Goal: Task Accomplishment & Management: Manage account settings

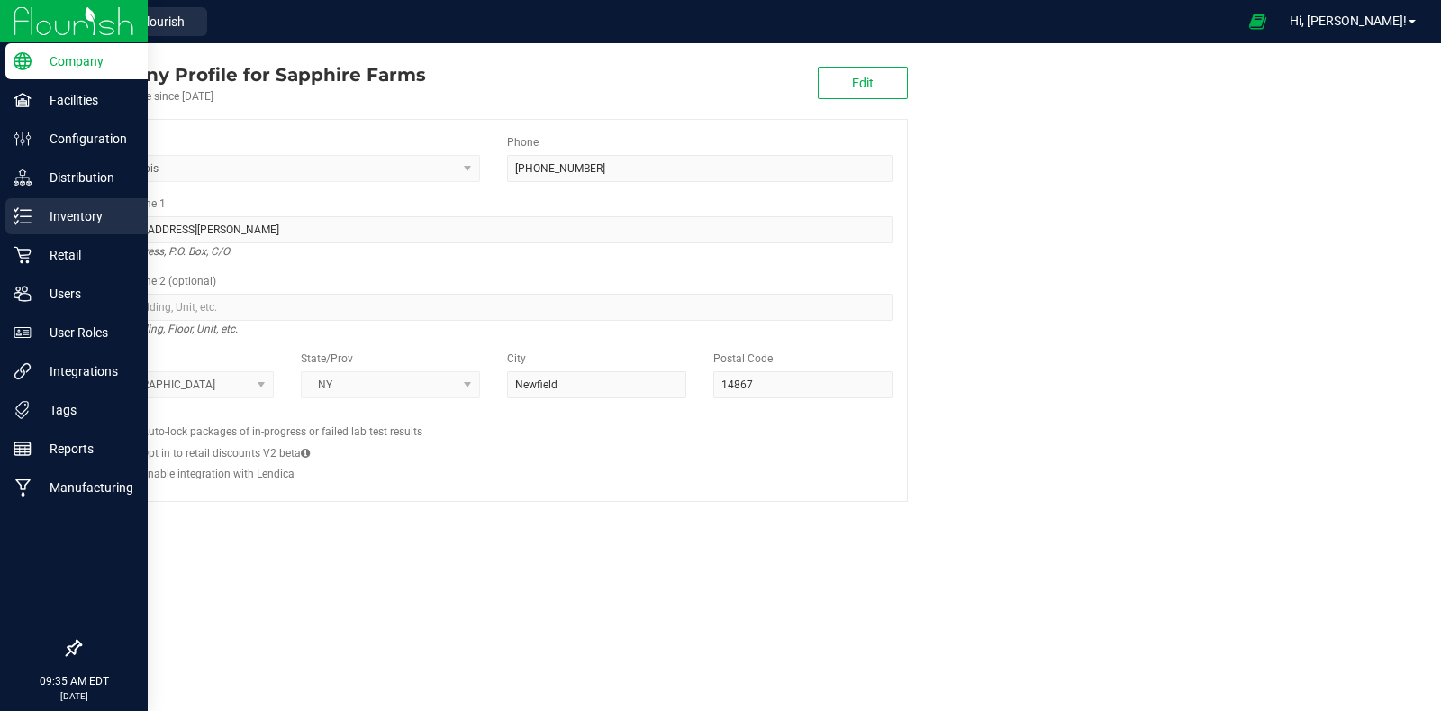
click at [11, 212] on div "Inventory" at bounding box center [76, 216] width 142 height 36
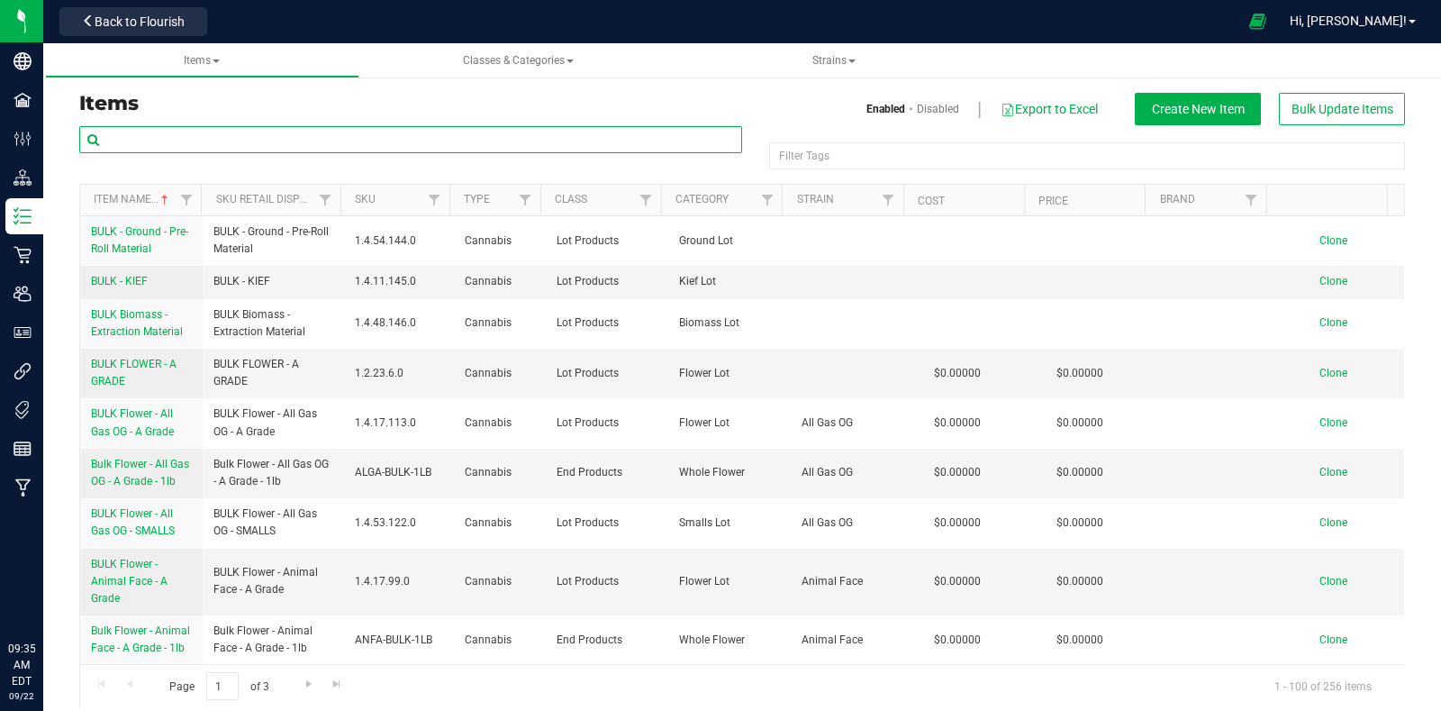
click at [368, 138] on input "text" at bounding box center [410, 139] width 663 height 27
type input "prmp2"
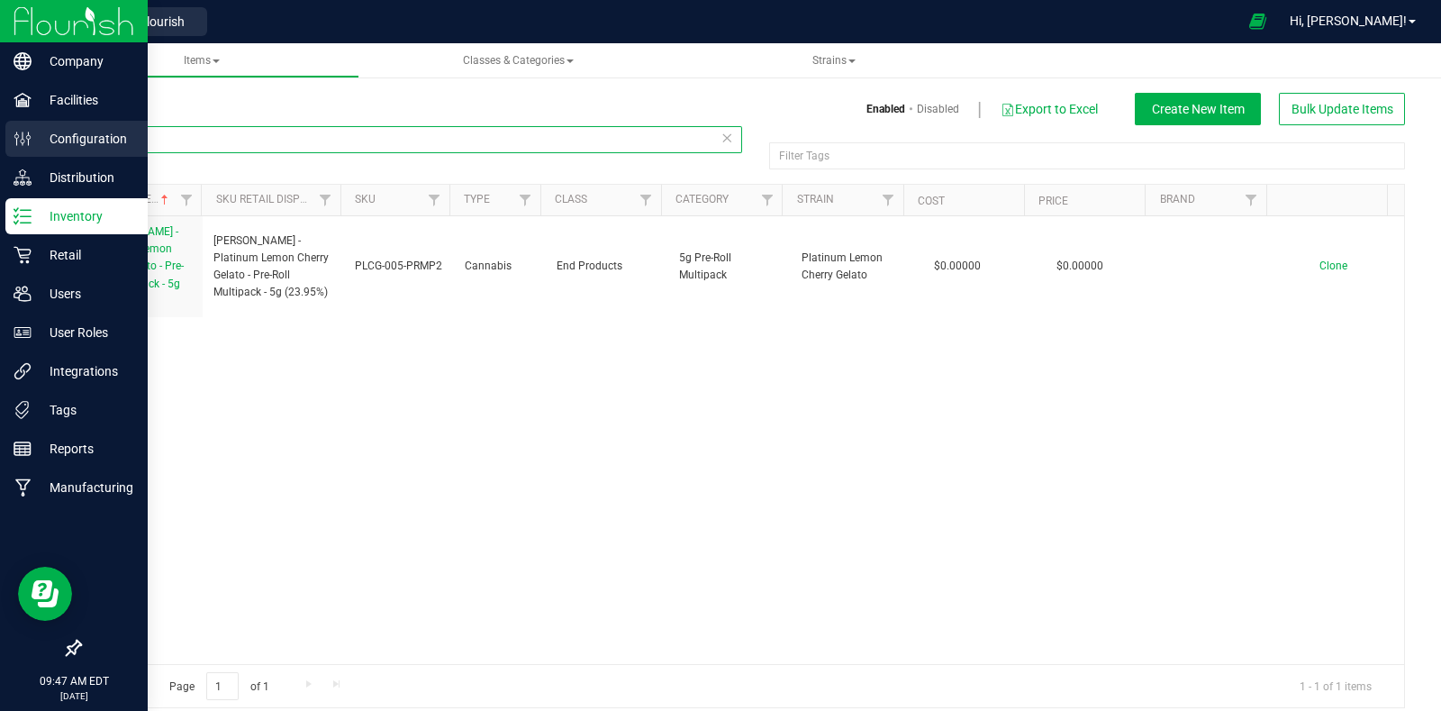
drag, startPoint x: 112, startPoint y: 150, endPoint x: 41, endPoint y: 150, distance: 70.3
click at [41, 150] on div "Company Facilities Configuration Distribution Inventory Retail Users User Roles…" at bounding box center [720, 355] width 1441 height 711
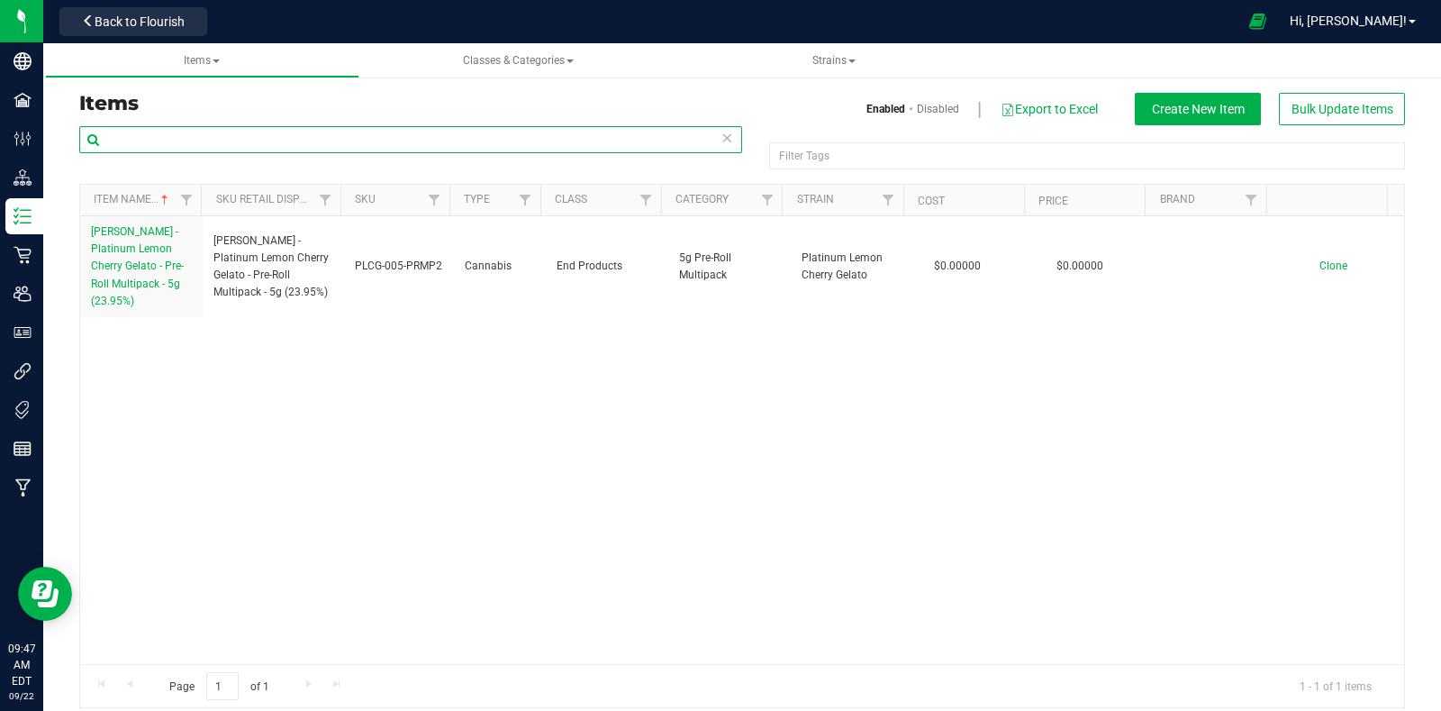
type input "H"
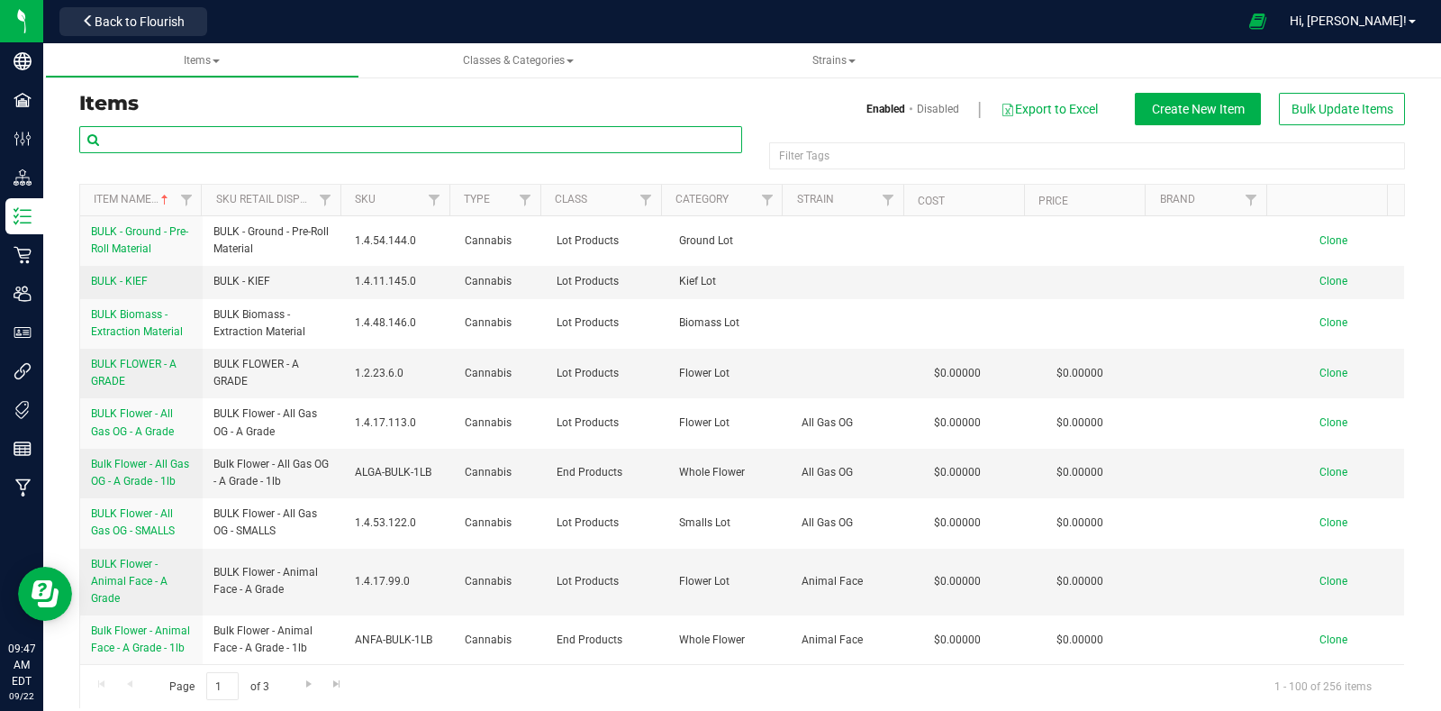
click at [175, 135] on input "text" at bounding box center [410, 139] width 663 height 27
type input "PRMP2"
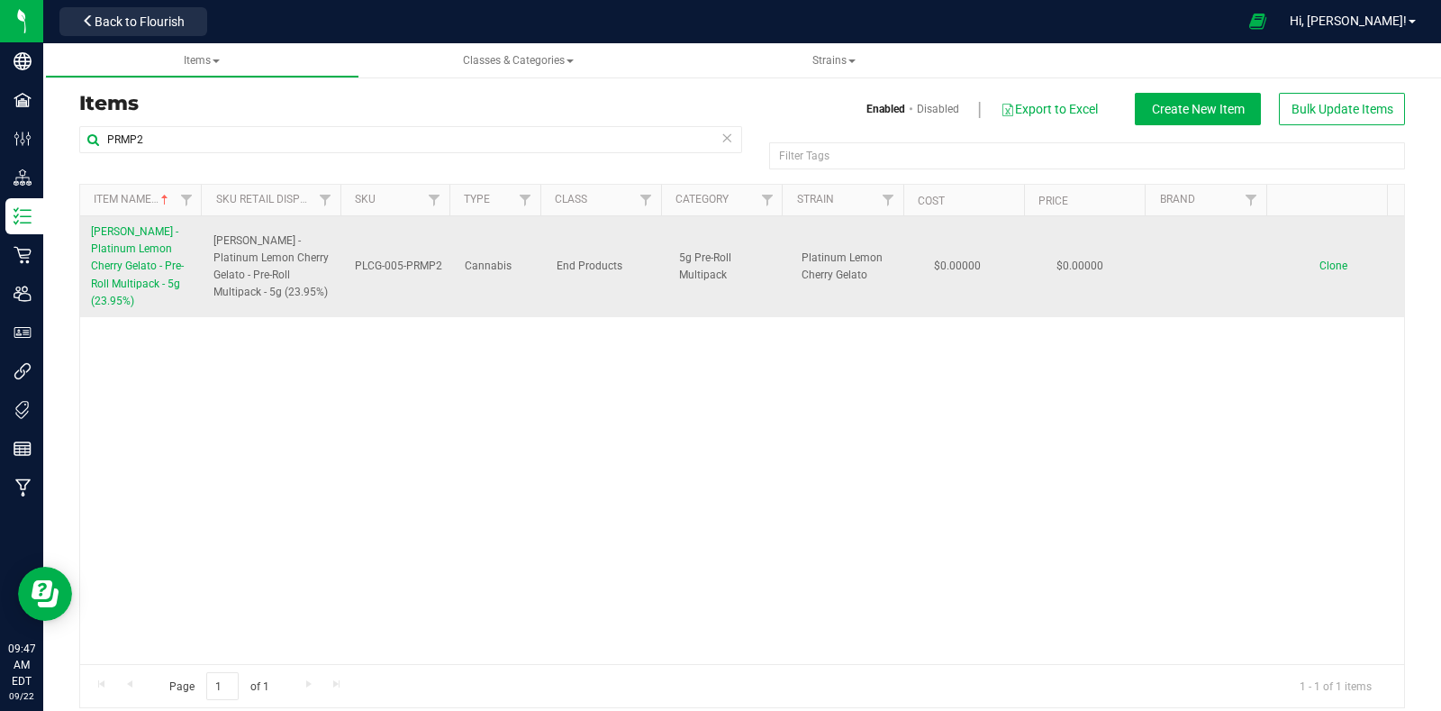
drag, startPoint x: 81, startPoint y: 229, endPoint x: 171, endPoint y: 309, distance: 120.6
click at [171, 309] on td "LEAL - Platinum Lemon Cherry Gelato - Pre-Roll Multipack - 5g (23.95%)" at bounding box center [141, 266] width 122 height 101
copy span "LEAL - Platinum Lemon Cherry Gelato - Pre-Roll Multipack - 5g (23.95%)"
click at [1320, 260] on span "Clone" at bounding box center [1334, 265] width 28 height 13
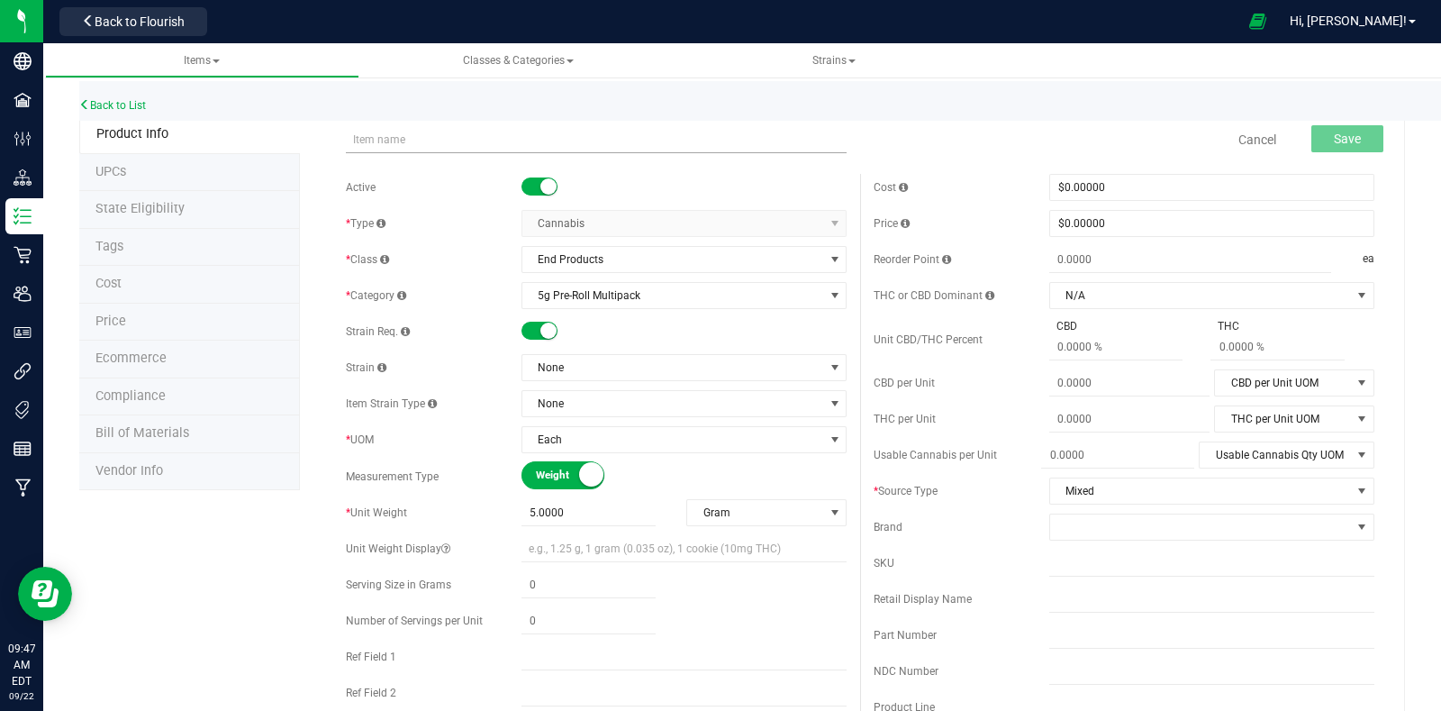
click at [415, 135] on input "text" at bounding box center [596, 139] width 501 height 27
click at [682, 139] on input "LEAL - Platinum Lemon Cherry Gelato - Pre-Roll Multipack - 5g (23.95%)" at bounding box center [596, 139] width 501 height 27
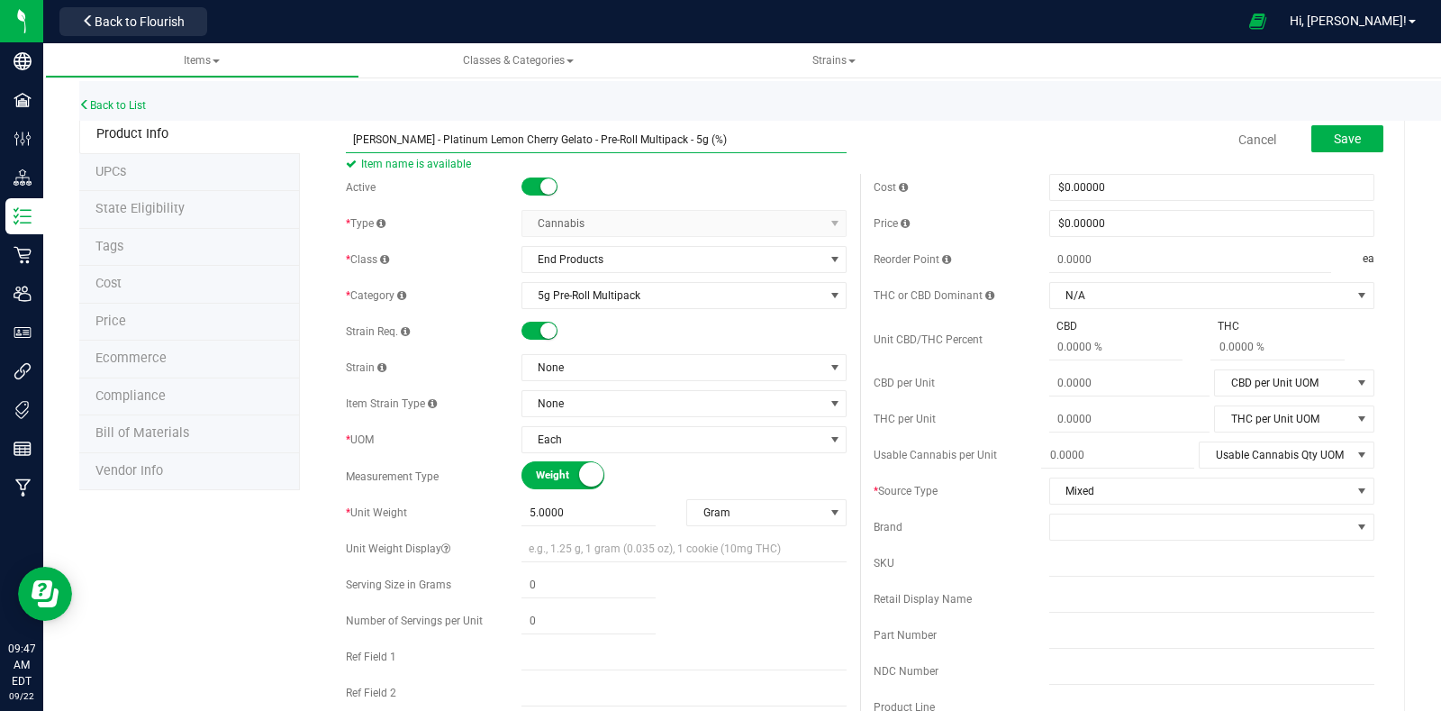
click at [653, 141] on input "LEAL - Platinum Lemon Cherry Gelato - Pre-Roll Multipack - 5g (%)" at bounding box center [596, 139] width 501 height 27
click at [531, 141] on input "LEAL - Platinum Lemon Cherry Gelato - Pre-Roll Multipack - 5g (20.61%)" at bounding box center [596, 139] width 501 height 27
type input "LEAL - Hella Jelly - Pre-Roll Multipack - 5g (20.61%)"
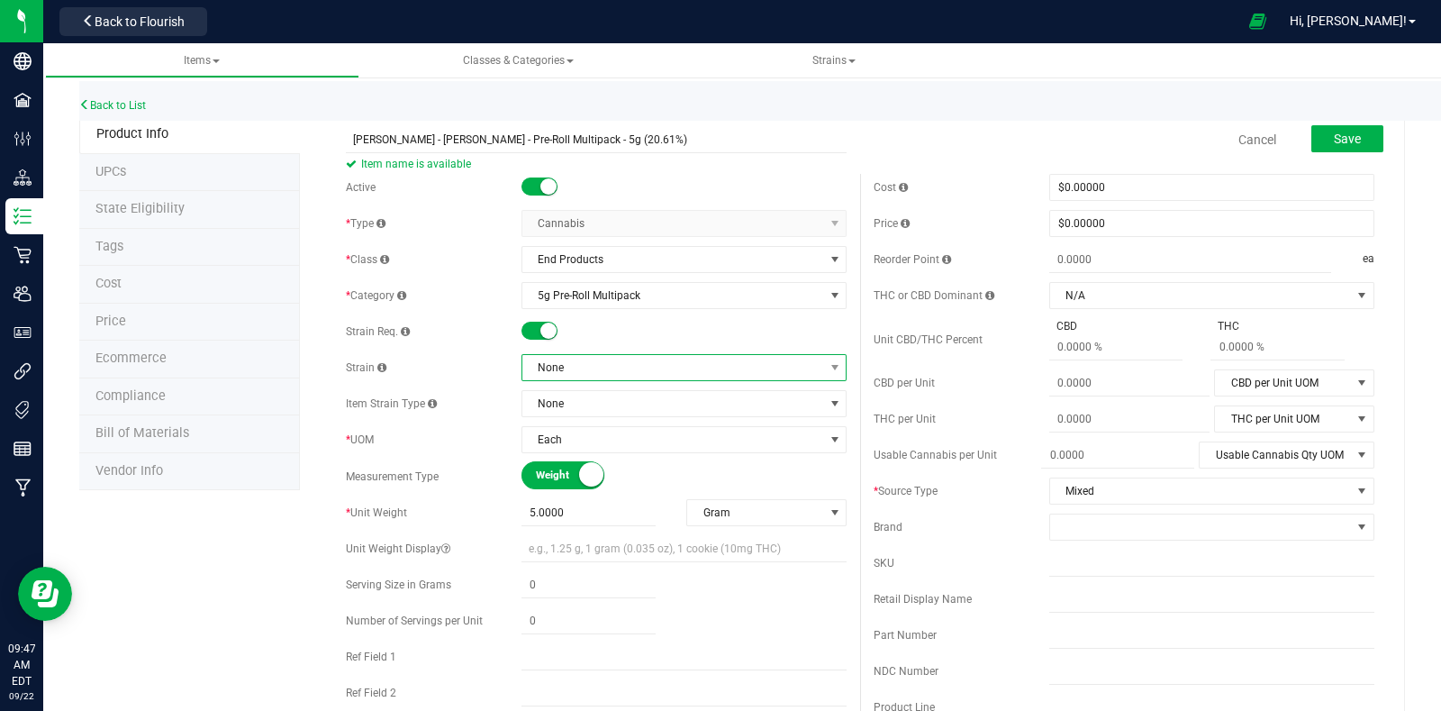
click at [604, 362] on span "None" at bounding box center [672, 367] width 301 height 25
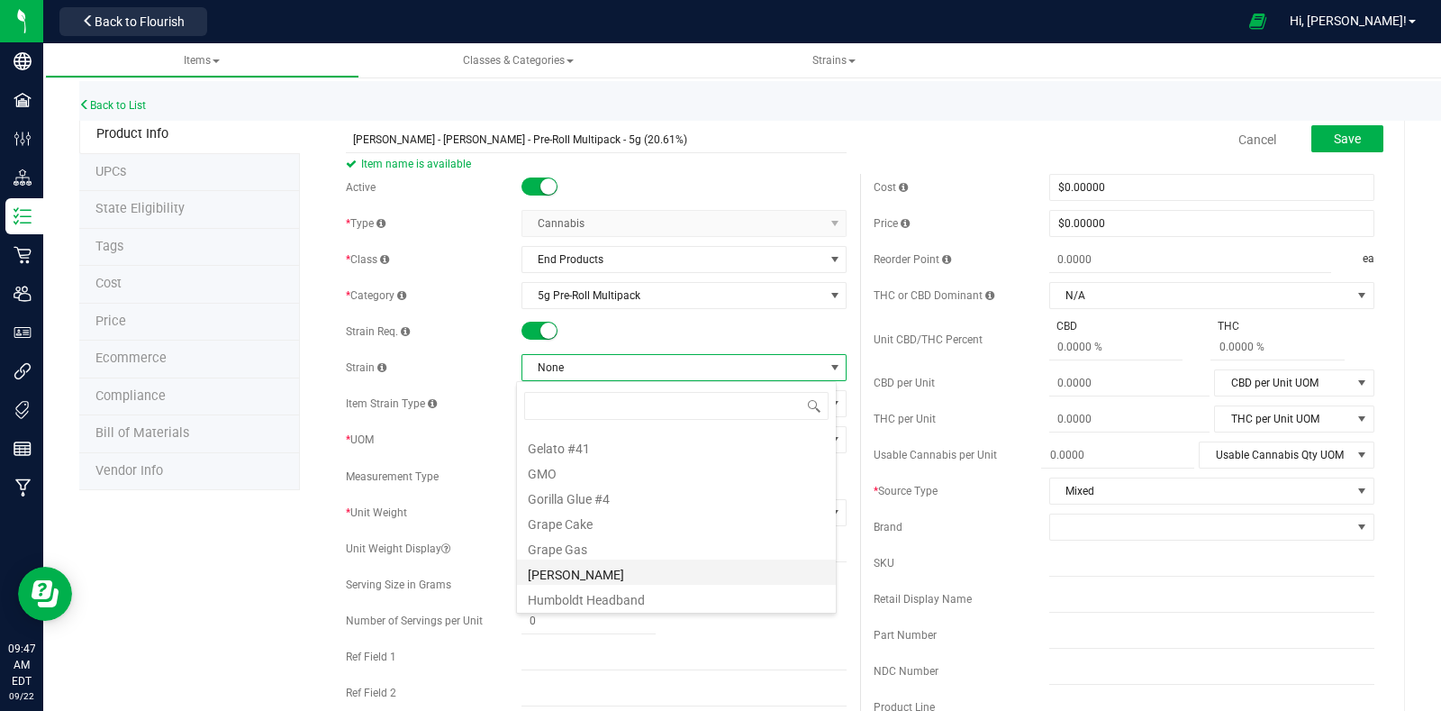
click at [599, 576] on li "[PERSON_NAME]" at bounding box center [676, 571] width 319 height 25
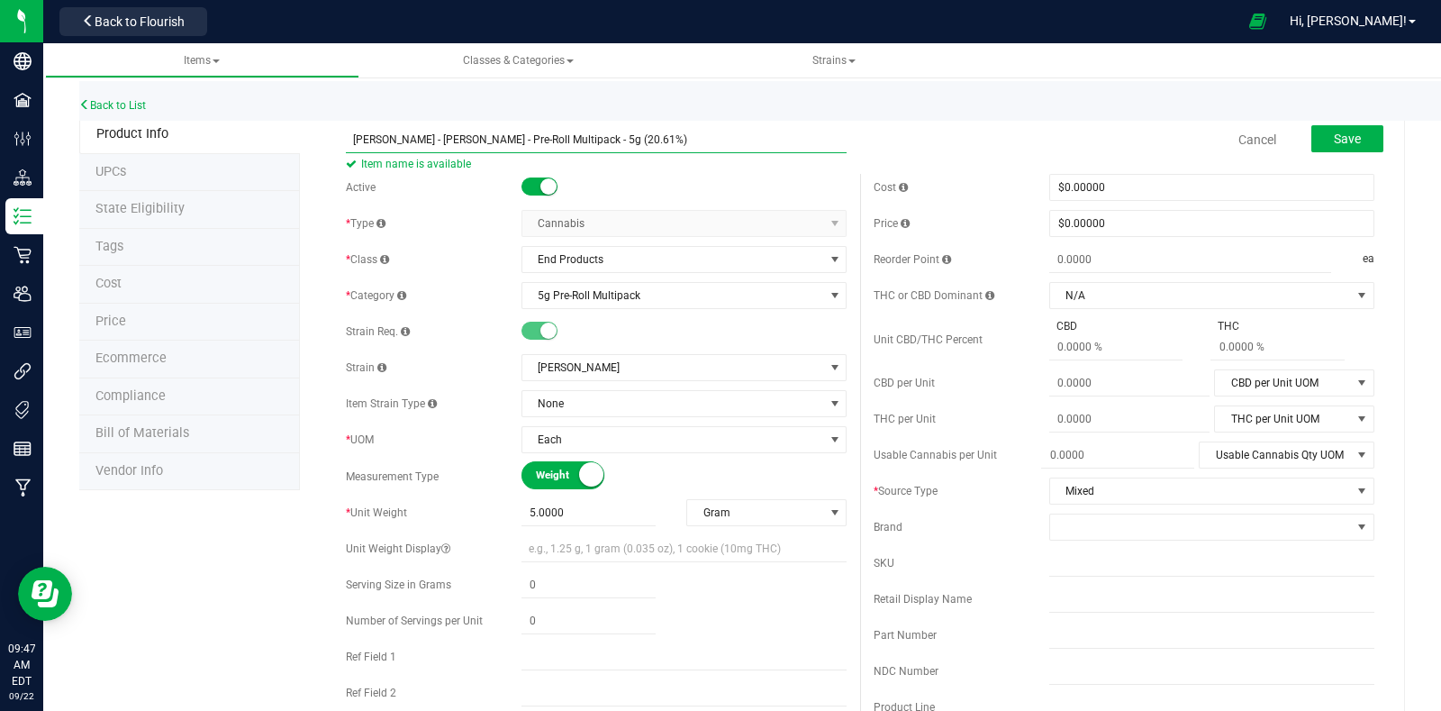
drag, startPoint x: 627, startPoint y: 132, endPoint x: 243, endPoint y: 138, distance: 383.7
click at [1049, 598] on input "text" at bounding box center [1211, 598] width 325 height 27
paste input "LEAL - Hella Jelly - Pre-Roll Multipack - 5g (20.61%)"
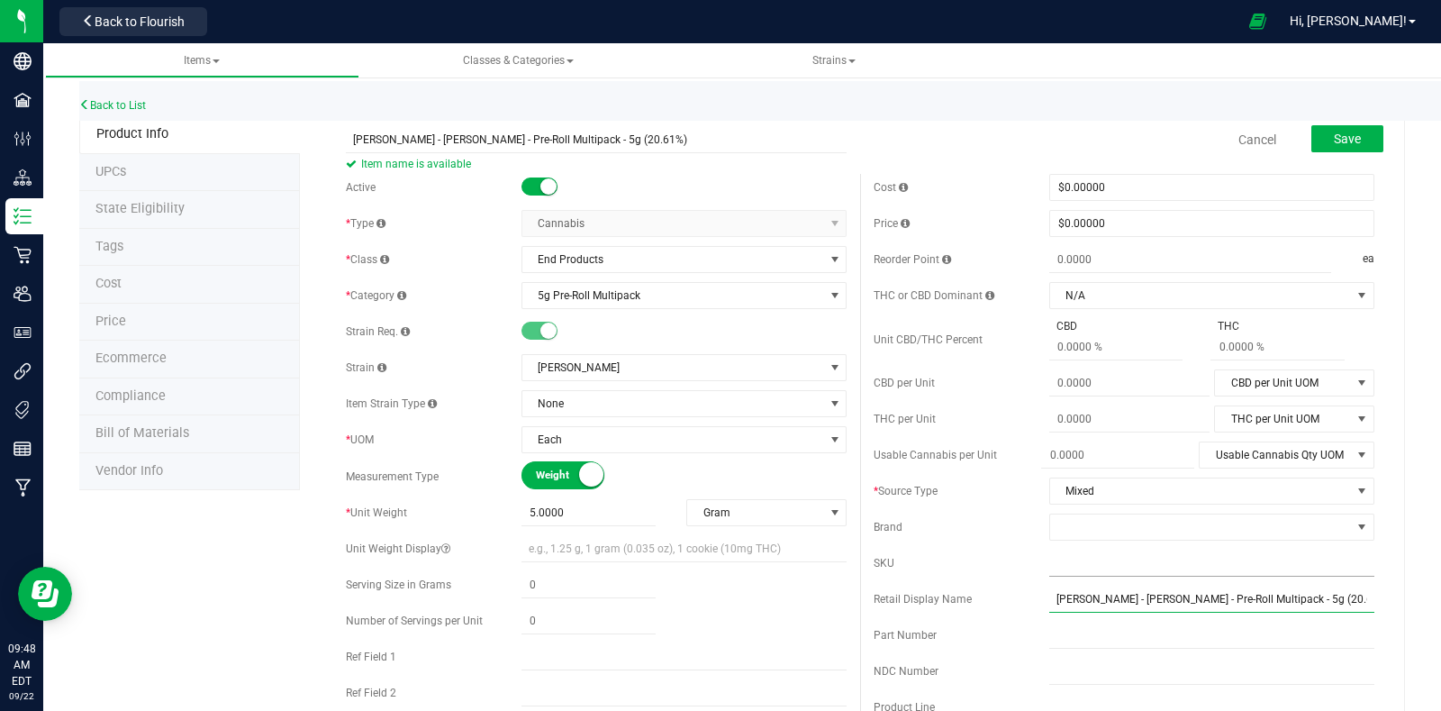
type input "LEAL - Hella Jelly - Pre-Roll Multipack - 5g (20.61%)"
click at [1096, 554] on input "text" at bounding box center [1211, 562] width 325 height 27
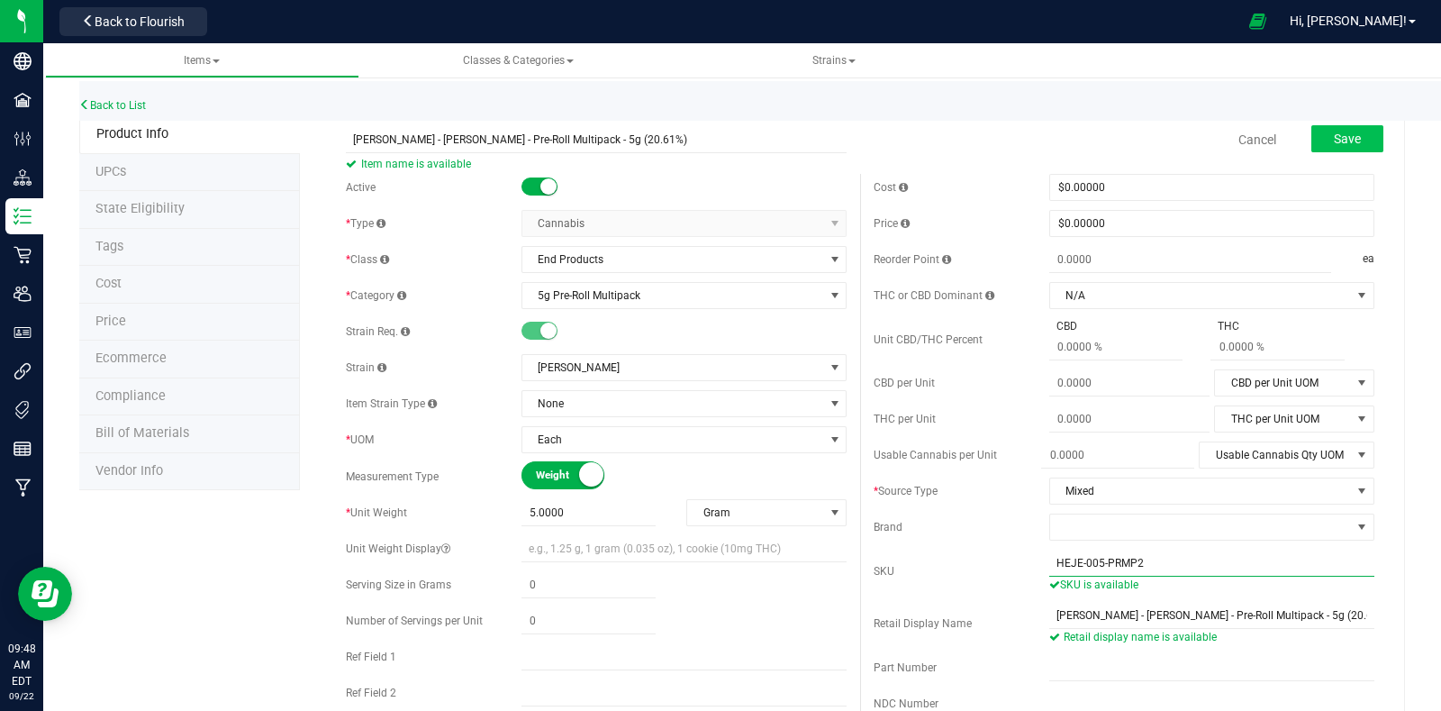
type input "HEJE-005-PRMP2"
click at [1334, 132] on span "Save" at bounding box center [1347, 139] width 27 height 14
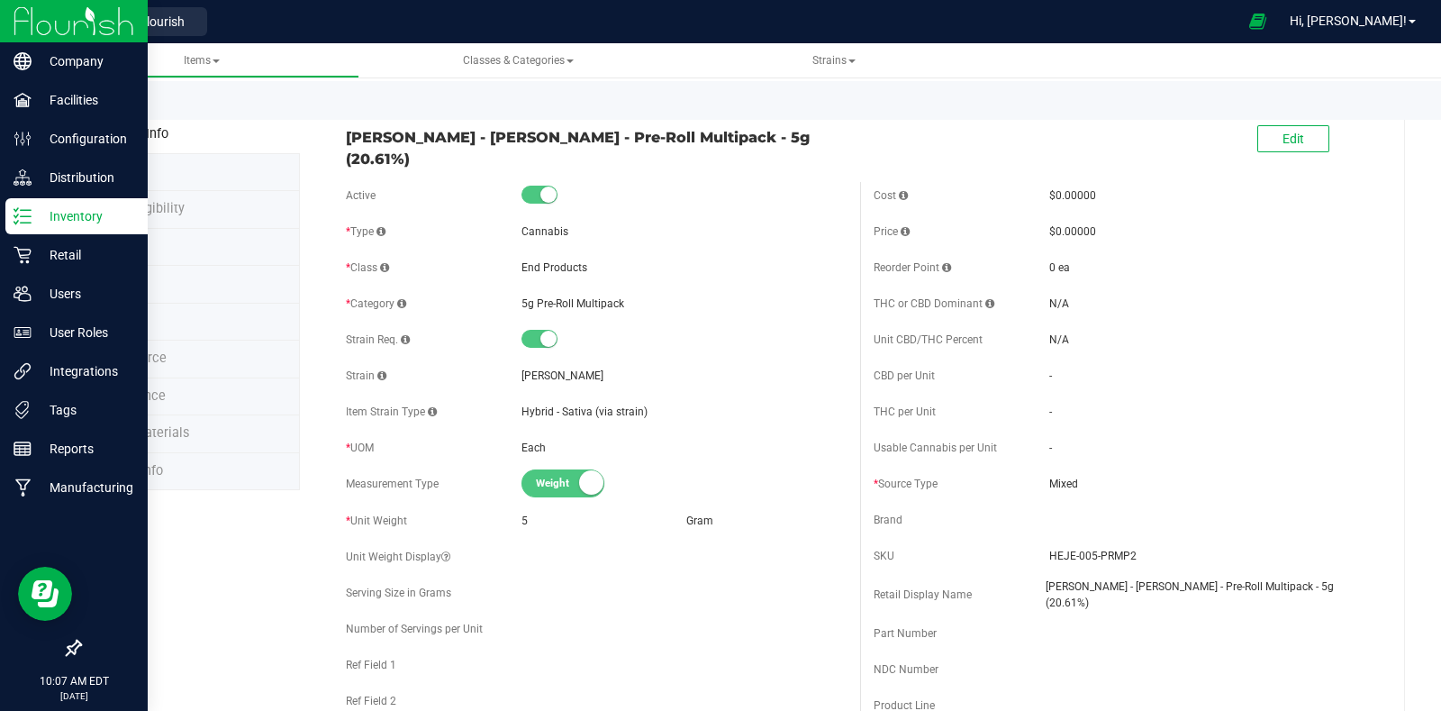
click at [32, 206] on p "Inventory" at bounding box center [86, 216] width 108 height 22
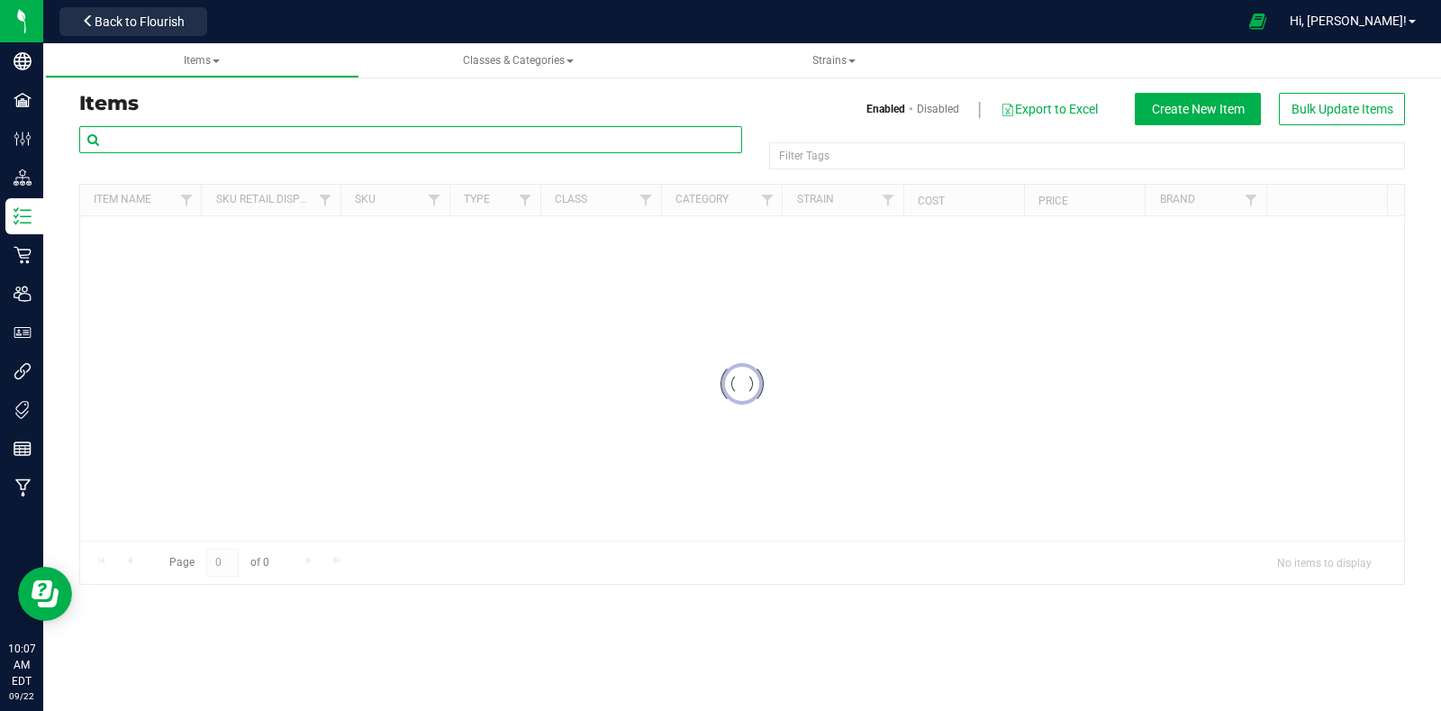
click at [345, 136] on input "text" at bounding box center [410, 139] width 663 height 27
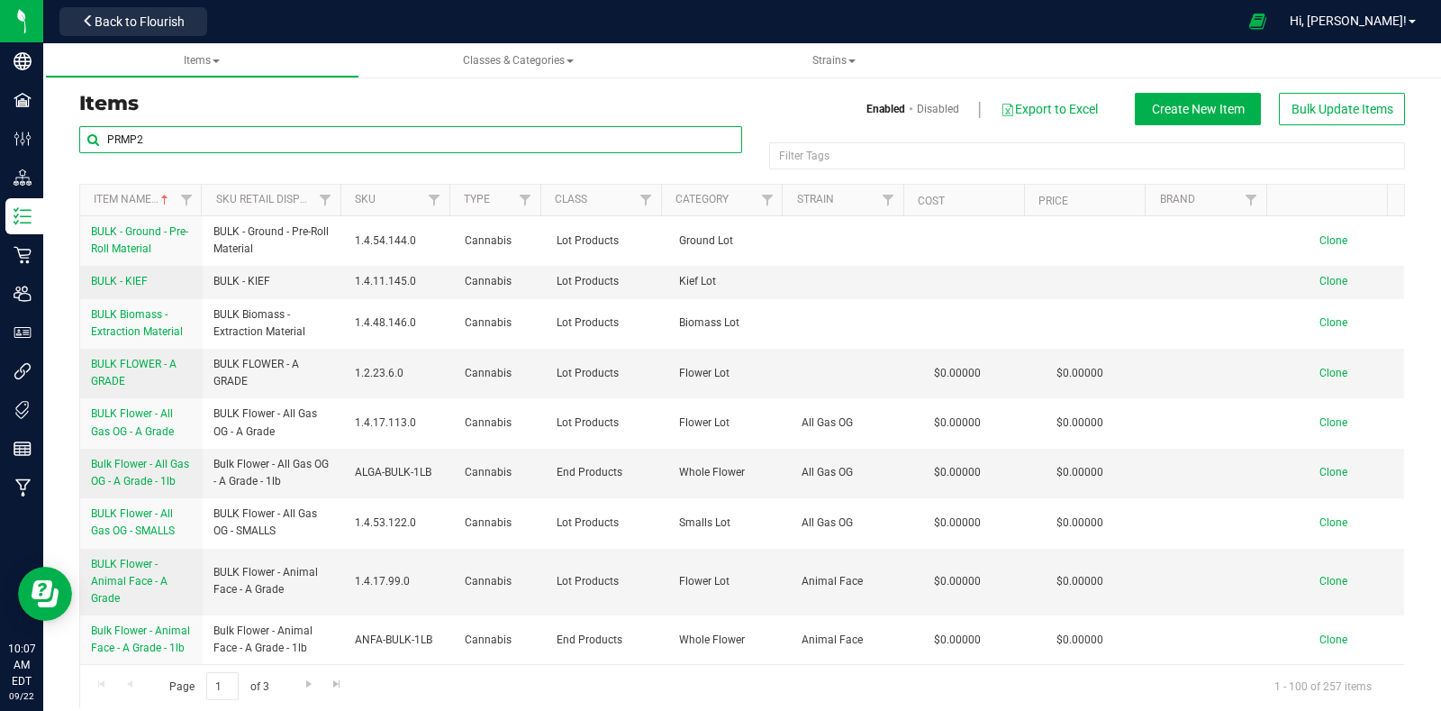
type input "PRMP2"
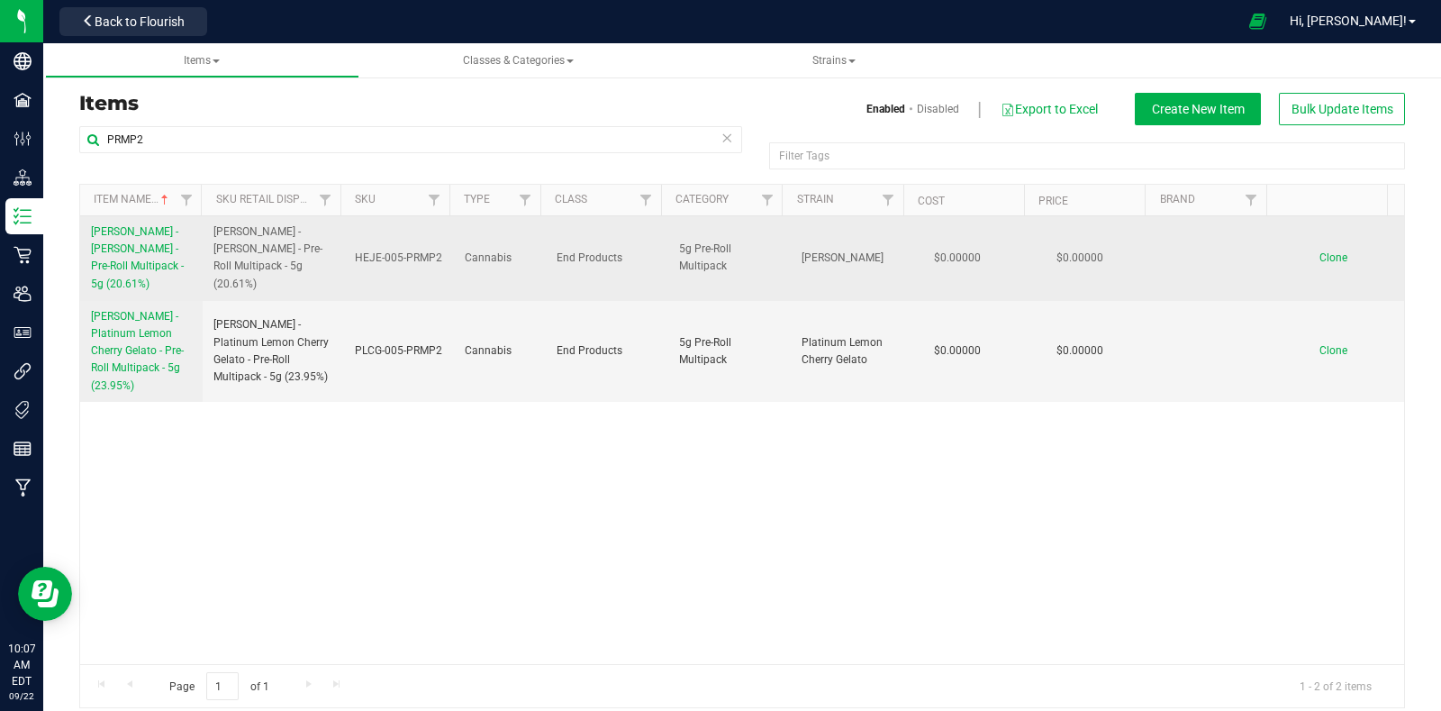
drag, startPoint x: 86, startPoint y: 225, endPoint x: 165, endPoint y: 272, distance: 92.1
click at [165, 272] on td "LEAL - Hella Jelly - Pre-Roll Multipack - 5g (20.61%)" at bounding box center [141, 258] width 122 height 85
copy span "LEAL - Hella Jelly - Pre-Roll Multipack - 5g (20.61%)"
click at [1320, 251] on span "Clone" at bounding box center [1334, 257] width 28 height 13
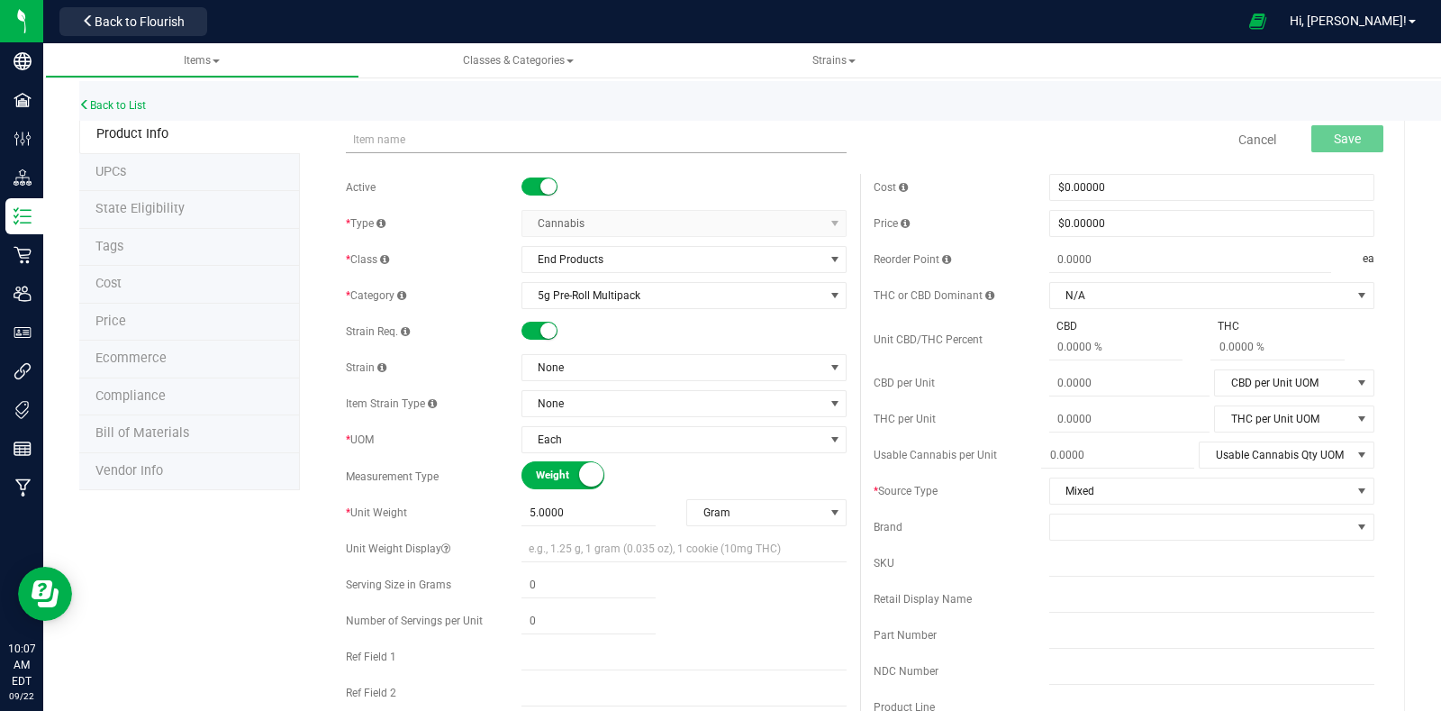
click at [489, 137] on input "text" at bounding box center [596, 139] width 501 height 27
click at [431, 144] on input "LEAL - Hella Jelly - Pre-Roll Multipack - 5g (20.61%)" at bounding box center [596, 139] width 501 height 27
click at [603, 145] on input "LEAL - Lemon Venom - Pre-Roll Multipack - 5g (20.61%)" at bounding box center [596, 139] width 501 height 27
click at [603, 137] on input "LEAL - Lemon Venom - Pre-Roll Multipack - 5g (20.61%)" at bounding box center [596, 139] width 501 height 27
click at [653, 129] on input "LEAL - Lemon Venom - Pre-Roll Multipack - 5g (23.09%)" at bounding box center [596, 139] width 501 height 27
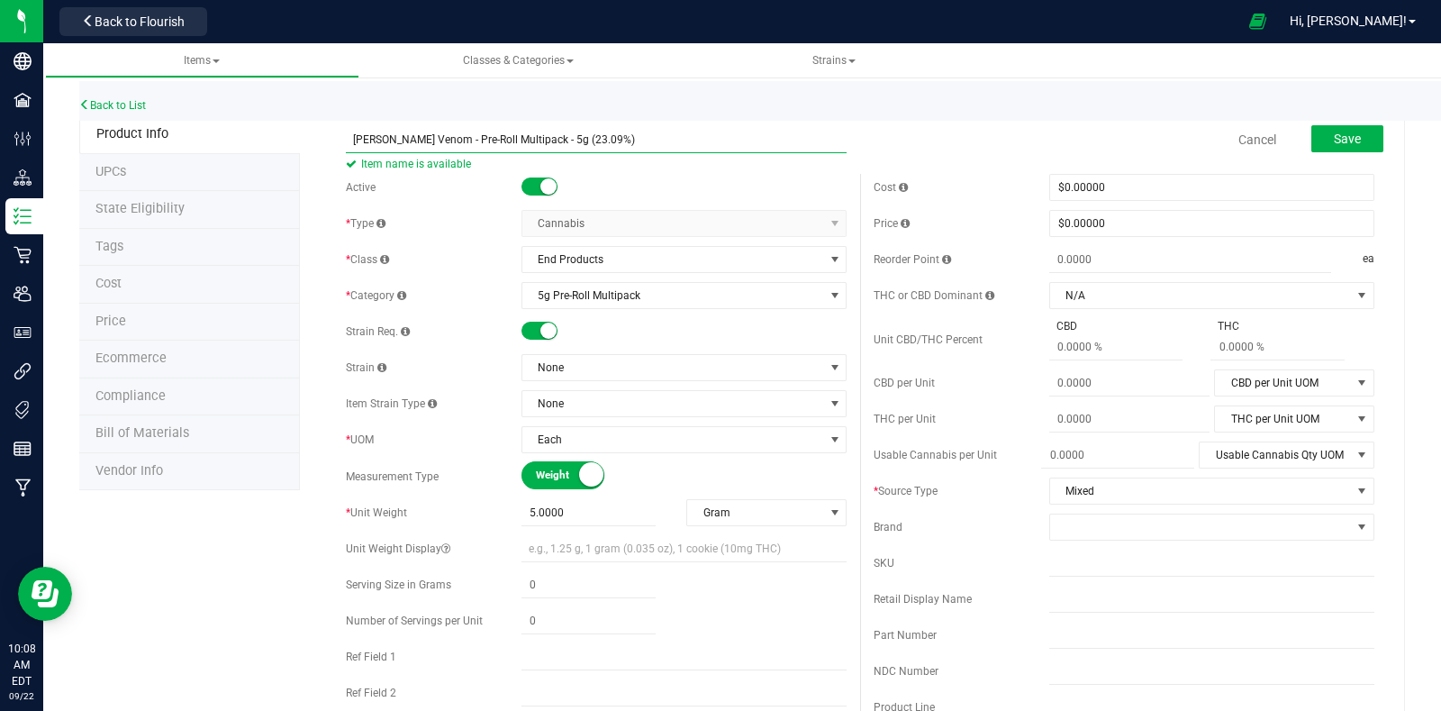
drag, startPoint x: 593, startPoint y: 134, endPoint x: 309, endPoint y: 133, distance: 283.7
type input "LEAL - Lemon Venom - Pre-Roll Multipack - 5g (23.09%)"
click at [1116, 599] on input "text" at bounding box center [1211, 598] width 325 height 27
paste input "LEAL - Lemon Venom - Pre-Roll Multipack - 5g (23.09%)"
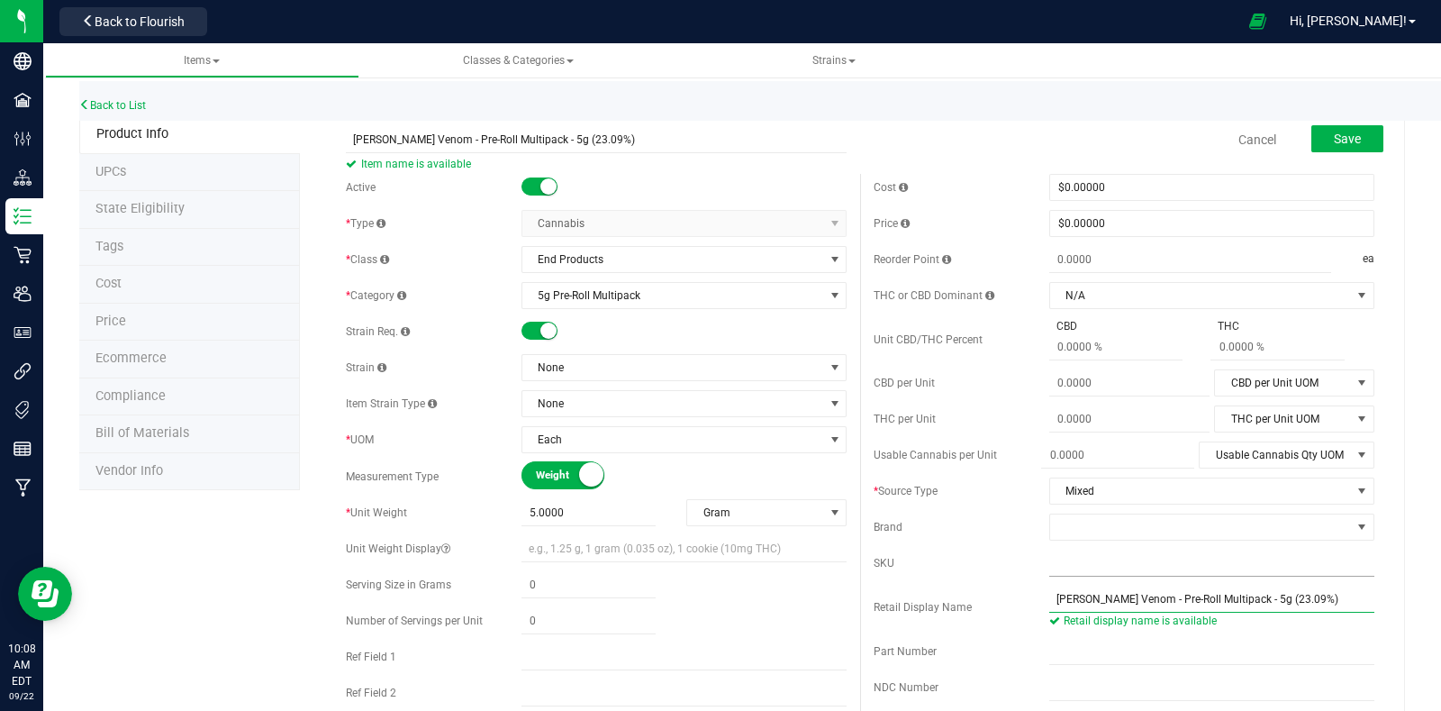
type input "LEAL - Lemon Venom - Pre-Roll Multipack - 5g (23.09%)"
click at [1162, 565] on input "text" at bounding box center [1211, 562] width 325 height 27
type input "l"
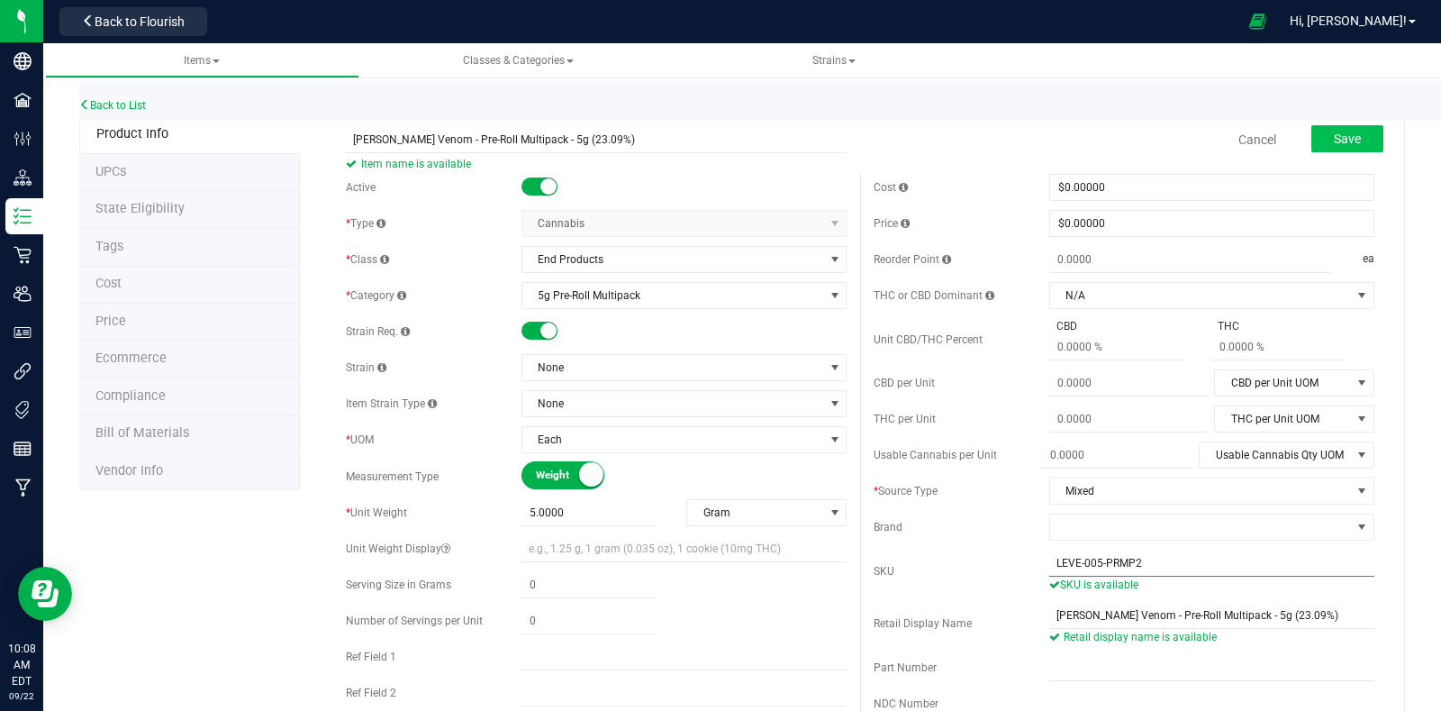
type input "LEVE-005-PRMP2"
click at [1324, 146] on button "Save" at bounding box center [1347, 138] width 72 height 27
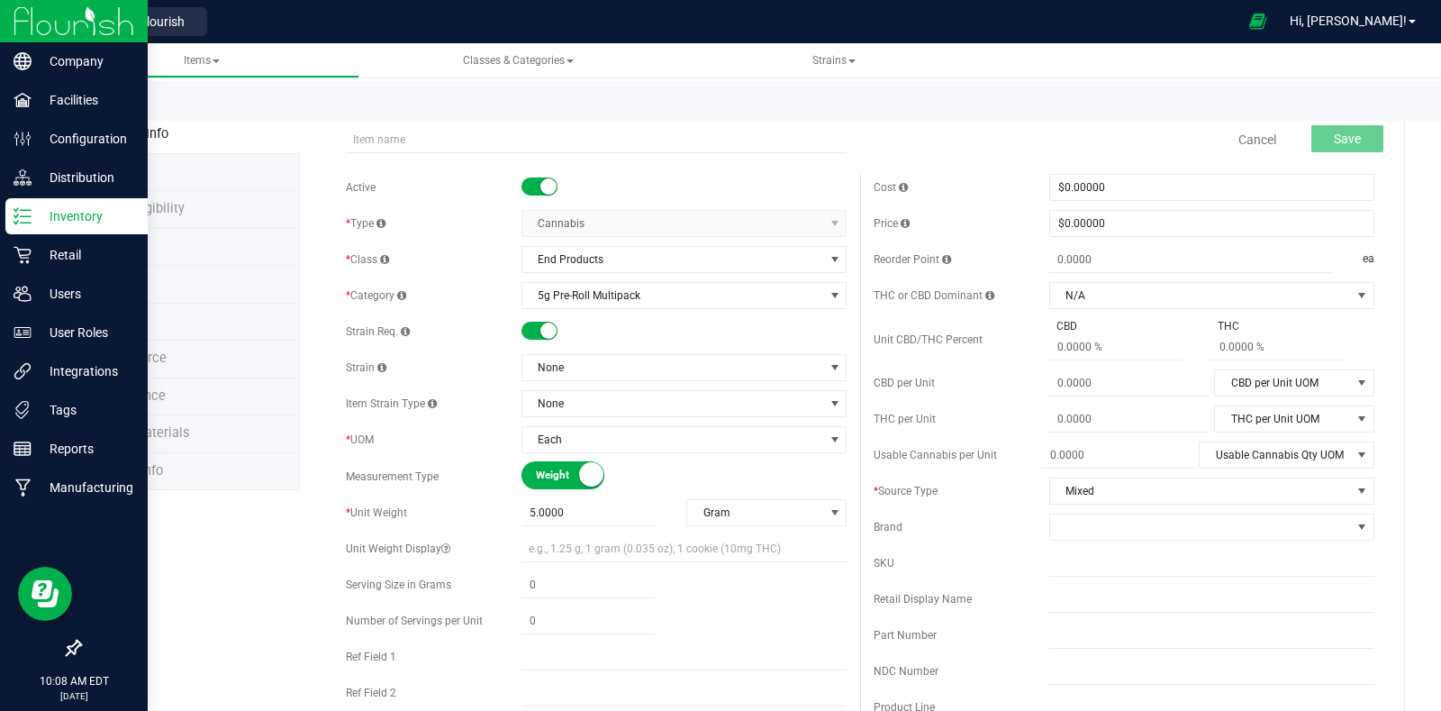
click at [79, 210] on p "Inventory" at bounding box center [86, 216] width 108 height 22
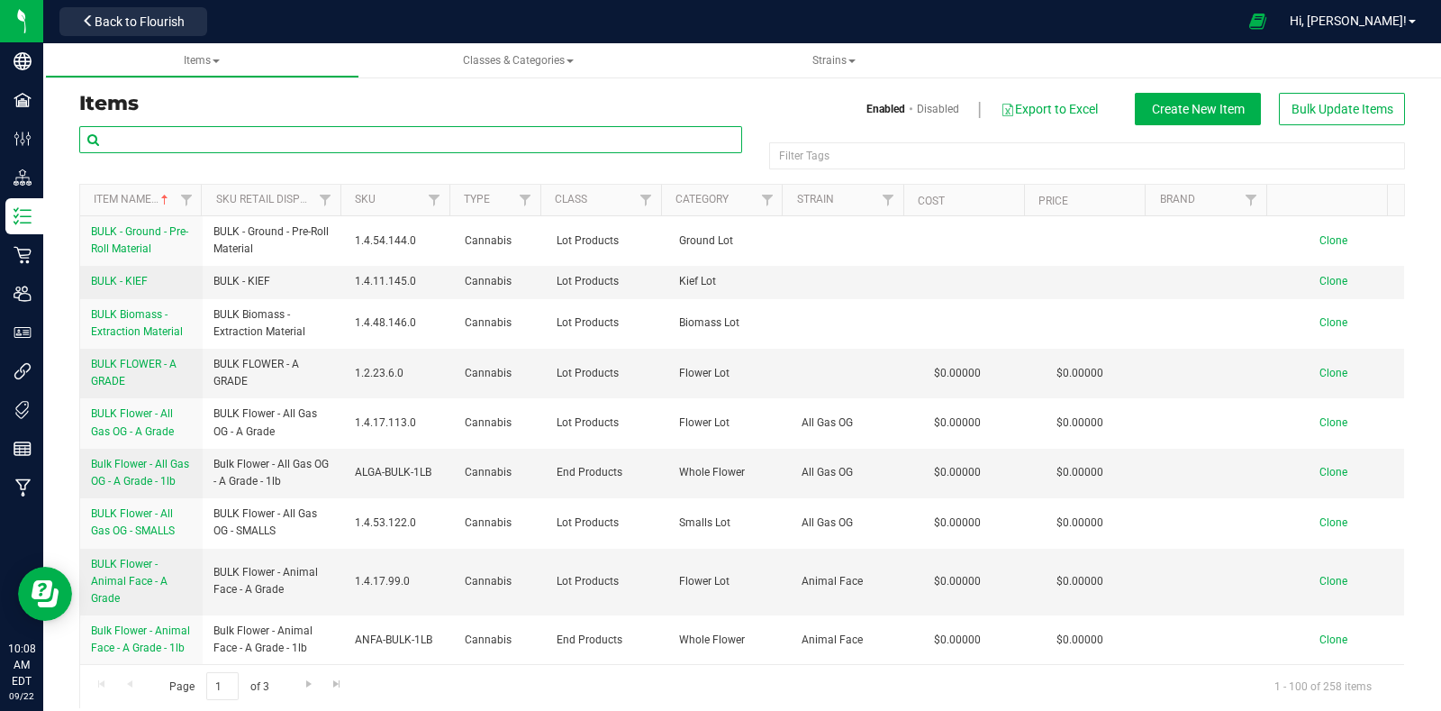
click at [415, 137] on input "text" at bounding box center [410, 139] width 663 height 27
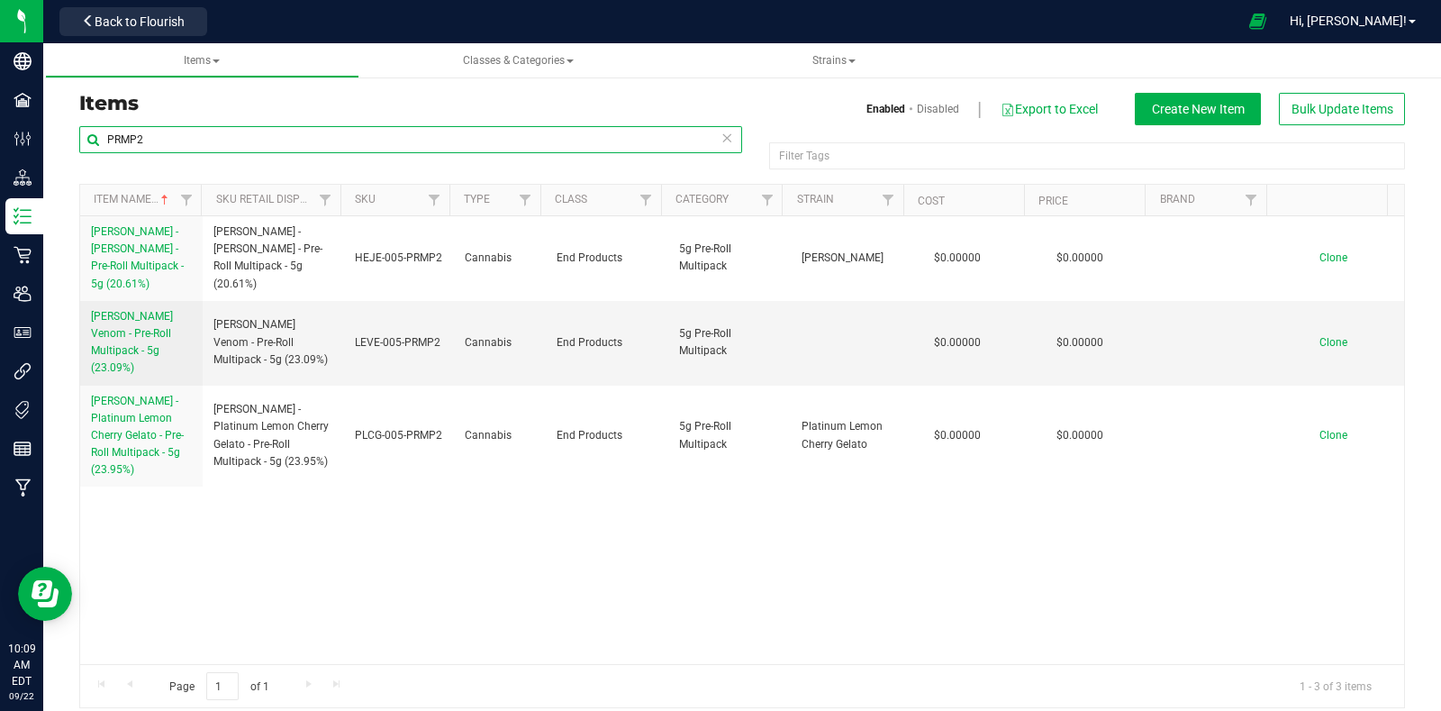
type input "PRMP2"
drag, startPoint x: 177, startPoint y: 132, endPoint x: 51, endPoint y: 146, distance: 125.9
click at [51, 146] on div "Items Enabled Disabled Export to Excel Create New Item Bulk Update Items PRMP2 …" at bounding box center [742, 389] width 1398 height 674
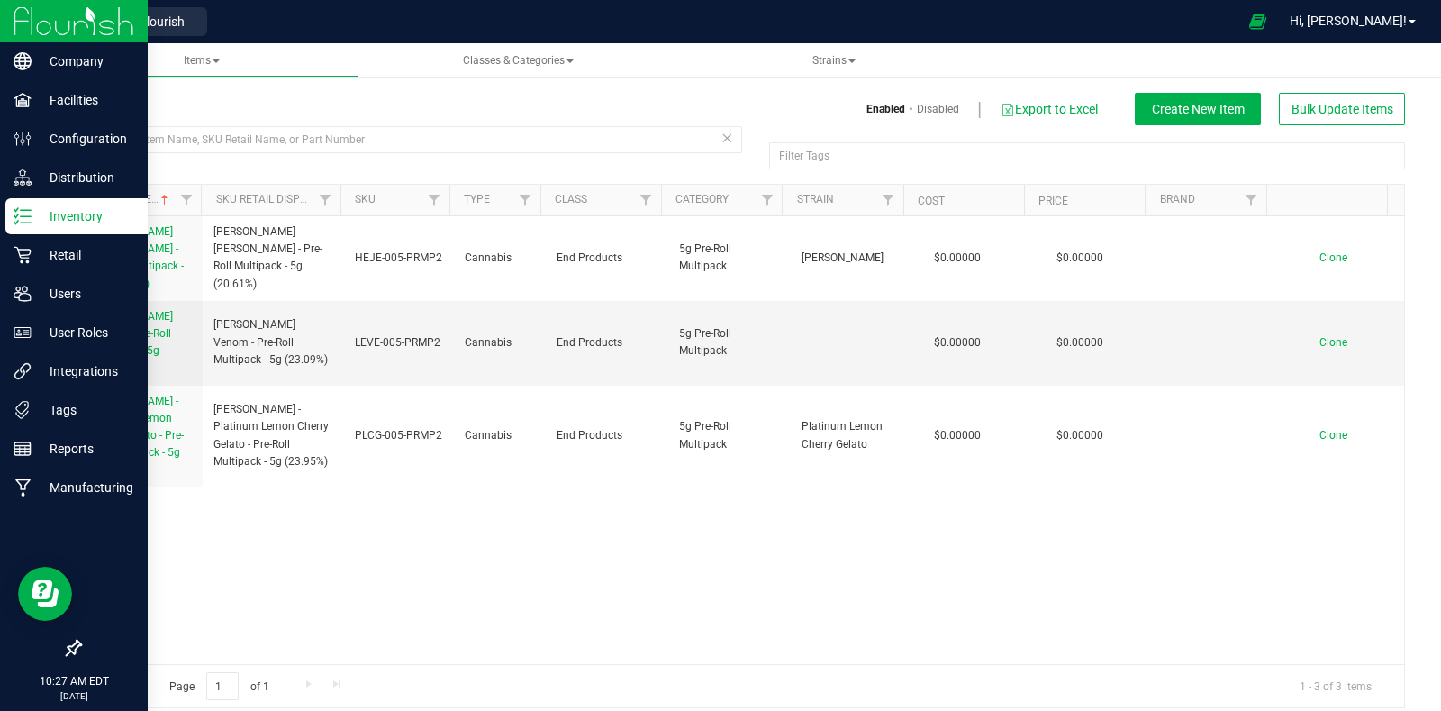
click at [65, 205] on p "Inventory" at bounding box center [86, 216] width 108 height 22
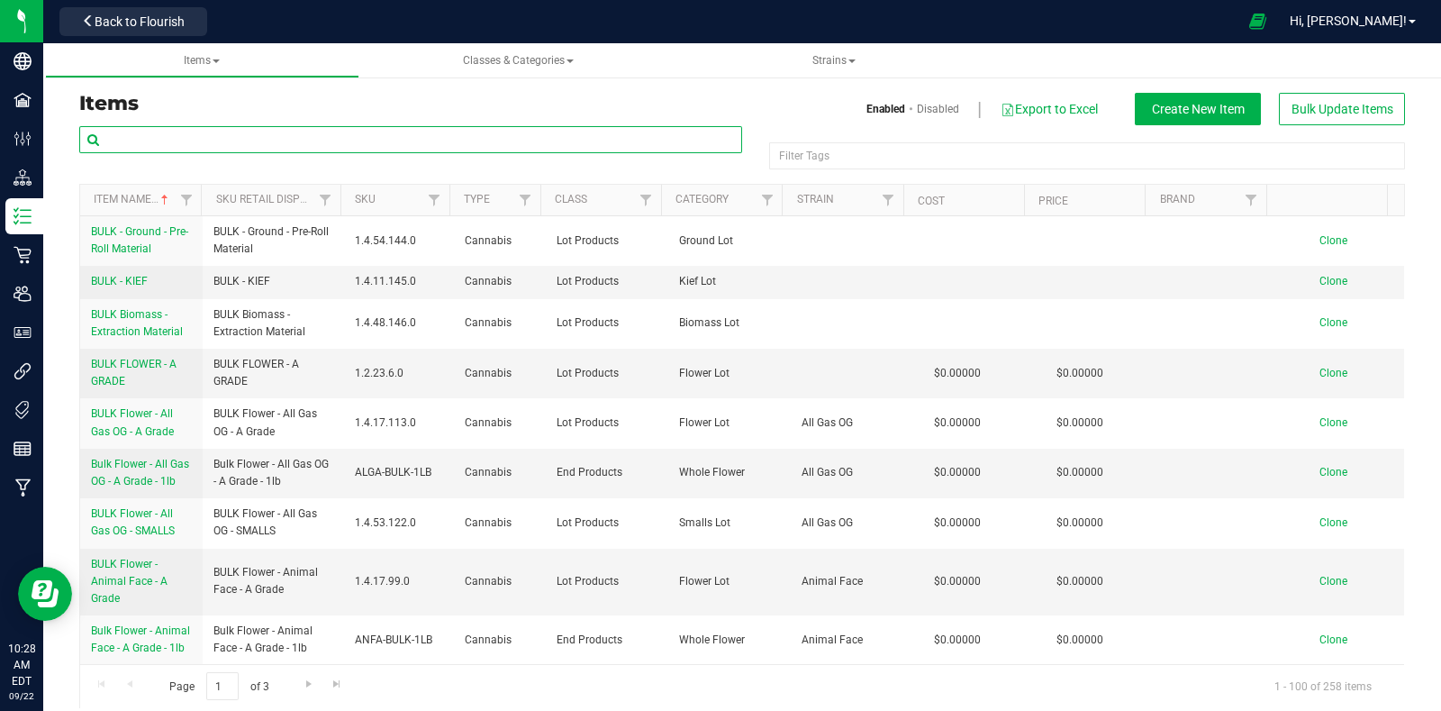
click at [513, 146] on input "text" at bounding box center [410, 139] width 663 height 27
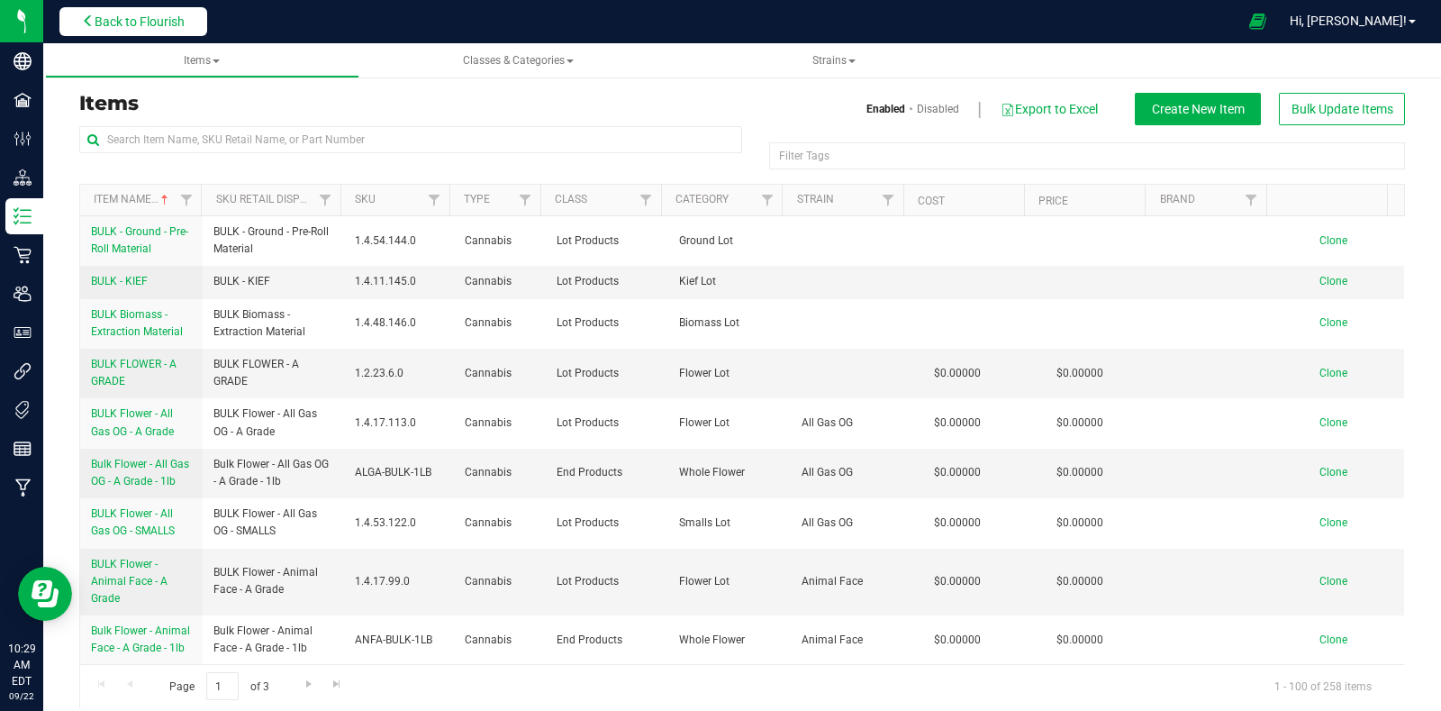
click at [127, 14] on span "Back to Flourish" at bounding box center [140, 21] width 90 height 14
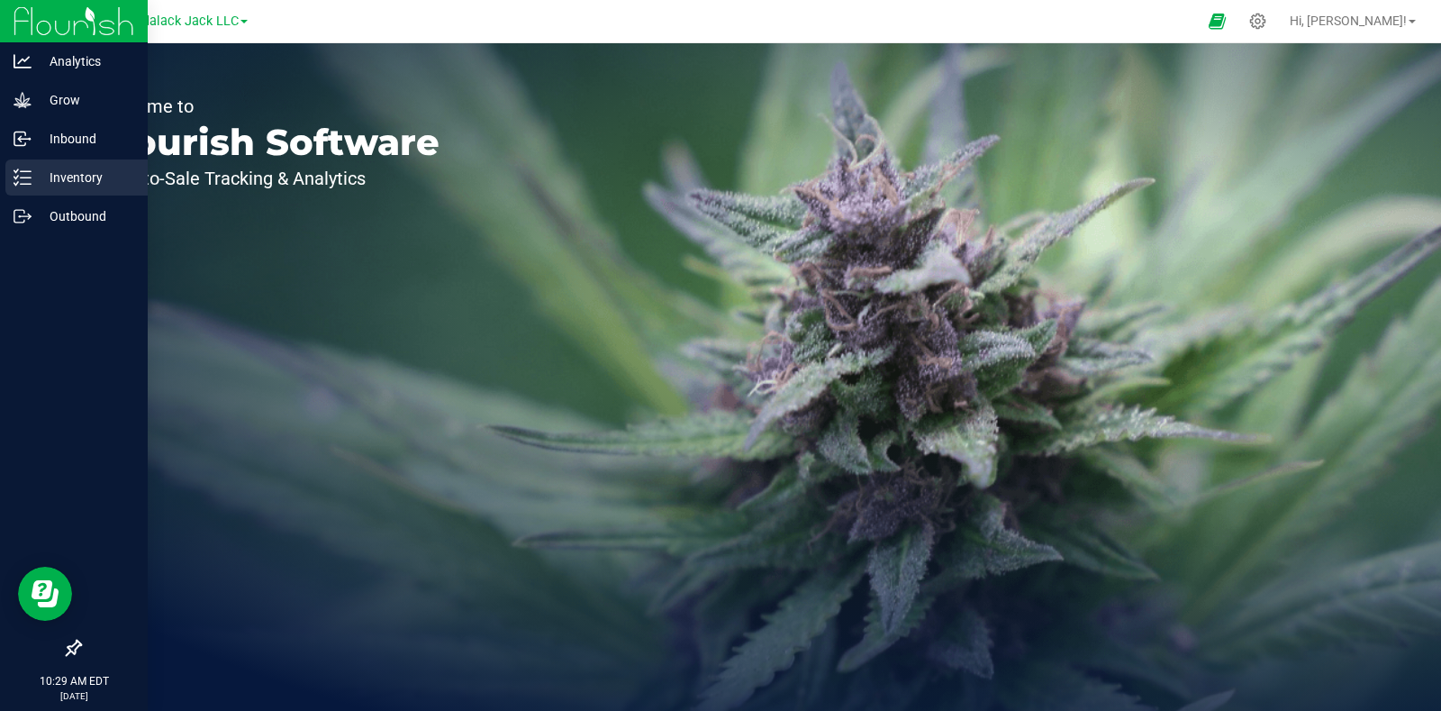
click at [91, 183] on p "Inventory" at bounding box center [86, 178] width 108 height 22
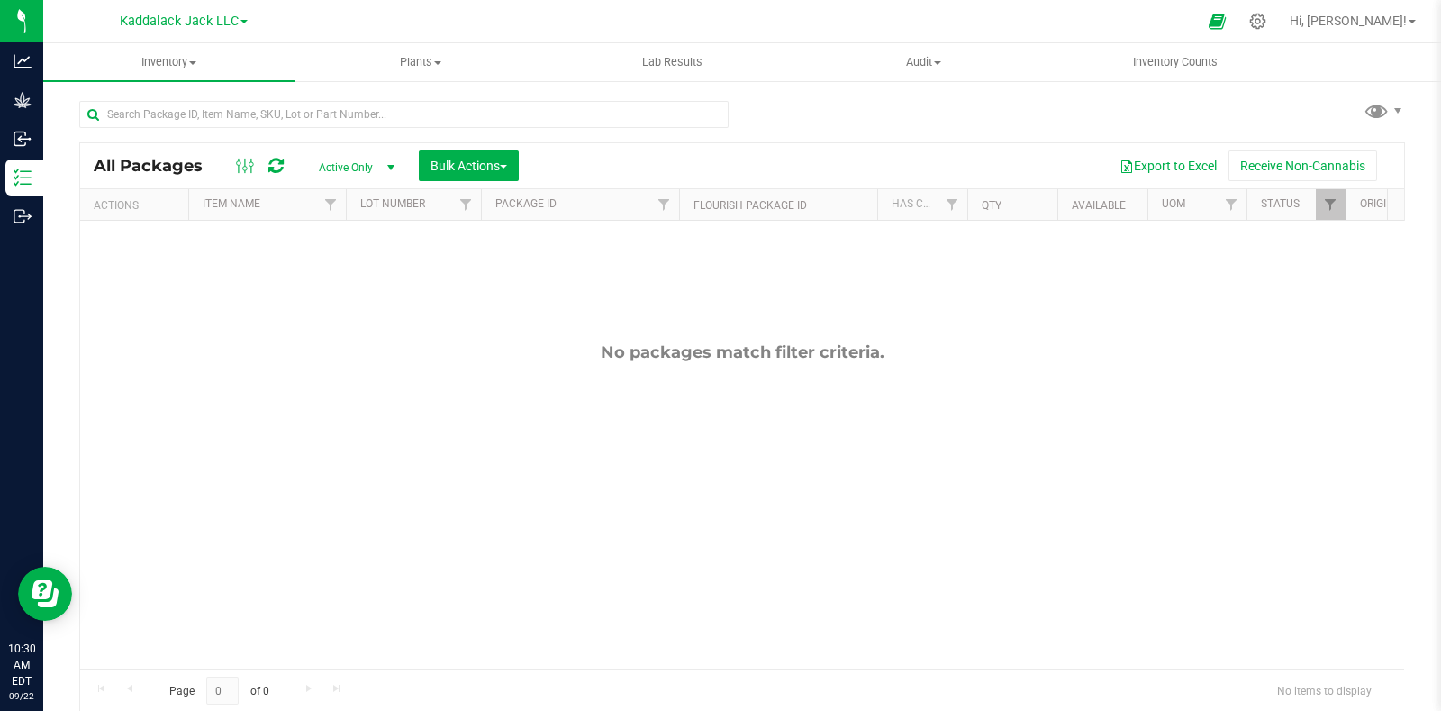
click at [240, 23] on link "Kaddalack Jack LLC" at bounding box center [184, 20] width 128 height 17
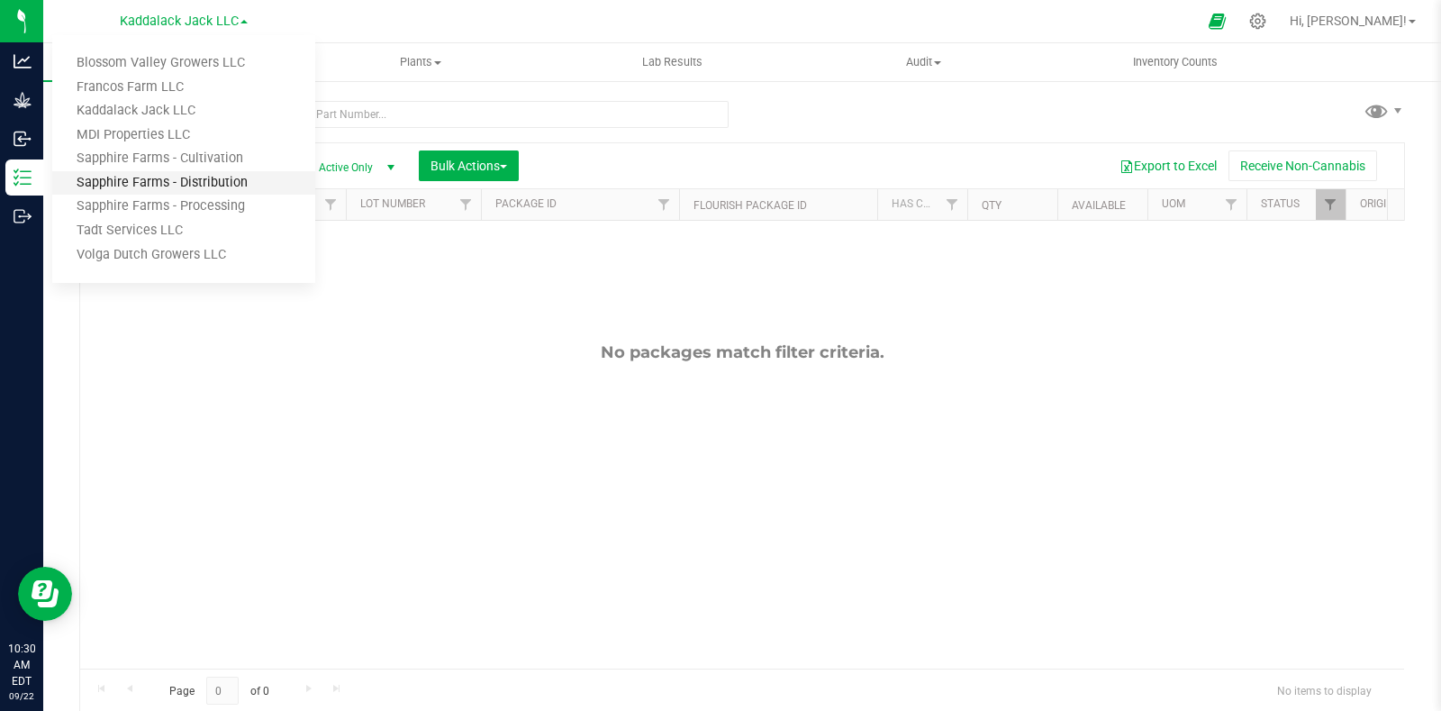
click at [184, 177] on link "Sapphire Farms - Distribution" at bounding box center [183, 183] width 263 height 24
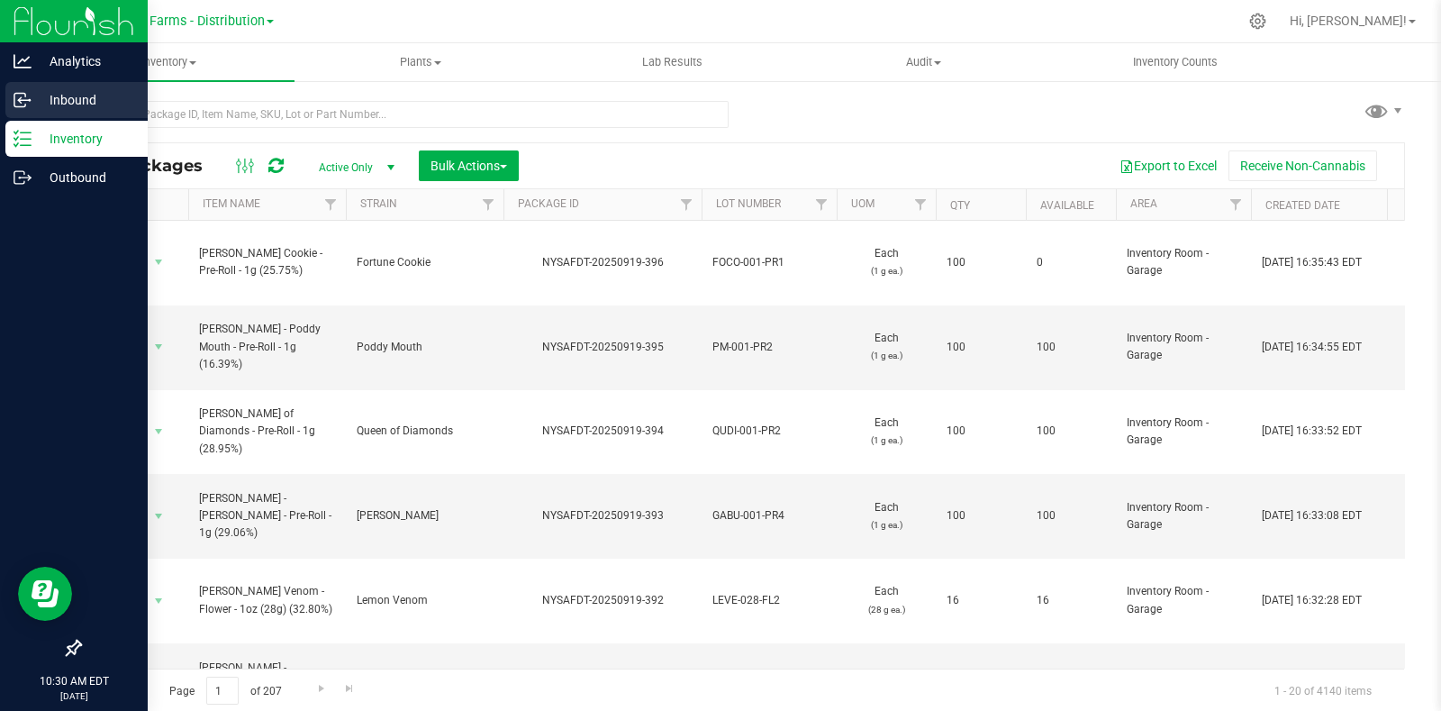
click at [42, 106] on p "Inbound" at bounding box center [86, 100] width 108 height 22
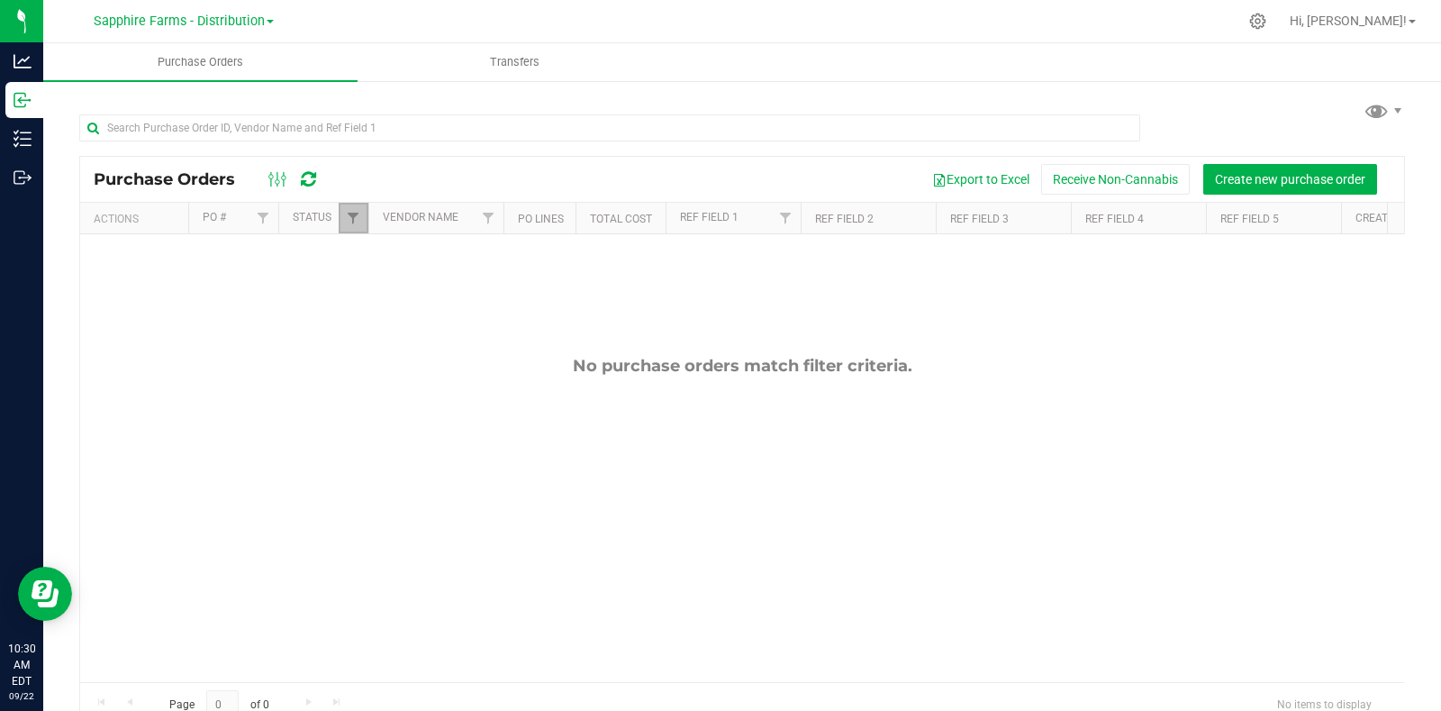
click at [344, 215] on link "Filter" at bounding box center [354, 218] width 30 height 31
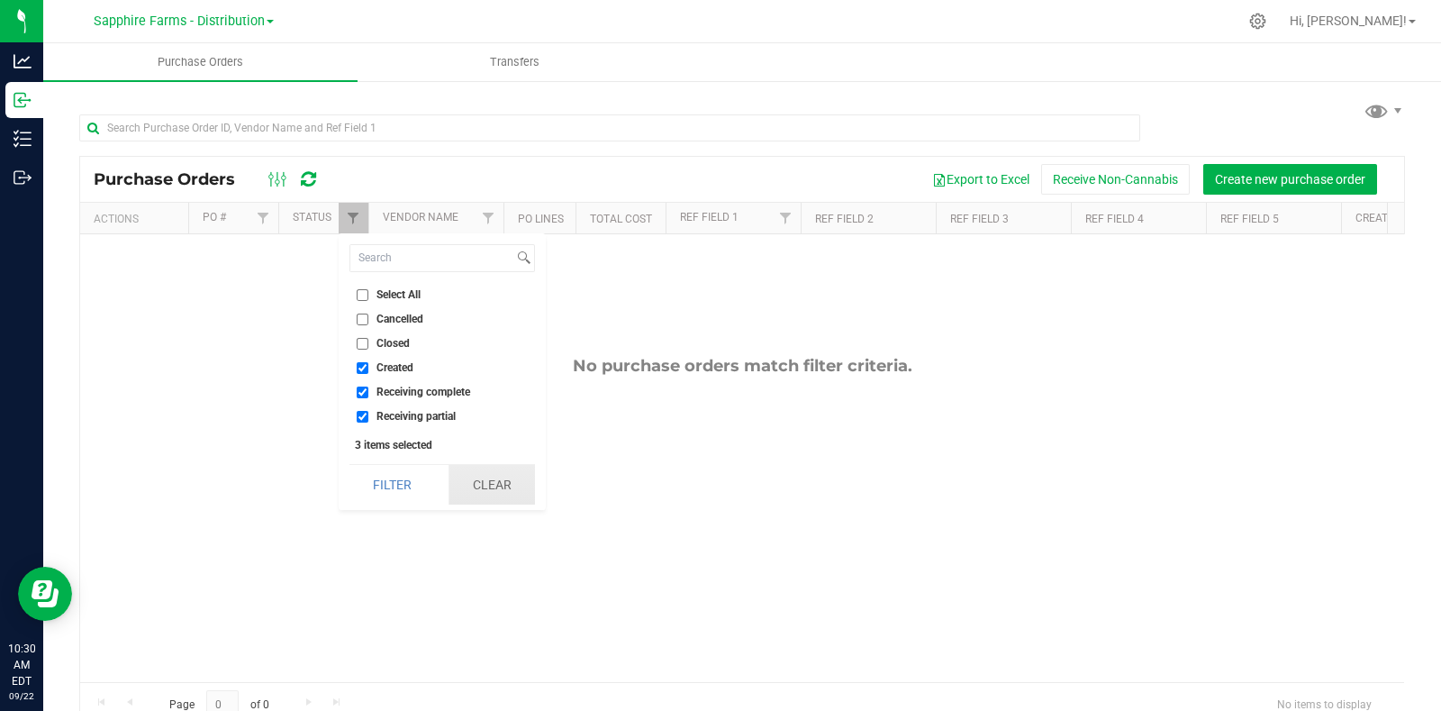
click at [494, 480] on button "Clear" at bounding box center [492, 485] width 86 height 40
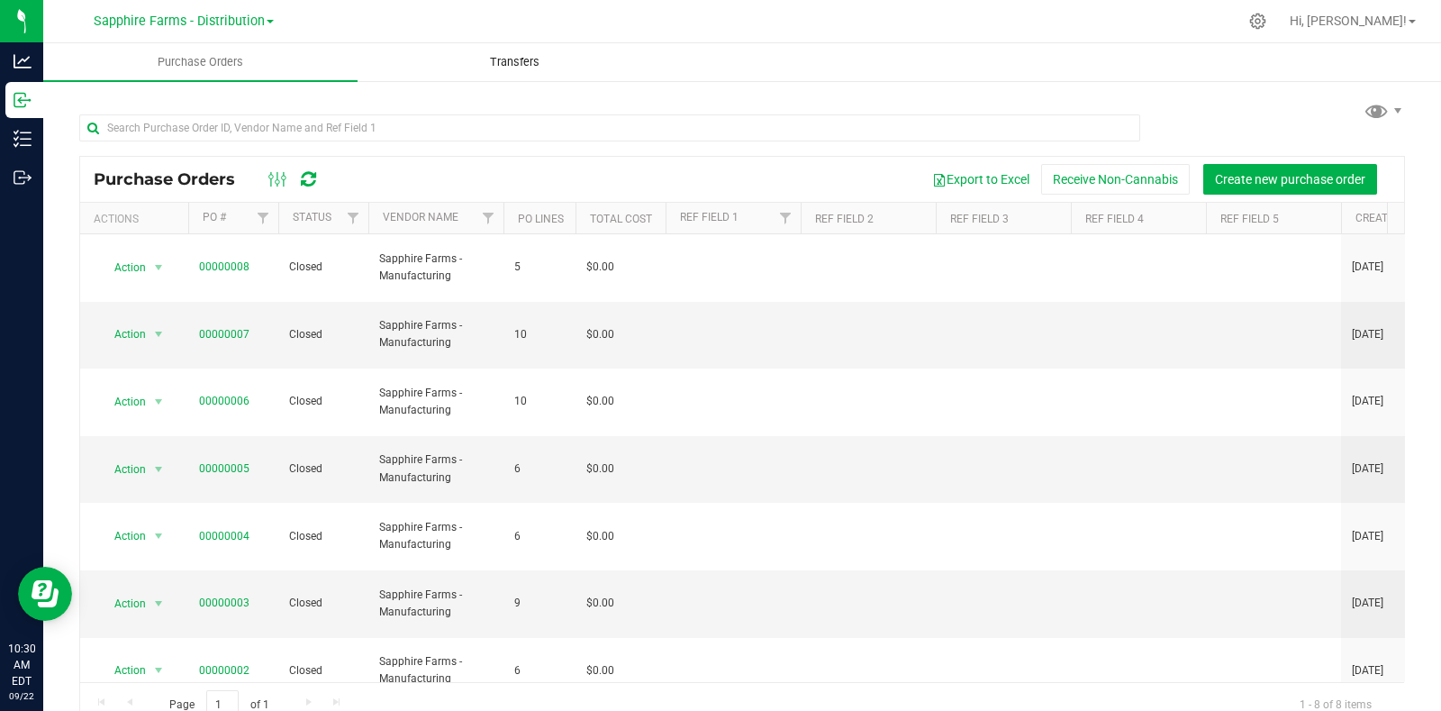
click at [510, 59] on span "Transfers" at bounding box center [515, 62] width 98 height 16
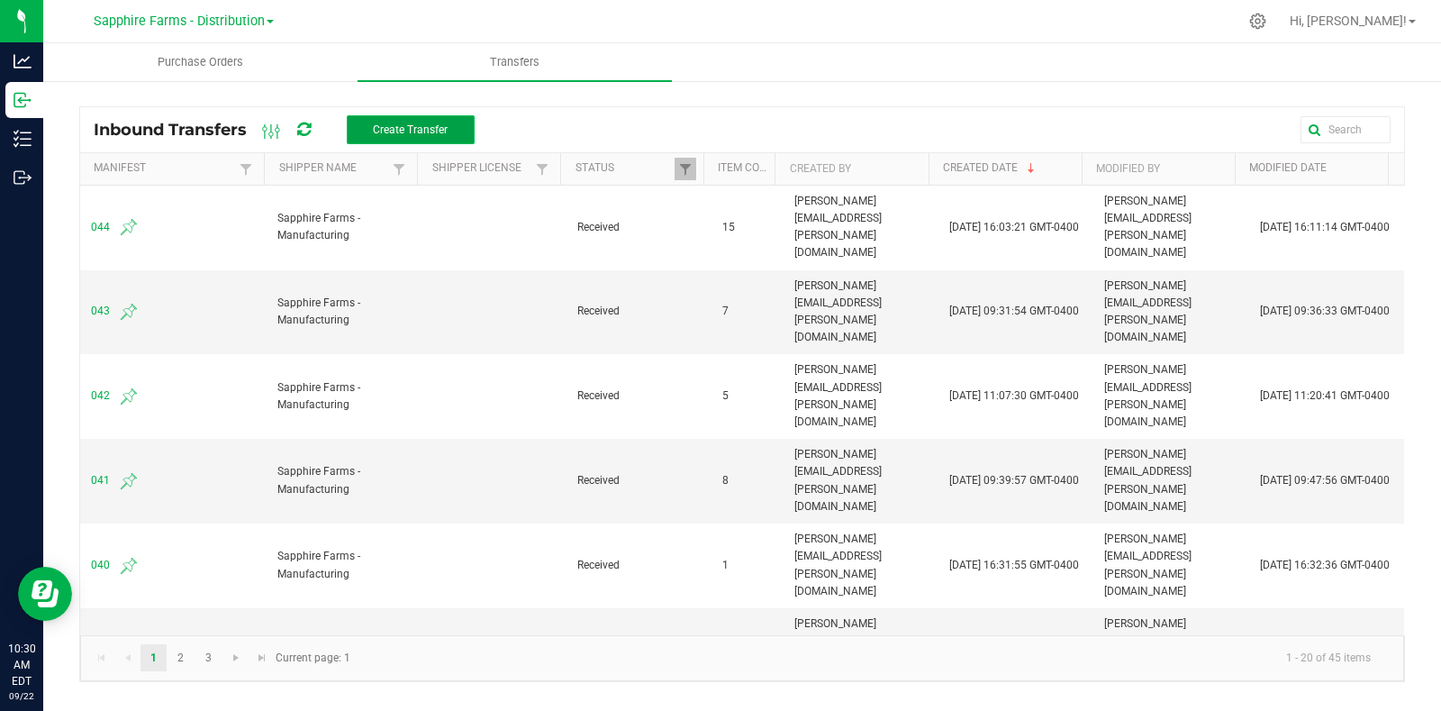
click at [428, 139] on button "Create Transfer" at bounding box center [411, 129] width 128 height 29
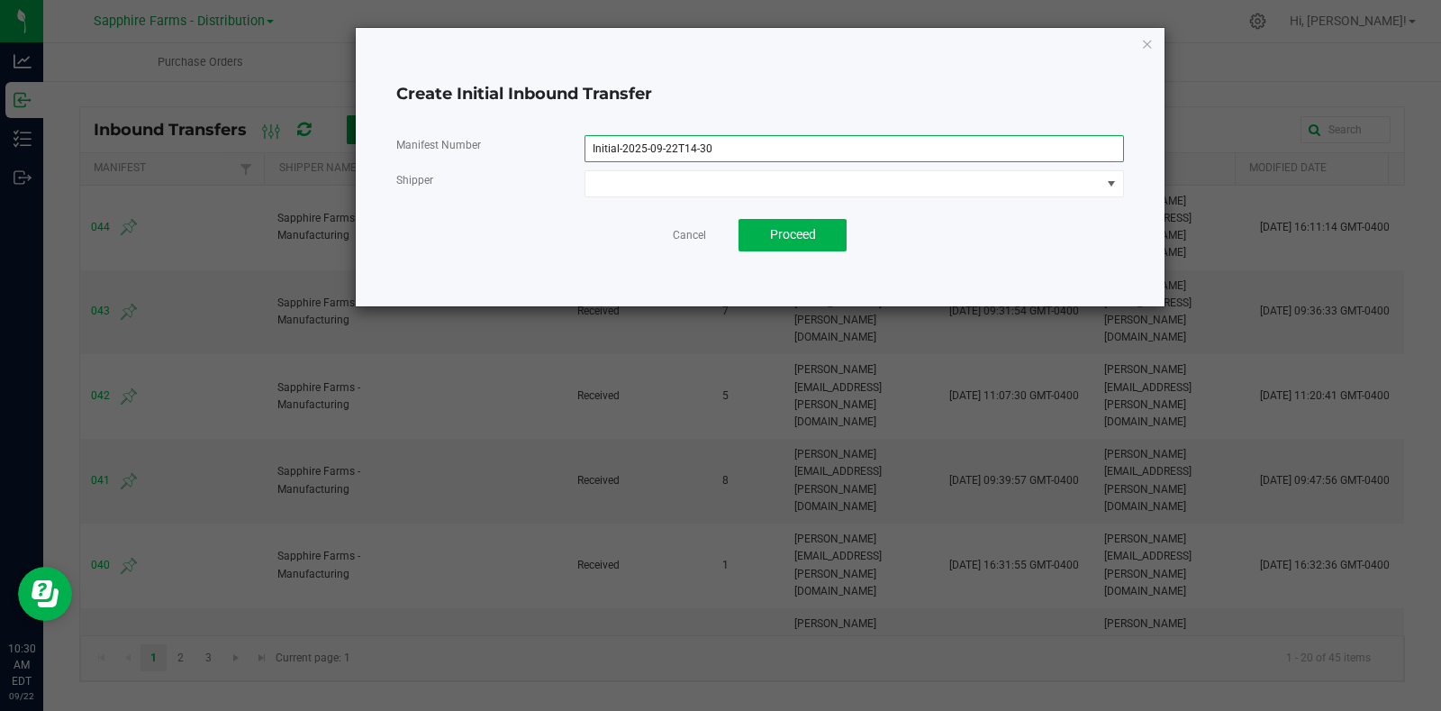
drag, startPoint x: 731, startPoint y: 147, endPoint x: 473, endPoint y: 164, distance: 259.1
click at [473, 164] on div "Manifest Number Initial-2025-09-22T14-30 Shipper" at bounding box center [760, 166] width 728 height 62
type input "045"
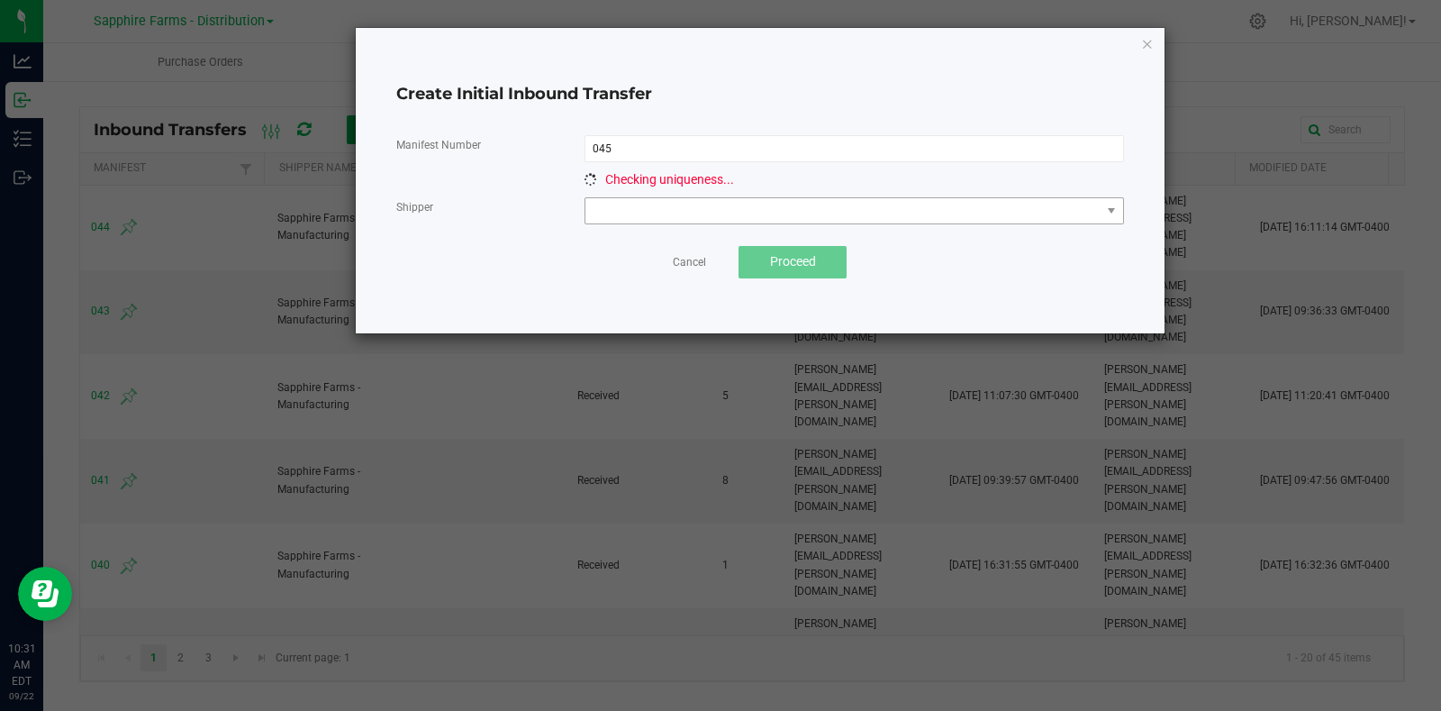
click at [745, 177] on div "Checking uniqueness..." at bounding box center [855, 179] width 540 height 19
click at [774, 206] on span at bounding box center [842, 210] width 515 height 25
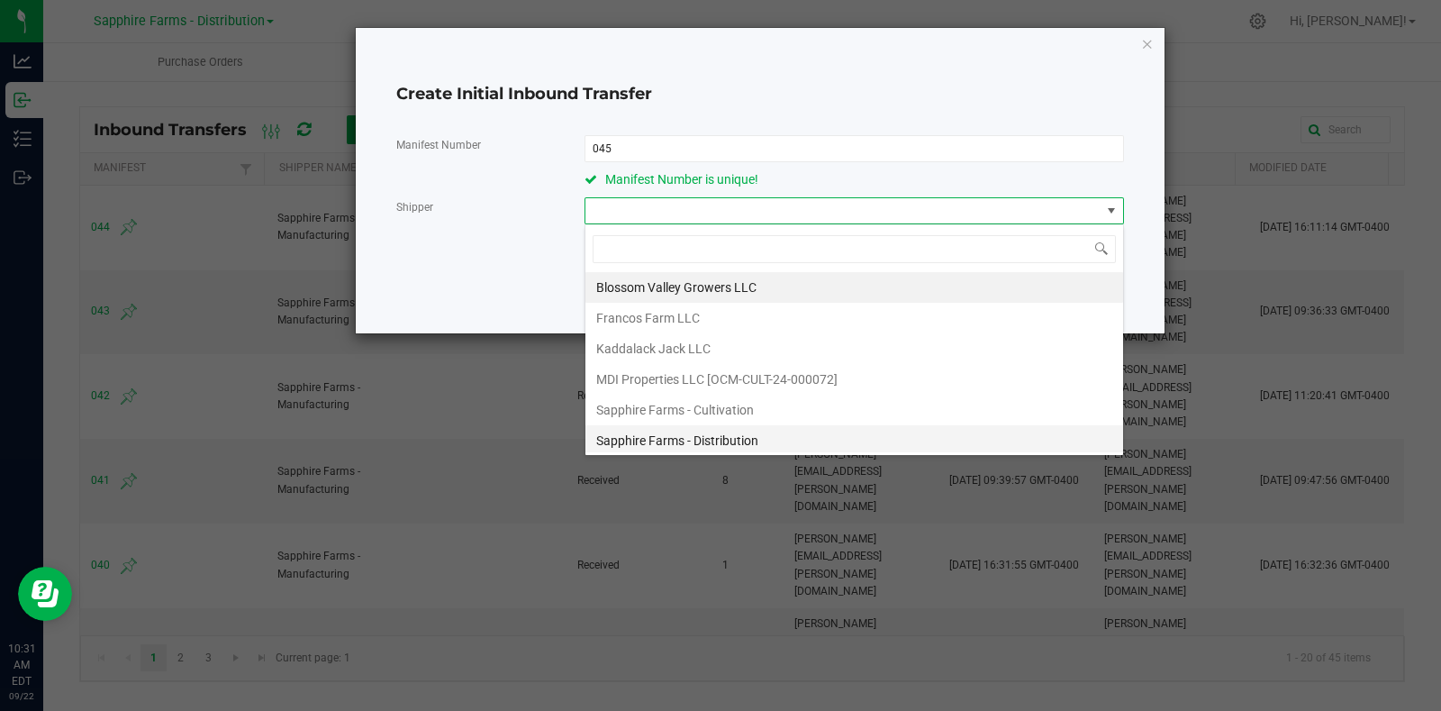
scroll to position [92, 0]
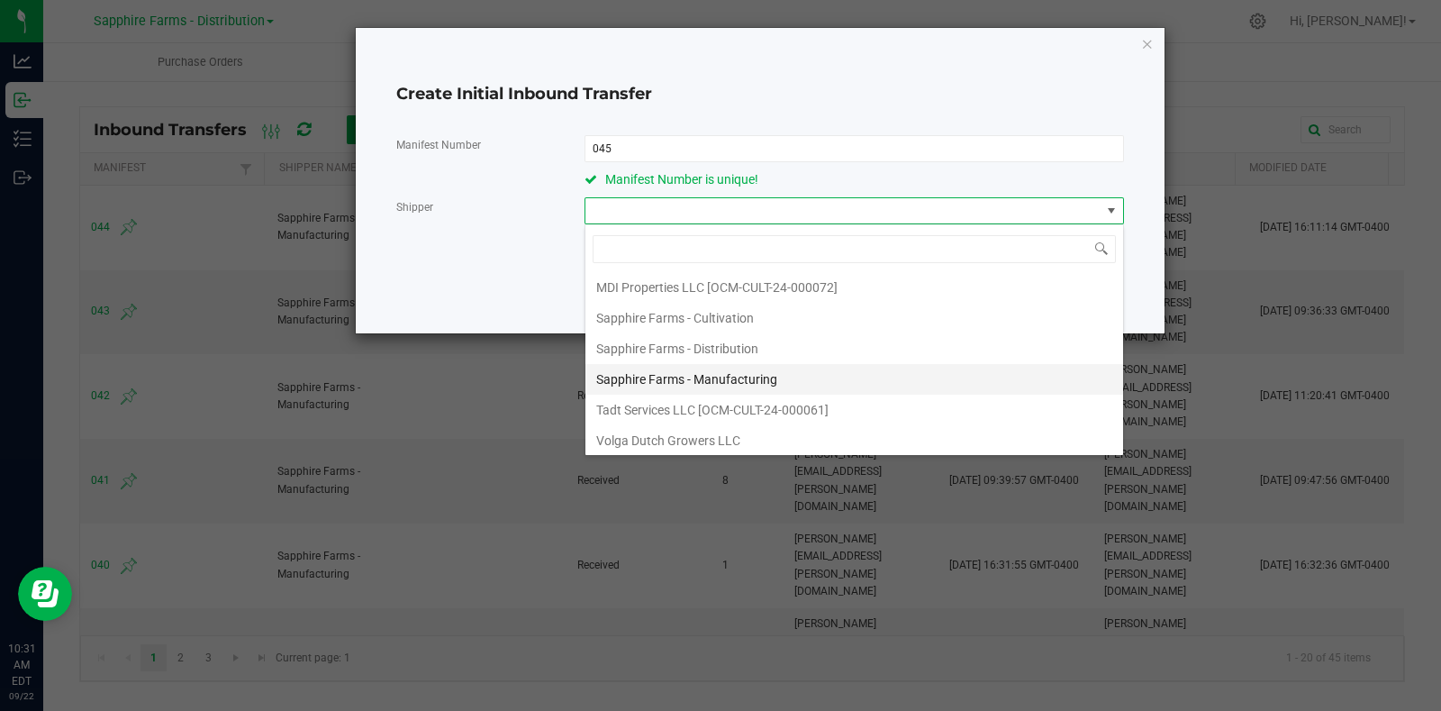
click at [815, 370] on li "Sapphire Farms - Manufacturing" at bounding box center [854, 379] width 538 height 31
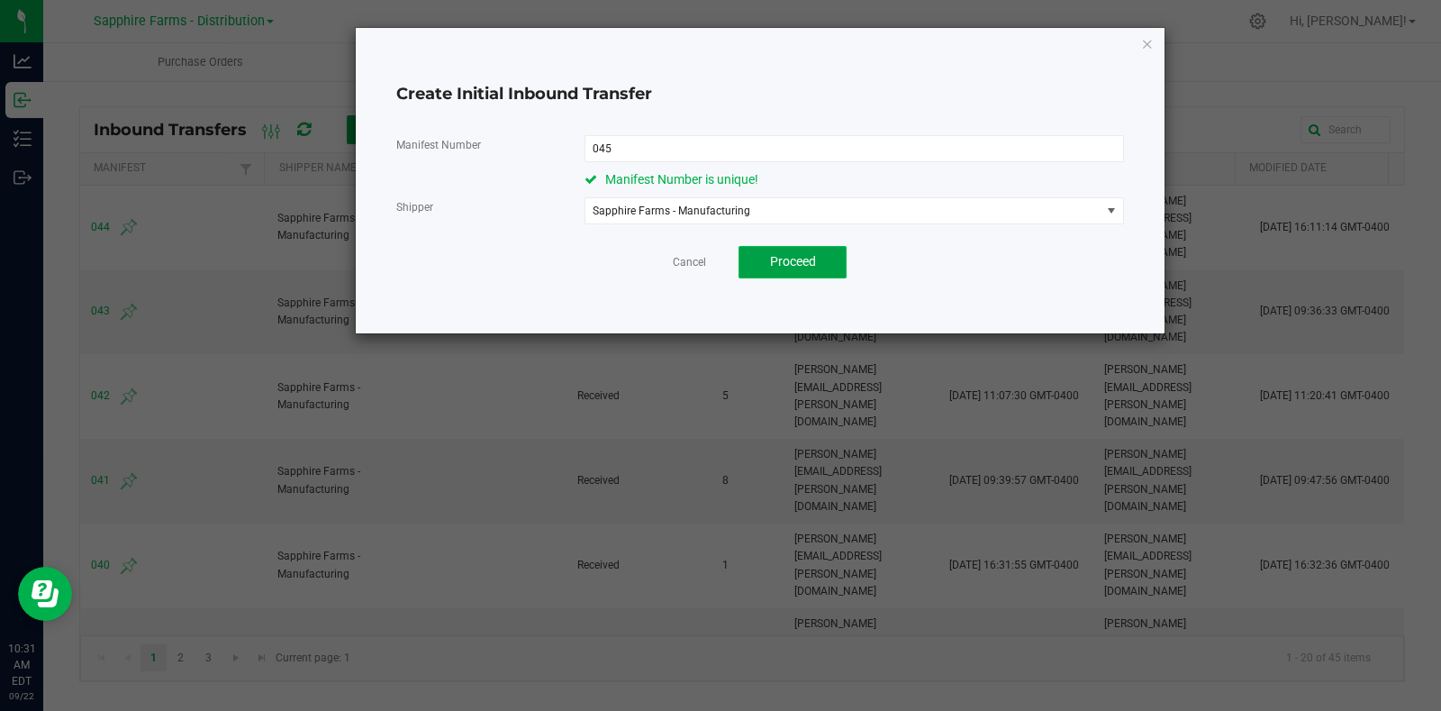
click at [816, 256] on button "Proceed" at bounding box center [793, 262] width 108 height 32
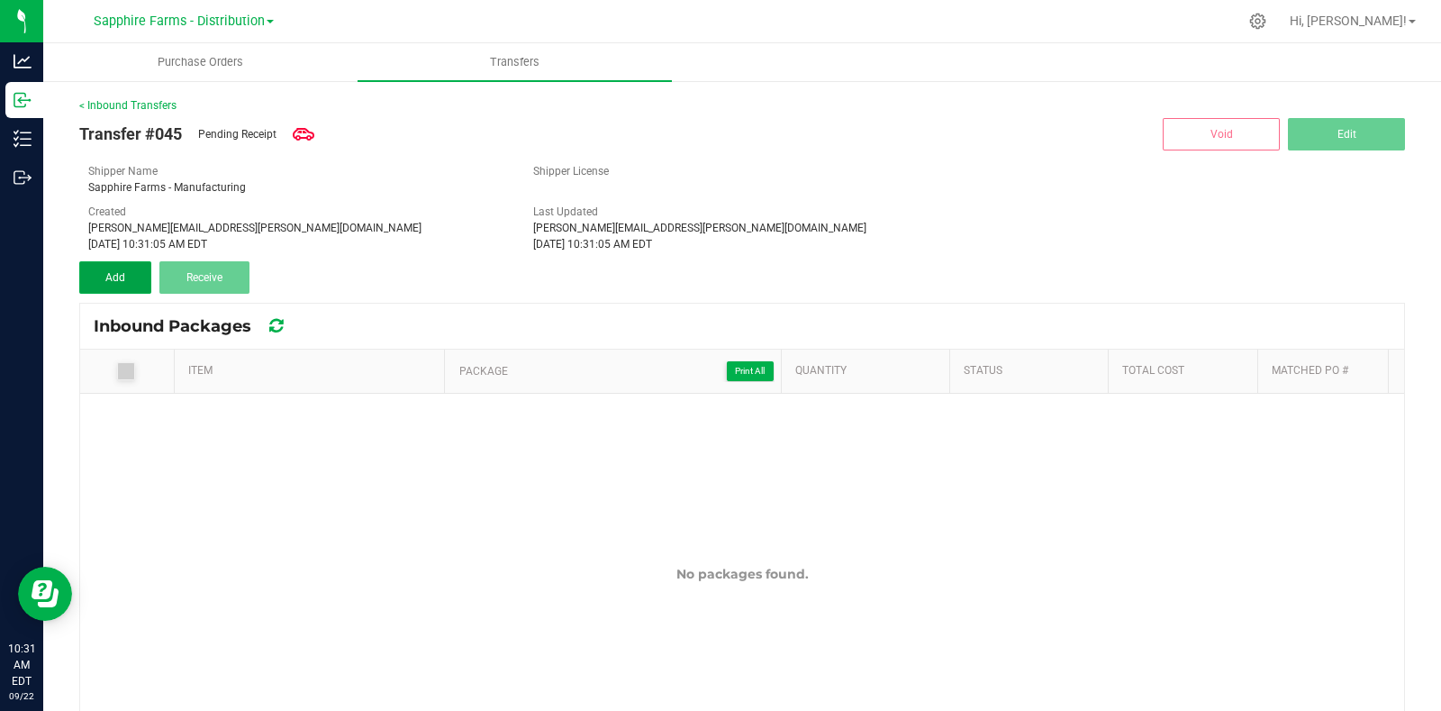
drag, startPoint x: 104, startPoint y: 278, endPoint x: 116, endPoint y: 258, distance: 24.3
click at [105, 277] on button "Add" at bounding box center [115, 277] width 72 height 32
click at [815, 163] on div "Shipper License" at bounding box center [742, 171] width 445 height 16
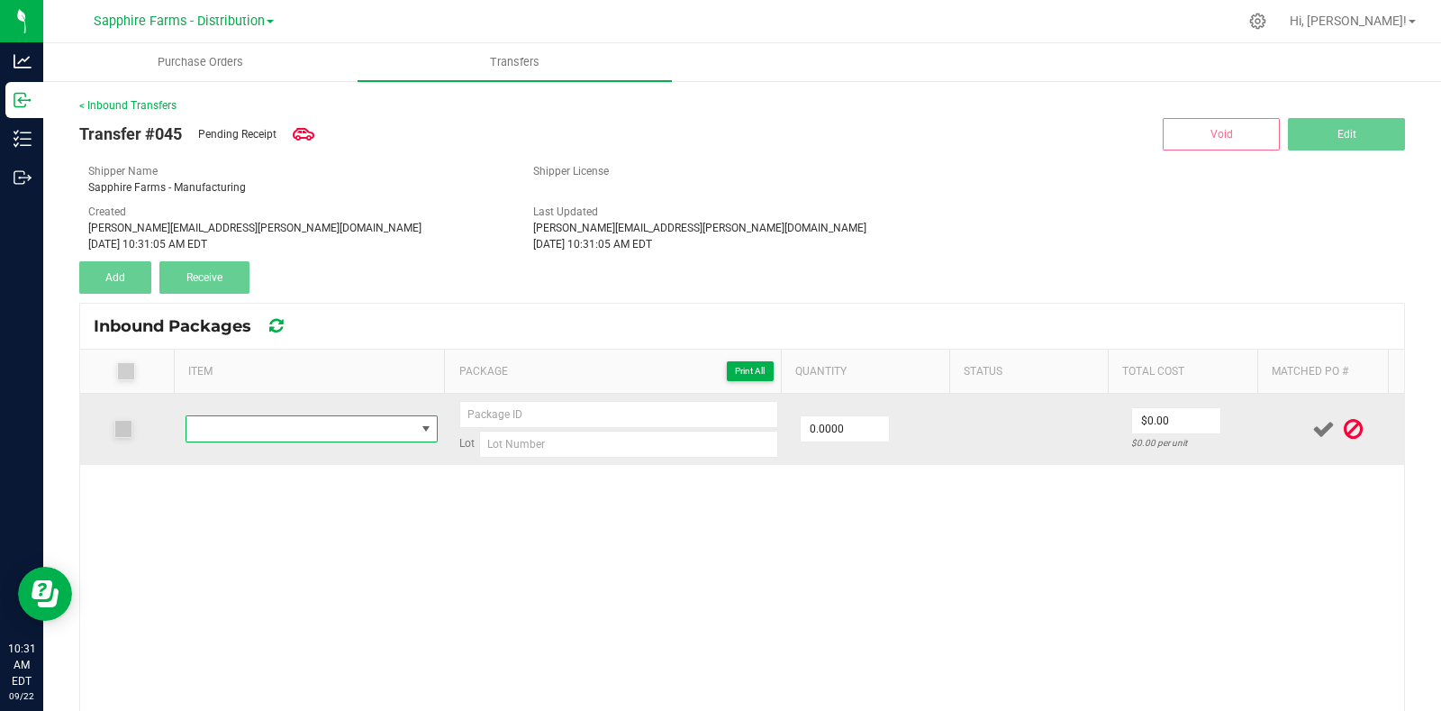
click at [257, 432] on span "NO DATA FOUND" at bounding box center [300, 428] width 229 height 25
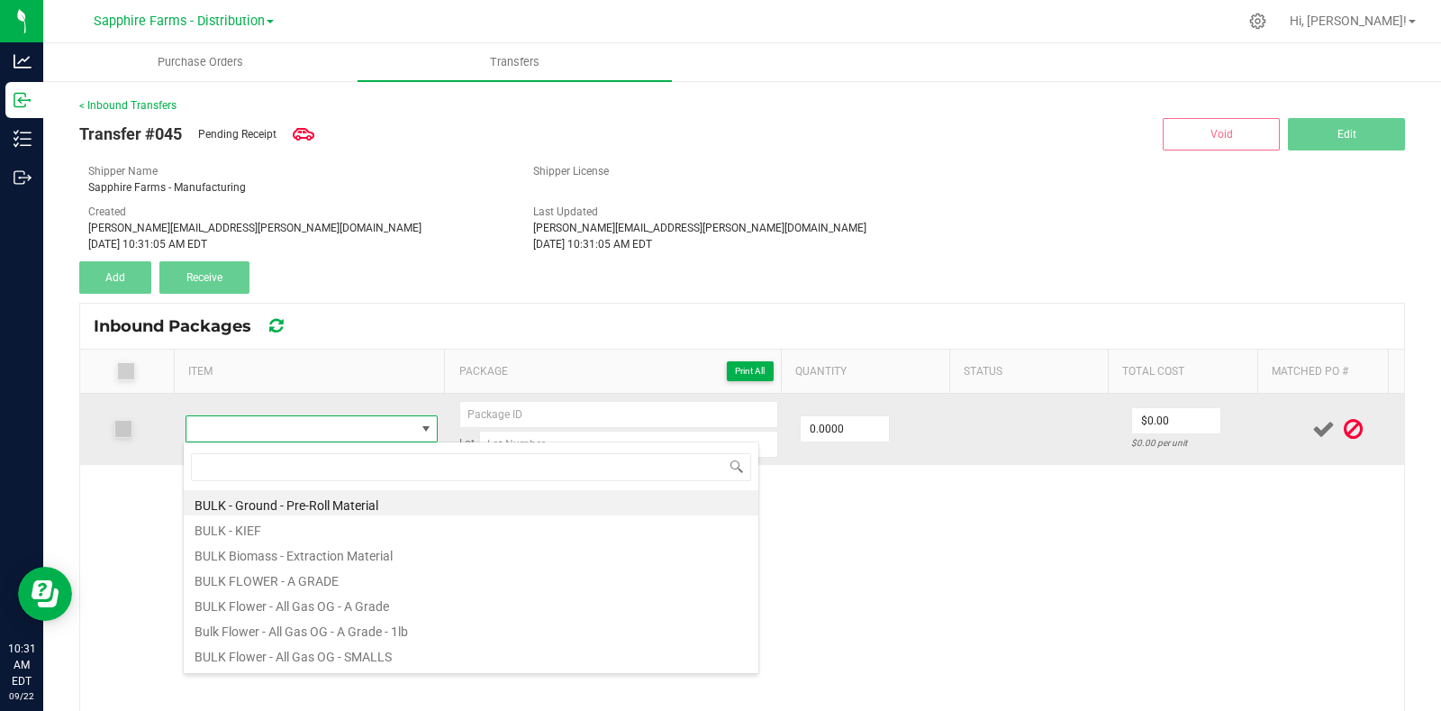
type input "PLCG-003-FL8"
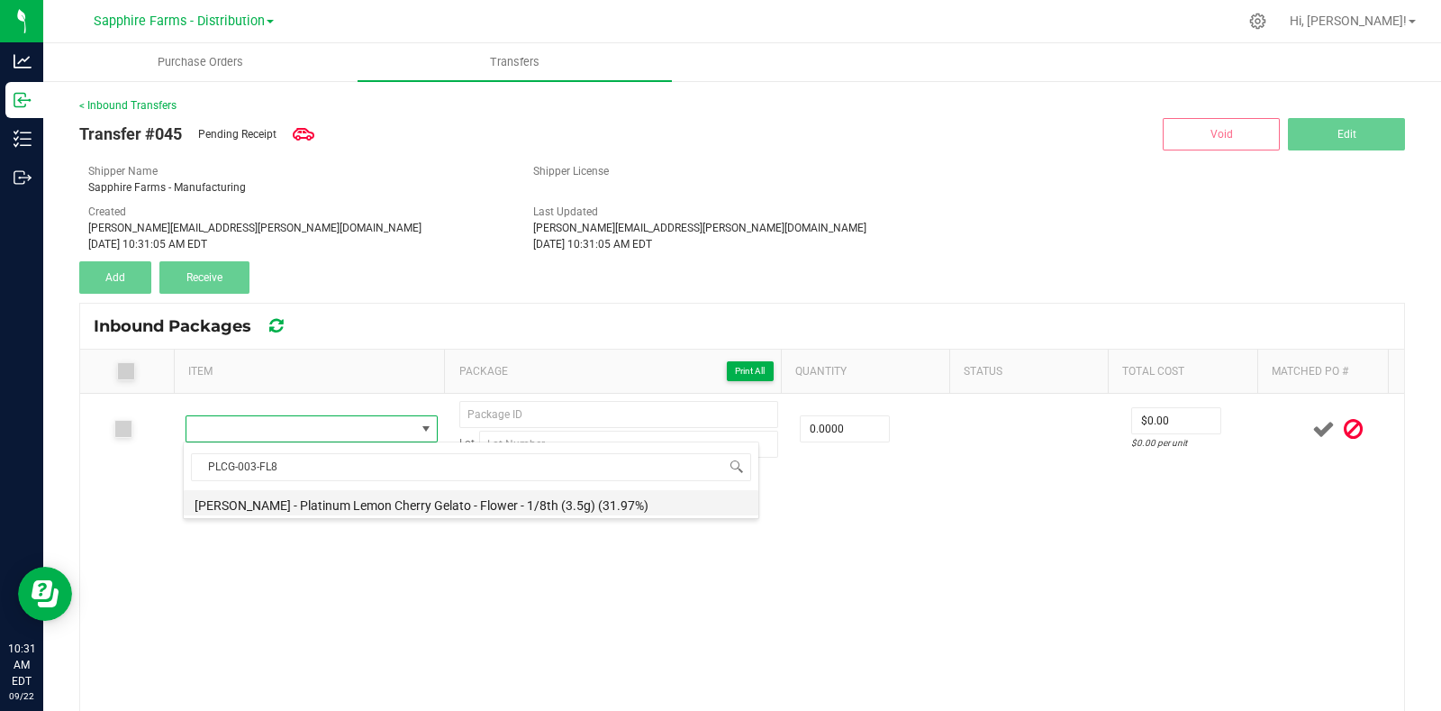
click at [367, 506] on li "LEAL - Platinum Lemon Cherry Gelato - Flower - 1/8th (3.5g) (31.97%)" at bounding box center [471, 502] width 575 height 25
type input "0 ea"
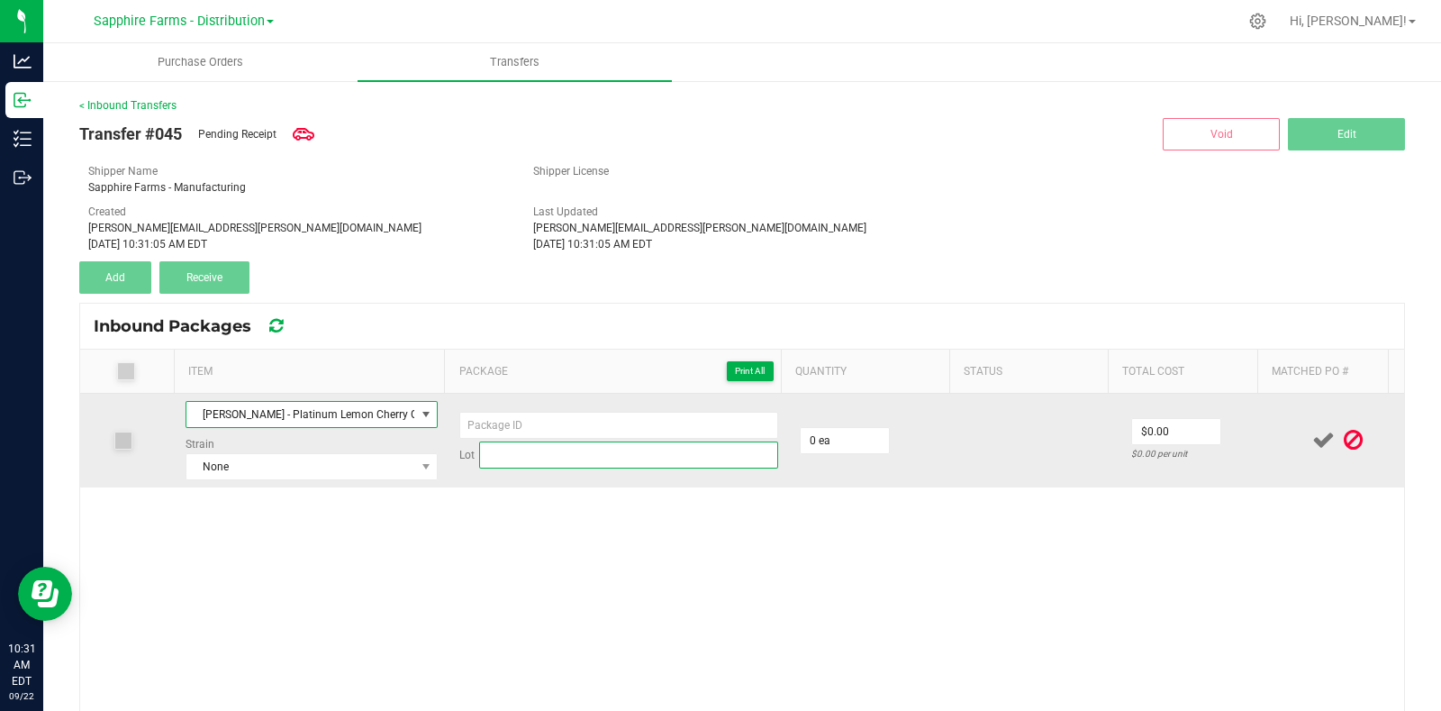
click at [525, 458] on input at bounding box center [628, 454] width 299 height 27
paste input "PLCG-003-FL8"
type input "PLCG-003-FL8"
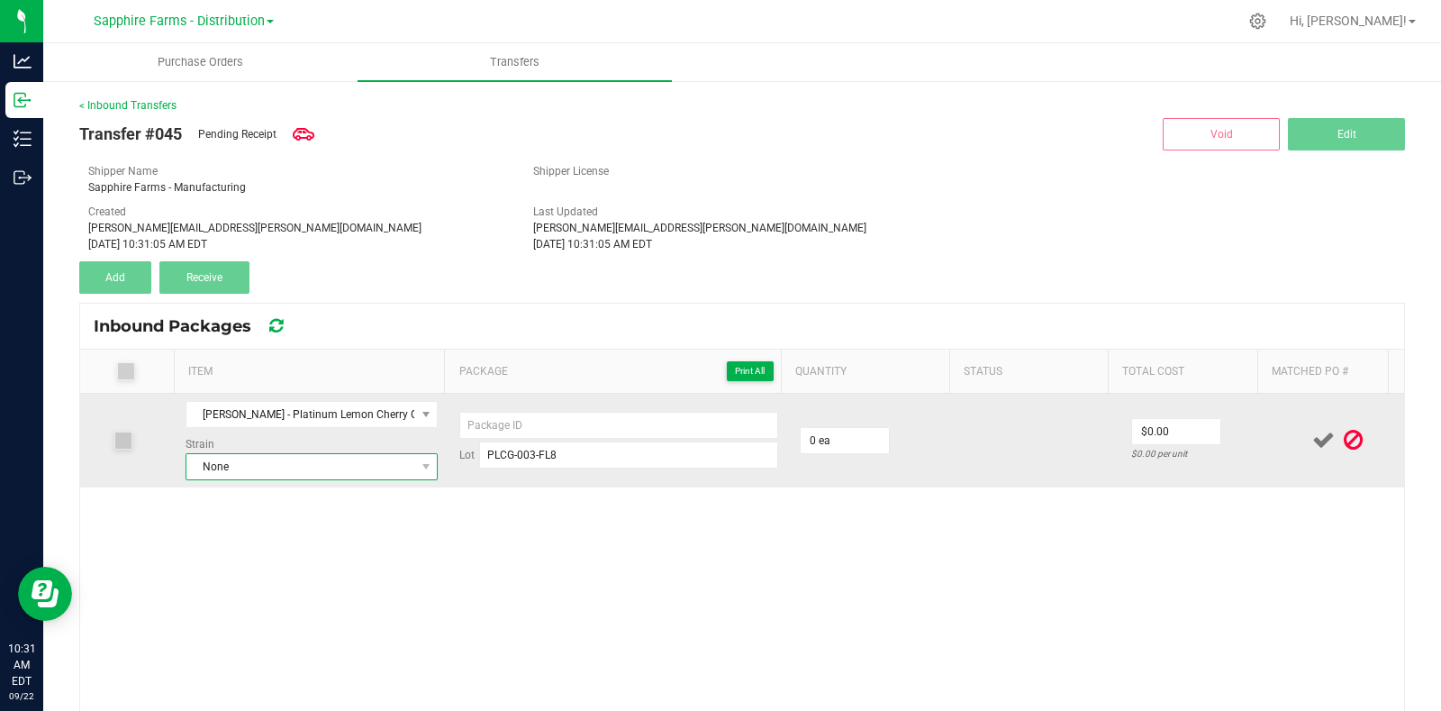
click at [339, 469] on span "None" at bounding box center [300, 466] width 229 height 25
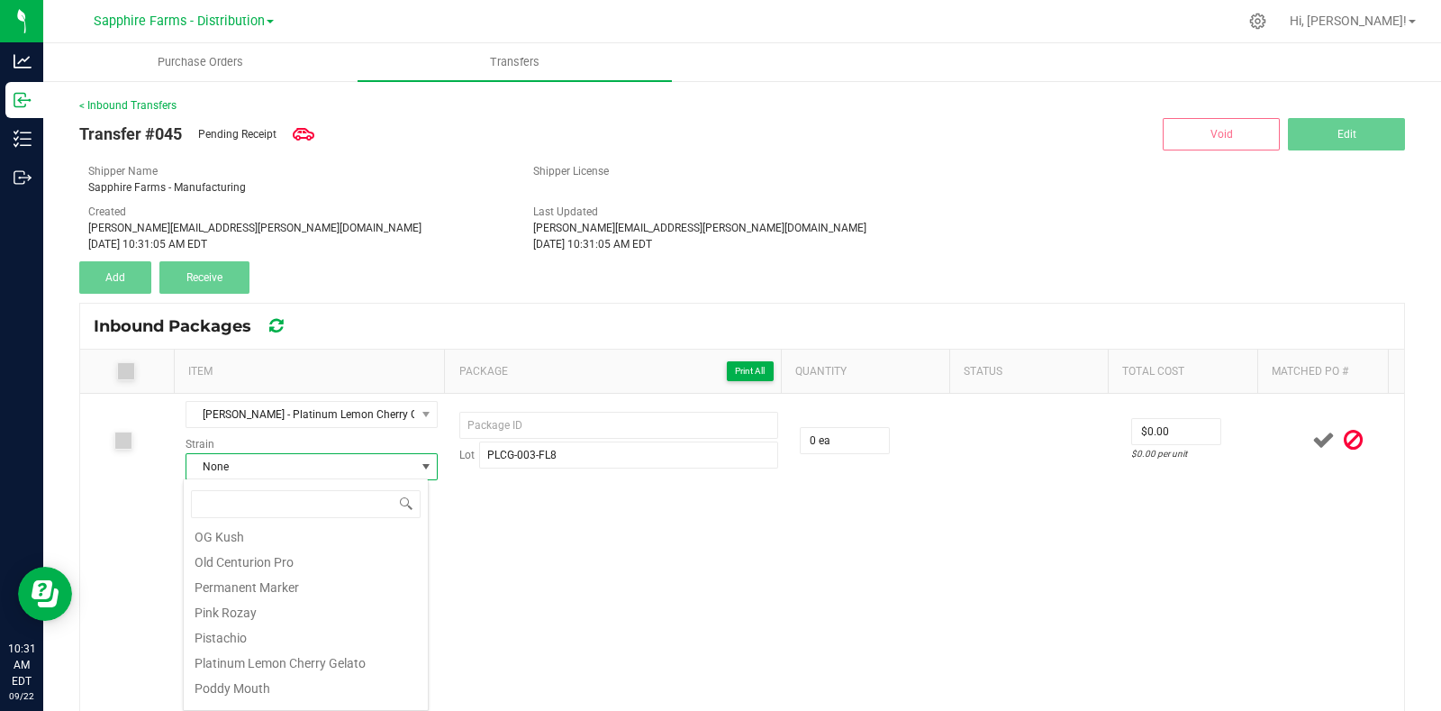
scroll to position [1126, 0]
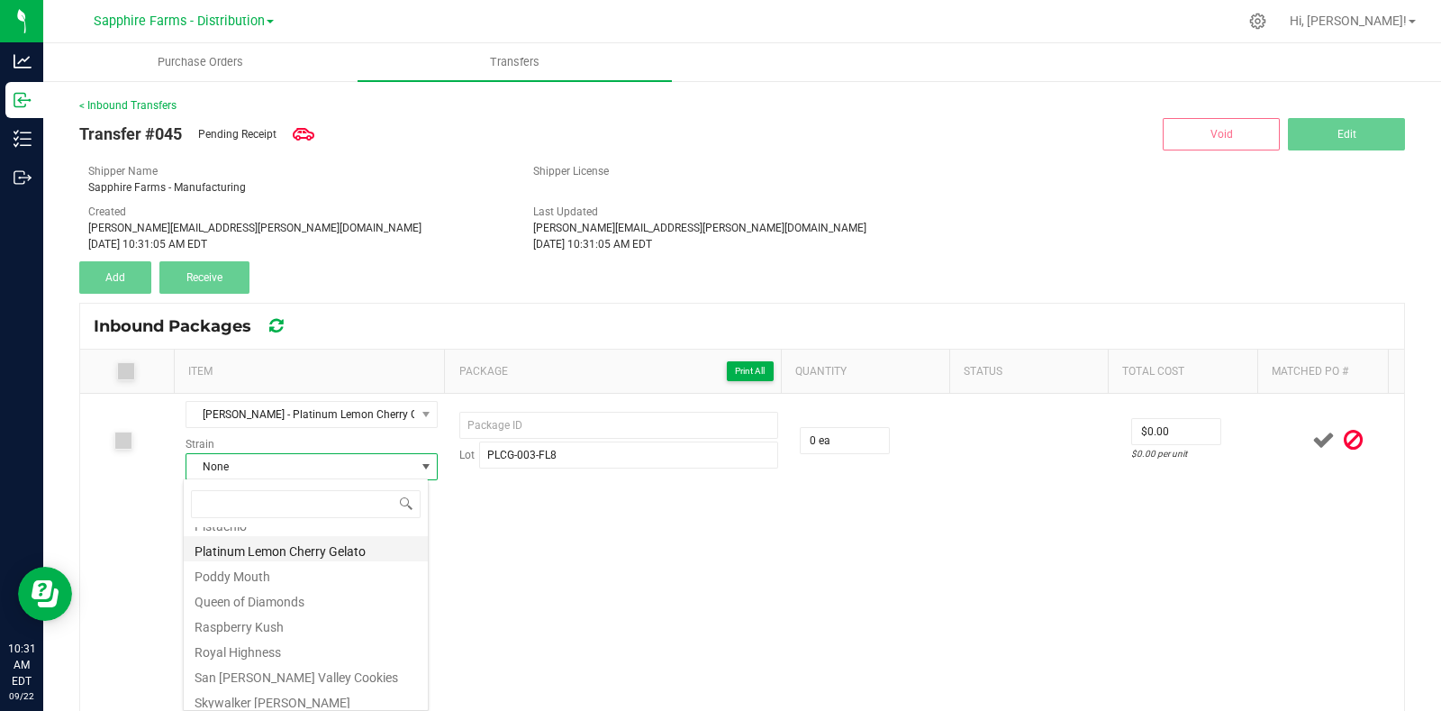
click at [362, 546] on li "Platinum Lemon Cherry Gelato" at bounding box center [306, 548] width 244 height 25
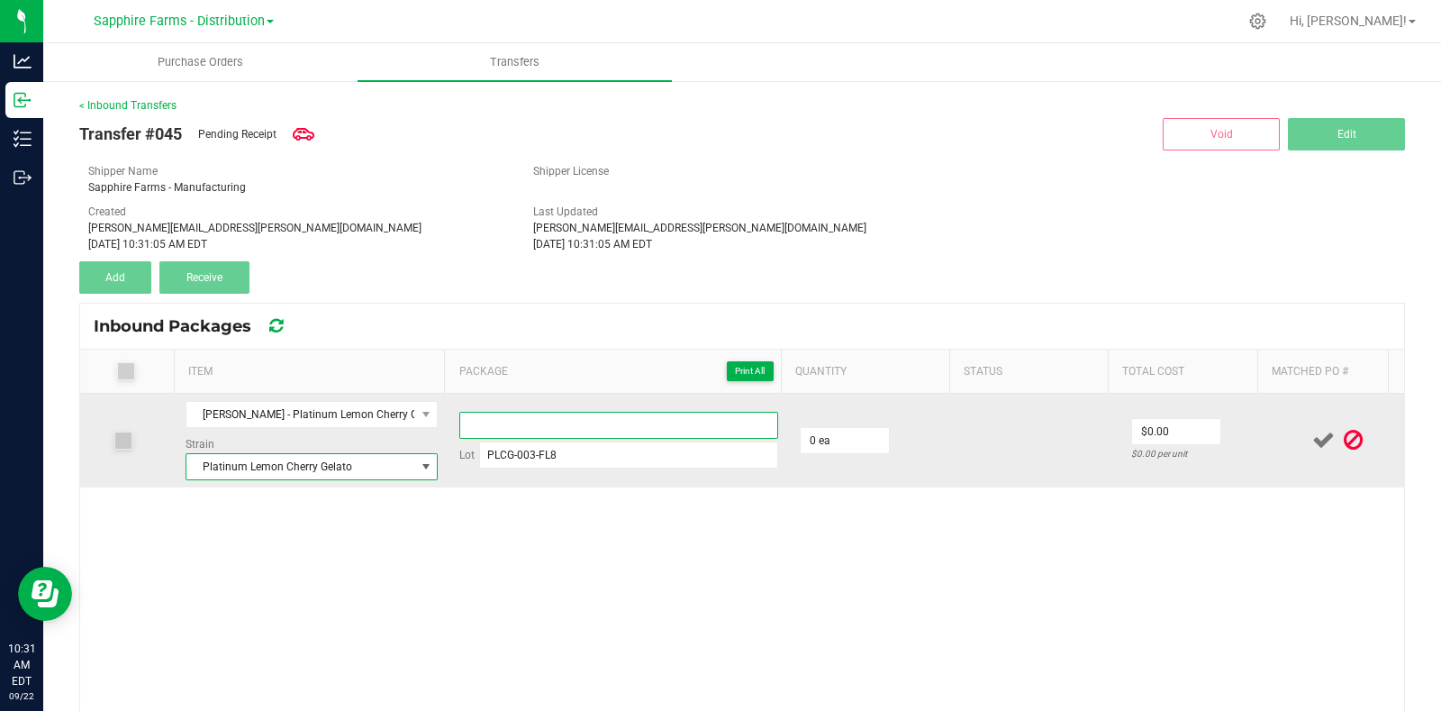
click at [574, 423] on input at bounding box center [618, 425] width 319 height 27
type input "20250922-1"
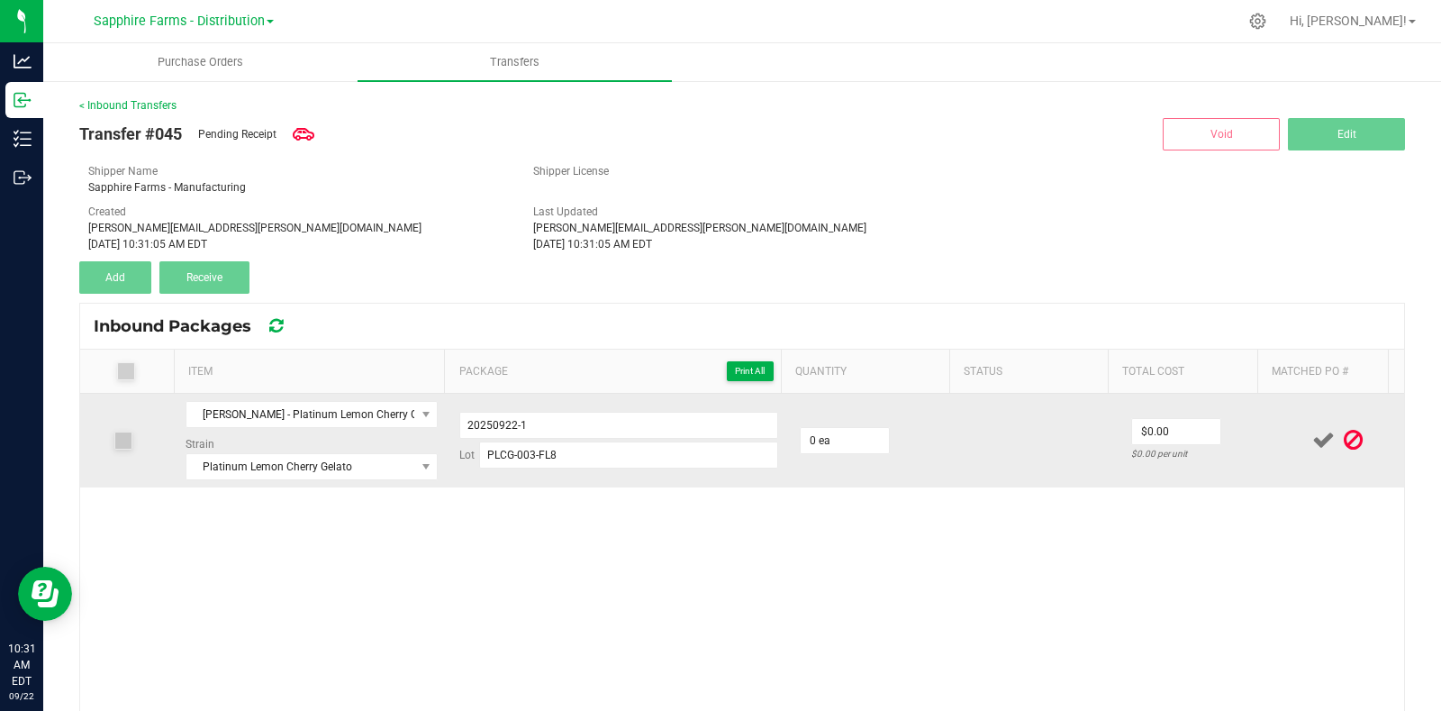
click at [972, 416] on td at bounding box center [1039, 441] width 160 height 94
type input "0"
click at [856, 430] on input "0" at bounding box center [845, 440] width 88 height 25
type input "2600 ea"
click at [1022, 457] on td at bounding box center [1039, 441] width 160 height 94
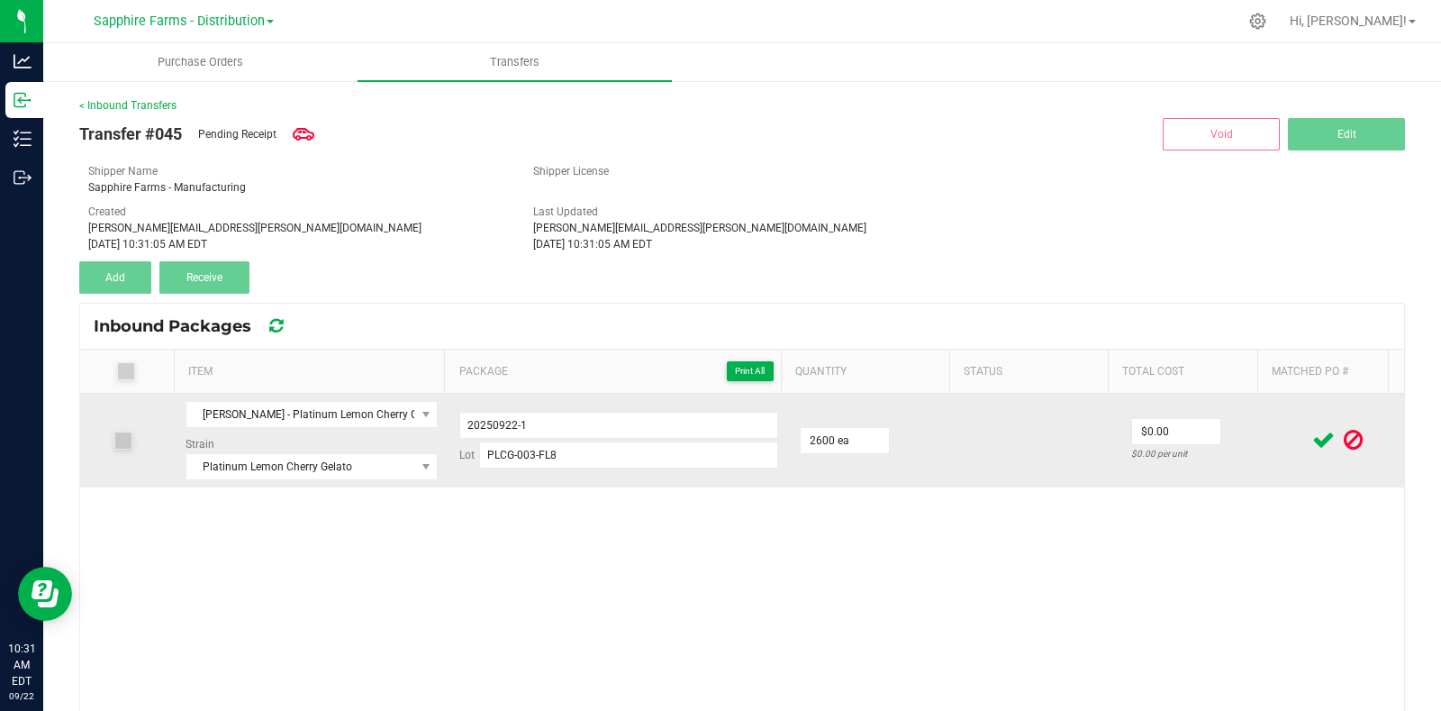
click at [1312, 432] on icon at bounding box center [1323, 440] width 23 height 23
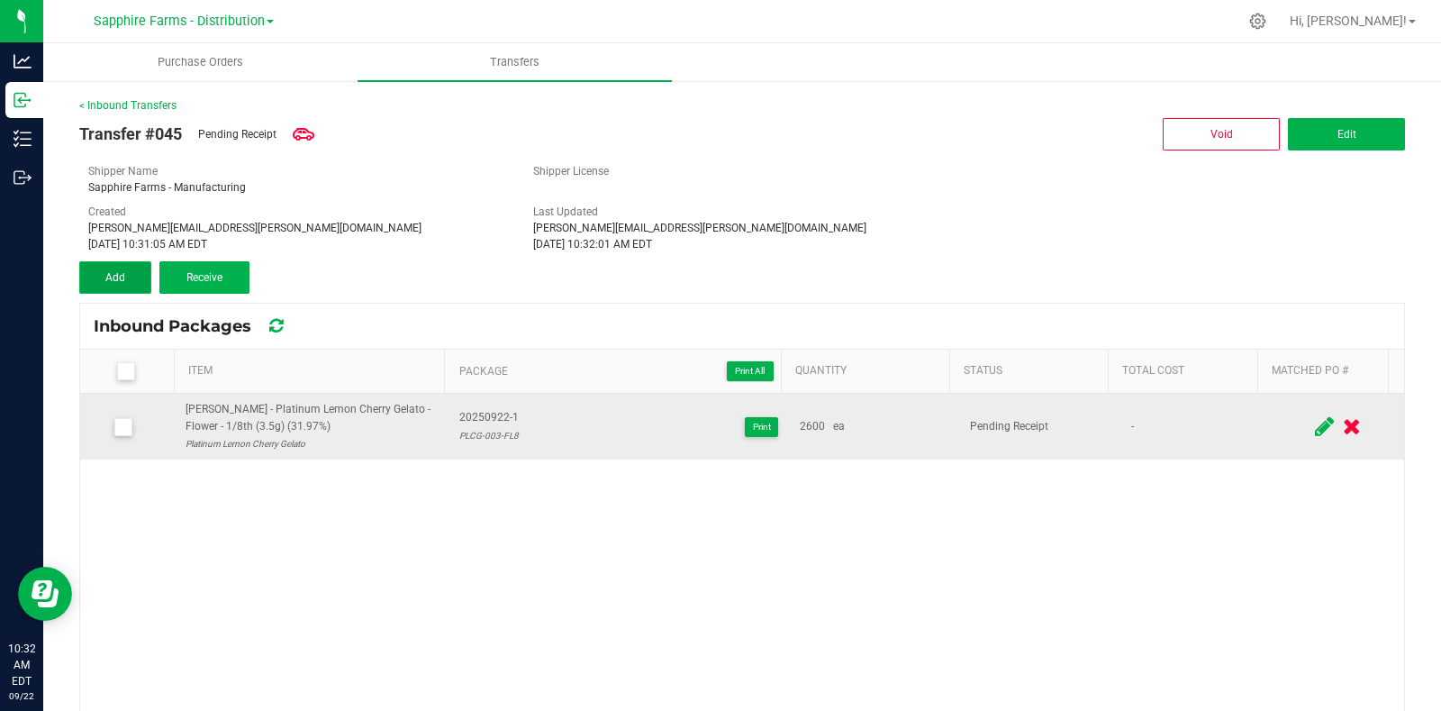
click at [110, 276] on span "Add" at bounding box center [115, 277] width 20 height 13
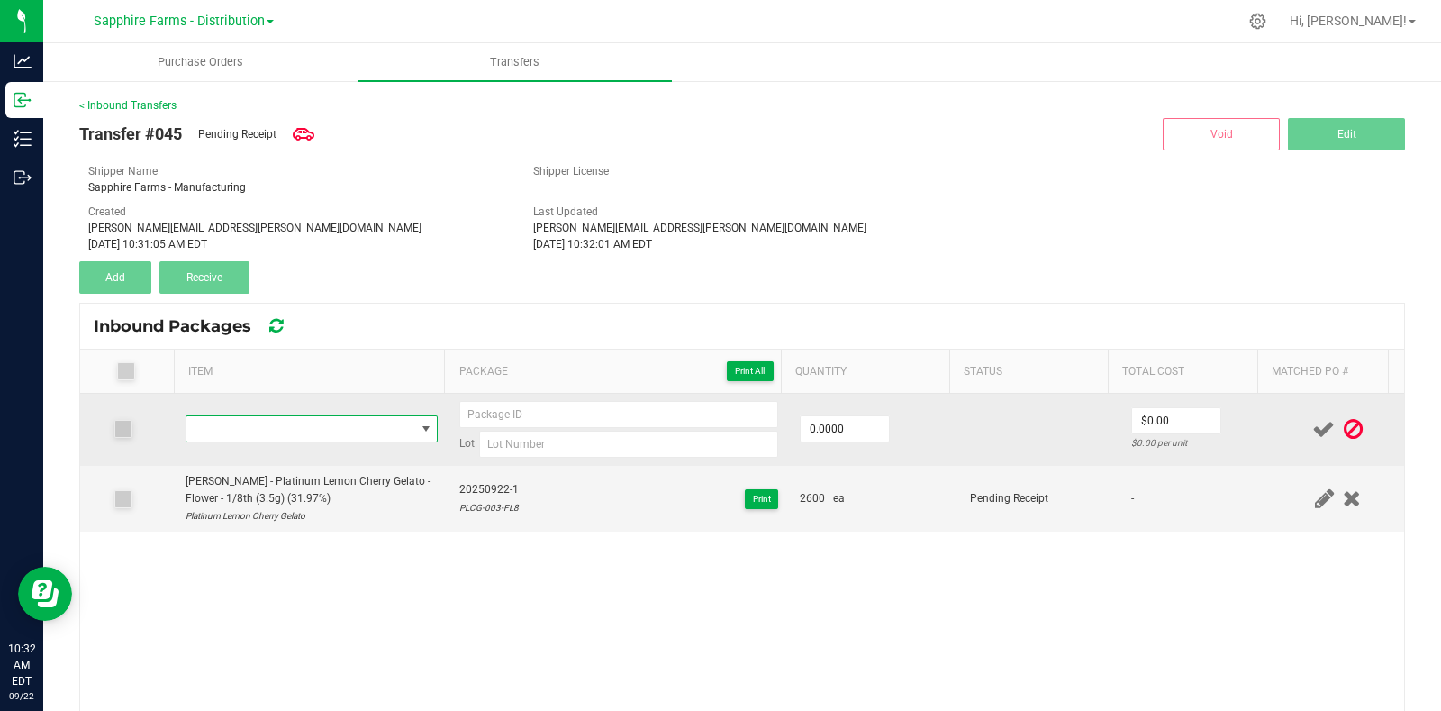
click at [299, 429] on span "NO DATA FOUND" at bounding box center [300, 428] width 229 height 25
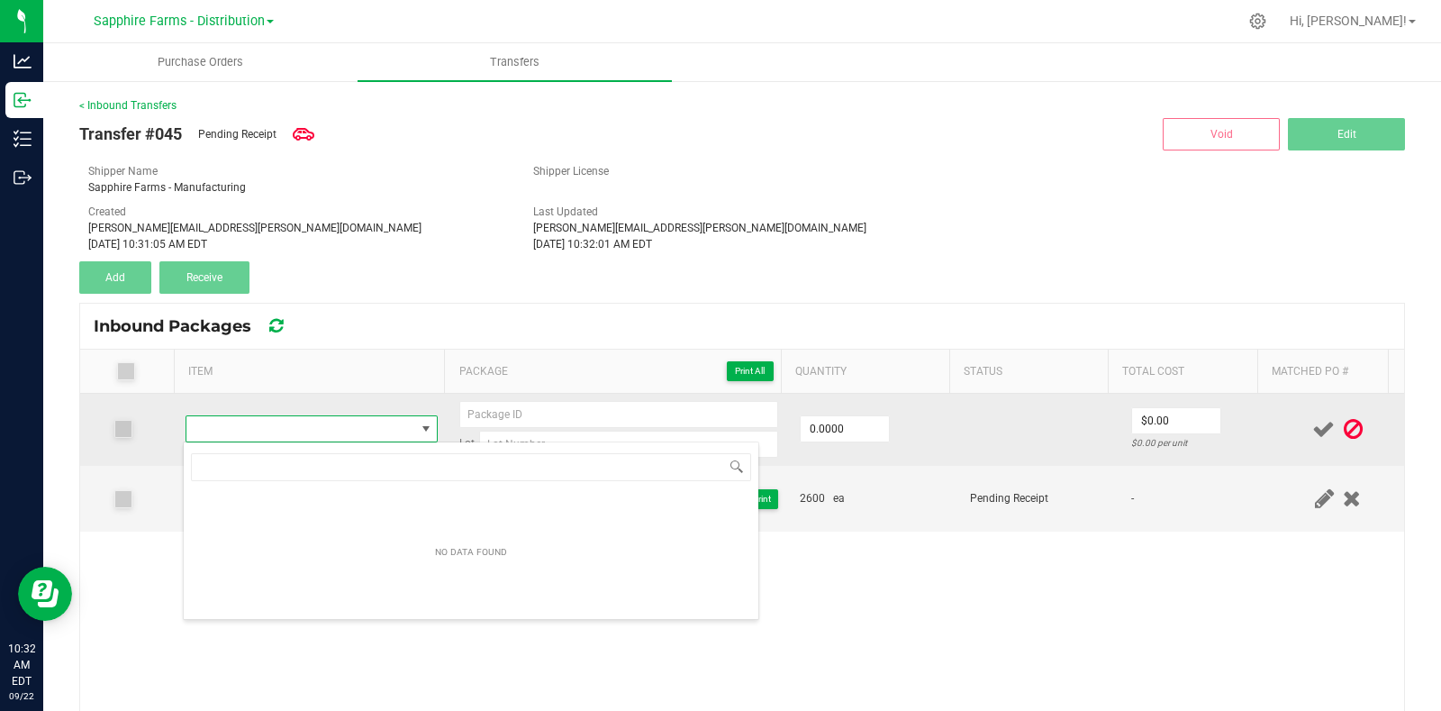
scroll to position [90045, 89827]
type input "ANFA-028-FL2"
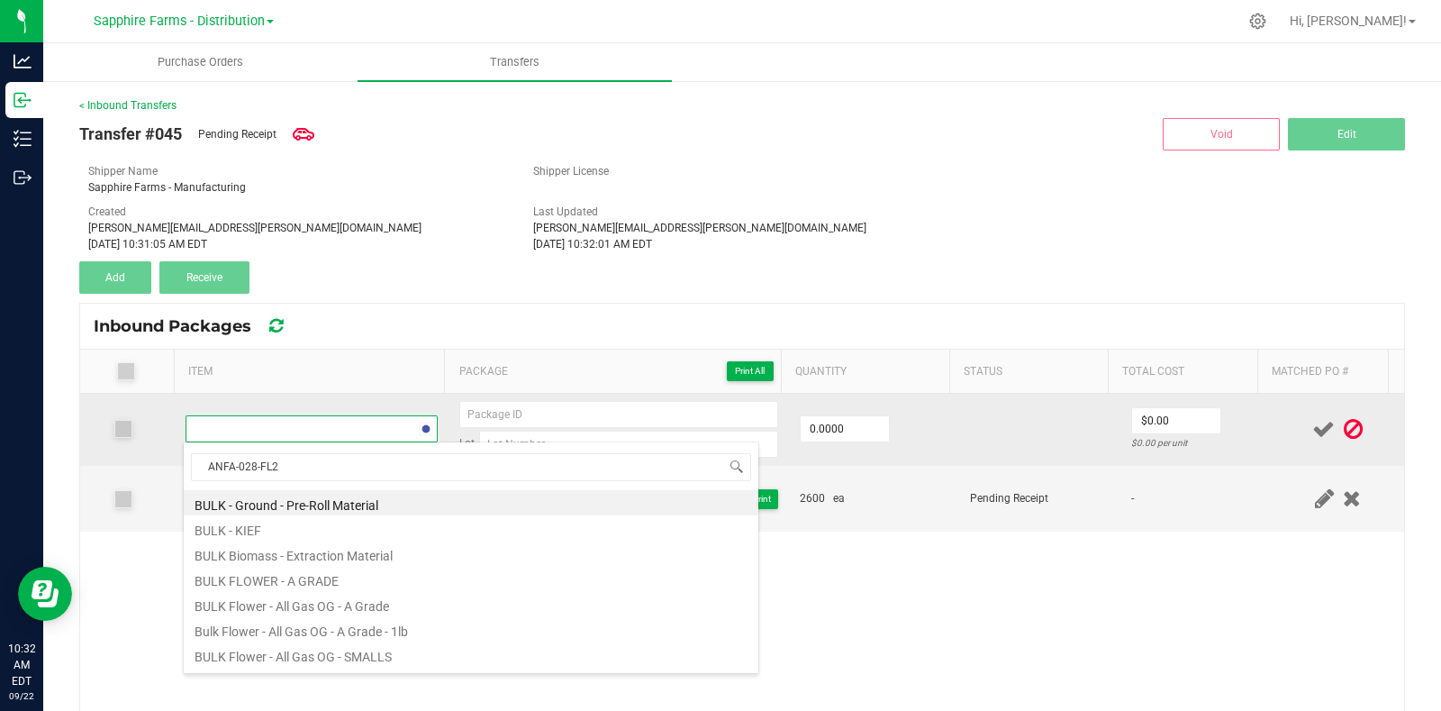
scroll to position [26, 242]
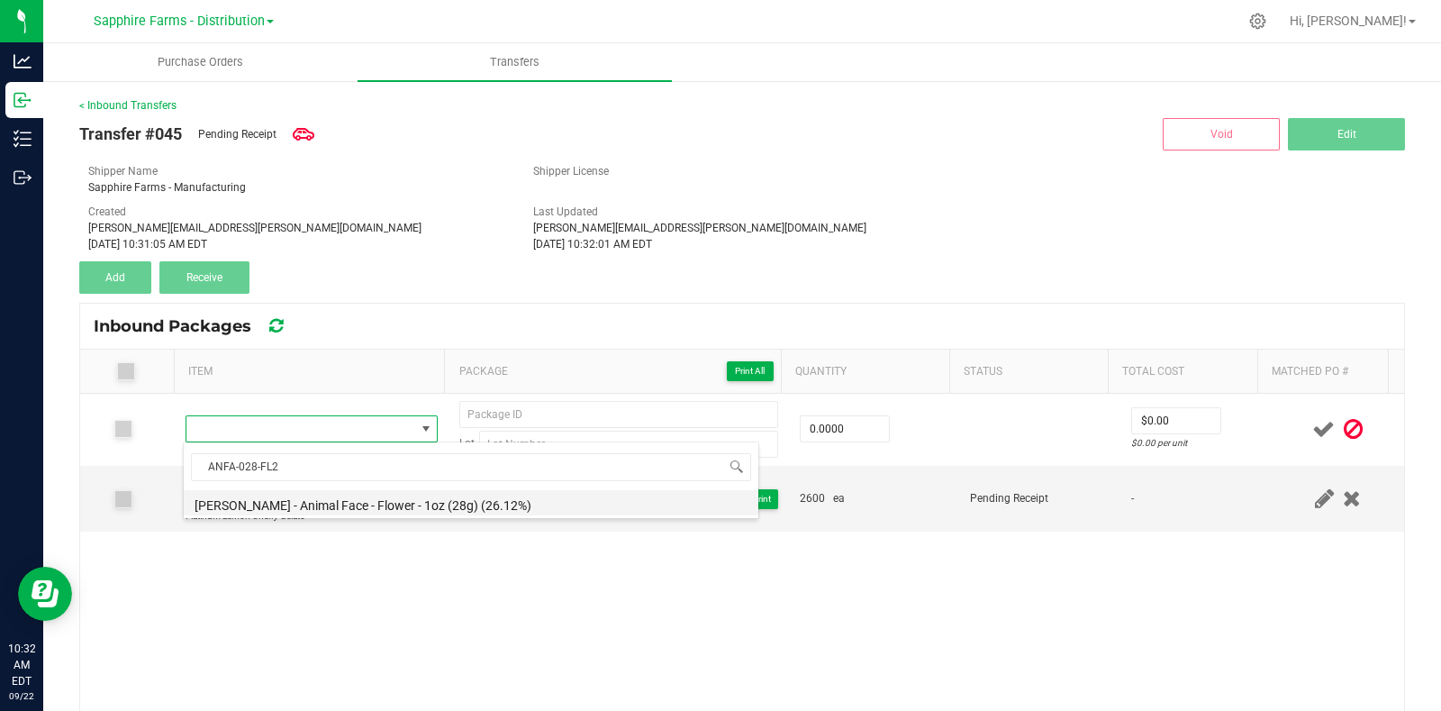
click at [317, 501] on li "LEAL - Animal Face - Flower - 1oz (28g) (26.12%)" at bounding box center [471, 502] width 575 height 25
type input "0 ea"
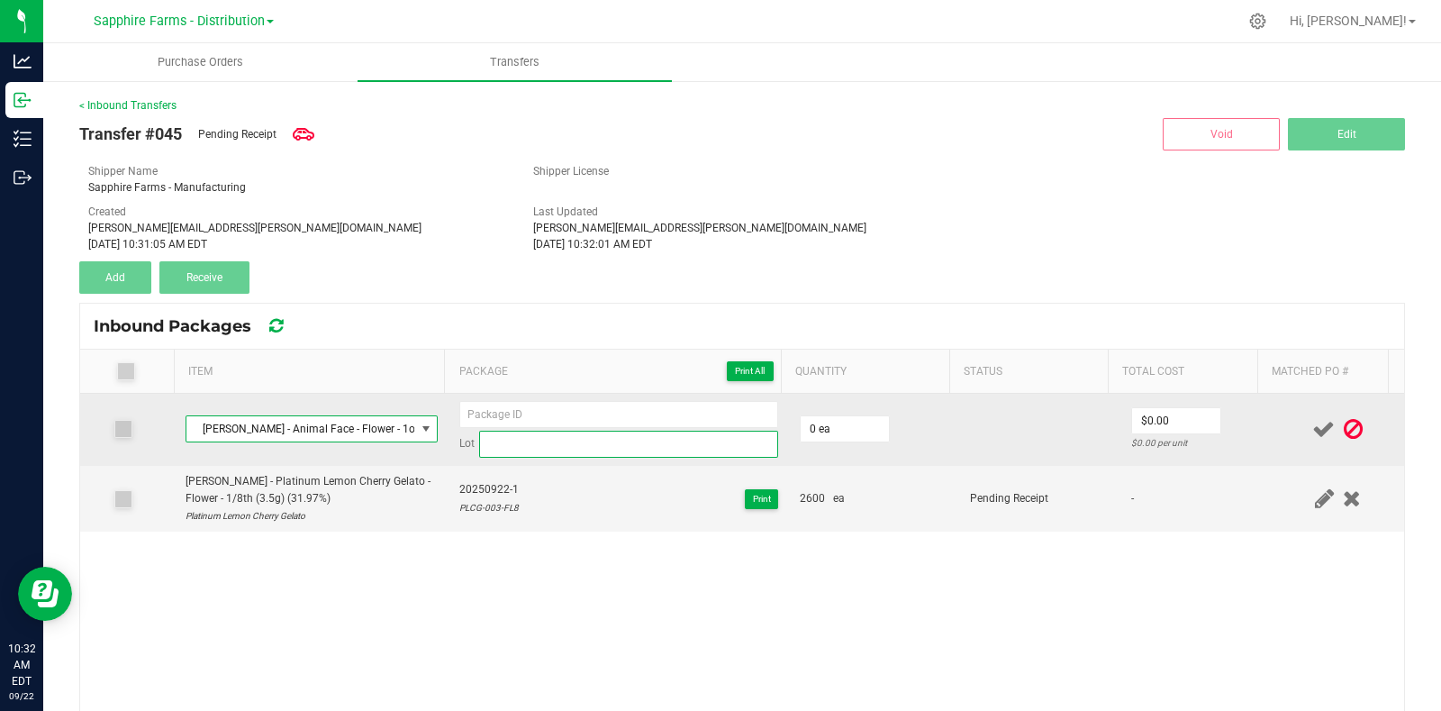
click at [574, 440] on input at bounding box center [628, 444] width 299 height 27
paste input "ANFA-028-FL2"
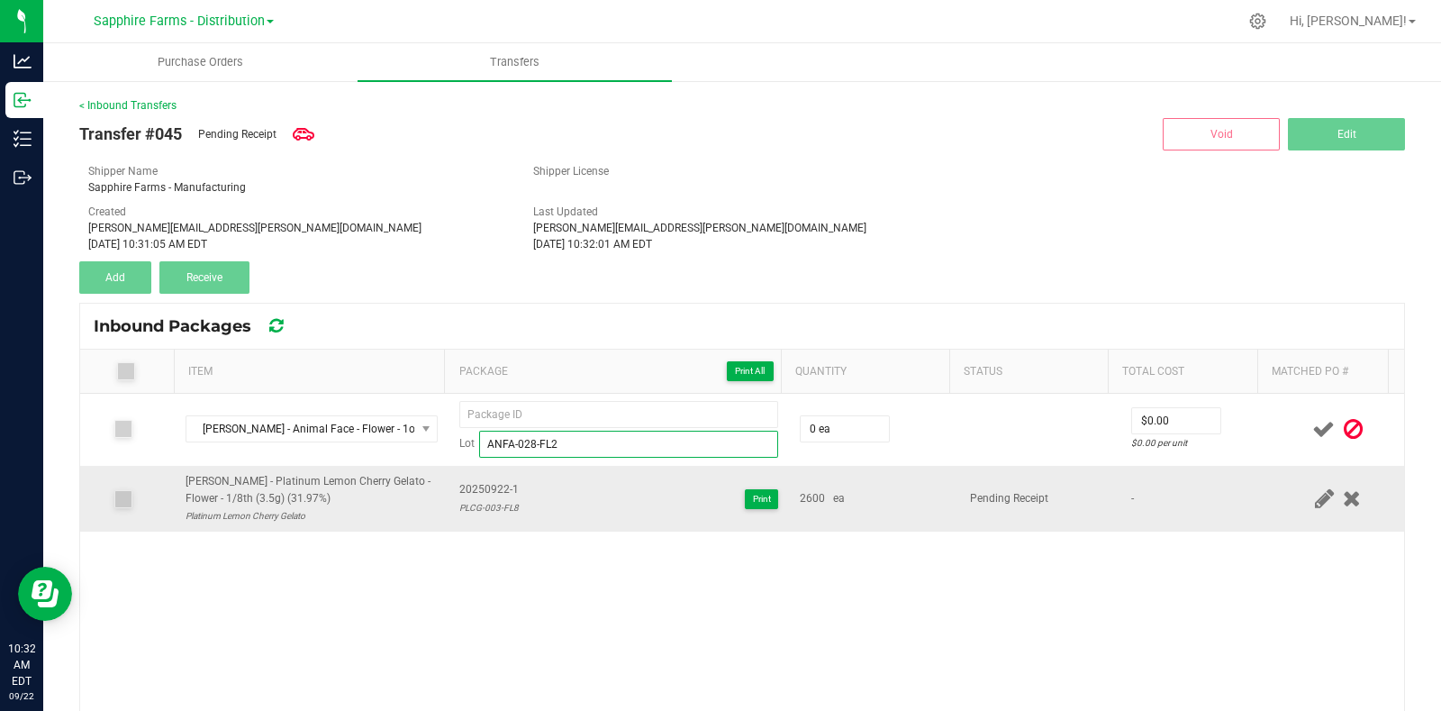
type input "ANFA-028-FL2"
drag, startPoint x: 513, startPoint y: 484, endPoint x: 447, endPoint y: 487, distance: 66.8
click at [449, 487] on td "20250922-1 PLCG-003-FL8 Print" at bounding box center [619, 499] width 340 height 67
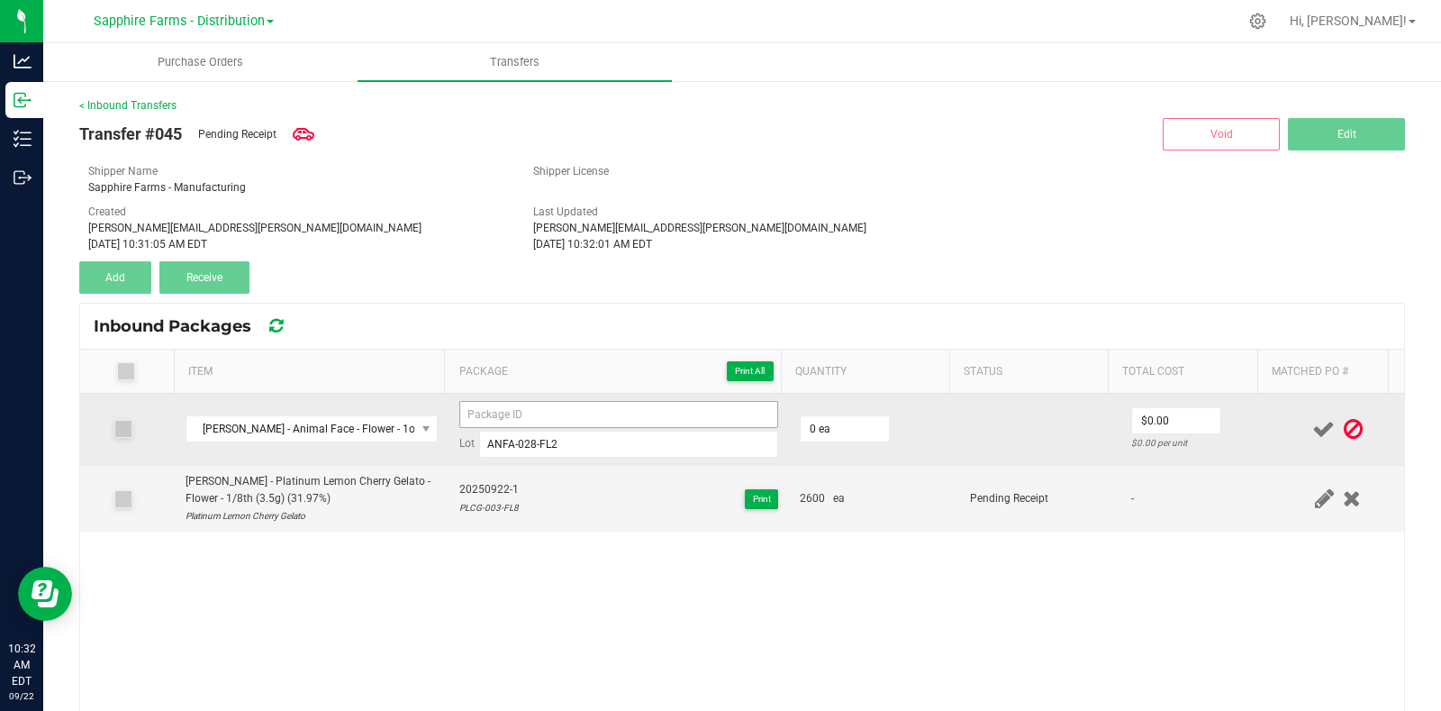
copy span "20250922-1"
click at [513, 414] on input at bounding box center [618, 414] width 319 height 27
paste input "20250922-1"
type input "20250922-12"
click at [919, 408] on td "0 ea" at bounding box center [874, 430] width 170 height 72
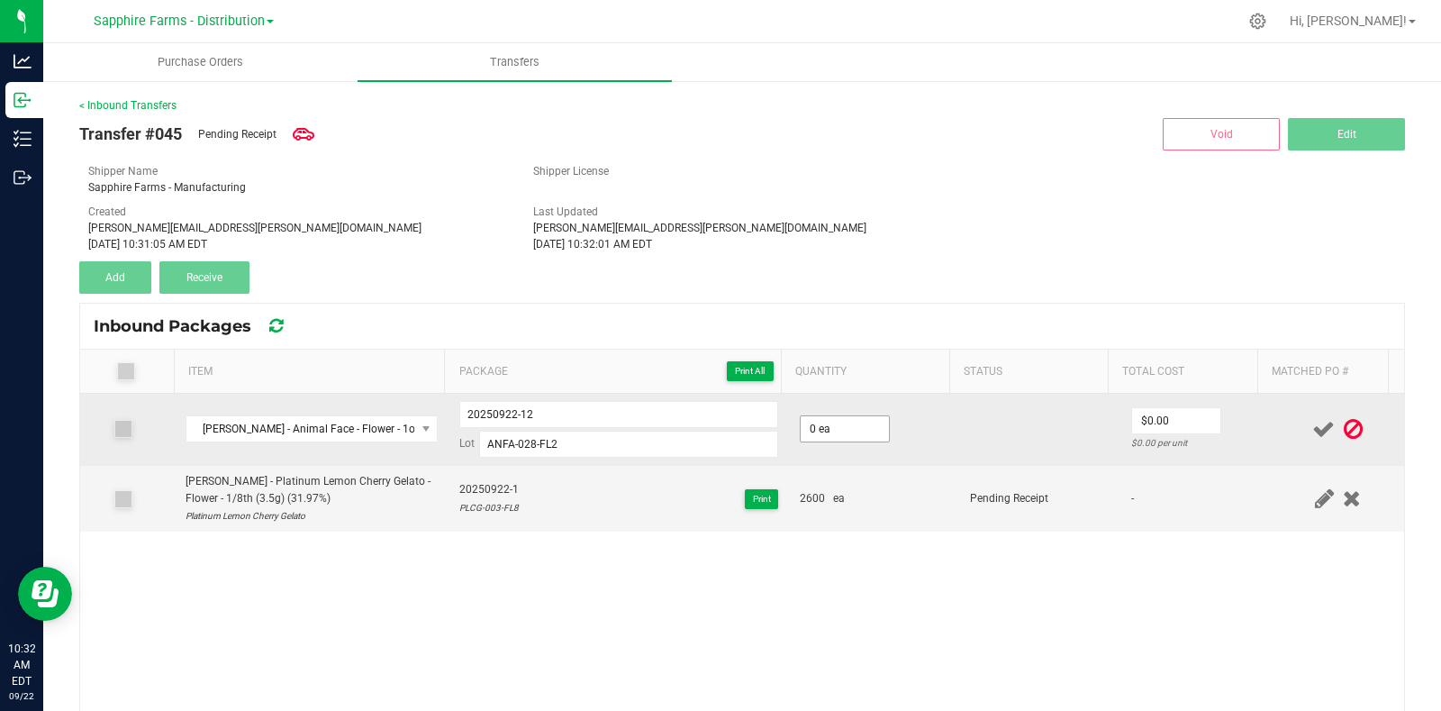
type input "0"
click at [851, 426] on input "0" at bounding box center [845, 428] width 88 height 25
type input "304 ea"
click at [922, 426] on td "304 ea" at bounding box center [874, 430] width 170 height 72
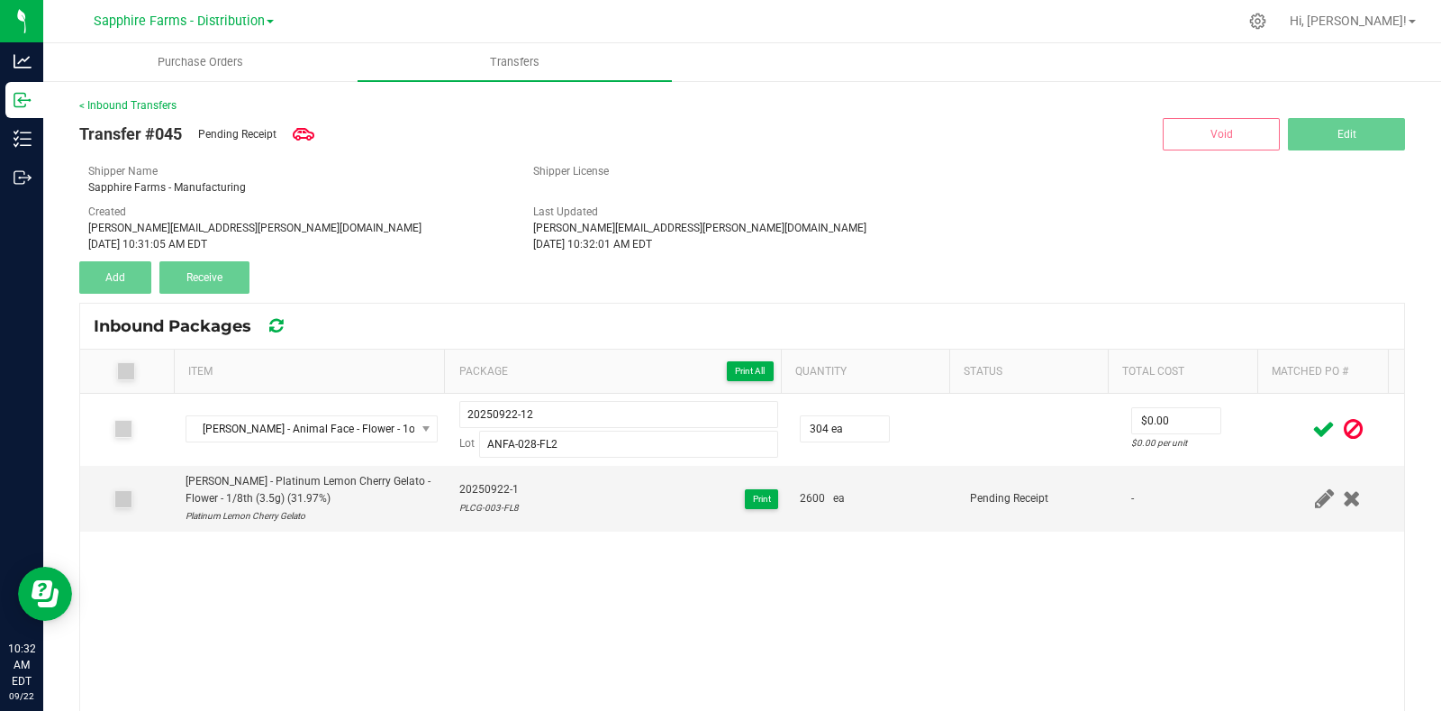
click at [1312, 430] on icon at bounding box center [1323, 429] width 23 height 23
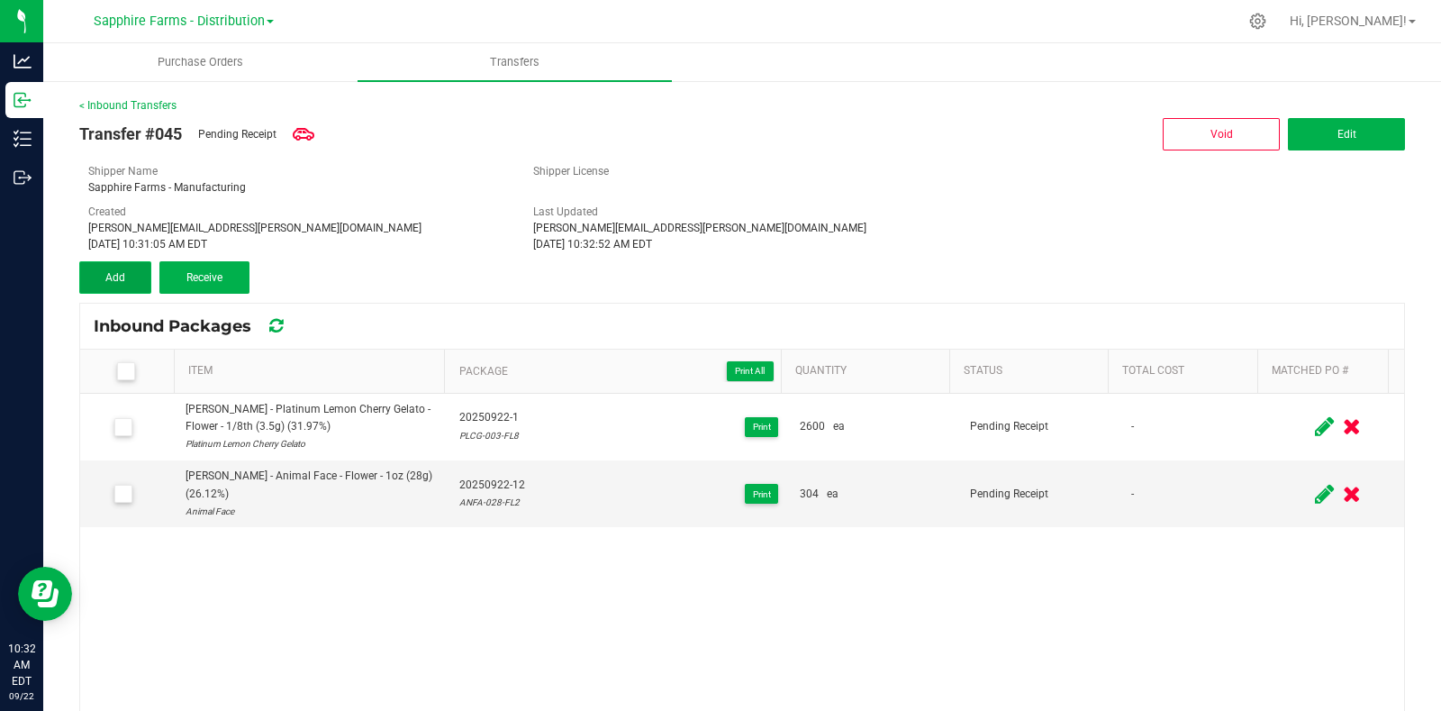
click at [111, 277] on span "Add" at bounding box center [115, 277] width 20 height 13
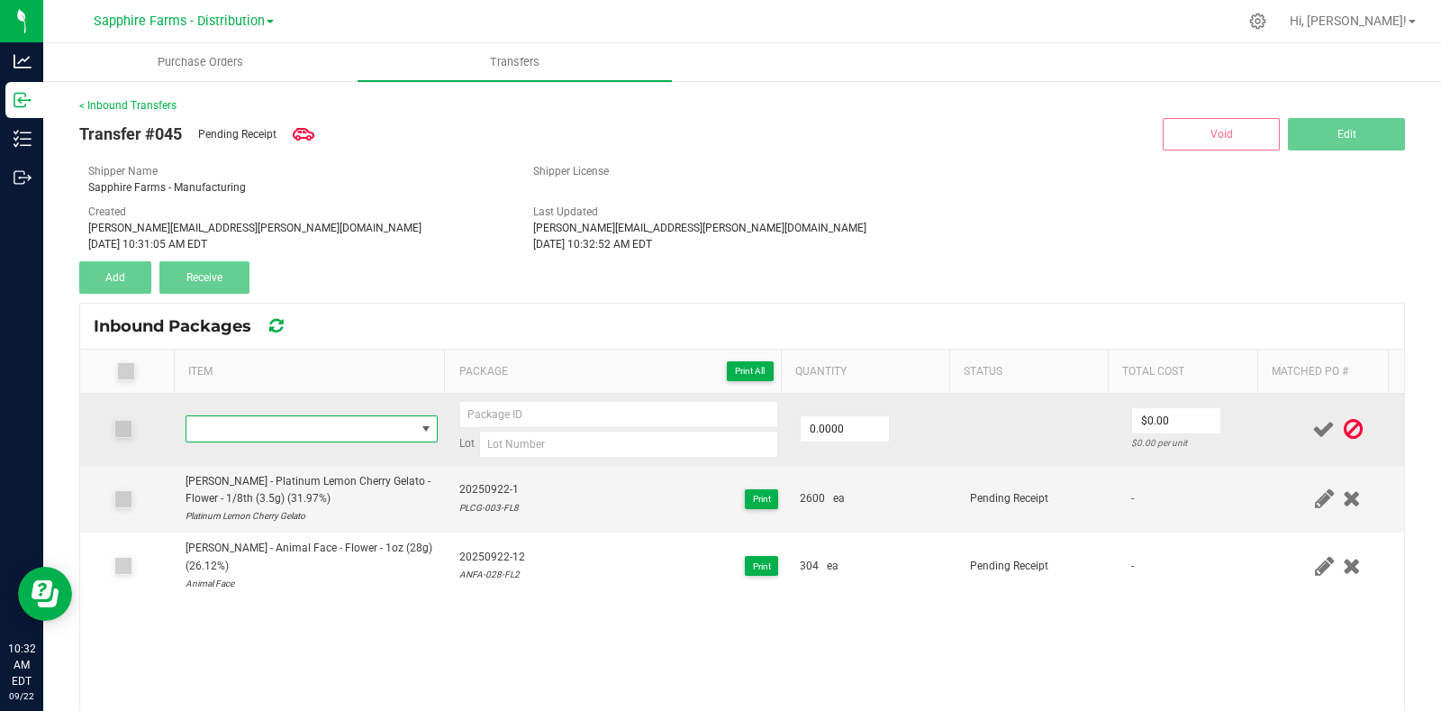
click at [297, 429] on span "NO DATA FOUND" at bounding box center [300, 428] width 229 height 25
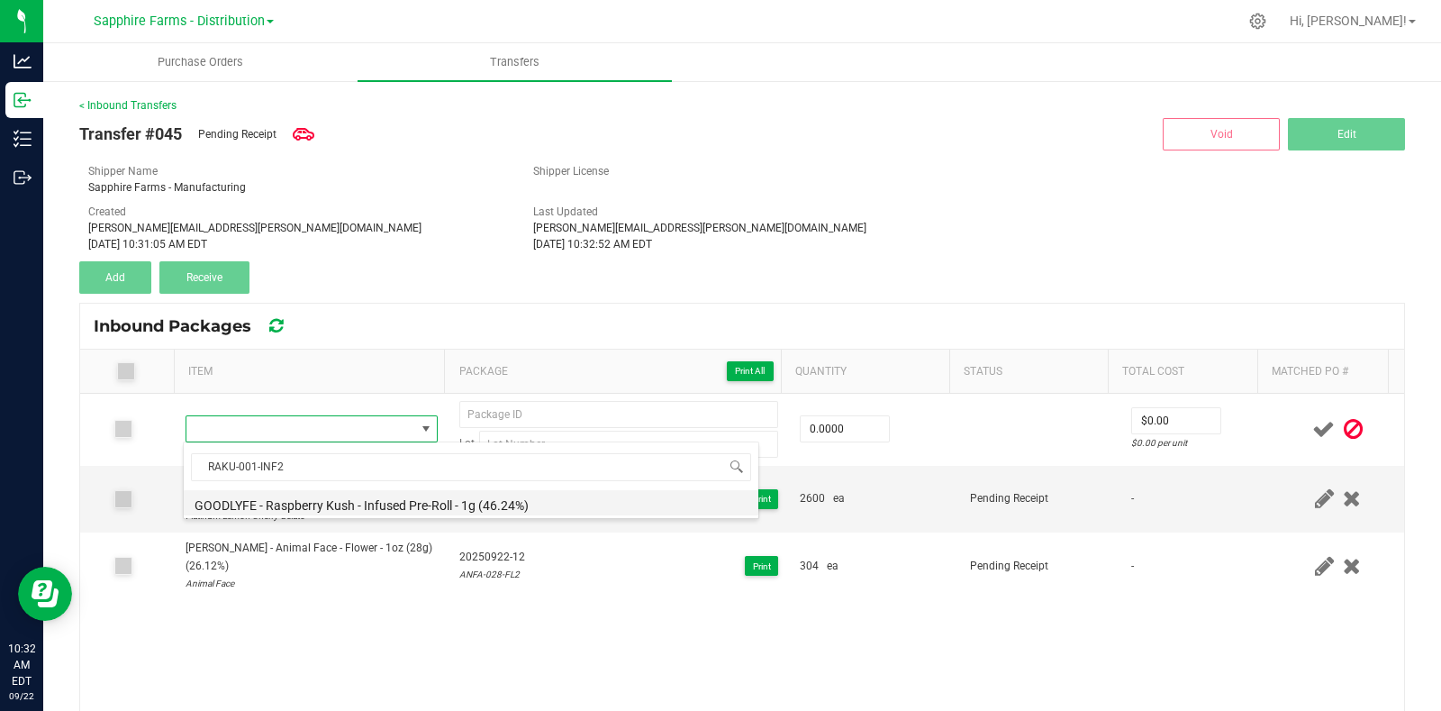
click at [359, 503] on li "GOODLYFE - Raspberry Kush - Infused Pre-Roll - 1g (46.24%)" at bounding box center [471, 502] width 575 height 25
type input "0 ea"
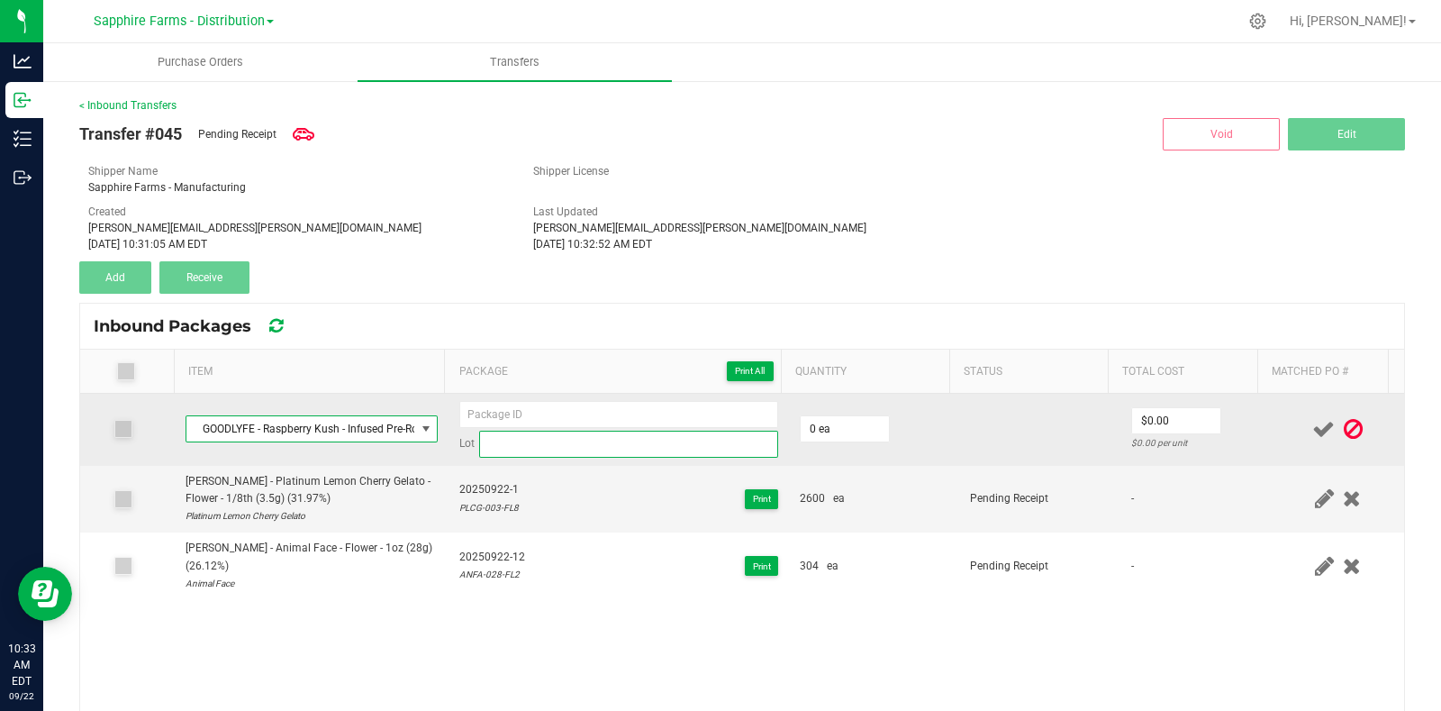
click at [549, 444] on input at bounding box center [628, 444] width 299 height 27
paste input "RAKU-001-INF2"
type input "RAKU-001-INF2"
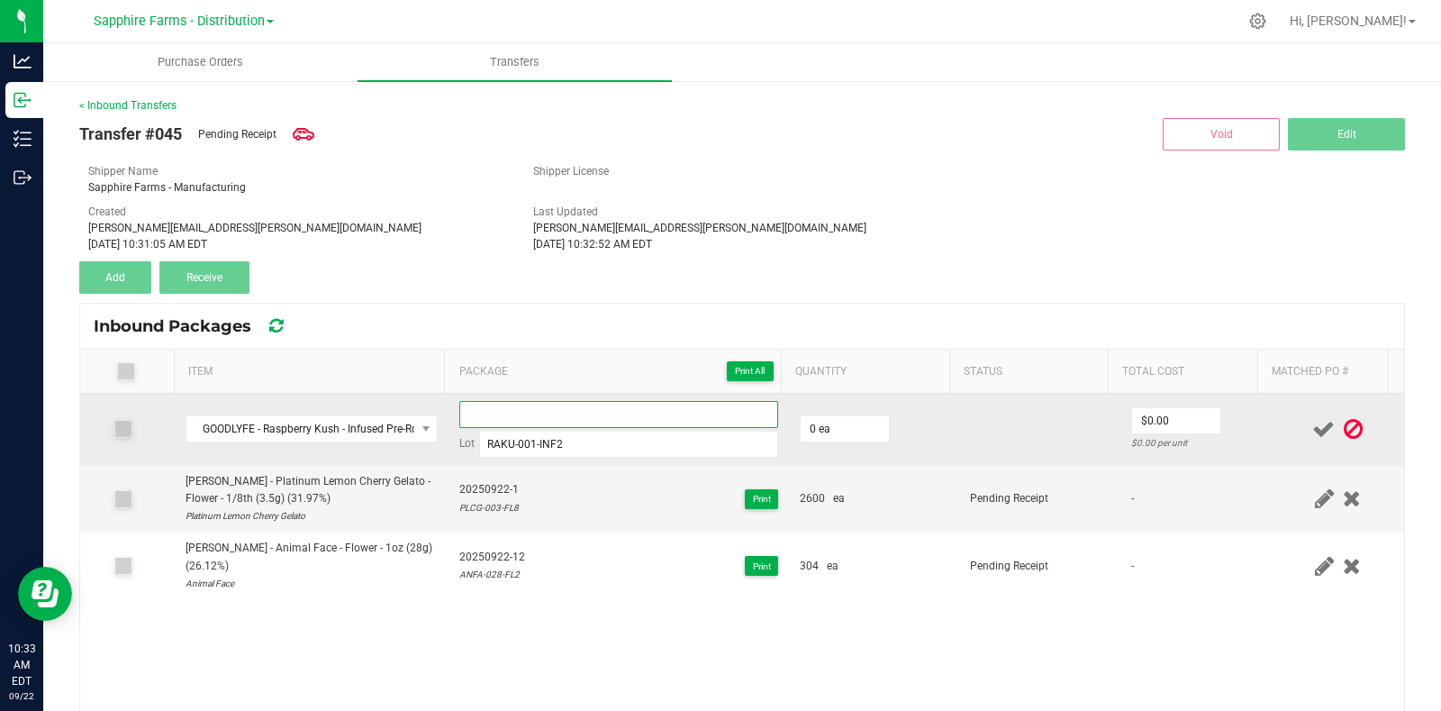
click at [548, 412] on input at bounding box center [618, 414] width 319 height 27
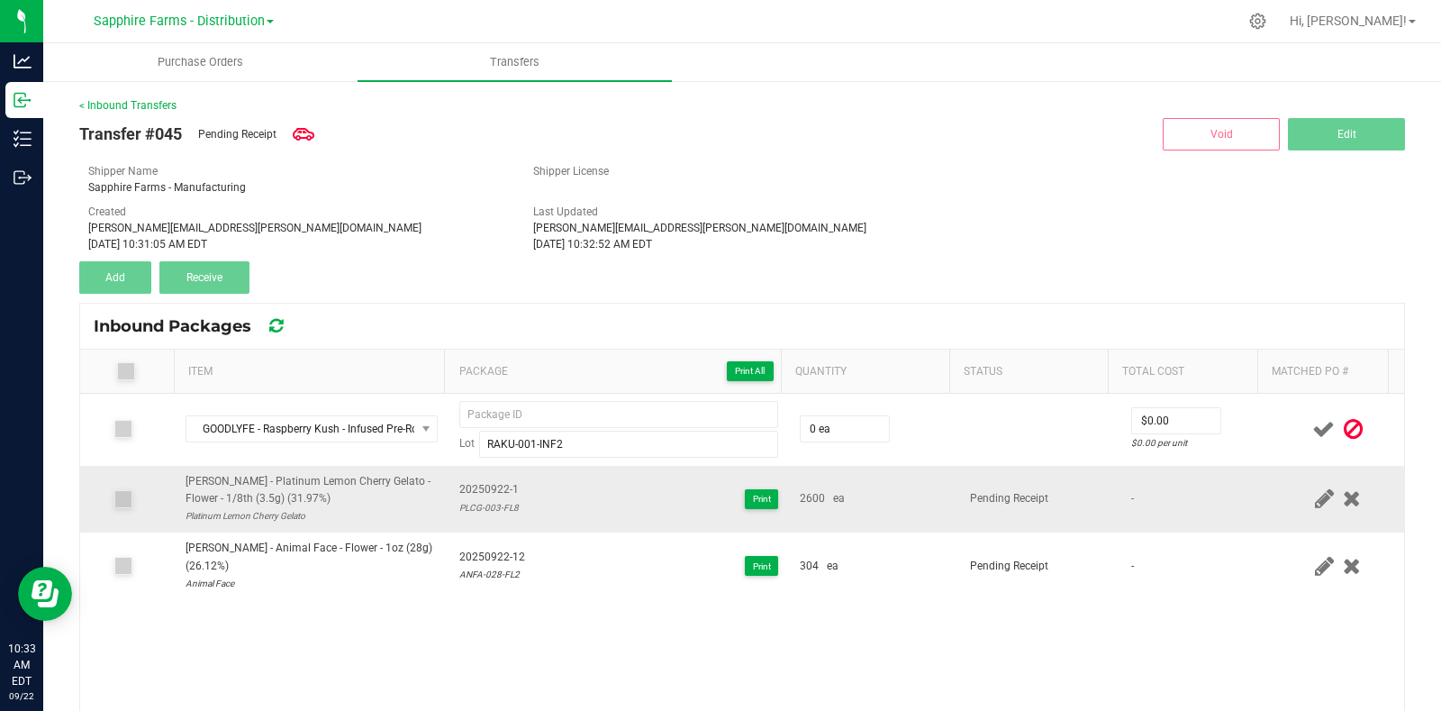
drag, startPoint x: 510, startPoint y: 485, endPoint x: 441, endPoint y: 485, distance: 68.5
click at [449, 485] on td "20250922-1 PLCG-003-FL8 Print" at bounding box center [619, 500] width 340 height 68
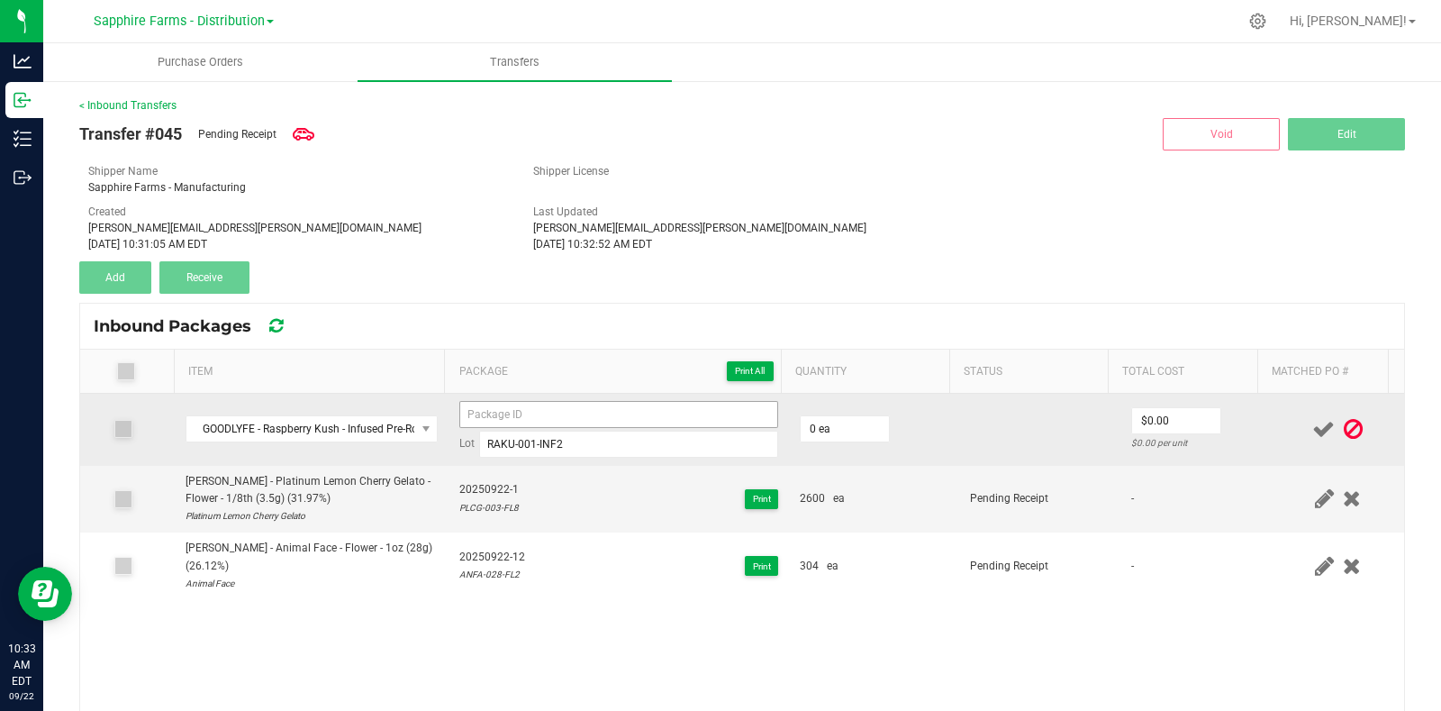
copy span "20250922-1"
click at [540, 416] on input at bounding box center [618, 414] width 319 height 27
paste input "20250922-1"
type input "20250922-3"
click at [905, 421] on td "0 ea" at bounding box center [874, 430] width 170 height 72
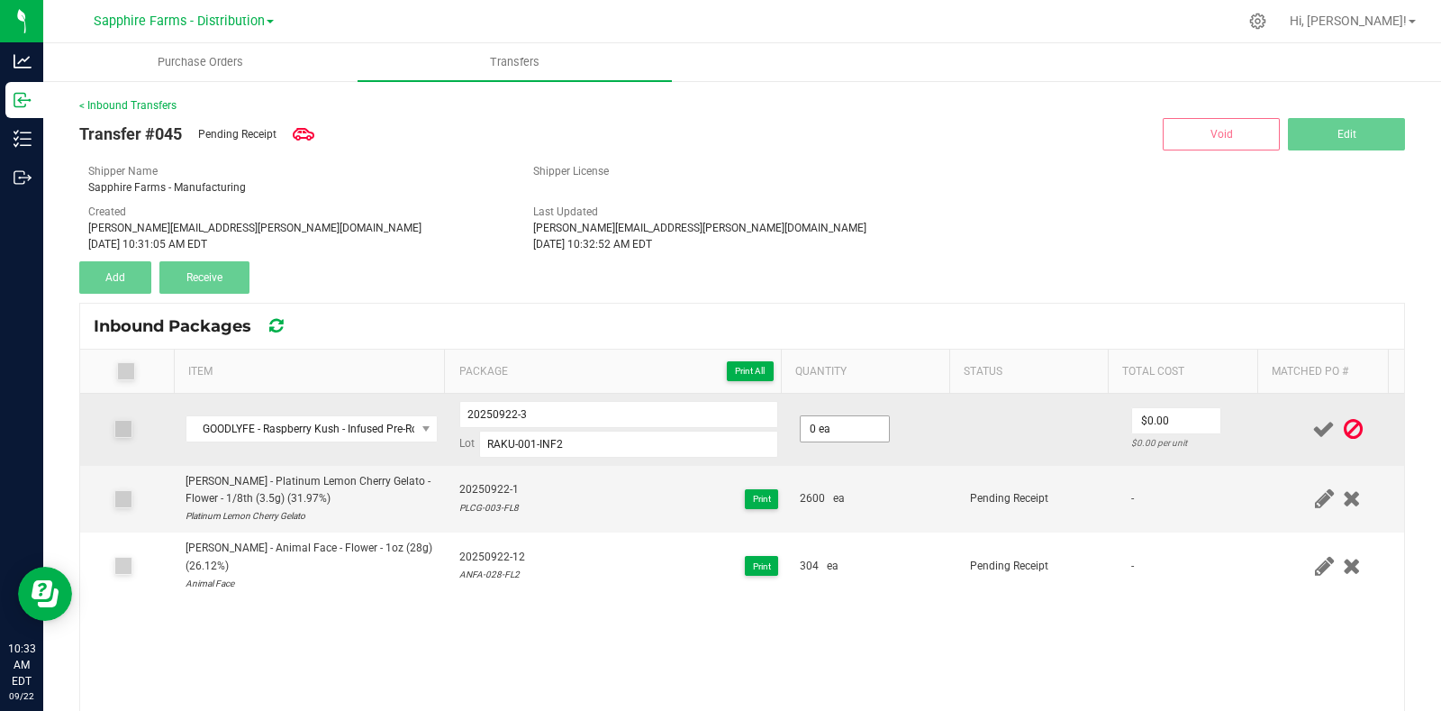
type input "0"
click at [843, 432] on input "0" at bounding box center [845, 428] width 88 height 25
type input "550 ea"
click at [1014, 426] on td at bounding box center [1039, 430] width 160 height 72
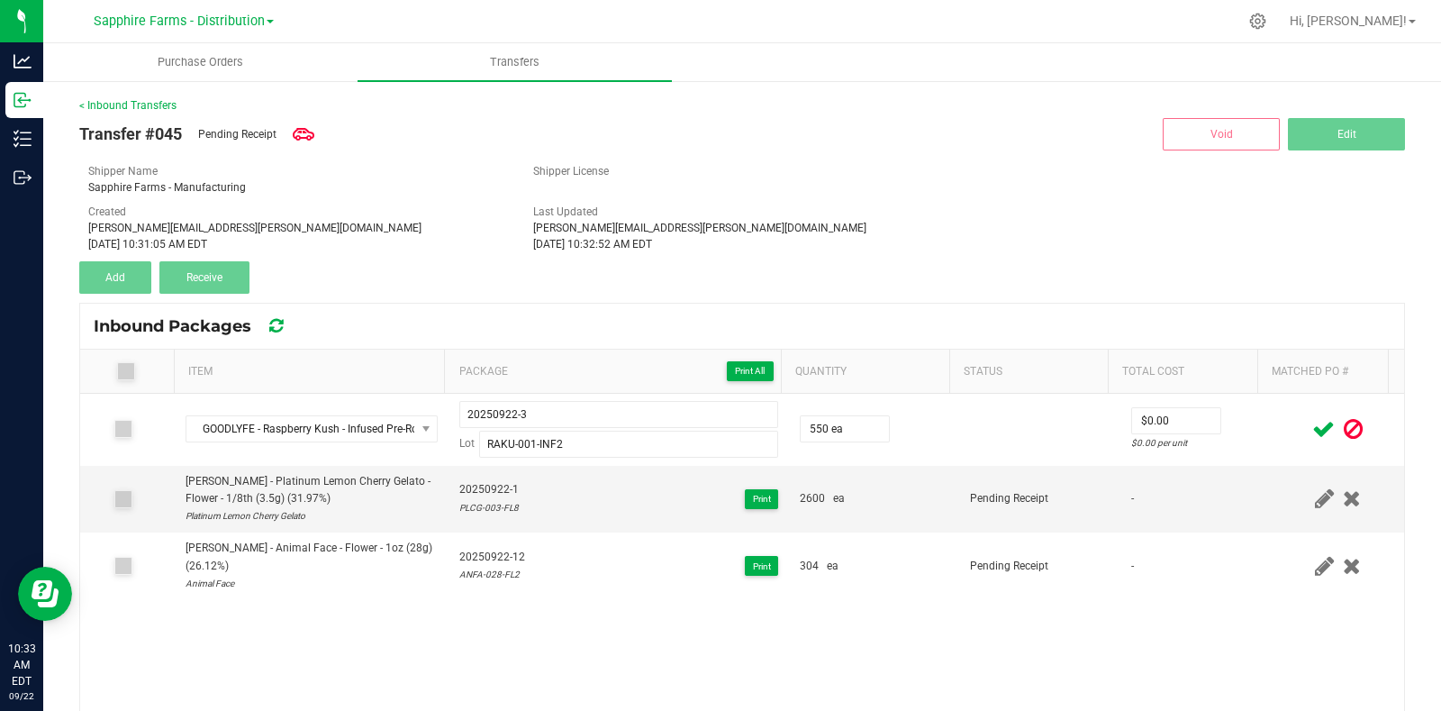
click at [1308, 422] on span at bounding box center [1324, 429] width 32 height 35
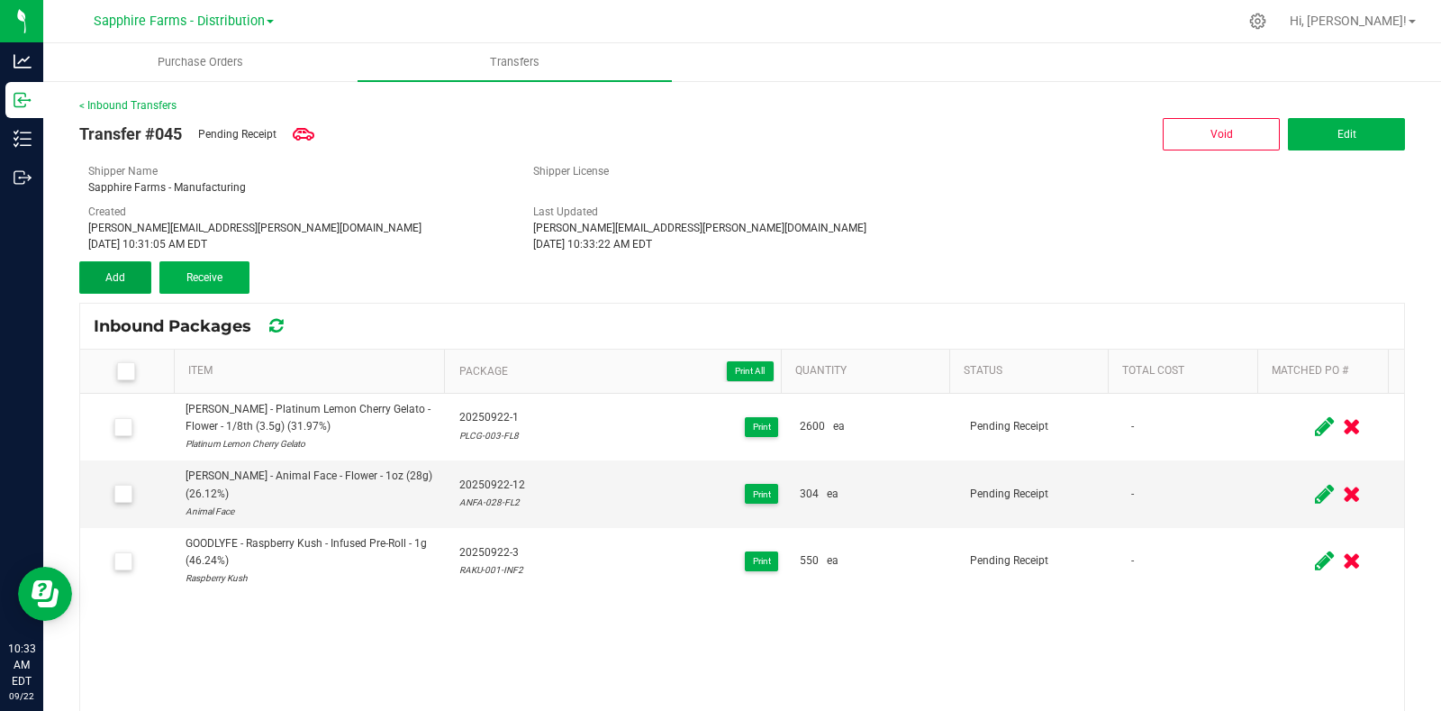
drag, startPoint x: 126, startPoint y: 274, endPoint x: 160, endPoint y: 307, distance: 47.8
click at [126, 274] on button "Add" at bounding box center [115, 277] width 72 height 32
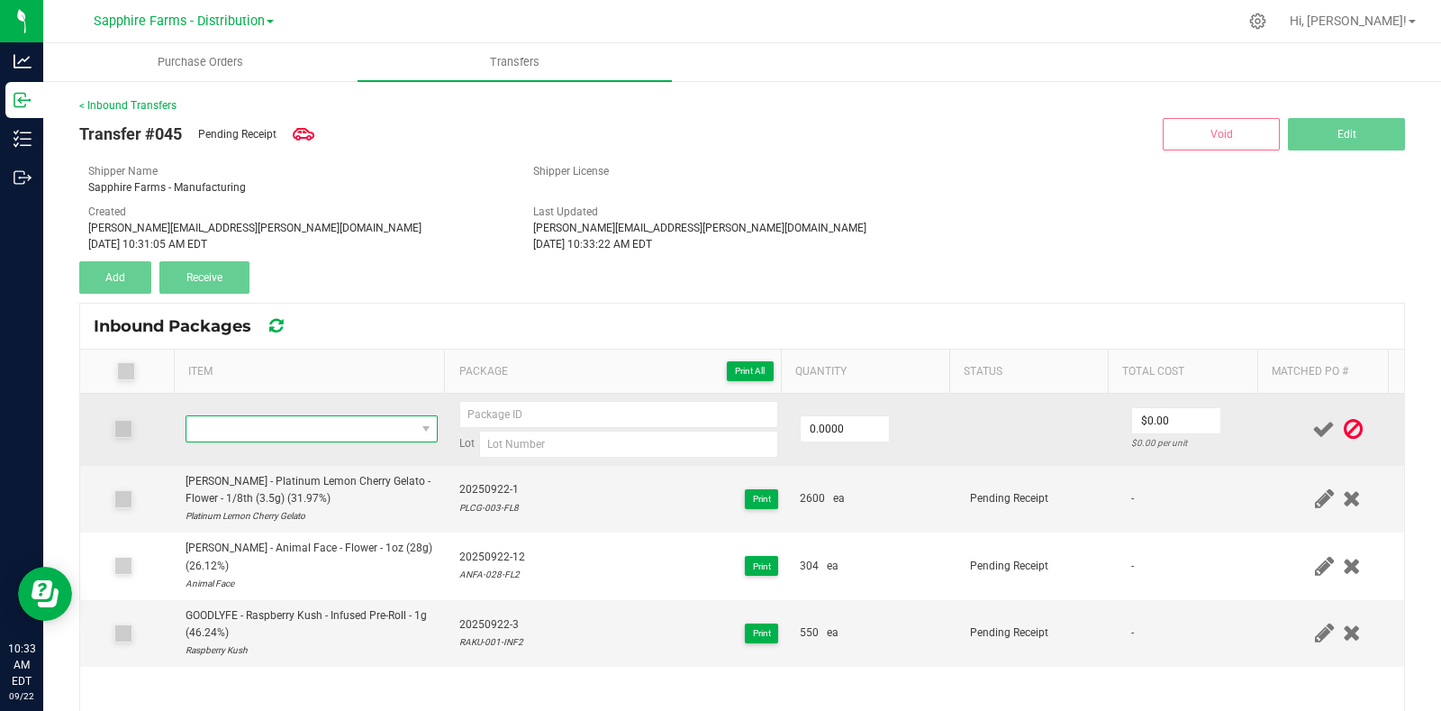
click at [302, 430] on span "NO DATA FOUND" at bounding box center [300, 428] width 229 height 25
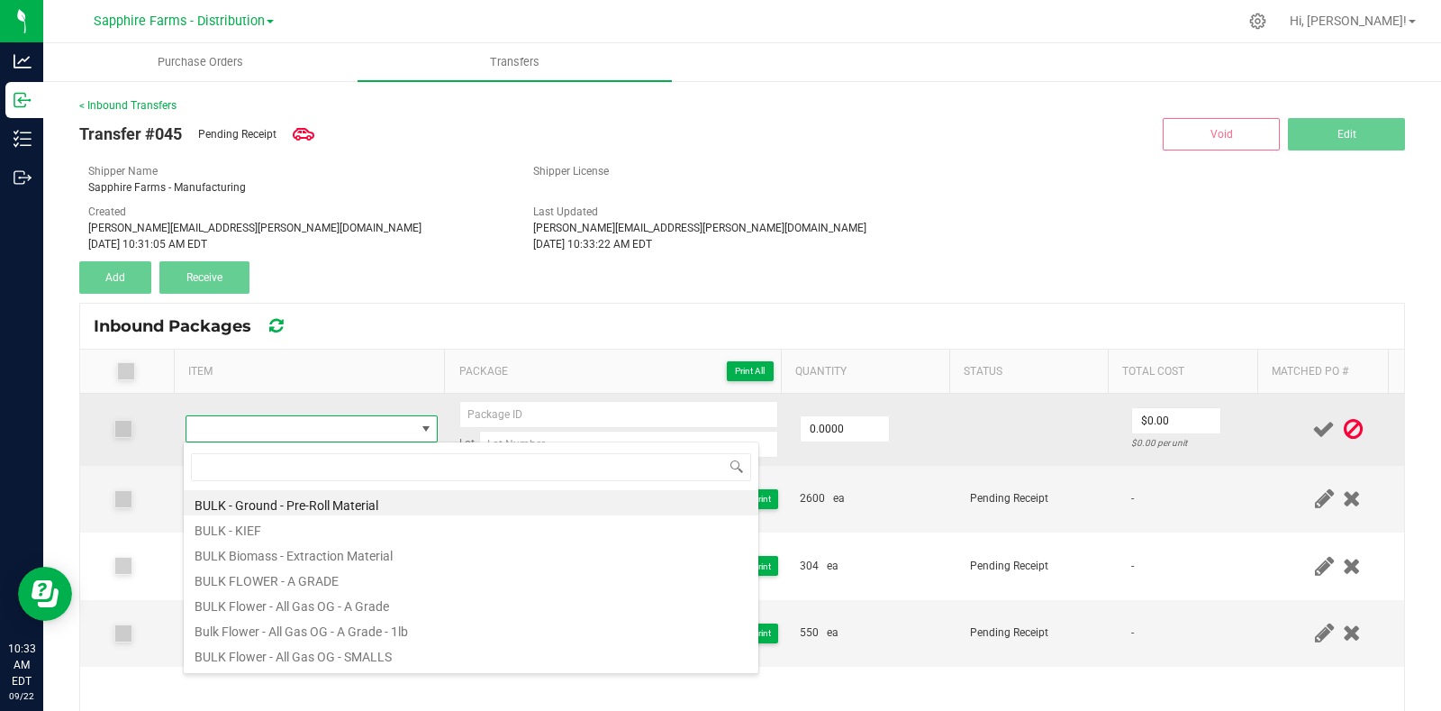
type input "PEMA-001-AIO2"
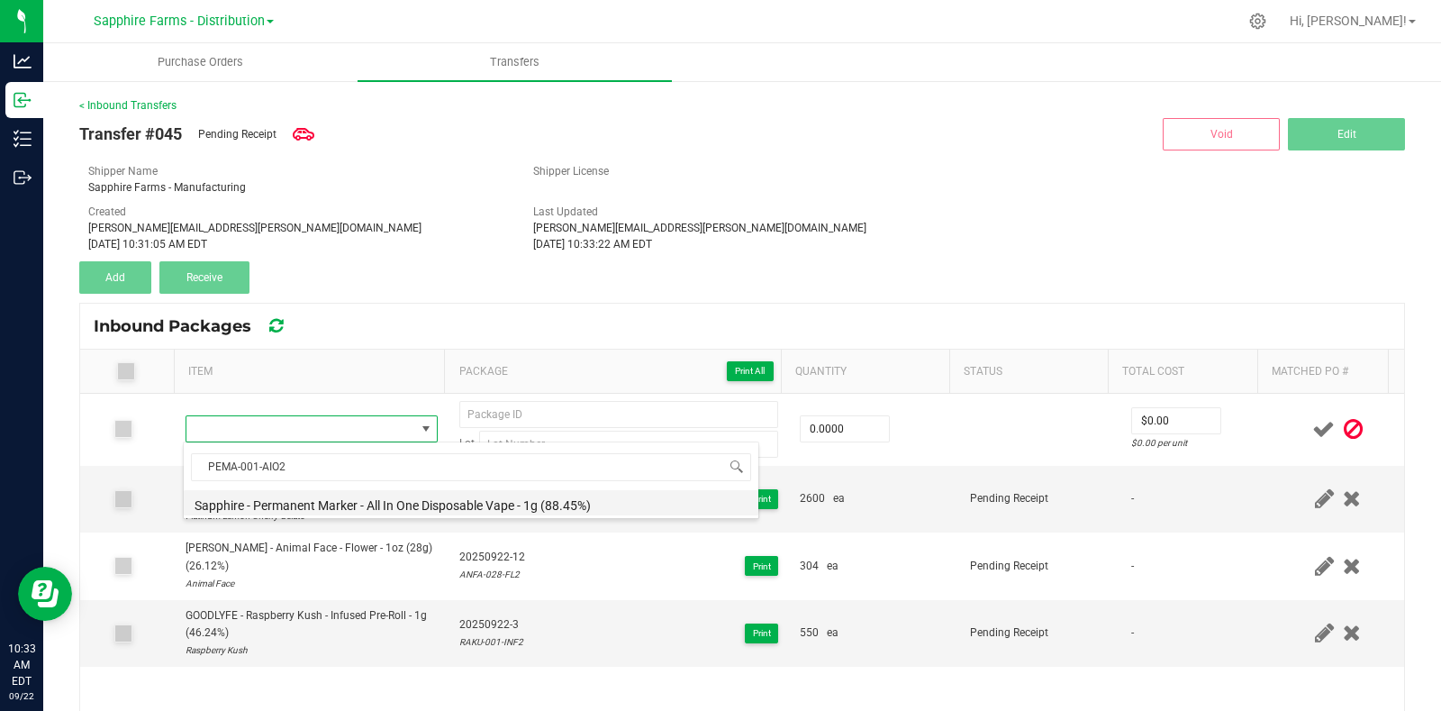
click at [283, 499] on li "Sapphire - Permanent Marker - All In One Disposable Vape - 1g (88.45%)" at bounding box center [471, 502] width 575 height 25
type input "0 ea"
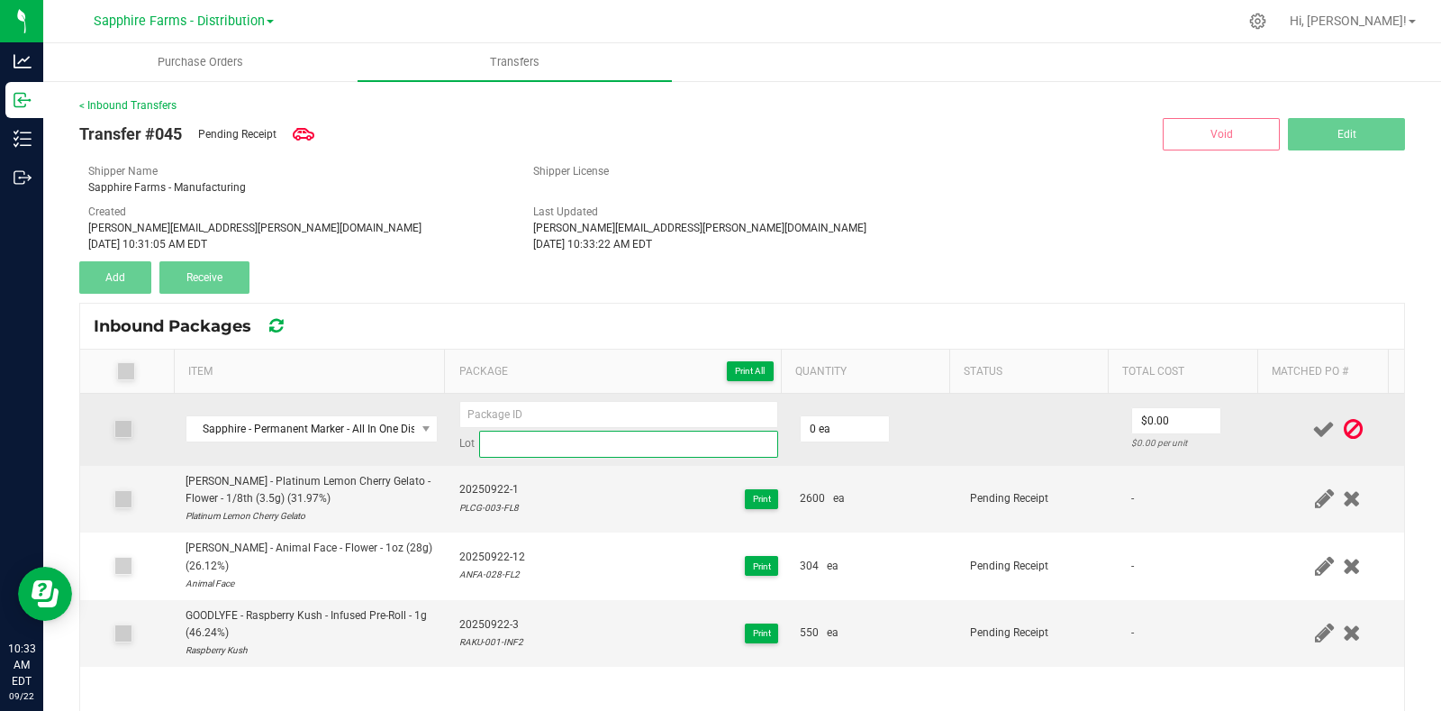
click at [524, 452] on input at bounding box center [628, 444] width 299 height 27
paste input "PEMA-001-AIO2"
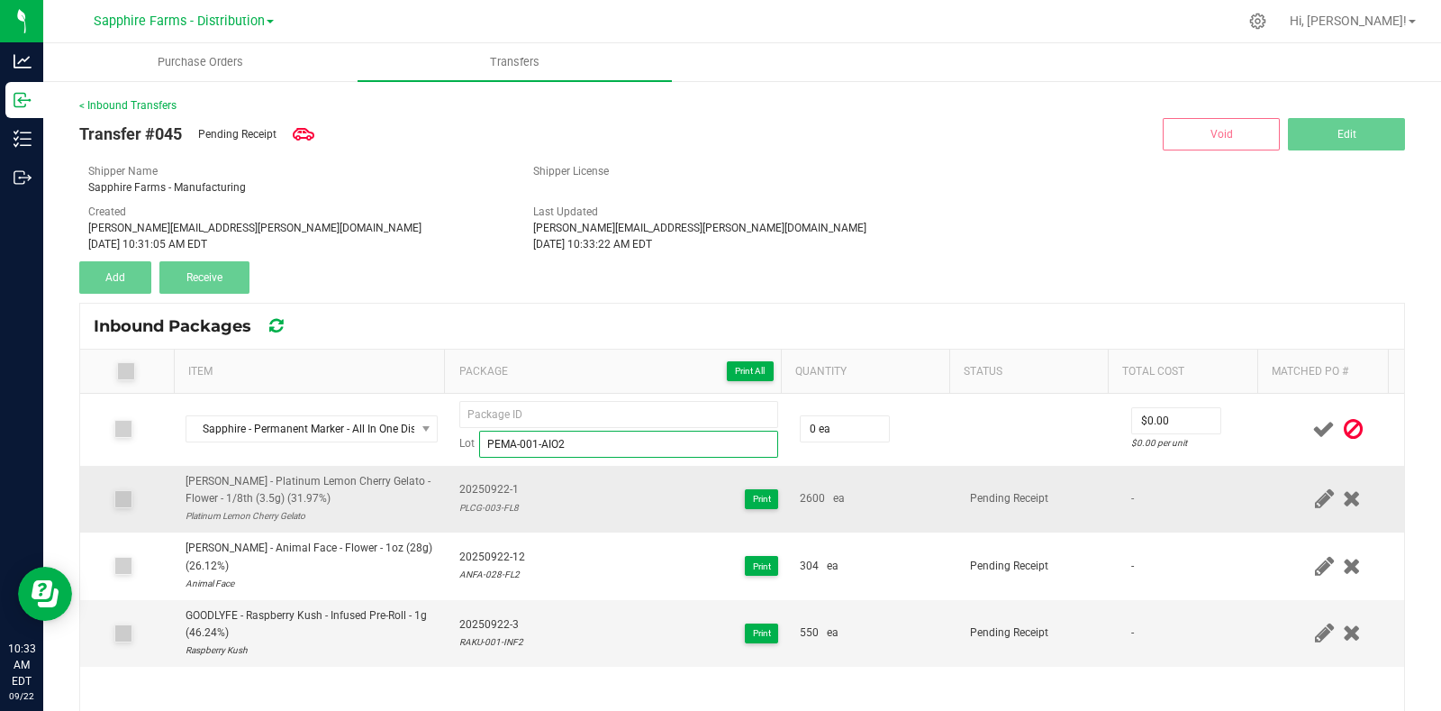
type input "PEMA-001-AIO2"
drag, startPoint x: 513, startPoint y: 484, endPoint x: 444, endPoint y: 493, distance: 69.9
click at [449, 493] on td "20250922-1 PLCG-003-FL8 Print" at bounding box center [619, 500] width 340 height 68
copy span "20250922-1"
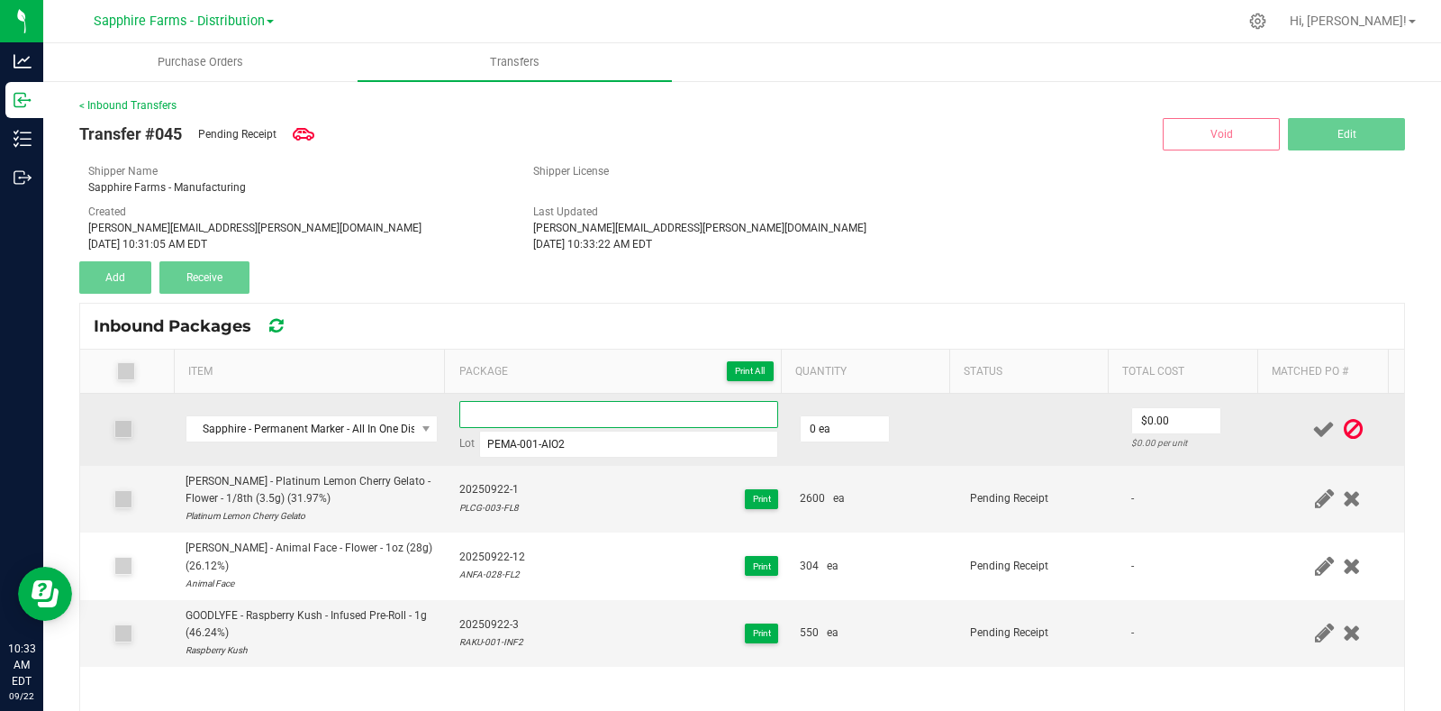
click at [494, 413] on input at bounding box center [618, 414] width 319 height 27
paste input "20250922-1"
type input "20250922-4"
click at [959, 429] on td at bounding box center [1039, 430] width 160 height 72
type input "0"
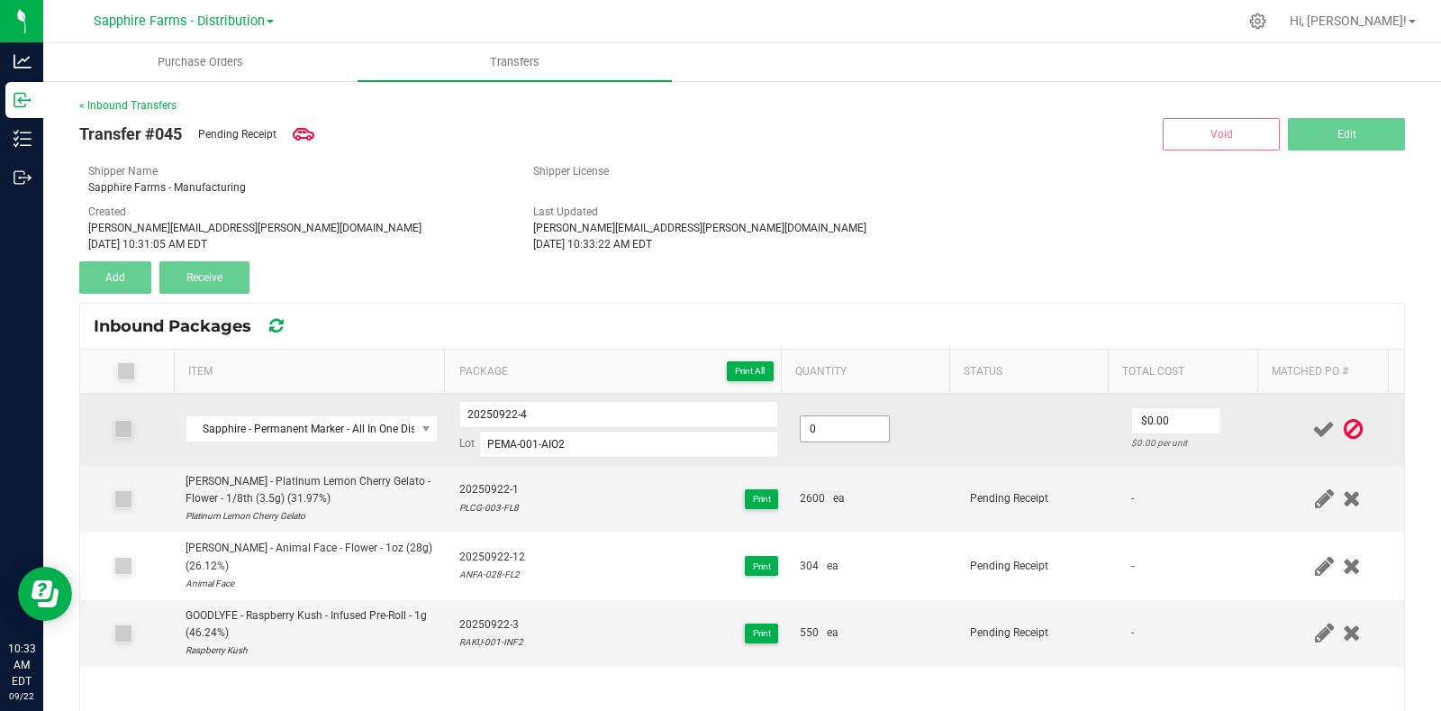
click at [842, 425] on input "0" at bounding box center [845, 428] width 88 height 25
type input "30 ea"
click at [934, 424] on td "30 ea" at bounding box center [874, 430] width 170 height 72
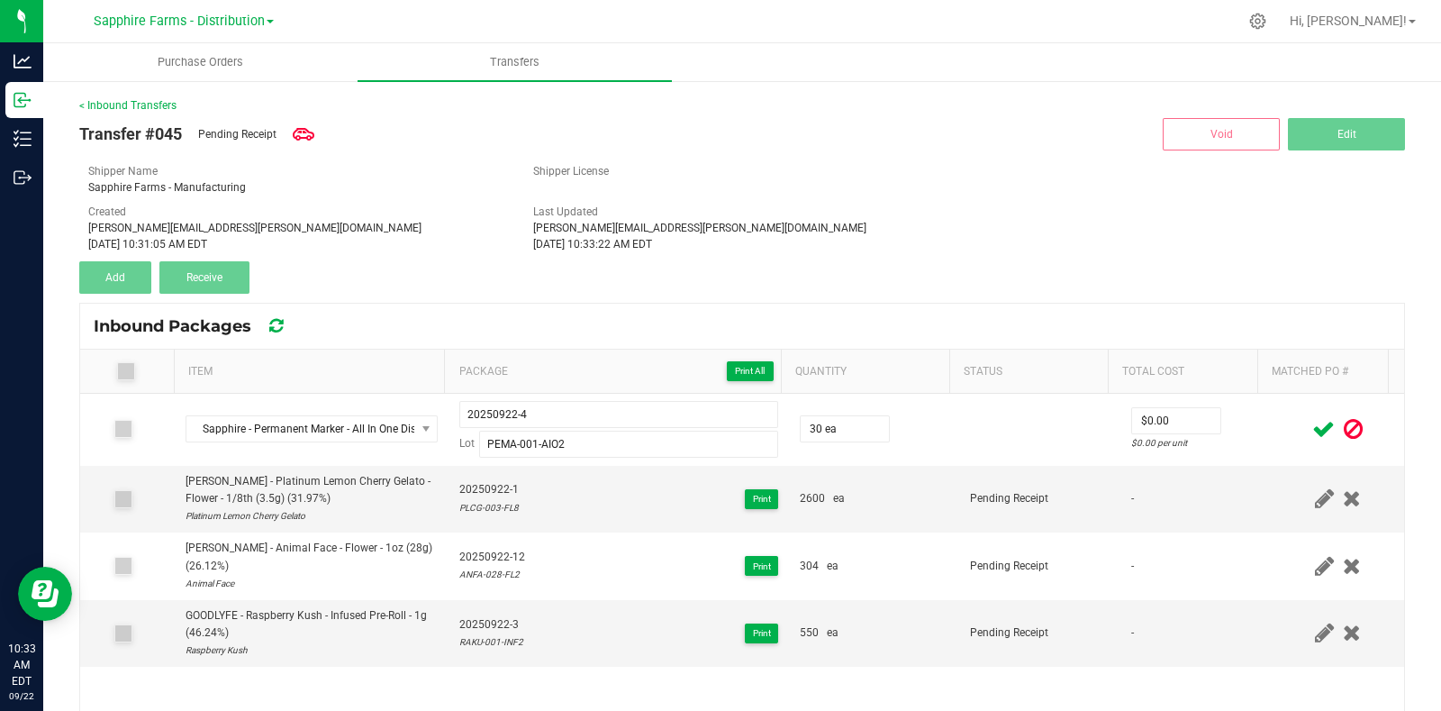
click at [1312, 425] on icon at bounding box center [1323, 429] width 23 height 23
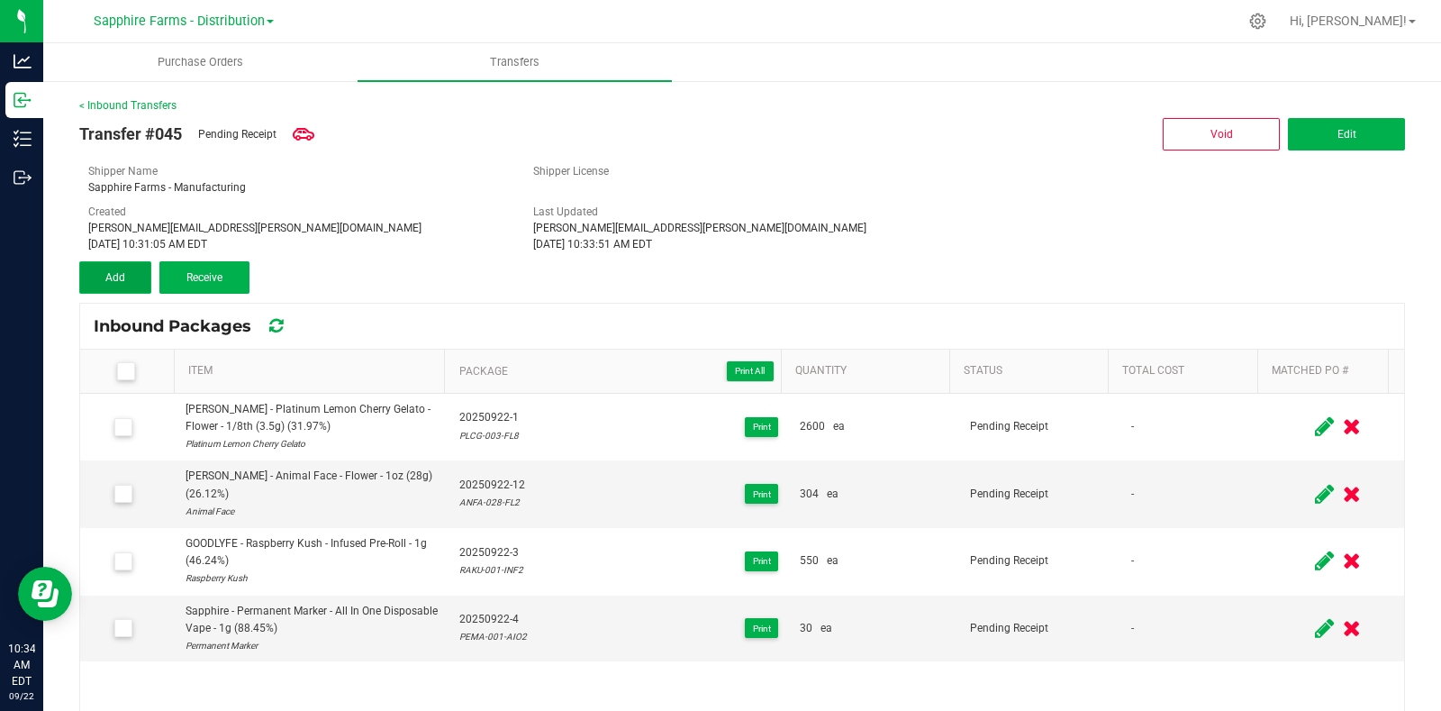
click at [136, 282] on button "Add" at bounding box center [115, 277] width 72 height 32
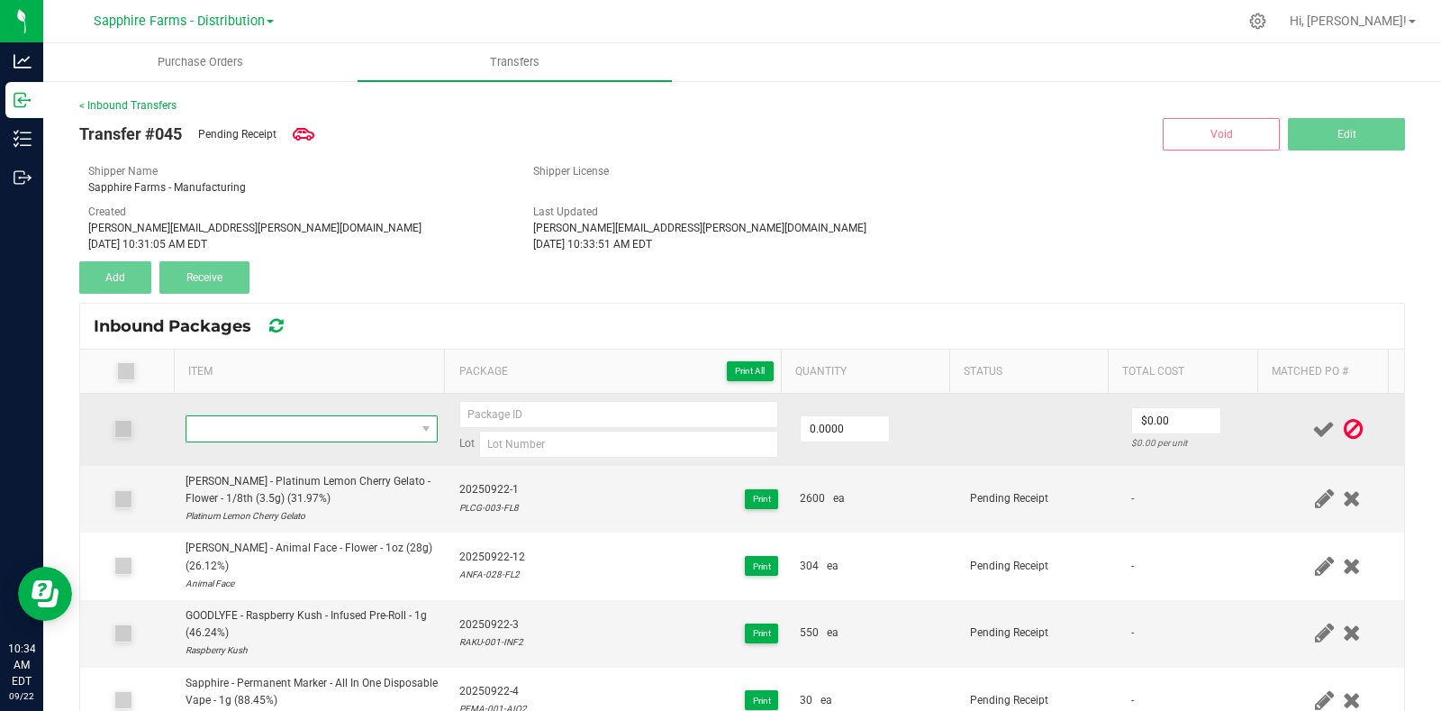
click at [285, 434] on span "NO DATA FOUND" at bounding box center [300, 428] width 229 height 25
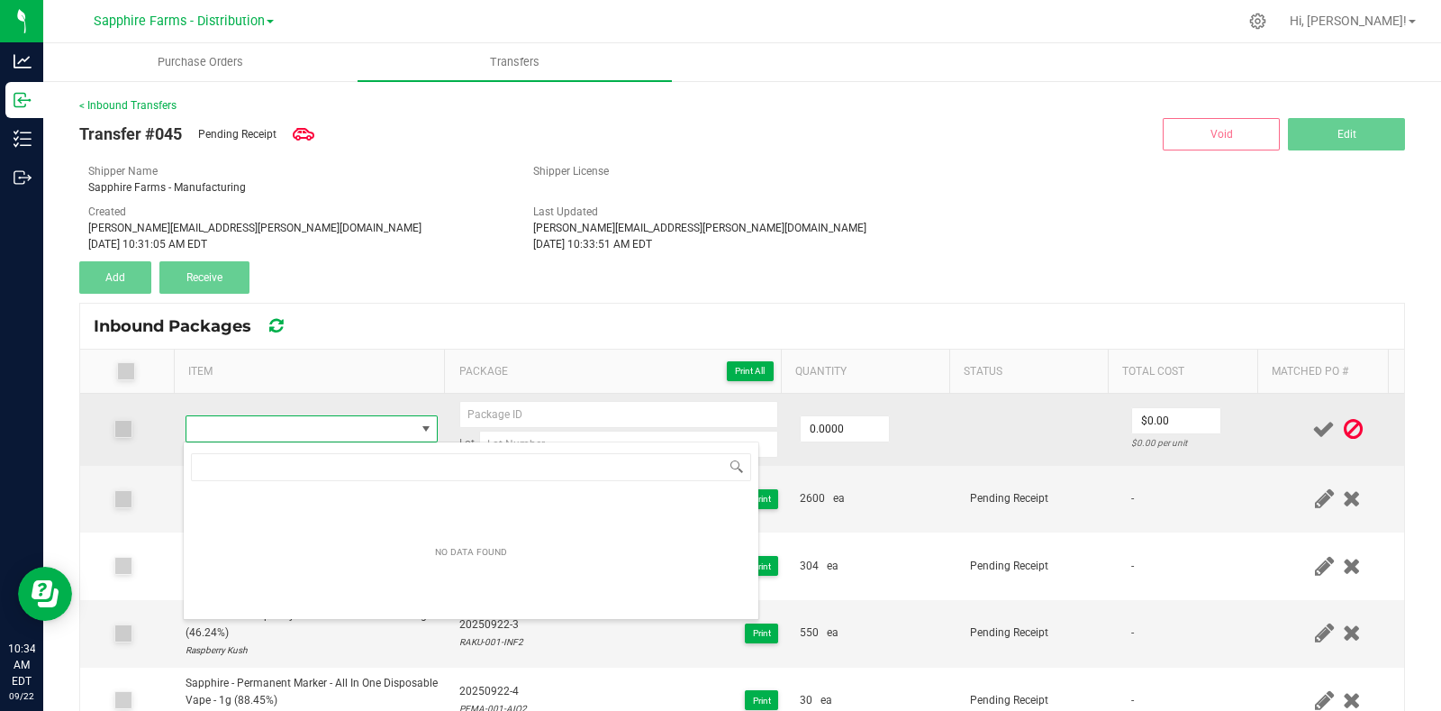
type input "PLCG-028-FL4"
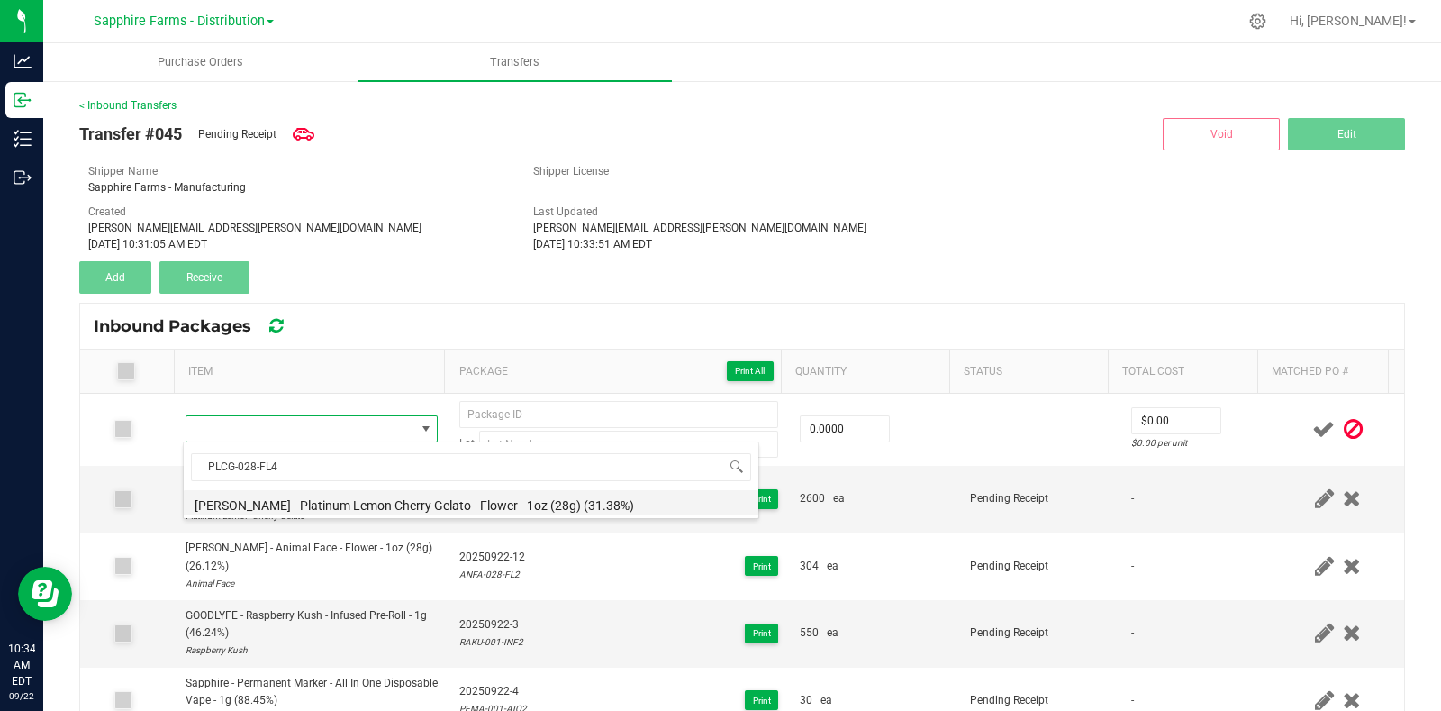
click at [342, 504] on li "[PERSON_NAME] - Platinum Lemon Cherry Gelato - Flower - 1oz (28g) (31.38%)" at bounding box center [471, 502] width 575 height 25
type input "0 ea"
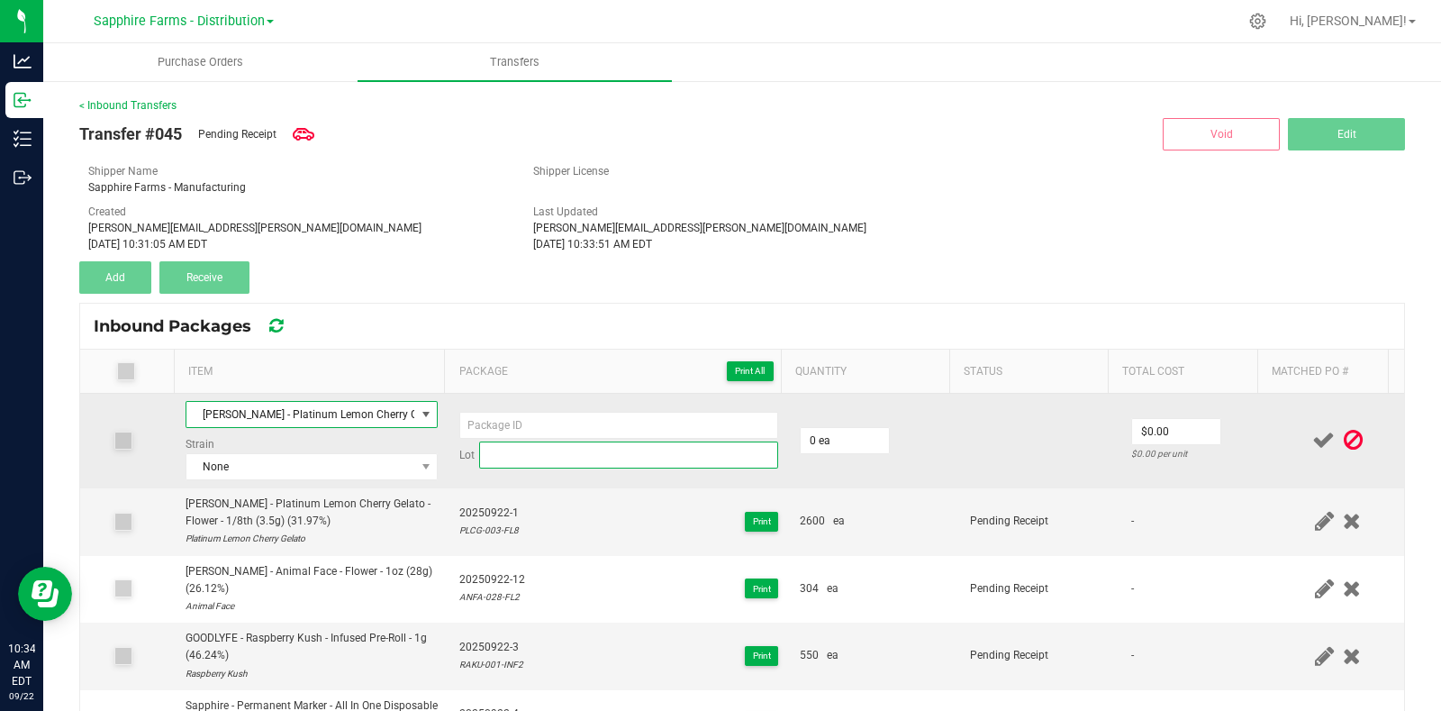
click at [559, 456] on input at bounding box center [628, 454] width 299 height 27
paste input "PLCG-028-FL4"
type input "PLCG-028-FL4"
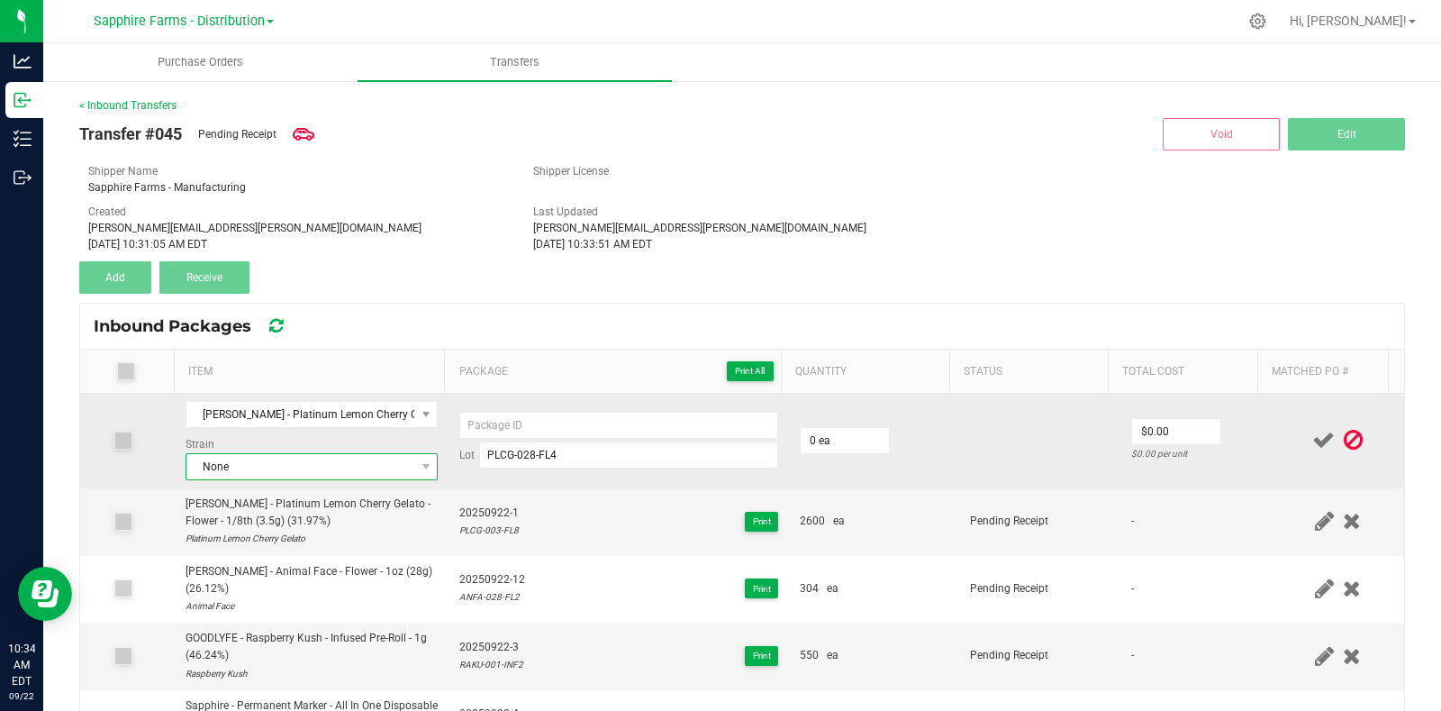
click at [331, 467] on span "None" at bounding box center [300, 466] width 229 height 25
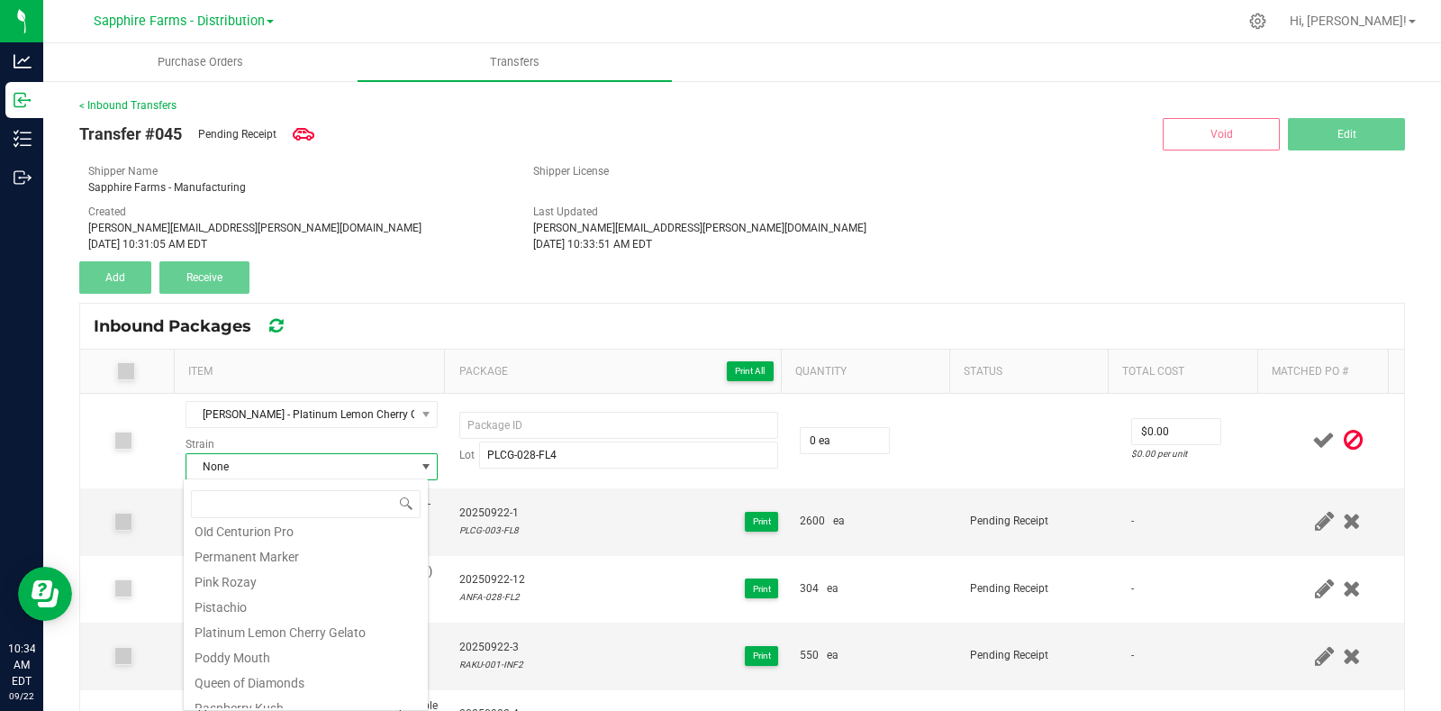
scroll to position [1126, 0]
click at [342, 558] on li "Platinum Lemon Cherry Gelato" at bounding box center [306, 548] width 244 height 25
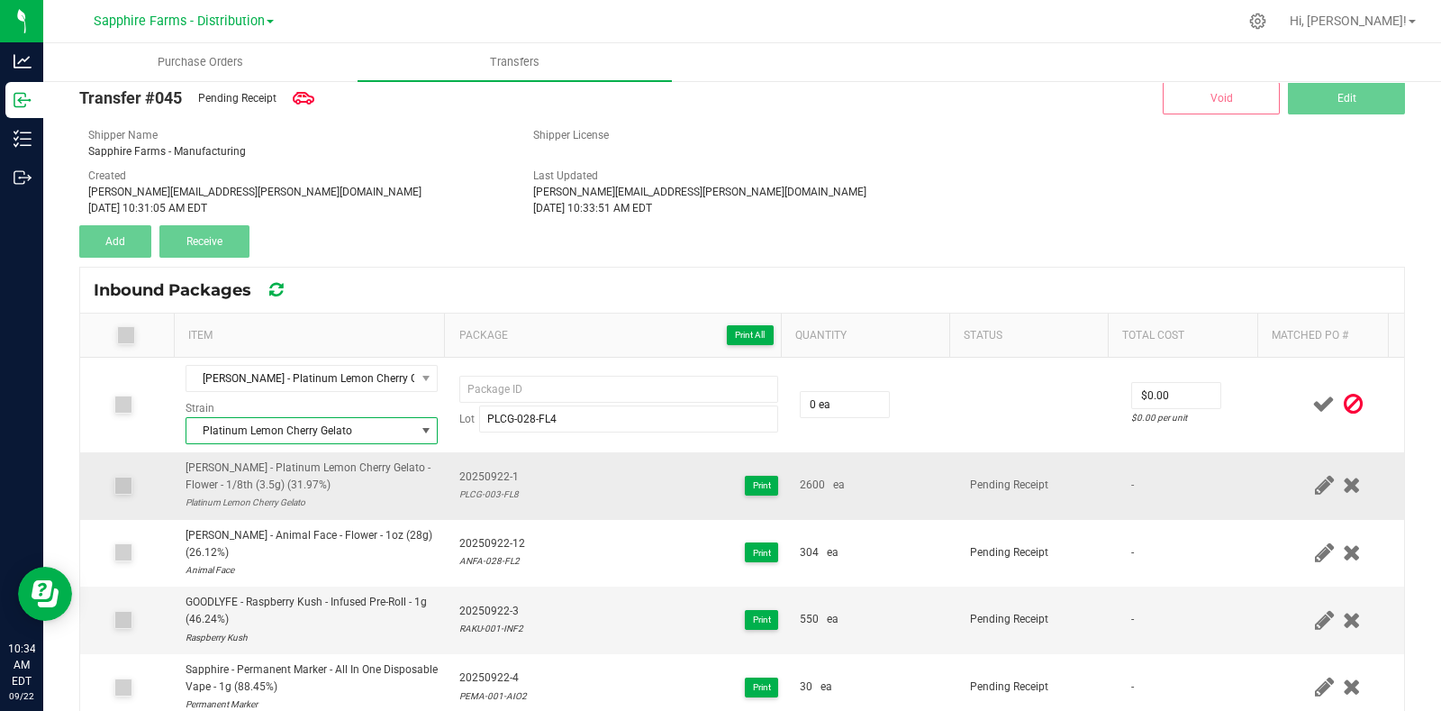
scroll to position [0, 0]
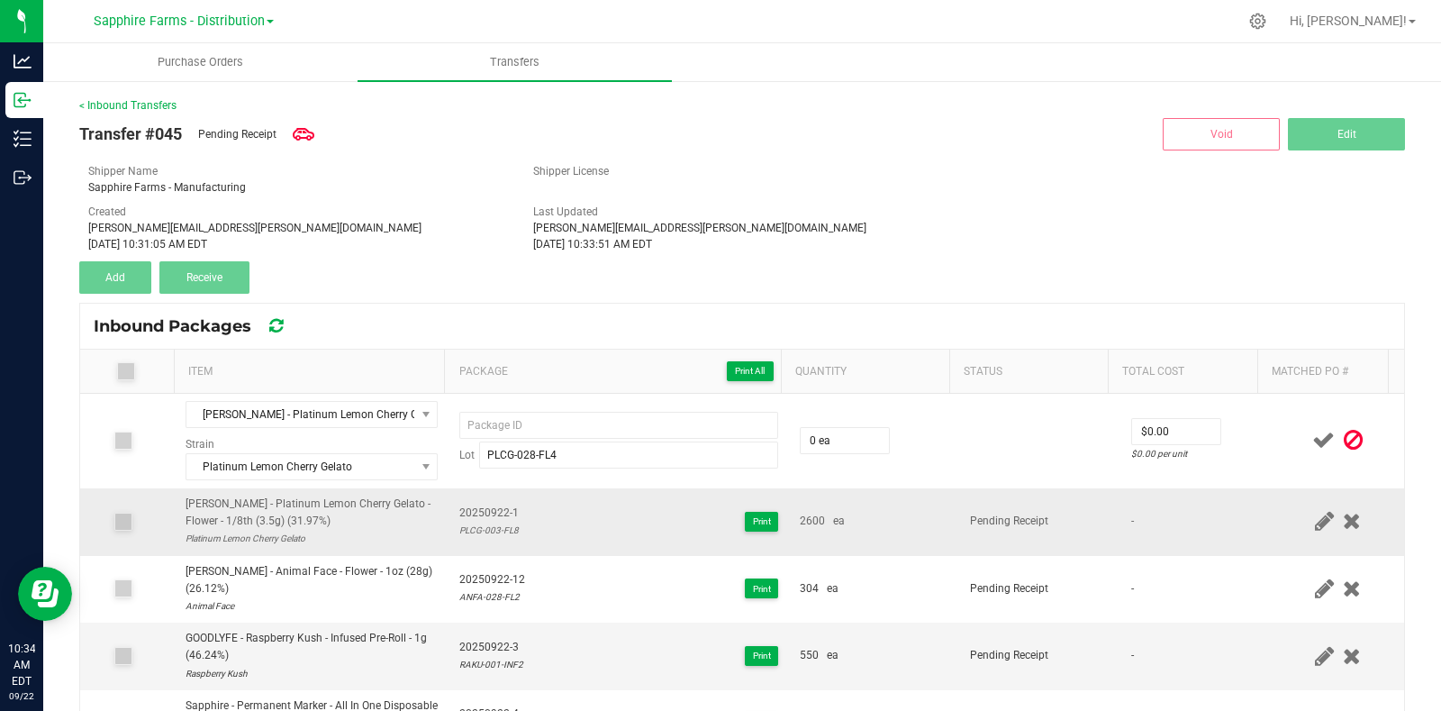
drag, startPoint x: 512, startPoint y: 508, endPoint x: 450, endPoint y: 510, distance: 61.3
click at [459, 510] on div "20250922-1 PLCG-003-FL8 Print" at bounding box center [618, 521] width 319 height 34
copy span "20250922-1"
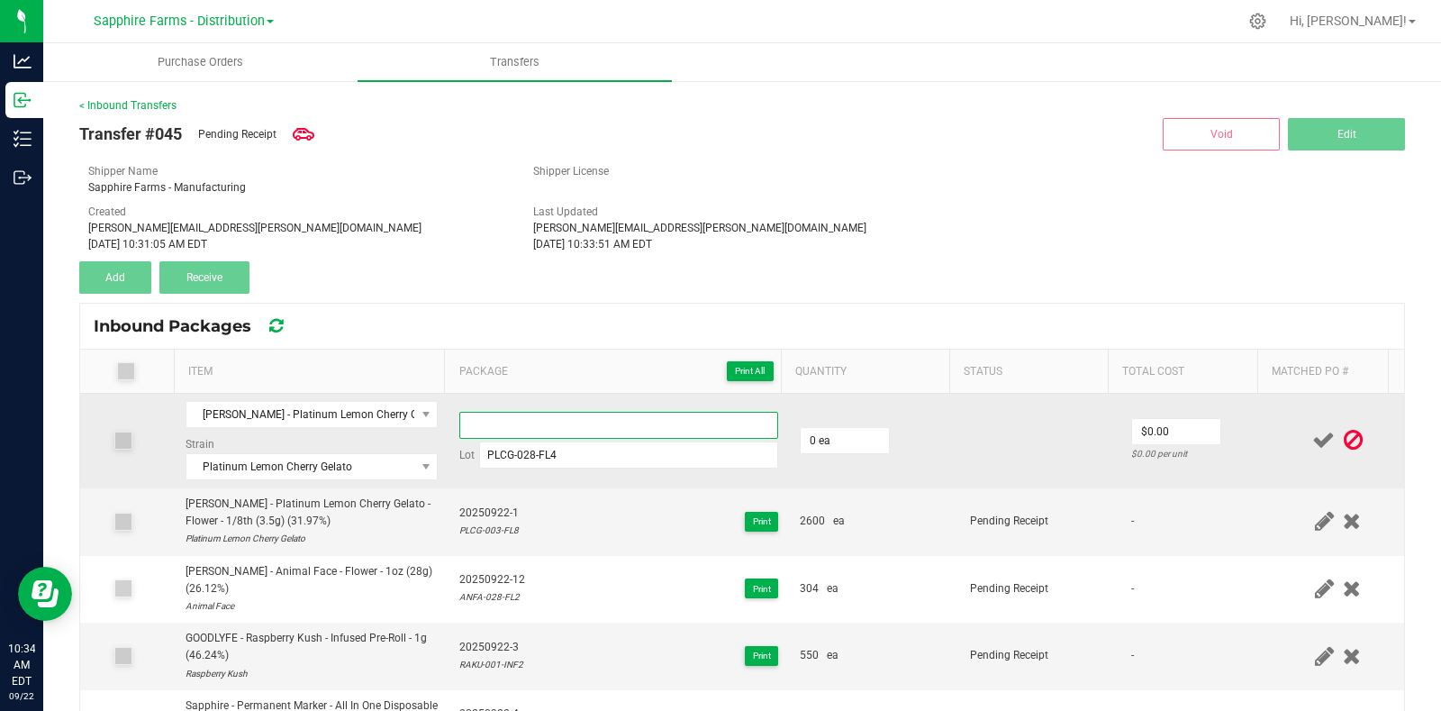
click at [522, 426] on input at bounding box center [618, 425] width 319 height 27
paste input "20250922-1"
type input "20250922-5"
click at [959, 433] on td at bounding box center [1039, 441] width 160 height 95
click at [824, 440] on input "0" at bounding box center [845, 440] width 88 height 25
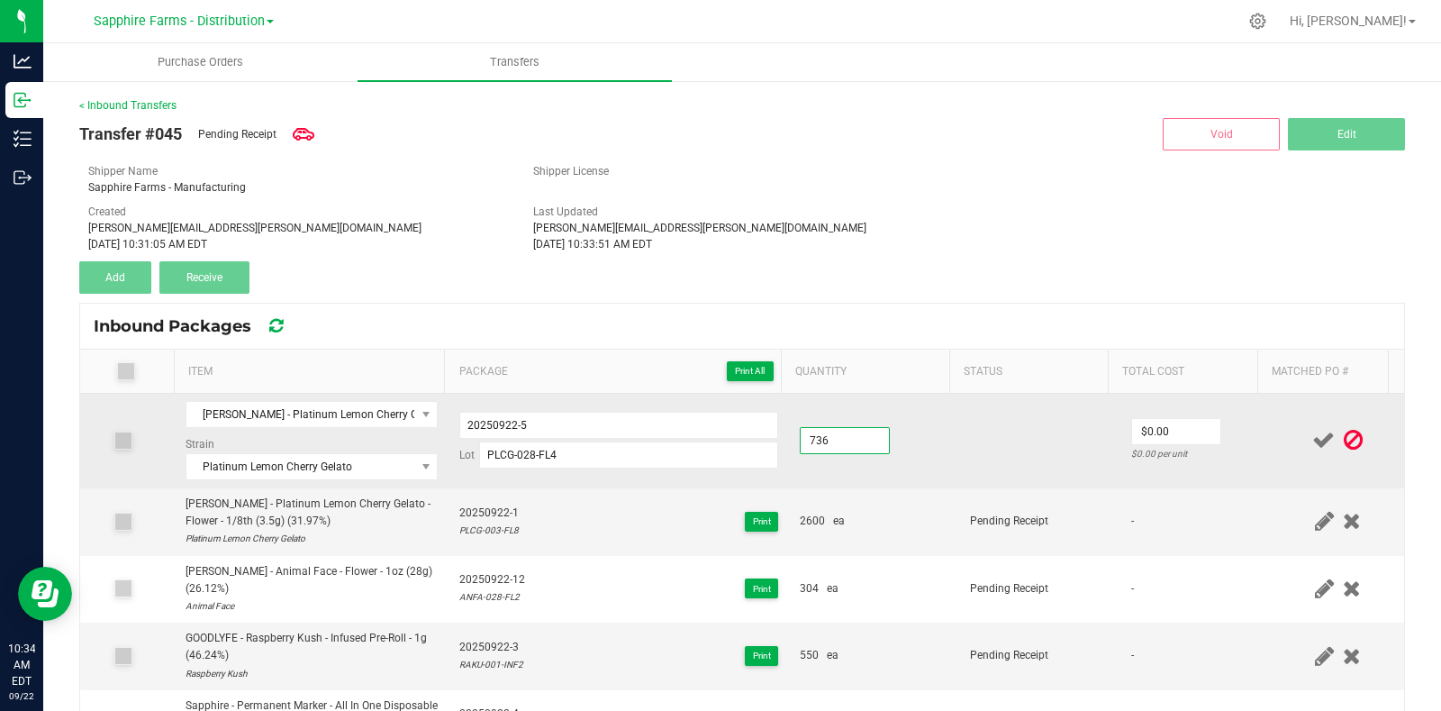
type input "736 ea"
click at [964, 443] on td at bounding box center [1039, 441] width 160 height 95
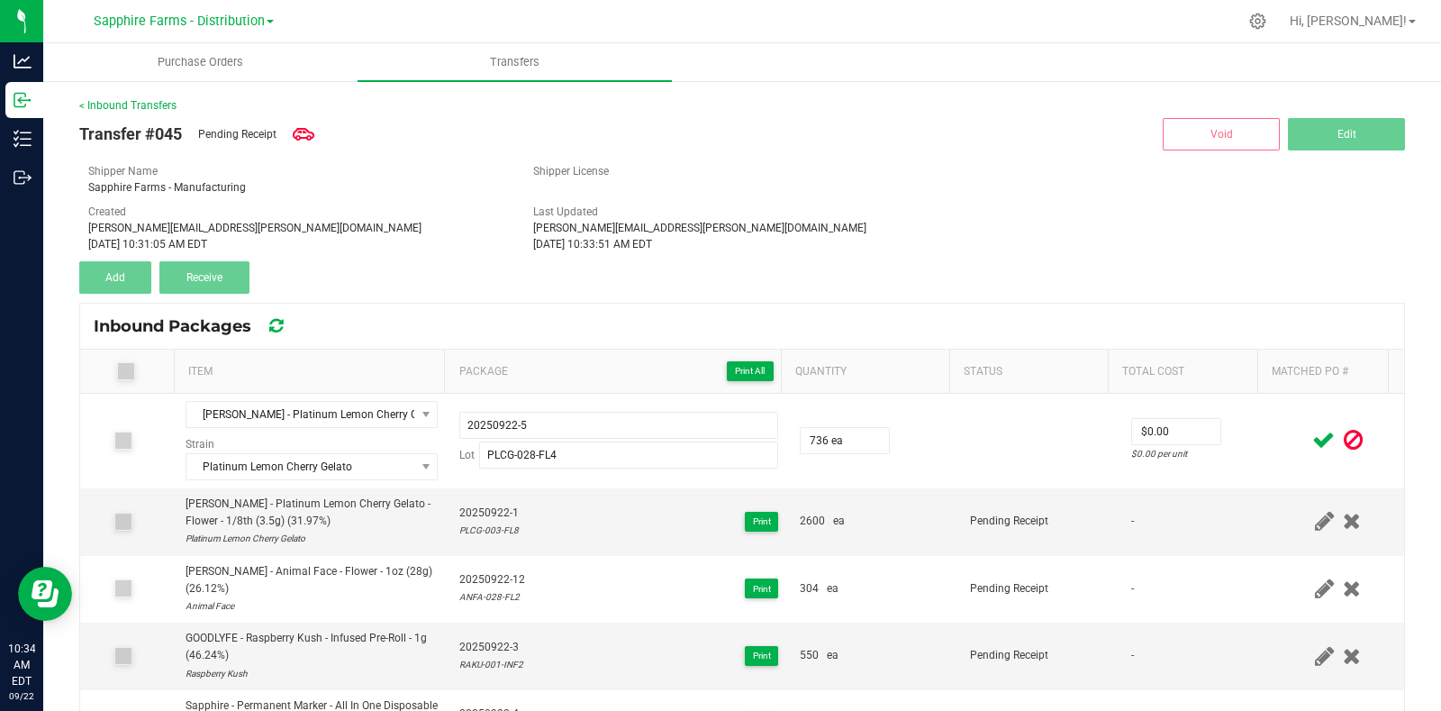
click at [1312, 437] on icon at bounding box center [1323, 440] width 23 height 23
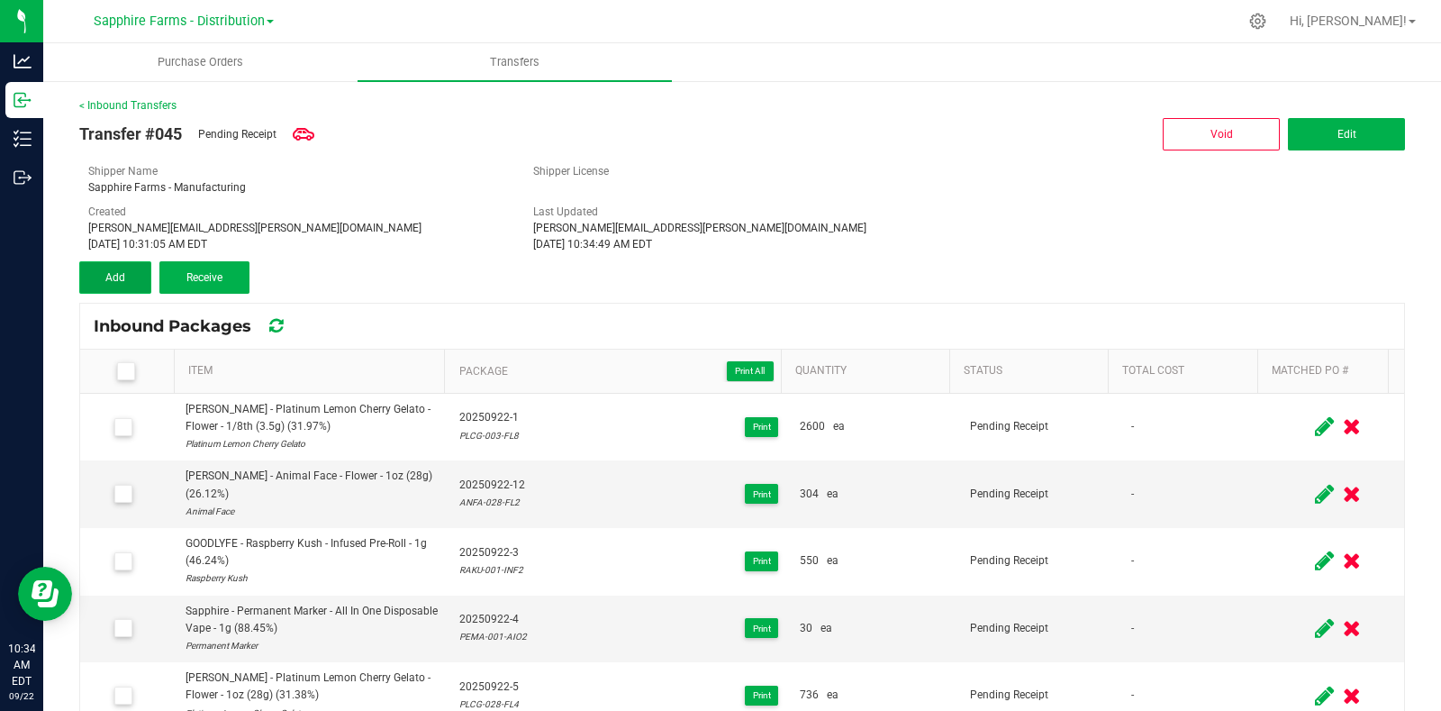
click at [108, 276] on span "Add" at bounding box center [115, 277] width 20 height 13
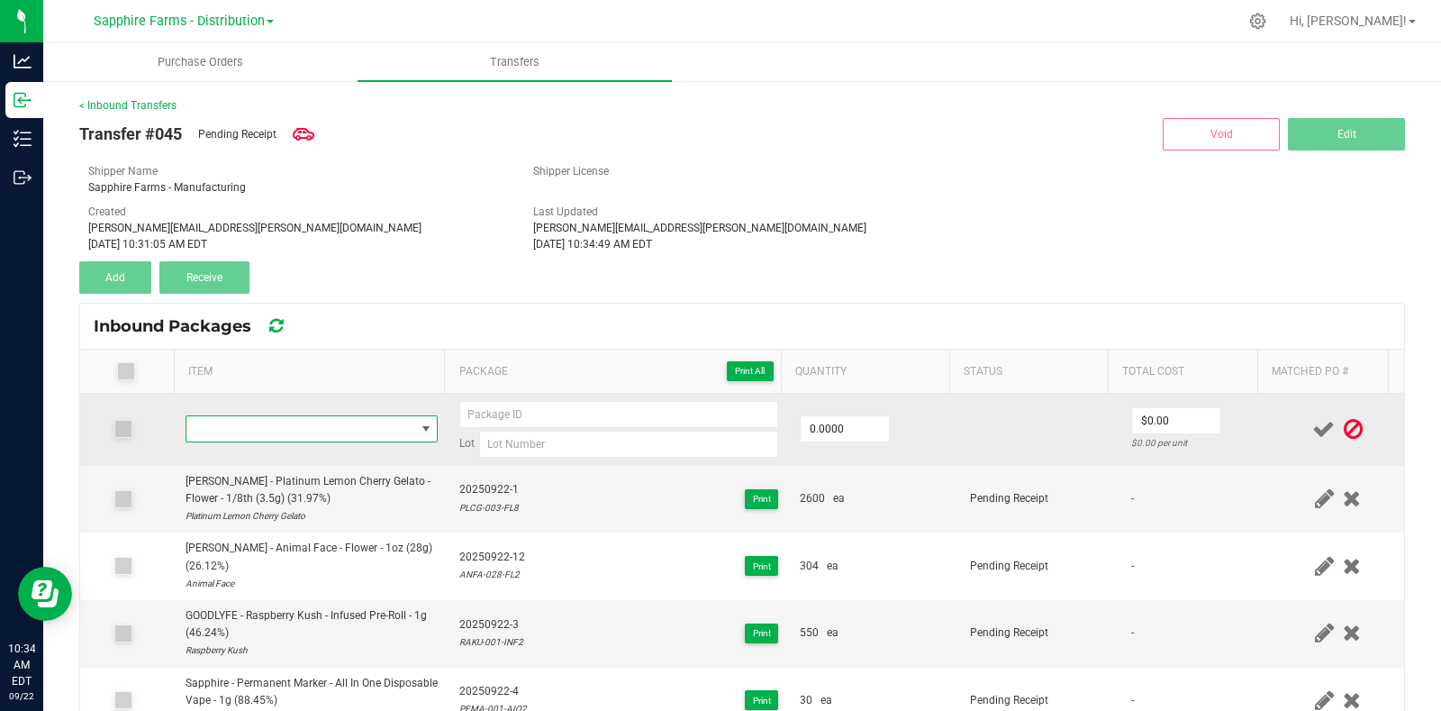
click at [275, 431] on span "NO DATA FOUND" at bounding box center [300, 428] width 229 height 25
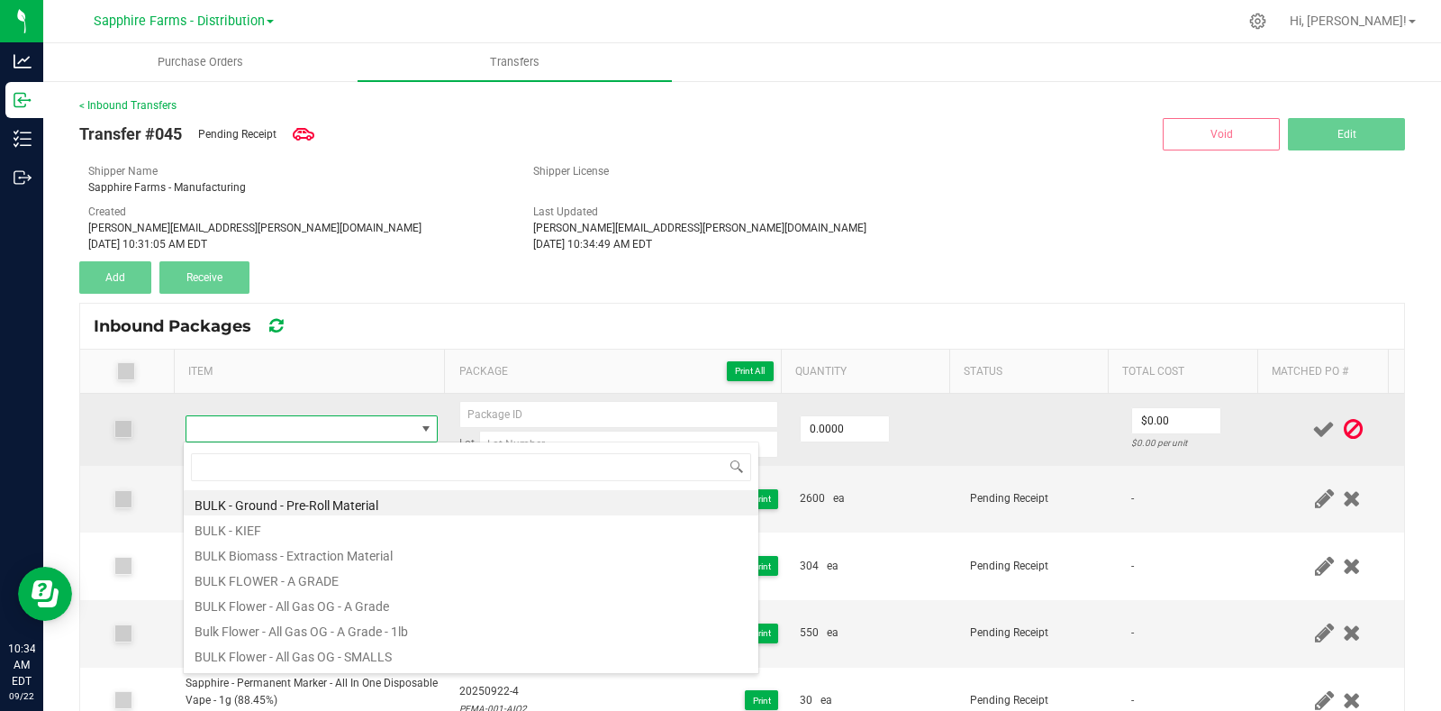
type input "LABU-001-CART2"
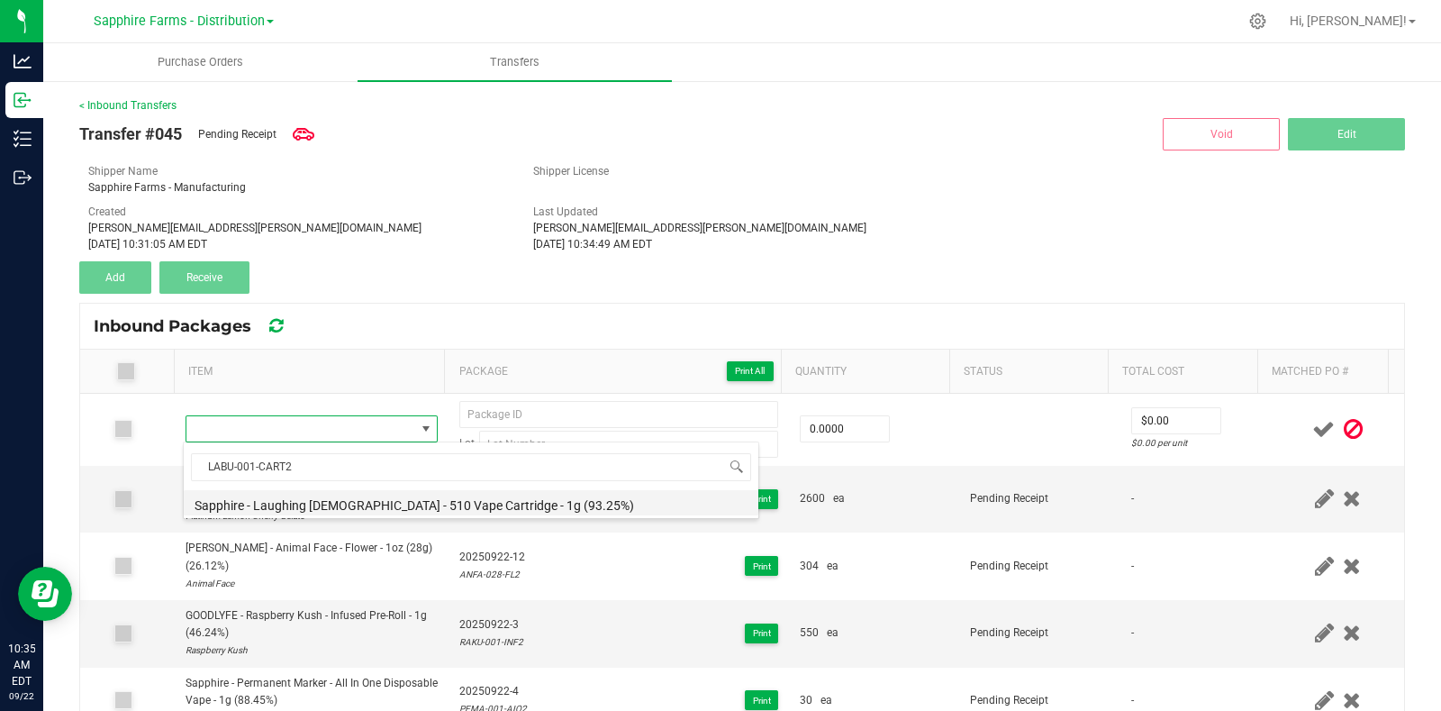
click at [374, 504] on li "Sapphire - Laughing [DEMOGRAPHIC_DATA] - 510 Vape Cartridge - 1g (93.25%)" at bounding box center [471, 502] width 575 height 25
type input "0 ea"
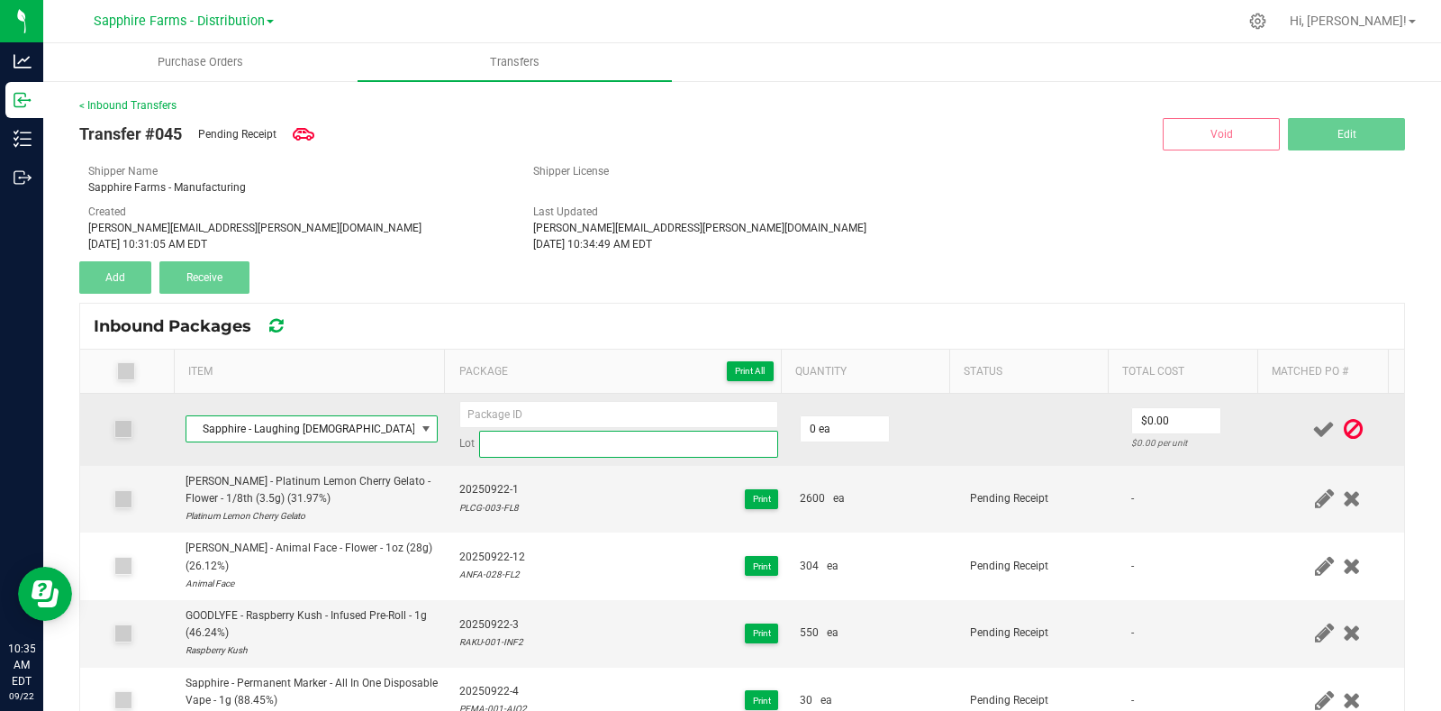
click at [540, 434] on input at bounding box center [628, 444] width 299 height 27
paste input "LABU-001-CART2"
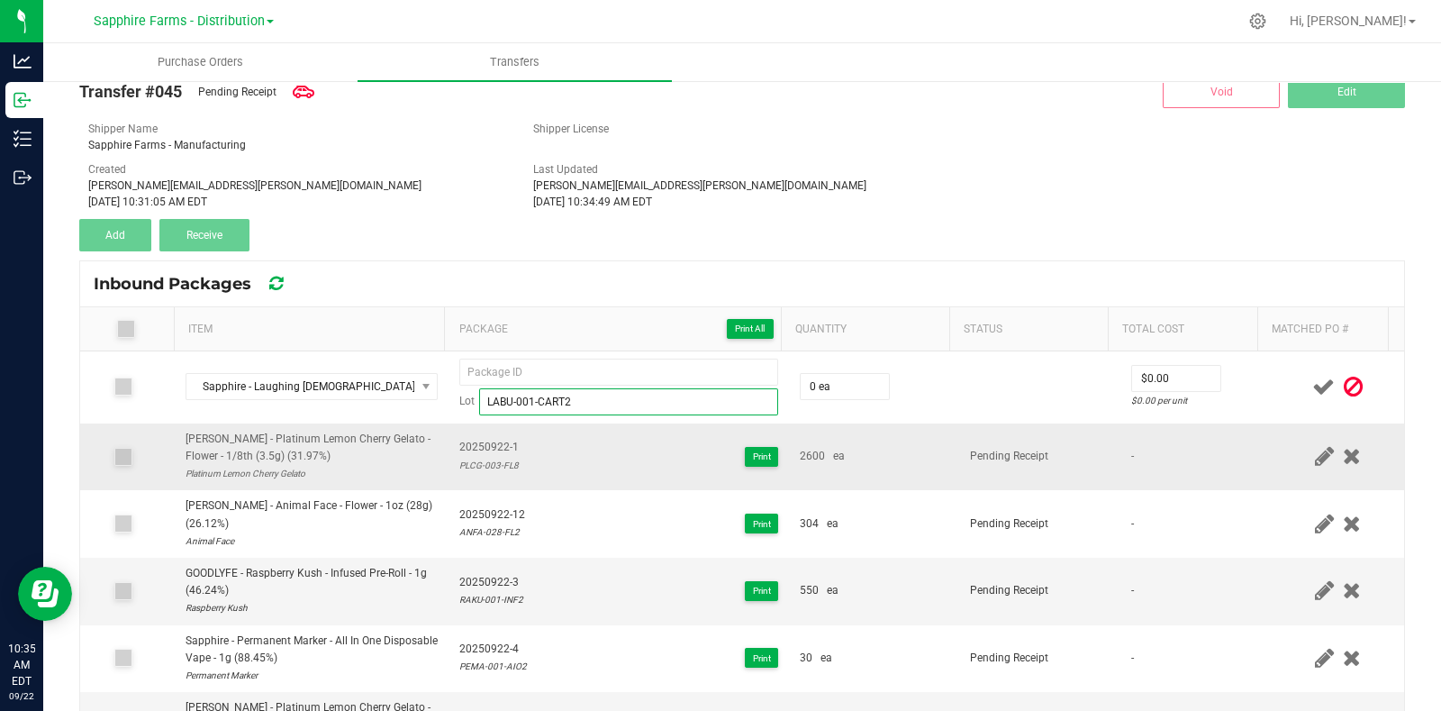
scroll to position [0, 0]
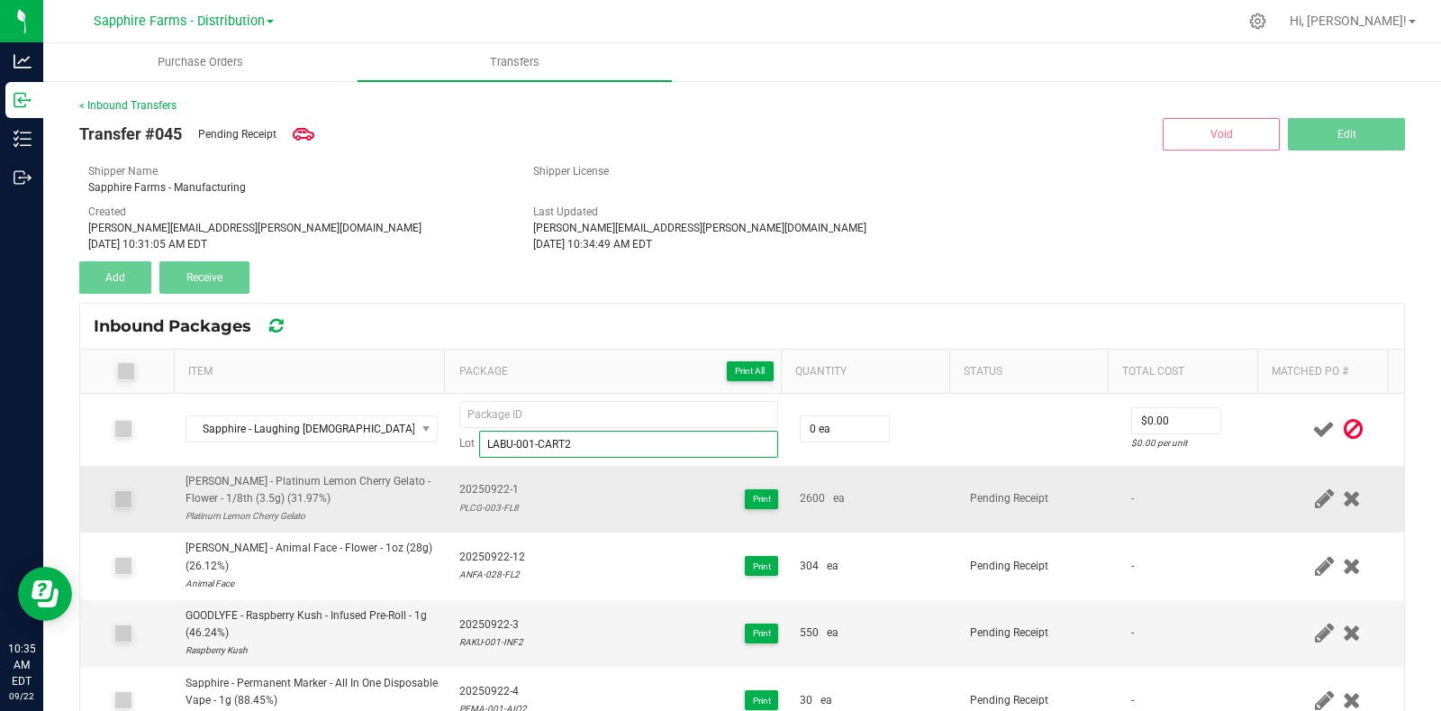
type input "LABU-001-CART2"
drag, startPoint x: 504, startPoint y: 491, endPoint x: 446, endPoint y: 493, distance: 58.6
click at [449, 493] on td "20250922-1 PLCG-003-FL8 Print" at bounding box center [619, 500] width 340 height 68
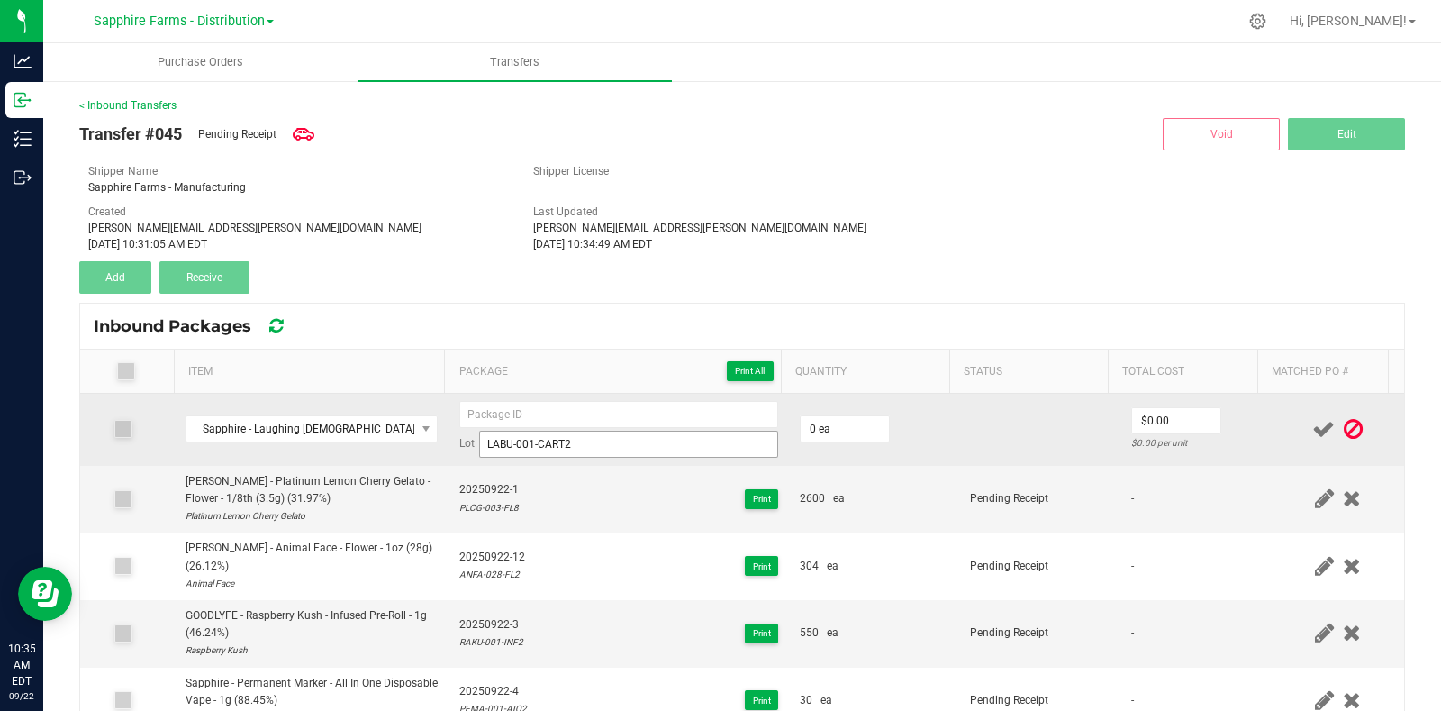
copy span "20250922-1"
drag, startPoint x: 505, startPoint y: 411, endPoint x: 528, endPoint y: 411, distance: 22.5
click at [505, 411] on input at bounding box center [618, 414] width 319 height 27
paste input "20250922-1"
type input "20250922-6"
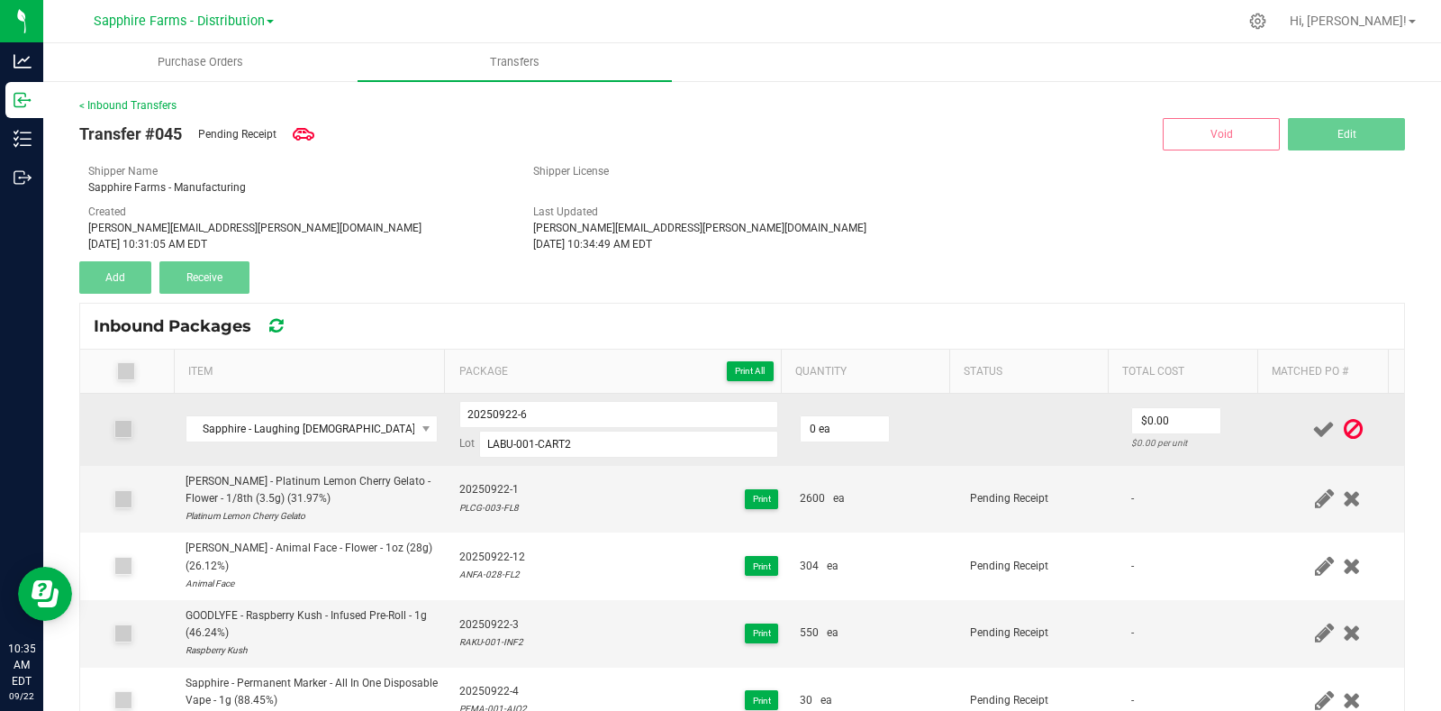
click at [901, 419] on td "0 ea" at bounding box center [874, 430] width 170 height 72
type input "0"
click at [815, 424] on input "0" at bounding box center [845, 428] width 88 height 25
type input "4200 ea"
click at [959, 426] on td at bounding box center [1039, 430] width 160 height 72
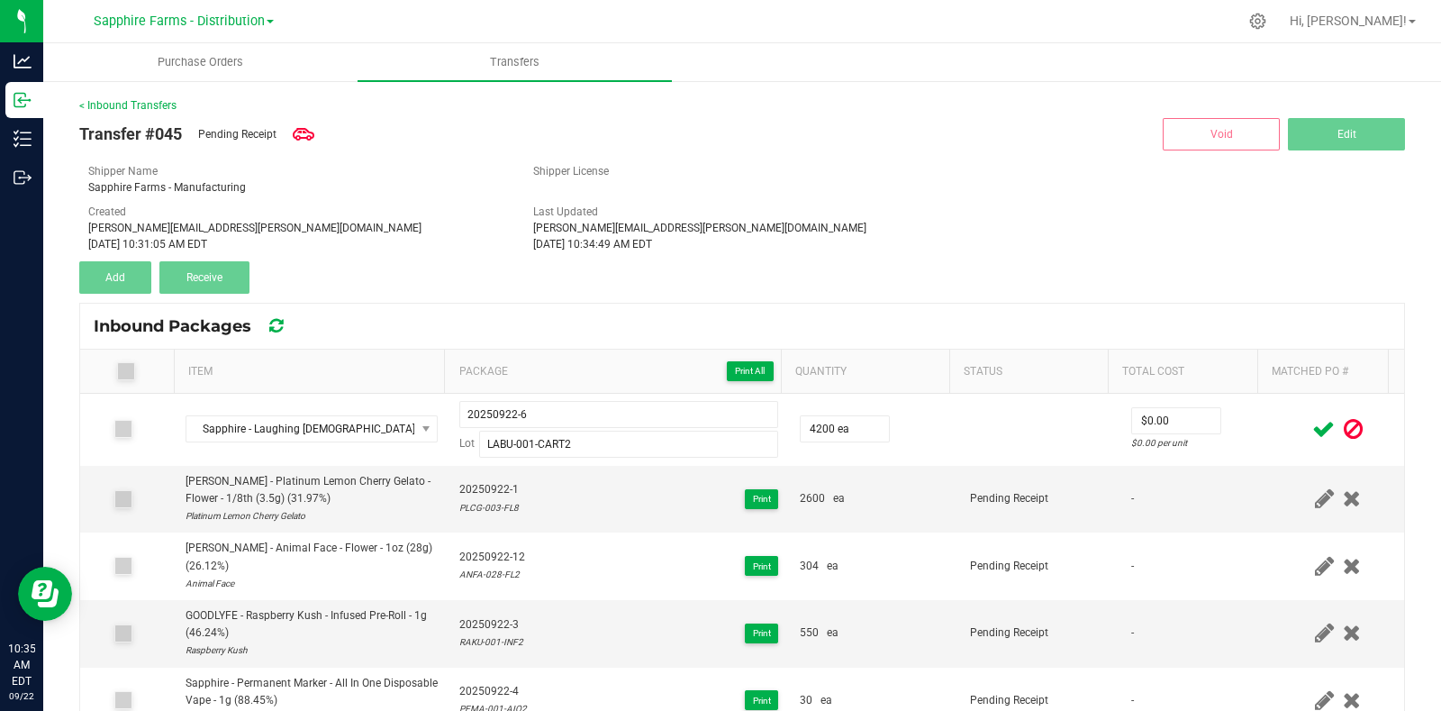
click at [1312, 437] on icon at bounding box center [1323, 429] width 23 height 23
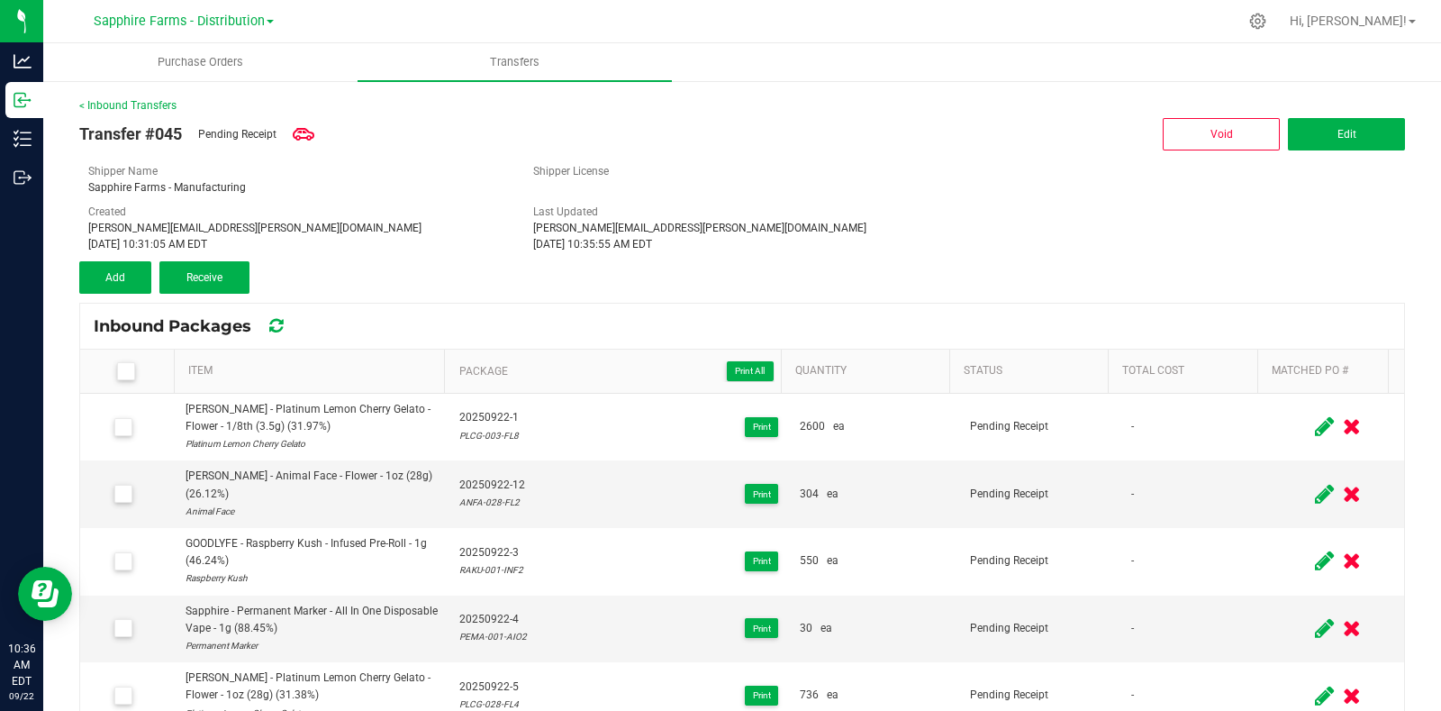
click at [88, 296] on div "< Inbound Transfers Transfer #045 Pending Receipt Void Edit Shipper Name Sapphi…" at bounding box center [742, 496] width 1326 height 799
click at [110, 286] on button "Add" at bounding box center [115, 277] width 72 height 32
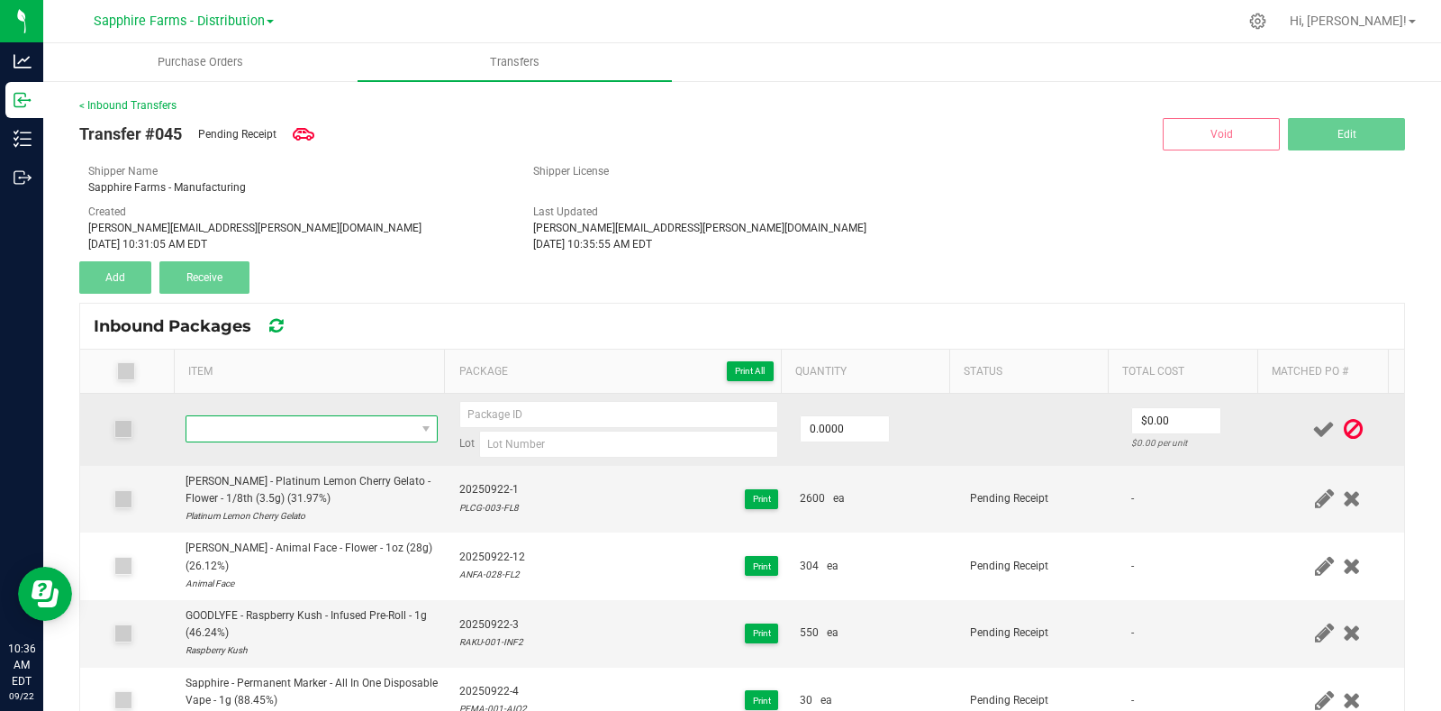
click at [283, 422] on span "NO DATA FOUND" at bounding box center [300, 428] width 229 height 25
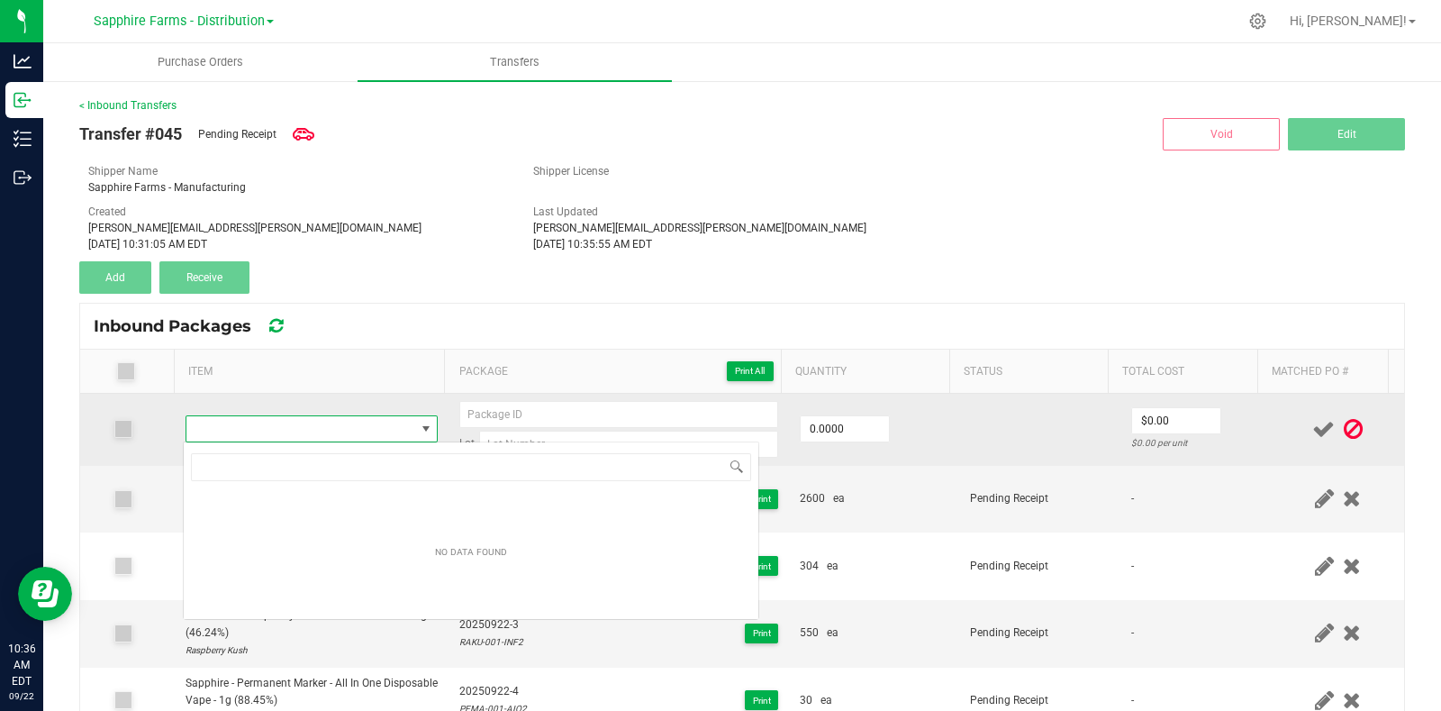
scroll to position [90045, 89827]
type input "[PERSON_NAME]-001-CART2"
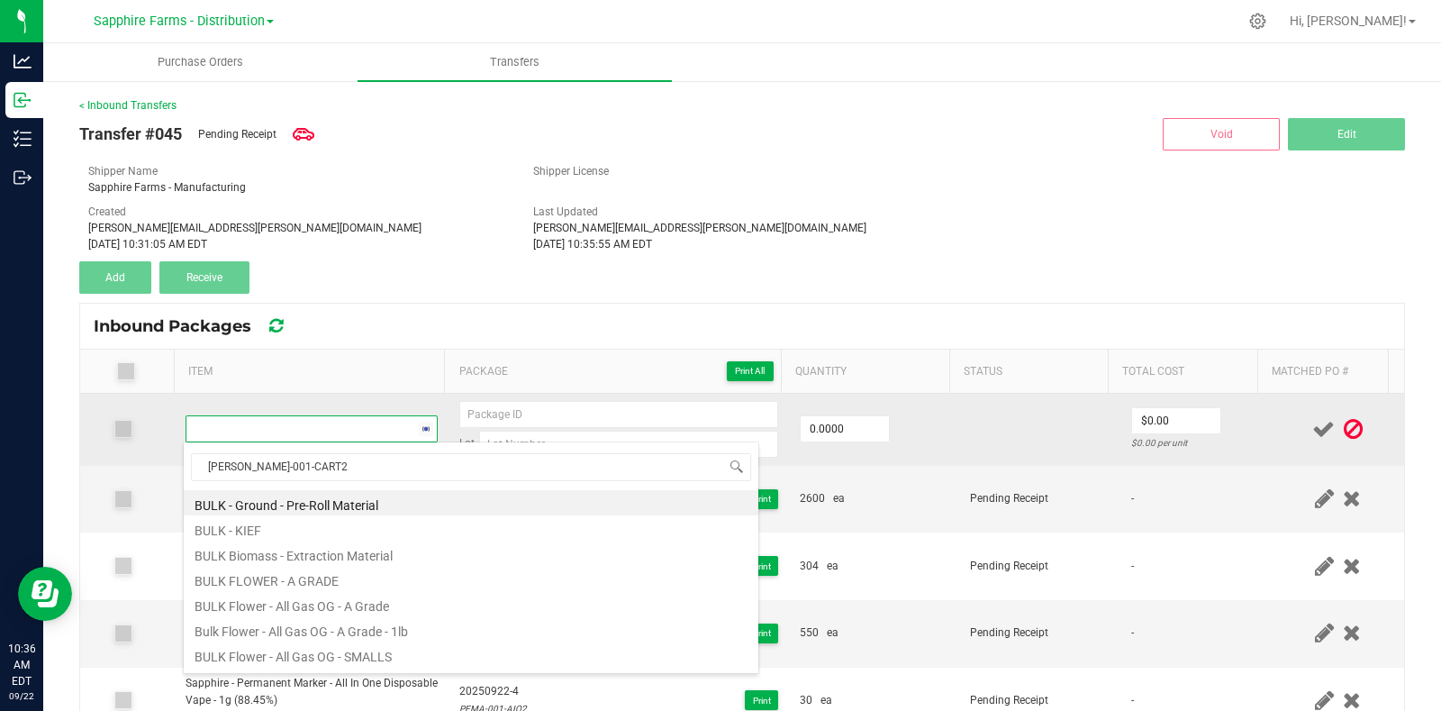
scroll to position [26, 242]
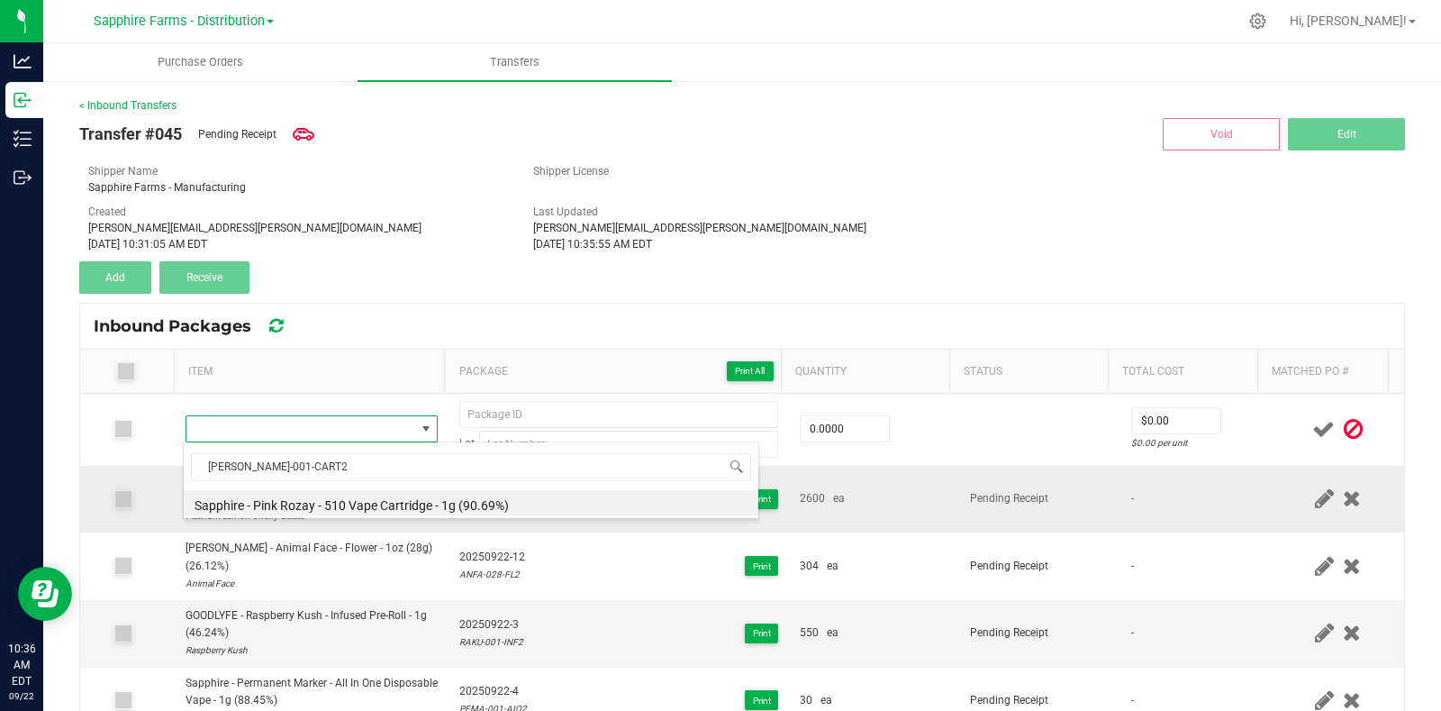
click at [343, 495] on li "Sapphire - Pink Rozay - 510 Vape Cartridge - 1g (90.69%)" at bounding box center [471, 502] width 575 height 25
type input "0 ea"
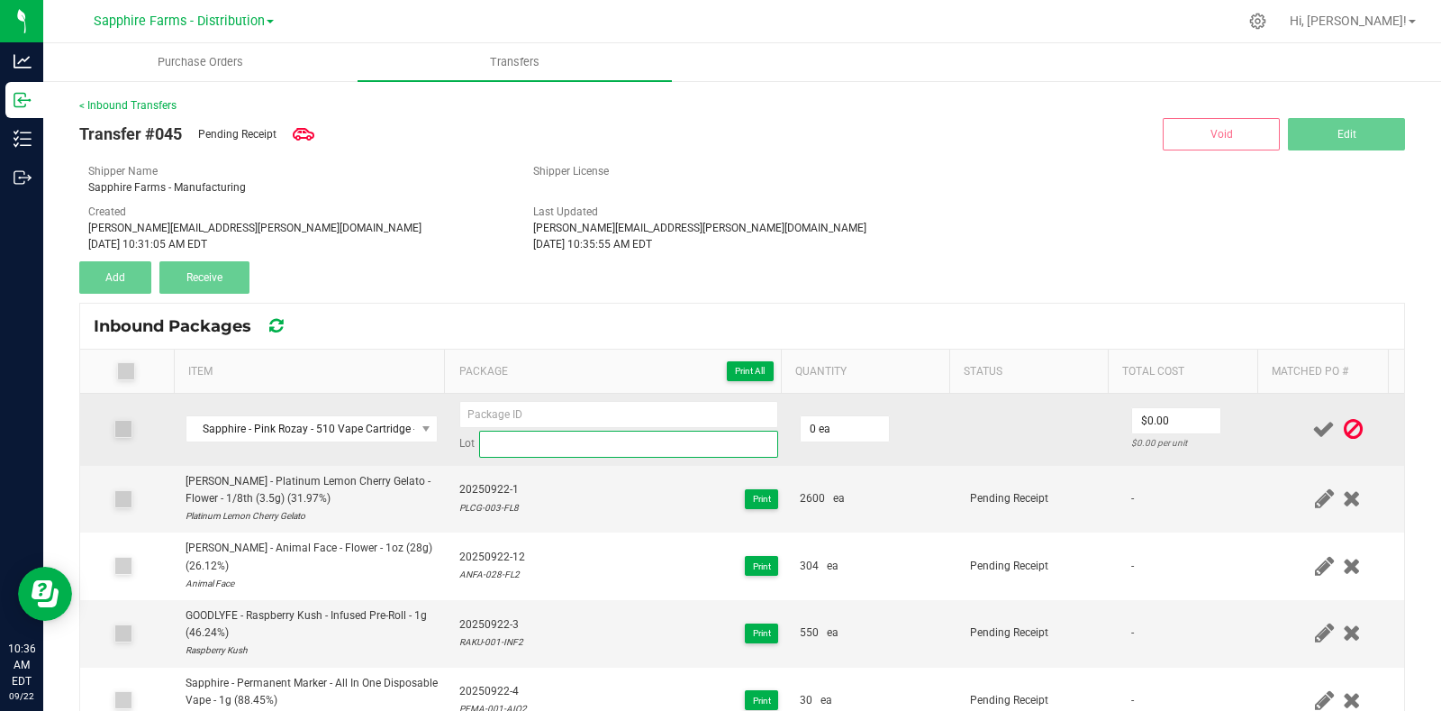
click at [562, 439] on input at bounding box center [628, 444] width 299 height 27
paste input "[PERSON_NAME]-001-CART2"
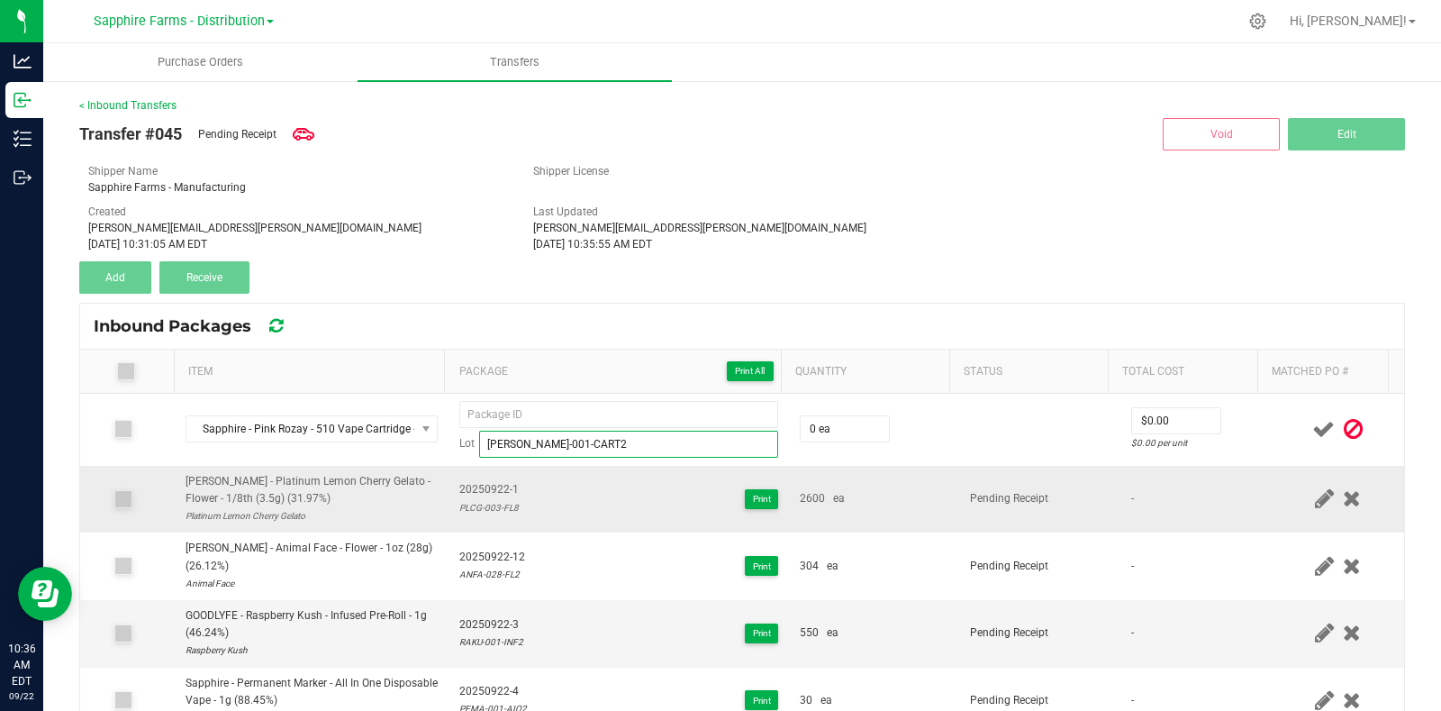
type input "[PERSON_NAME]-001-CART2"
drag, startPoint x: 509, startPoint y: 492, endPoint x: 449, endPoint y: 492, distance: 60.3
click at [449, 492] on td "20250922-1 PLCG-003-FL8 Print" at bounding box center [619, 500] width 340 height 68
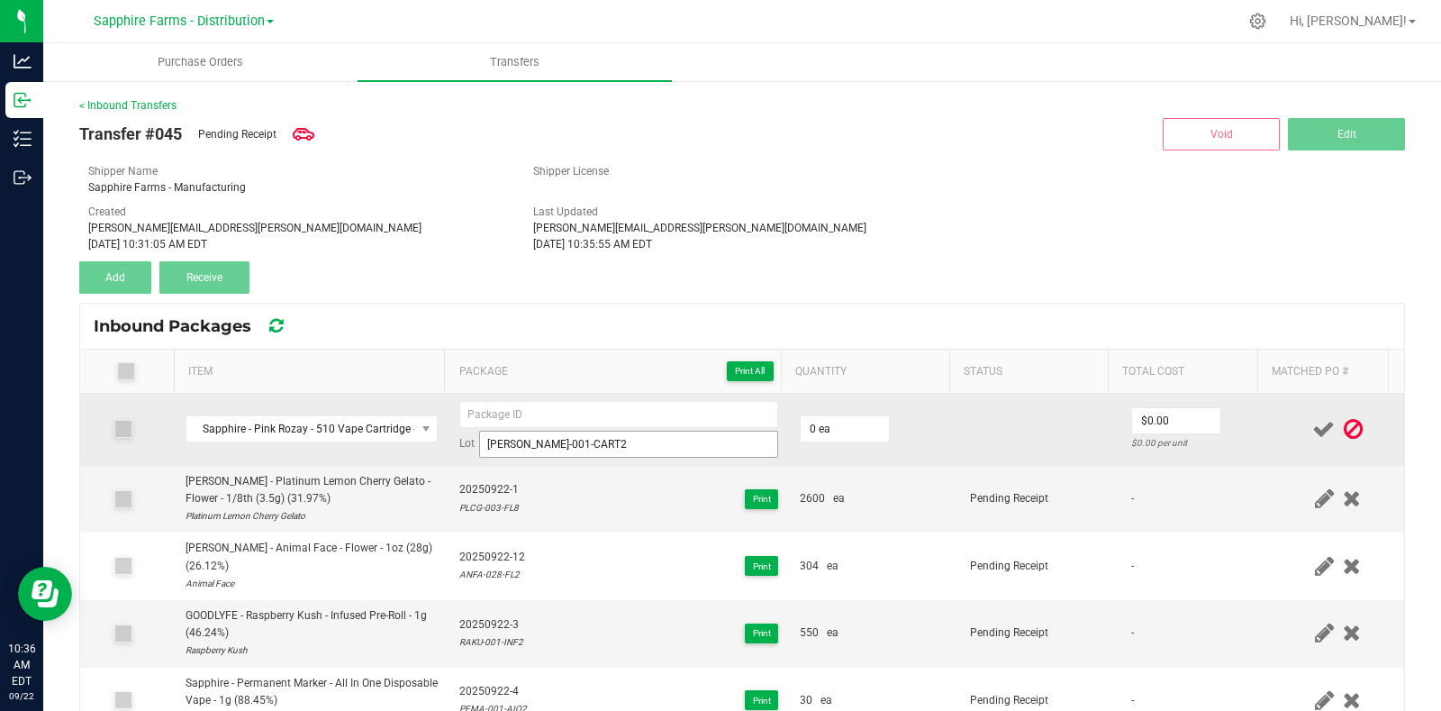
copy span "20250922-1"
click at [521, 410] on input at bounding box center [618, 414] width 319 height 27
paste input "20250922-1"
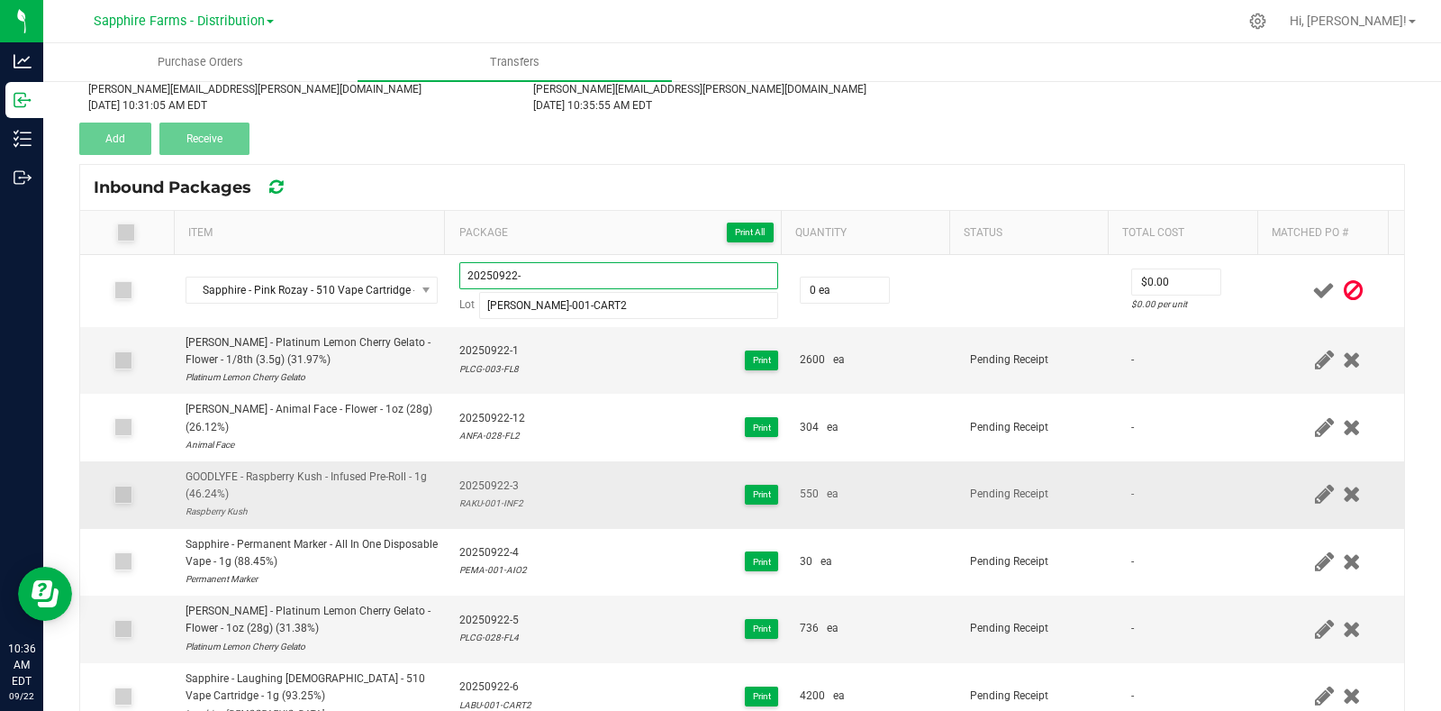
scroll to position [90, 0]
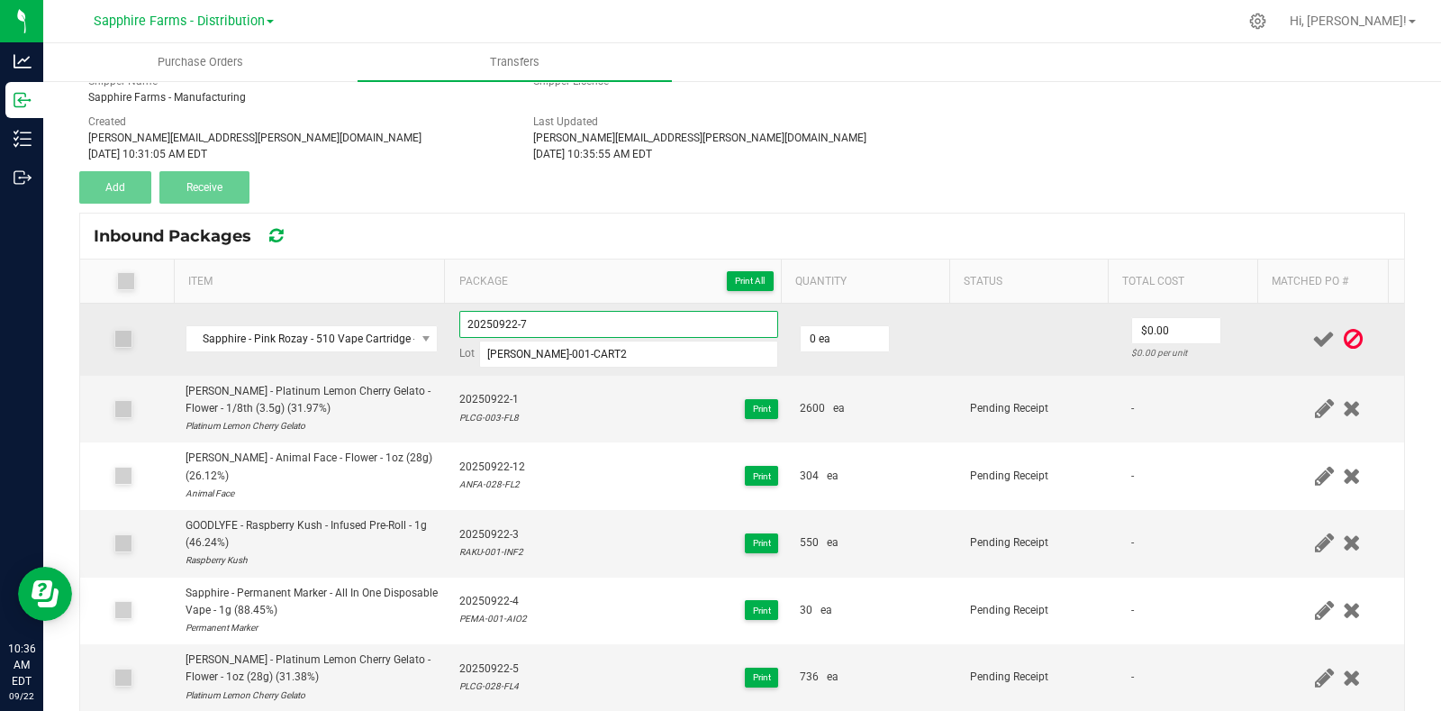
type input "20250922-7"
click at [901, 325] on td "0 ea" at bounding box center [874, 340] width 170 height 72
type input "0"
click at [824, 339] on input "0" at bounding box center [845, 338] width 88 height 25
type input "1980 ea"
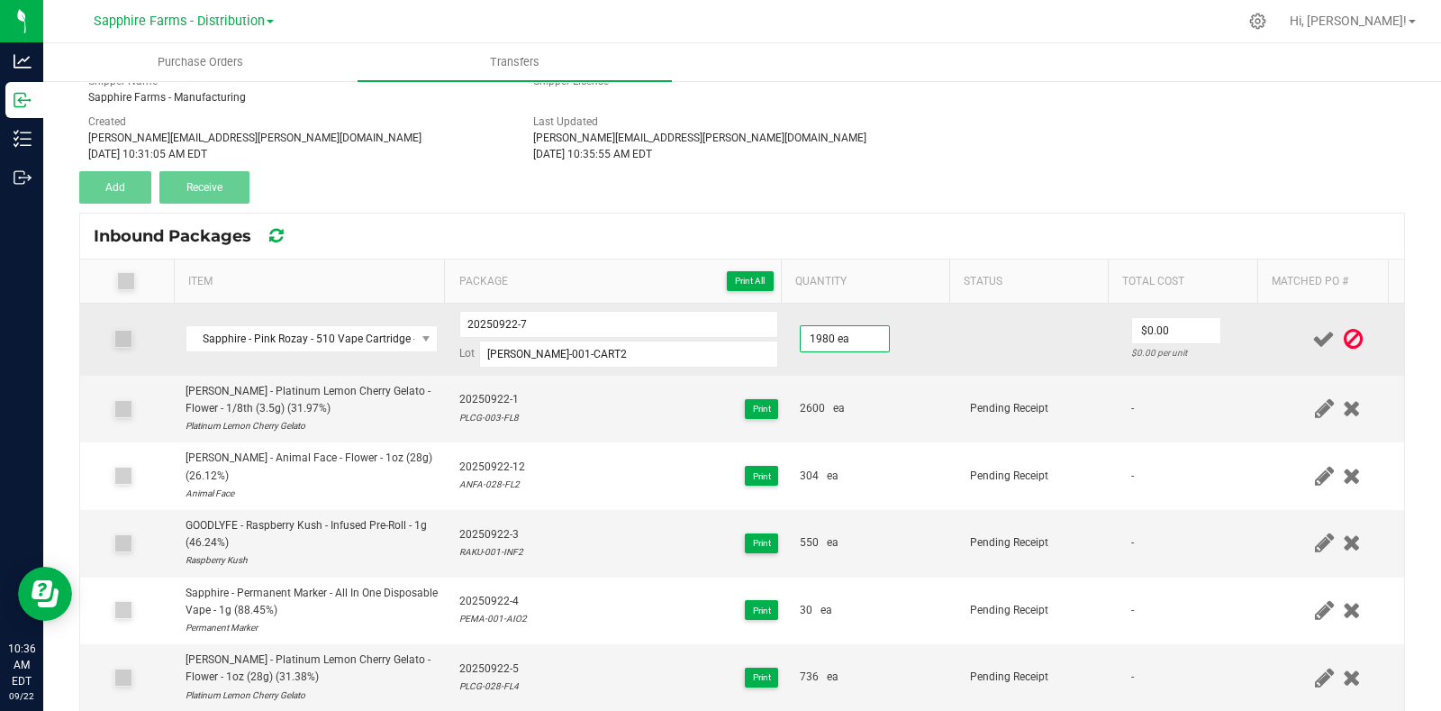
click at [932, 331] on td "1980 ea" at bounding box center [874, 340] width 170 height 72
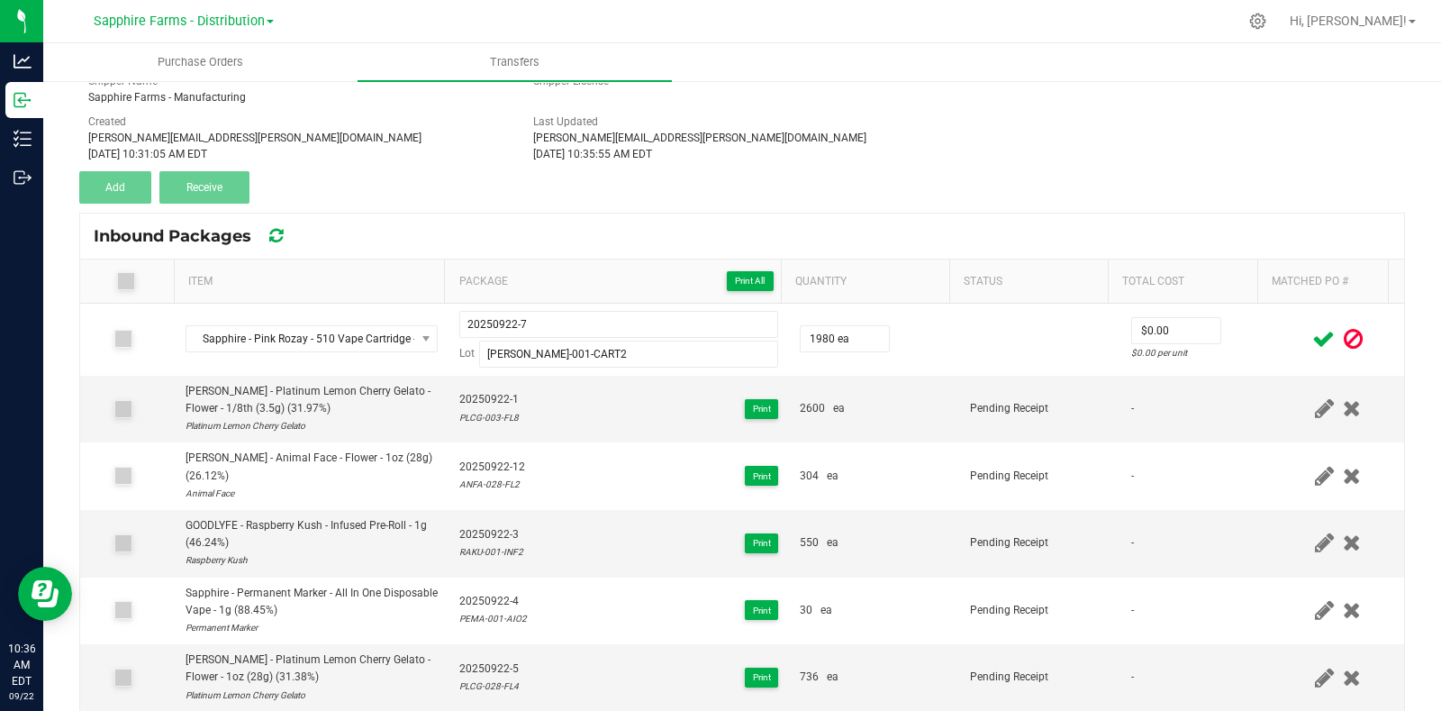
click at [1312, 331] on icon at bounding box center [1323, 339] width 23 height 23
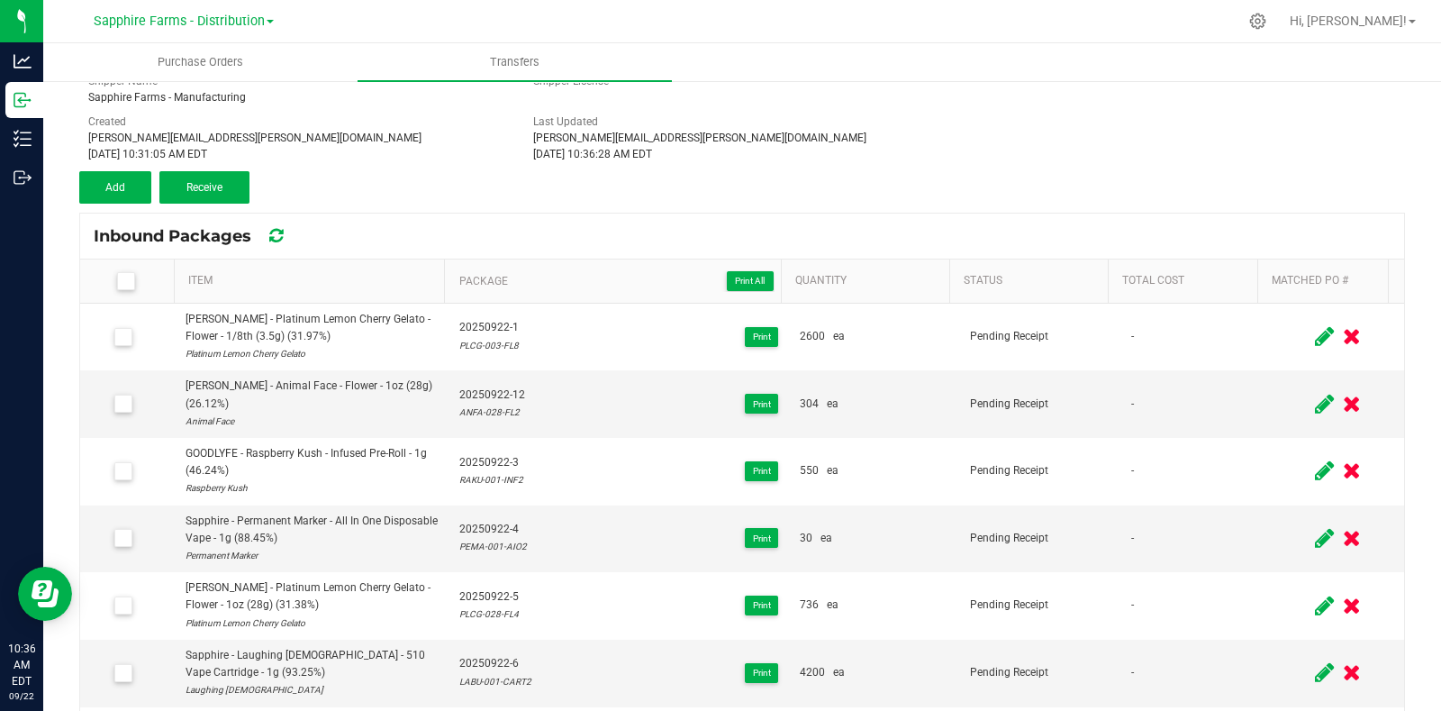
drag, startPoint x: 124, startPoint y: 277, endPoint x: 159, endPoint y: 243, distance: 48.4
click at [124, 281] on icon at bounding box center [126, 281] width 12 height 0
click at [0, 0] on input "checkbox" at bounding box center [0, 0] width 0 height 0
click at [215, 183] on span "Receive (7)" at bounding box center [204, 187] width 52 height 13
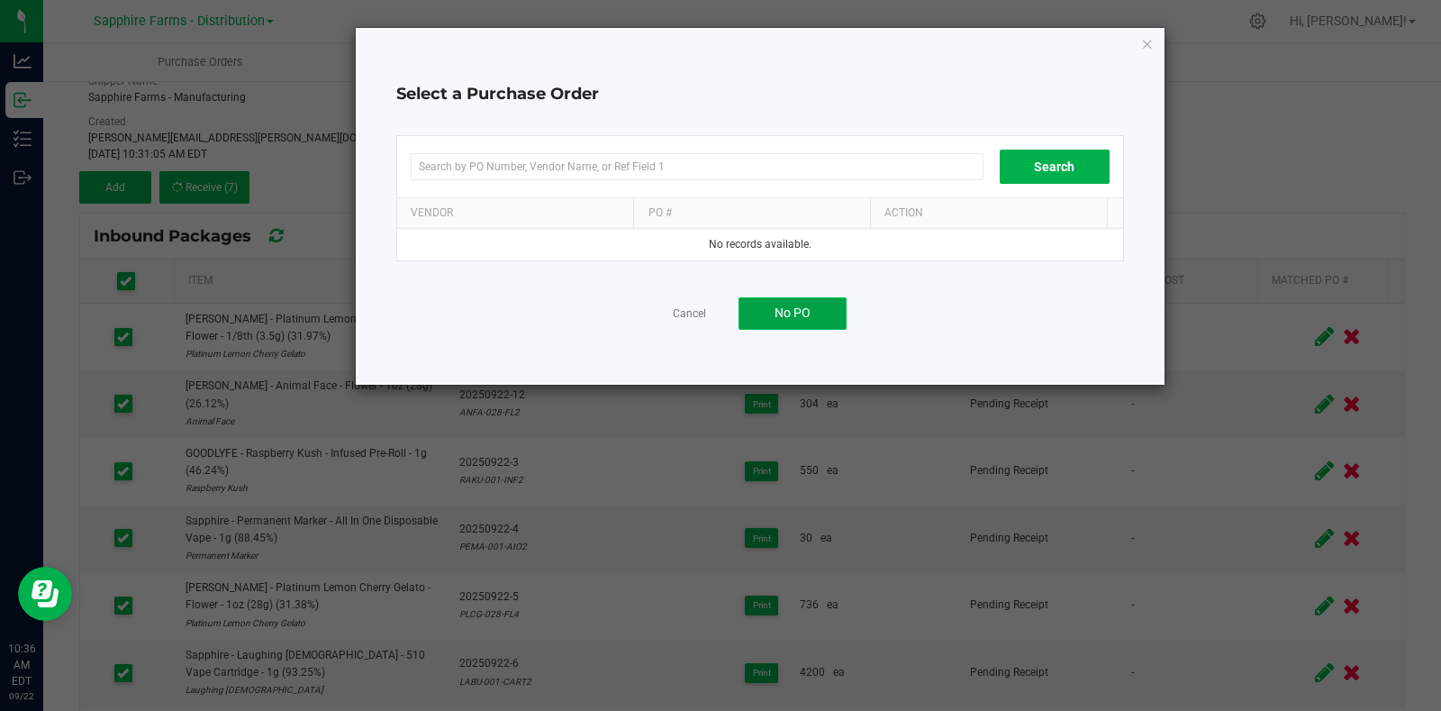
click at [806, 312] on span "No PO" at bounding box center [793, 312] width 36 height 14
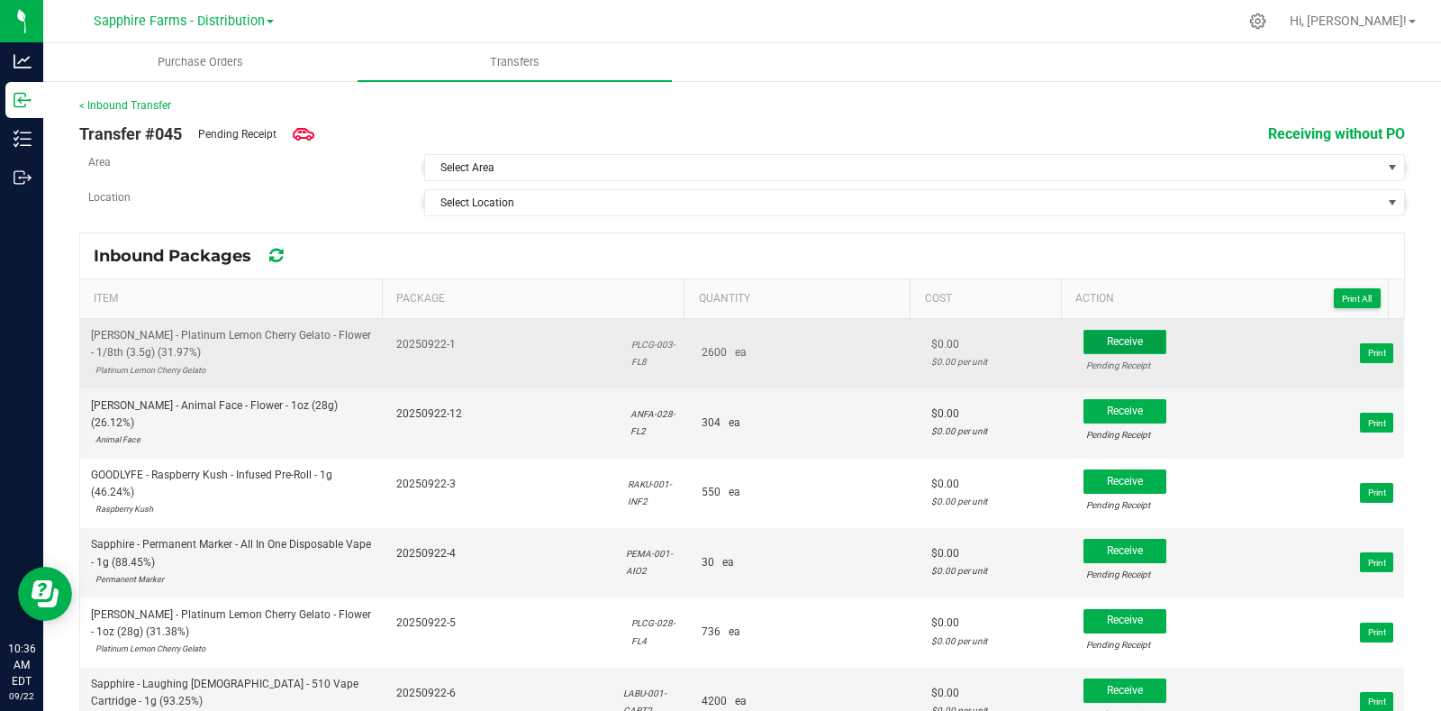
click at [1107, 340] on span "Receive" at bounding box center [1125, 341] width 36 height 13
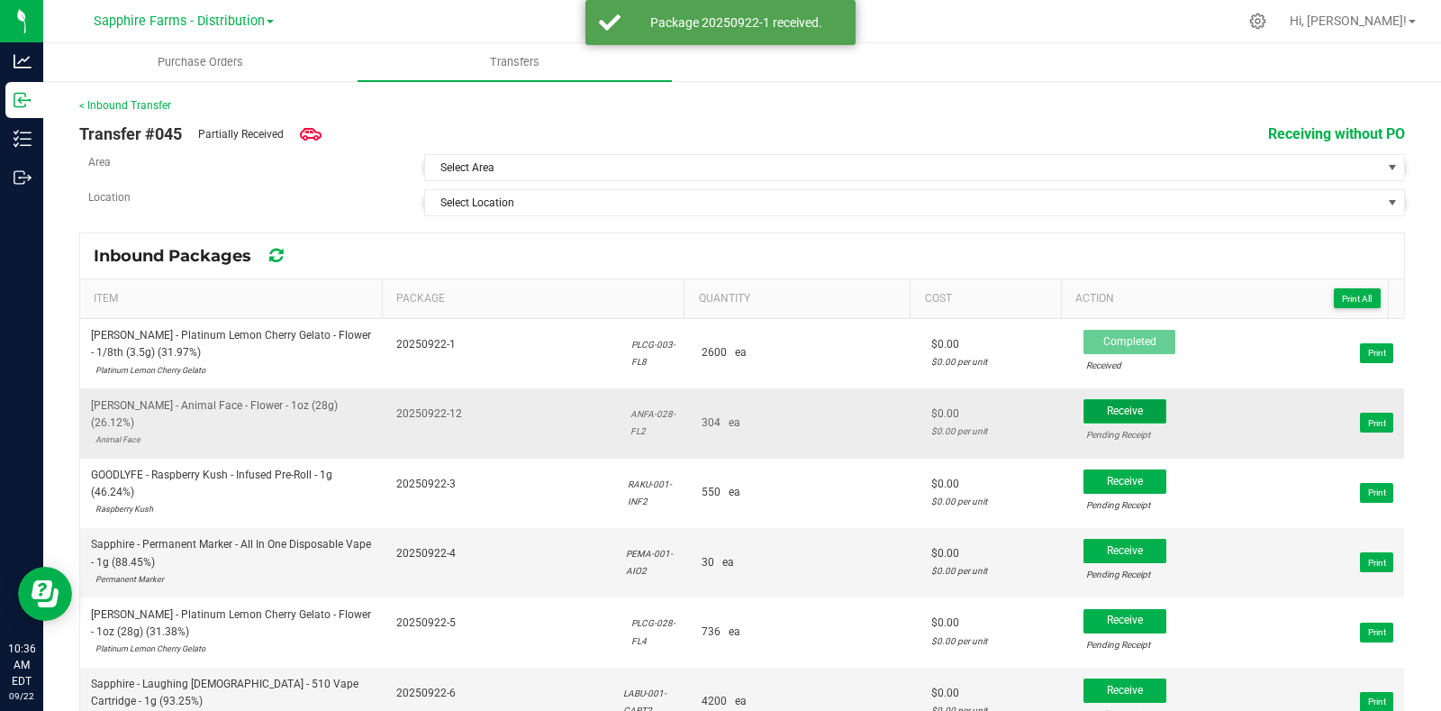
click at [1107, 404] on span "Receive" at bounding box center [1125, 410] width 36 height 13
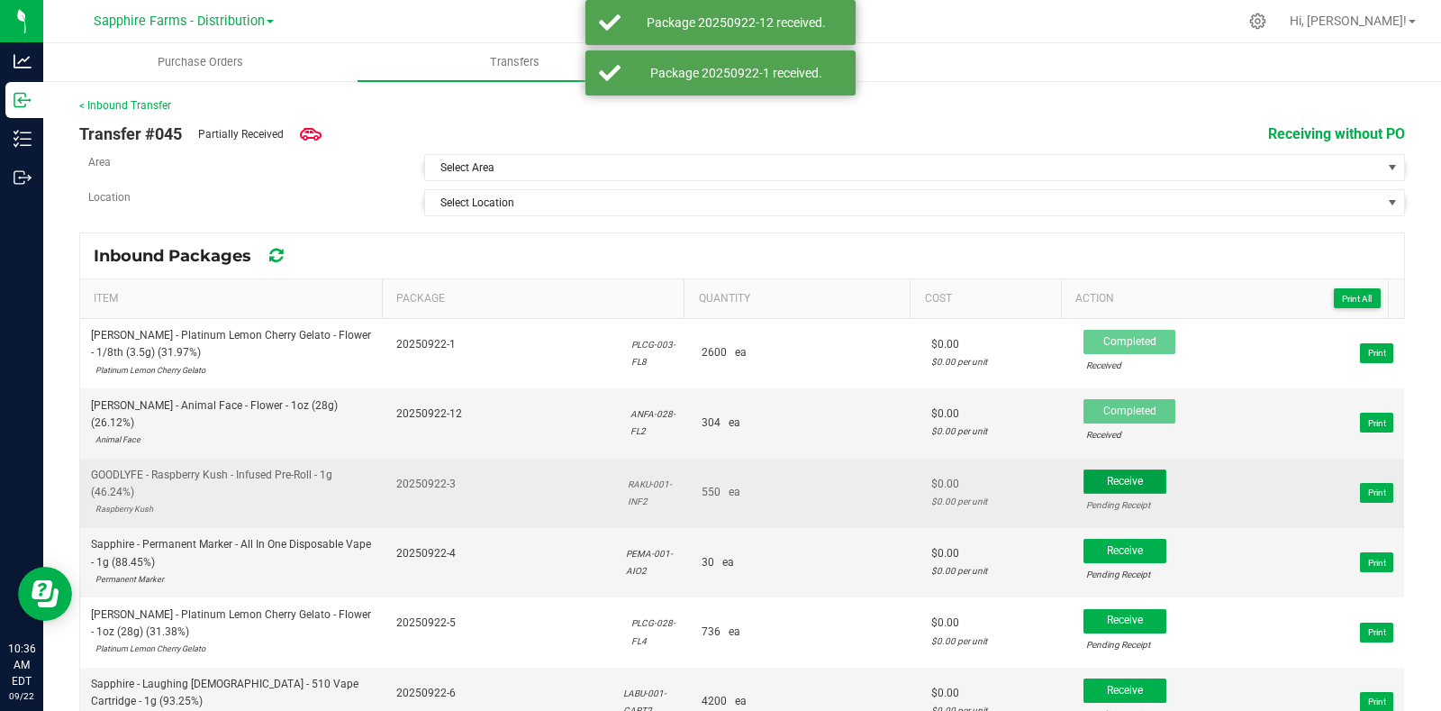
click at [1107, 484] on span "Receive" at bounding box center [1125, 481] width 36 height 13
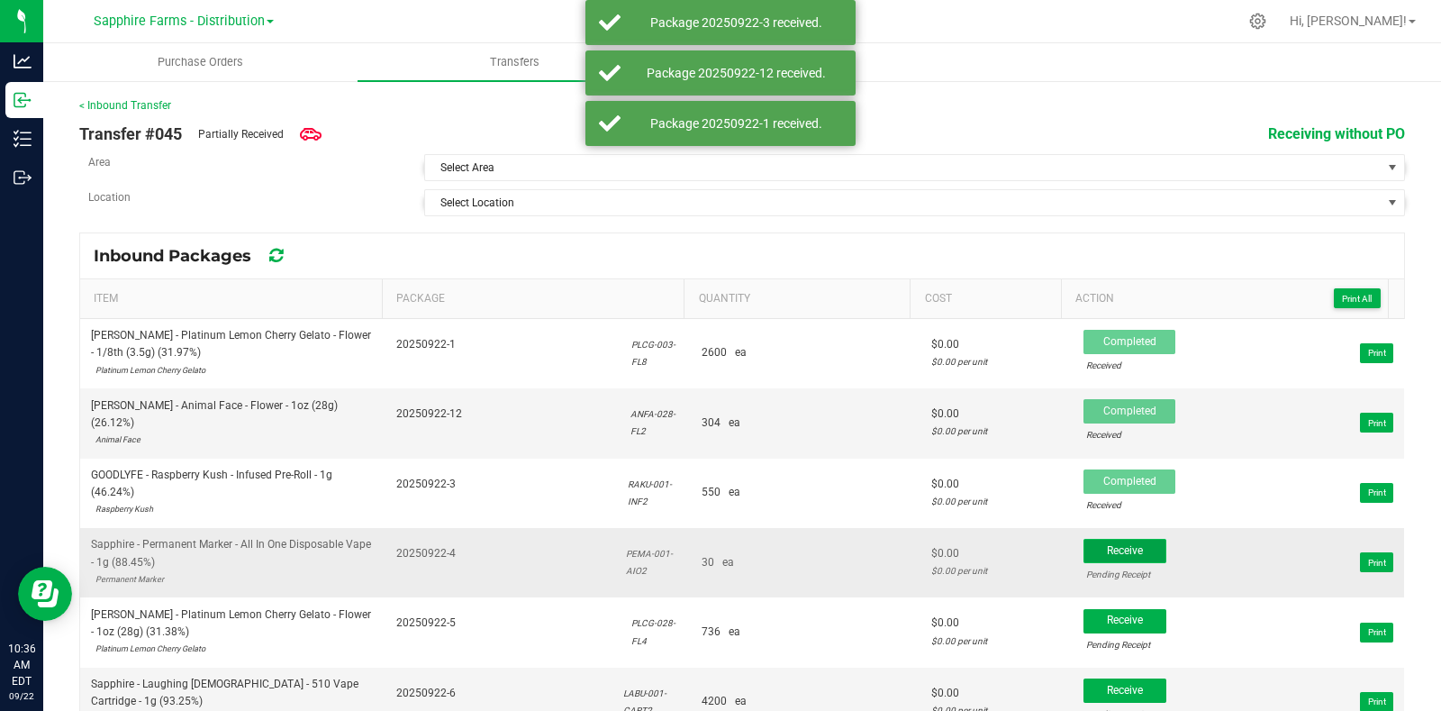
click at [1107, 544] on span "Receive" at bounding box center [1125, 550] width 36 height 13
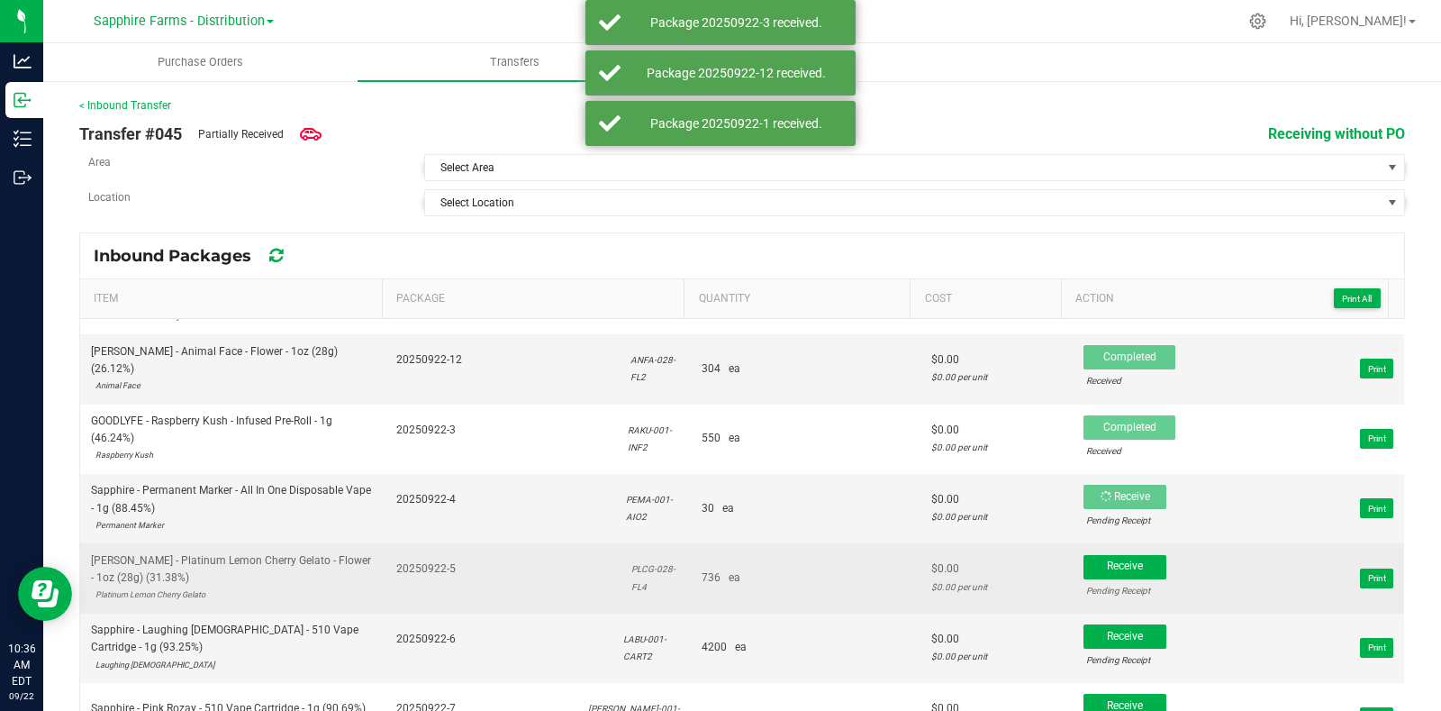
scroll to position [85, 0]
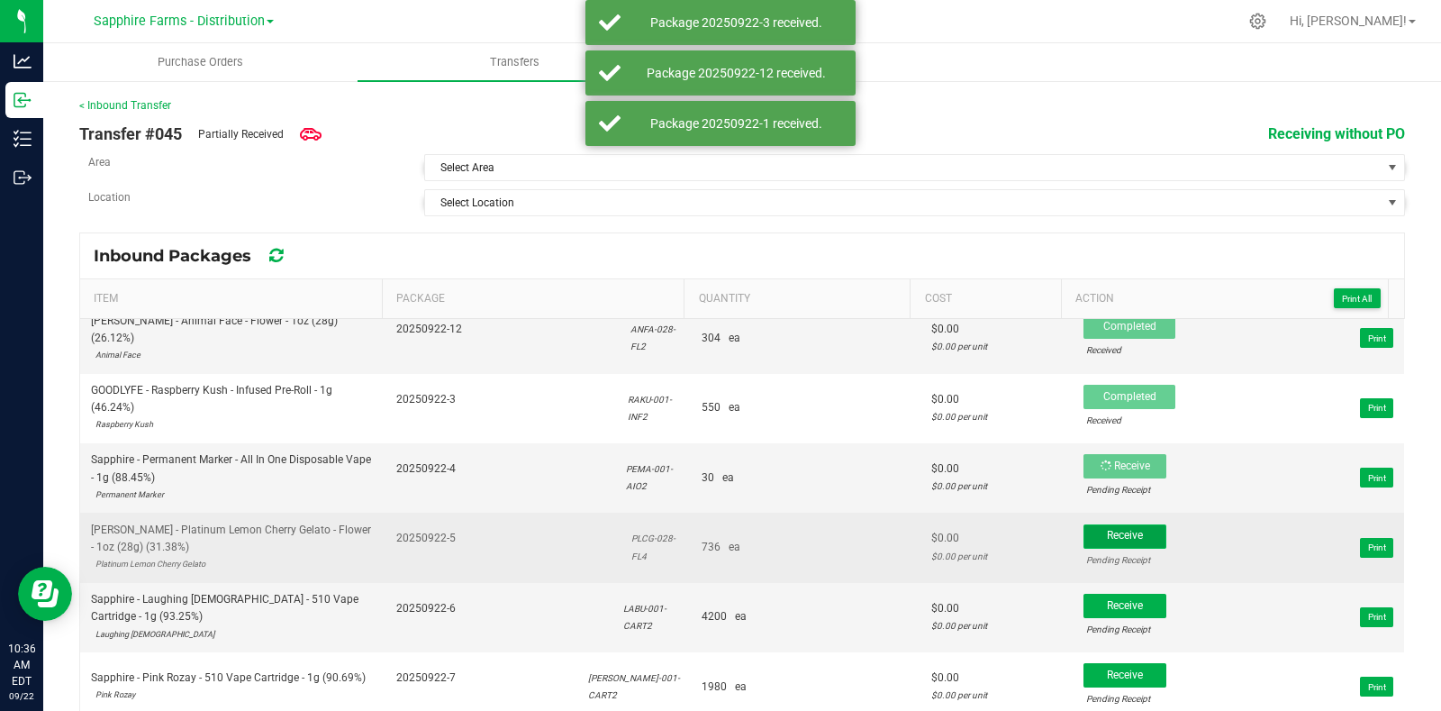
click at [1132, 530] on button "Receive" at bounding box center [1125, 536] width 83 height 24
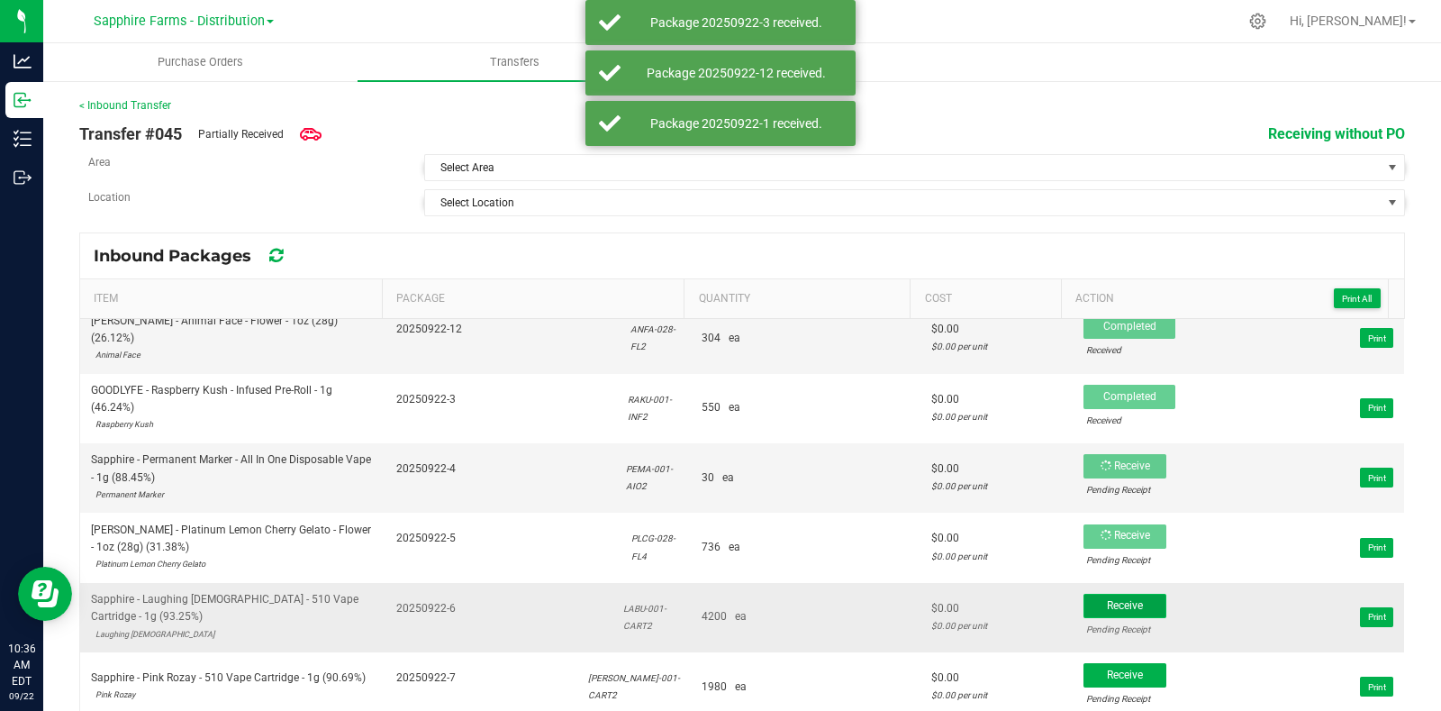
click at [1128, 594] on button "Receive" at bounding box center [1125, 606] width 83 height 24
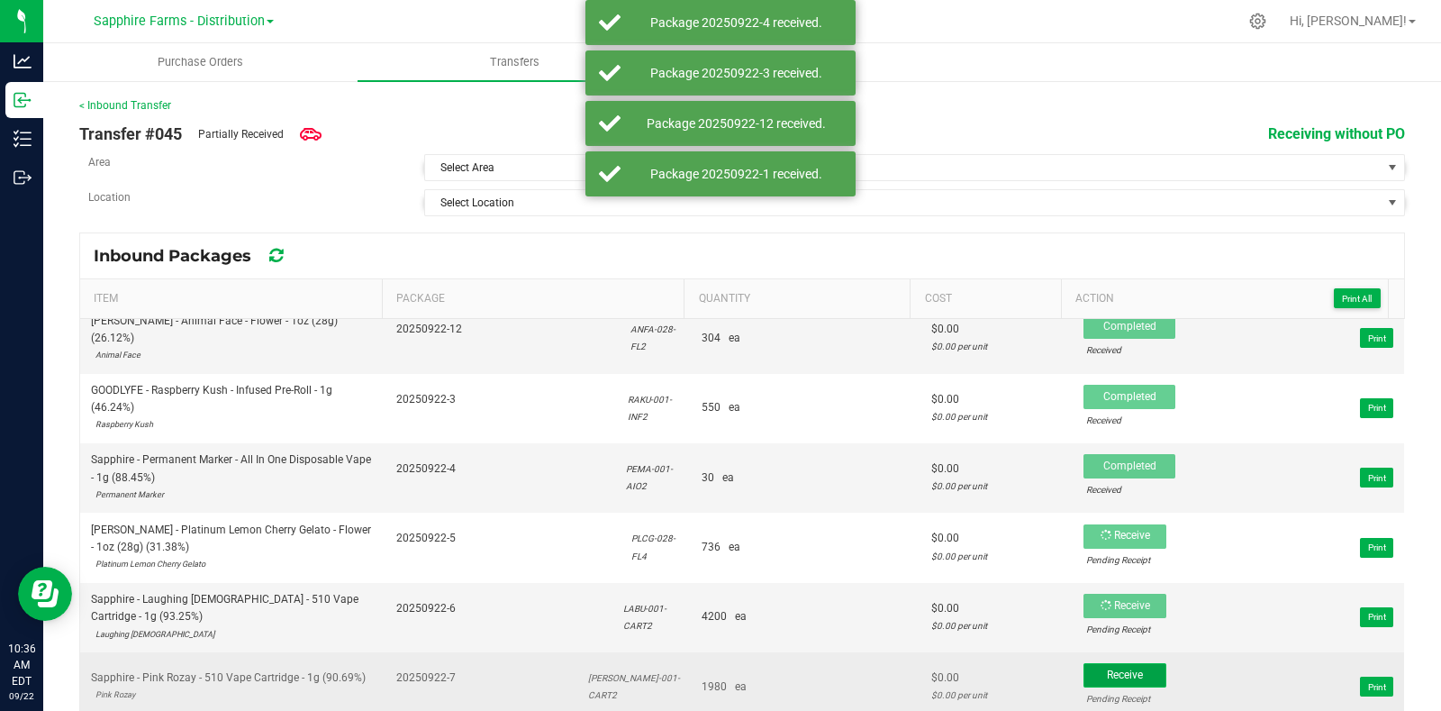
click at [1133, 670] on button "Receive" at bounding box center [1125, 675] width 83 height 24
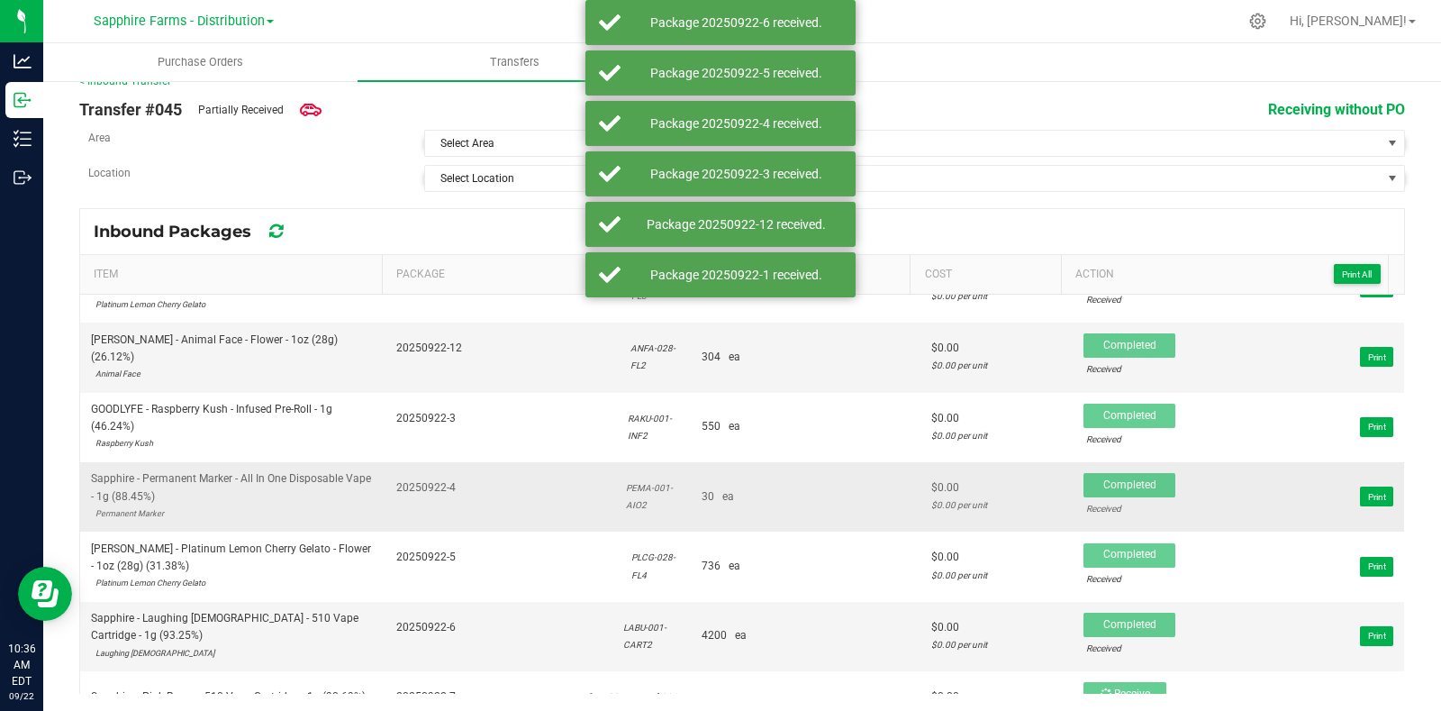
scroll to position [0, 0]
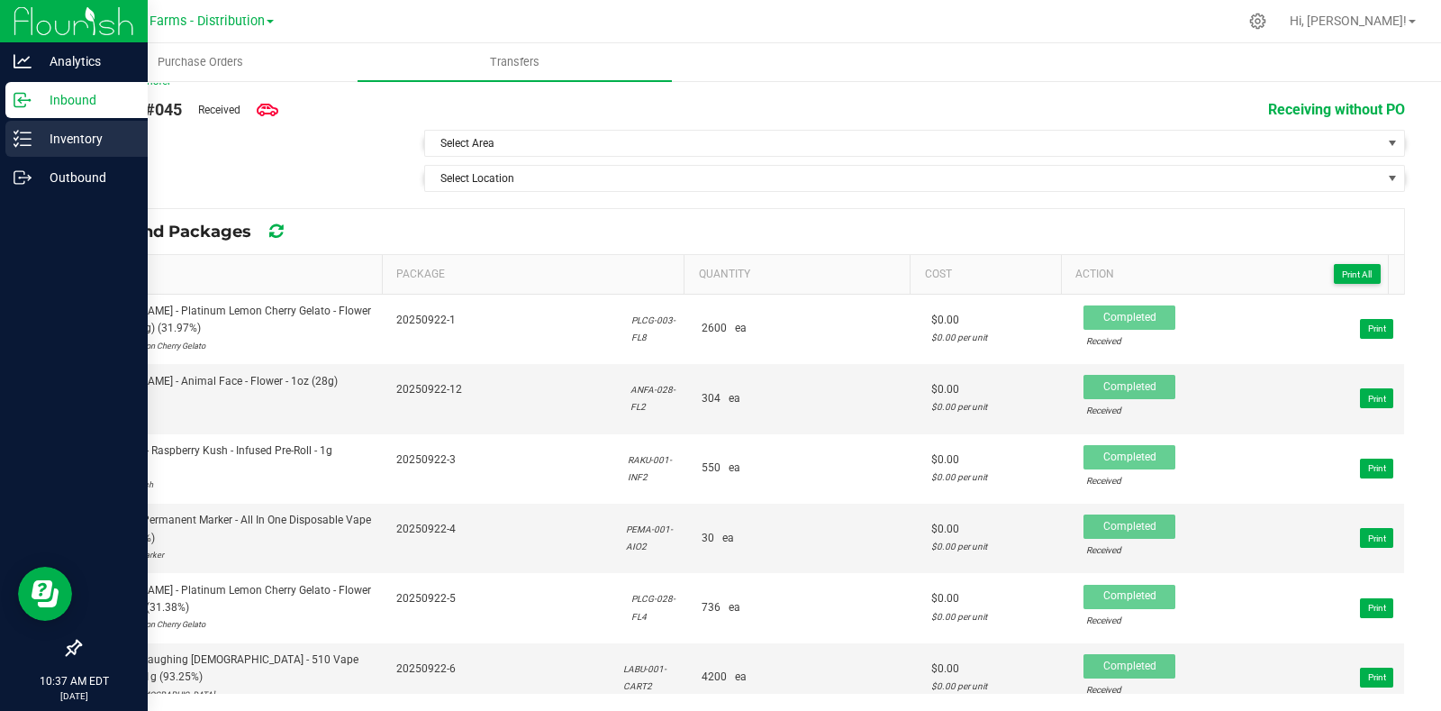
click at [23, 134] on icon at bounding box center [23, 139] width 18 height 18
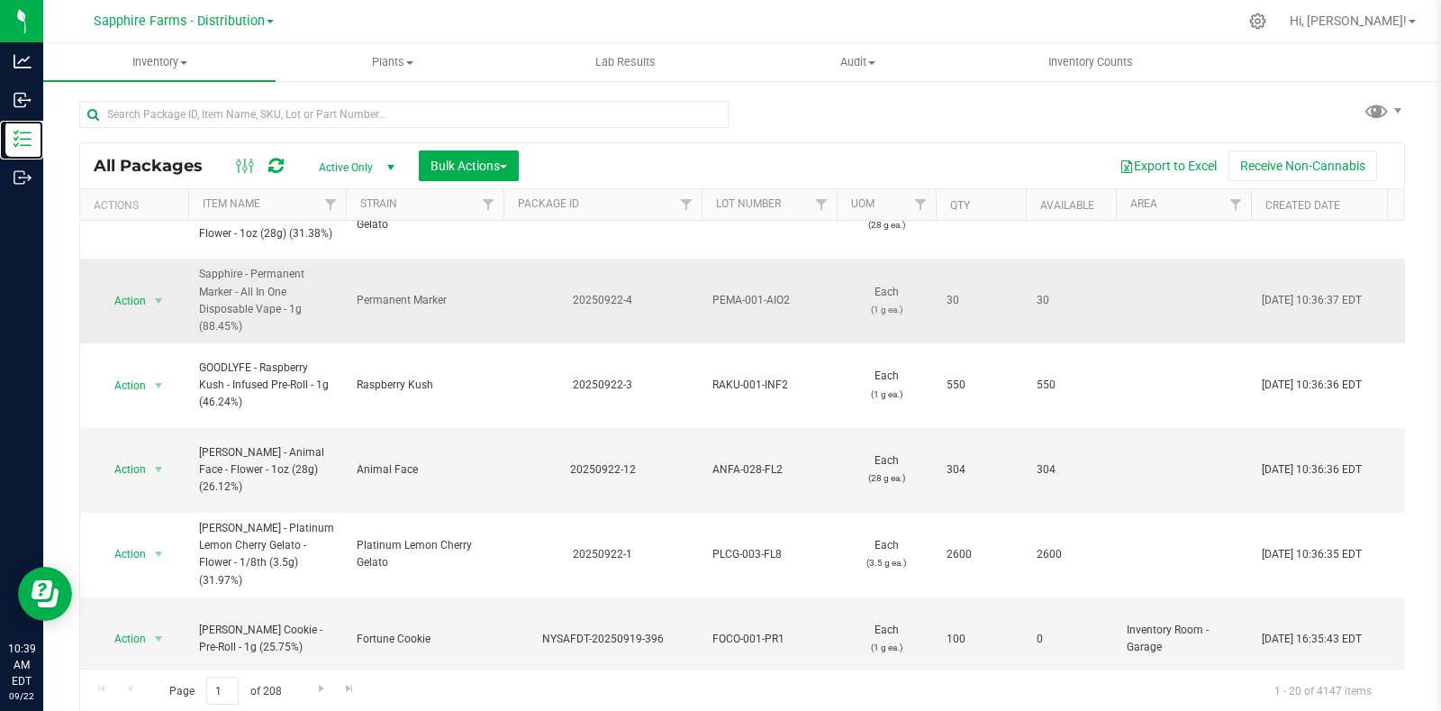
scroll to position [224, 0]
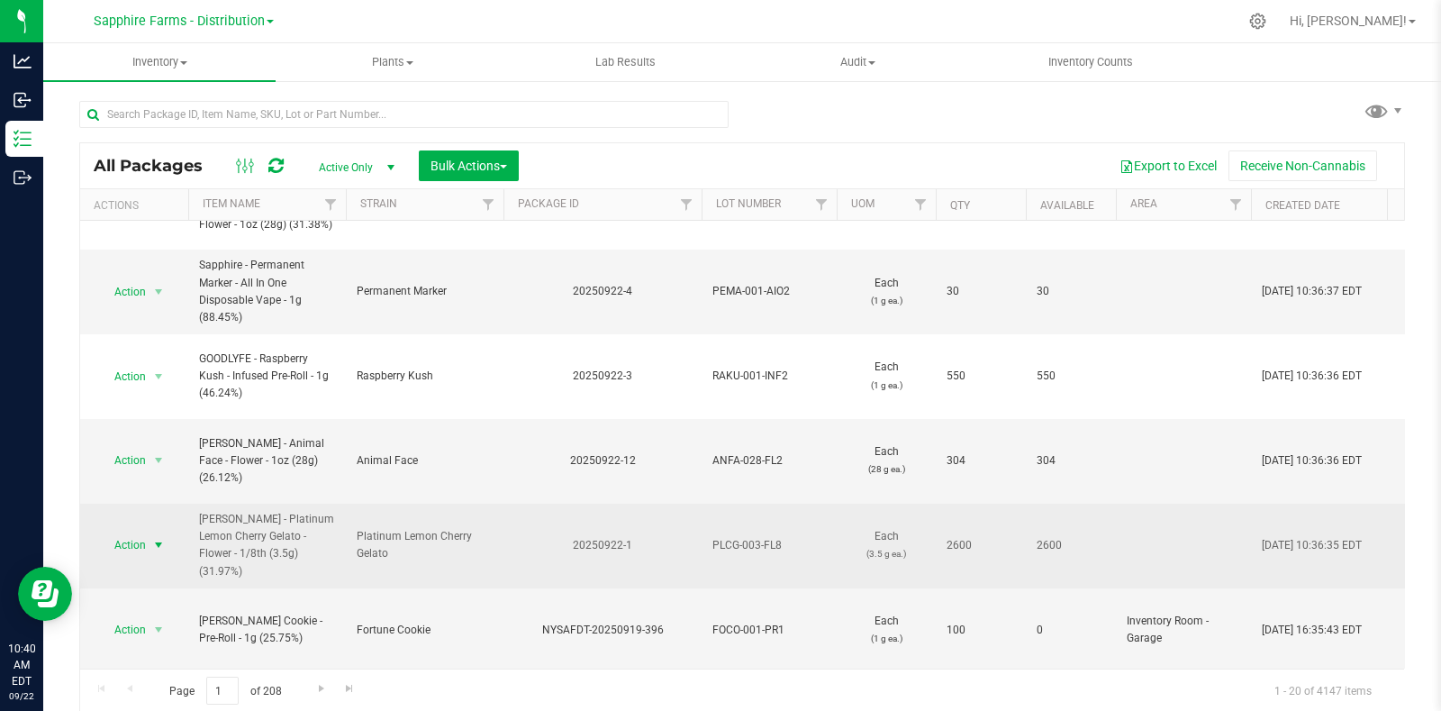
click at [159, 538] on span "select" at bounding box center [158, 545] width 14 height 14
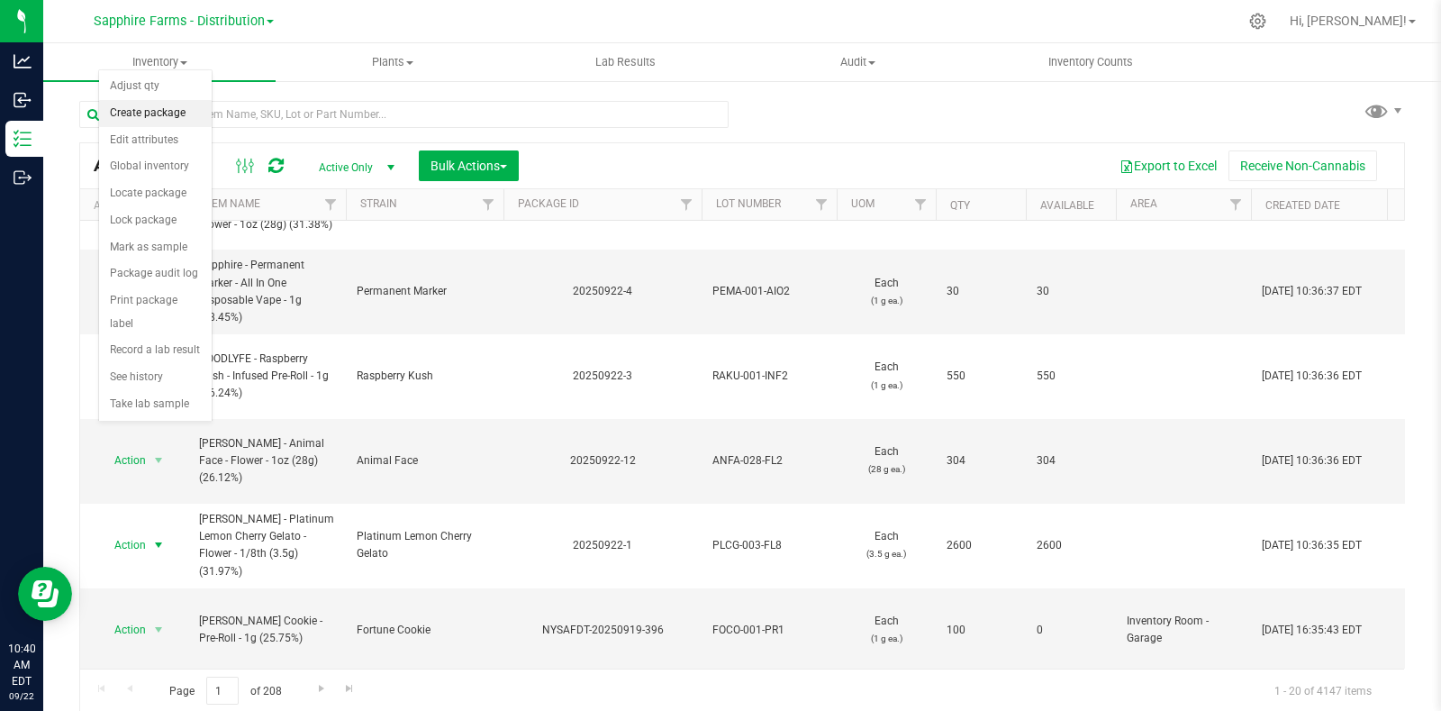
click at [152, 113] on li "Create package" at bounding box center [155, 113] width 113 height 27
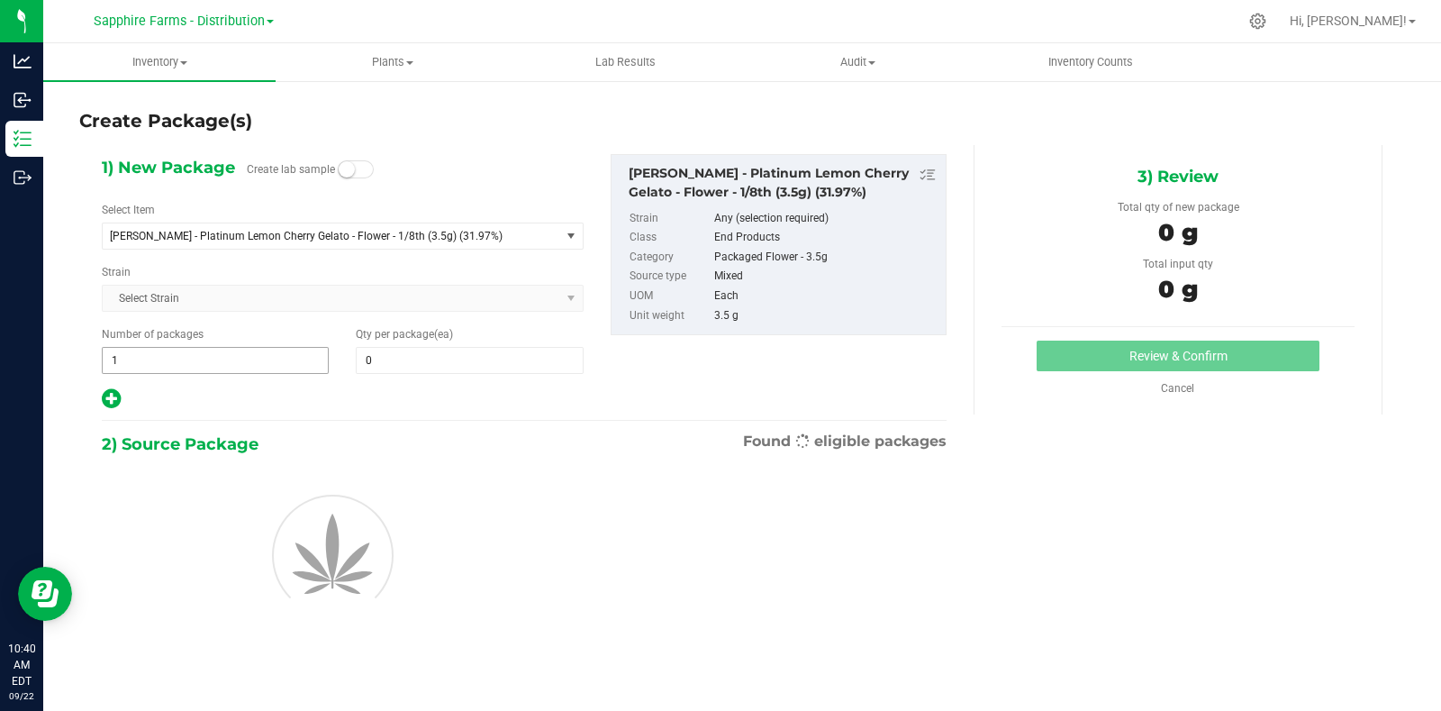
click at [247, 361] on input "1" at bounding box center [215, 360] width 225 height 25
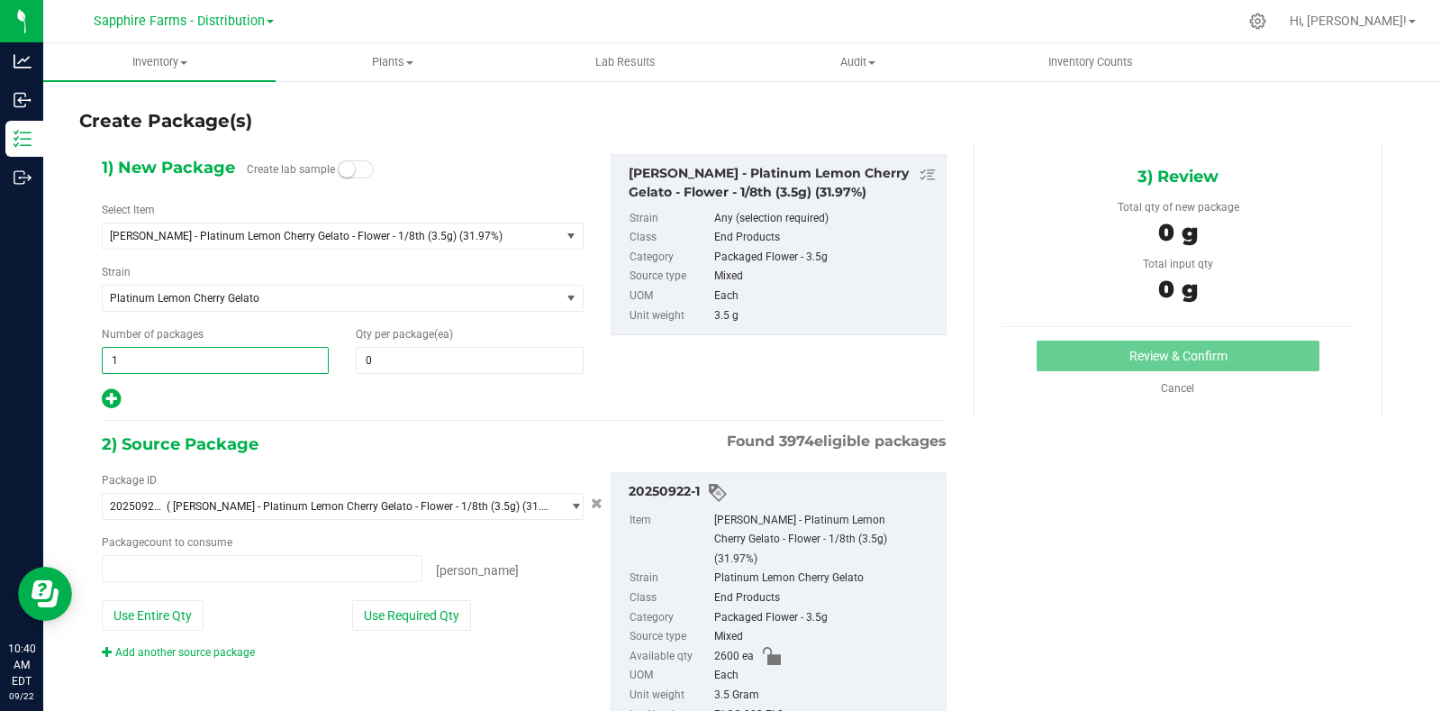
type input "0 ea"
type input "26"
click at [393, 358] on span at bounding box center [469, 360] width 227 height 27
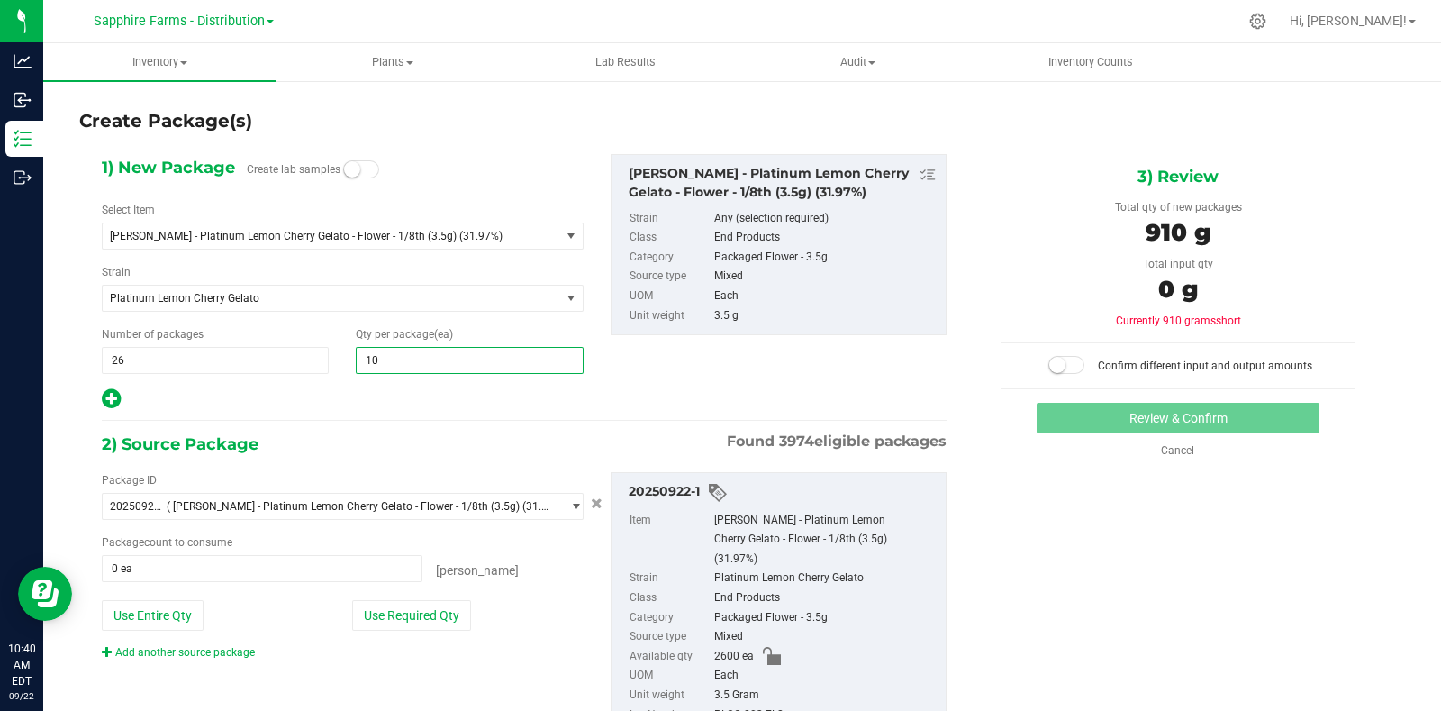
type input "100"
click at [363, 408] on div at bounding box center [343, 398] width 482 height 23
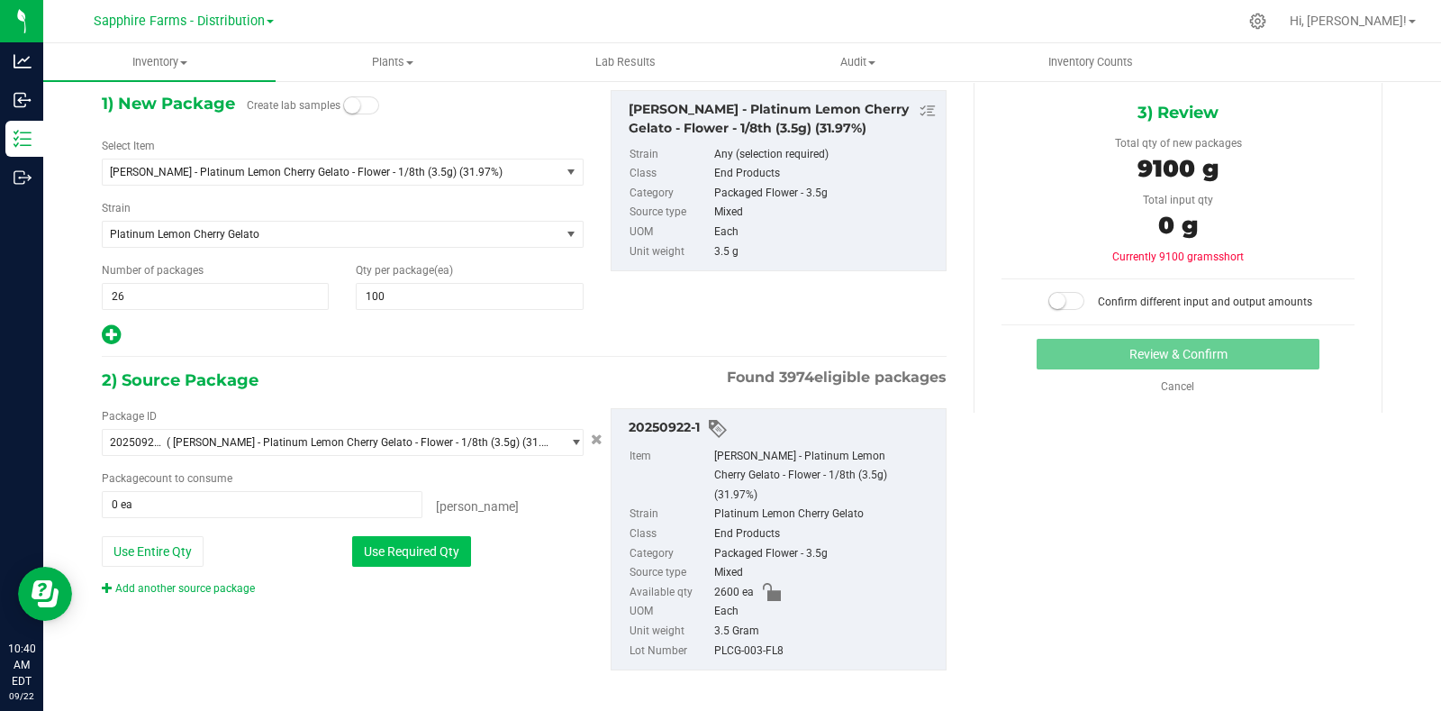
click at [422, 547] on button "Use Required Qty" at bounding box center [411, 551] width 119 height 31
type input "2600 ea"
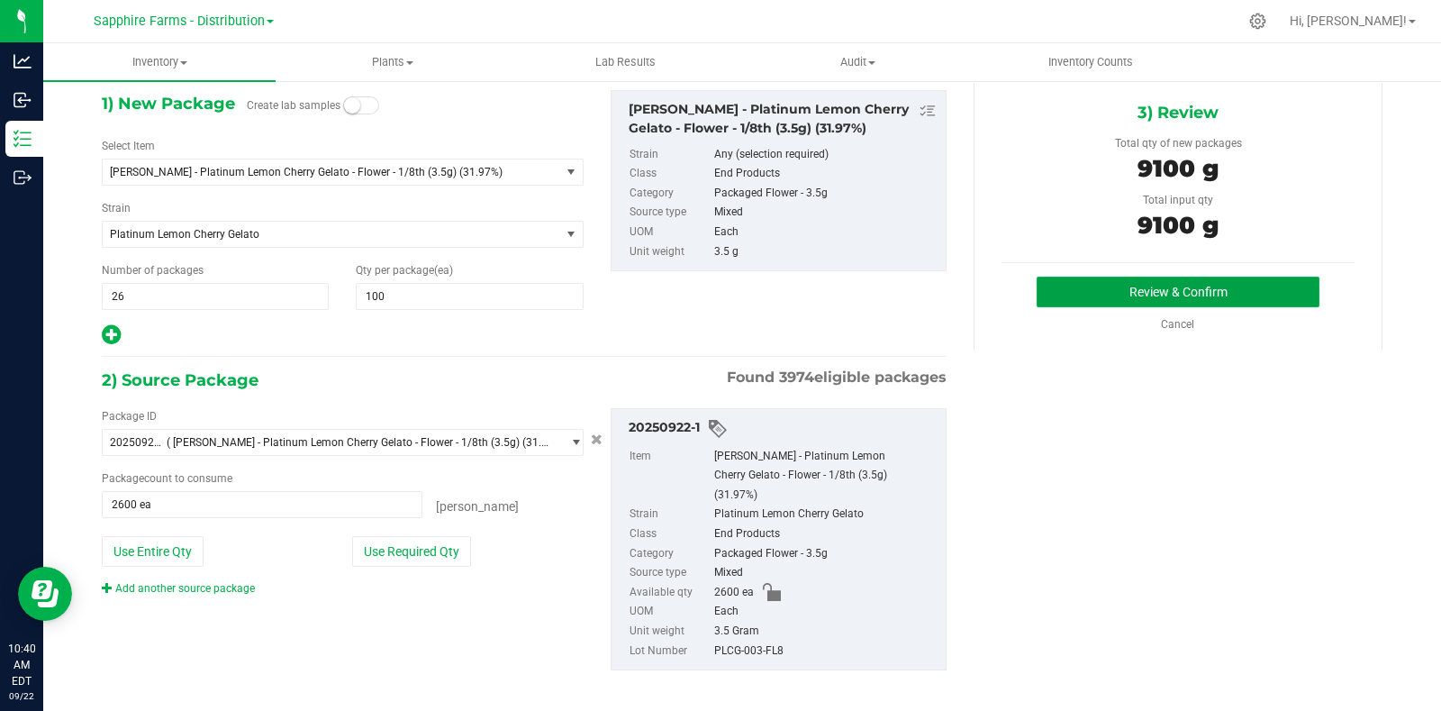
click at [1102, 290] on button "Review & Confirm" at bounding box center [1178, 292] width 283 height 31
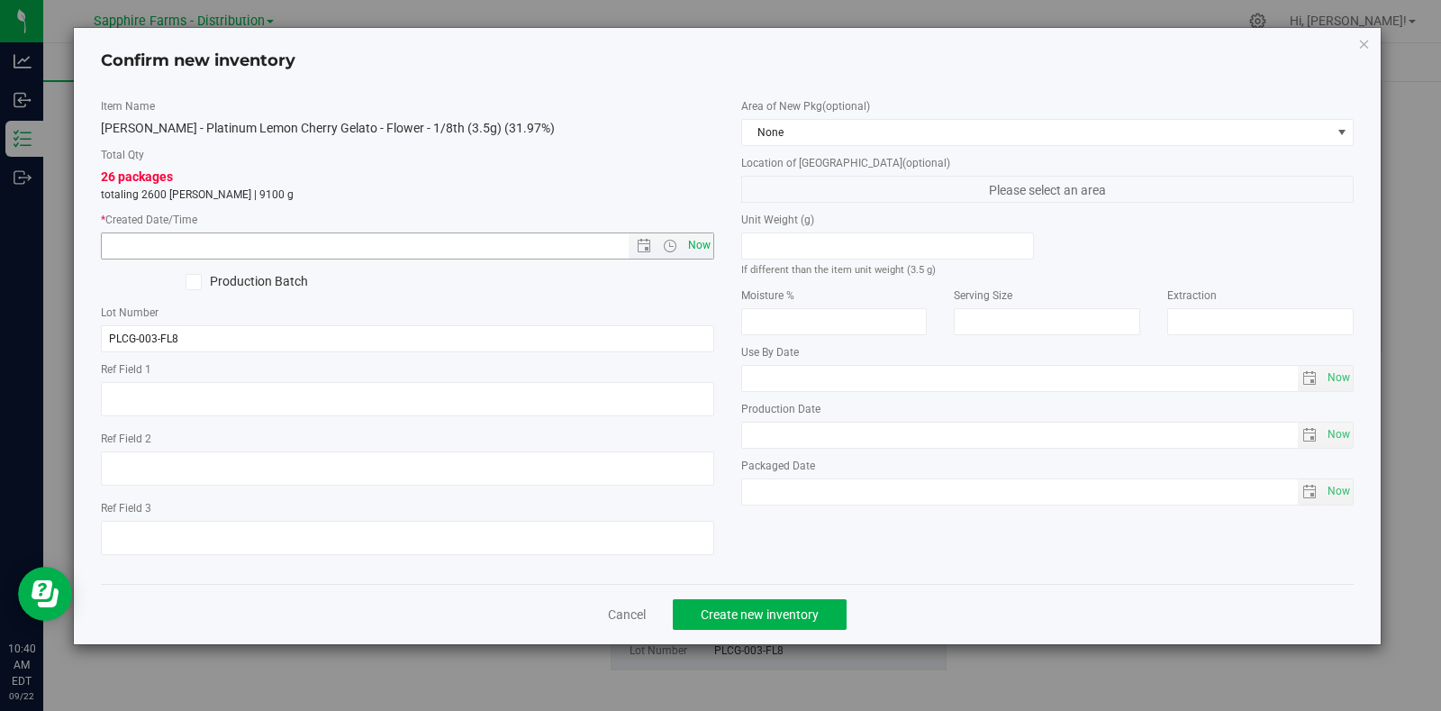
click at [709, 245] on span "Now" at bounding box center [699, 245] width 31 height 26
type input "9/22/2025 10:40 AM"
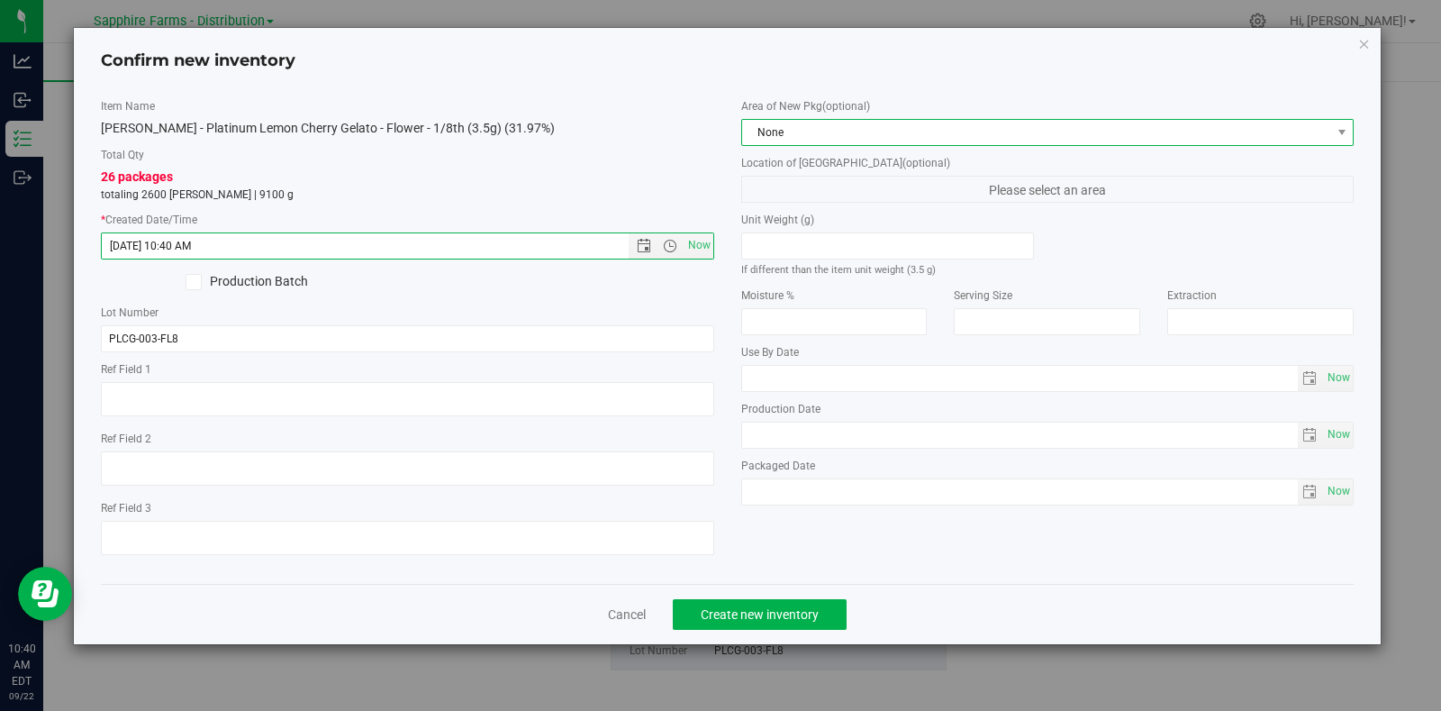
click at [859, 132] on span "None" at bounding box center [1036, 132] width 589 height 25
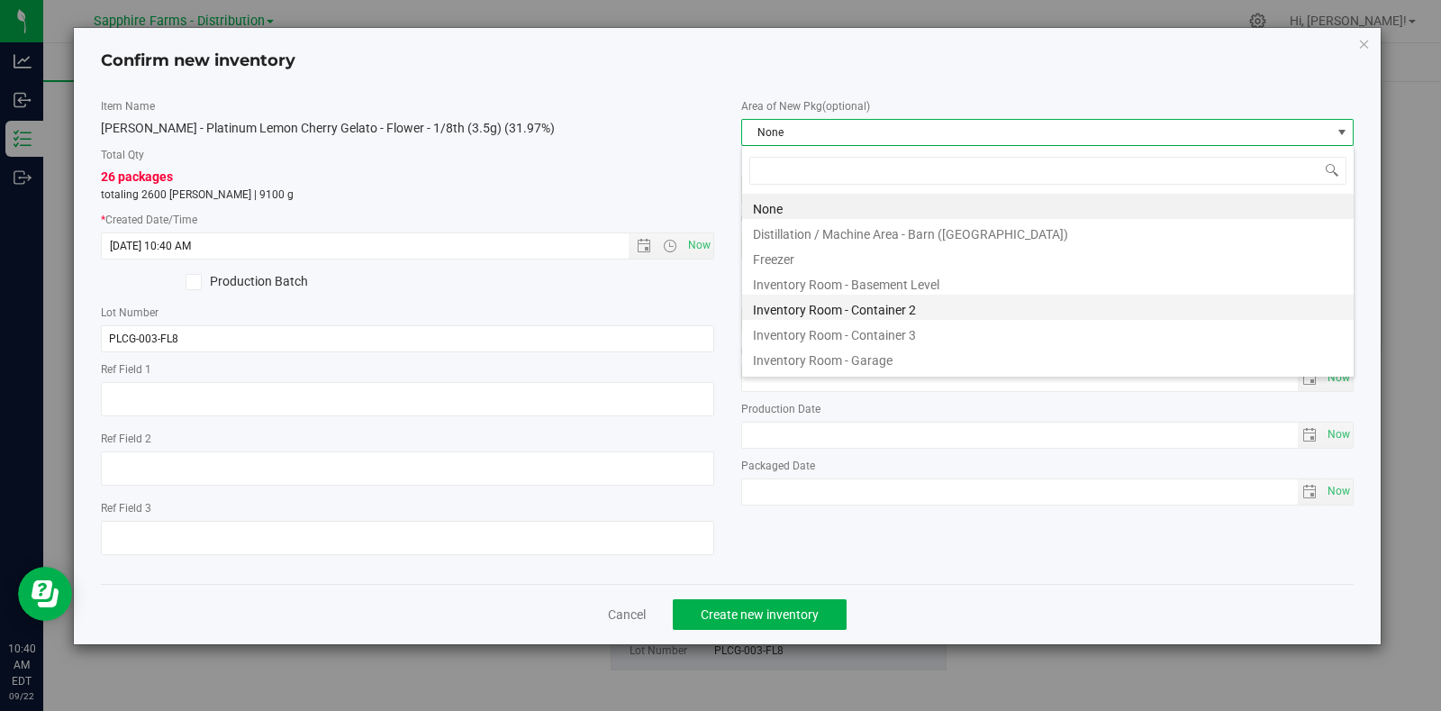
scroll to position [26, 612]
click at [854, 358] on li "Inventory Room - Garage" at bounding box center [1048, 357] width 612 height 25
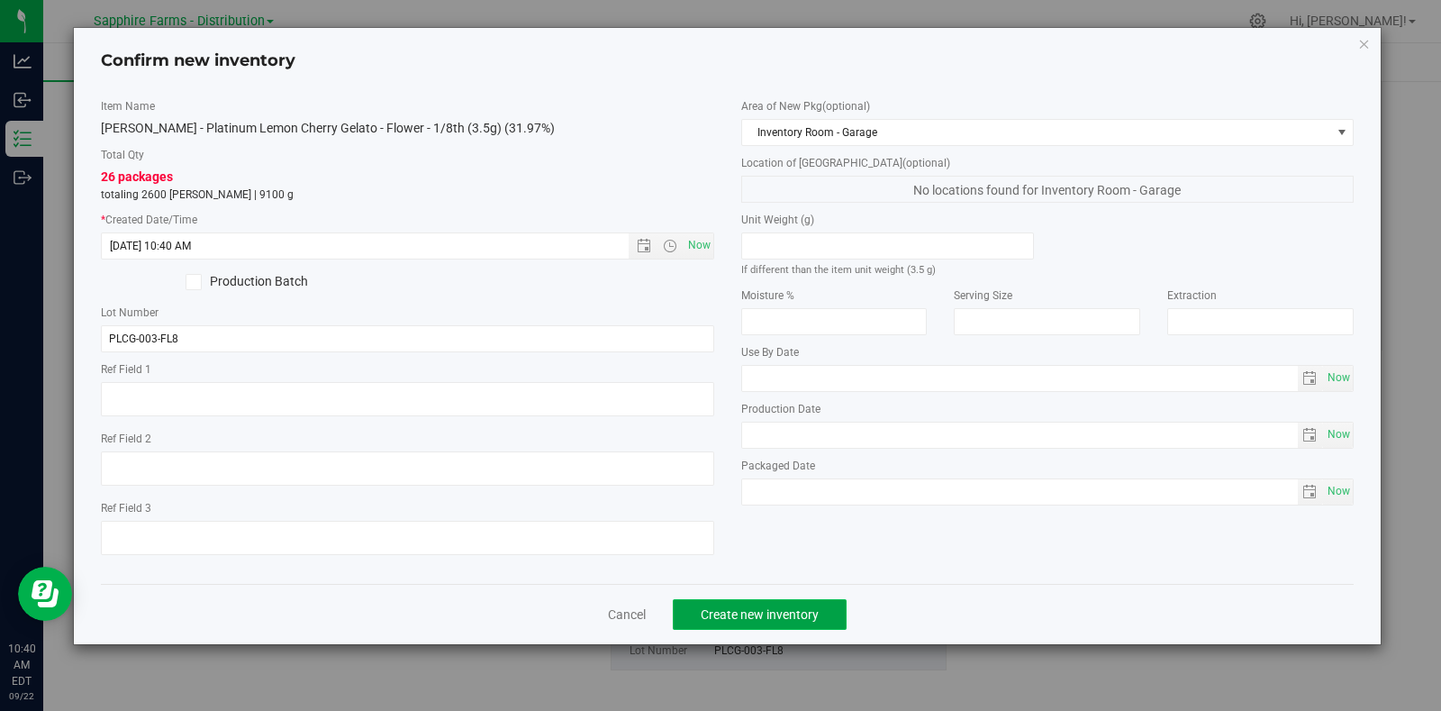
click at [795, 622] on span "Create new inventory" at bounding box center [760, 614] width 118 height 14
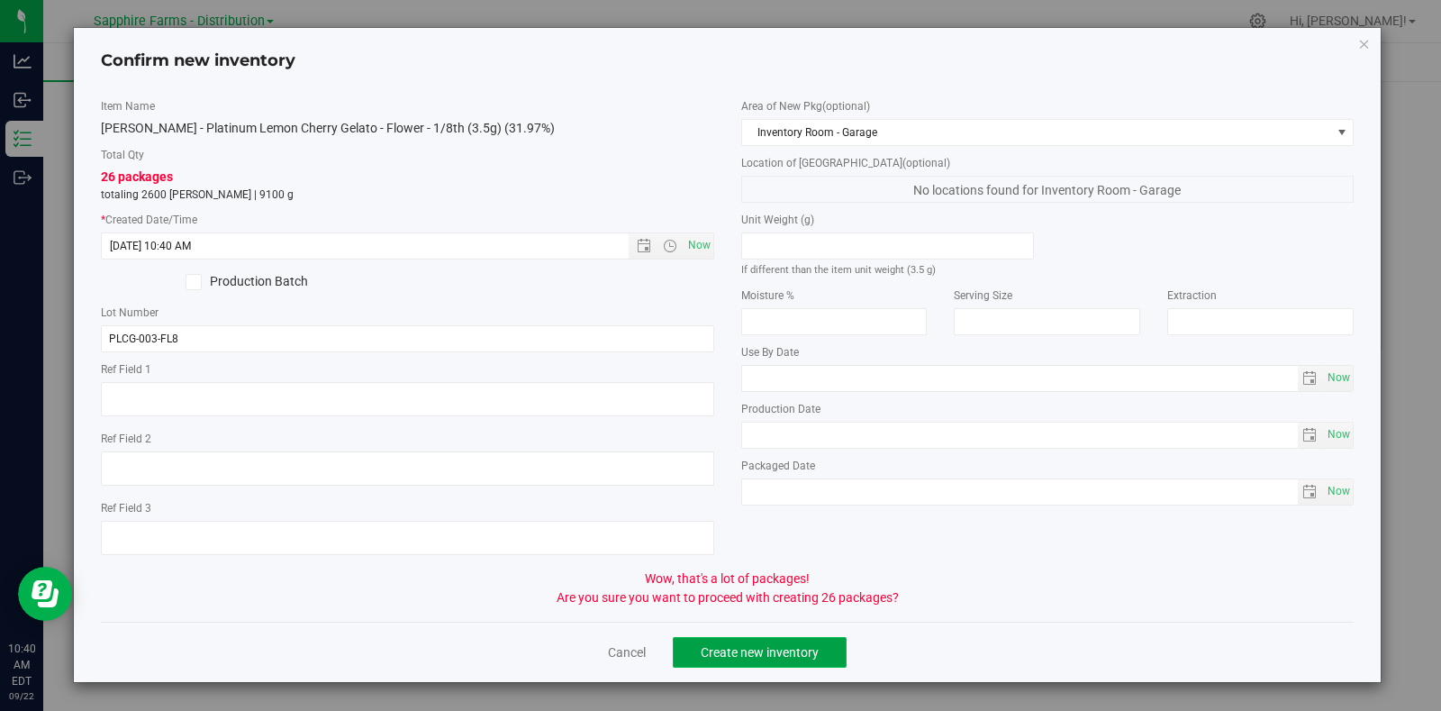
click at [778, 653] on span "Create new inventory" at bounding box center [760, 652] width 118 height 14
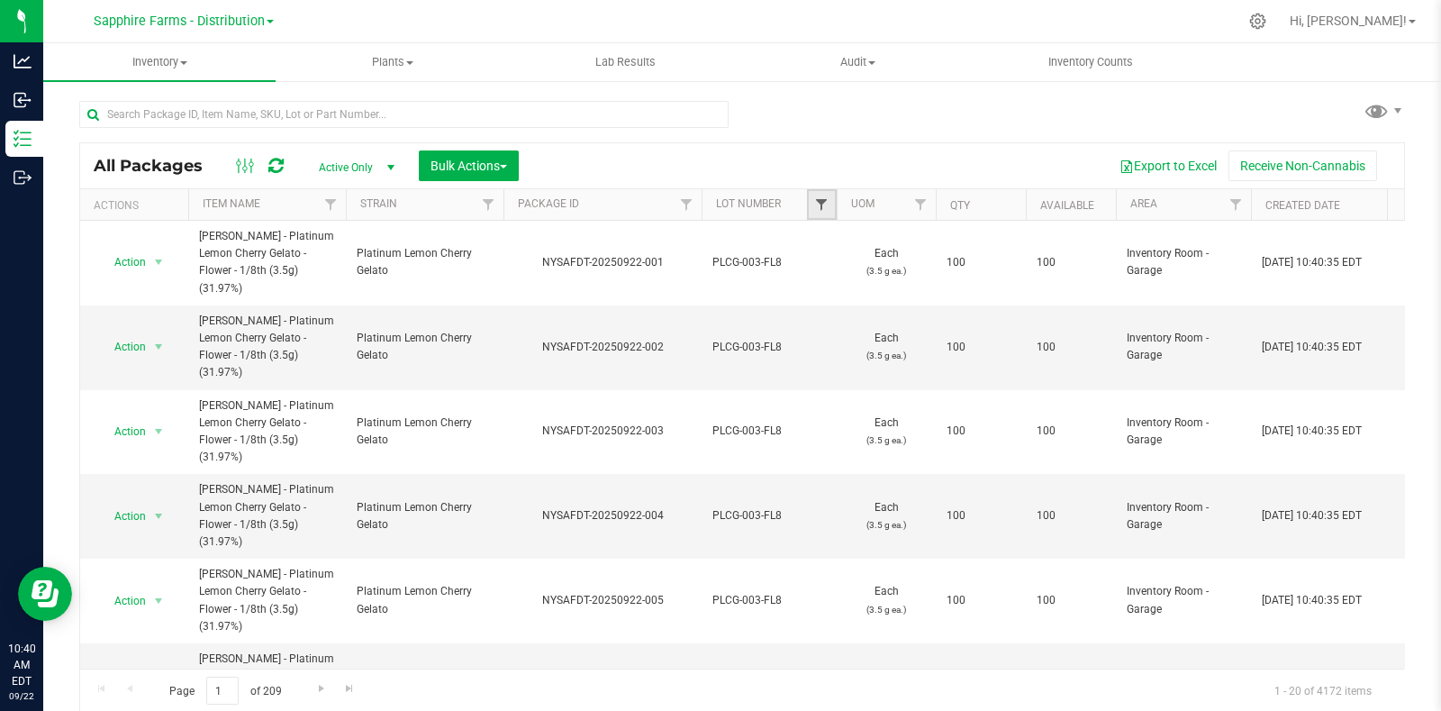
click at [818, 197] on span "Filter" at bounding box center [821, 204] width 14 height 14
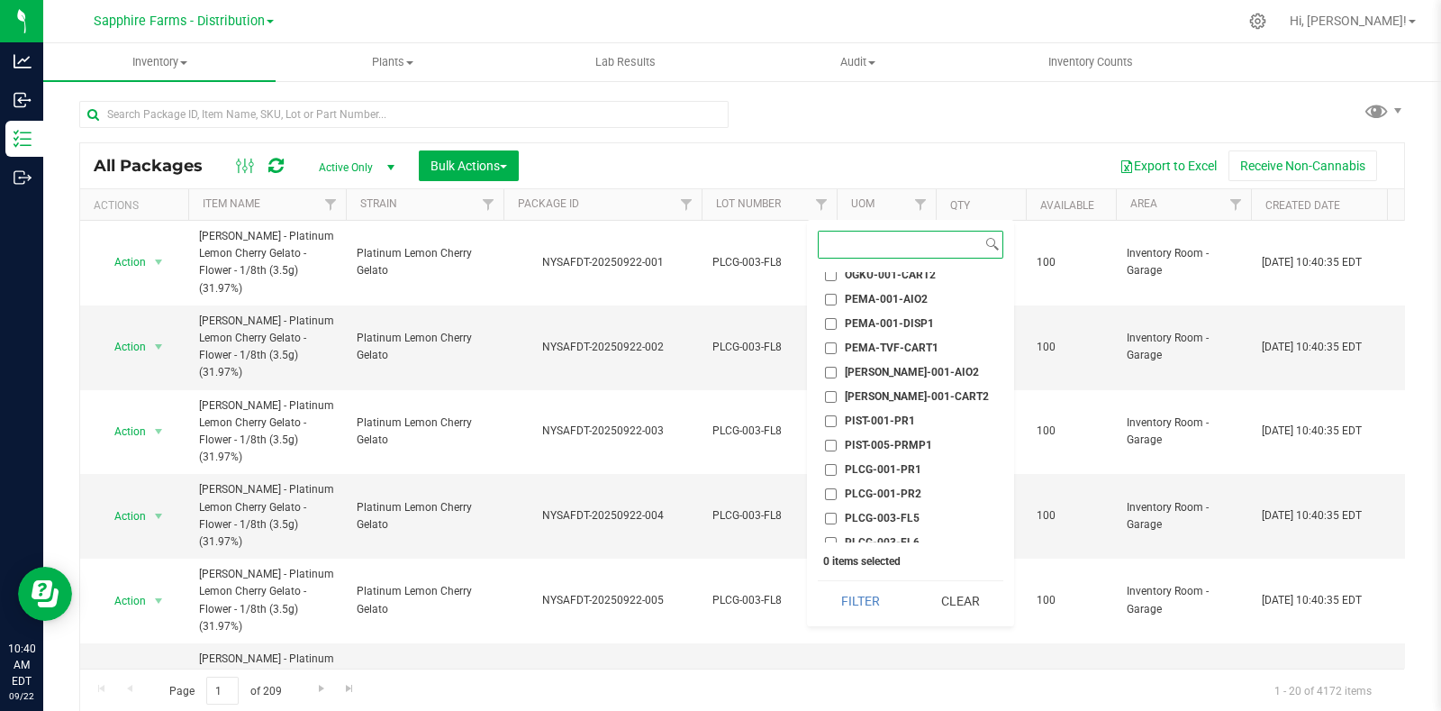
scroll to position [1688, 0]
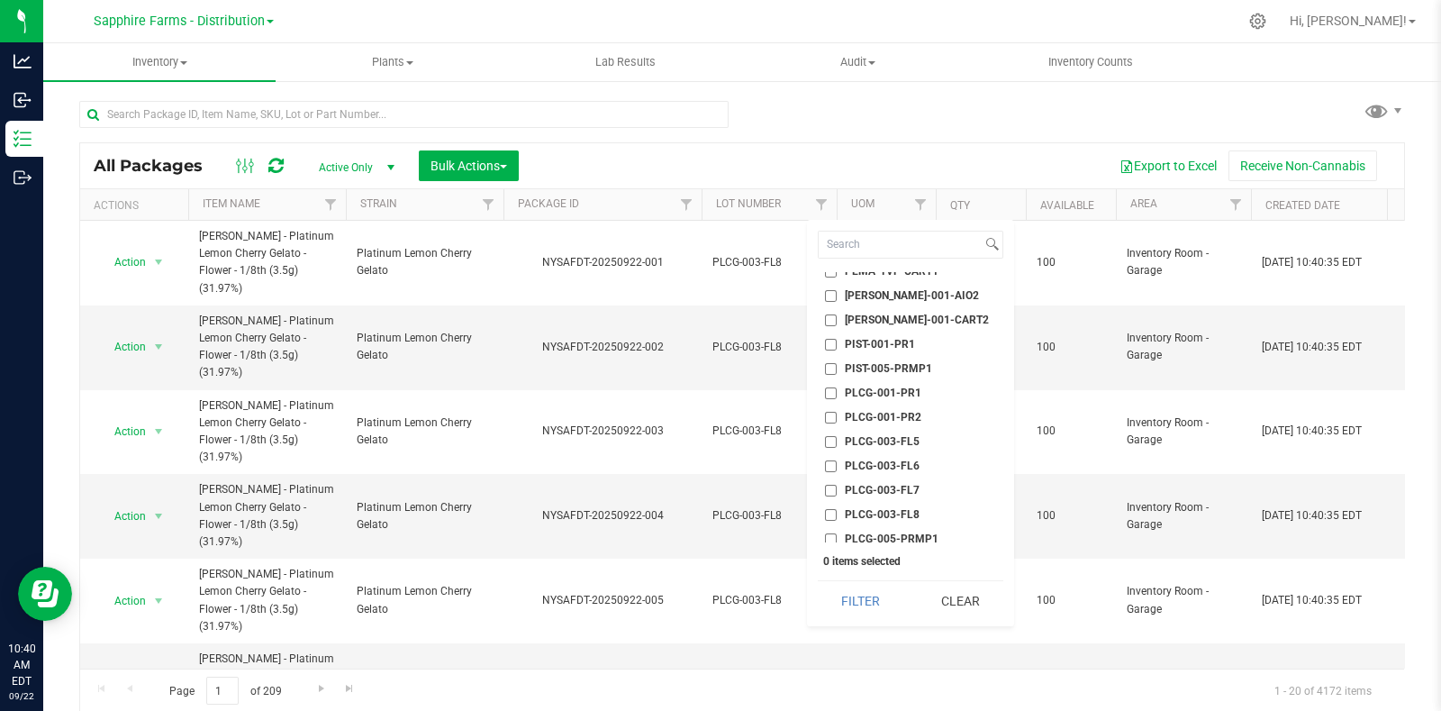
click at [865, 509] on span "PLCG-003-FL8" at bounding box center [882, 514] width 75 height 11
click at [837, 509] on input "PLCG-003-FL8" at bounding box center [831, 515] width 12 height 12
checkbox input "true"
click at [857, 600] on button "Filter" at bounding box center [861, 601] width 86 height 40
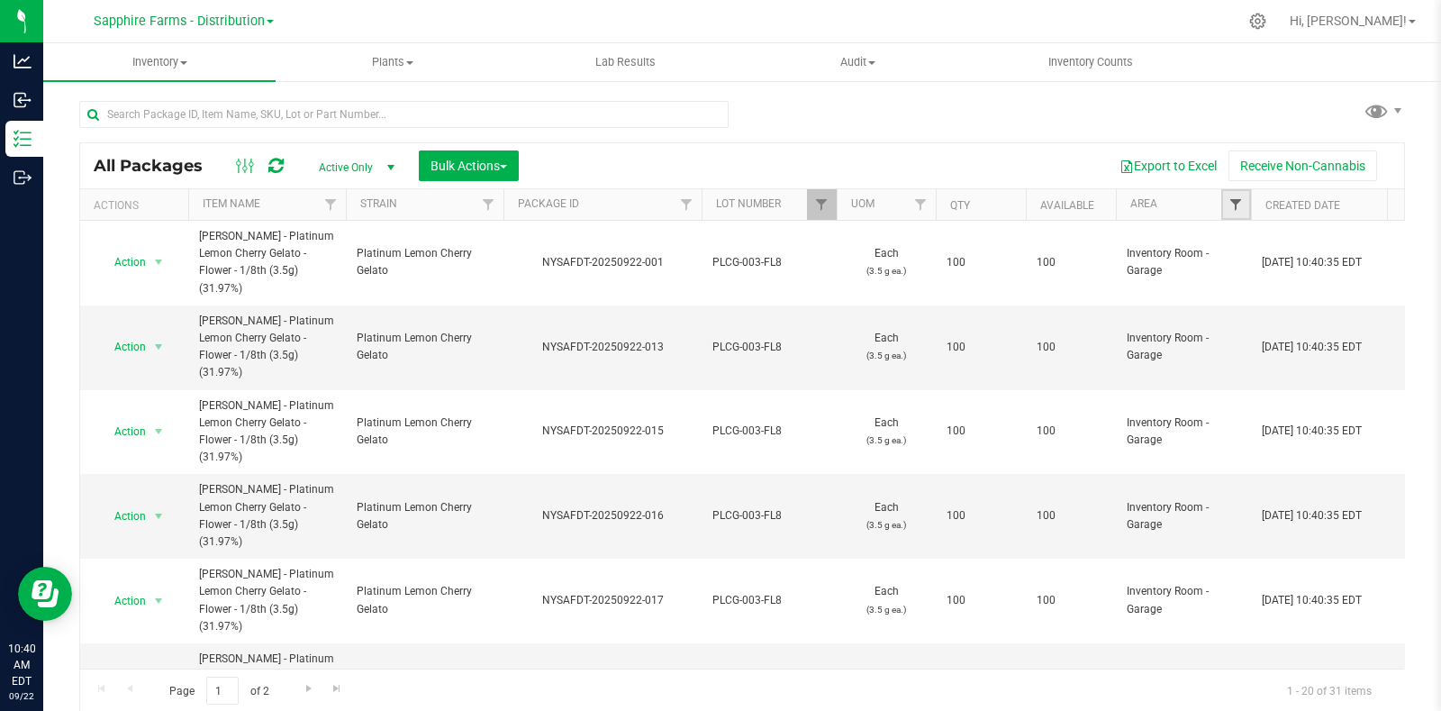
click at [1239, 203] on span "Filter" at bounding box center [1236, 204] width 14 height 14
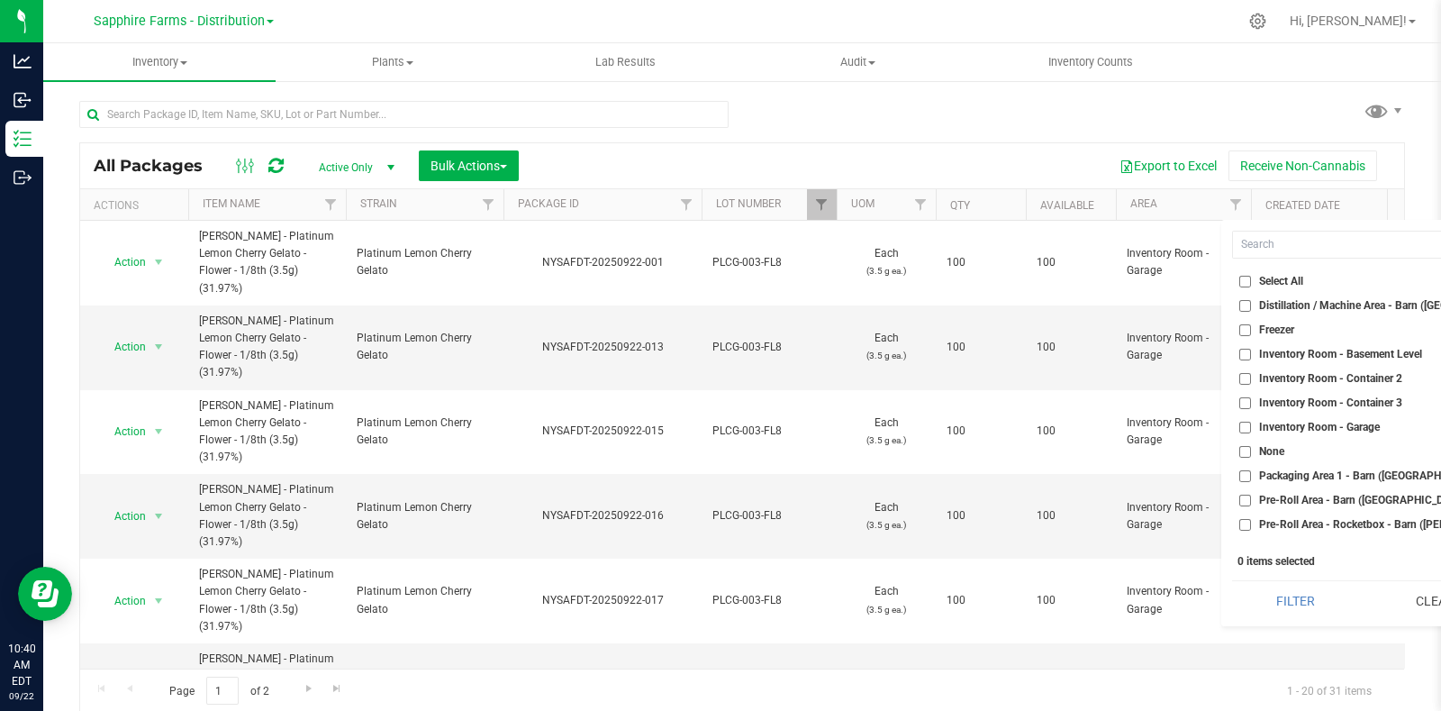
click at [1302, 427] on span "Inventory Room - Garage" at bounding box center [1319, 427] width 121 height 11
click at [1251, 427] on input "Inventory Room - Garage" at bounding box center [1245, 428] width 12 height 12
checkbox input "true"
click at [1275, 593] on button "Filter" at bounding box center [1295, 601] width 127 height 40
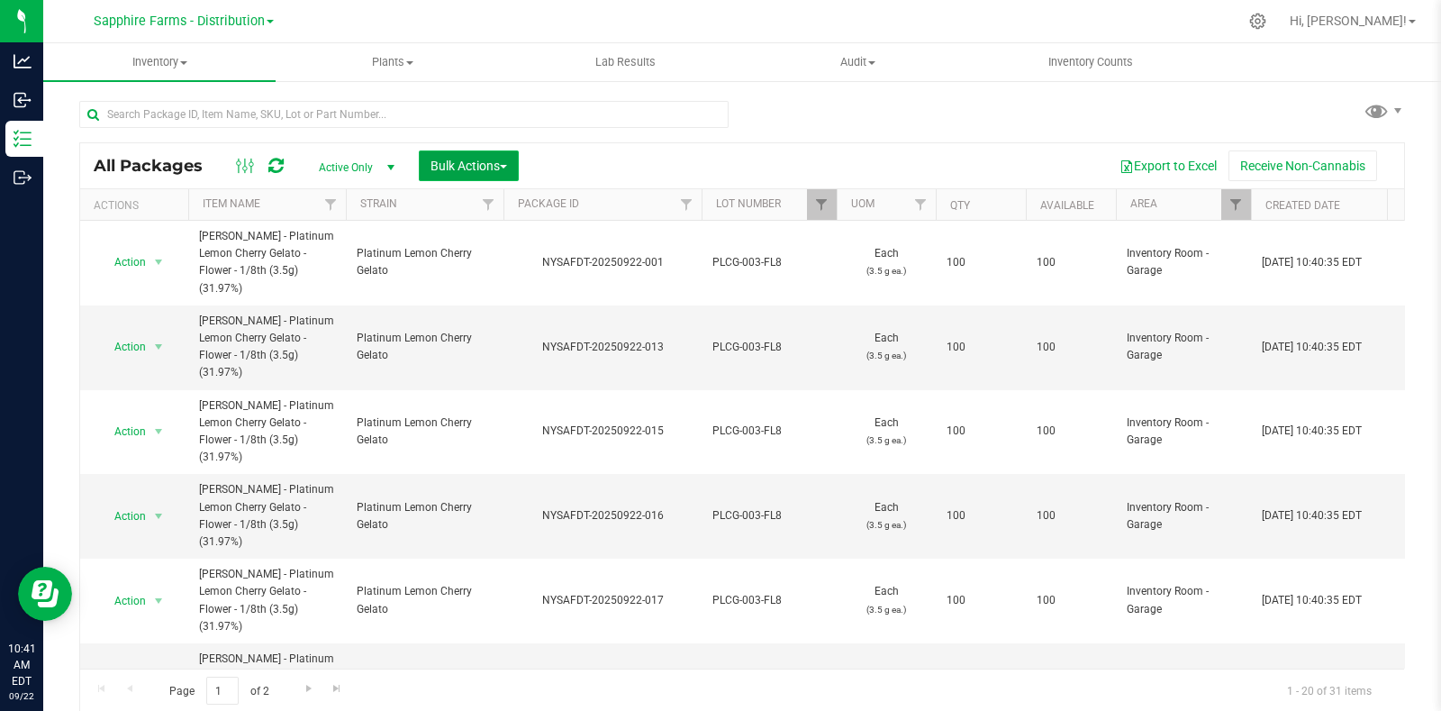
click at [503, 168] on span "Bulk Actions" at bounding box center [469, 166] width 77 height 14
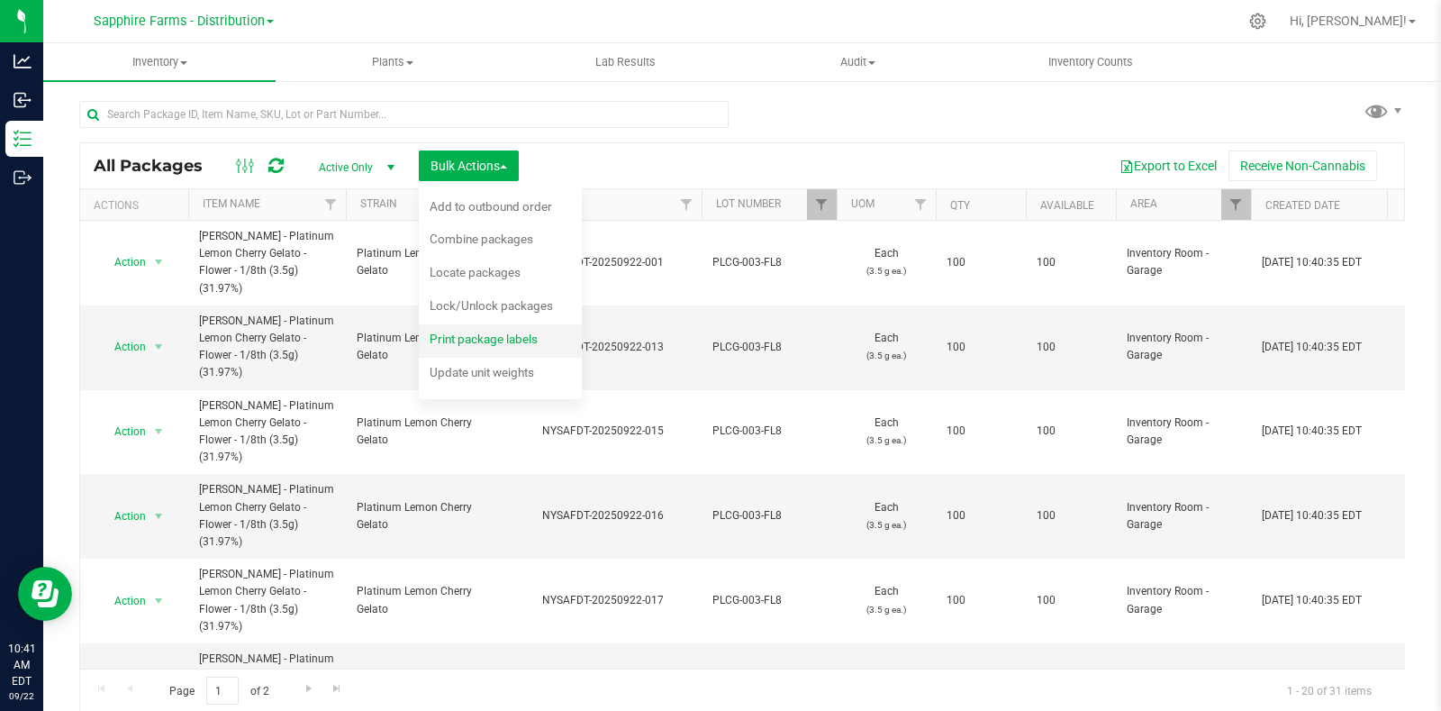
click at [467, 349] on div "Print package labels" at bounding box center [496, 341] width 132 height 29
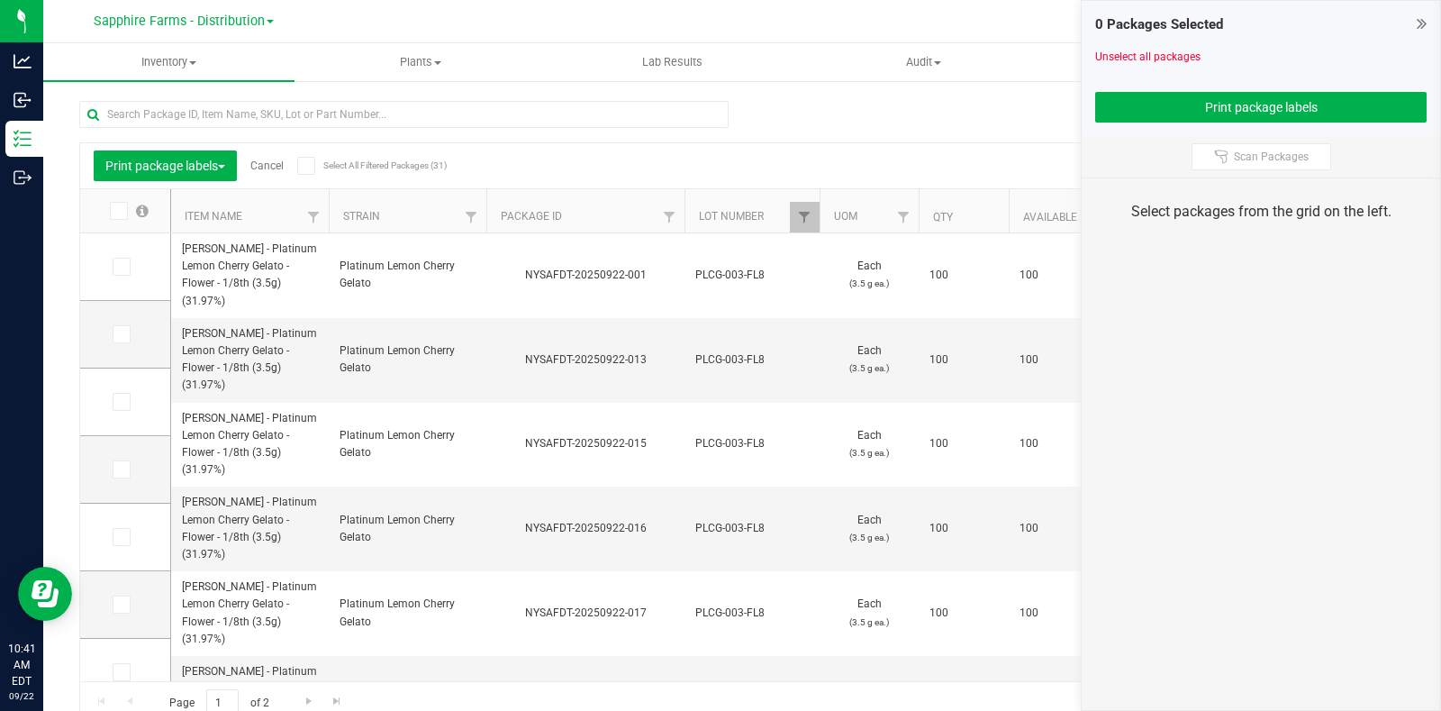
click at [104, 209] on label at bounding box center [128, 211] width 69 height 18
click at [0, 0] on input "checkbox" at bounding box center [0, 0] width 0 height 0
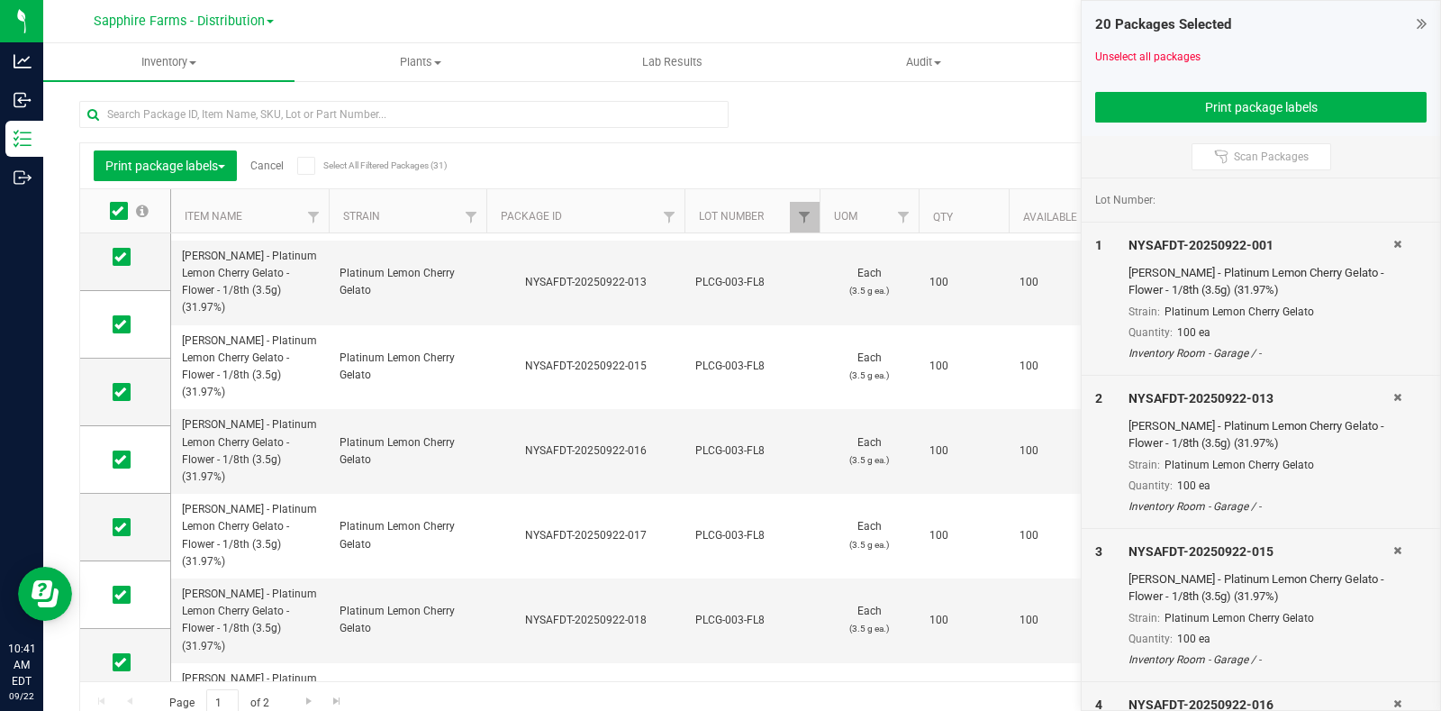
scroll to position [112, 0]
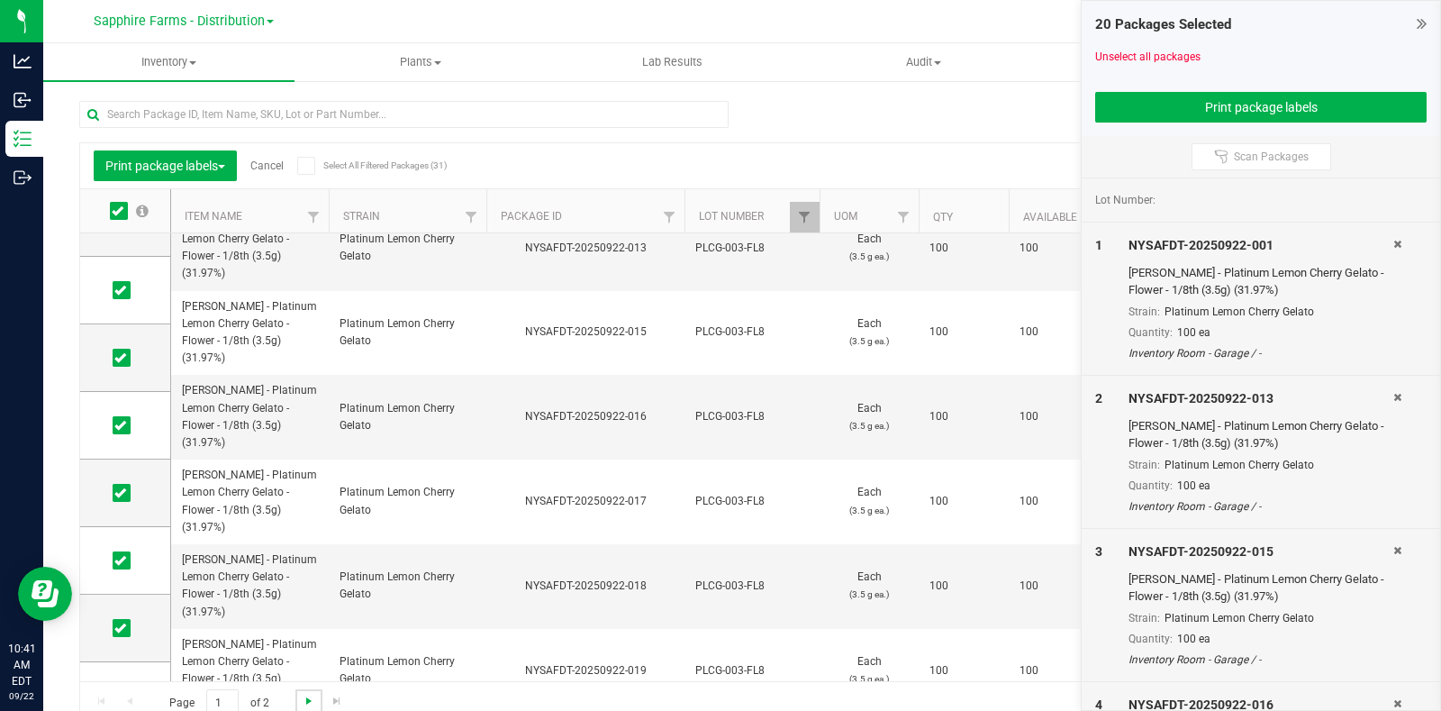
click at [300, 694] on link "Go to the next page" at bounding box center [308, 701] width 26 height 24
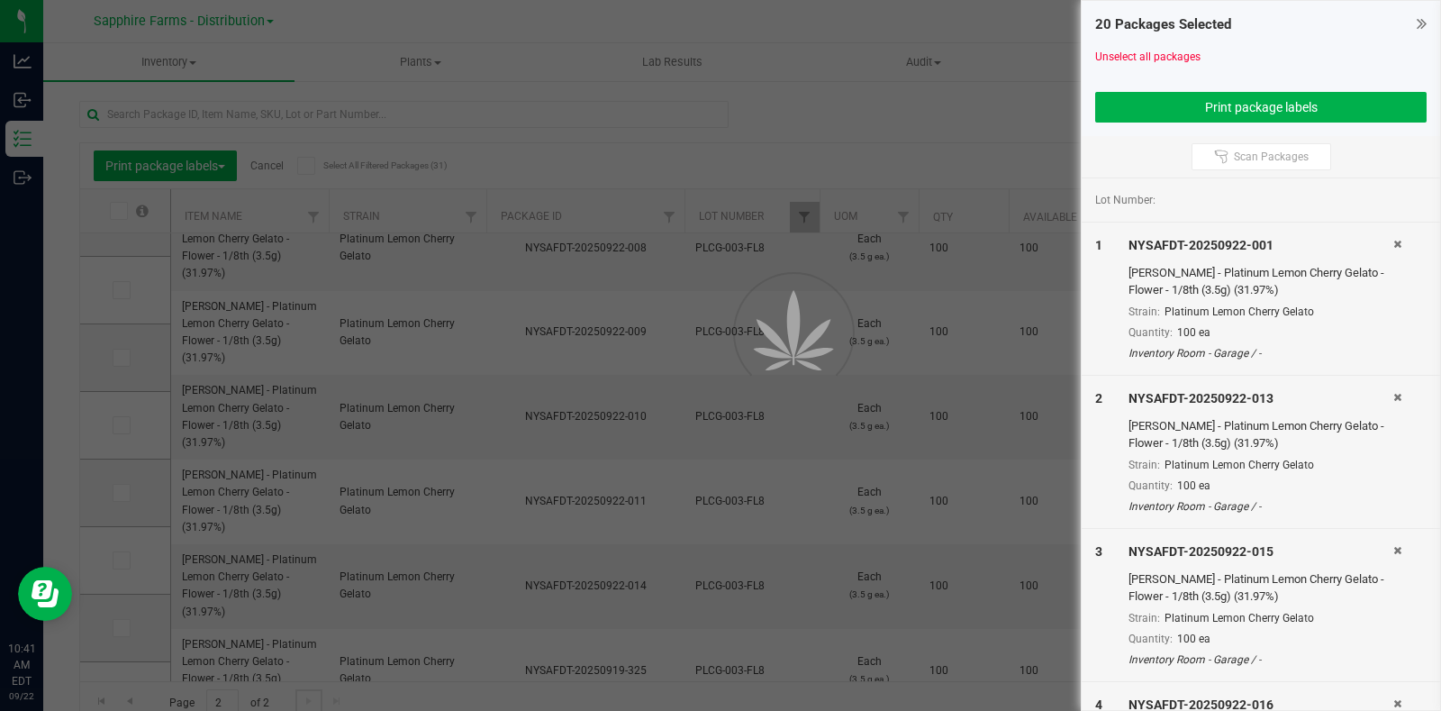
scroll to position [0, 0]
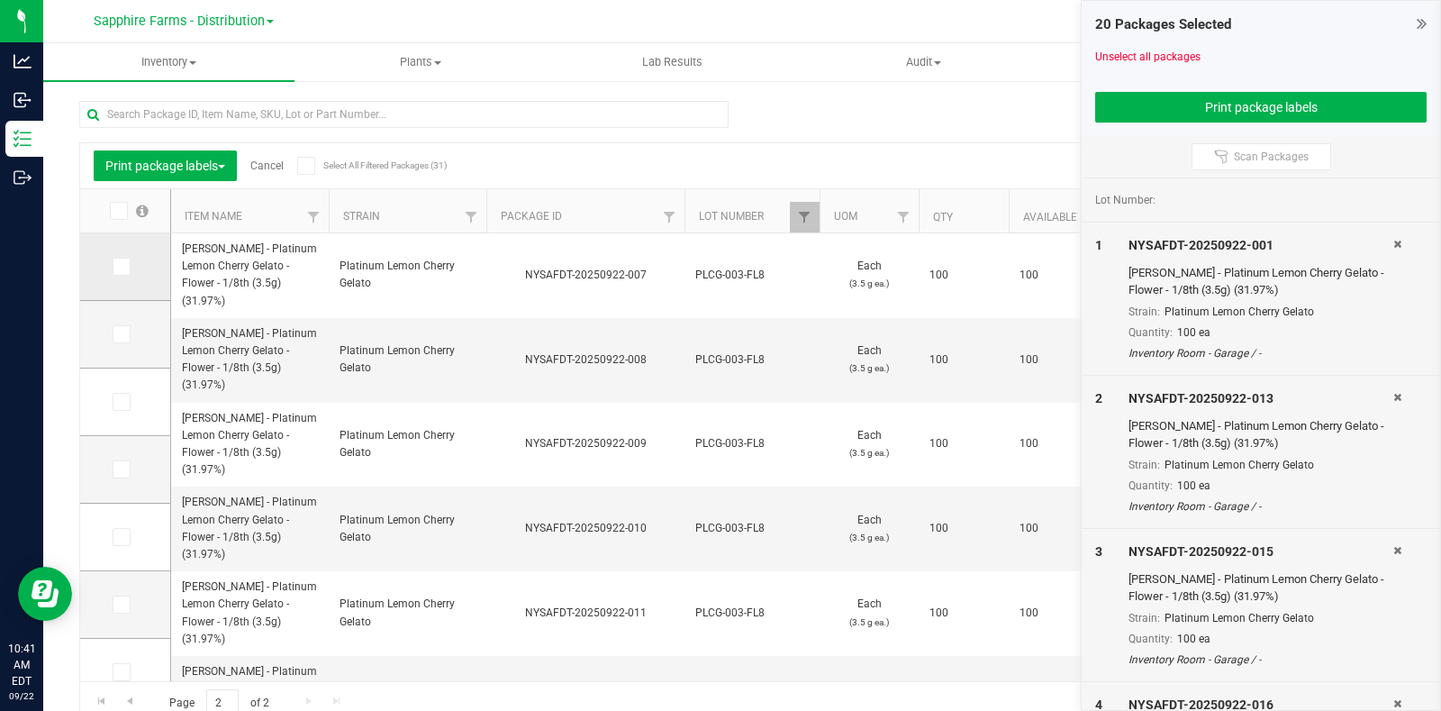
click at [119, 267] on icon at bounding box center [120, 267] width 12 height 0
click at [0, 0] on input "checkbox" at bounding box center [0, 0] width 0 height 0
click at [120, 334] on icon at bounding box center [120, 334] width 12 height 0
click at [0, 0] on input "checkbox" at bounding box center [0, 0] width 0 height 0
click at [116, 402] on icon at bounding box center [120, 402] width 12 height 0
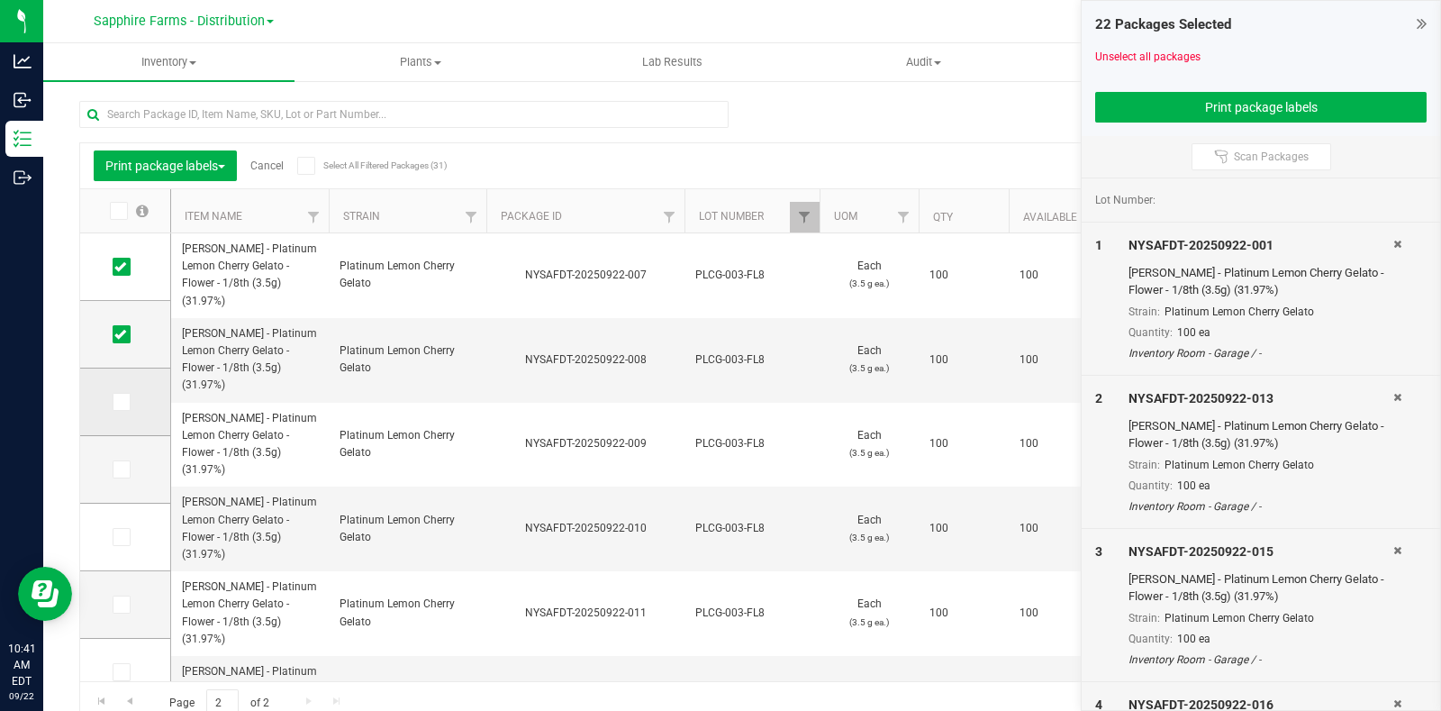
click at [0, 0] on input "checkbox" at bounding box center [0, 0] width 0 height 0
click at [120, 469] on icon at bounding box center [120, 469] width 12 height 0
click at [0, 0] on input "checkbox" at bounding box center [0, 0] width 0 height 0
drag, startPoint x: 117, startPoint y: 532, endPoint x: 119, endPoint y: 561, distance: 28.9
click at [119, 537] on icon at bounding box center [120, 537] width 12 height 0
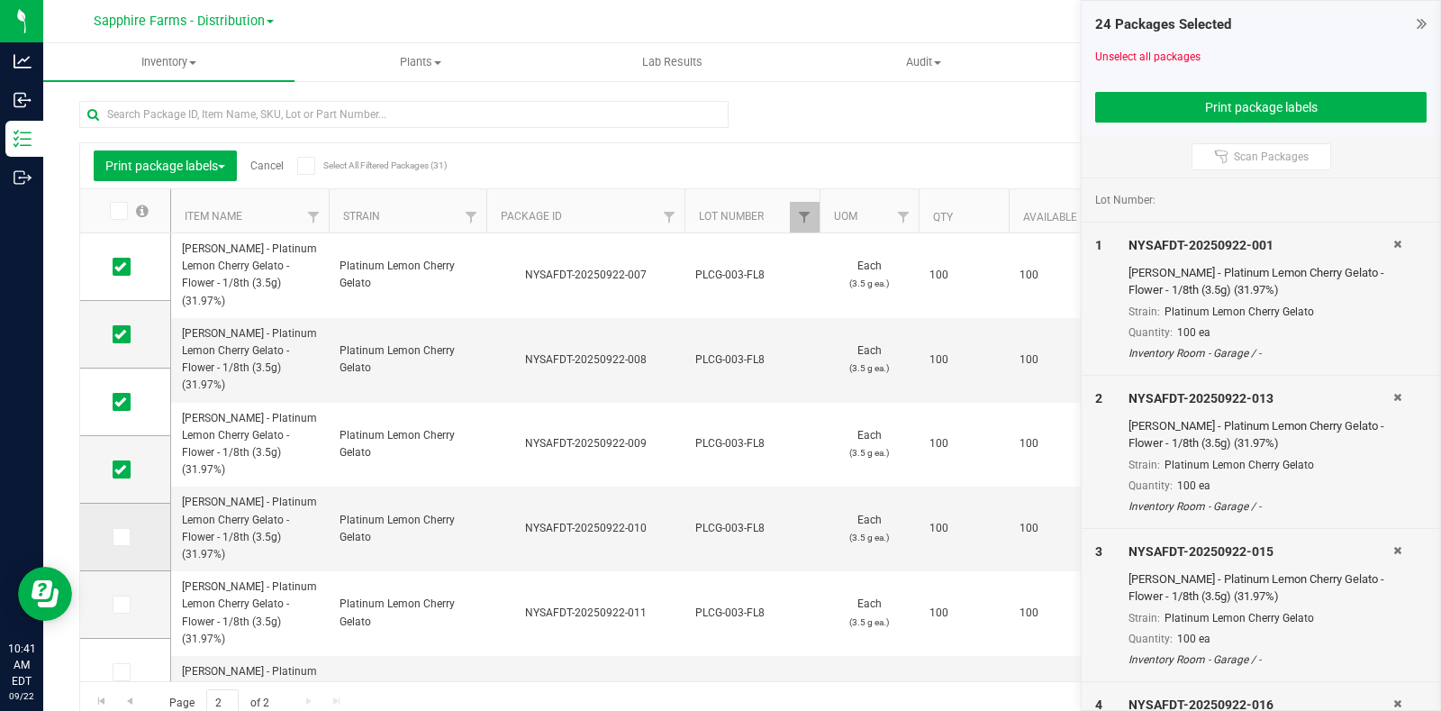
click at [0, 0] on input "checkbox" at bounding box center [0, 0] width 0 height 0
click at [118, 604] on icon at bounding box center [120, 604] width 12 height 0
click at [0, 0] on input "checkbox" at bounding box center [0, 0] width 0 height 0
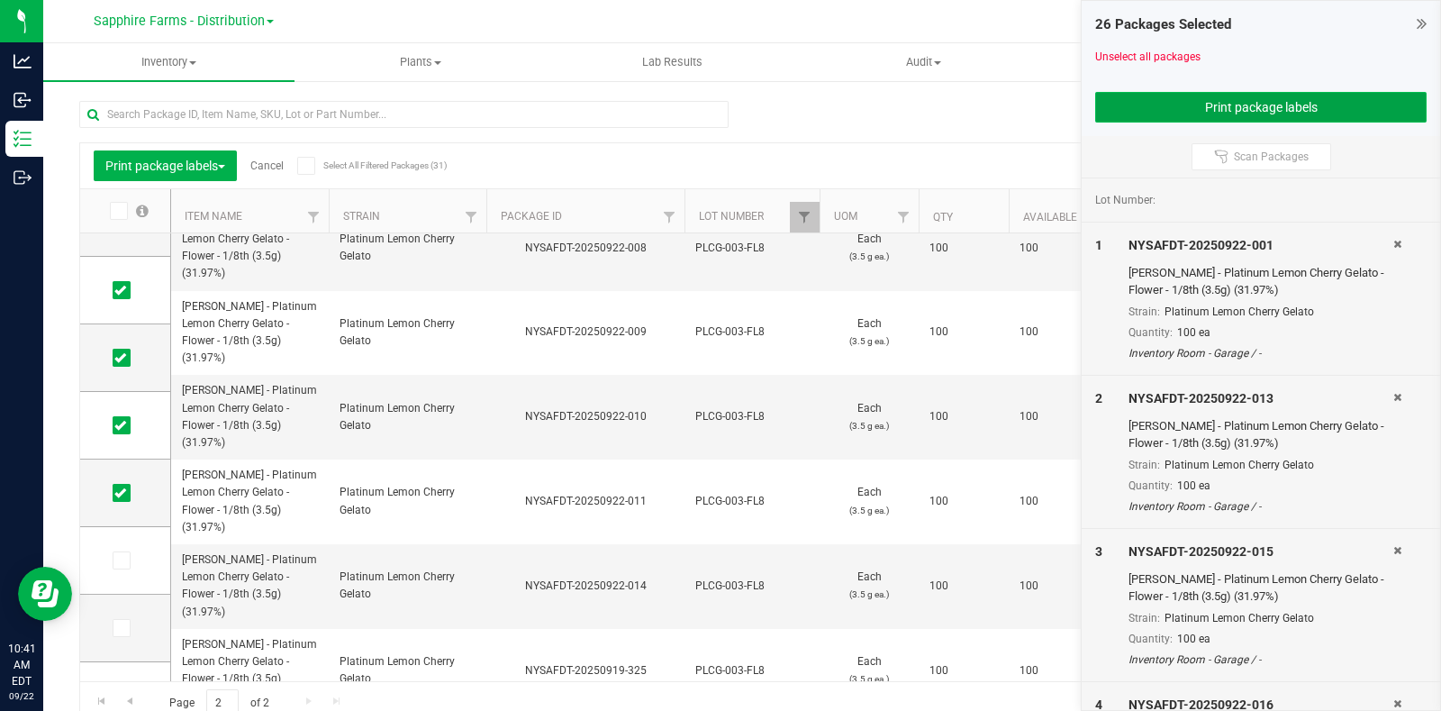
click at [1130, 105] on button "Print package labels" at bounding box center [1260, 107] width 331 height 31
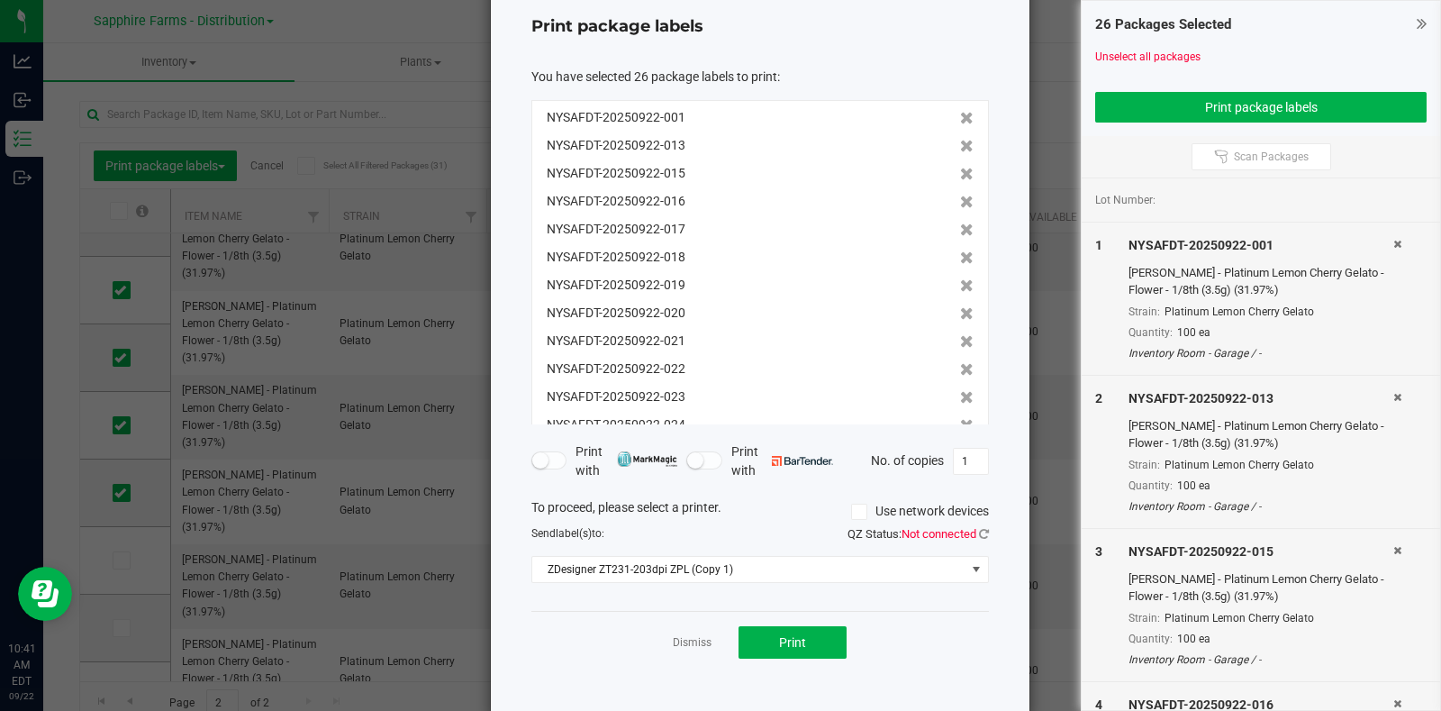
scroll to position [97, 0]
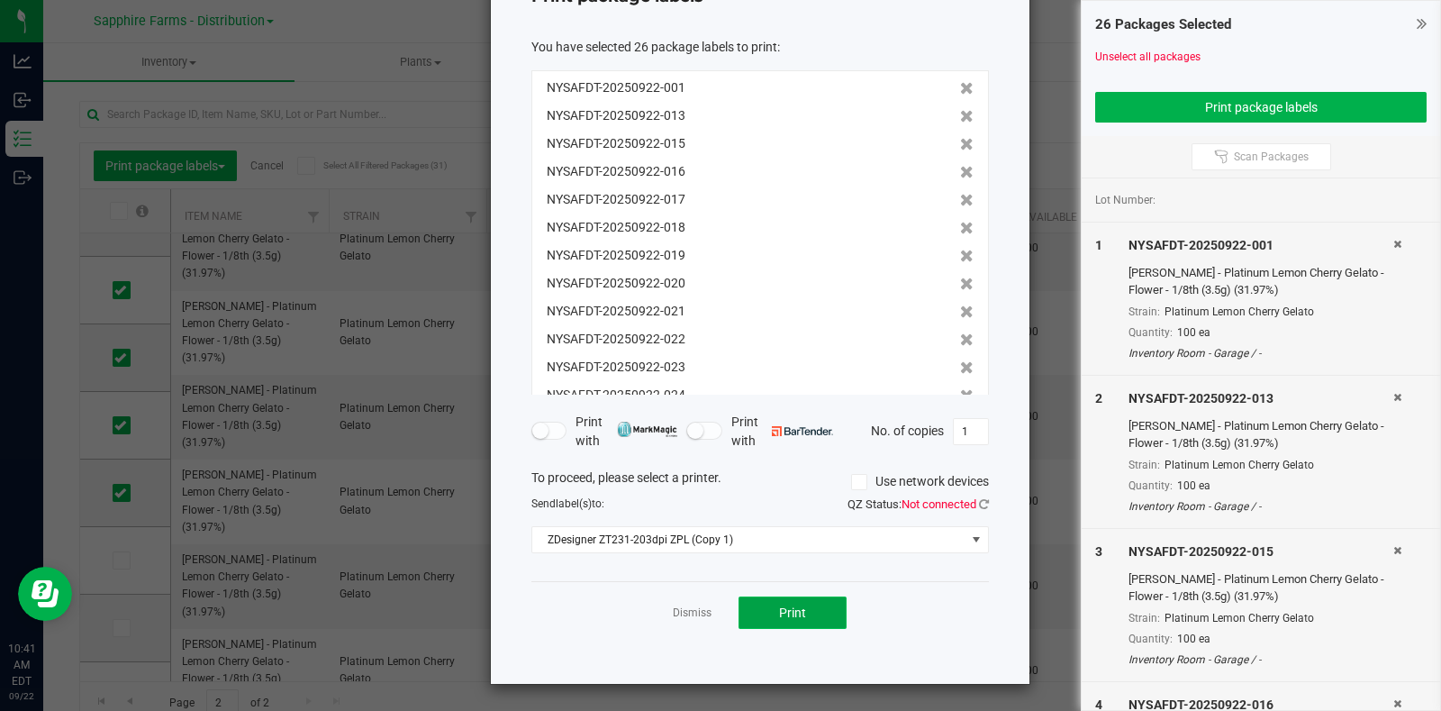
click at [797, 601] on button "Print" at bounding box center [793, 612] width 108 height 32
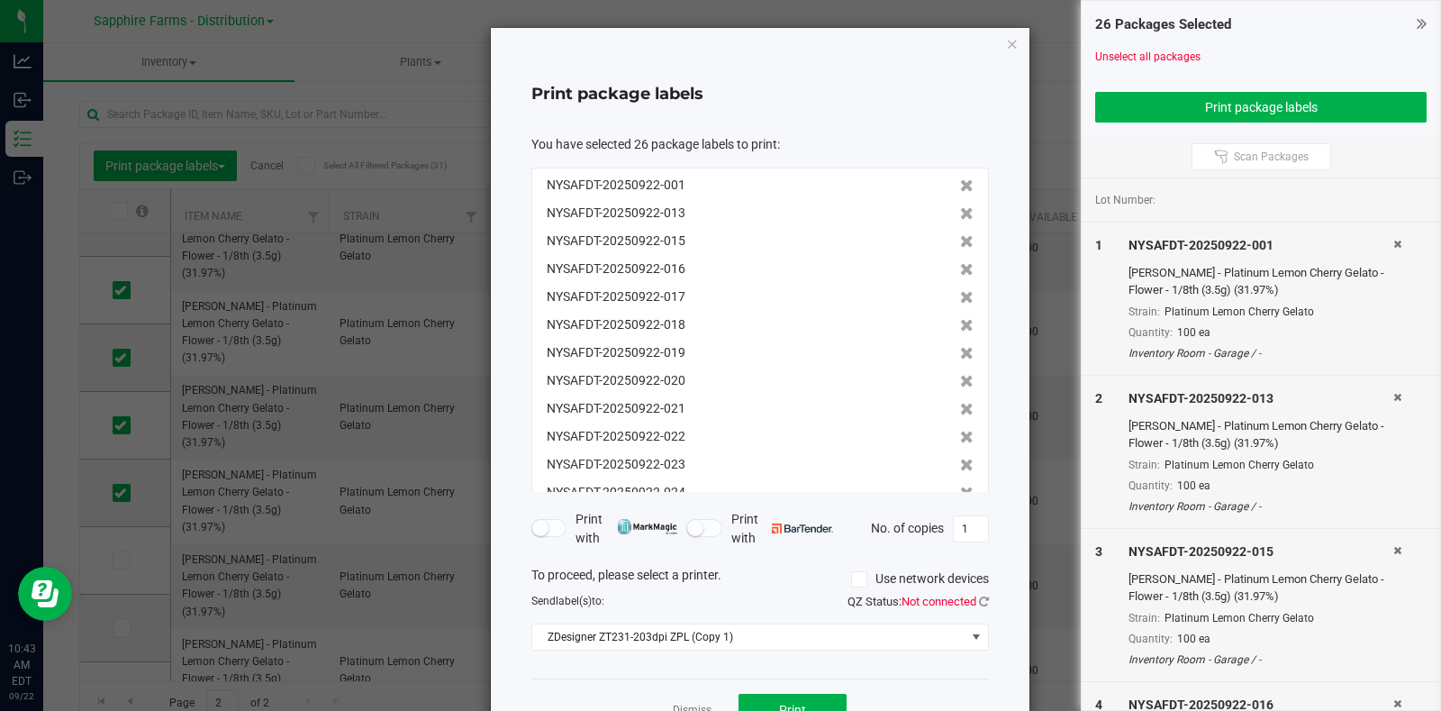
click at [994, 39] on div "Print package labels You have selected 26 package labels to print : NYSAFDT-202…" at bounding box center [760, 404] width 539 height 753
click at [1006, 39] on icon "button" at bounding box center [1012, 43] width 13 height 22
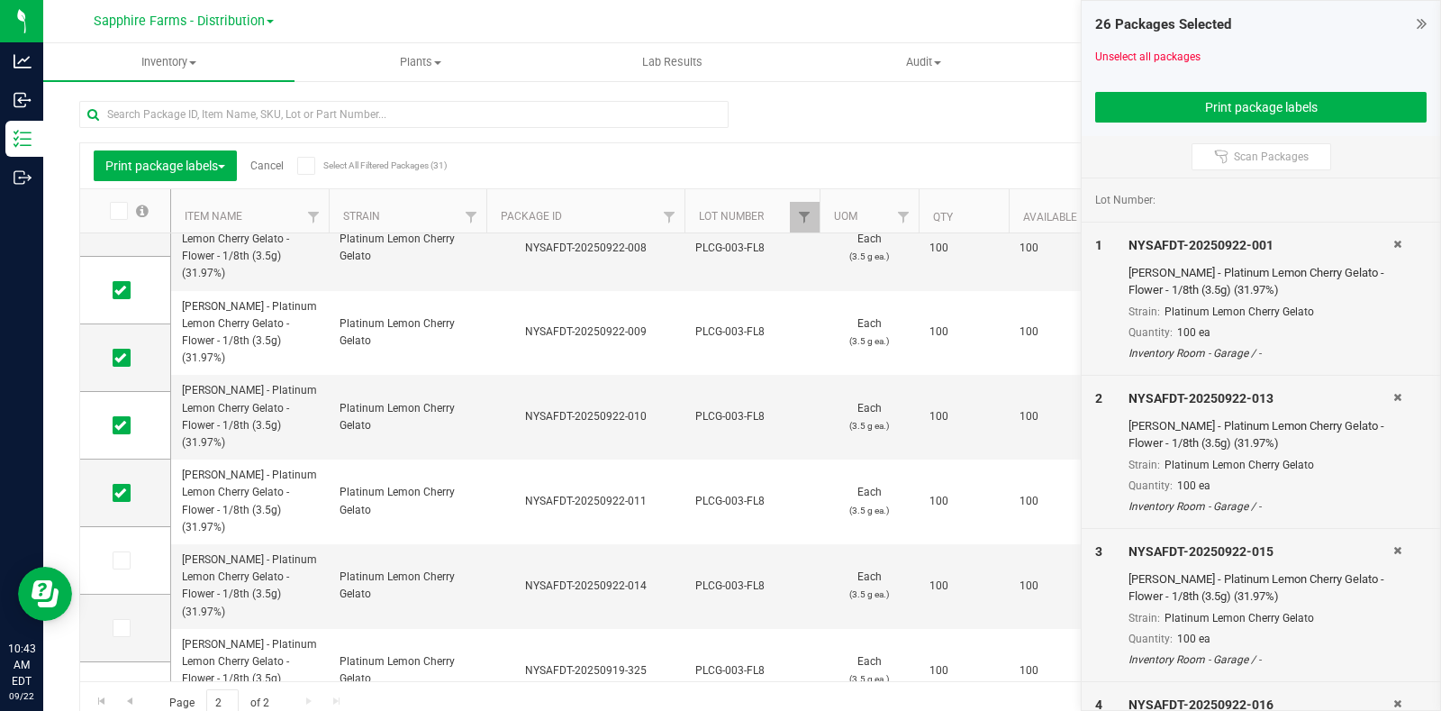
click at [272, 169] on link "Cancel" at bounding box center [266, 165] width 33 height 13
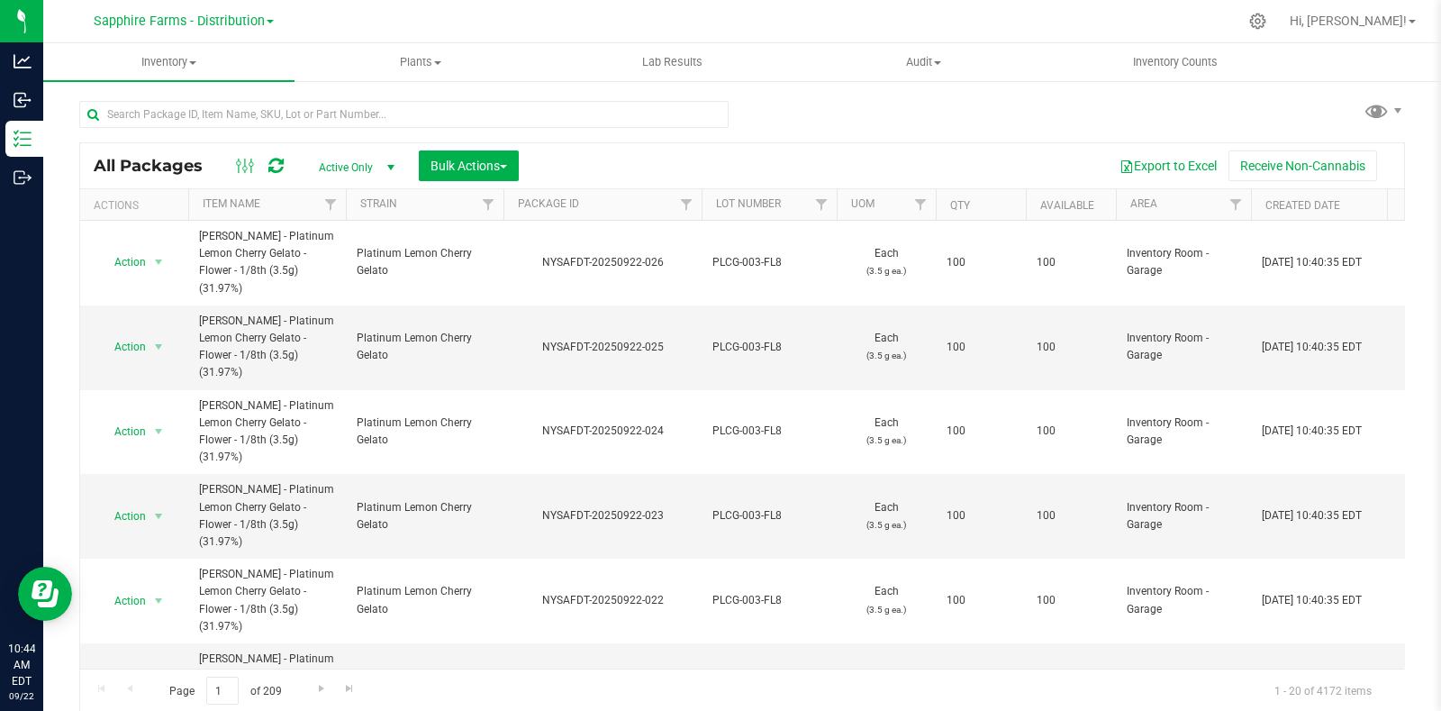
click at [511, 204] on th "Package ID" at bounding box center [603, 205] width 198 height 32
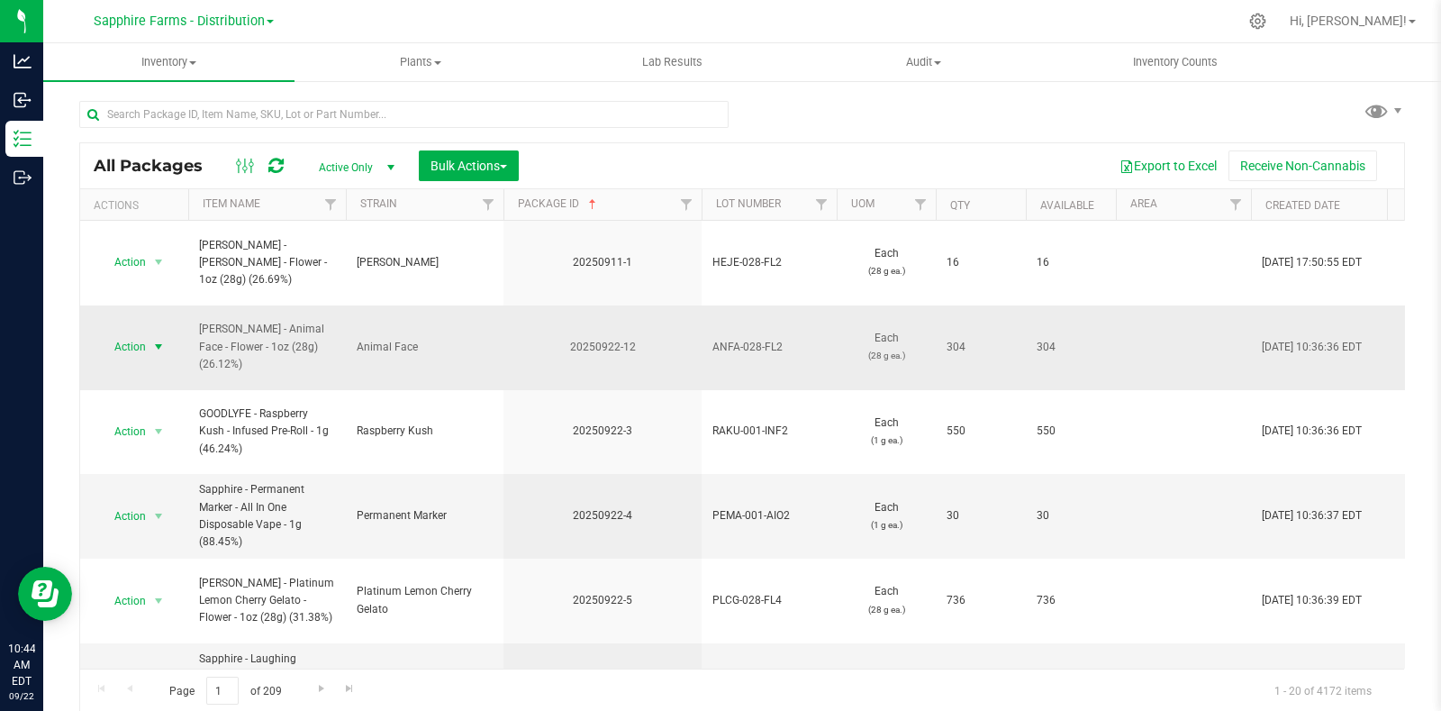
click at [163, 340] on span "select" at bounding box center [158, 347] width 14 height 14
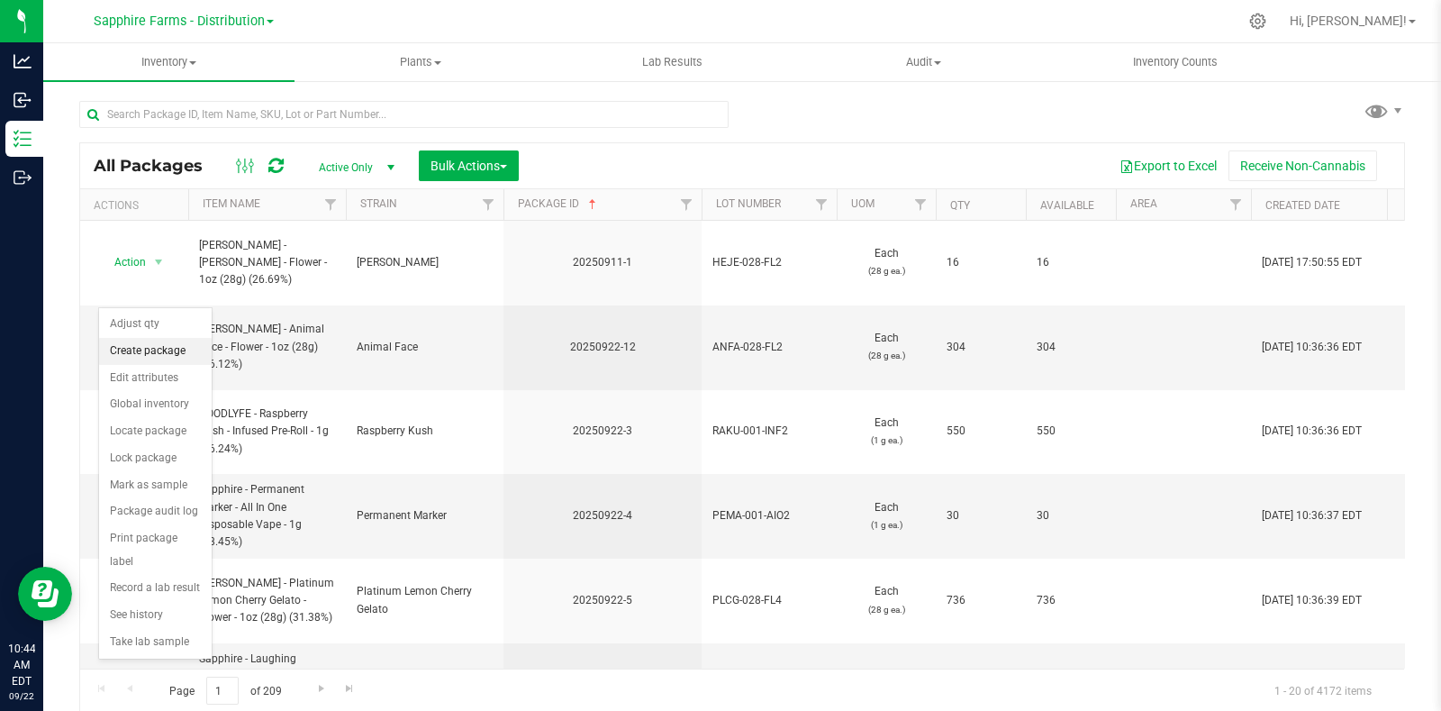
click at [165, 349] on li "Create package" at bounding box center [155, 351] width 113 height 27
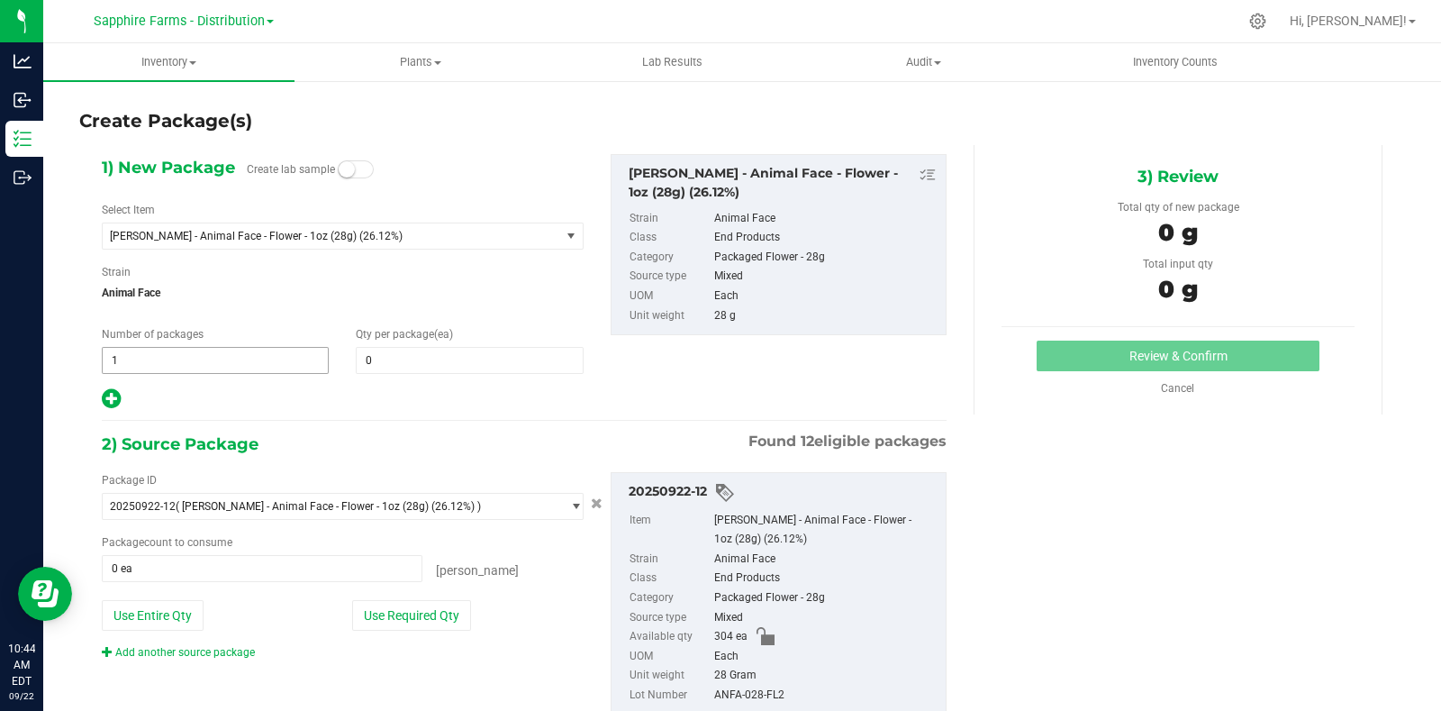
click at [227, 360] on span "1 1" at bounding box center [215, 360] width 227 height 27
type input "19"
click at [429, 345] on div "Qty per package (ea) 0 0" at bounding box center [469, 350] width 254 height 48
click at [418, 363] on span at bounding box center [469, 360] width 227 height 27
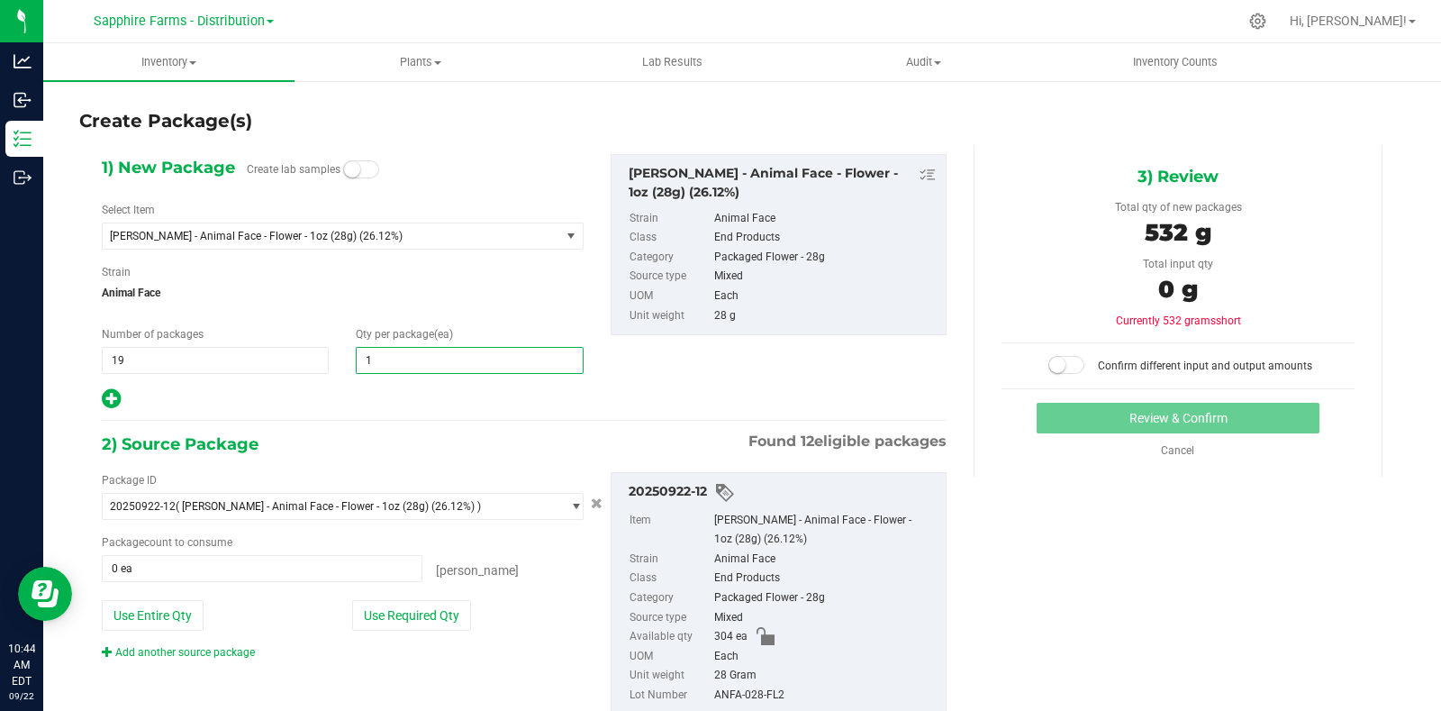
type input "16"
click at [410, 406] on div at bounding box center [343, 398] width 482 height 23
click at [416, 611] on button "Use Required Qty" at bounding box center [411, 615] width 119 height 31
type input "304 ea"
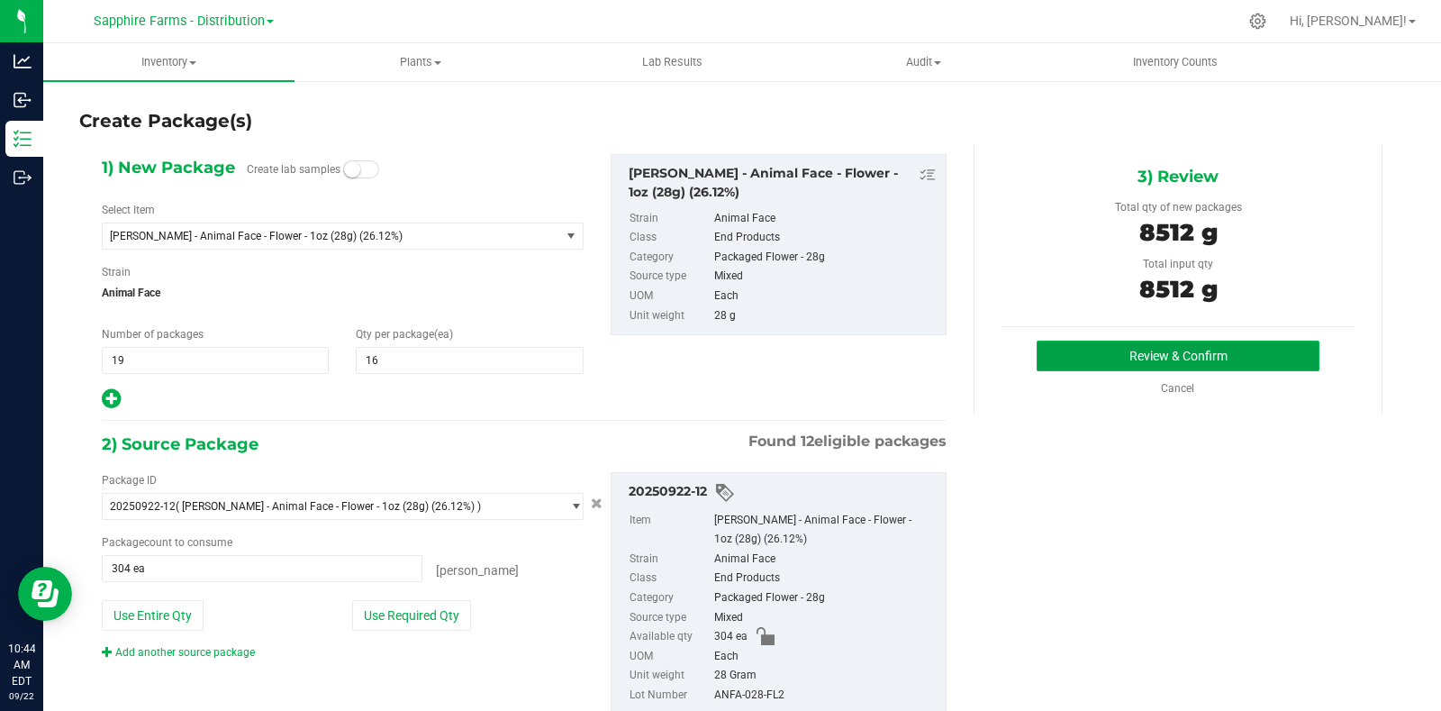
click at [1058, 348] on button "Review & Confirm" at bounding box center [1178, 355] width 283 height 31
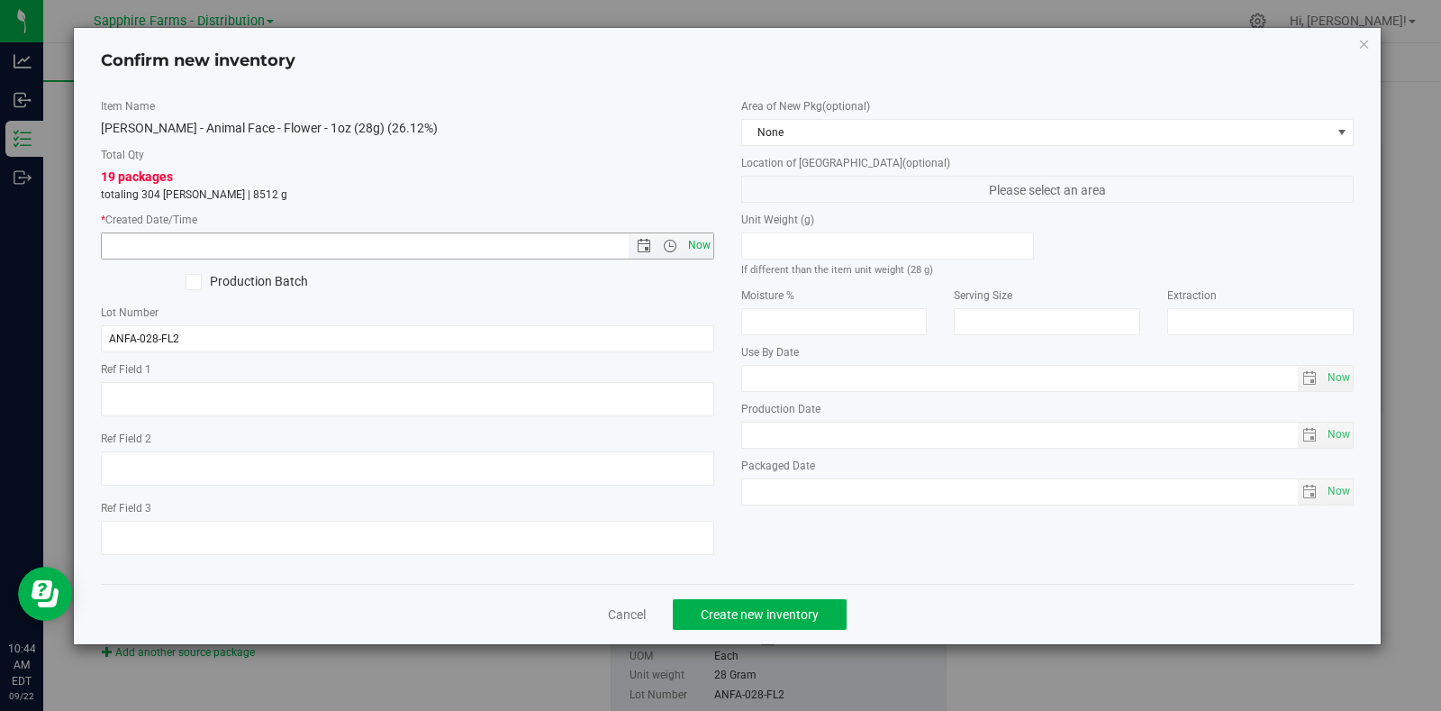
click at [691, 244] on span "Now" at bounding box center [699, 245] width 31 height 26
type input "9/22/2025 10:44 AM"
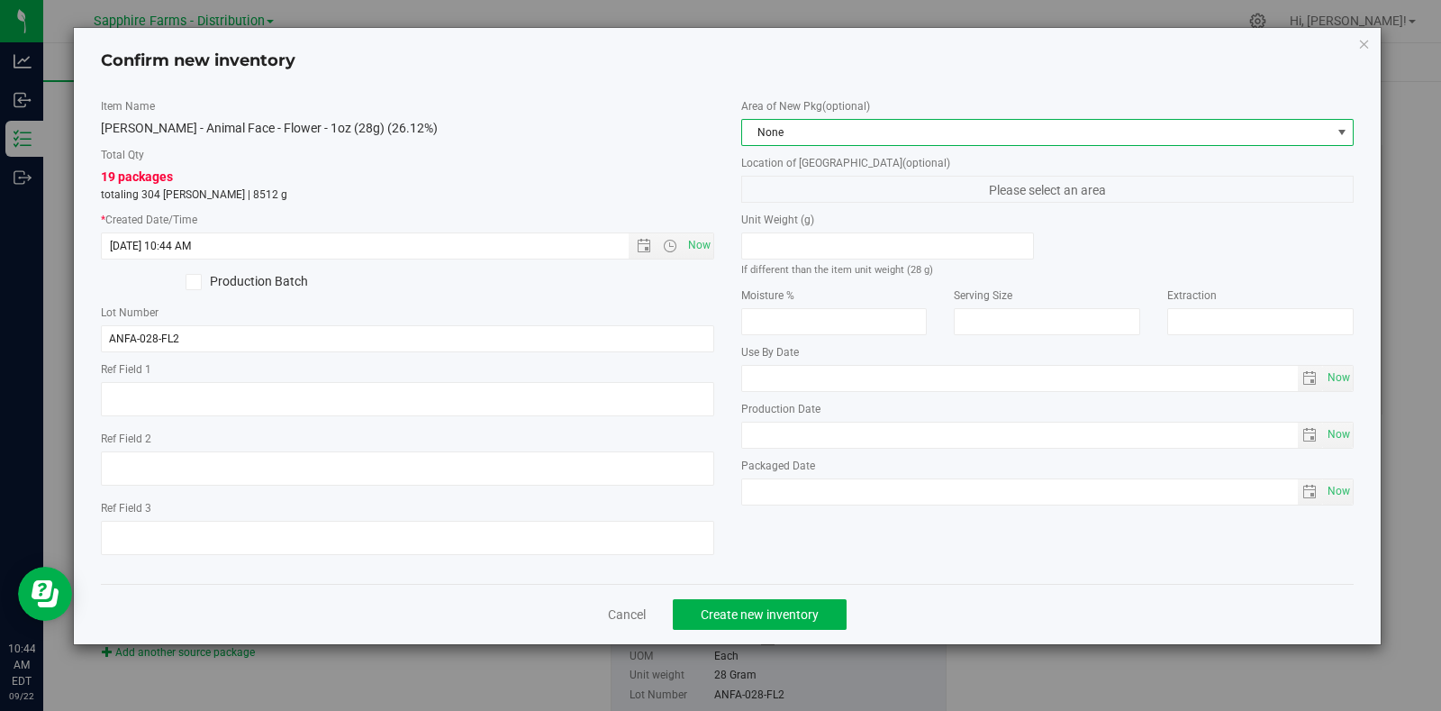
click at [809, 123] on span "None" at bounding box center [1036, 132] width 589 height 25
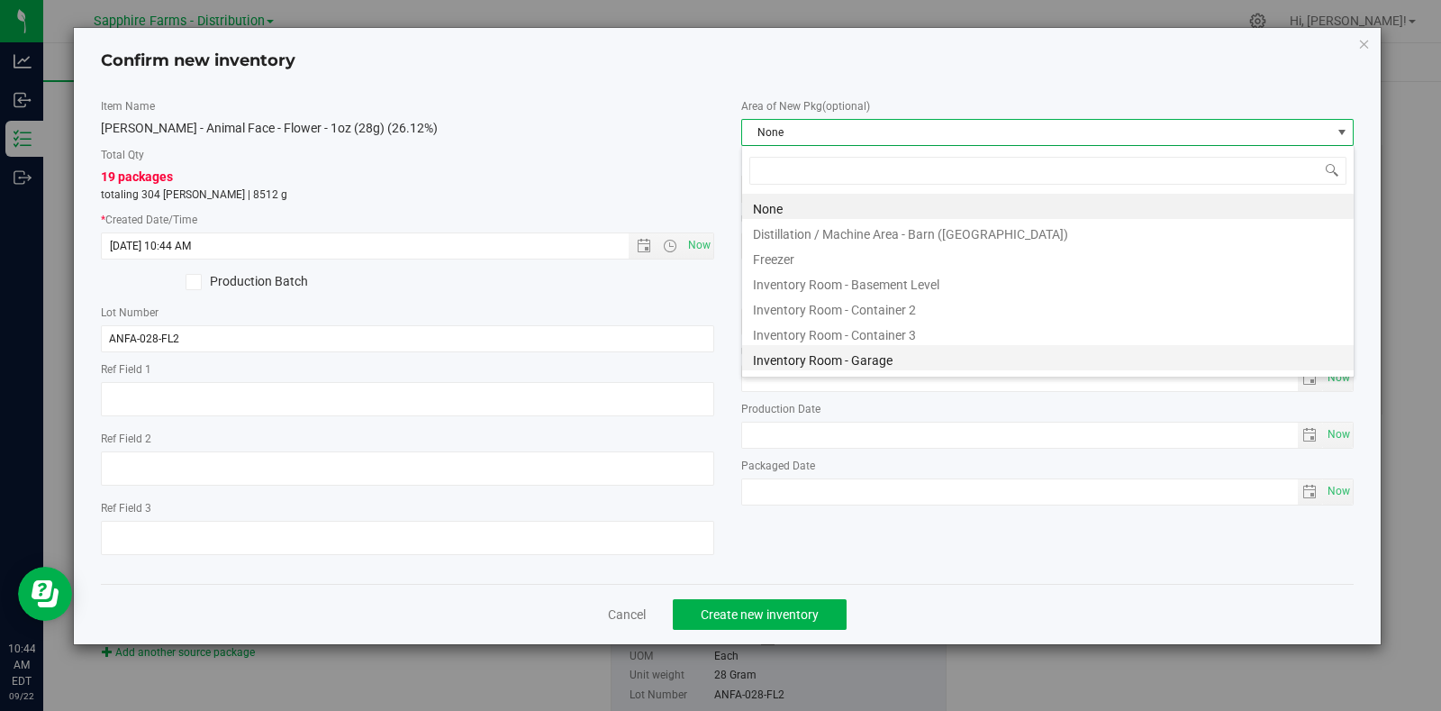
scroll to position [26, 612]
click at [860, 358] on li "Inventory Room - Garage" at bounding box center [1048, 357] width 612 height 25
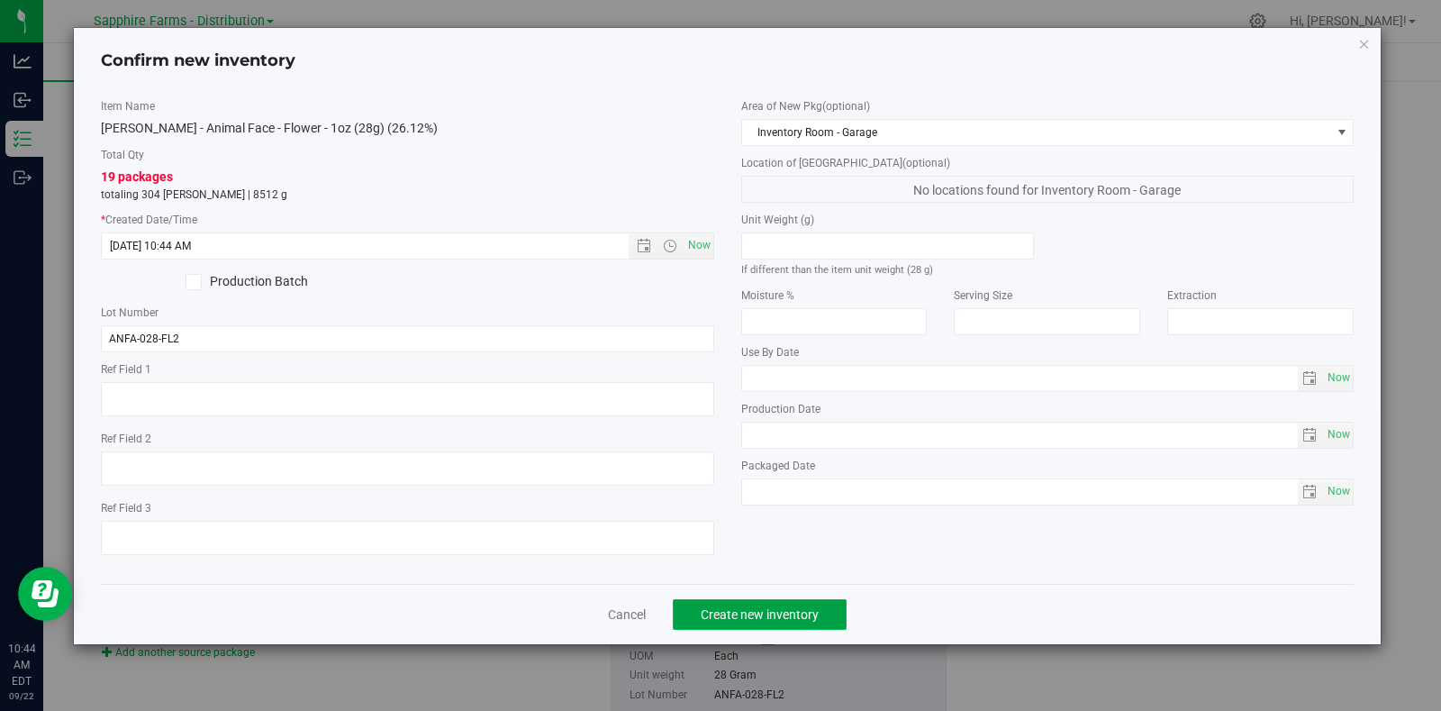
click at [798, 618] on span "Create new inventory" at bounding box center [760, 614] width 118 height 14
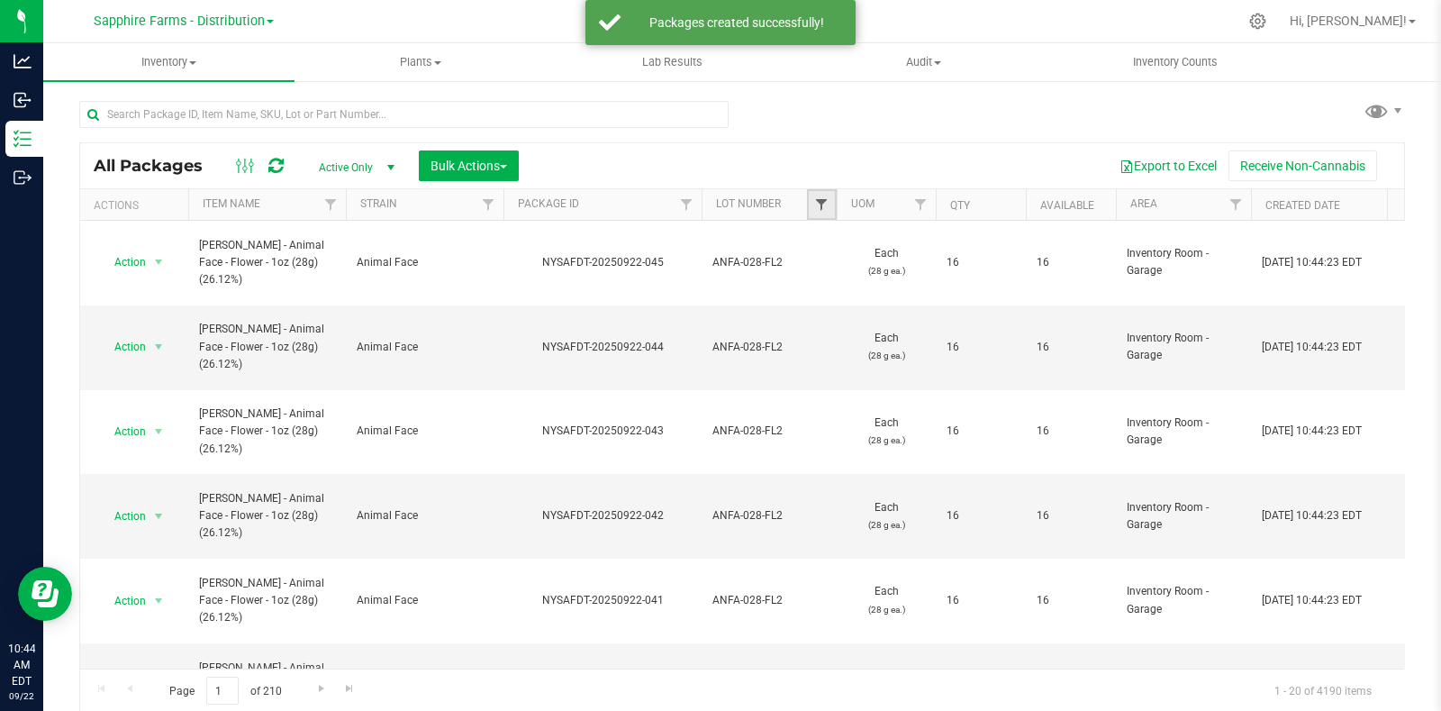
click at [821, 198] on span "Filter" at bounding box center [821, 204] width 14 height 14
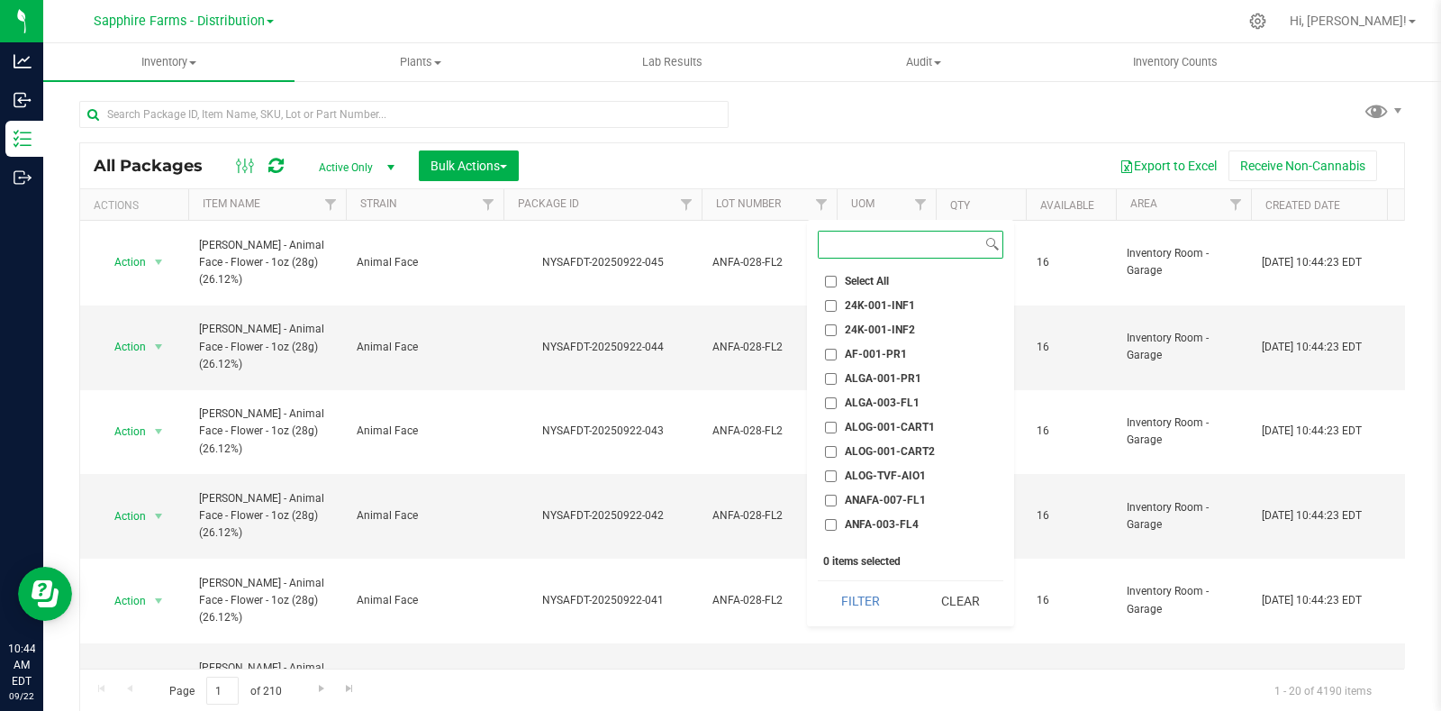
scroll to position [112, 0]
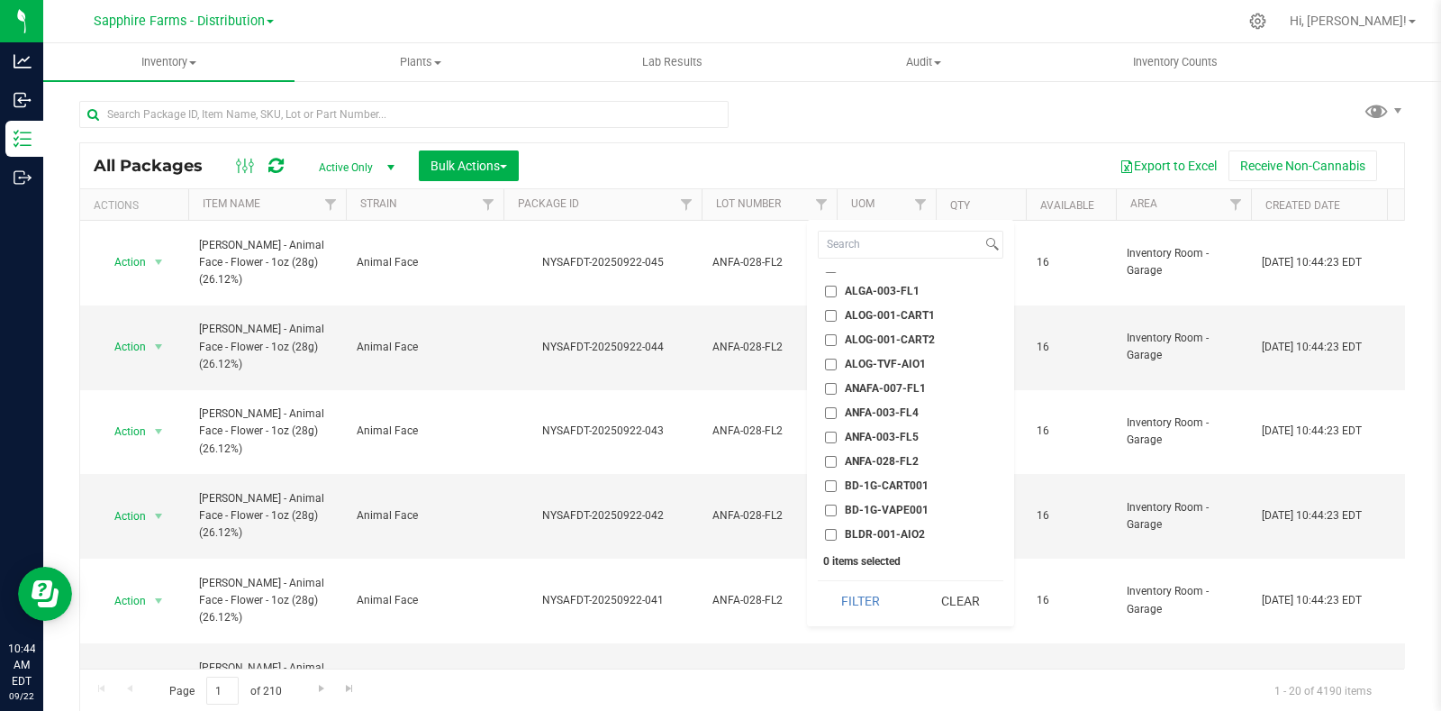
click at [906, 457] on span "ANFA-028-FL2" at bounding box center [882, 461] width 74 height 11
click at [837, 457] on input "ANFA-028-FL2" at bounding box center [831, 462] width 12 height 12
checkbox input "true"
click at [861, 608] on button "Filter" at bounding box center [861, 601] width 86 height 40
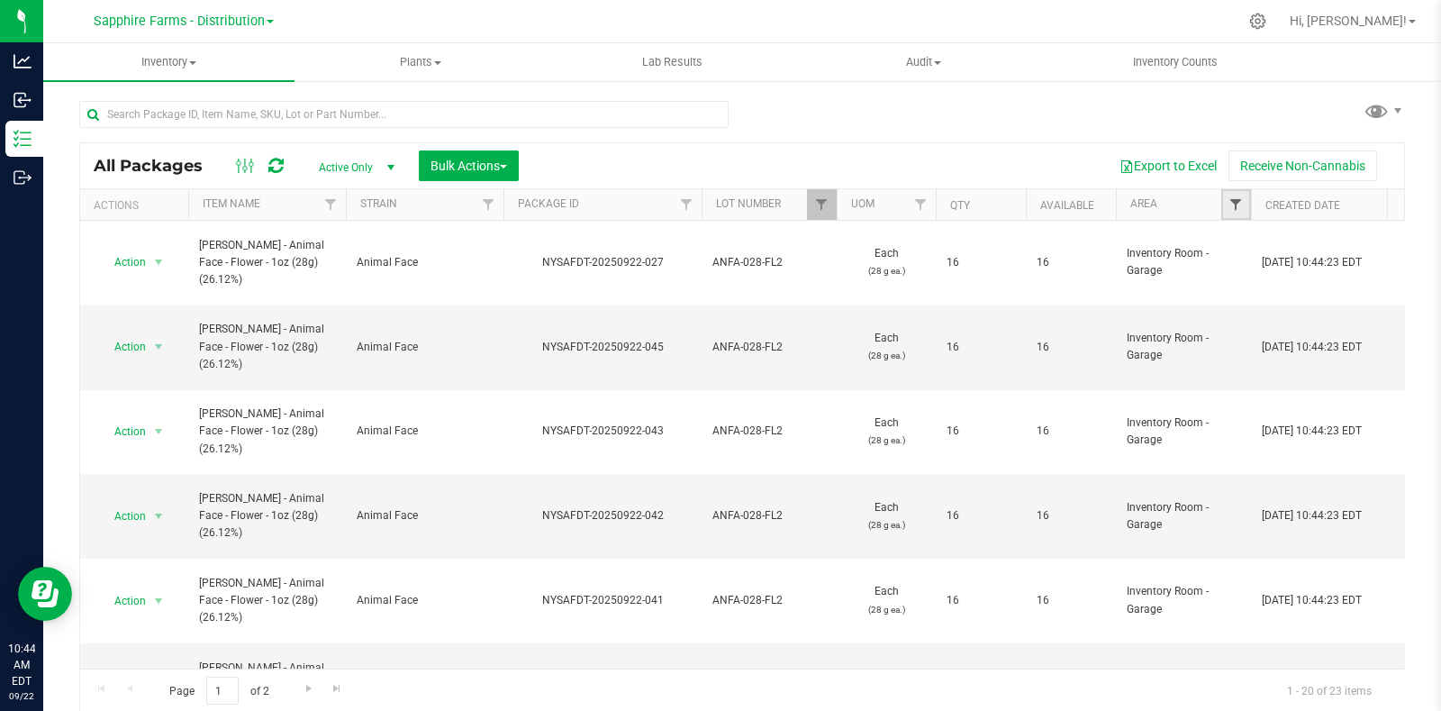
click at [1240, 200] on span "Filter" at bounding box center [1236, 204] width 14 height 14
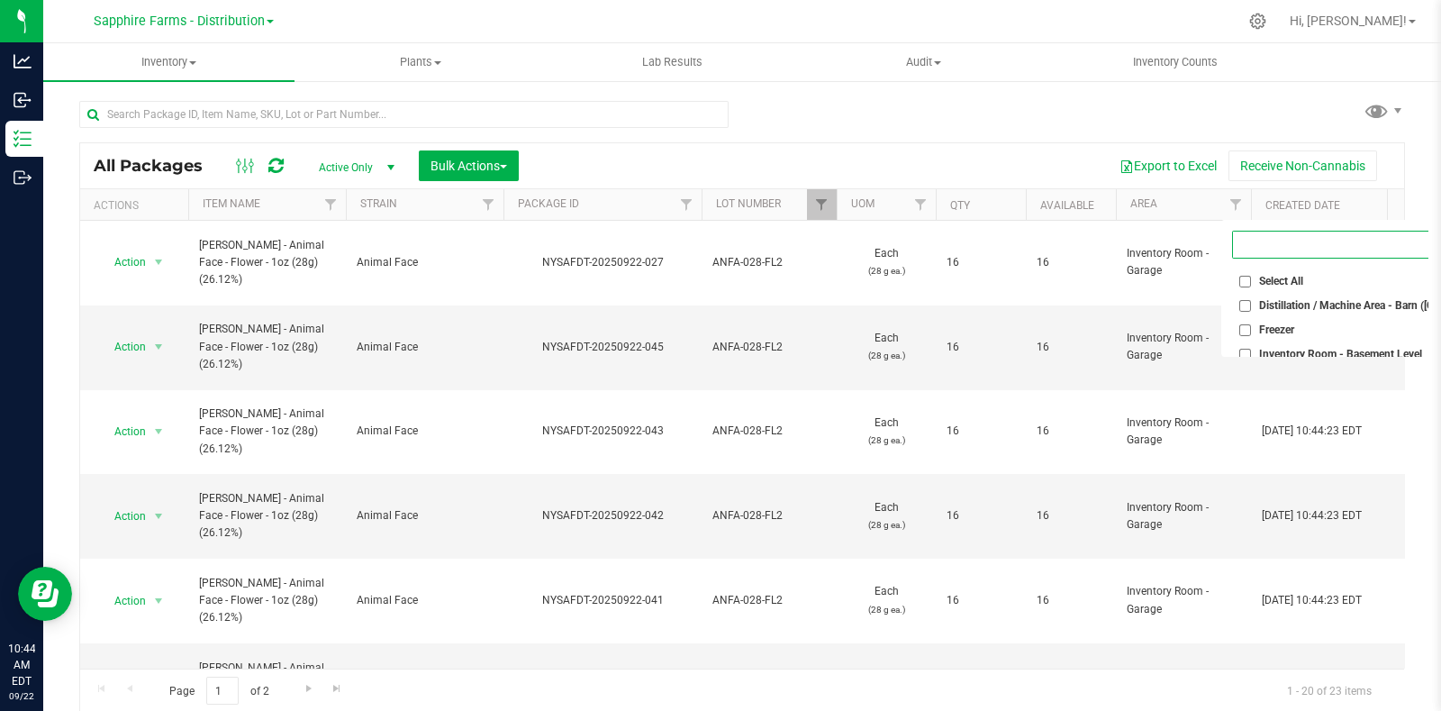
scroll to position [0, 27]
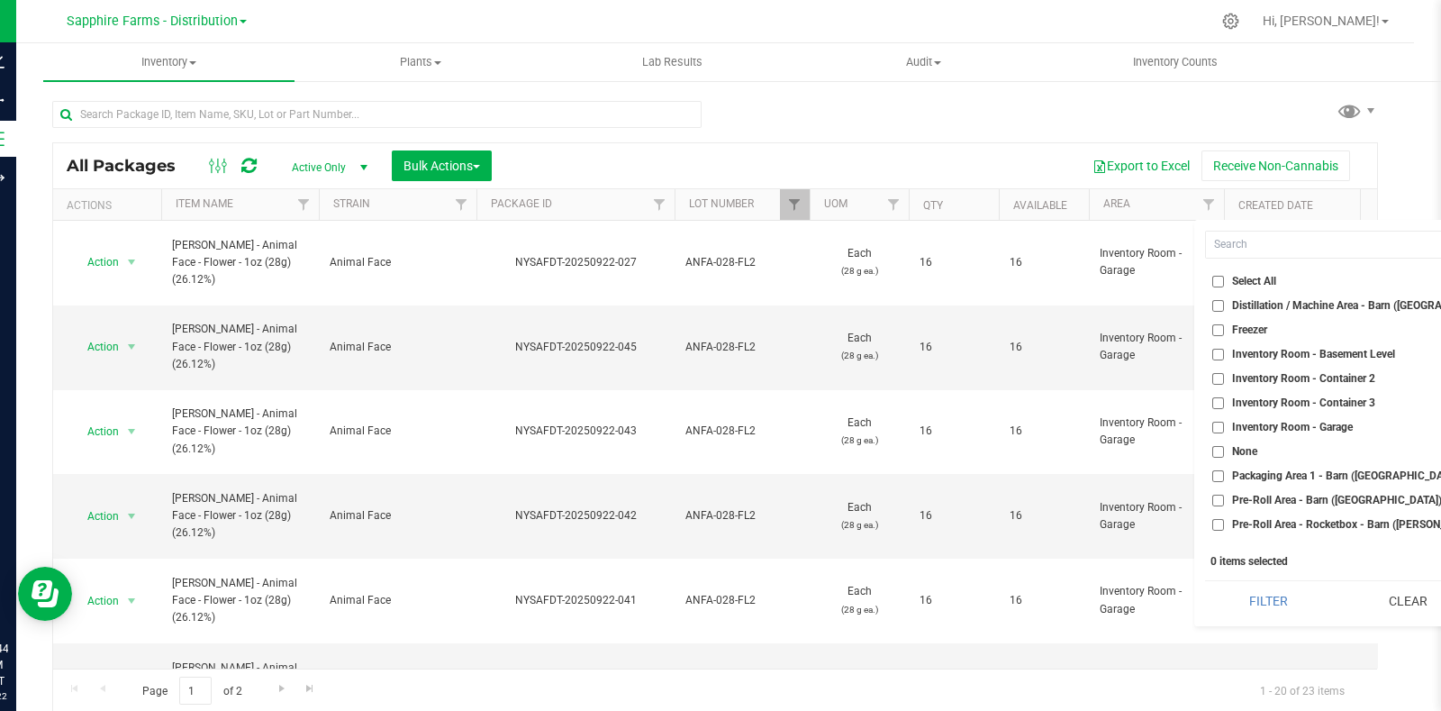
click at [1271, 422] on span "Inventory Room - Garage" at bounding box center [1292, 427] width 121 height 11
click at [1224, 422] on input "Inventory Room - Garage" at bounding box center [1218, 428] width 12 height 12
checkbox input "true"
click at [1258, 603] on button "Filter" at bounding box center [1268, 601] width 127 height 40
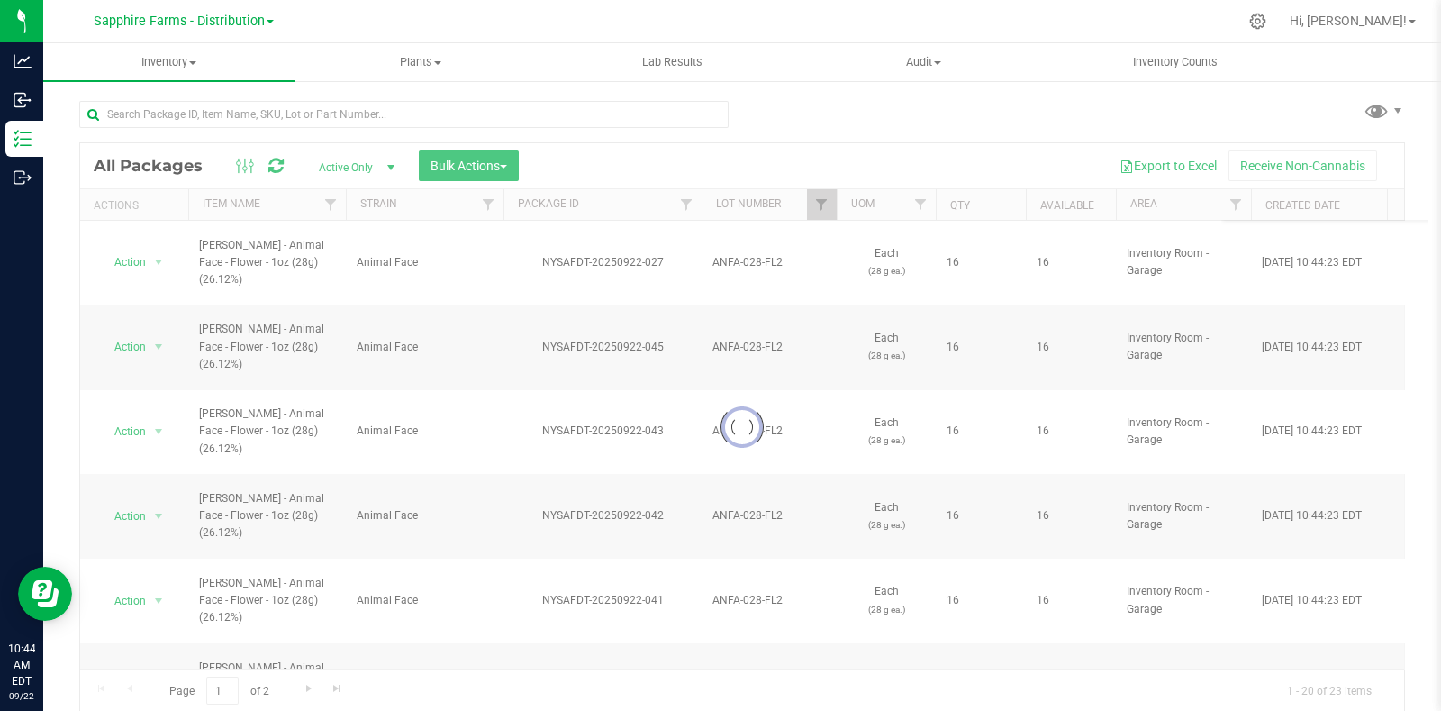
scroll to position [0, 0]
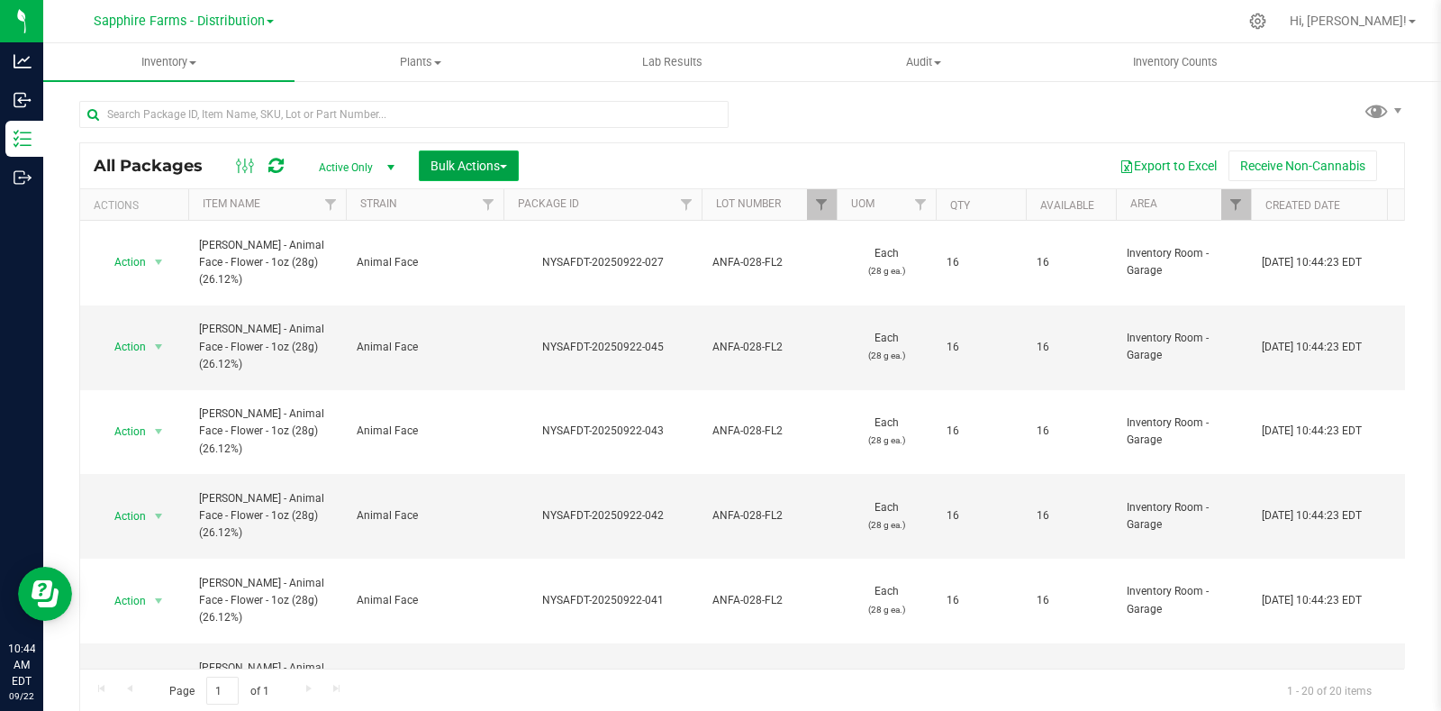
click at [494, 165] on span "Bulk Actions" at bounding box center [469, 166] width 77 height 14
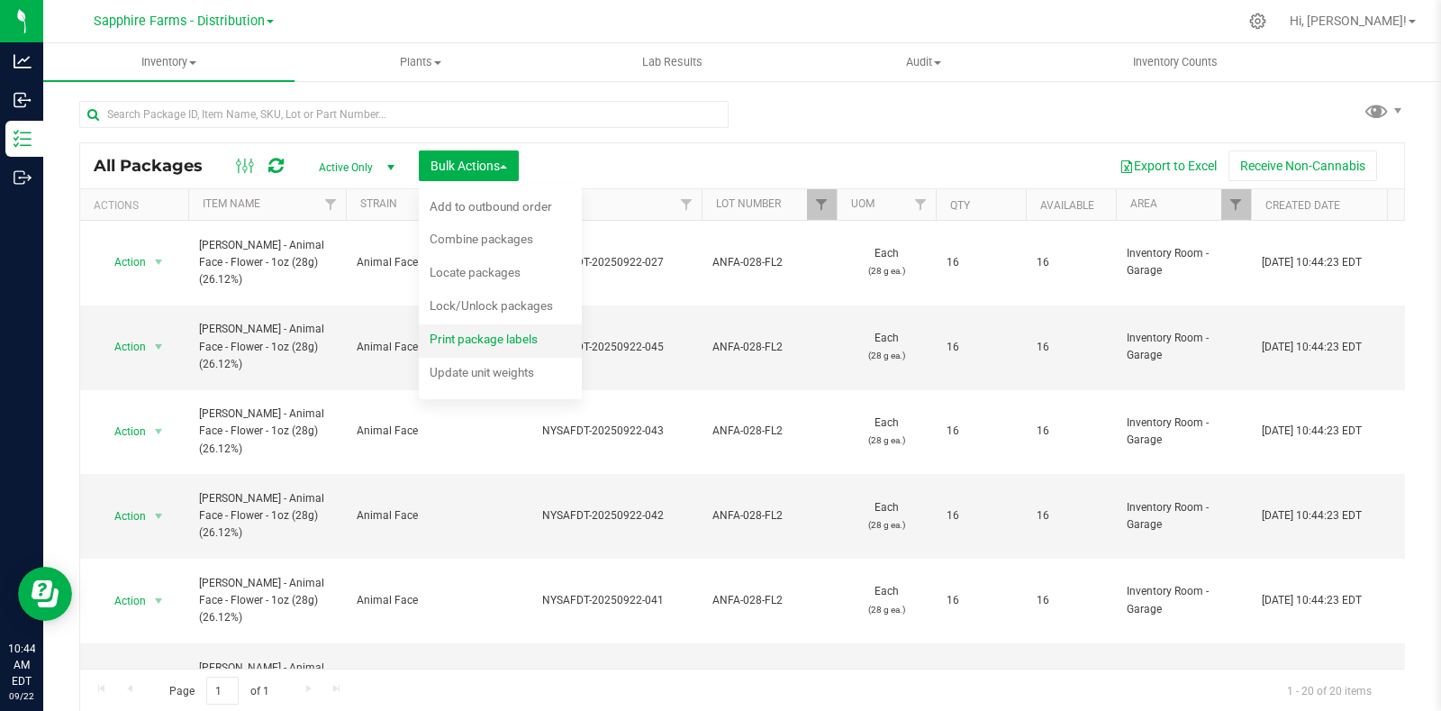
click at [493, 331] on div "Print package labels" at bounding box center [496, 341] width 132 height 29
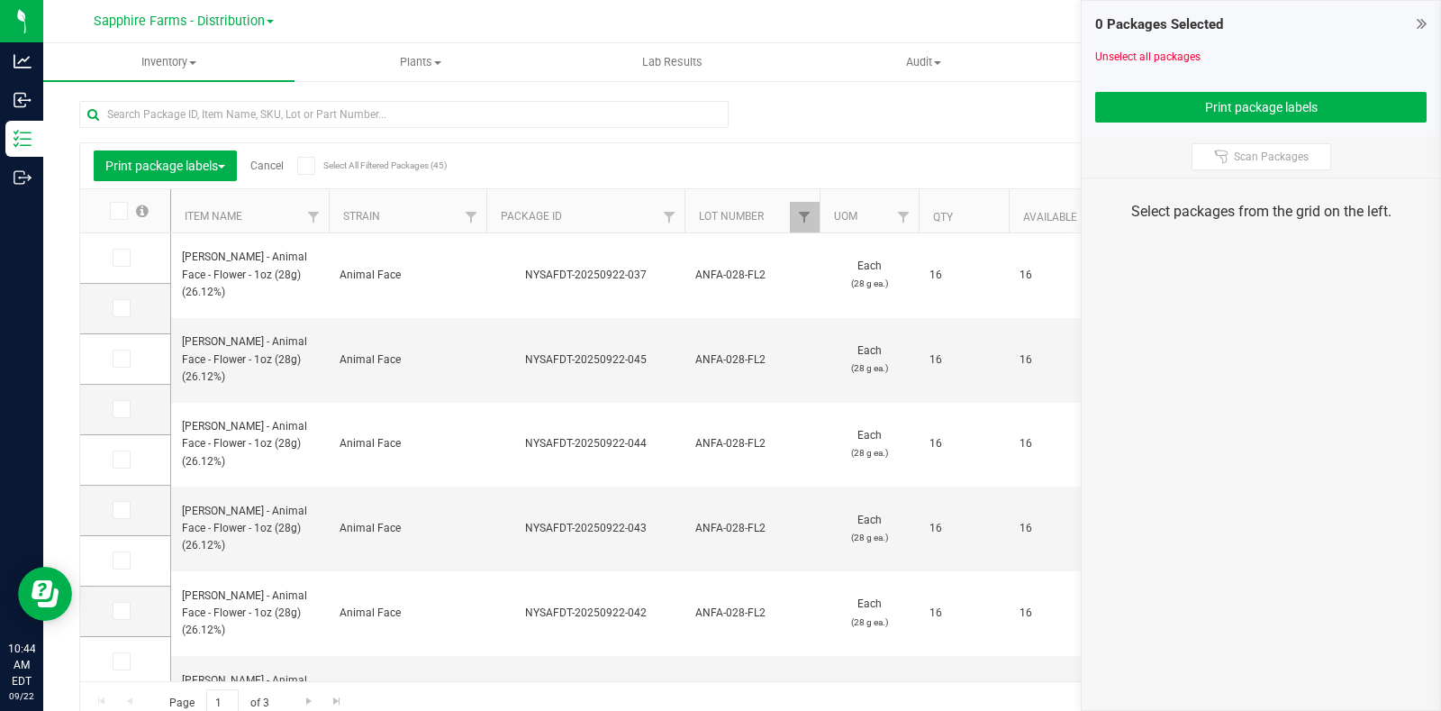
click at [115, 211] on icon at bounding box center [118, 211] width 12 height 0
click at [0, 0] on input "checkbox" at bounding box center [0, 0] width 0 height 0
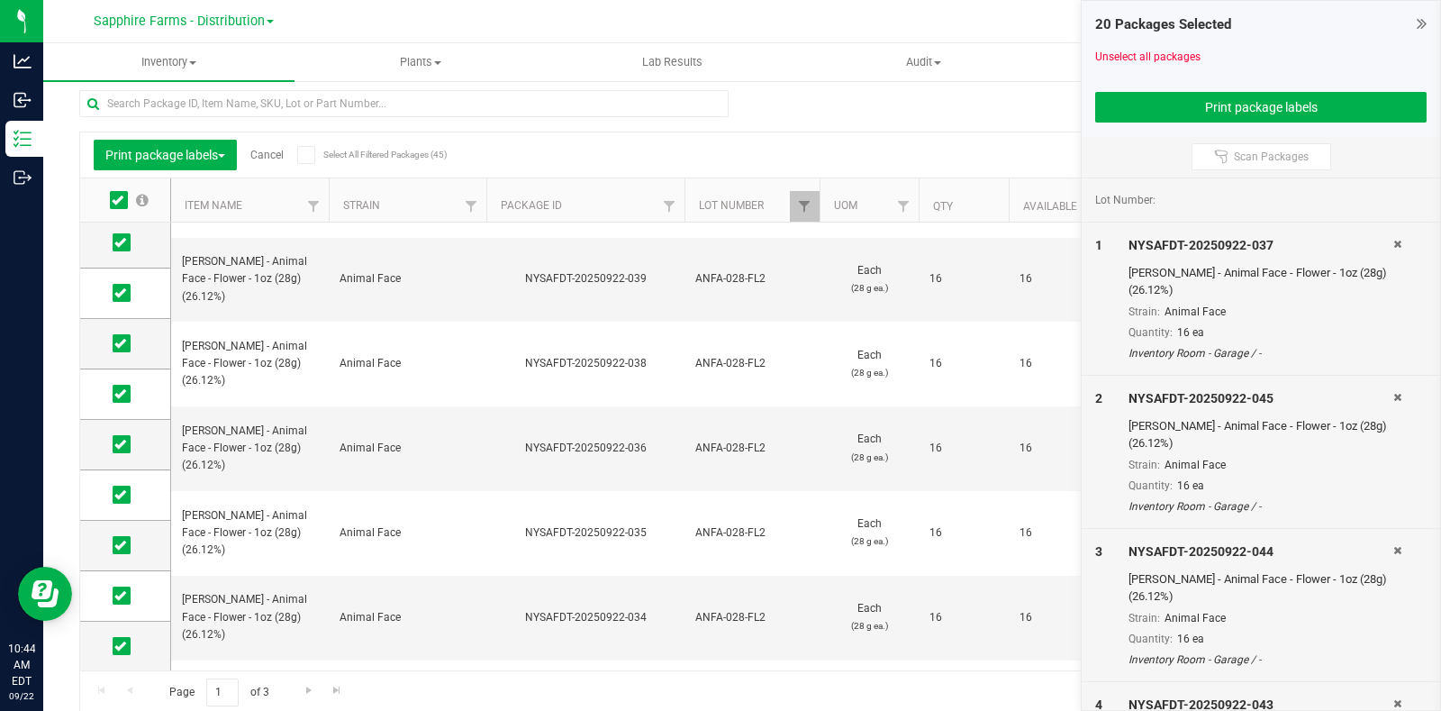
scroll to position [31, 0]
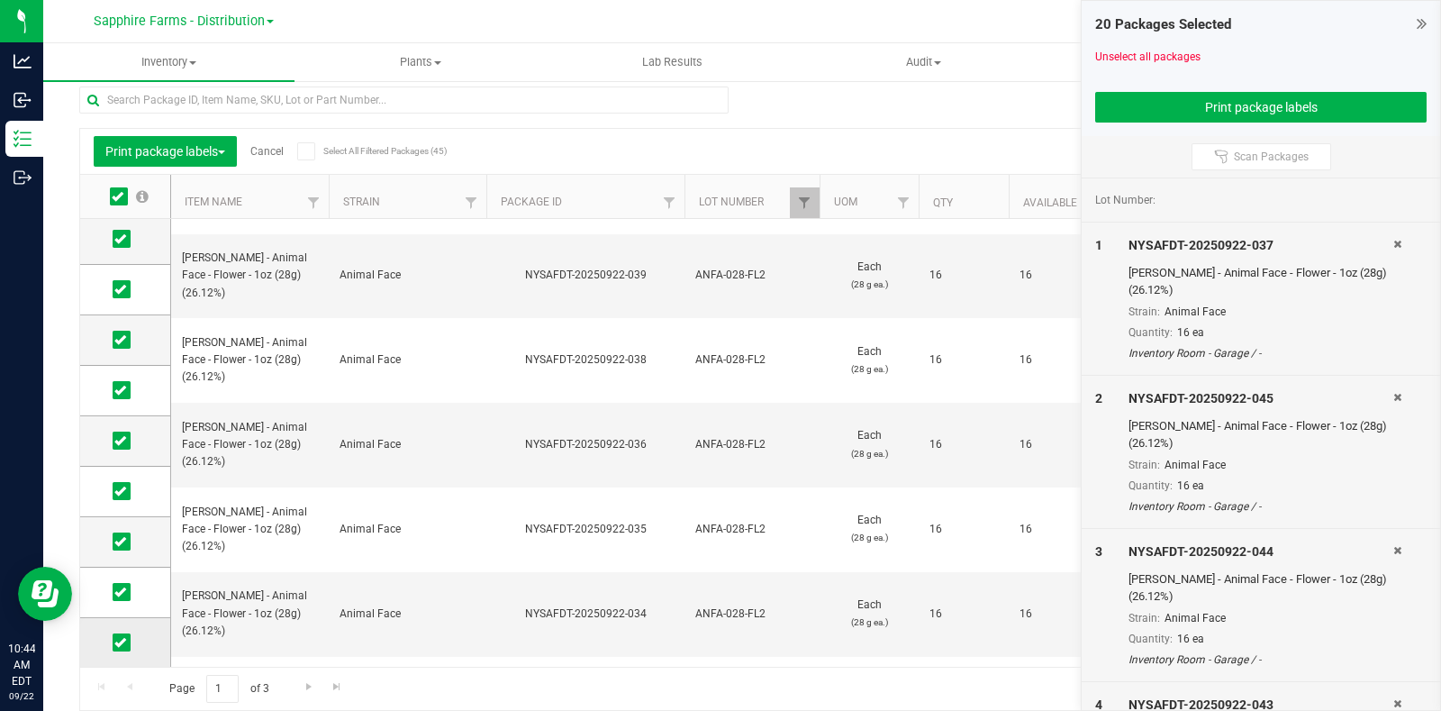
click at [118, 642] on icon at bounding box center [120, 642] width 12 height 0
click at [0, 0] on input "checkbox" at bounding box center [0, 0] width 0 height 0
click at [1146, 101] on button "Print package labels" at bounding box center [1260, 107] width 331 height 31
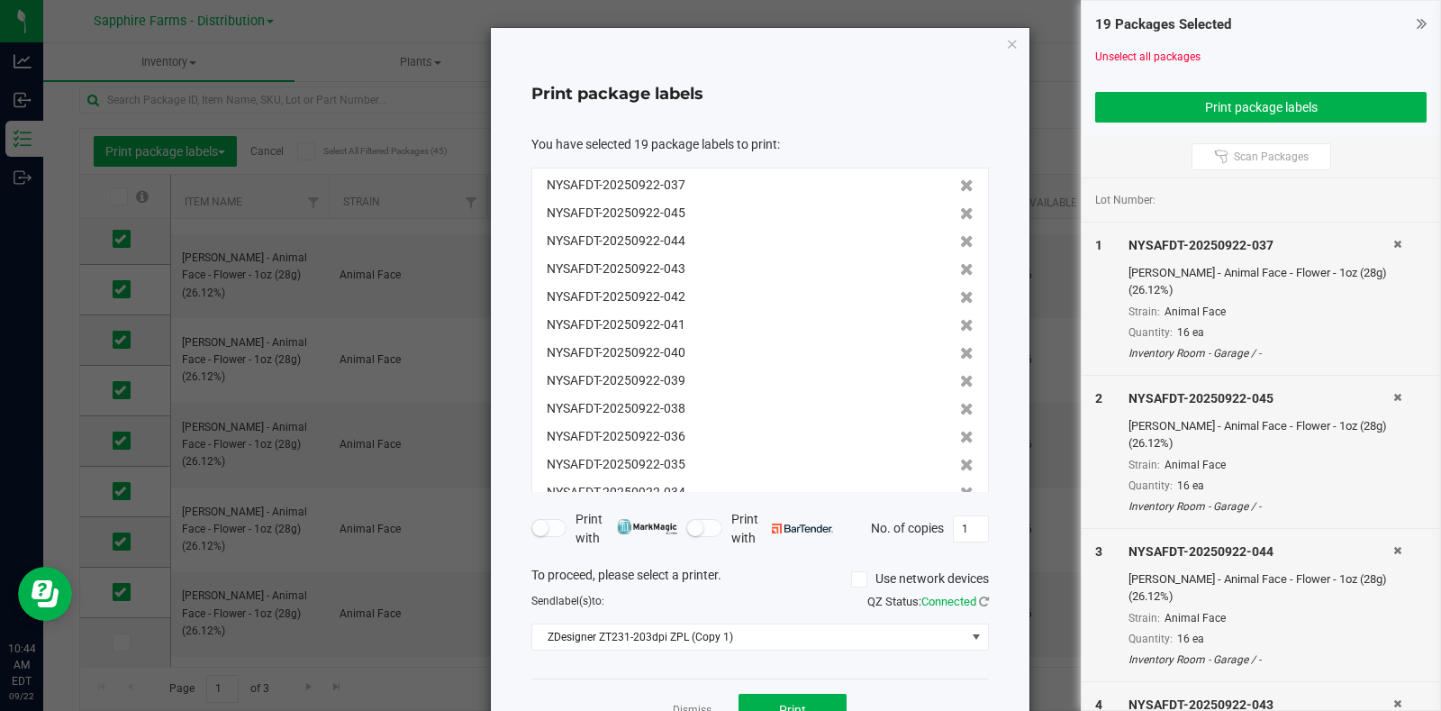
scroll to position [97, 0]
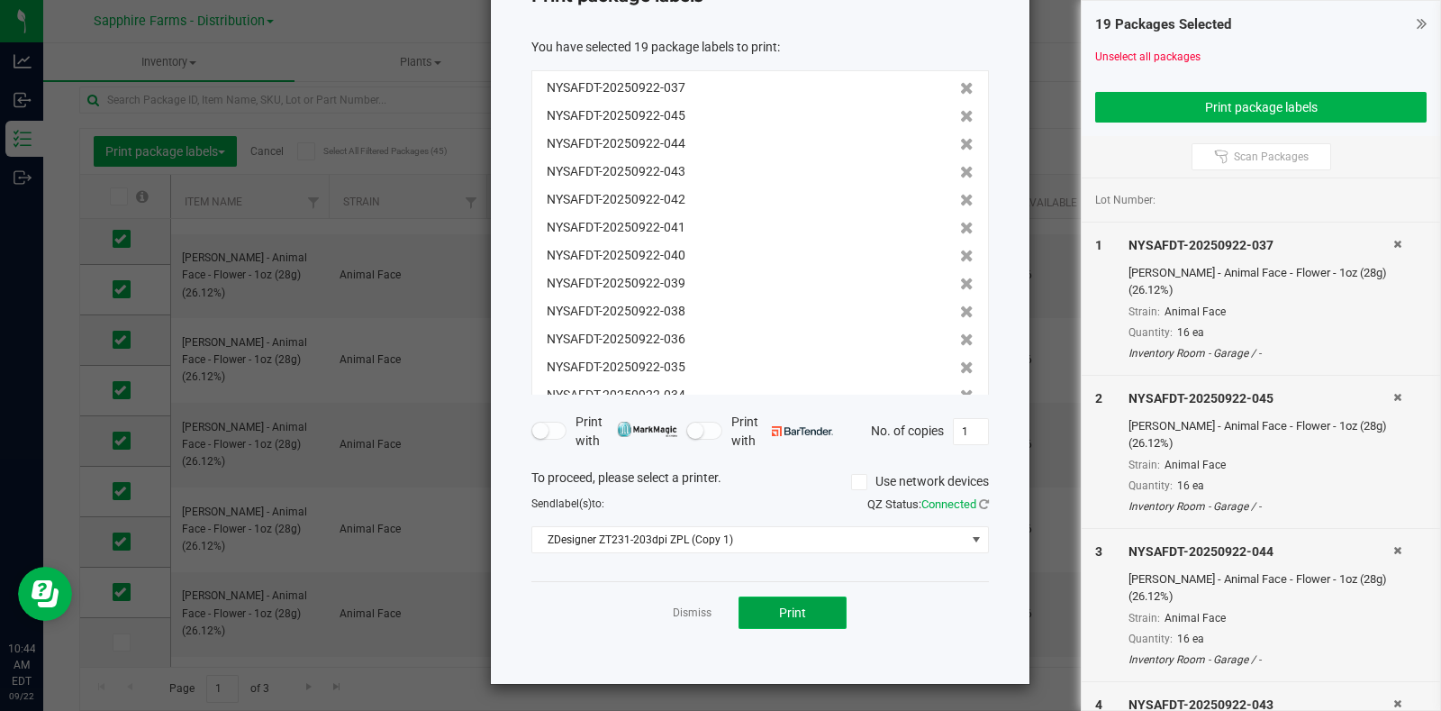
click at [809, 610] on button "Print" at bounding box center [793, 612] width 108 height 32
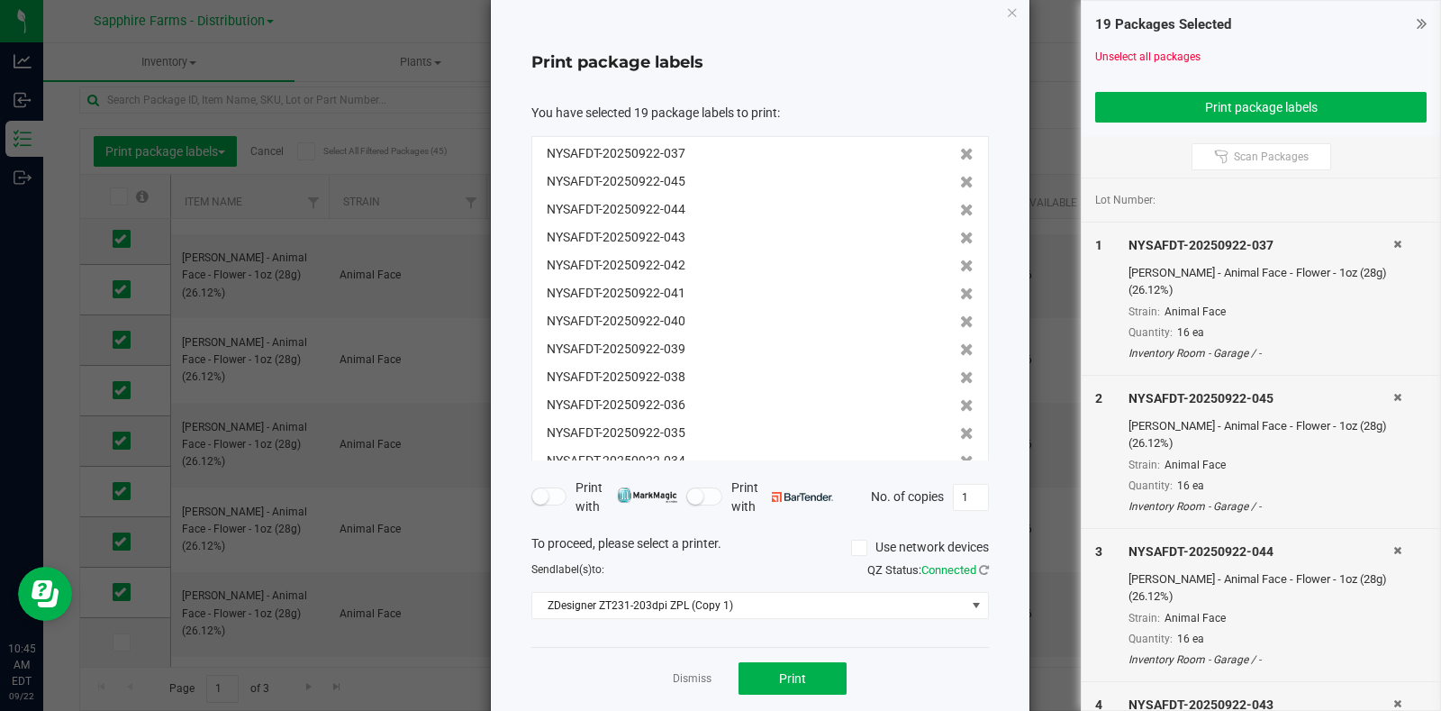
scroll to position [0, 0]
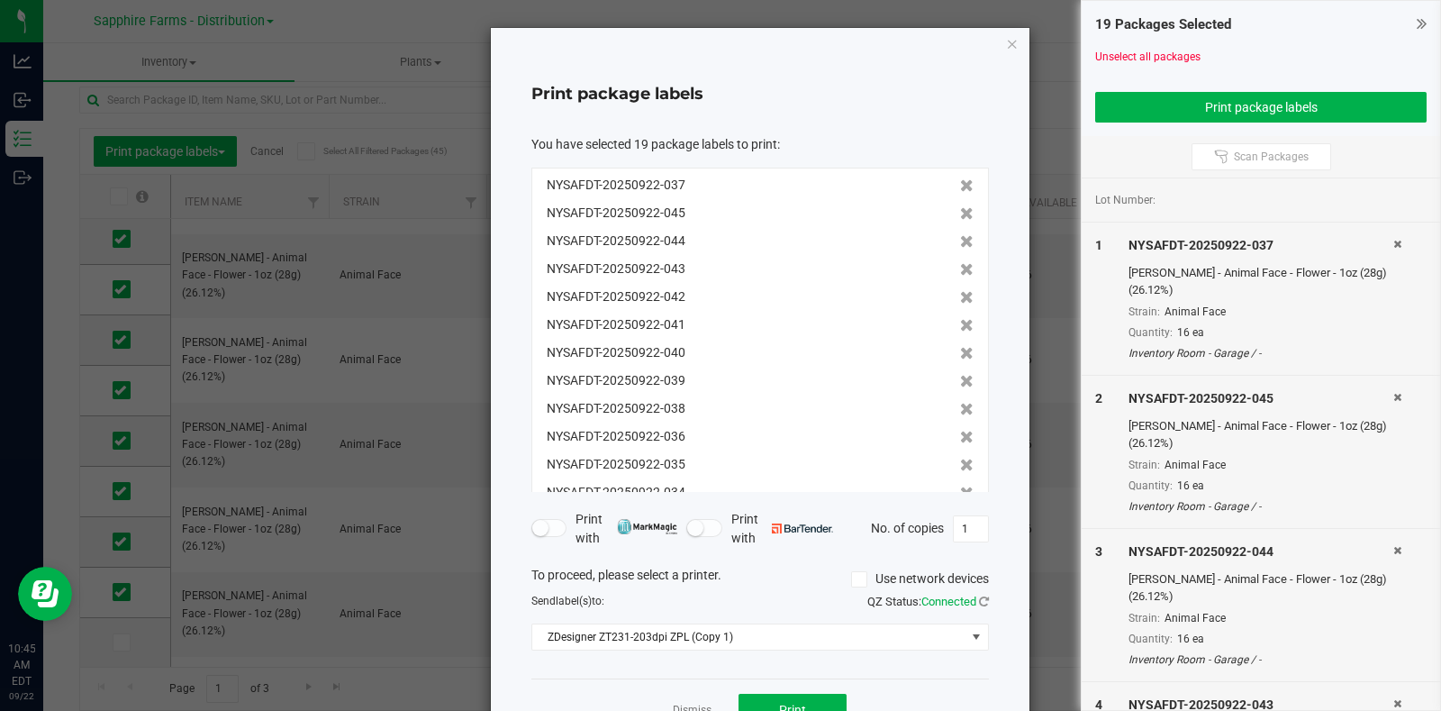
click at [1012, 43] on div "Print package labels You have selected 19 package labels to print : NYSAFDT-202…" at bounding box center [760, 404] width 539 height 753
click at [995, 42] on div "Print package labels You have selected 19 package labels to print : NYSAFDT-202…" at bounding box center [760, 404] width 539 height 753
click at [1006, 41] on icon "button" at bounding box center [1012, 43] width 13 height 22
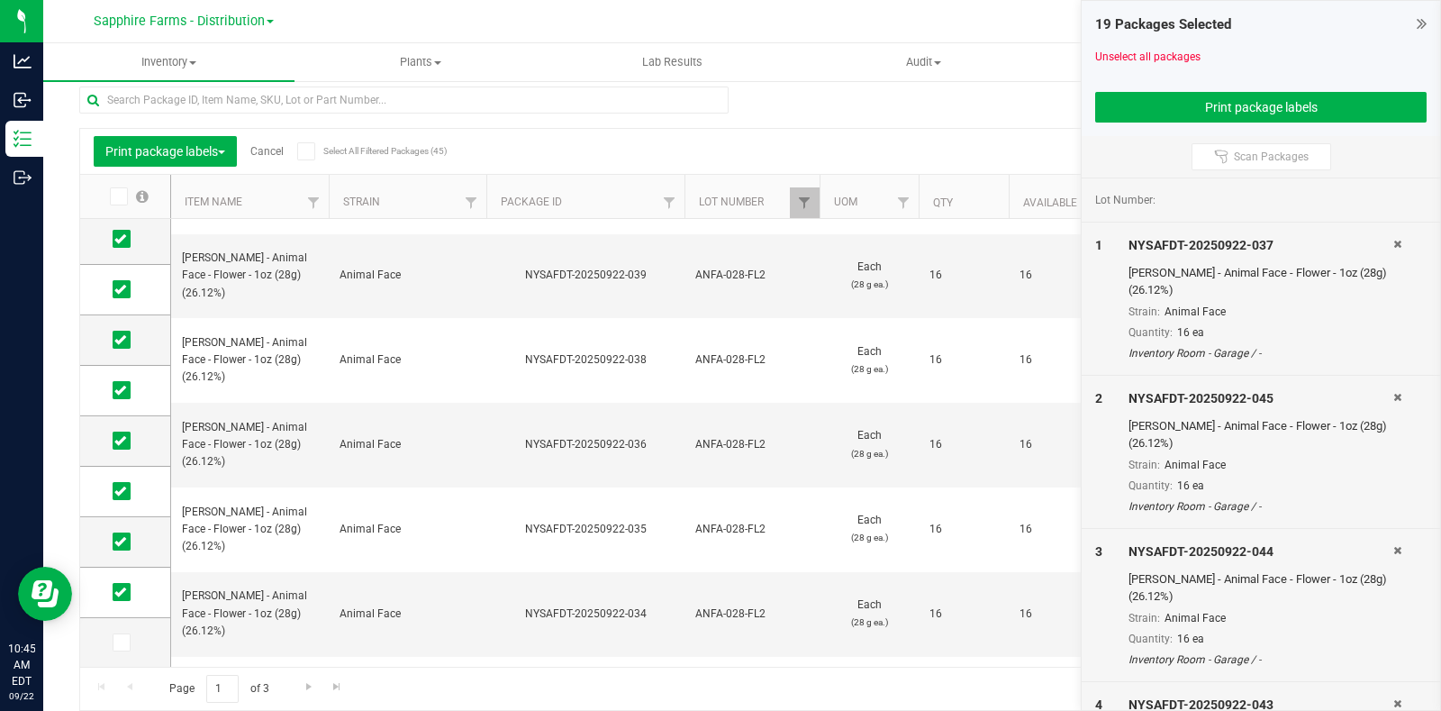
click at [276, 145] on link "Cancel" at bounding box center [266, 151] width 33 height 13
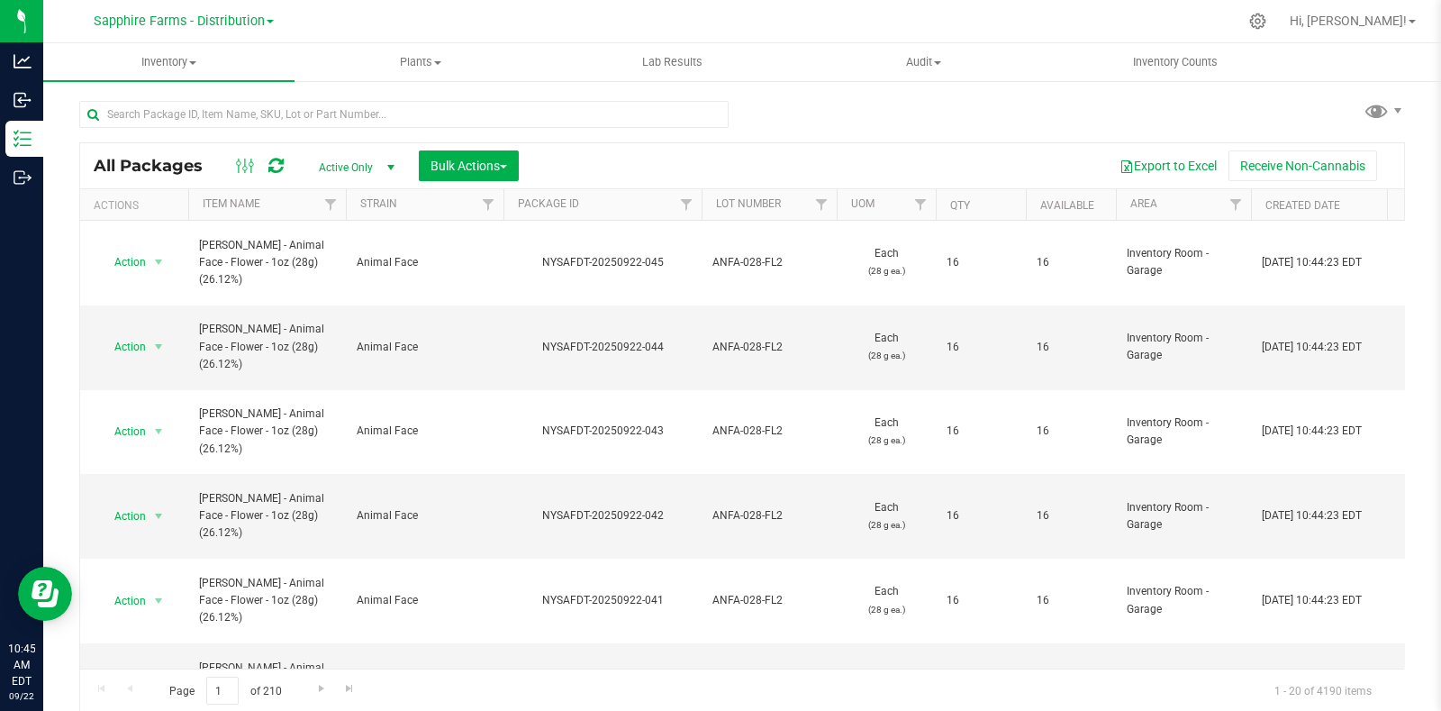
click at [513, 203] on th "Package ID" at bounding box center [603, 205] width 198 height 32
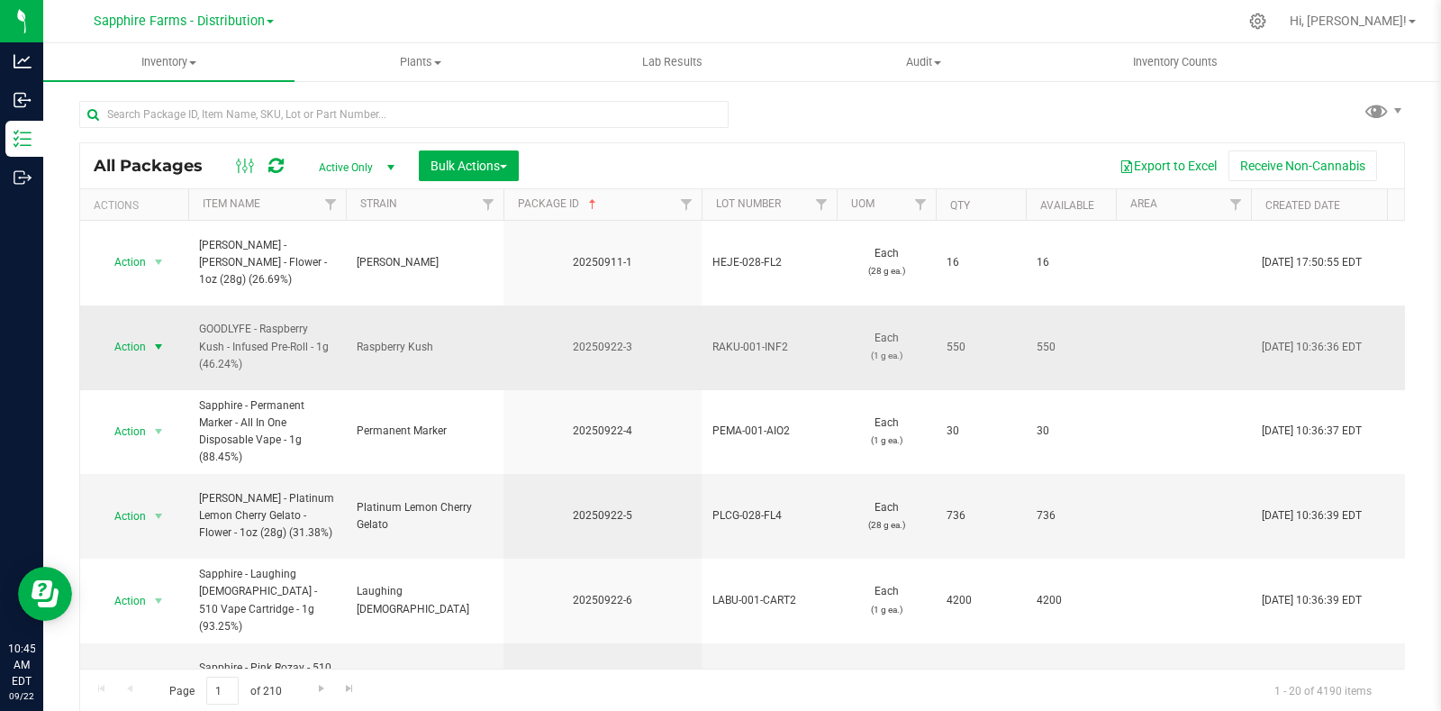
click at [144, 334] on span "Action" at bounding box center [122, 346] width 49 height 25
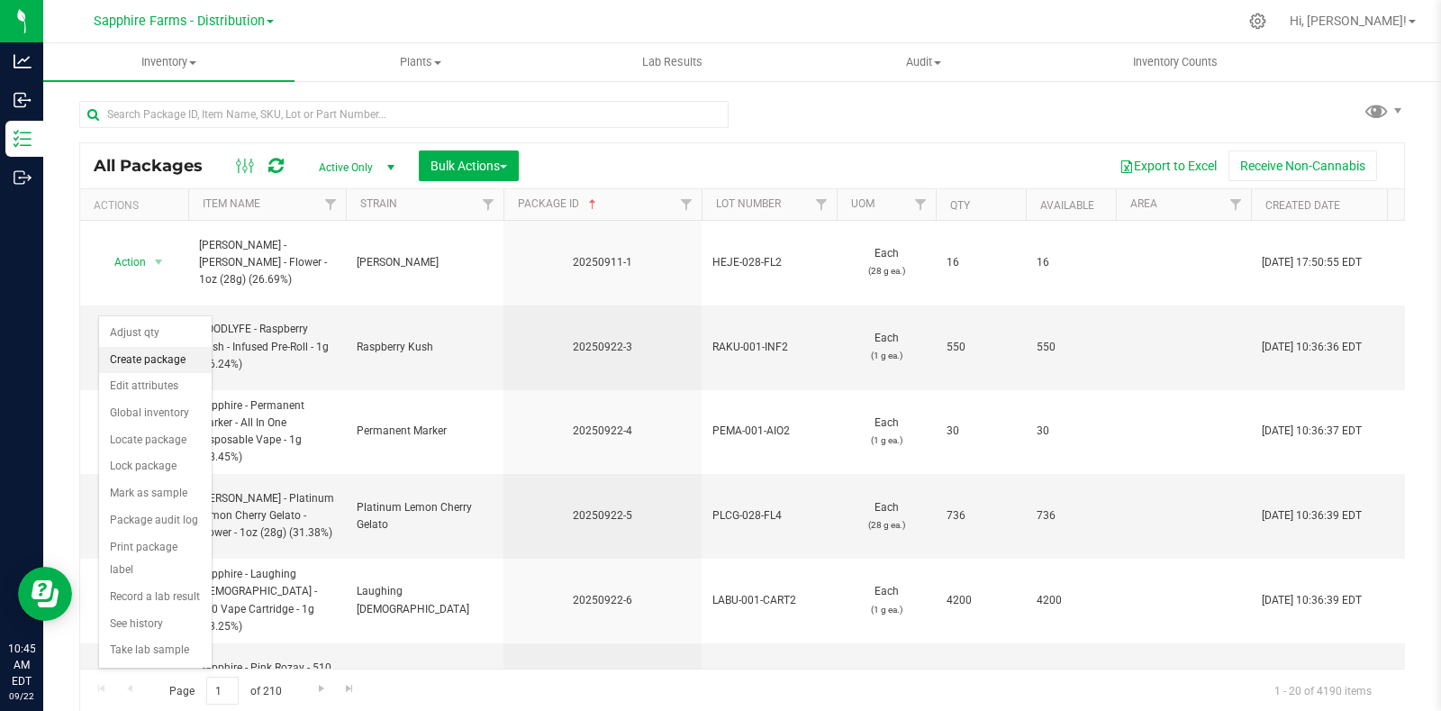
click at [167, 358] on li "Create package" at bounding box center [155, 360] width 113 height 27
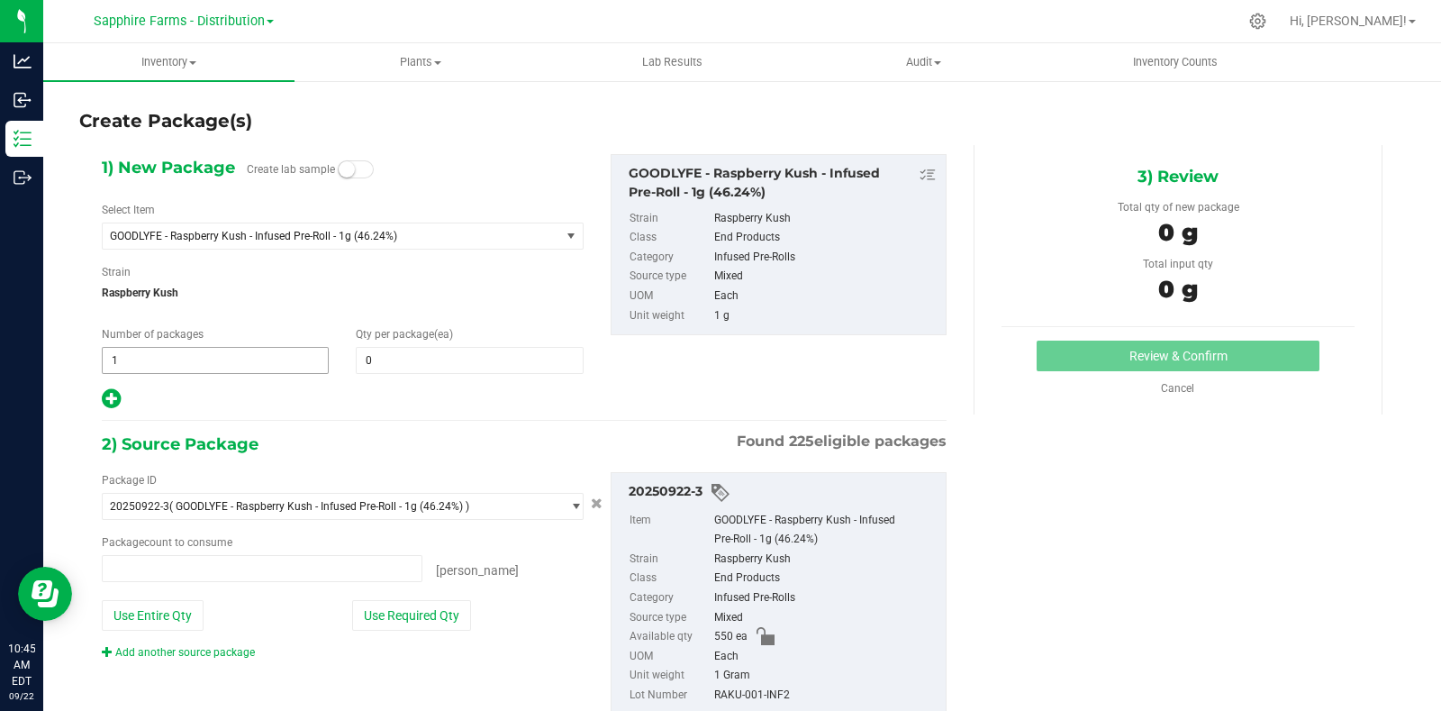
type input "0 ea"
click at [191, 359] on span "1 1" at bounding box center [215, 360] width 227 height 27
type input "11"
click at [382, 349] on span at bounding box center [469, 360] width 227 height 27
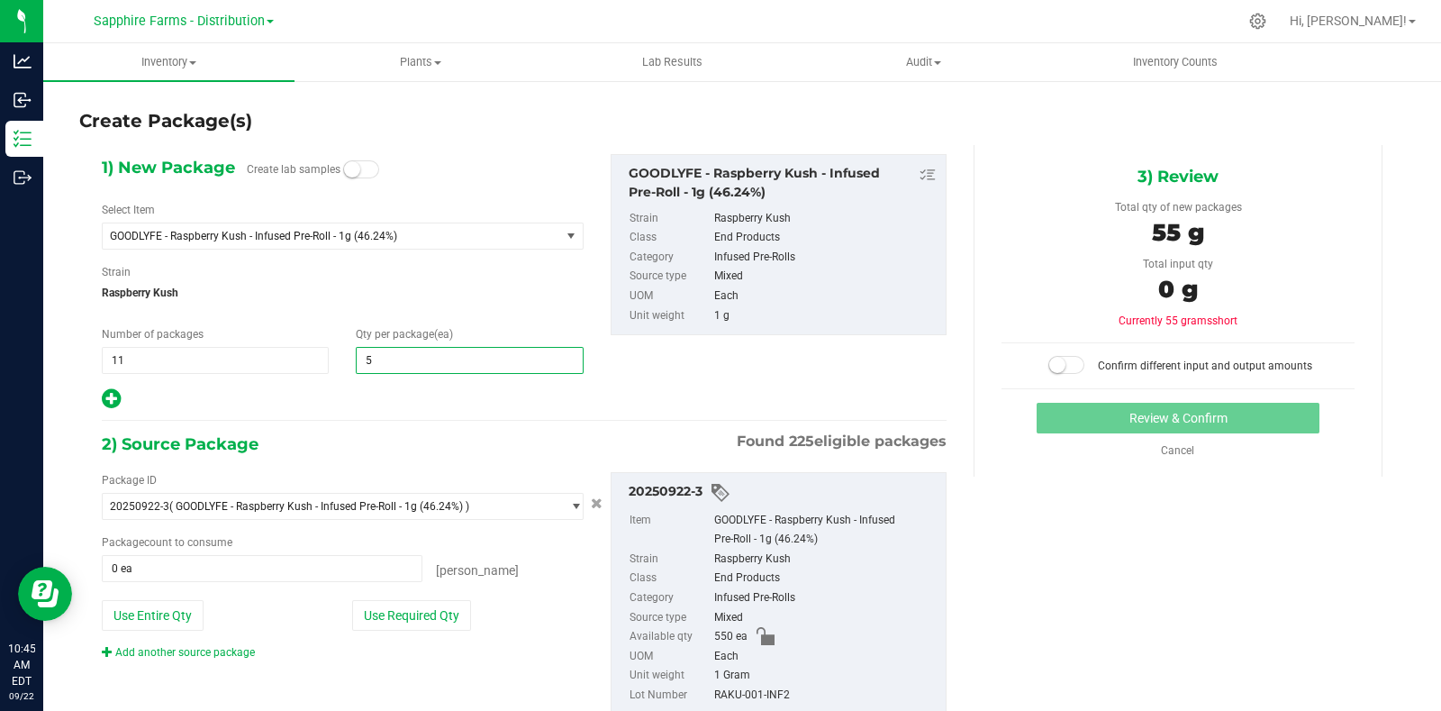
type input "50"
click at [404, 406] on div at bounding box center [343, 398] width 482 height 23
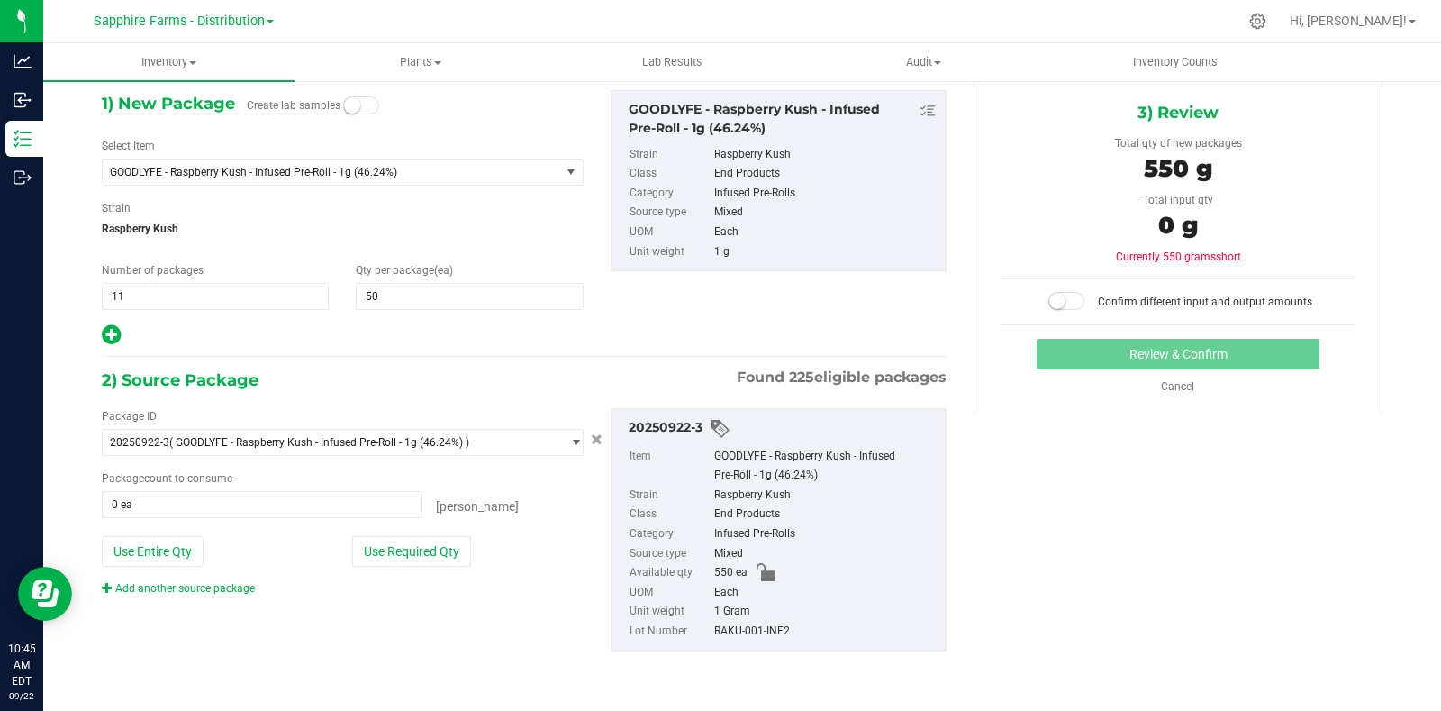
click at [414, 532] on div "Package ID 20250922-3 ( GOODLYFE - Raspberry Kush - Infused Pre-Roll - 1g (46.2…" at bounding box center [342, 502] width 509 height 188
click at [449, 547] on button "Use Required Qty" at bounding box center [411, 551] width 119 height 31
type input "550 ea"
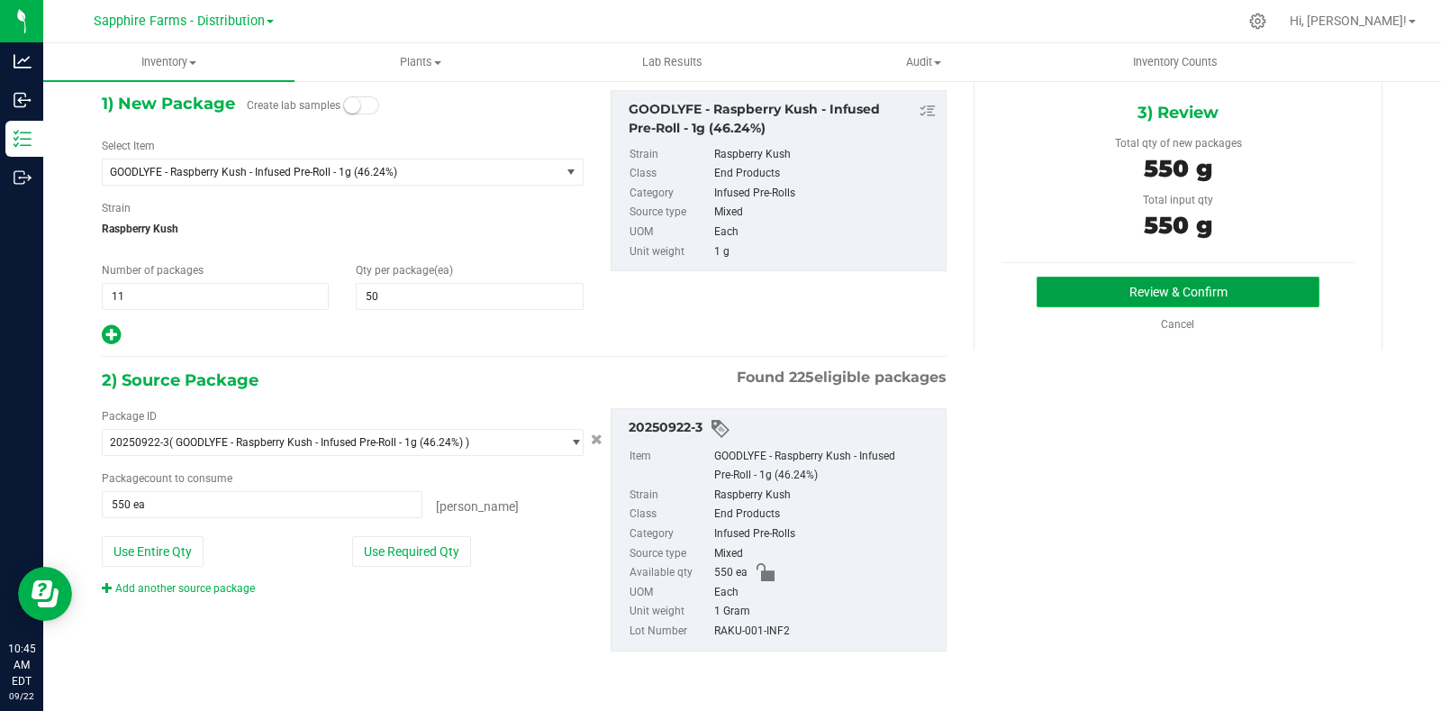
click at [1063, 295] on button "Review & Confirm" at bounding box center [1178, 292] width 283 height 31
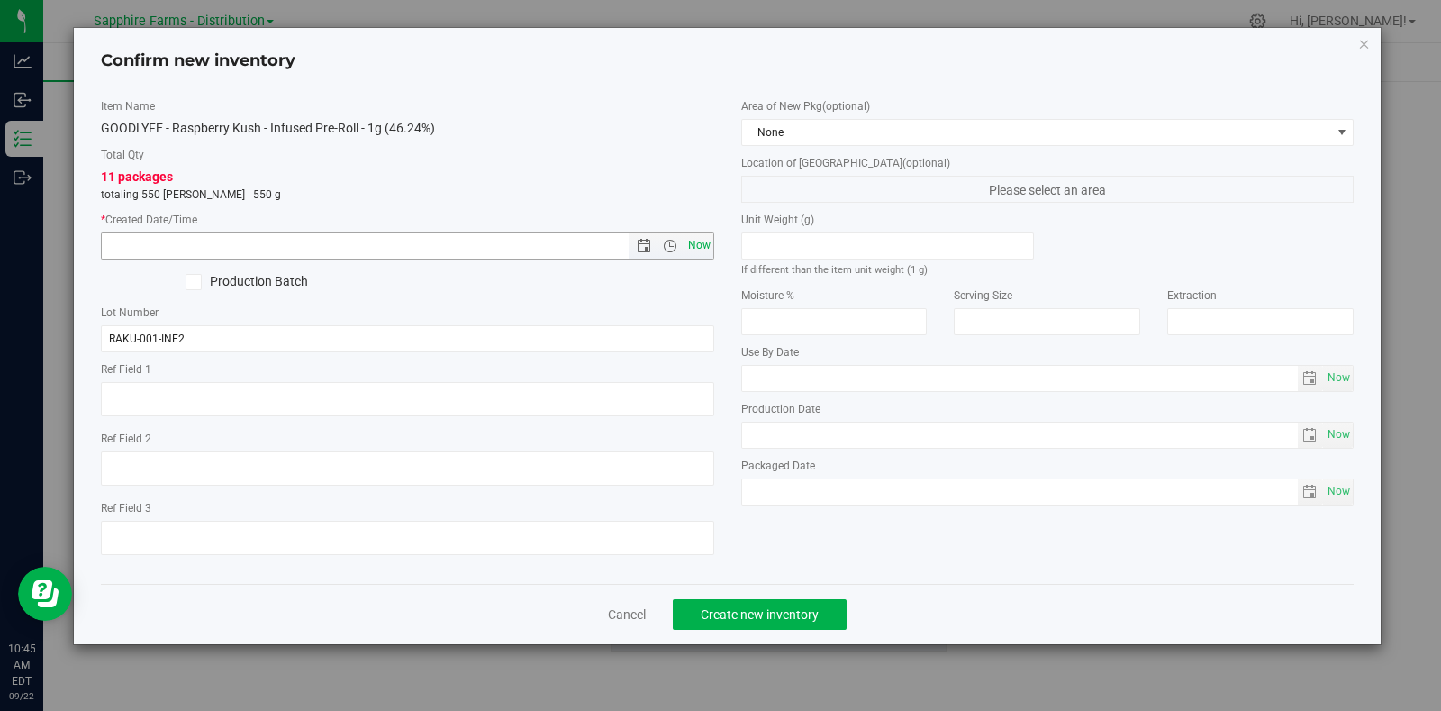
click at [689, 241] on span "Now" at bounding box center [699, 245] width 31 height 26
type input "9/22/2025 10:45 AM"
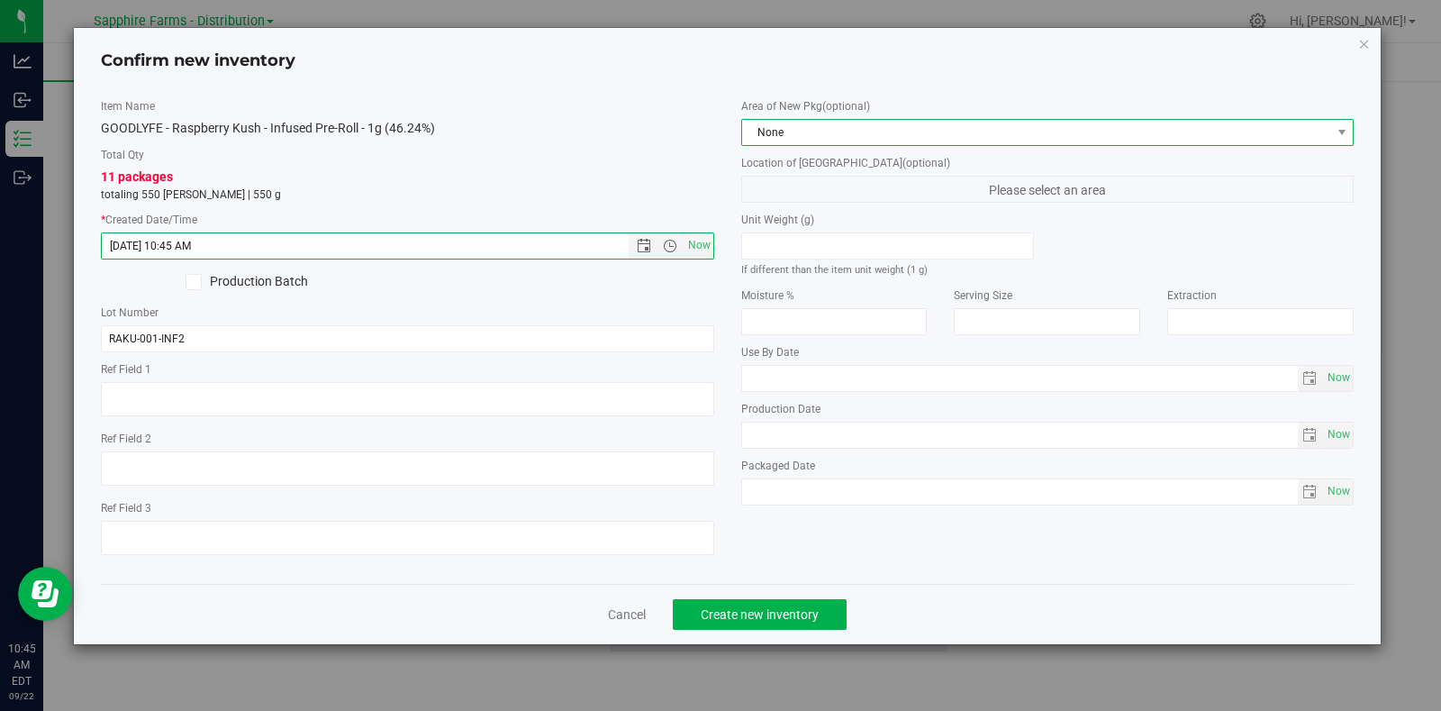
click at [811, 131] on span "None" at bounding box center [1036, 132] width 589 height 25
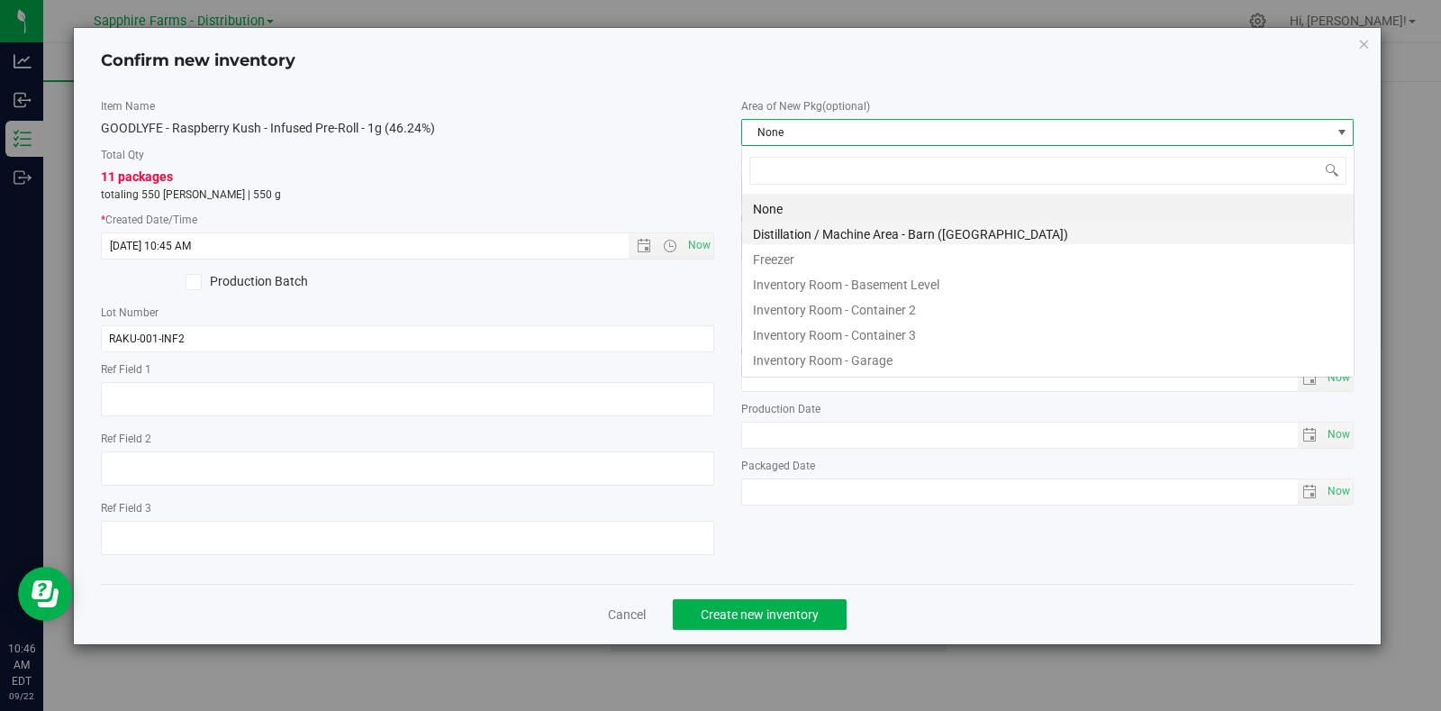
scroll to position [26, 612]
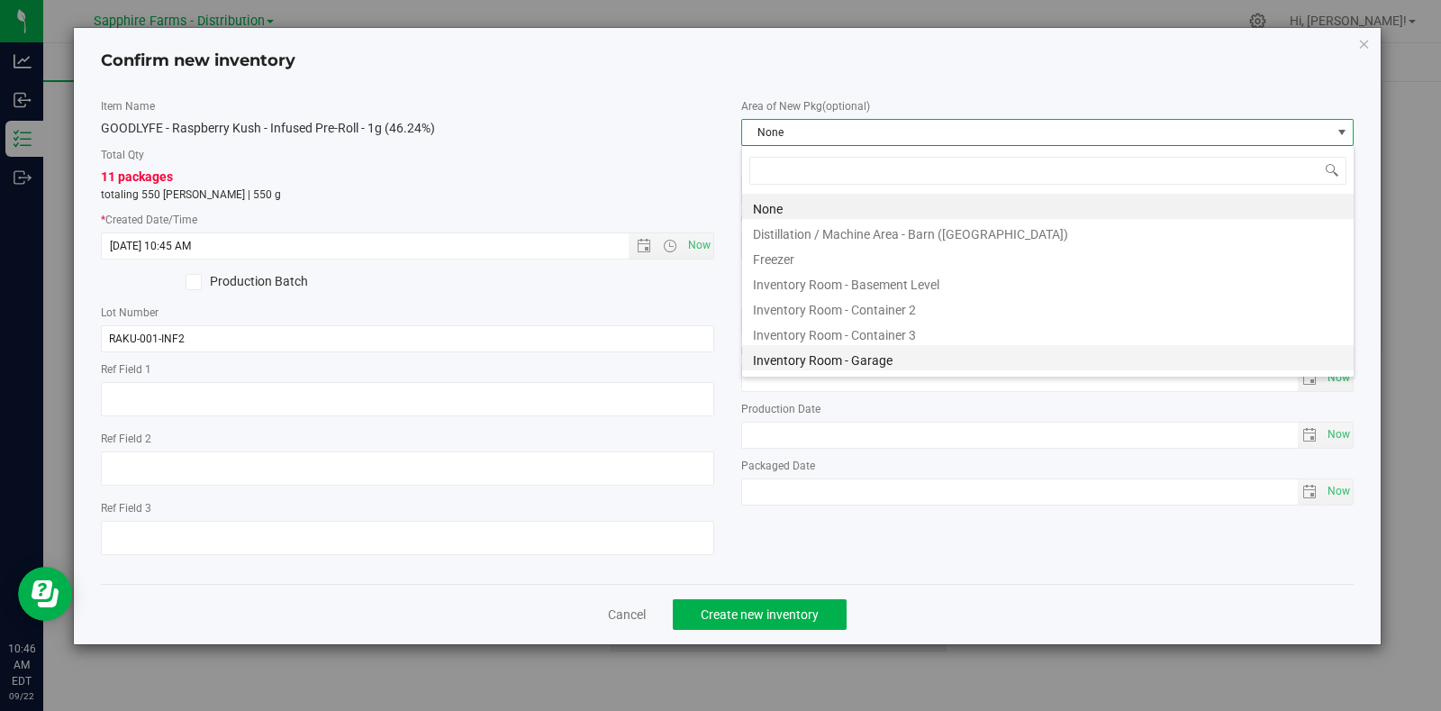
click at [873, 360] on li "Inventory Room - Garage" at bounding box center [1048, 357] width 612 height 25
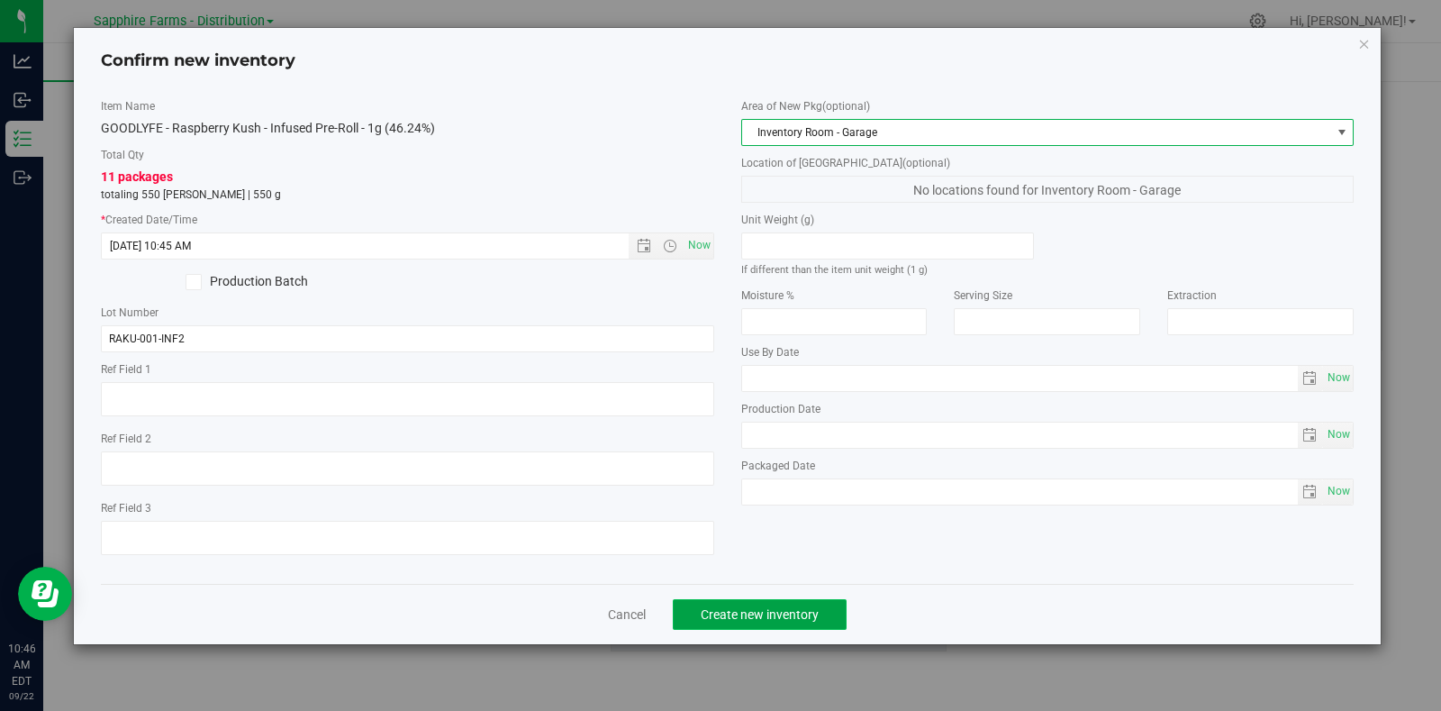
click at [775, 612] on span "Create new inventory" at bounding box center [760, 614] width 118 height 14
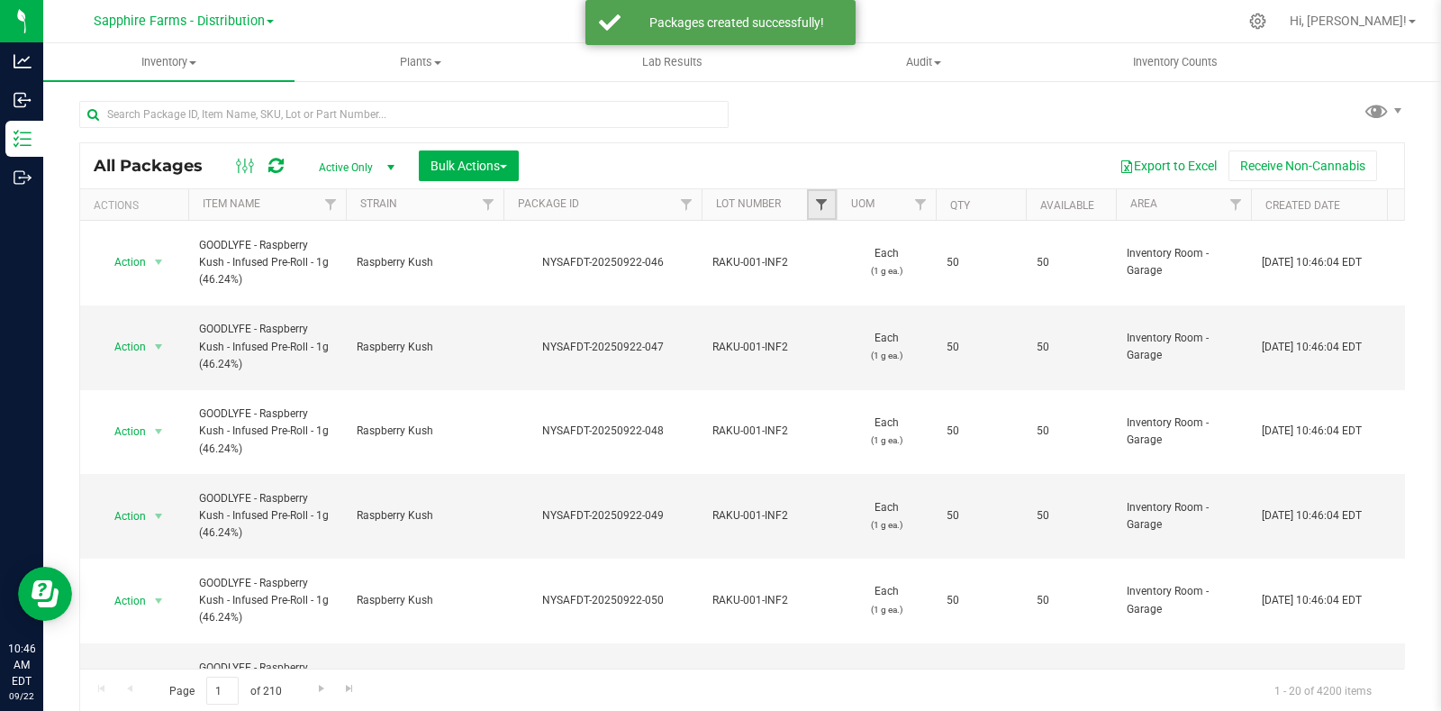
click at [827, 203] on span "Filter" at bounding box center [821, 204] width 14 height 14
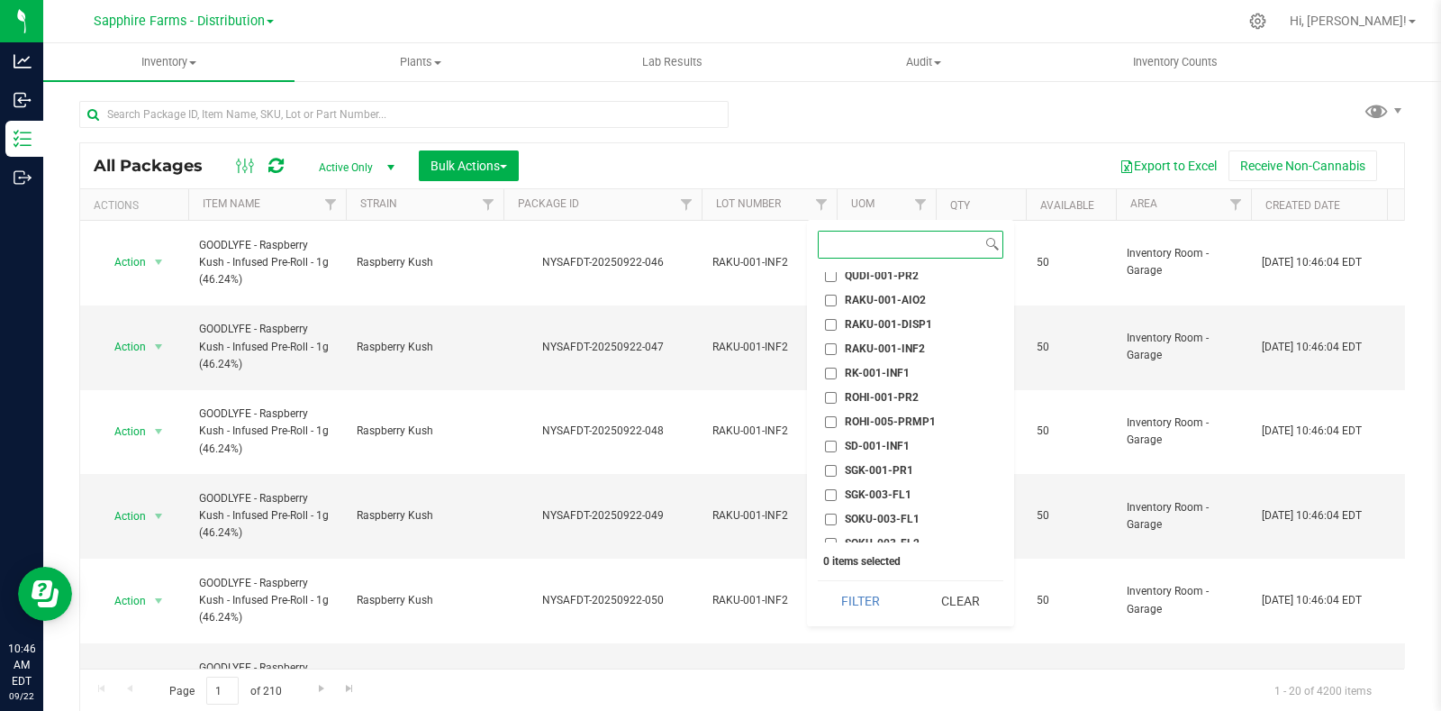
scroll to position [2139, 0]
click at [912, 378] on span "RAKU-001-INF2" at bounding box center [885, 379] width 80 height 11
click at [837, 378] on input "RAKU-001-INF2" at bounding box center [831, 380] width 12 height 12
checkbox input "true"
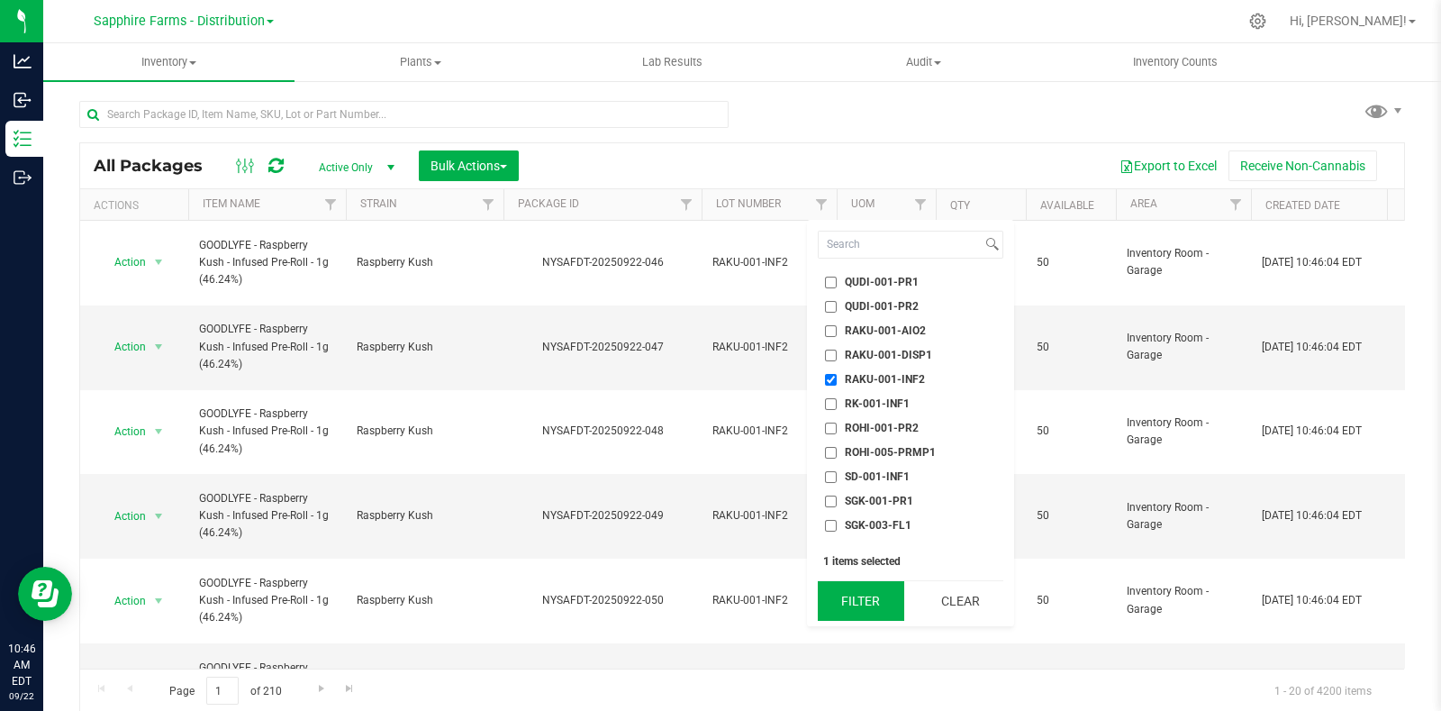
click at [865, 591] on button "Filter" at bounding box center [861, 601] width 86 height 40
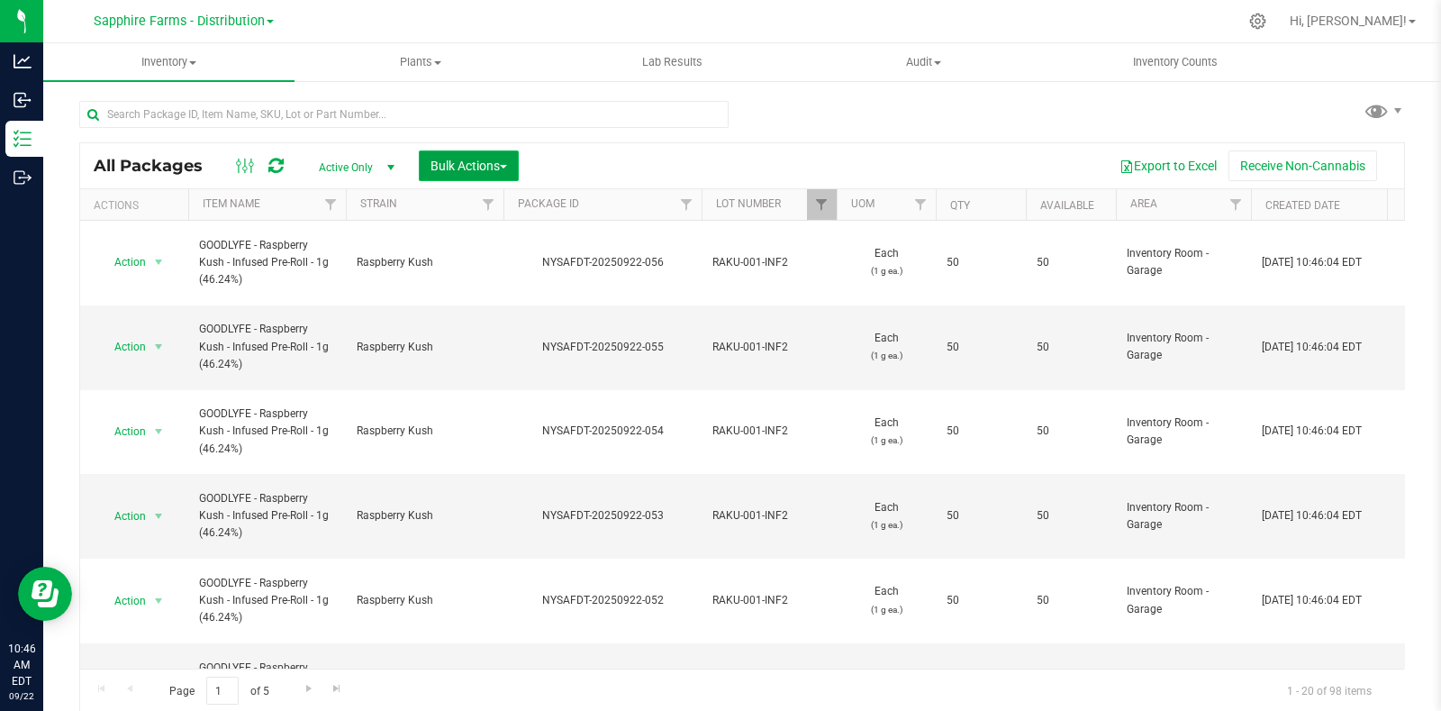
click at [468, 159] on span "Bulk Actions" at bounding box center [469, 166] width 77 height 14
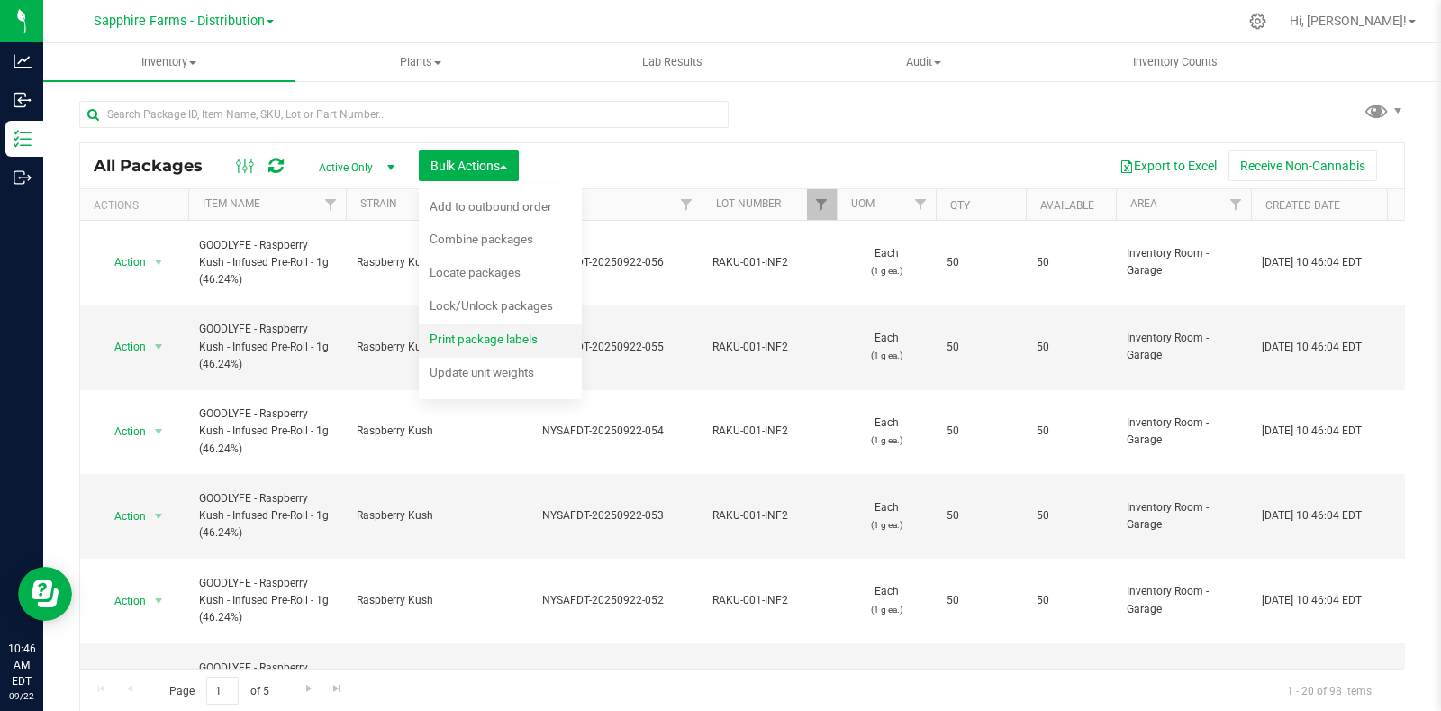
click at [527, 338] on span "Print package labels" at bounding box center [484, 338] width 108 height 14
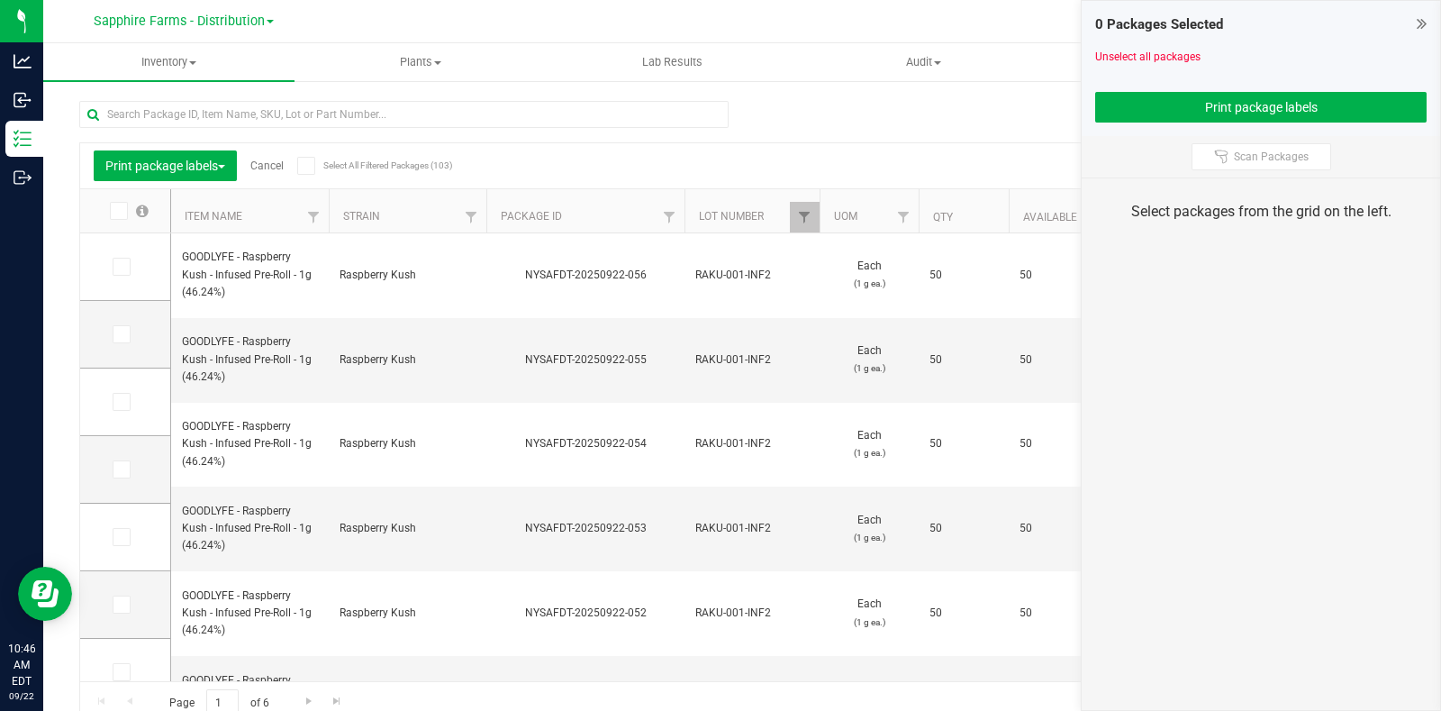
click at [117, 211] on icon at bounding box center [118, 211] width 12 height 0
click at [0, 0] on input "checkbox" at bounding box center [0, 0] width 0 height 0
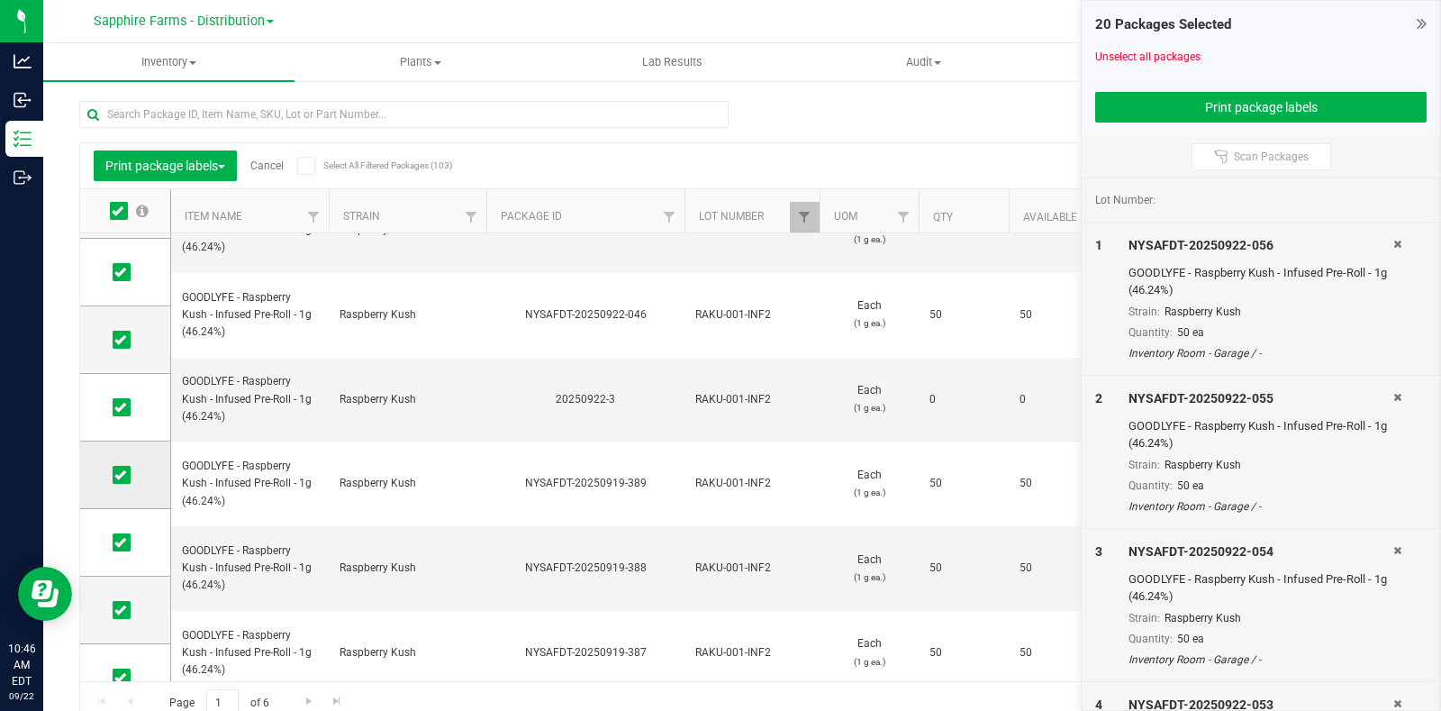
scroll to position [903, 0]
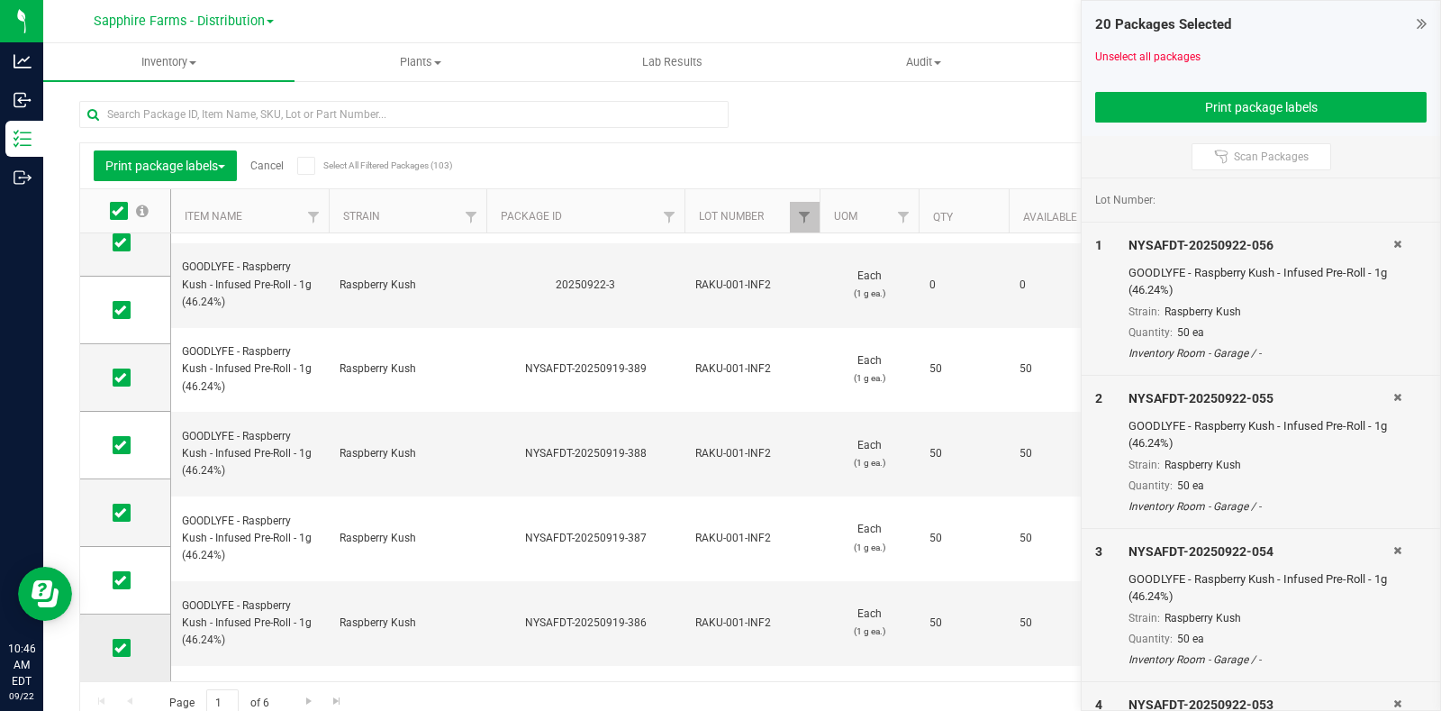
click at [128, 645] on span at bounding box center [122, 648] width 18 height 18
click at [0, 0] on input "checkbox" at bounding box center [0, 0] width 0 height 0
click at [123, 580] on icon at bounding box center [120, 580] width 12 height 0
click at [0, 0] on input "checkbox" at bounding box center [0, 0] width 0 height 0
click at [113, 496] on td at bounding box center [125, 513] width 90 height 68
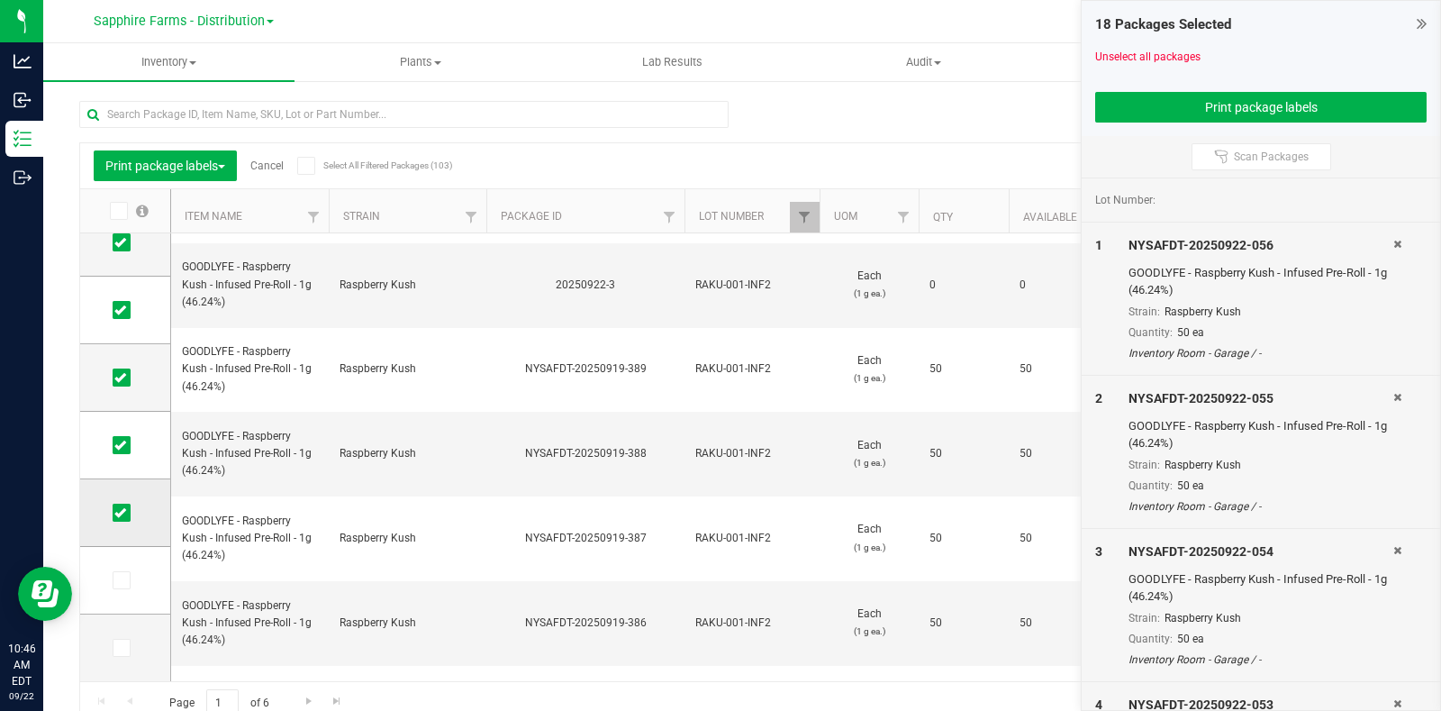
click at [134, 512] on label at bounding box center [126, 513] width 26 height 18
click at [0, 0] on input "checkbox" at bounding box center [0, 0] width 0 height 0
click at [119, 445] on icon at bounding box center [120, 445] width 12 height 0
click at [0, 0] on input "checkbox" at bounding box center [0, 0] width 0 height 0
click at [122, 377] on icon at bounding box center [120, 377] width 12 height 0
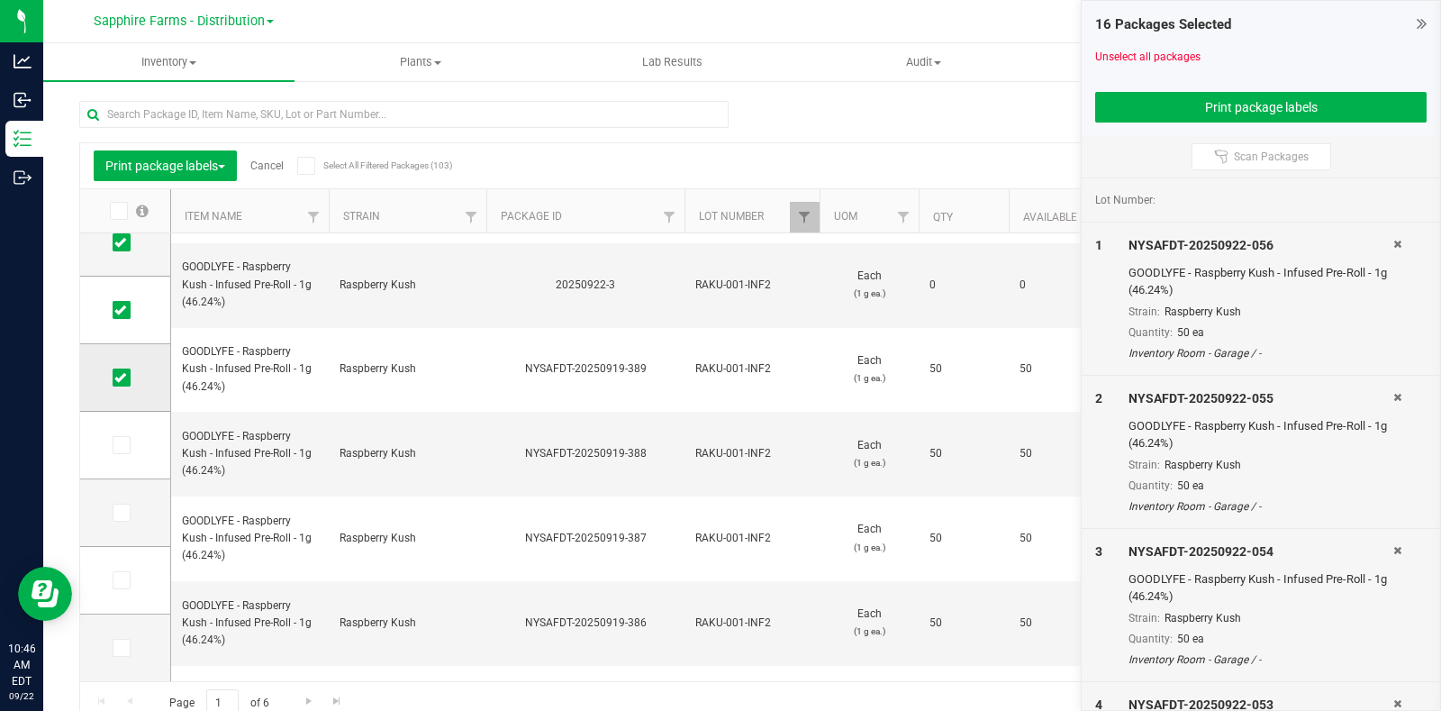
click at [0, 0] on input "checkbox" at bounding box center [0, 0] width 0 height 0
click at [116, 310] on icon at bounding box center [120, 310] width 12 height 0
click at [0, 0] on input "checkbox" at bounding box center [0, 0] width 0 height 0
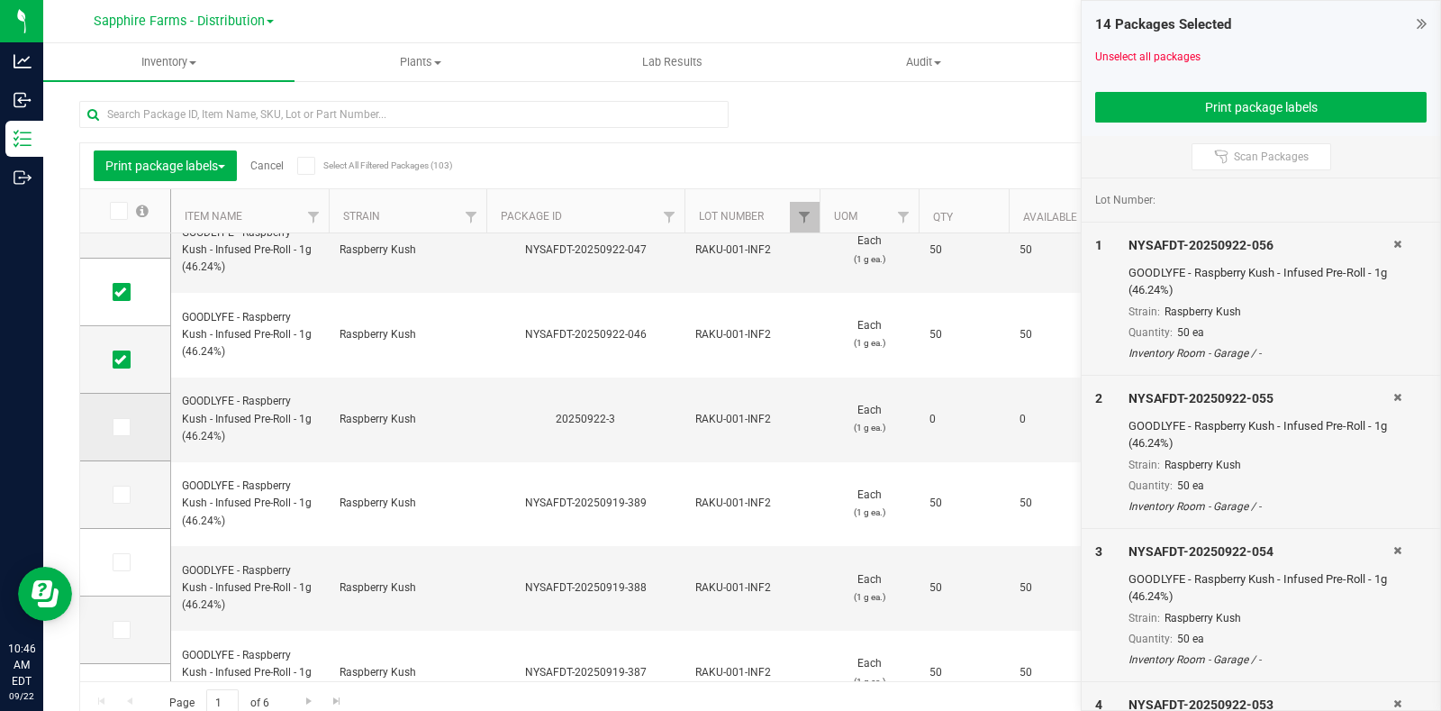
scroll to position [651, 0]
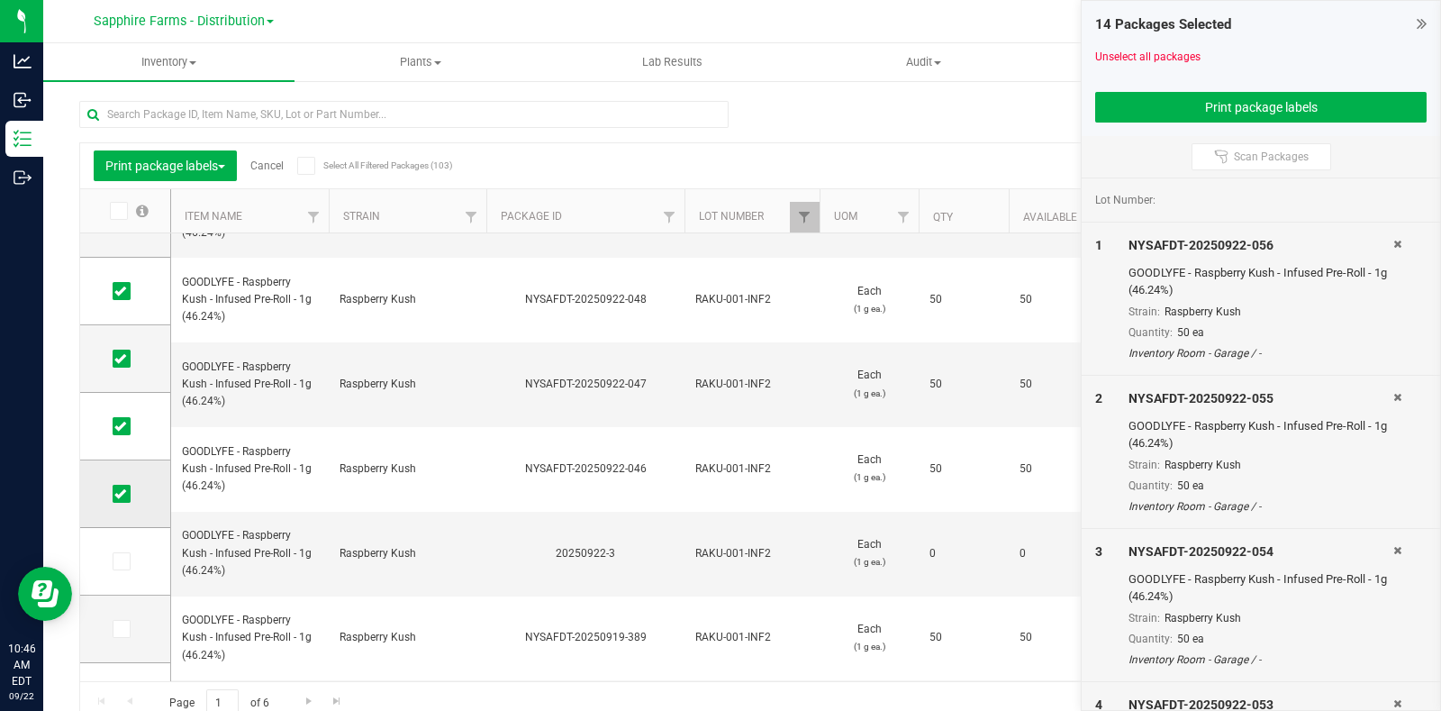
click at [117, 494] on icon at bounding box center [120, 494] width 12 height 0
click at [0, 0] on input "checkbox" at bounding box center [0, 0] width 0 height 0
click at [117, 426] on icon at bounding box center [120, 426] width 12 height 0
click at [0, 0] on input "checkbox" at bounding box center [0, 0] width 0 height 0
click at [121, 358] on icon at bounding box center [120, 358] width 12 height 0
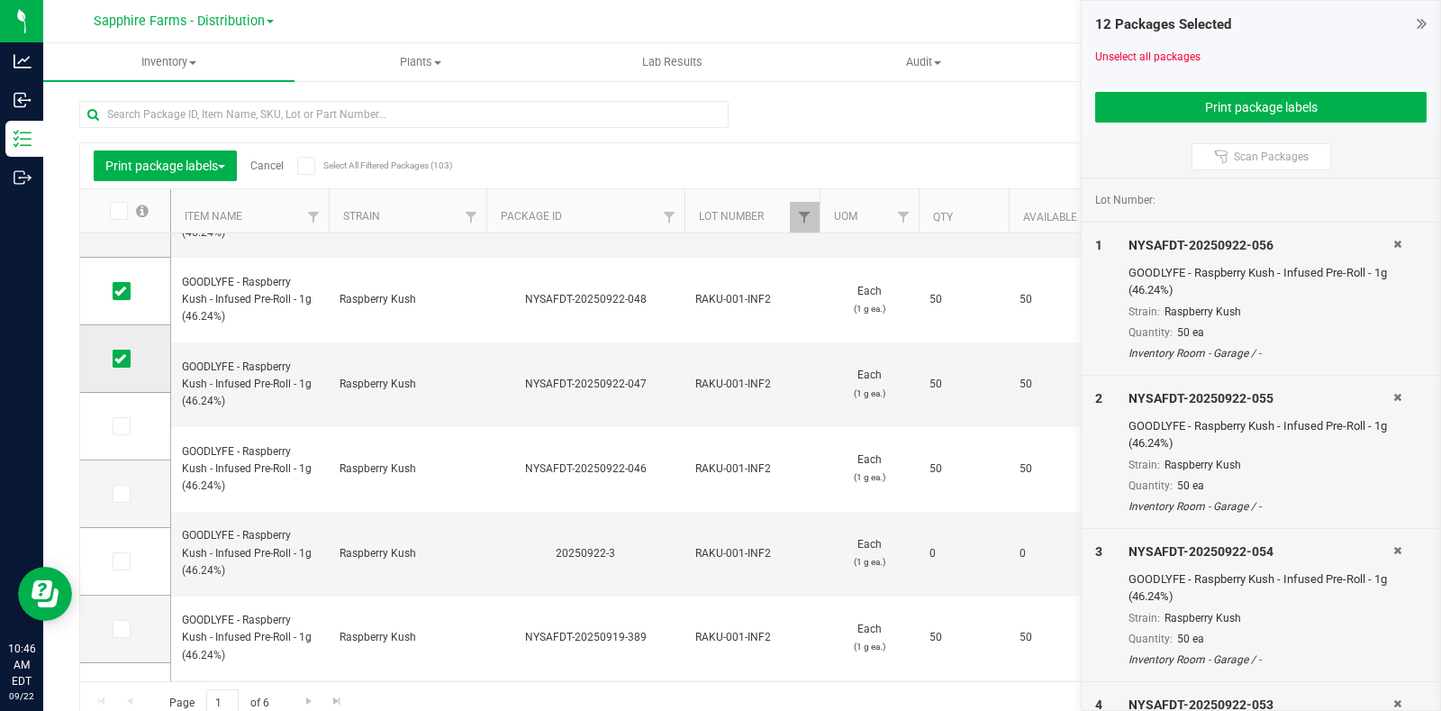
click at [0, 0] on input "checkbox" at bounding box center [0, 0] width 0 height 0
click at [1255, 106] on button "Print package labels" at bounding box center [1260, 107] width 331 height 31
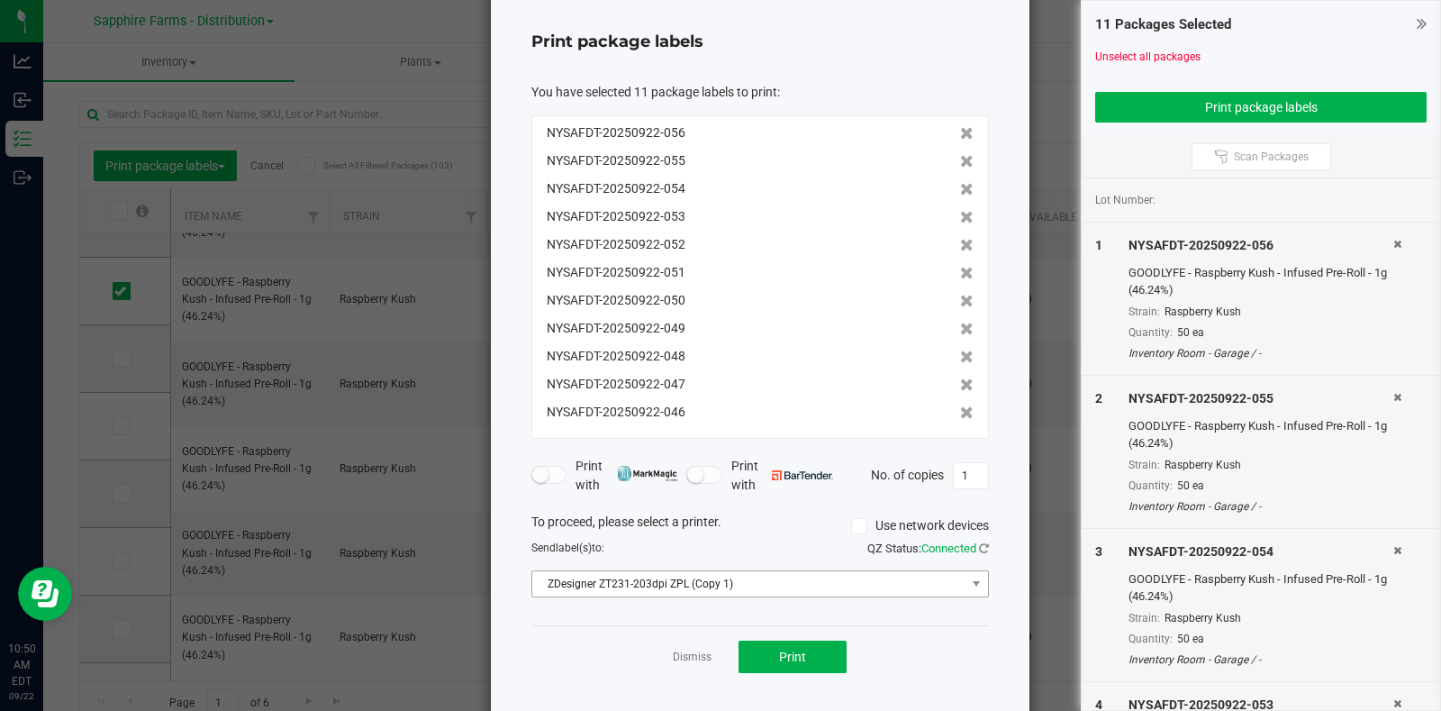
scroll to position [95, 0]
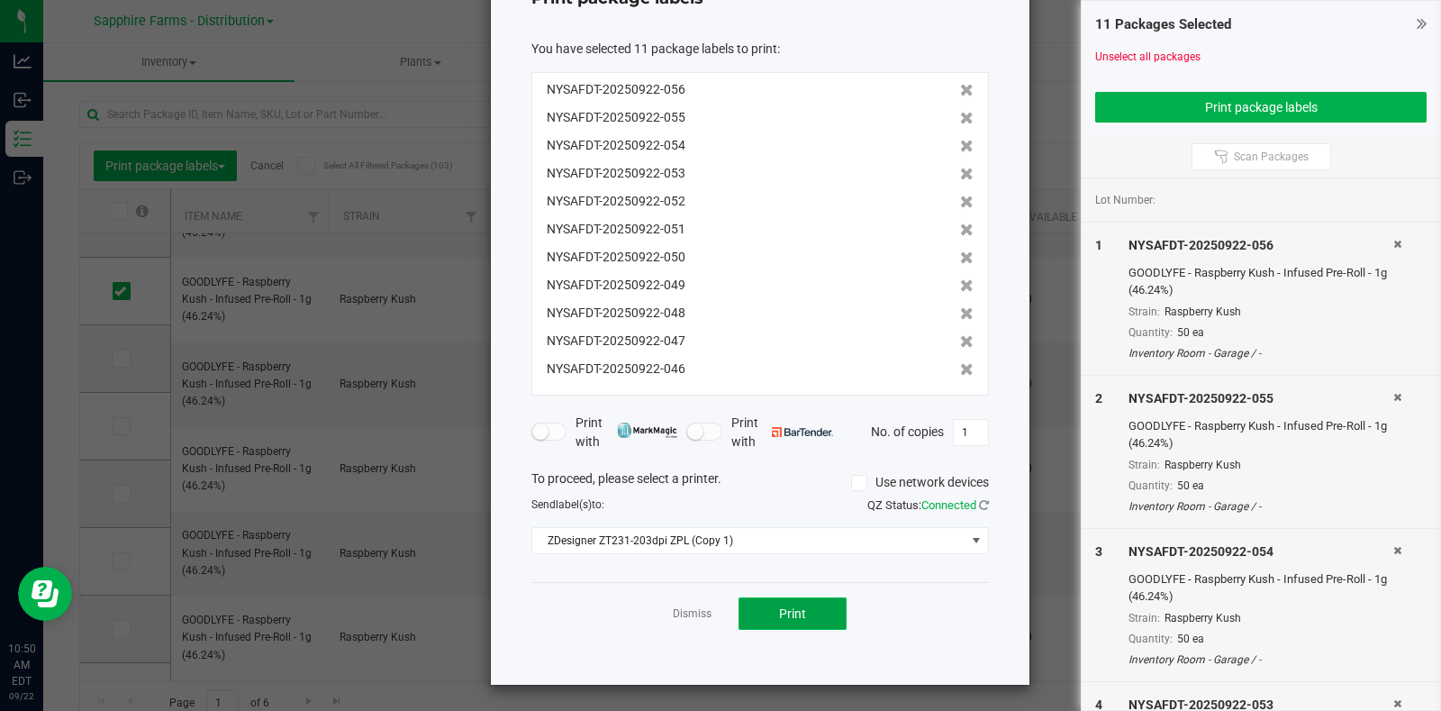
click at [802, 621] on button "Print" at bounding box center [793, 613] width 108 height 32
click at [659, 612] on div "Dismiss Print" at bounding box center [760, 613] width 458 height 62
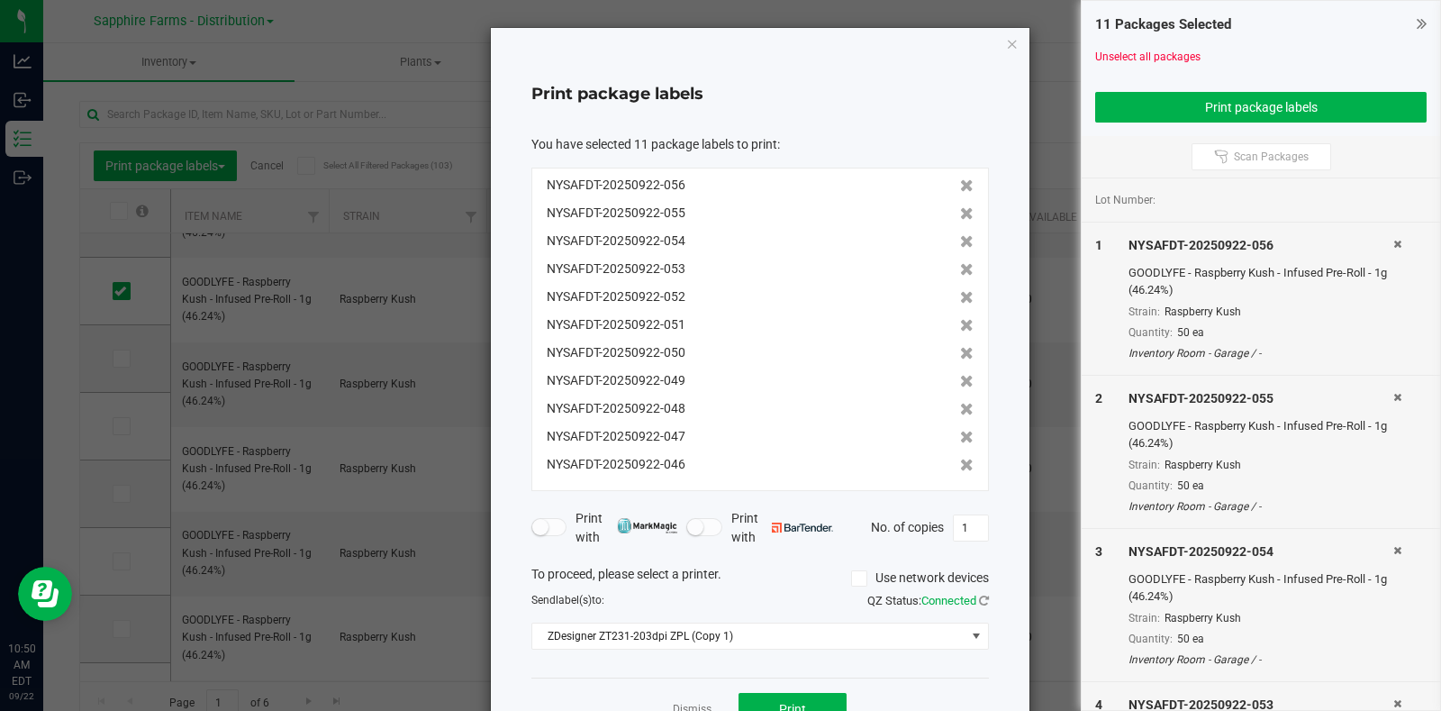
scroll to position [0, 0]
click at [1011, 47] on div "Print package labels You have selected 11 package labels to print : NYSAFDT-202…" at bounding box center [760, 404] width 539 height 752
click at [1006, 47] on icon "button" at bounding box center [1012, 43] width 13 height 22
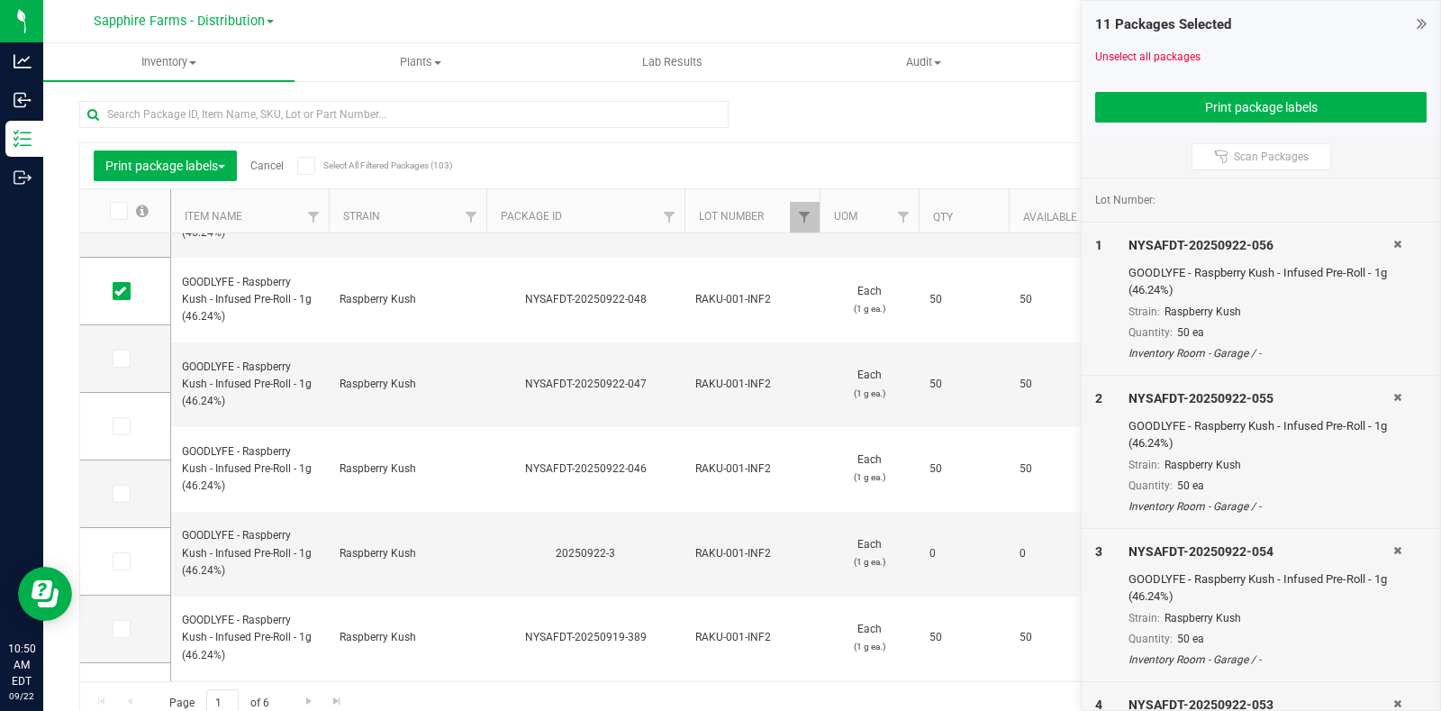
click at [259, 167] on link "Cancel" at bounding box center [266, 165] width 33 height 13
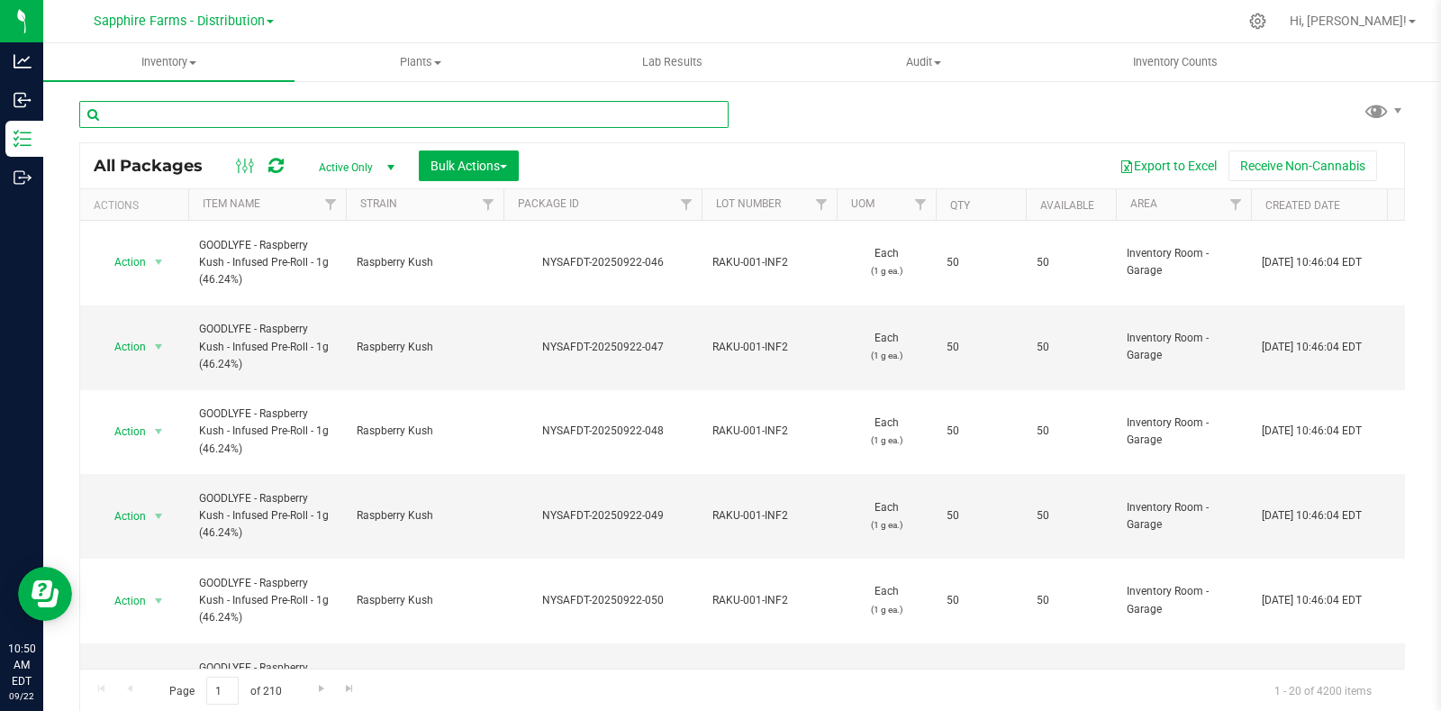
click at [185, 118] on input "text" at bounding box center [403, 114] width 649 height 27
paste input "PEMA-001-AIO2"
type input "PEMA-001-AIO2"
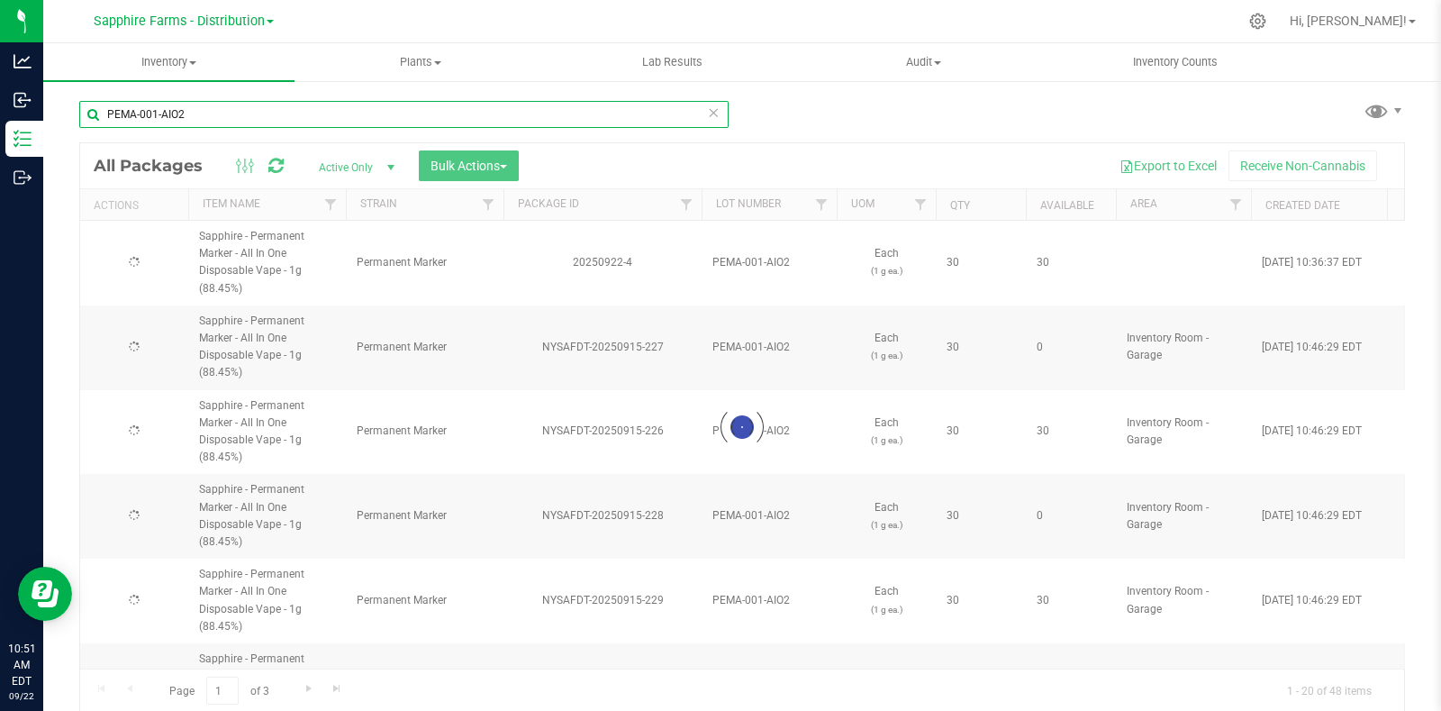
drag, startPoint x: 113, startPoint y: 110, endPoint x: 59, endPoint y: 110, distance: 54.9
click at [59, 110] on div "PEMA-001-AIO2 Loading... All Packages Active Only Active Only Lab Samples Locke…" at bounding box center [742, 353] width 1398 height 549
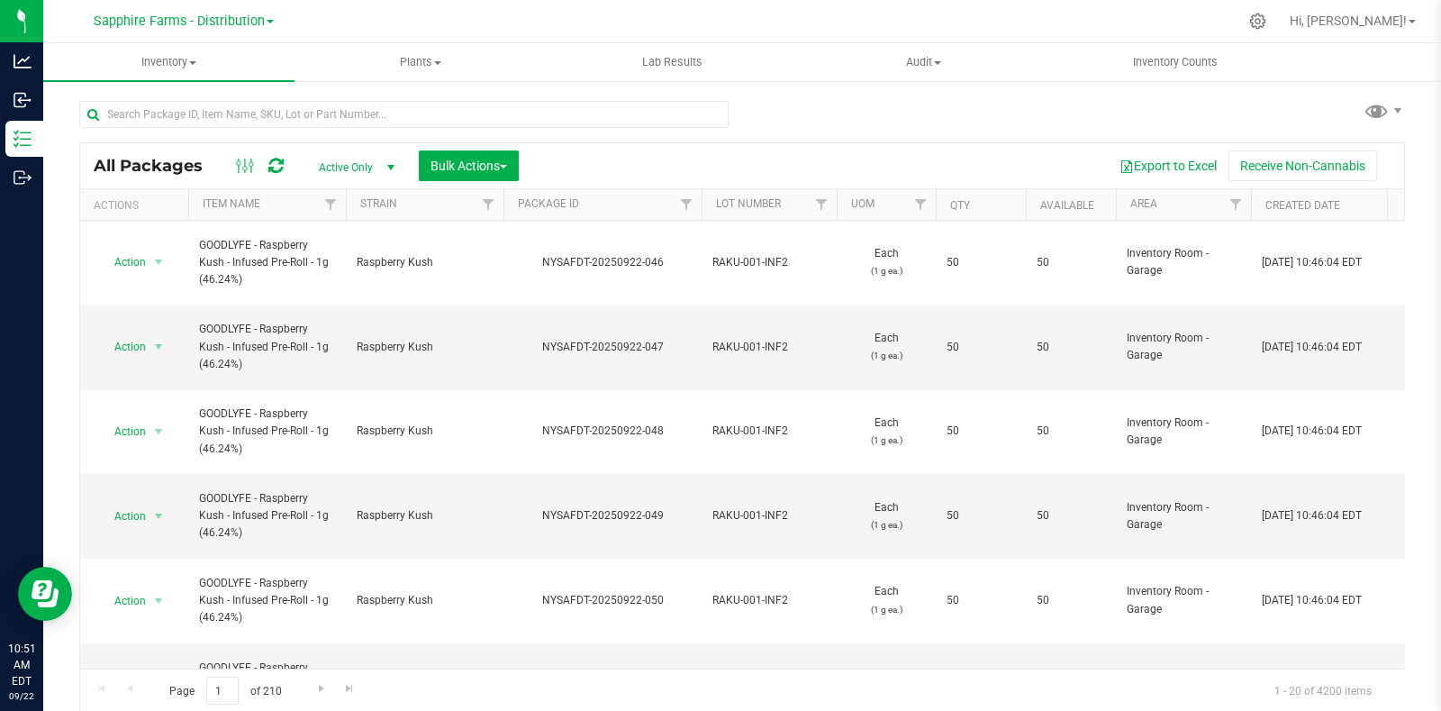
click at [510, 213] on th "Package ID" at bounding box center [603, 205] width 198 height 32
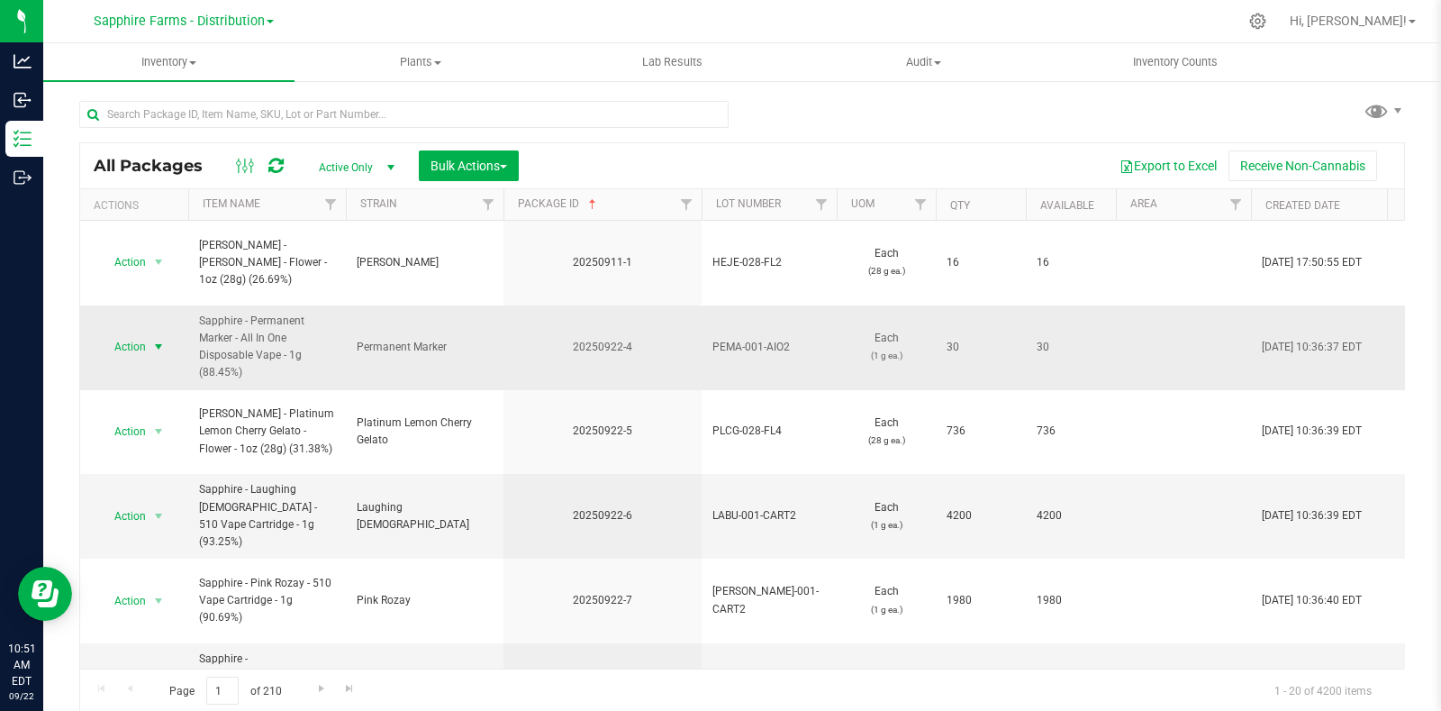
click at [152, 340] on span "select" at bounding box center [158, 347] width 14 height 14
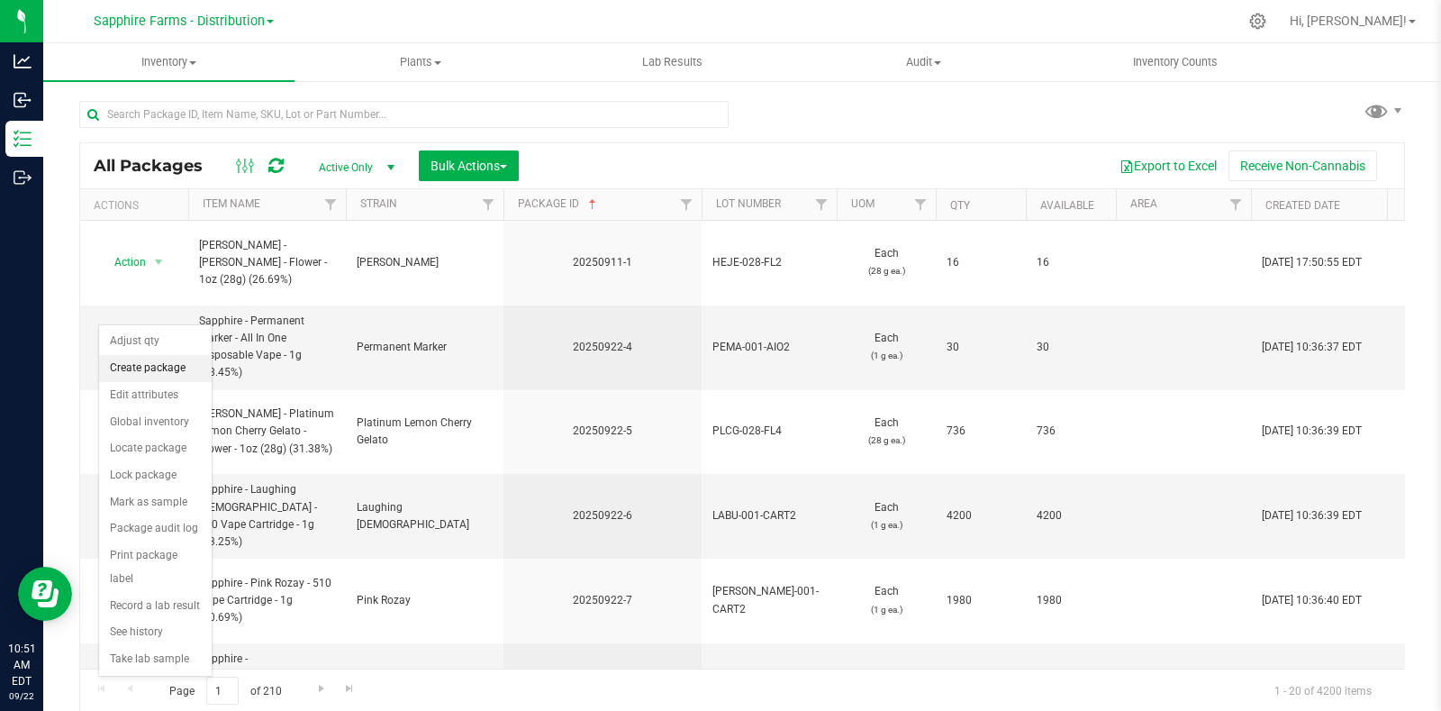
click at [138, 367] on li "Create package" at bounding box center [155, 368] width 113 height 27
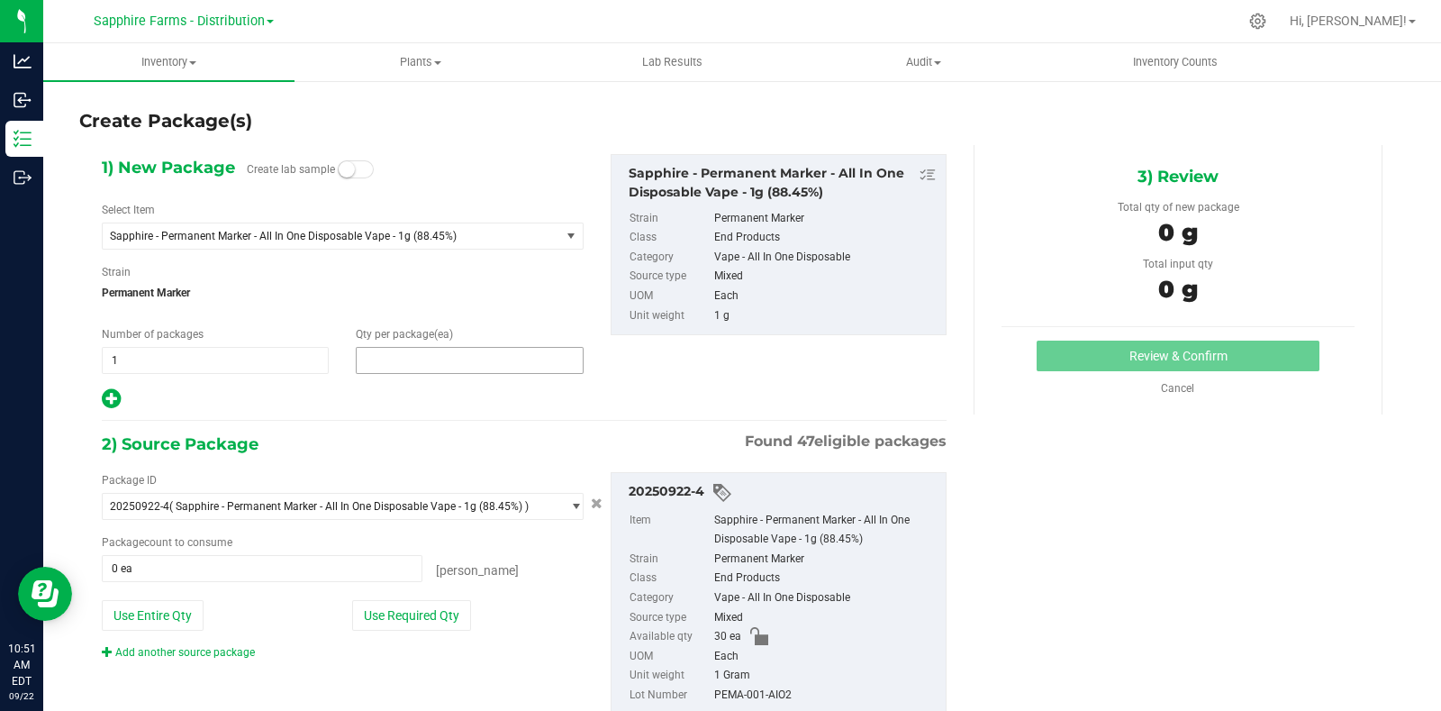
click at [461, 358] on span at bounding box center [469, 360] width 227 height 27
type input "30"
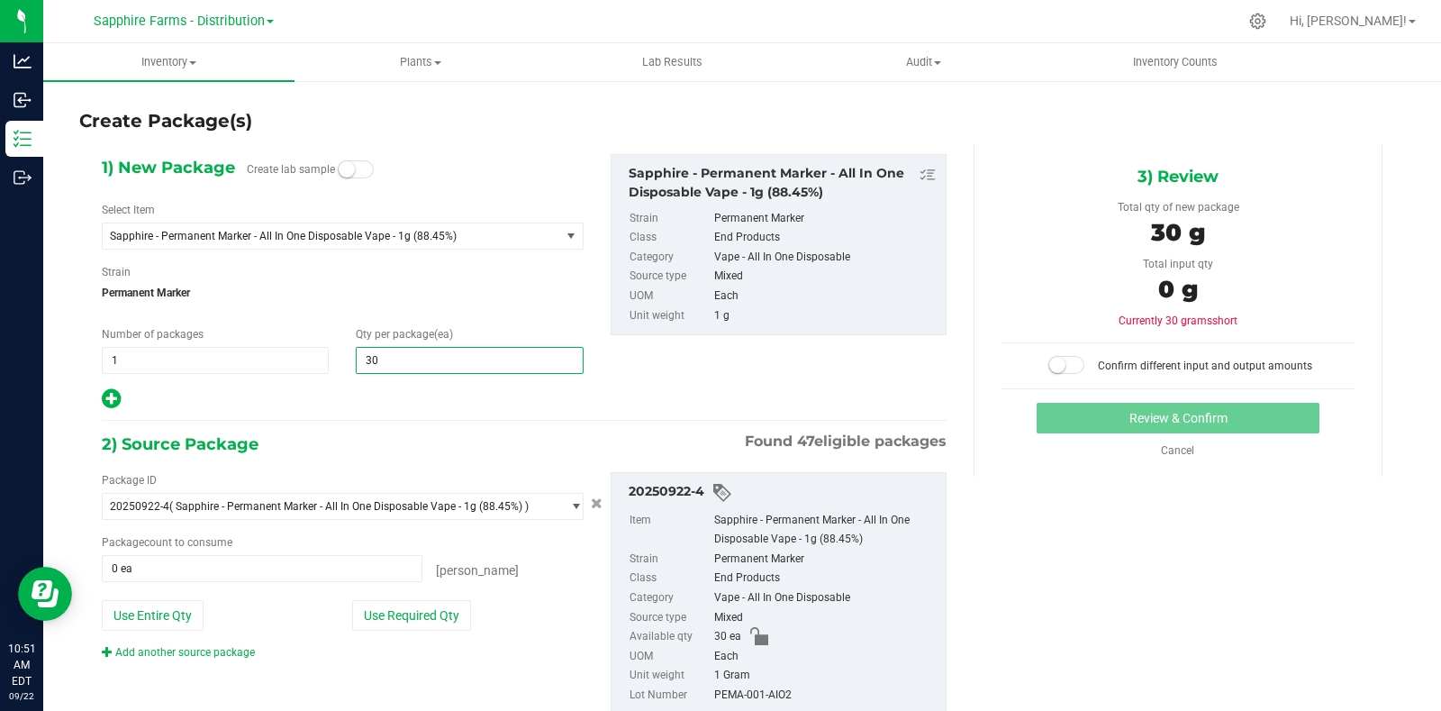
type input "30"
click at [422, 443] on div "2) Source Package Found 47 eligible packages" at bounding box center [524, 444] width 845 height 27
drag, startPoint x: 357, startPoint y: 626, endPoint x: 484, endPoint y: 574, distance: 137.3
click at [358, 627] on button "Use Required Qty" at bounding box center [411, 615] width 119 height 31
type input "30 ea"
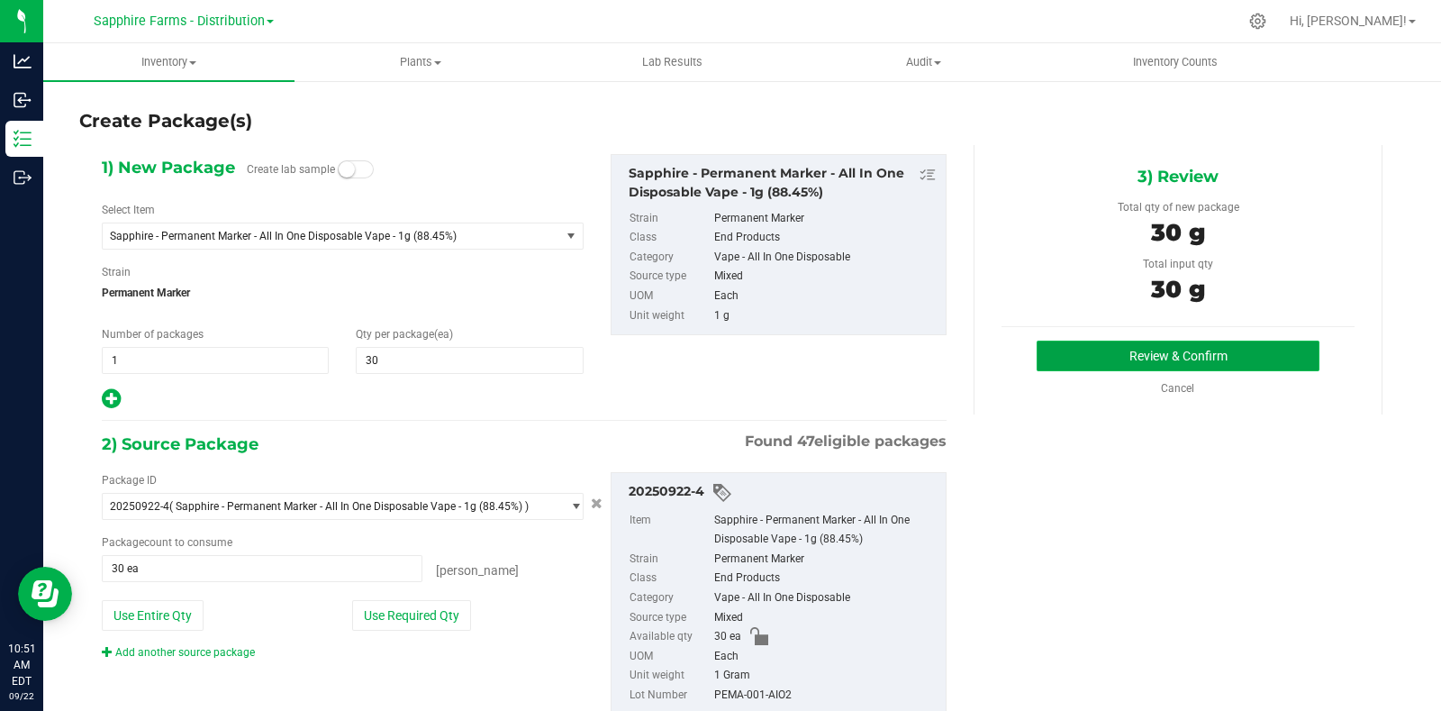
click at [1108, 349] on button "Review & Confirm" at bounding box center [1178, 355] width 283 height 31
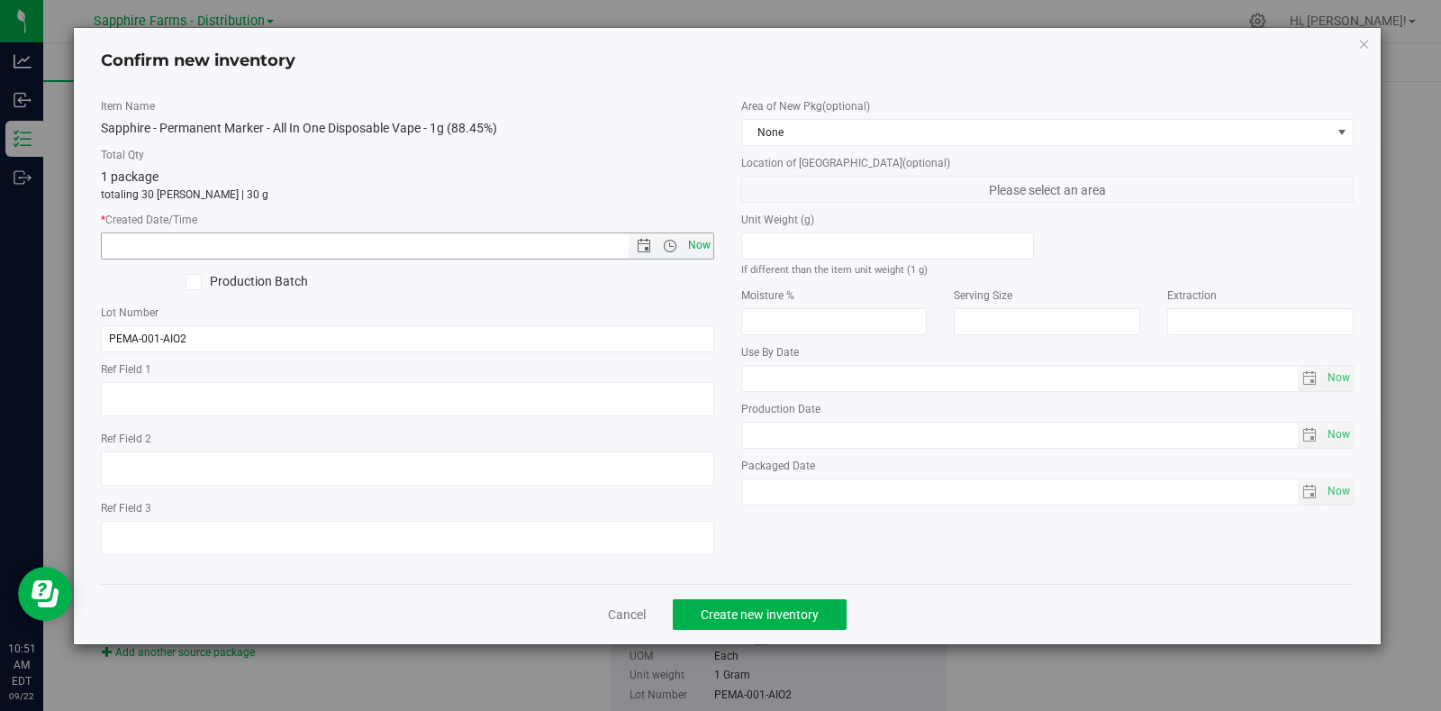
click at [705, 247] on span "Now" at bounding box center [699, 245] width 31 height 26
type input "9/22/2025 10:51 AM"
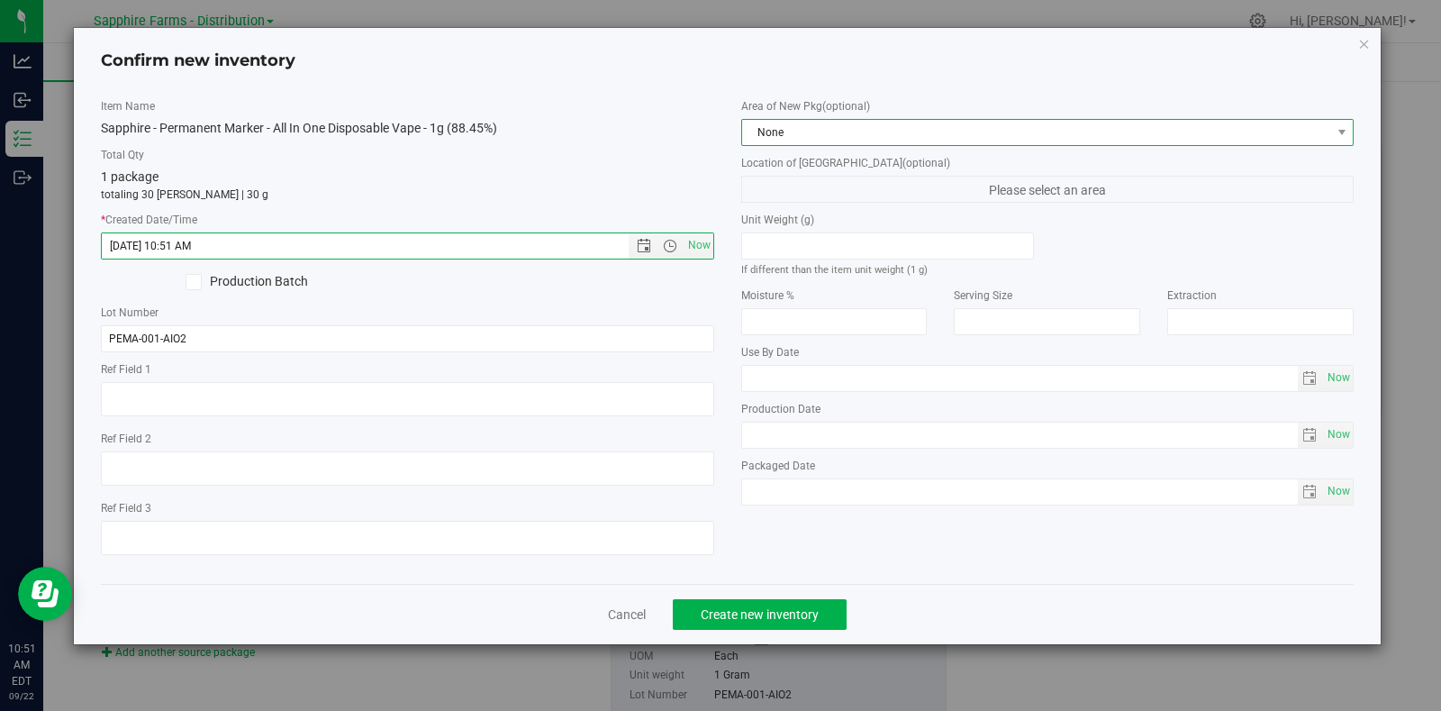
click at [803, 120] on span "None" at bounding box center [1036, 132] width 589 height 25
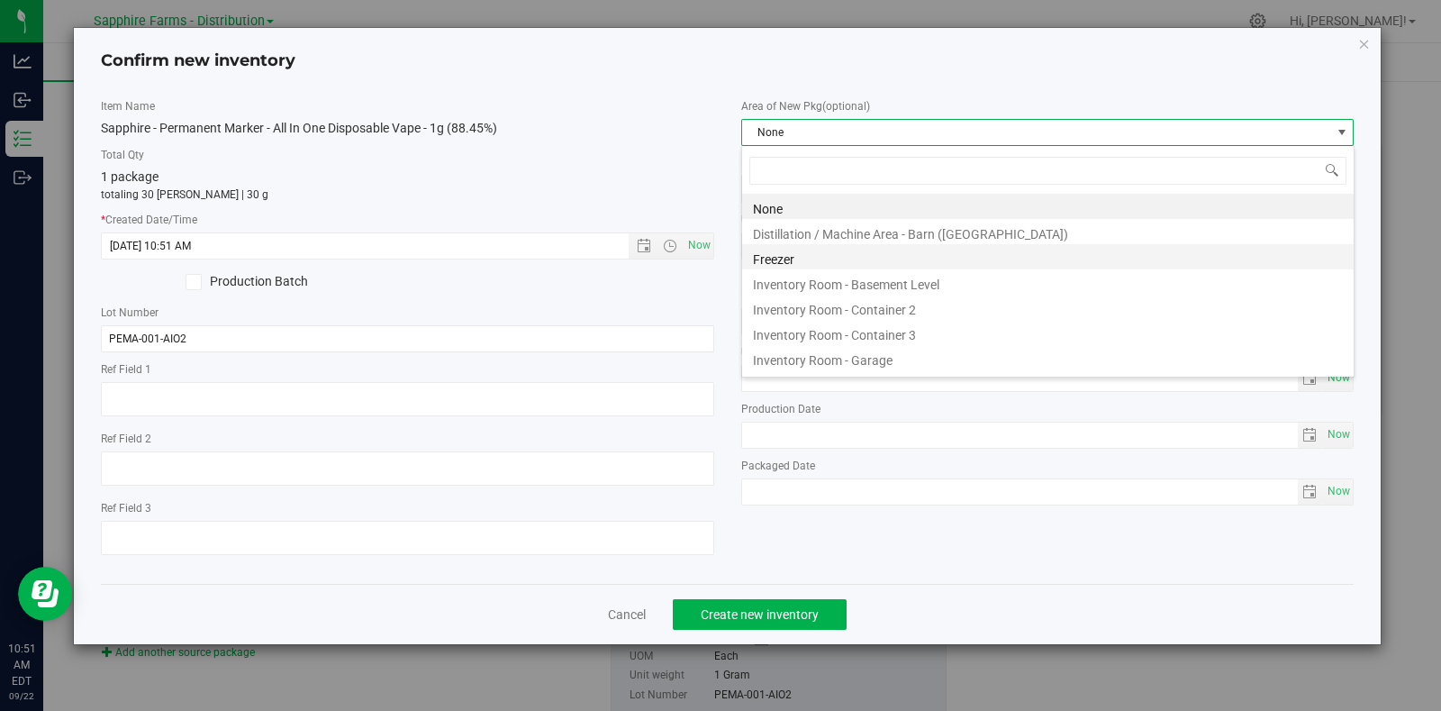
scroll to position [26, 612]
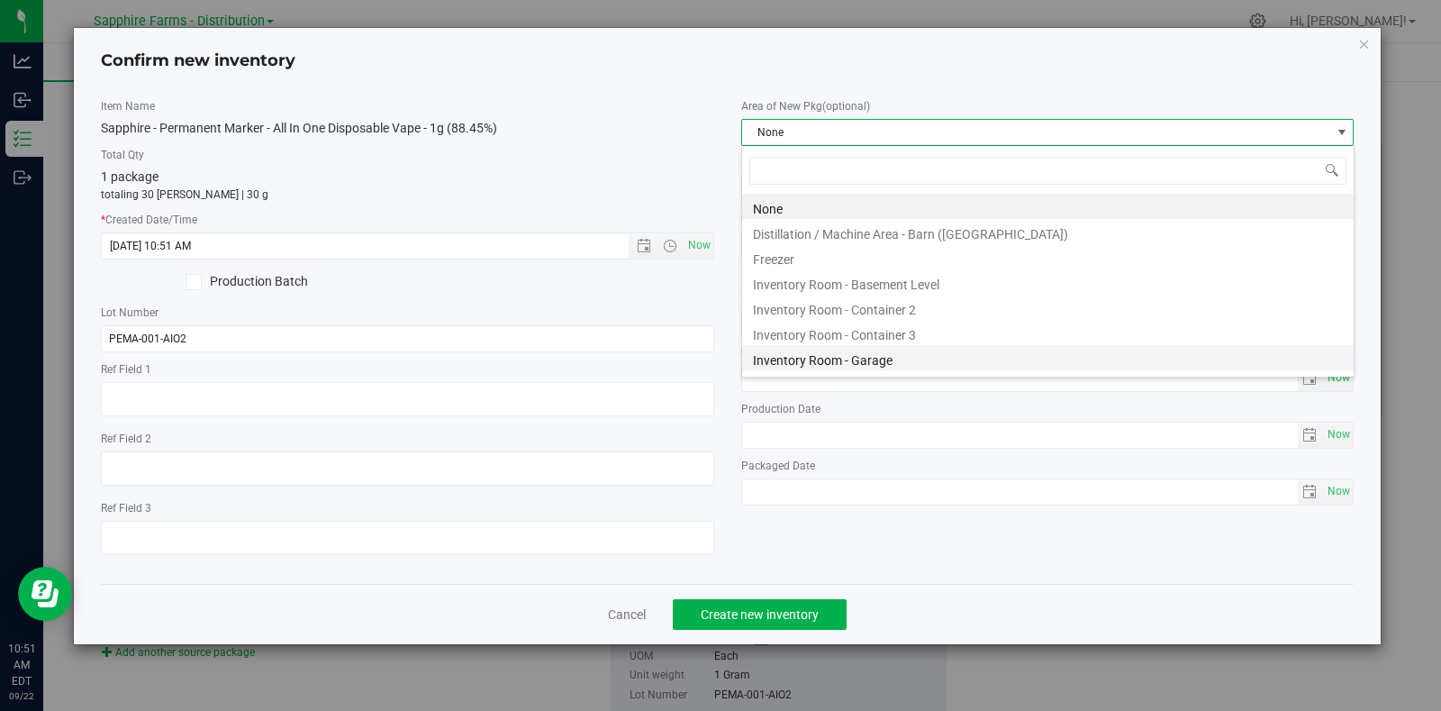
click at [855, 359] on li "Inventory Room - Garage" at bounding box center [1048, 357] width 612 height 25
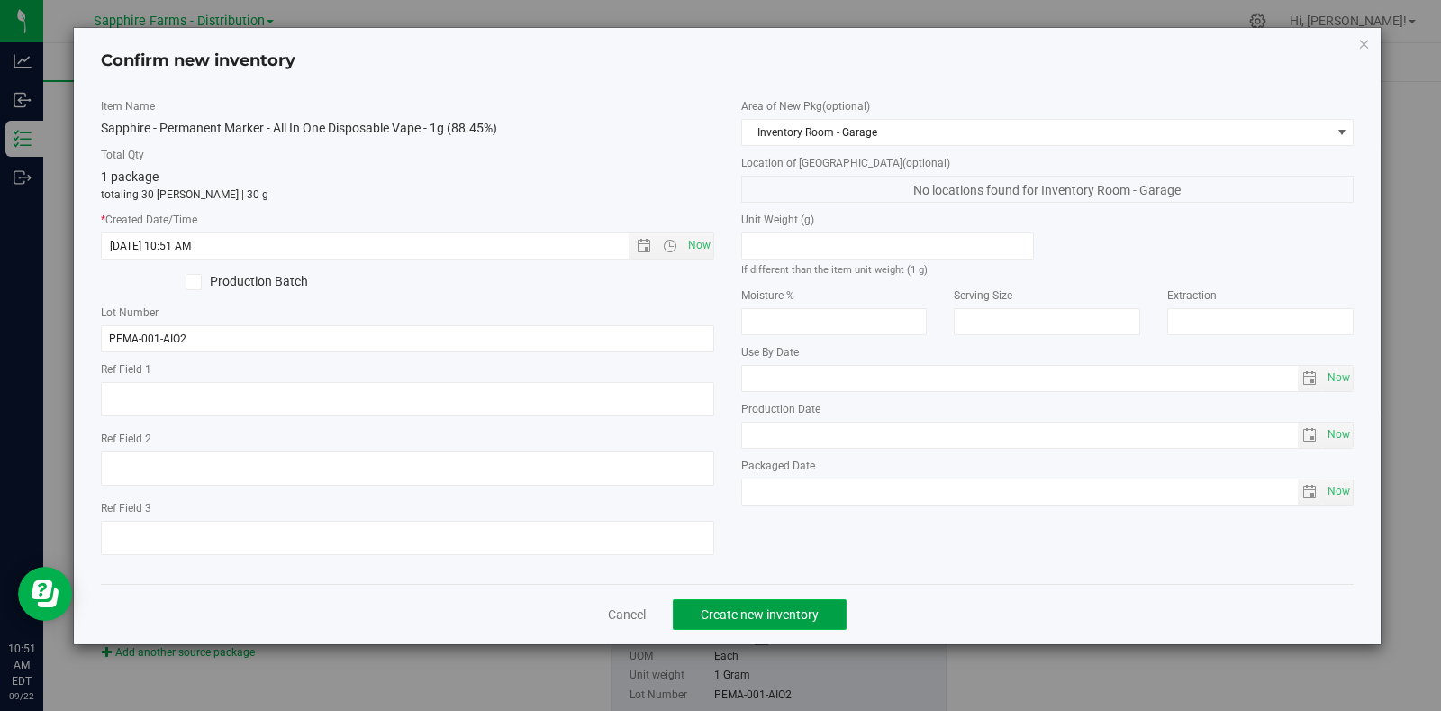
click at [748, 618] on span "Create new inventory" at bounding box center [760, 614] width 118 height 14
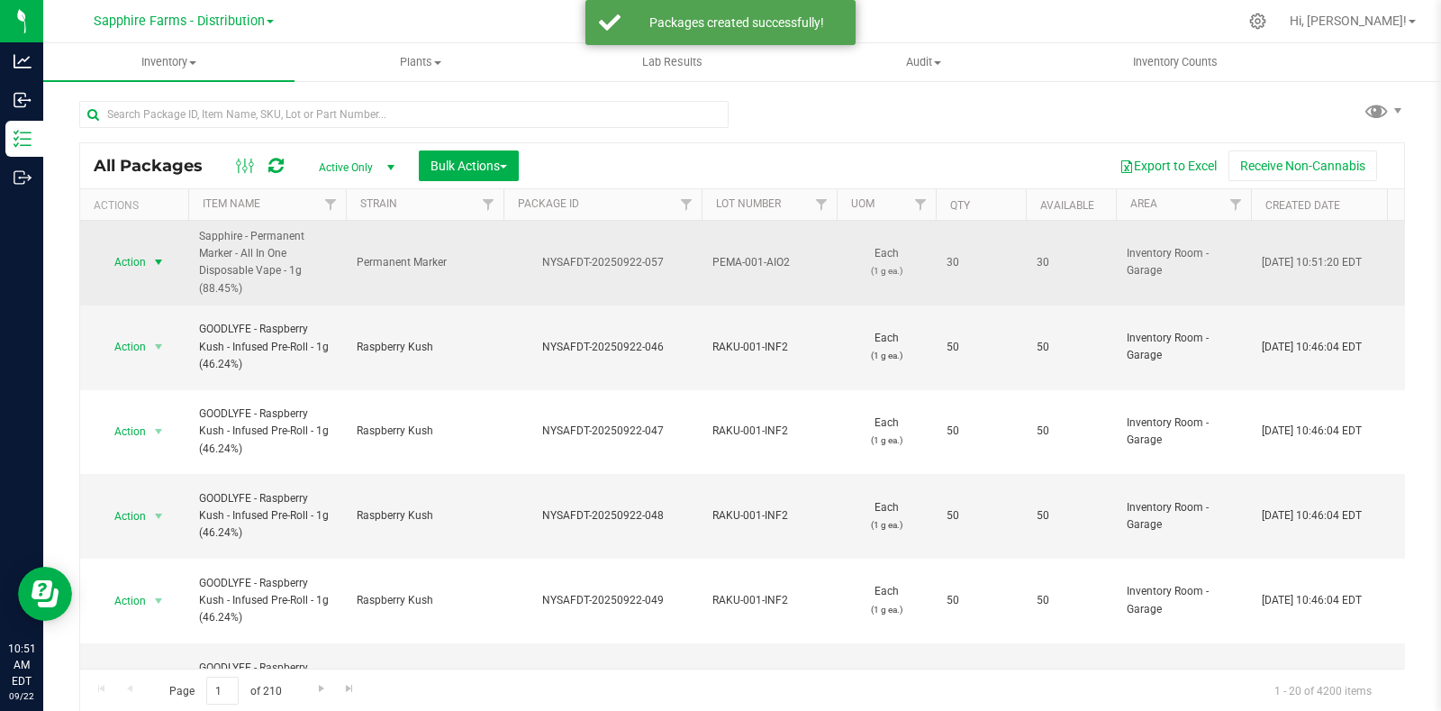
click at [158, 263] on span "select" at bounding box center [158, 262] width 14 height 14
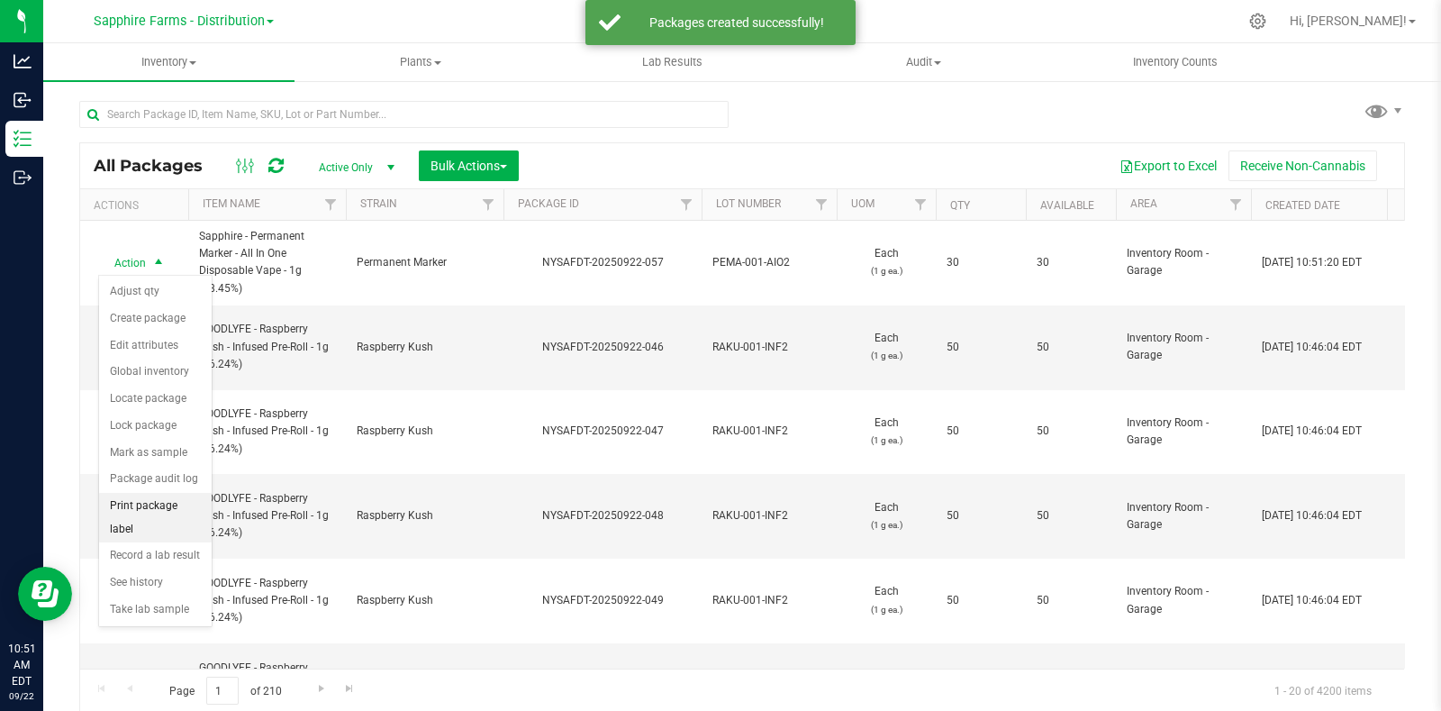
click at [147, 502] on li "Print package label" at bounding box center [155, 518] width 113 height 50
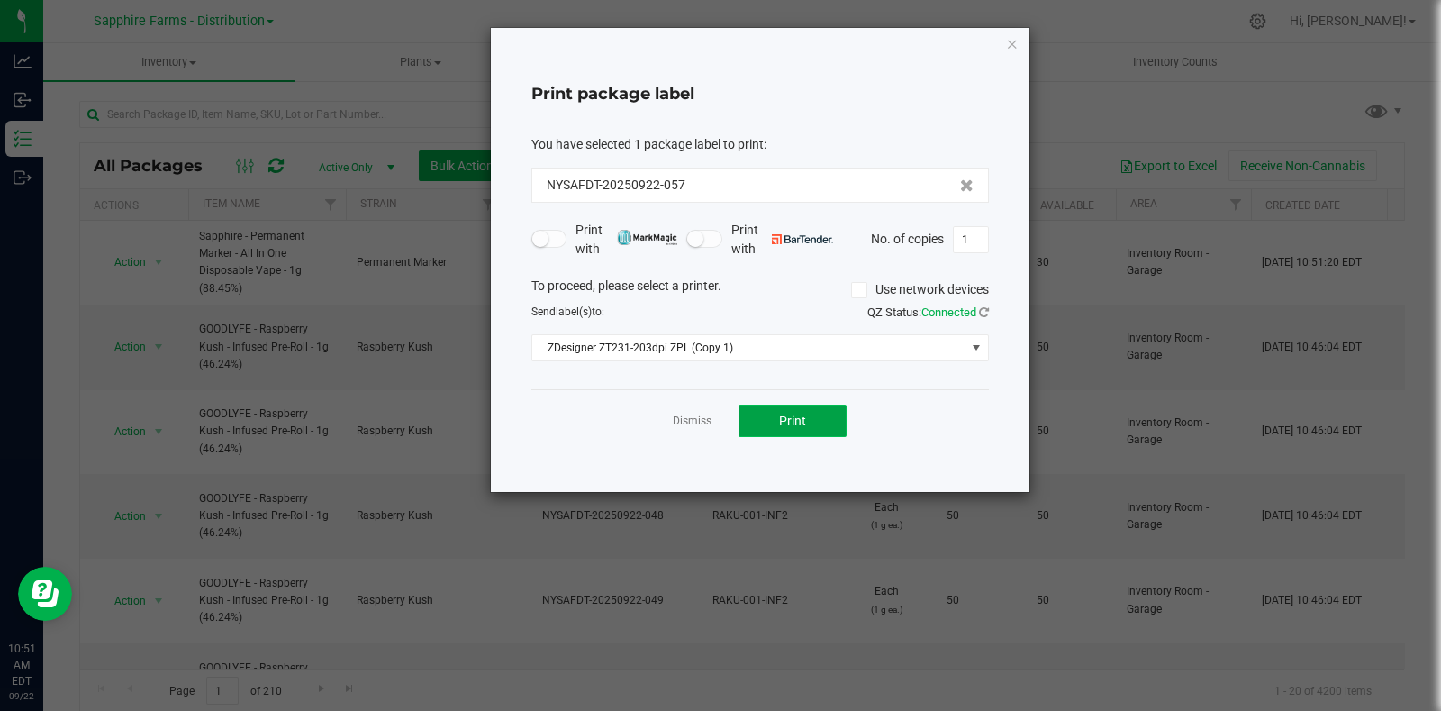
click at [779, 419] on span "Print" at bounding box center [792, 420] width 27 height 14
click at [1014, 41] on icon "button" at bounding box center [1012, 43] width 13 height 22
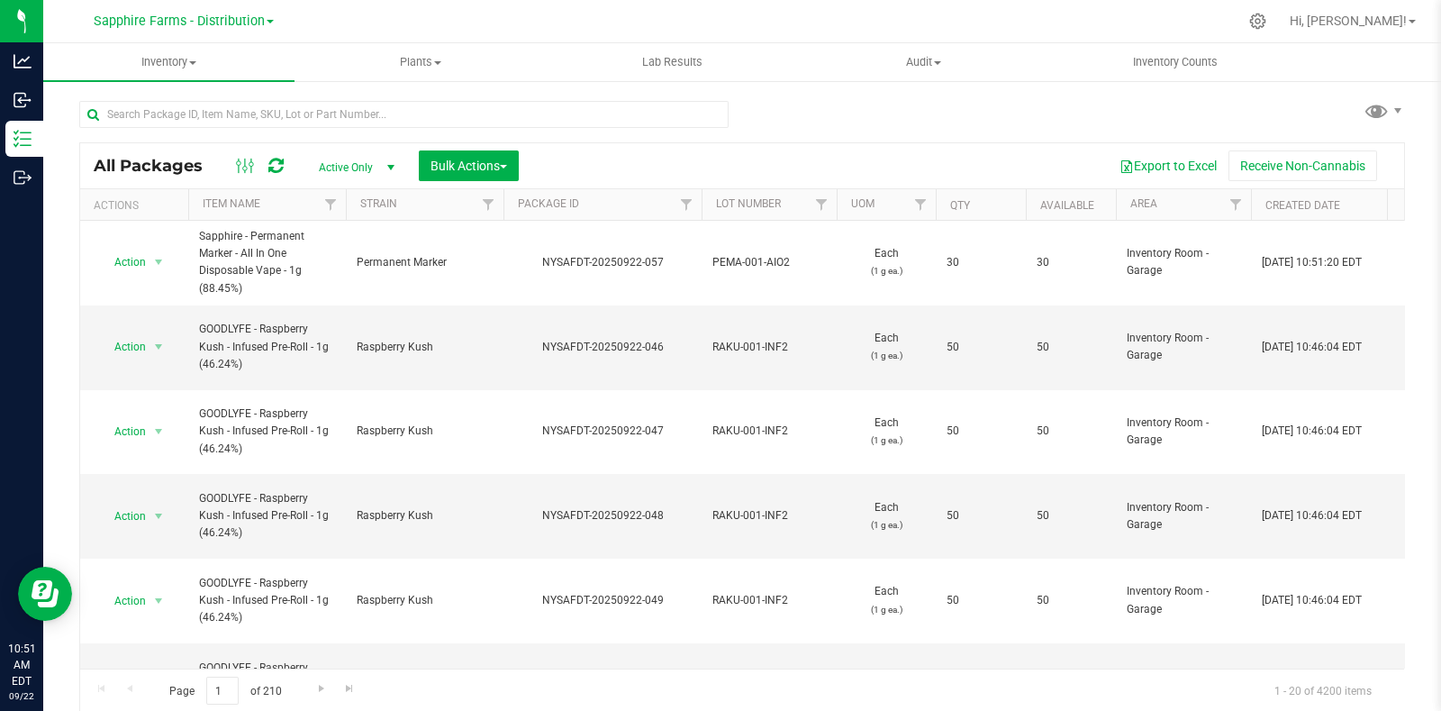
click at [509, 208] on th "Package ID" at bounding box center [603, 205] width 198 height 32
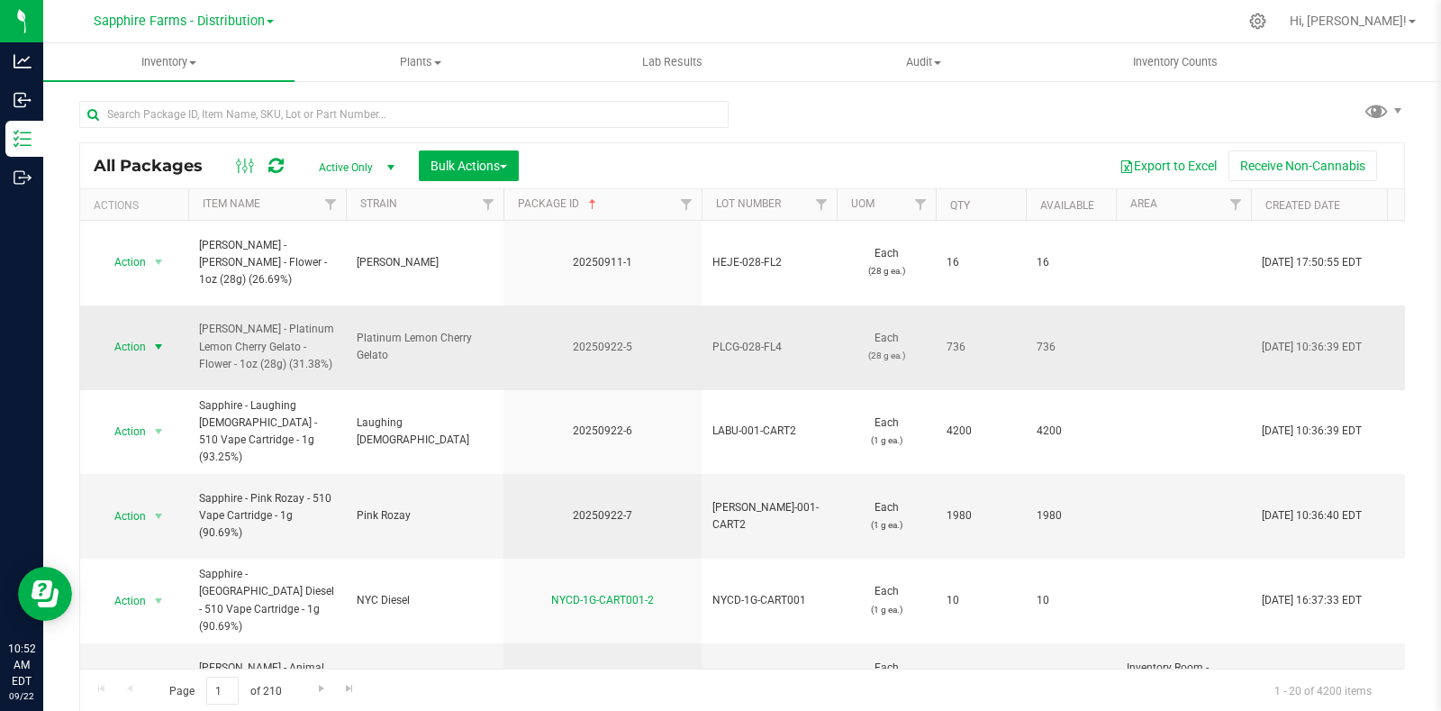
click at [168, 334] on span "select" at bounding box center [159, 346] width 23 height 25
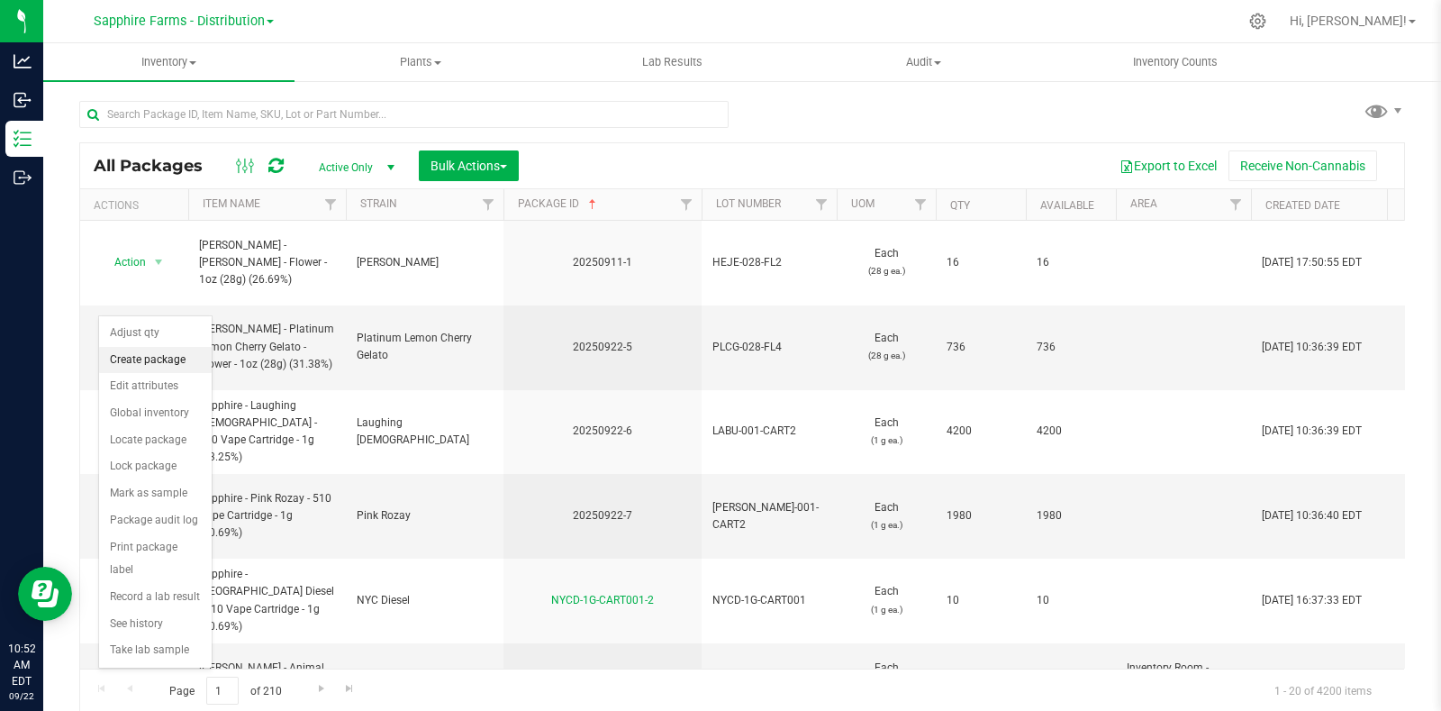
click at [146, 362] on li "Create package" at bounding box center [155, 360] width 113 height 27
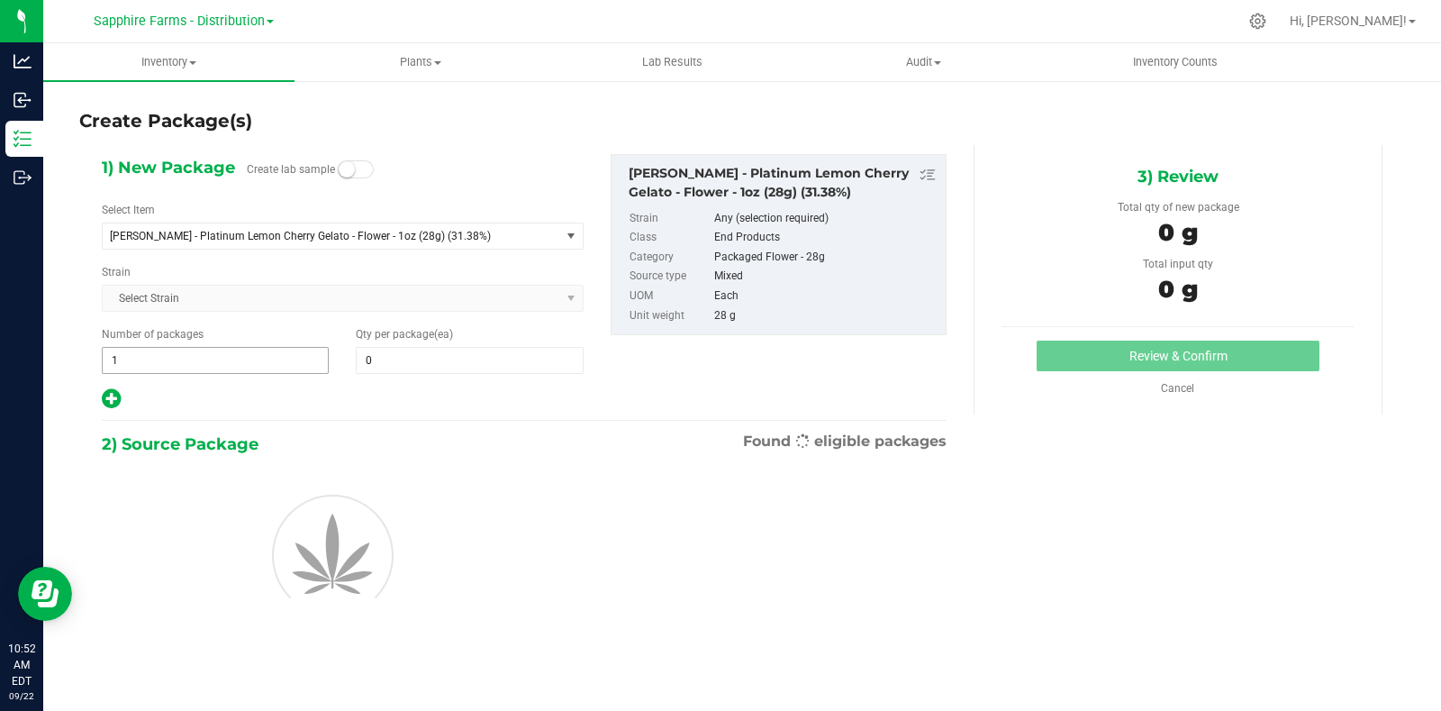
click at [171, 358] on span "1 1" at bounding box center [215, 360] width 227 height 27
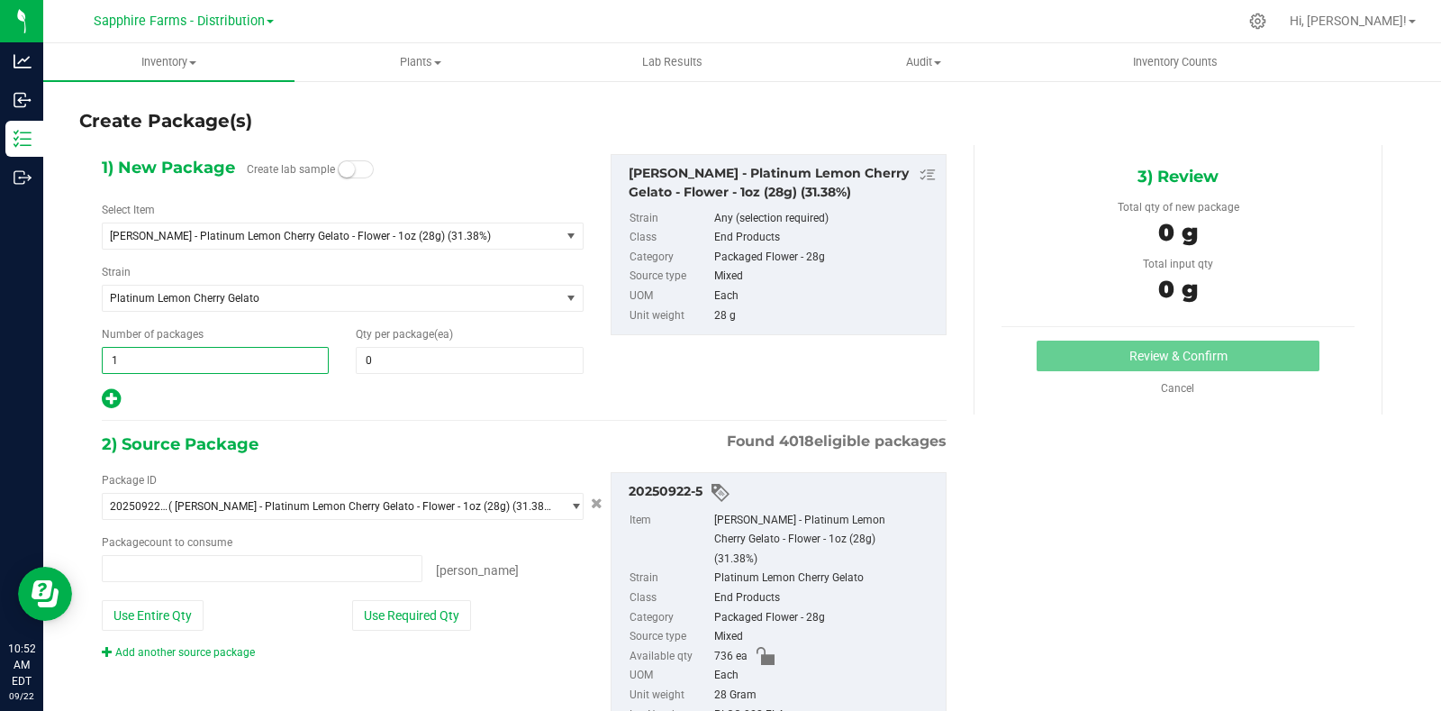
type input "0 ea"
type input "46"
drag, startPoint x: 378, startPoint y: 353, endPoint x: 300, endPoint y: 373, distance: 80.8
click at [300, 373] on div "1) New Package Create lab samples Select Item LEAL - Platinum Lemon Cherry Gela…" at bounding box center [342, 282] width 509 height 257
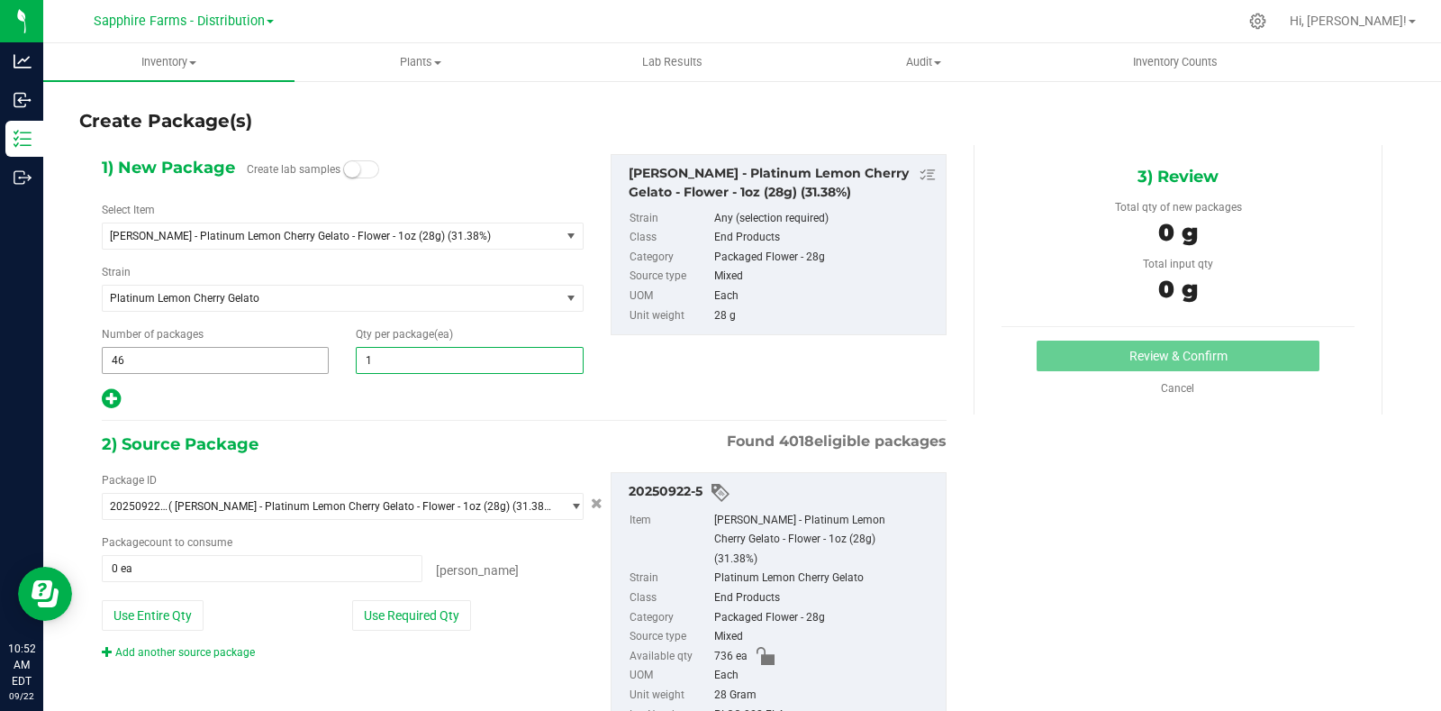
type input "16"
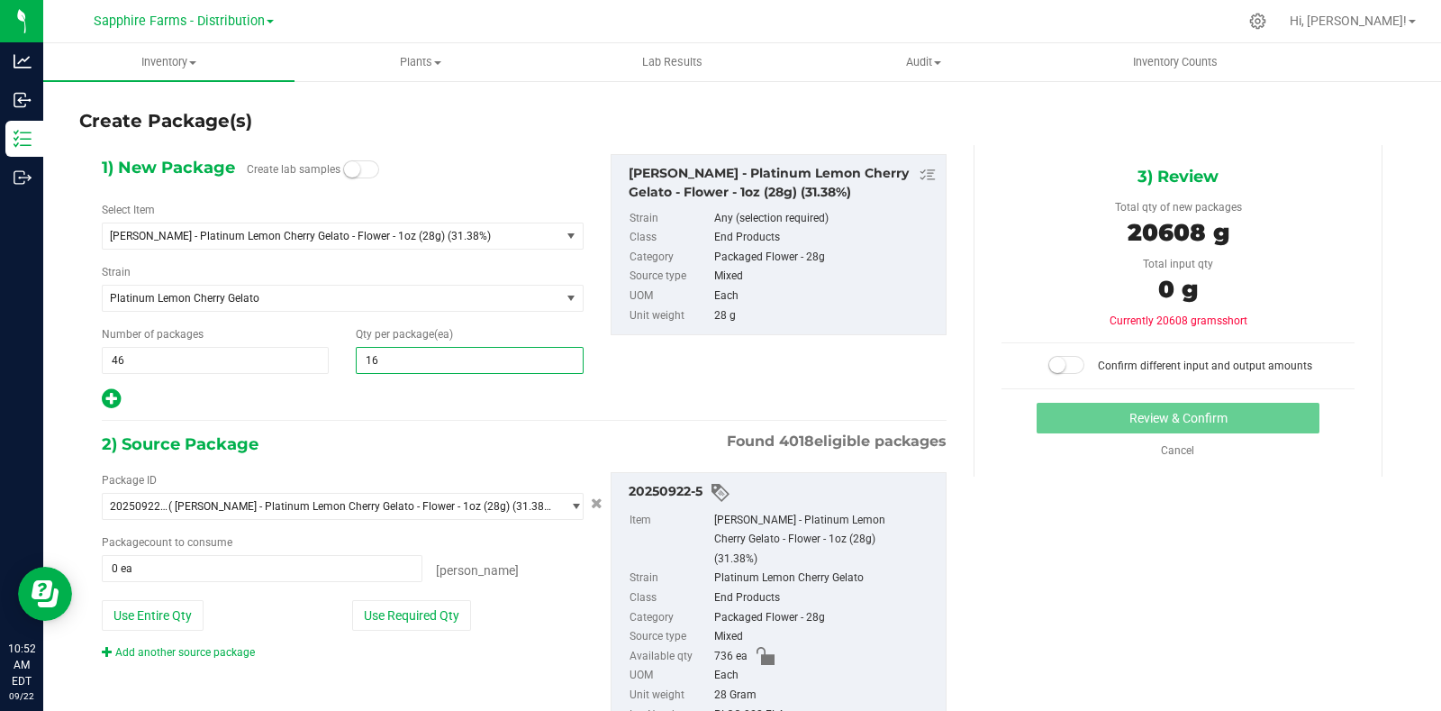
type input "16"
drag, startPoint x: 363, startPoint y: 412, endPoint x: 395, endPoint y: 457, distance: 55.5
click at [365, 415] on div "1) New Package Create lab samples Select Item LEAL - Platinum Lemon Cherry Gela…" at bounding box center [524, 459] width 872 height 628
click at [425, 637] on div "Package ID 20250922-5 ( LEAL - Platinum Lemon Cherry Gelato - Flower - 1oz (28g…" at bounding box center [342, 566] width 509 height 188
click at [423, 619] on button "Use Required Qty" at bounding box center [411, 615] width 119 height 31
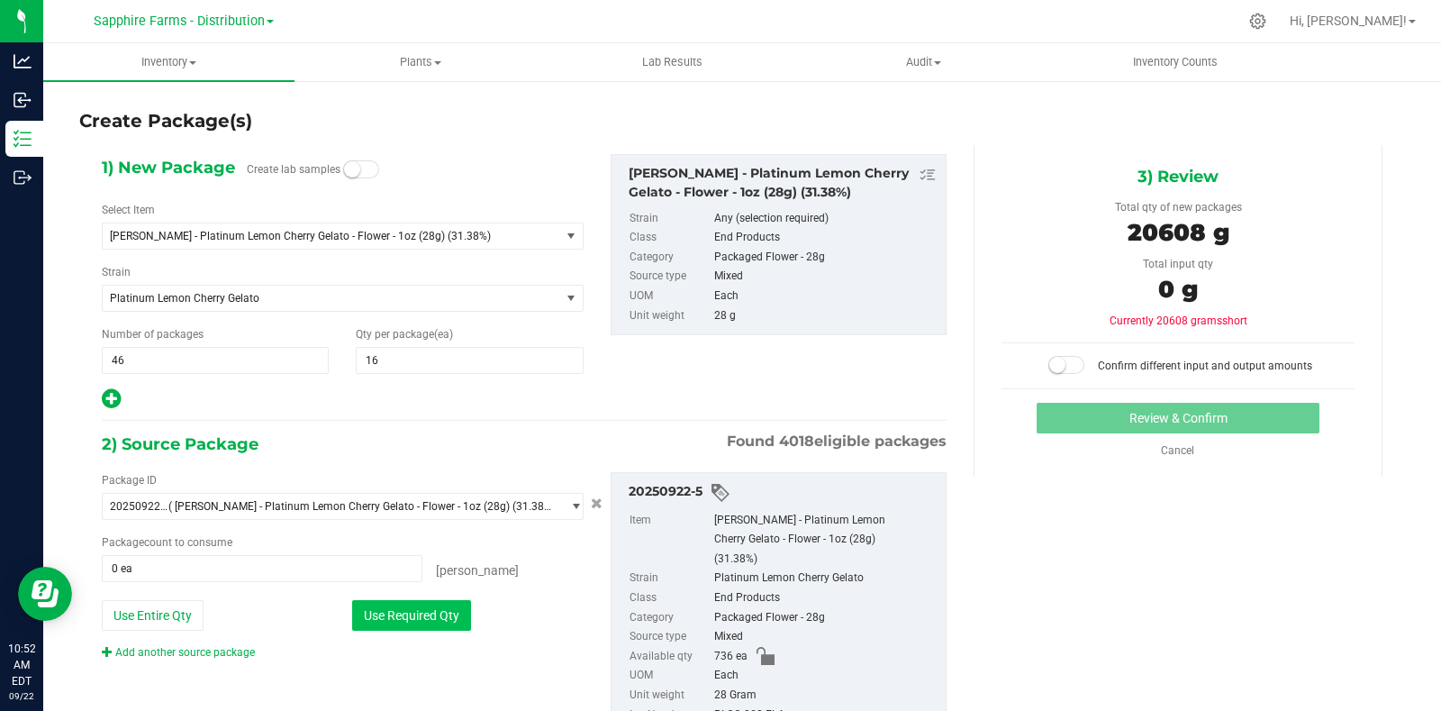
type input "736 ea"
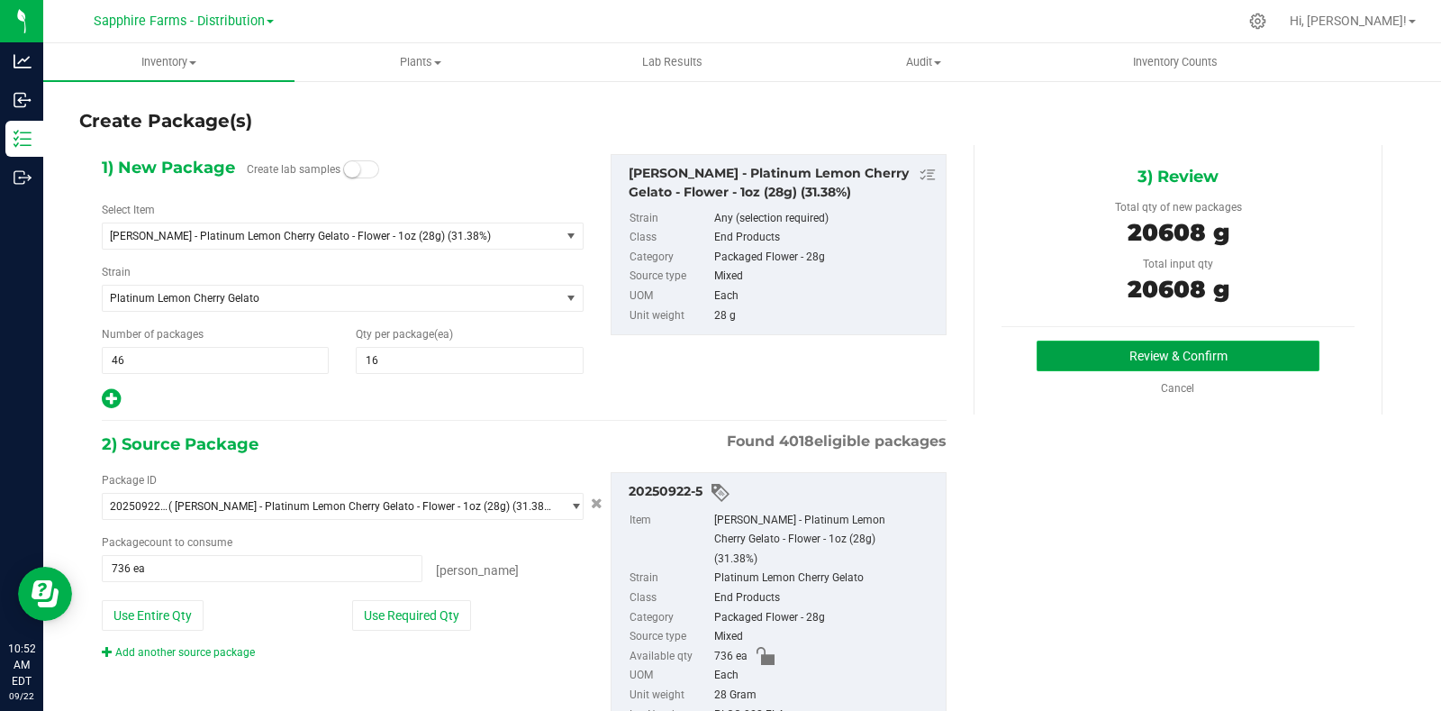
click at [1090, 355] on button "Review & Confirm" at bounding box center [1178, 355] width 283 height 31
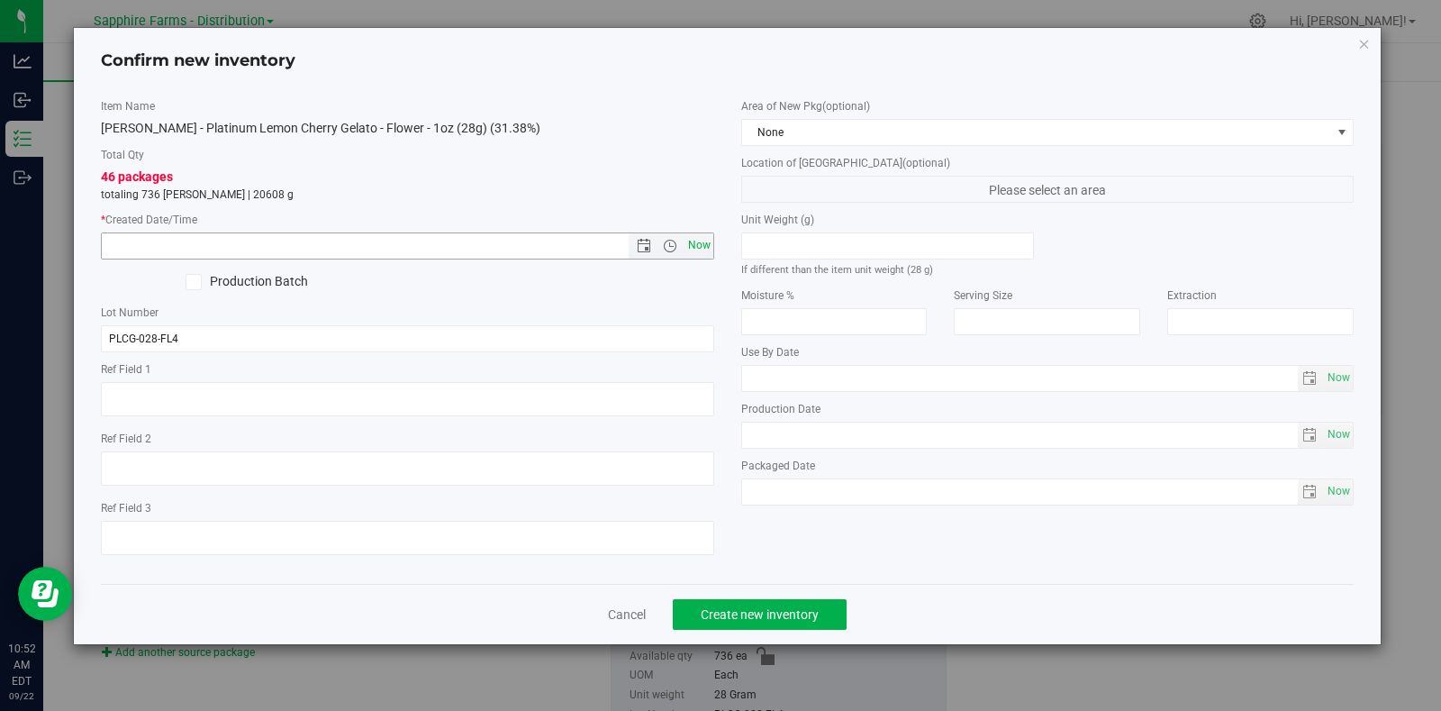
click at [698, 240] on span "Now" at bounding box center [699, 245] width 31 height 26
type input "9/22/2025 10:52 AM"
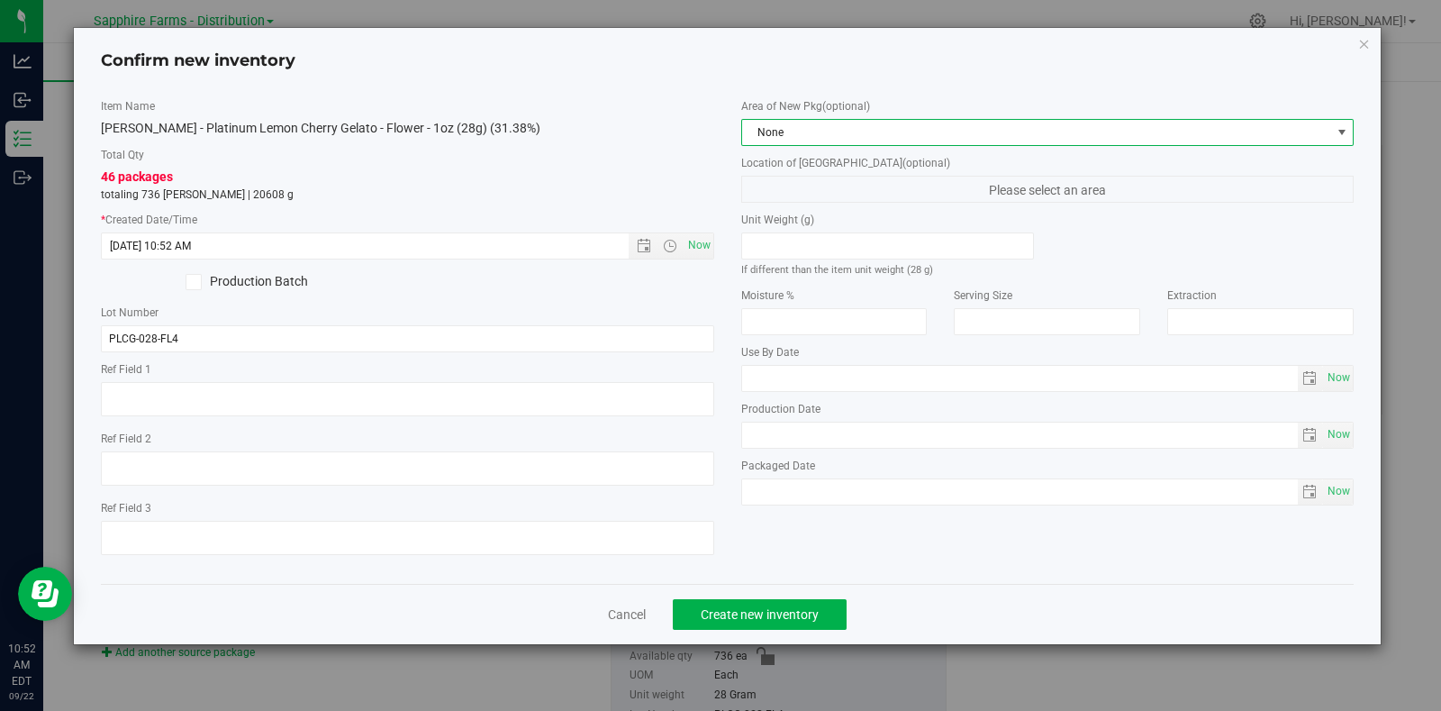
click at [843, 135] on span "None" at bounding box center [1036, 132] width 589 height 25
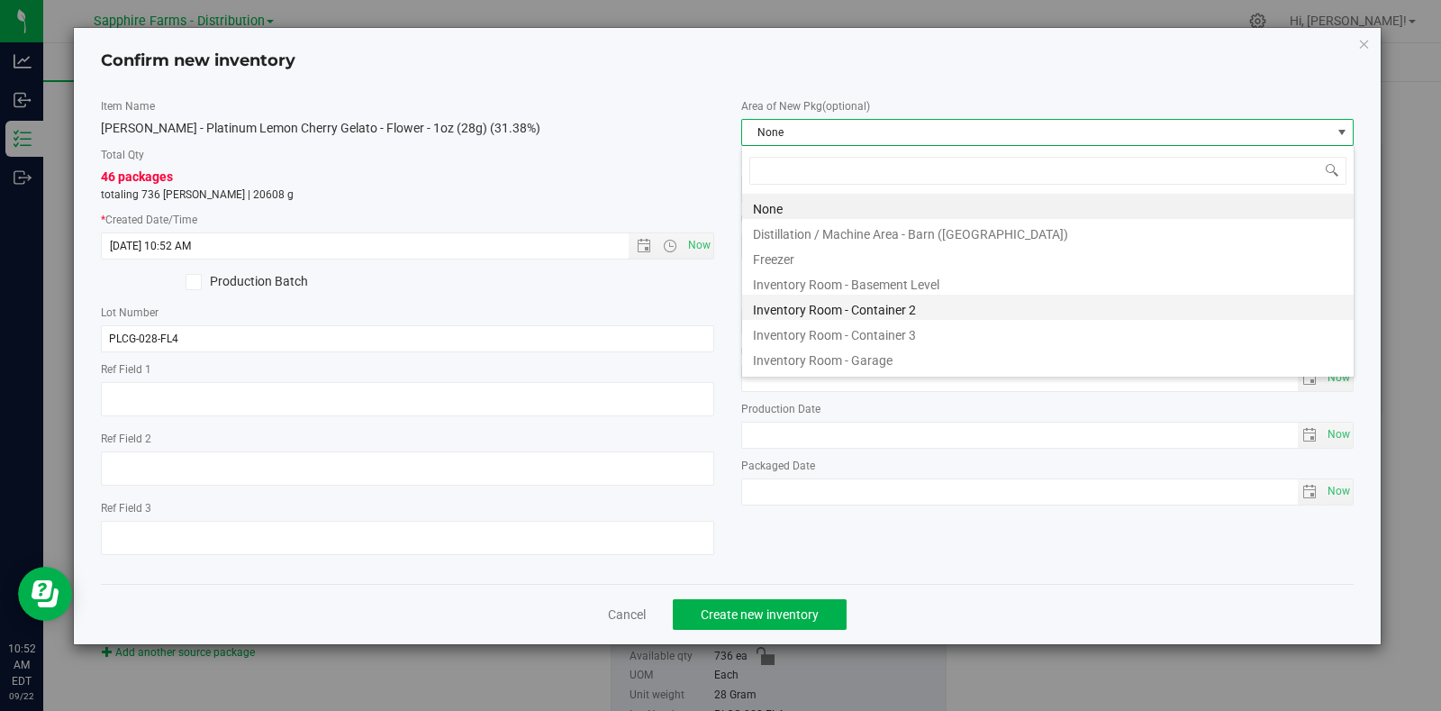
scroll to position [26, 612]
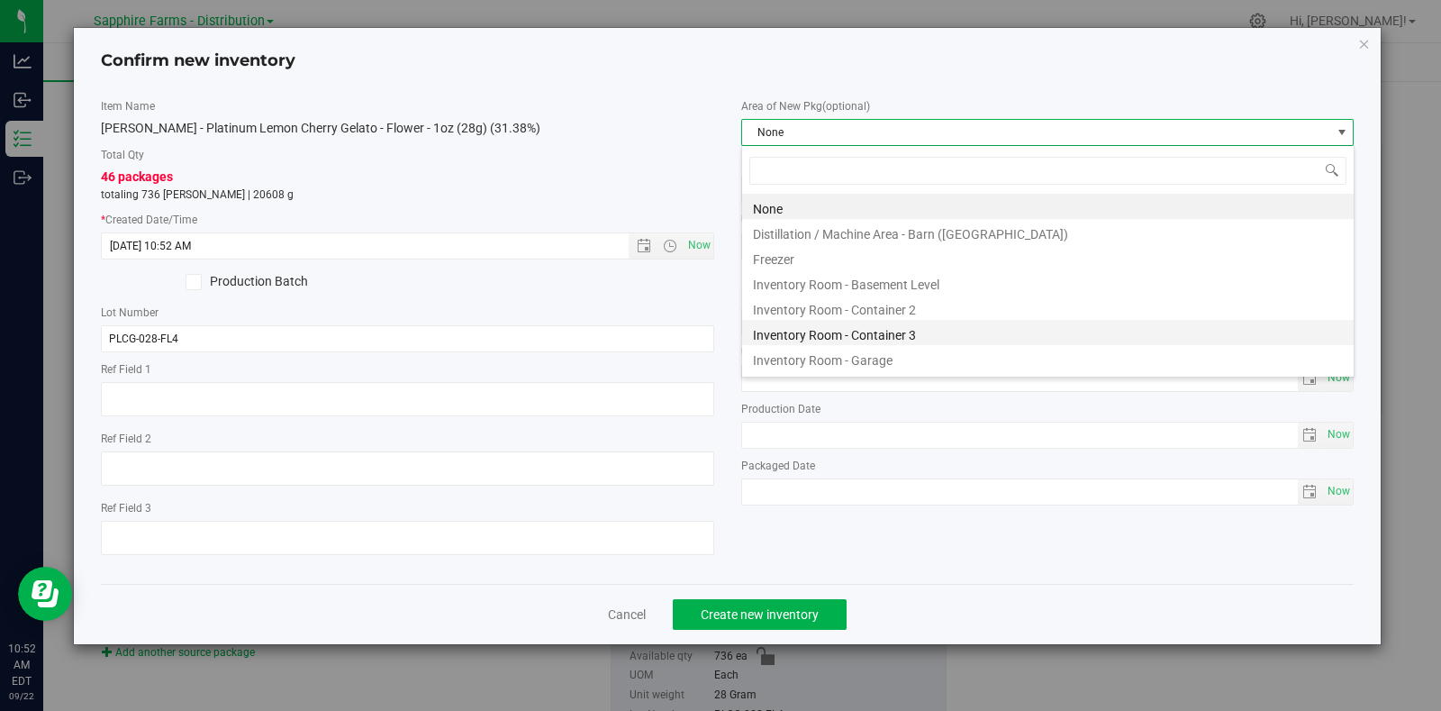
click at [958, 331] on li "Inventory Room - Container 3" at bounding box center [1048, 332] width 612 height 25
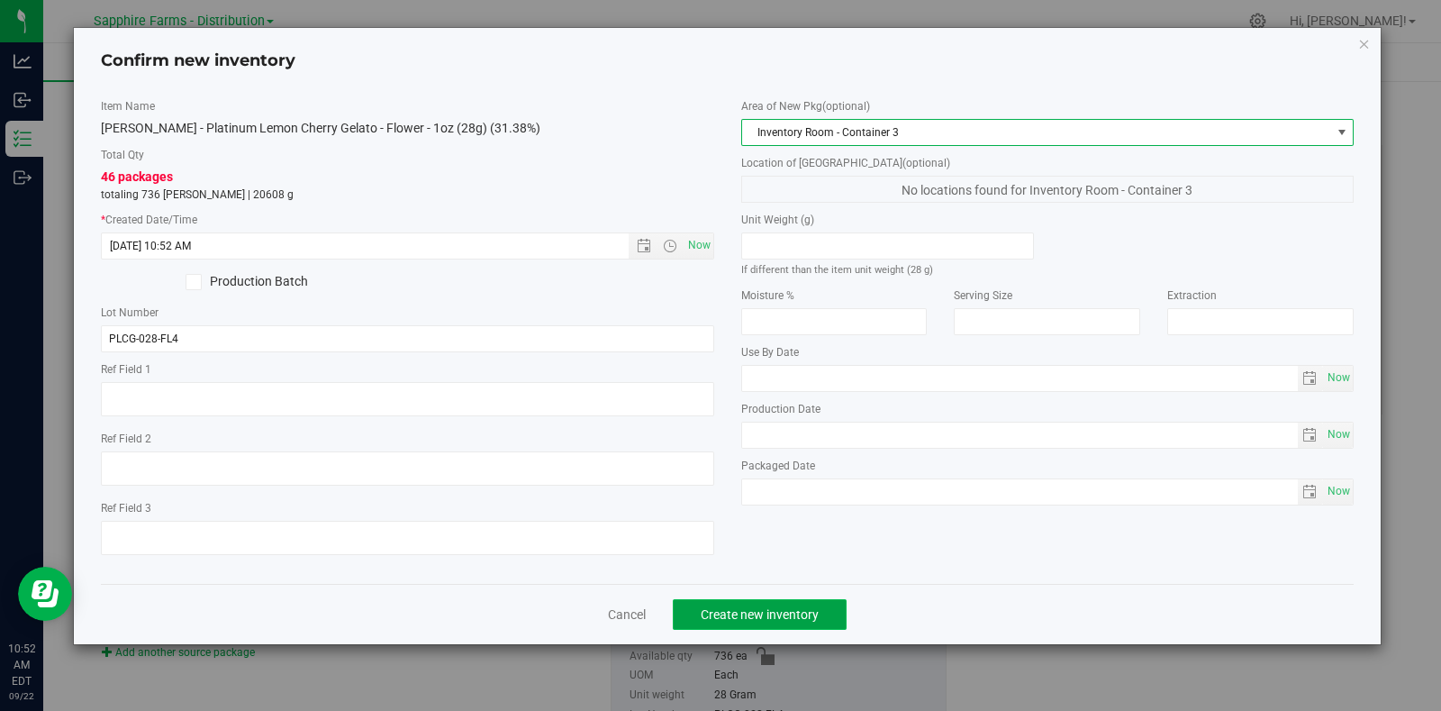
click at [796, 610] on span "Create new inventory" at bounding box center [760, 614] width 118 height 14
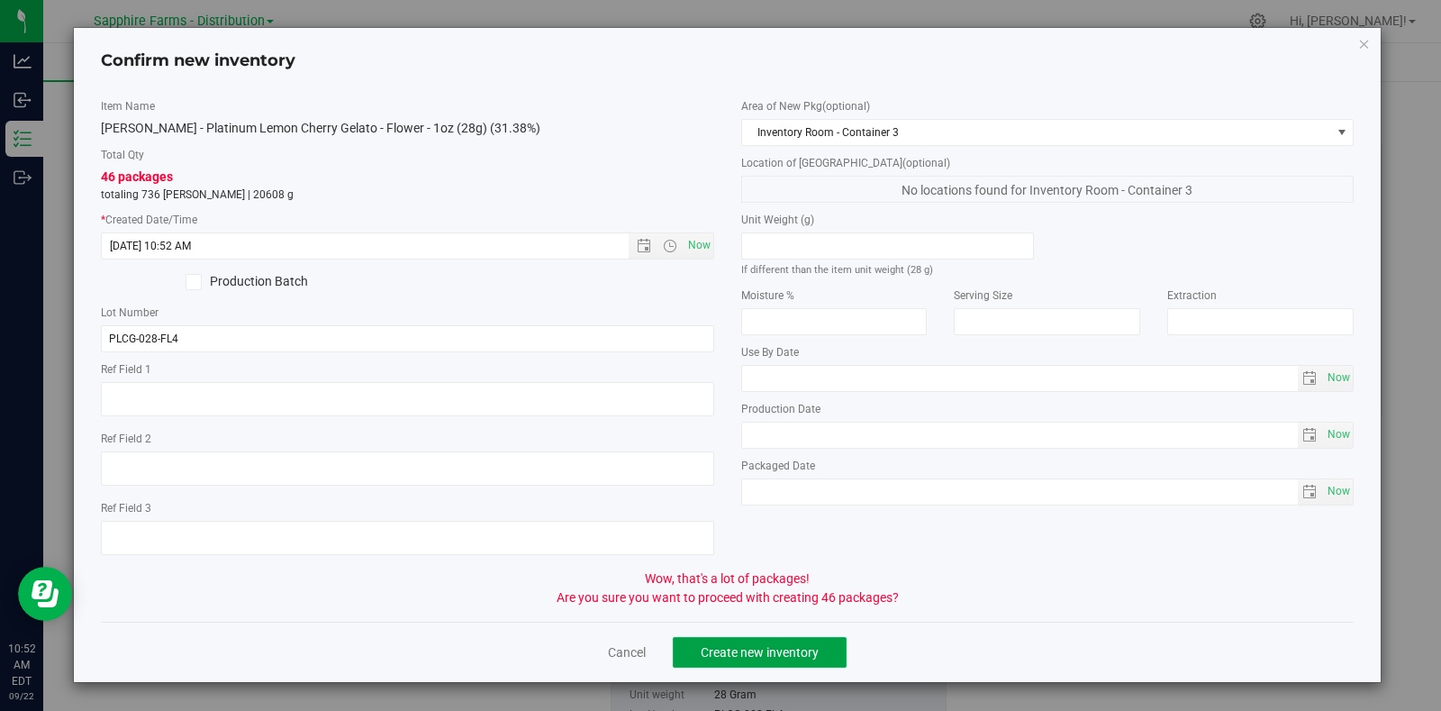
click at [803, 658] on span "Create new inventory" at bounding box center [760, 652] width 118 height 14
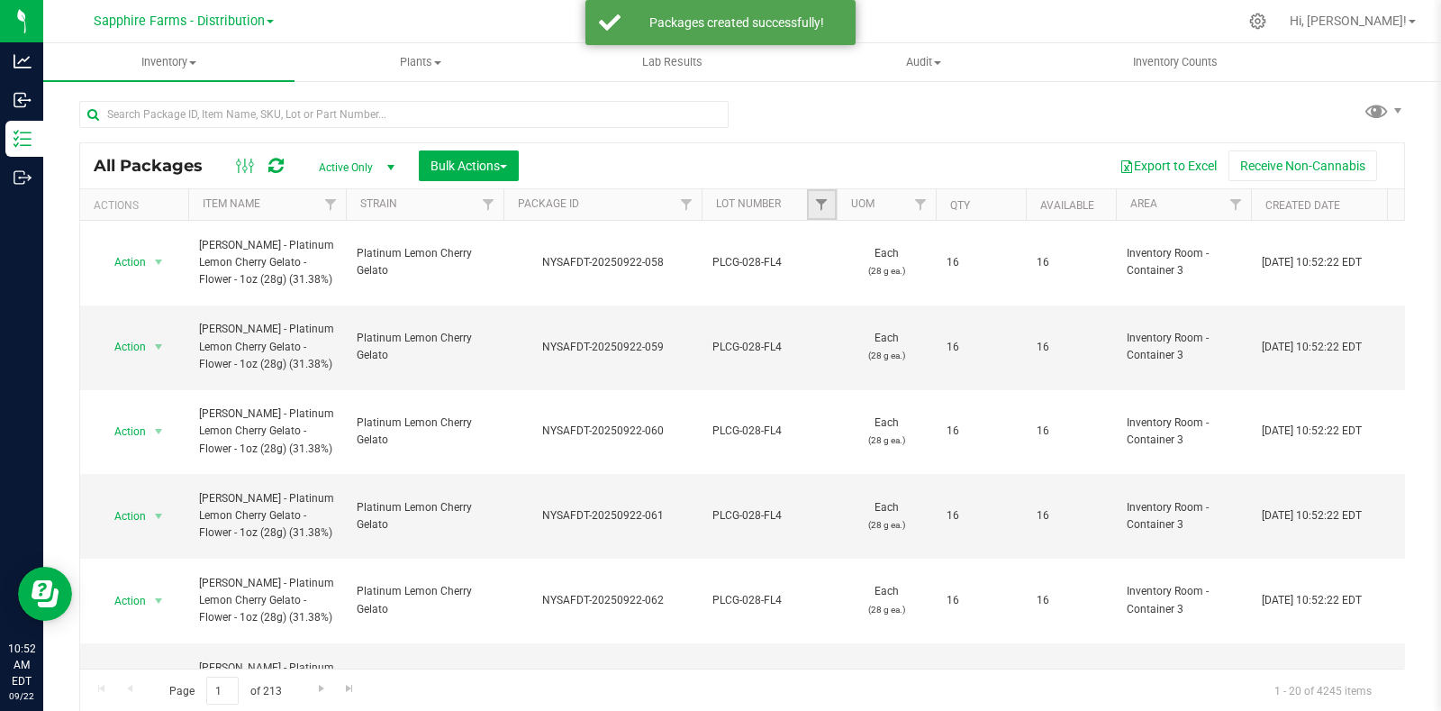
click at [830, 197] on link "Filter" at bounding box center [822, 204] width 30 height 31
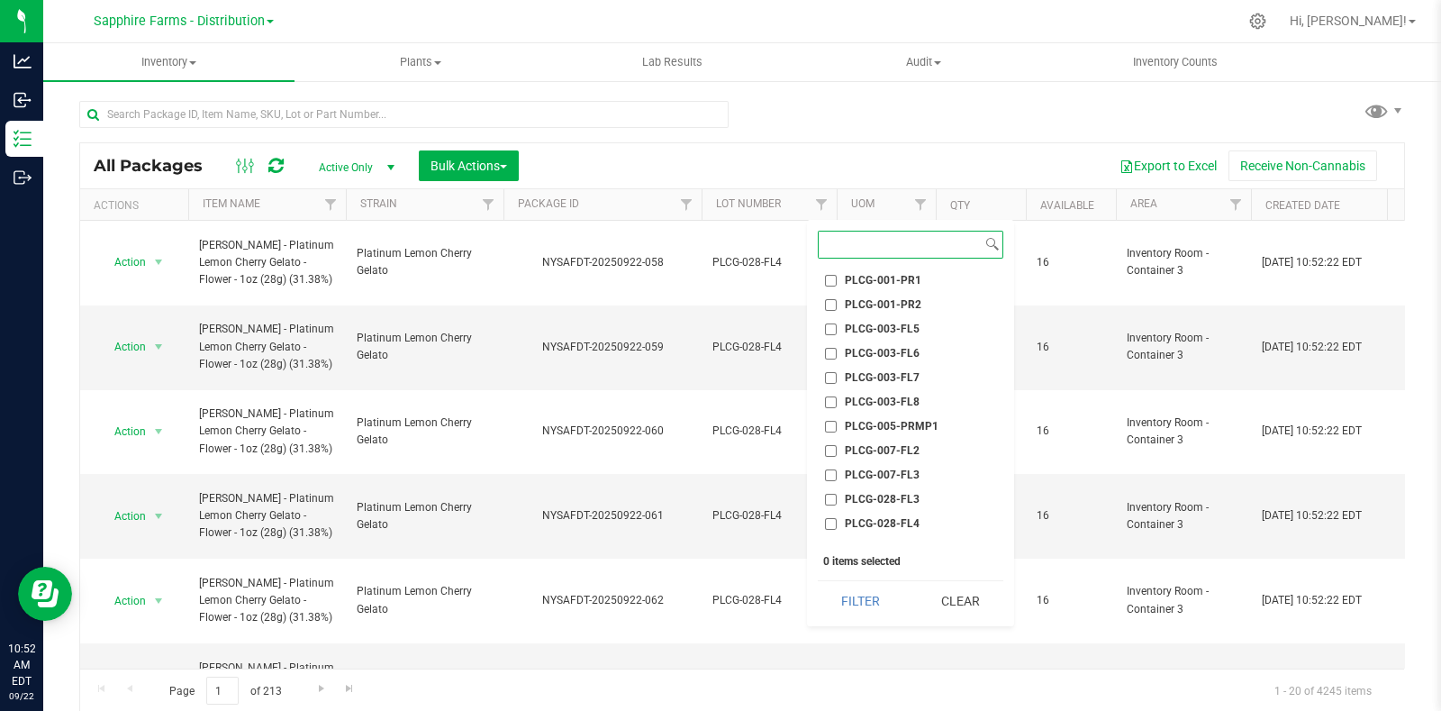
scroll to position [1914, 0]
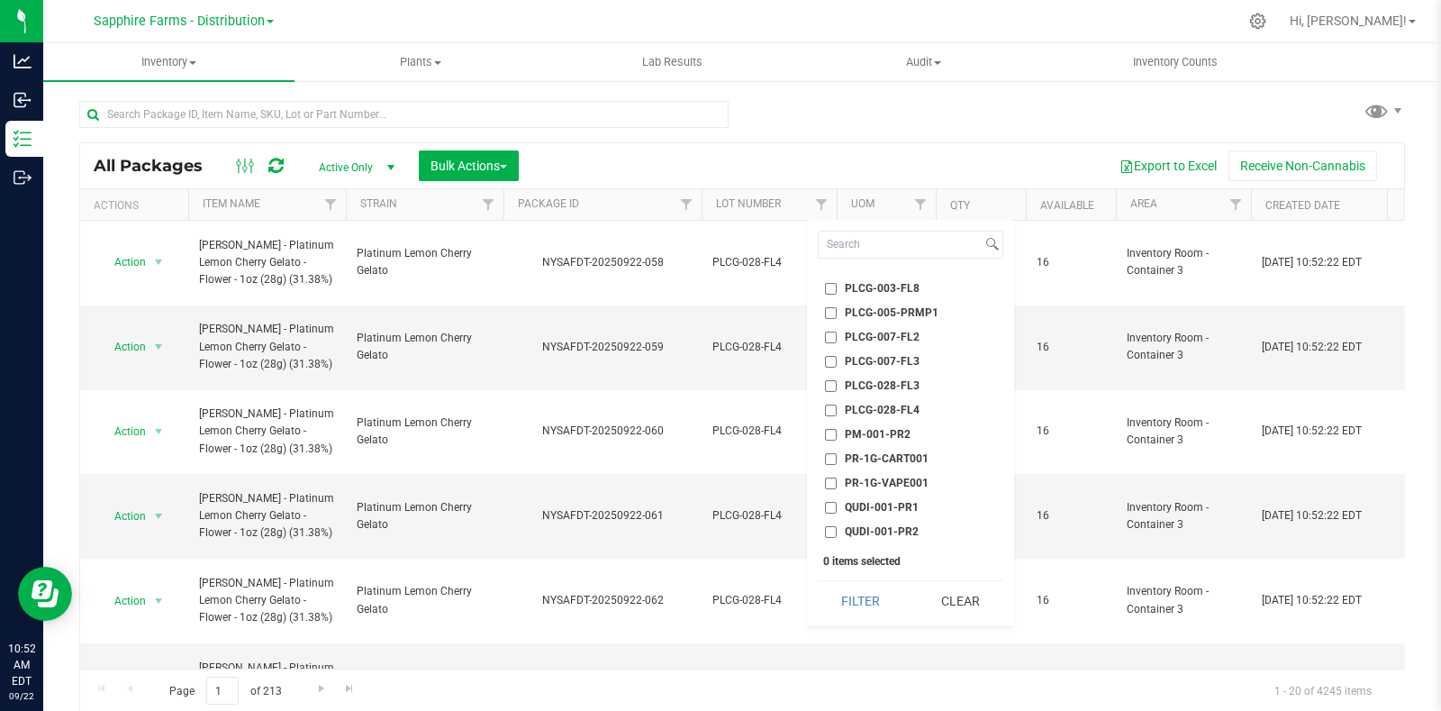
click at [903, 408] on span "PLCG-028-FL4" at bounding box center [882, 409] width 75 height 11
click at [837, 408] on input "PLCG-028-FL4" at bounding box center [831, 410] width 12 height 12
checkbox input "true"
click at [851, 581] on button "Filter" at bounding box center [861, 601] width 86 height 40
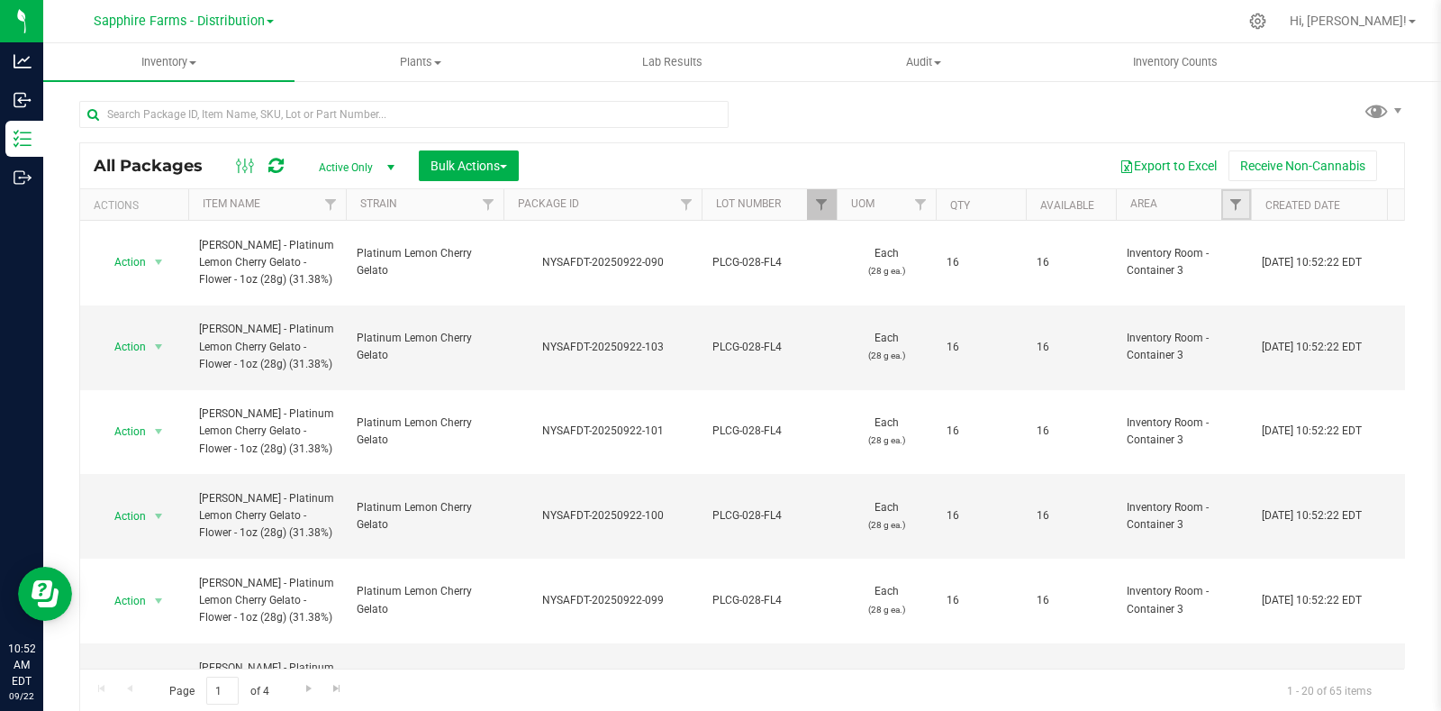
click at [1239, 195] on link "Filter" at bounding box center [1236, 204] width 30 height 31
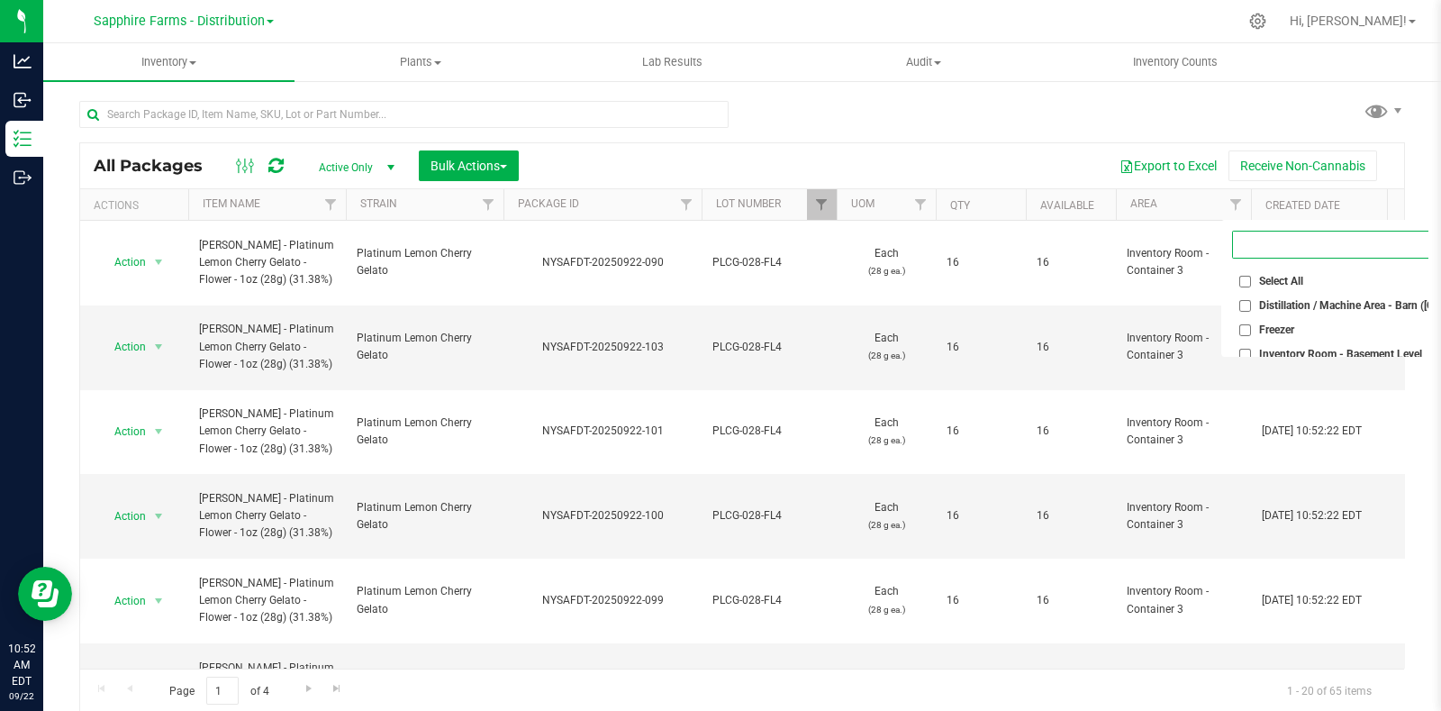
scroll to position [0, 27]
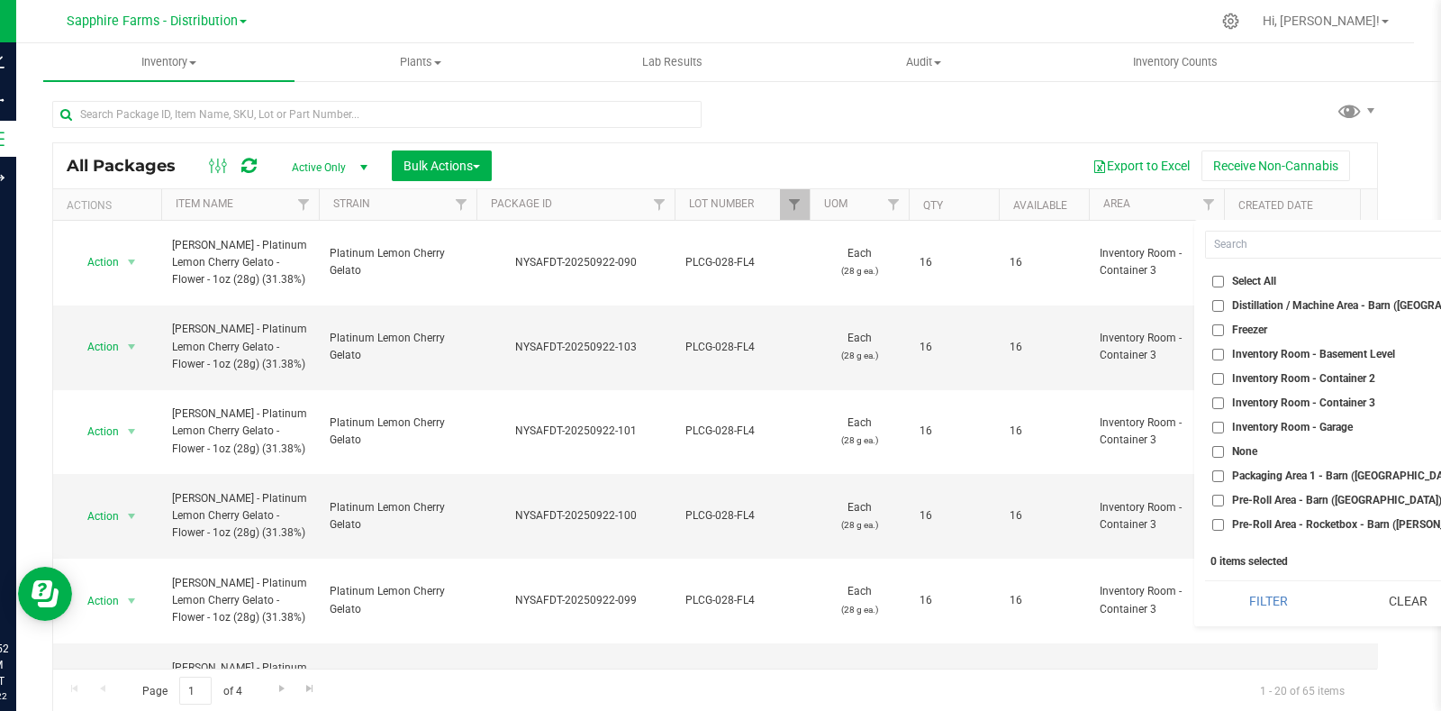
click at [1297, 403] on span "Inventory Room - Container 3" at bounding box center [1303, 402] width 143 height 11
click at [1224, 403] on input "Inventory Room - Container 3" at bounding box center [1218, 403] width 12 height 12
checkbox input "true"
click at [1238, 588] on button "Filter" at bounding box center [1268, 601] width 127 height 40
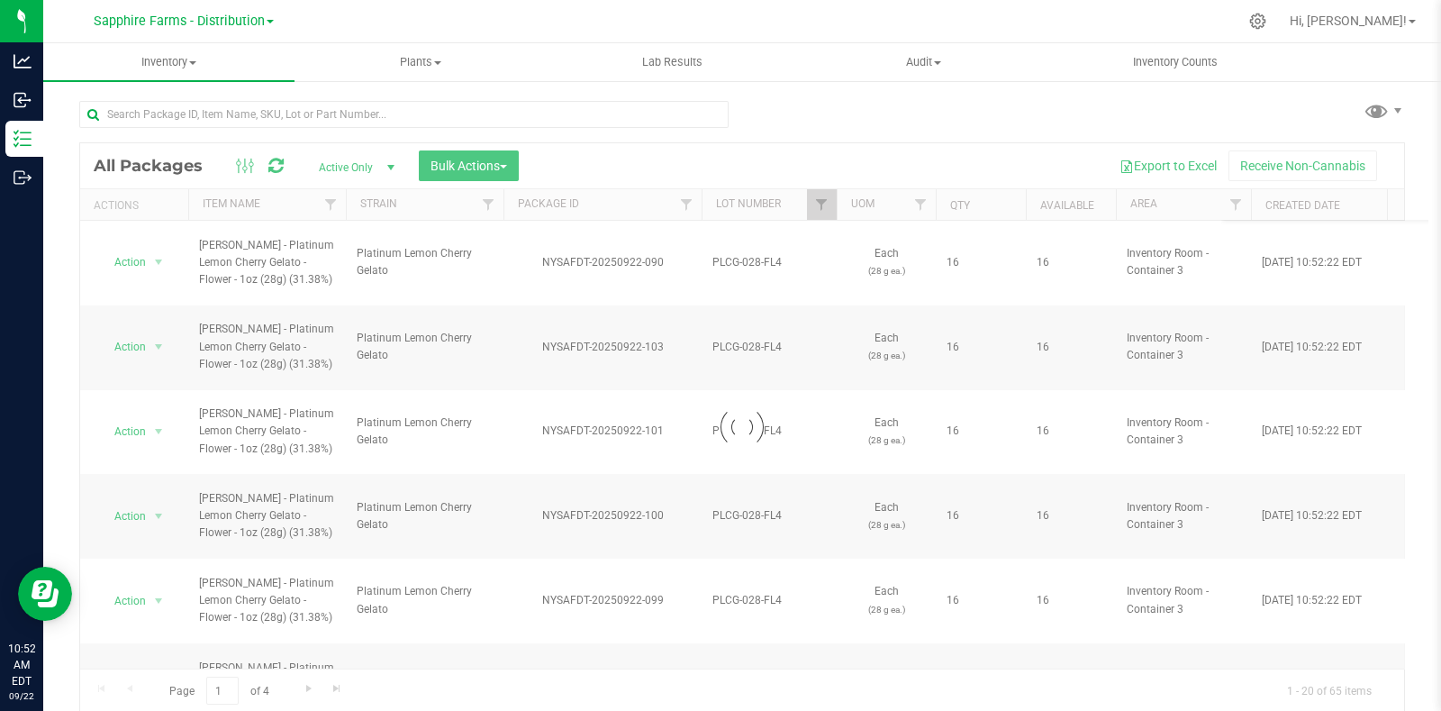
scroll to position [0, 0]
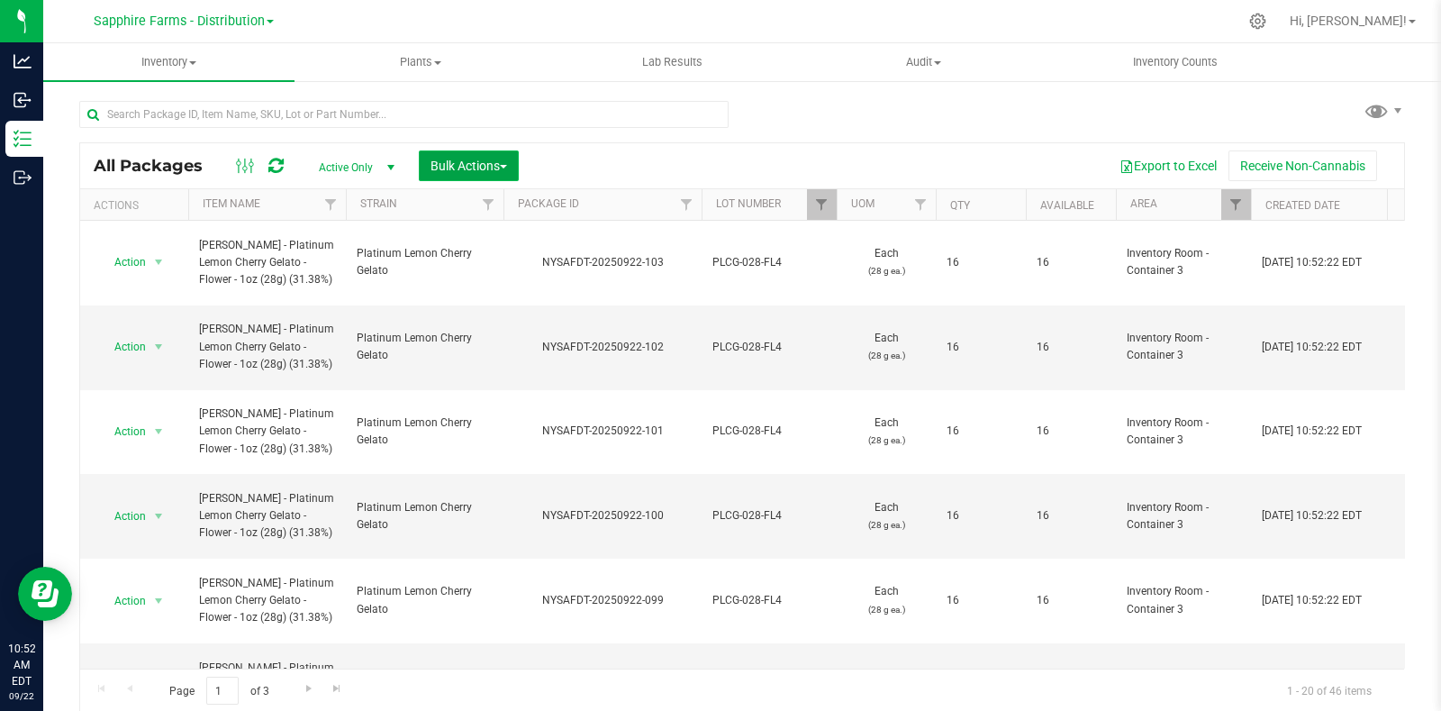
click at [466, 162] on span "Bulk Actions" at bounding box center [469, 166] width 77 height 14
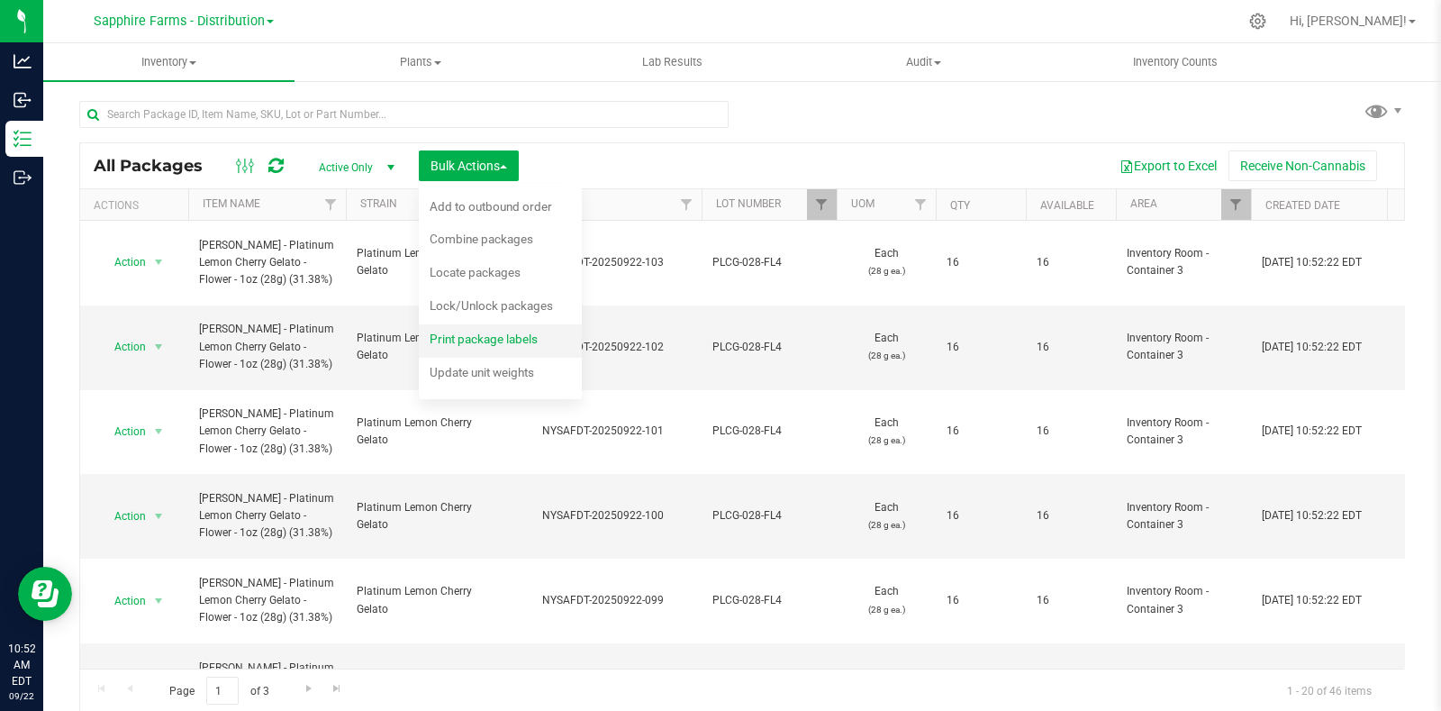
click at [465, 335] on span "Print package labels" at bounding box center [484, 338] width 108 height 14
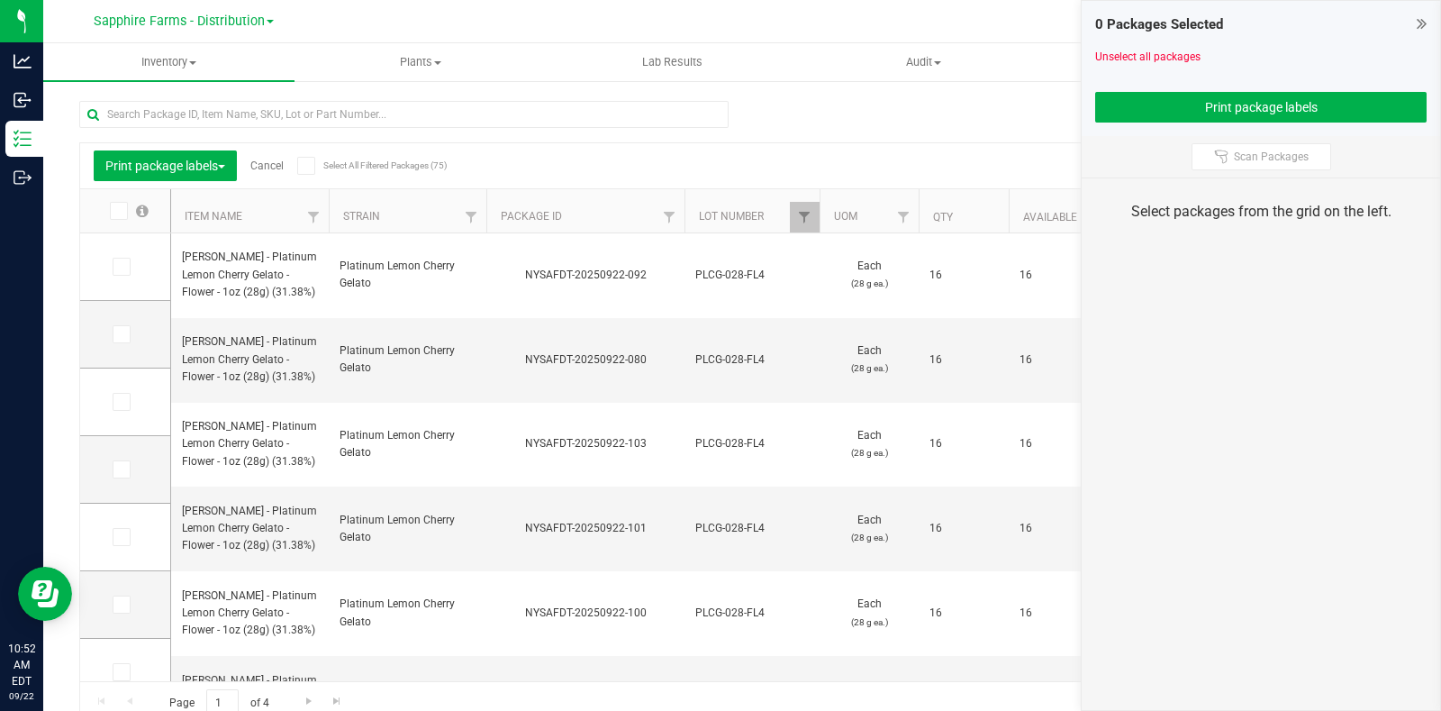
click at [119, 211] on icon at bounding box center [118, 211] width 12 height 0
click at [0, 0] on input "checkbox" at bounding box center [0, 0] width 0 height 0
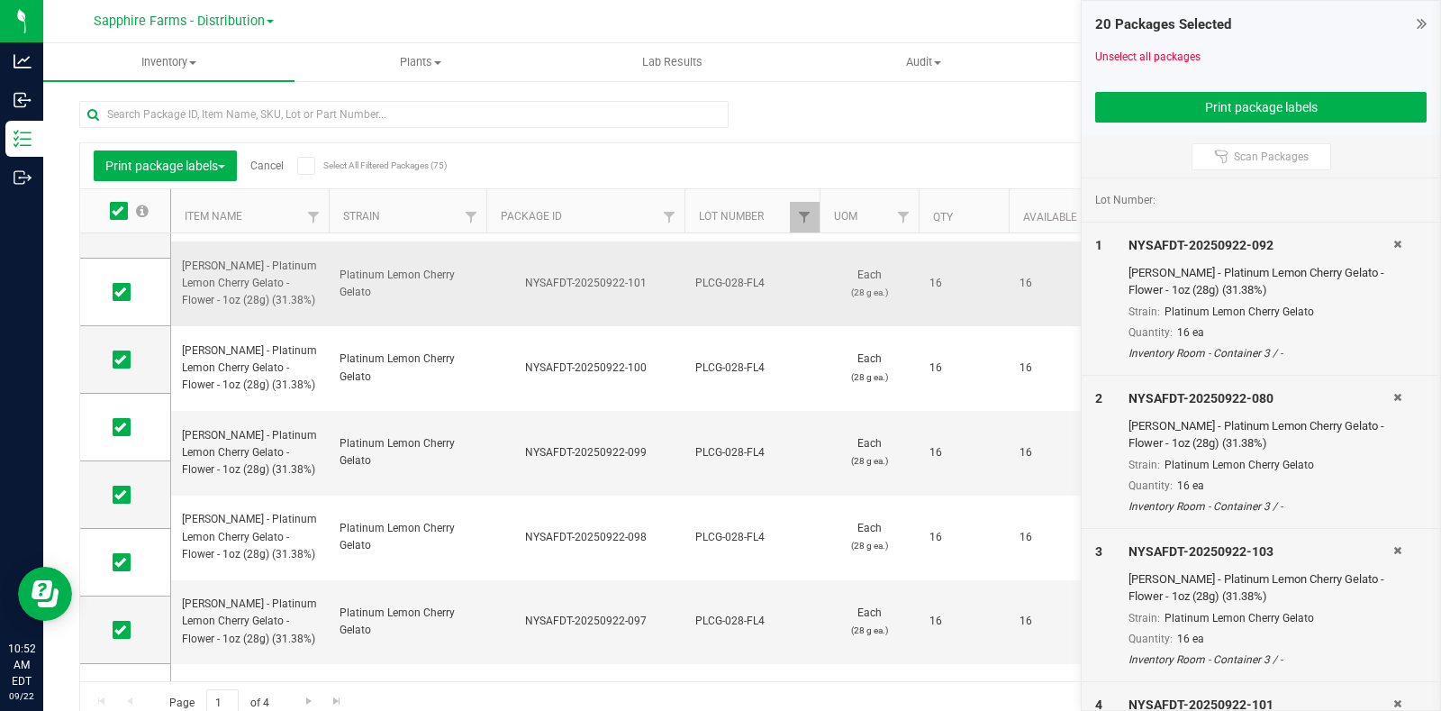
scroll to position [676, 0]
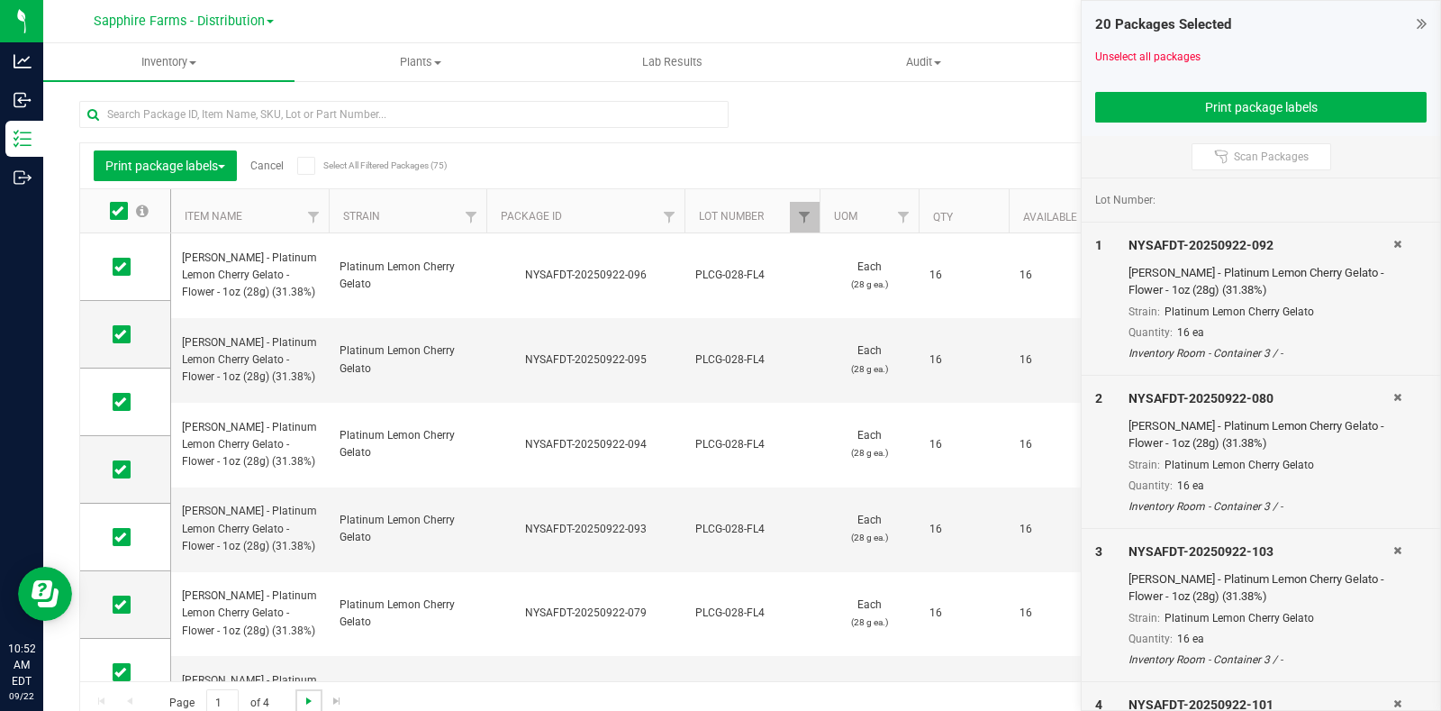
click at [302, 702] on span "Go to the next page" at bounding box center [309, 701] width 14 height 14
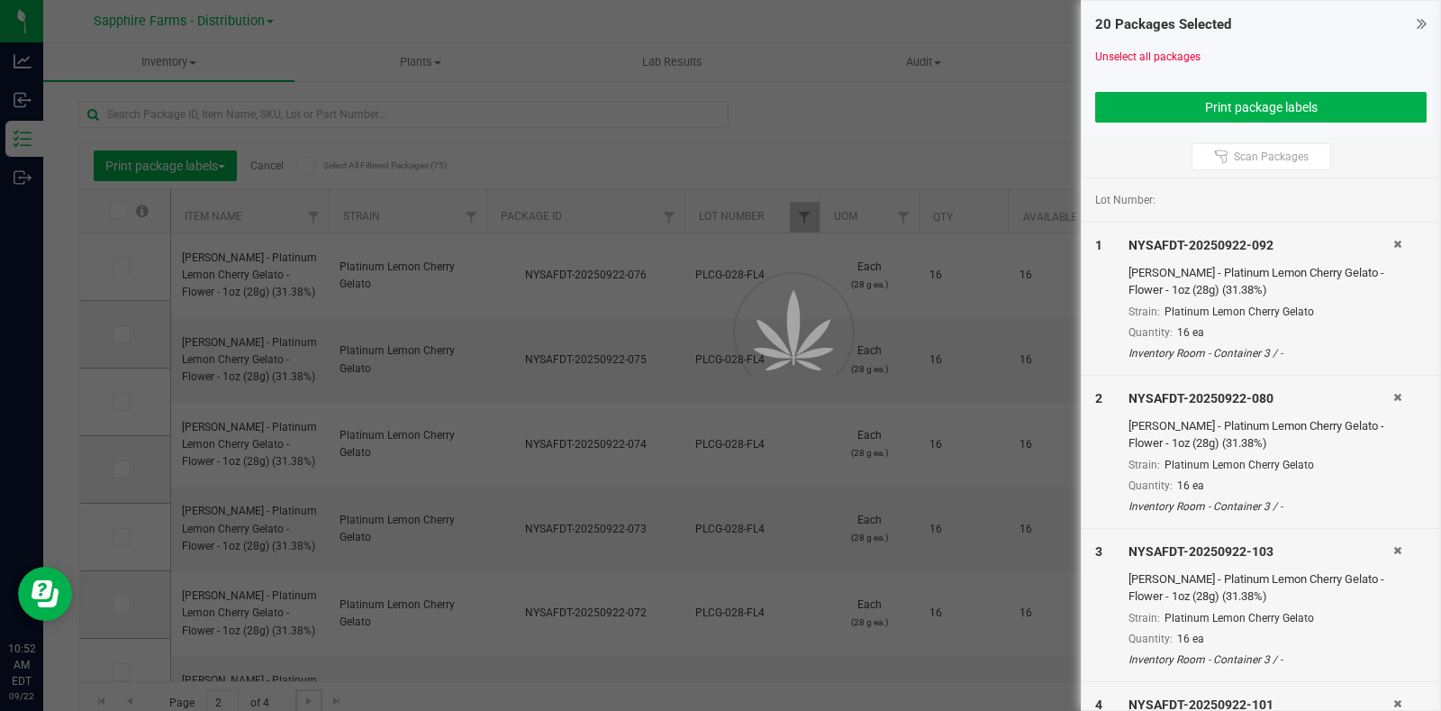
scroll to position [0, 0]
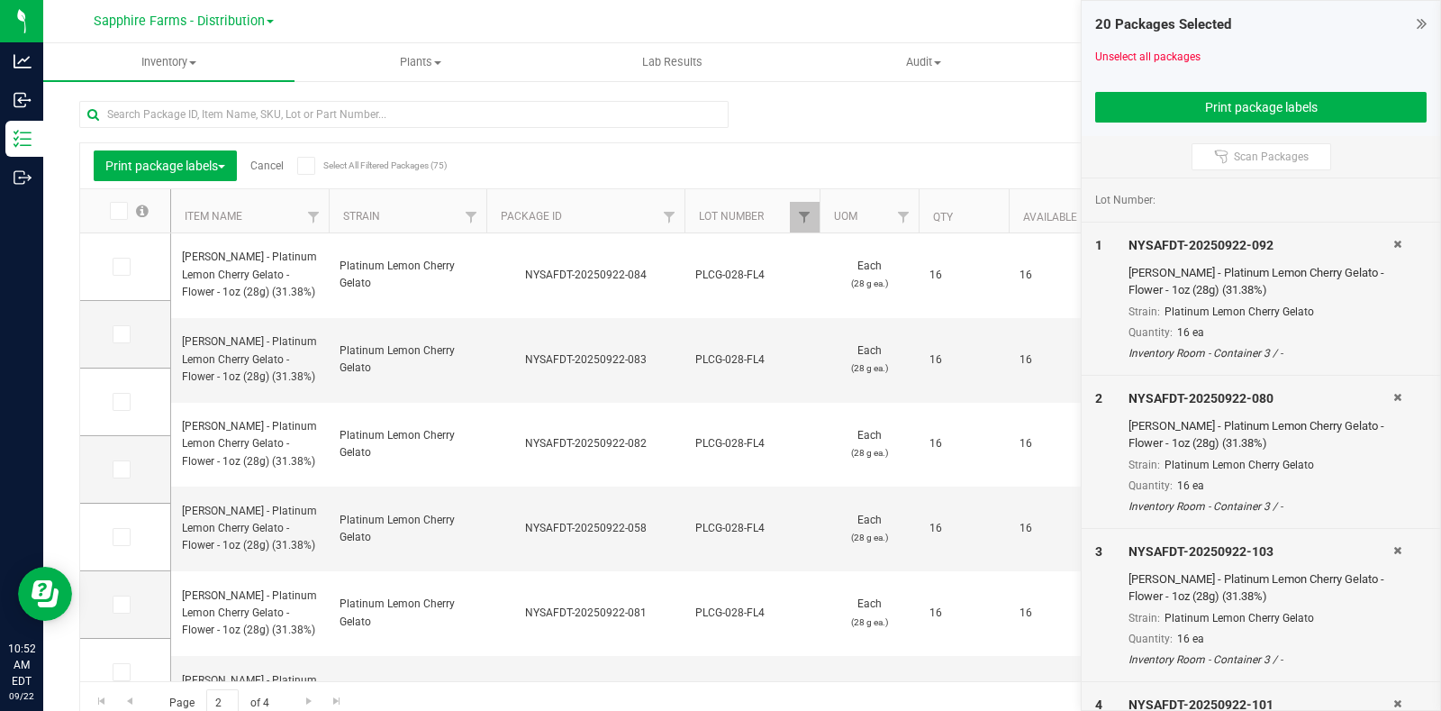
click at [116, 211] on icon at bounding box center [118, 211] width 12 height 0
click at [0, 0] on input "checkbox" at bounding box center [0, 0] width 0 height 0
click at [308, 697] on span "Go to the next page" at bounding box center [309, 701] width 14 height 14
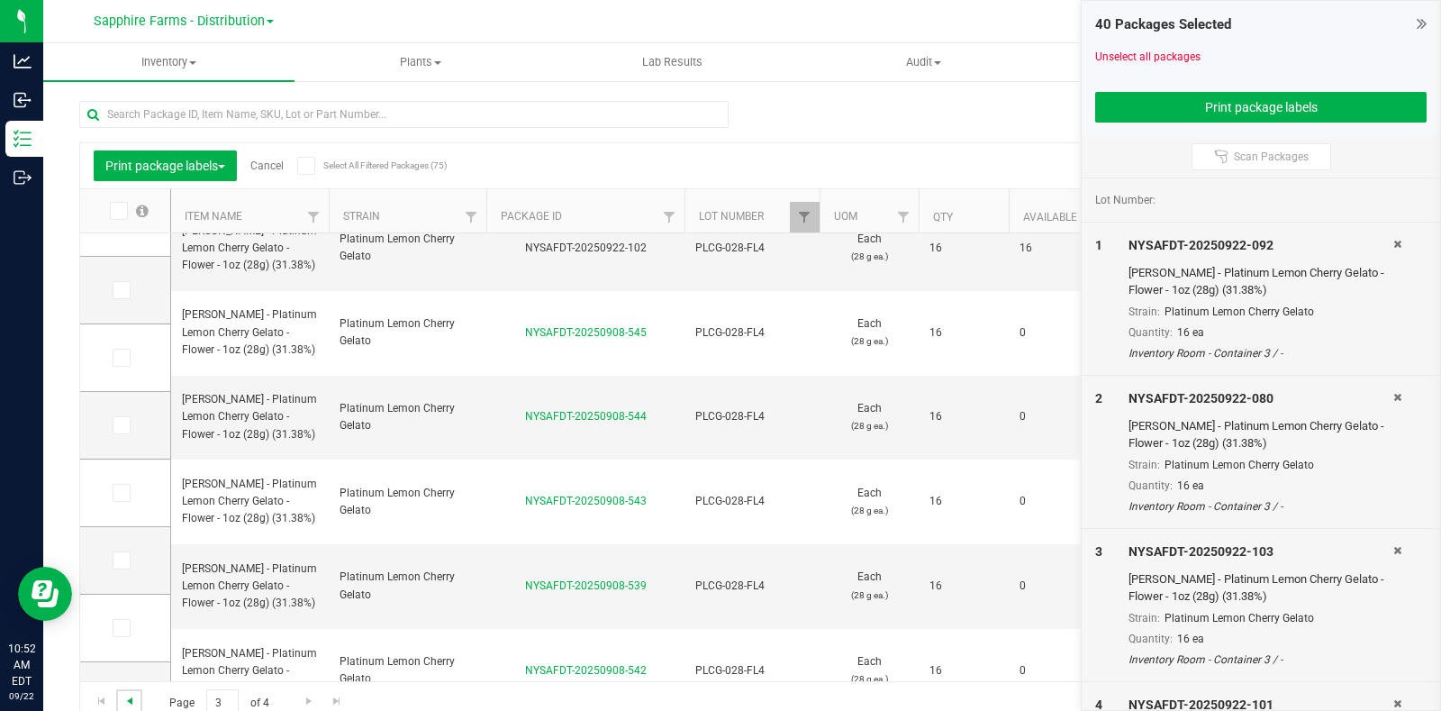
click at [128, 700] on span "Go to the previous page" at bounding box center [129, 701] width 14 height 14
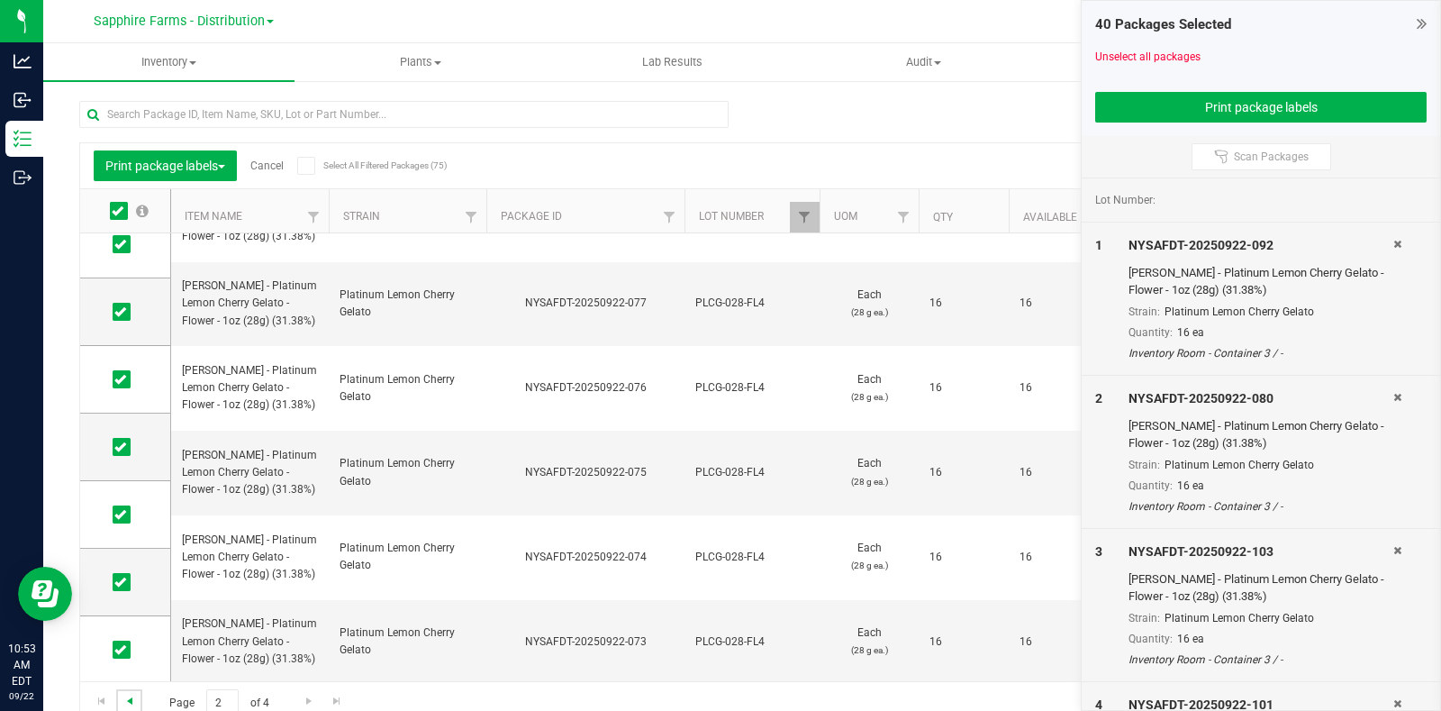
click at [129, 704] on span "Go to the previous page" at bounding box center [129, 701] width 14 height 14
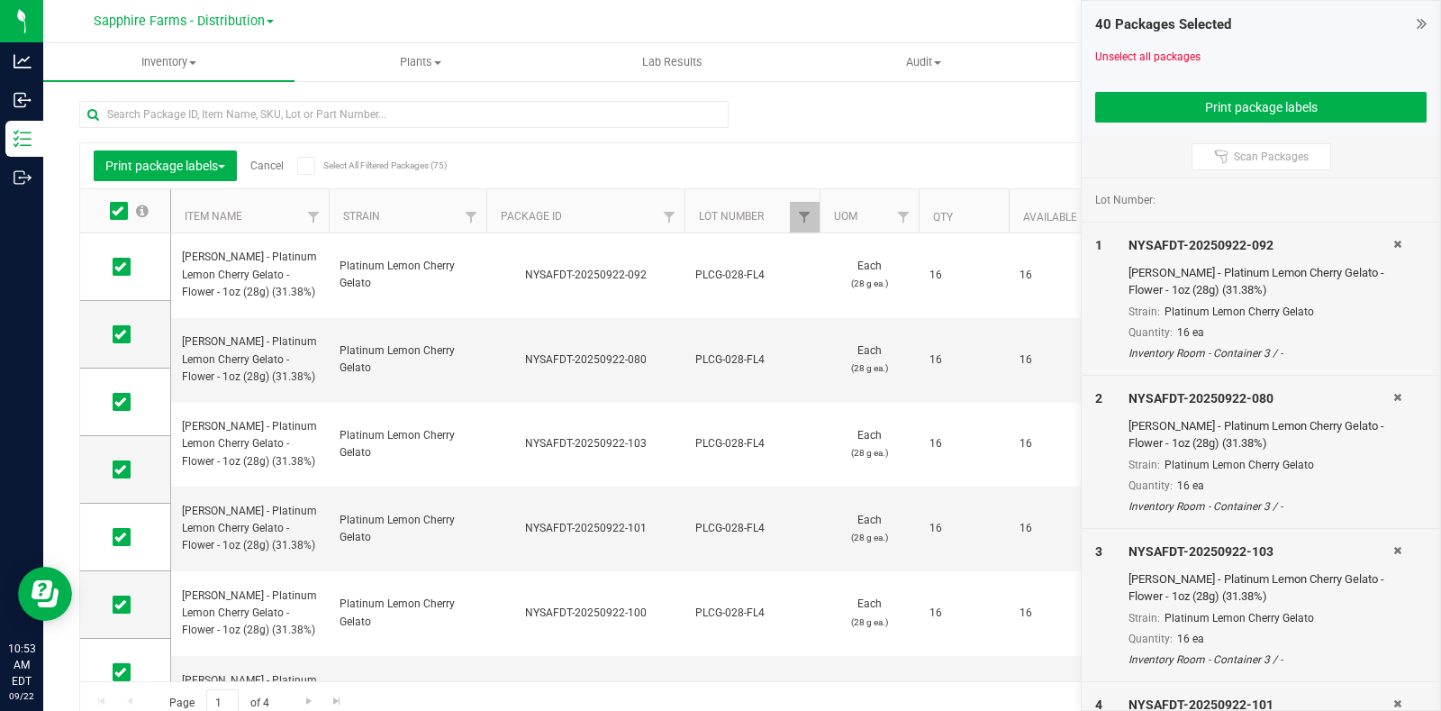
click at [1421, 25] on icon at bounding box center [1422, 23] width 10 height 18
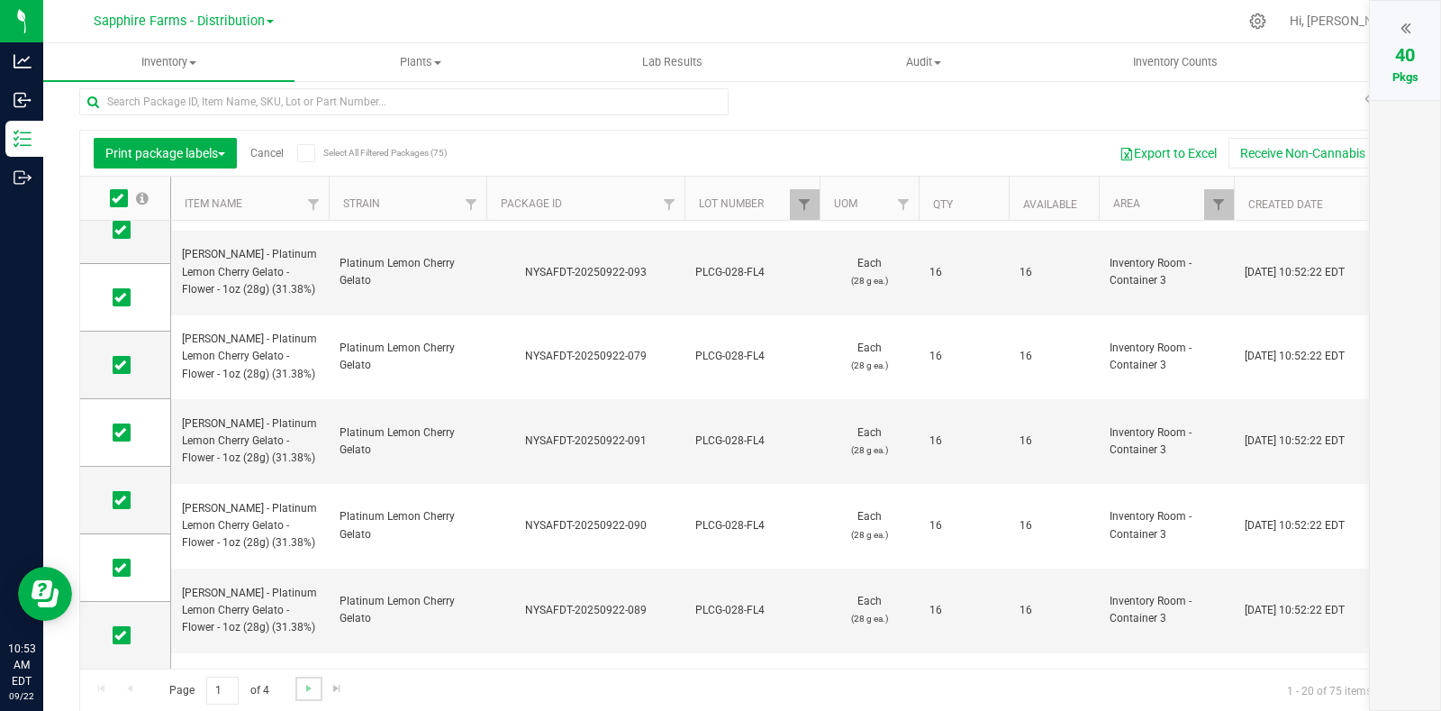
click at [302, 677] on link "Go to the next page" at bounding box center [308, 688] width 26 height 24
click at [308, 684] on span "Go to the next page" at bounding box center [309, 688] width 14 height 14
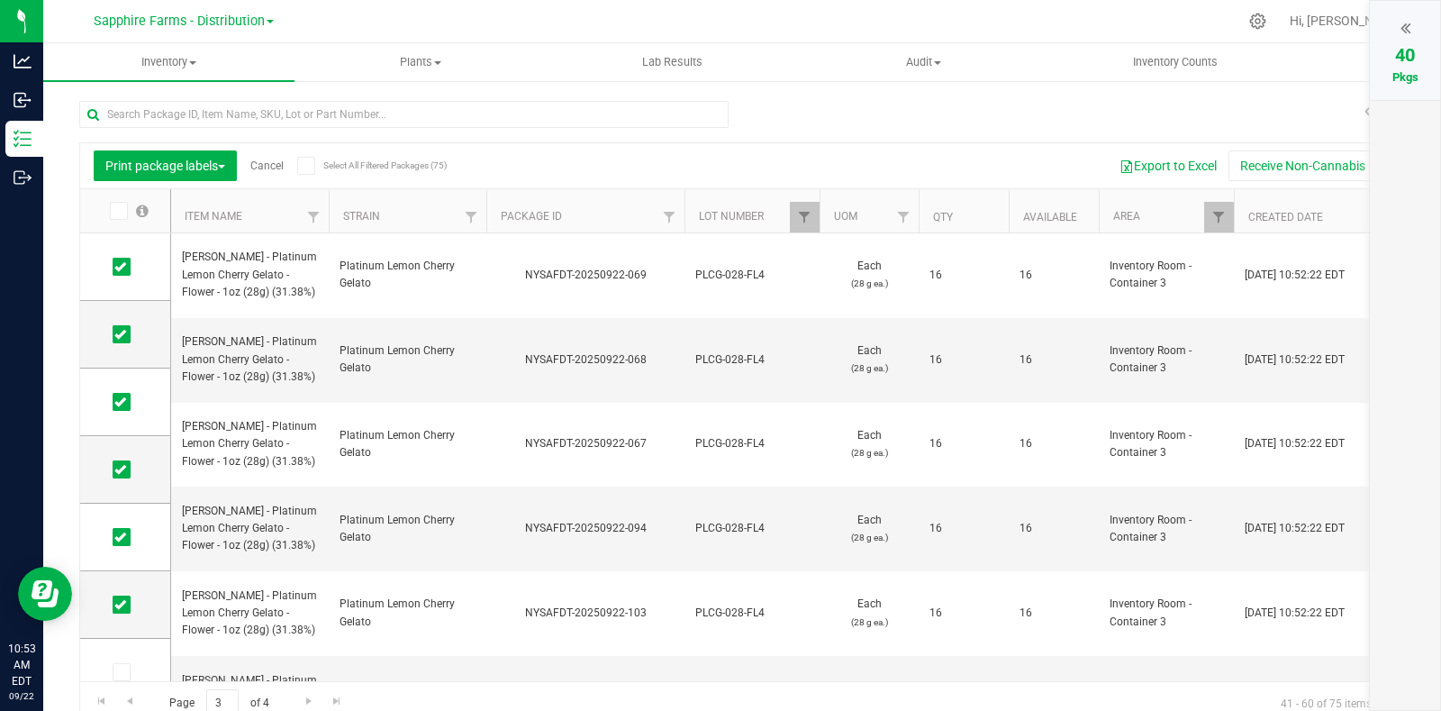
click at [1414, 29] on div at bounding box center [1405, 27] width 34 height 27
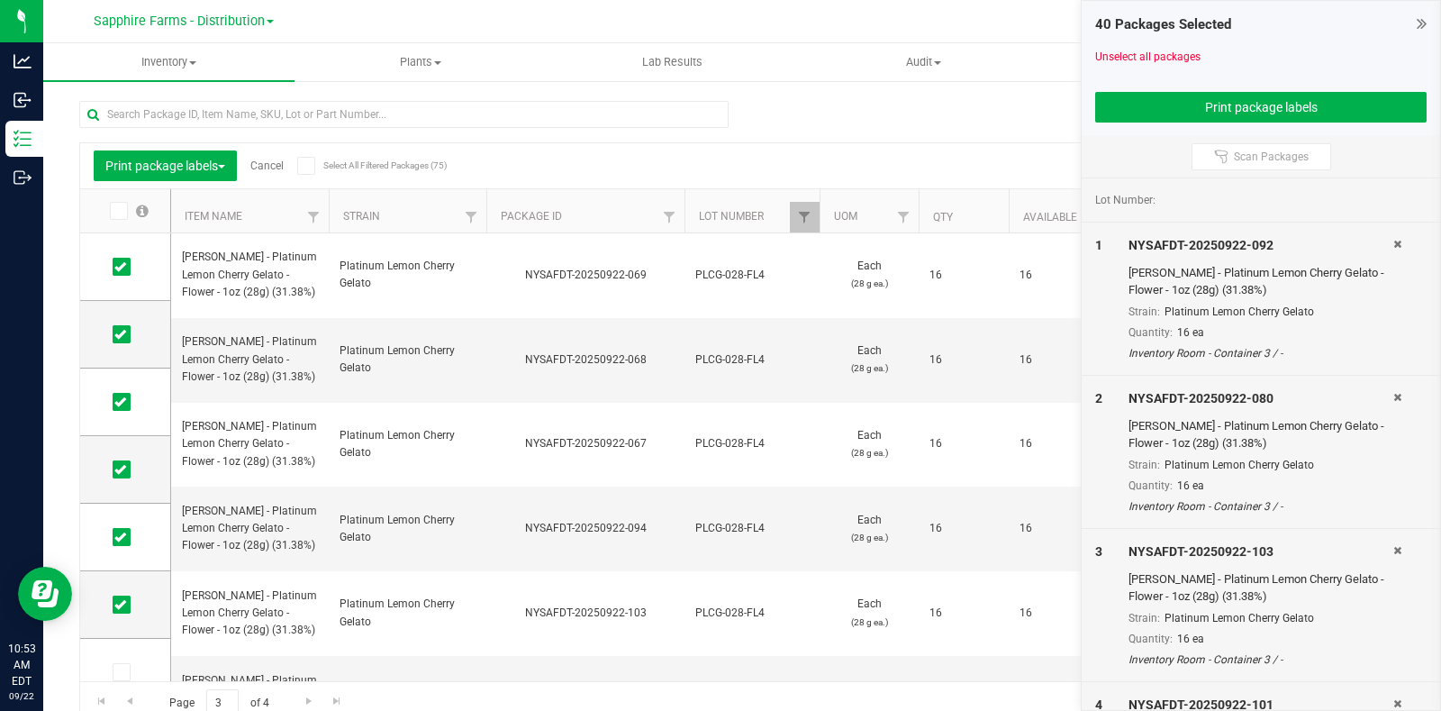
click at [1418, 29] on icon at bounding box center [1422, 23] width 10 height 18
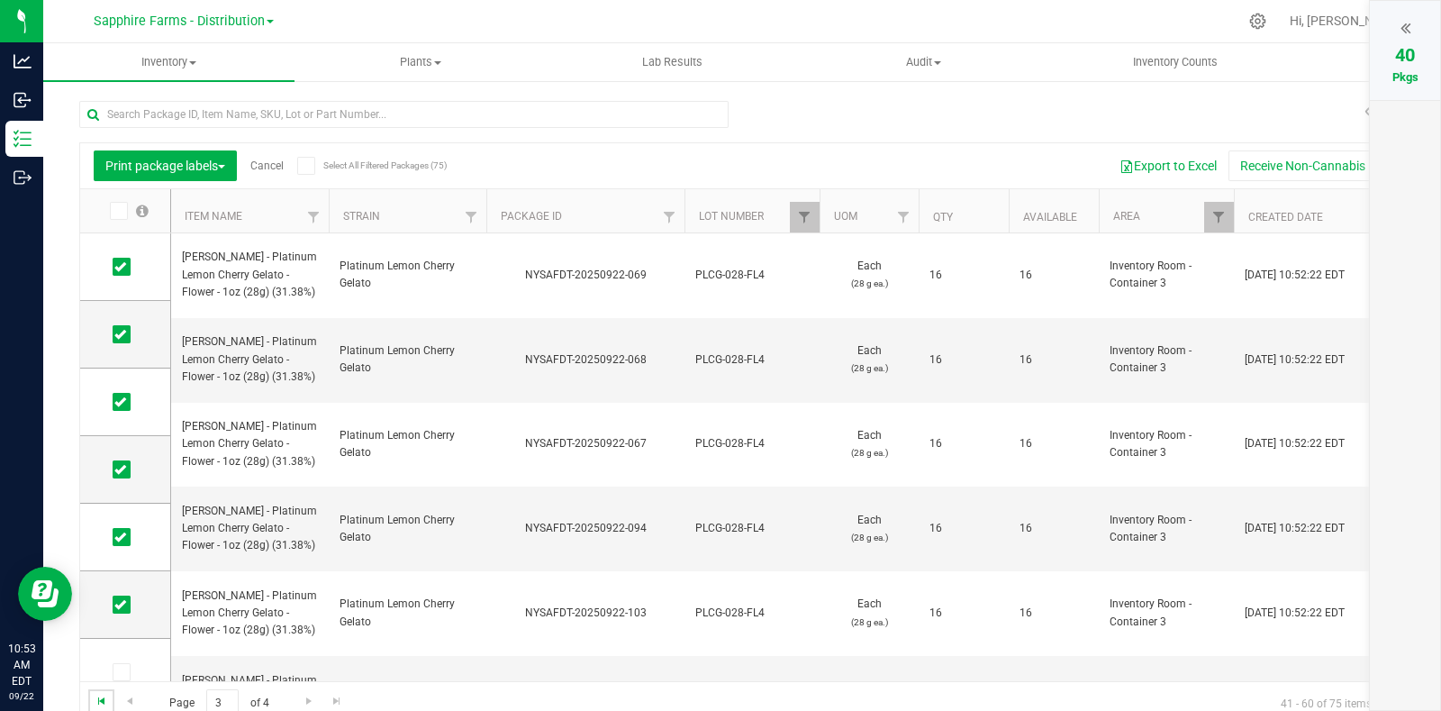
click at [107, 699] on span "Go to the first page" at bounding box center [102, 701] width 14 height 14
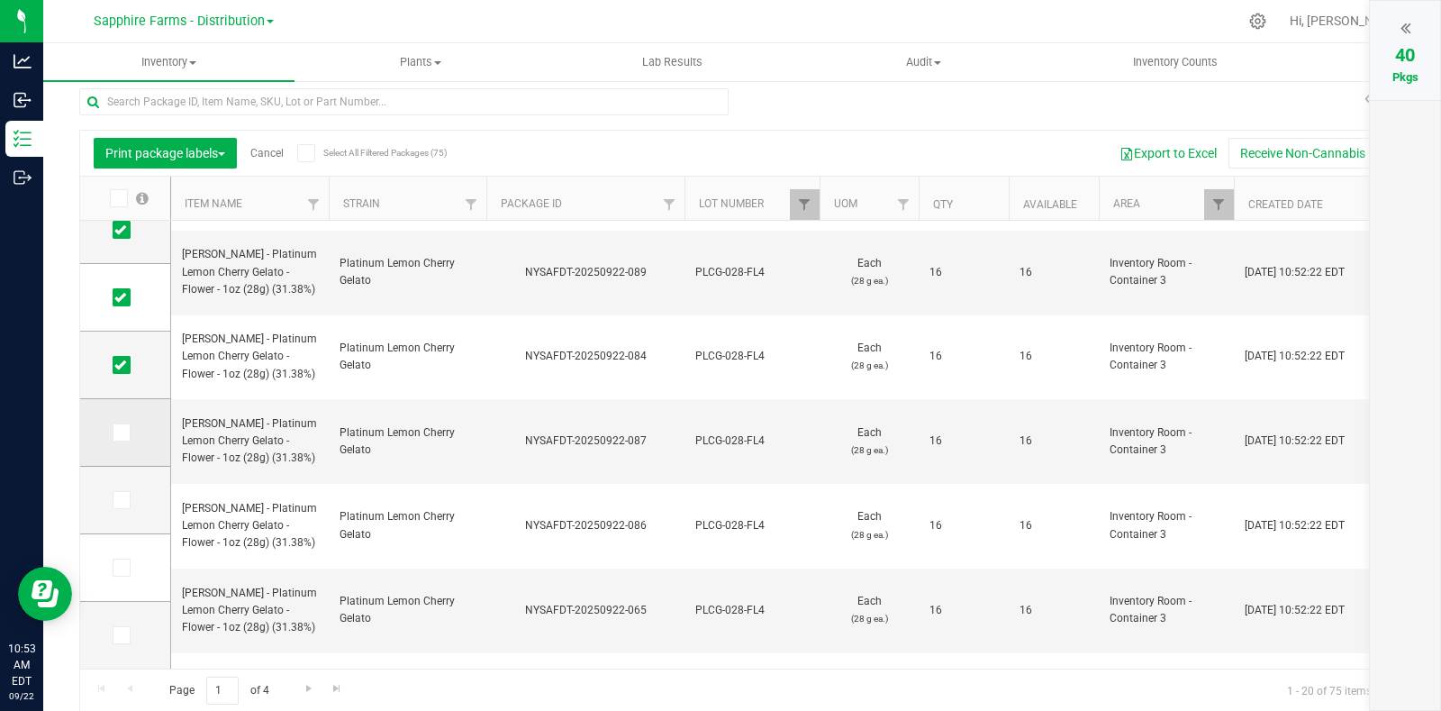
click at [122, 423] on span at bounding box center [122, 432] width 18 height 18
click at [0, 0] on input "checkbox" at bounding box center [0, 0] width 0 height 0
click at [121, 500] on icon at bounding box center [120, 500] width 12 height 0
click at [0, 0] on input "checkbox" at bounding box center [0, 0] width 0 height 0
click at [120, 567] on icon at bounding box center [120, 567] width 12 height 0
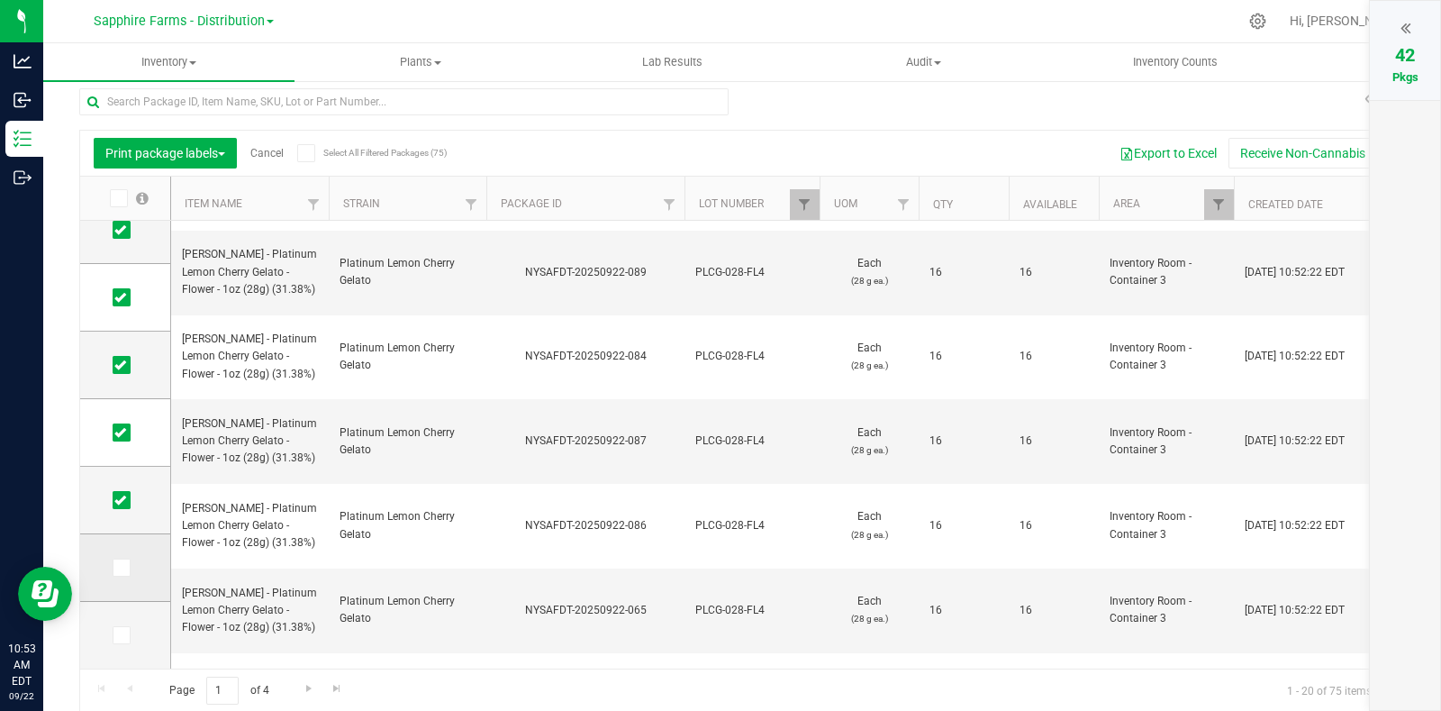
click at [0, 0] on input "checkbox" at bounding box center [0, 0] width 0 height 0
click at [115, 635] on icon at bounding box center [120, 635] width 12 height 0
click at [0, 0] on input "checkbox" at bounding box center [0, 0] width 0 height 0
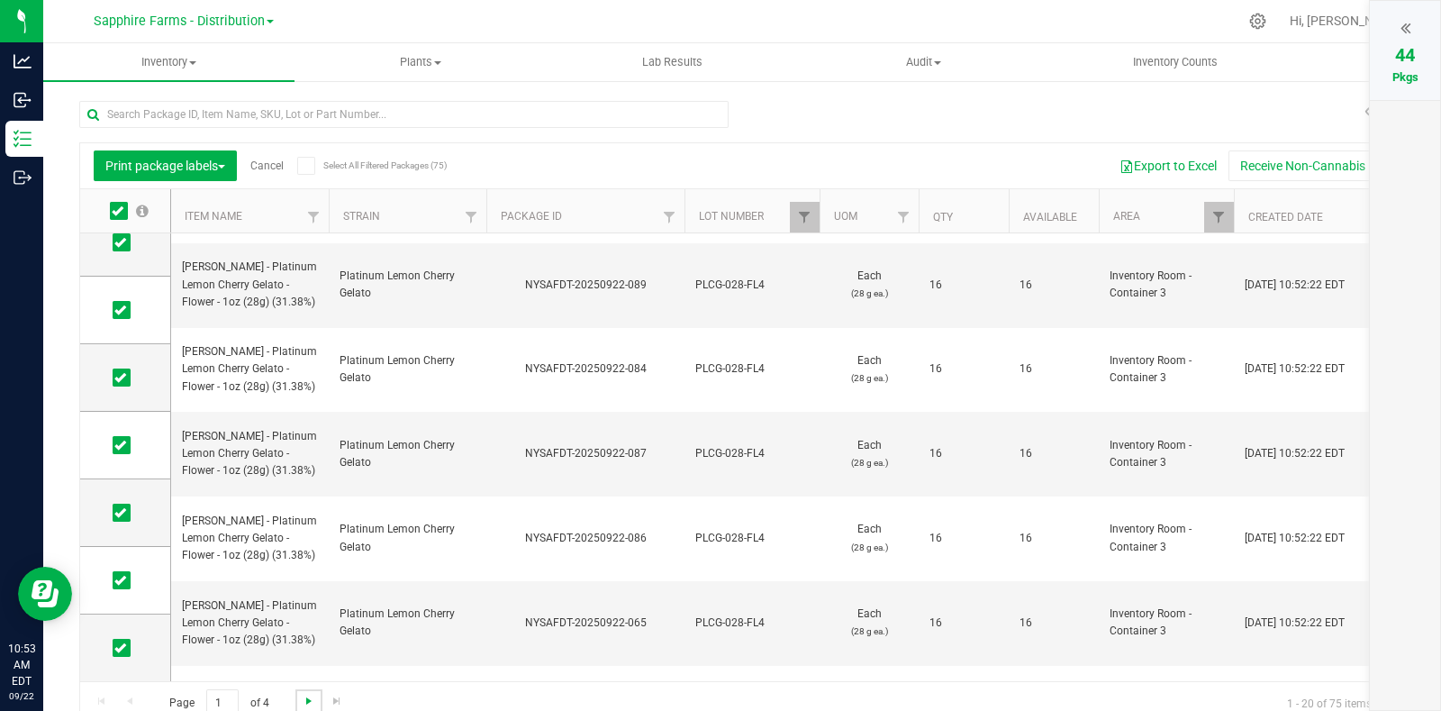
click at [304, 700] on span "Go to the next page" at bounding box center [309, 701] width 14 height 14
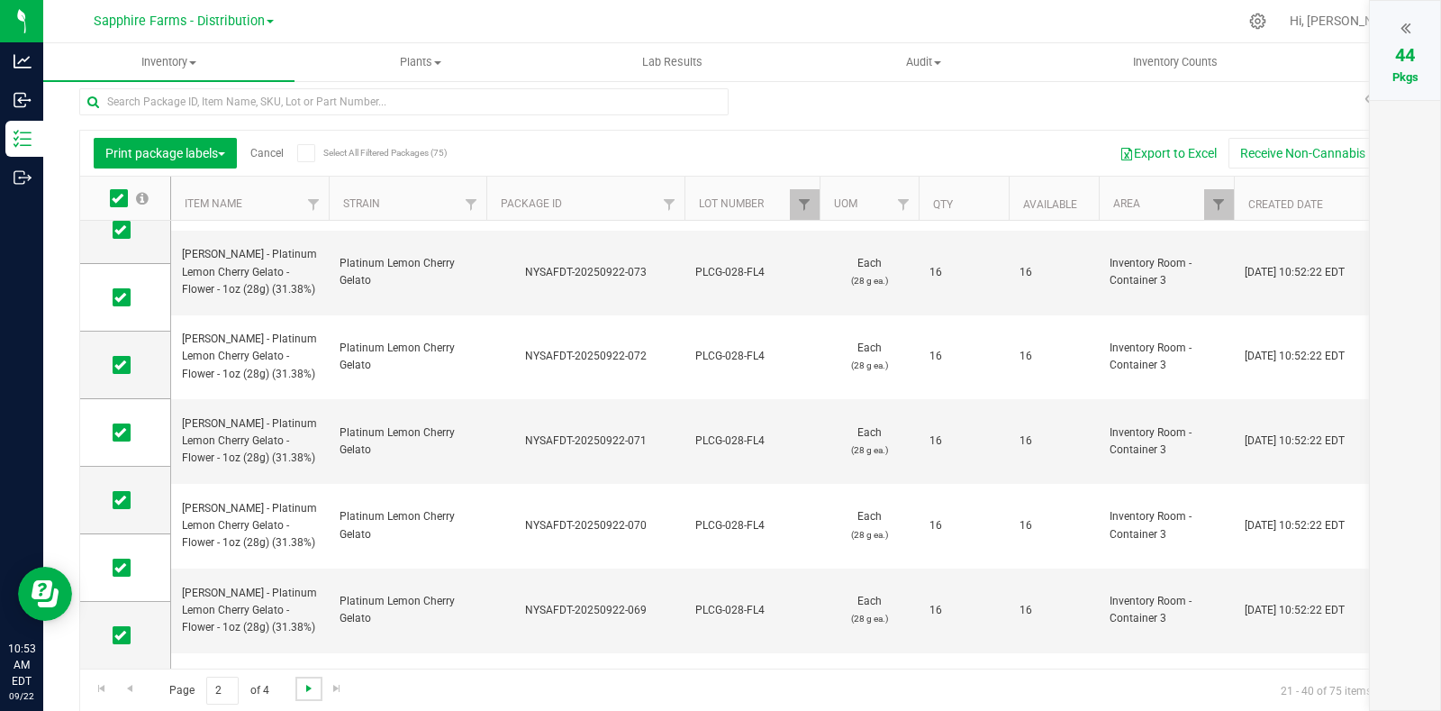
click at [308, 685] on span "Go to the next page" at bounding box center [309, 688] width 14 height 14
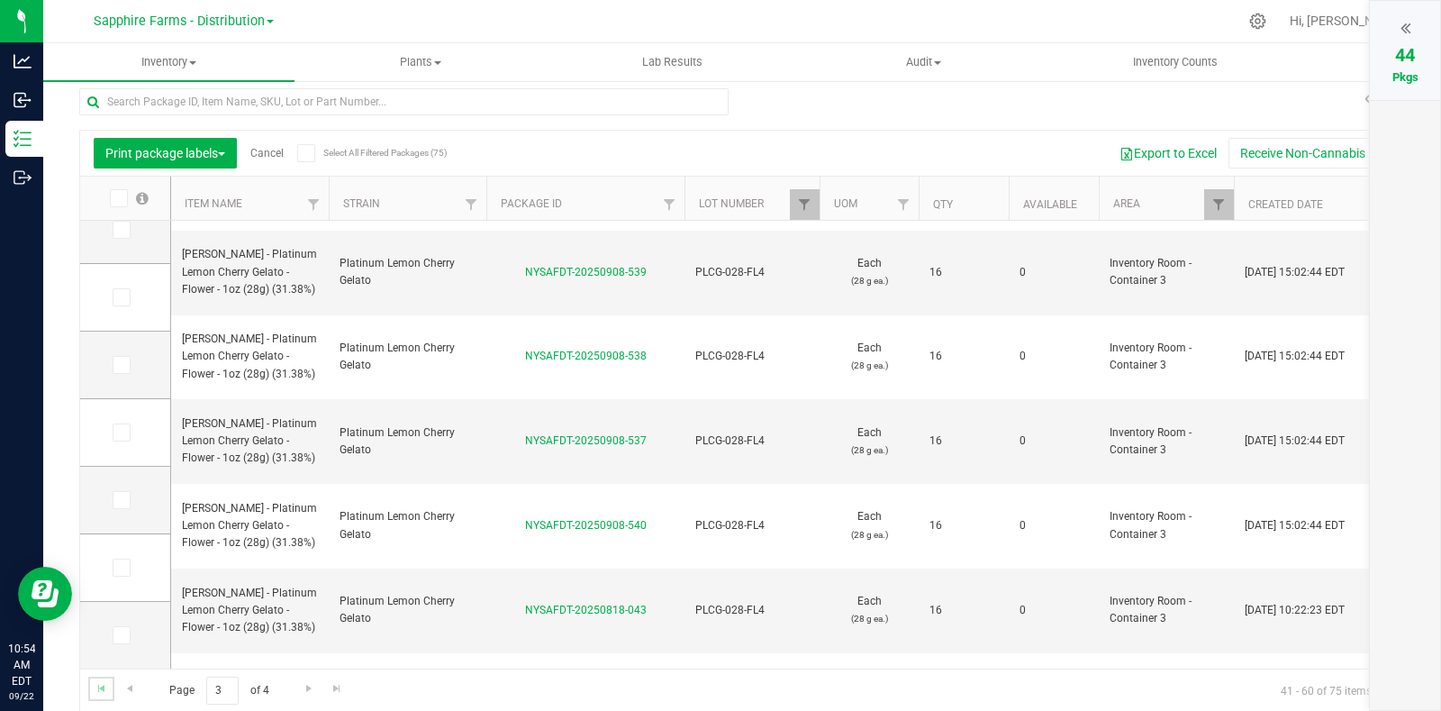
click at [89, 691] on link "Go to the first page" at bounding box center [101, 688] width 26 height 24
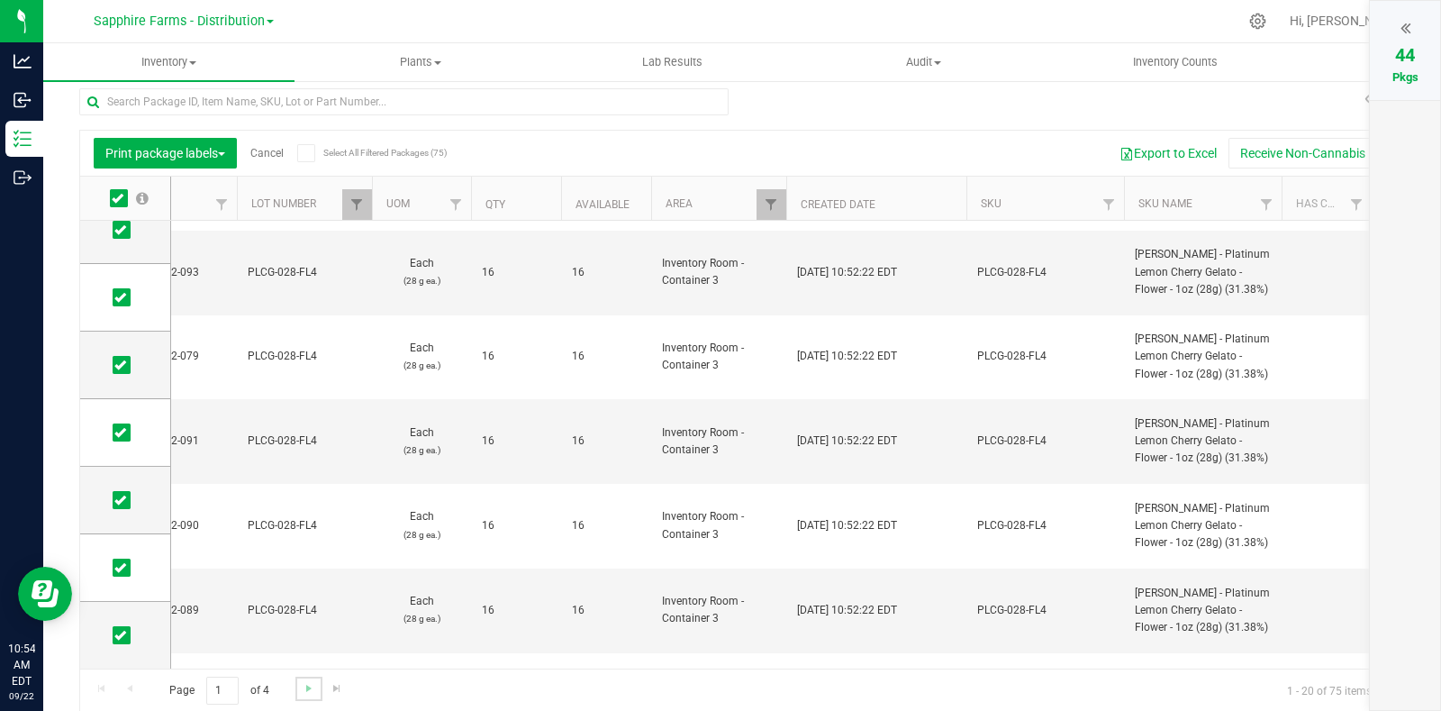
click at [305, 677] on link "Go to the next page" at bounding box center [308, 688] width 26 height 24
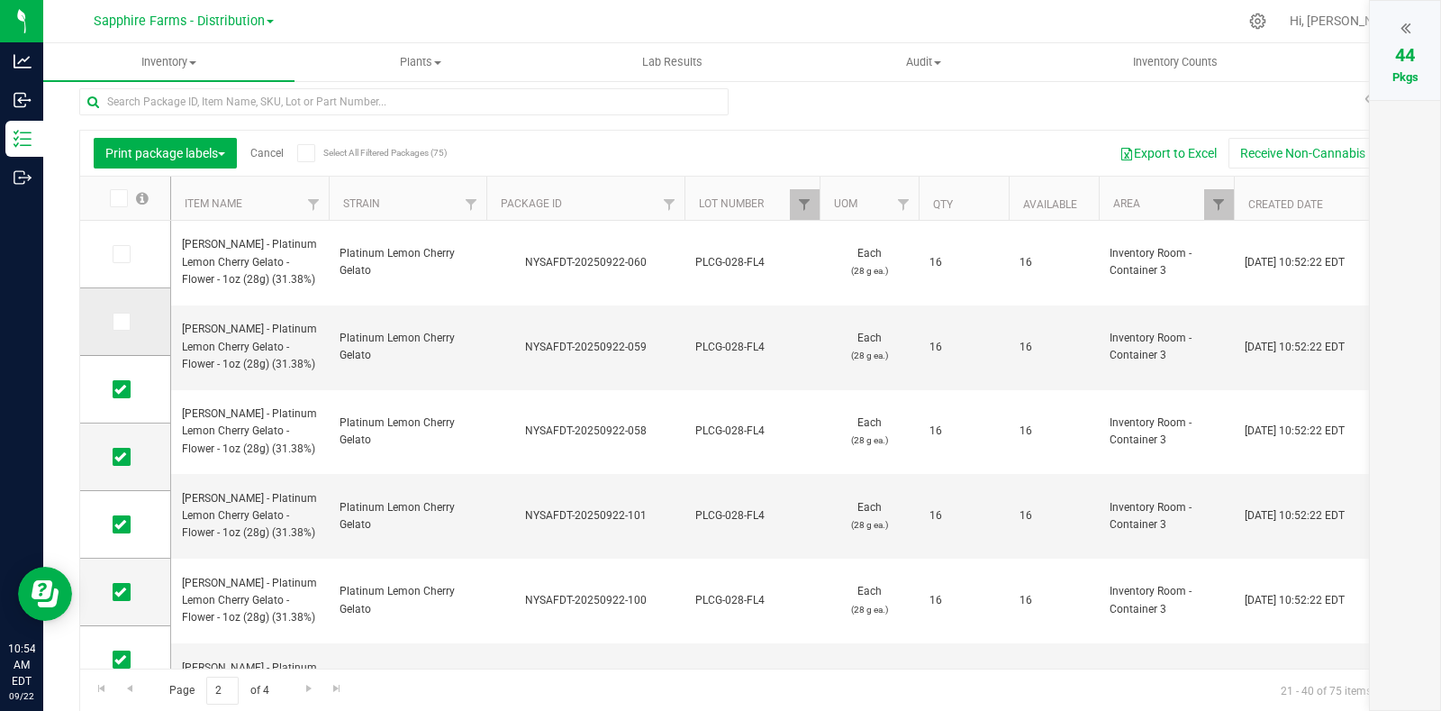
click at [124, 322] on icon at bounding box center [120, 322] width 12 height 0
click at [0, 0] on input "checkbox" at bounding box center [0, 0] width 0 height 0
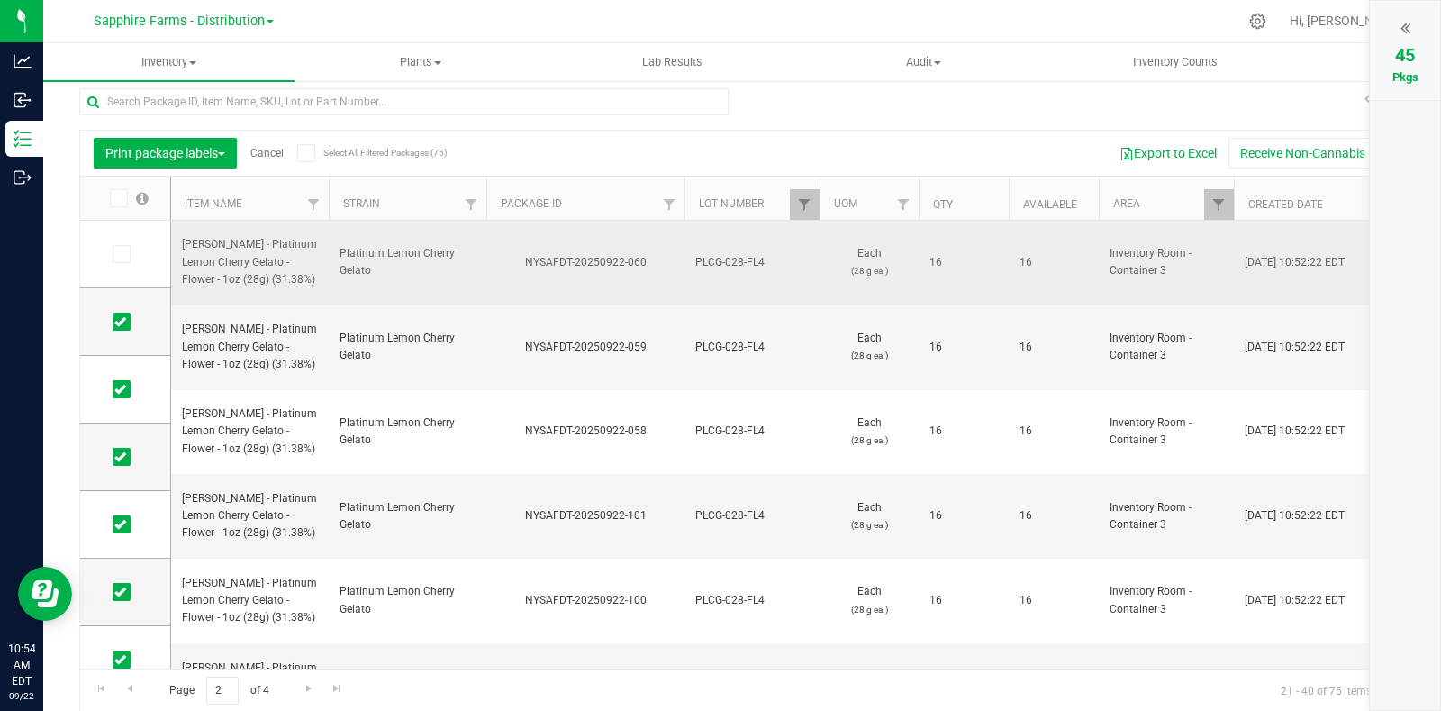
drag, startPoint x: 127, startPoint y: 250, endPoint x: 207, endPoint y: 229, distance: 82.8
click at [127, 249] on span at bounding box center [122, 254] width 18 height 18
click at [0, 0] on input "checkbox" at bounding box center [0, 0] width 0 height 0
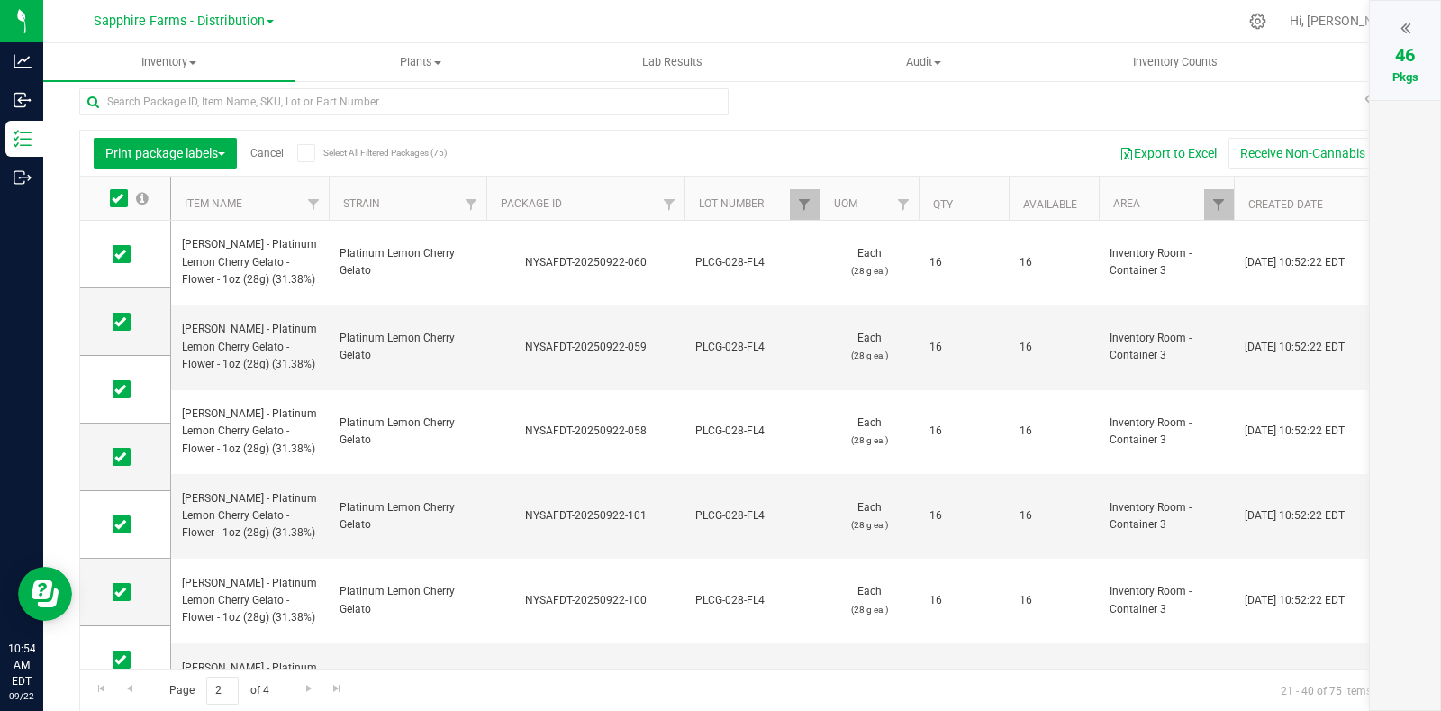
click at [1386, 25] on div "46 Pkgs" at bounding box center [1405, 50] width 70 height 99
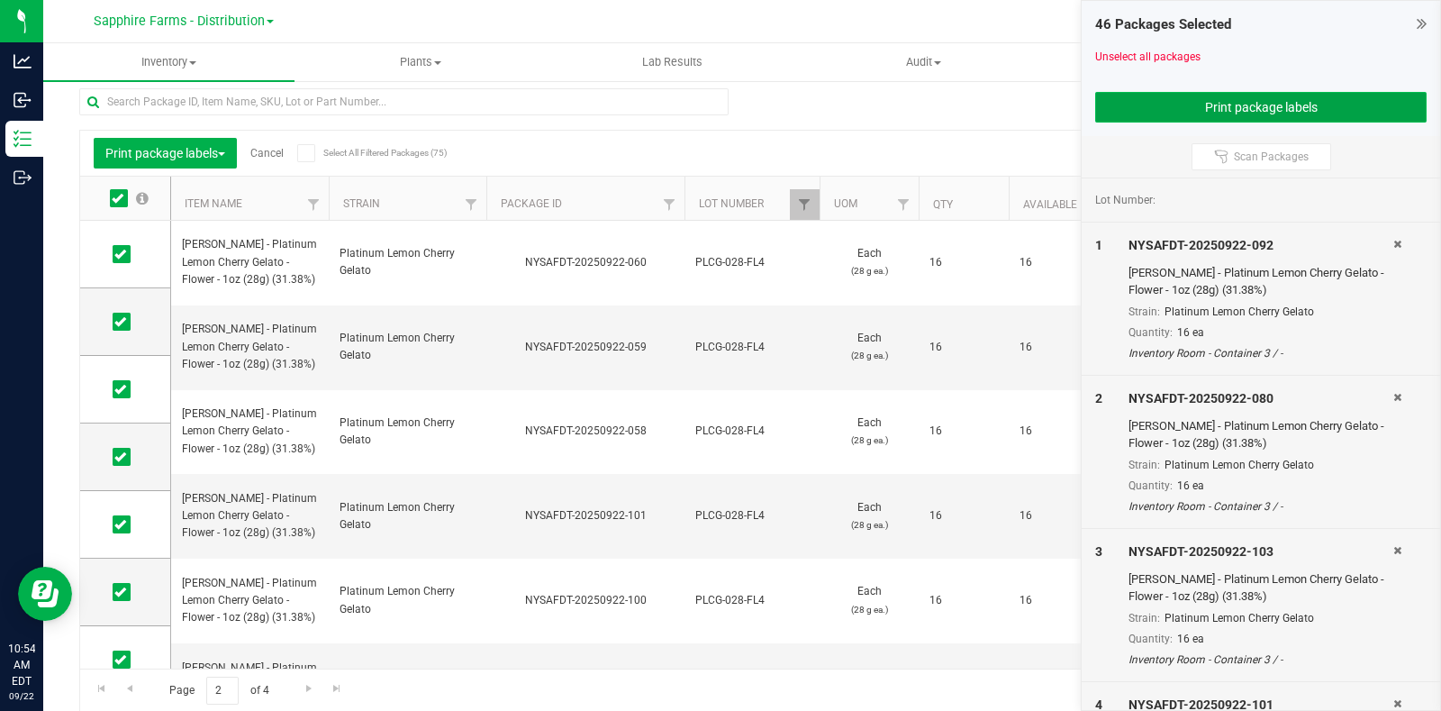
click at [1331, 96] on button "Print package labels" at bounding box center [1260, 107] width 331 height 31
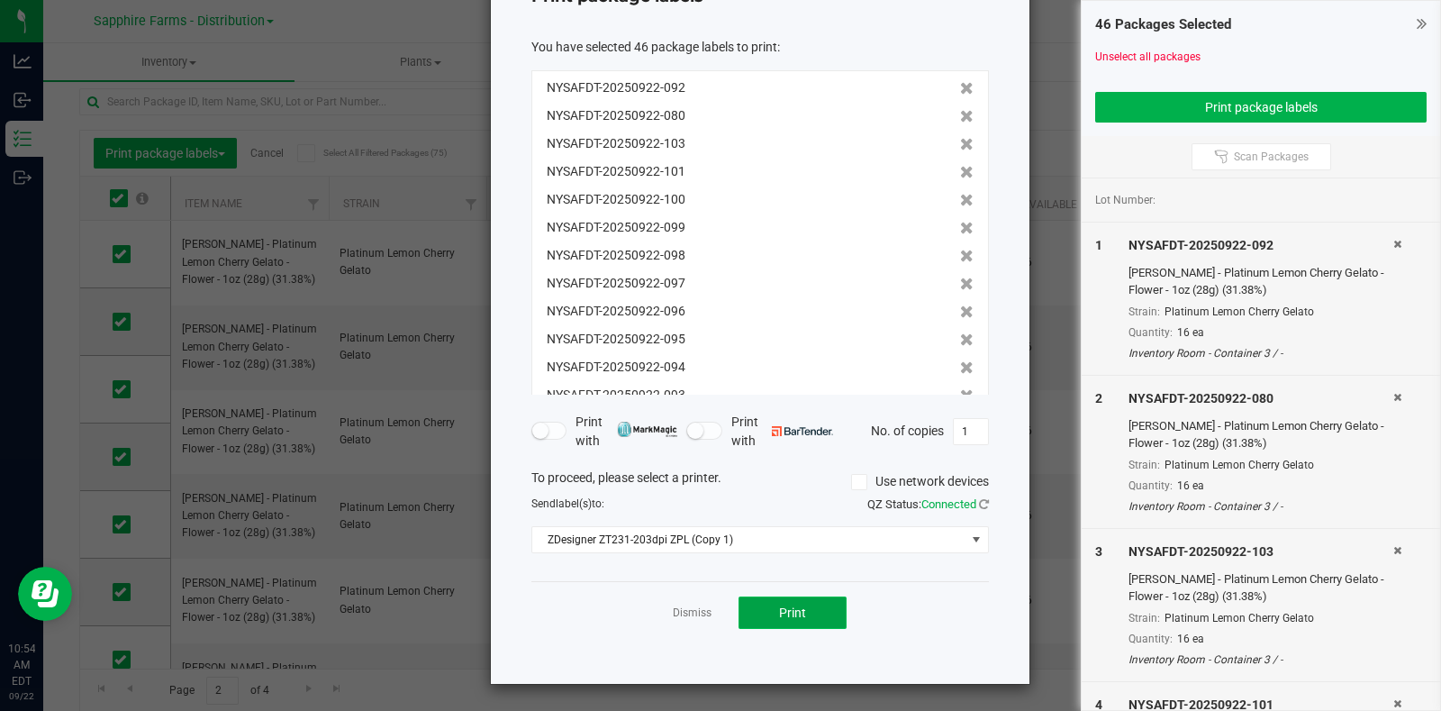
click at [798, 610] on button "Print" at bounding box center [793, 612] width 108 height 32
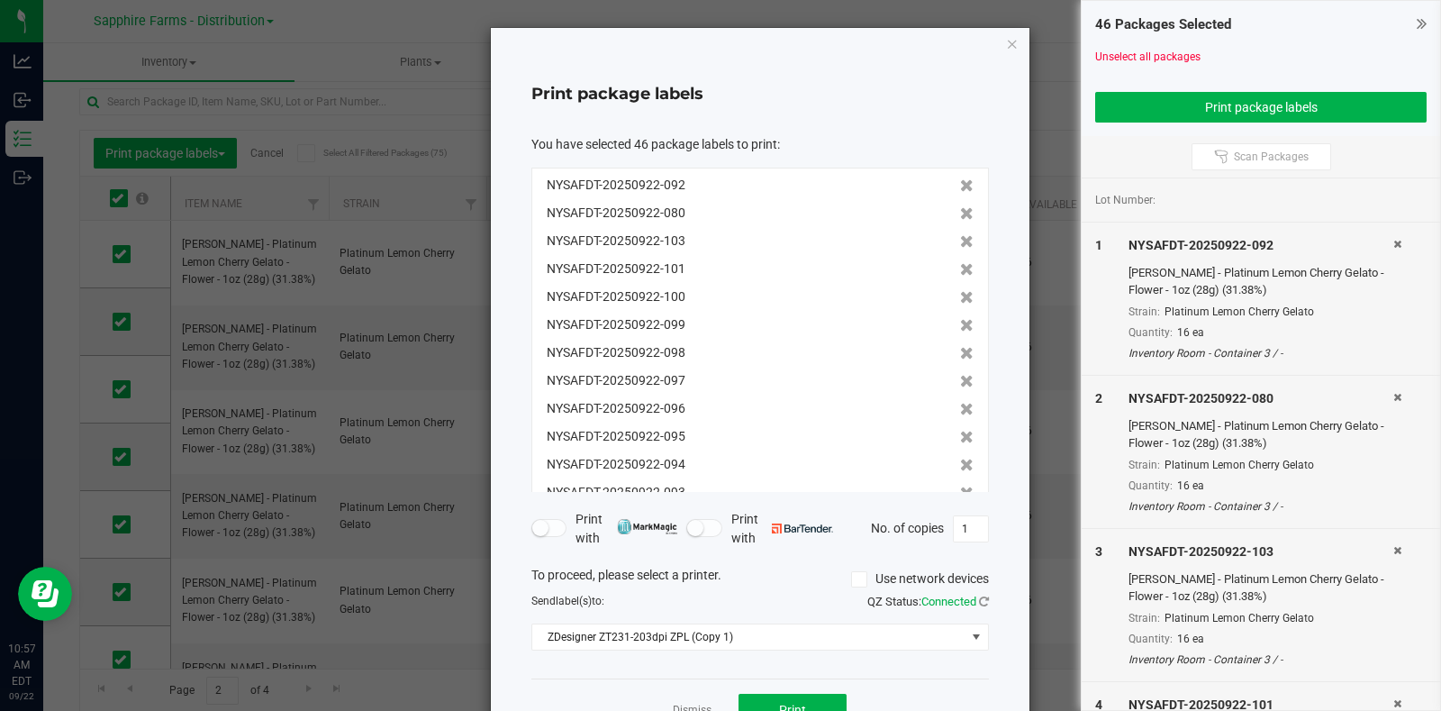
click at [1009, 49] on icon "button" at bounding box center [1012, 43] width 13 height 22
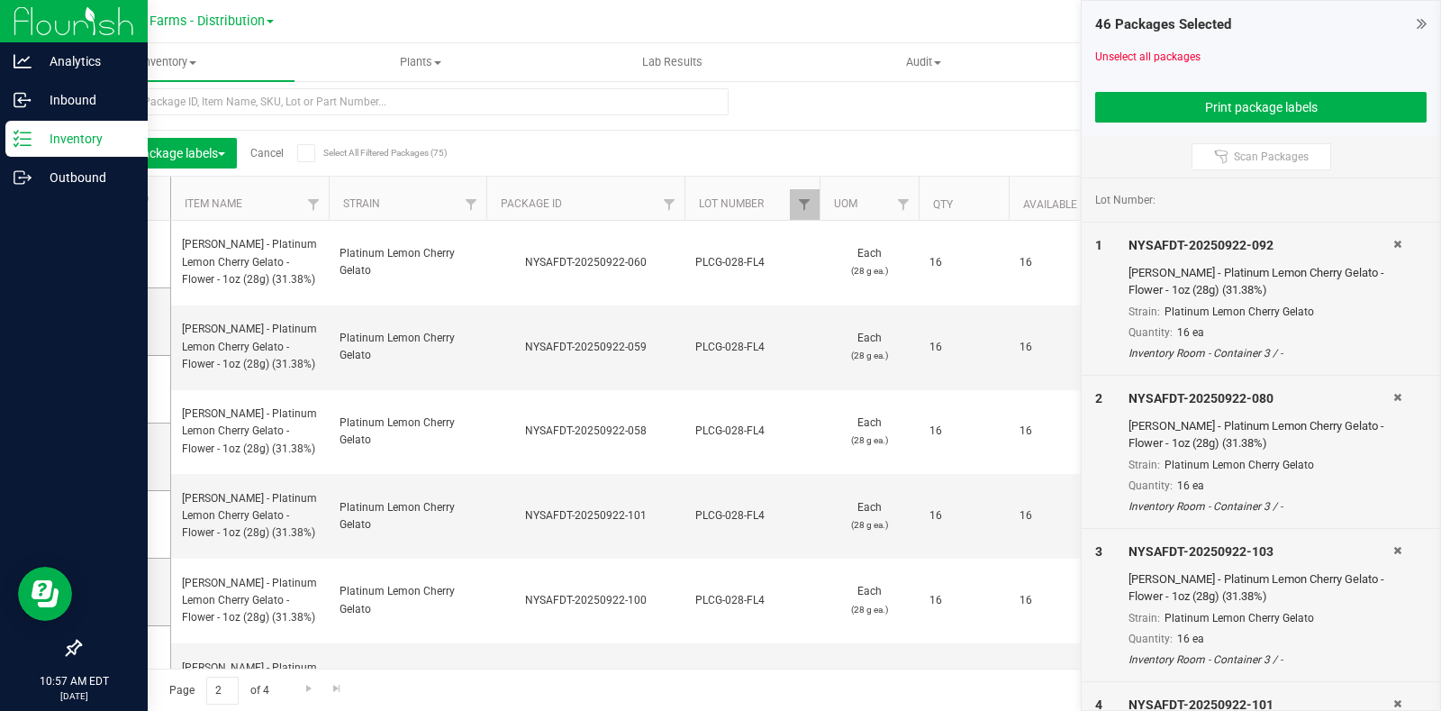
click at [22, 151] on div "Inventory" at bounding box center [76, 139] width 142 height 36
click at [27, 142] on icon at bounding box center [23, 139] width 18 height 18
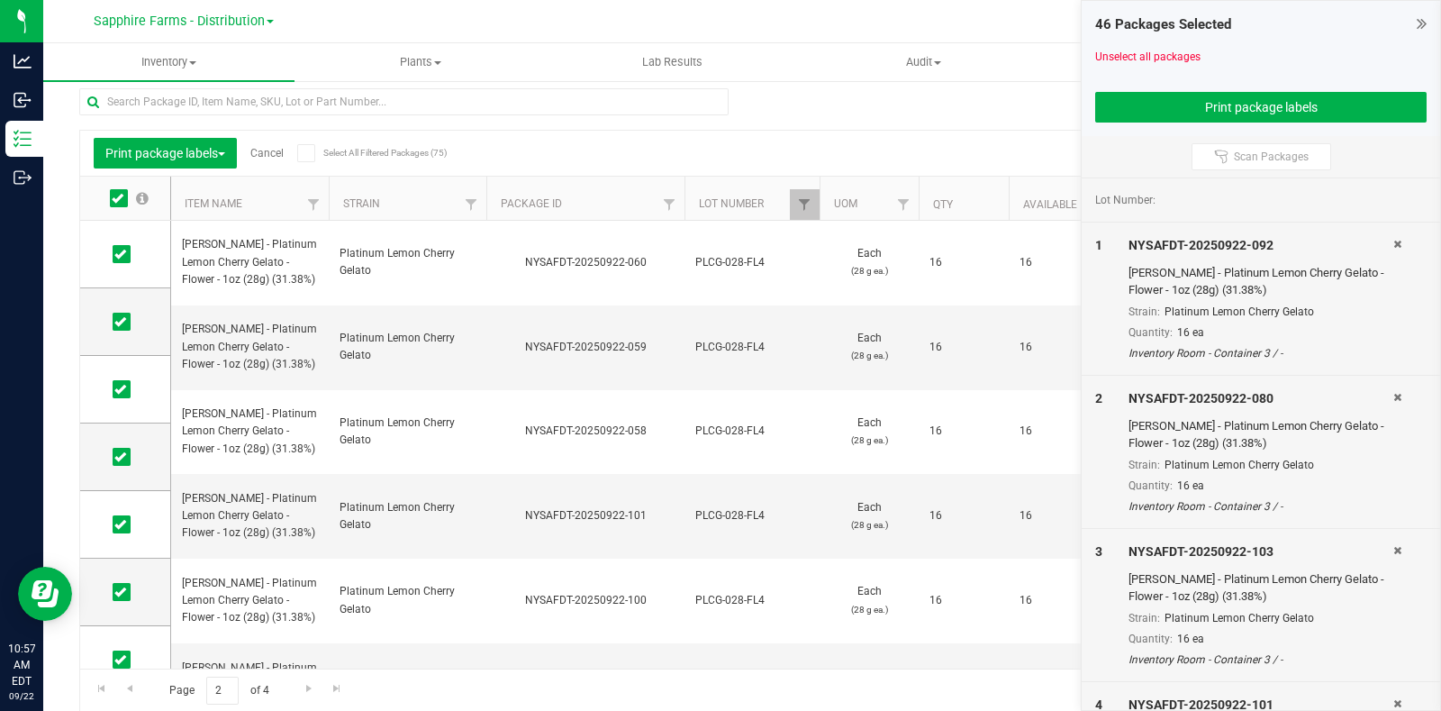
click at [265, 148] on link "Cancel" at bounding box center [266, 153] width 33 height 13
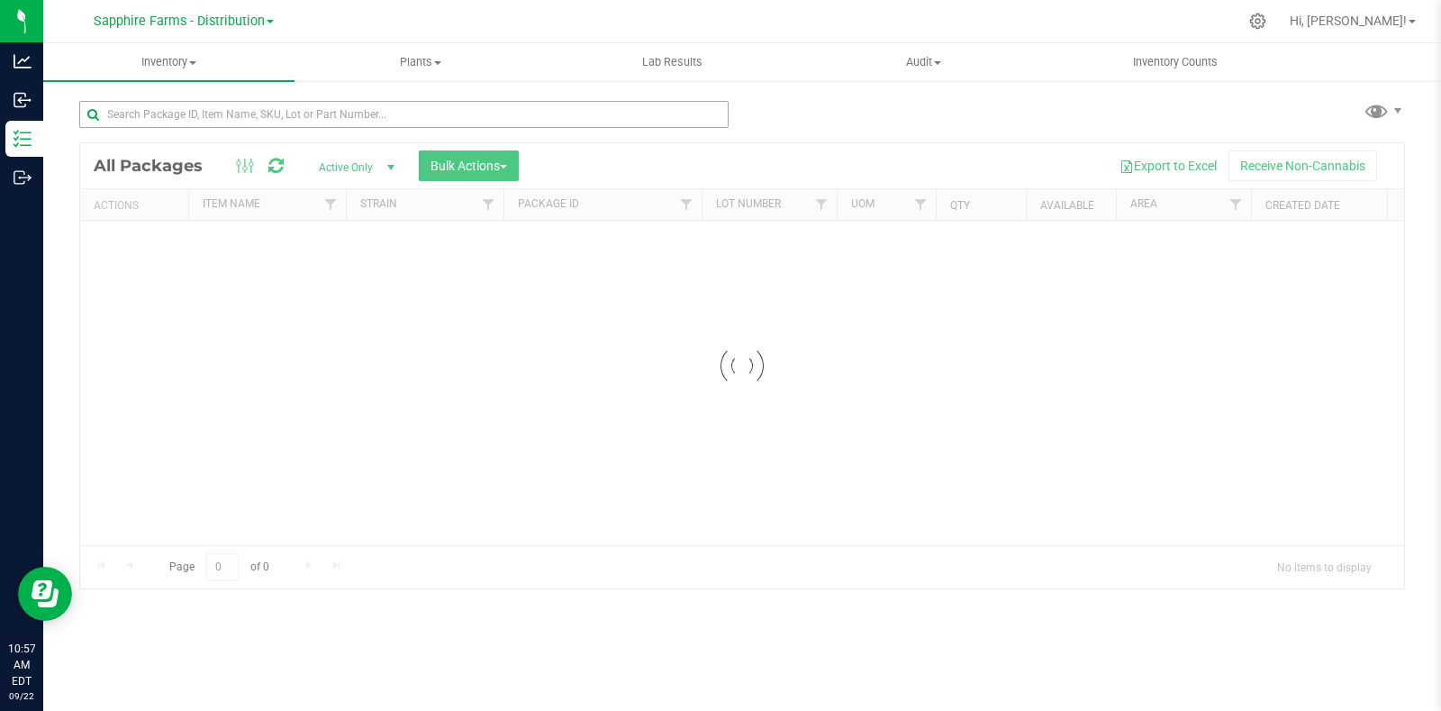
click at [311, 128] on div at bounding box center [403, 121] width 649 height 41
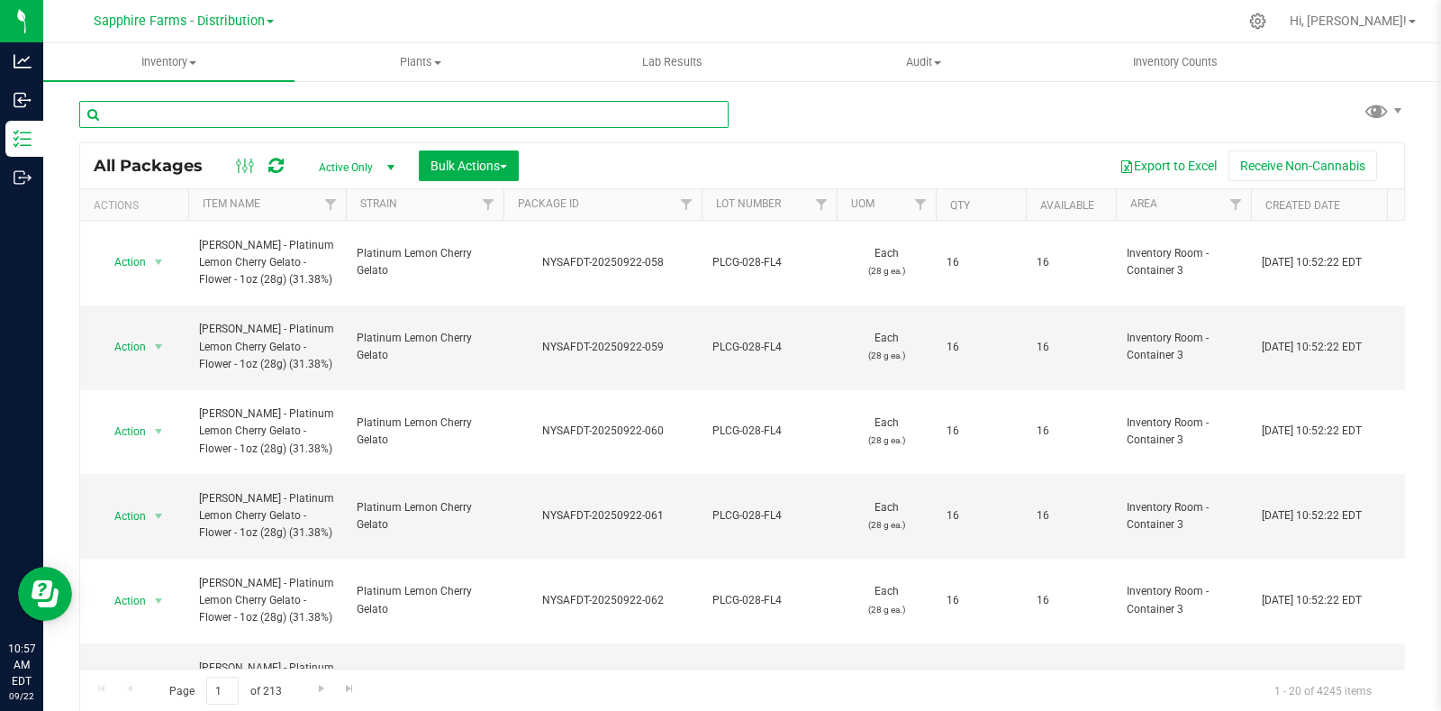
click at [322, 115] on input "text" at bounding box center [403, 114] width 649 height 27
type input "4180"
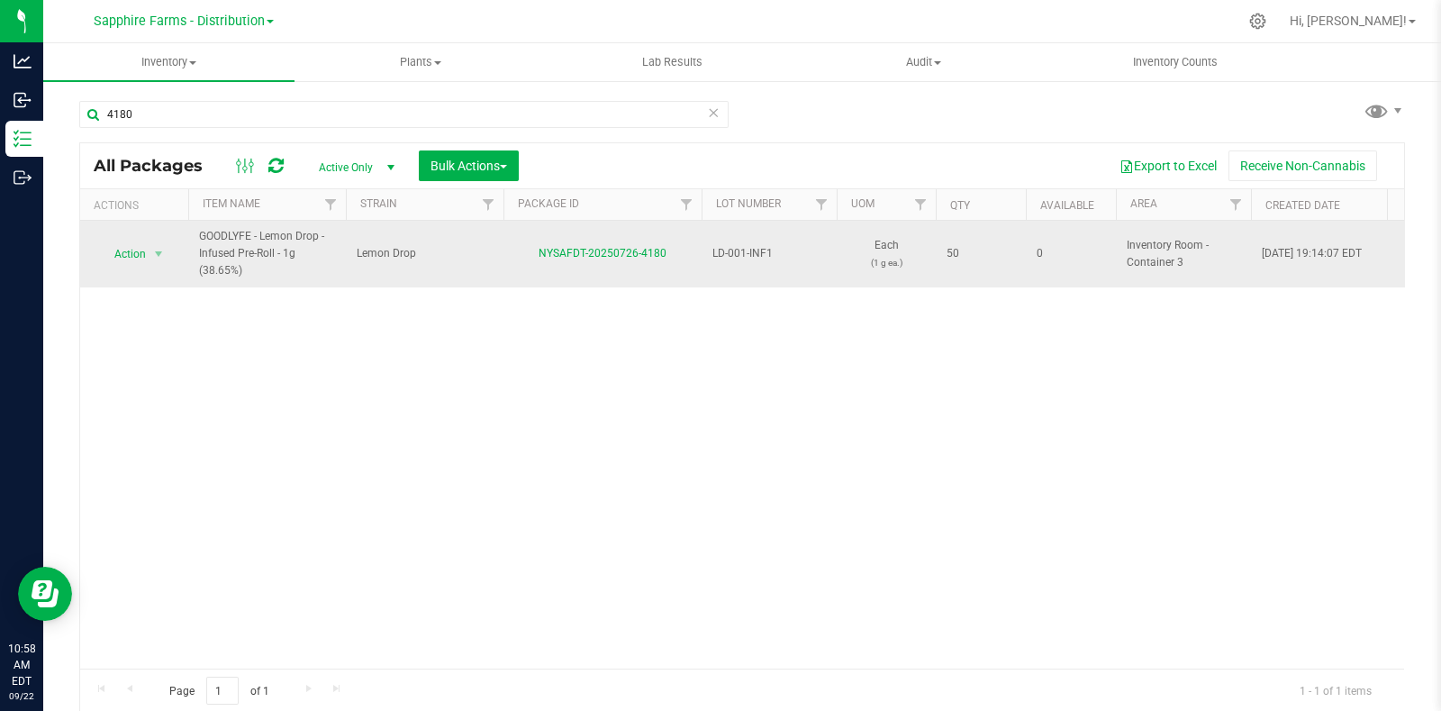
click at [702, 275] on td "LD-001-INF1" at bounding box center [769, 254] width 135 height 67
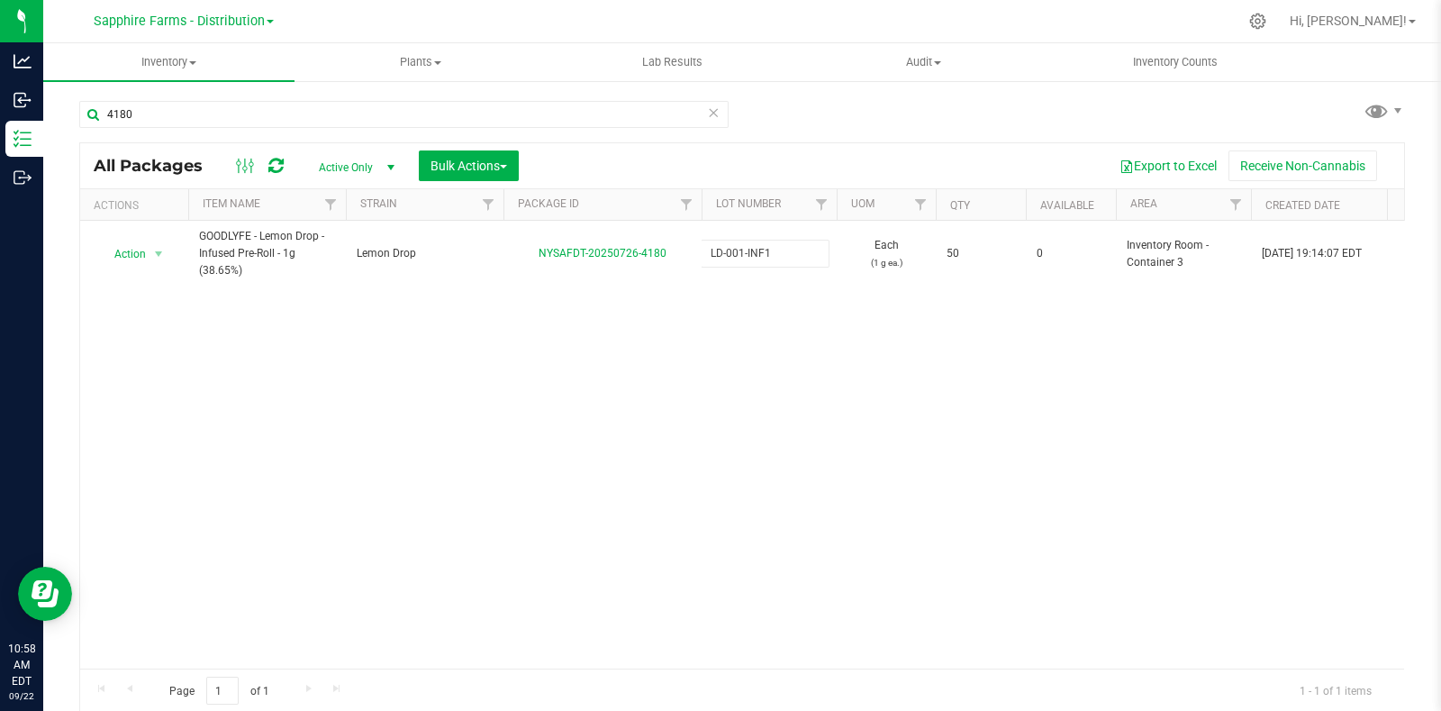
click at [631, 407] on div "Action Action Edit attributes Global inventory Locate package Package audit log…" at bounding box center [742, 445] width 1324 height 448
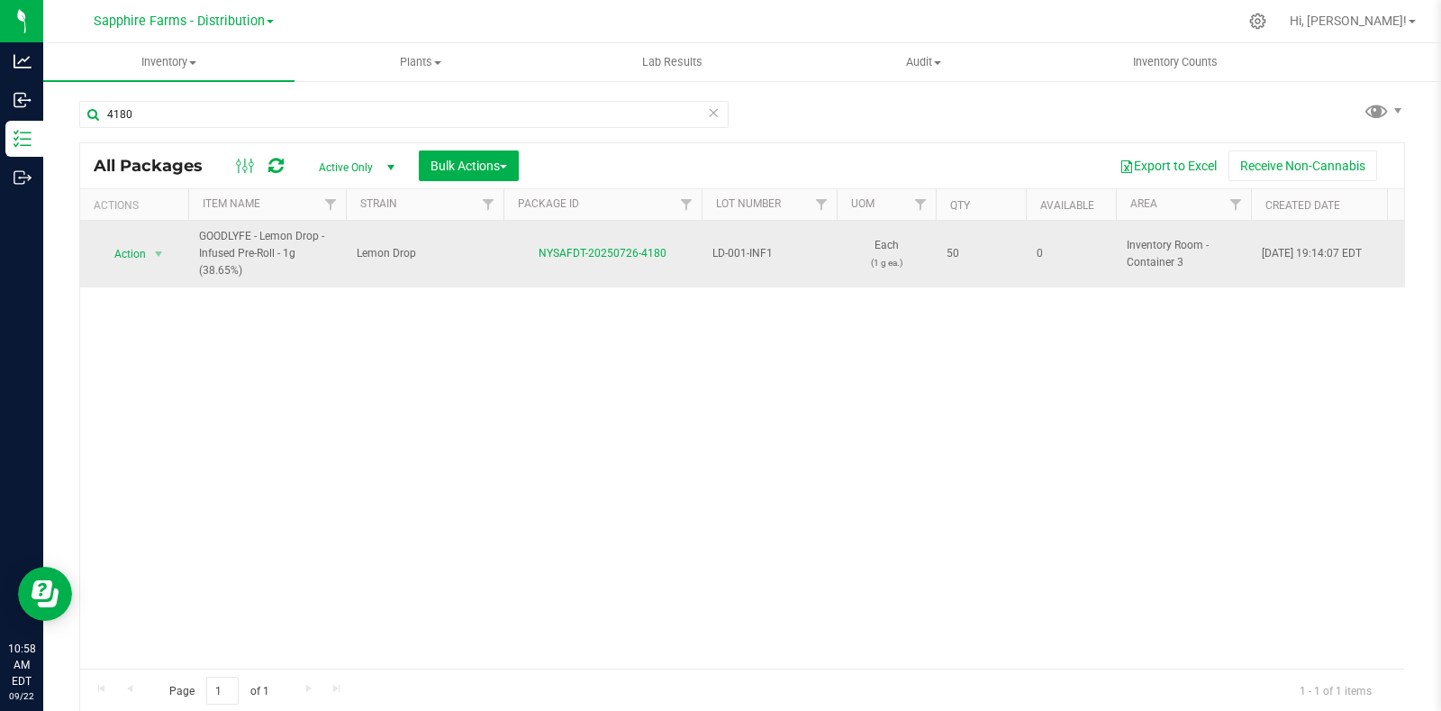
drag, startPoint x: 680, startPoint y: 250, endPoint x: 522, endPoint y: 253, distance: 157.7
click at [522, 253] on div "NYSAFDT-20250726-4180" at bounding box center [603, 253] width 204 height 17
copy link "NYSAFDT-20250726-4180"
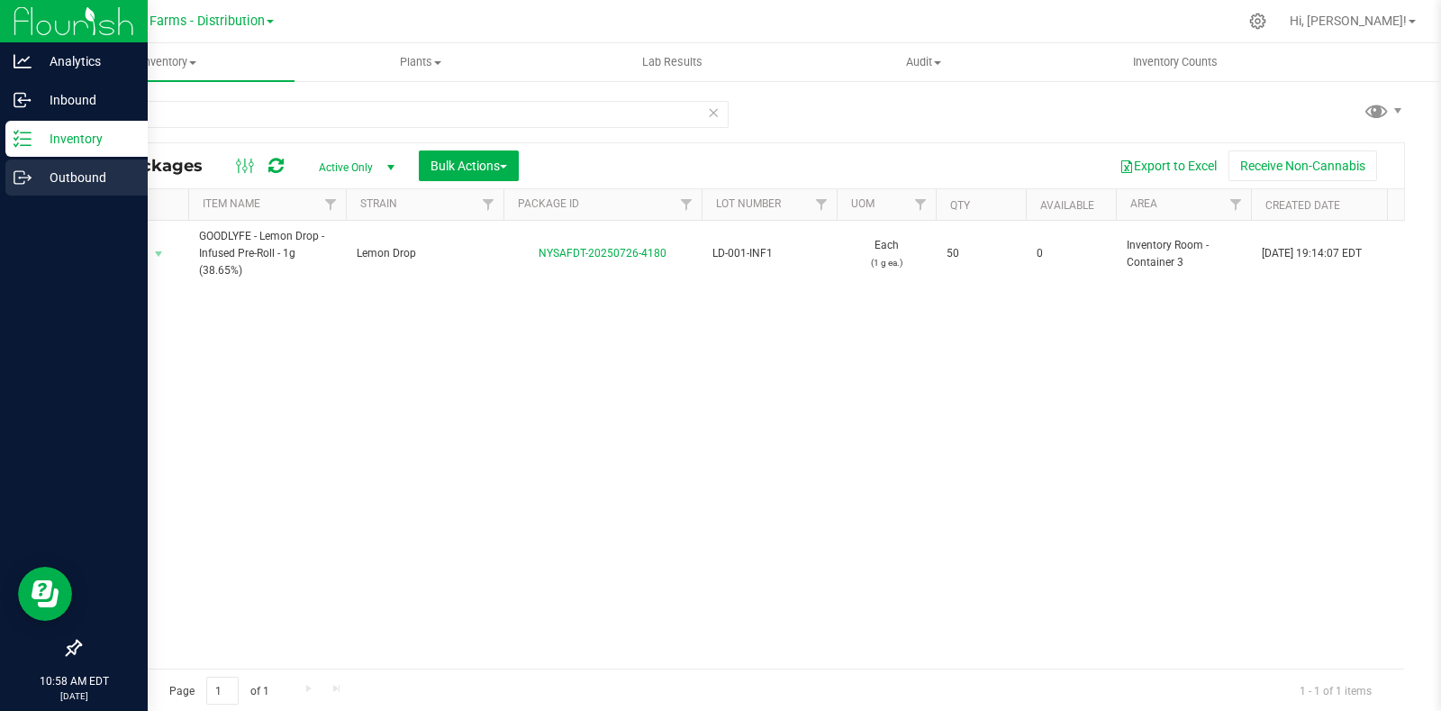
click at [60, 182] on p "Outbound" at bounding box center [86, 178] width 108 height 22
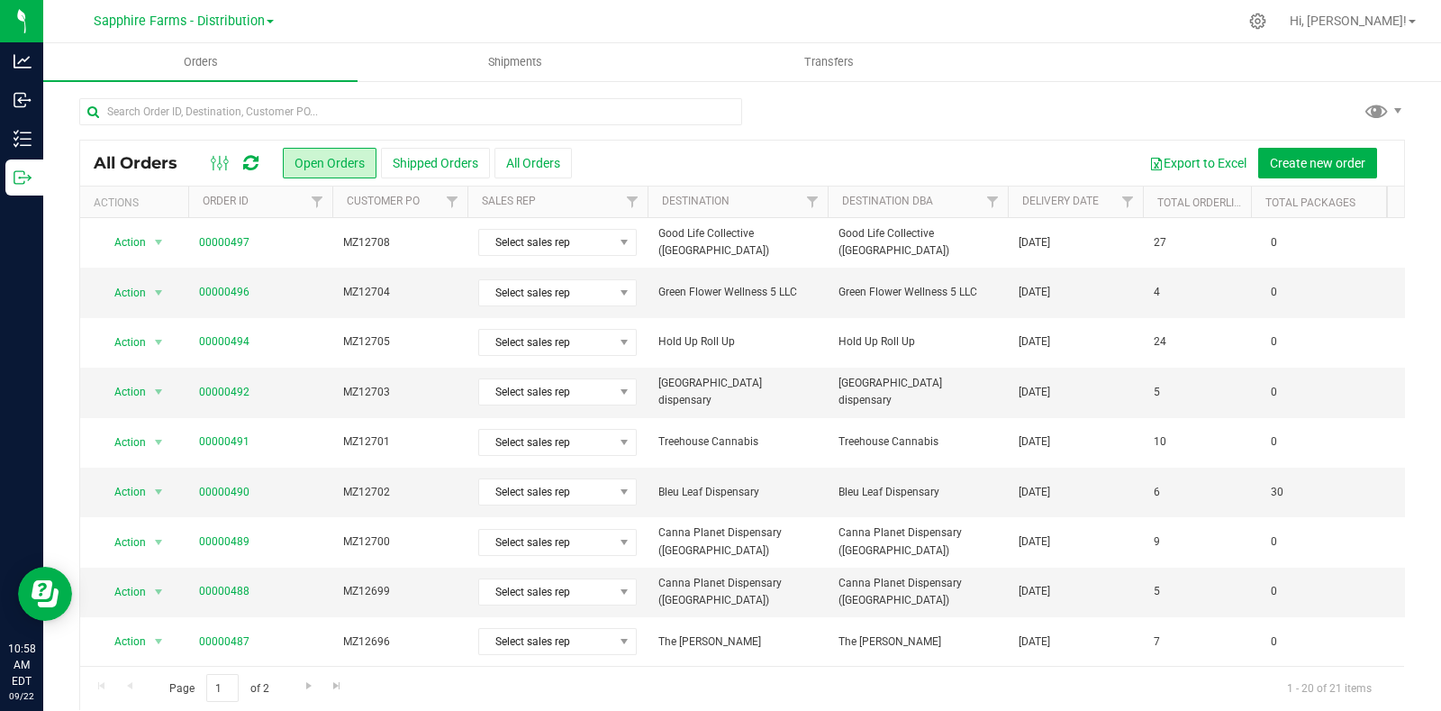
click at [1015, 195] on th "Delivery Date" at bounding box center [1075, 202] width 135 height 32
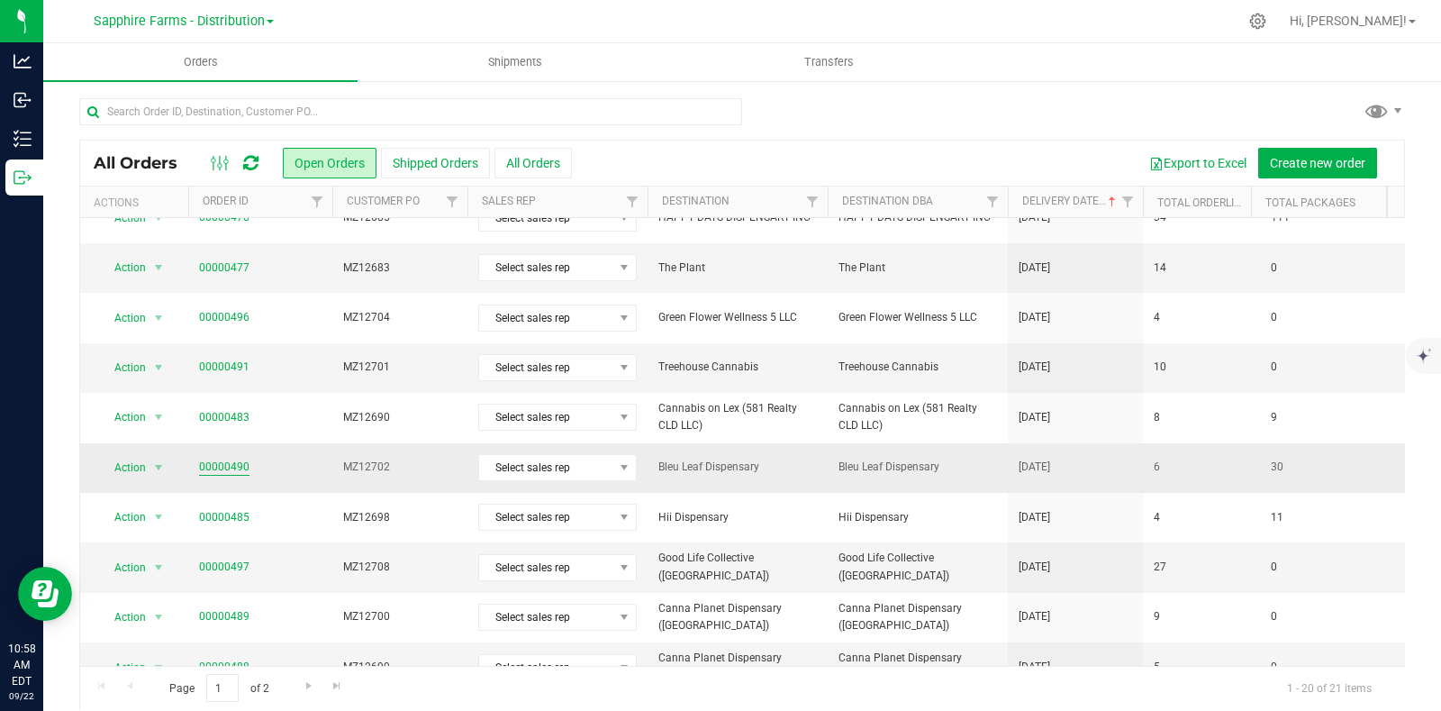
click at [239, 463] on link "00000490" at bounding box center [224, 466] width 50 height 17
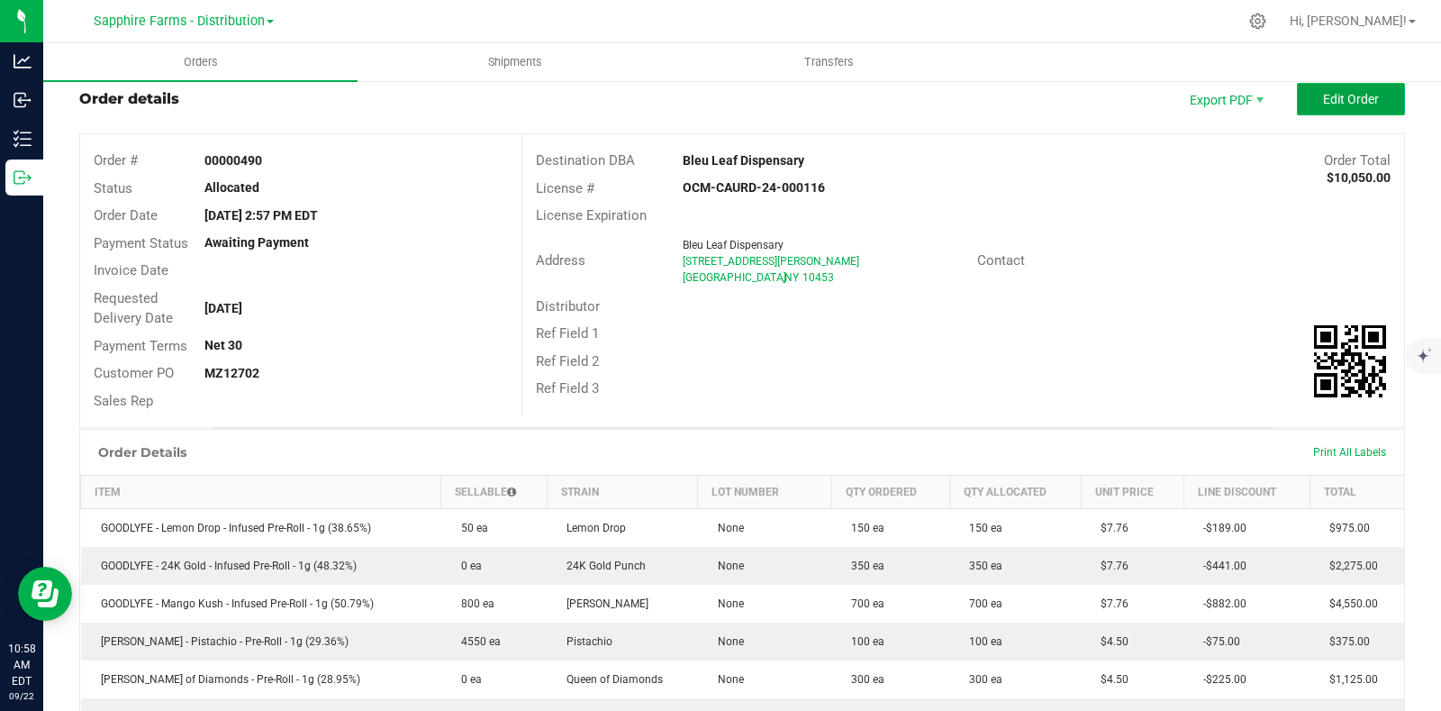
click at [1343, 101] on span "Edit Order" at bounding box center [1351, 99] width 56 height 14
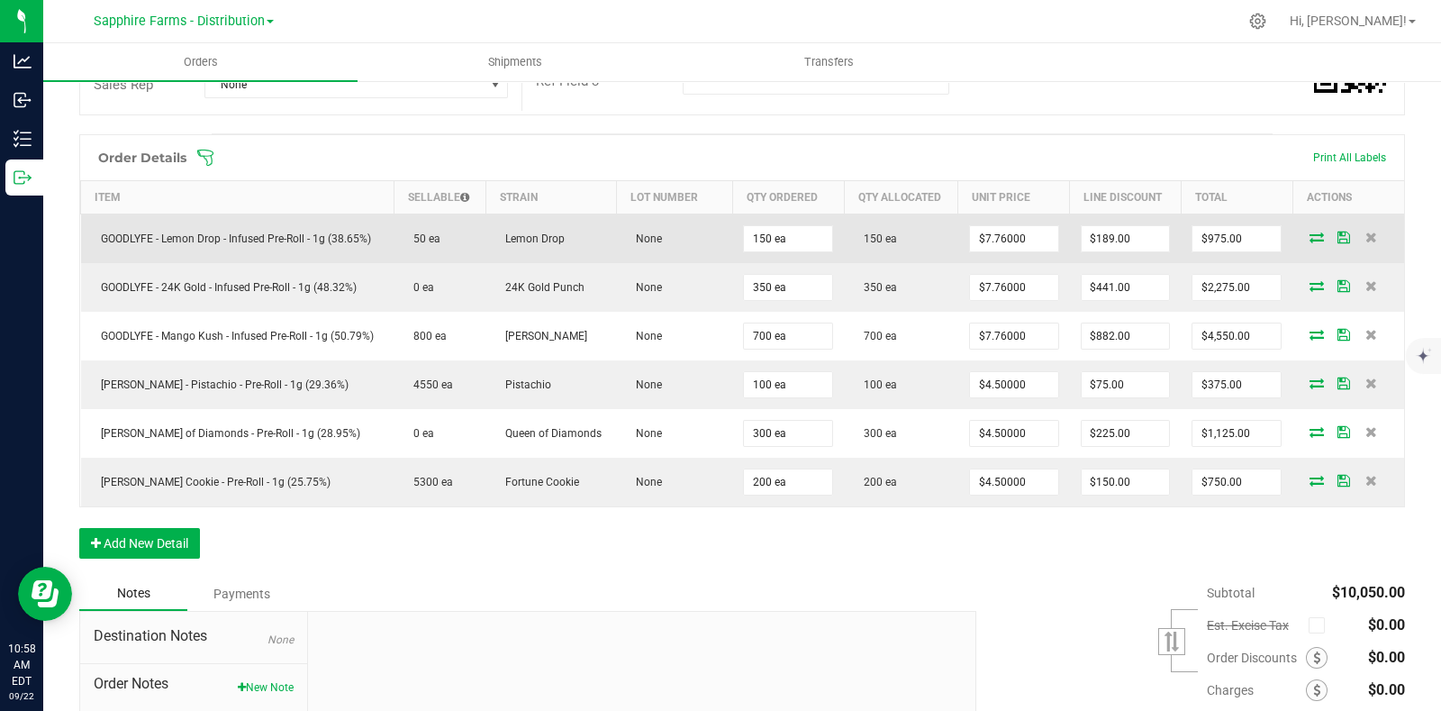
click at [1310, 236] on icon at bounding box center [1317, 236] width 14 height 11
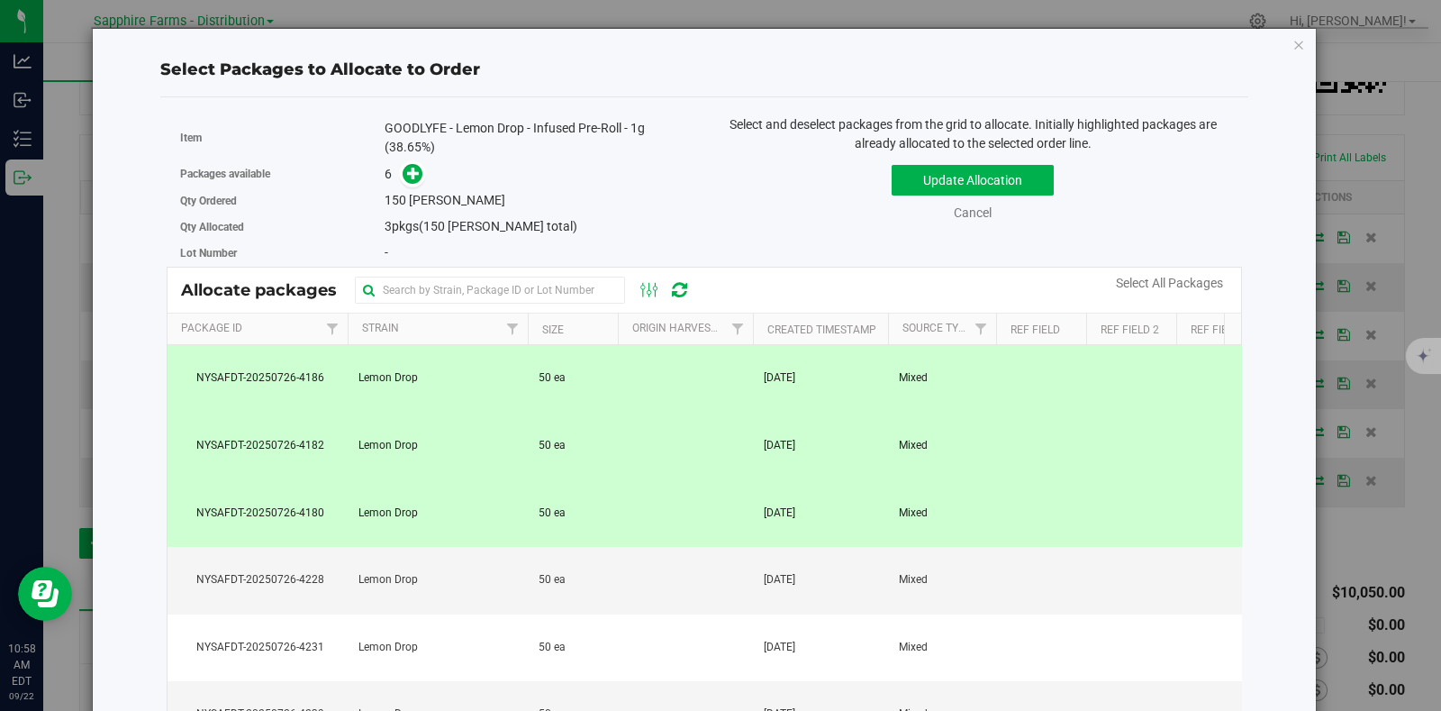
click at [689, 515] on td at bounding box center [685, 513] width 135 height 68
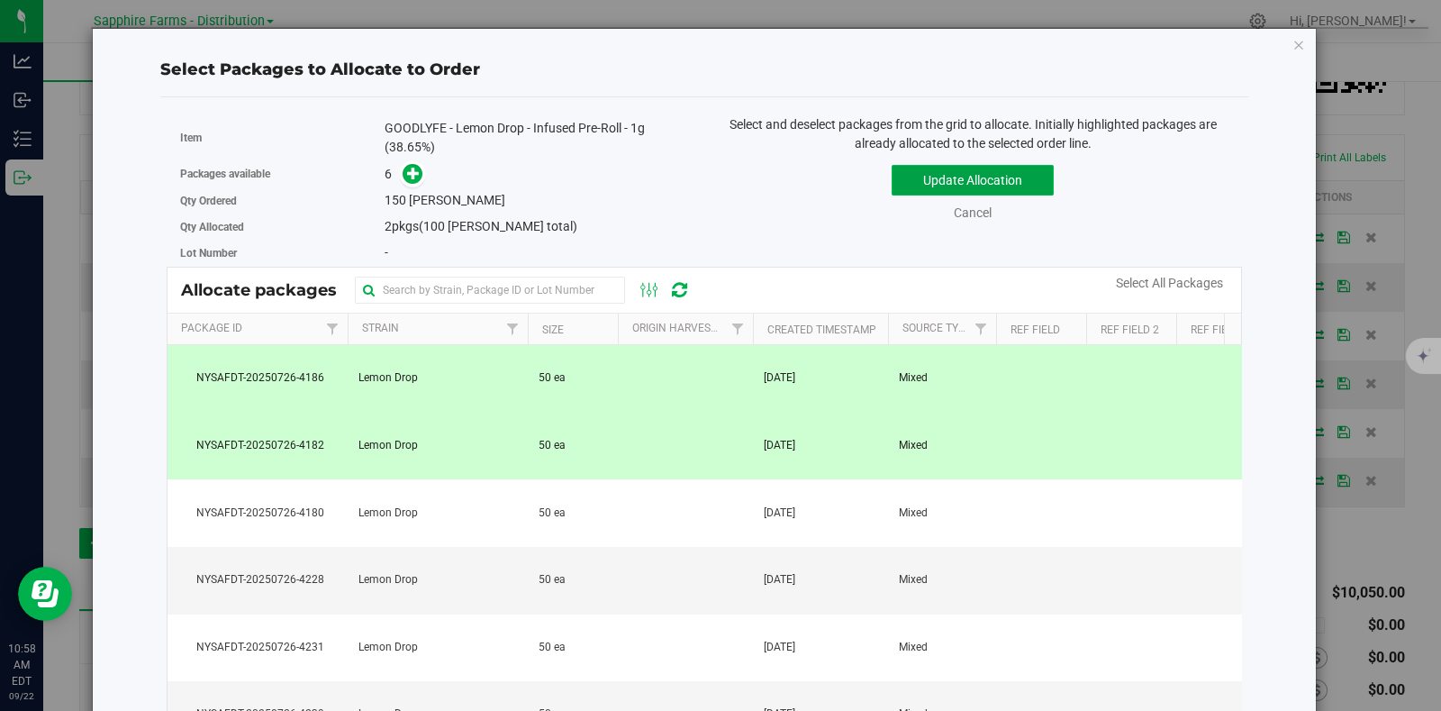
click at [927, 171] on button "Update Allocation" at bounding box center [973, 180] width 162 height 31
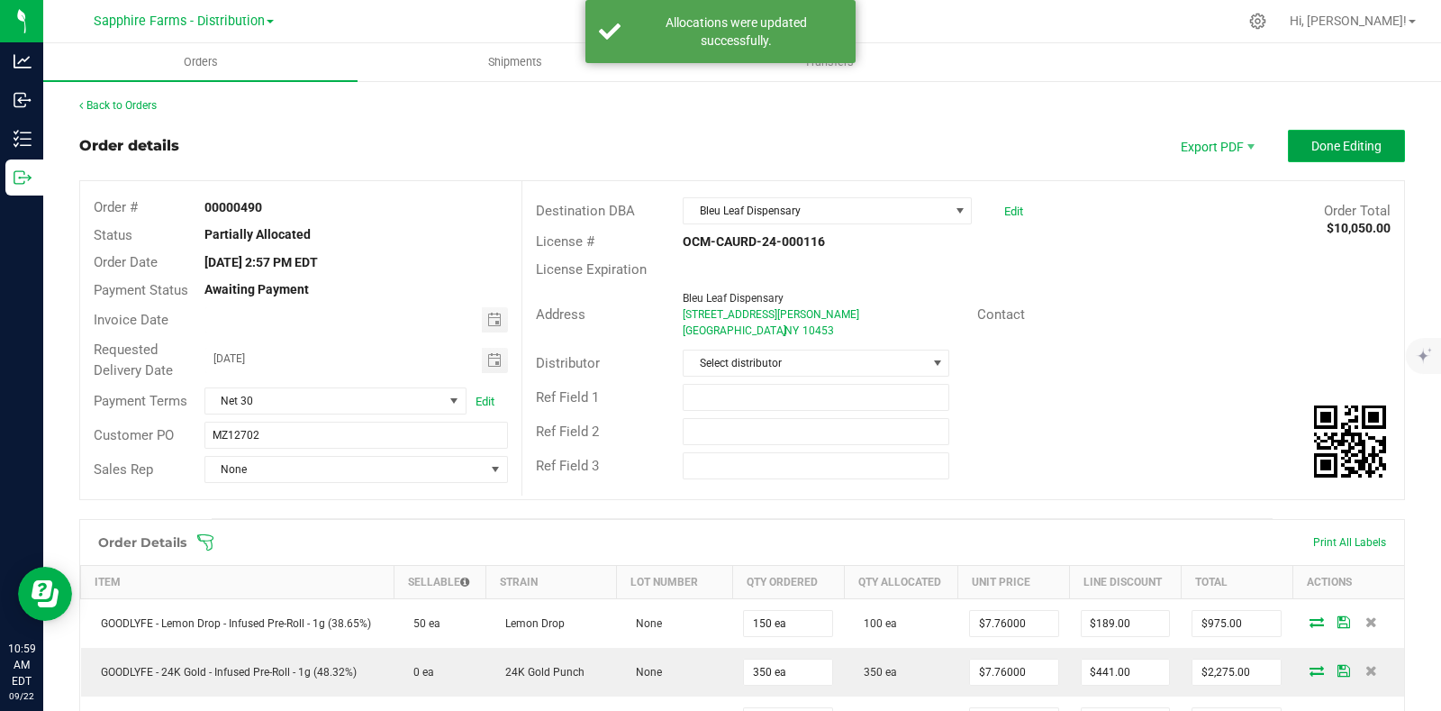
click at [1288, 141] on button "Done Editing" at bounding box center [1346, 146] width 117 height 32
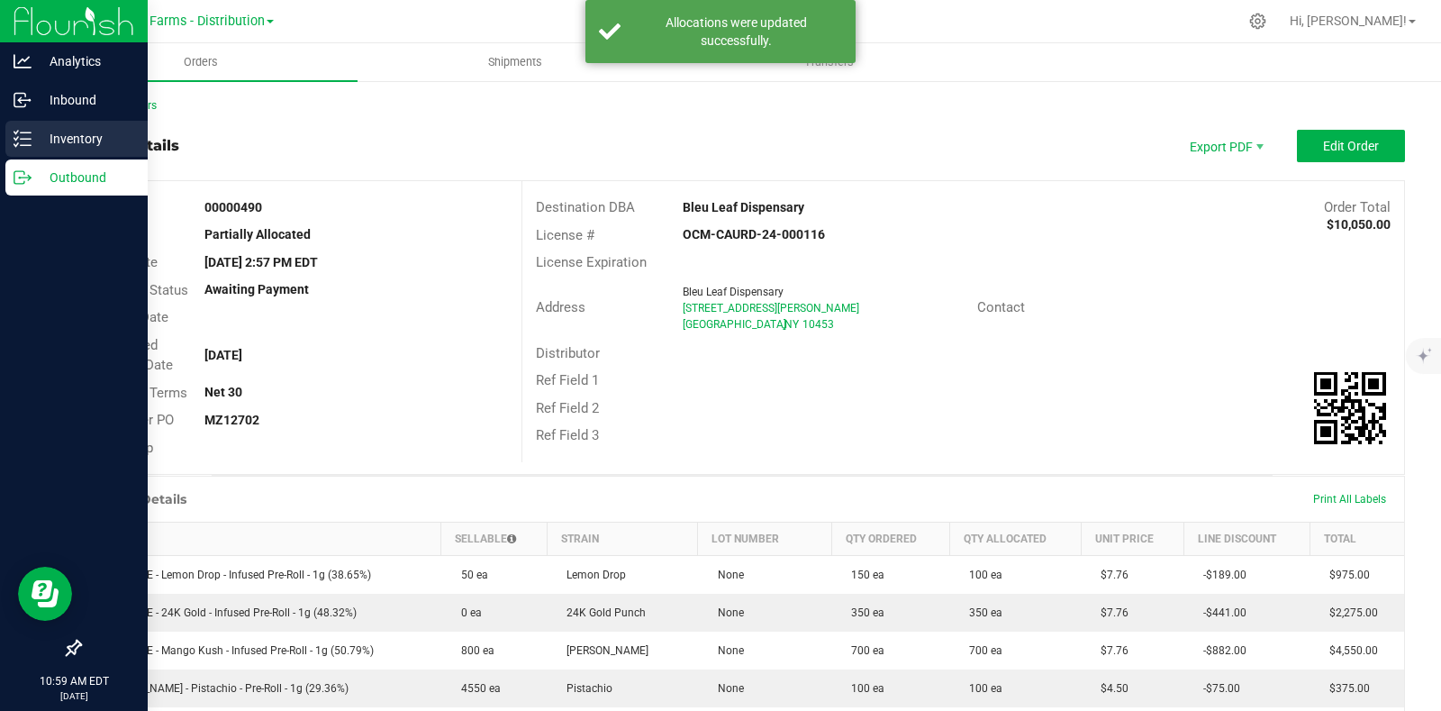
click at [12, 141] on div "Inventory" at bounding box center [76, 139] width 142 height 36
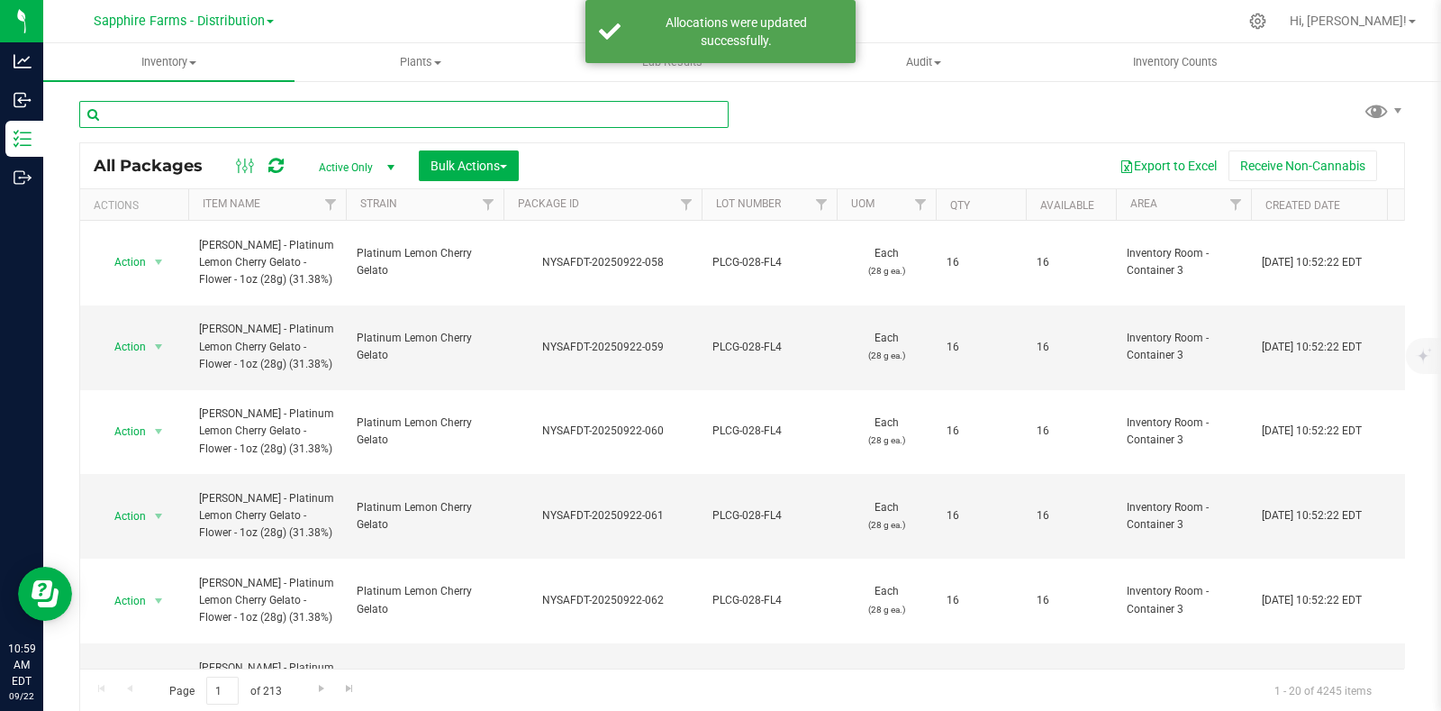
click at [470, 110] on input "text" at bounding box center [403, 114] width 649 height 27
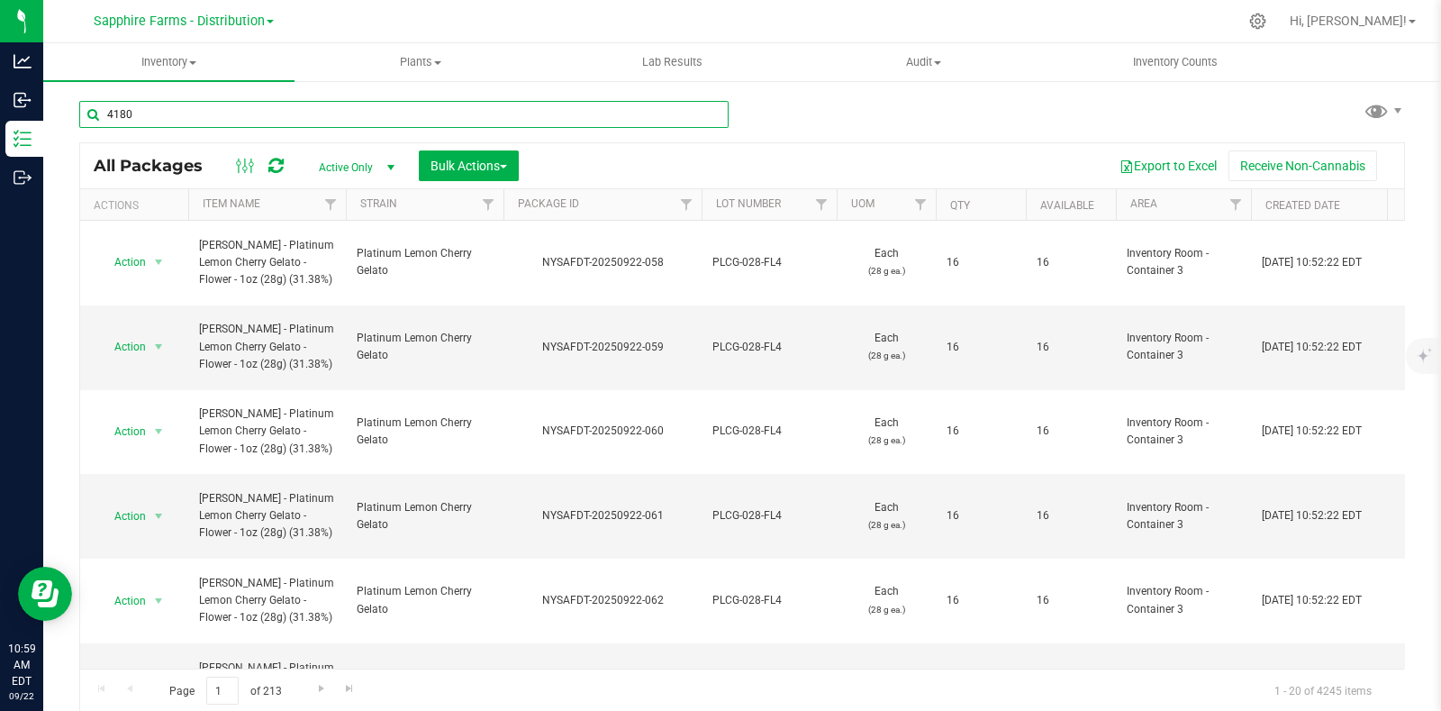
type input "4180"
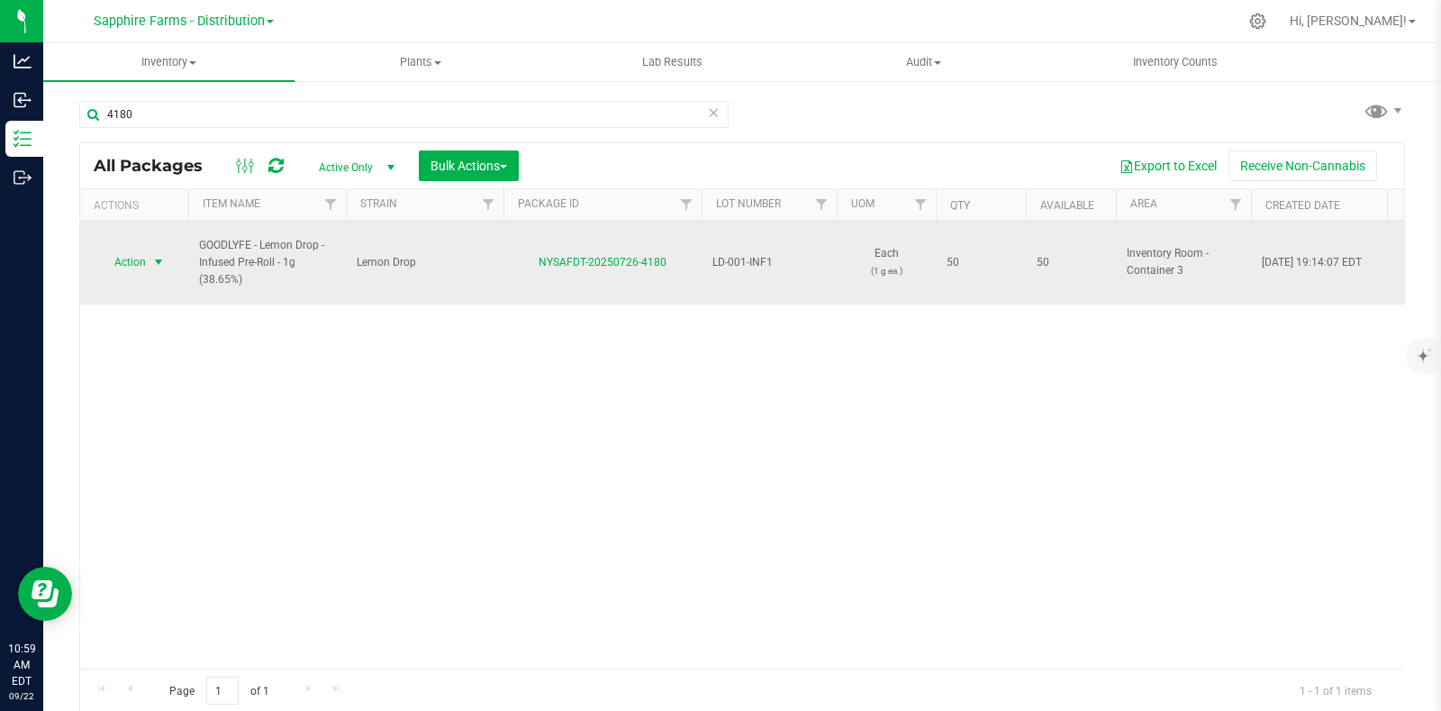
click at [150, 257] on span "select" at bounding box center [159, 262] width 23 height 25
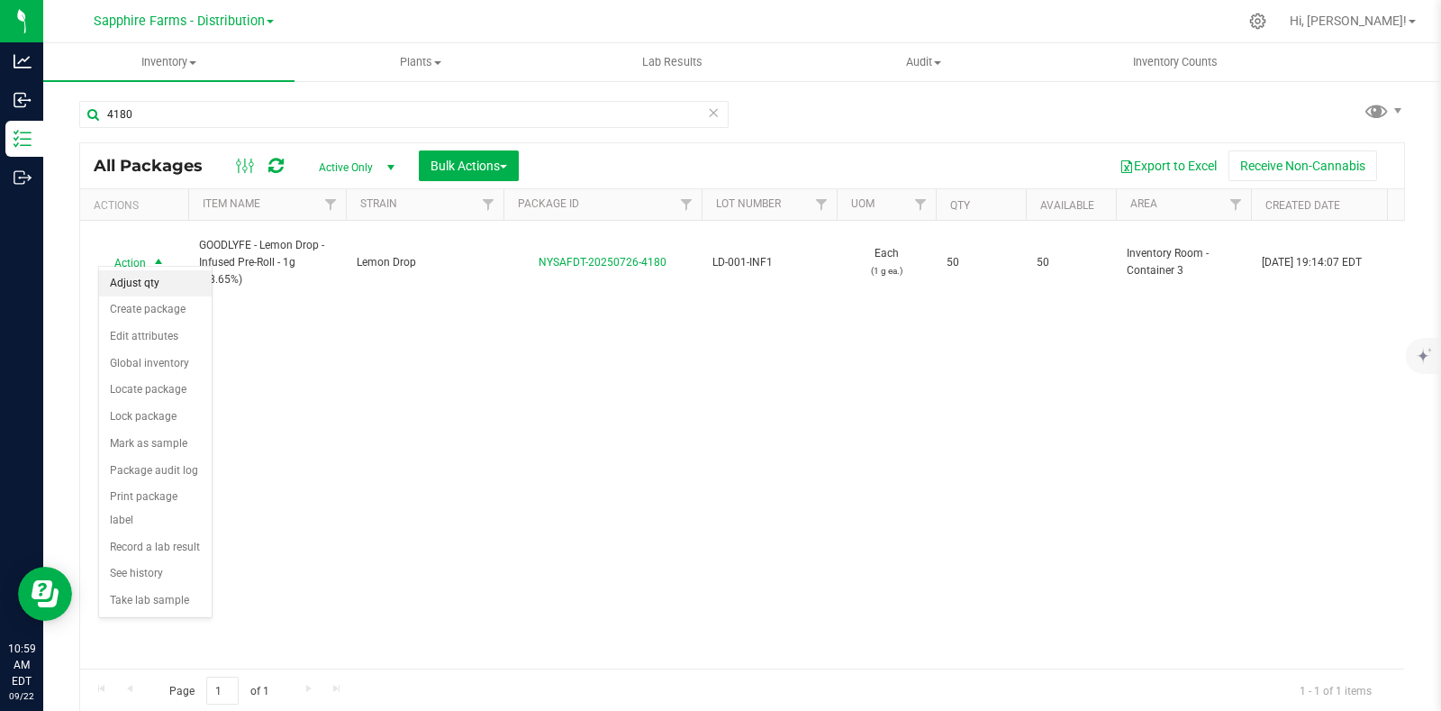
click at [167, 286] on li "Adjust qty" at bounding box center [155, 283] width 113 height 27
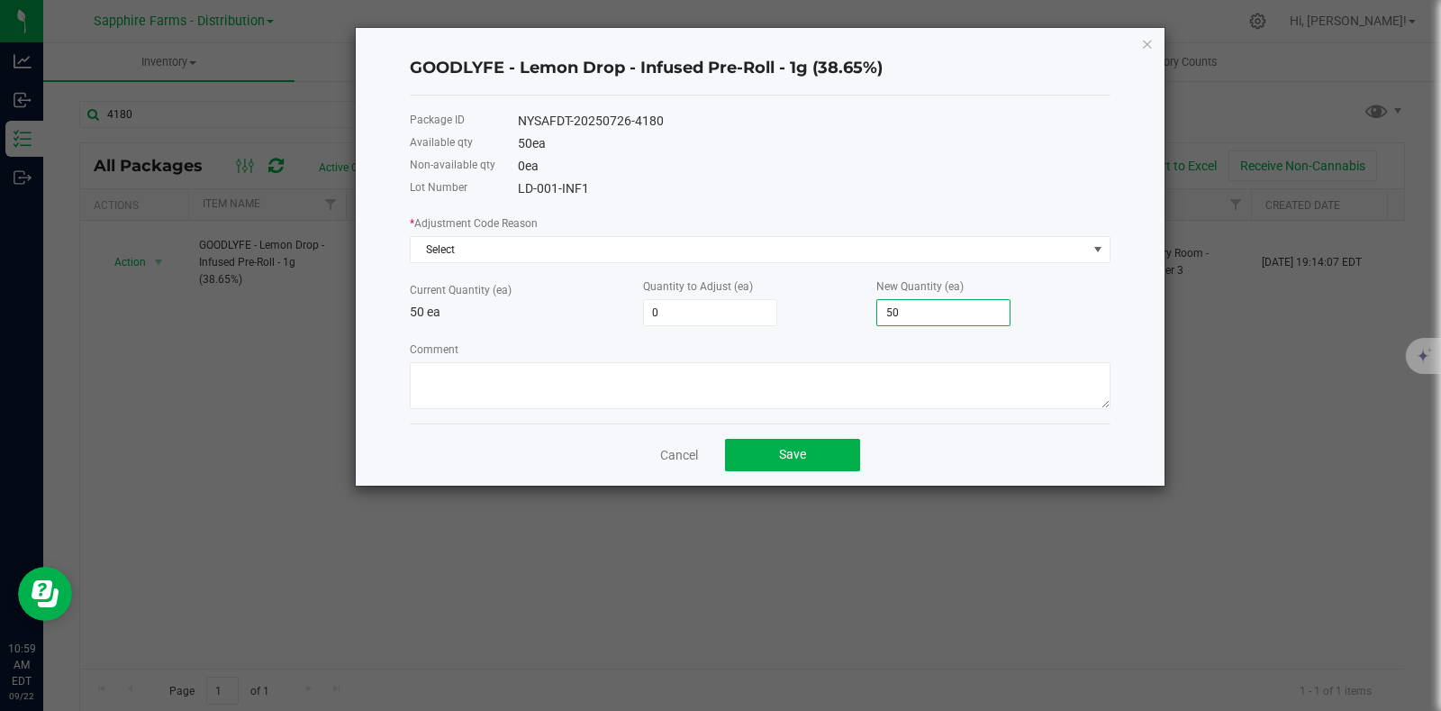
type input "-47"
type input "3"
type input "-16"
type input "34"
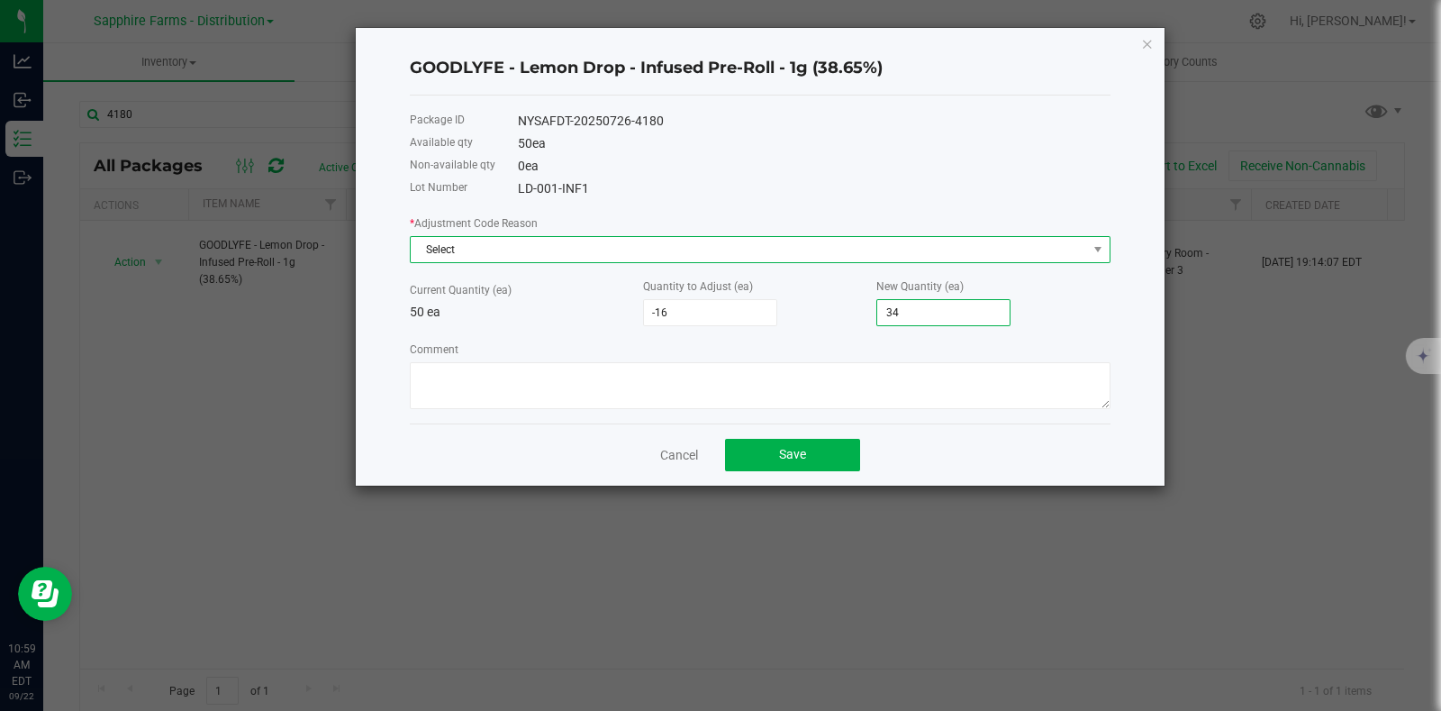
click at [482, 245] on span "Select" at bounding box center [749, 249] width 676 height 25
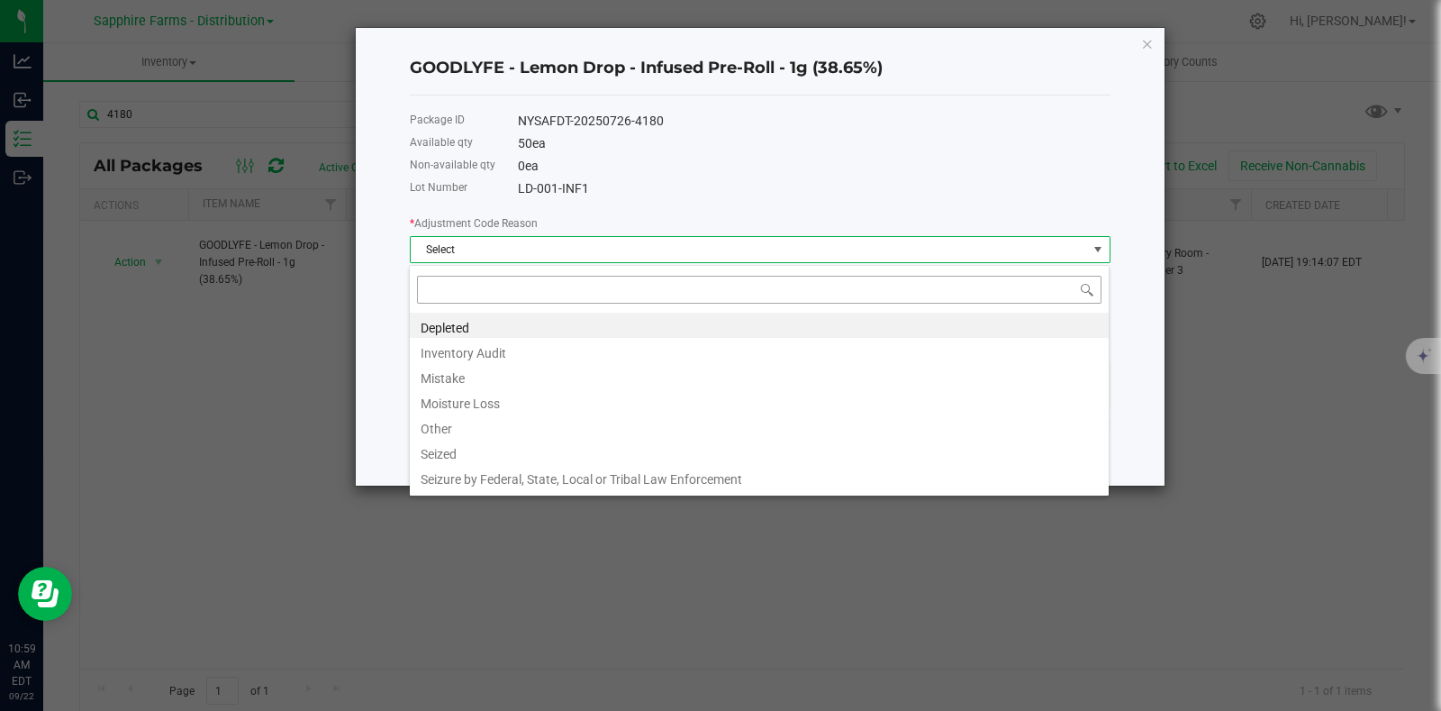
scroll to position [26, 701]
click at [461, 375] on li "Mistake" at bounding box center [759, 375] width 699 height 25
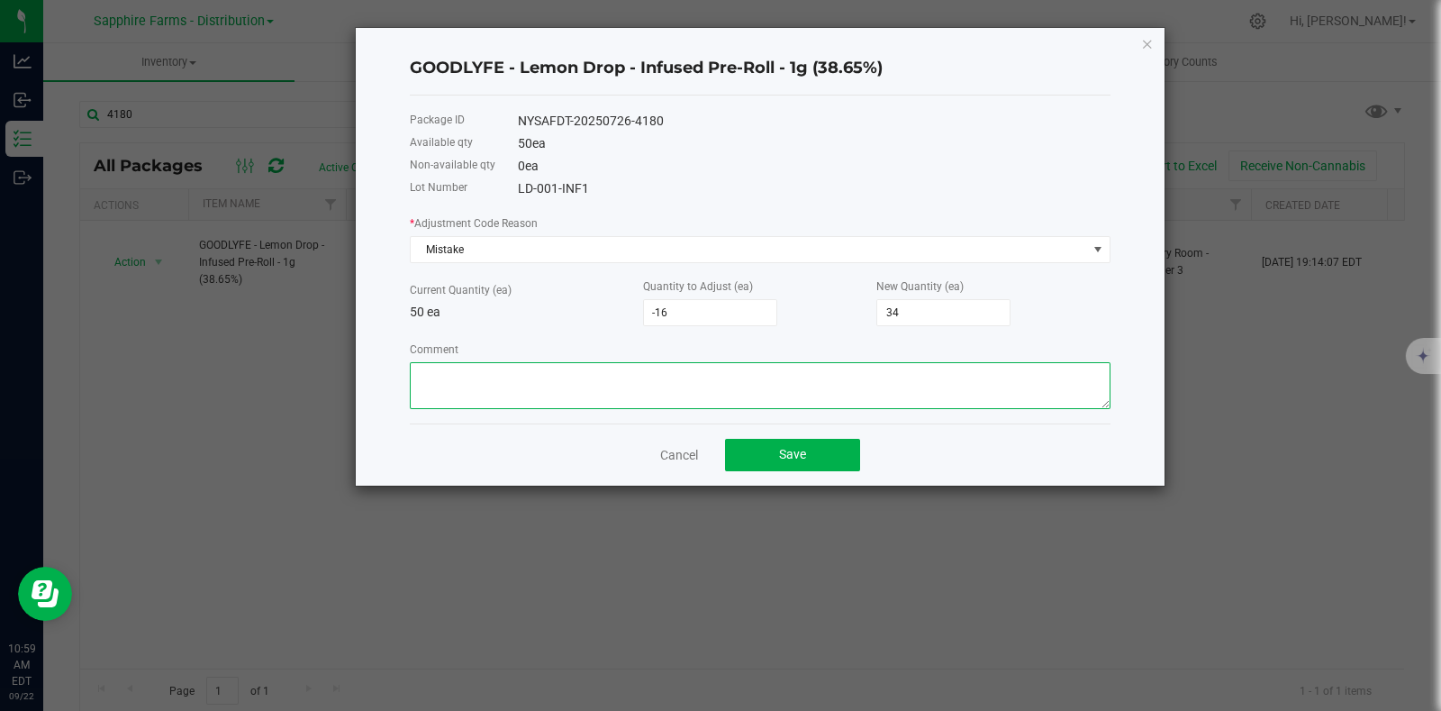
click at [518, 385] on textarea "Comment" at bounding box center [760, 385] width 701 height 47
click at [649, 398] on textarea "Comment" at bounding box center [760, 385] width 701 height 47
type textarea "I"
type textarea "Miscount"
click at [823, 458] on button "Save" at bounding box center [792, 455] width 135 height 32
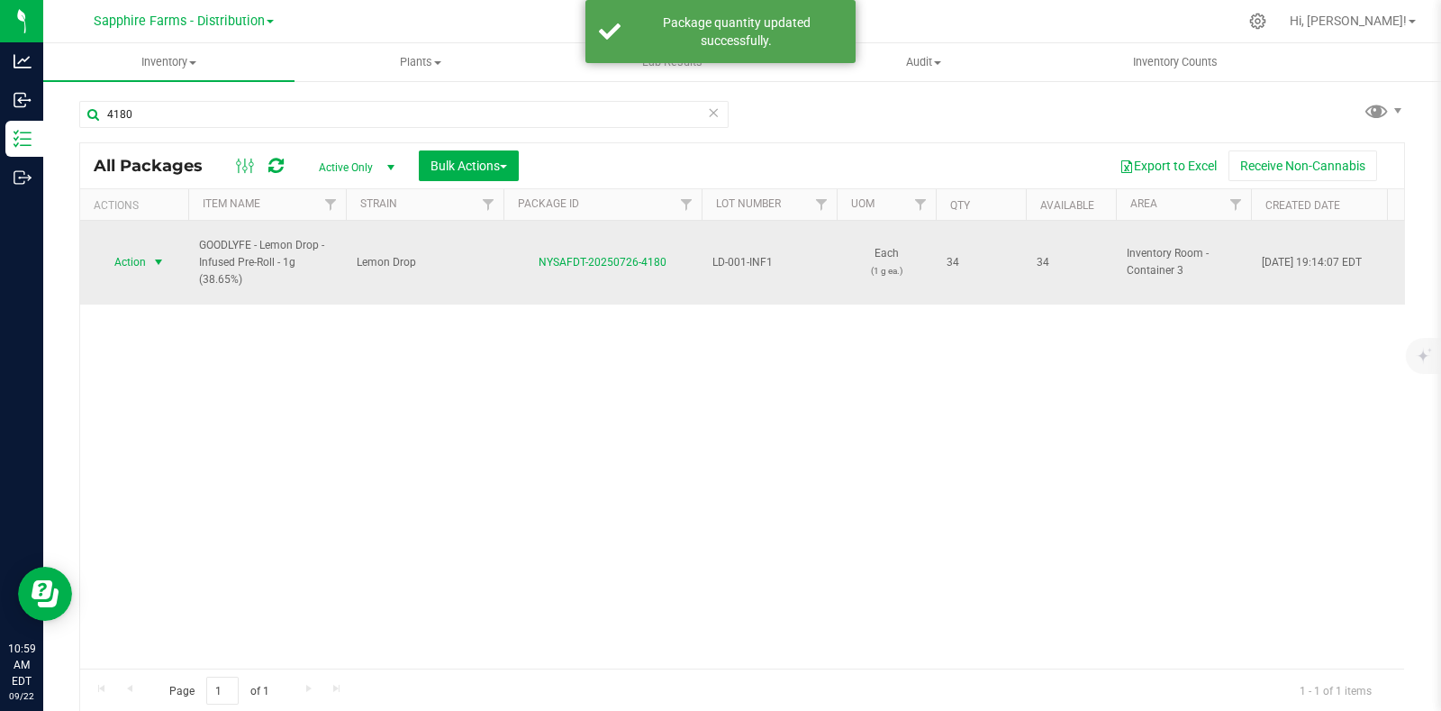
click at [152, 255] on span "select" at bounding box center [158, 262] width 14 height 14
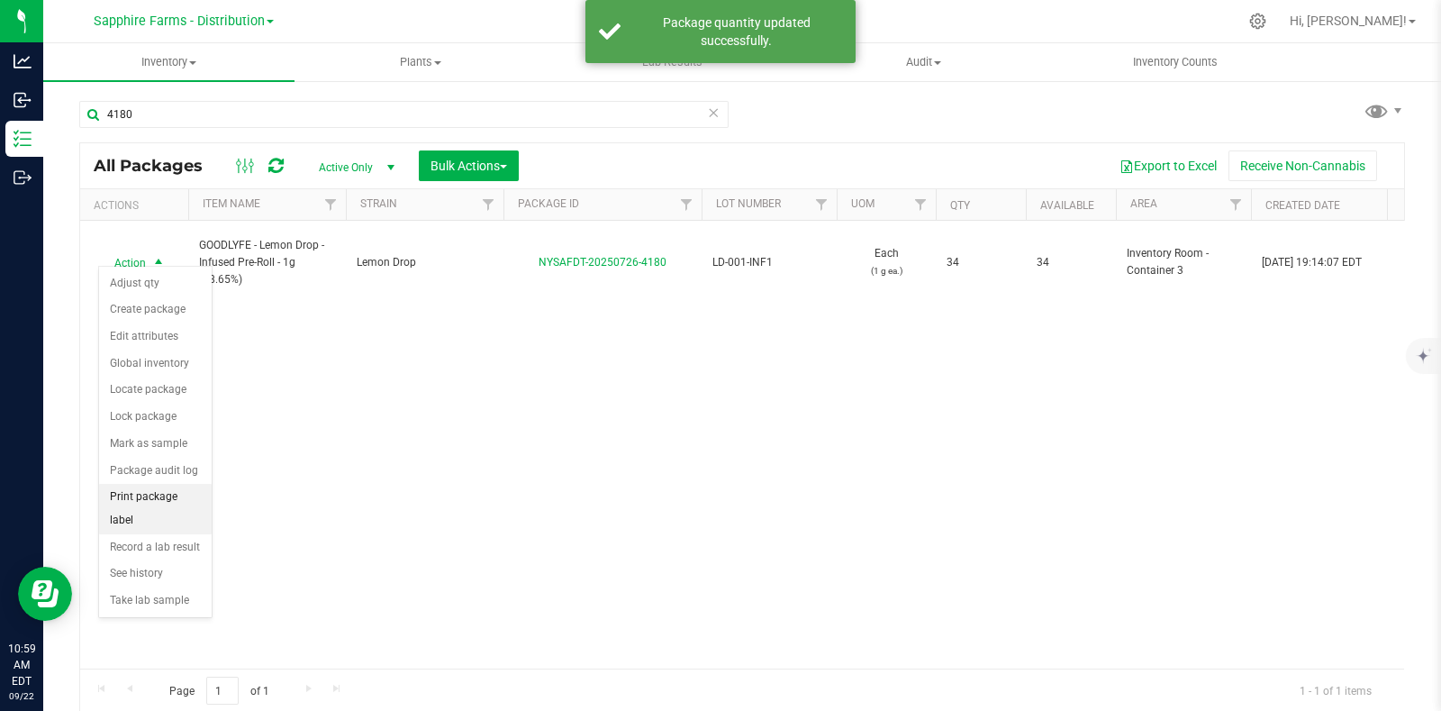
click at [183, 492] on li "Print package label" at bounding box center [155, 509] width 113 height 50
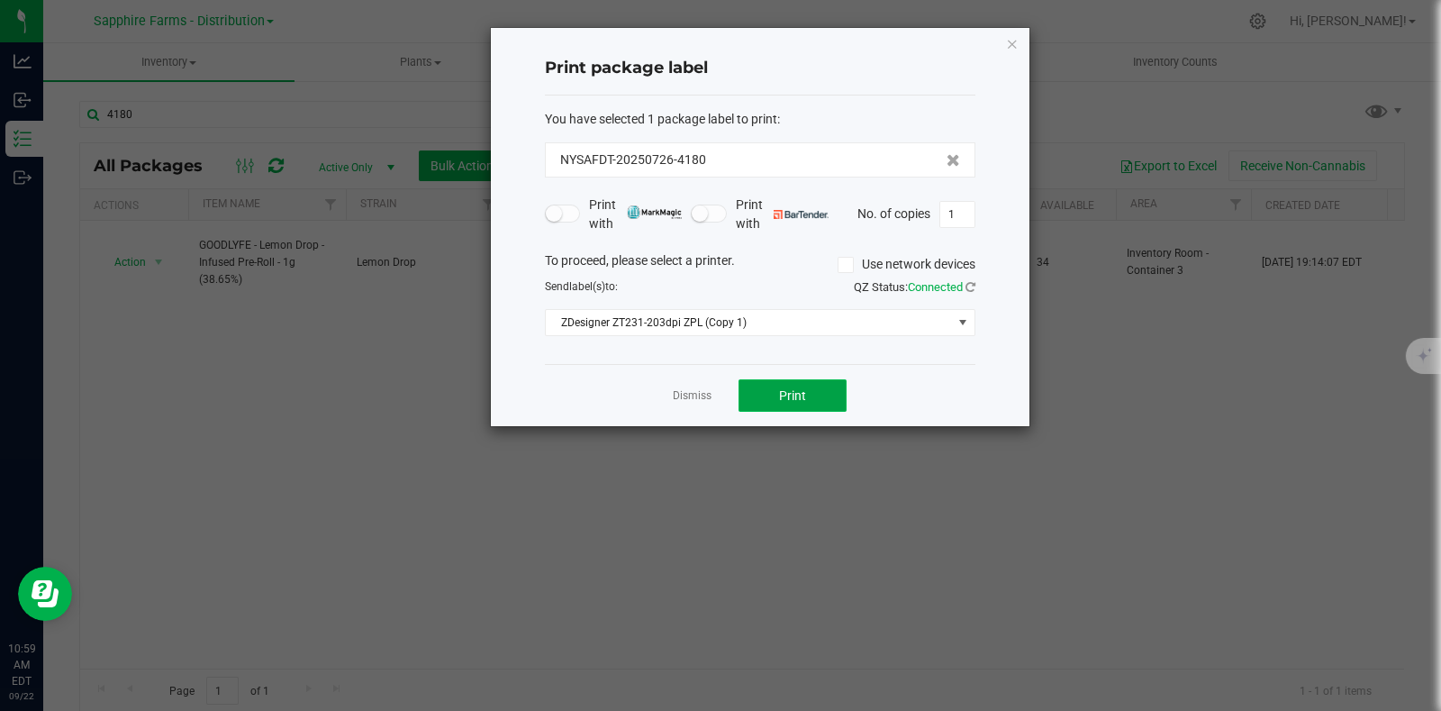
click at [803, 394] on span "Print" at bounding box center [792, 395] width 27 height 14
click at [661, 387] on div "Dismiss Print" at bounding box center [760, 395] width 431 height 62
click at [692, 398] on link "Dismiss" at bounding box center [692, 395] width 39 height 15
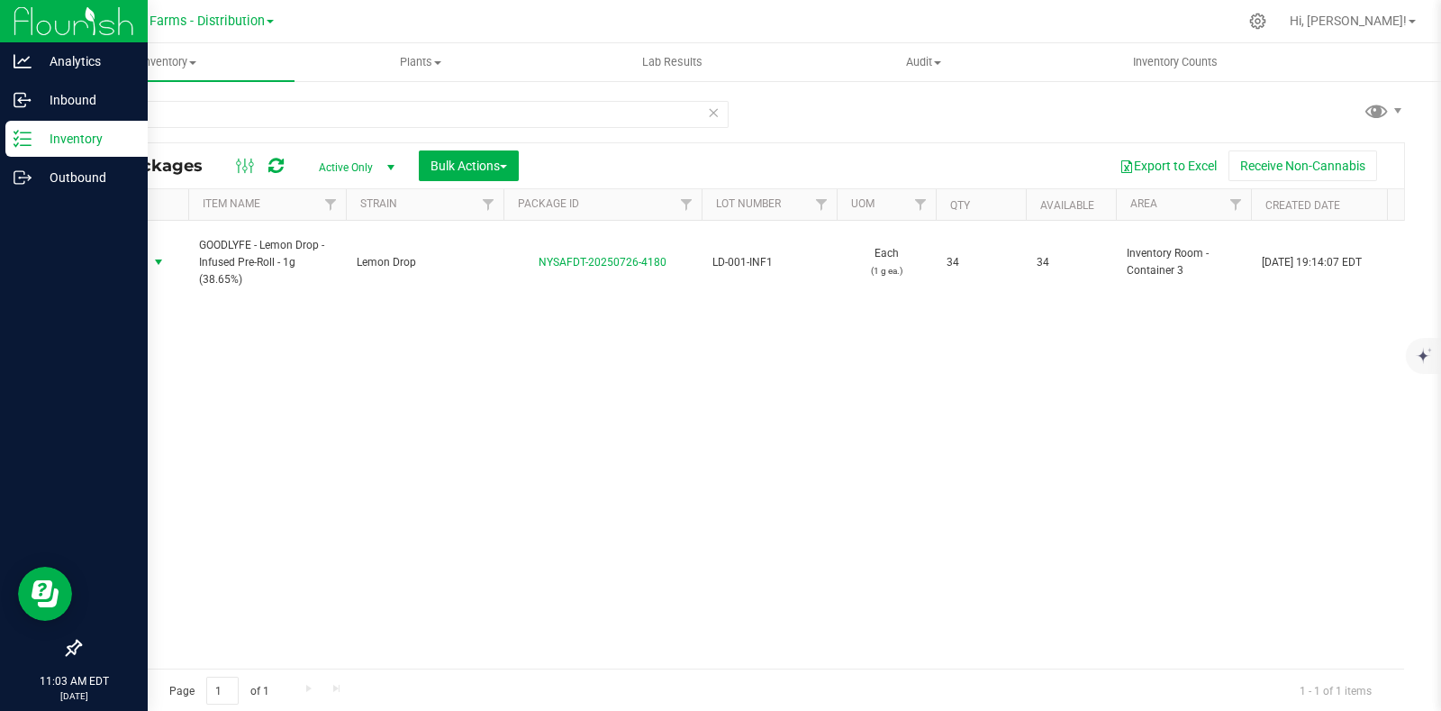
click at [23, 132] on line at bounding box center [26, 132] width 10 height 0
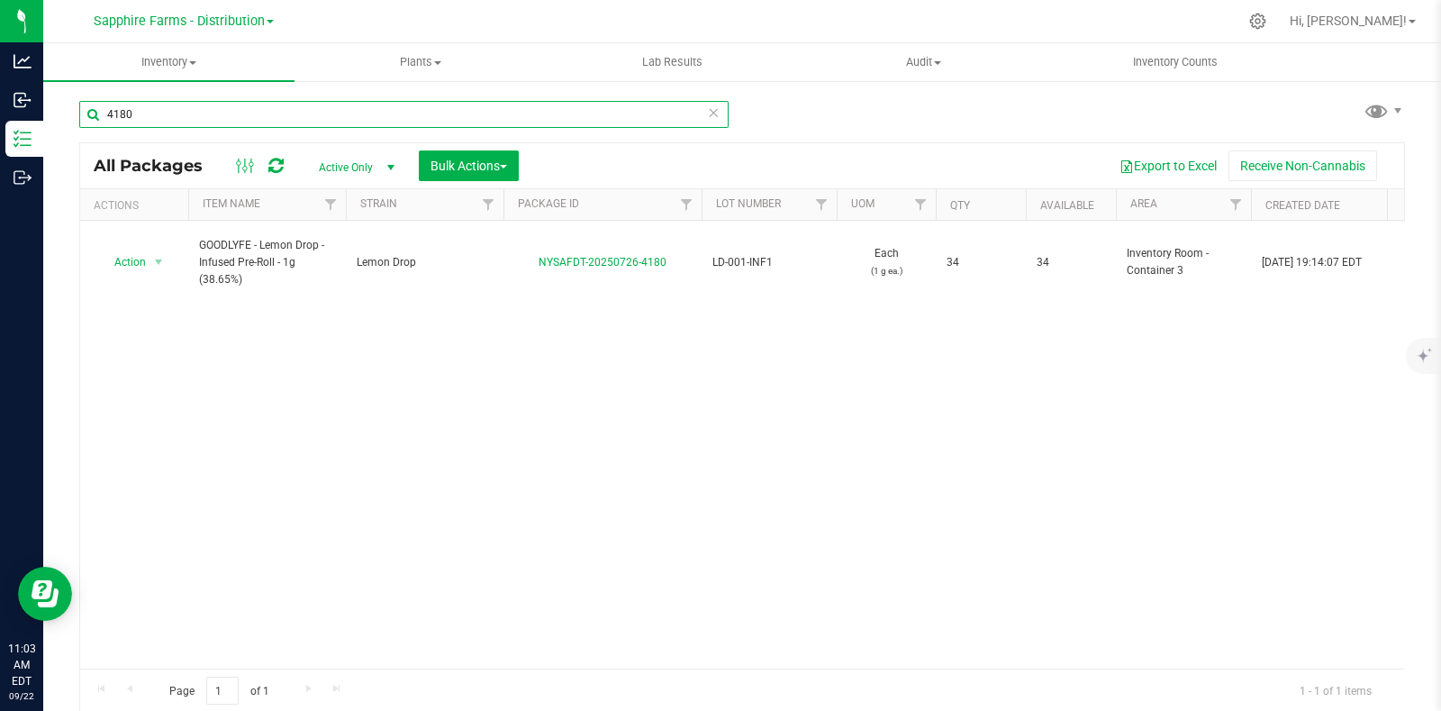
drag, startPoint x: 150, startPoint y: 110, endPoint x: 59, endPoint y: 116, distance: 91.2
click at [59, 116] on div "4180 All Packages Active Only Active Only Lab Samples Locked All Bulk Actions A…" at bounding box center [742, 353] width 1398 height 549
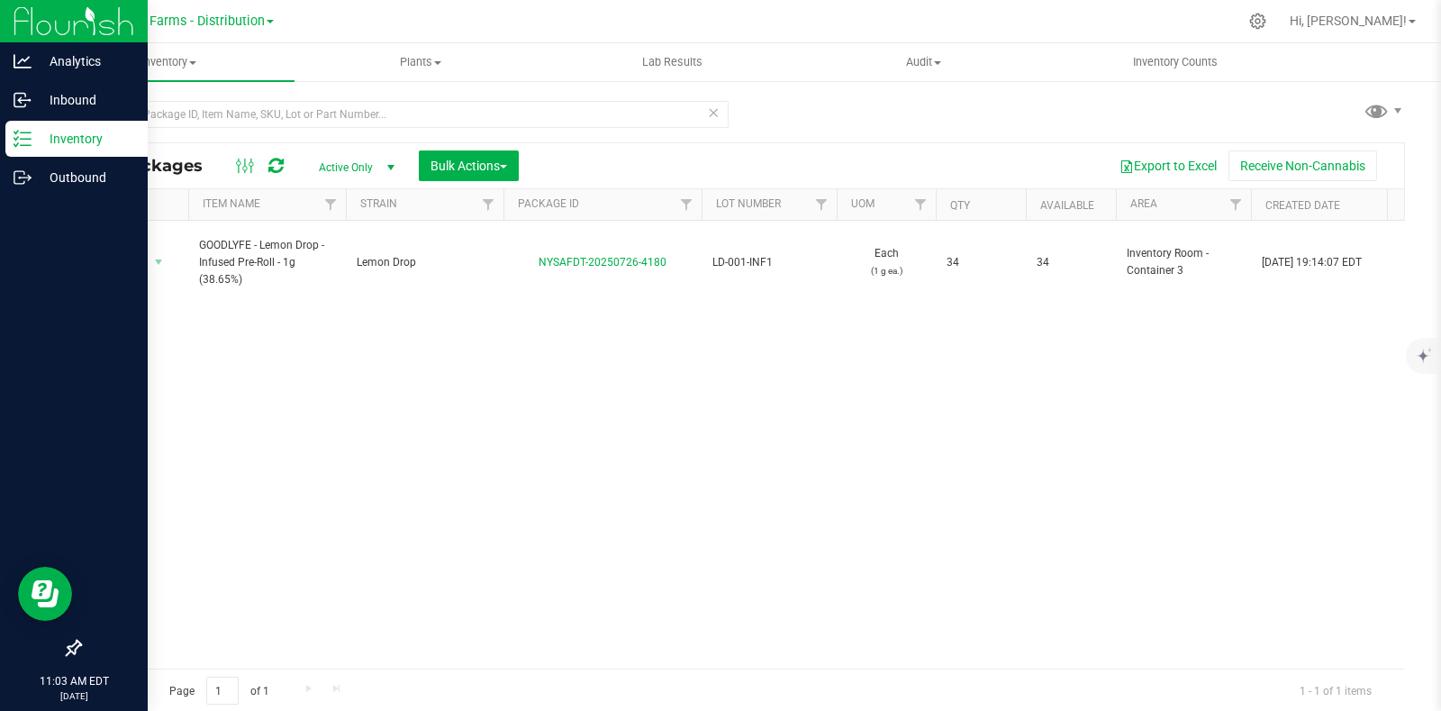
click at [39, 137] on p "Inventory" at bounding box center [86, 139] width 108 height 22
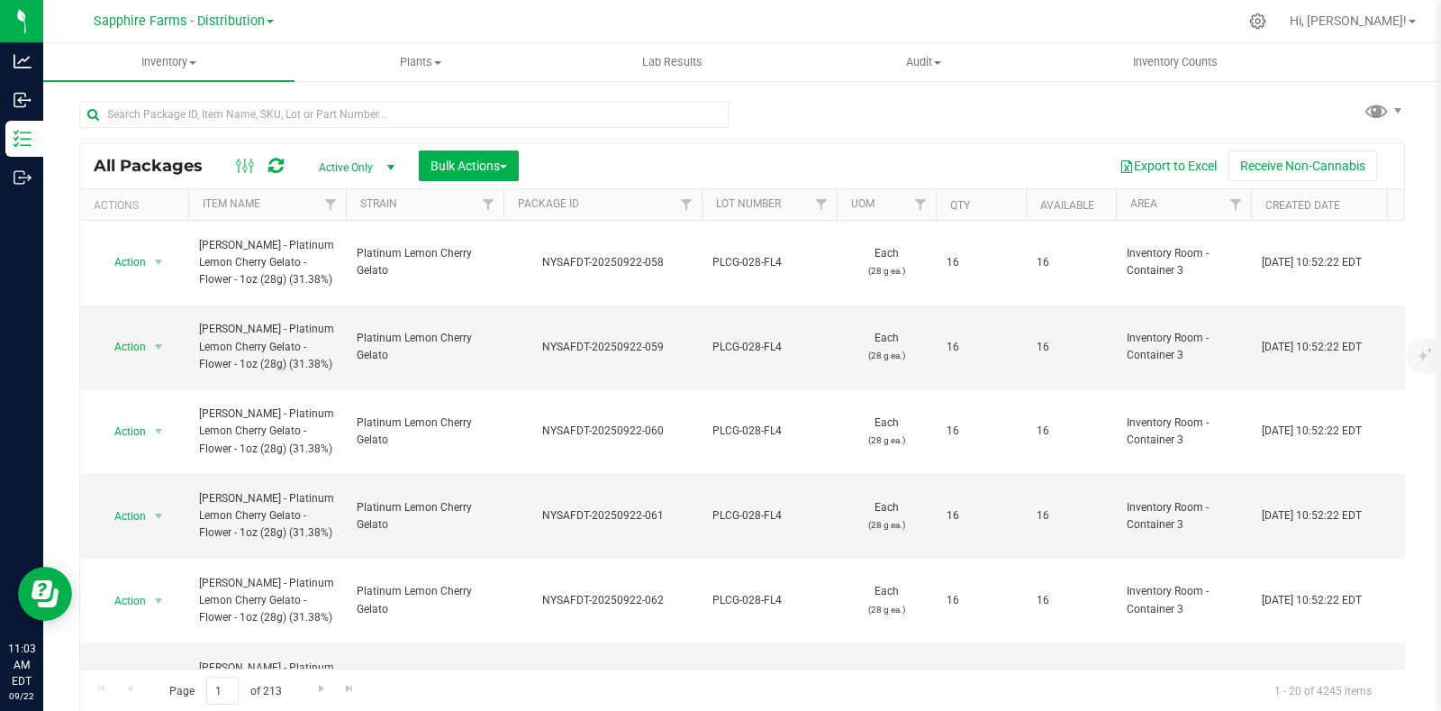
click at [509, 204] on th "Package ID" at bounding box center [603, 205] width 198 height 32
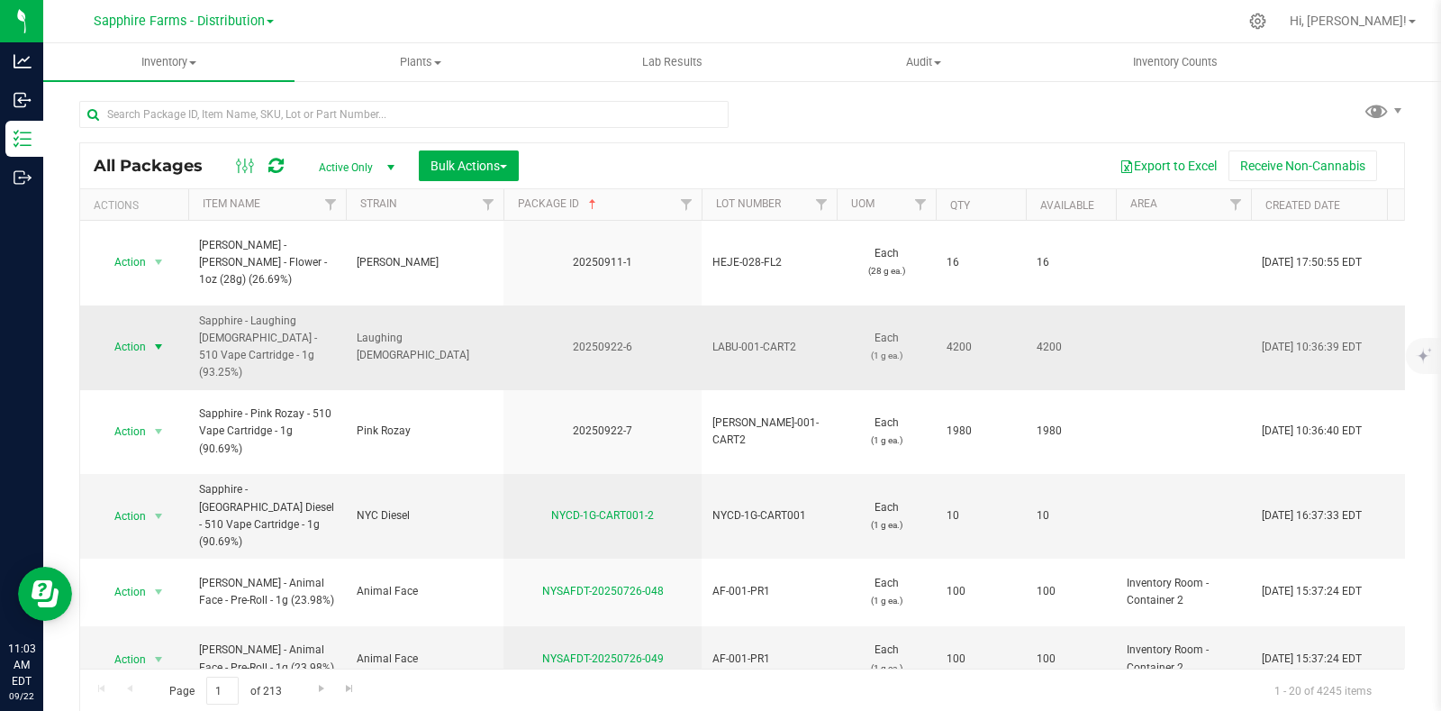
click at [153, 340] on span "select" at bounding box center [158, 347] width 14 height 14
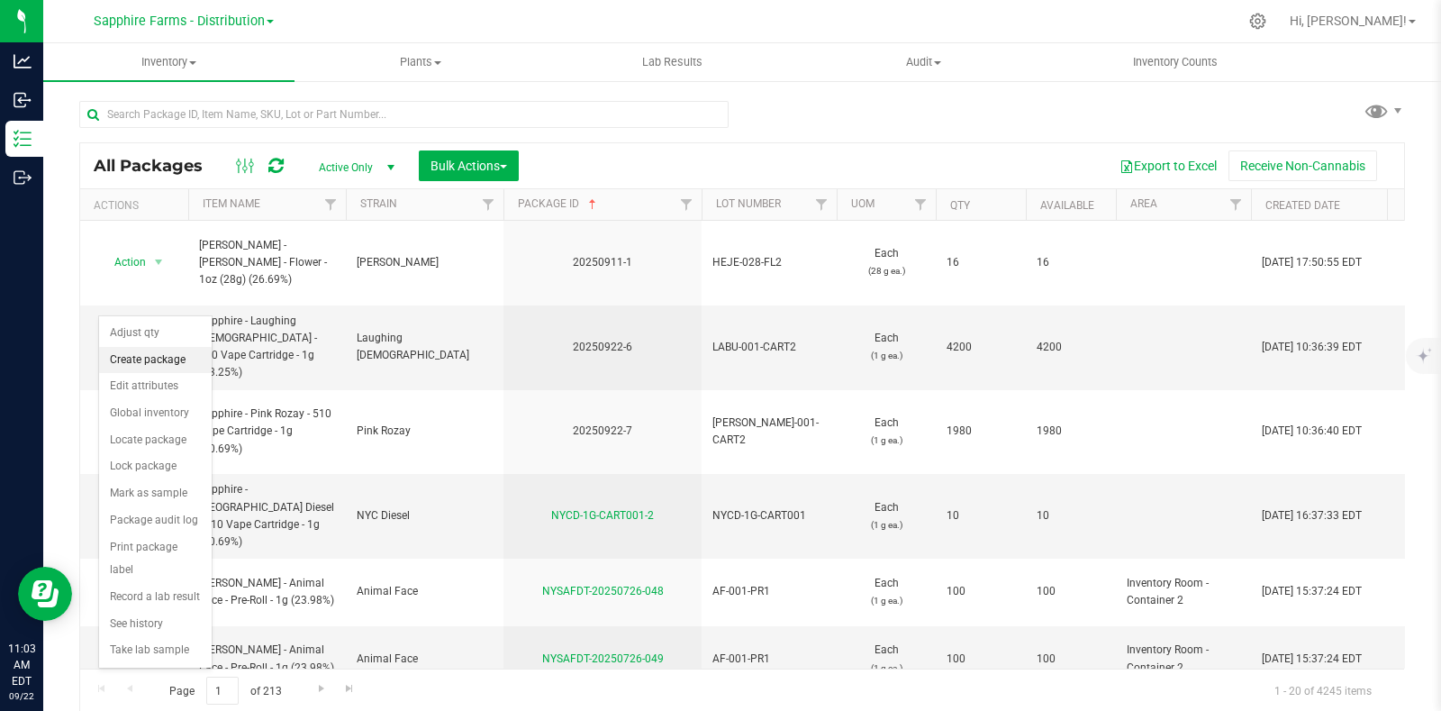
click at [153, 358] on li "Create package" at bounding box center [155, 360] width 113 height 27
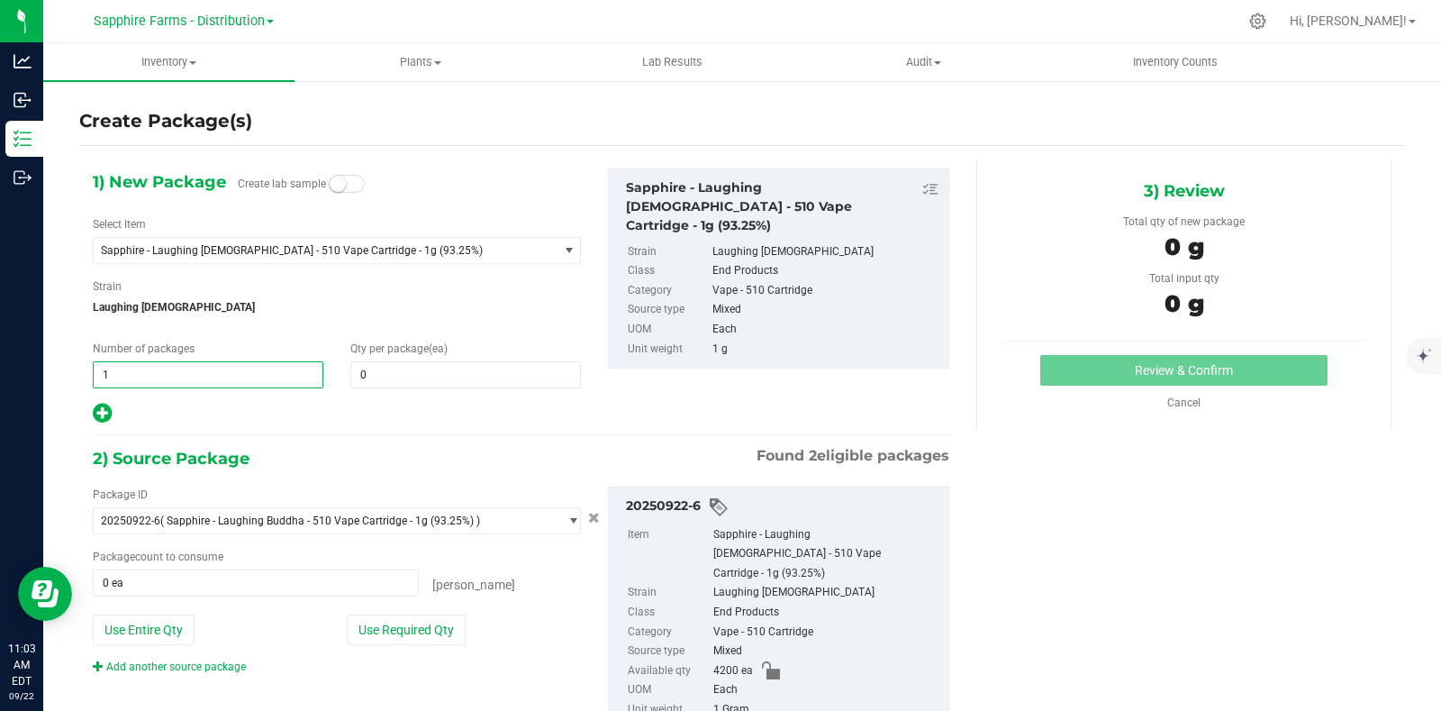
click at [194, 362] on span "1 1" at bounding box center [208, 374] width 231 height 27
type input "140"
click at [387, 385] on span at bounding box center [465, 374] width 231 height 27
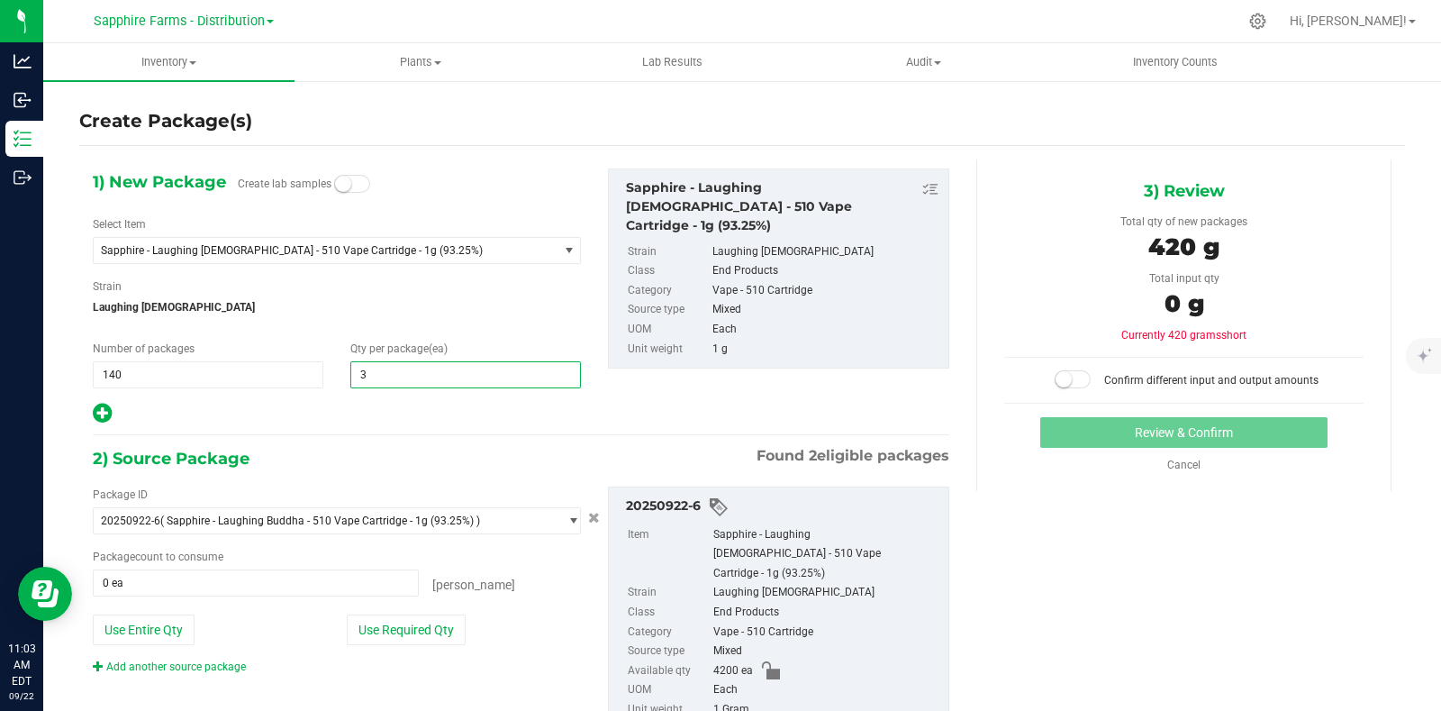
type input "30"
click at [466, 415] on div at bounding box center [337, 413] width 488 height 23
click at [410, 646] on div "Package ID 20250922-6 ( Sapphire - Laughing Buddha - 510 Vape Cartridge - 1g (9…" at bounding box center [336, 580] width 515 height 188
click at [416, 617] on button "Use Required Qty" at bounding box center [406, 629] width 119 height 31
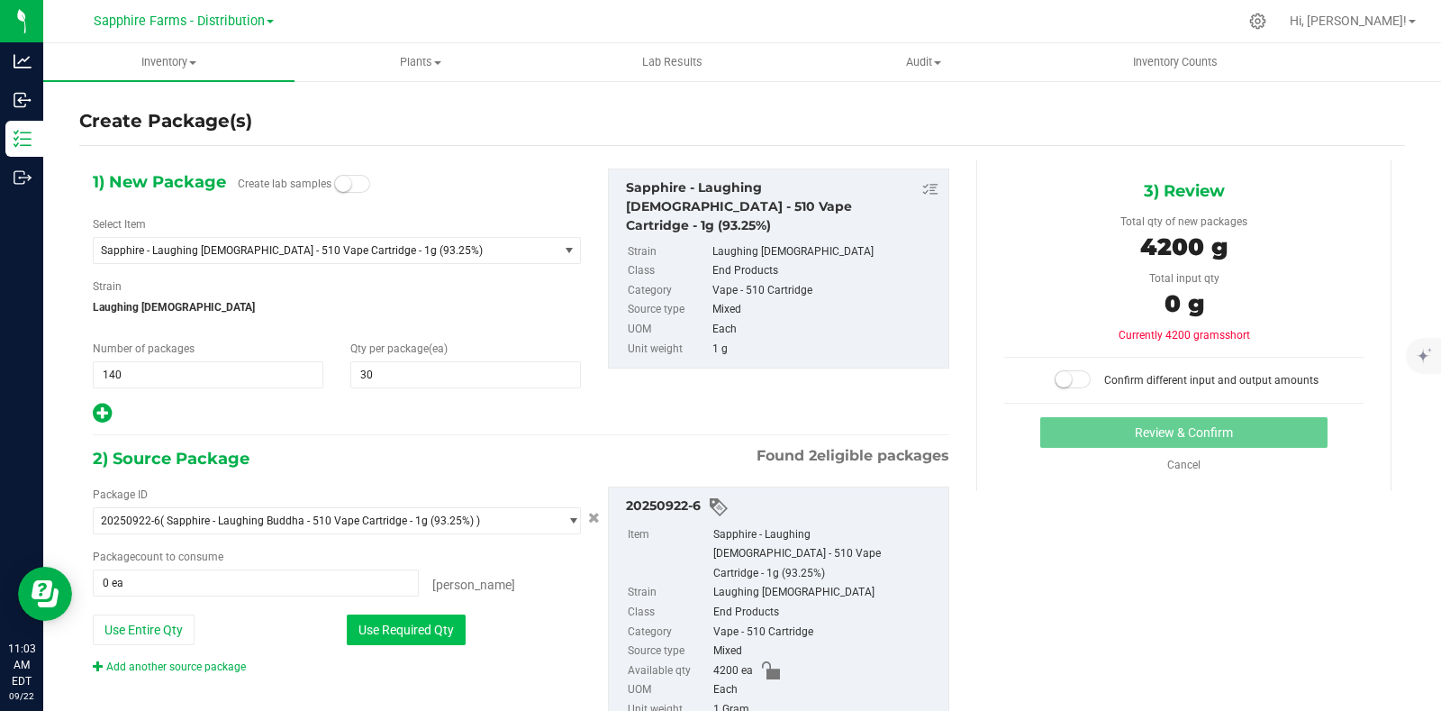
type input "4200 ea"
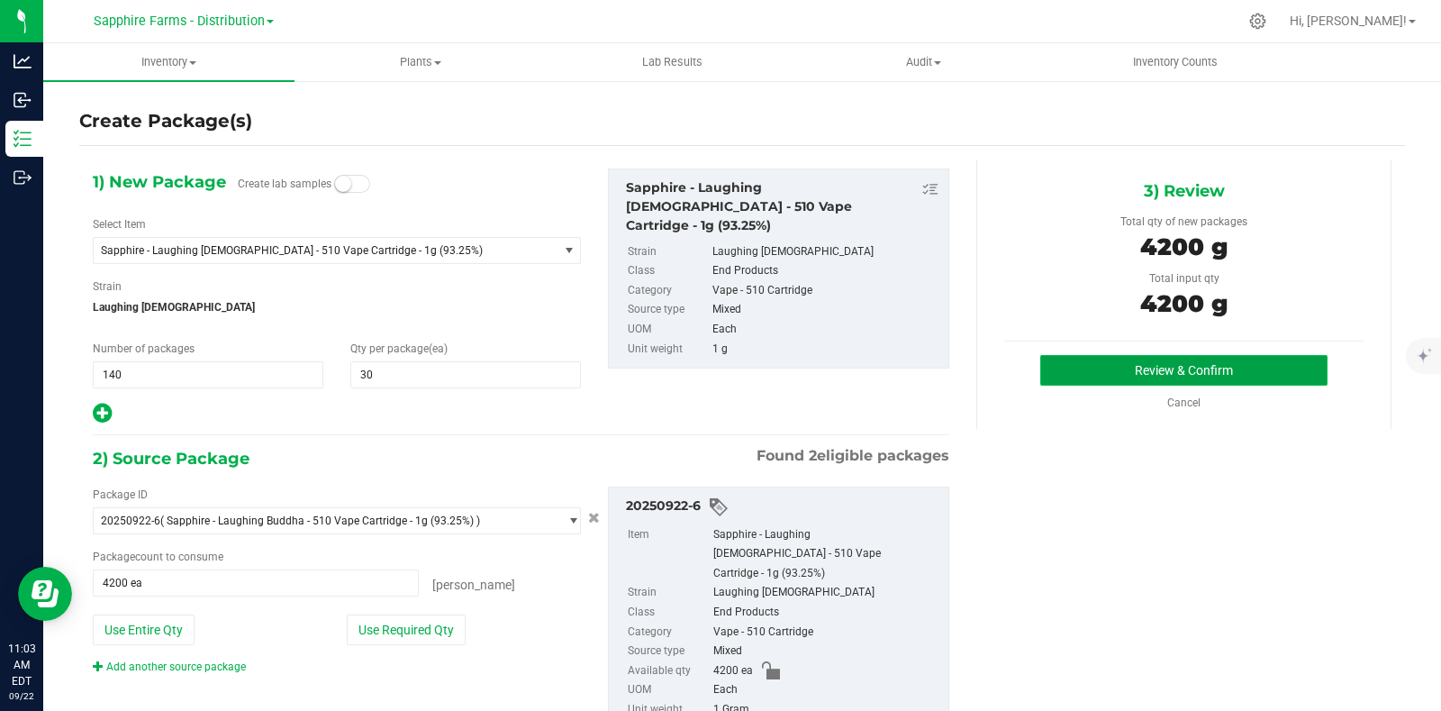
click at [1141, 377] on button "Review & Confirm" at bounding box center [1183, 370] width 287 height 31
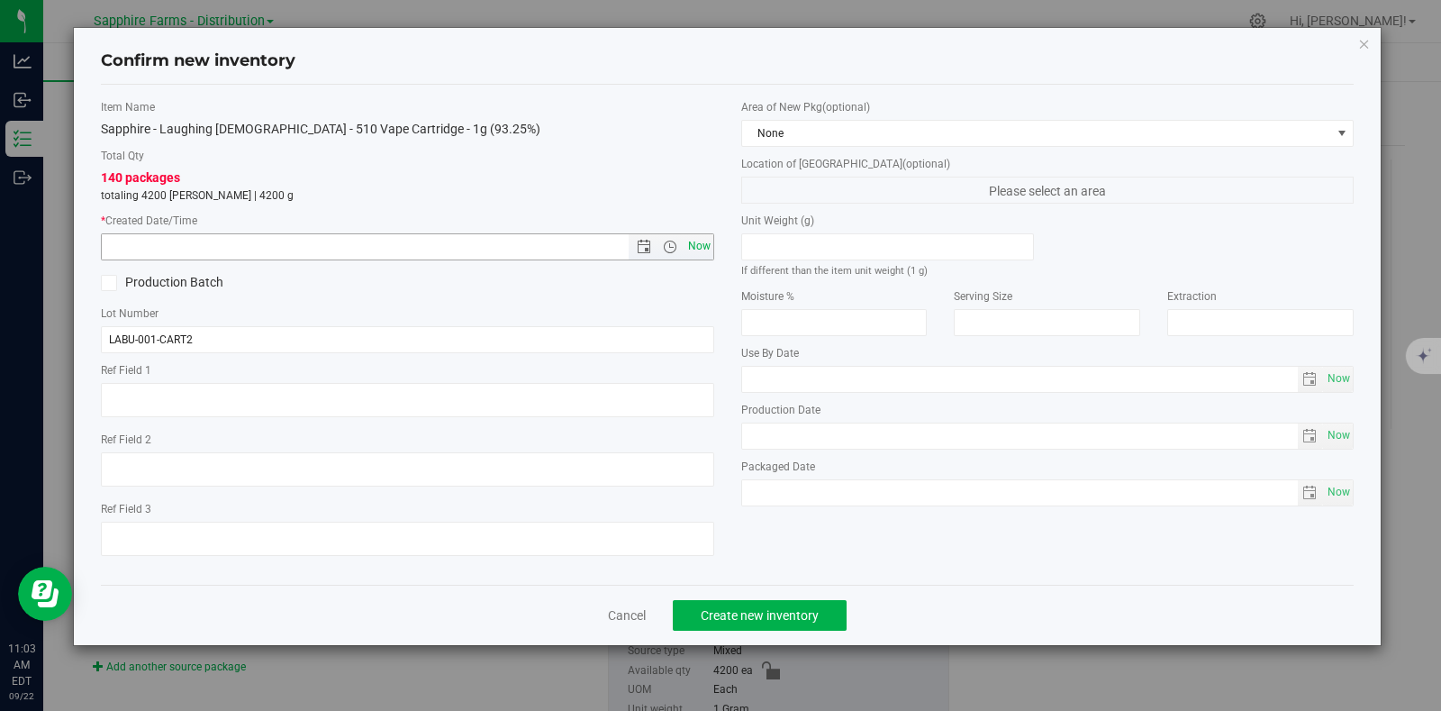
click at [702, 246] on span "Now" at bounding box center [699, 246] width 31 height 26
type input "[DATE] 11:03 AM"
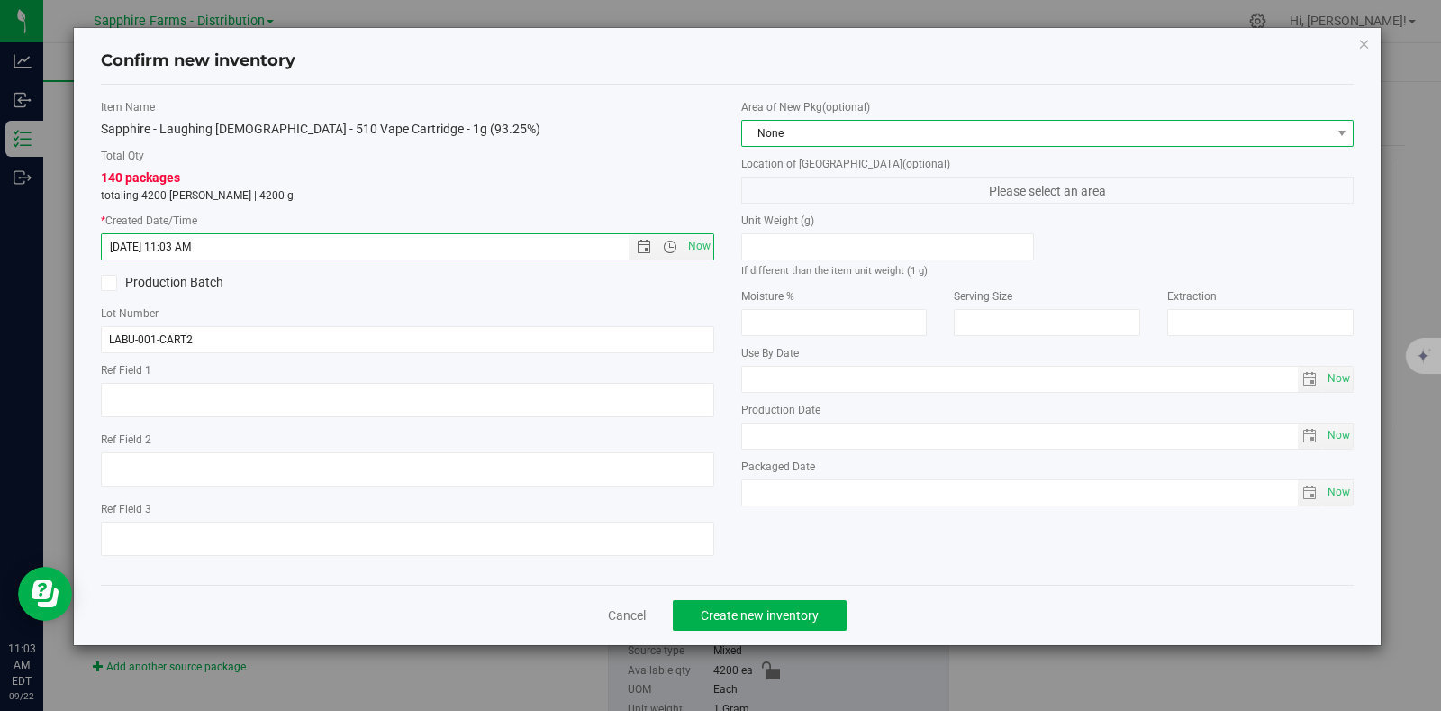
click at [790, 141] on span "None" at bounding box center [1036, 133] width 589 height 25
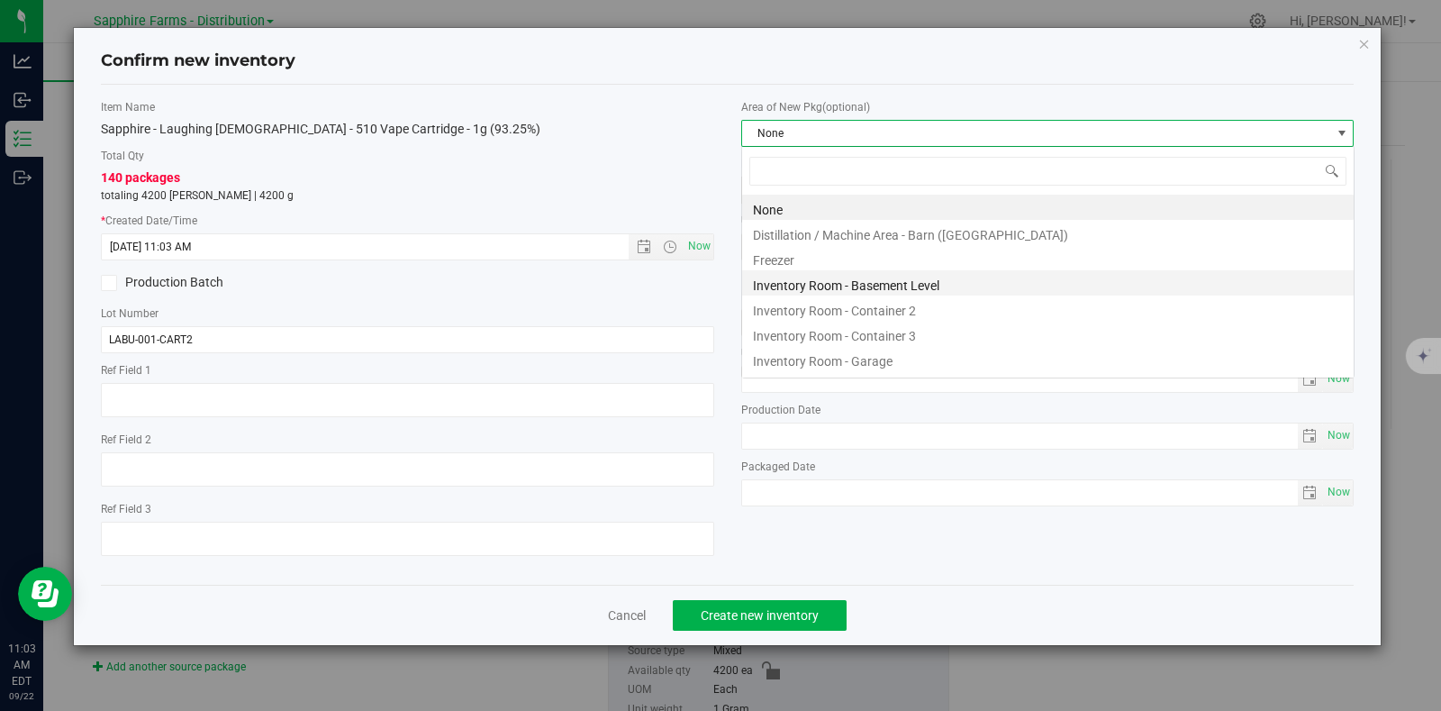
scroll to position [26, 612]
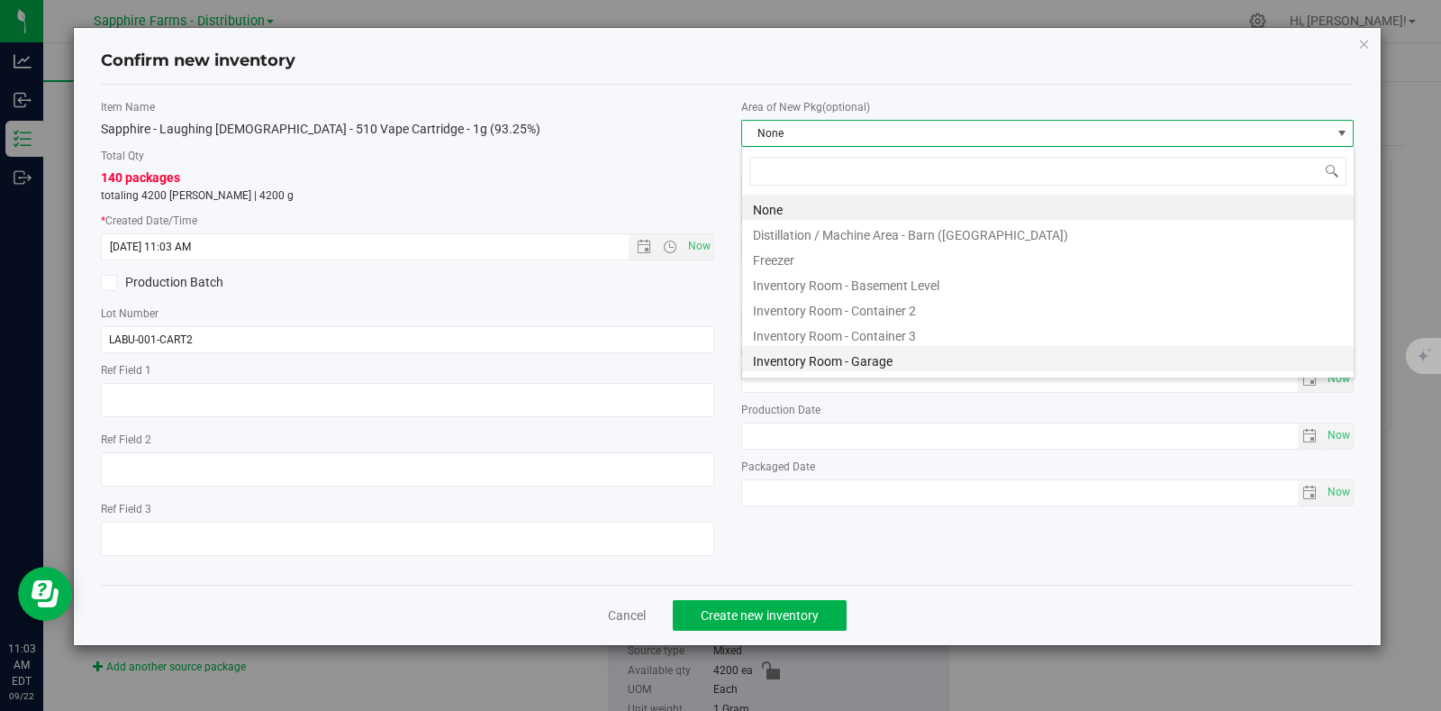
click at [826, 349] on li "Inventory Room - Garage" at bounding box center [1048, 358] width 612 height 25
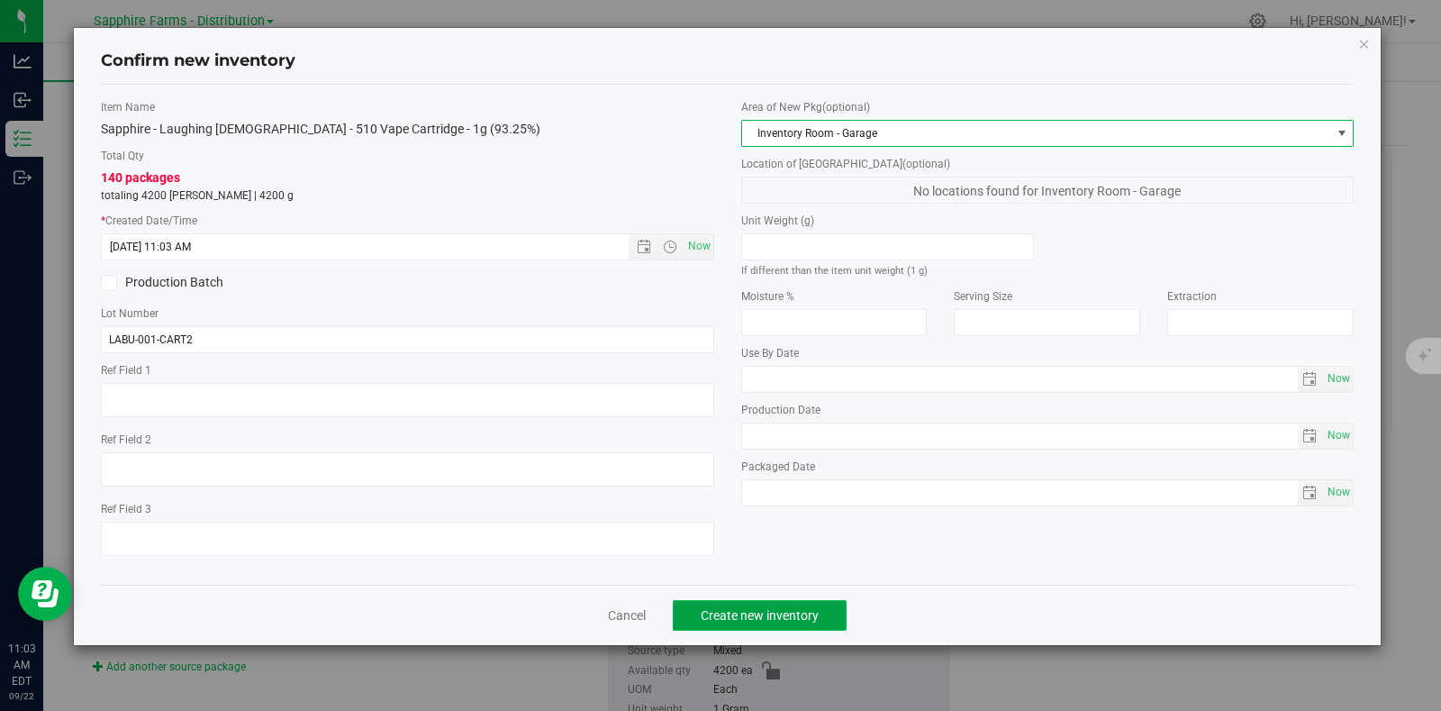
click at [793, 618] on span "Create new inventory" at bounding box center [760, 615] width 118 height 14
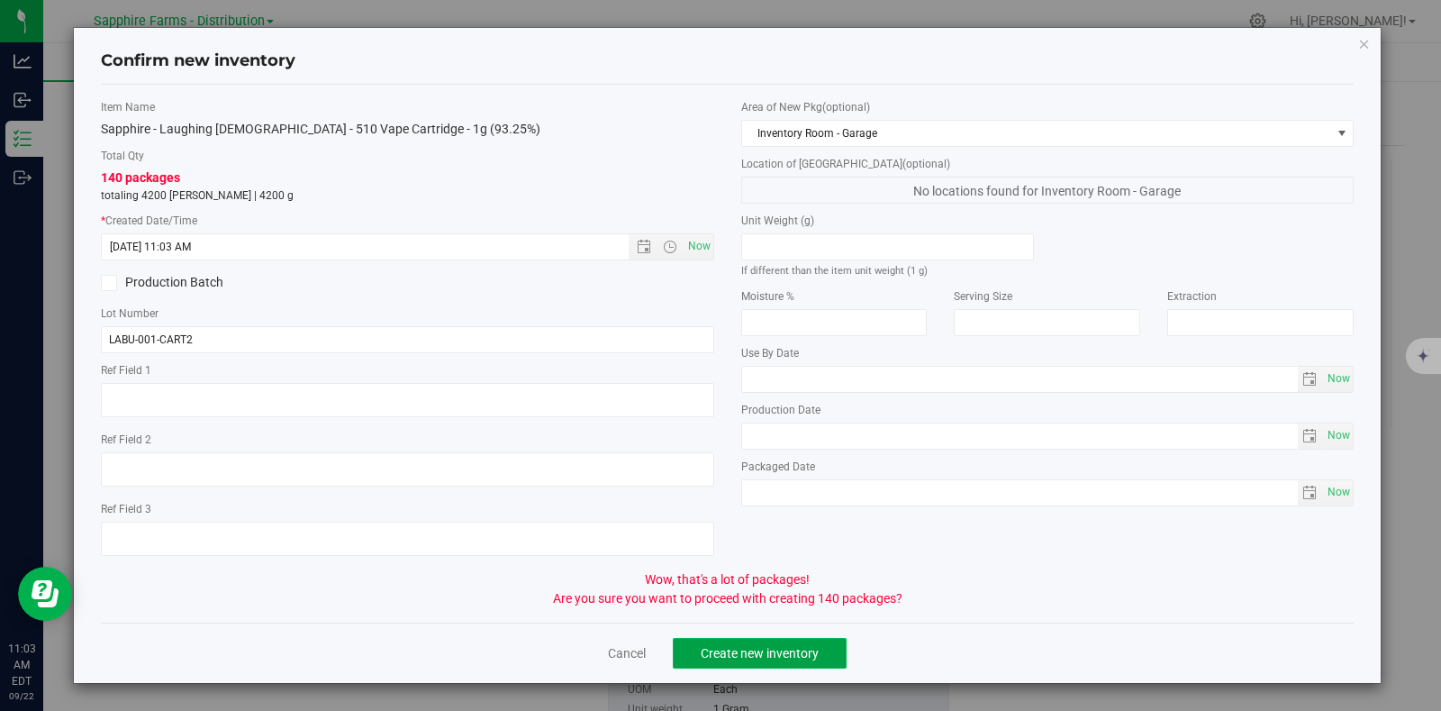
click at [759, 664] on button "Create new inventory" at bounding box center [760, 653] width 174 height 31
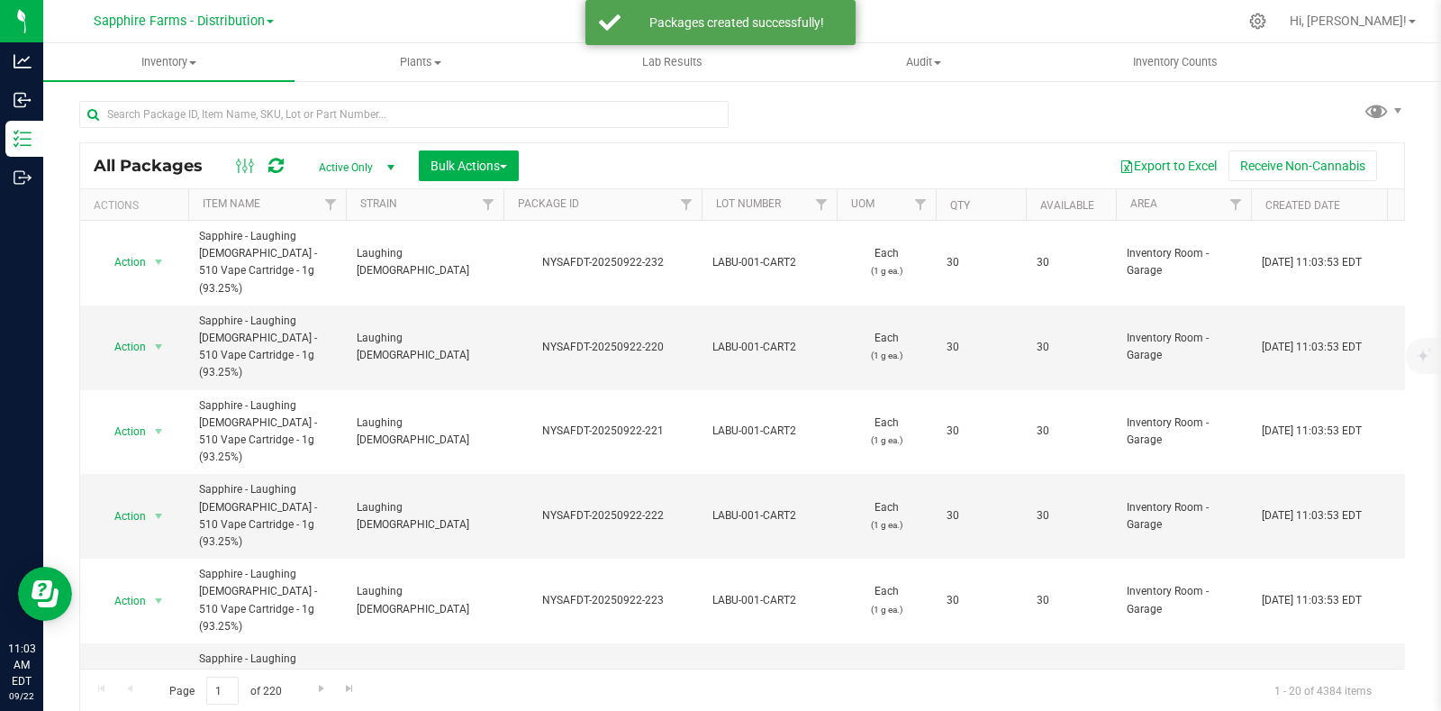
click at [837, 199] on div at bounding box center [837, 205] width 8 height 32
click at [817, 203] on span "Filter" at bounding box center [821, 204] width 14 height 14
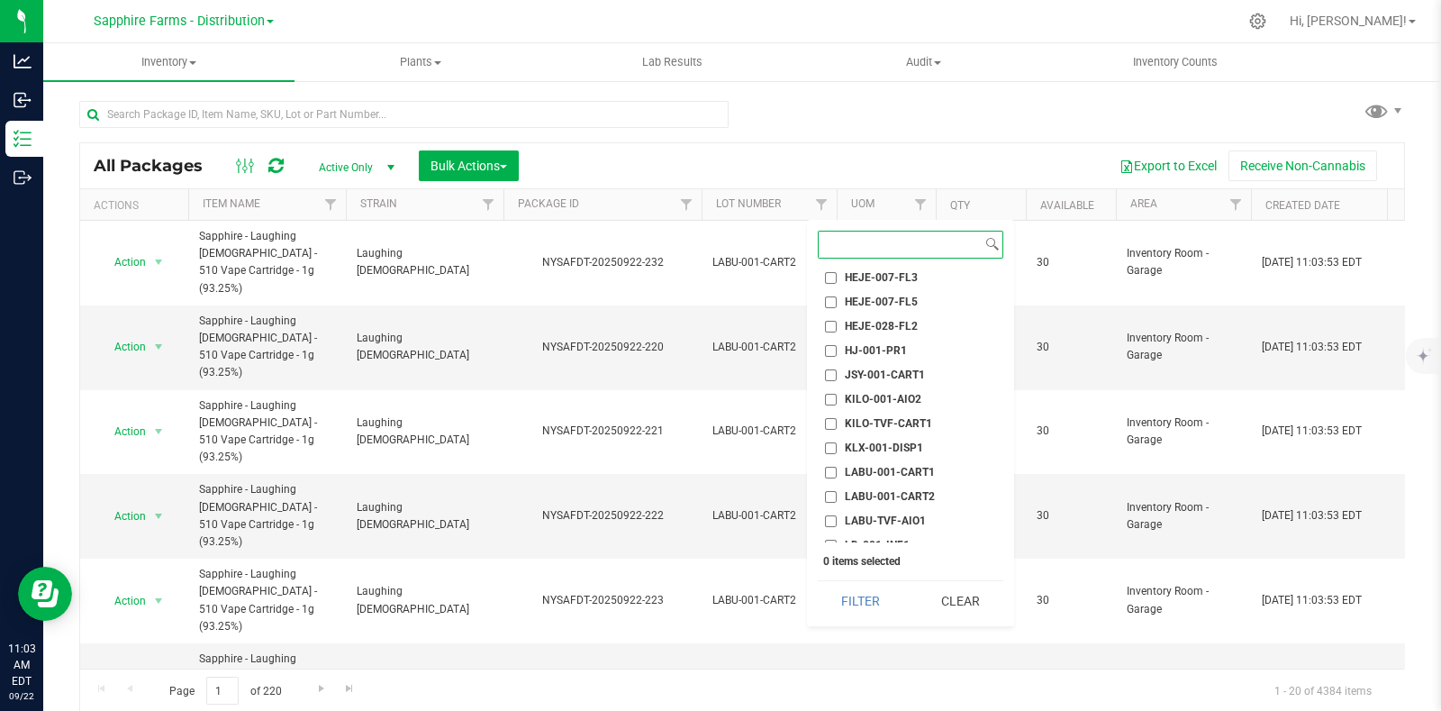
scroll to position [900, 0]
click at [901, 442] on li "LABU-001-CART2" at bounding box center [911, 451] width 186 height 19
click at [872, 442] on li "LABU-001-CART2" at bounding box center [911, 451] width 186 height 19
click at [845, 448] on span "LABU-001-CART2" at bounding box center [890, 451] width 90 height 11
click at [837, 448] on input "LABU-001-CART2" at bounding box center [831, 452] width 12 height 12
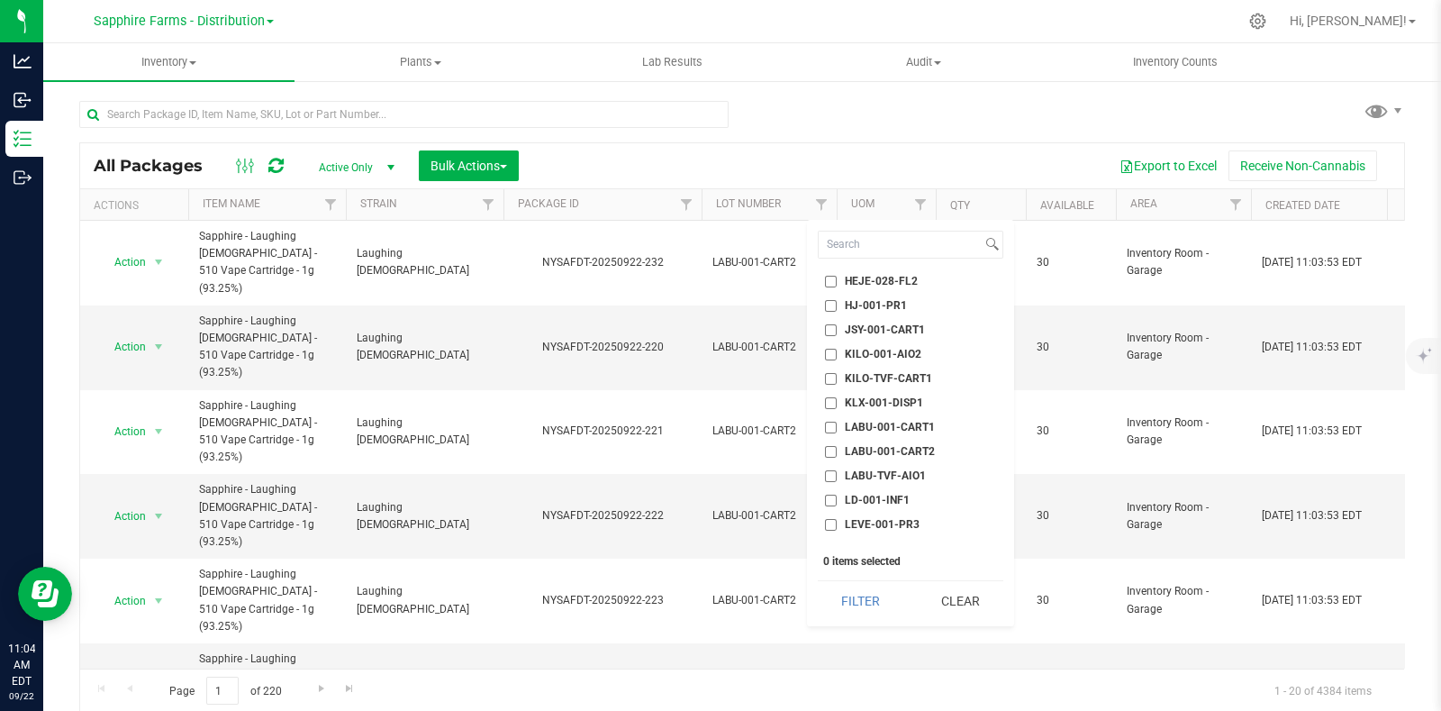
checkbox input "true"
click at [839, 585] on button "Filter" at bounding box center [861, 601] width 86 height 40
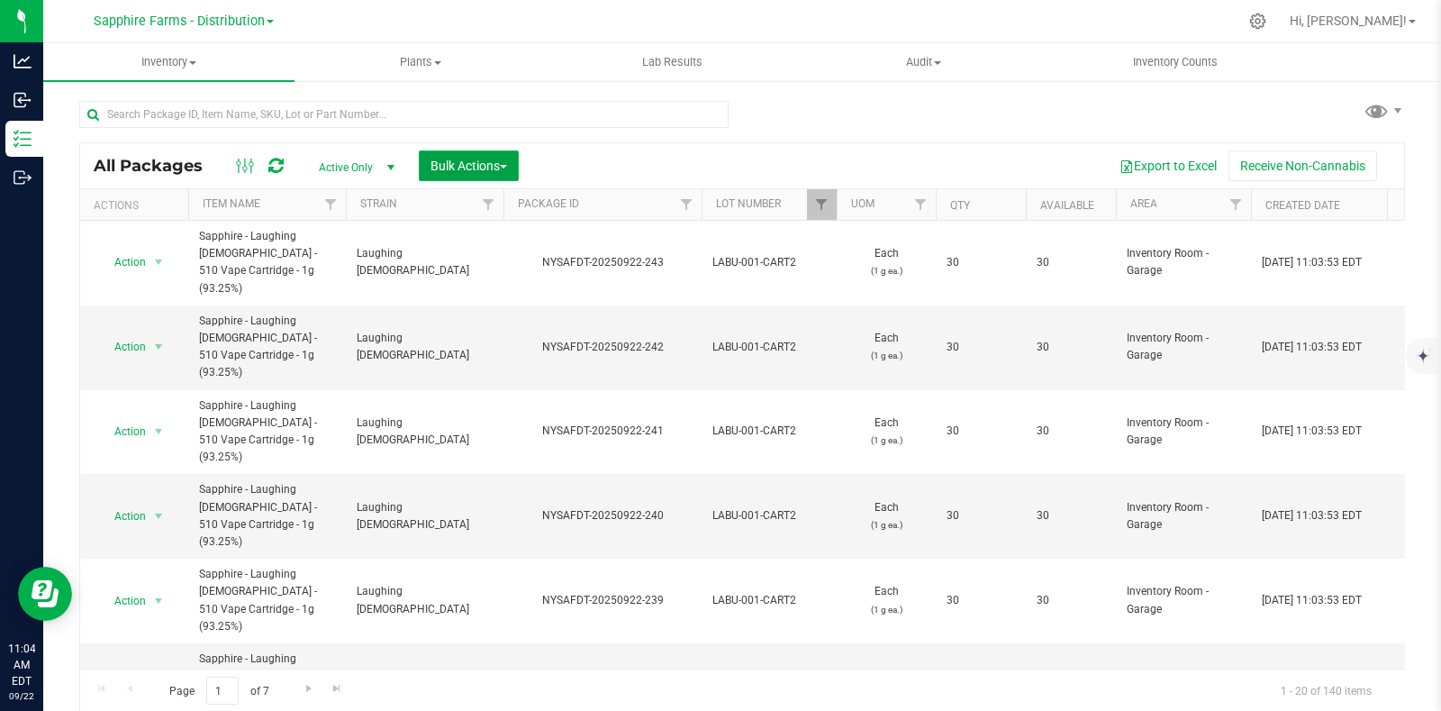
click at [480, 163] on span "Bulk Actions" at bounding box center [469, 166] width 77 height 14
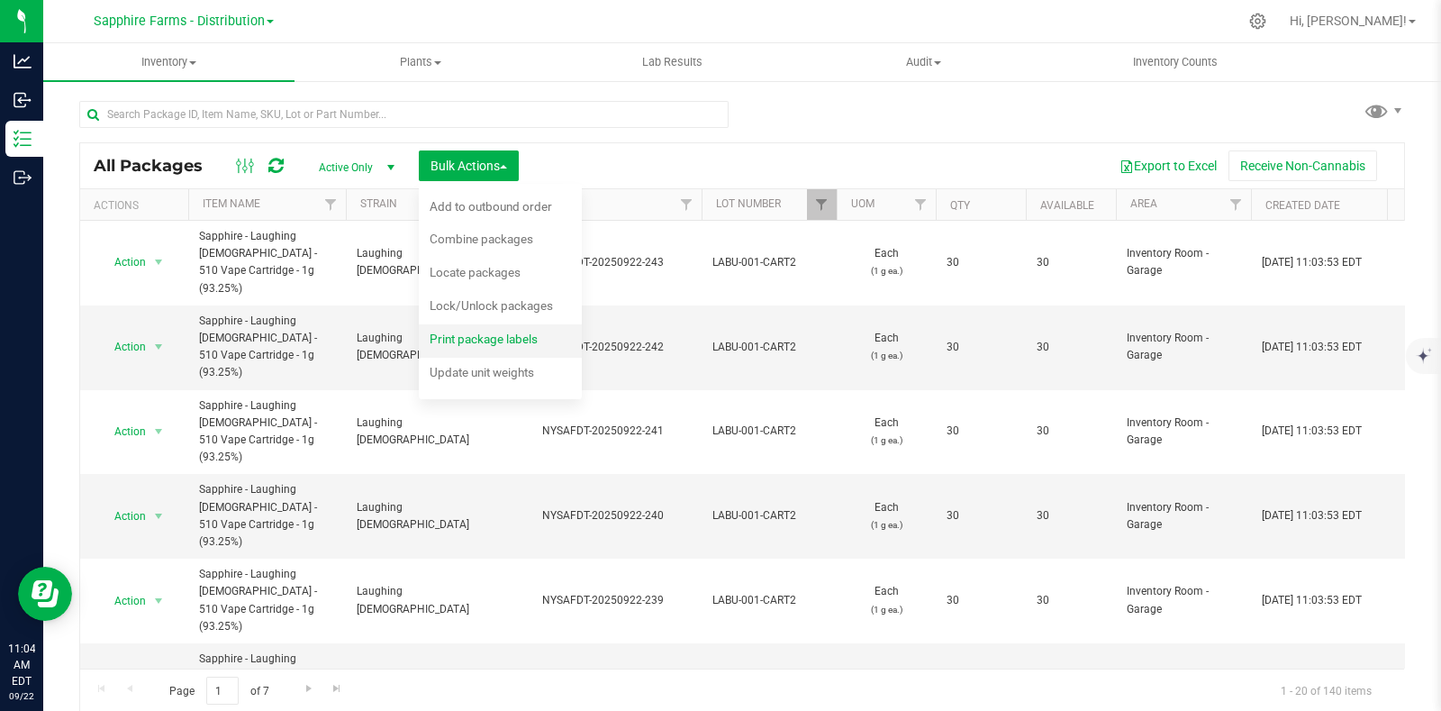
click at [509, 327] on div "Print package labels" at bounding box center [496, 341] width 132 height 29
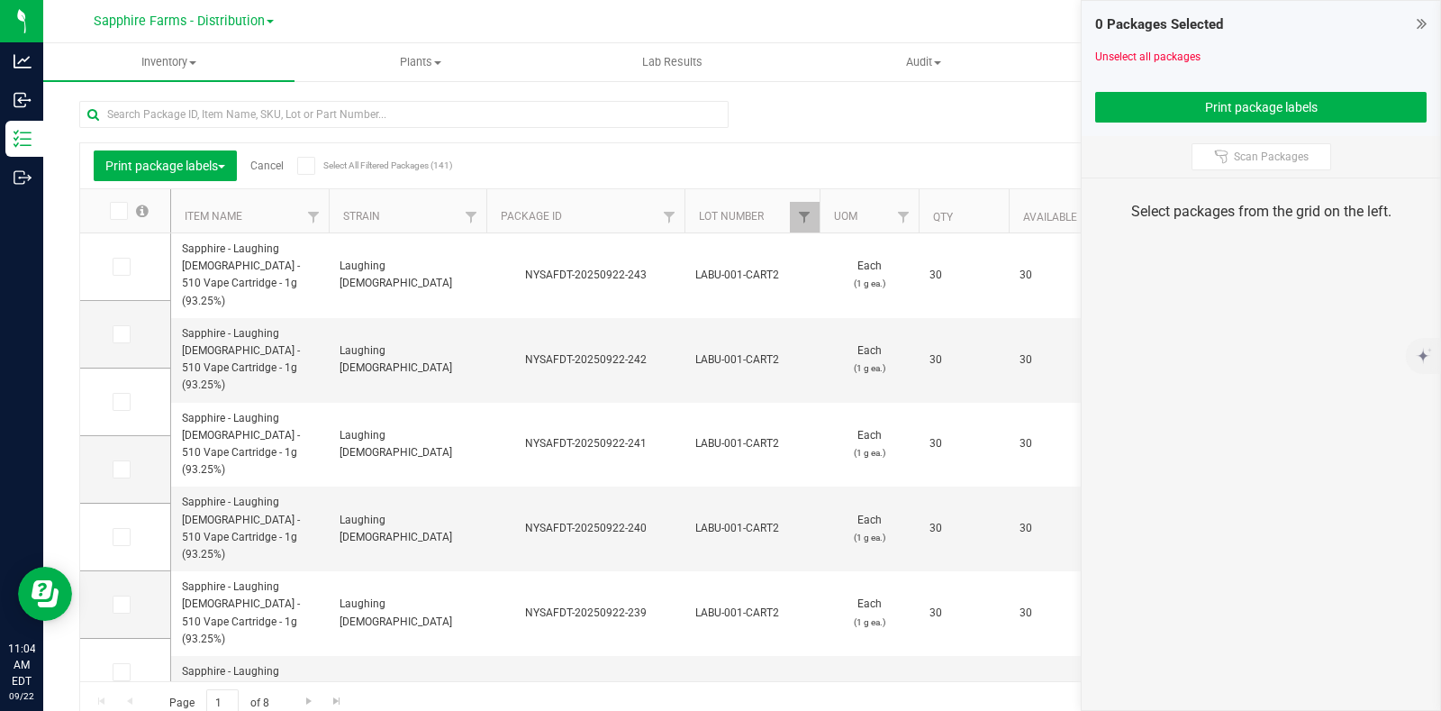
click at [315, 166] on span at bounding box center [306, 166] width 18 height 18
click at [0, 0] on input "Select All Filtered Packages (141)" at bounding box center [0, 0] width 0 height 0
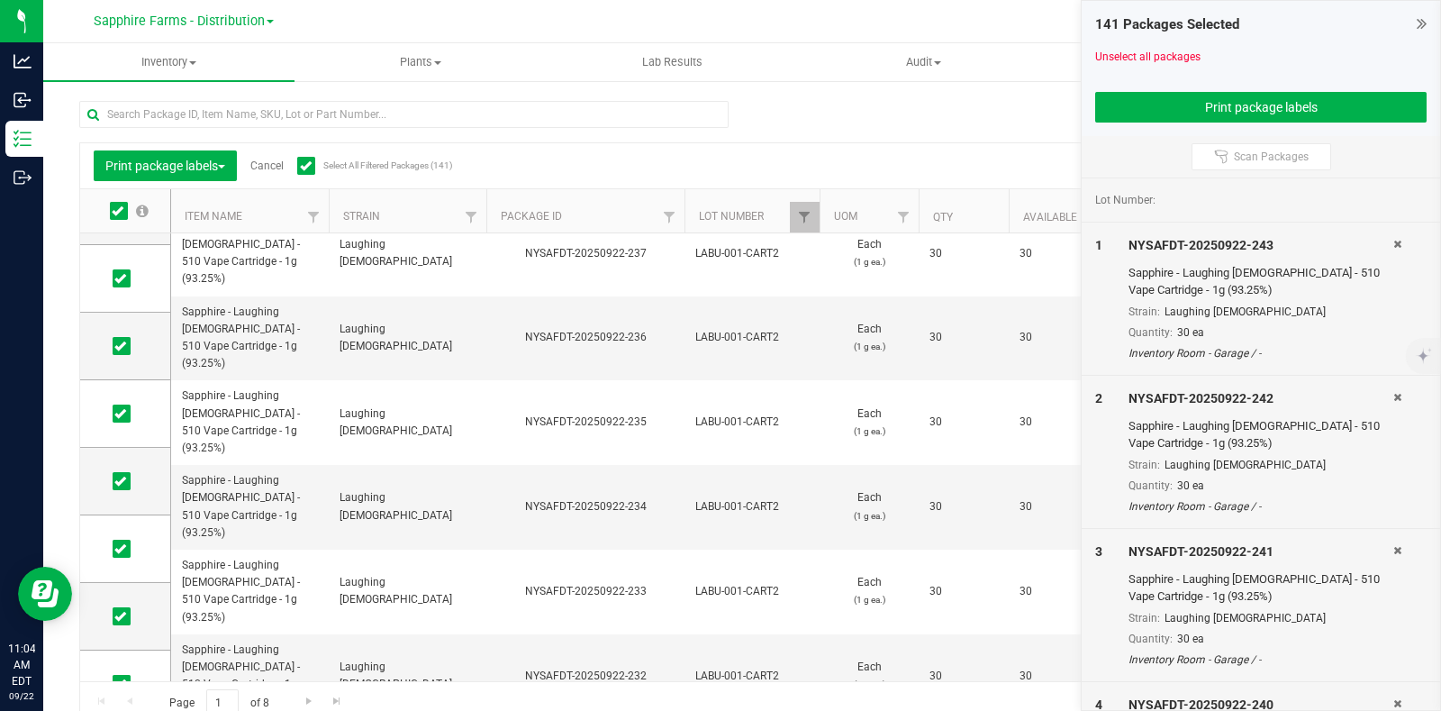
scroll to position [900, 0]
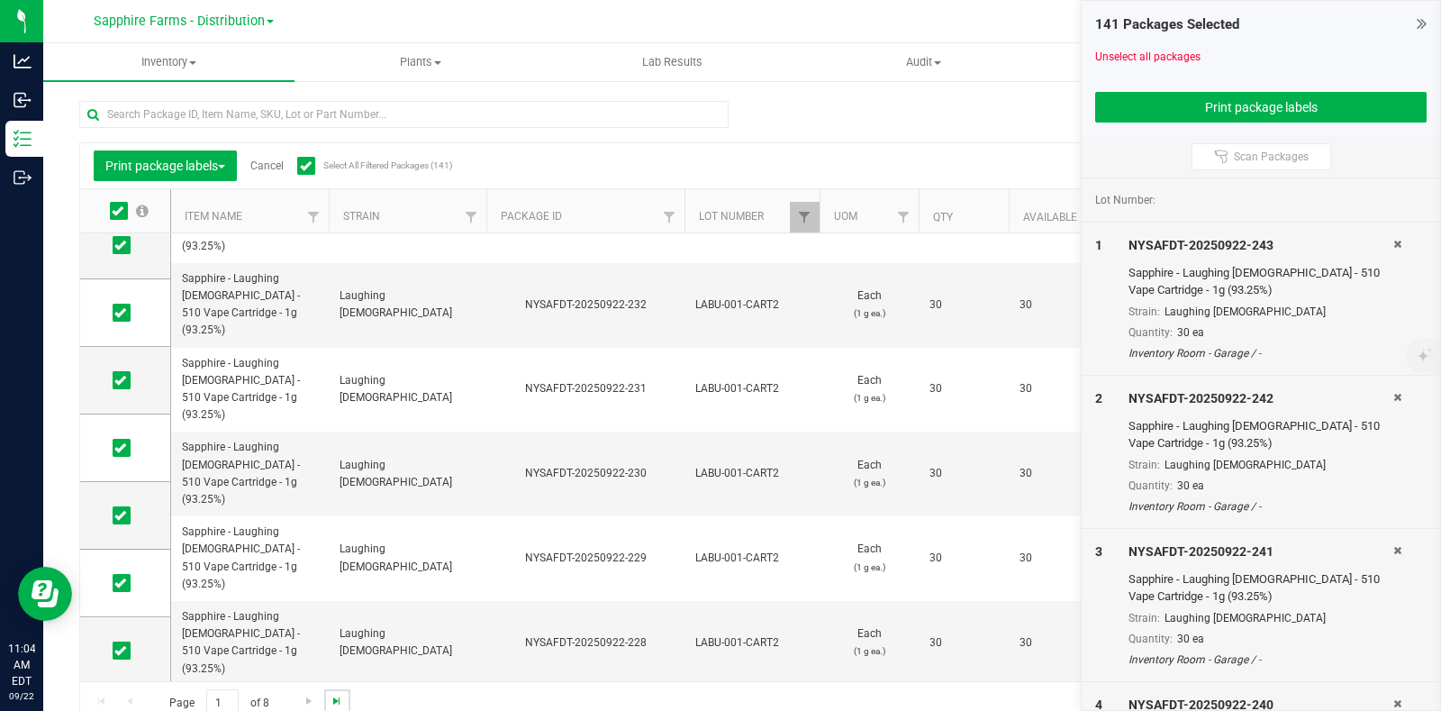
click at [342, 703] on span "Go to the last page" at bounding box center [337, 701] width 14 height 14
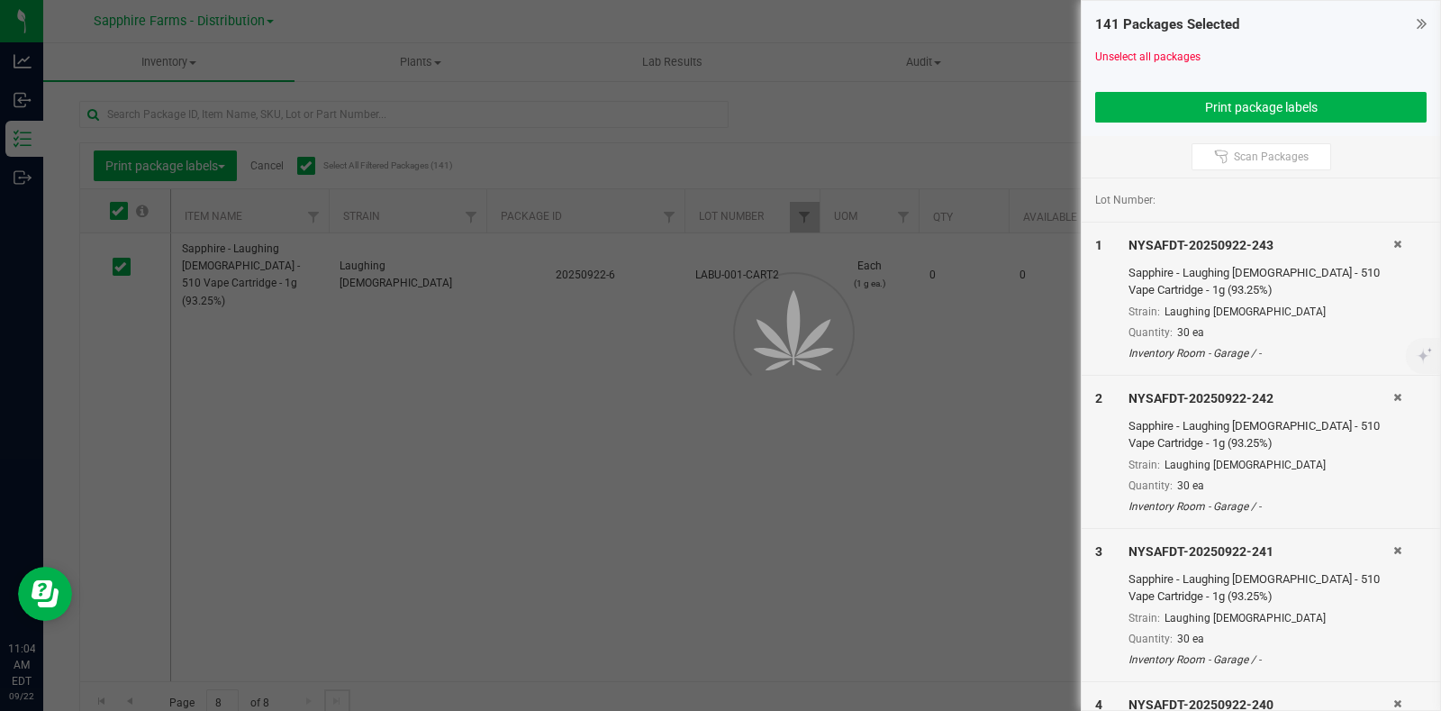
scroll to position [0, 0]
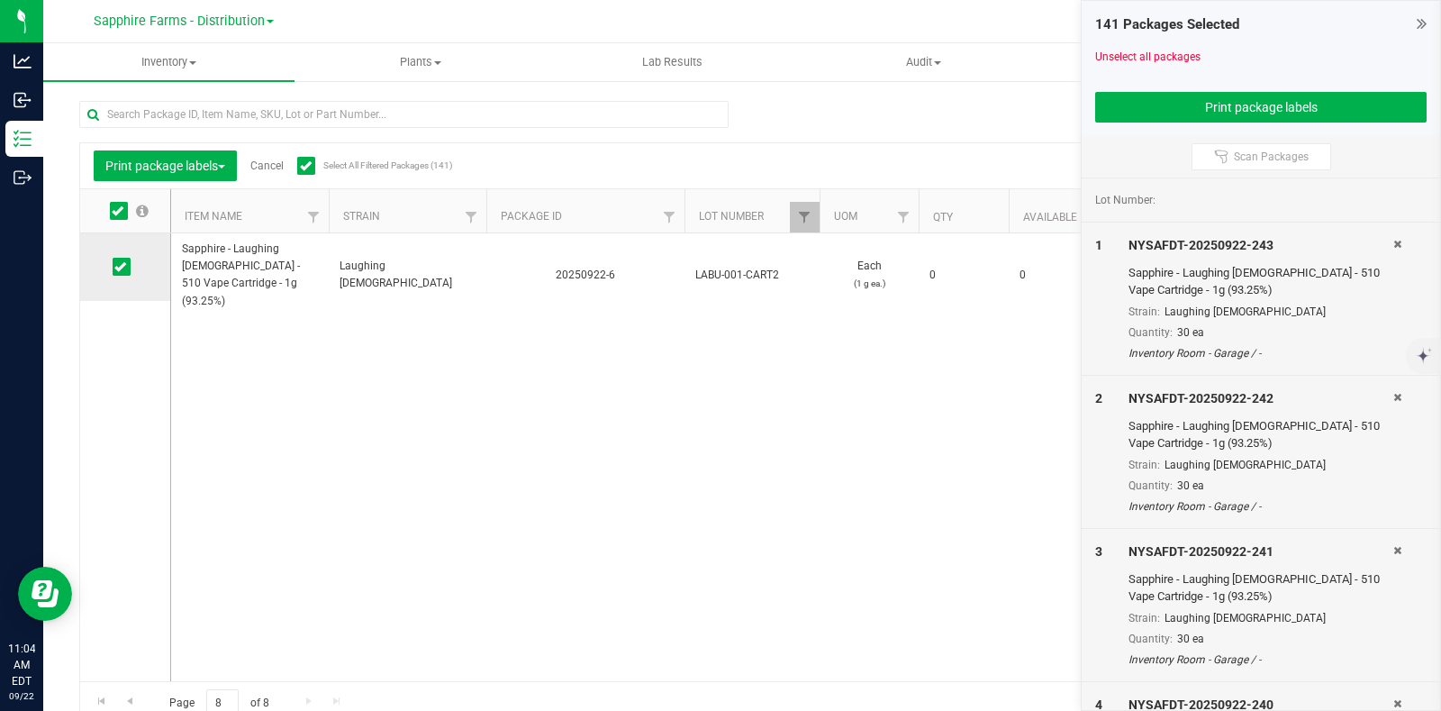
click at [122, 267] on icon at bounding box center [120, 267] width 12 height 0
click at [0, 0] on input "checkbox" at bounding box center [0, 0] width 0 height 0
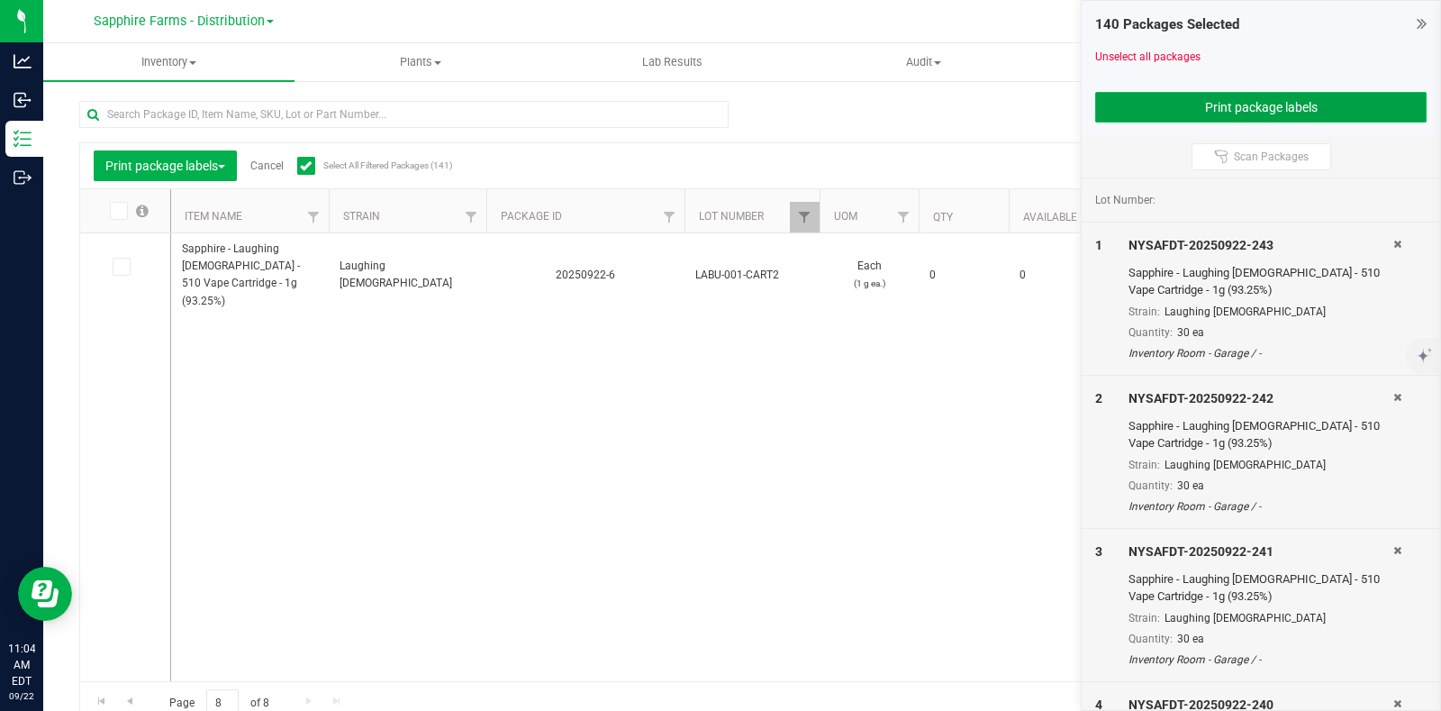
click at [1136, 111] on button "Print package labels" at bounding box center [1260, 107] width 331 height 31
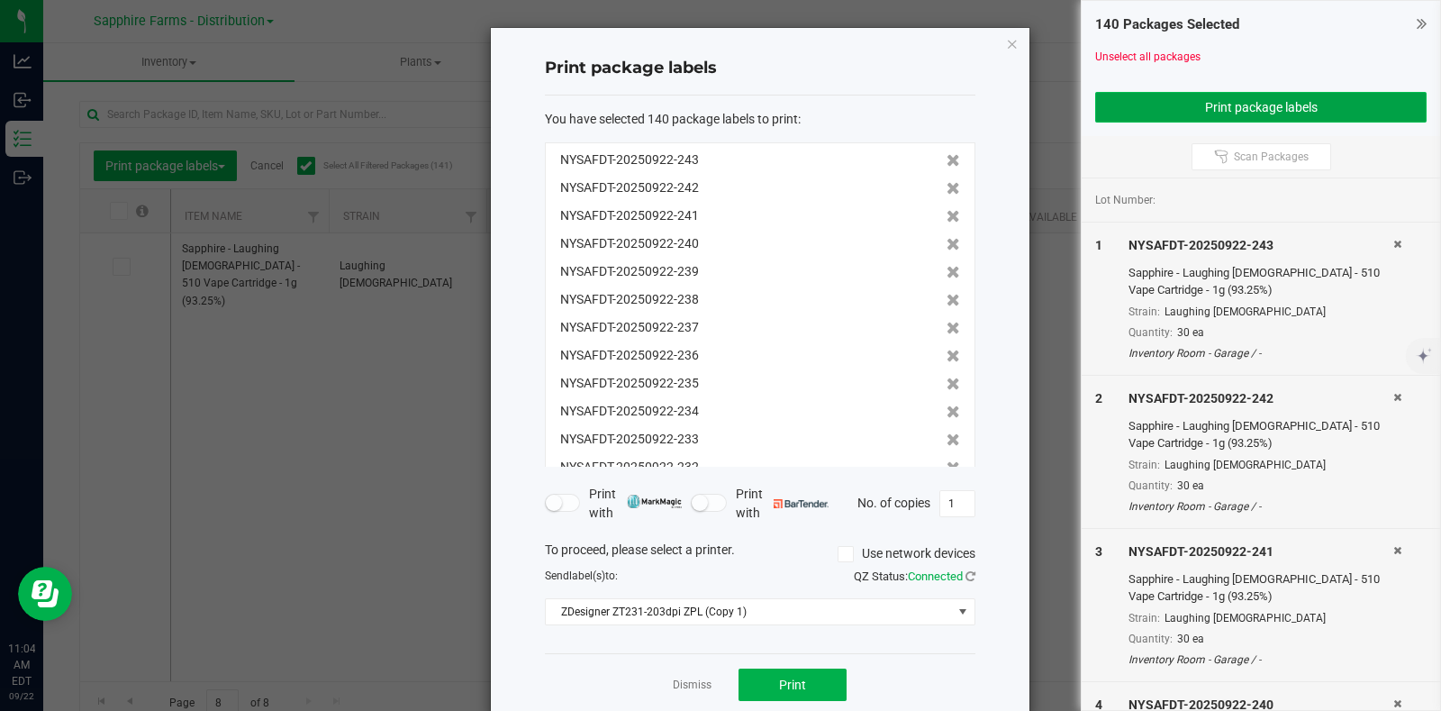
click at [1161, 105] on button "Print package labels" at bounding box center [1260, 107] width 331 height 31
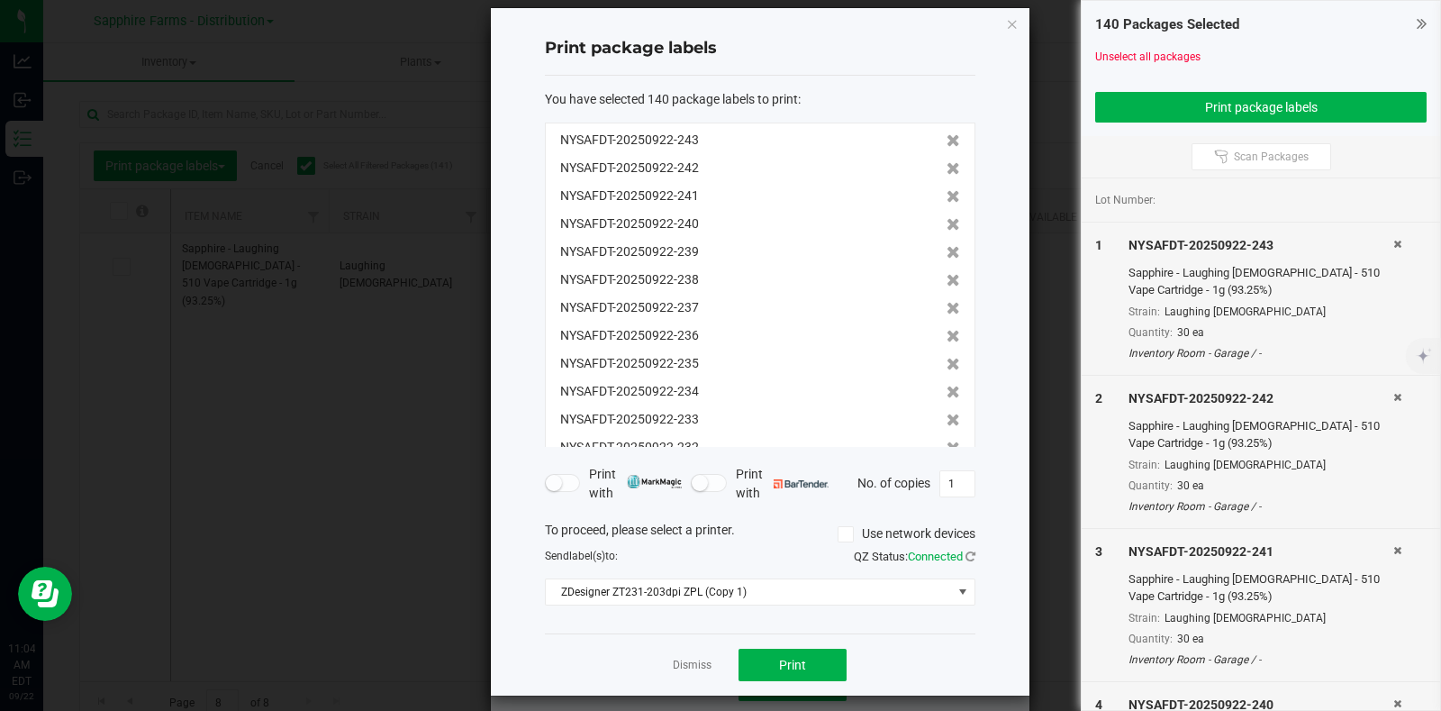
scroll to position [32, 0]
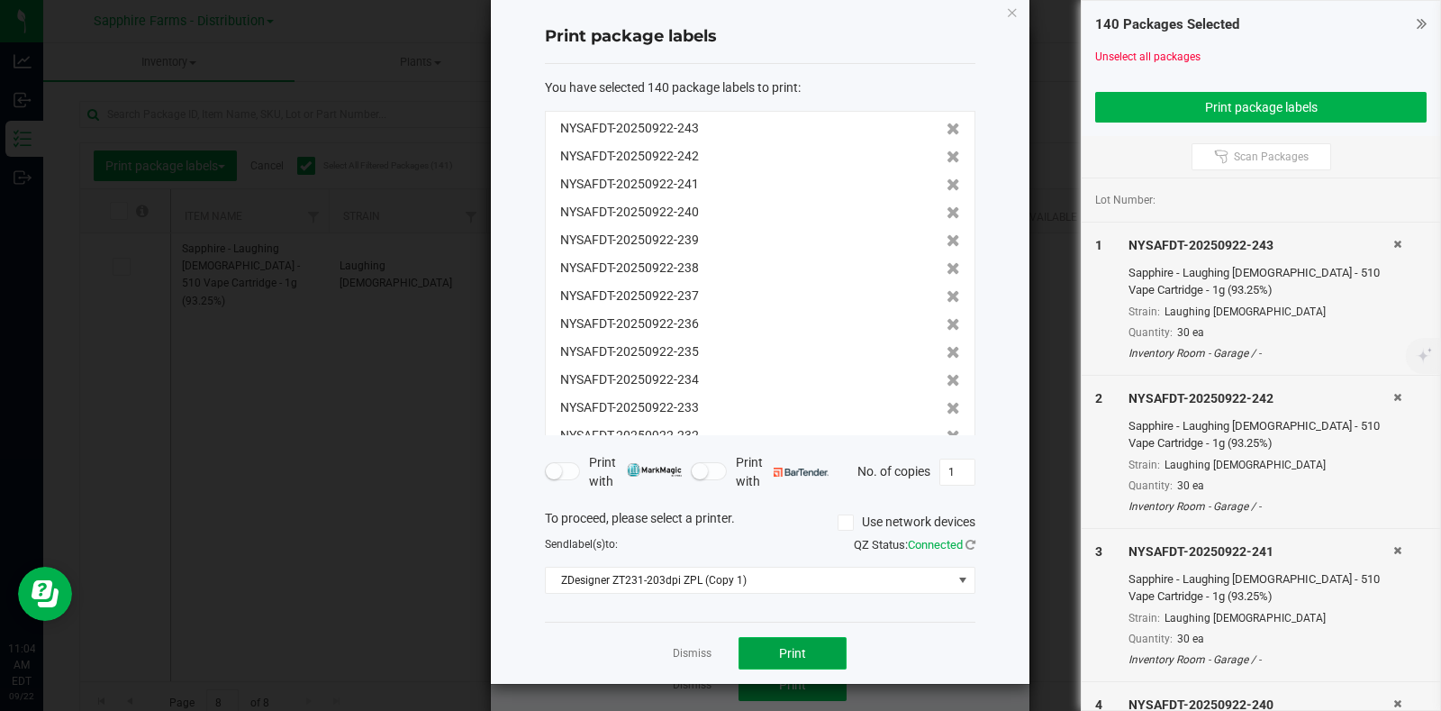
click at [804, 641] on button "Print" at bounding box center [793, 653] width 108 height 32
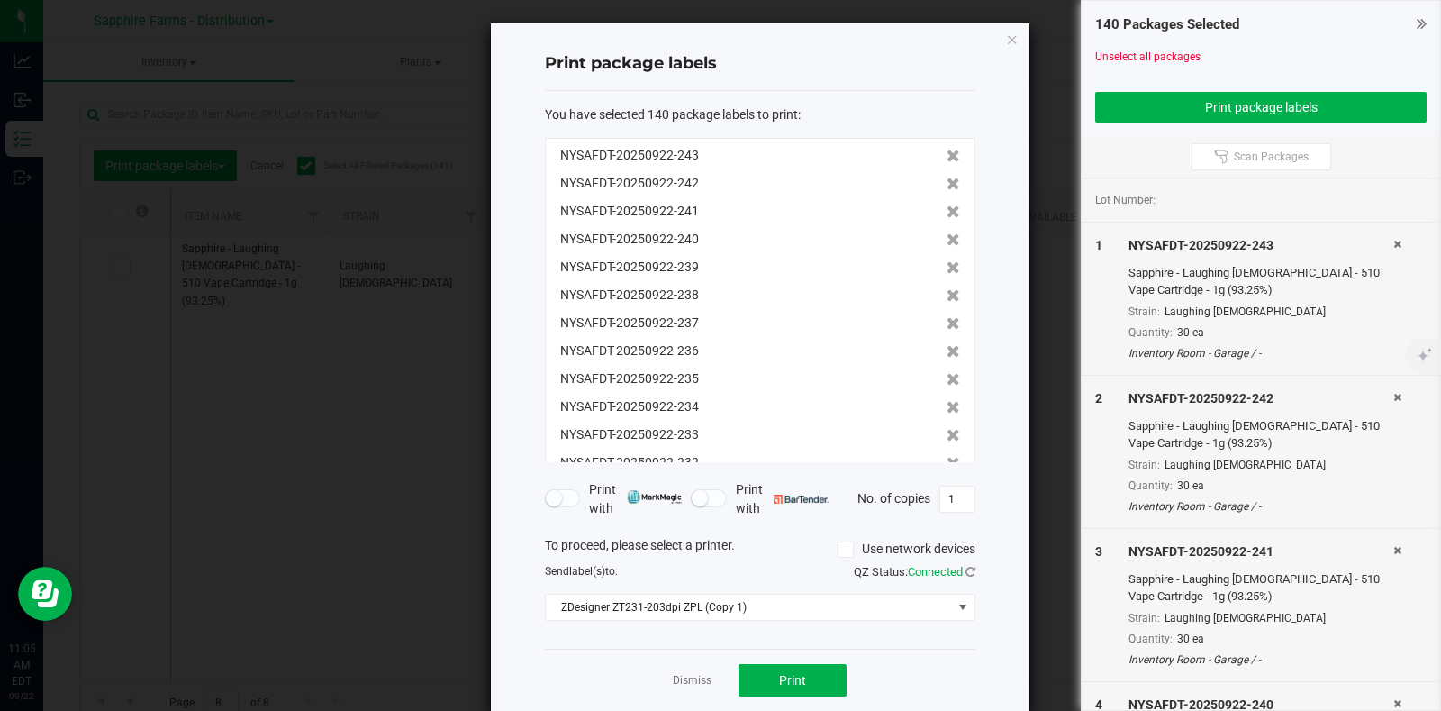
scroll to position [0, 0]
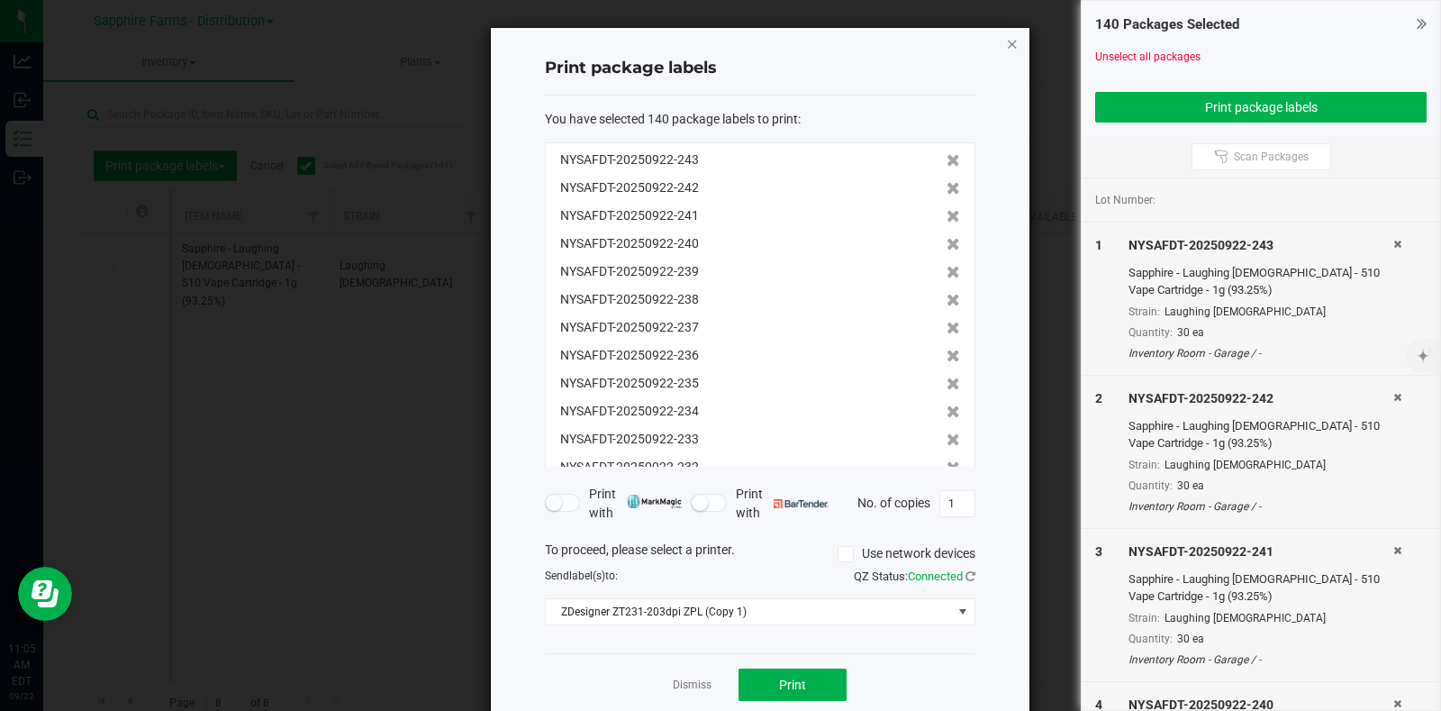
click at [1006, 37] on icon "button" at bounding box center [1012, 43] width 13 height 22
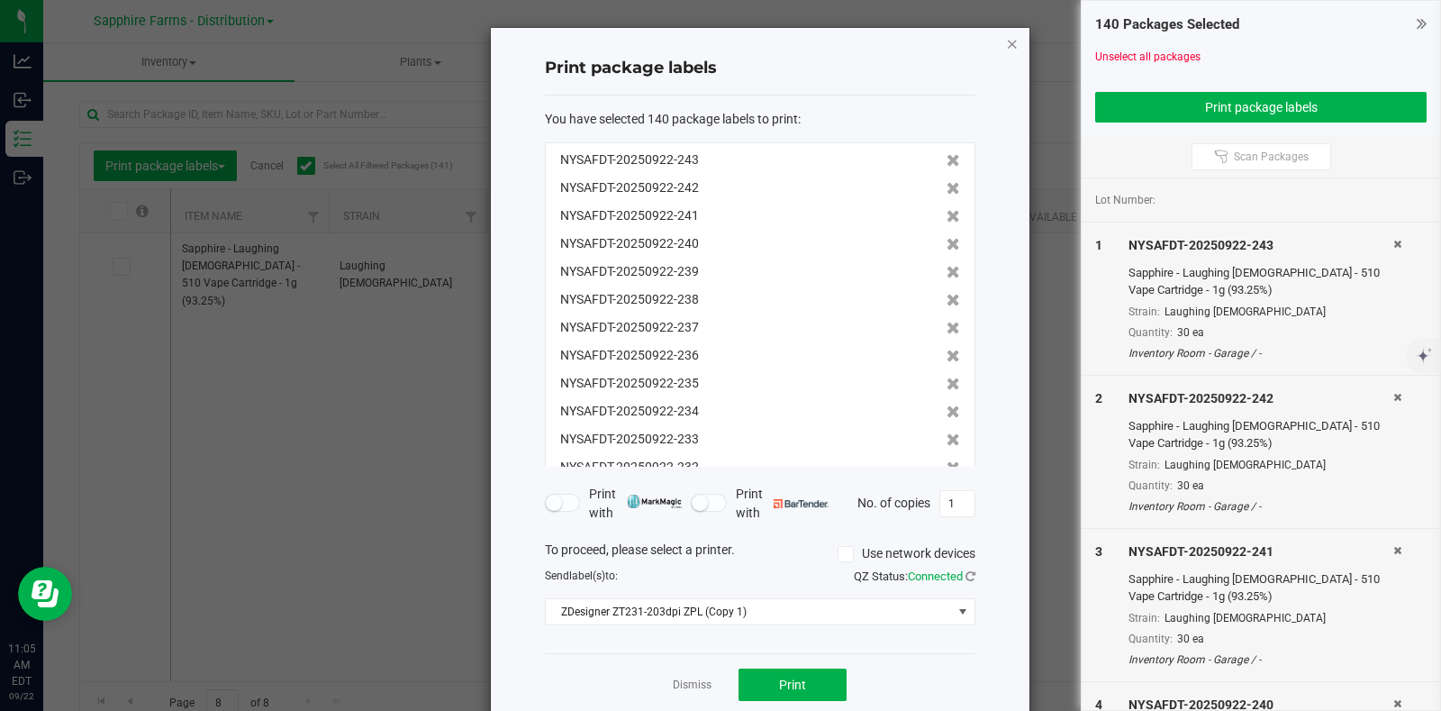
click at [1006, 45] on icon "button" at bounding box center [1012, 43] width 13 height 22
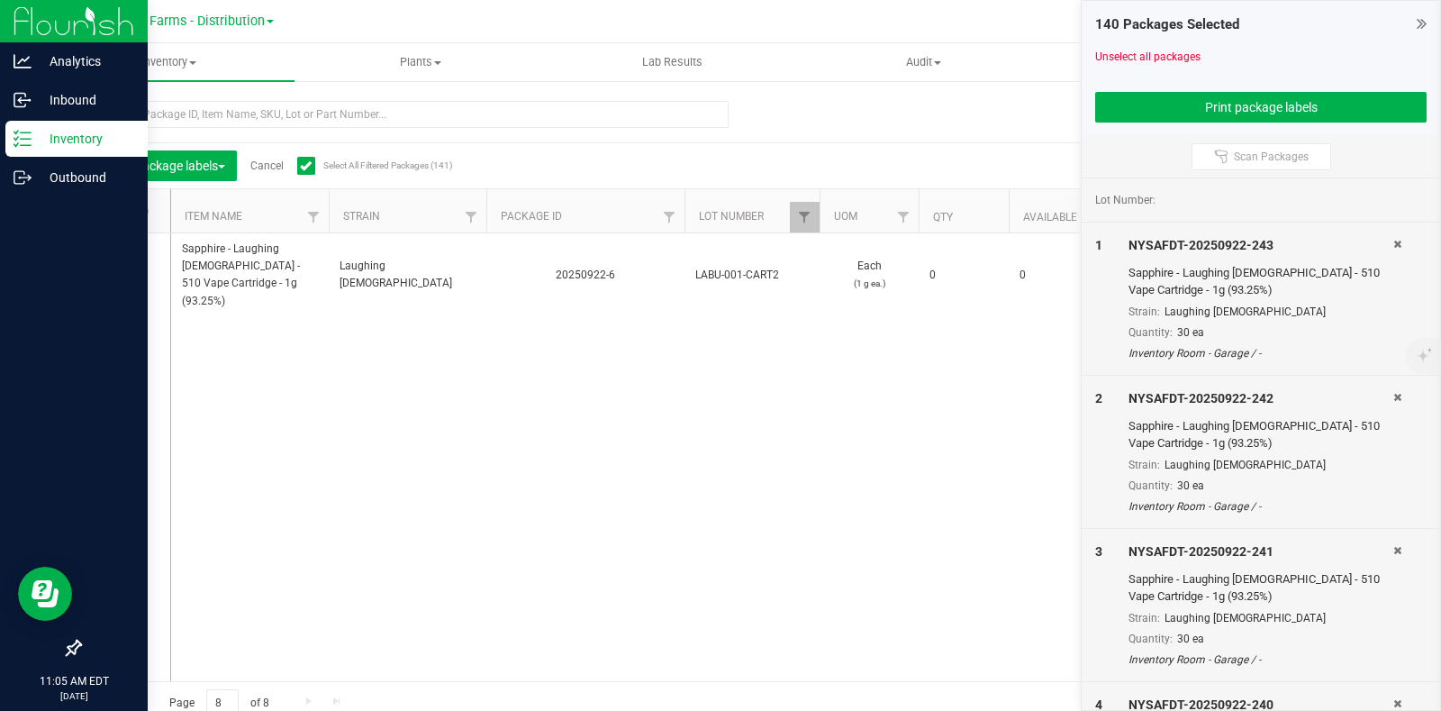
click at [57, 138] on p "Inventory" at bounding box center [86, 139] width 108 height 22
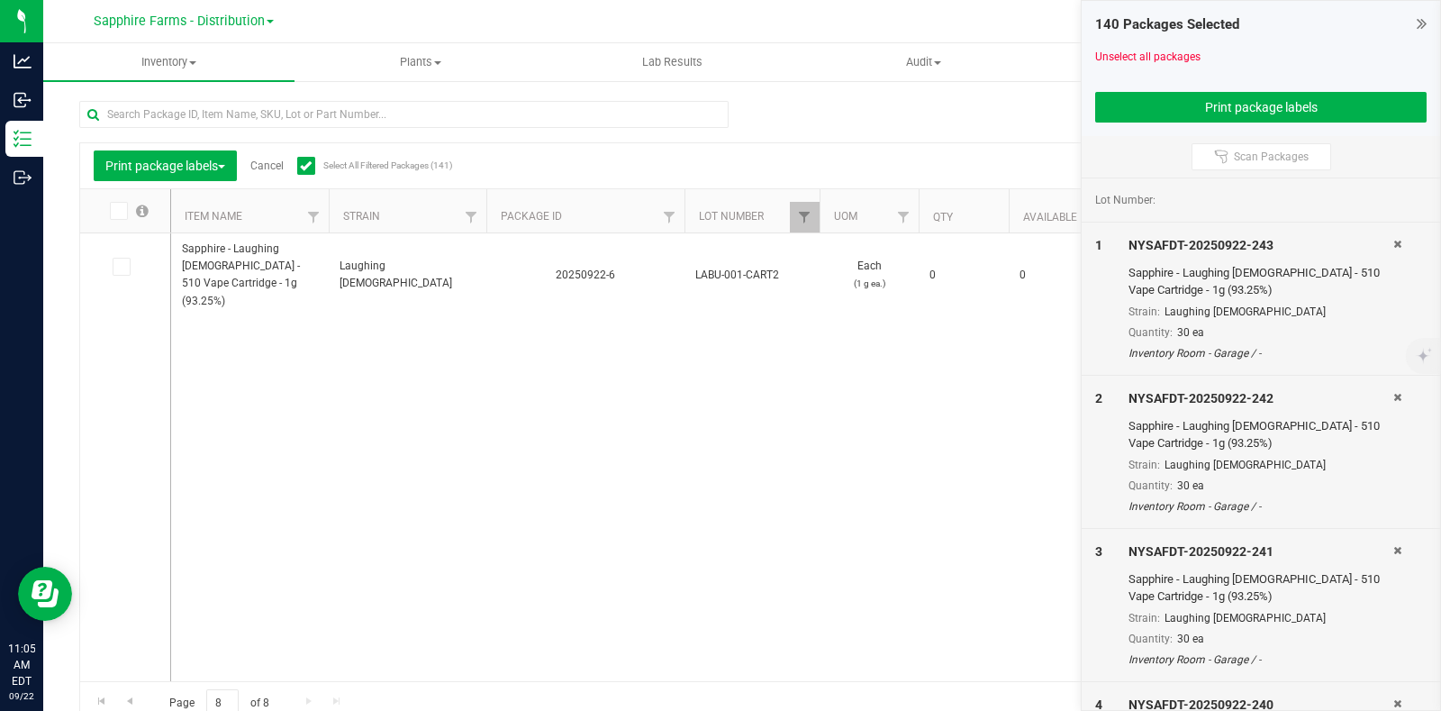
click at [251, 164] on span "Cancel" at bounding box center [260, 165] width 47 height 13
click at [265, 168] on link "Cancel" at bounding box center [266, 165] width 33 height 13
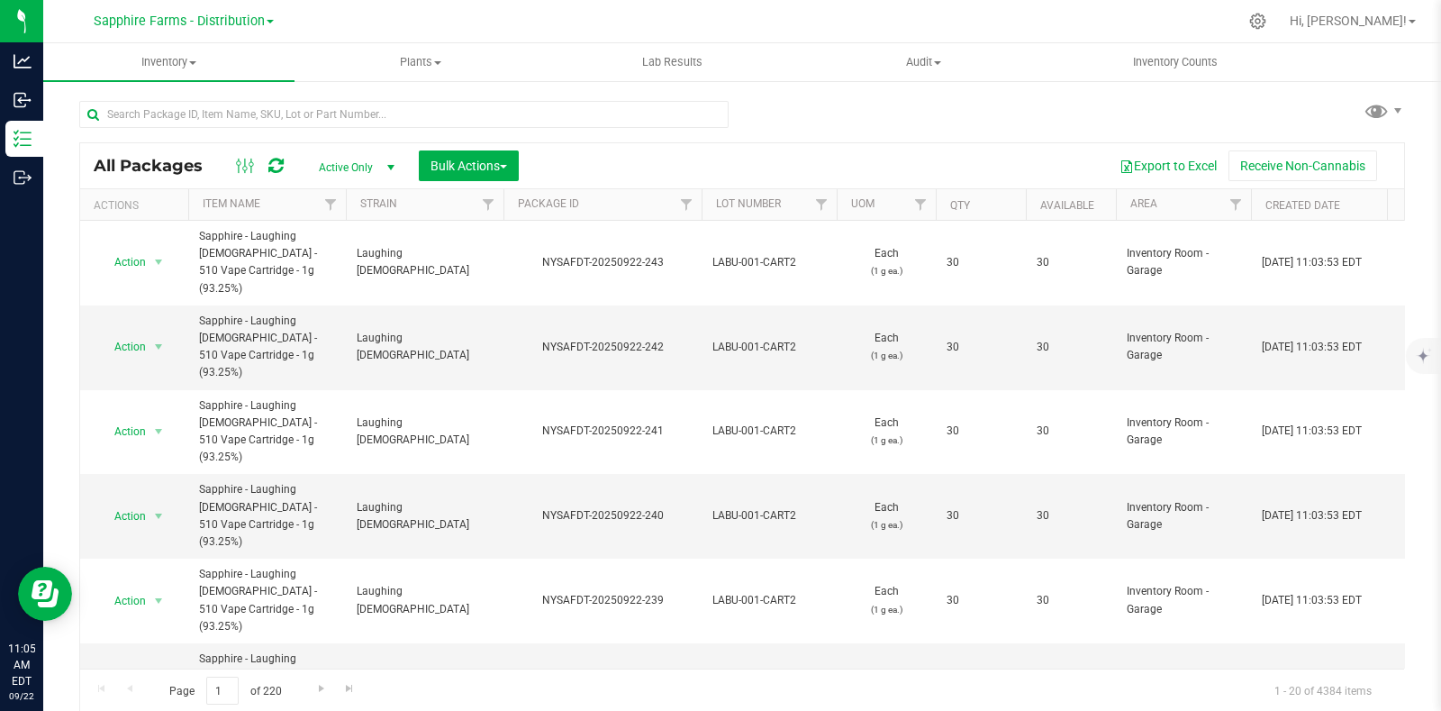
click at [513, 205] on th "Package ID" at bounding box center [603, 205] width 198 height 32
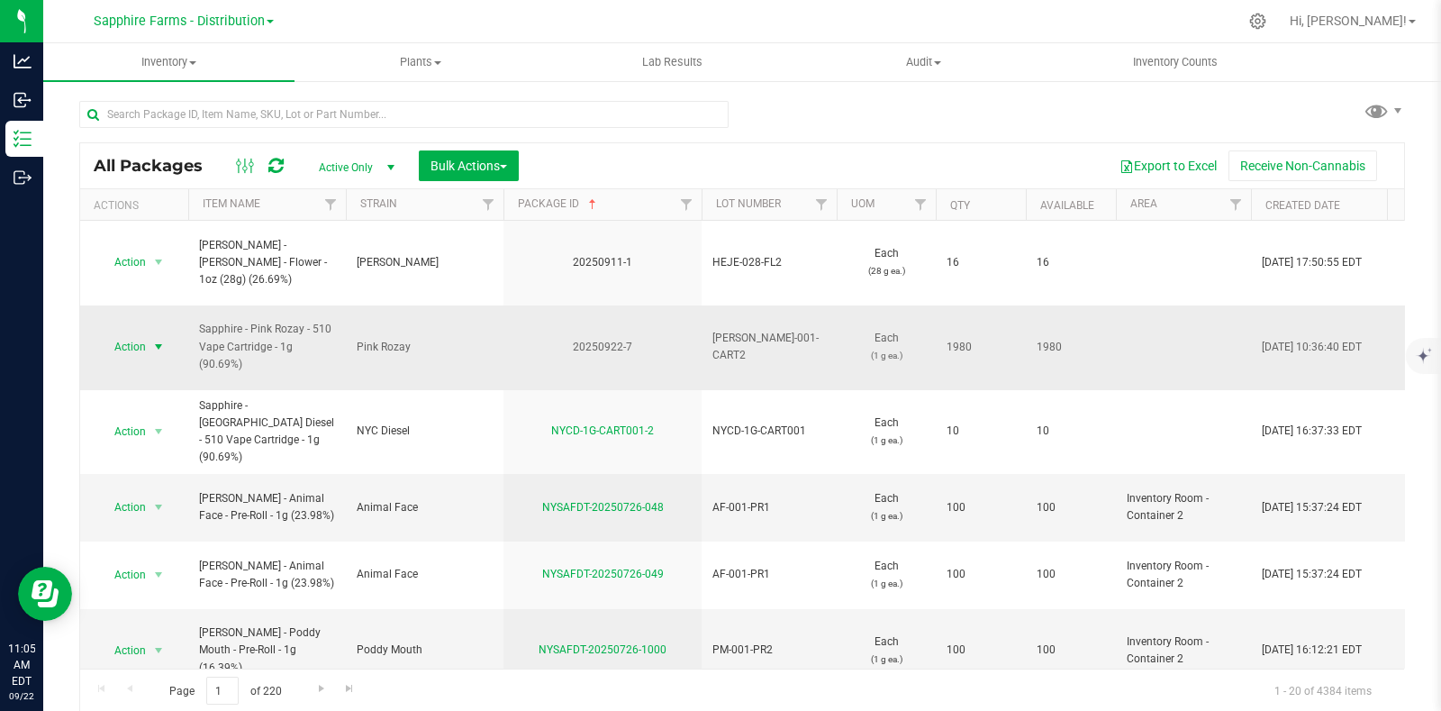
click at [146, 334] on span "Action" at bounding box center [122, 346] width 49 height 25
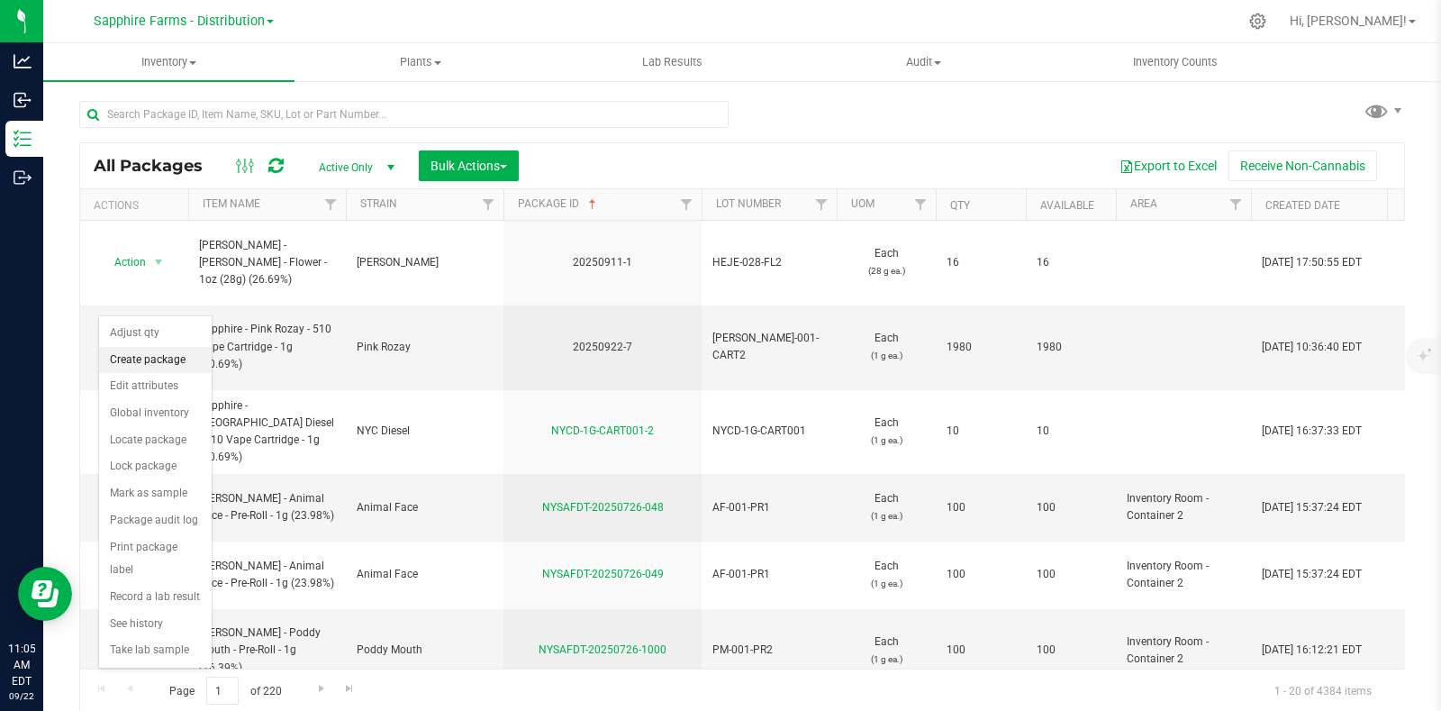
click at [150, 361] on li "Create package" at bounding box center [155, 360] width 113 height 27
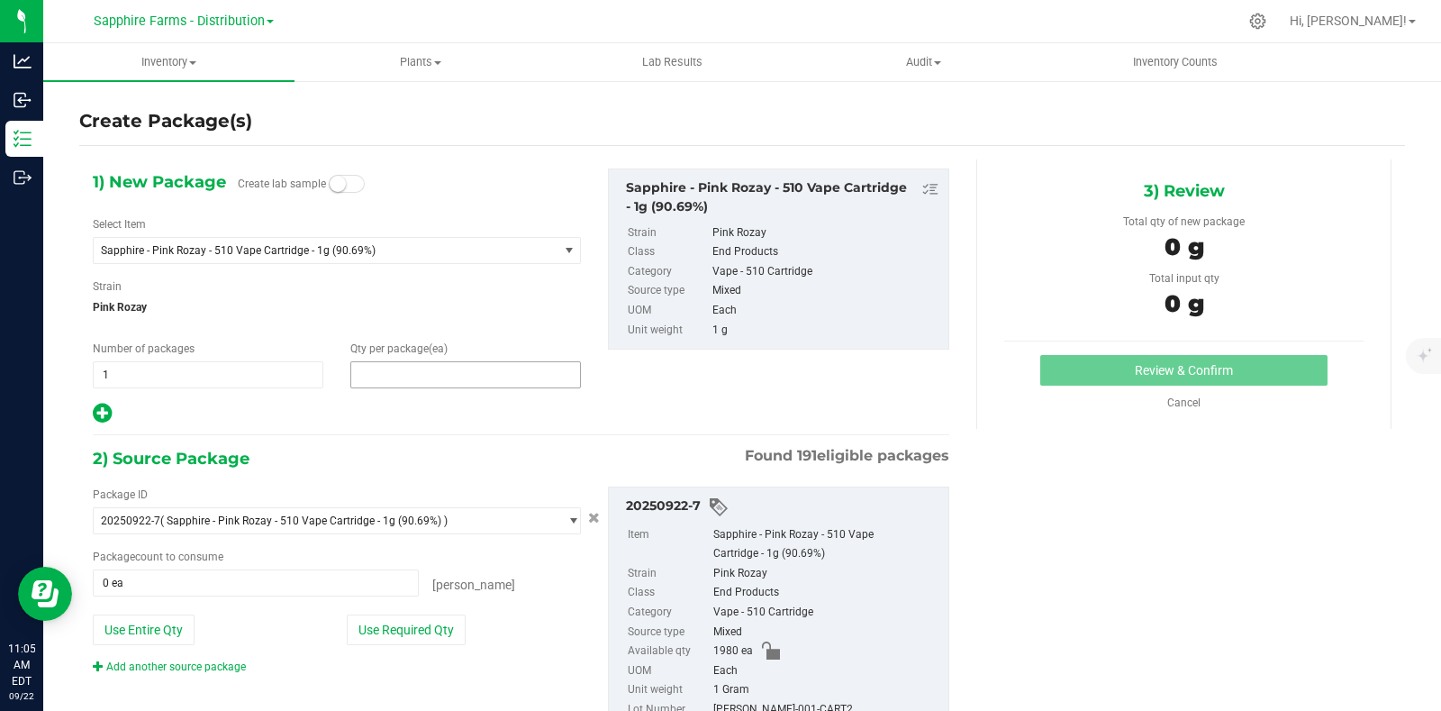
click at [424, 375] on span at bounding box center [465, 374] width 231 height 27
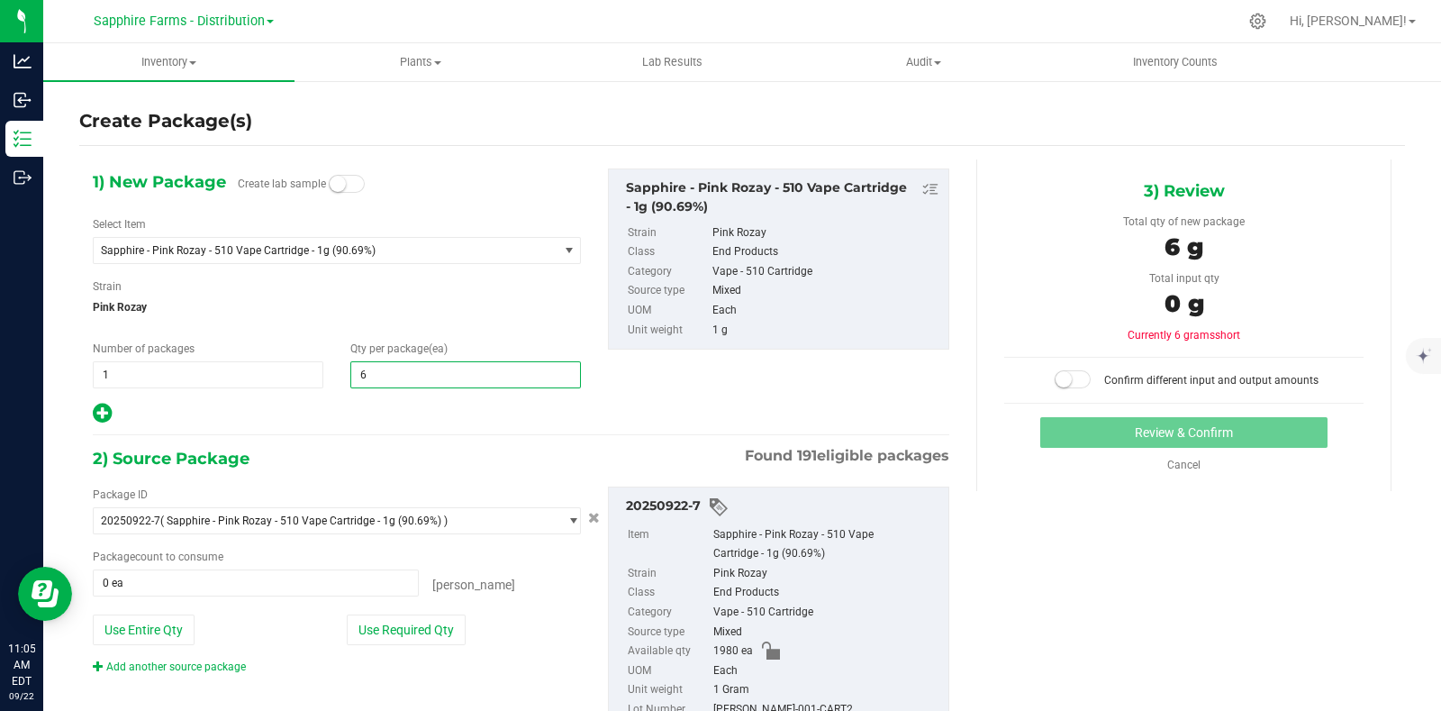
type input "66"
click at [533, 290] on div "Strain Pink Rozay" at bounding box center [337, 302] width 488 height 48
click at [420, 625] on button "Use Required Qty" at bounding box center [406, 629] width 119 height 31
type input "66 ea"
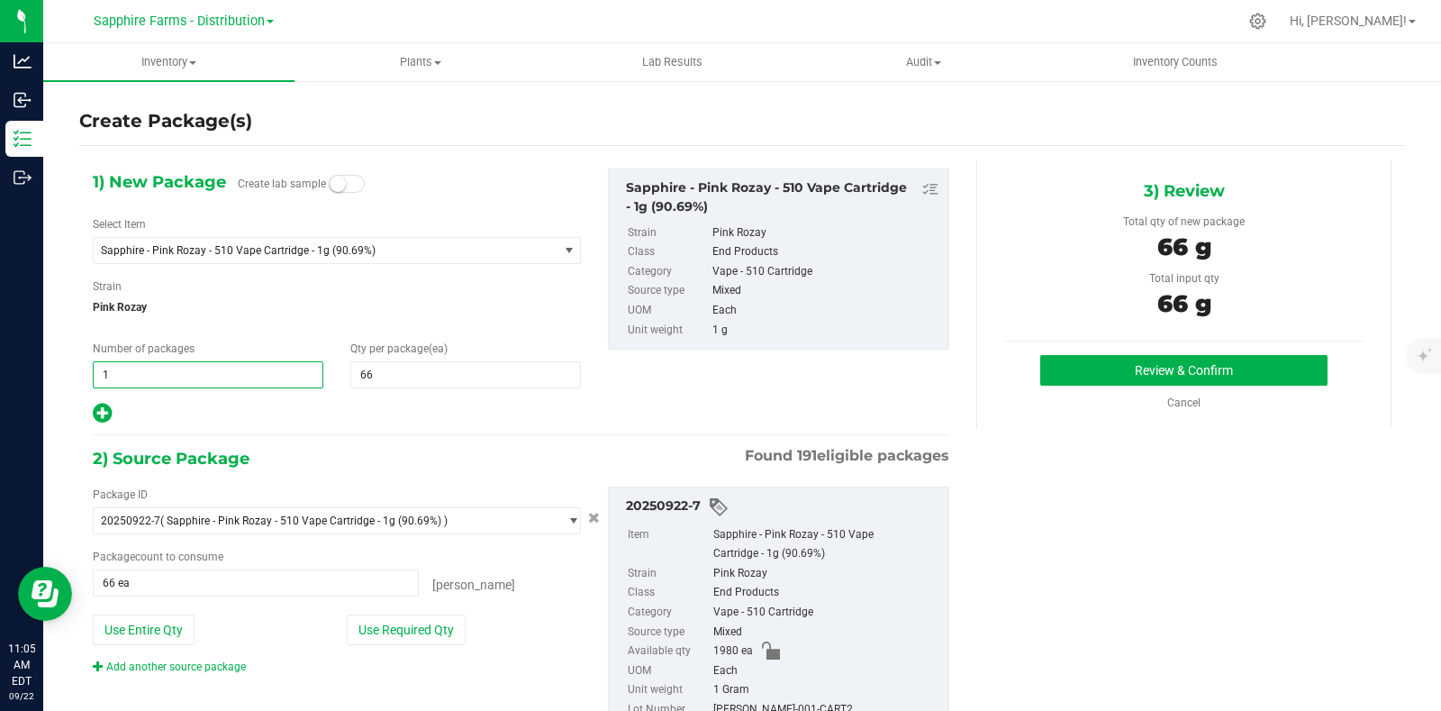
click at [188, 368] on span "1 1" at bounding box center [208, 374] width 231 height 27
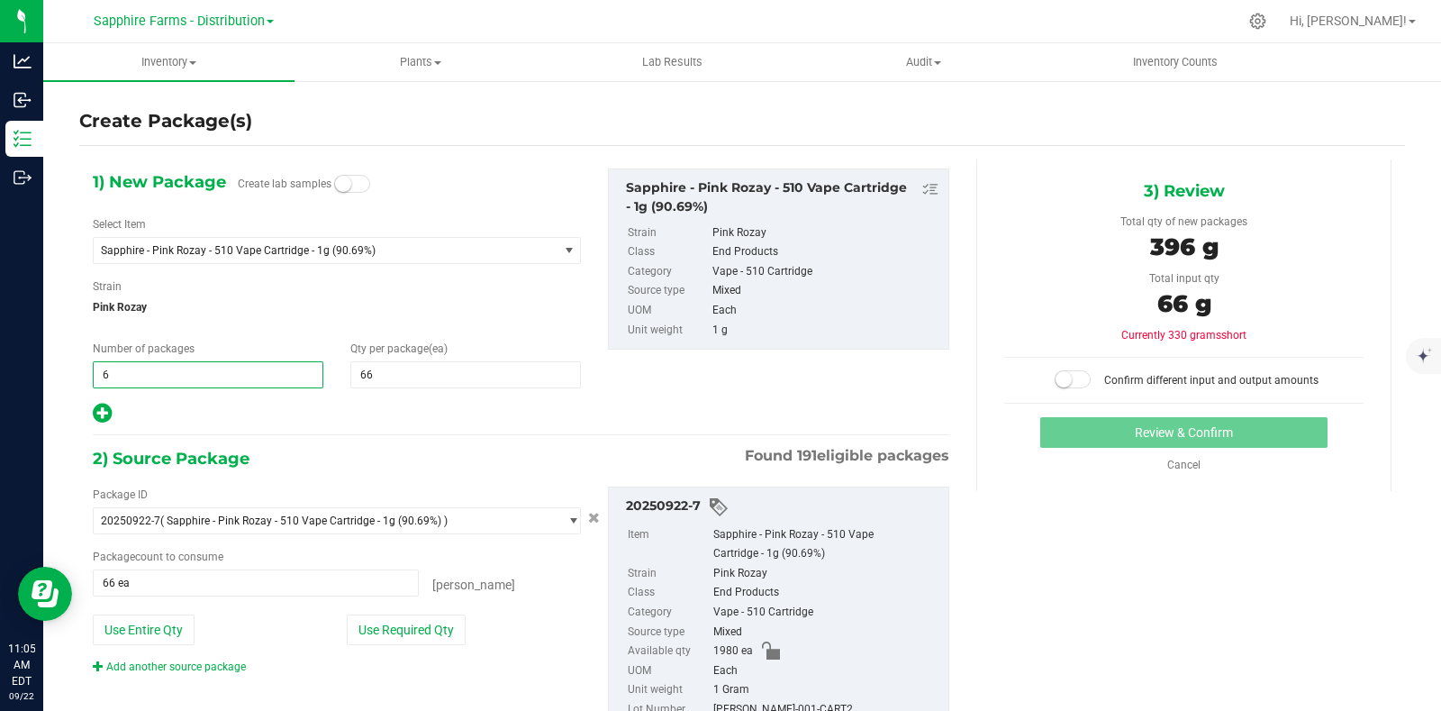
type input "66"
drag, startPoint x: 337, startPoint y: 374, endPoint x: 296, endPoint y: 378, distance: 40.8
click at [296, 378] on div "Number of packages 66 66 Qty per package (ea) 66 66" at bounding box center [336, 364] width 515 height 48
type input "30"
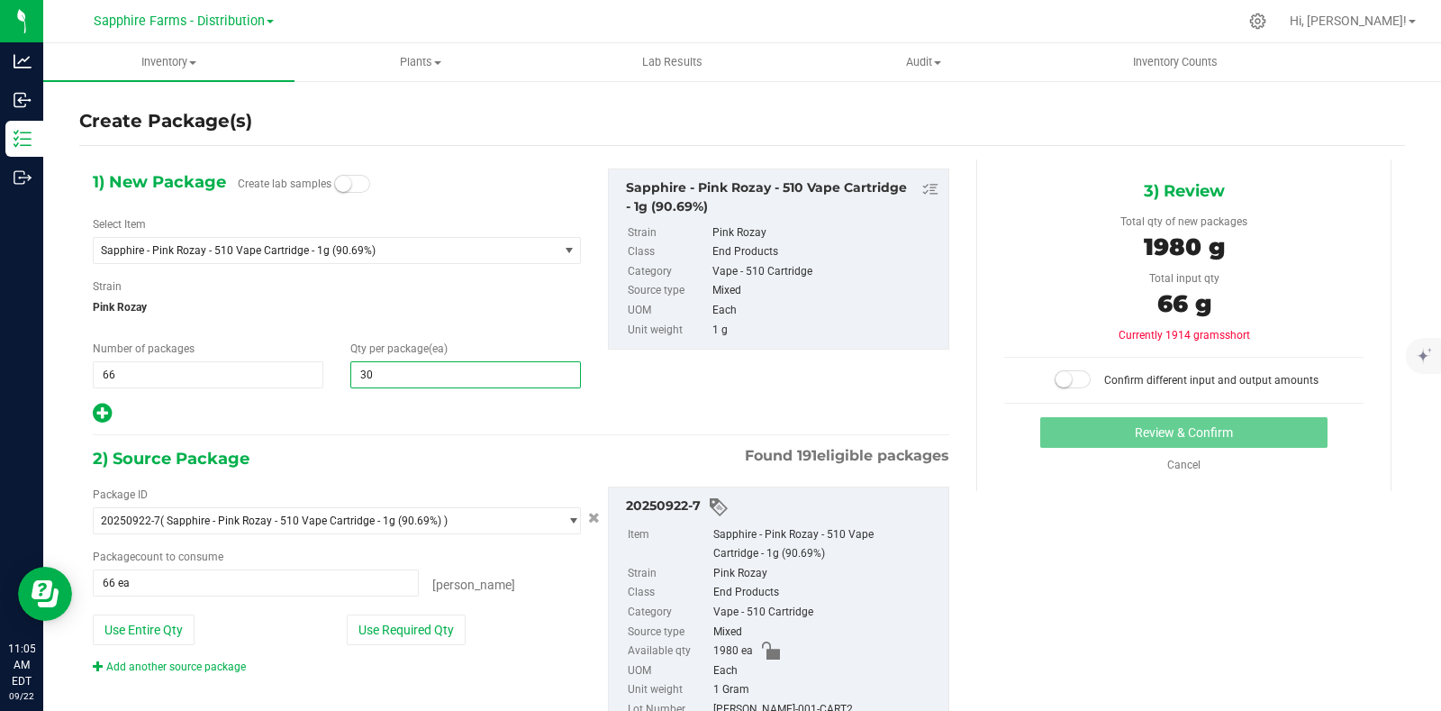
type input "30"
click at [375, 430] on div "1) New Package Create lab samples Select Item Sapphire - Pink Rozay - 510 Vape …" at bounding box center [521, 463] width 884 height 608
click at [422, 623] on button "Use Required Qty" at bounding box center [406, 629] width 119 height 31
type input "1980 ea"
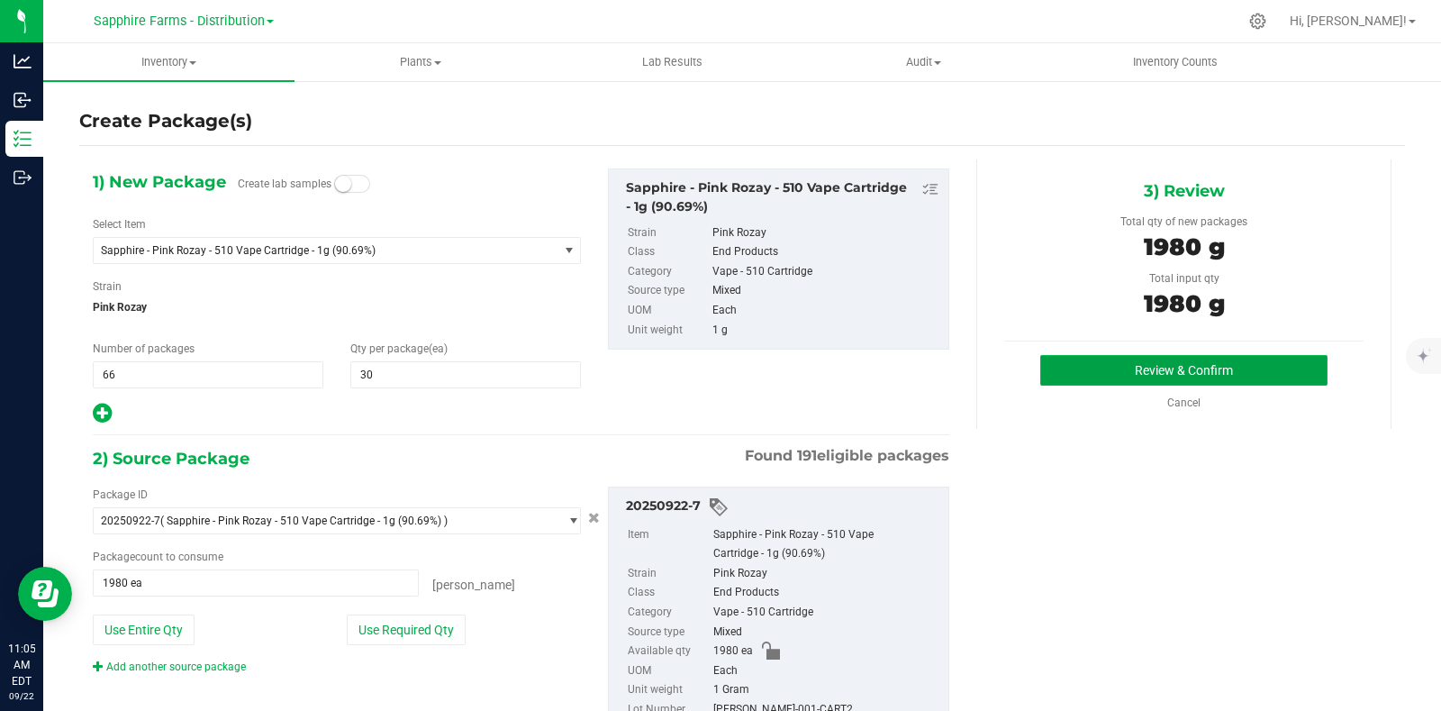
click at [1094, 370] on button "Review & Confirm" at bounding box center [1183, 370] width 287 height 31
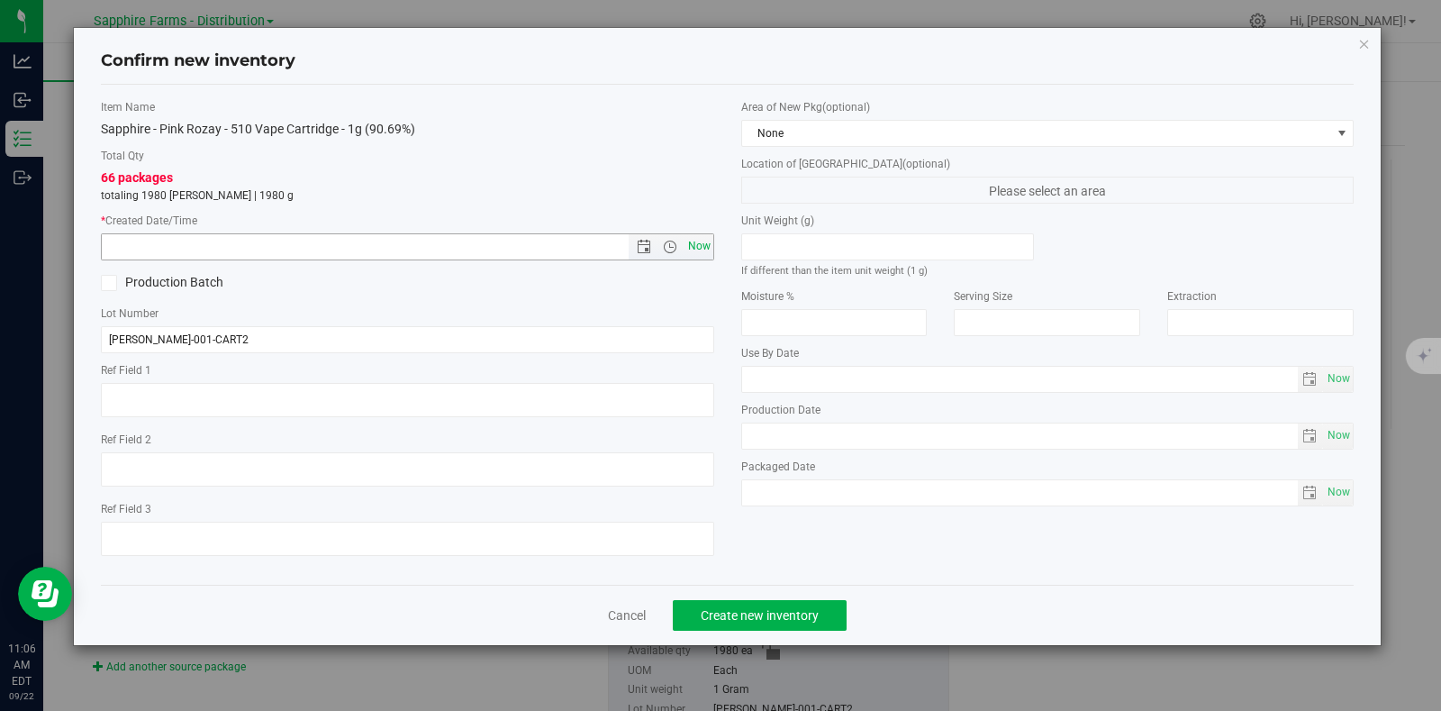
click at [701, 239] on span "Now" at bounding box center [699, 246] width 31 height 26
type input "[DATE] 11:06 AM"
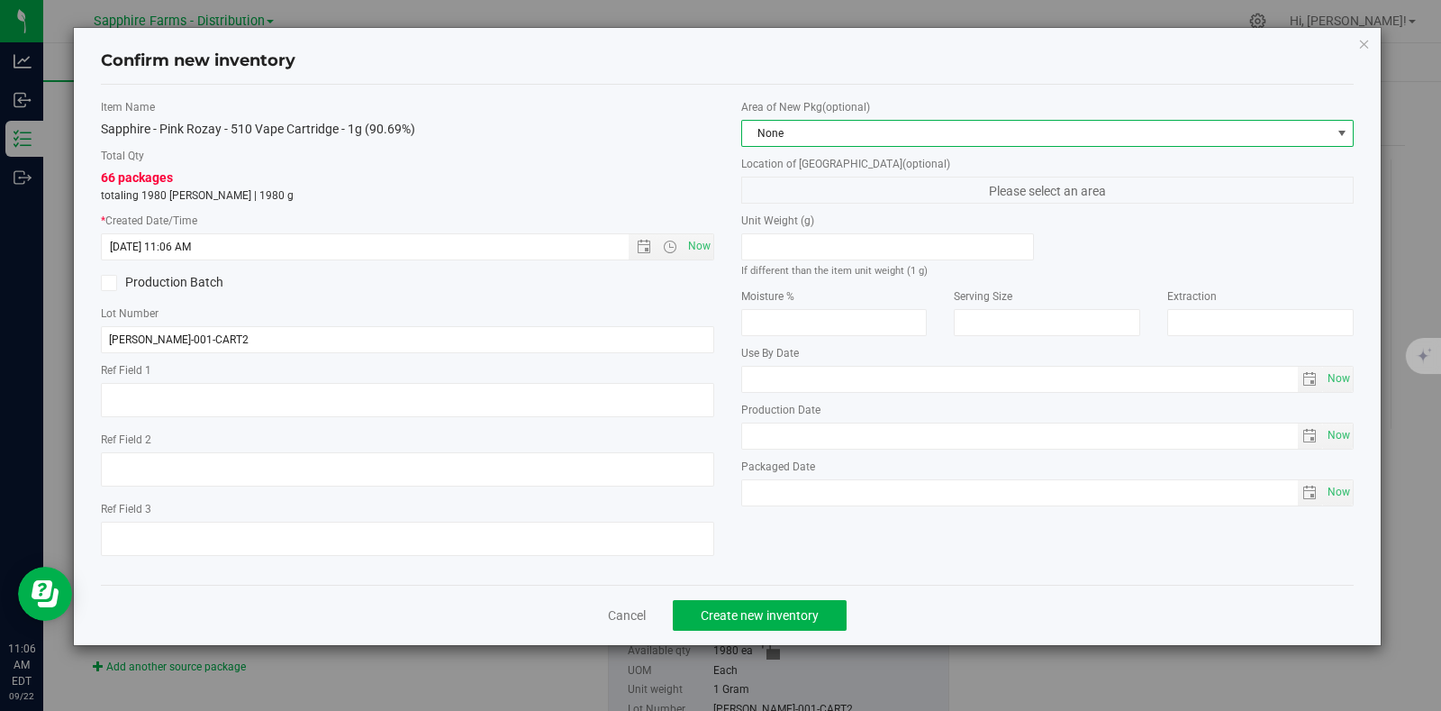
click at [875, 126] on span "None" at bounding box center [1036, 133] width 589 height 25
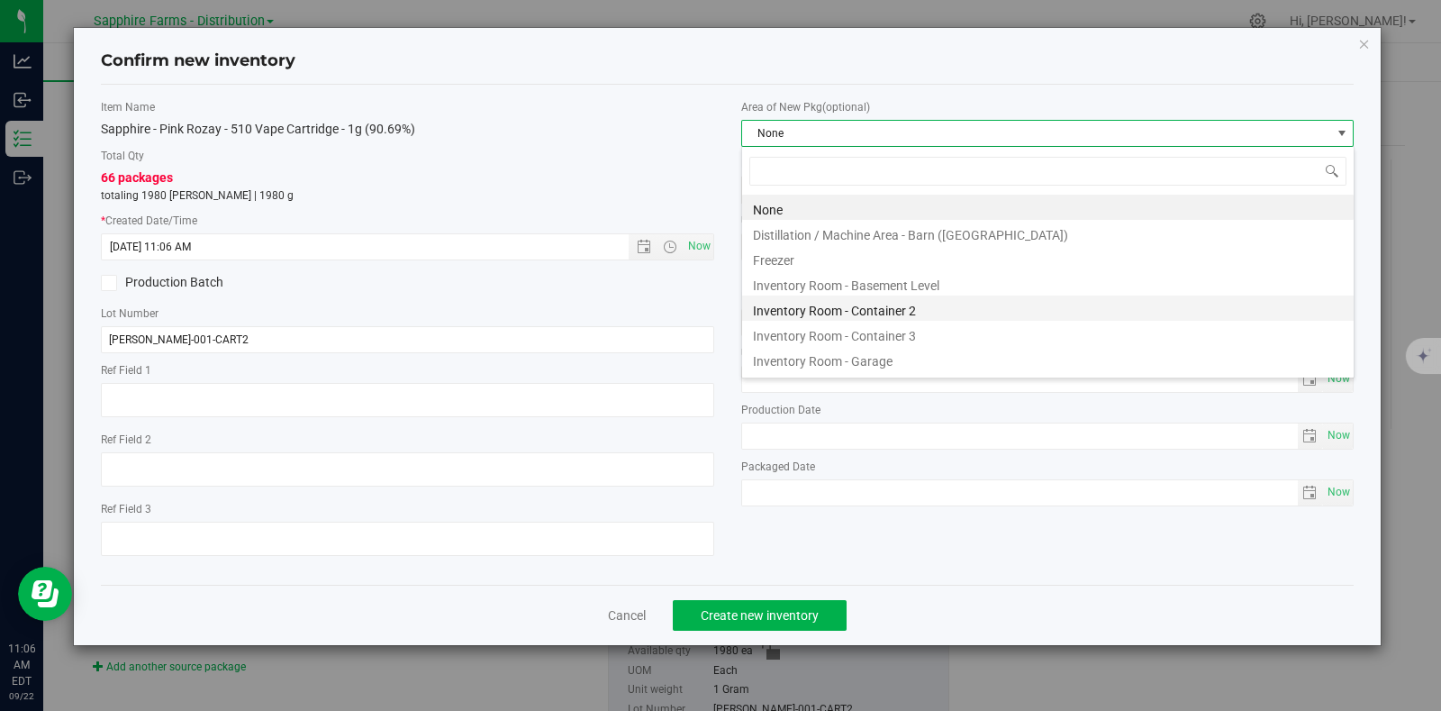
scroll to position [26, 612]
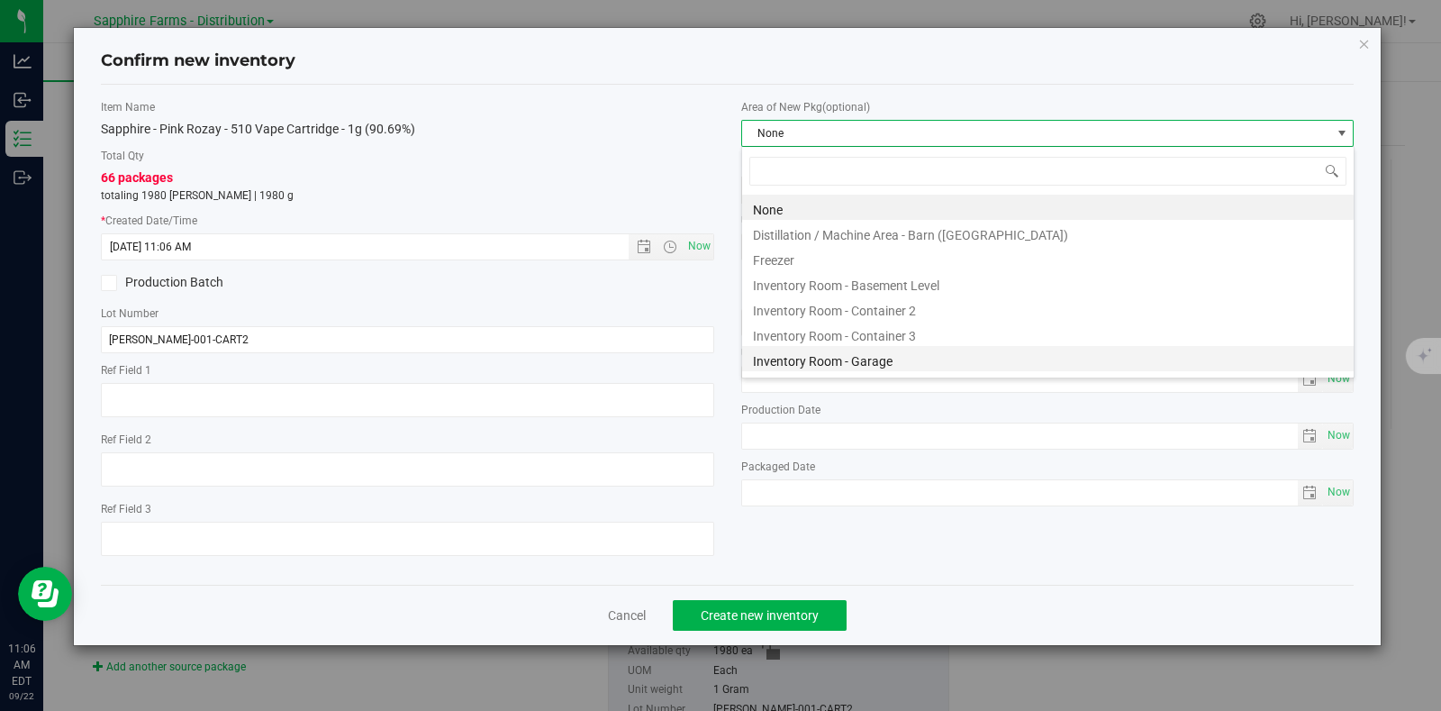
click at [899, 363] on li "Inventory Room - Garage" at bounding box center [1048, 358] width 612 height 25
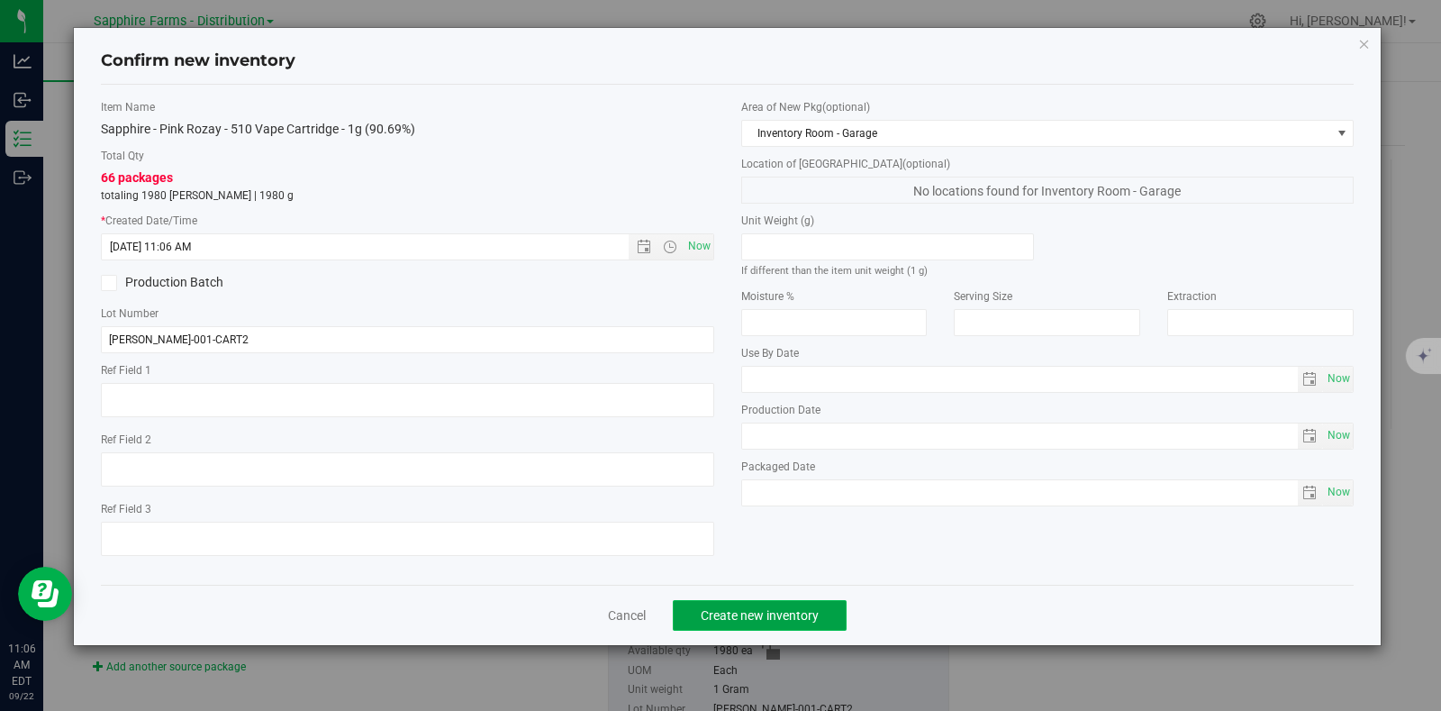
click at [777, 605] on button "Create new inventory" at bounding box center [760, 615] width 174 height 31
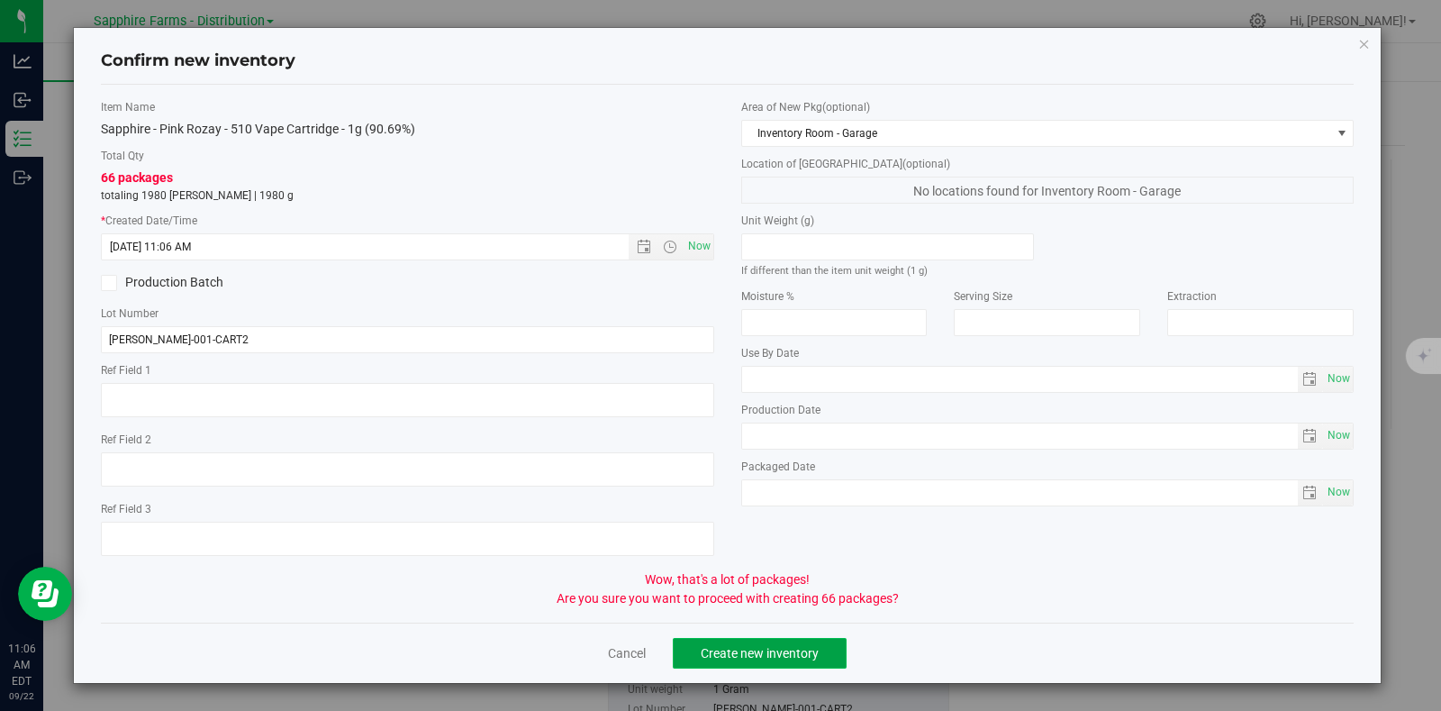
click at [764, 650] on span "Create new inventory" at bounding box center [760, 653] width 118 height 14
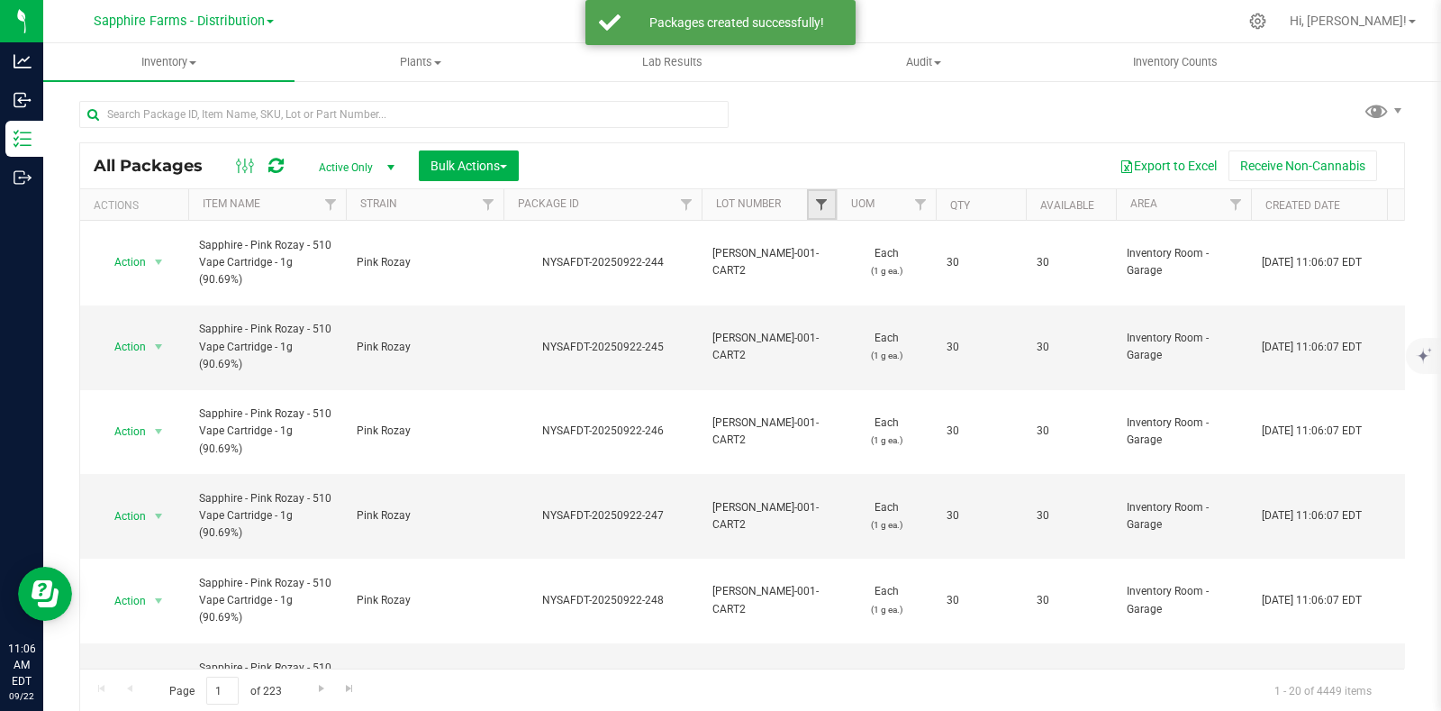
click at [817, 204] on span "Filter" at bounding box center [821, 204] width 14 height 14
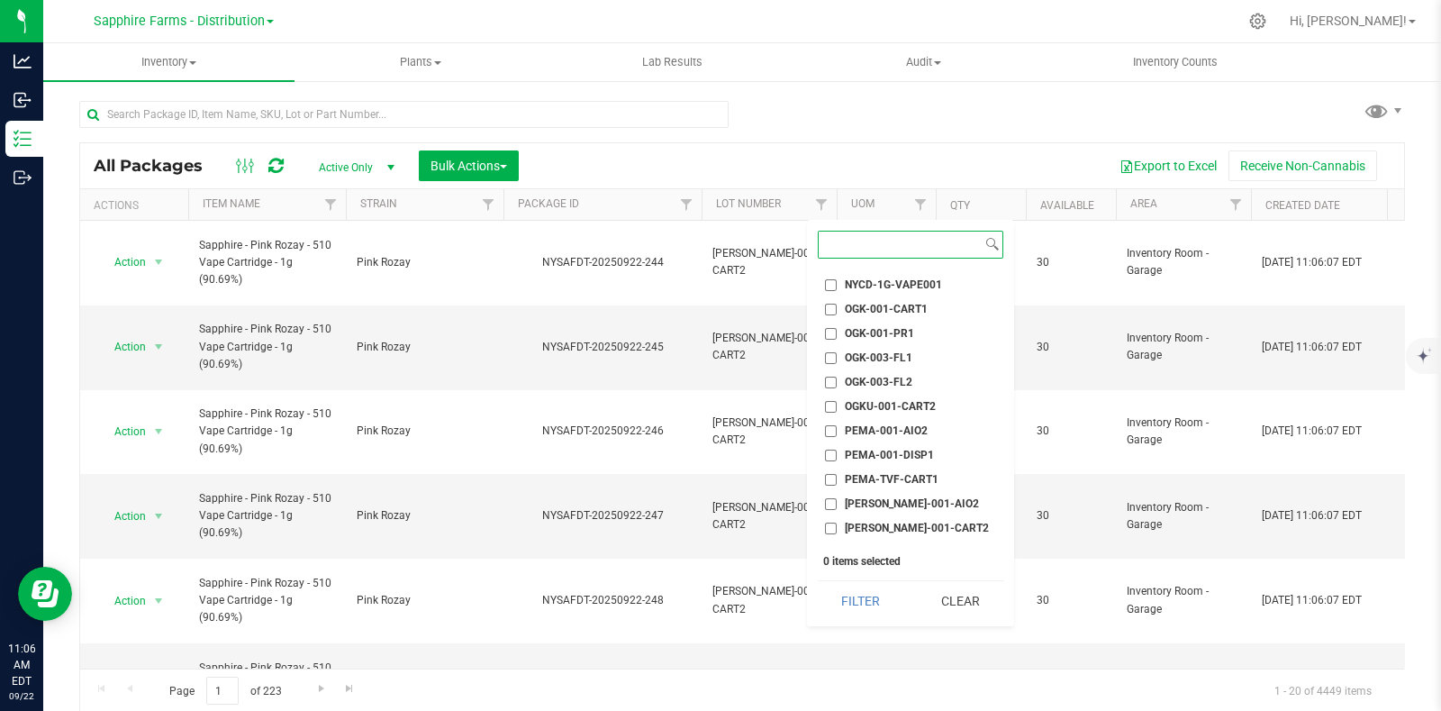
scroll to position [1575, 0]
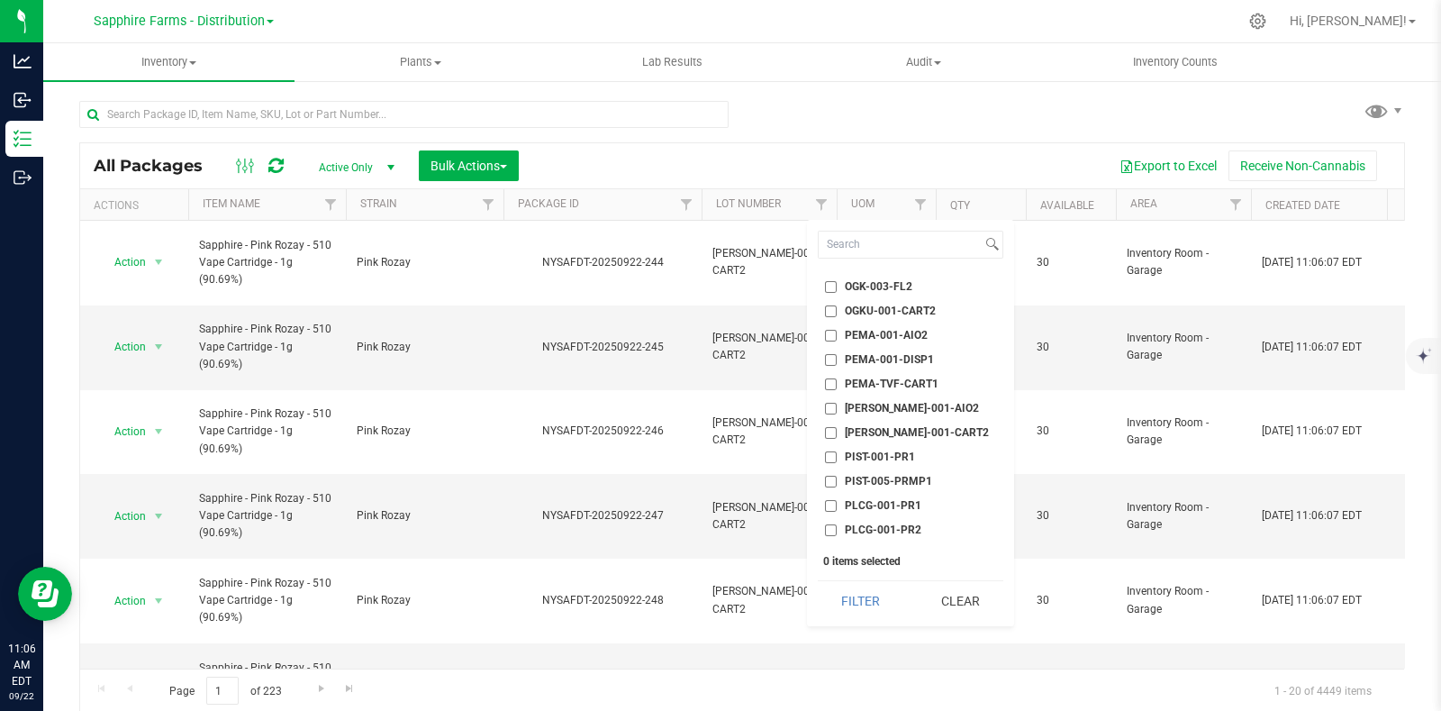
click at [897, 423] on li "[PERSON_NAME]-001-CART2" at bounding box center [911, 432] width 186 height 19
click at [847, 427] on span "[PERSON_NAME]-001-CART2" at bounding box center [917, 432] width 144 height 11
click at [837, 427] on input "[PERSON_NAME]-001-CART2" at bounding box center [831, 433] width 12 height 12
checkbox input "true"
click at [869, 590] on button "Filter" at bounding box center [861, 601] width 86 height 40
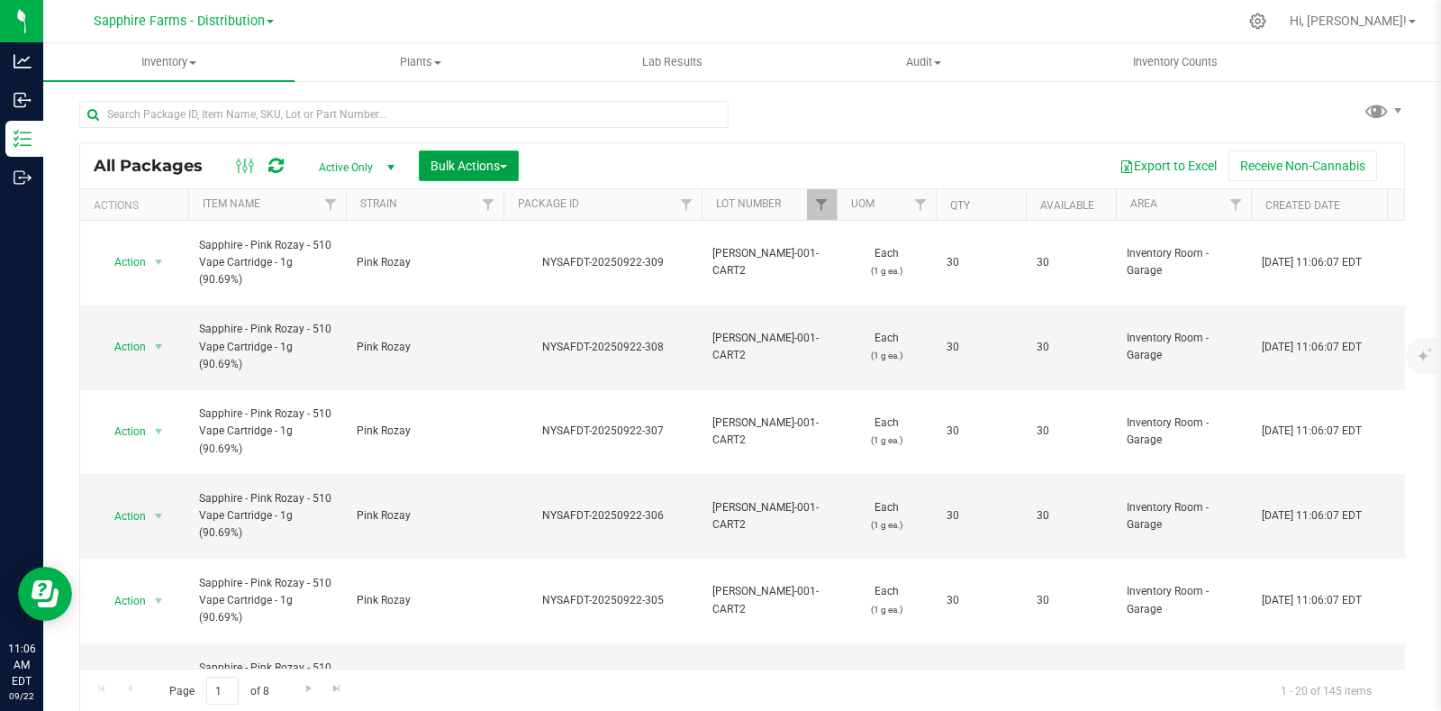
click at [473, 159] on span "Bulk Actions" at bounding box center [469, 166] width 77 height 14
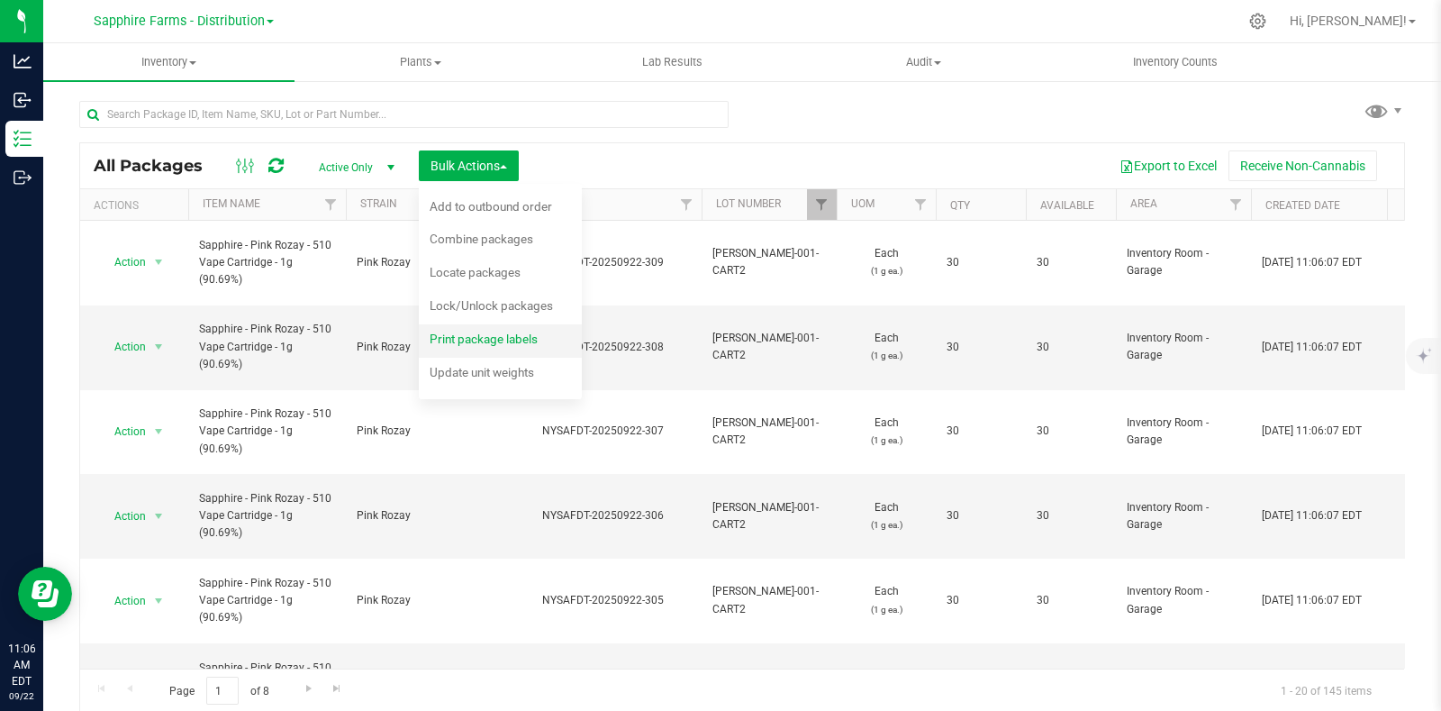
click at [482, 343] on span "Print package labels" at bounding box center [484, 338] width 108 height 14
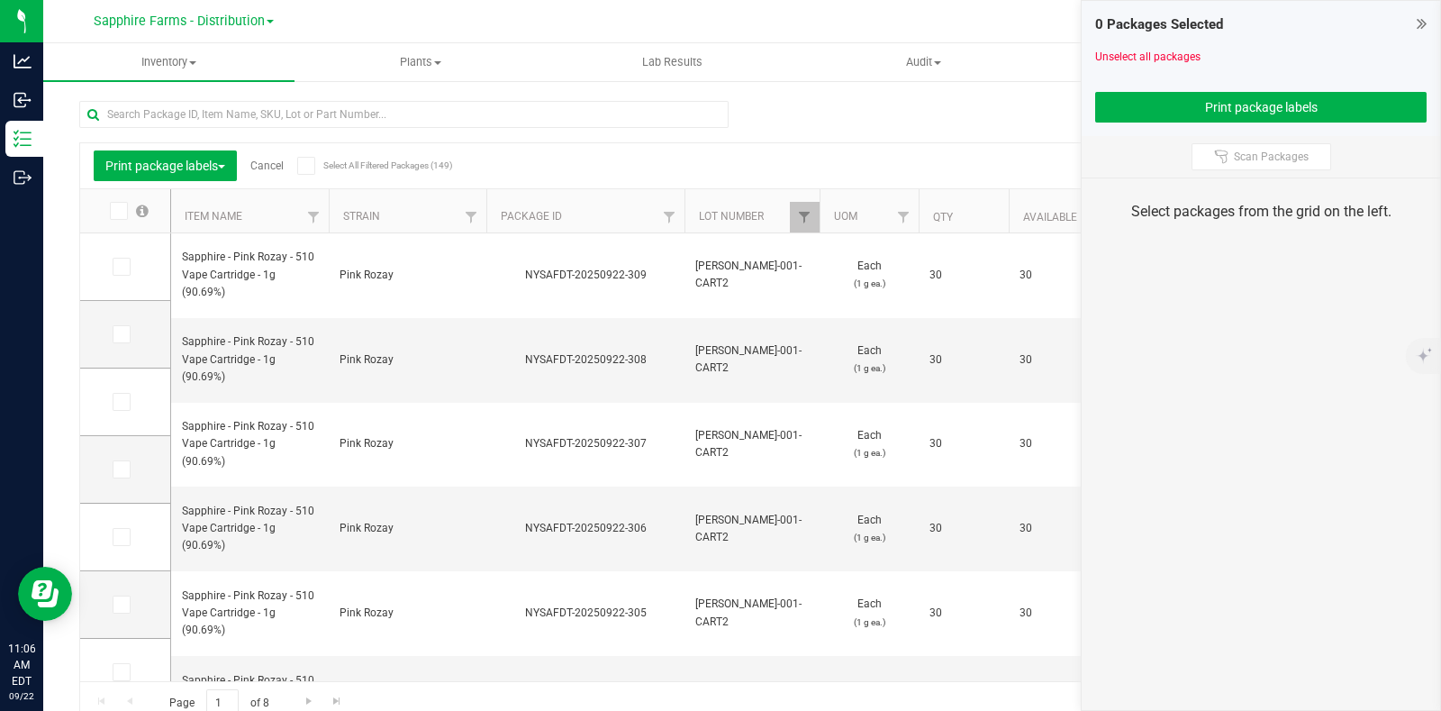
click at [119, 211] on icon at bounding box center [118, 211] width 12 height 0
click at [0, 0] on input "checkbox" at bounding box center [0, 0] width 0 height 0
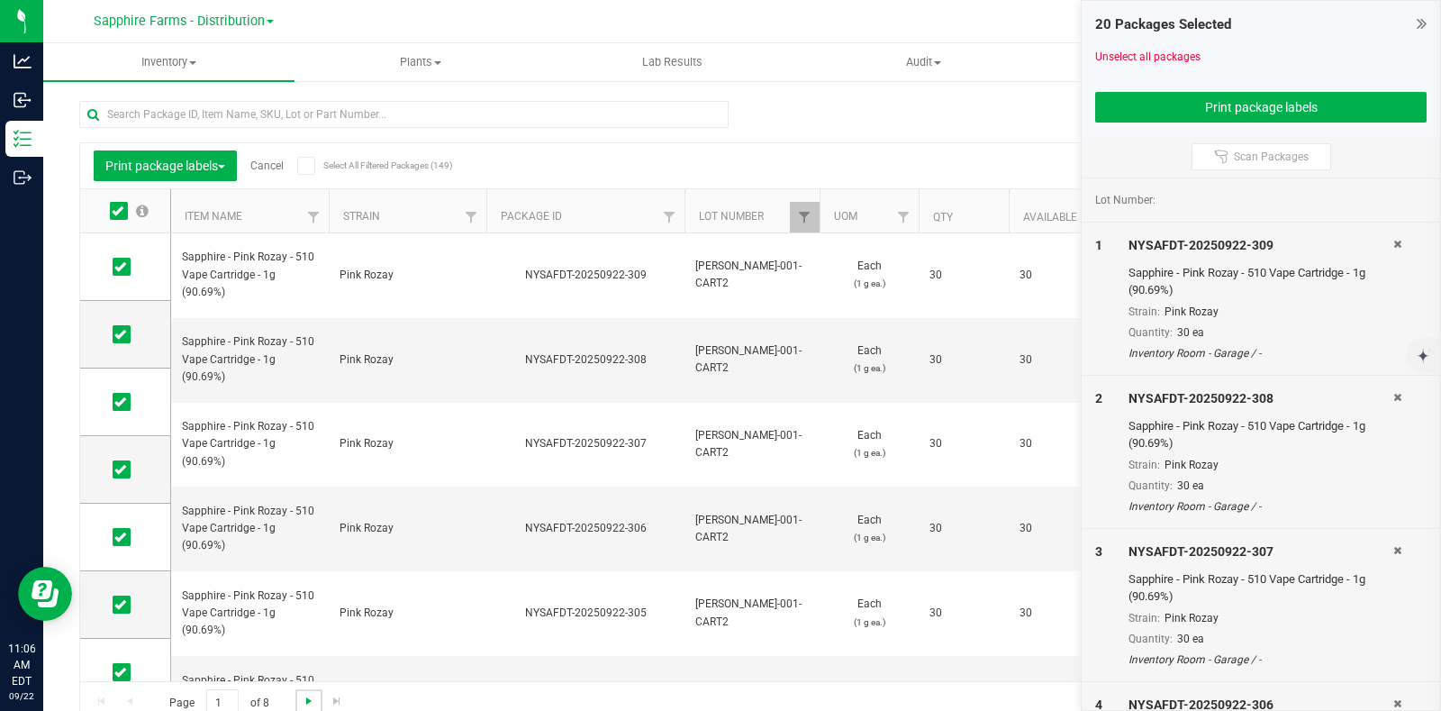
click at [306, 697] on span "Go to the next page" at bounding box center [309, 701] width 14 height 14
click at [127, 211] on label at bounding box center [128, 211] width 69 height 18
click at [0, 0] on input "checkbox" at bounding box center [0, 0] width 0 height 0
click at [311, 700] on span "Go to the next page" at bounding box center [309, 701] width 14 height 14
click at [118, 211] on icon at bounding box center [118, 211] width 12 height 0
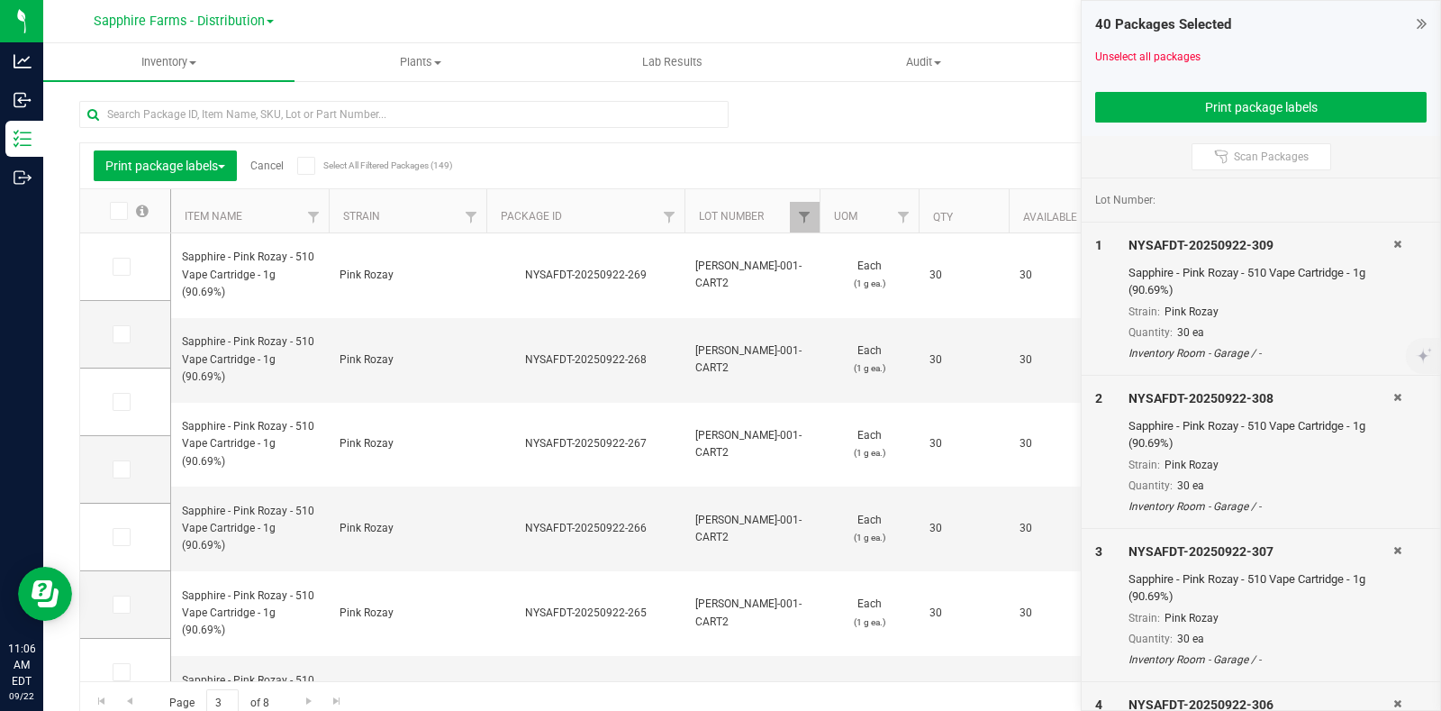
click at [0, 0] on input "checkbox" at bounding box center [0, 0] width 0 height 0
click at [306, 695] on span "Go to the next page" at bounding box center [309, 701] width 14 height 14
click at [126, 261] on span at bounding box center [122, 267] width 18 height 18
click at [0, 0] on input "checkbox" at bounding box center [0, 0] width 0 height 0
click at [122, 325] on span at bounding box center [122, 334] width 18 height 18
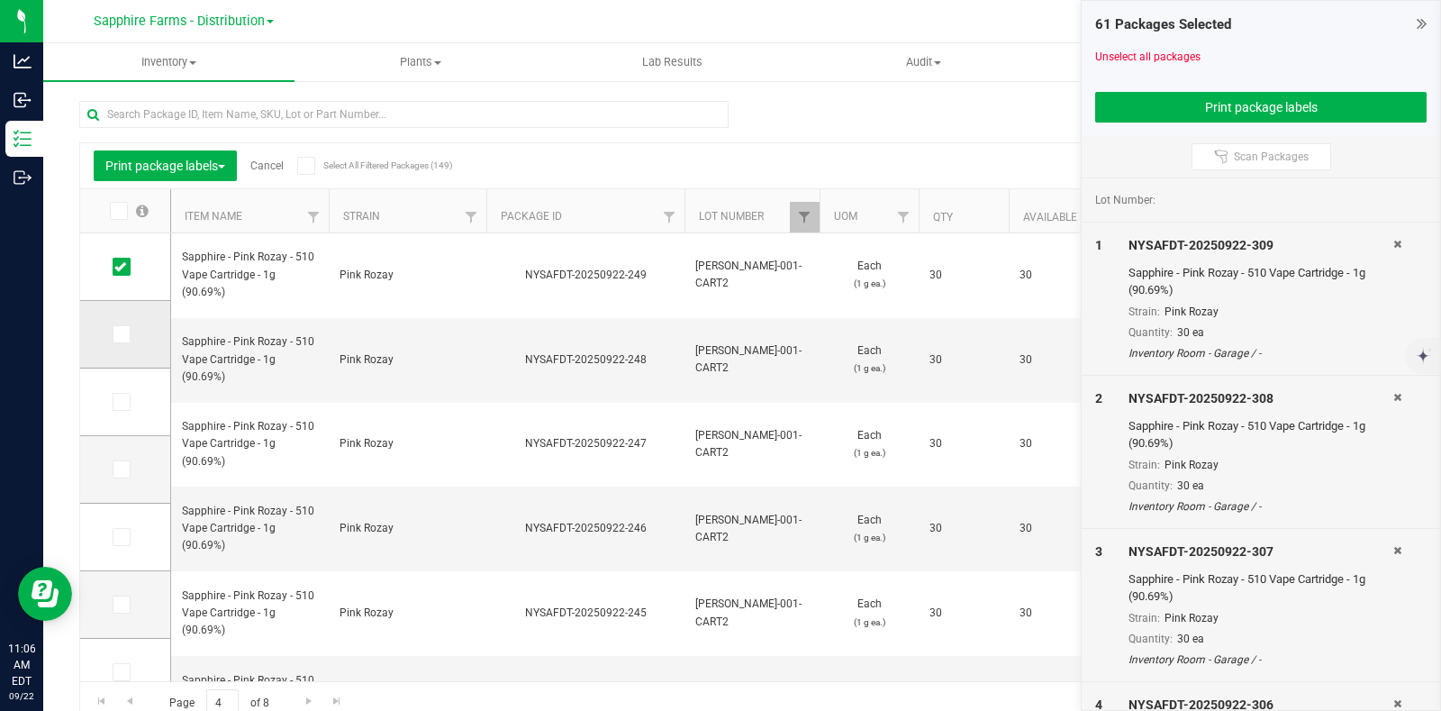
click at [0, 0] on input "checkbox" at bounding box center [0, 0] width 0 height 0
click at [118, 410] on td at bounding box center [125, 402] width 90 height 68
click at [117, 402] on icon at bounding box center [120, 402] width 12 height 0
click at [0, 0] on input "checkbox" at bounding box center [0, 0] width 0 height 0
click at [119, 469] on icon at bounding box center [120, 469] width 12 height 0
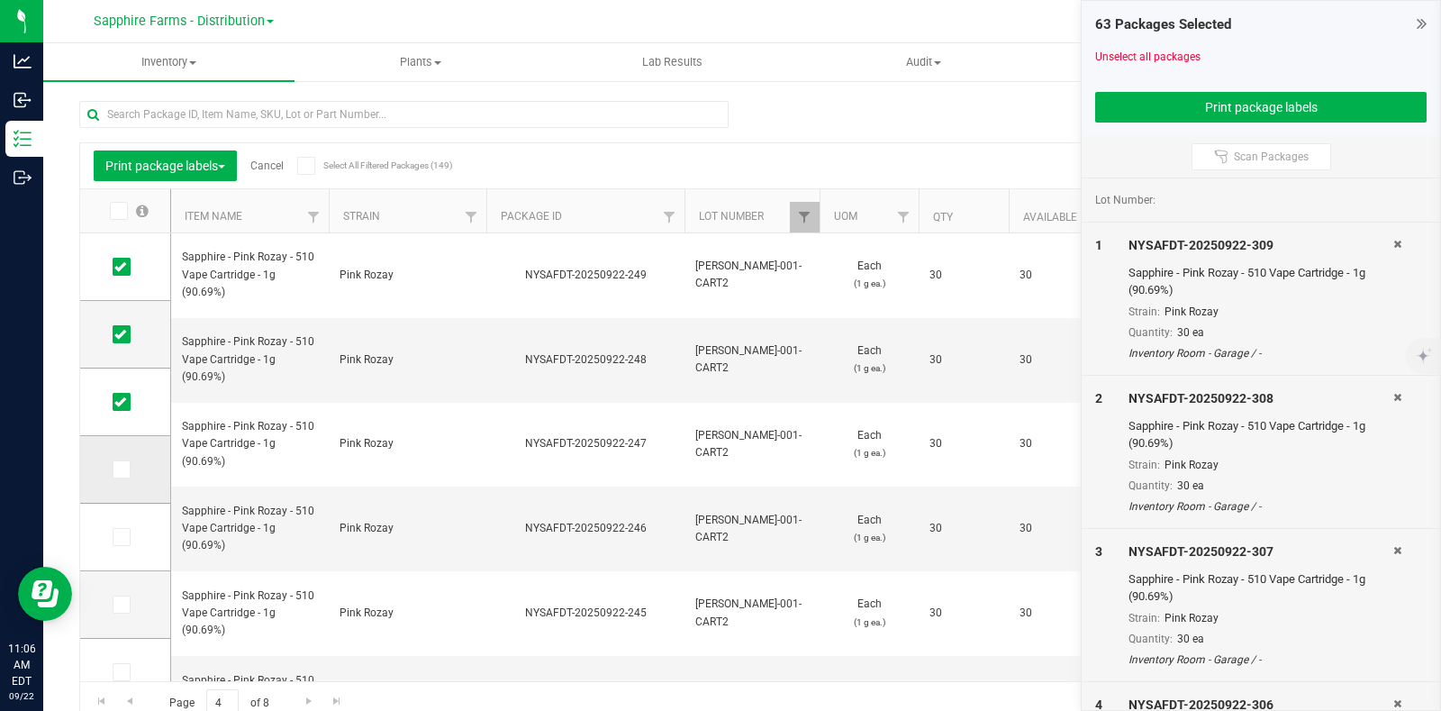
click at [0, 0] on input "checkbox" at bounding box center [0, 0] width 0 height 0
click at [134, 538] on label at bounding box center [126, 537] width 26 height 18
click at [0, 0] on input "checkbox" at bounding box center [0, 0] width 0 height 0
click at [112, 612] on td at bounding box center [125, 605] width 90 height 68
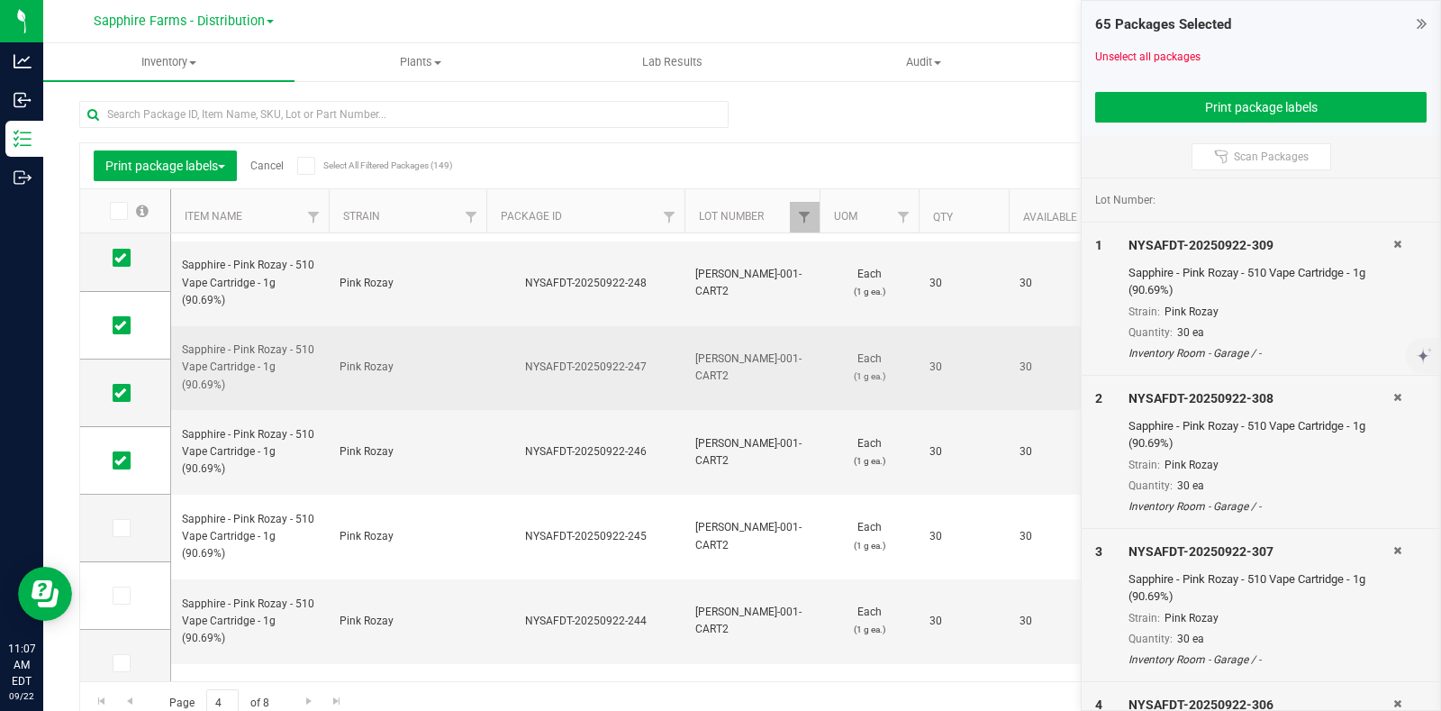
scroll to position [112, 0]
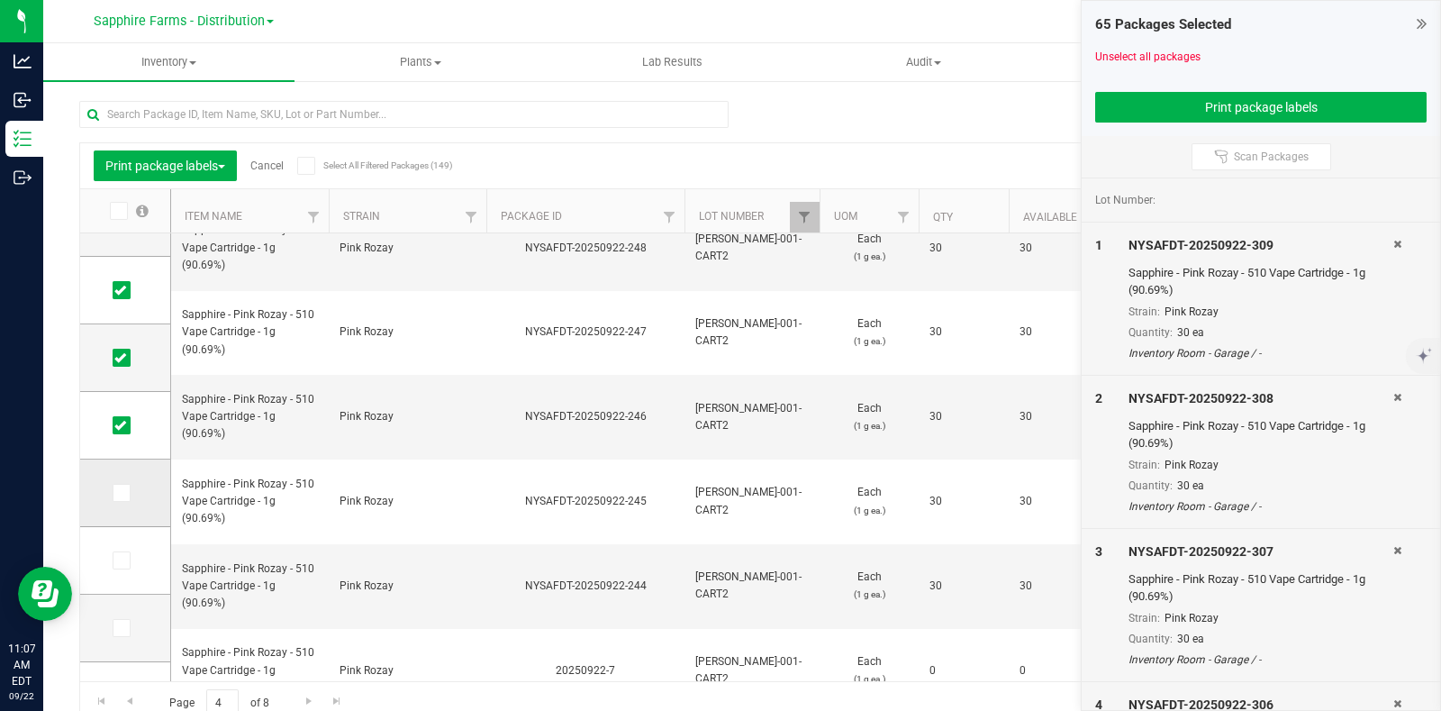
click at [121, 493] on icon at bounding box center [120, 493] width 12 height 0
click at [0, 0] on input "checkbox" at bounding box center [0, 0] width 0 height 0
click at [1198, 114] on button "Print package labels" at bounding box center [1260, 107] width 331 height 31
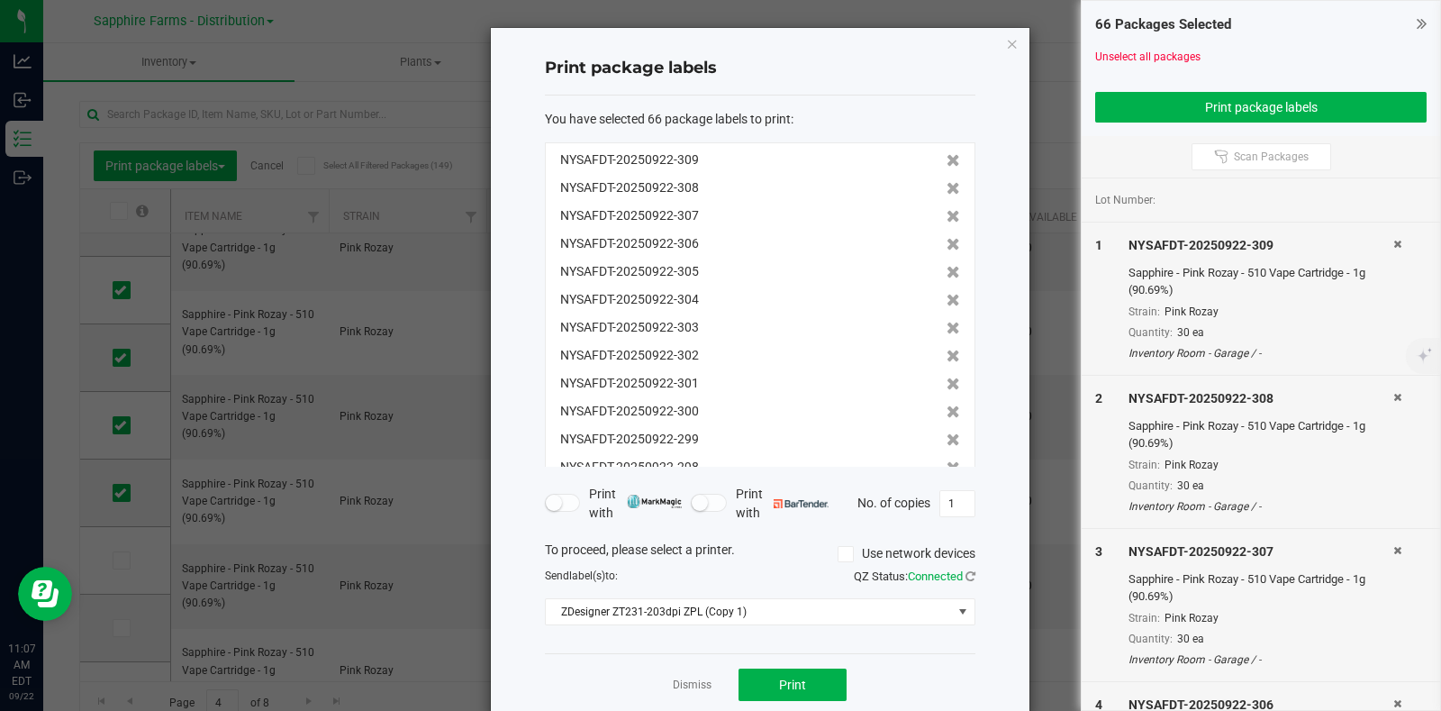
scroll to position [32, 0]
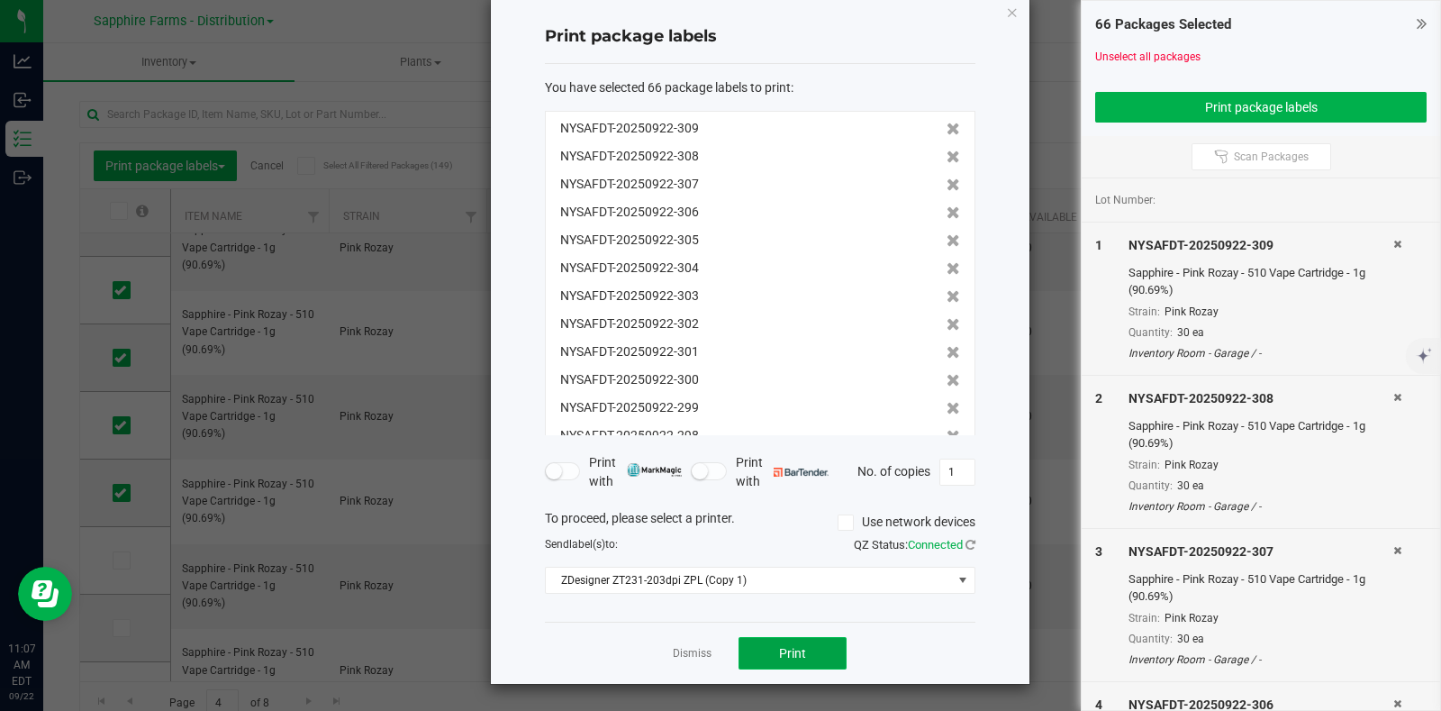
click at [800, 651] on button "Print" at bounding box center [793, 653] width 108 height 32
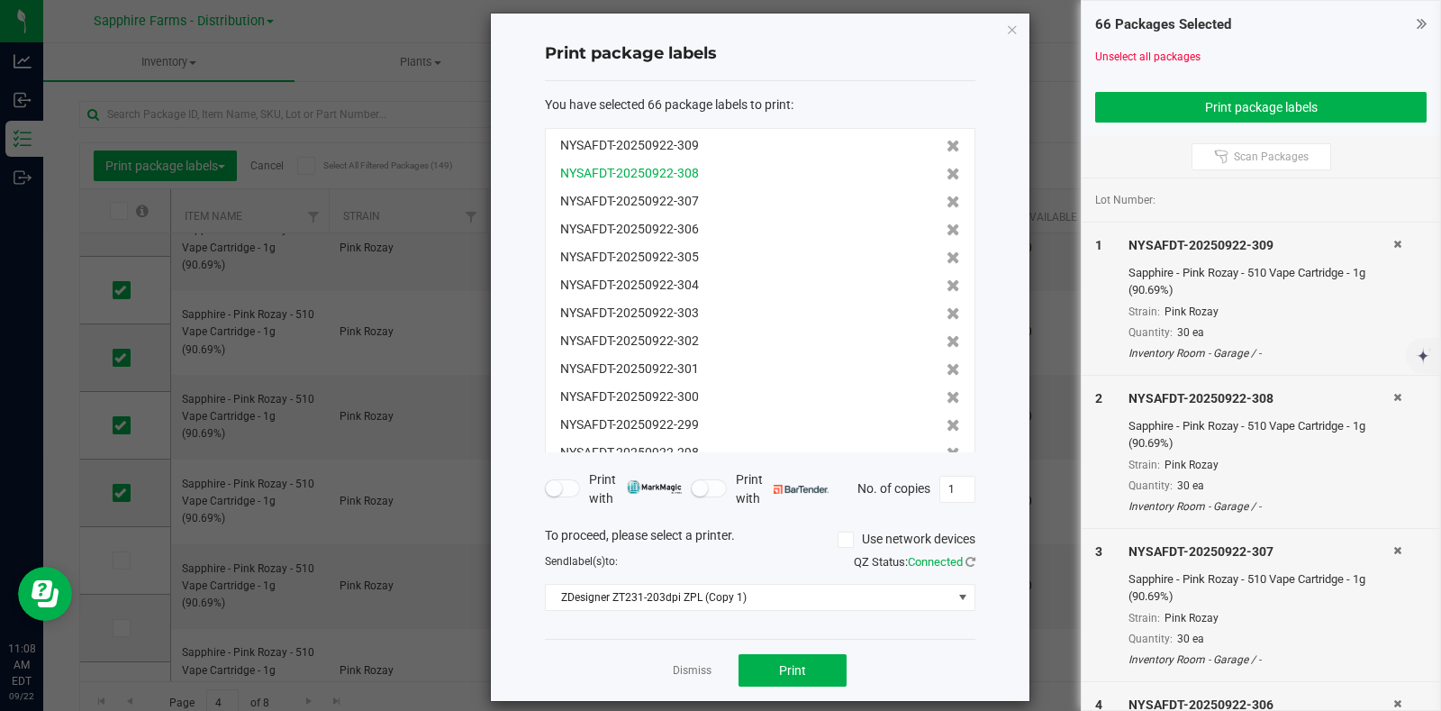
scroll to position [0, 0]
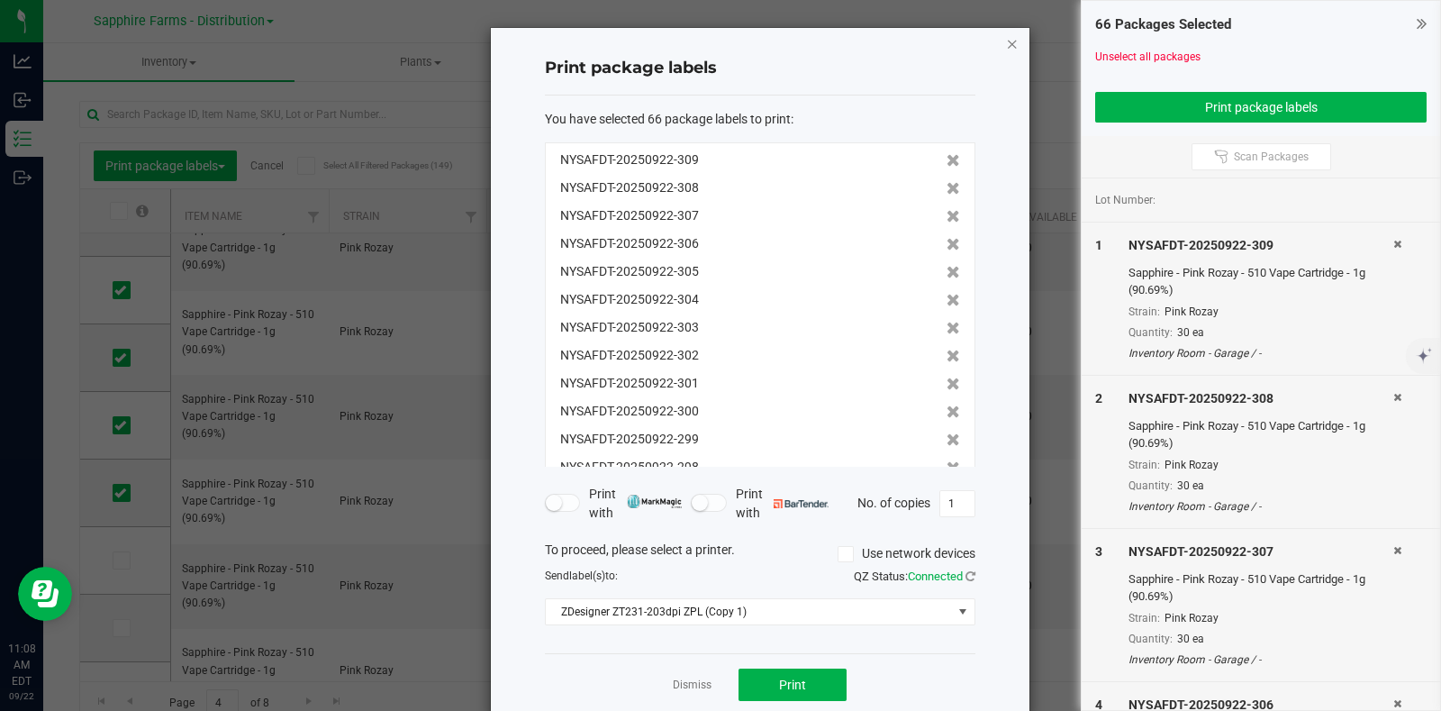
click at [1009, 49] on icon "button" at bounding box center [1012, 43] width 13 height 22
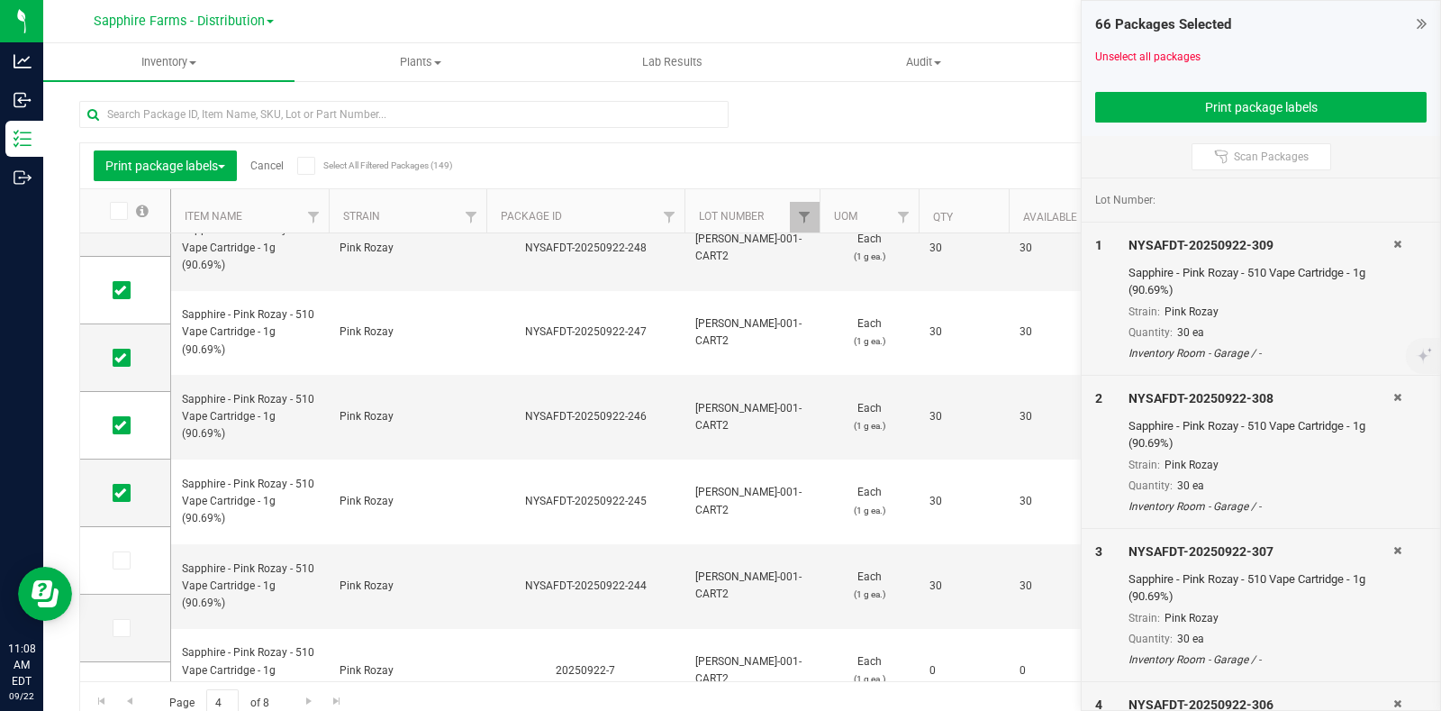
click at [269, 166] on link "Cancel" at bounding box center [266, 165] width 33 height 13
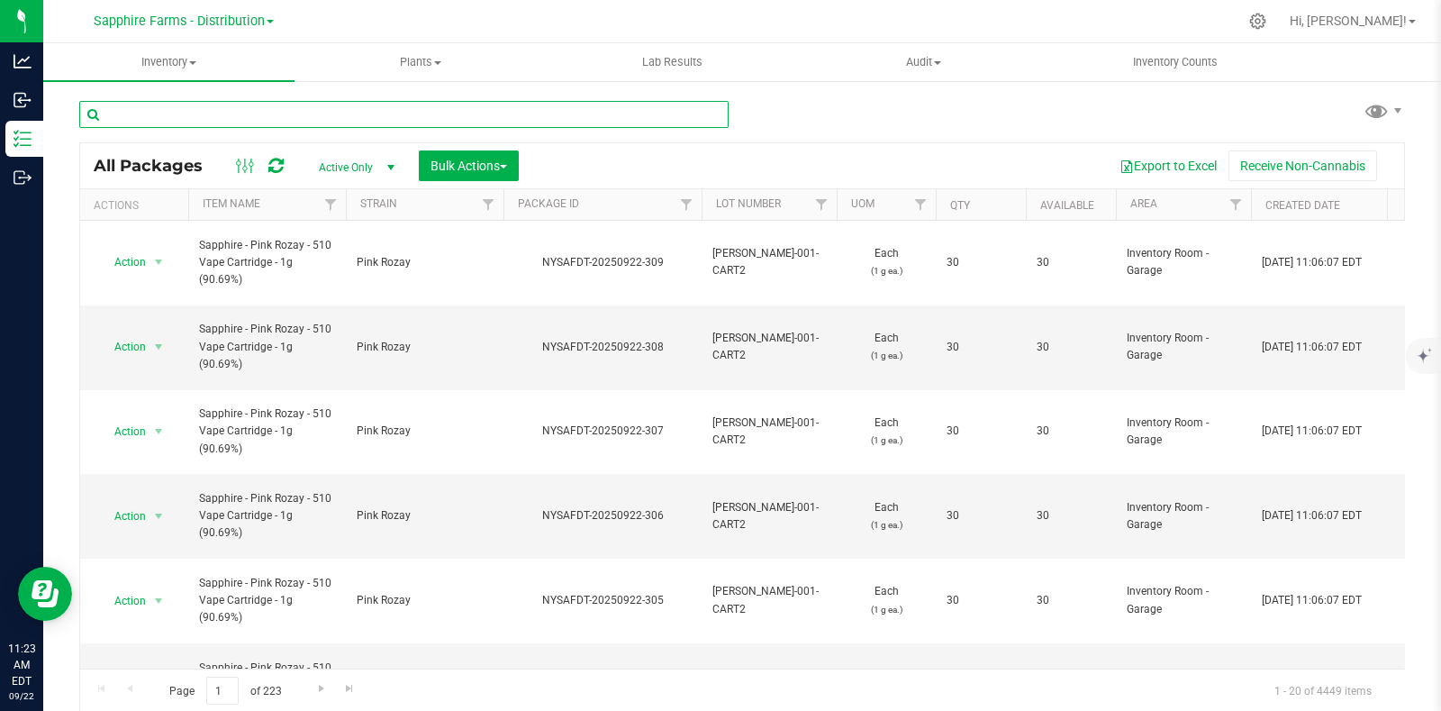
click at [188, 113] on input "text" at bounding box center [403, 114] width 649 height 27
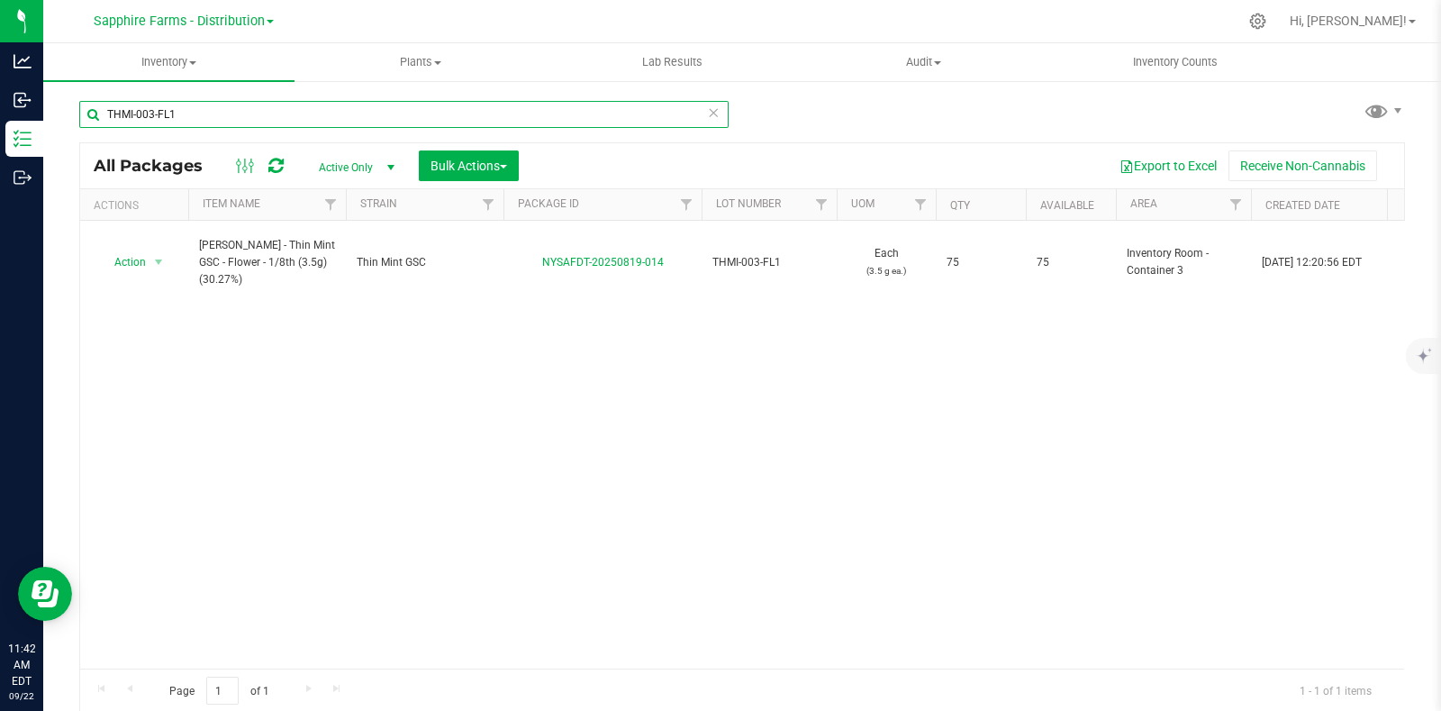
drag, startPoint x: 216, startPoint y: 110, endPoint x: 98, endPoint y: 128, distance: 119.4
click at [98, 128] on div "THMI-003-FL1" at bounding box center [403, 121] width 649 height 41
type input "4423"
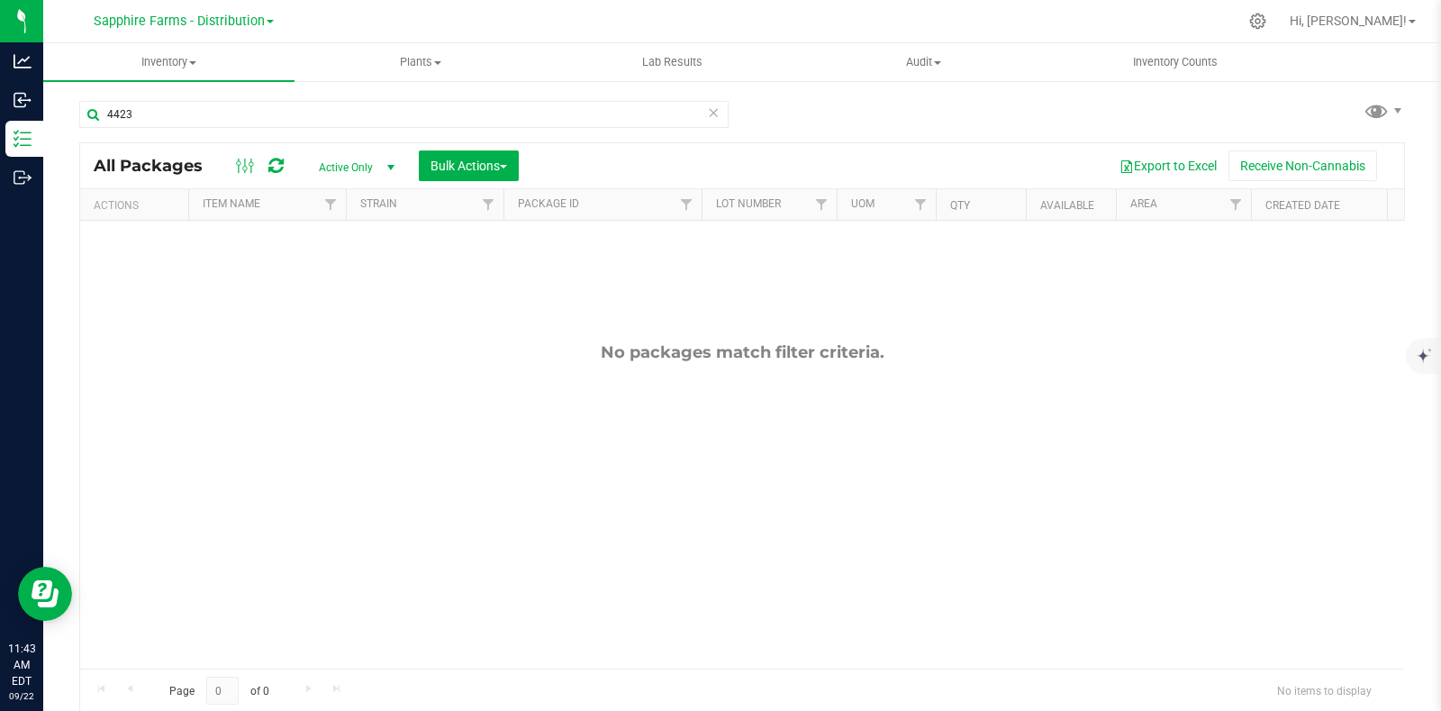
click at [266, 20] on link "Sapphire Farms - Distribution" at bounding box center [184, 20] width 180 height 17
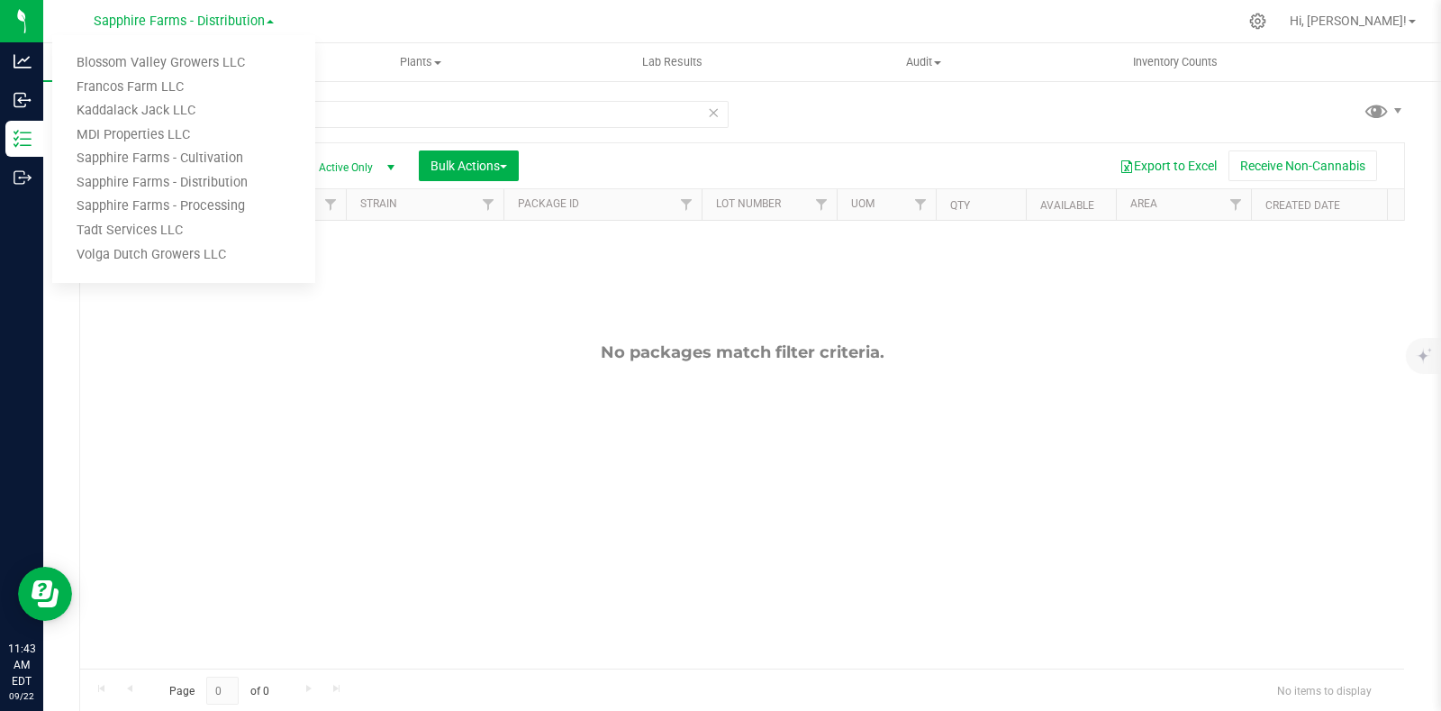
click at [185, 204] on link "Sapphire Farms - Processing" at bounding box center [183, 207] width 263 height 24
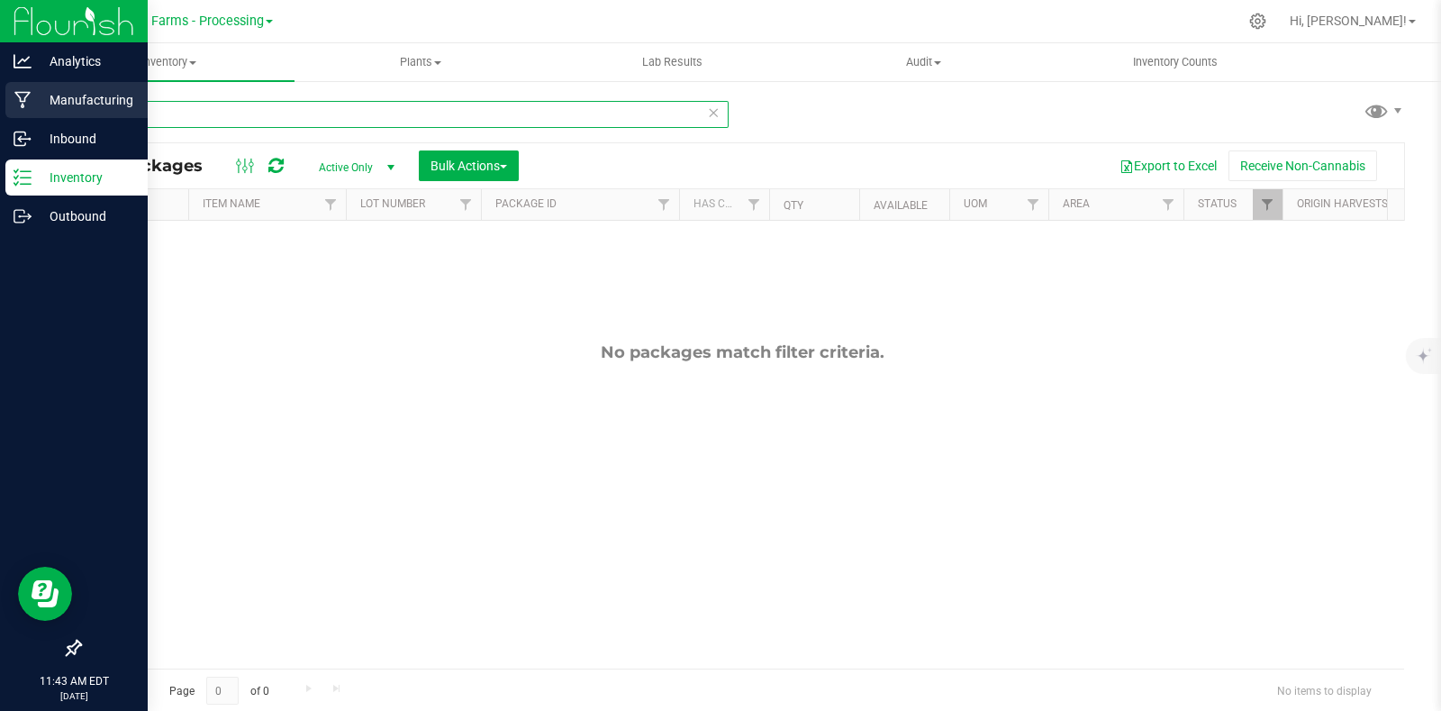
drag, startPoint x: 59, startPoint y: 111, endPoint x: 29, endPoint y: 107, distance: 30.8
click at [29, 107] on div "Analytics Manufacturing Inbound Inventory Outbound 11:43 AM EDT [DATE] 09/22 Sa…" at bounding box center [720, 355] width 1441 height 711
type input "hella jelly"
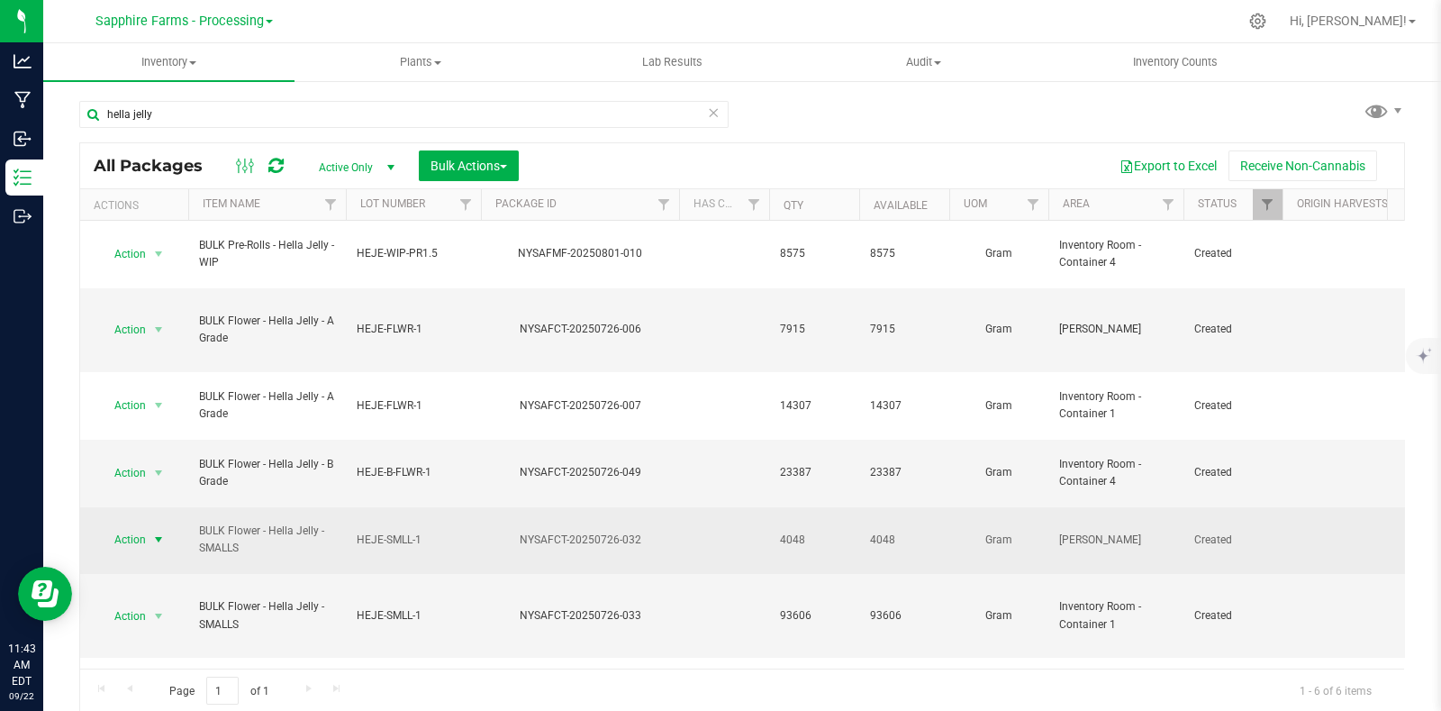
click at [156, 532] on span "select" at bounding box center [158, 539] width 14 height 14
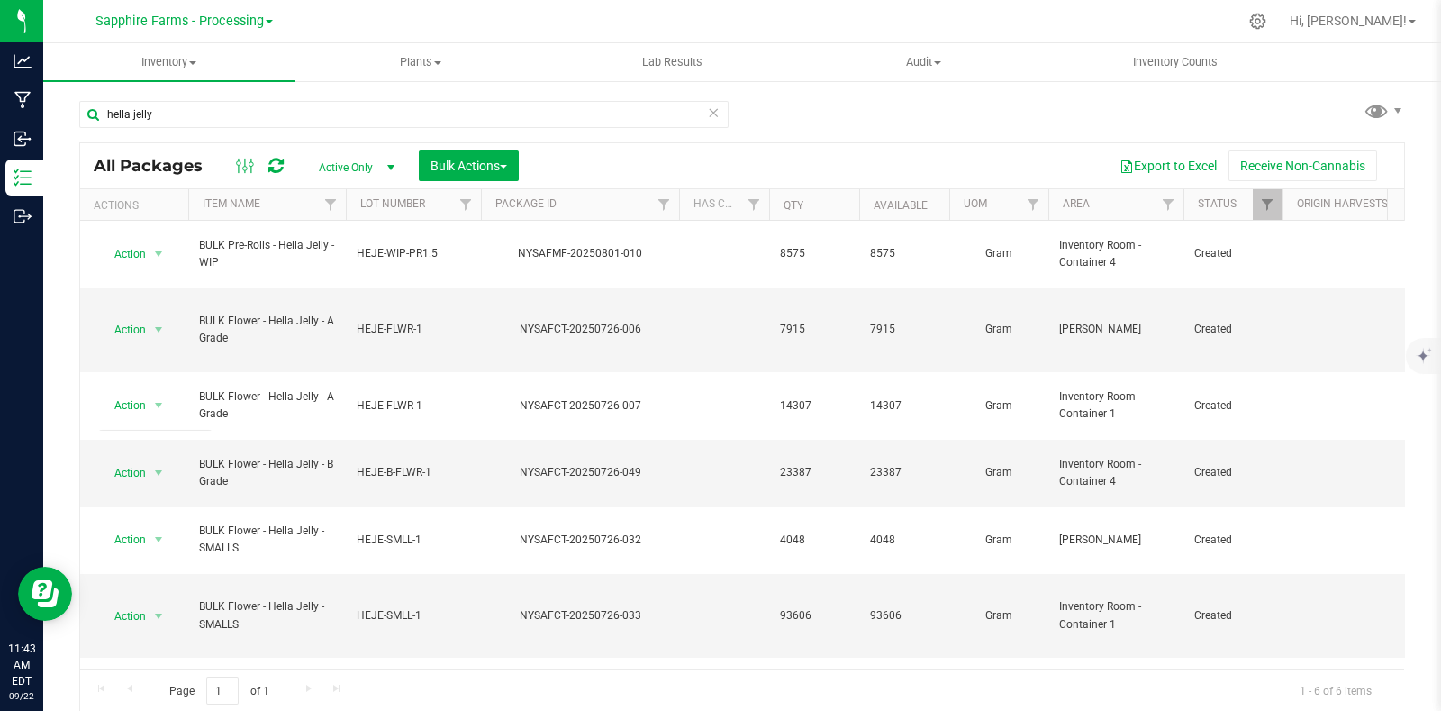
click at [572, 571] on div "Action Action Adjust qty Create package Edit attributes Global inventory Locate…" at bounding box center [742, 445] width 1324 height 448
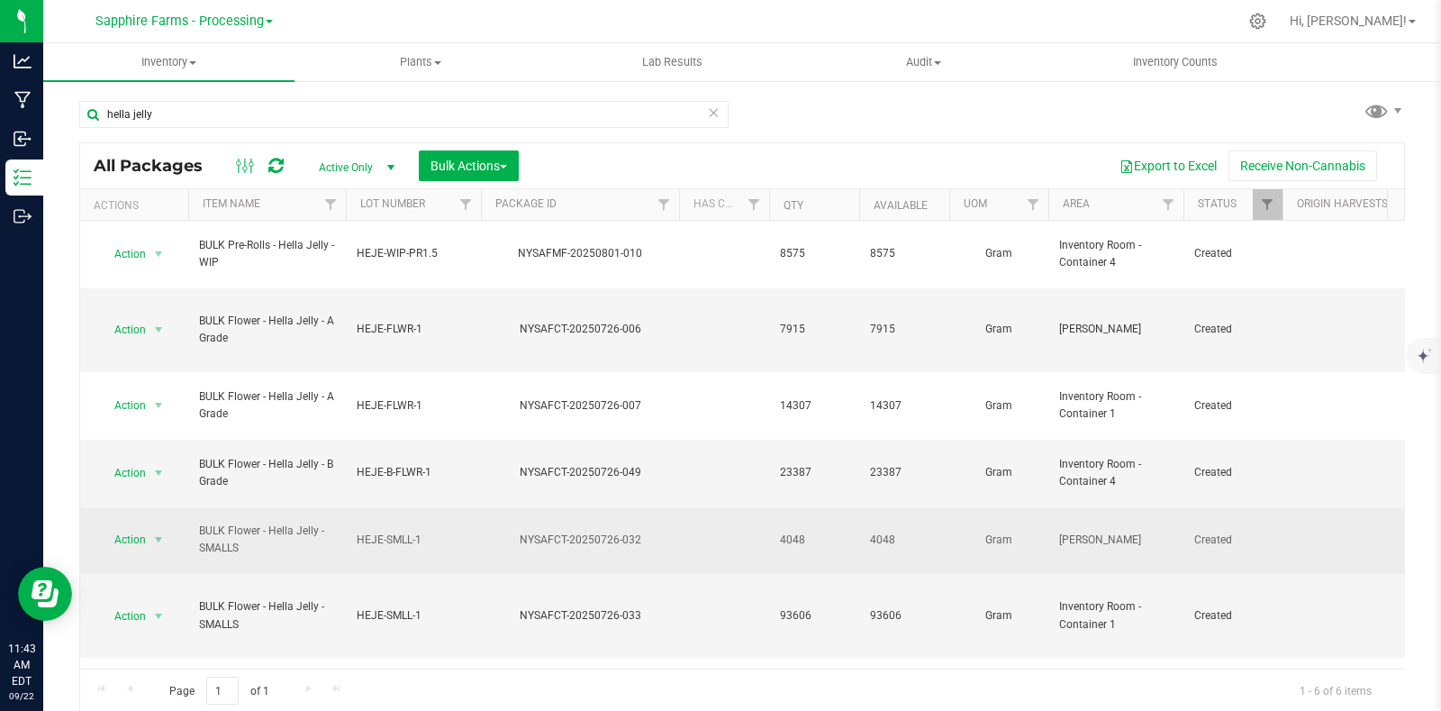
click at [456, 531] on span "HEJE-SMLL-1" at bounding box center [413, 539] width 113 height 17
click at [540, 538] on div "Action Action Adjust qty Create package Edit attributes Global inventory Locate…" at bounding box center [742, 445] width 1324 height 448
click at [701, 507] on td at bounding box center [724, 541] width 90 height 68
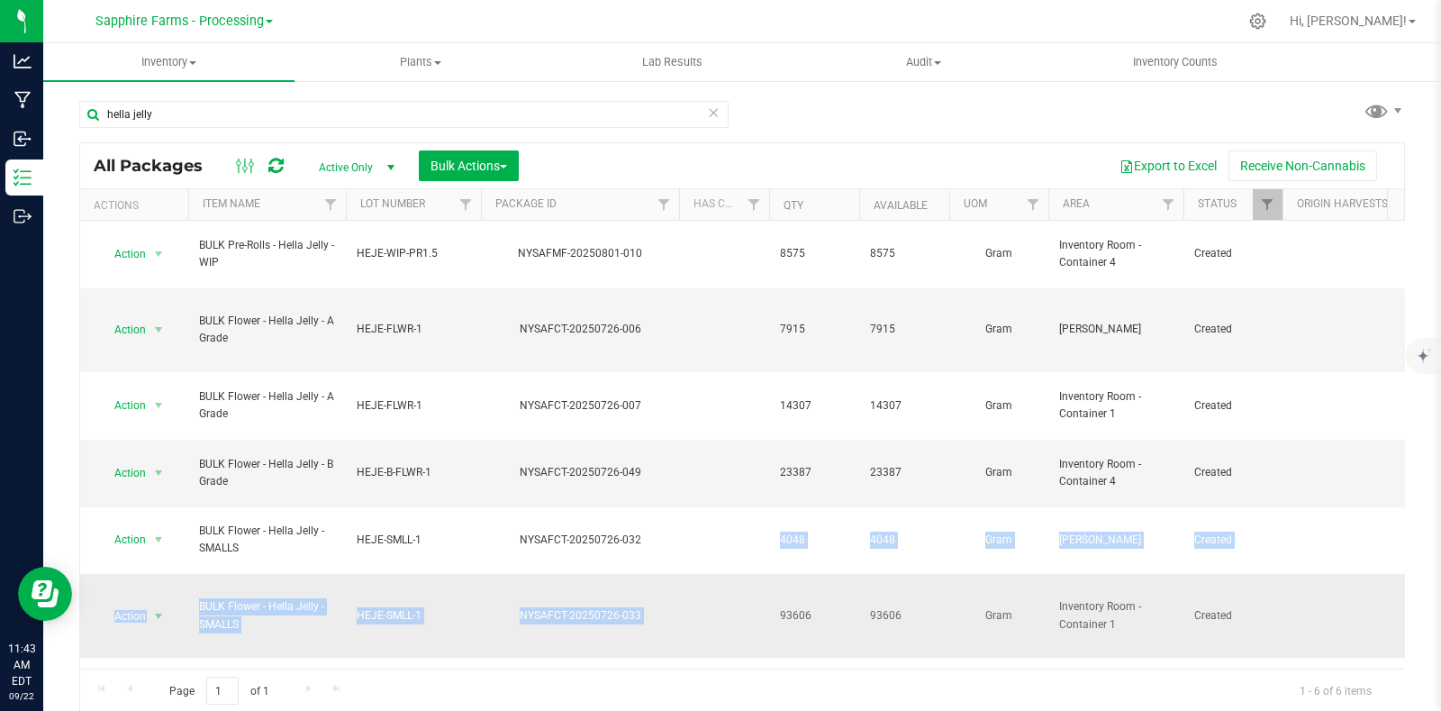
click at [726, 574] on td at bounding box center [724, 616] width 90 height 84
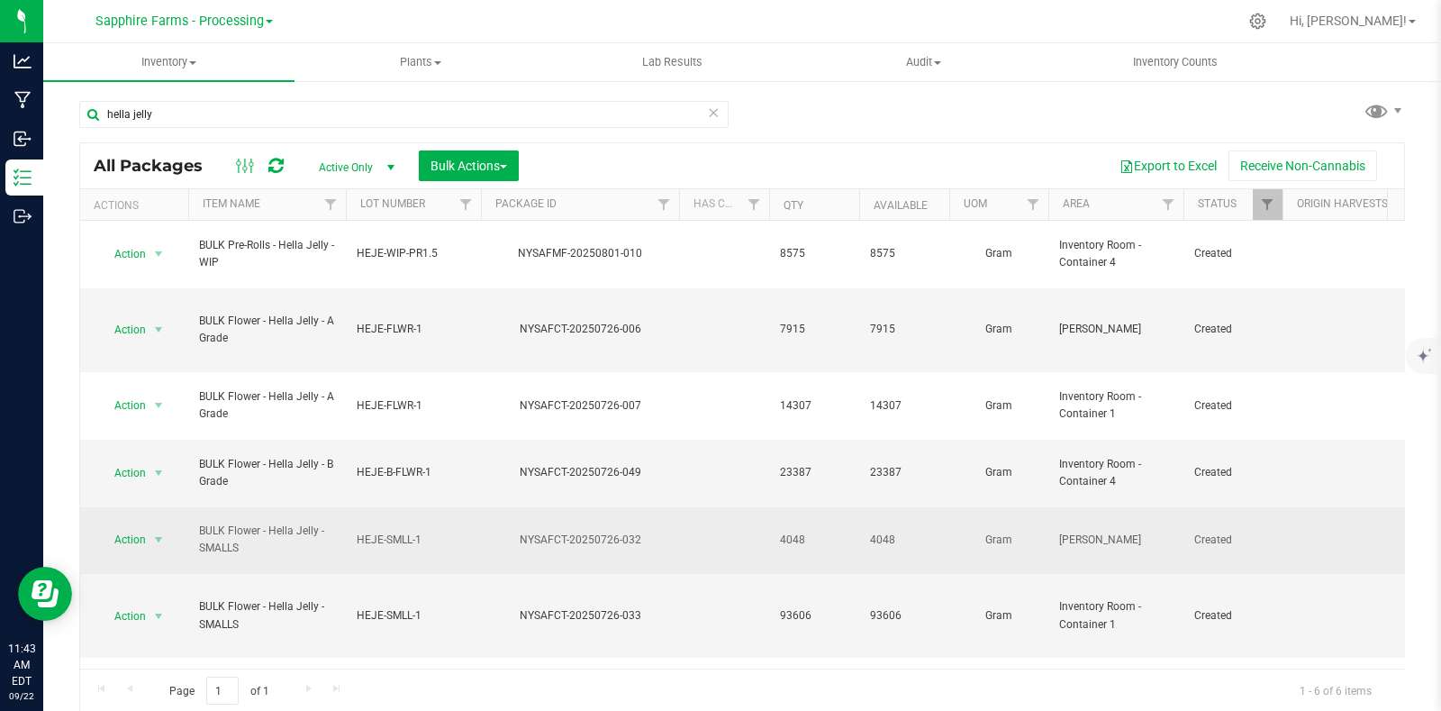
click at [686, 507] on td at bounding box center [724, 541] width 90 height 68
click at [92, 527] on div "Action Action Adjust qty Create package Edit attributes Global inventory Locate…" at bounding box center [134, 539] width 86 height 25
click at [757, 507] on td at bounding box center [724, 541] width 90 height 68
click at [689, 507] on td at bounding box center [724, 541] width 90 height 68
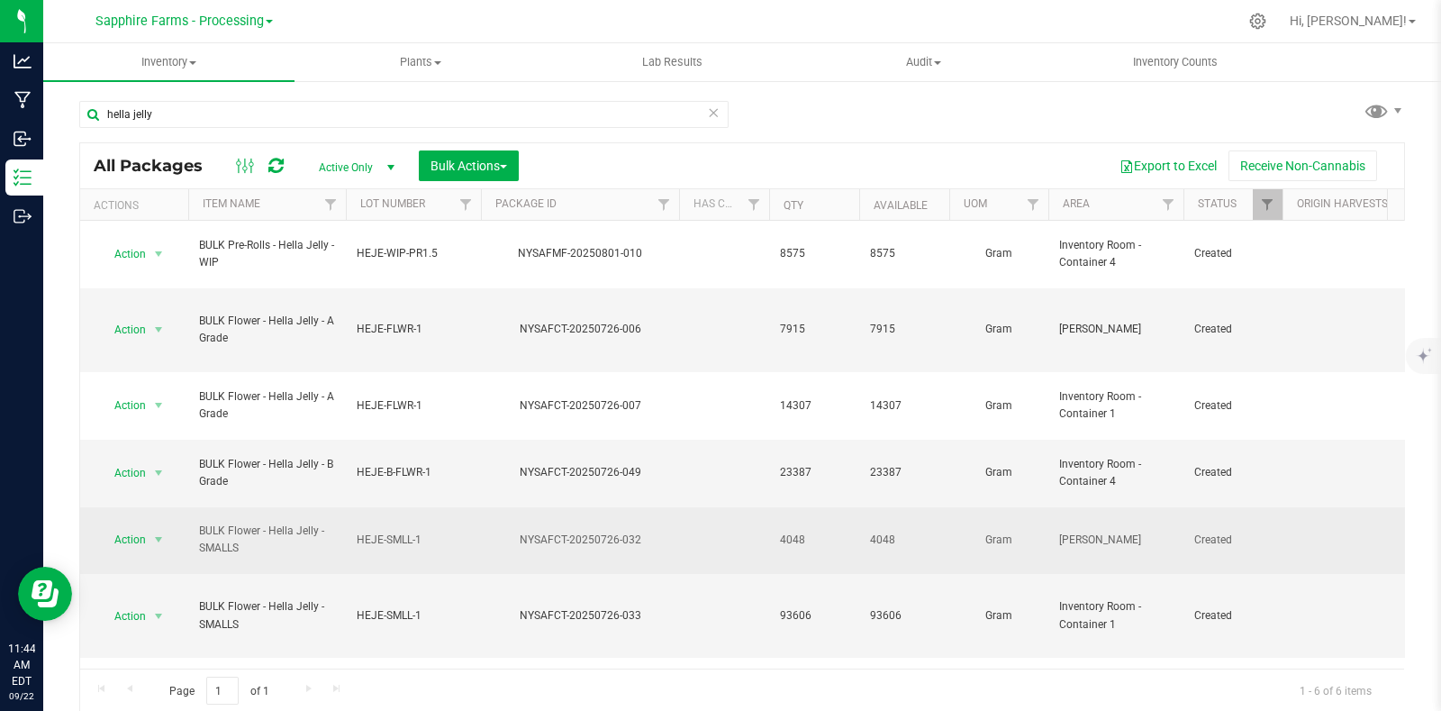
click at [689, 507] on td at bounding box center [724, 541] width 90 height 68
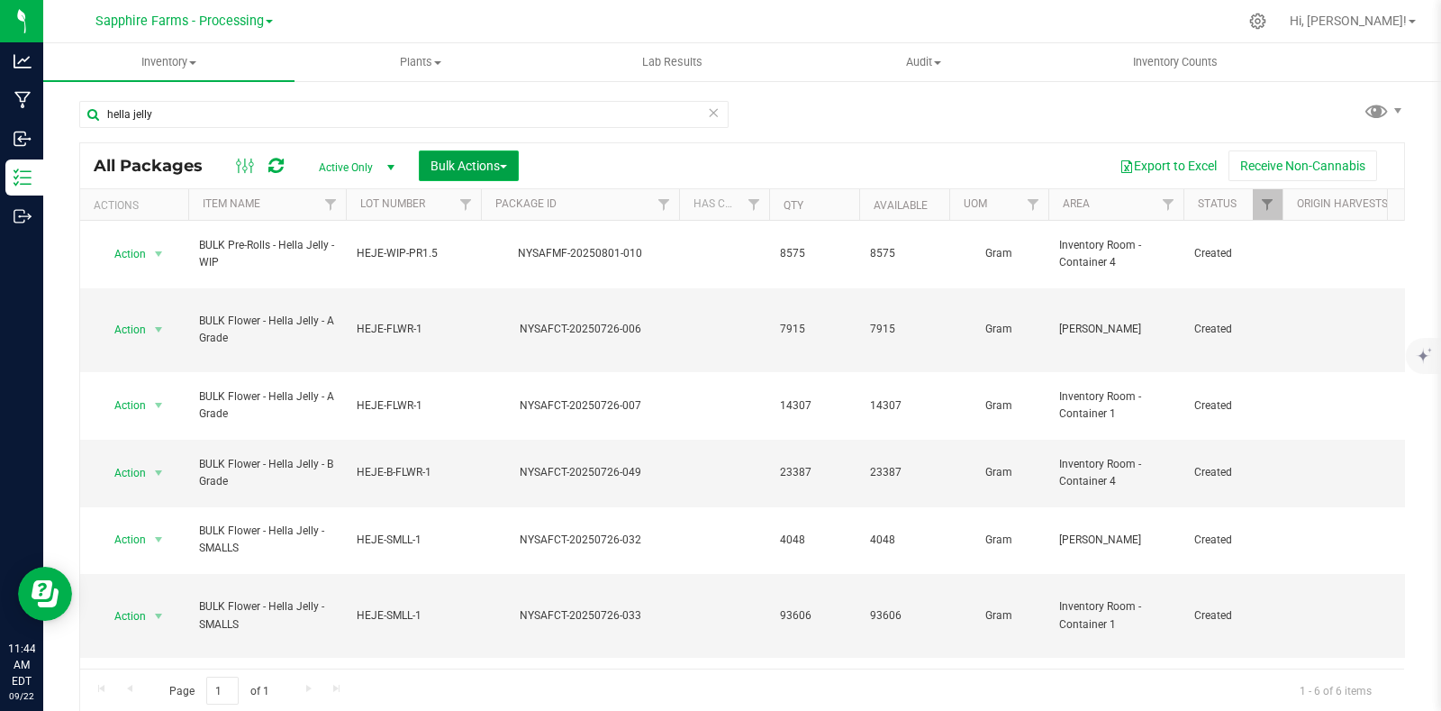
click at [495, 173] on button "Bulk Actions" at bounding box center [469, 165] width 100 height 31
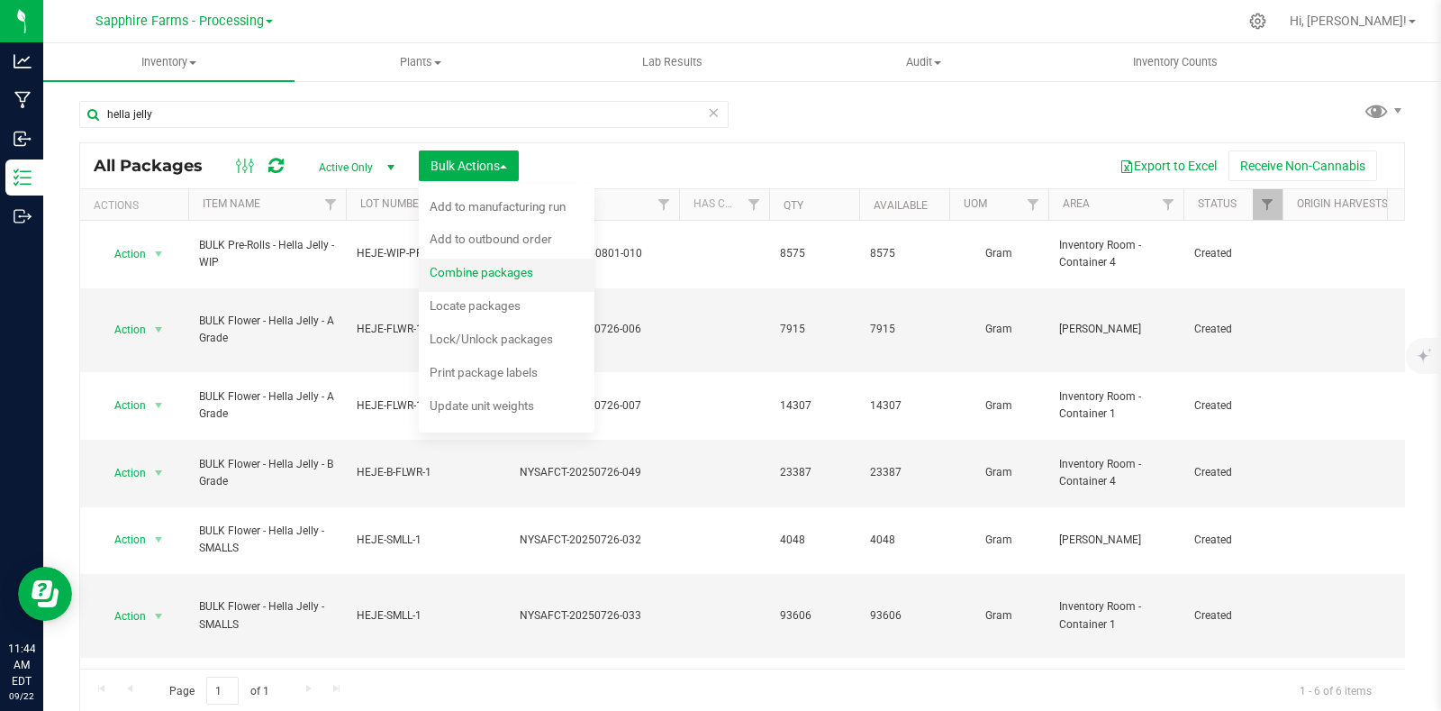
click at [505, 271] on span "Combine packages" at bounding box center [482, 272] width 104 height 14
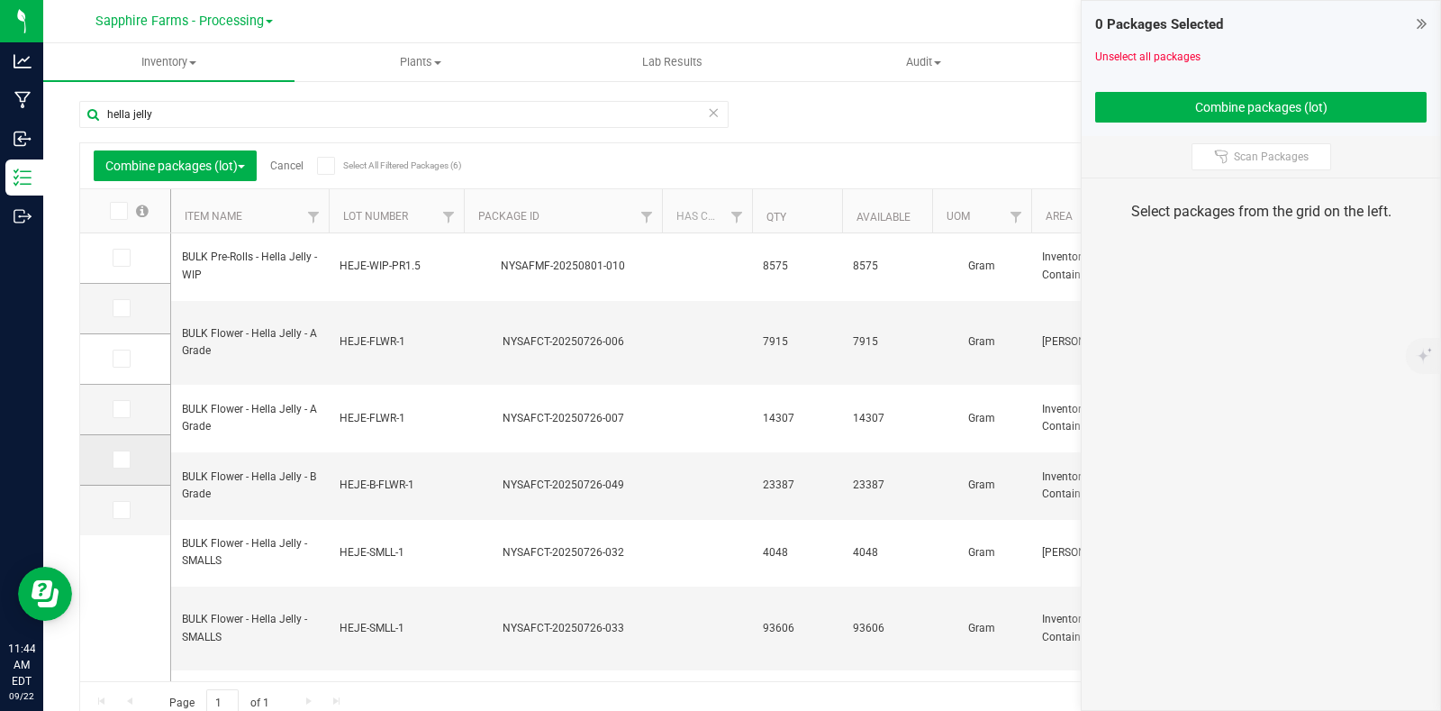
click at [121, 459] on icon at bounding box center [120, 459] width 12 height 0
click at [0, 0] on input "checkbox" at bounding box center [0, 0] width 0 height 0
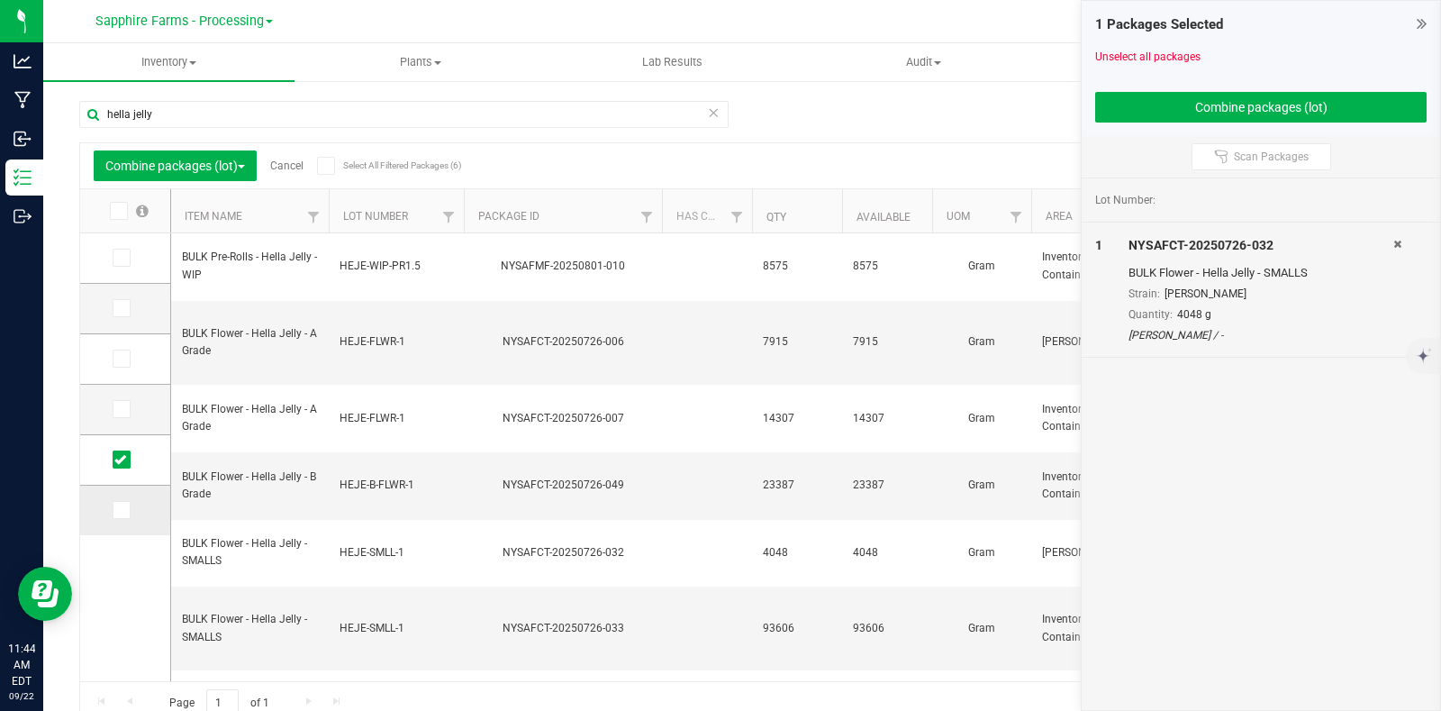
click at [113, 511] on span at bounding box center [122, 510] width 18 height 18
click at [0, 0] on input "checkbox" at bounding box center [0, 0] width 0 height 0
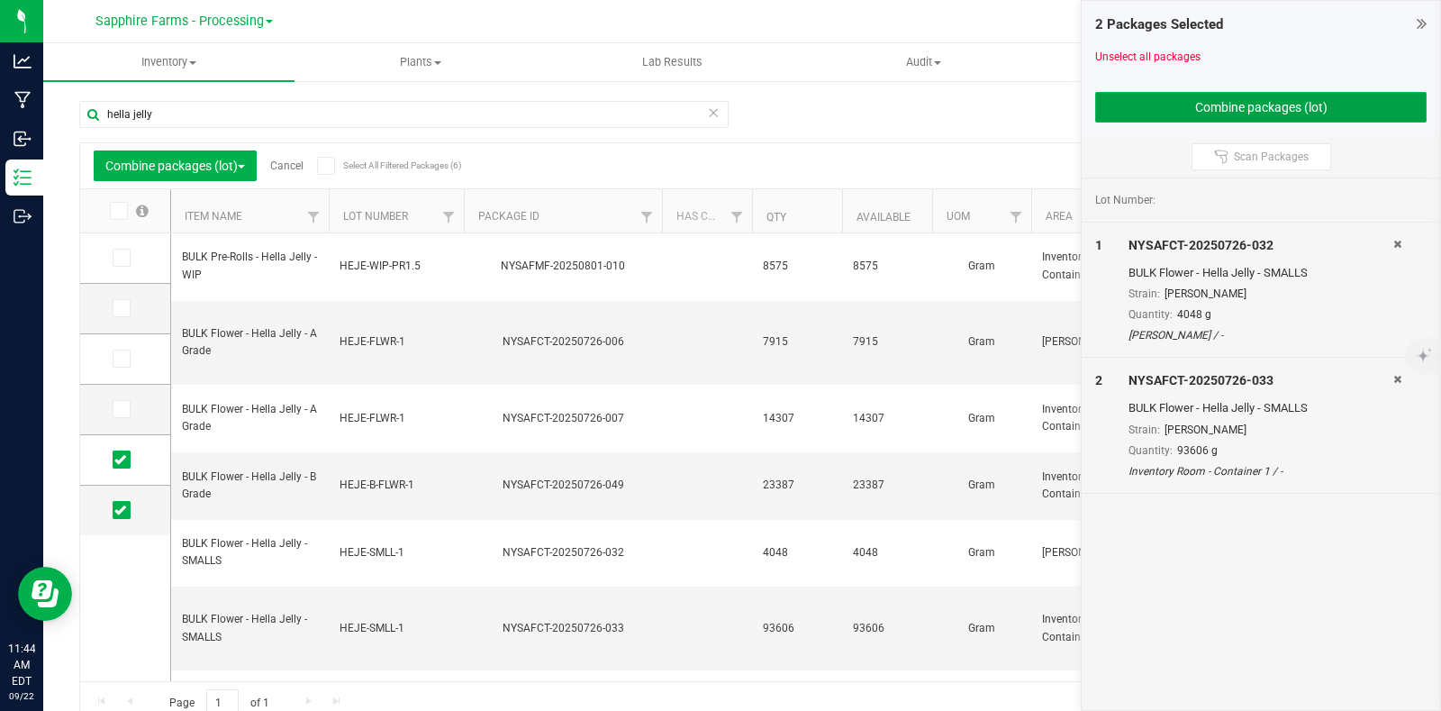
click at [1238, 109] on button "Combine packages (lot)" at bounding box center [1260, 107] width 331 height 31
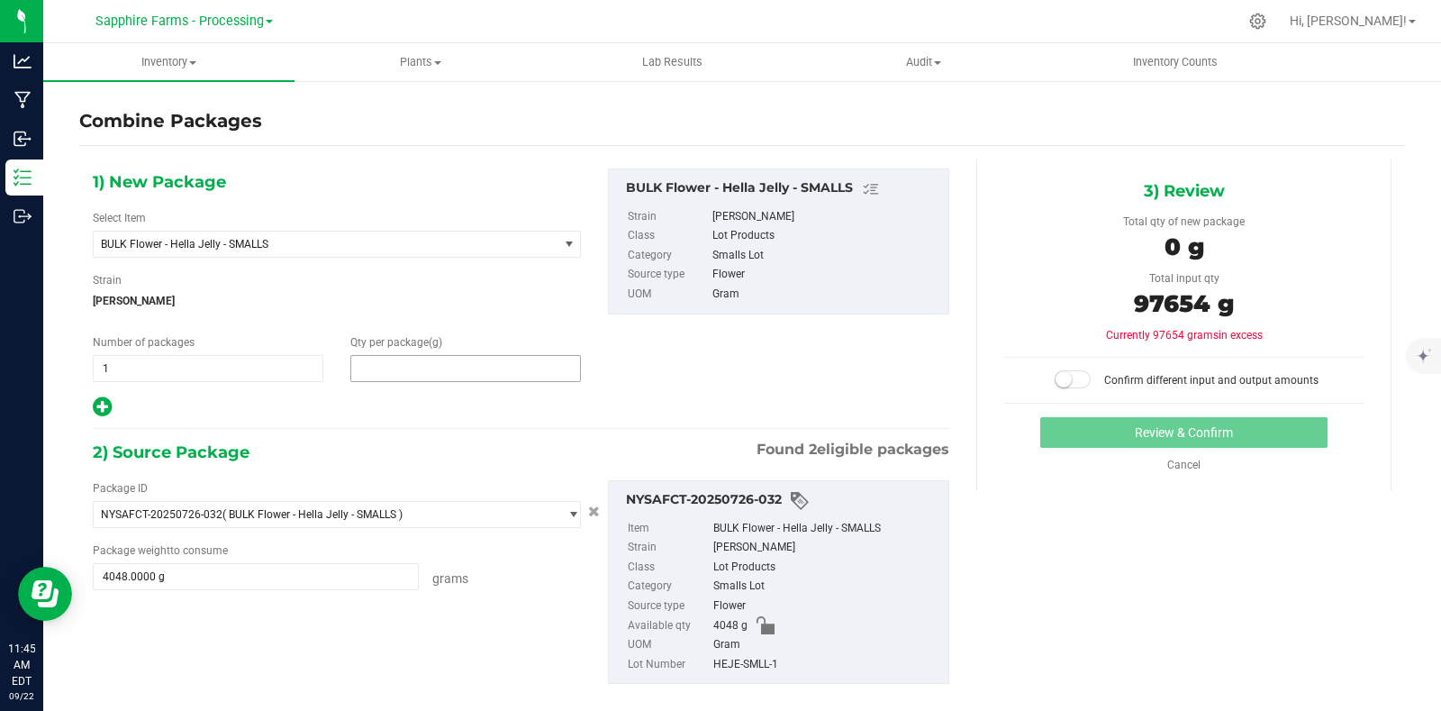
click at [456, 364] on span at bounding box center [465, 368] width 231 height 27
type input "97654"
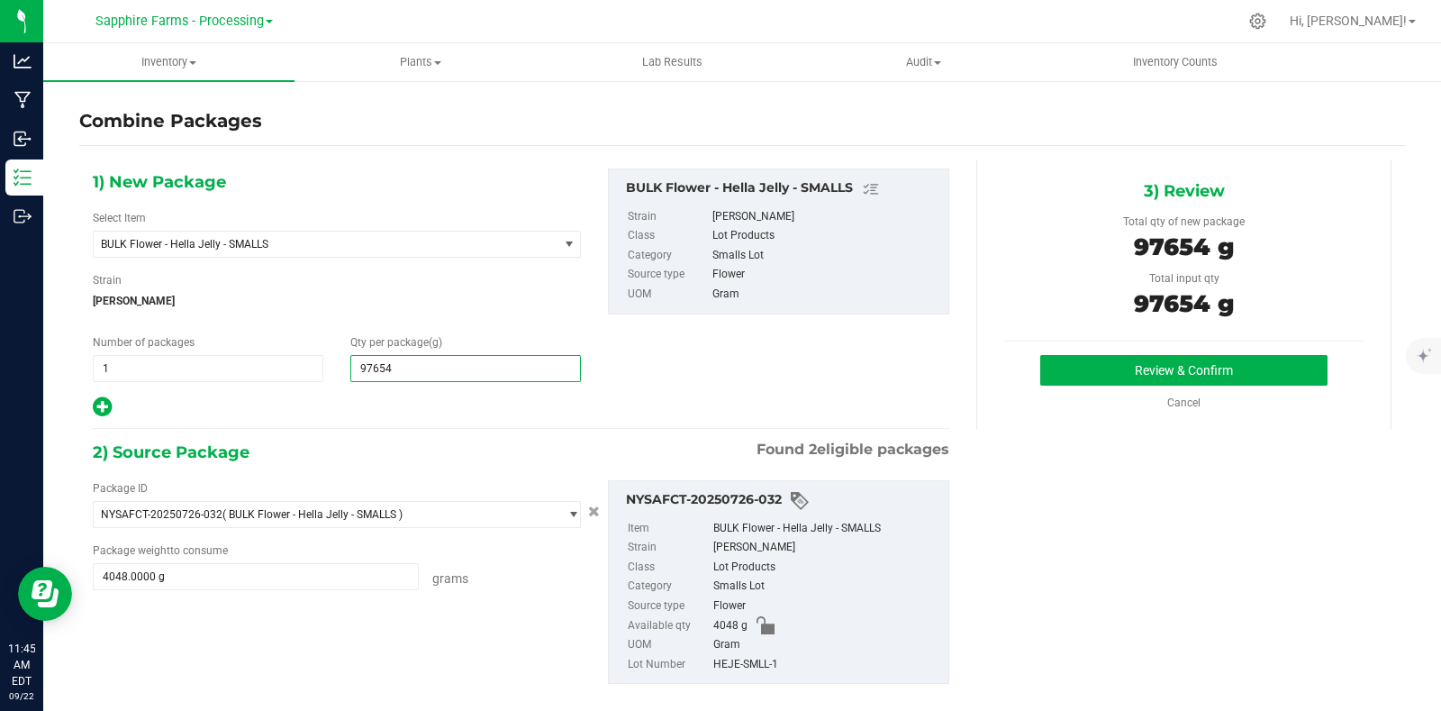
type input "97,654"
click at [552, 418] on div at bounding box center [337, 406] width 488 height 23
click at [1089, 367] on button "Review & Confirm" at bounding box center [1183, 370] width 287 height 31
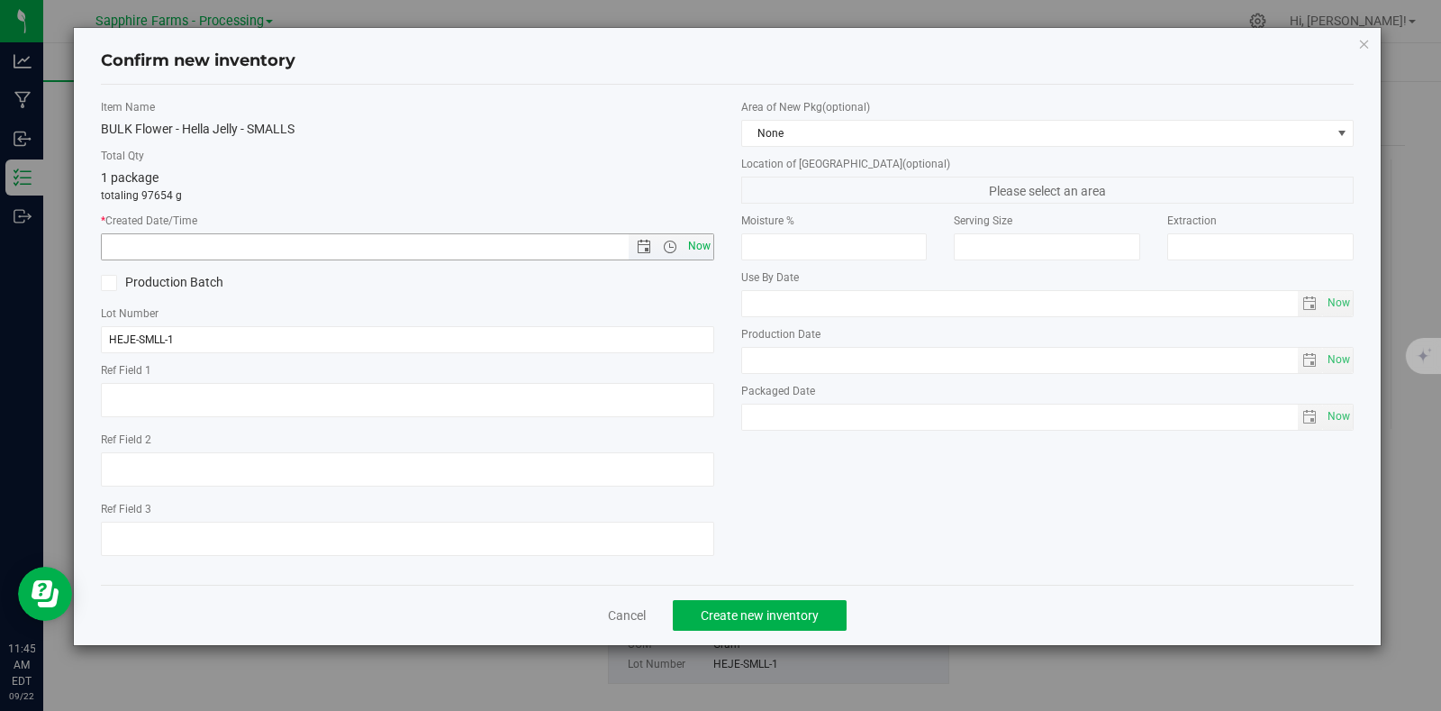
click at [697, 245] on span "Now" at bounding box center [699, 246] width 31 height 26
type input "[DATE] 11:45 AM"
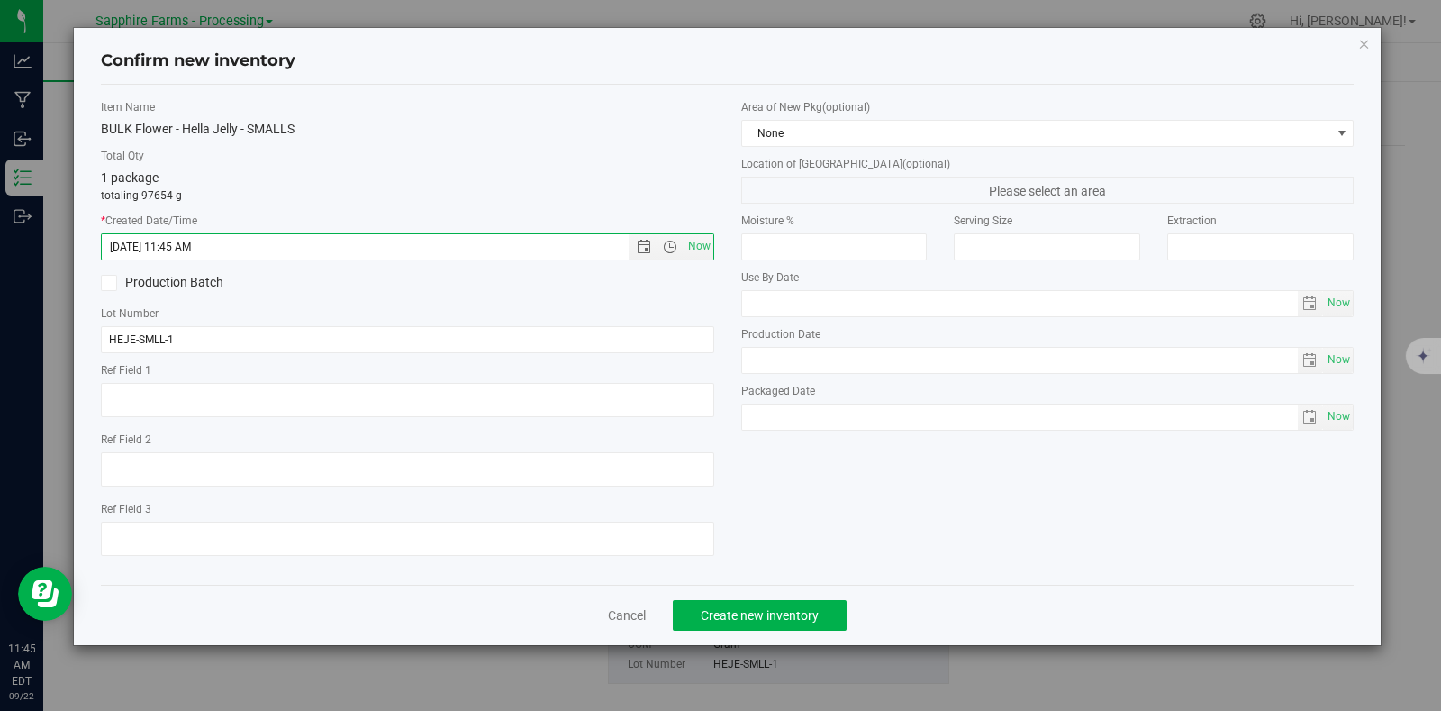
click at [831, 114] on label "Area of New Pkg (optional)" at bounding box center [1047, 107] width 613 height 16
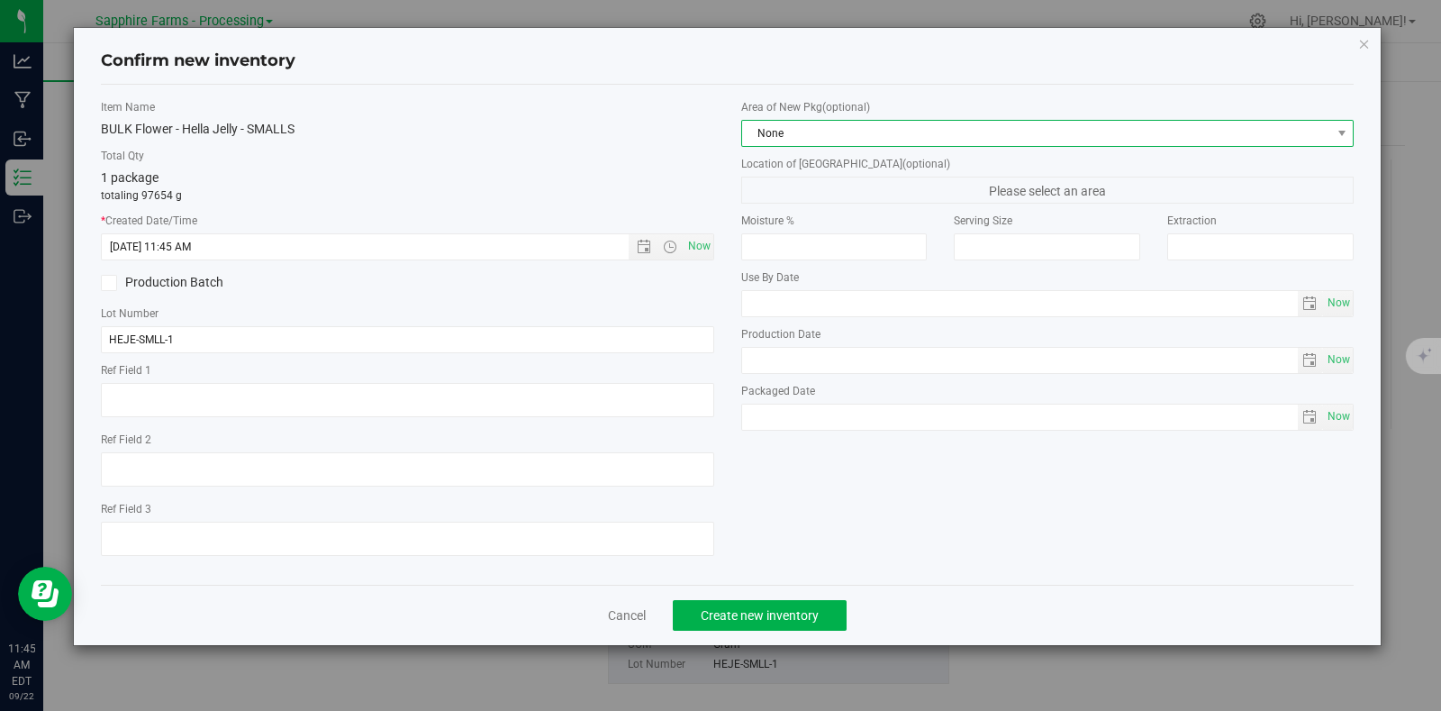
click at [831, 129] on span "None" at bounding box center [1036, 133] width 589 height 25
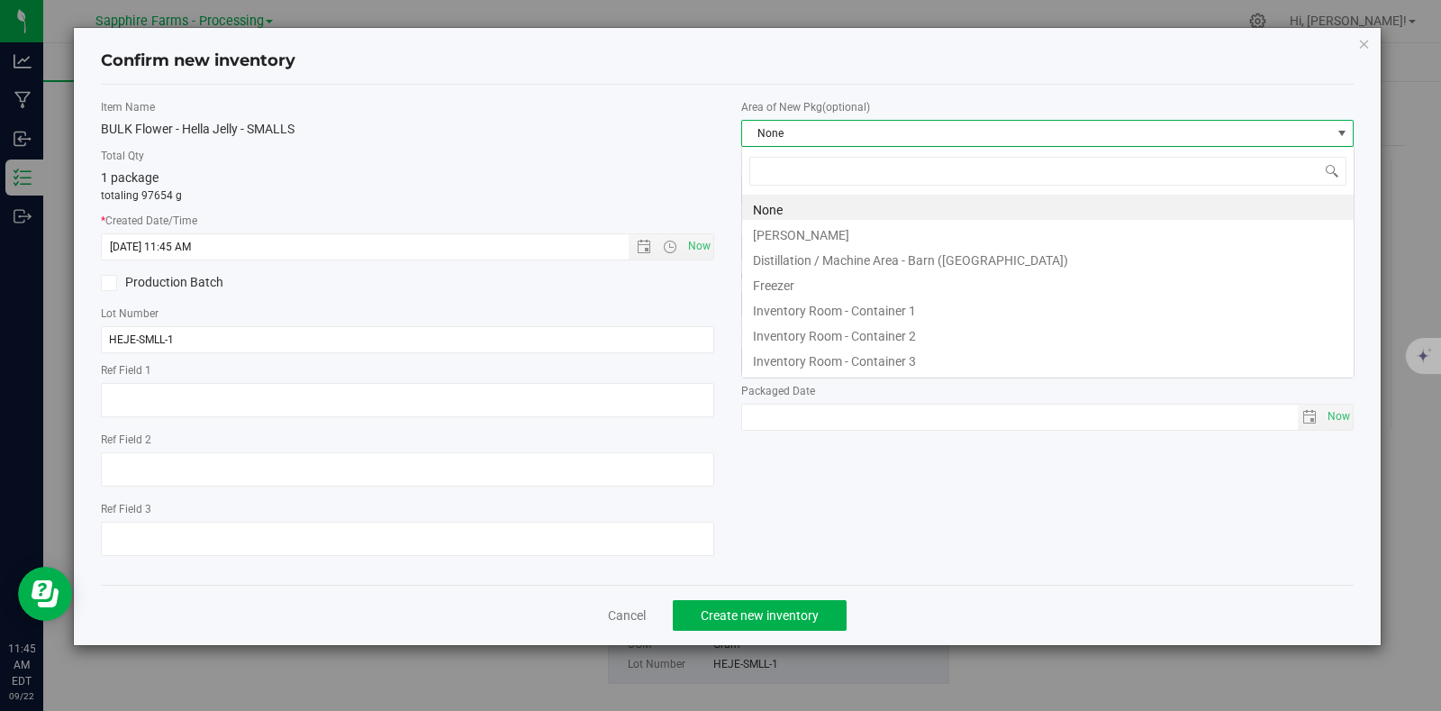
scroll to position [26, 612]
click at [839, 308] on li "Inventory Room - Container 1" at bounding box center [1048, 307] width 612 height 25
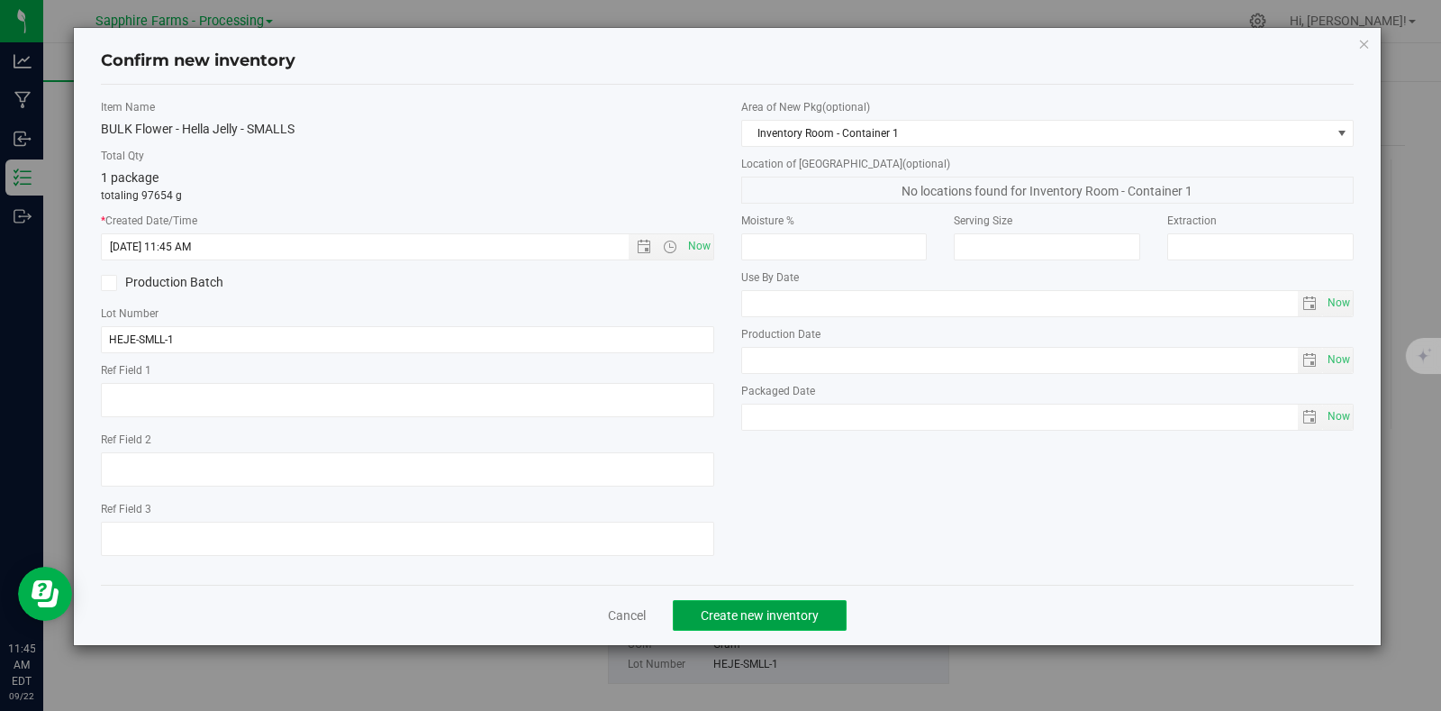
click at [776, 620] on span "Create new inventory" at bounding box center [760, 615] width 118 height 14
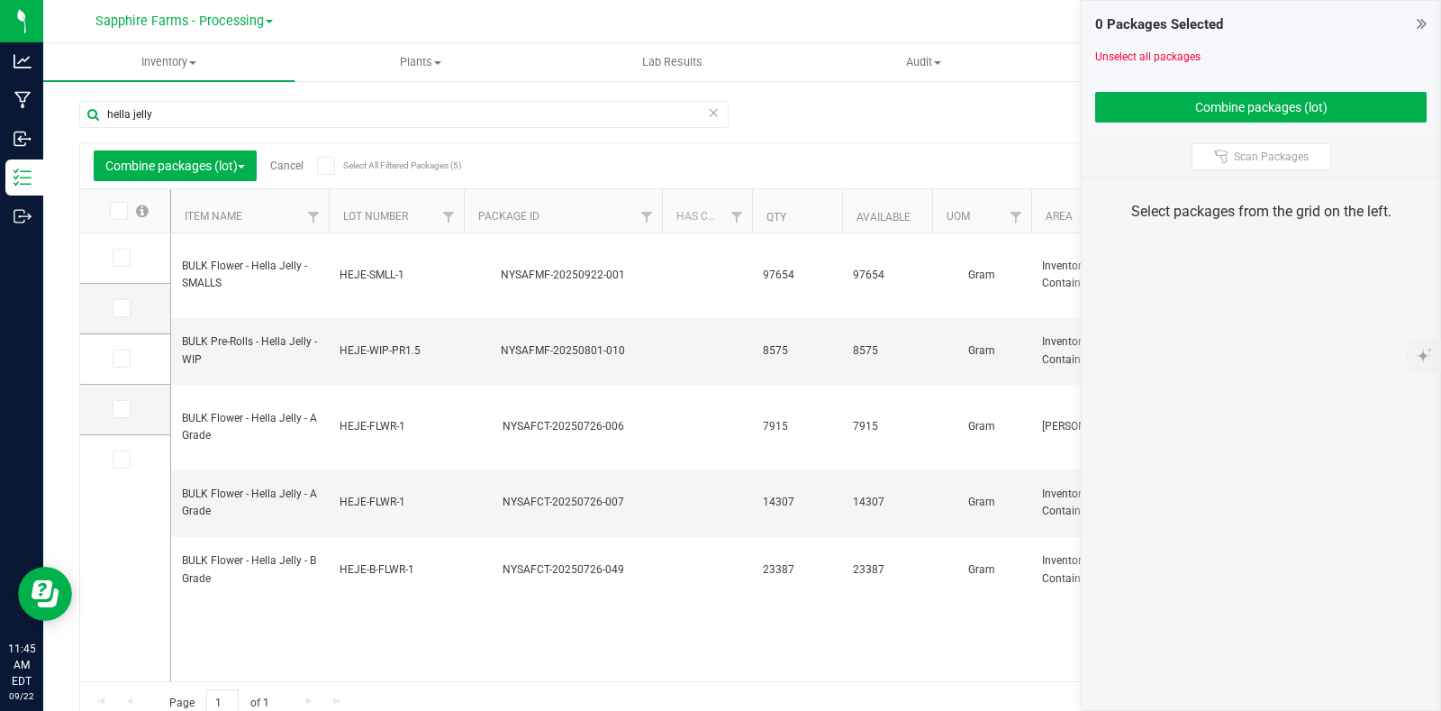
click at [290, 154] on div "Combine packages (lot) Cancel Select All Filtered Packages (5)" at bounding box center [264, 165] width 340 height 31
click at [293, 164] on link "Cancel" at bounding box center [286, 165] width 33 height 13
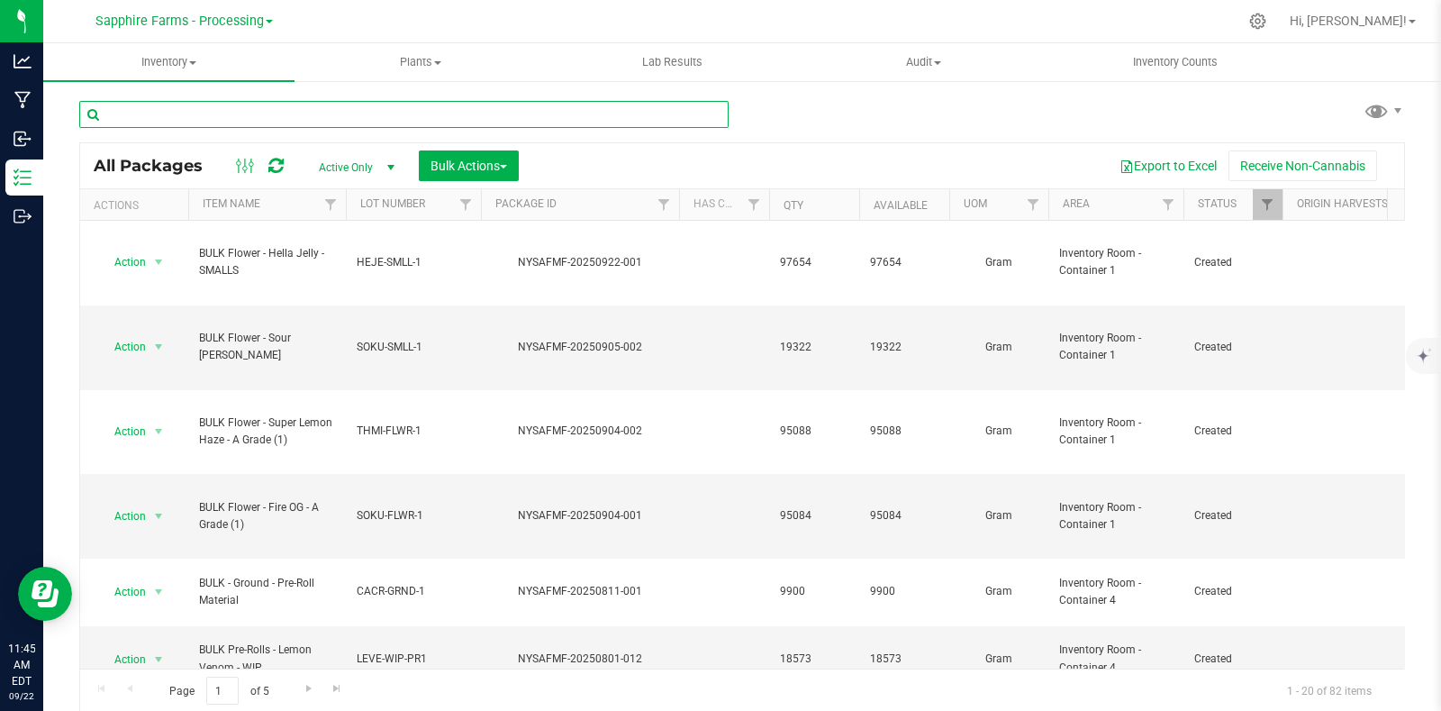
click at [295, 112] on input "text" at bounding box center [403, 114] width 649 height 27
type input "smalls"
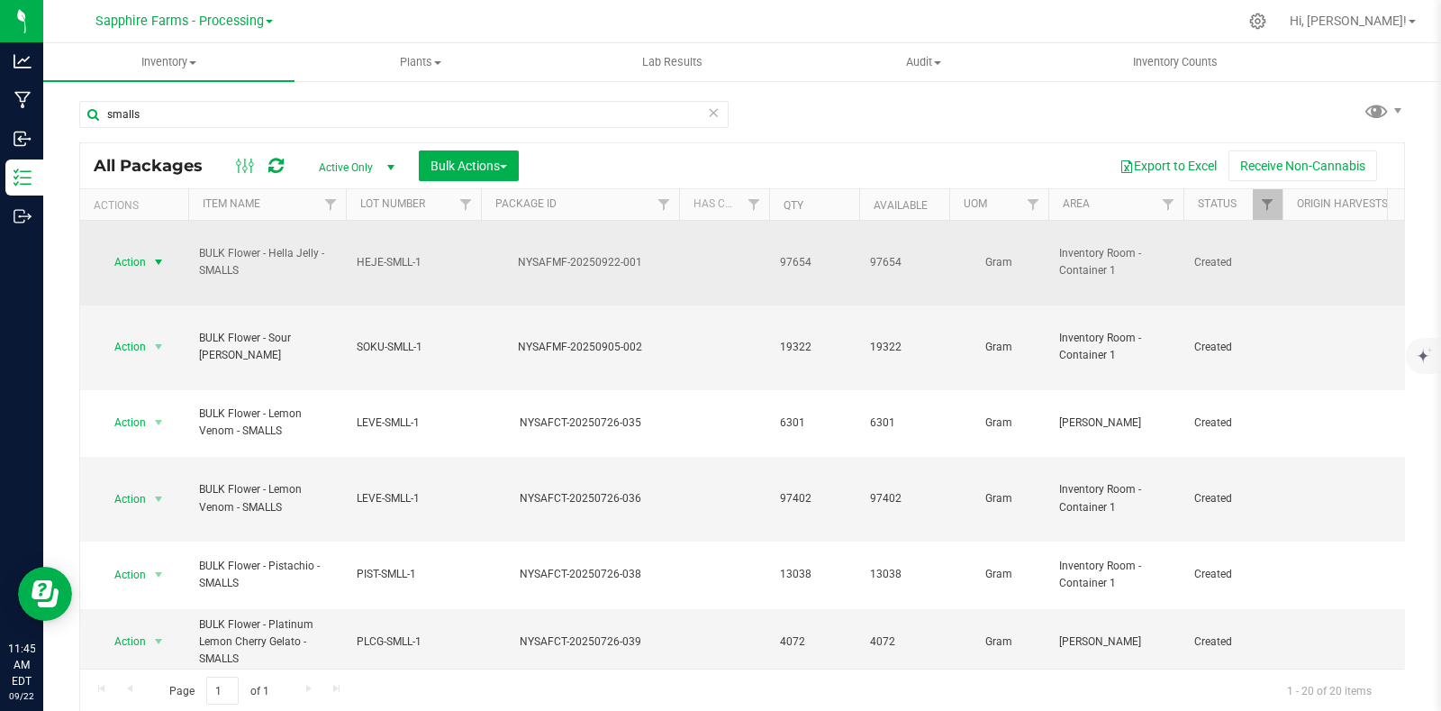
click at [153, 255] on span "select" at bounding box center [158, 262] width 14 height 14
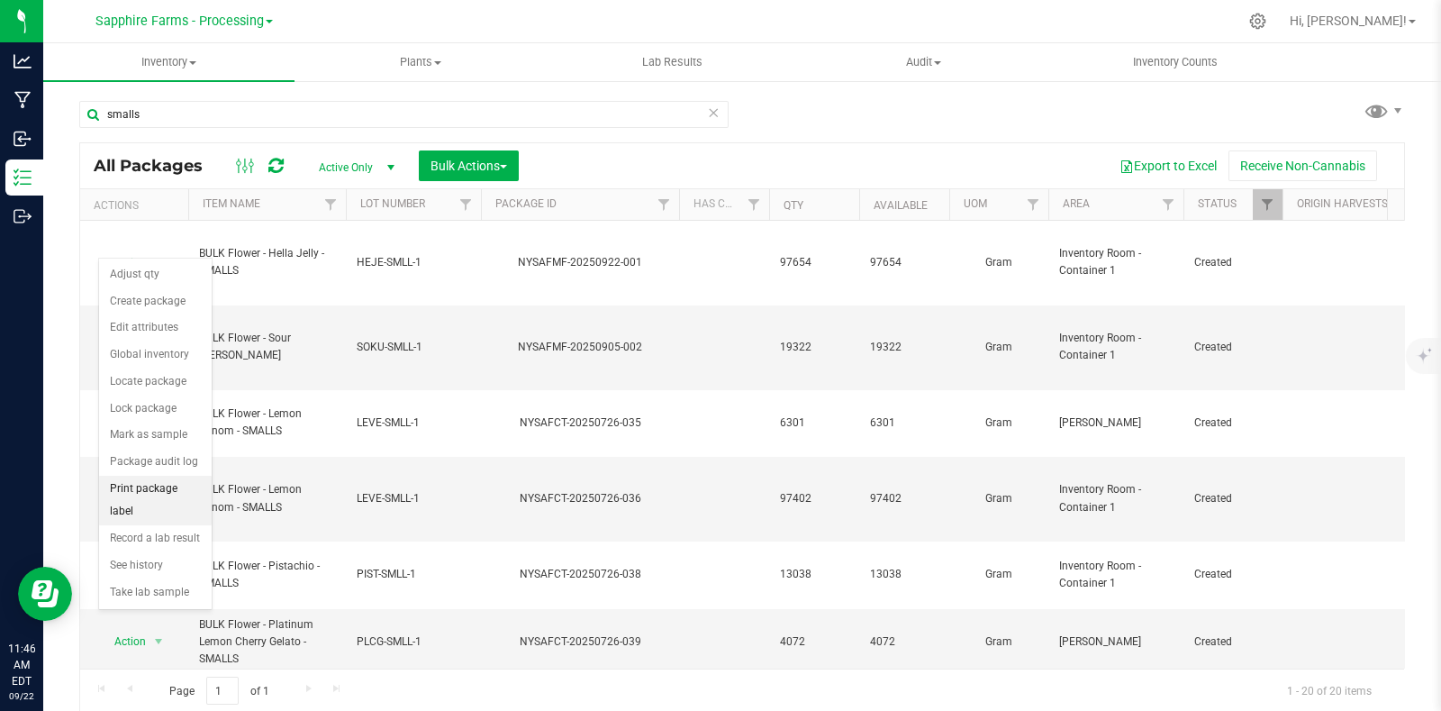
click at [159, 480] on li "Print package label" at bounding box center [155, 501] width 113 height 50
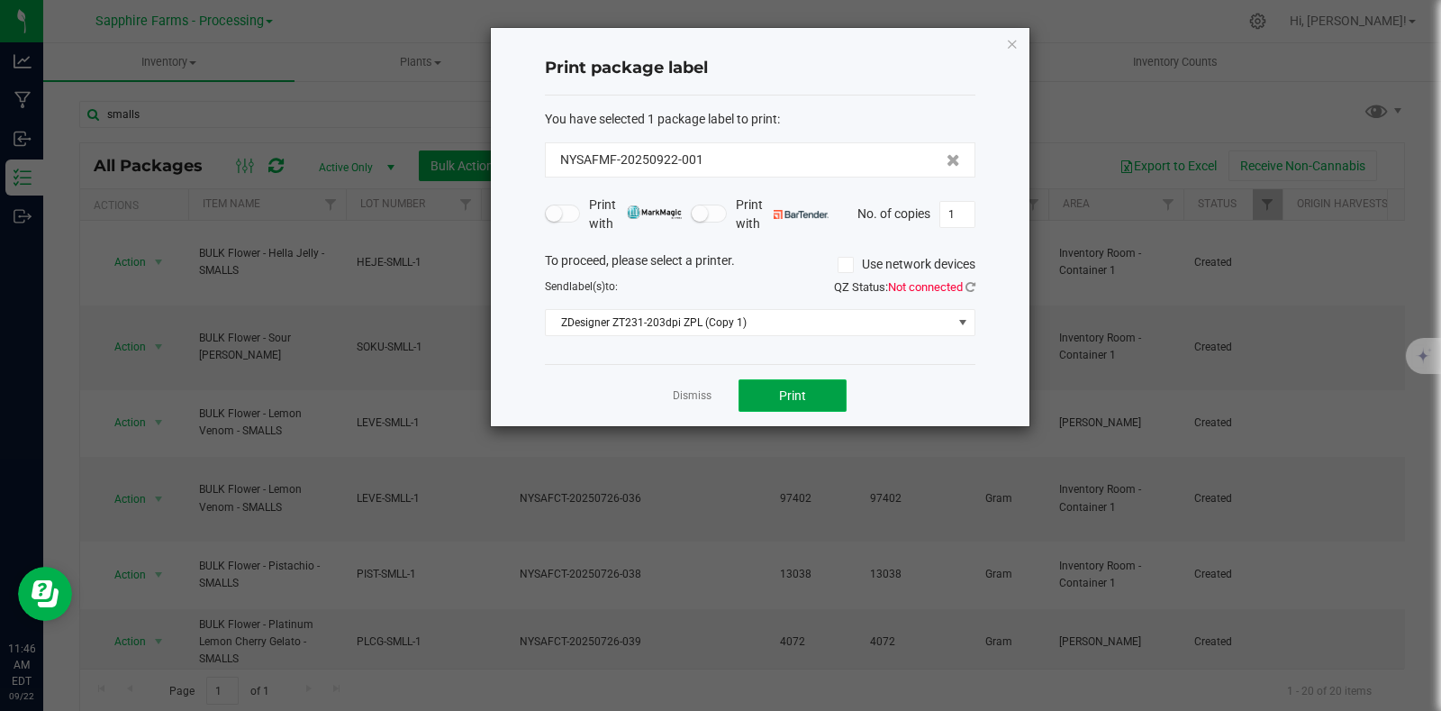
click at [811, 382] on button "Print" at bounding box center [793, 395] width 108 height 32
click at [1016, 41] on icon "button" at bounding box center [1012, 43] width 13 height 22
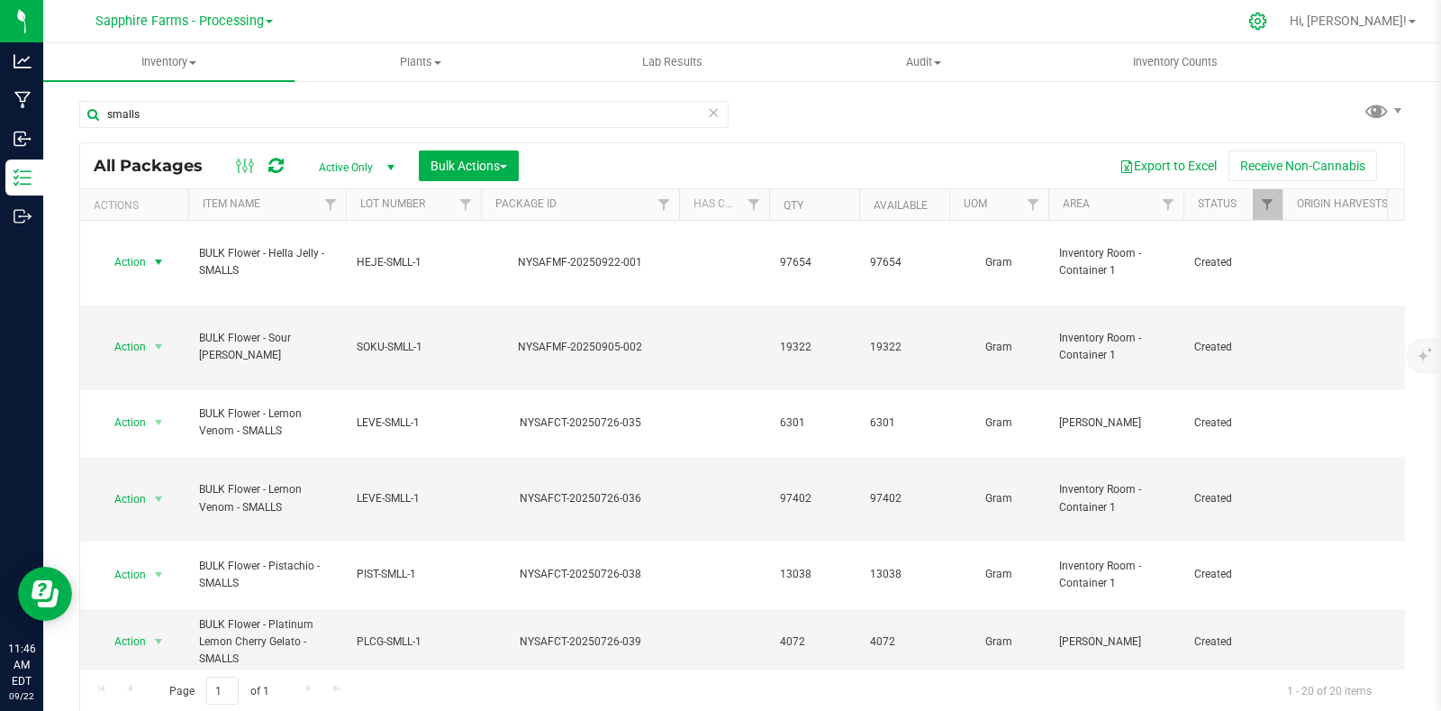
click at [1266, 17] on icon at bounding box center [1257, 21] width 17 height 17
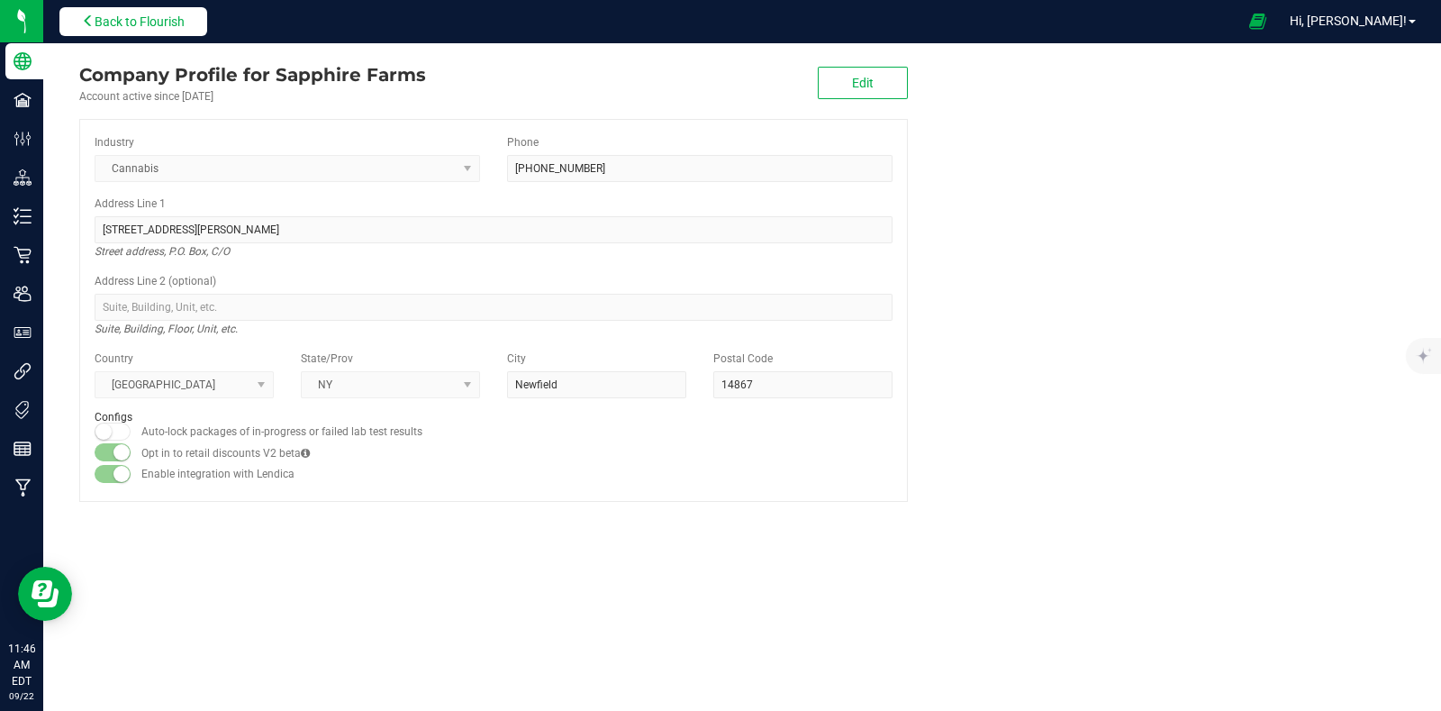
click at [193, 17] on button "Back to Flourish" at bounding box center [133, 21] width 148 height 29
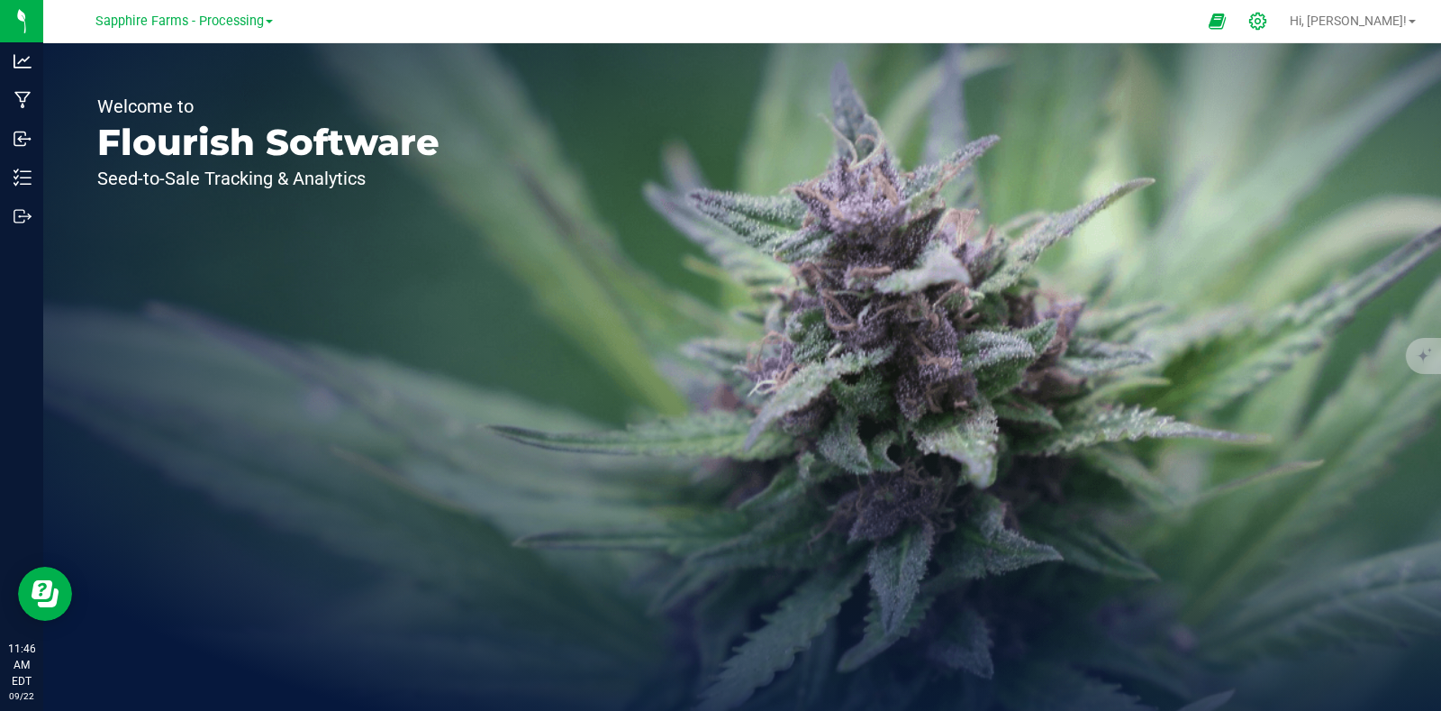
click at [1271, 19] on div at bounding box center [1258, 21] width 25 height 19
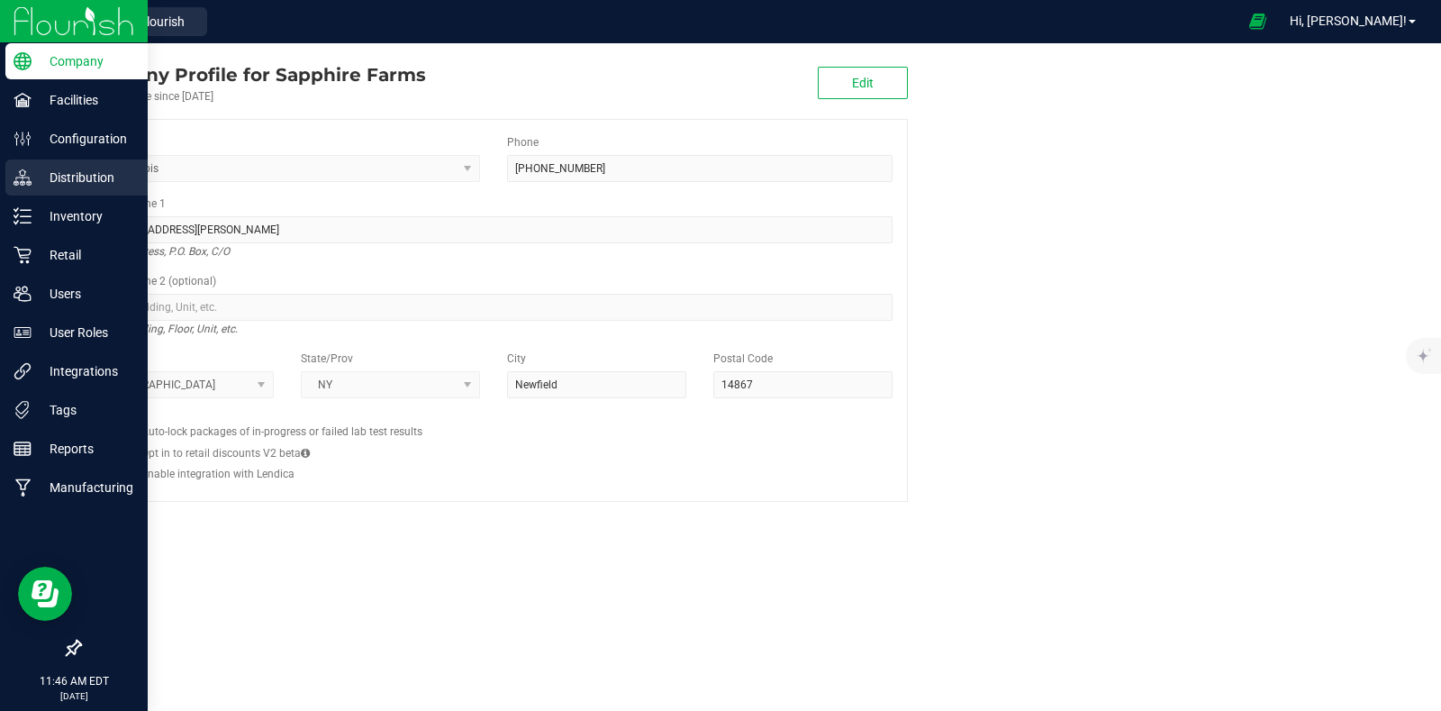
click at [89, 176] on p "Distribution" at bounding box center [86, 178] width 108 height 22
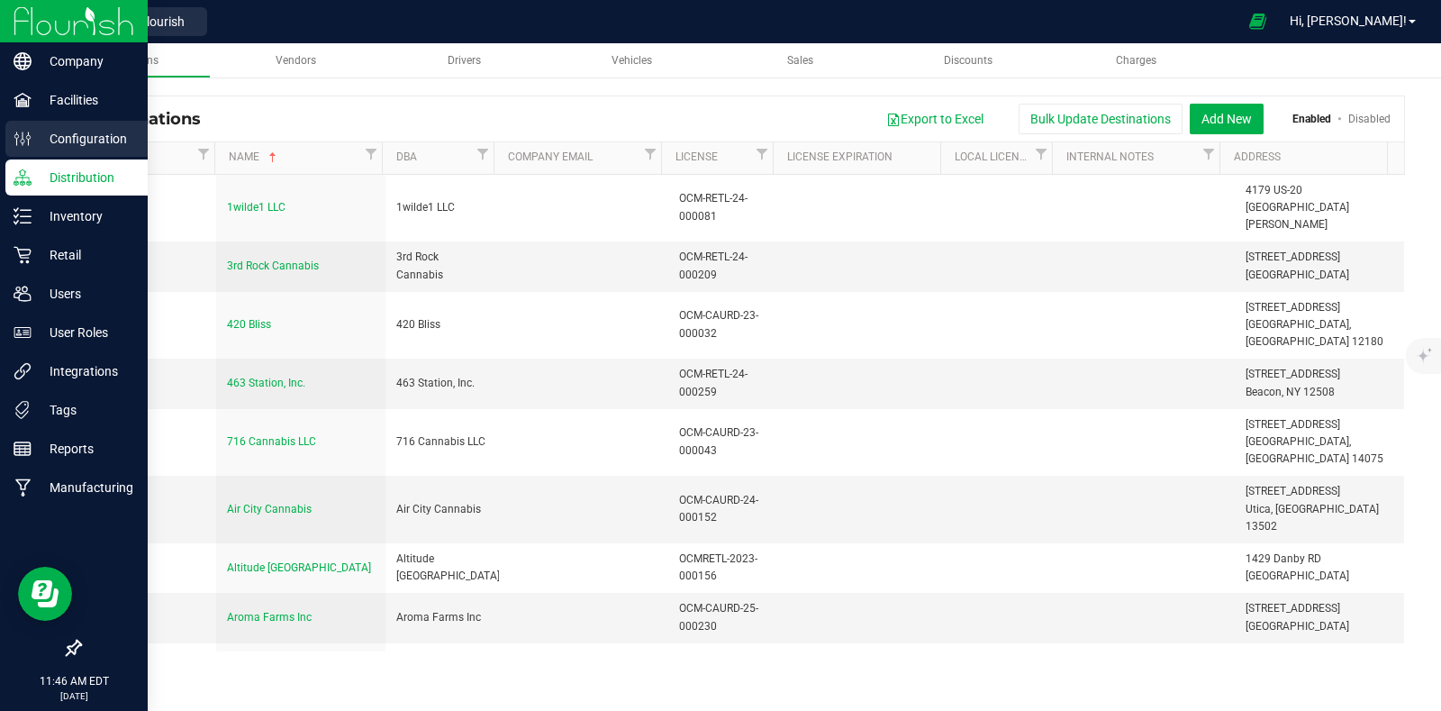
click at [18, 137] on icon at bounding box center [23, 139] width 18 height 18
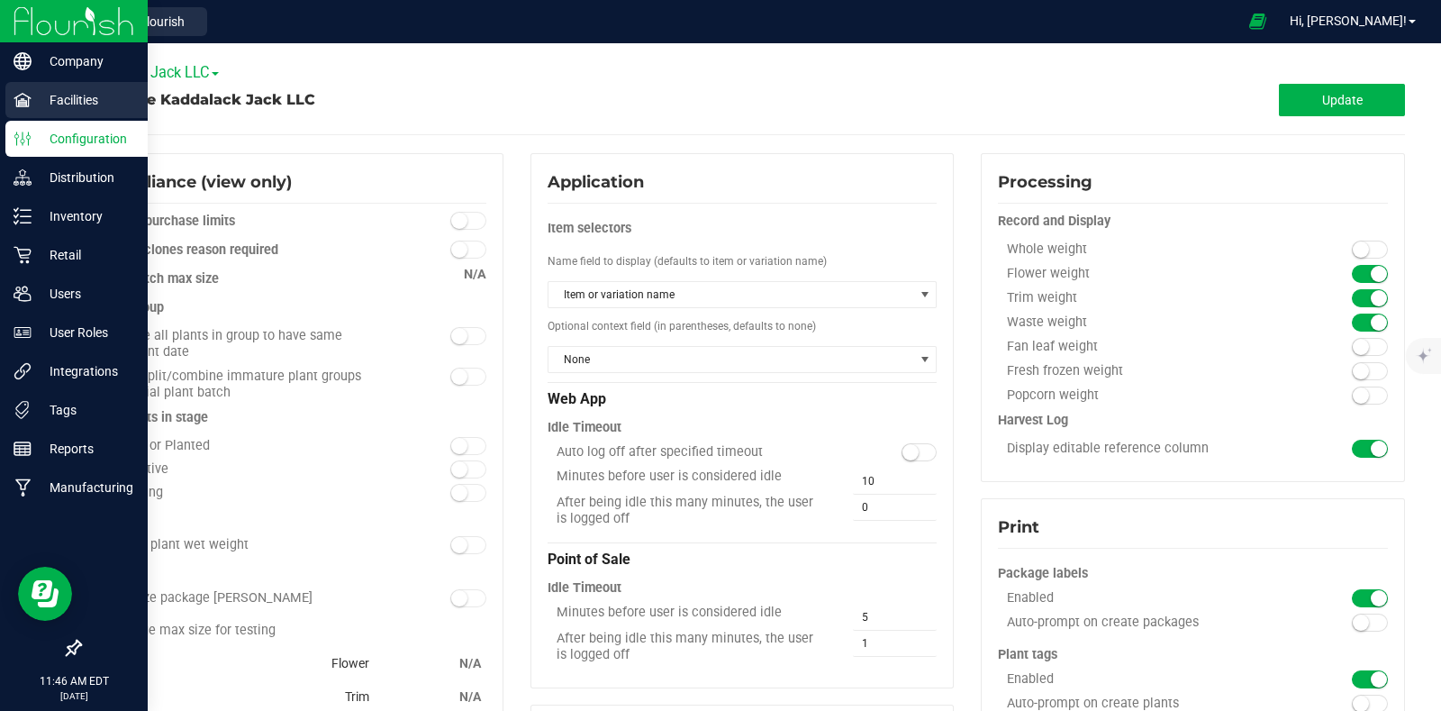
click at [84, 103] on p "Facilities" at bounding box center [86, 100] width 108 height 22
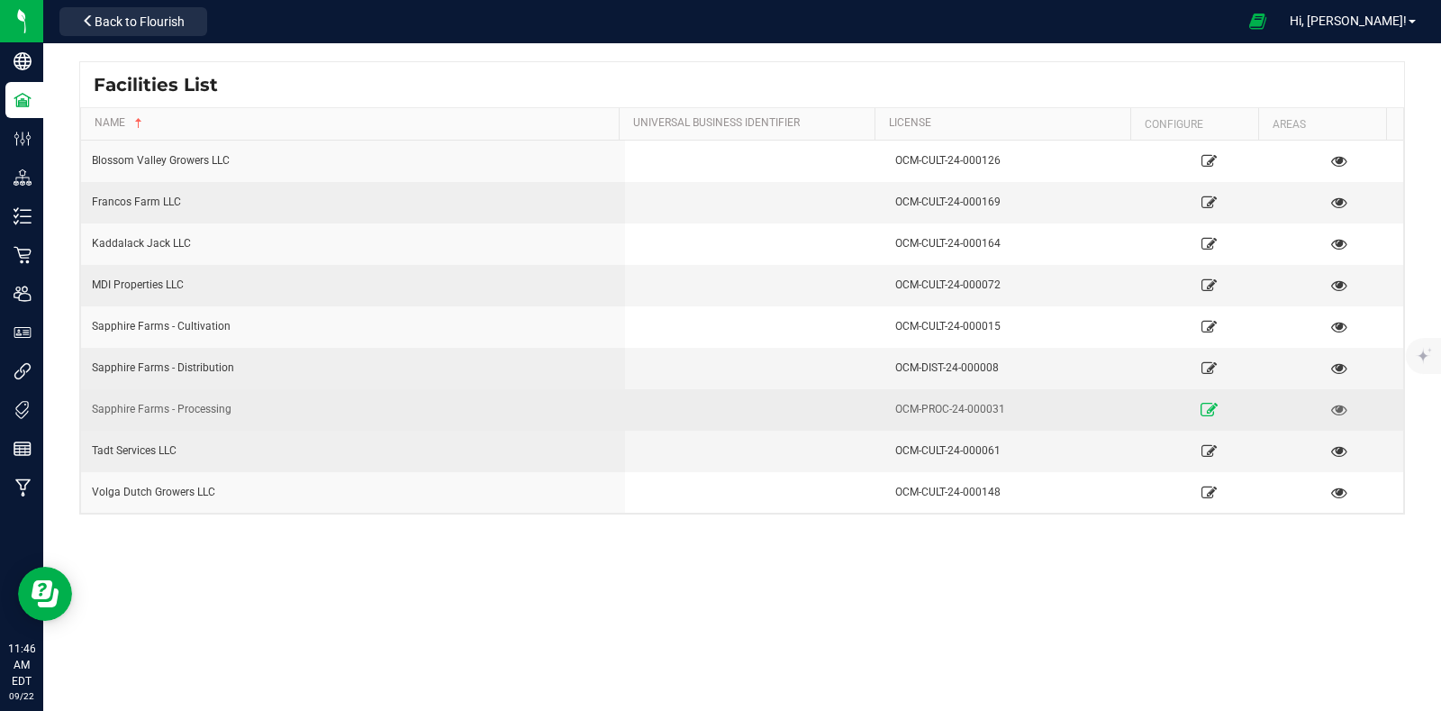
click at [1206, 403] on link at bounding box center [1208, 409] width 119 height 29
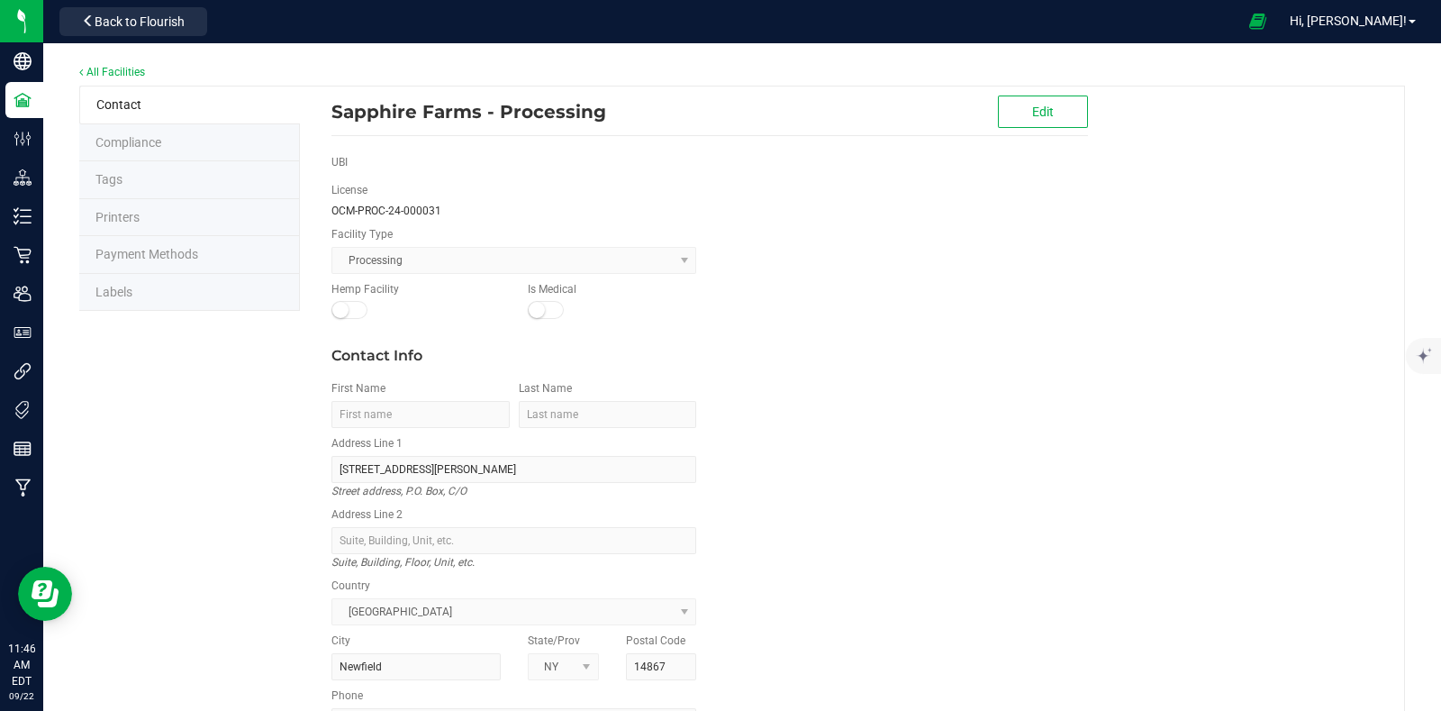
click at [118, 295] on span "Labels" at bounding box center [113, 292] width 37 height 14
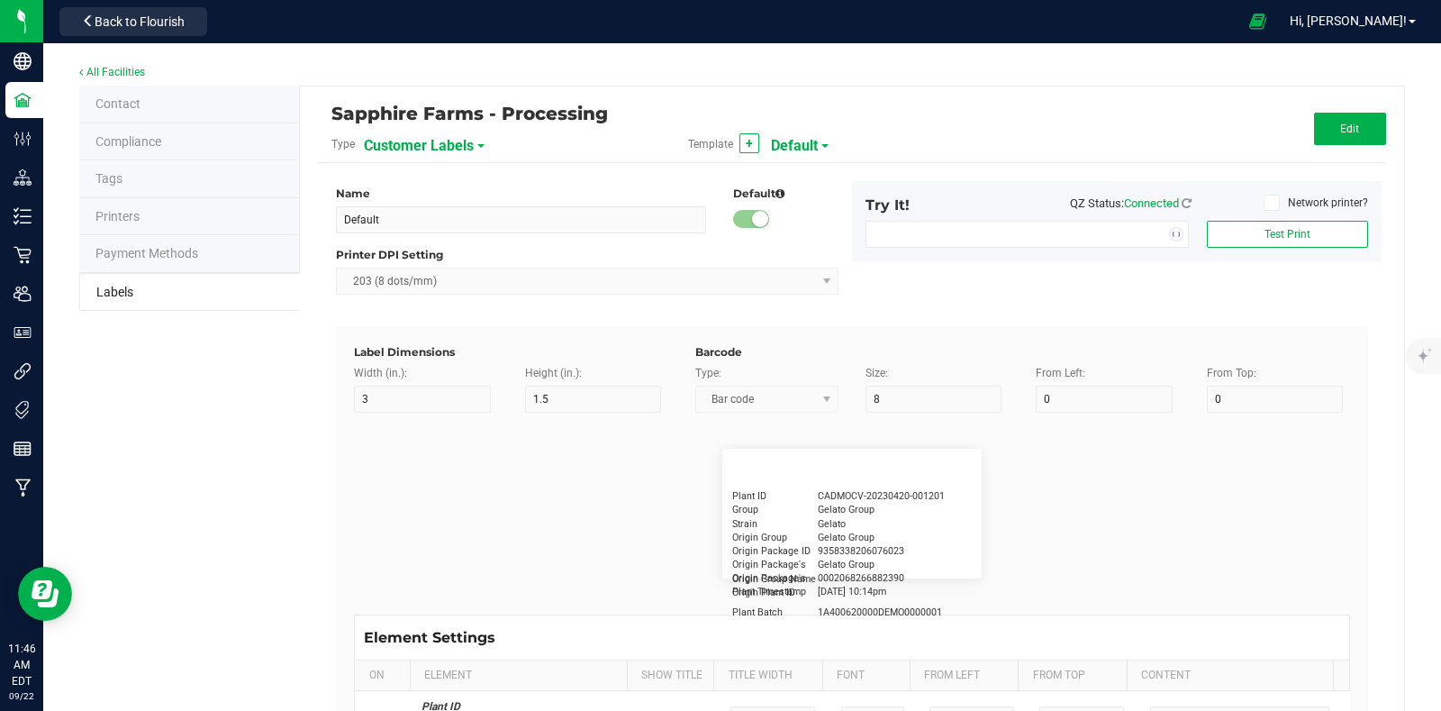
type input "2.25"
type input "1.25"
type input "20"
type input "5"
type input "Customer"
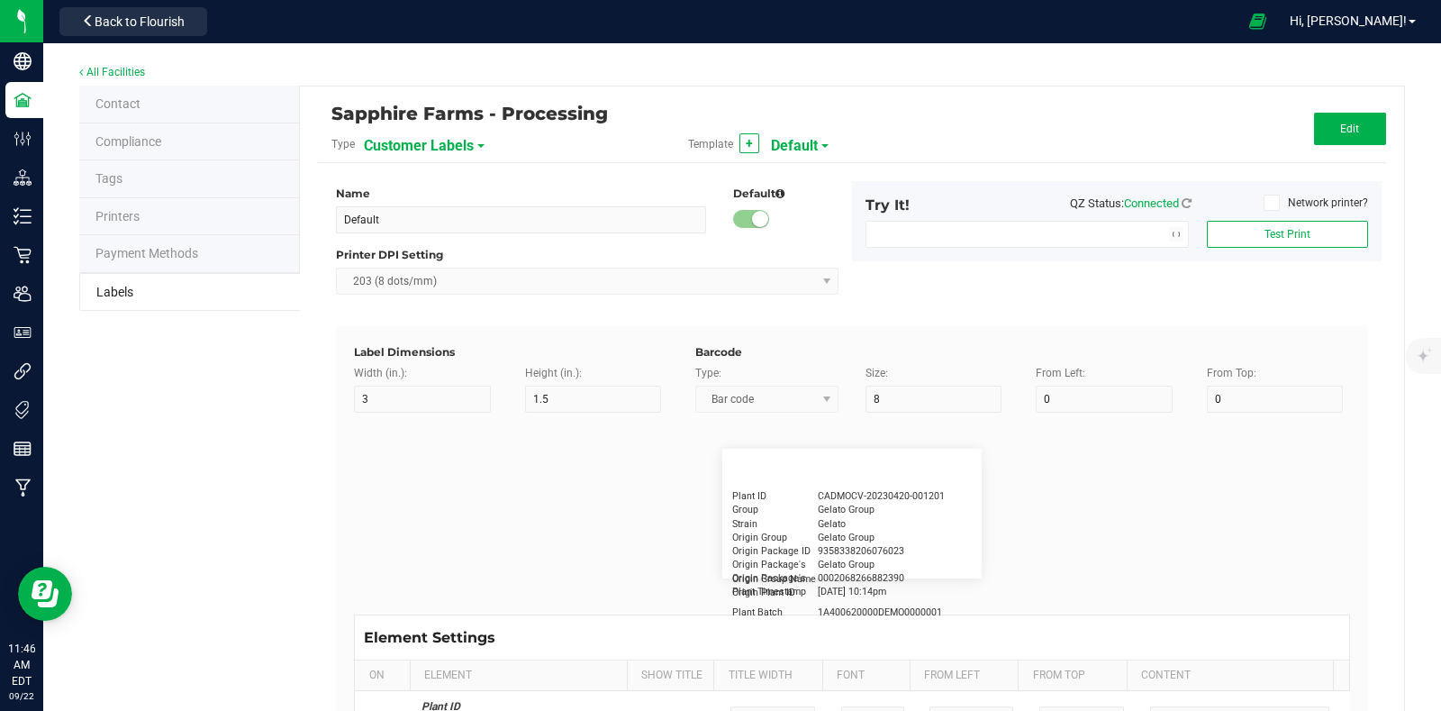
type input "15"
type input "5"
type input "[PERSON_NAME]"
type input "Product"
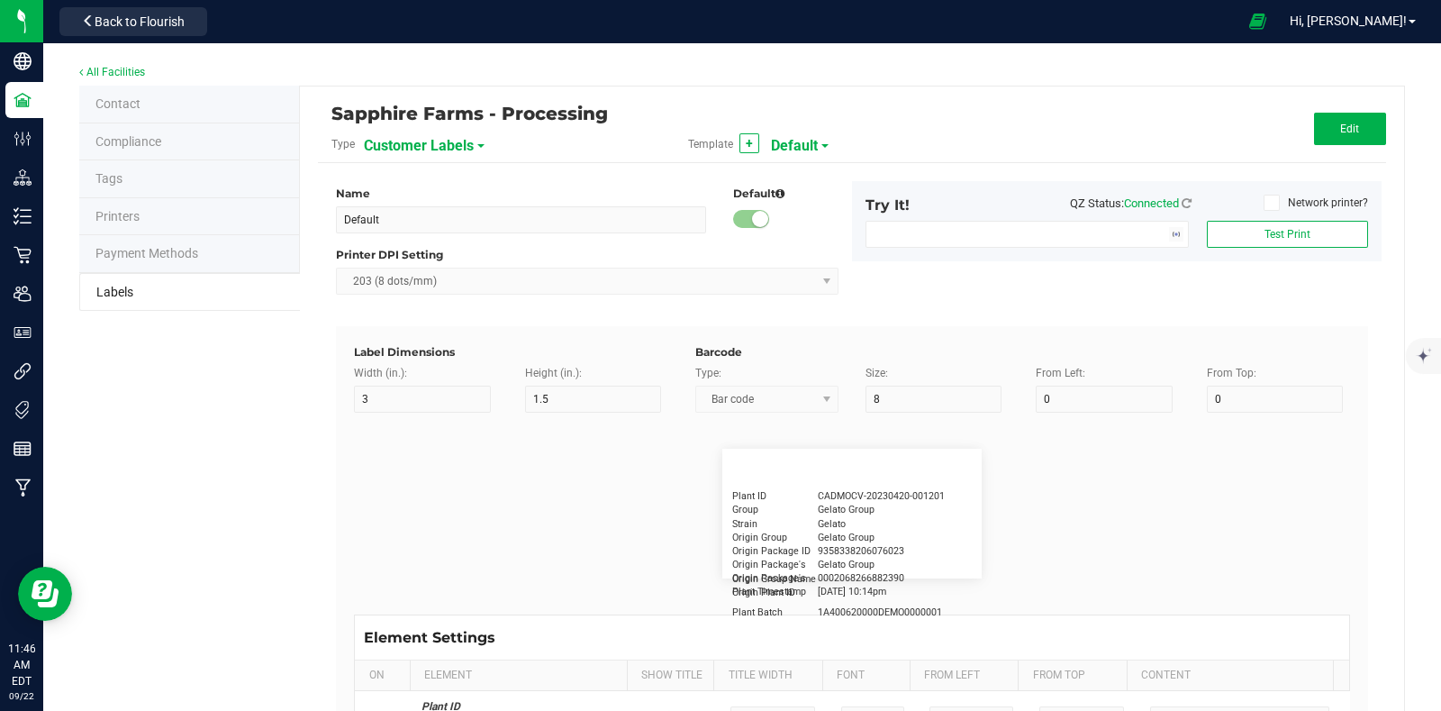
type input "15"
type input "5"
type input "10"
type input "GSC Oil Tincture"
type input "Qty"
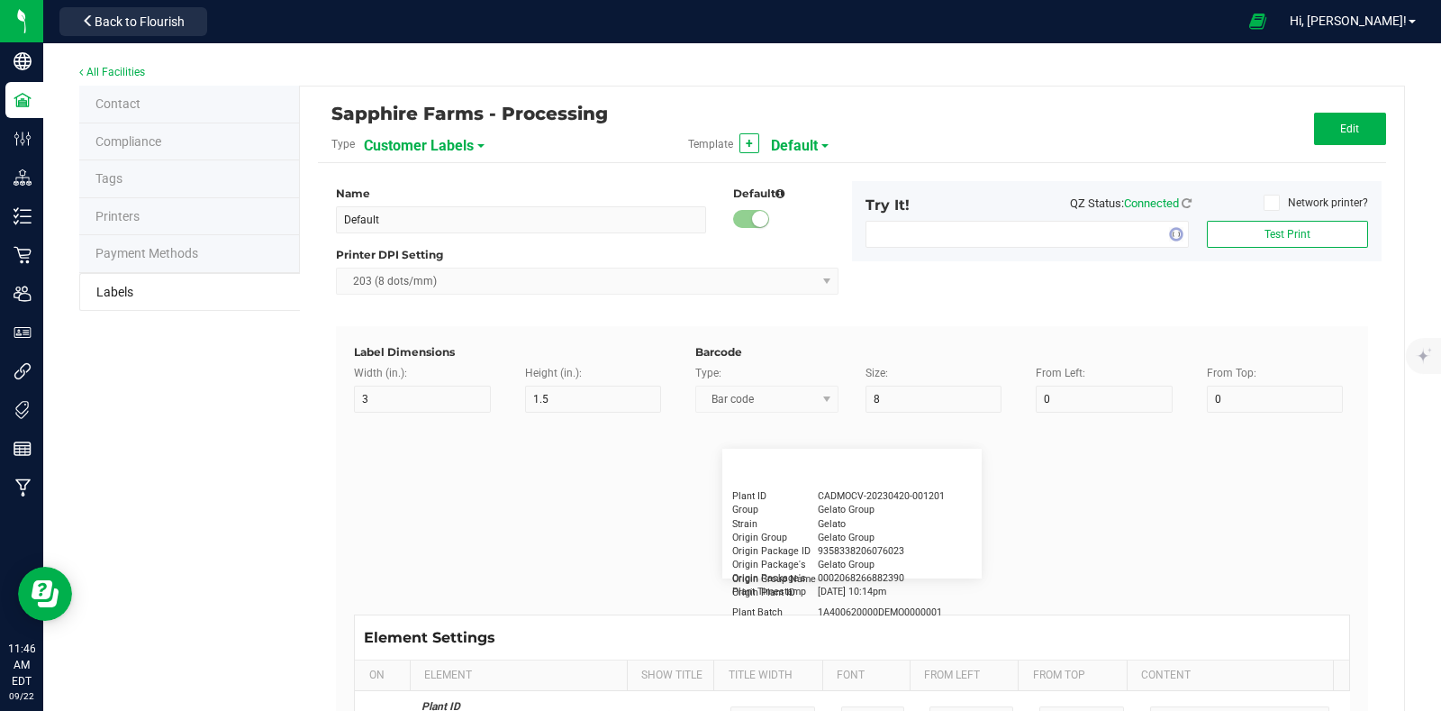
type input "5"
type input "15"
type input "3 ea"
type input "Physician"
type input "15"
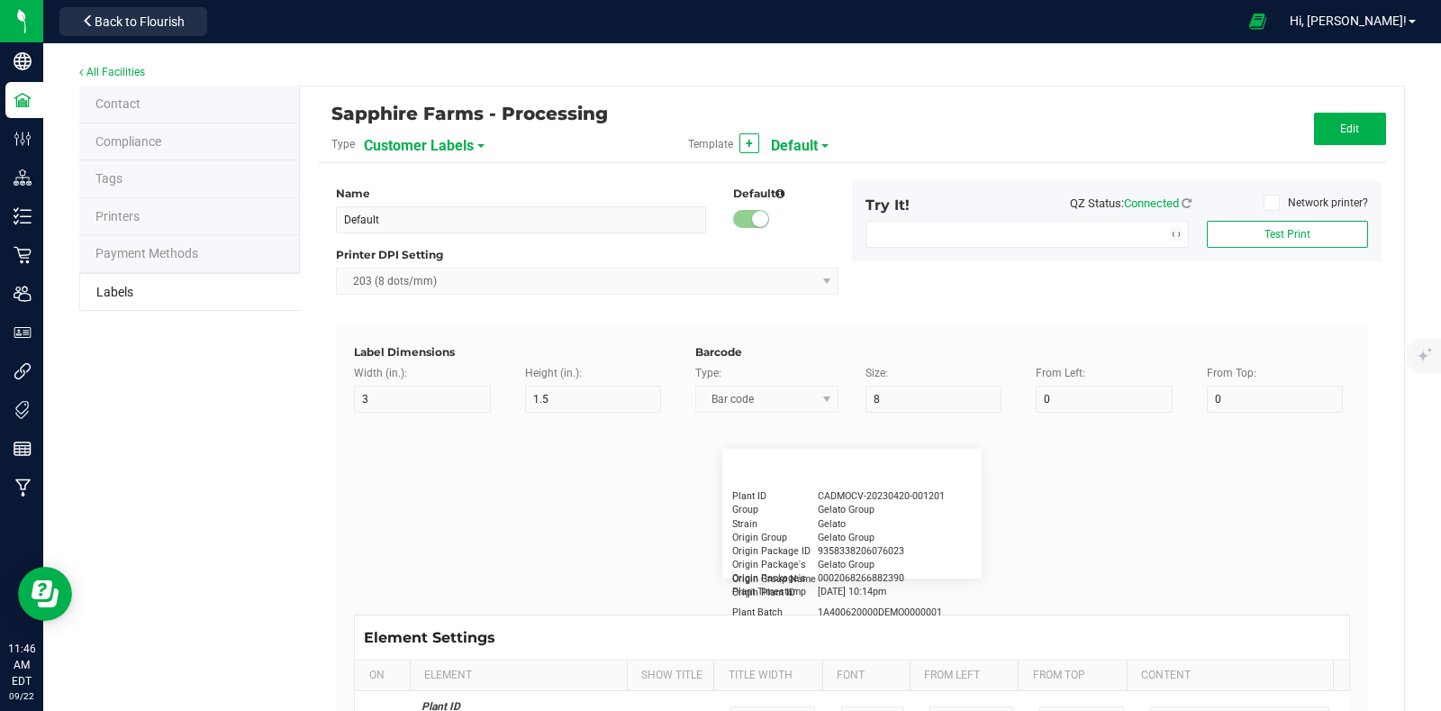
type input "5"
type input "Docfirst Doclast, MD."
type input "Order Date"
type input "15"
type input "5"
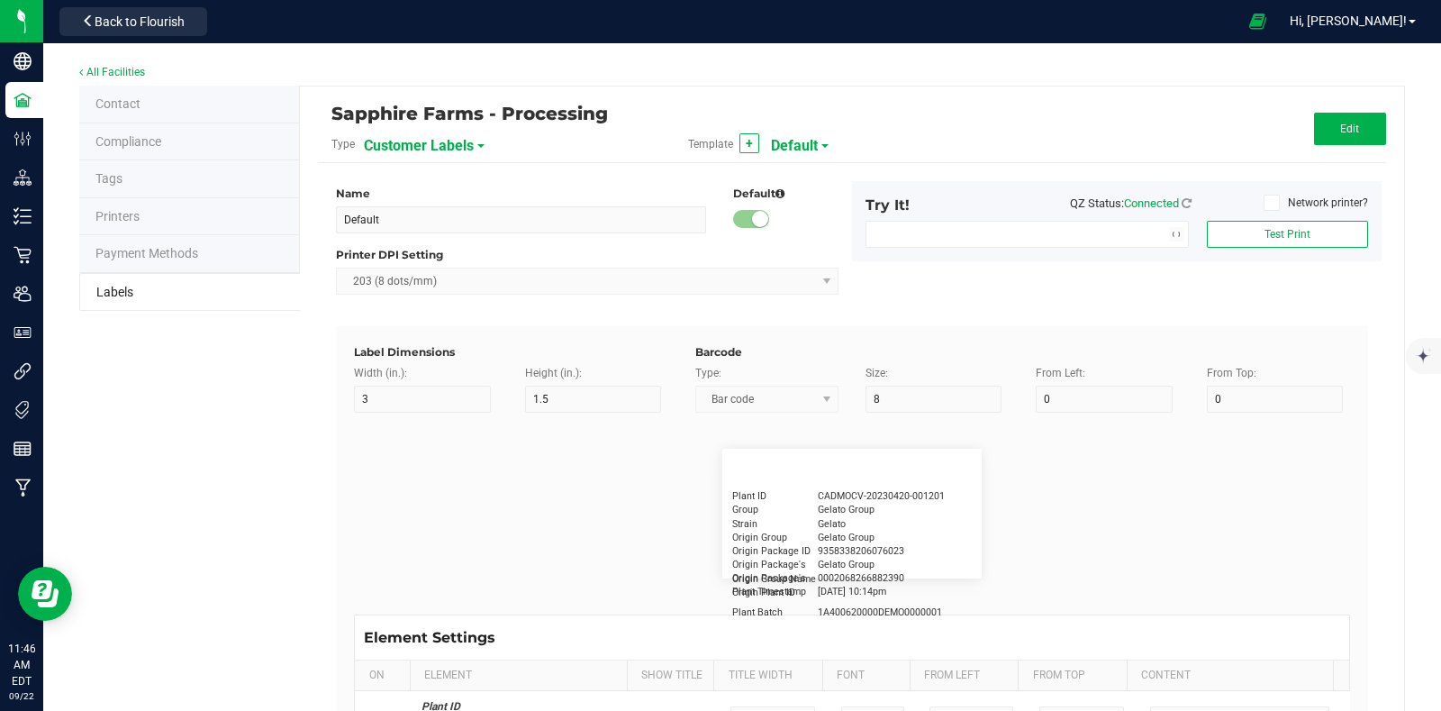
type input "25"
type input "[DATE] 1:17 pm"
type input "Package ID"
type input "15"
type input "5"
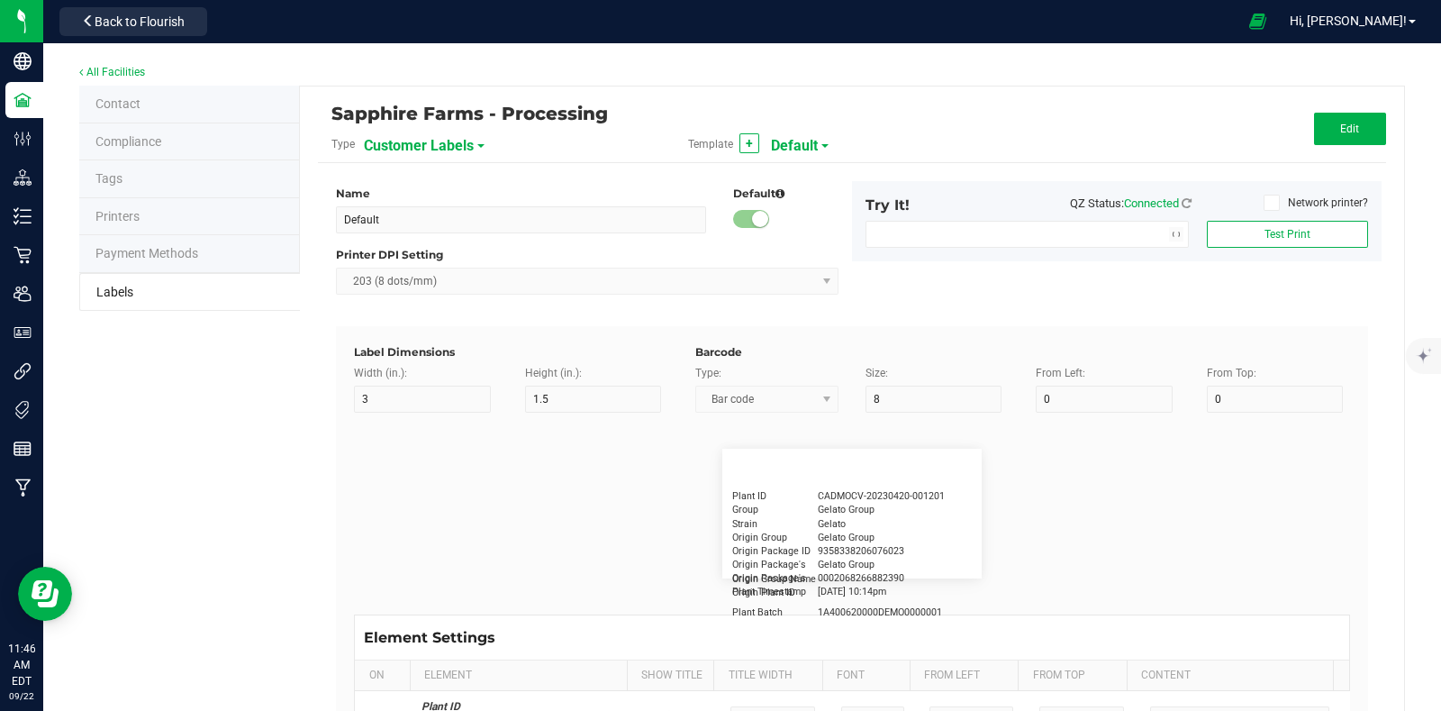
type input "10"
type input "CADMODS-20230420-096"
type input "Lot Number"
type input "15"
type input "5"
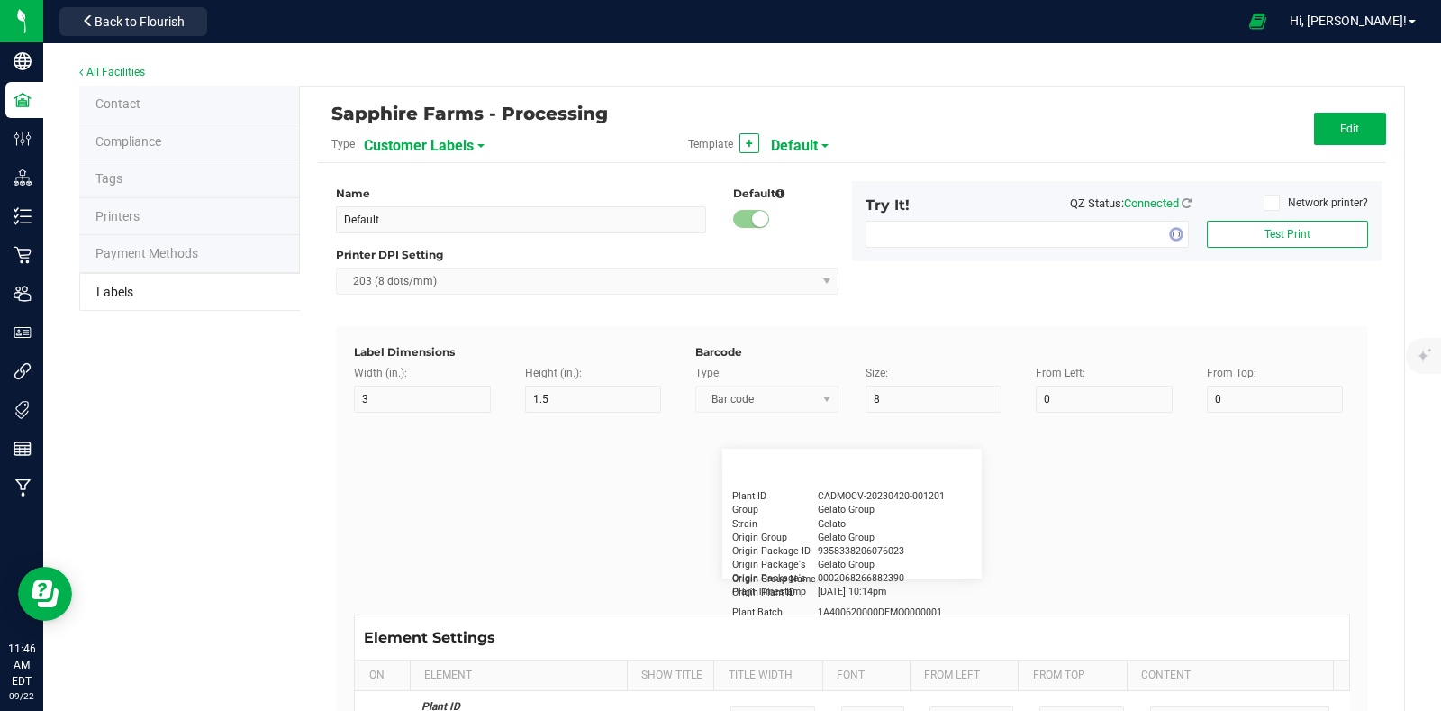
type input "10"
type input "LOTPXGDP-0912"
type input "Warning"
type input "15"
type input "5"
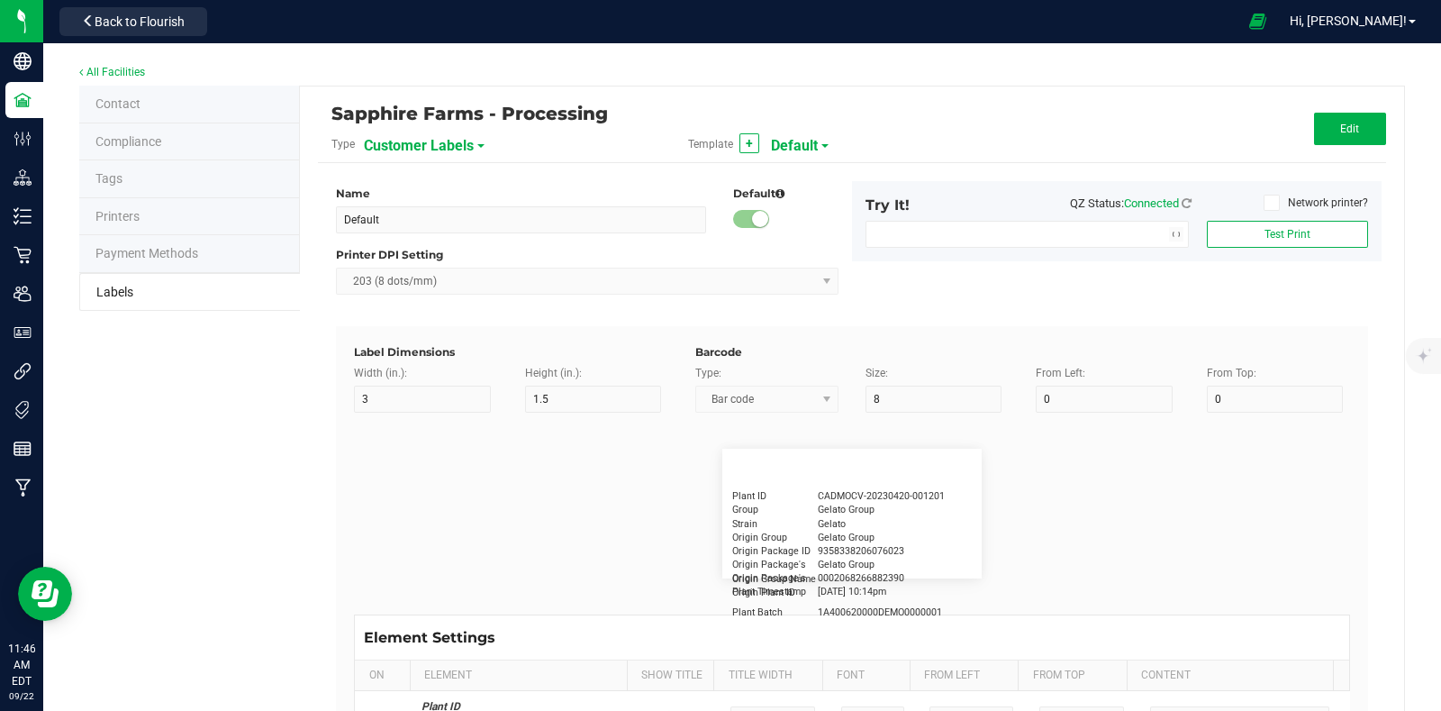
type input "30"
type input "Type Warning Here"
type input "Brand"
type input "15"
type input "5"
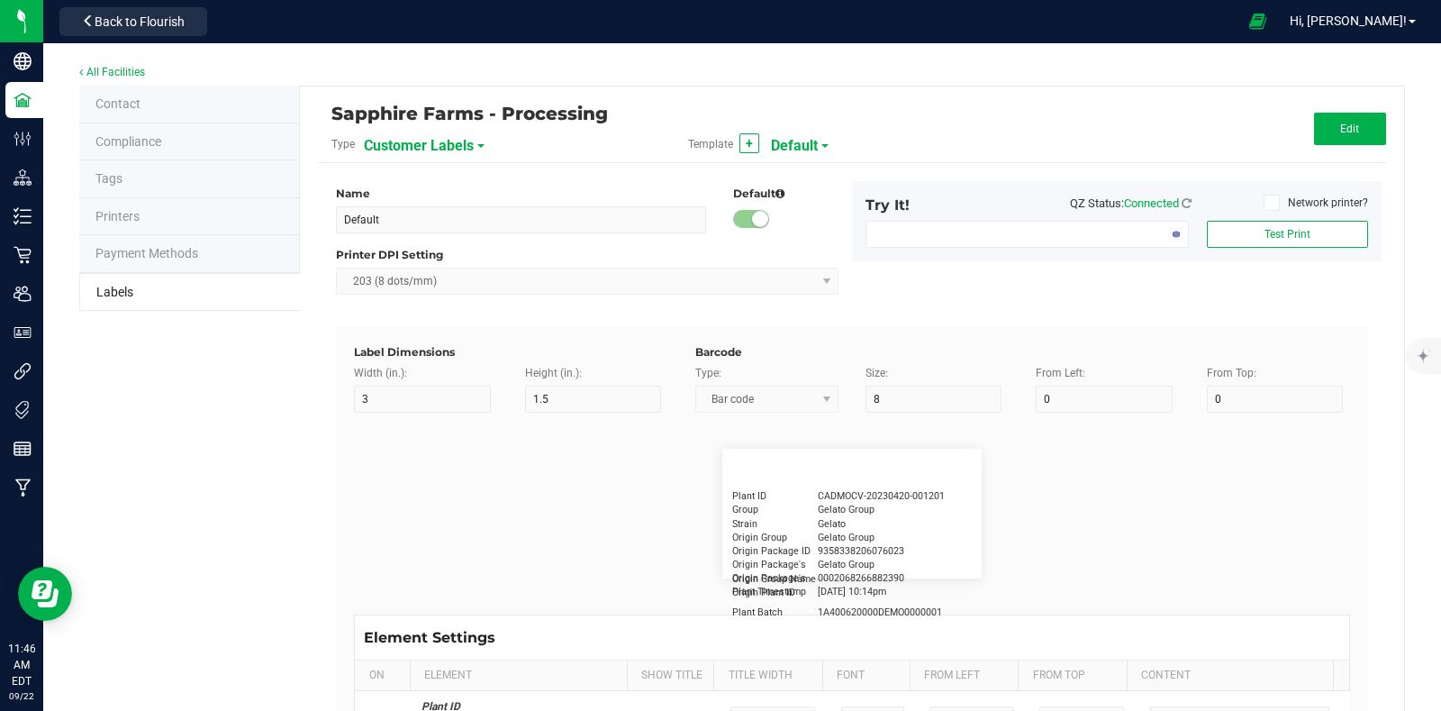
type input "30"
type input "Cannabis Co."
type input "NDC Number"
type input "15"
type input "5"
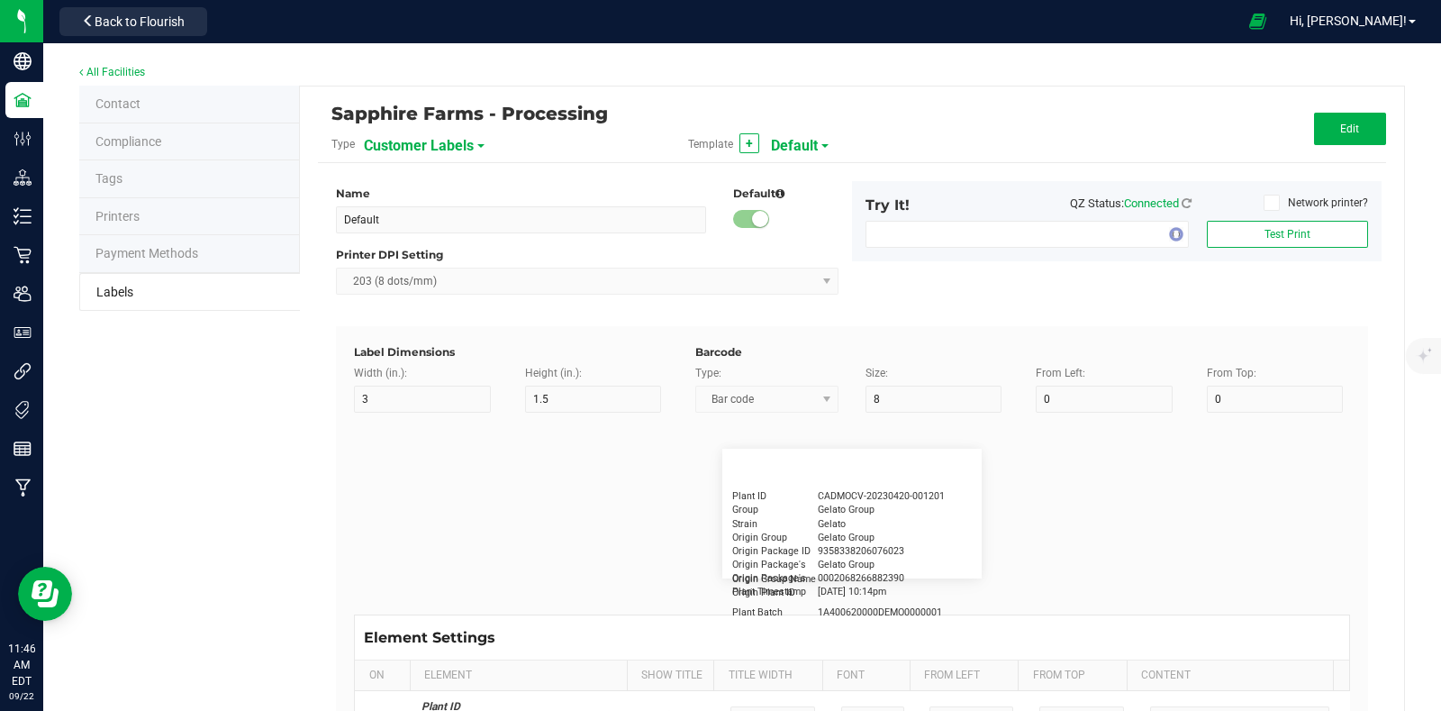
type input "30"
type input "[PHONE_NUMBER]"
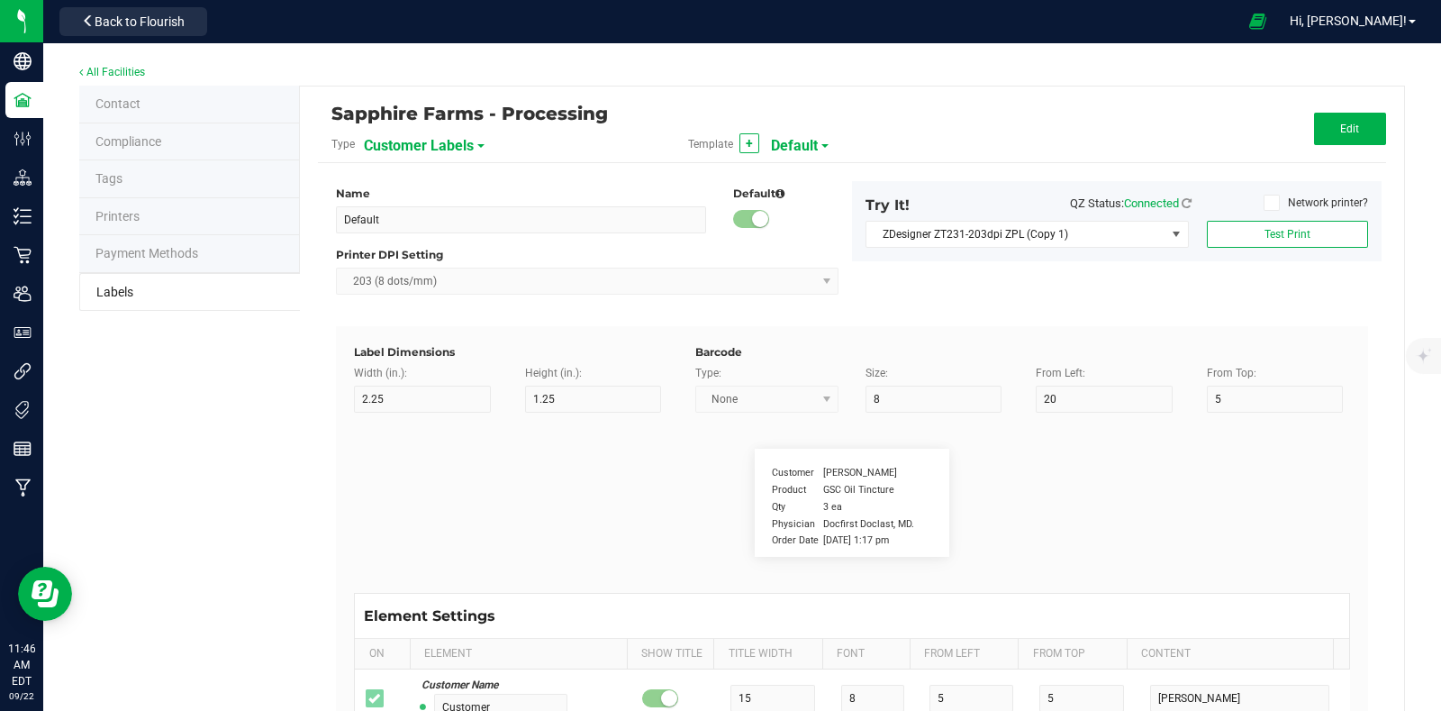
click at [441, 144] on span "Customer Labels" at bounding box center [419, 146] width 110 height 31
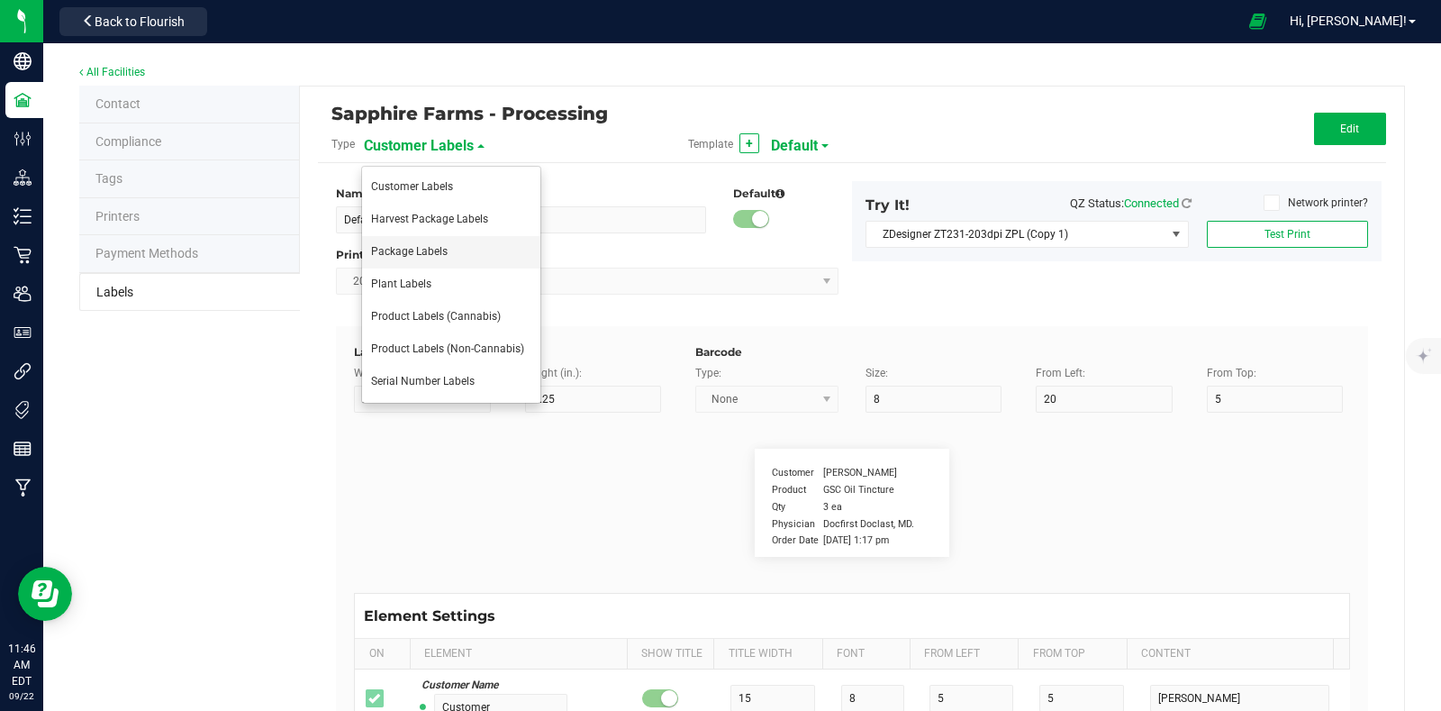
click at [437, 250] on span "Package Labels" at bounding box center [409, 251] width 77 height 13
type input "2"
type input "1"
type input "10"
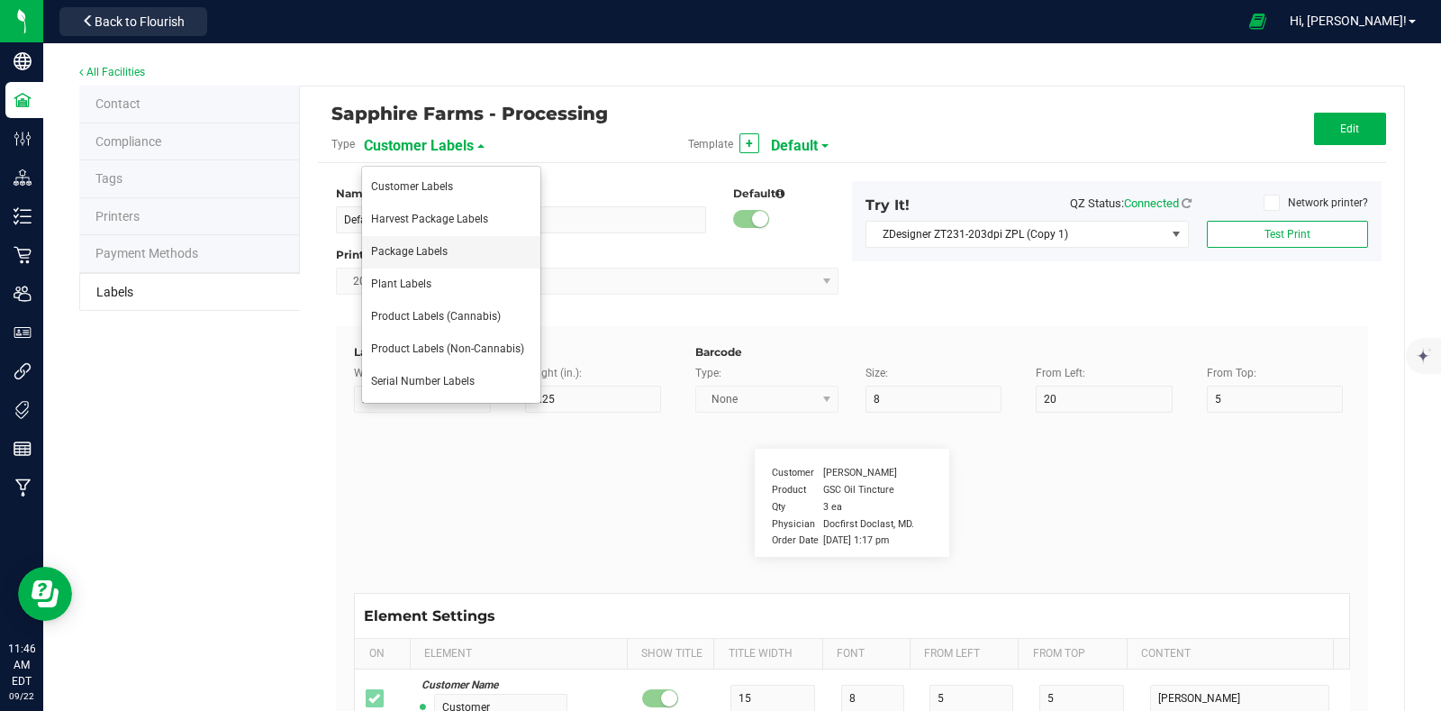
type input "Package ID"
type input "25"
type input "15"
type input "CADMODS-20200420-096"
type input "SKU Name"
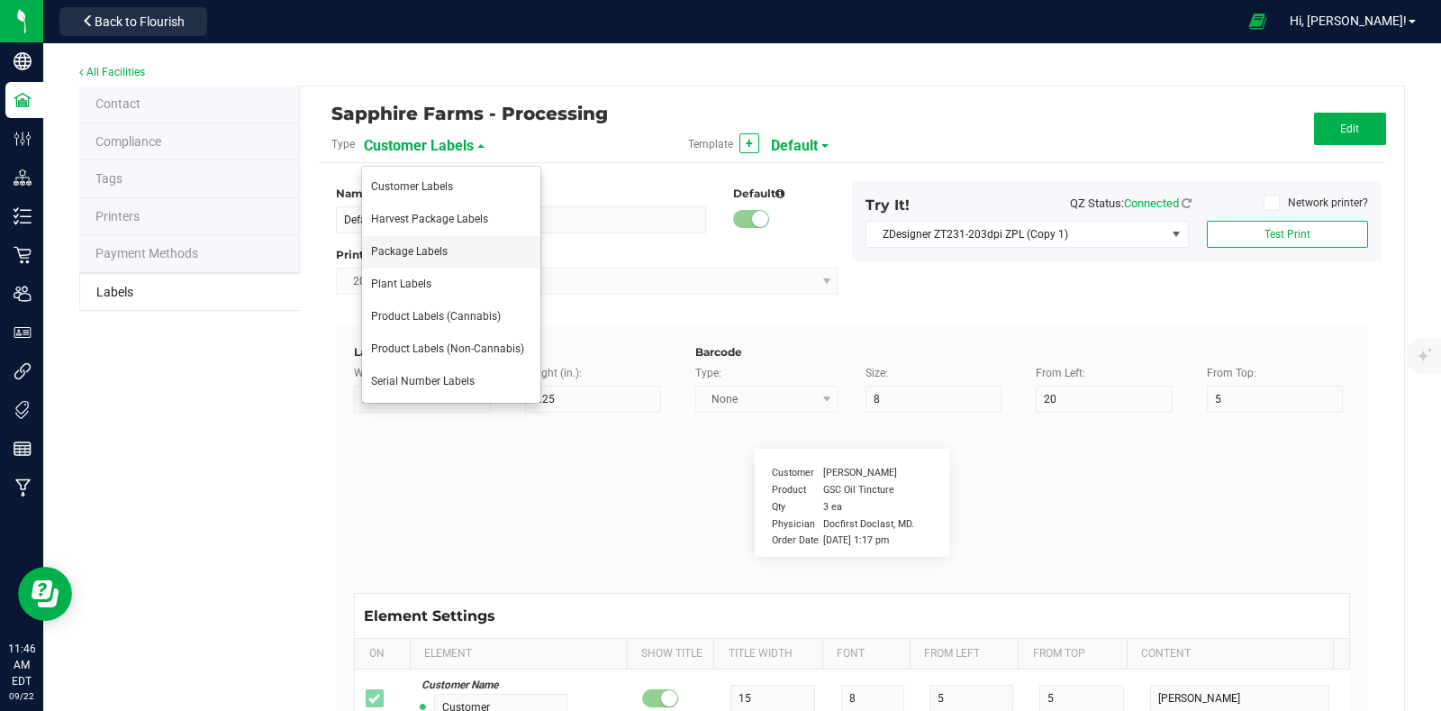
type input "25"
type input "18"
type input "Gelato Pen"
type input "Size"
type input "25"
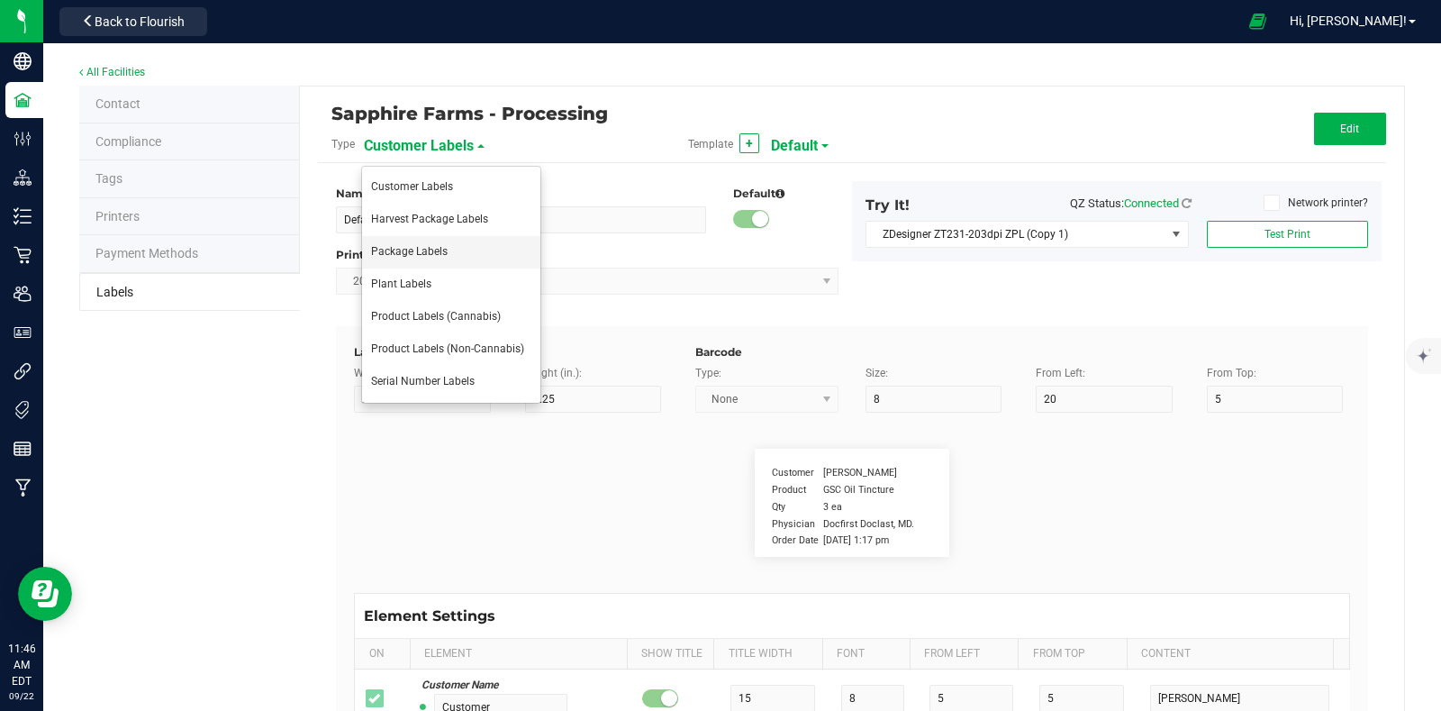
type input "21"
type input "44 ea"
type input "SKU"
type input "25"
type input "24"
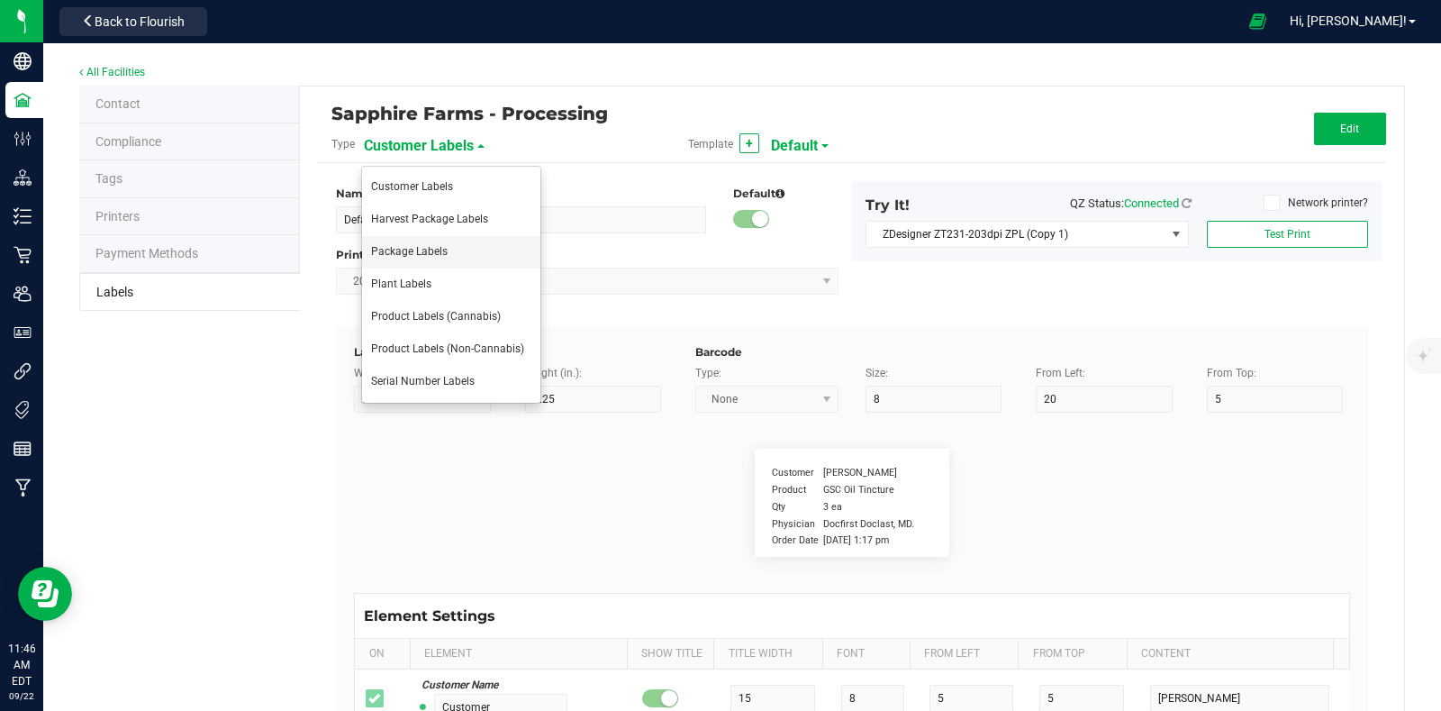
type input "42P017"
type input "Strain"
type input "25"
type input "10"
type input "15"
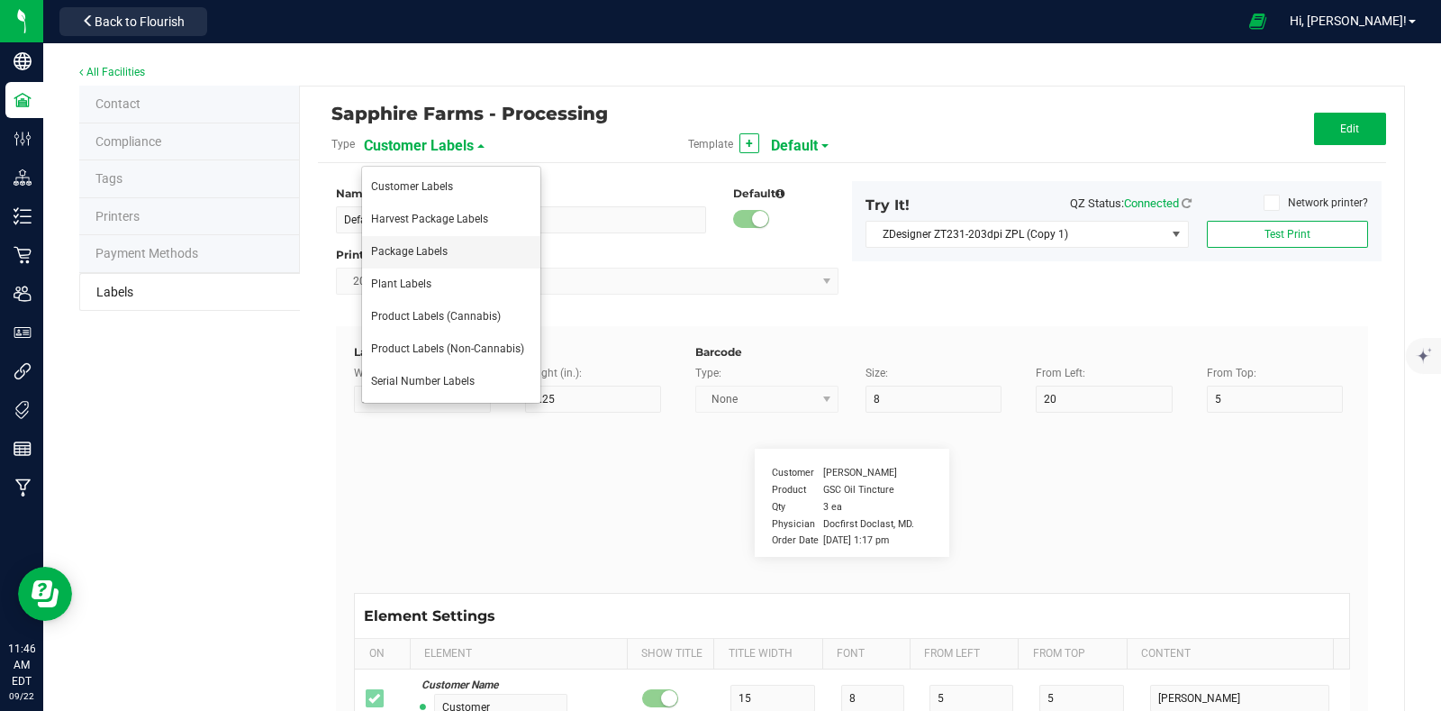
type input "Gelato"
type input "Package Date"
type input "25"
type input "10"
type input "25"
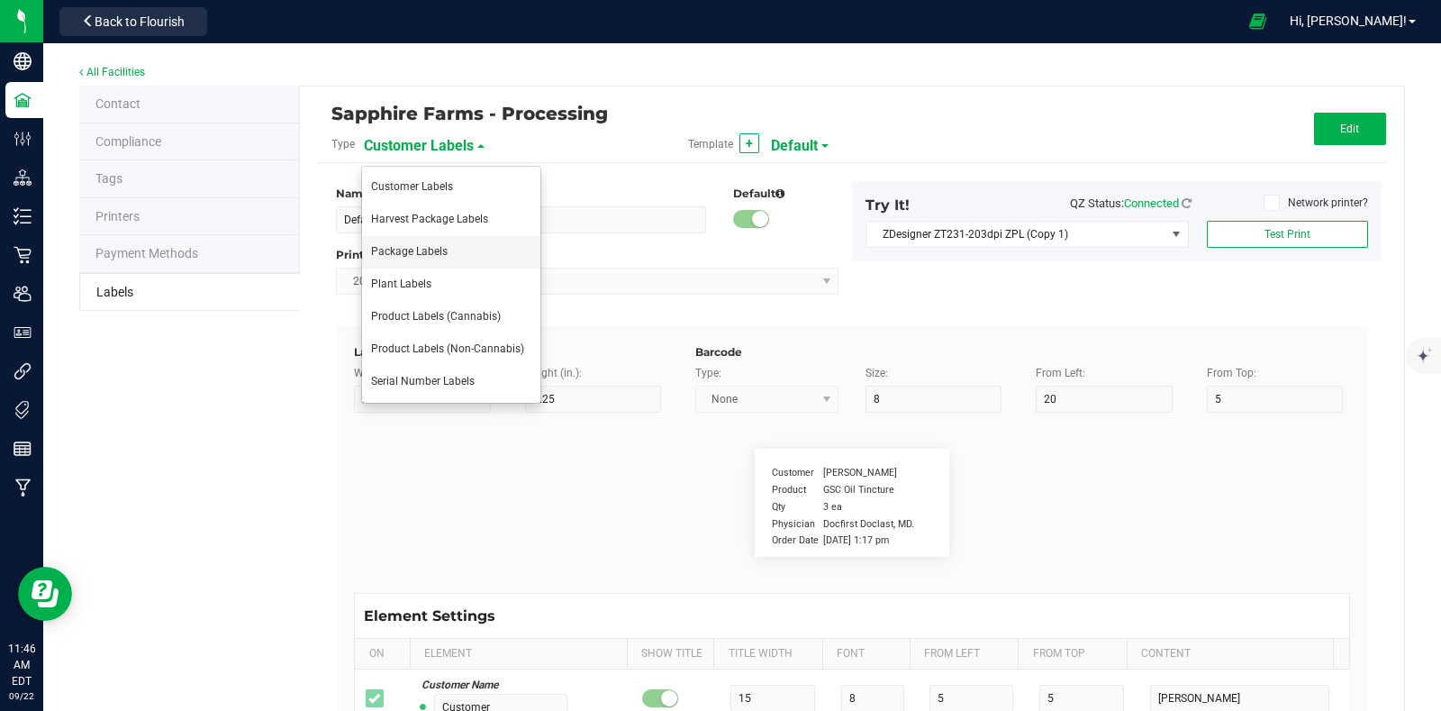
type input "[DATE] 10:14pm"
type input "25"
type input "10"
type input "30"
type input "LOT918234"
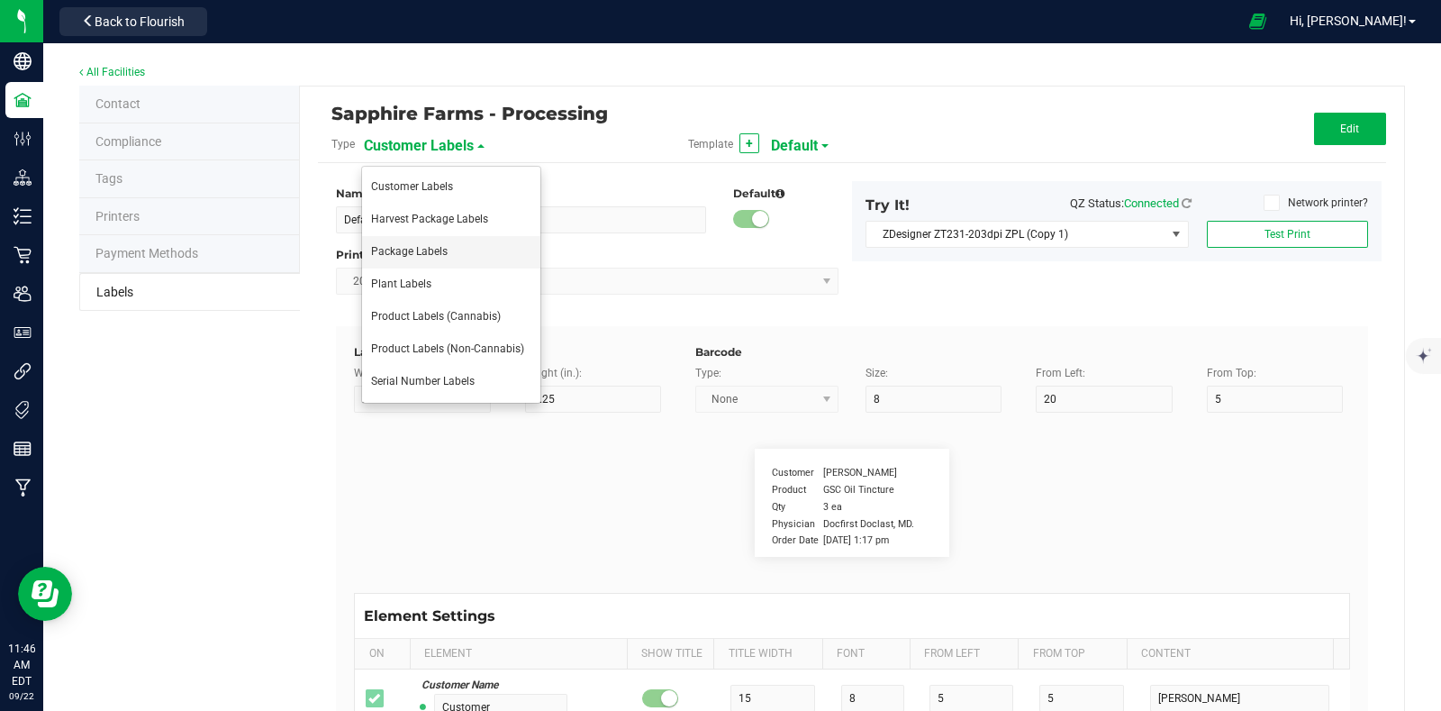
type input "Ref Field 1"
type input "25"
type input "10"
type input "35"
type input "Ref Field 1 Value"
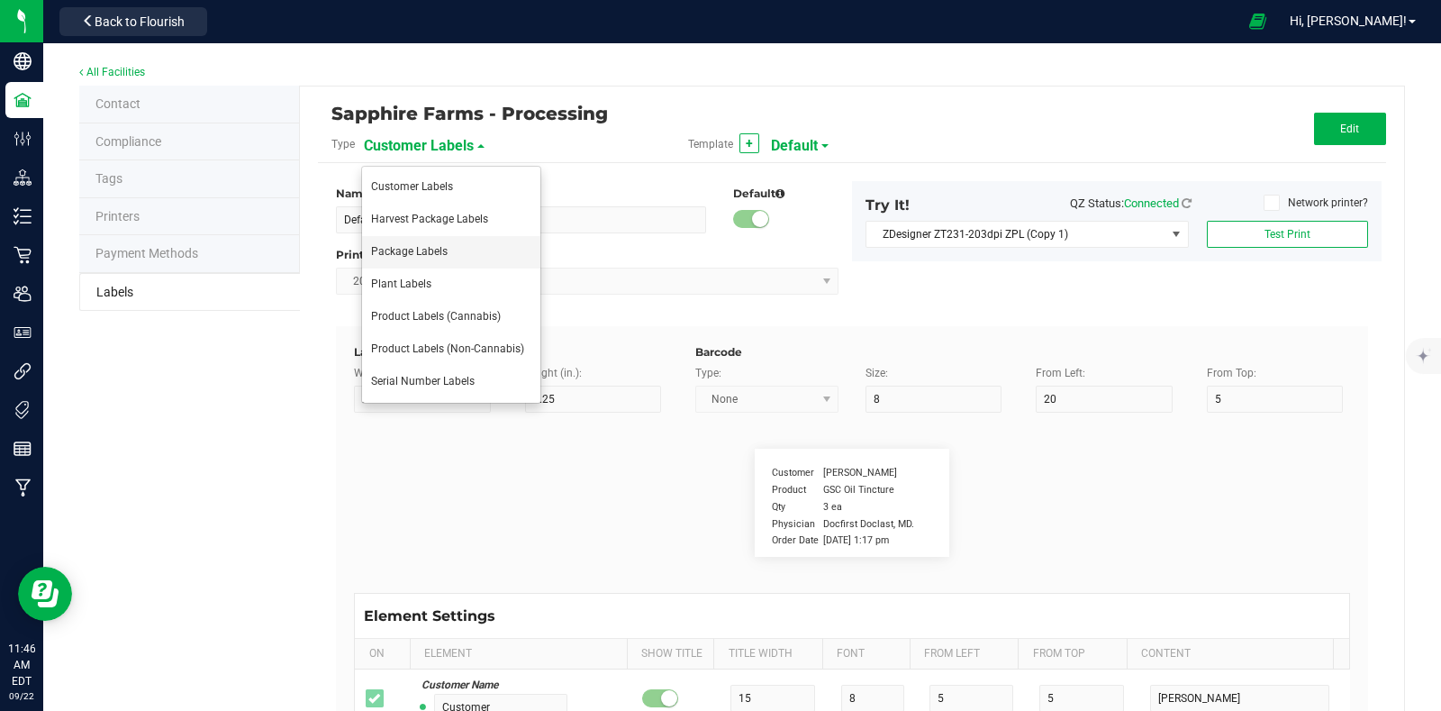
type input "Ref Field 2"
type input "25"
type input "10"
type input "35"
type input "Ref Field 2 Value"
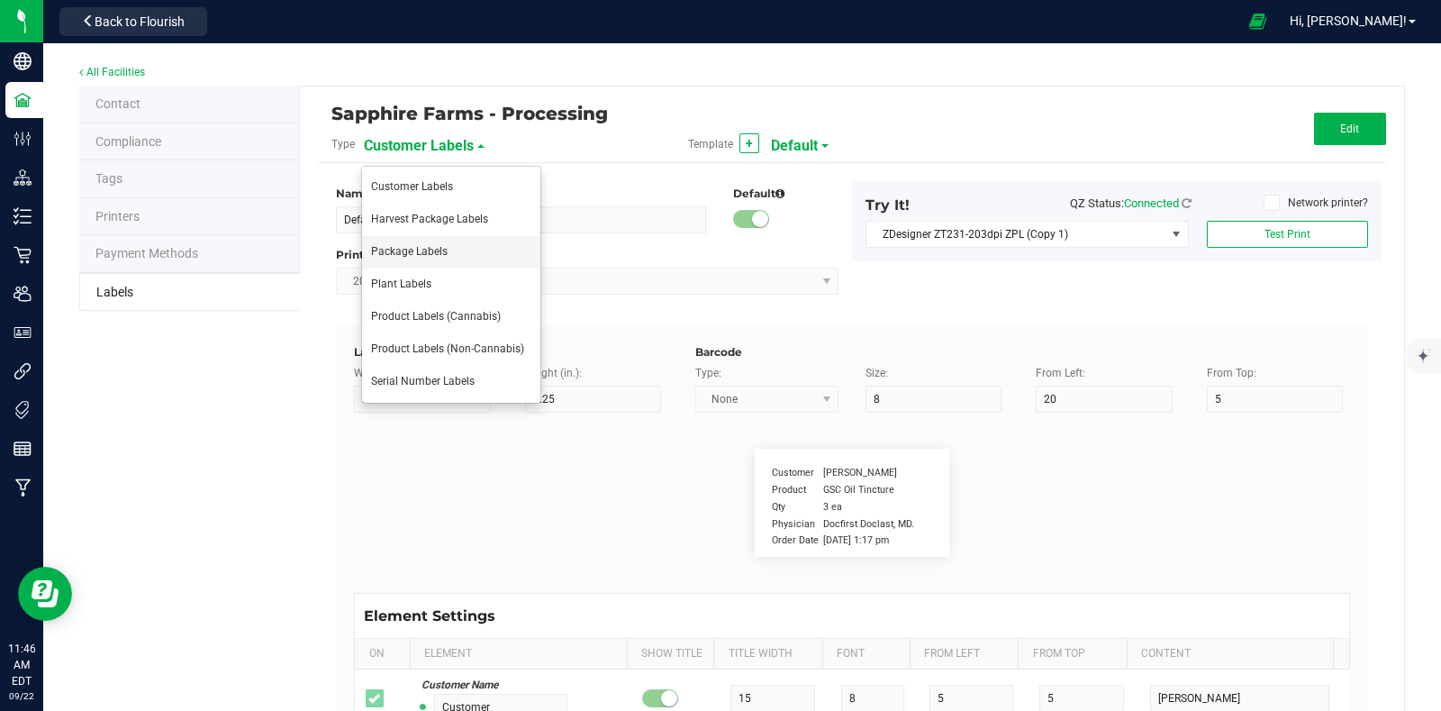
type input "Ref Field 3"
type input "25"
type input "10"
type input "35"
type input "Ref Field 3 Value"
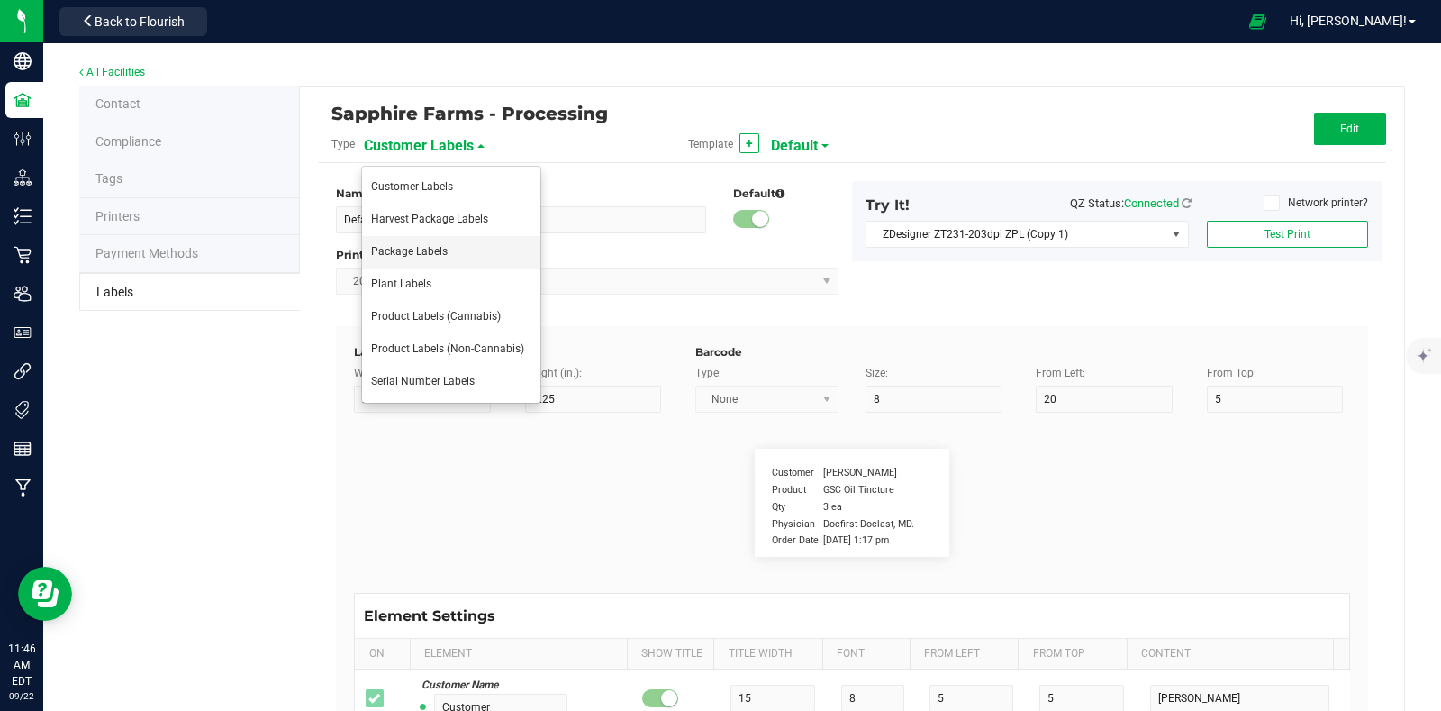
type input "Item Ref Field 1"
type input "25"
type input "10"
type input "35"
type input "Item Ref Field 1 Value"
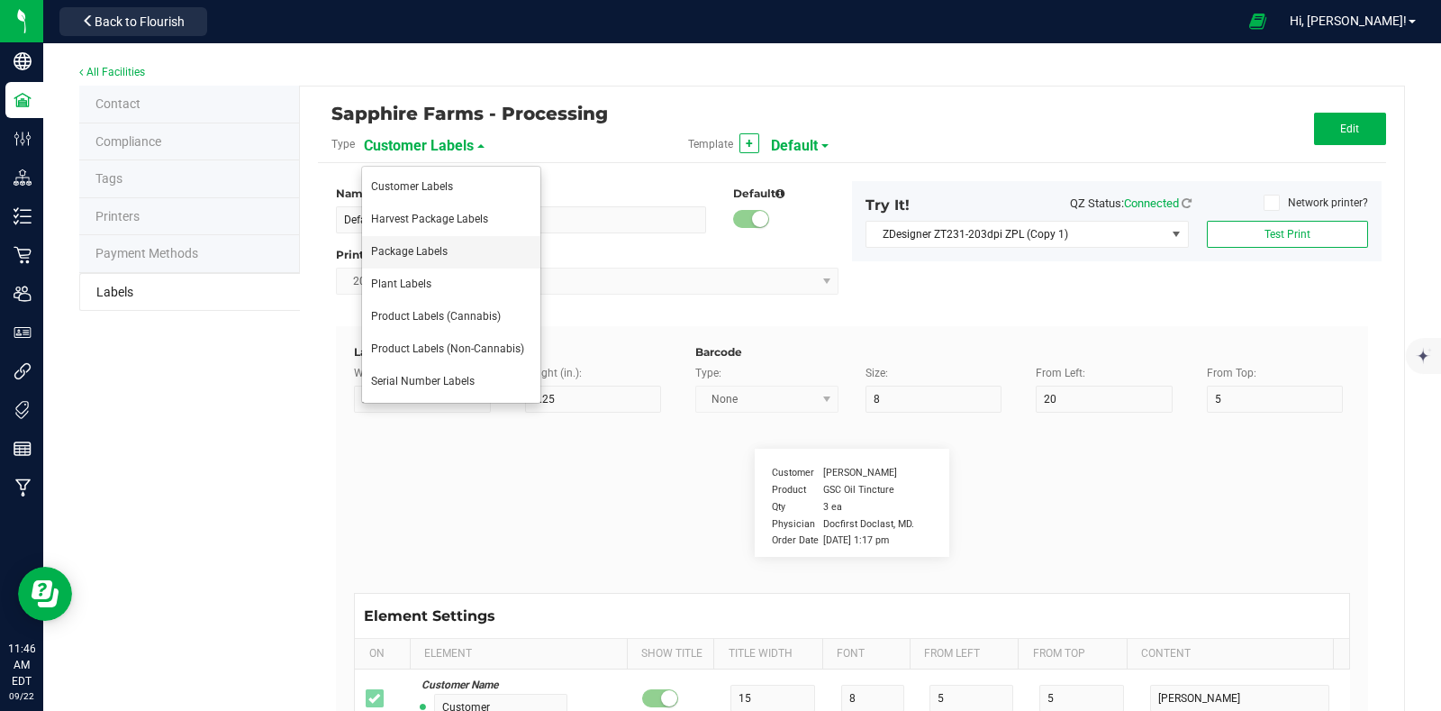
type input "Item Ref Field 2"
type input "25"
type input "10"
type input "35"
type input "Item Ref Field 2 Value"
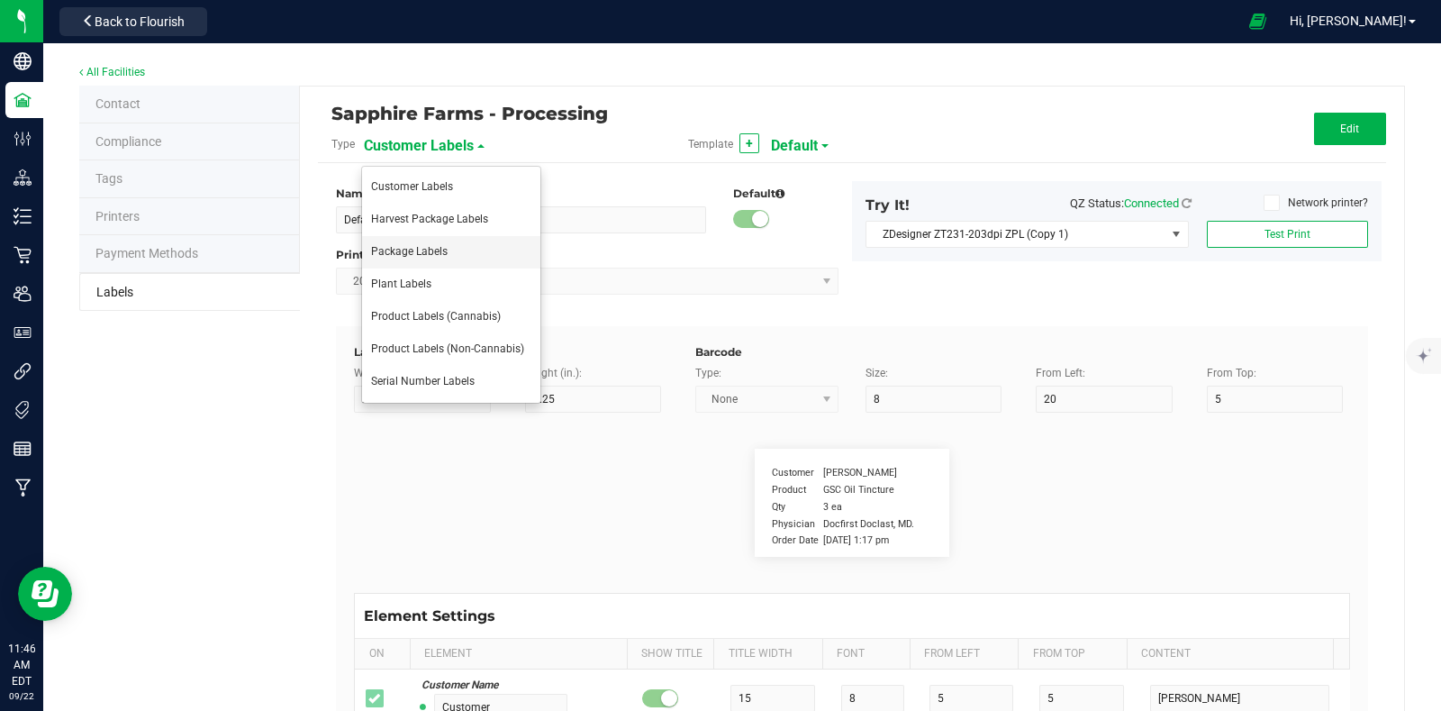
type input "Item Ref Field 3"
type input "25"
type input "10"
type input "35"
type input "Item Ref Field 3 Value"
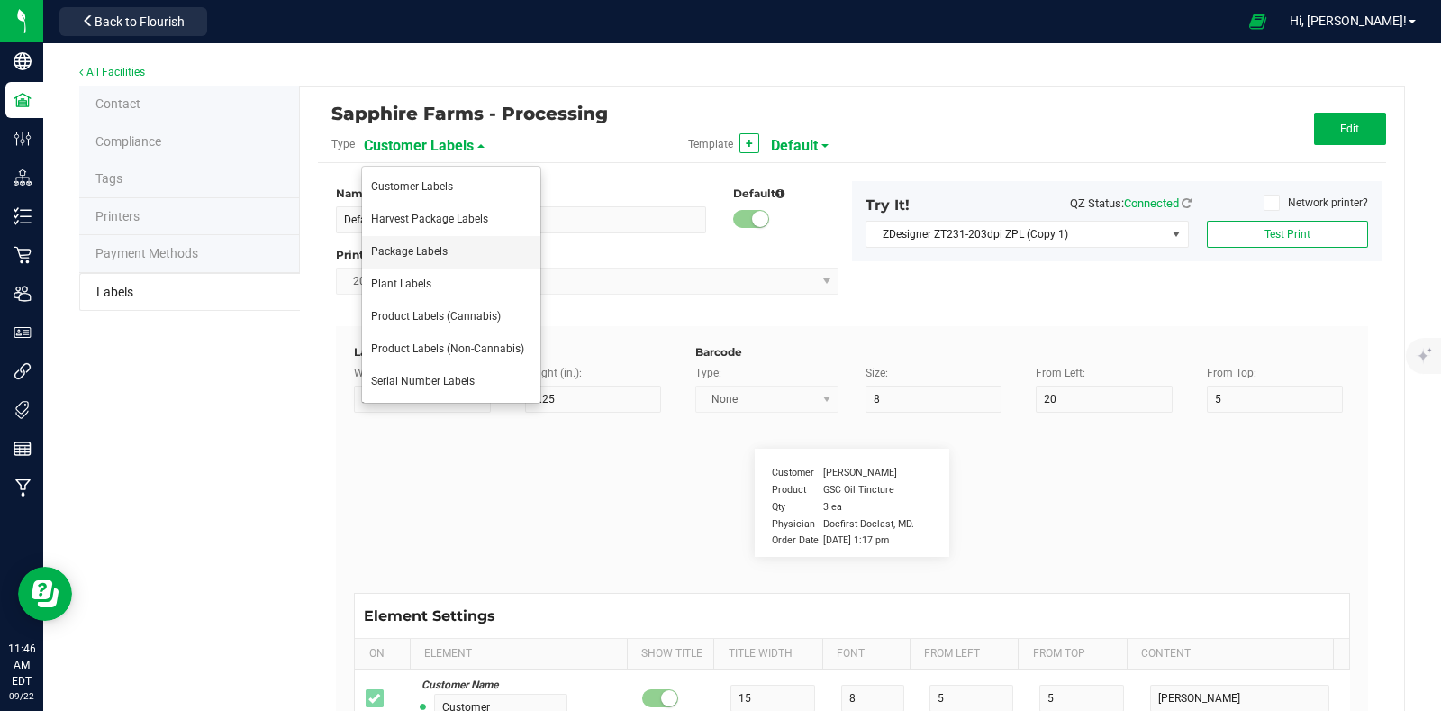
type input "Item Ref Field 4"
type input "25"
type input "10"
type input "35"
type input "Item Ref Field 4 Value"
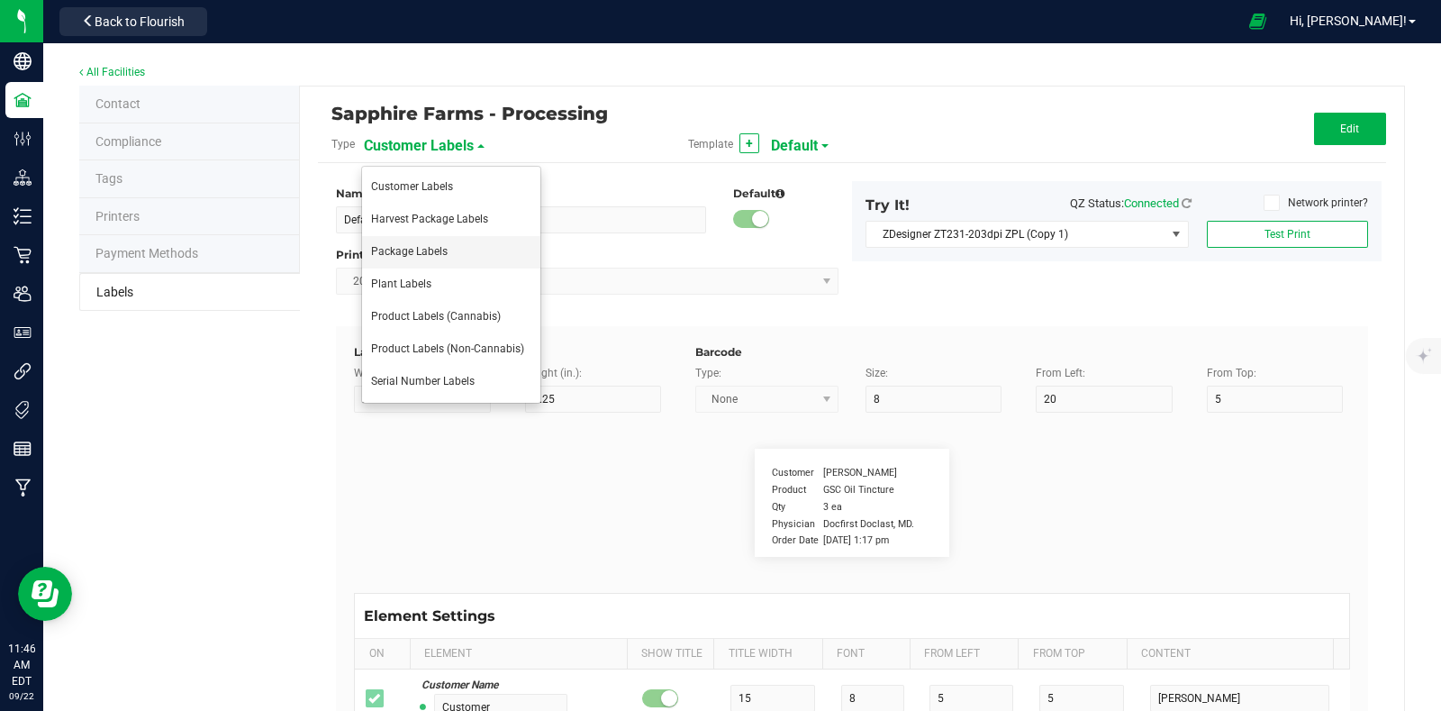
type input "Item Ref Field 5"
type input "25"
type input "10"
type input "35"
type input "Item Ref Field 5 Value"
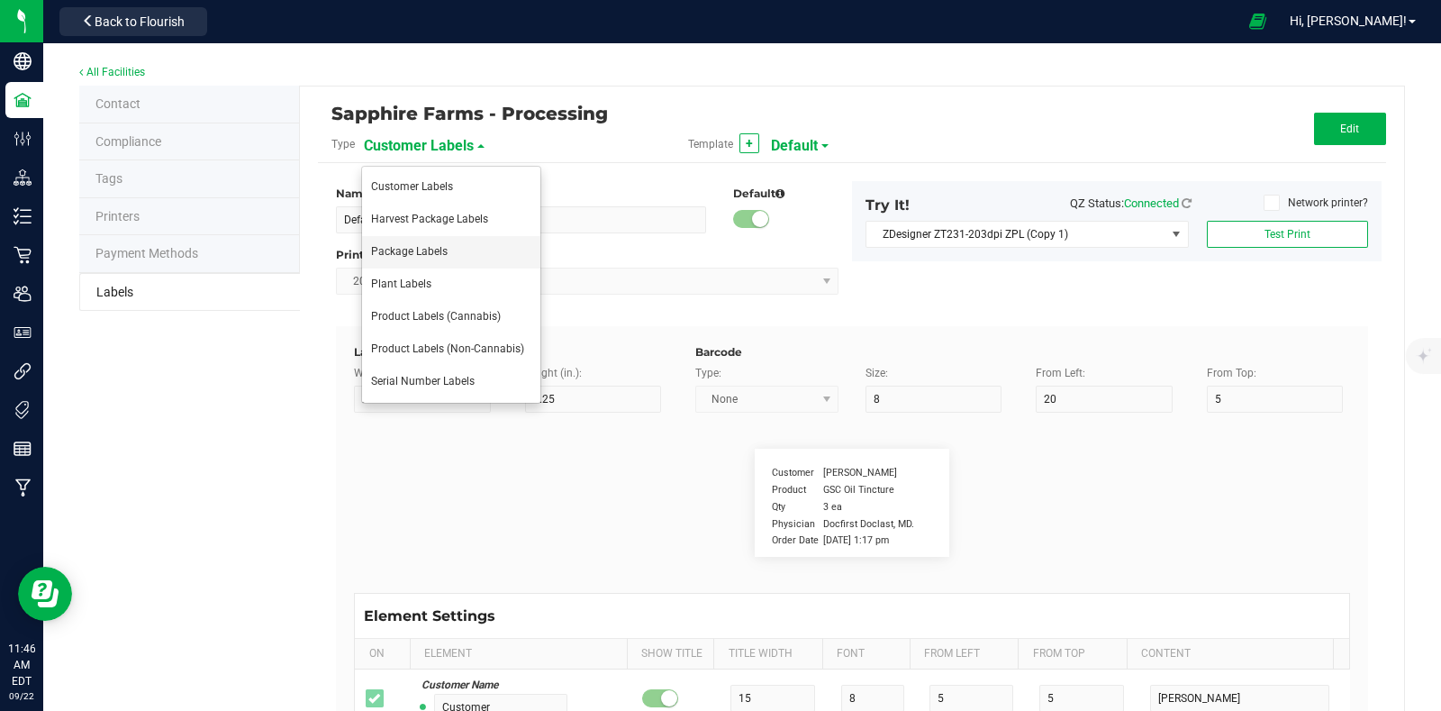
type input "NDC Number"
type input "25"
type input "10"
type input "35"
type input "[PHONE_NUMBER]"
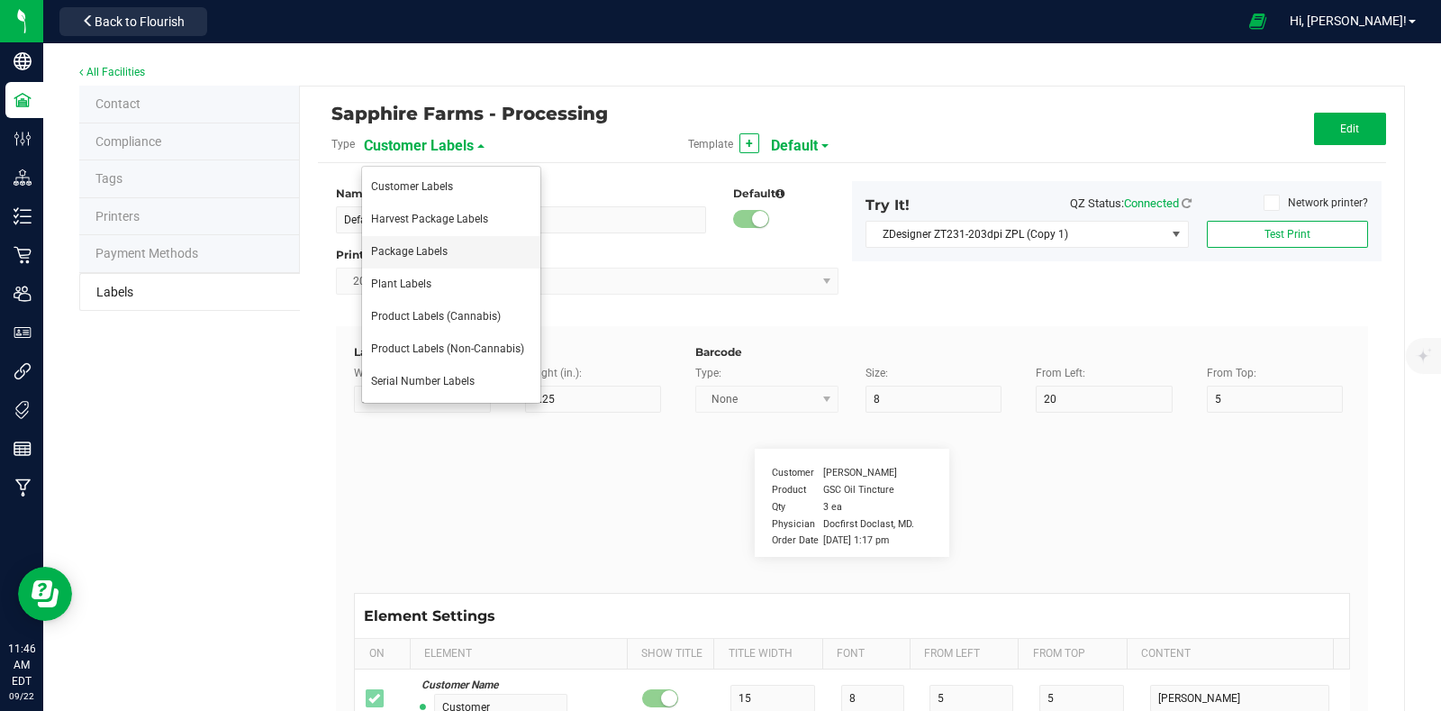
type input "Number of Servings"
type input "25"
type input "10"
type input "35"
type input "4 servings/item"
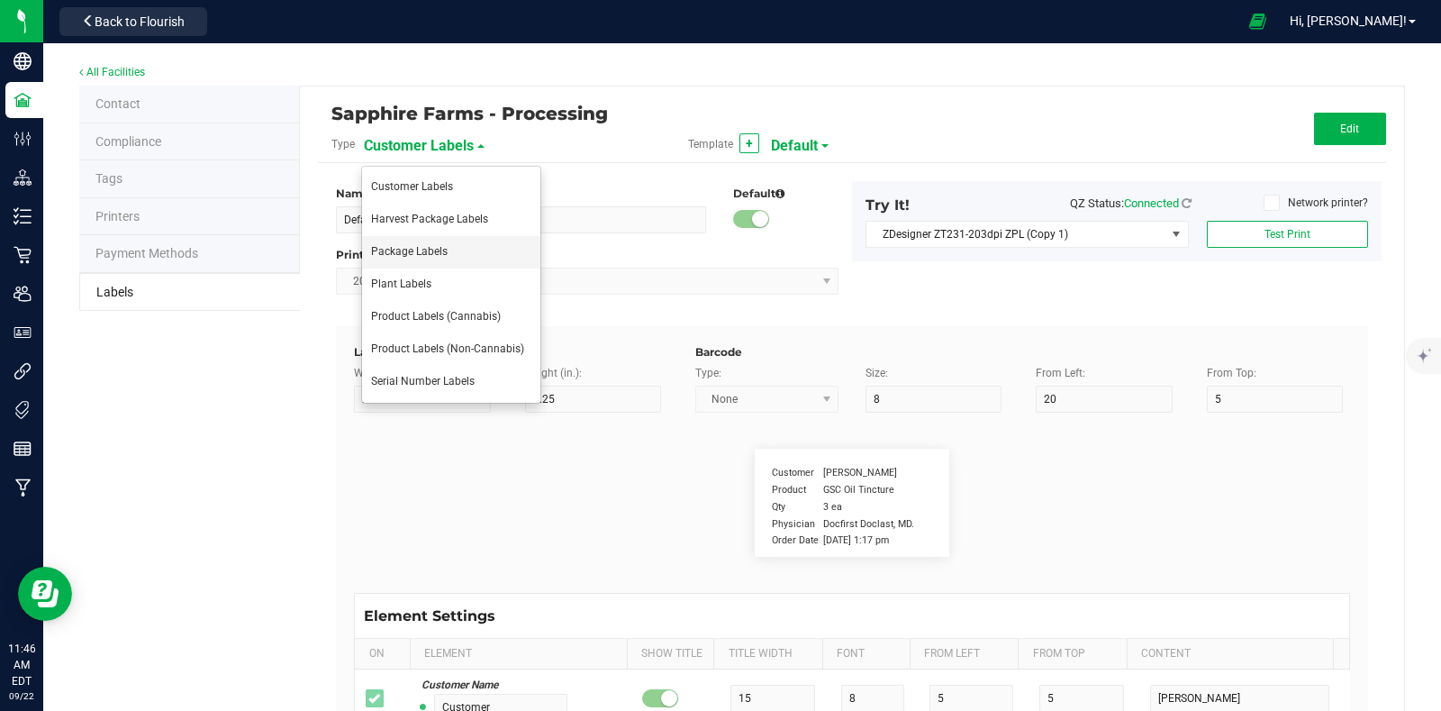
type input "Serving Size"
type input "25"
type input "10"
type input "35"
type input "1 cup"
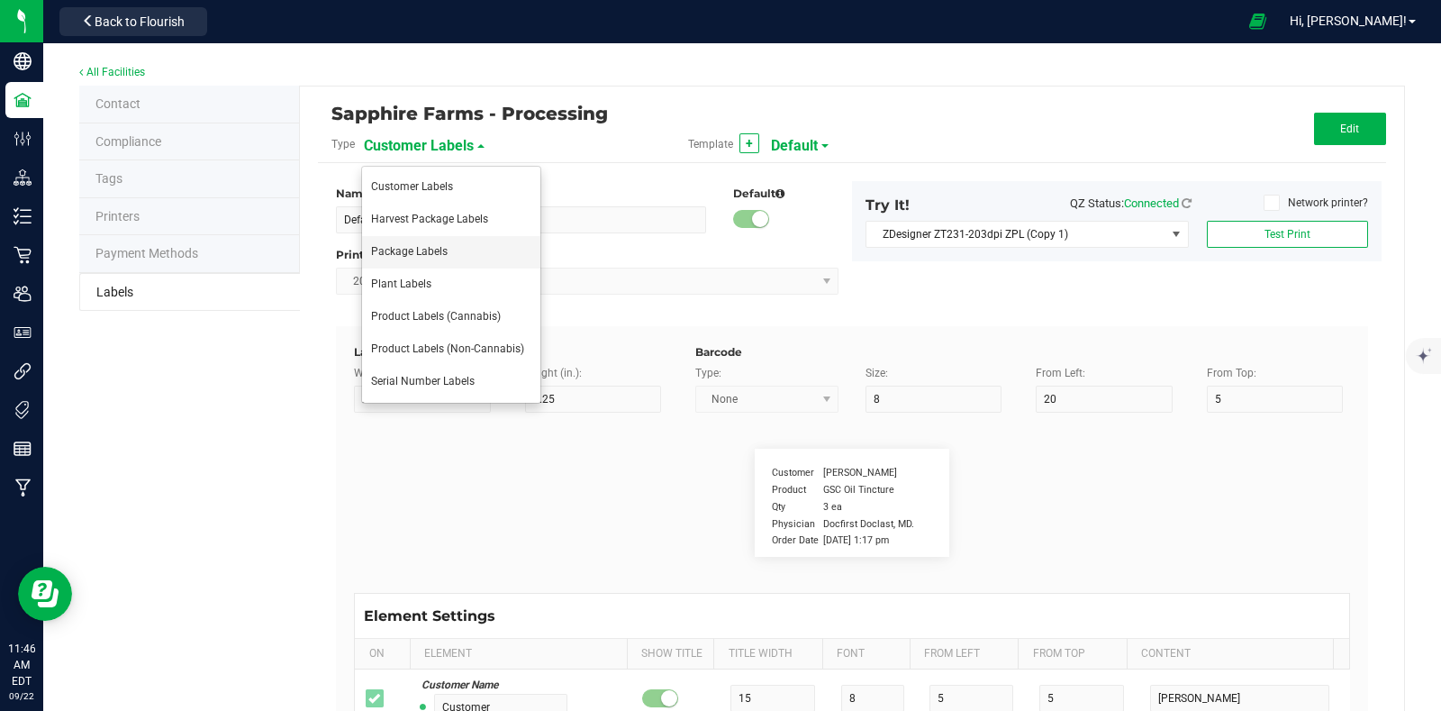
type input "Serving Size (Grams)"
type input "25"
type input "10"
type input "35"
type input "4 g"
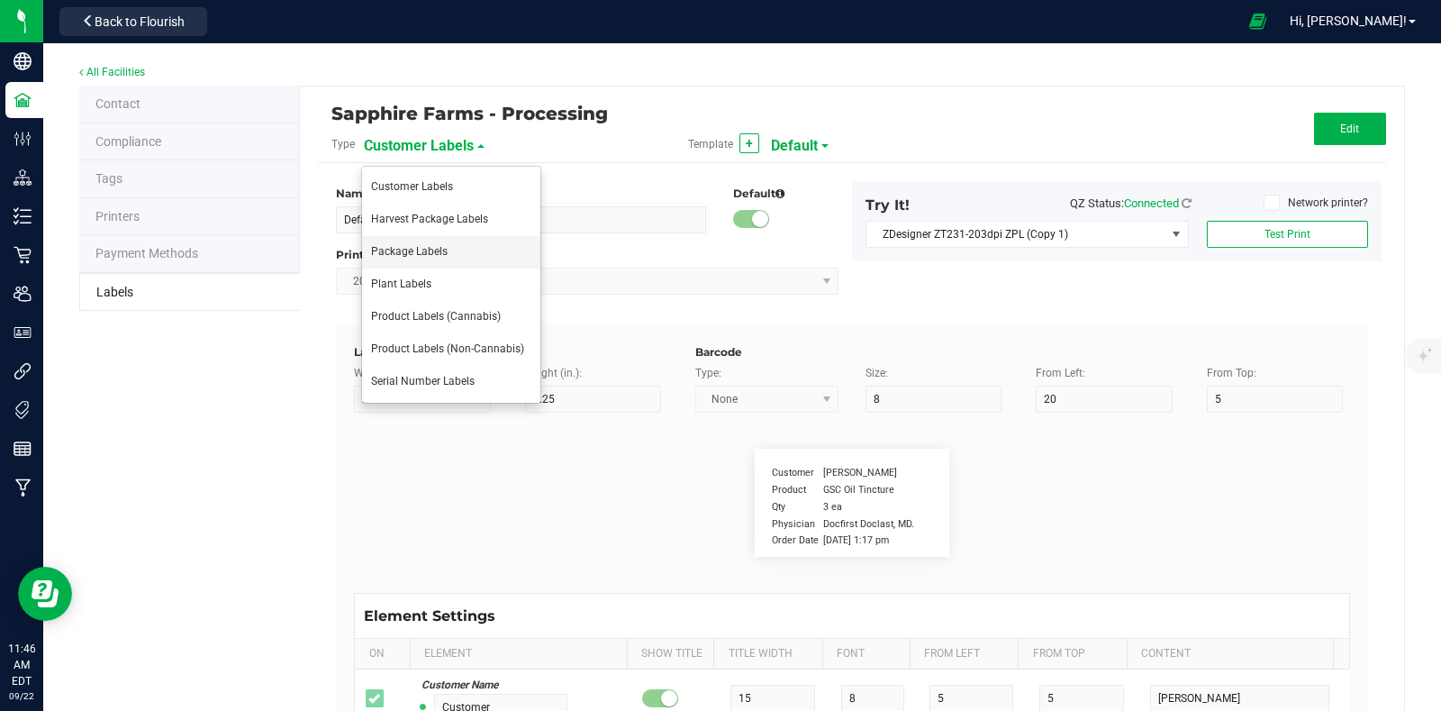
type input "Item Ingredients"
type input "25"
type input "10"
type input "35"
type input "Ingredient one, ingredient two"
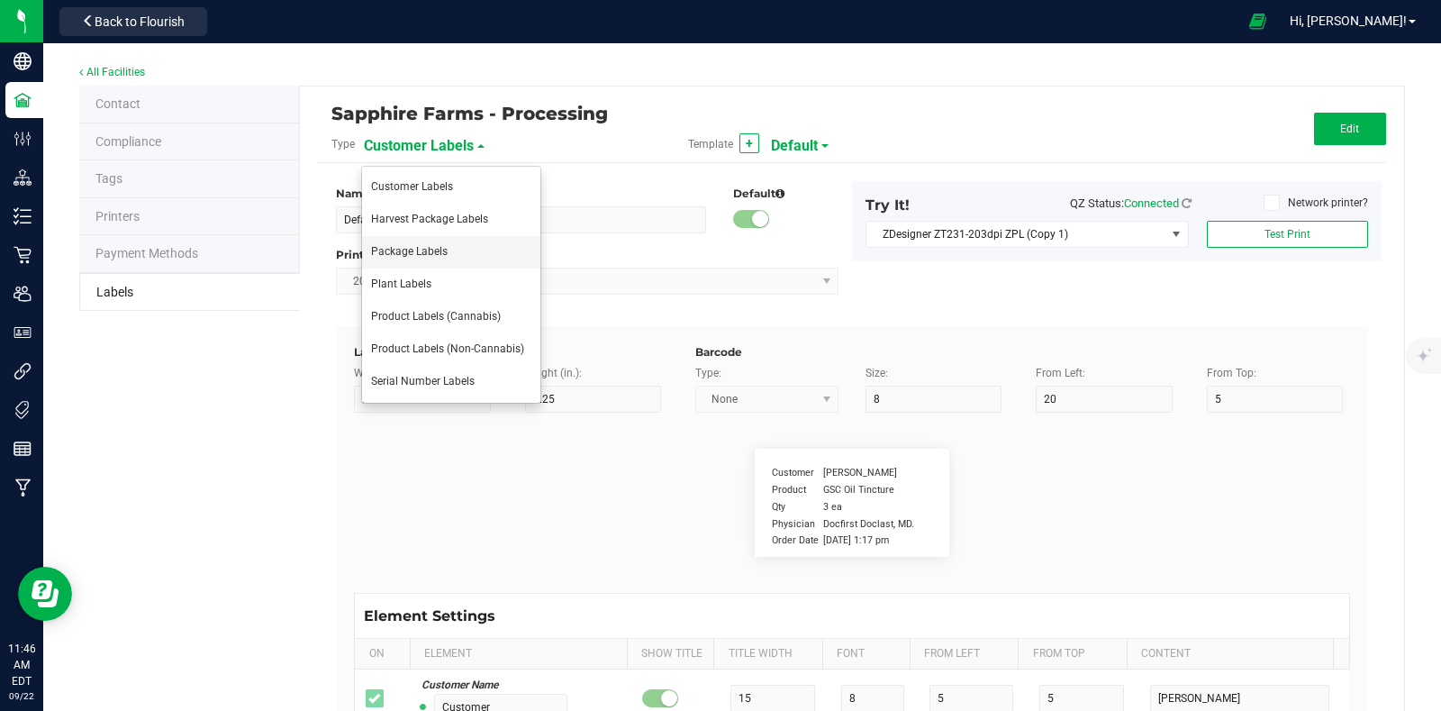
type input "Allergens"
type input "25"
type input "10"
type input "35"
type input "Tree Nuts, Soy, Wheat"
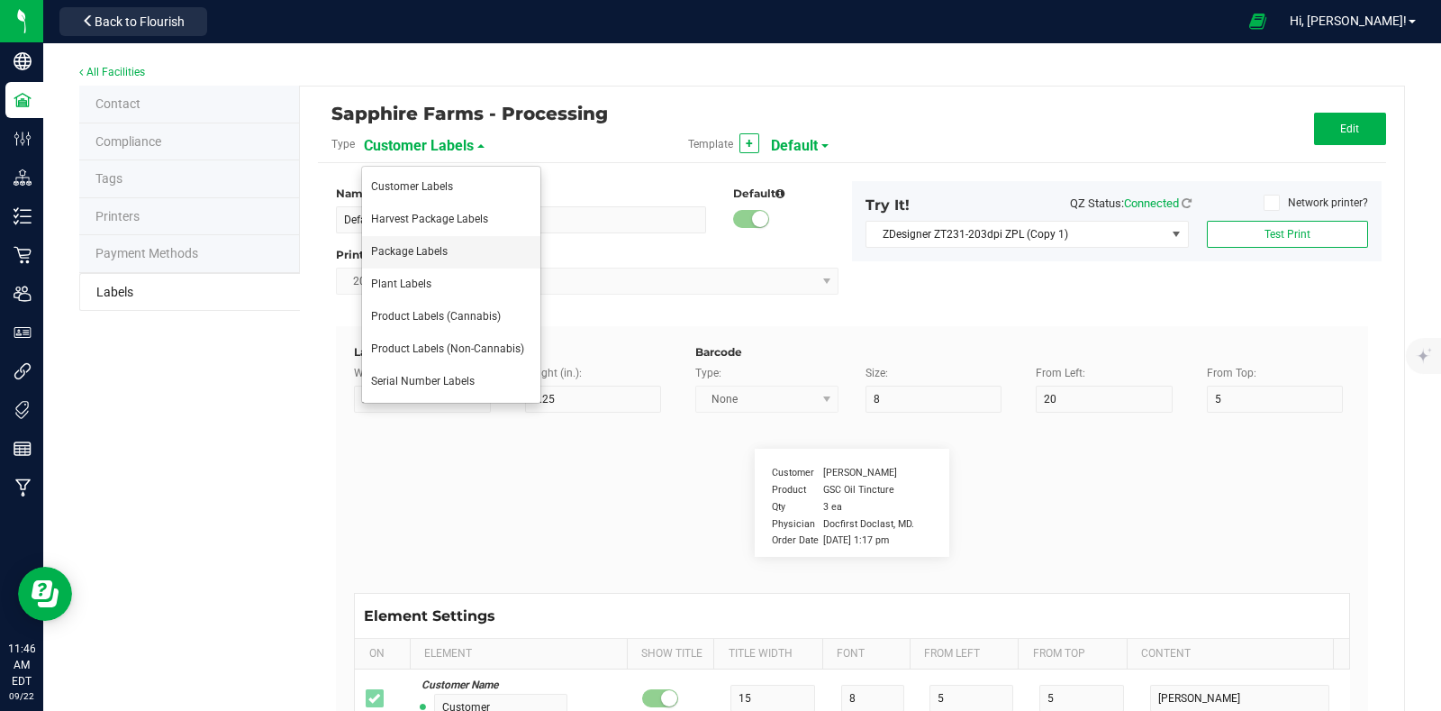
type input "Feel"
type input "25"
type input "10"
type input "35"
type input "Relaxed"
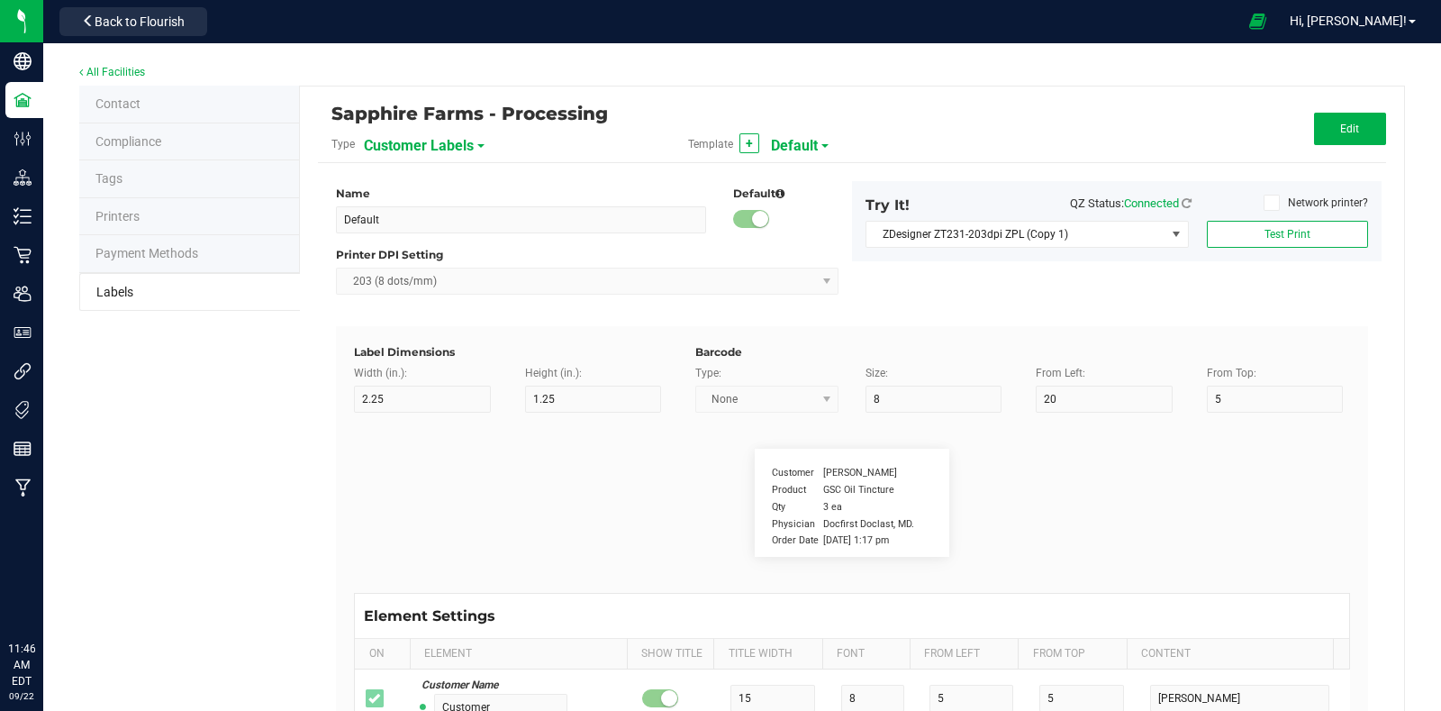
click at [425, 141] on span "Customer Labels" at bounding box center [419, 146] width 110 height 31
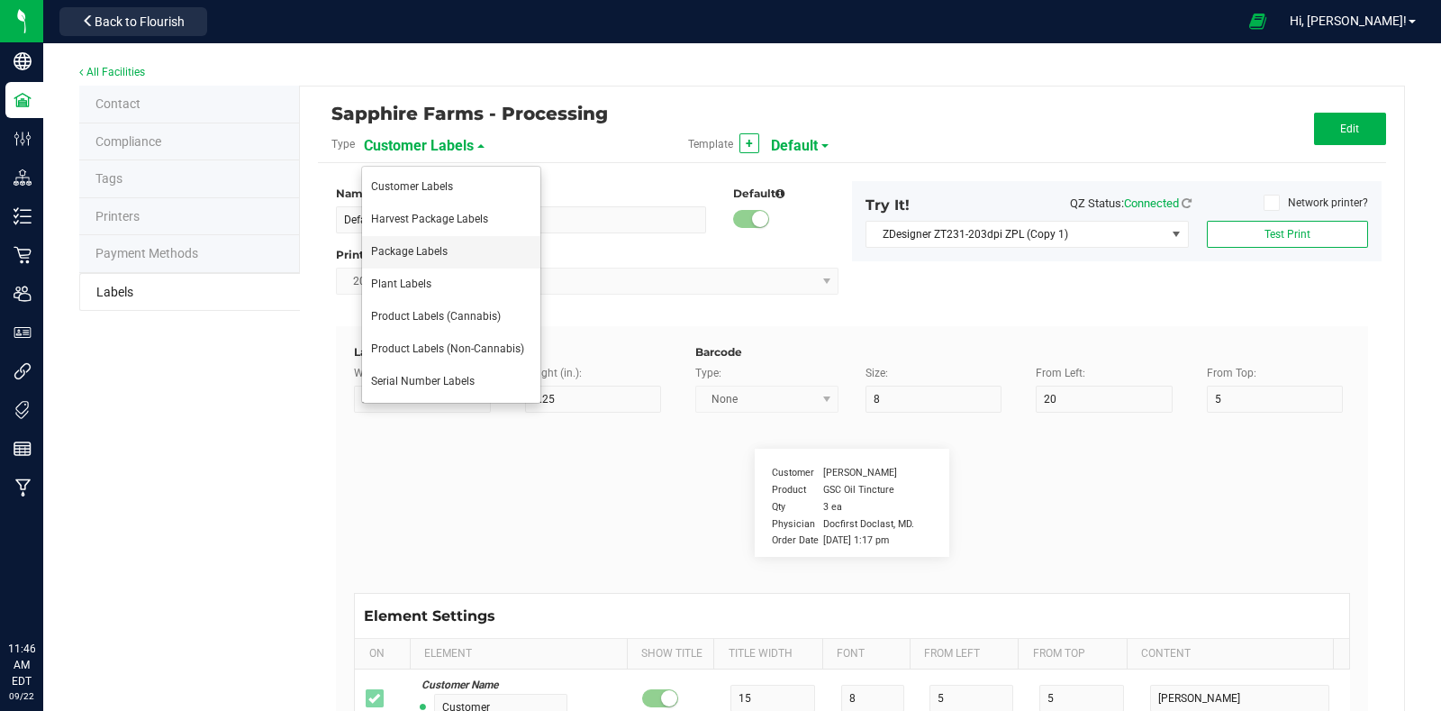
click at [448, 254] on li "Package Labels" at bounding box center [451, 252] width 178 height 32
type input "2"
type input "1"
type input "10"
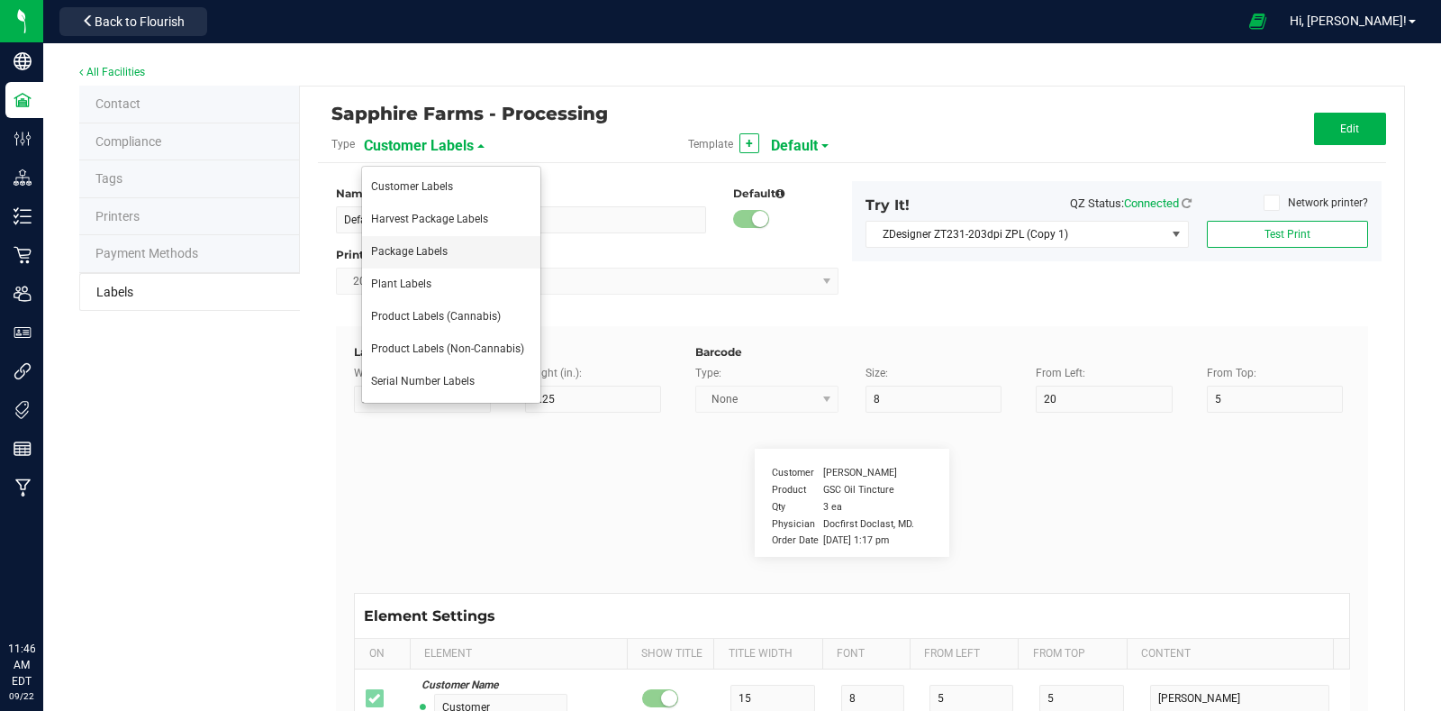
type input "Package ID"
type input "25"
type input "15"
type input "CADMODS-20200420-096"
type input "SKU Name"
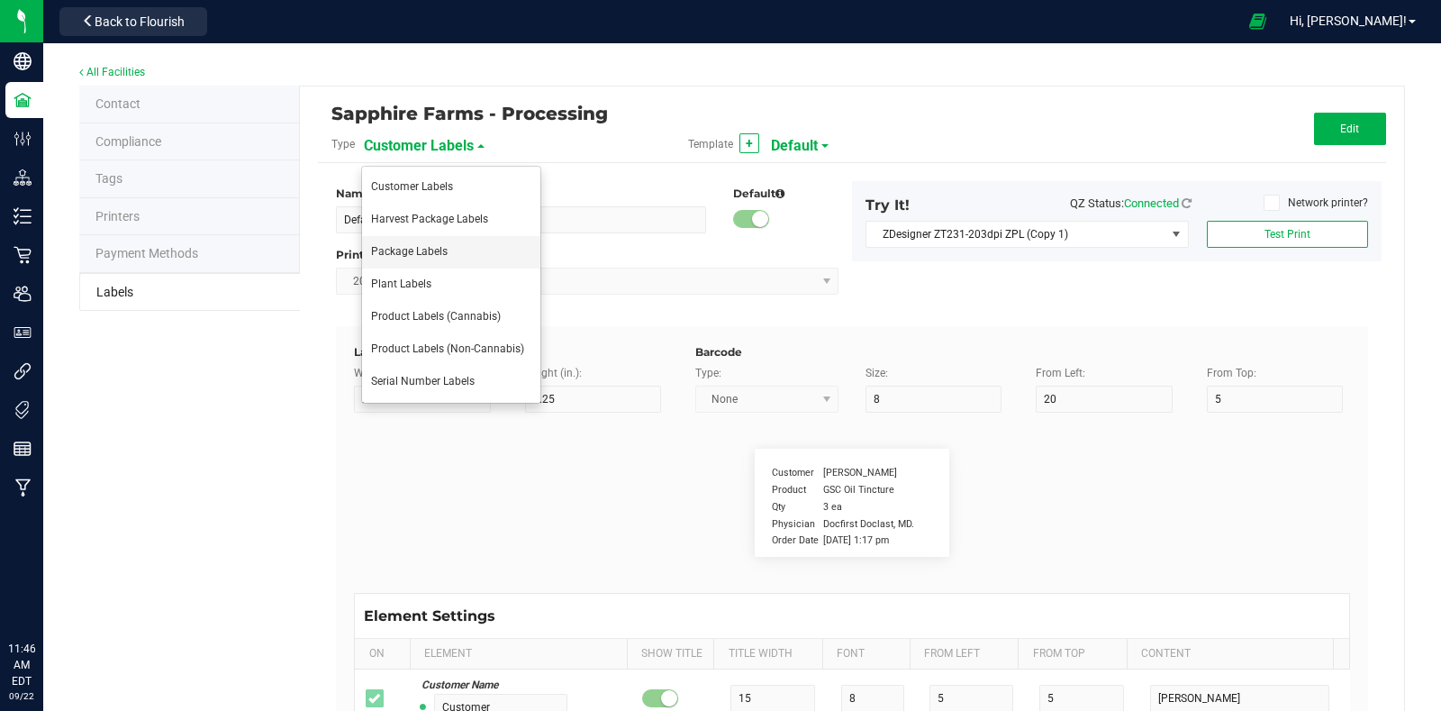
type input "25"
type input "18"
type input "Gelato Pen"
type input "Size"
type input "25"
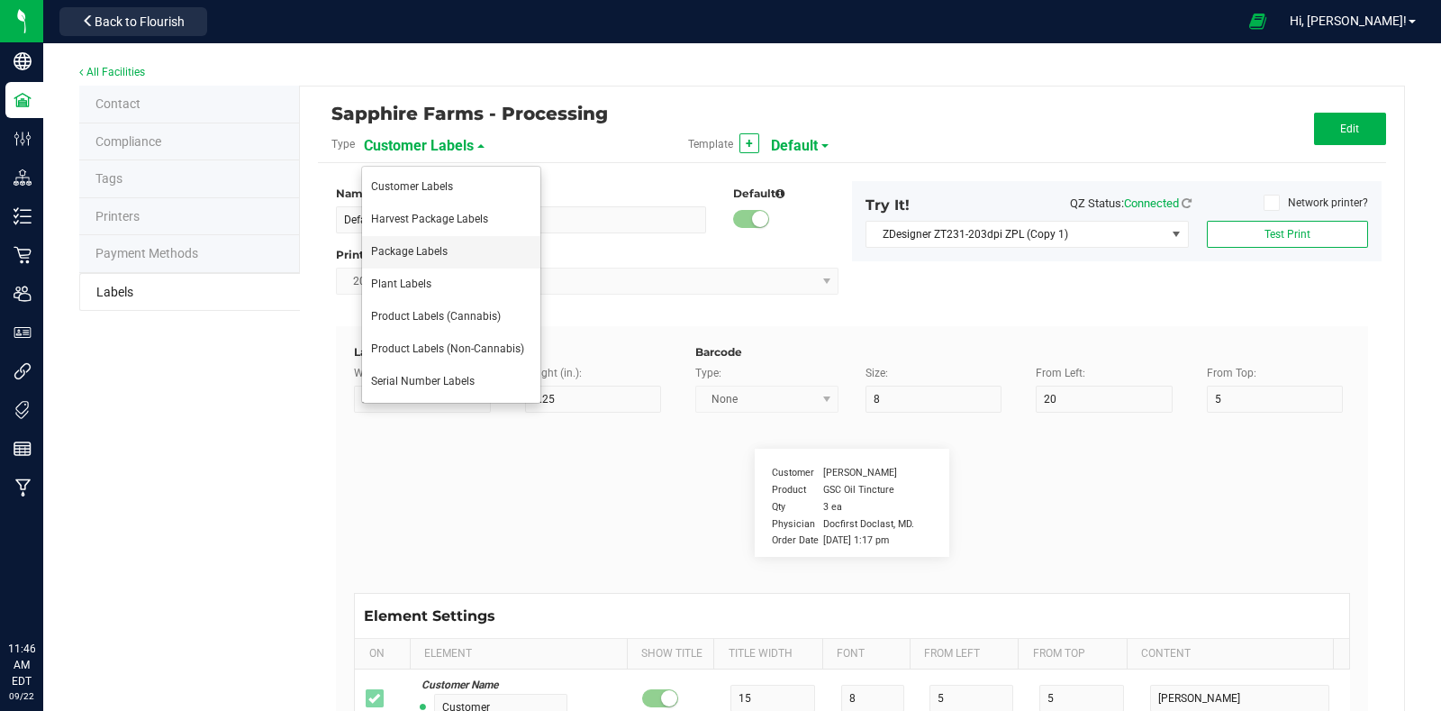
type input "21"
type input "44 ea"
type input "SKU"
type input "25"
type input "24"
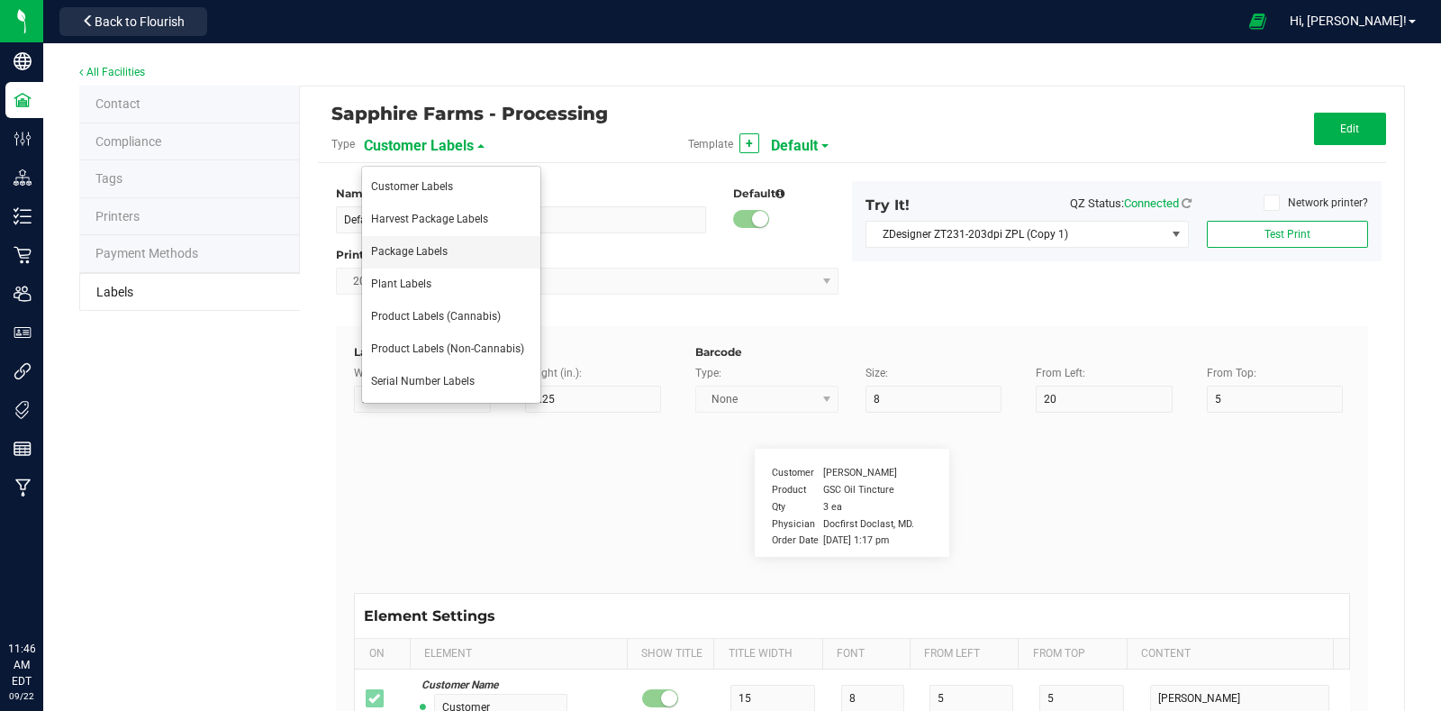
type input "42P017"
type input "Strain"
type input "25"
type input "10"
type input "15"
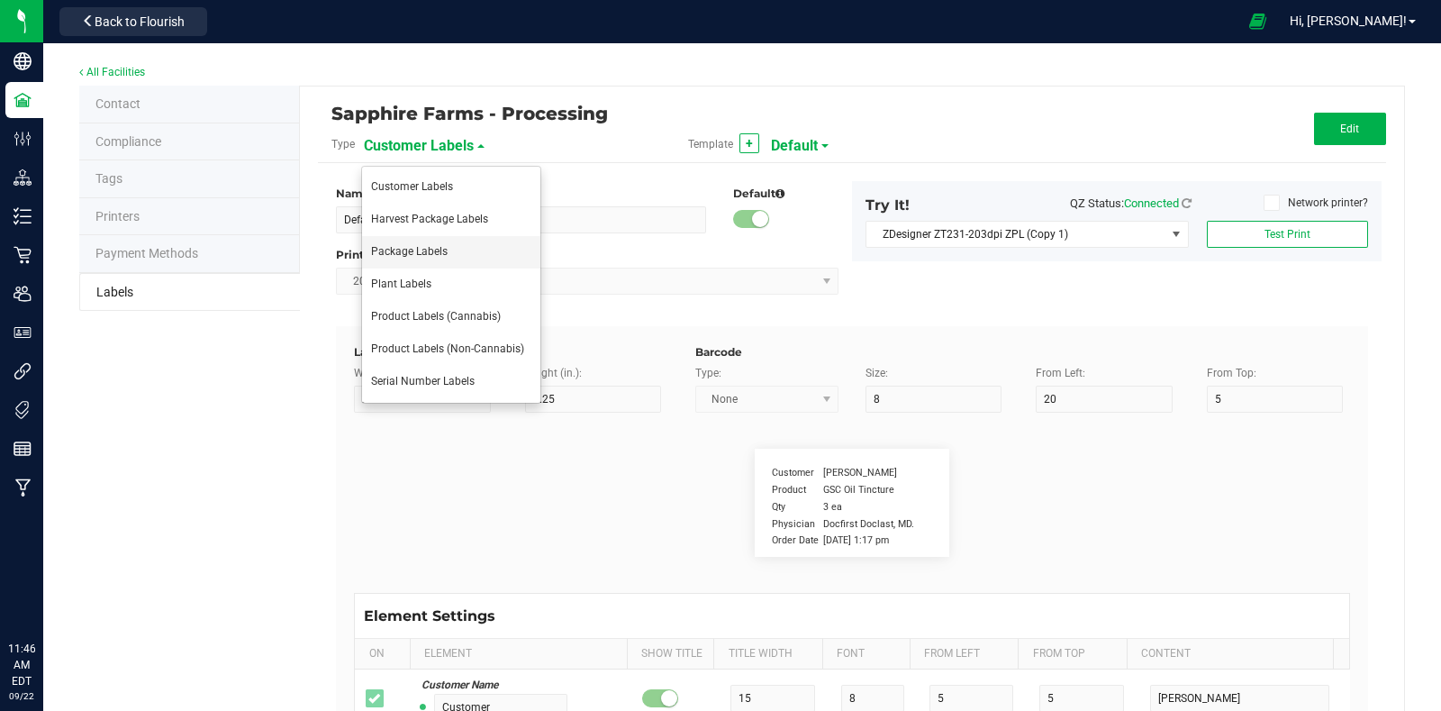
type input "Gelato"
type input "Package Date"
type input "25"
type input "10"
type input "25"
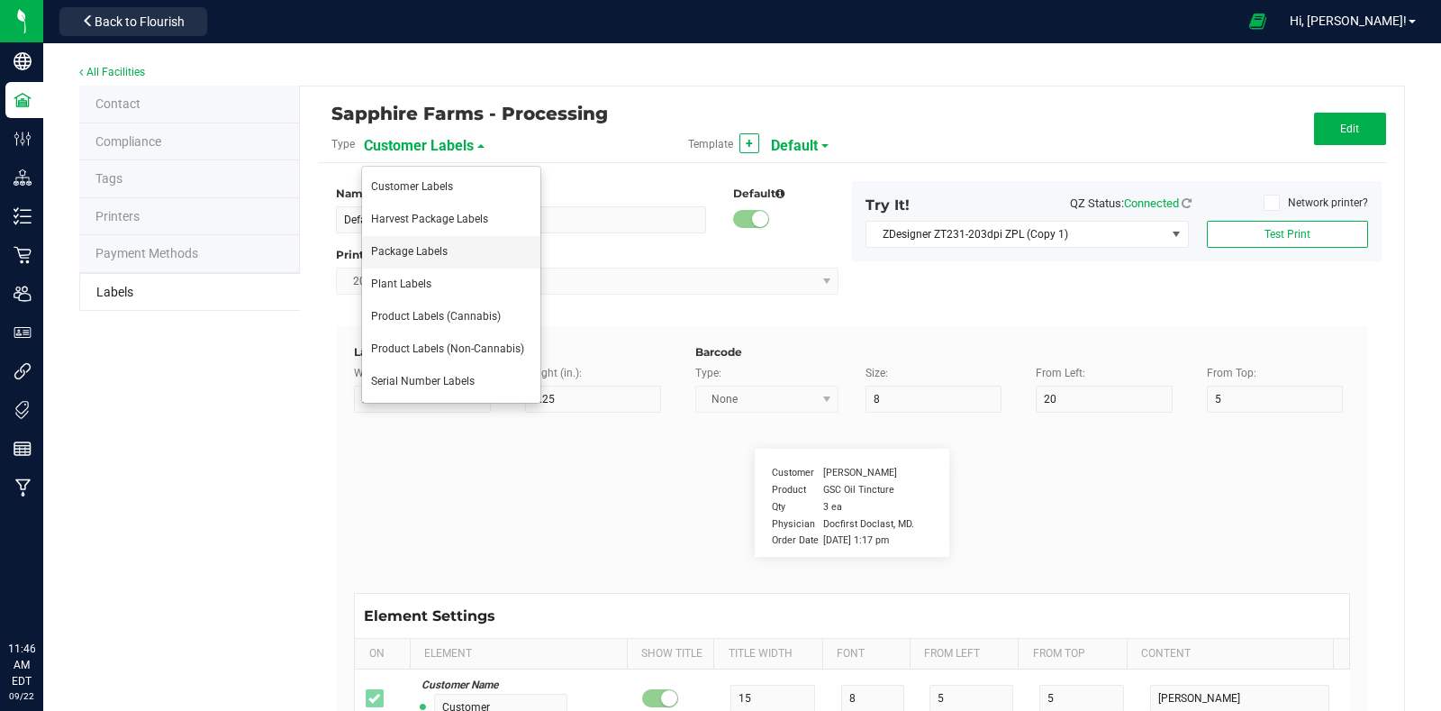
type input "[DATE] 10:14pm"
type input "25"
type input "10"
type input "30"
type input "LOT918234"
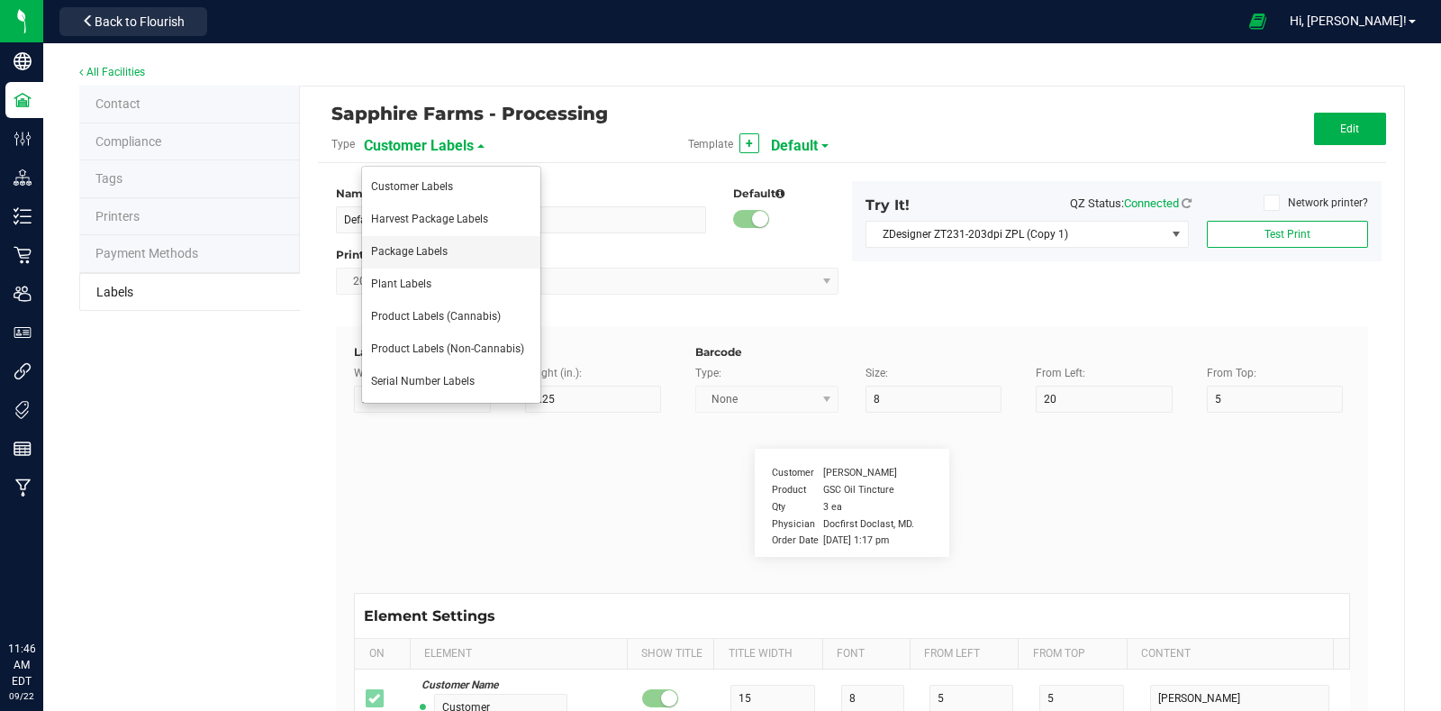
type input "Ref Field 1"
type input "25"
type input "10"
type input "35"
type input "Ref Field 1 Value"
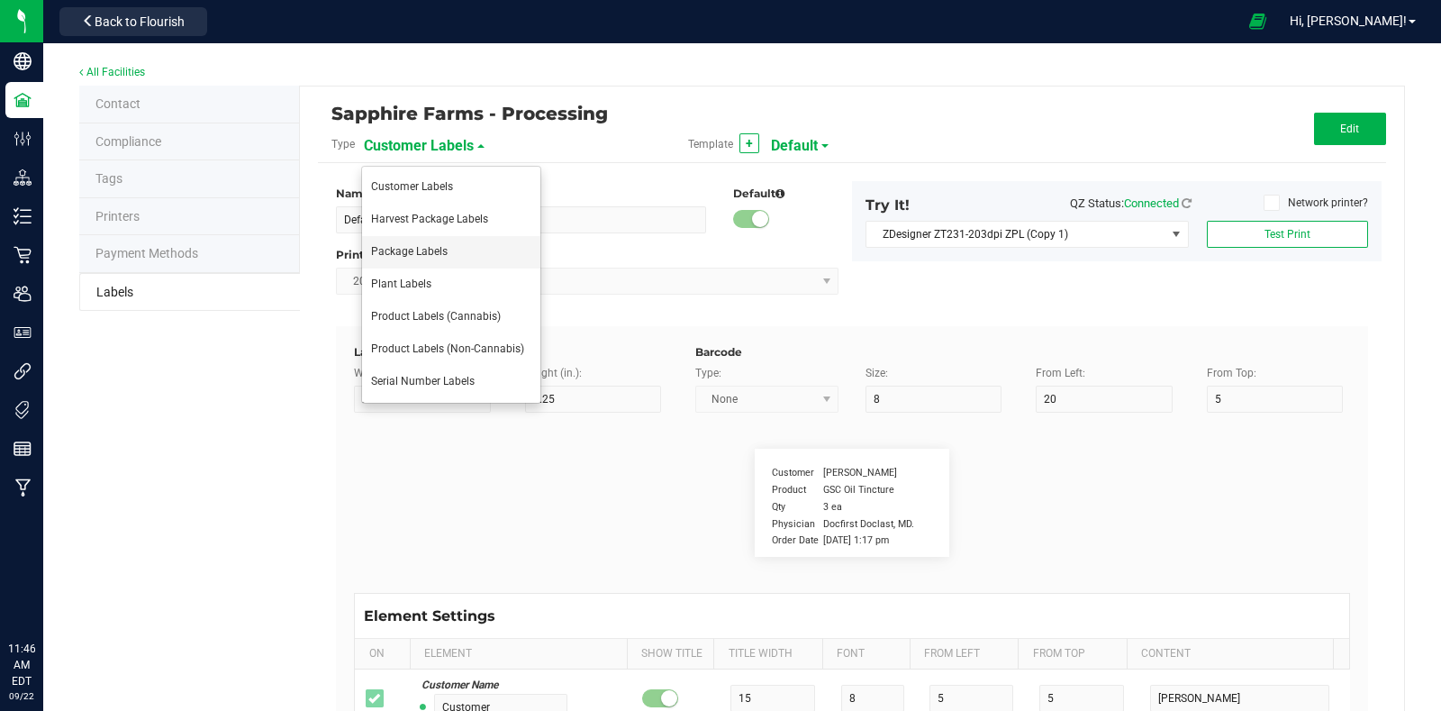
type input "Ref Field 2"
type input "25"
type input "10"
type input "35"
type input "Ref Field 2 Value"
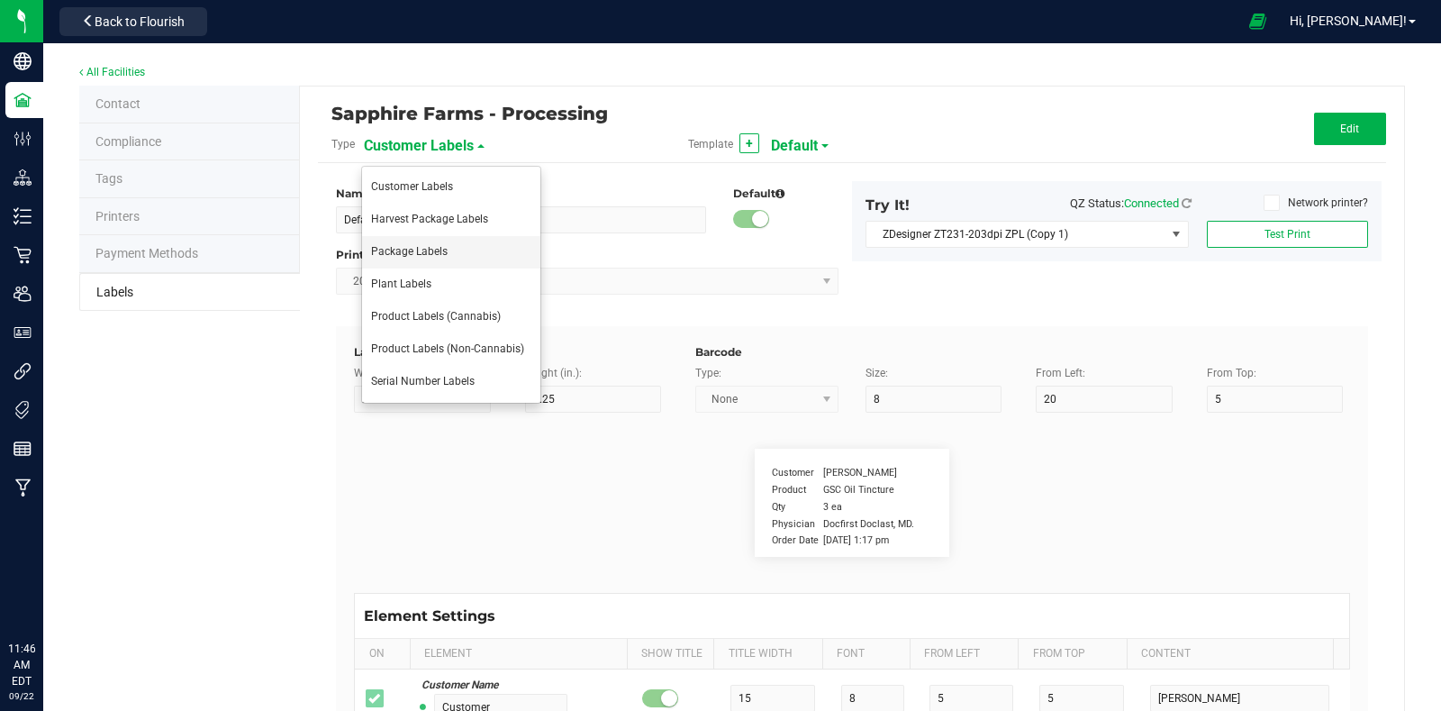
type input "Ref Field 3"
type input "25"
type input "10"
type input "35"
type input "Ref Field 3 Value"
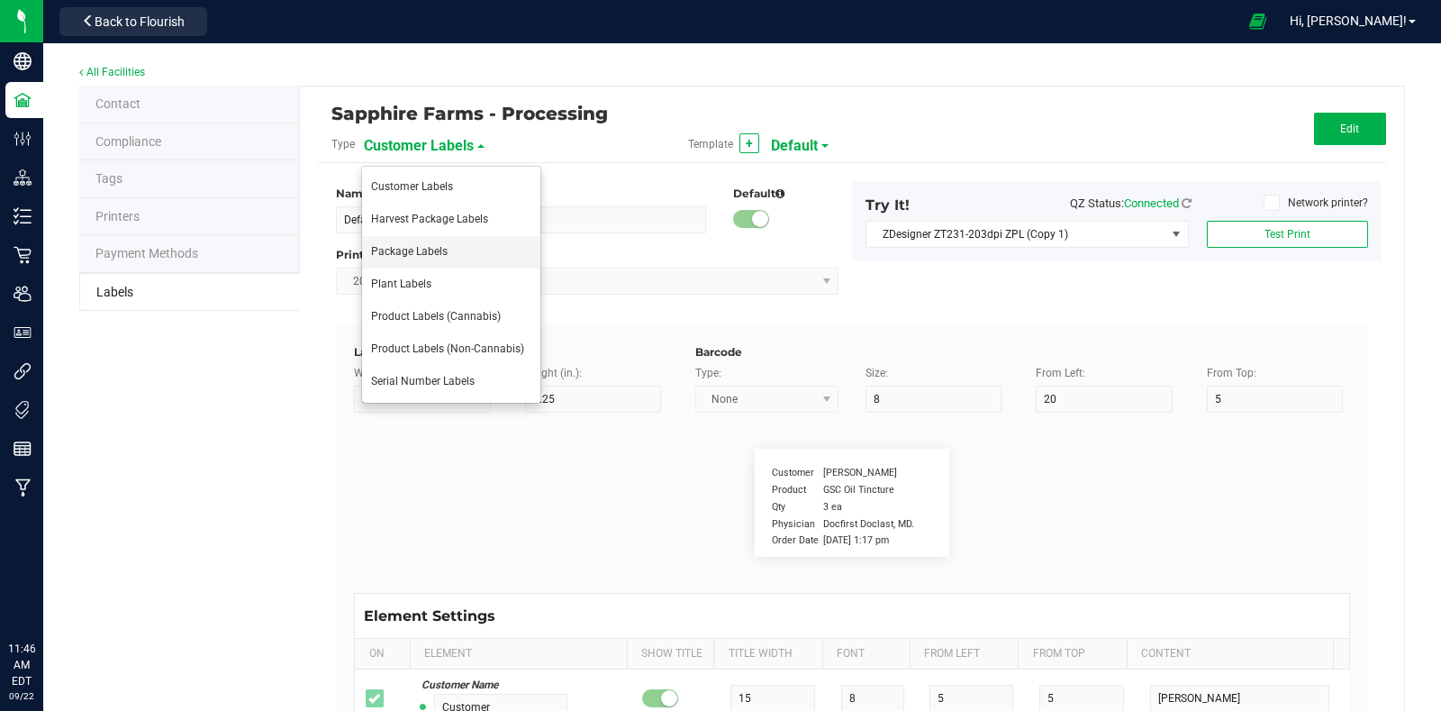
type input "Item Ref Field 1"
type input "25"
type input "10"
type input "35"
type input "Item Ref Field 1 Value"
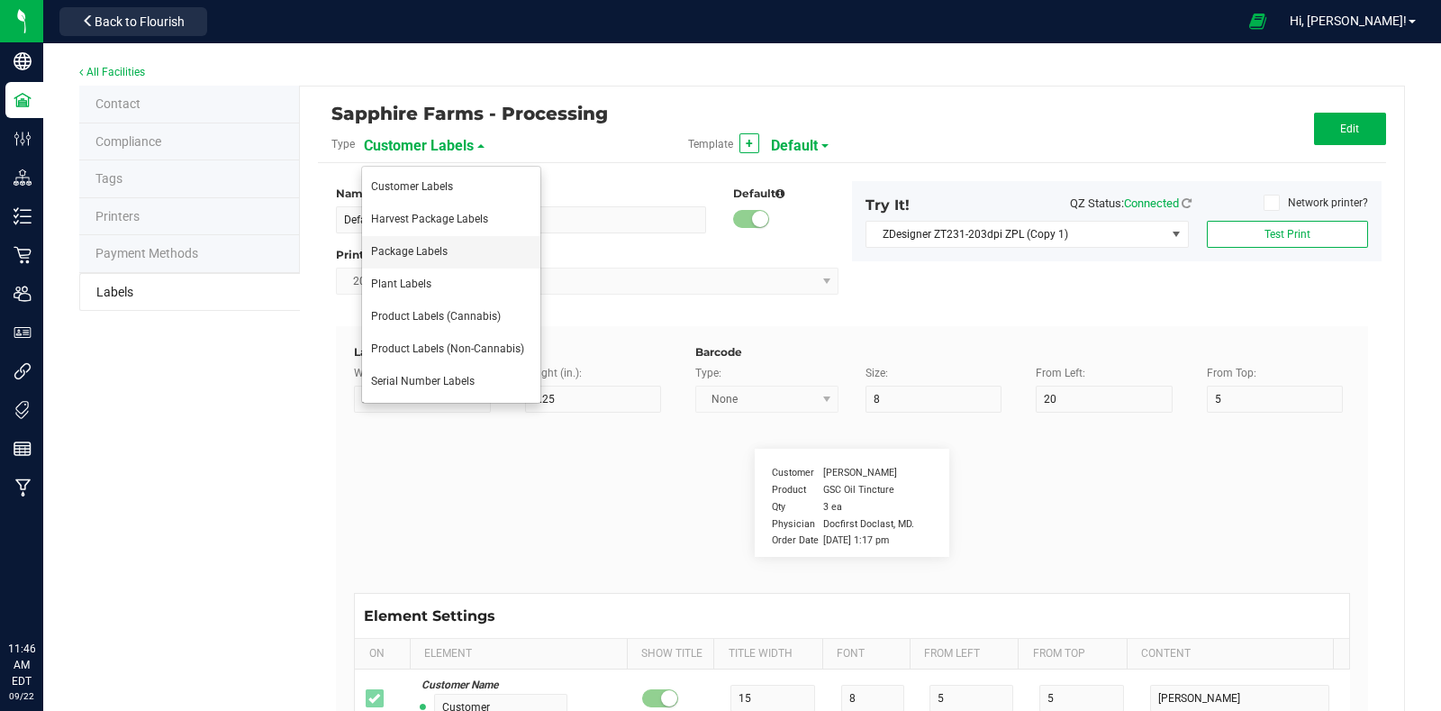
type input "Item Ref Field 2"
type input "25"
type input "10"
type input "35"
type input "Item Ref Field 2 Value"
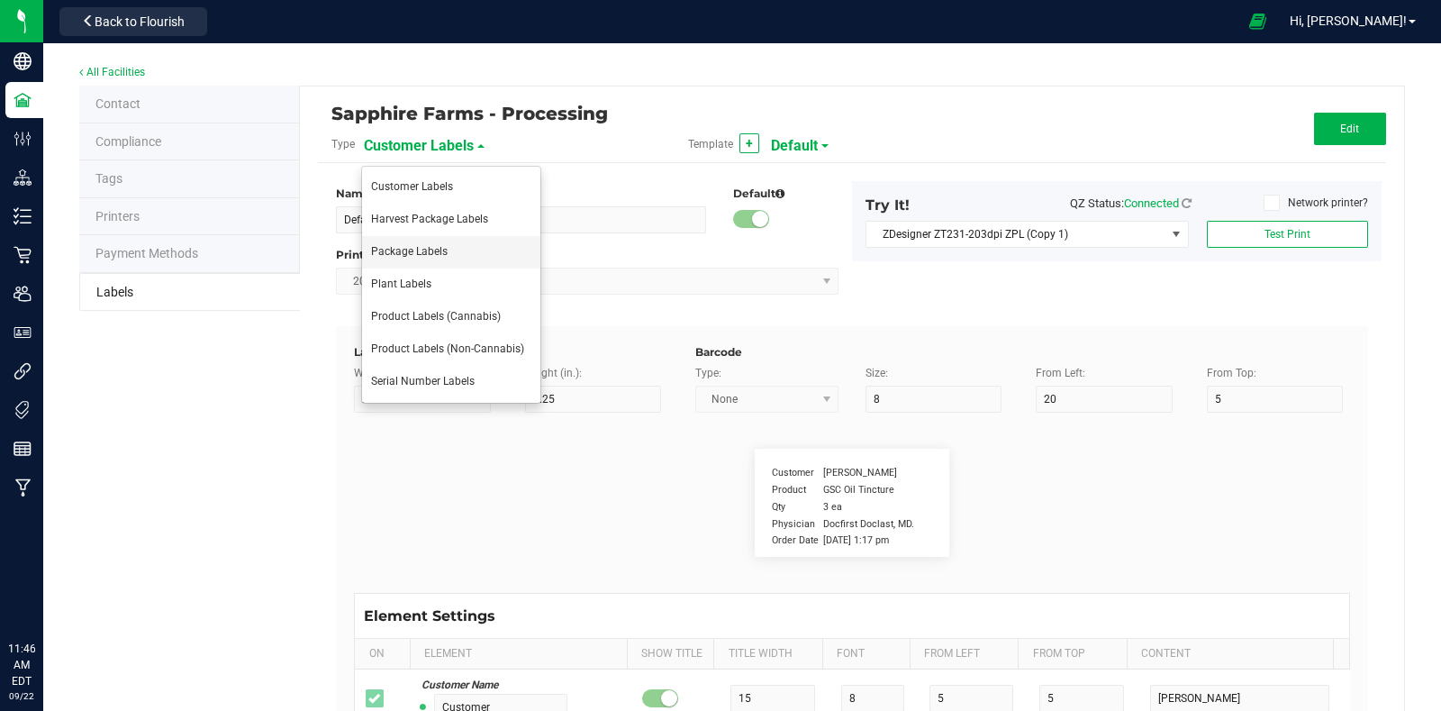
type input "Item Ref Field 3"
type input "25"
type input "10"
type input "35"
type input "Item Ref Field 3 Value"
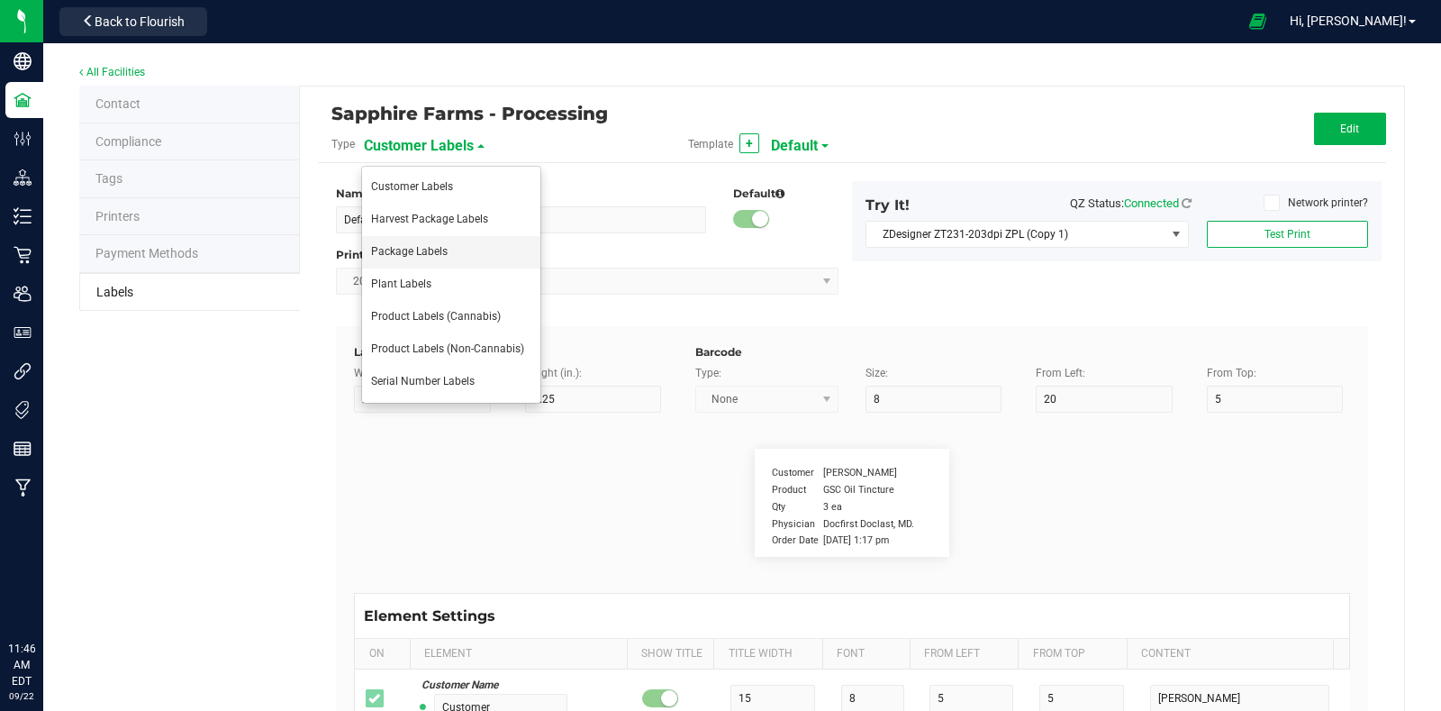
type input "Item Ref Field 4"
type input "25"
type input "10"
type input "35"
type input "Item Ref Field 4 Value"
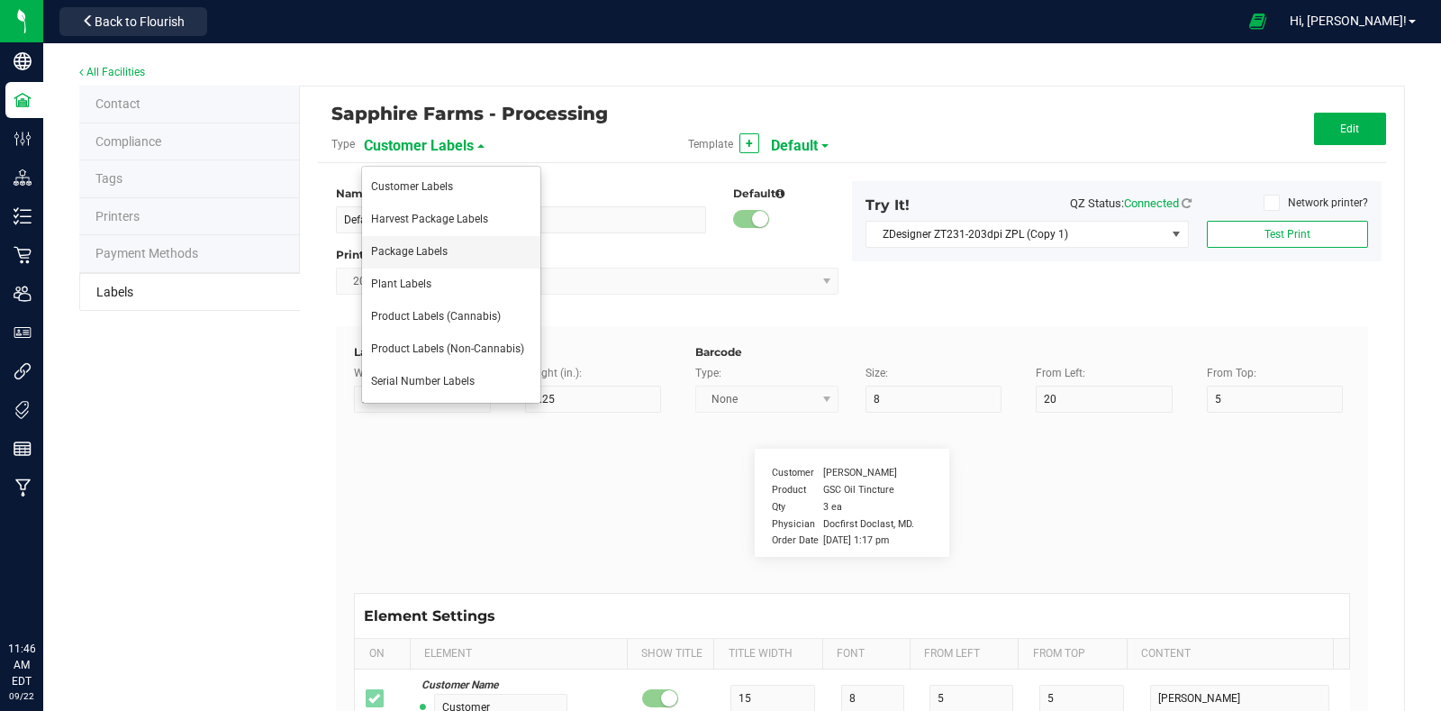
type input "Item Ref Field 5"
type input "25"
type input "10"
type input "35"
type input "Item Ref Field 5 Value"
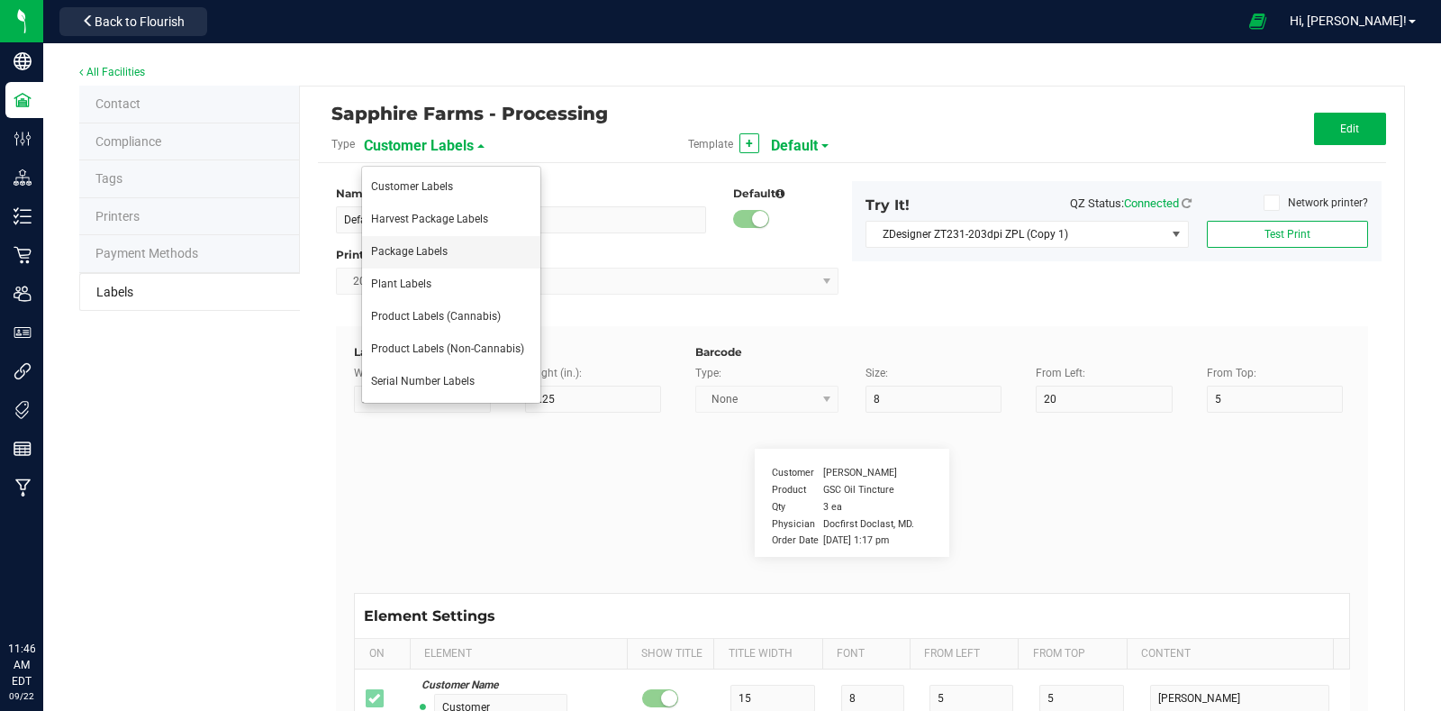
type input "NDC Number"
type input "25"
type input "10"
type input "35"
type input "[PHONE_NUMBER]"
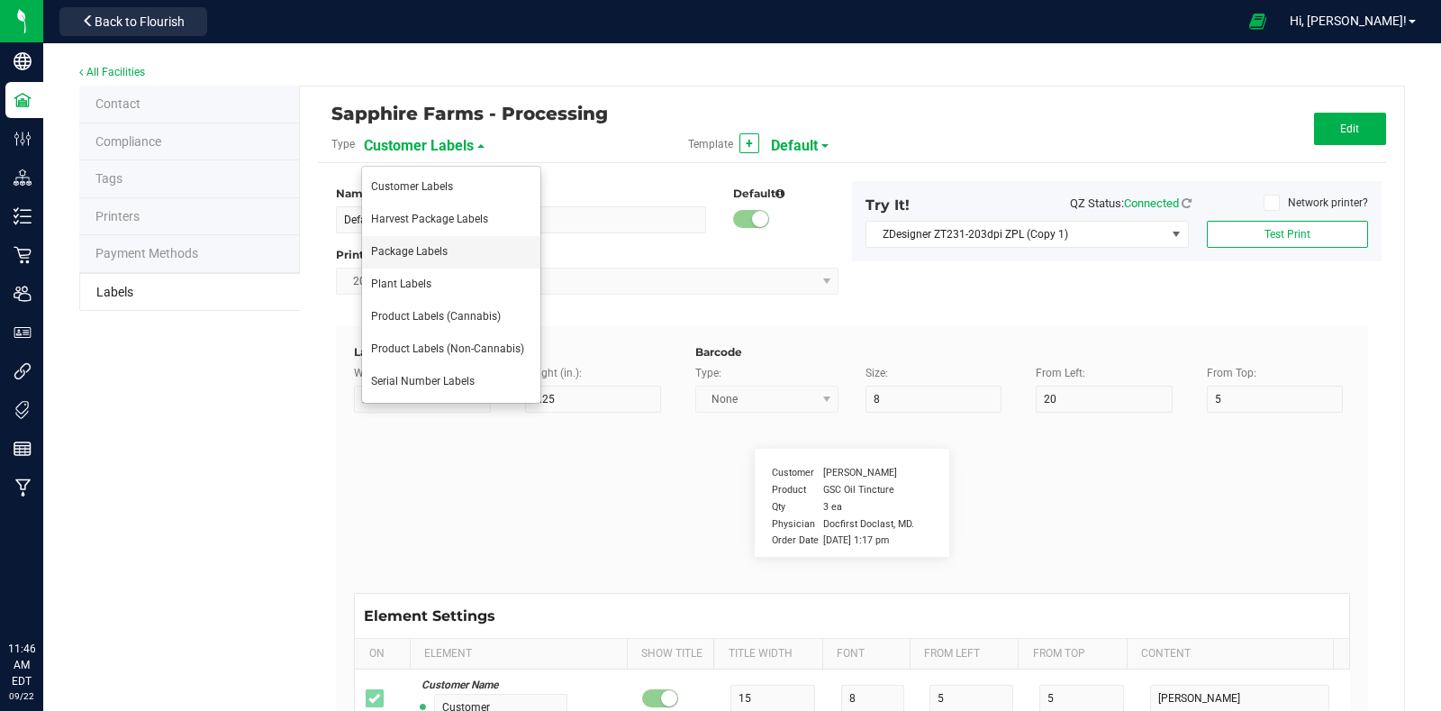
type input "Number of Servings"
type input "25"
type input "10"
type input "35"
type input "4 servings/item"
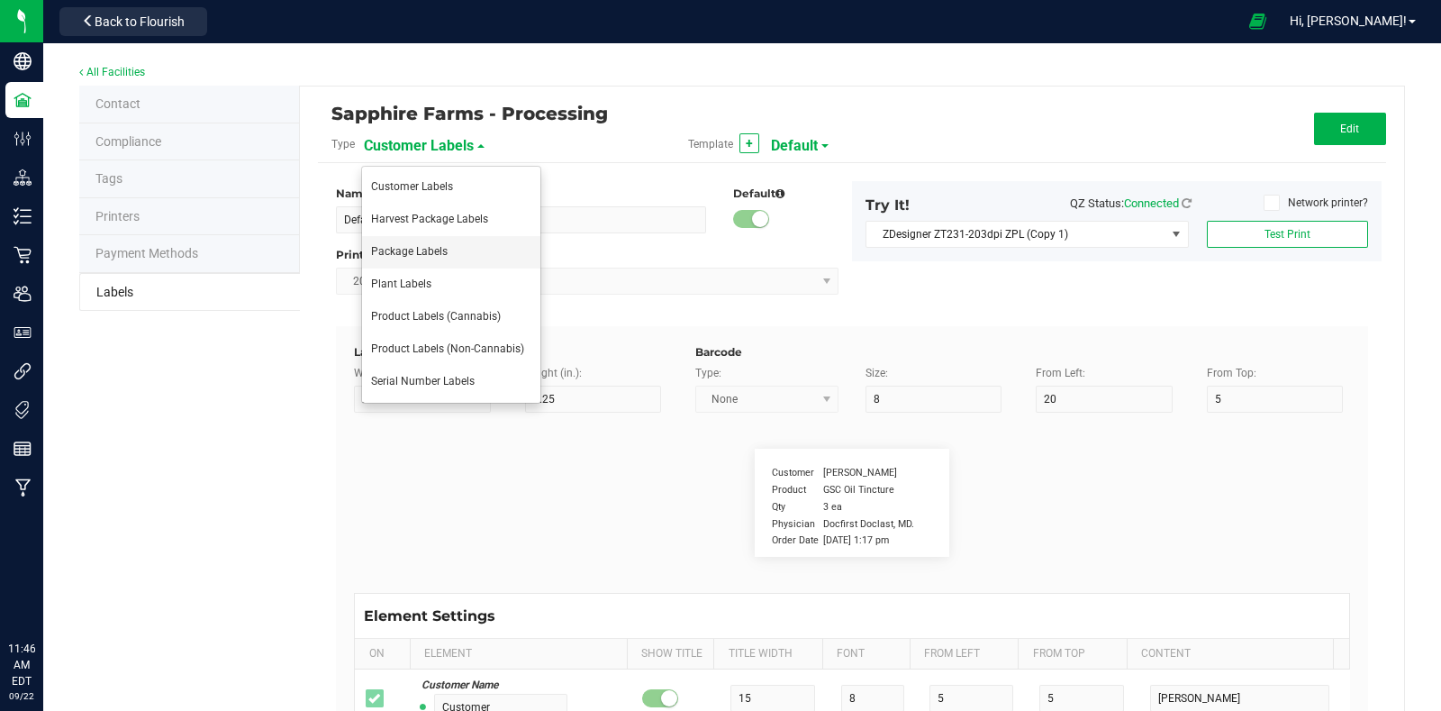
type input "Serving Size"
type input "25"
type input "10"
type input "35"
type input "1 cup"
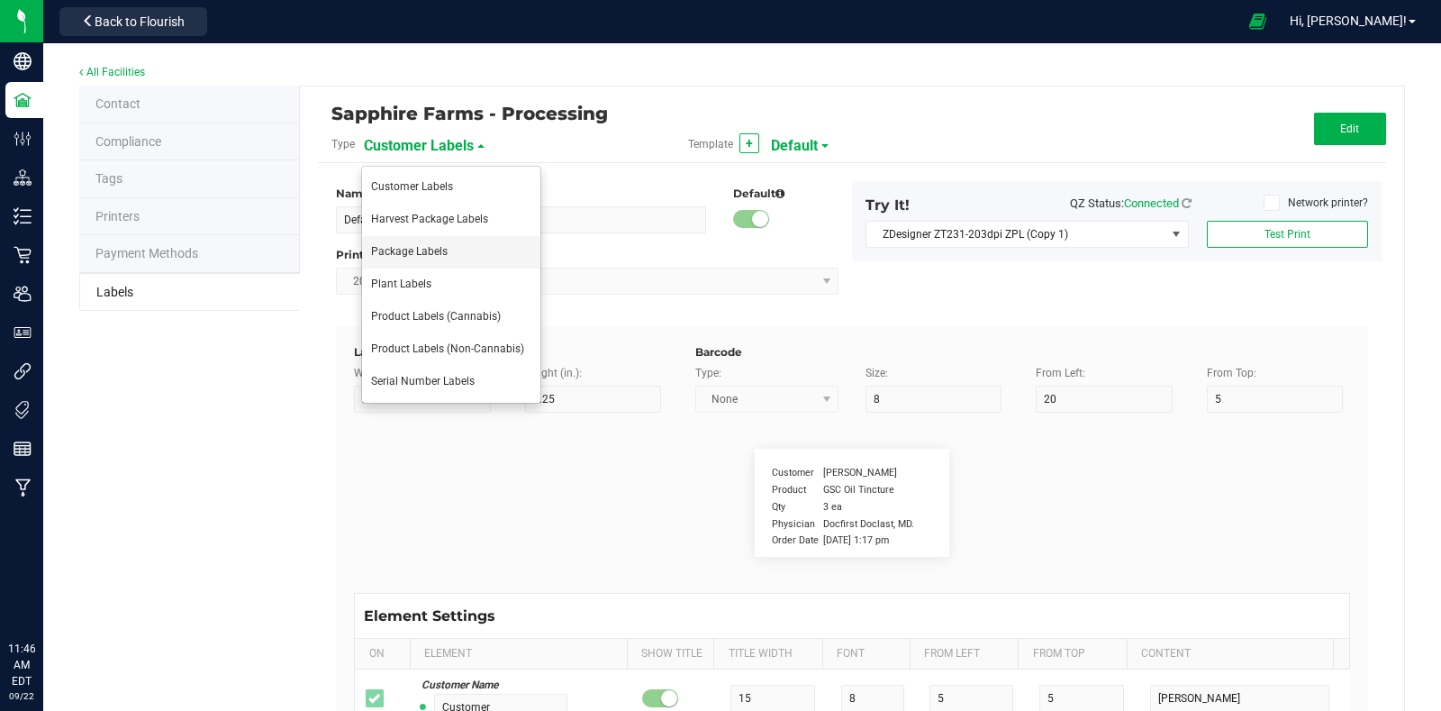
type input "Serving Size (Grams)"
type input "25"
type input "10"
type input "35"
type input "4 g"
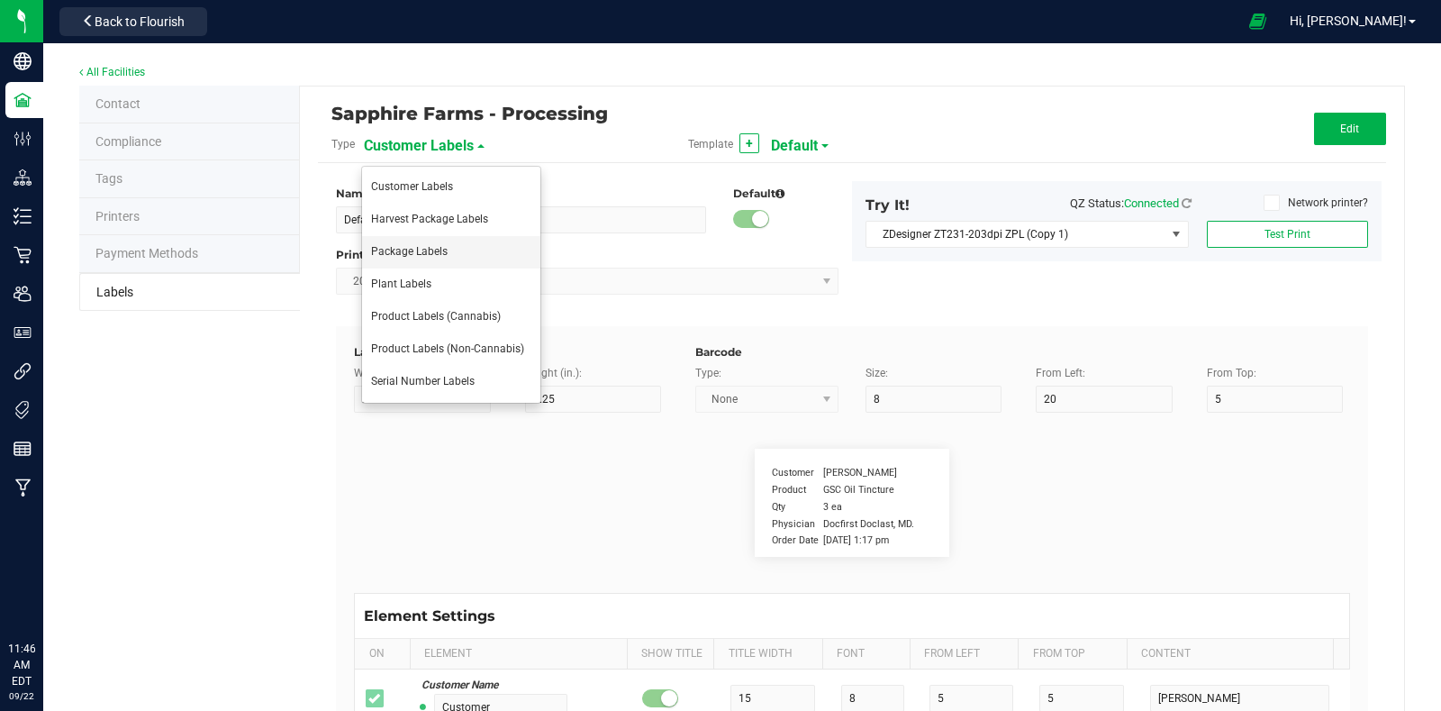
type input "Item Ingredients"
type input "25"
type input "10"
type input "35"
type input "Ingredient one, ingredient two"
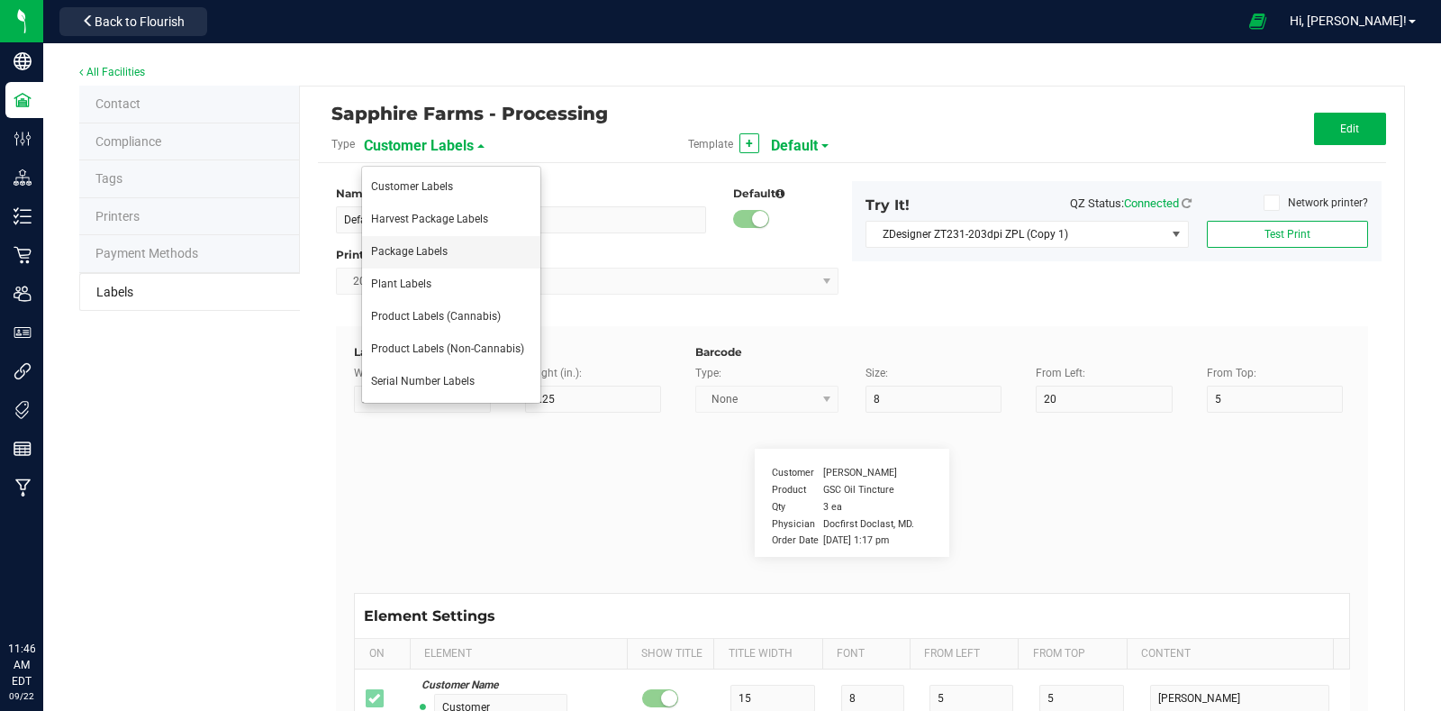
type input "Allergens"
type input "25"
type input "10"
type input "35"
type input "Tree Nuts, Soy, Wheat"
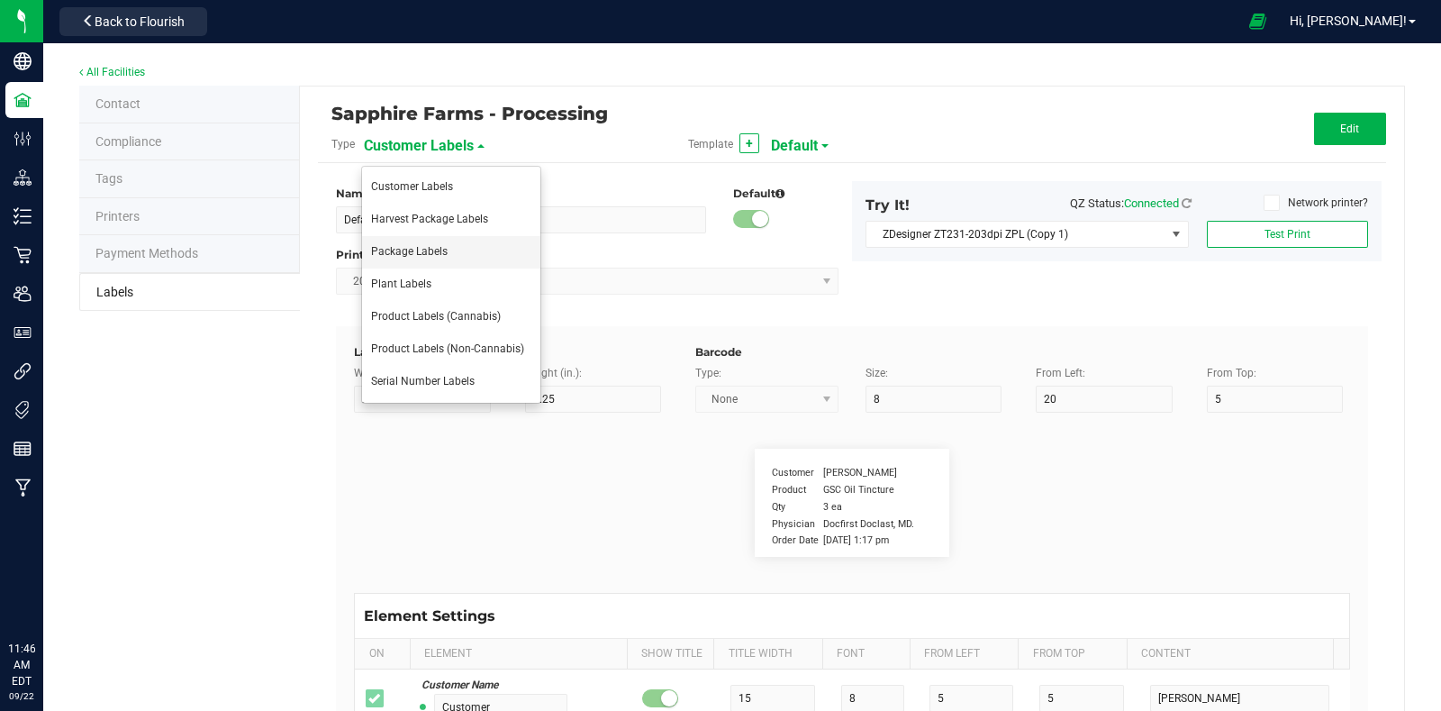
type input "Feel"
type input "25"
type input "10"
type input "35"
type input "Relaxed"
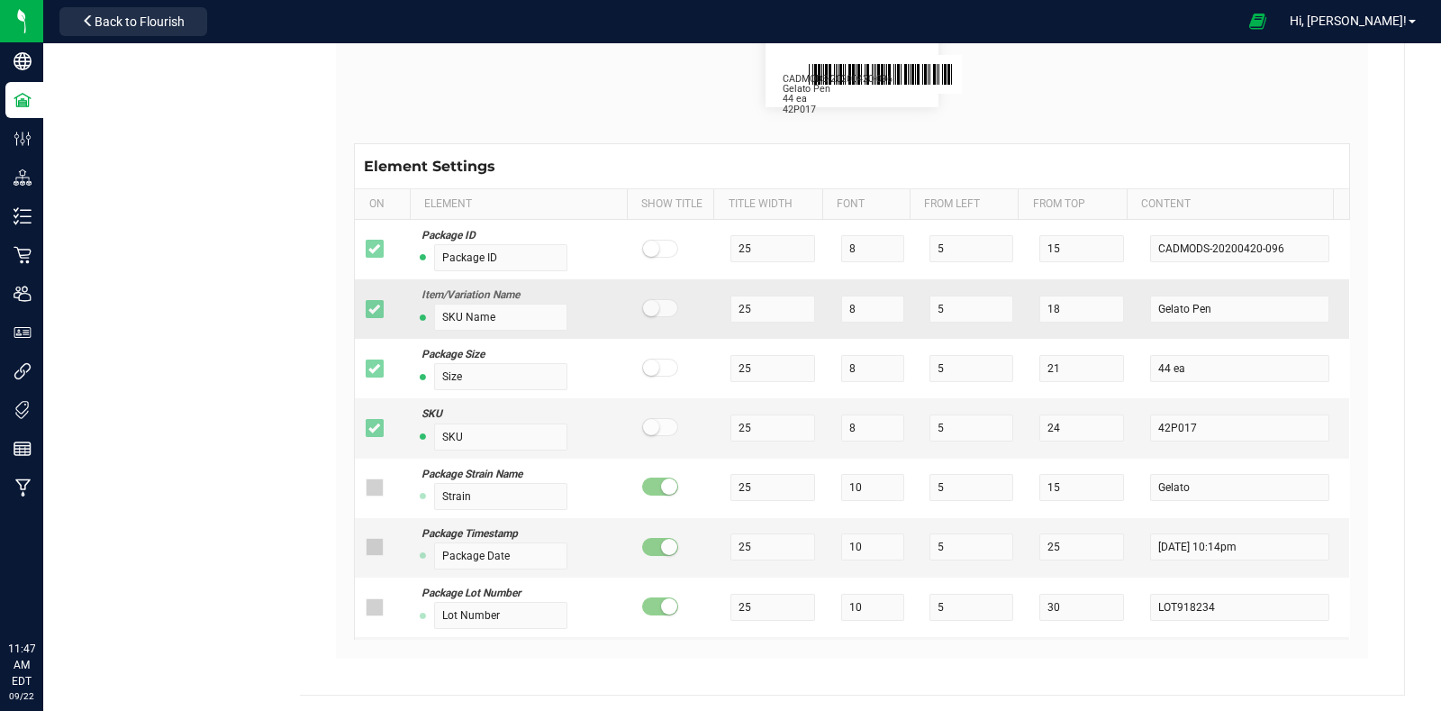
scroll to position [430, 0]
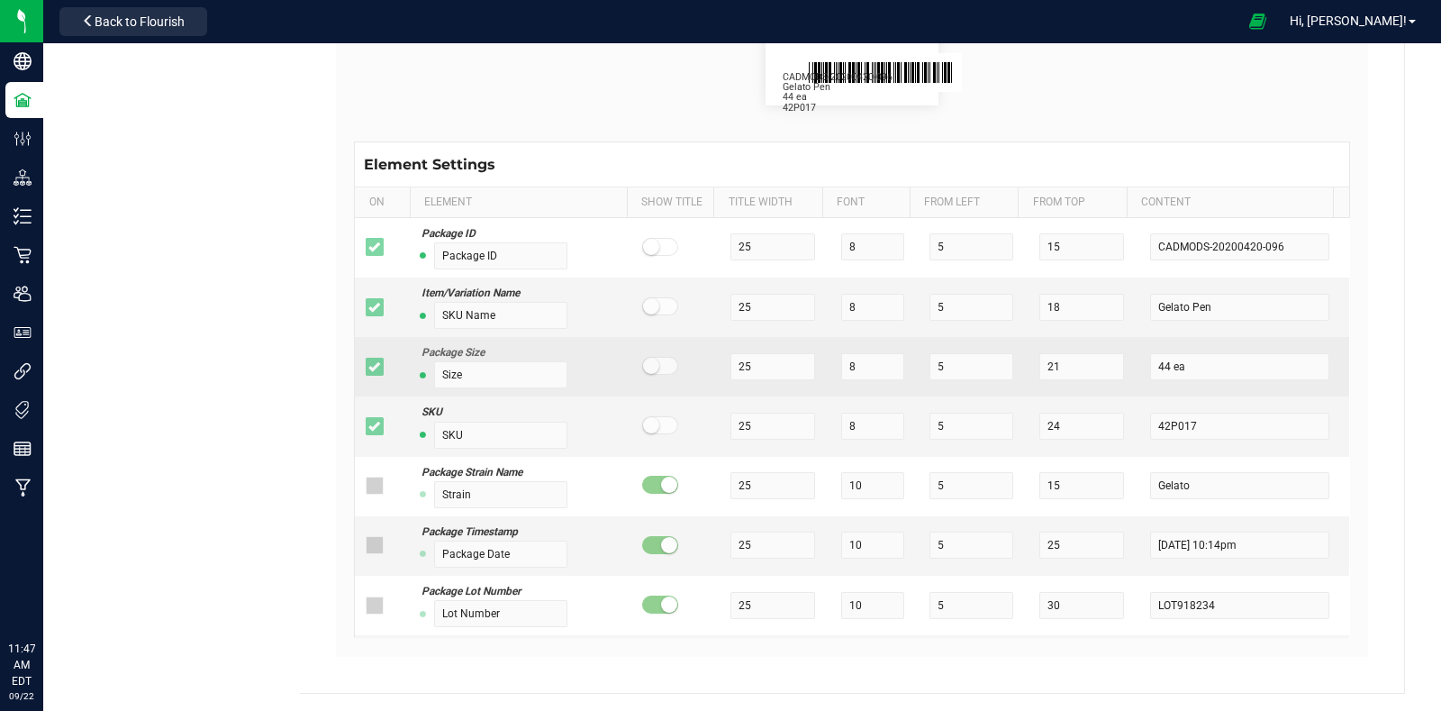
click at [373, 367] on icon at bounding box center [374, 367] width 12 height 0
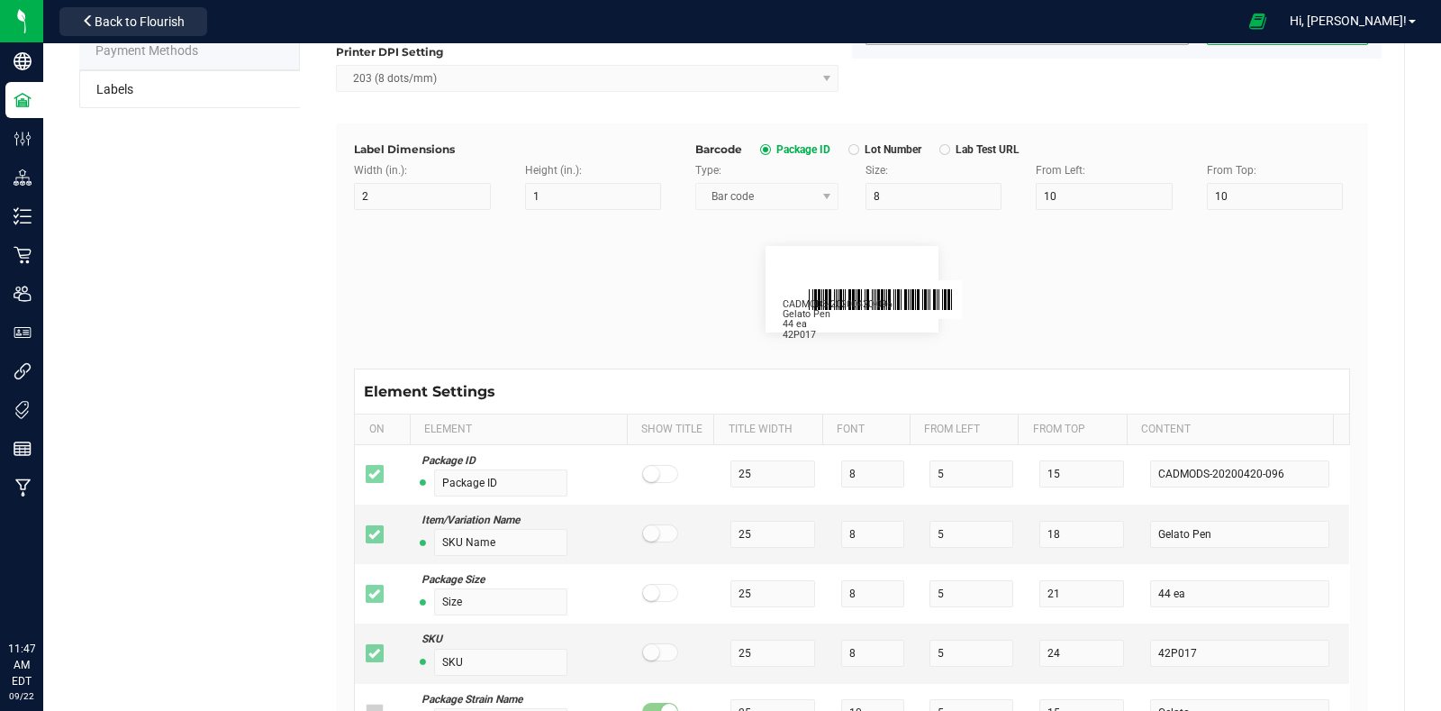
scroll to position [0, 0]
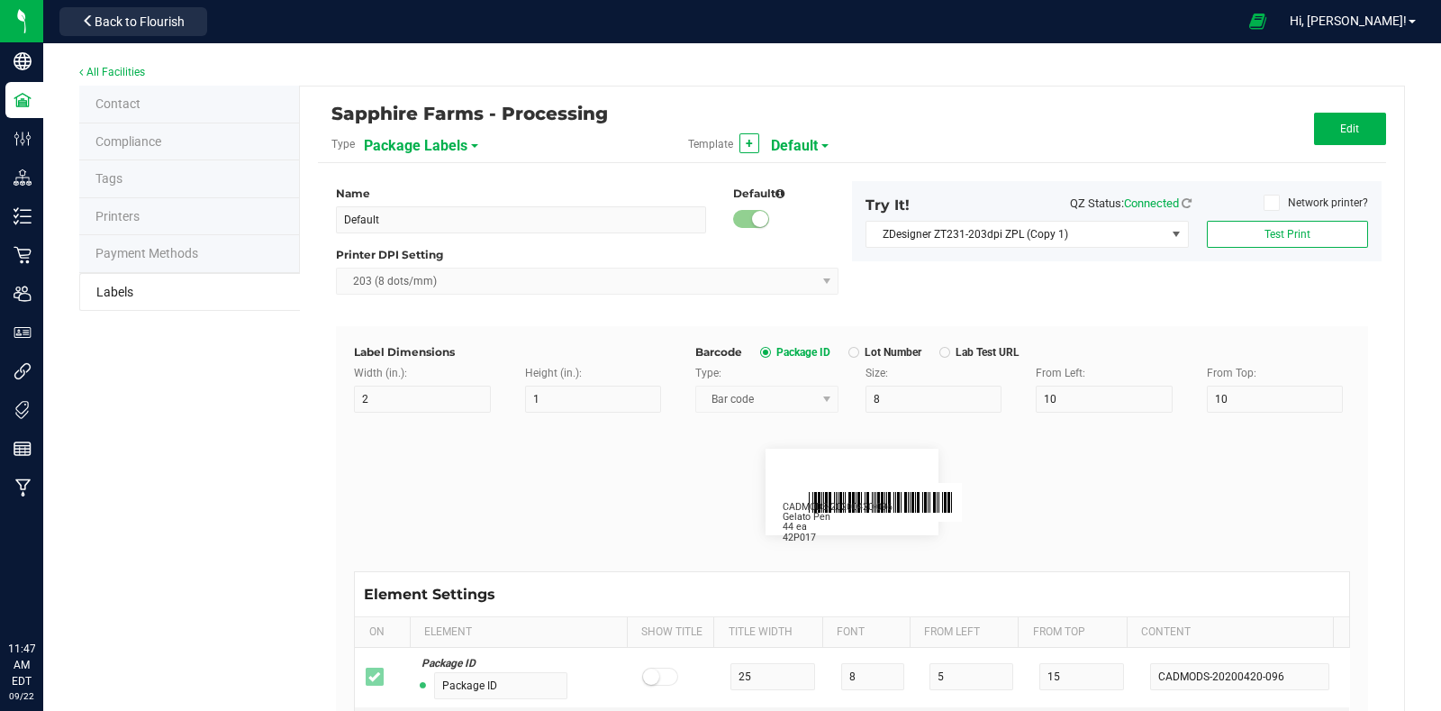
click at [1371, 124] on div "Sapphire Farms - Processing Type Package Labels Template + Default Edit Name De…" at bounding box center [852, 604] width 1104 height 1036
click at [1340, 124] on span "Edit" at bounding box center [1349, 128] width 19 height 13
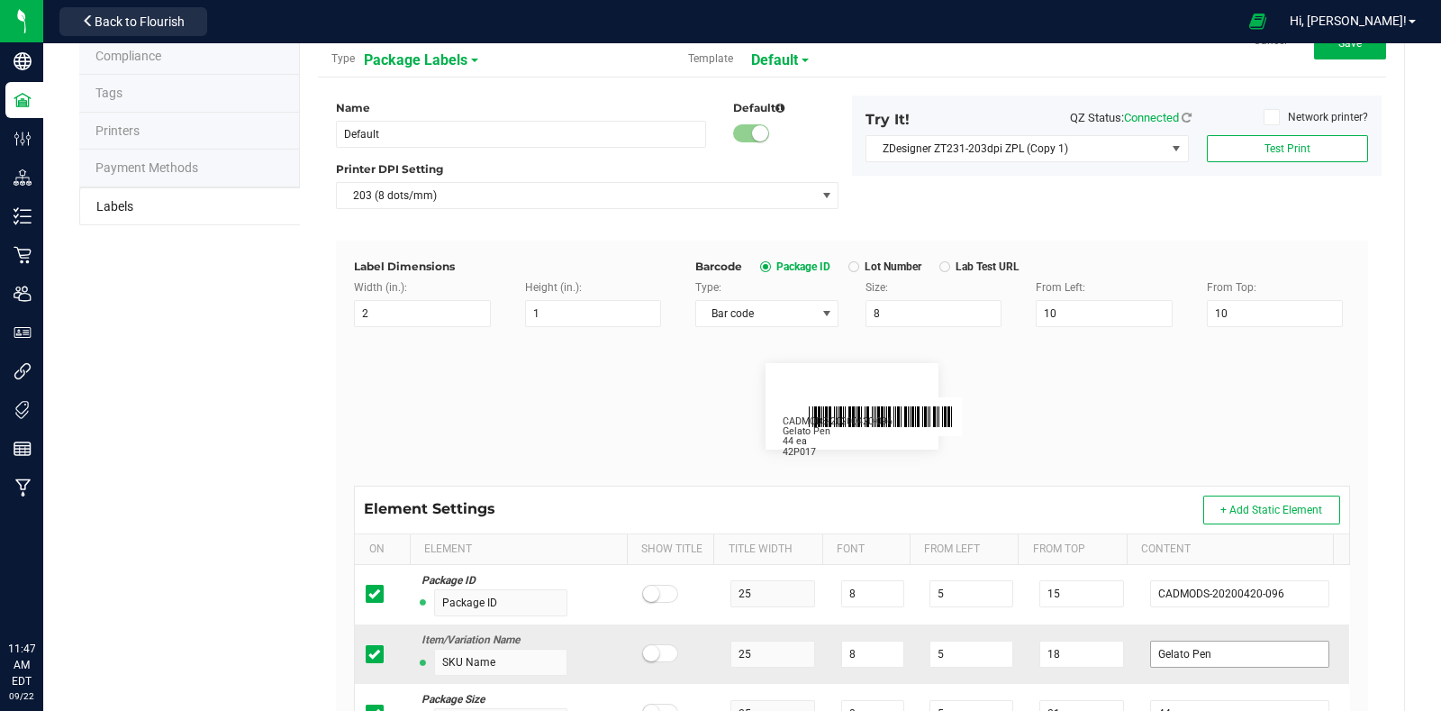
scroll to position [430, 0]
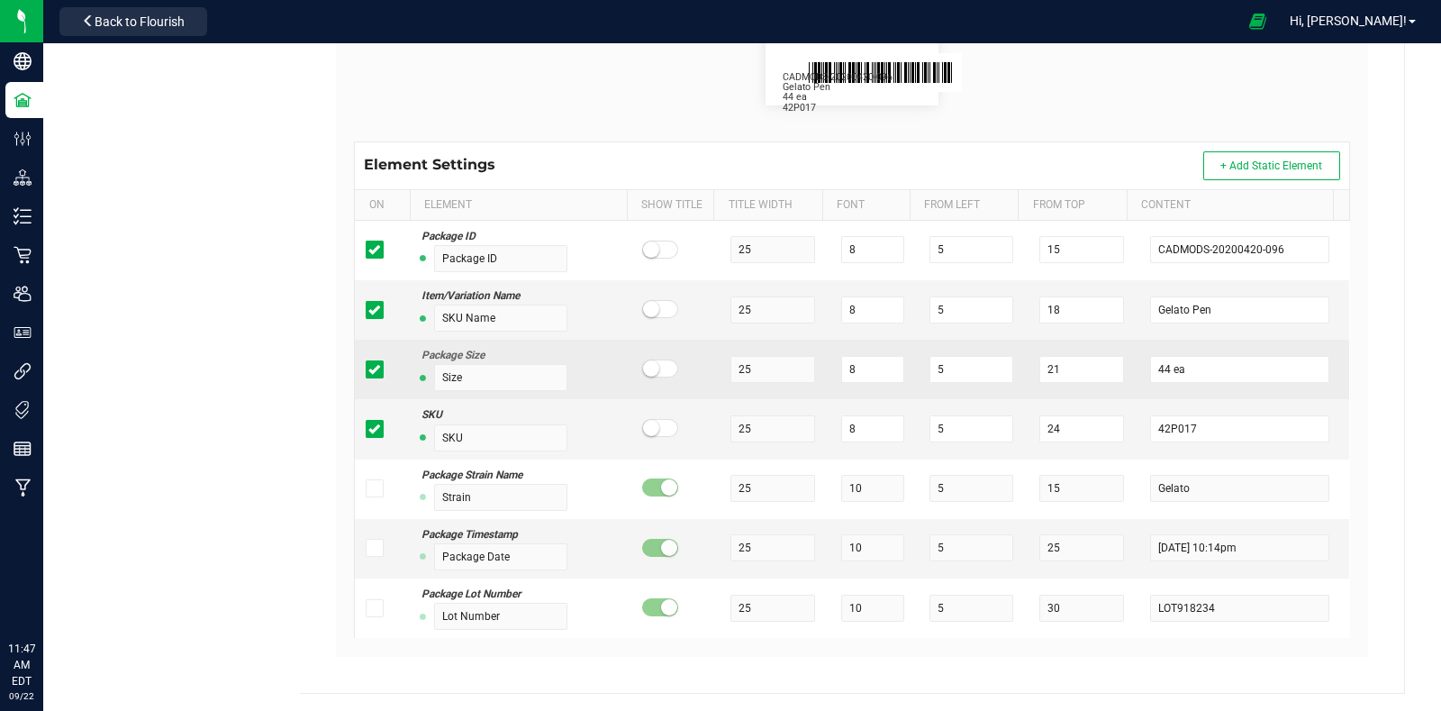
click at [369, 369] on icon at bounding box center [374, 369] width 12 height 0
click at [0, 0] on input "checkbox" at bounding box center [0, 0] width 0 height 0
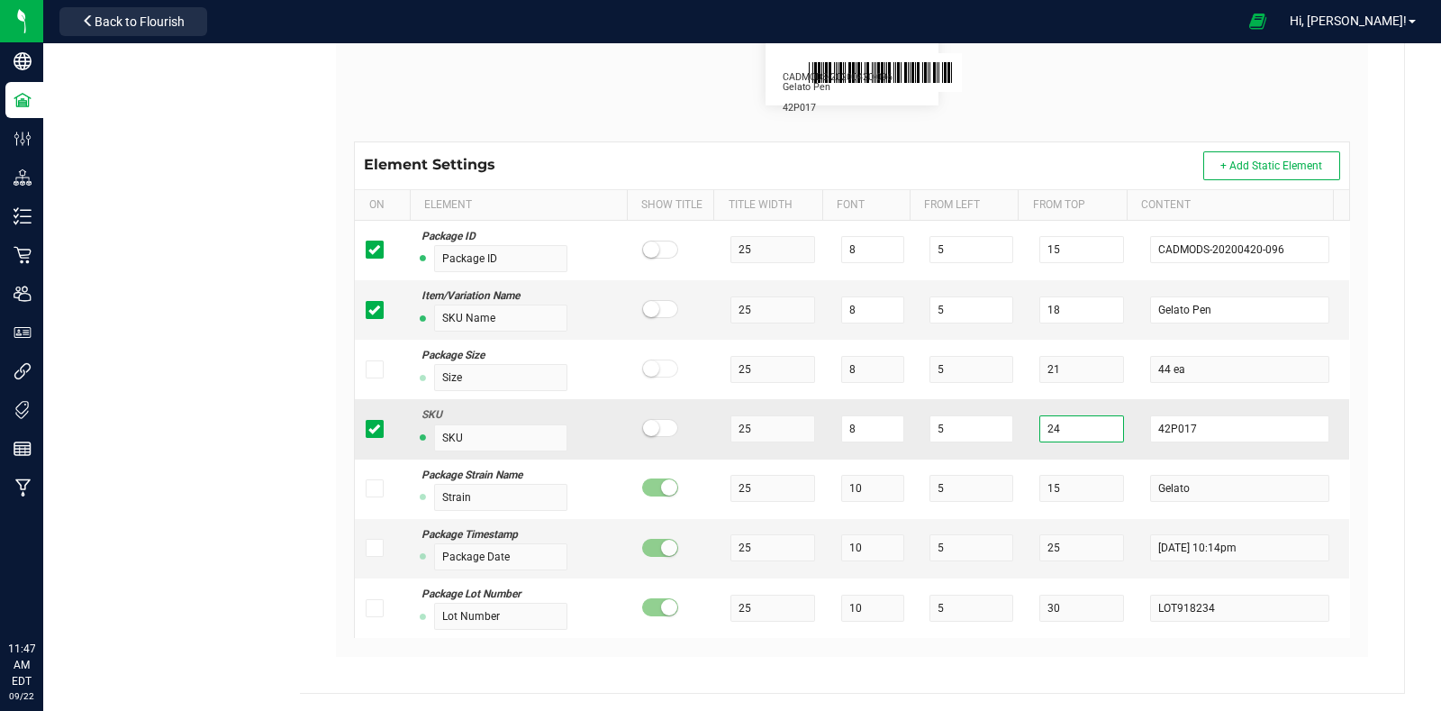
drag, startPoint x: 1038, startPoint y: 428, endPoint x: 1004, endPoint y: 428, distance: 33.3
click at [1029, 428] on td "24" at bounding box center [1084, 428] width 111 height 59
type input "21"
click at [1155, 100] on flourish-label-viewer "CADMODS-20200420-096 Gelato Pen 42P017" at bounding box center [852, 62] width 996 height 86
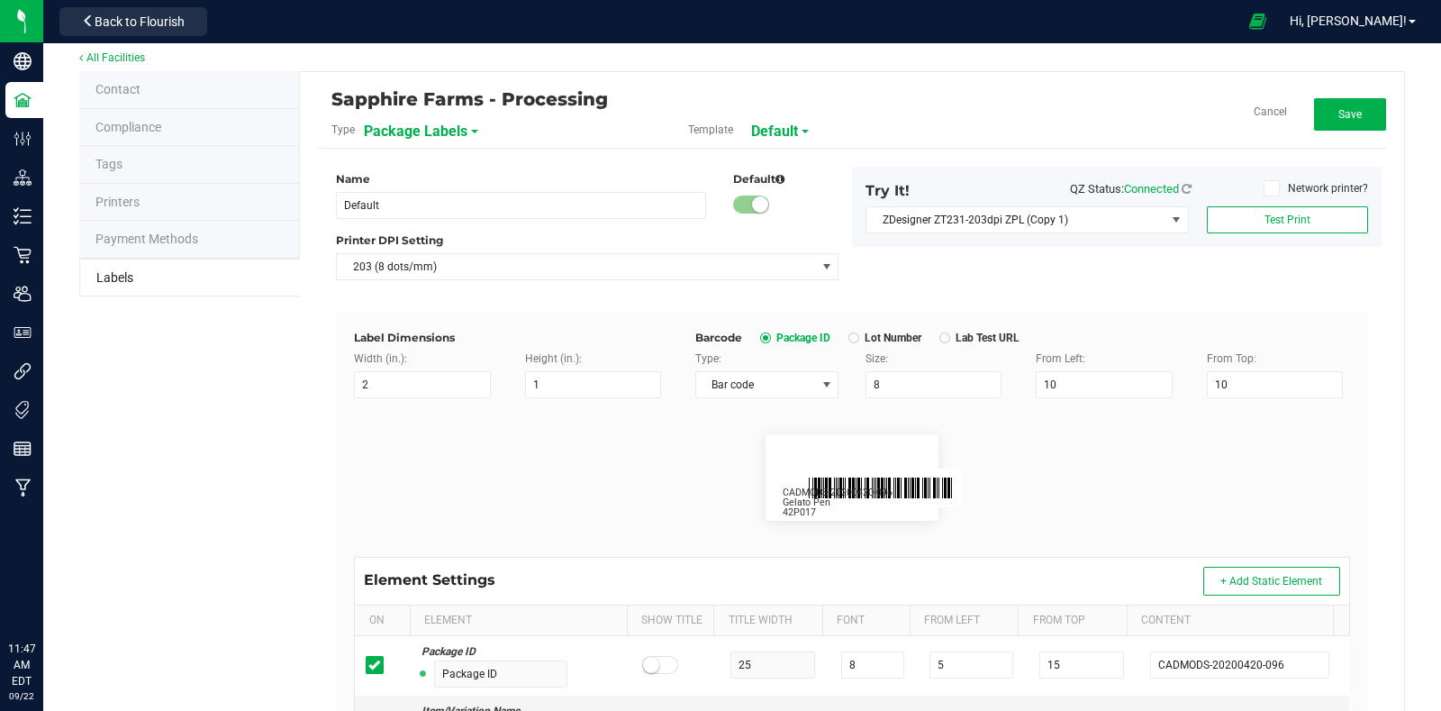
scroll to position [0, 0]
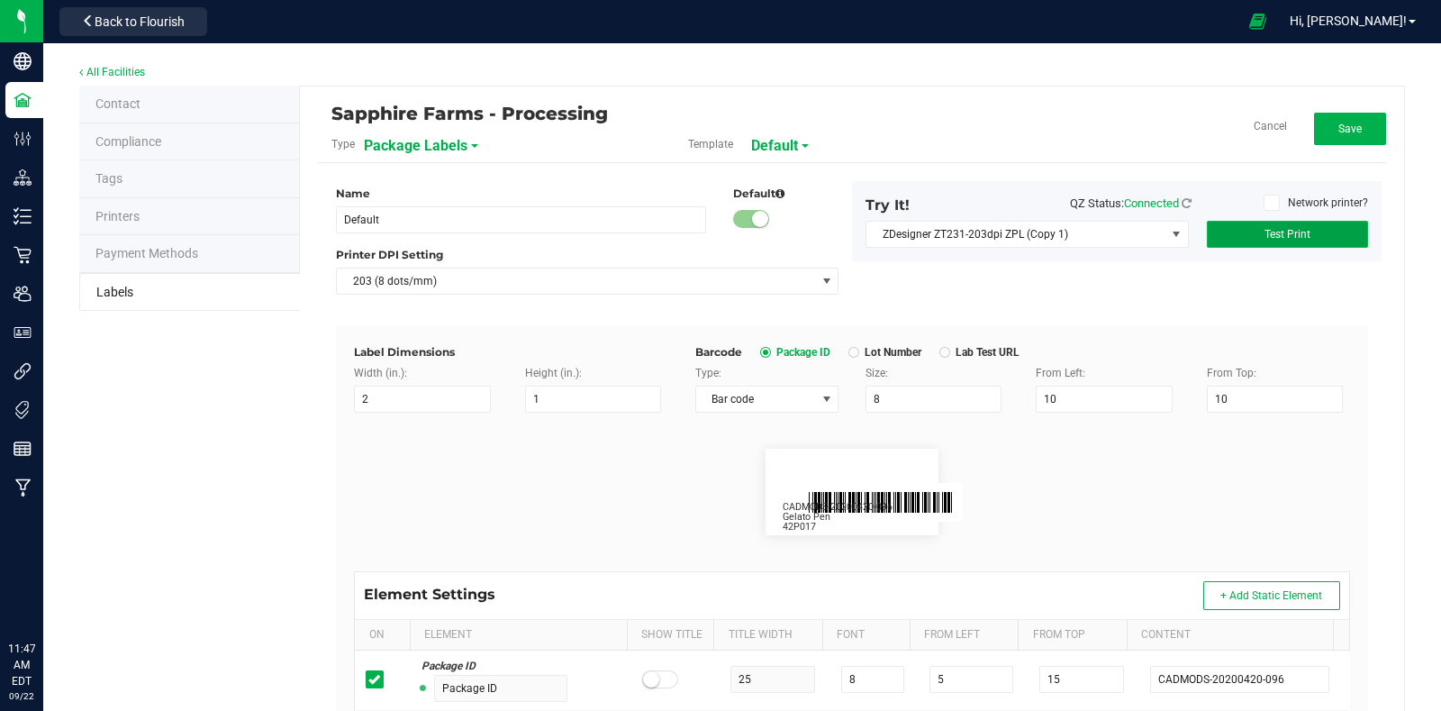
click at [1291, 231] on span "Test Print" at bounding box center [1288, 234] width 46 height 13
click at [1356, 134] on button "Save" at bounding box center [1350, 129] width 72 height 32
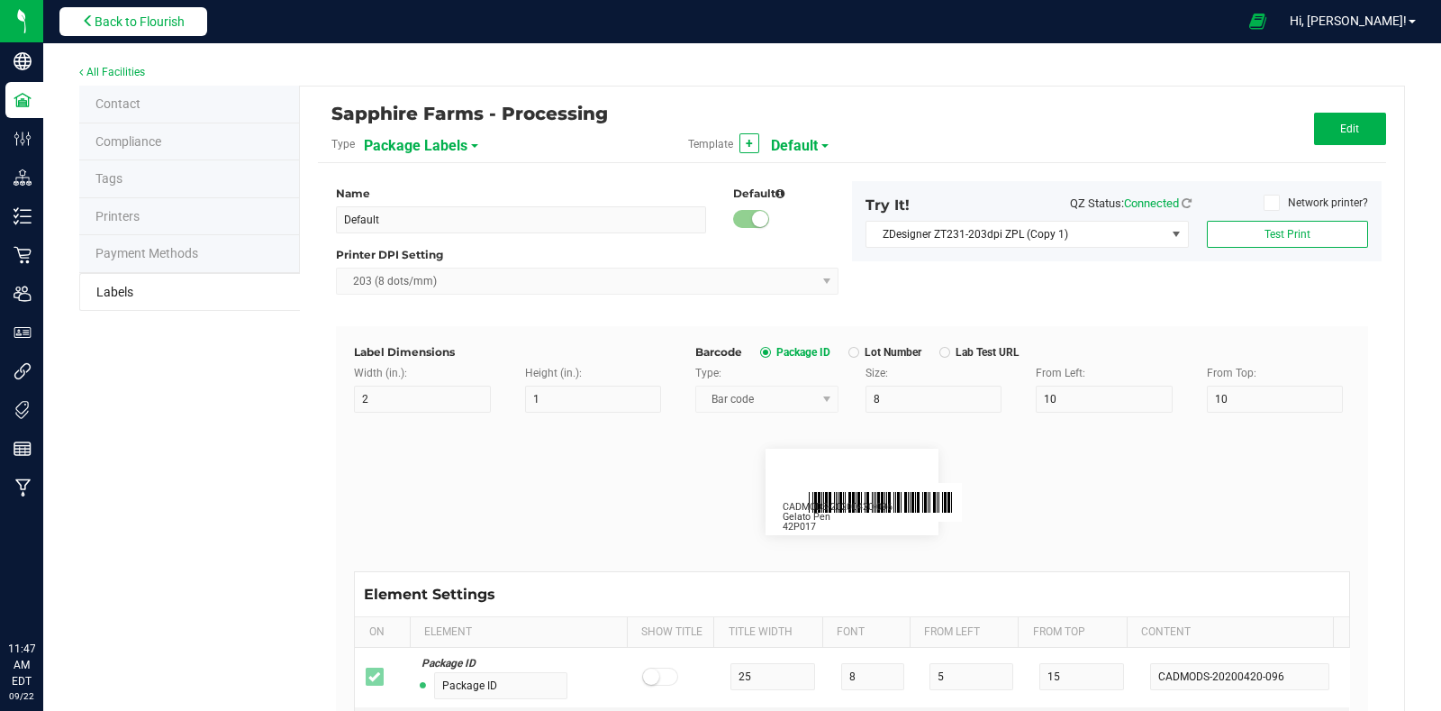
click at [162, 31] on button "Back to Flourish" at bounding box center [133, 21] width 148 height 29
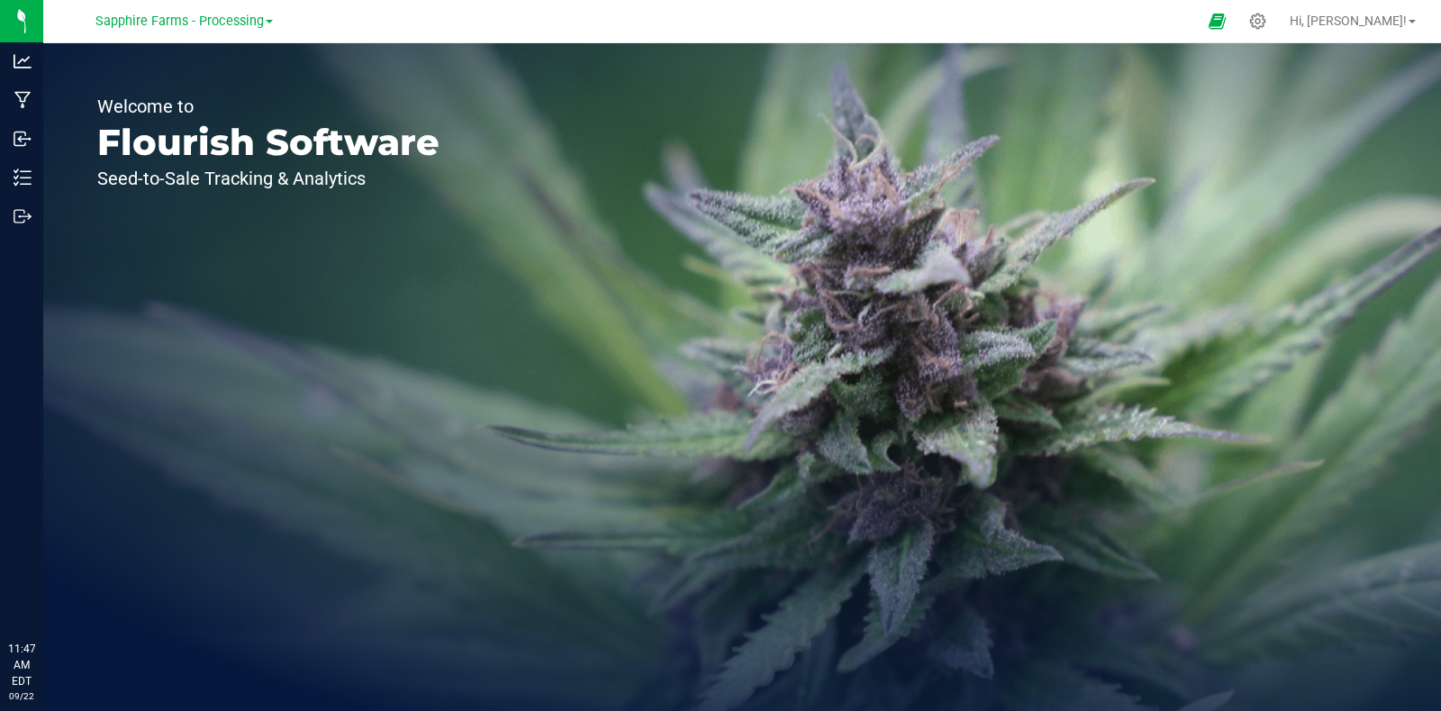
click at [266, 20] on link "Sapphire Farms - Processing" at bounding box center [183, 20] width 177 height 17
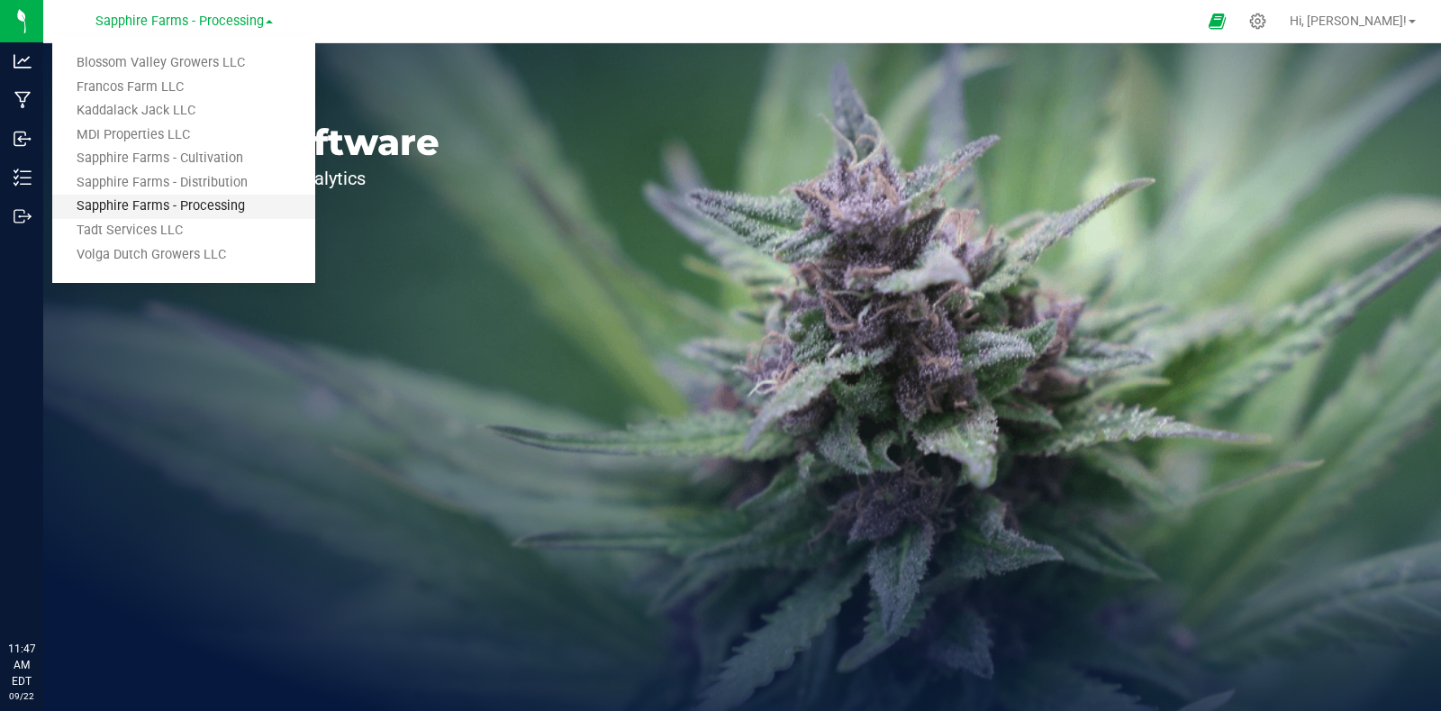
click at [230, 204] on link "Sapphire Farms - Processing" at bounding box center [183, 207] width 263 height 24
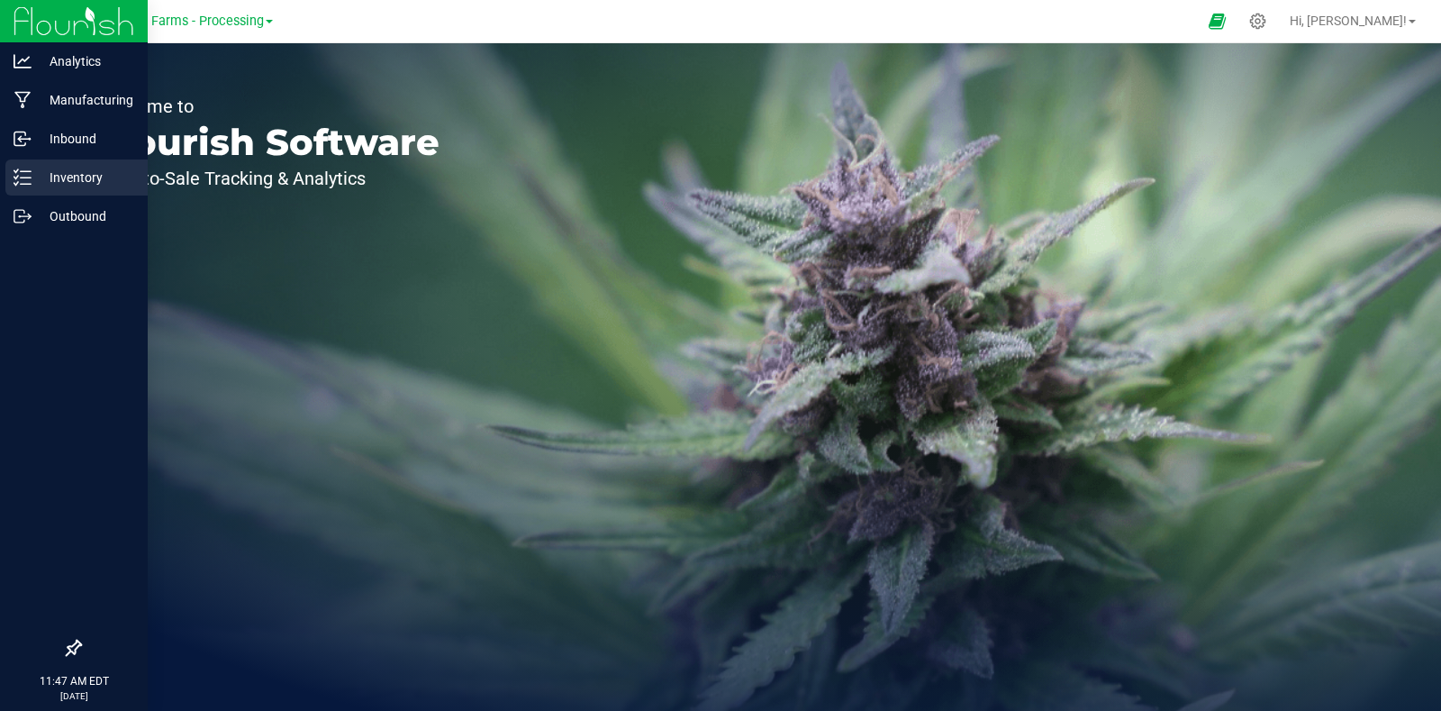
click at [86, 181] on p "Inventory" at bounding box center [86, 178] width 108 height 22
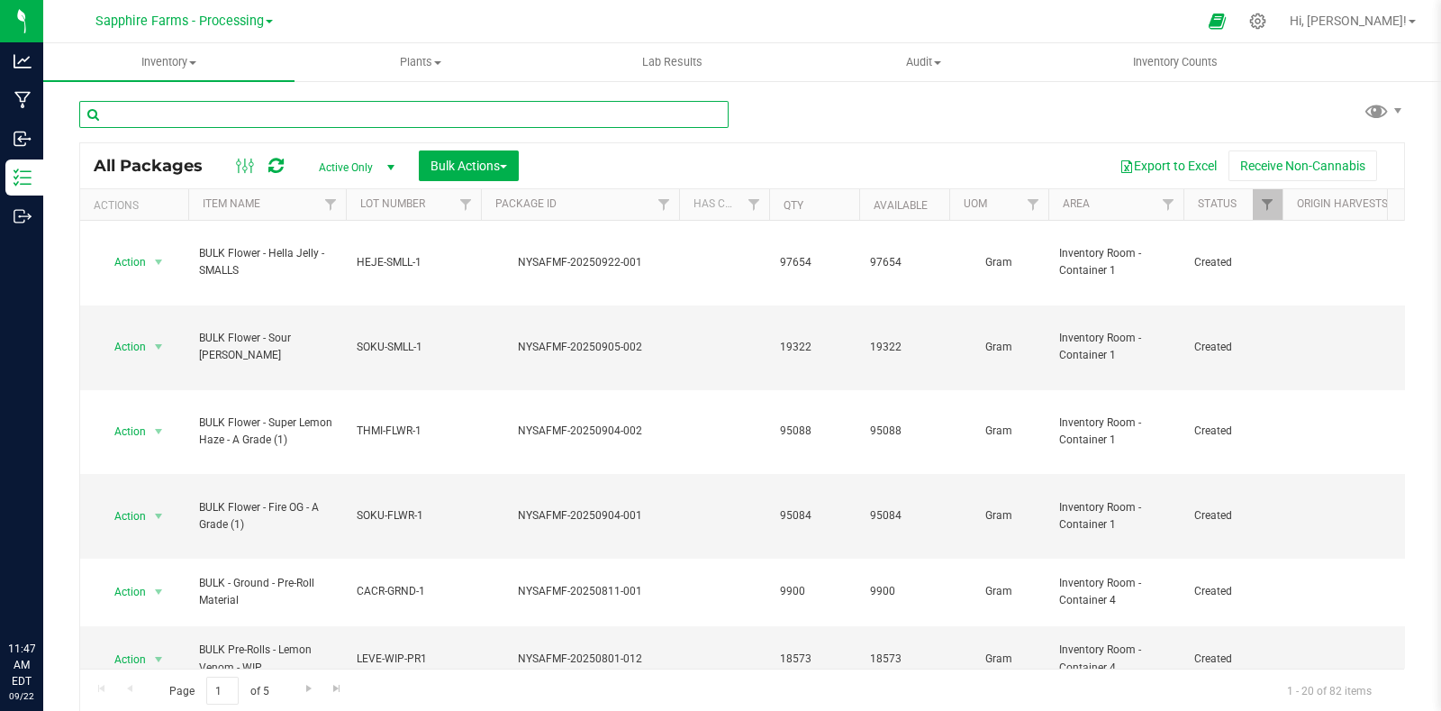
click at [315, 116] on input "text" at bounding box center [403, 114] width 649 height 27
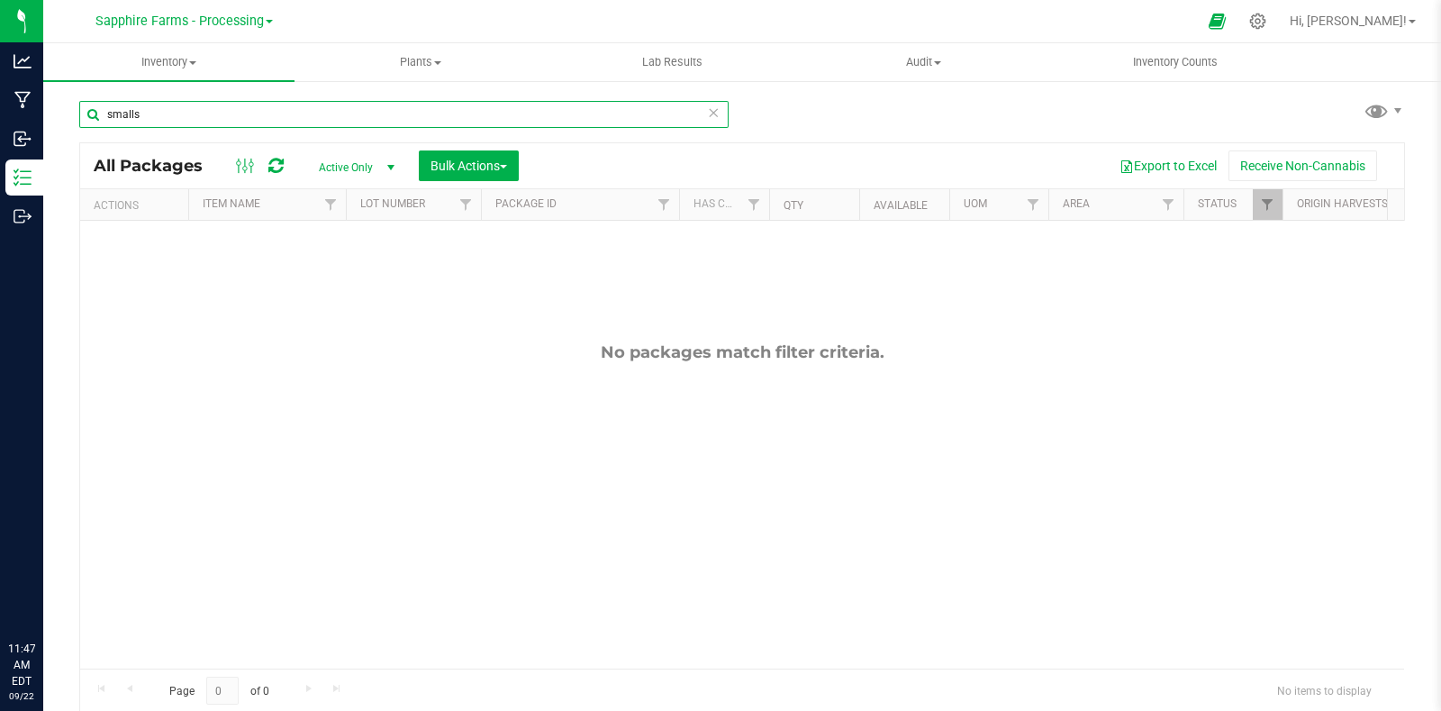
type input "smalls"
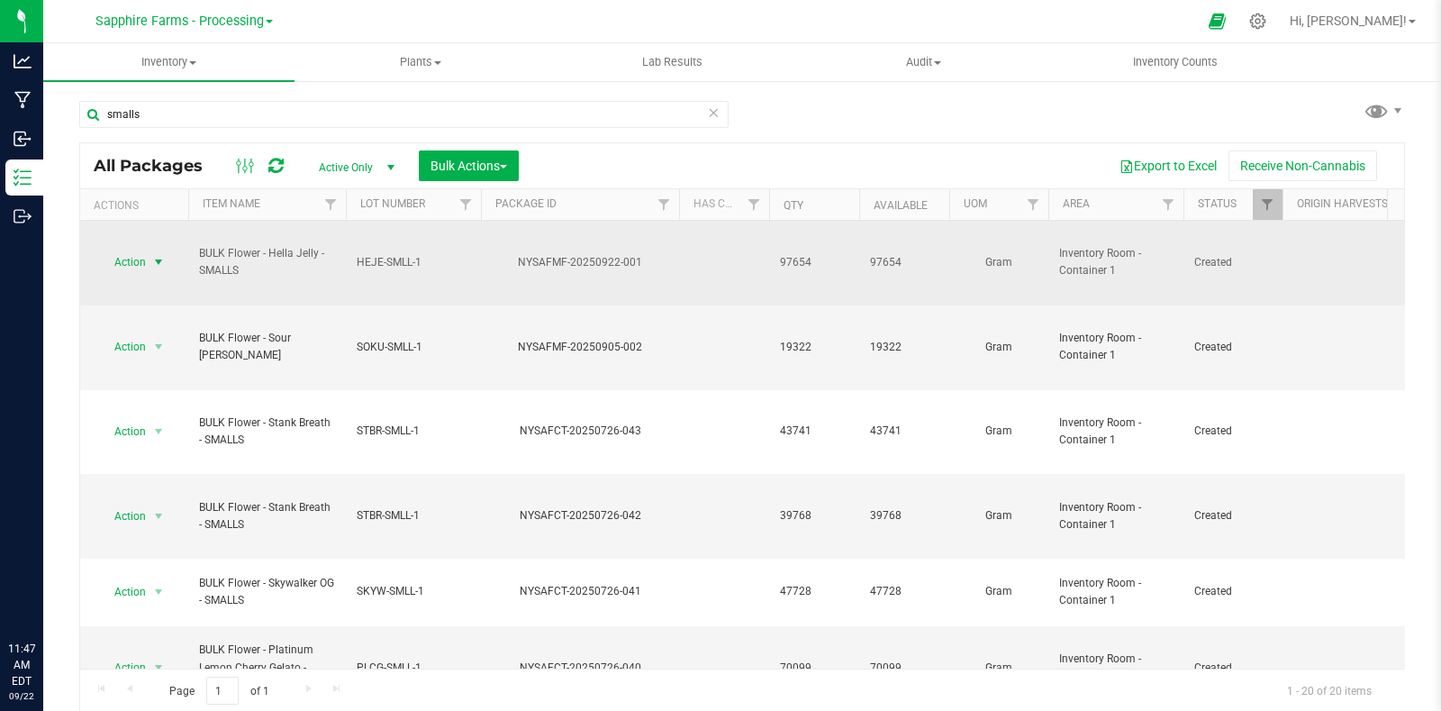
click at [150, 250] on span "select" at bounding box center [159, 262] width 23 height 25
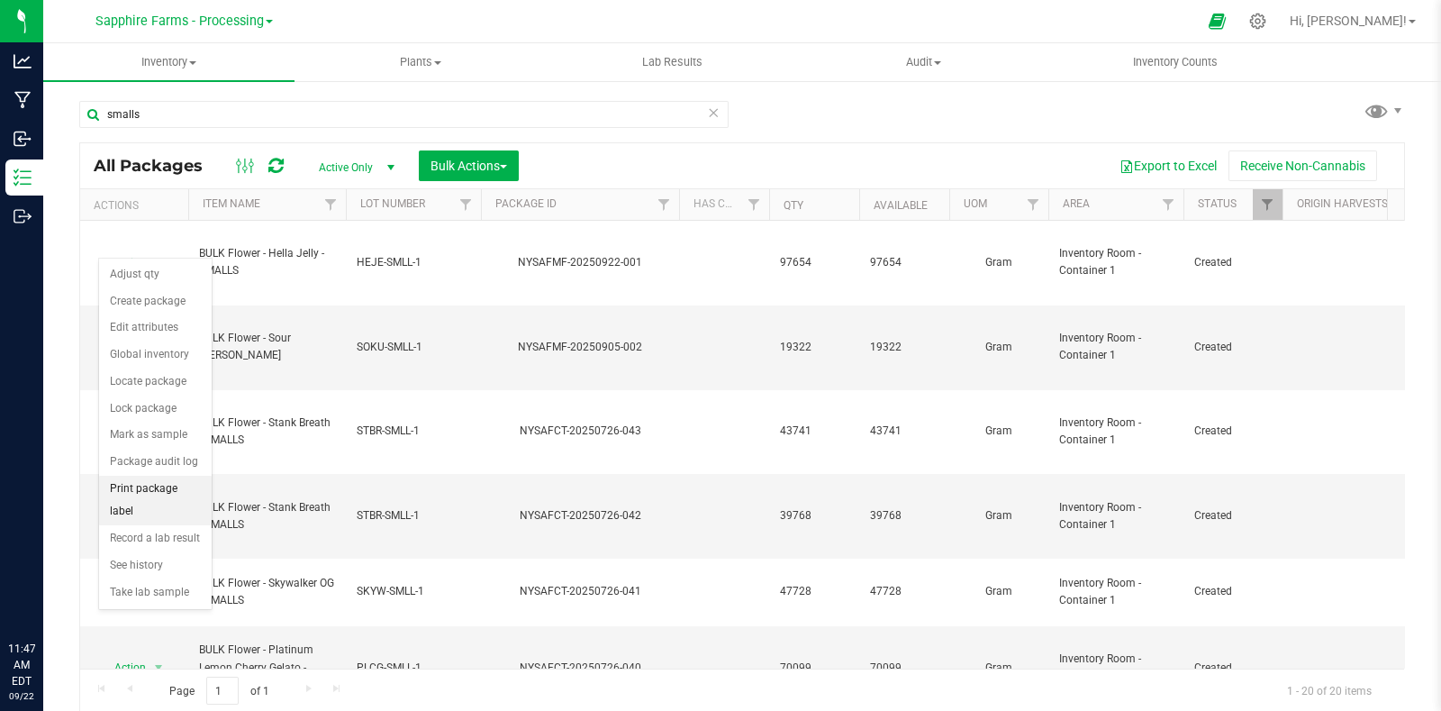
click at [155, 492] on li "Print package label" at bounding box center [155, 501] width 113 height 50
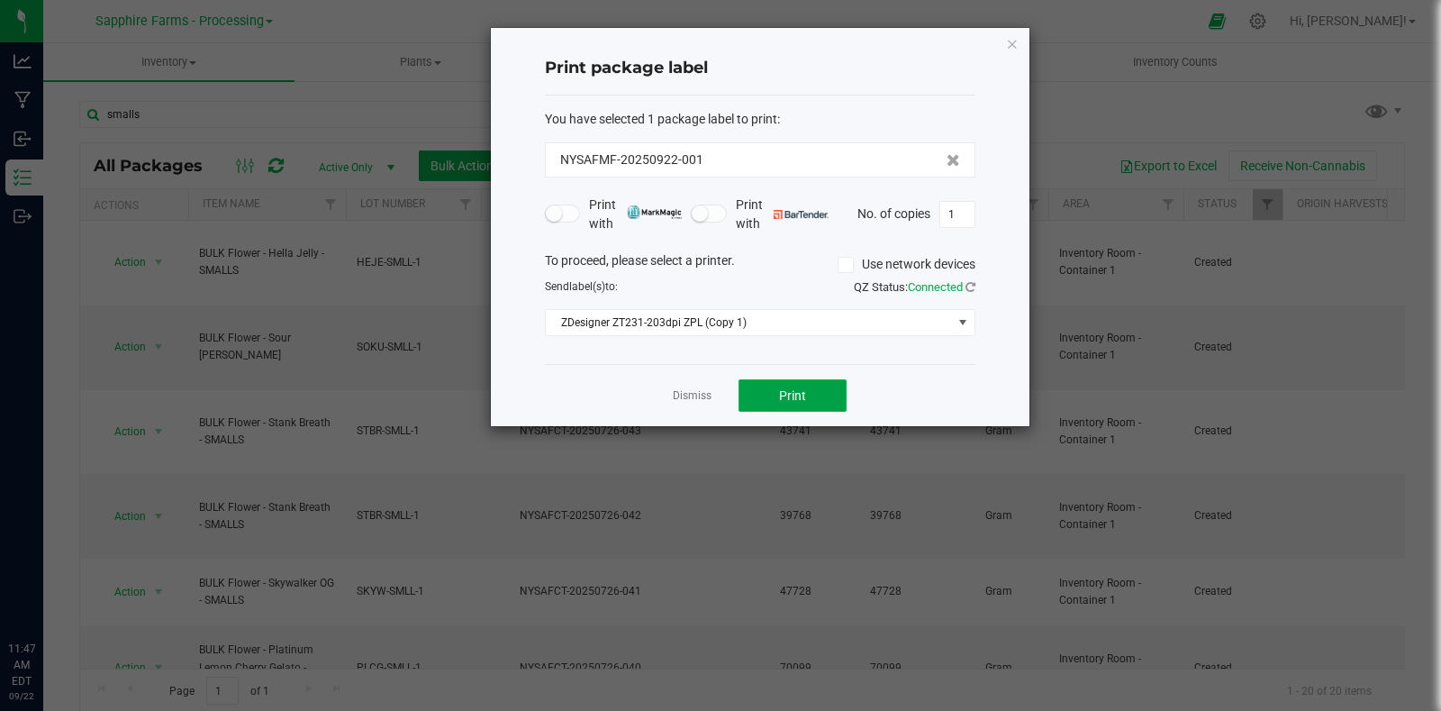
click at [776, 404] on button "Print" at bounding box center [793, 395] width 108 height 32
click at [685, 388] on link "Dismiss" at bounding box center [692, 395] width 39 height 15
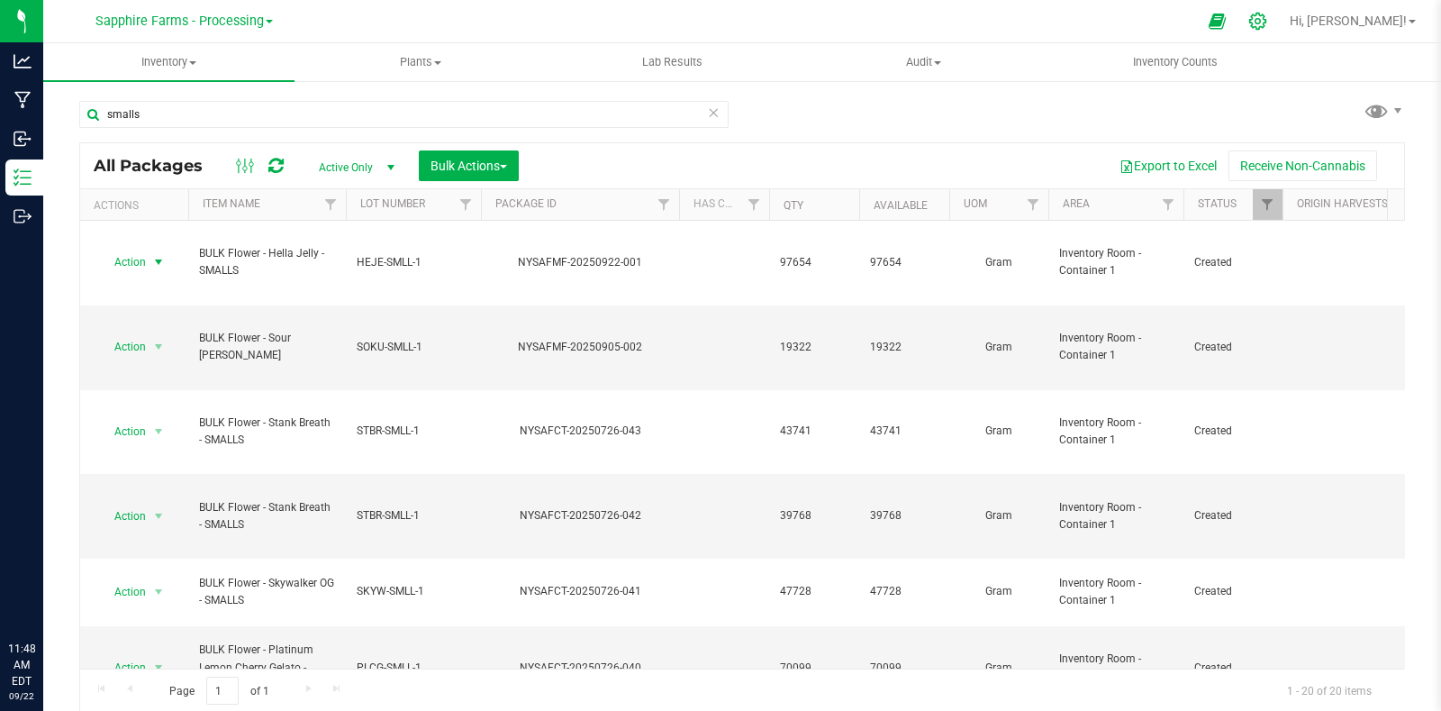
click at [1267, 20] on icon at bounding box center [1257, 21] width 19 height 19
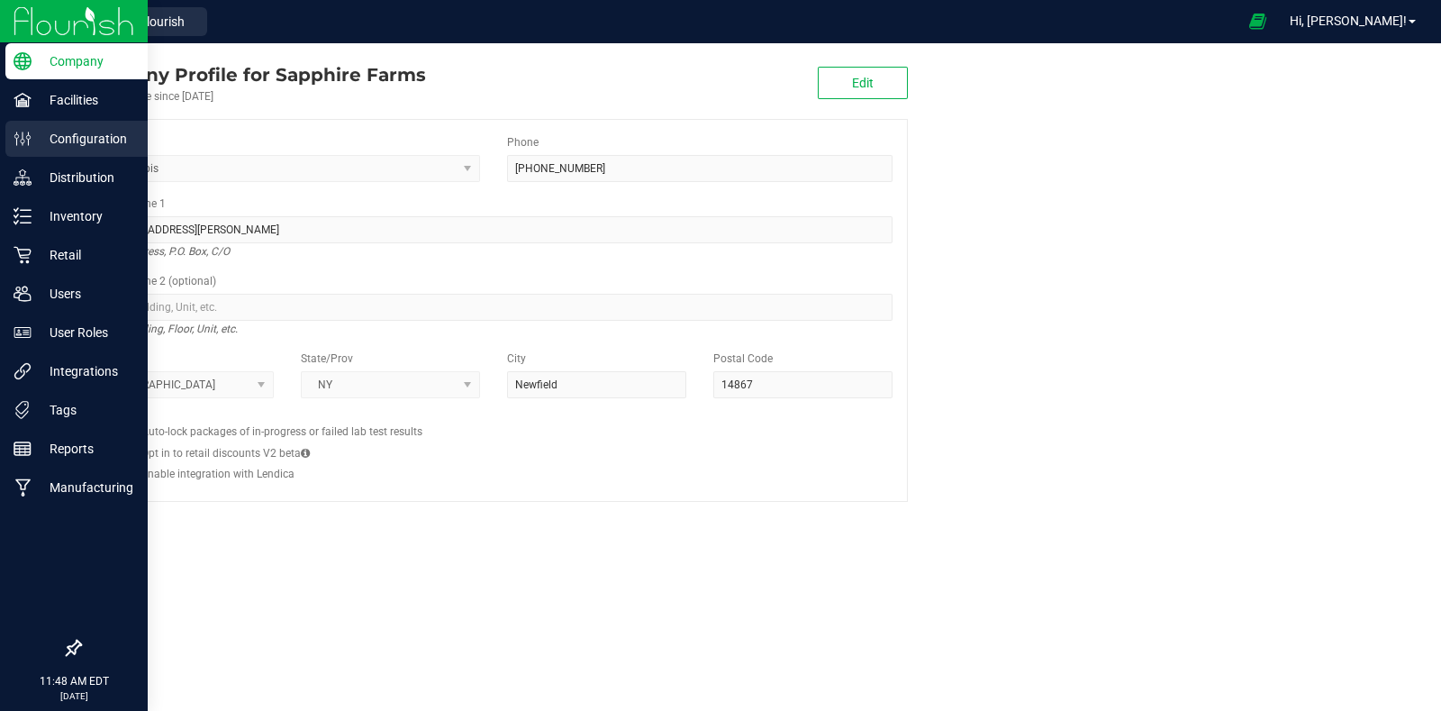
click at [73, 141] on p "Configuration" at bounding box center [86, 139] width 108 height 22
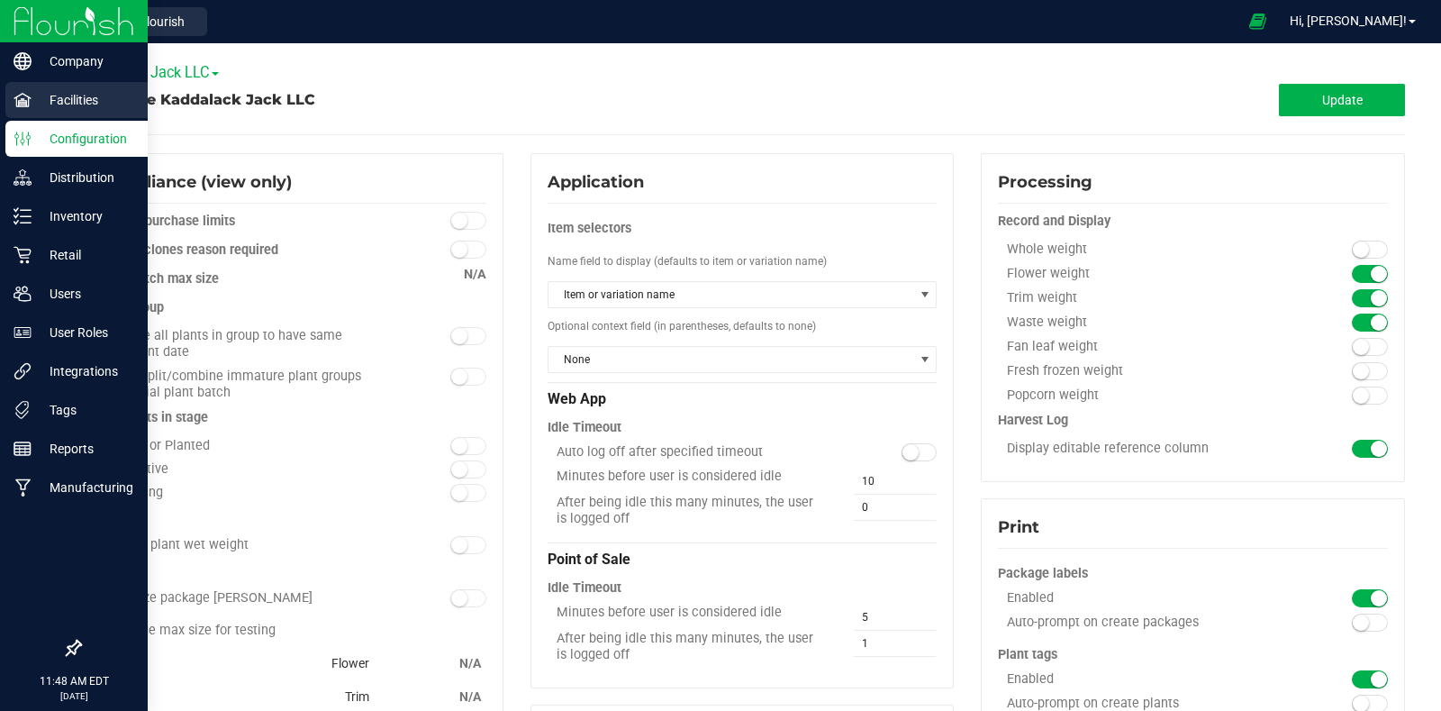
click at [53, 95] on p "Facilities" at bounding box center [86, 100] width 108 height 22
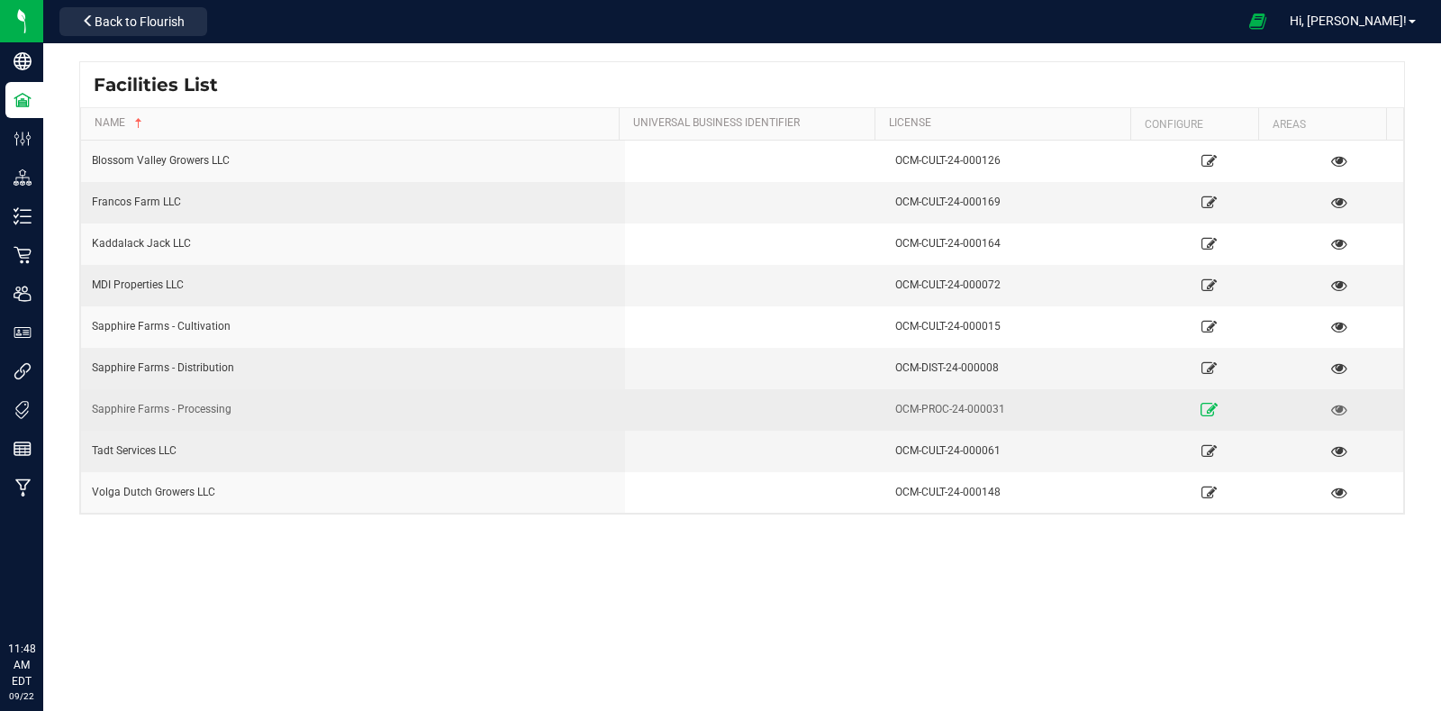
click at [1206, 409] on link at bounding box center [1208, 409] width 119 height 29
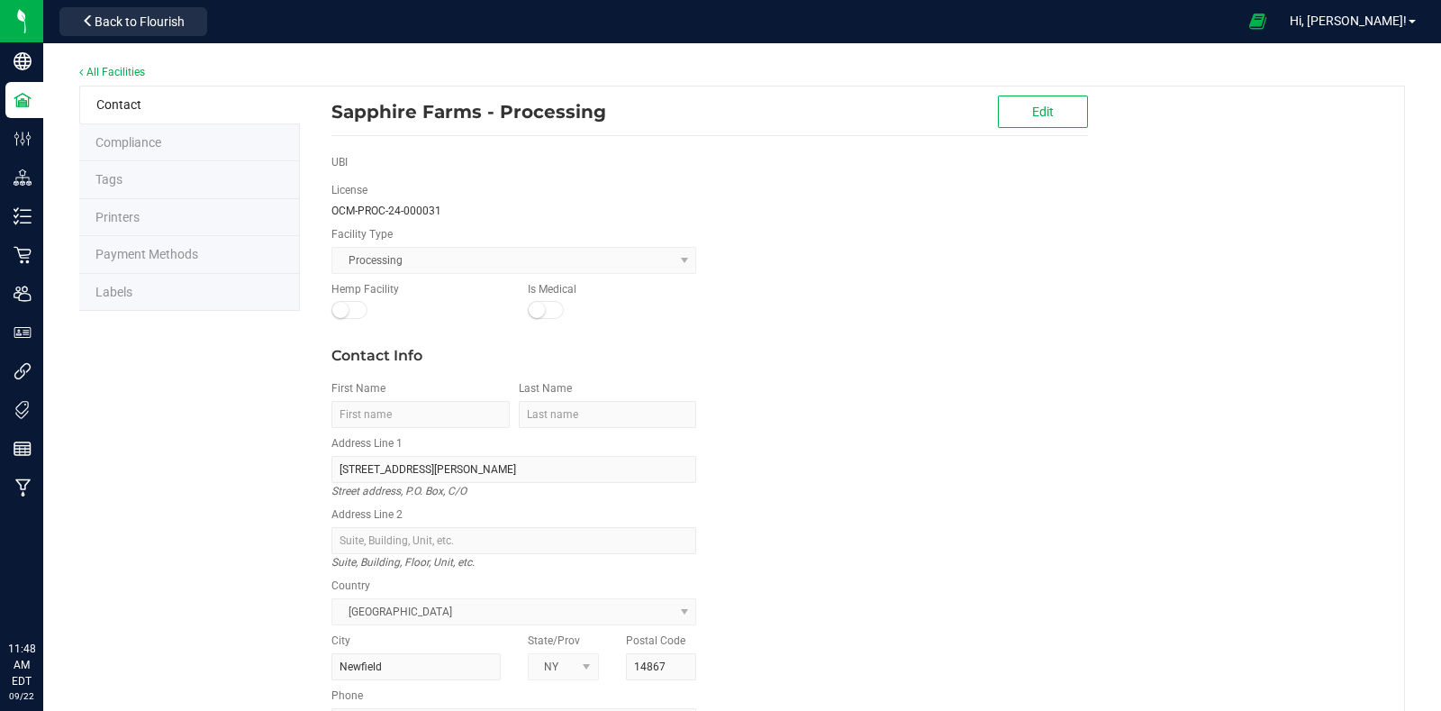
click at [143, 295] on li "Labels" at bounding box center [189, 293] width 221 height 38
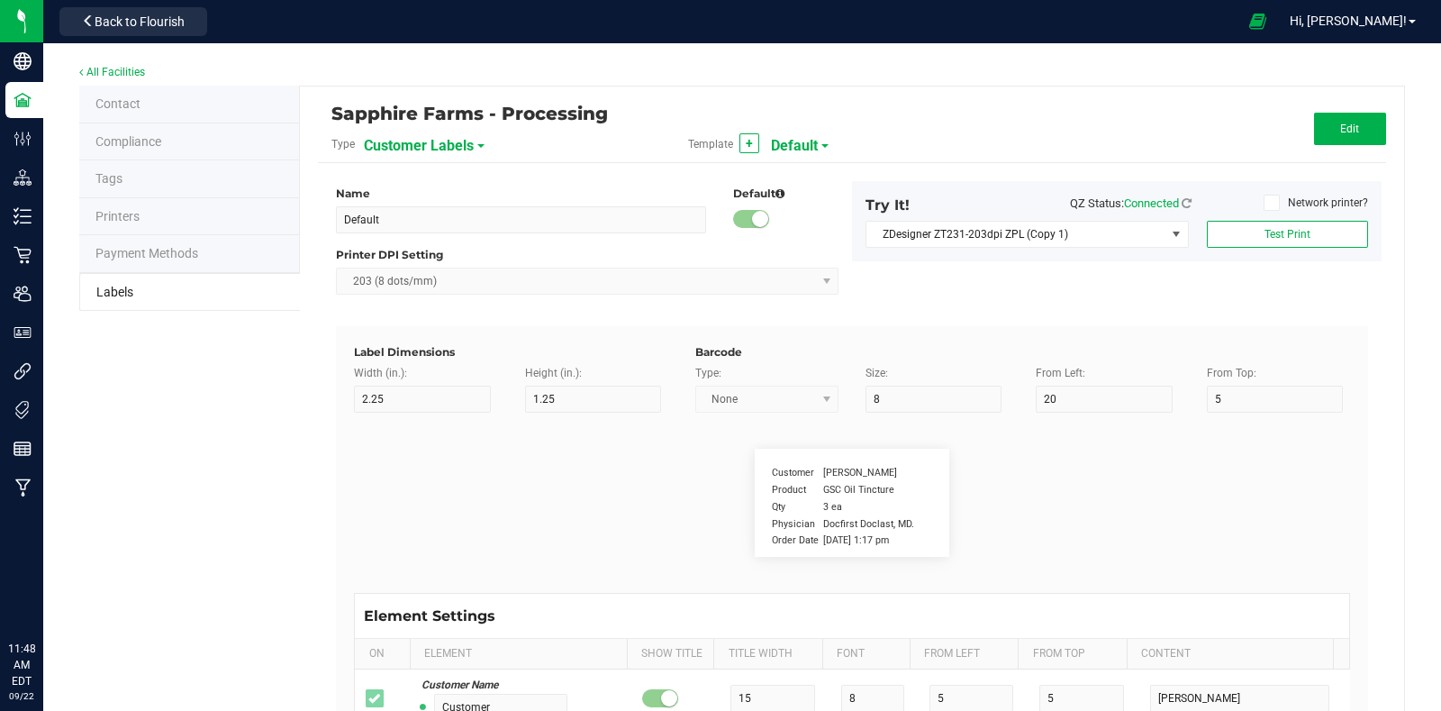
click at [424, 137] on span "Customer Labels" at bounding box center [419, 146] width 110 height 31
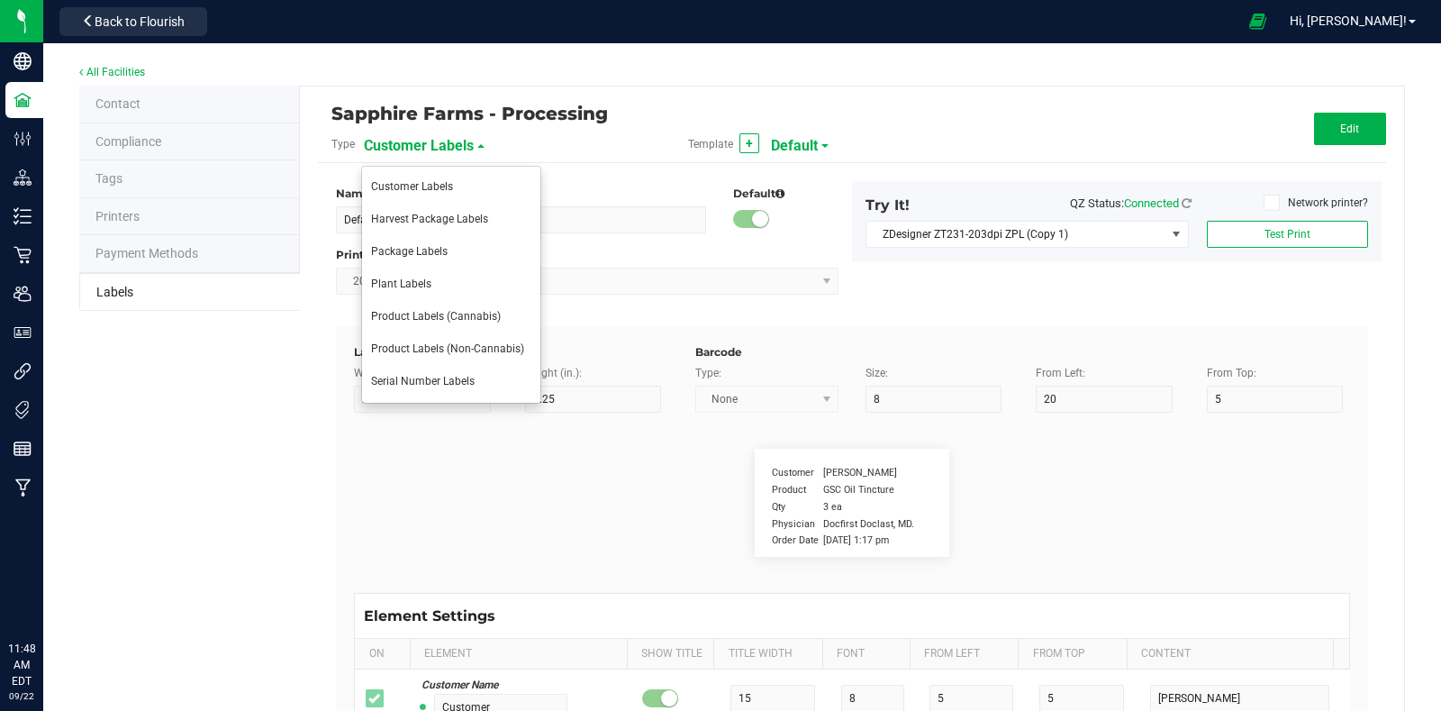
drag, startPoint x: 409, startPoint y: 258, endPoint x: 722, endPoint y: 251, distance: 313.5
click at [409, 259] on li "Package Labels" at bounding box center [451, 252] width 178 height 32
type input "2"
type input "1"
type input "10"
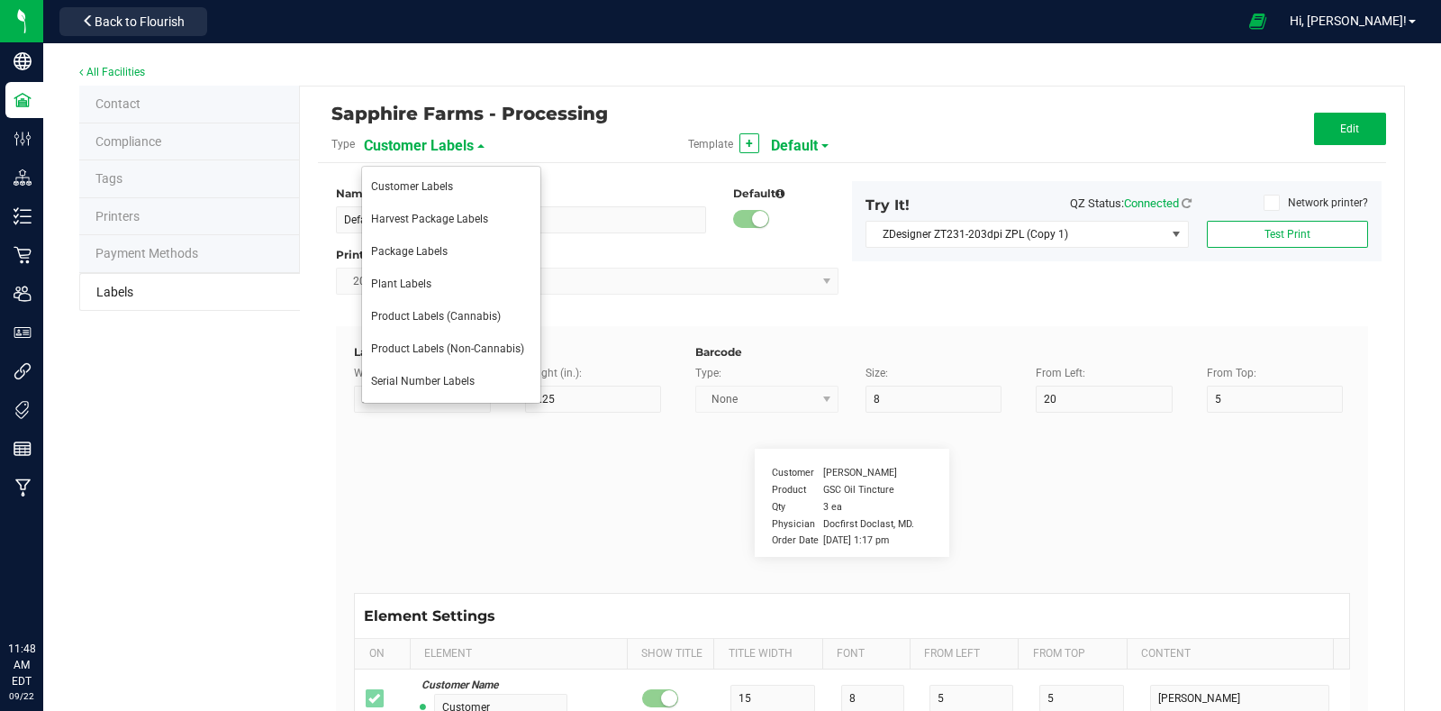
type input "10"
type input "Package ID"
type input "25"
type input "15"
type input "CADMODS-20200420-096"
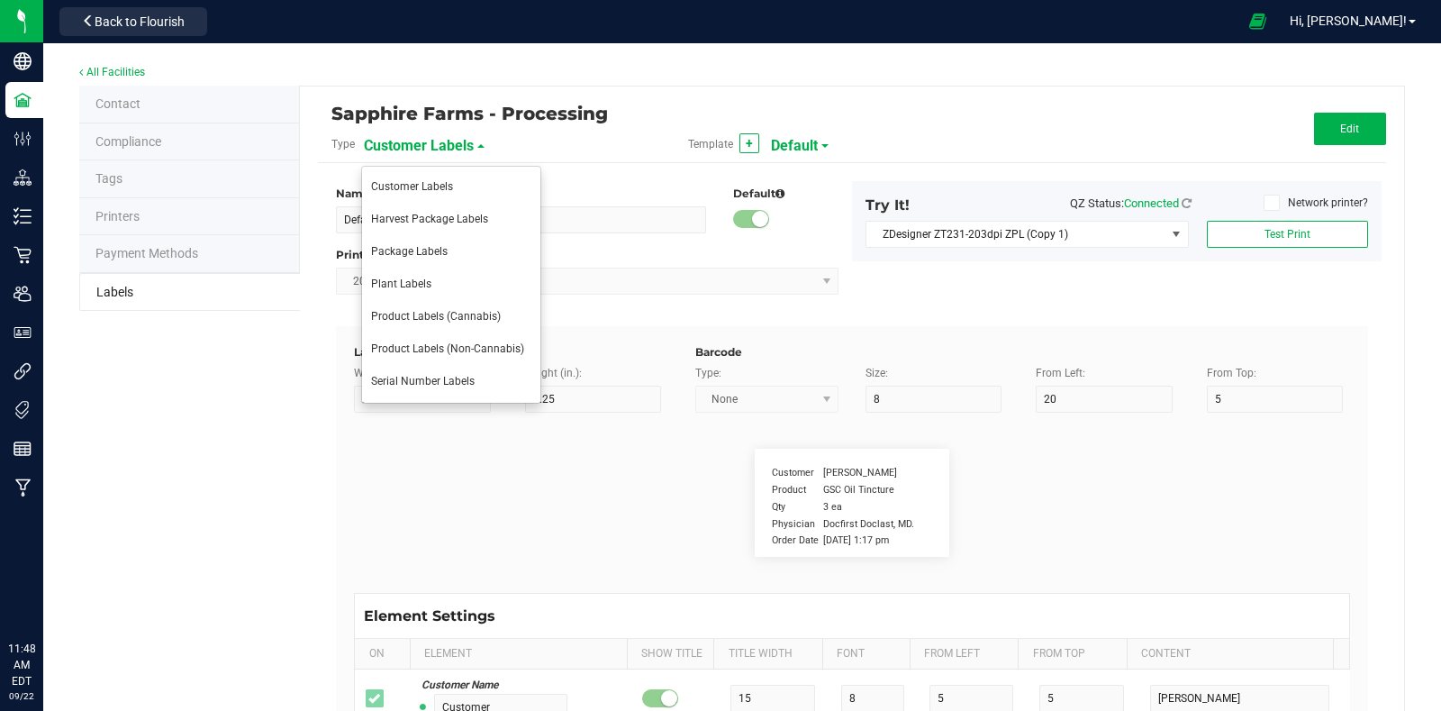
type input "SKU Name"
type input "25"
type input "18"
type input "Gelato Pen"
type input "SKU"
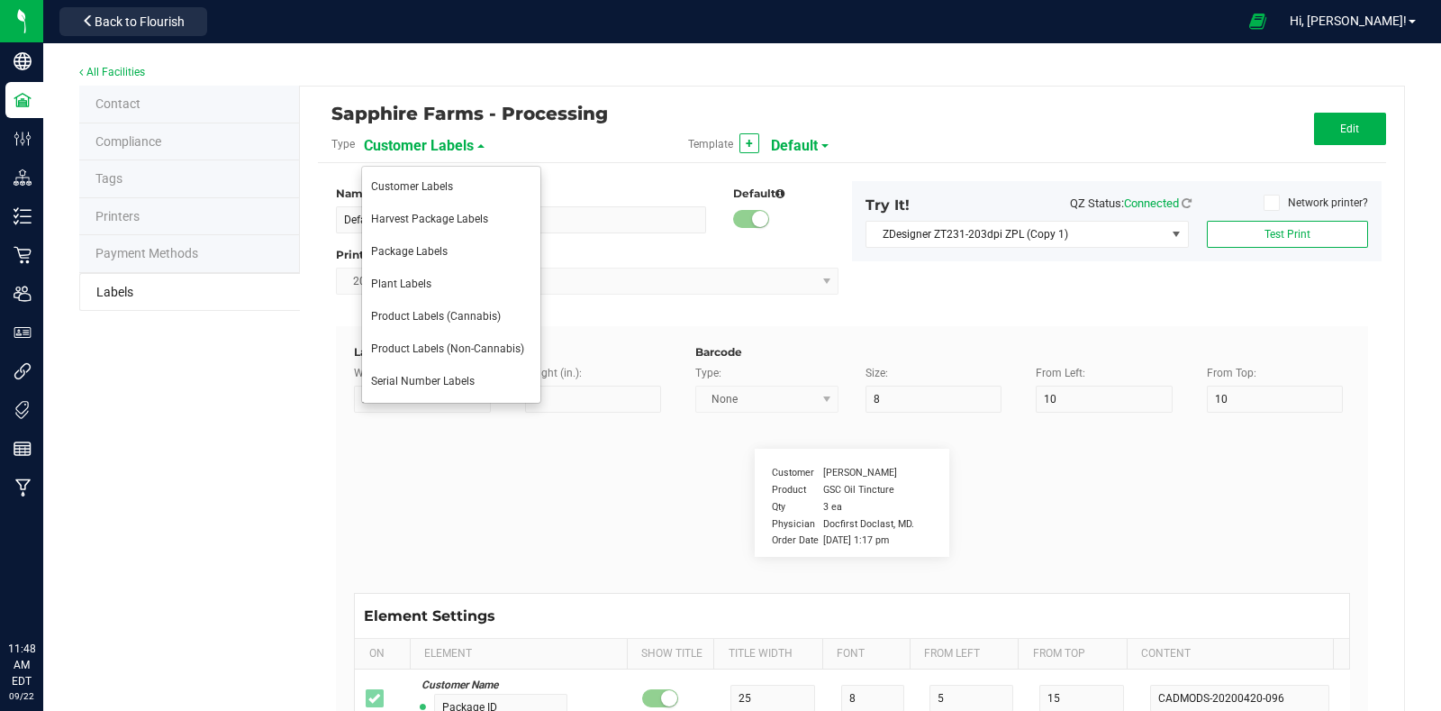
type input "25"
type input "21"
type input "42P017"
type input "Strain"
type input "25"
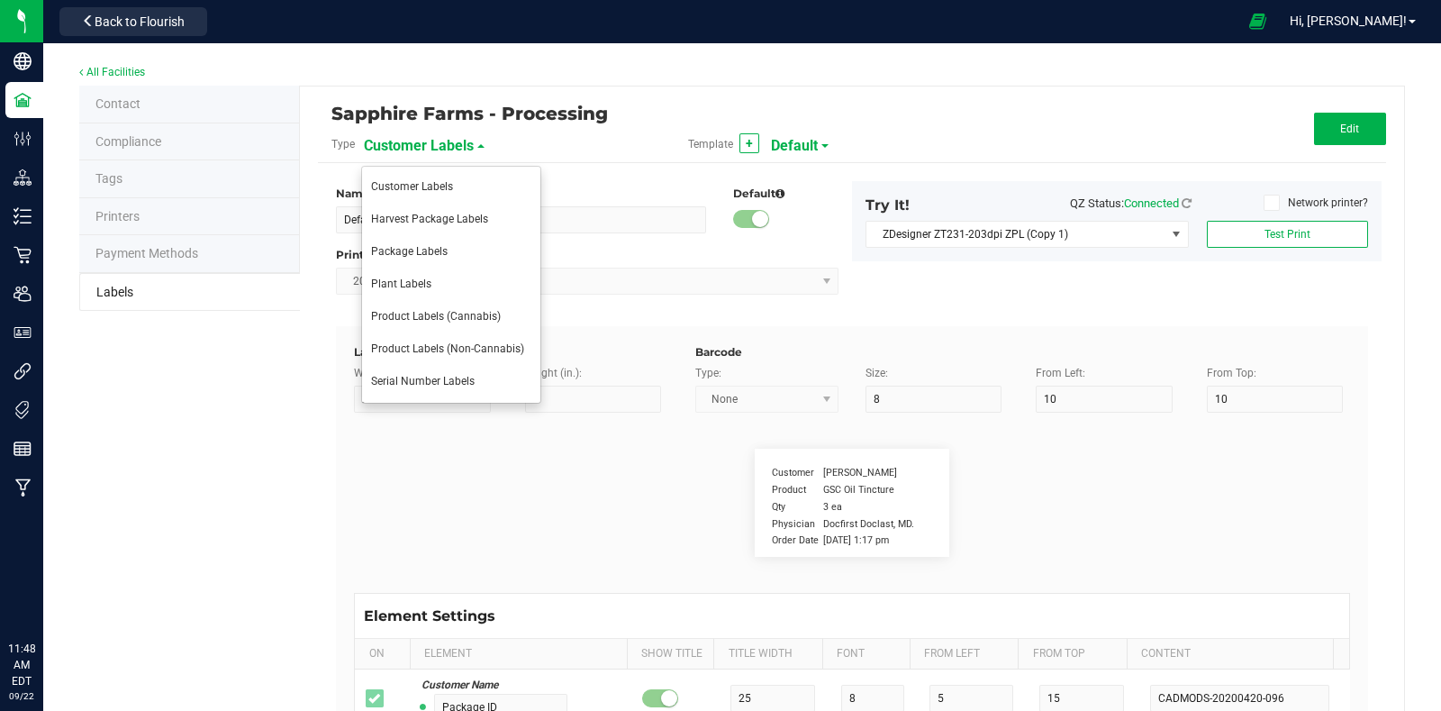
type input "10"
type input "15"
type input "Gelato"
type input "Size"
type input "25"
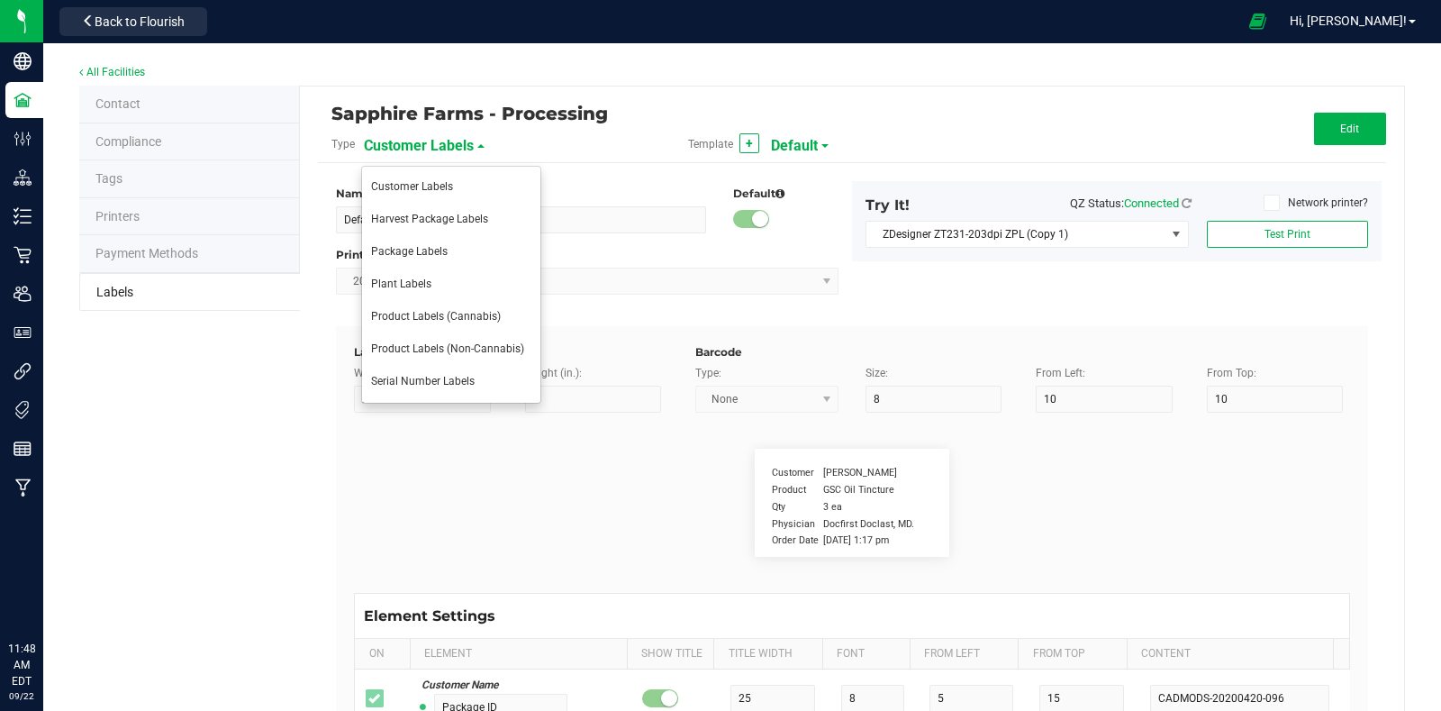
type input "10"
type input "20"
type input "44 ea"
type input "Package Date"
type input "25"
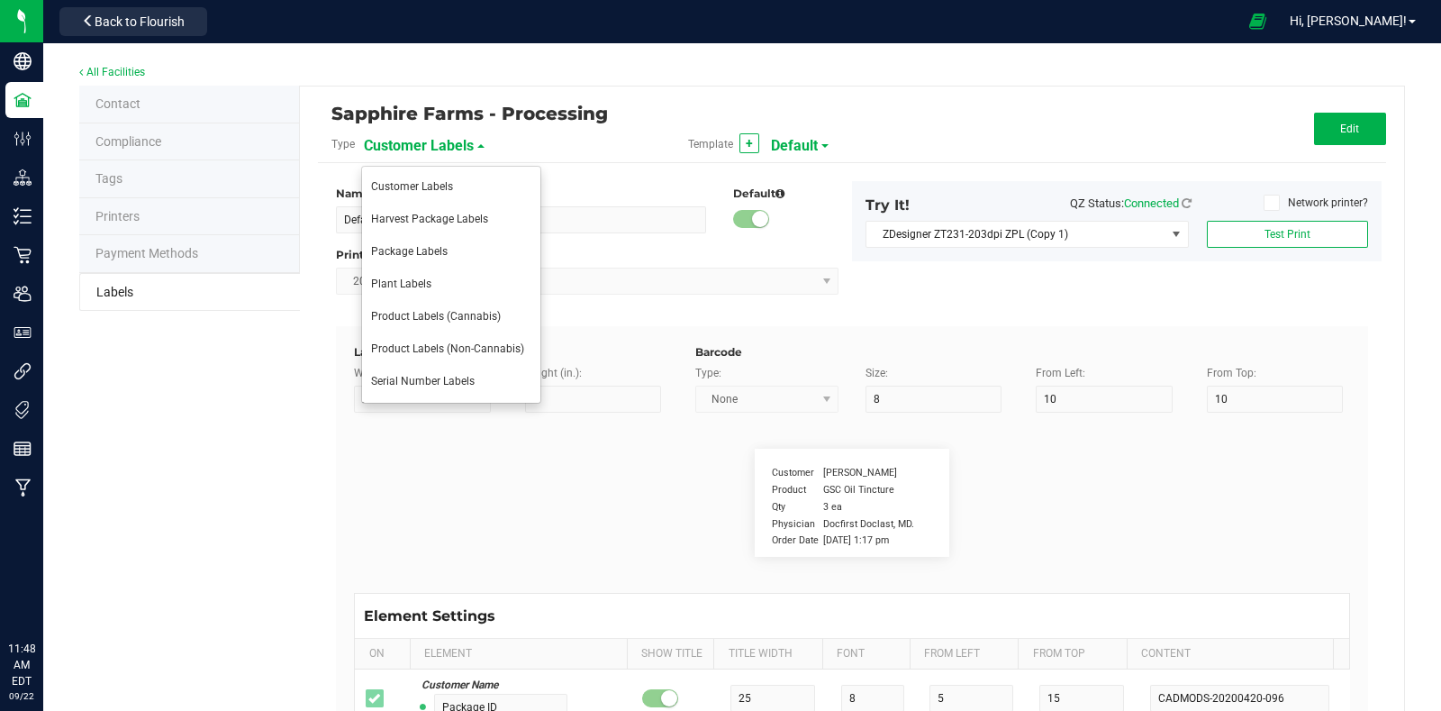
type input "10"
type input "25"
type input "[DATE] 10:14pm"
type input "25"
type input "10"
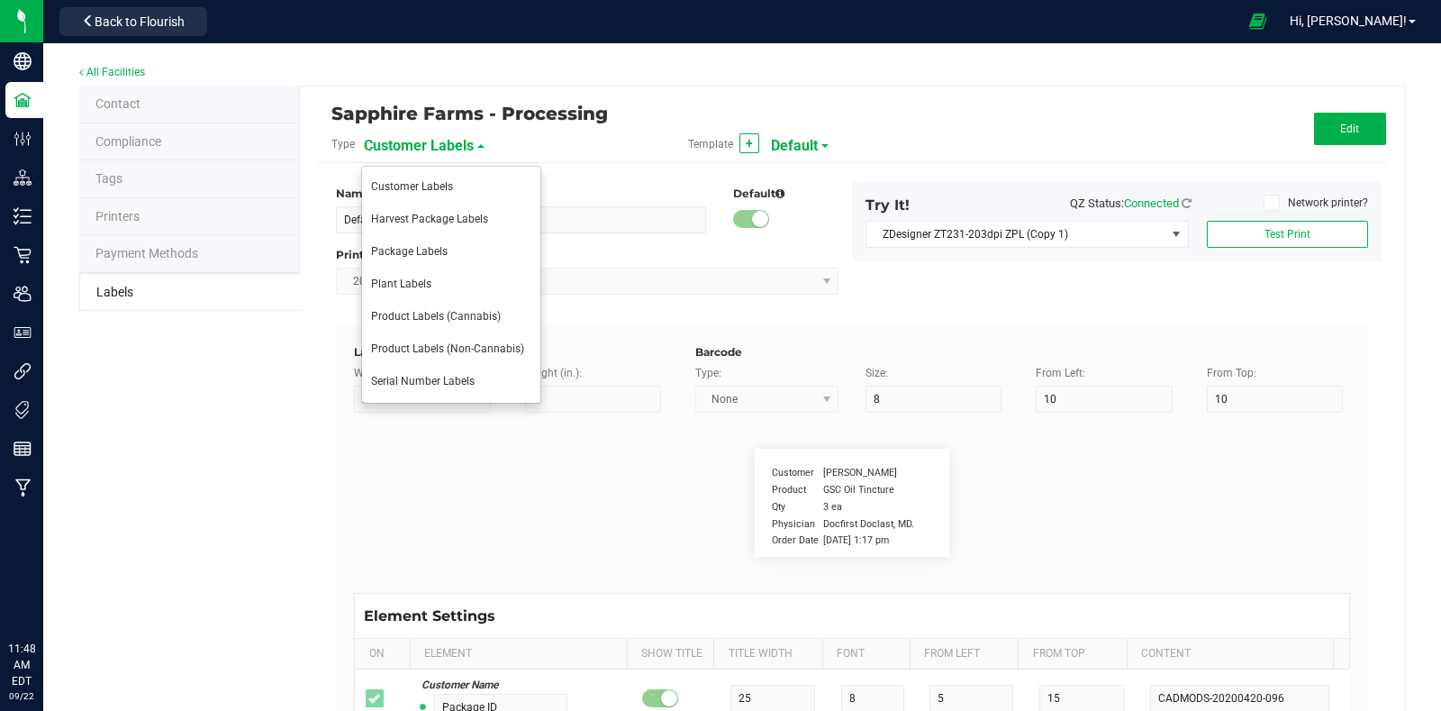
type input "30"
type input "LOT918234"
type input "Ref Field 1"
type input "25"
type input "10"
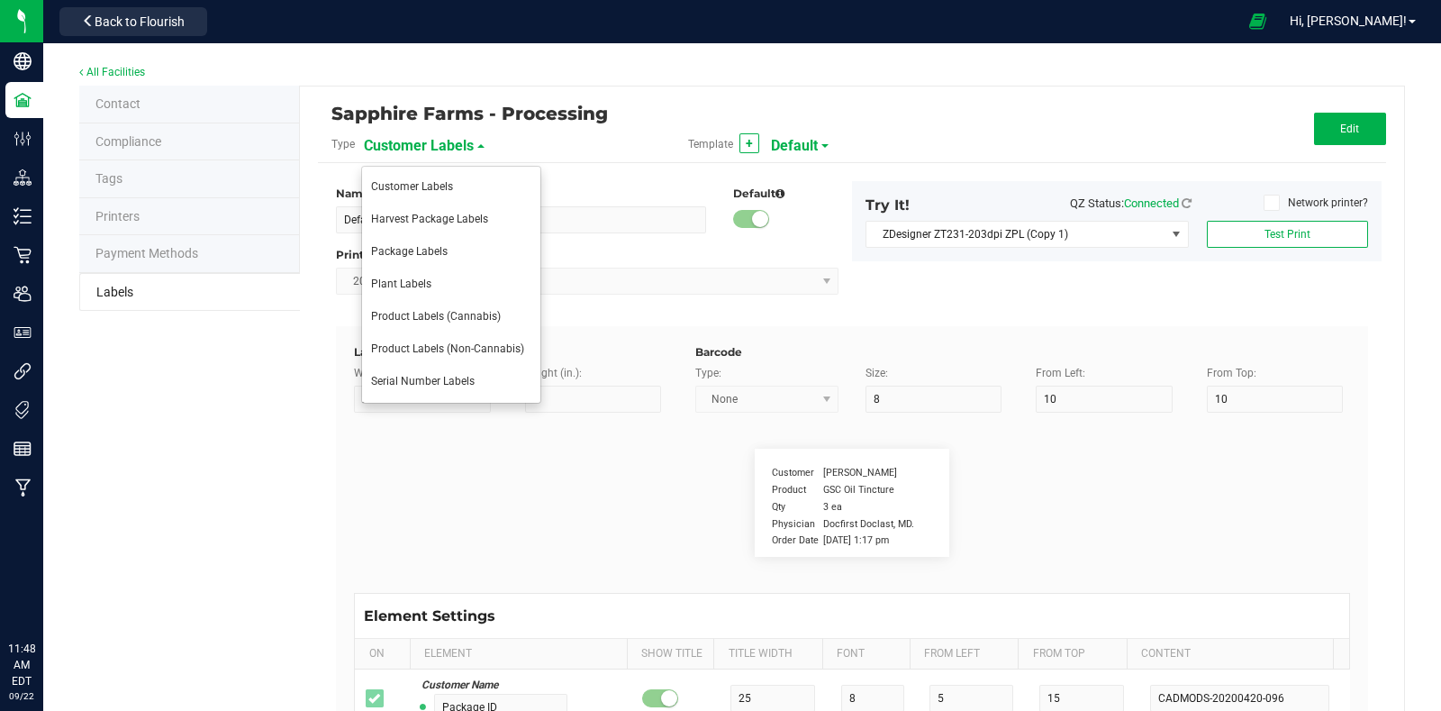
type input "35"
type input "Ref Field 1 Value"
type input "Ref Field 2"
type input "25"
type input "10"
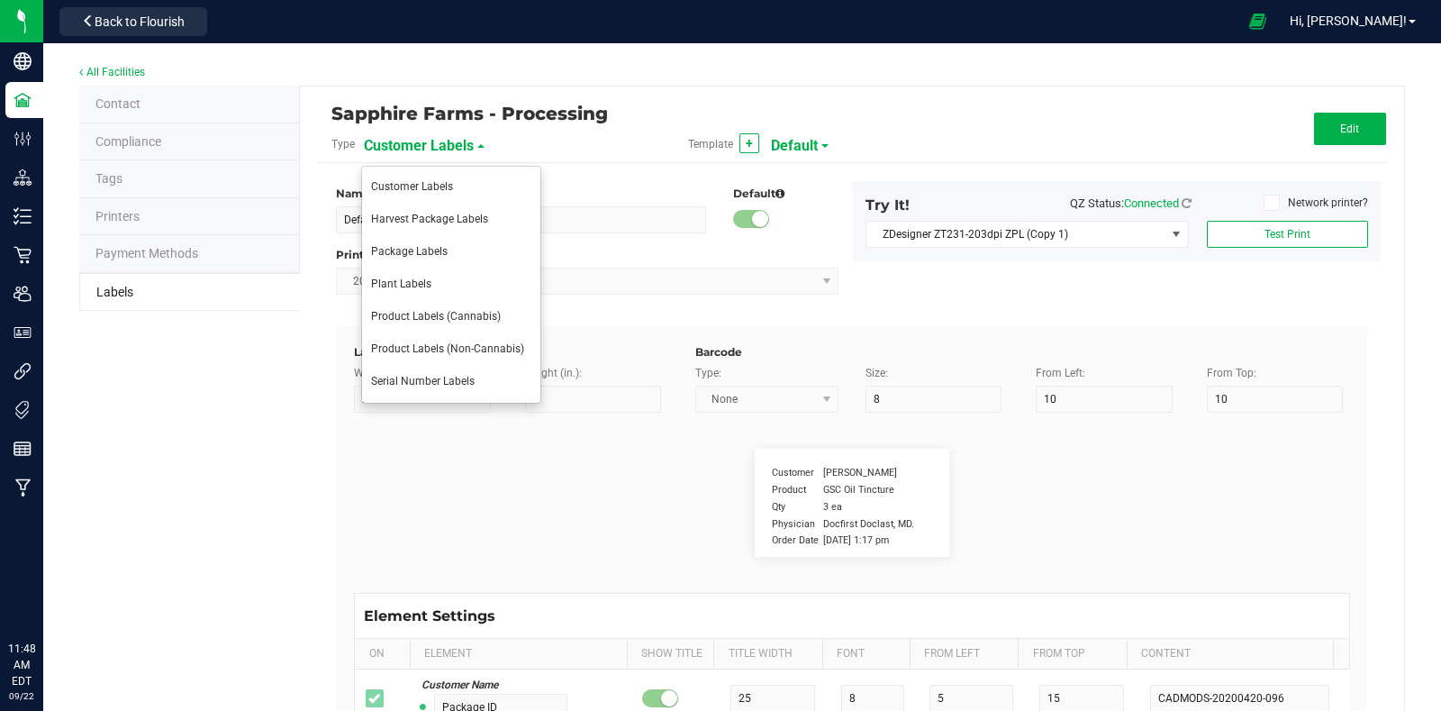
type input "35"
type input "Ref Field 2 Value"
type input "Ref Field 3"
type input "25"
type input "10"
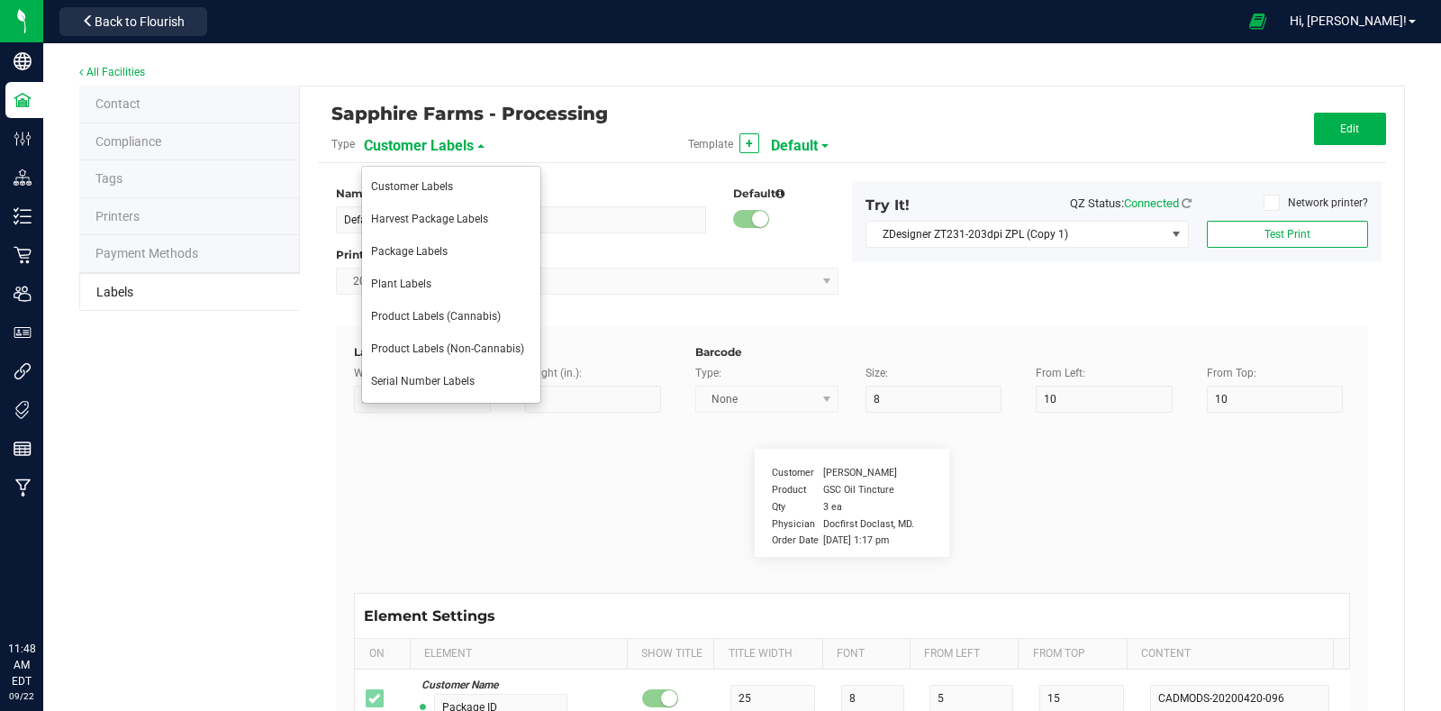
type input "35"
type input "Ref Field 3 Value"
type input "Item Ref Field 1"
type input "25"
type input "10"
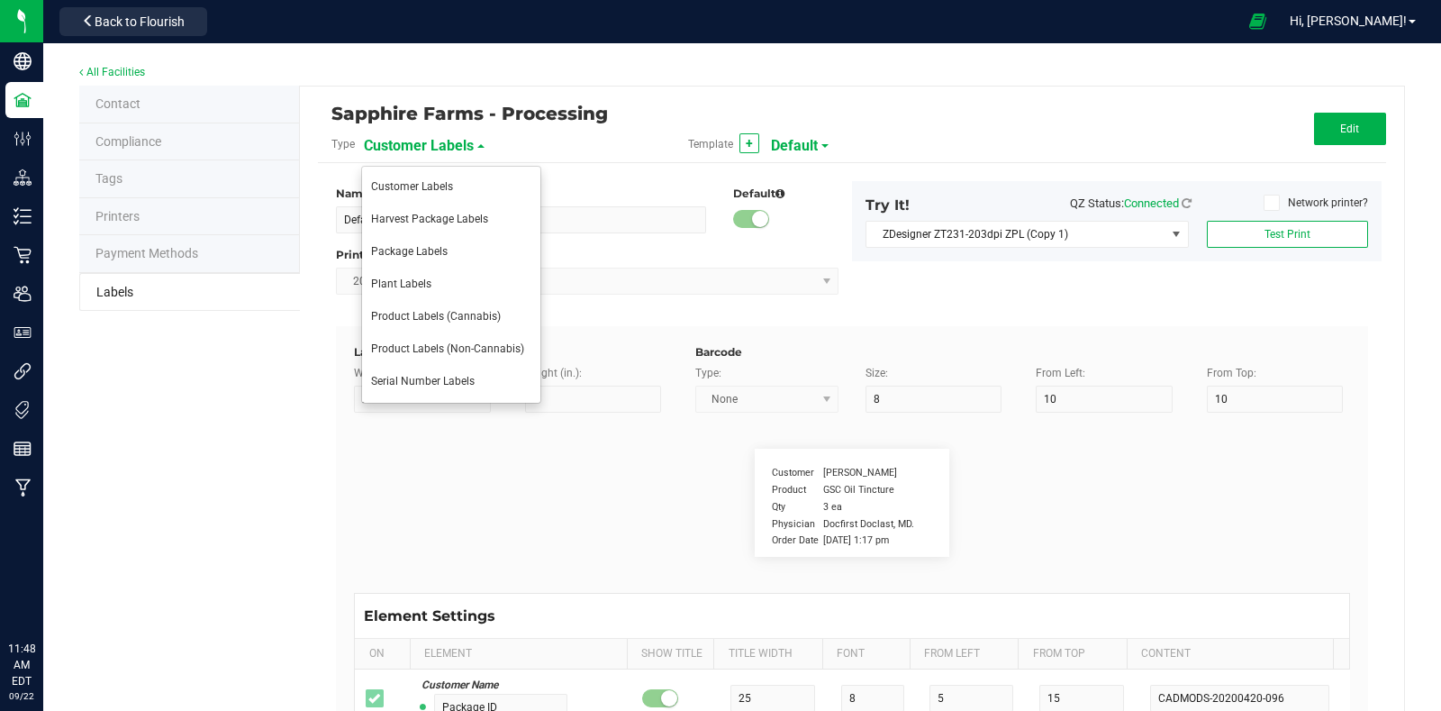
type input "35"
type input "Item Ref Field 1 Value"
type input "Item Ref Field 2"
type input "25"
type input "10"
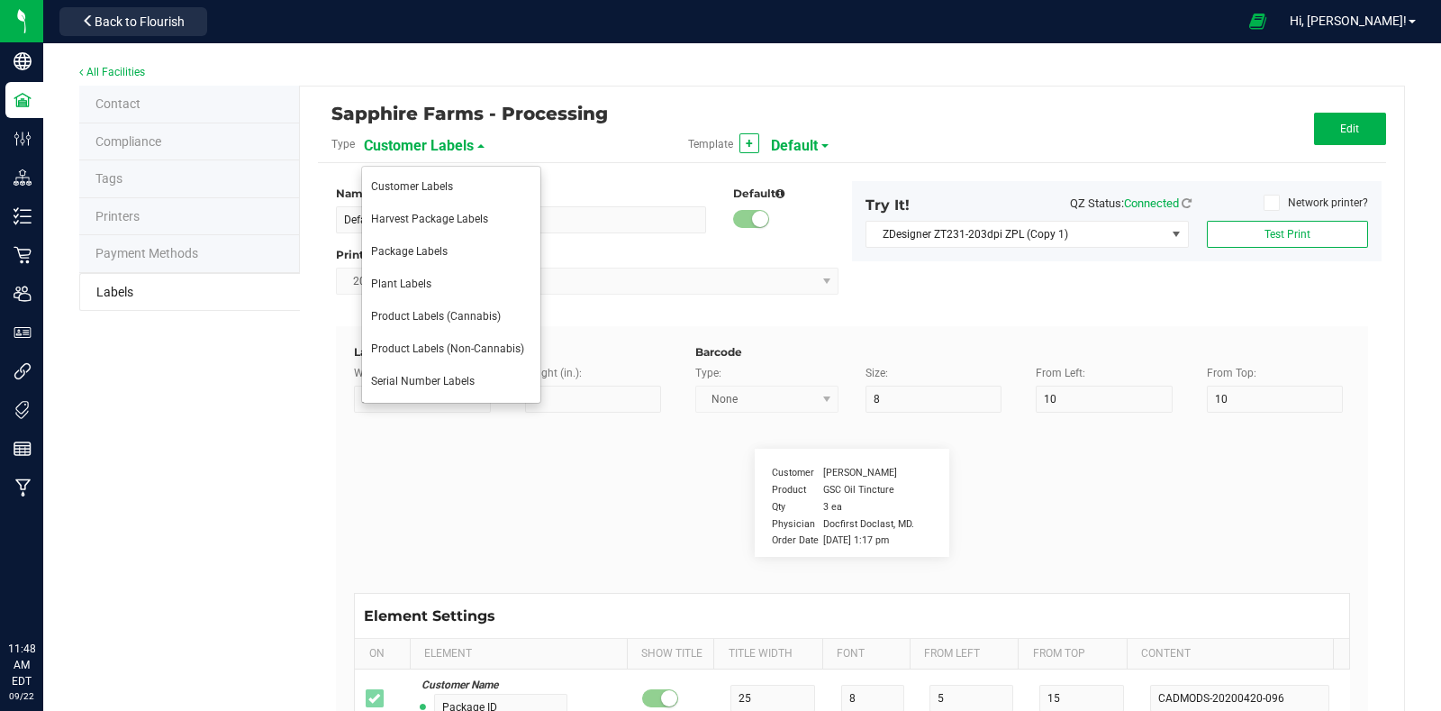
type input "35"
type input "Item Ref Field 2 Value"
type input "Item Ref Field 3"
type input "25"
type input "10"
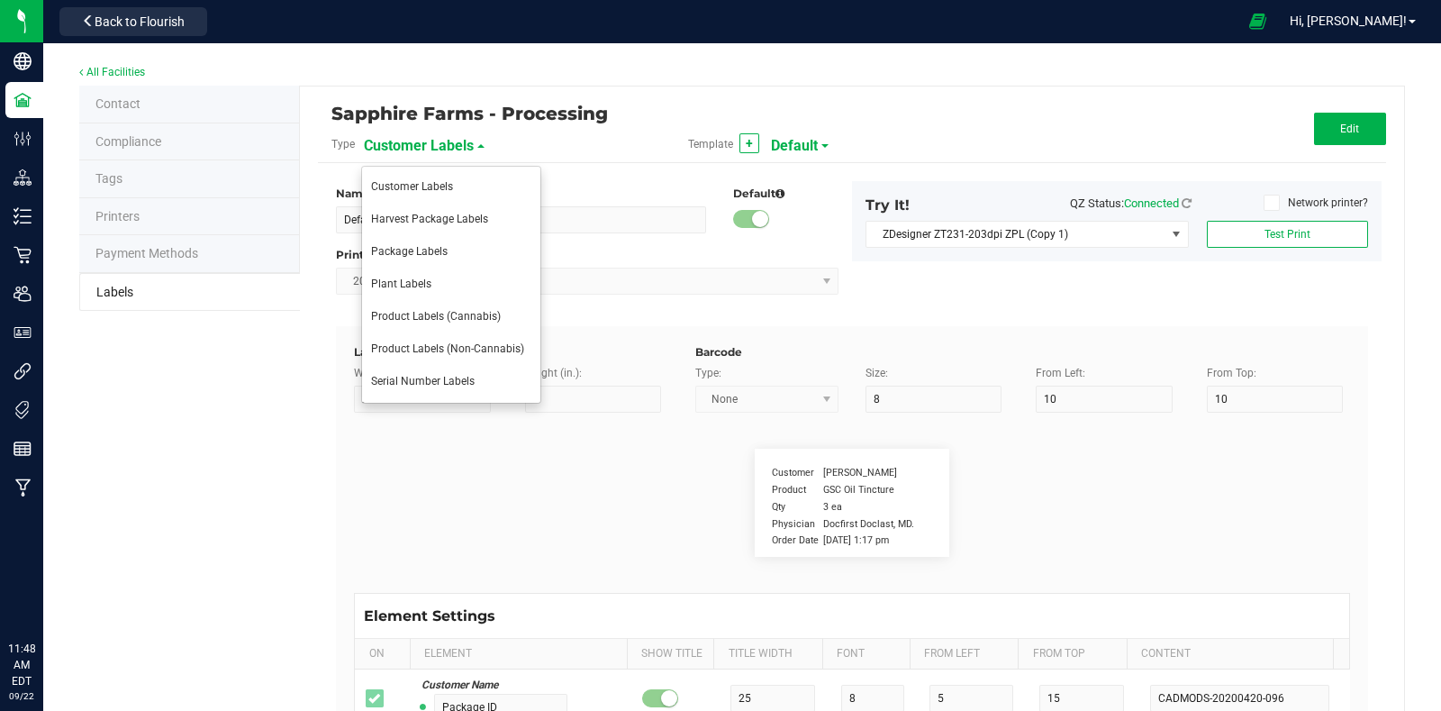
type input "35"
type input "Item Ref Field 3 Value"
type input "Item Ref Field 4"
type input "25"
type input "10"
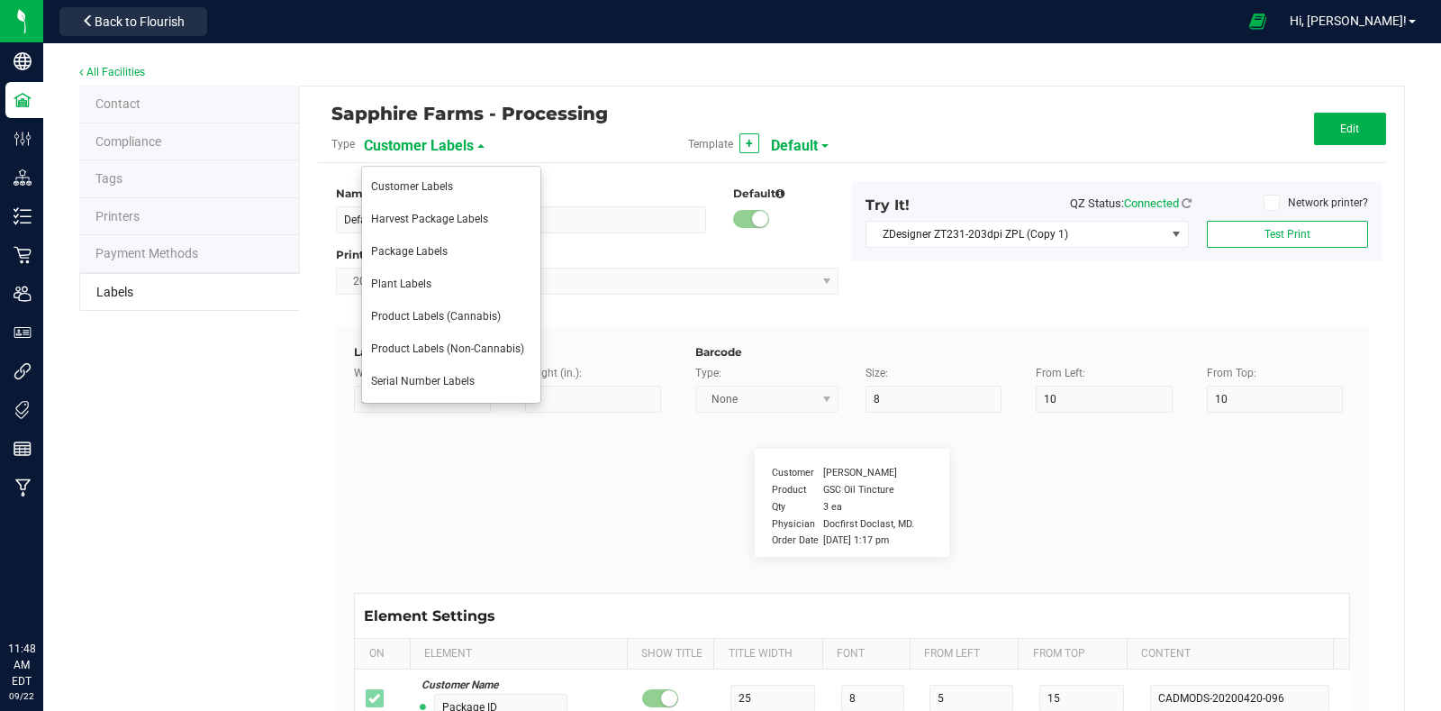
type input "35"
type input "Item Ref Field 4 Value"
type input "Item Ref Field 5"
type input "25"
type input "10"
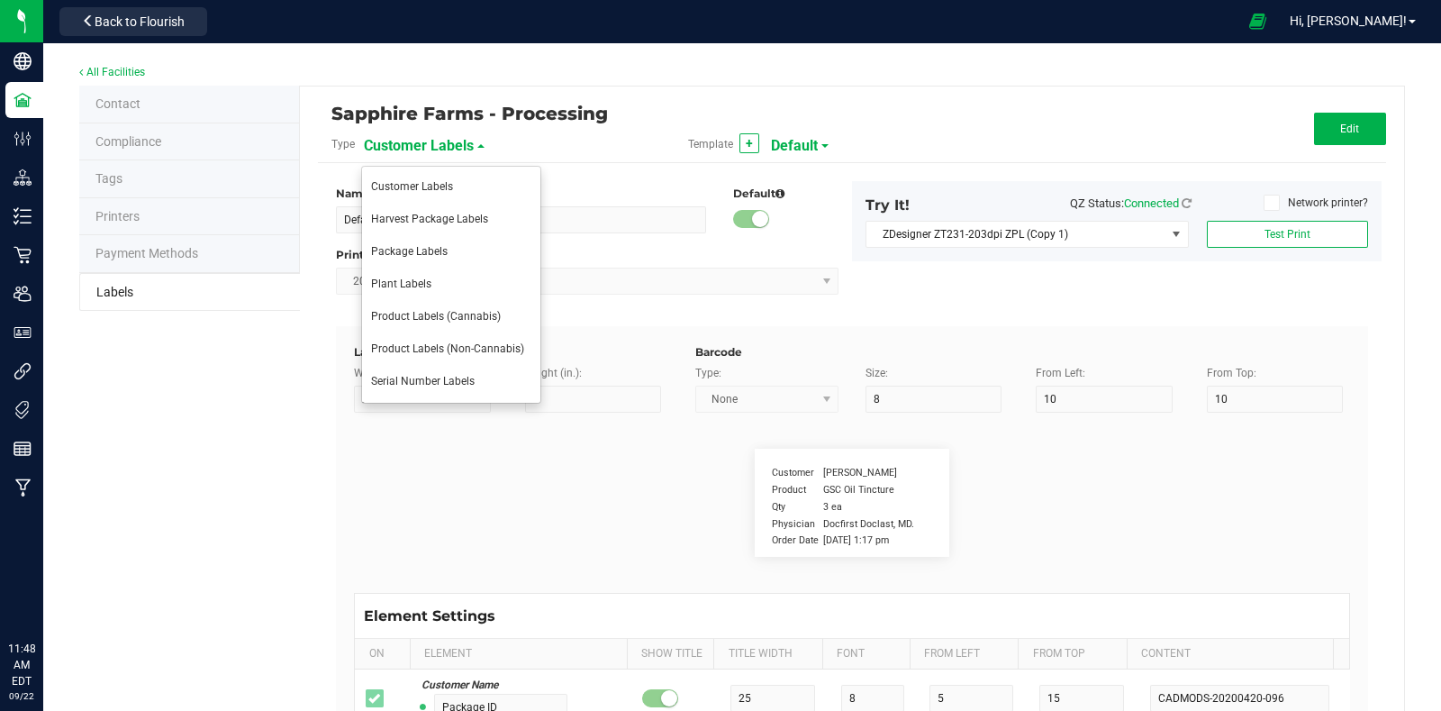
type input "35"
type input "Item Ref Field 5 Value"
type input "NDC Number"
type input "25"
type input "10"
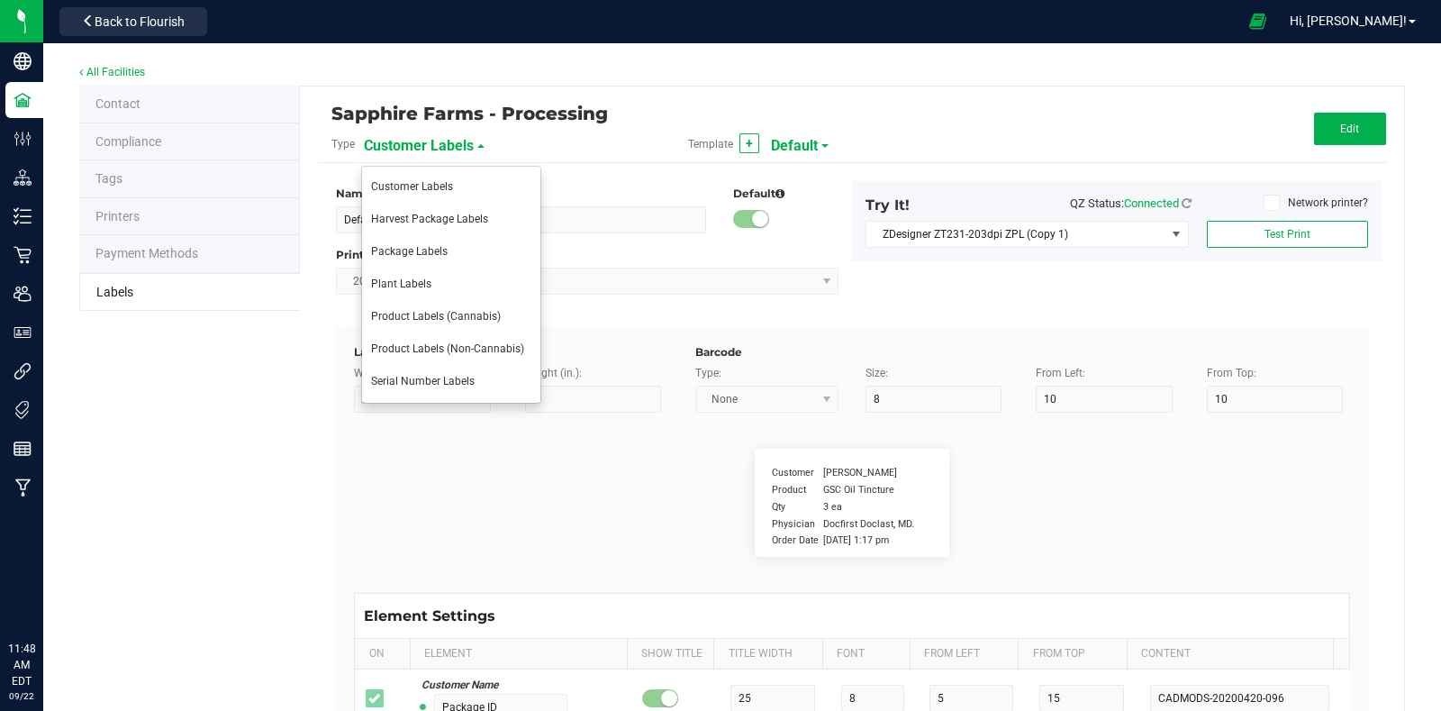
type input "35"
type input "[PHONE_NUMBER]"
type input "Number of Servings"
type input "25"
type input "10"
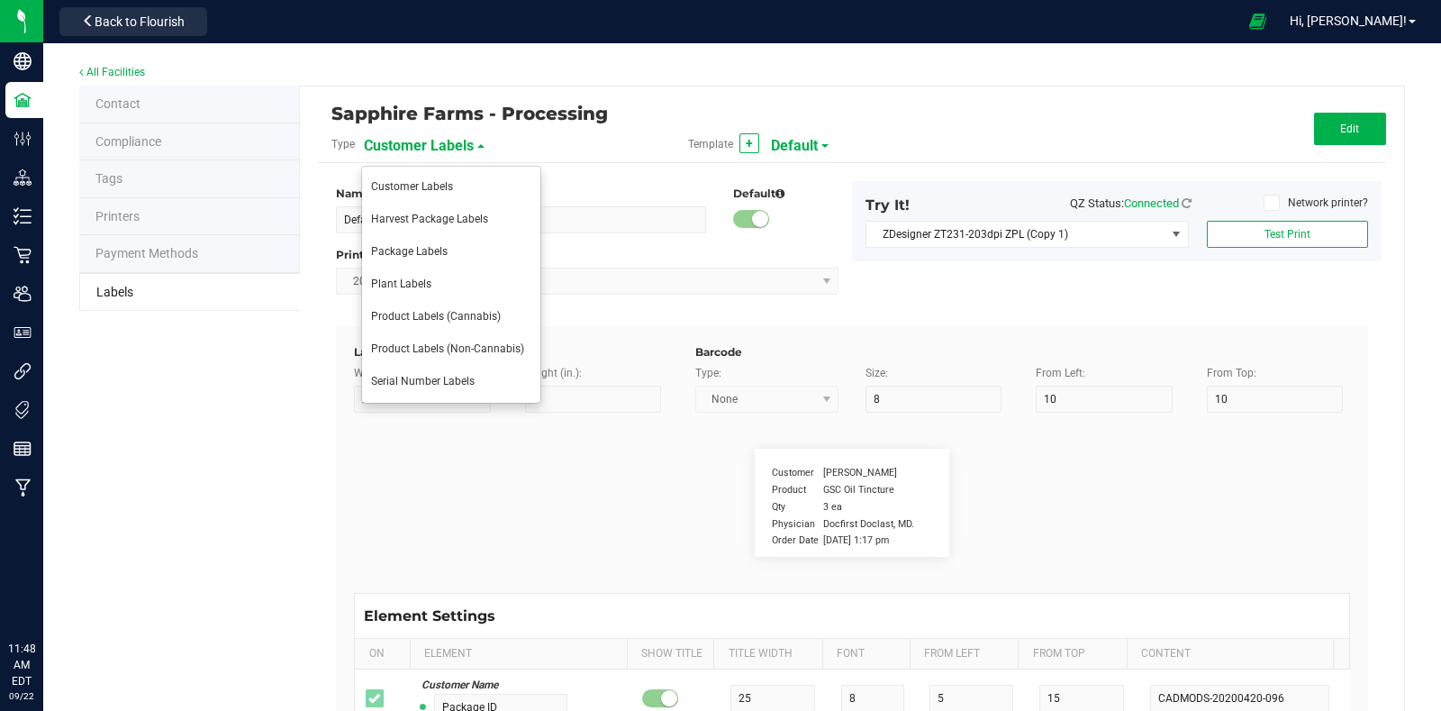
type input "35"
type input "4 servings/item"
type input "Serving Size"
type input "25"
type input "10"
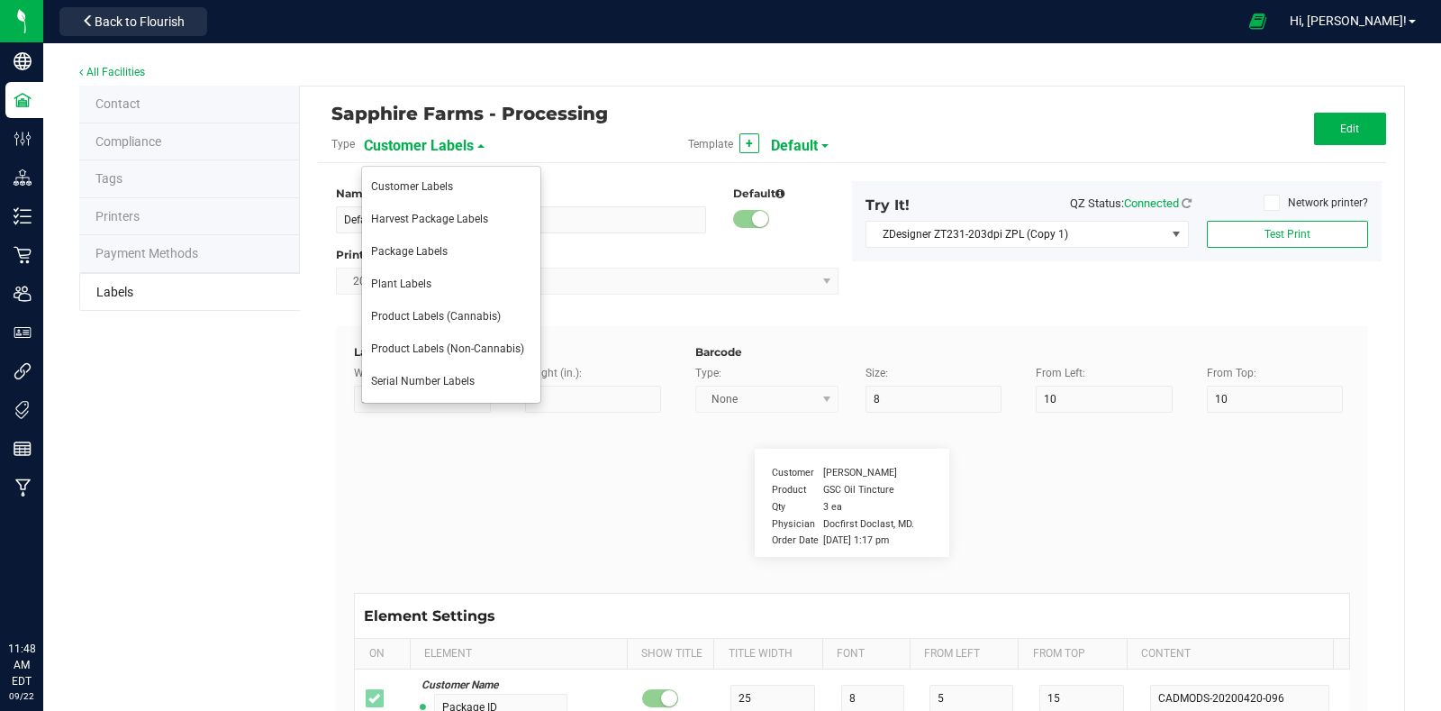
type input "35"
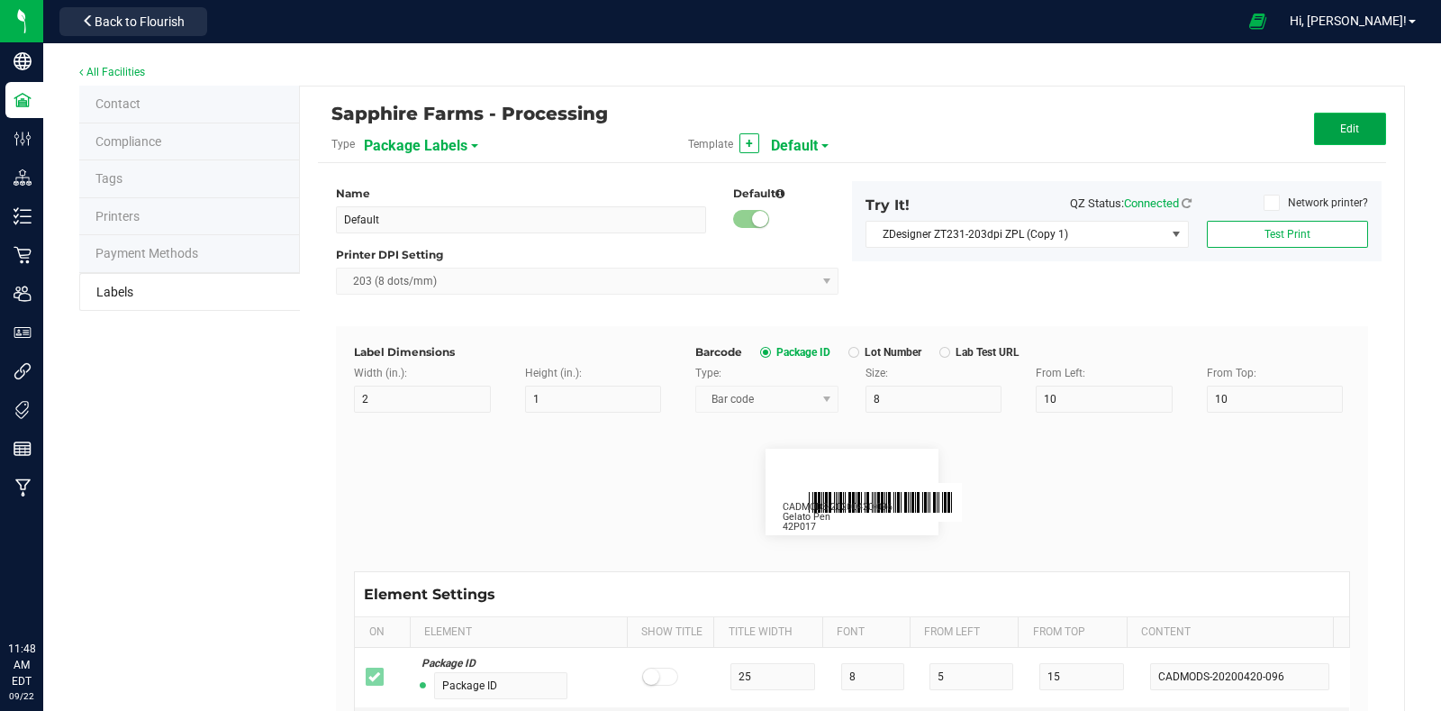
click at [1340, 128] on span "Edit" at bounding box center [1349, 128] width 19 height 13
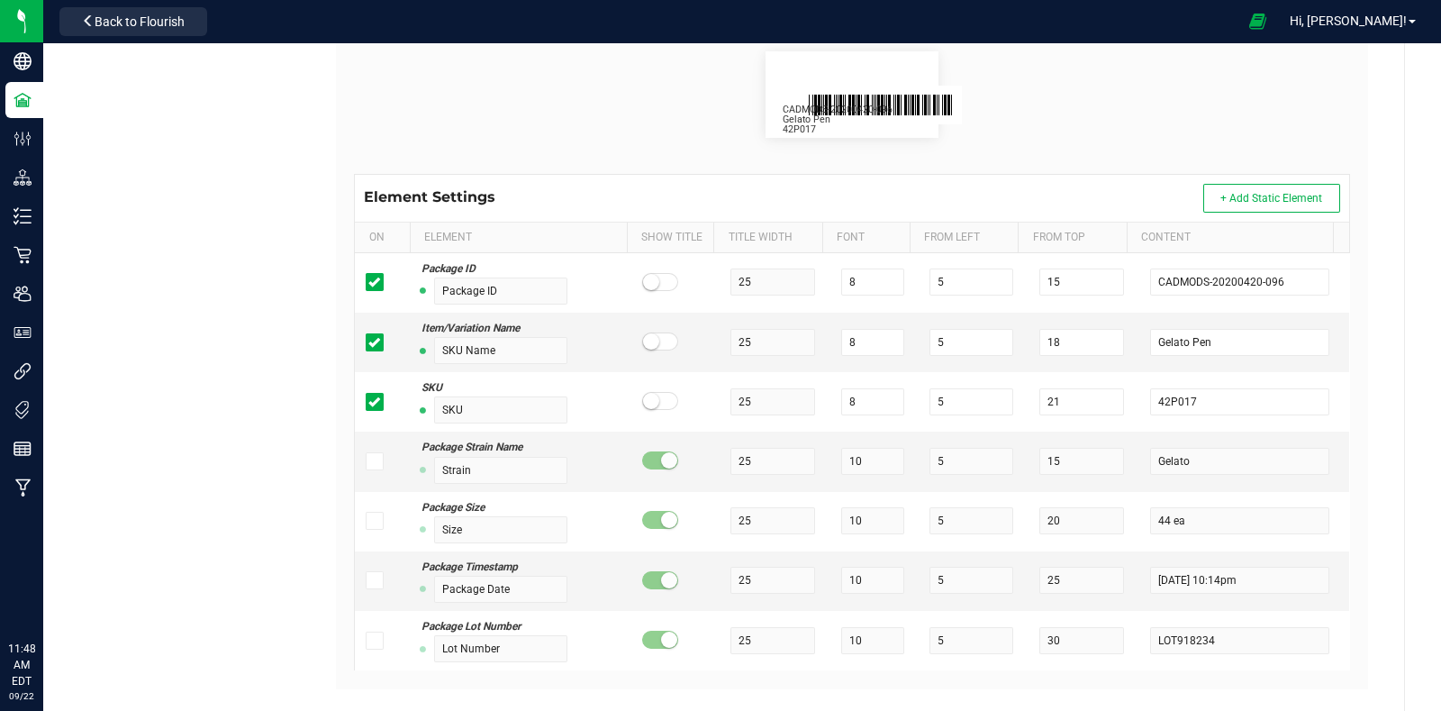
scroll to position [430, 0]
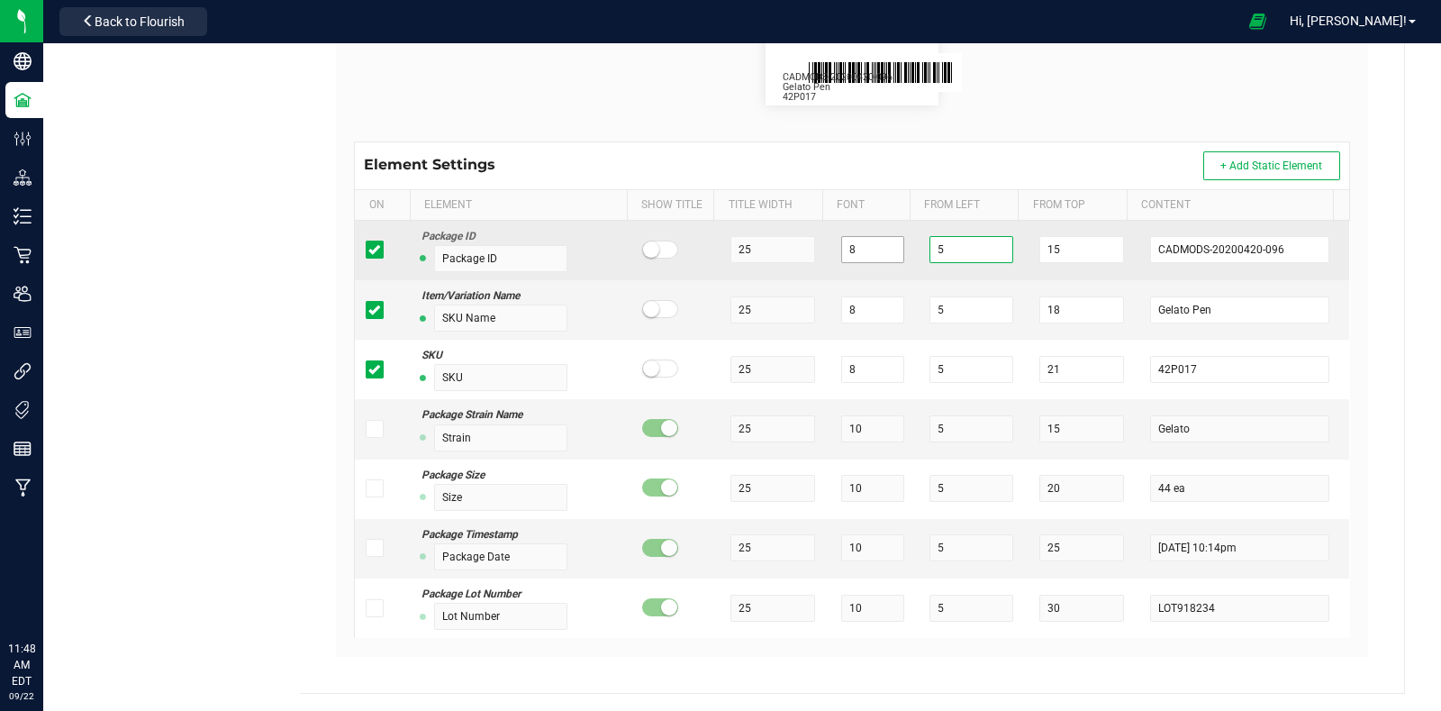
drag, startPoint x: 941, startPoint y: 248, endPoint x: 879, endPoint y: 258, distance: 62.9
click at [827, 248] on tr "Package ID Package ID 25 8 5 15 CADMODS-20200420-096" at bounding box center [852, 250] width 994 height 59
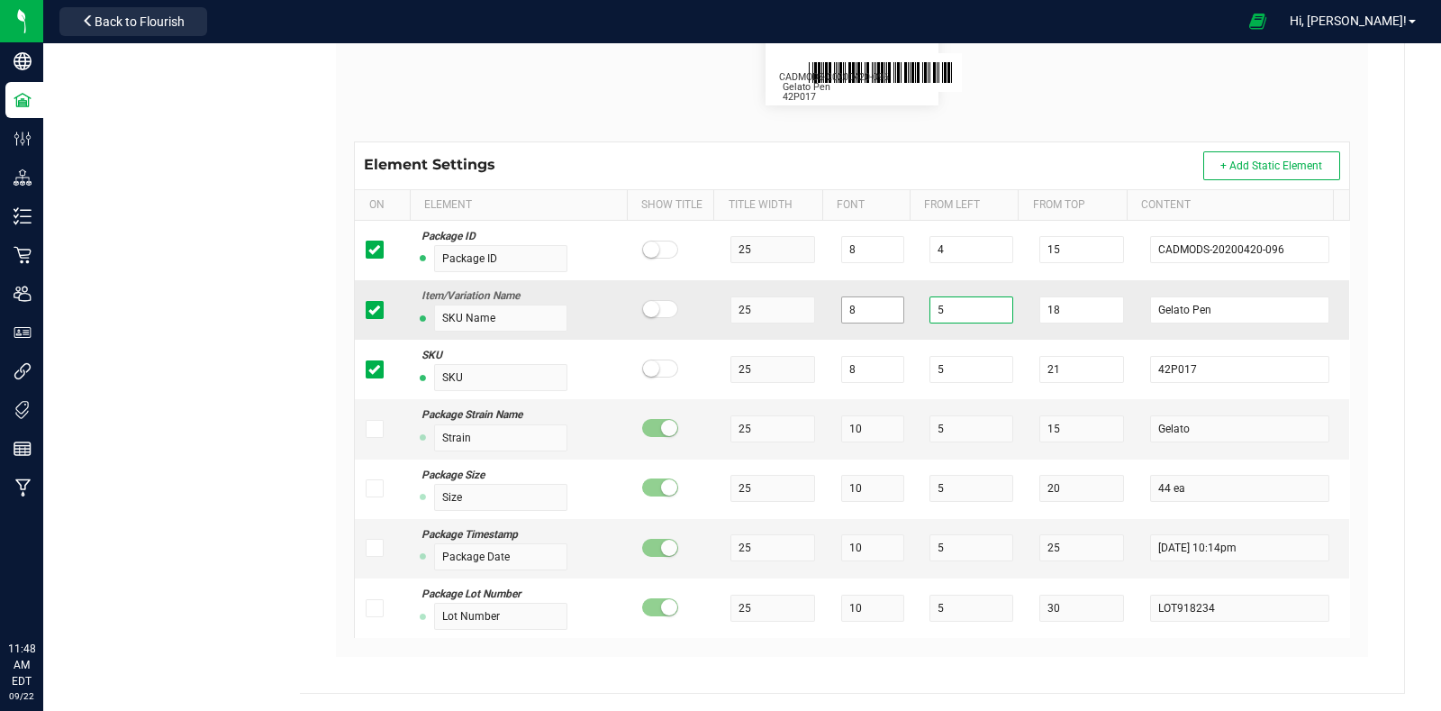
click at [852, 308] on tr "Item/Variation Name SKU Name 25 8 5 18 Gelato Pen" at bounding box center [852, 309] width 994 height 59
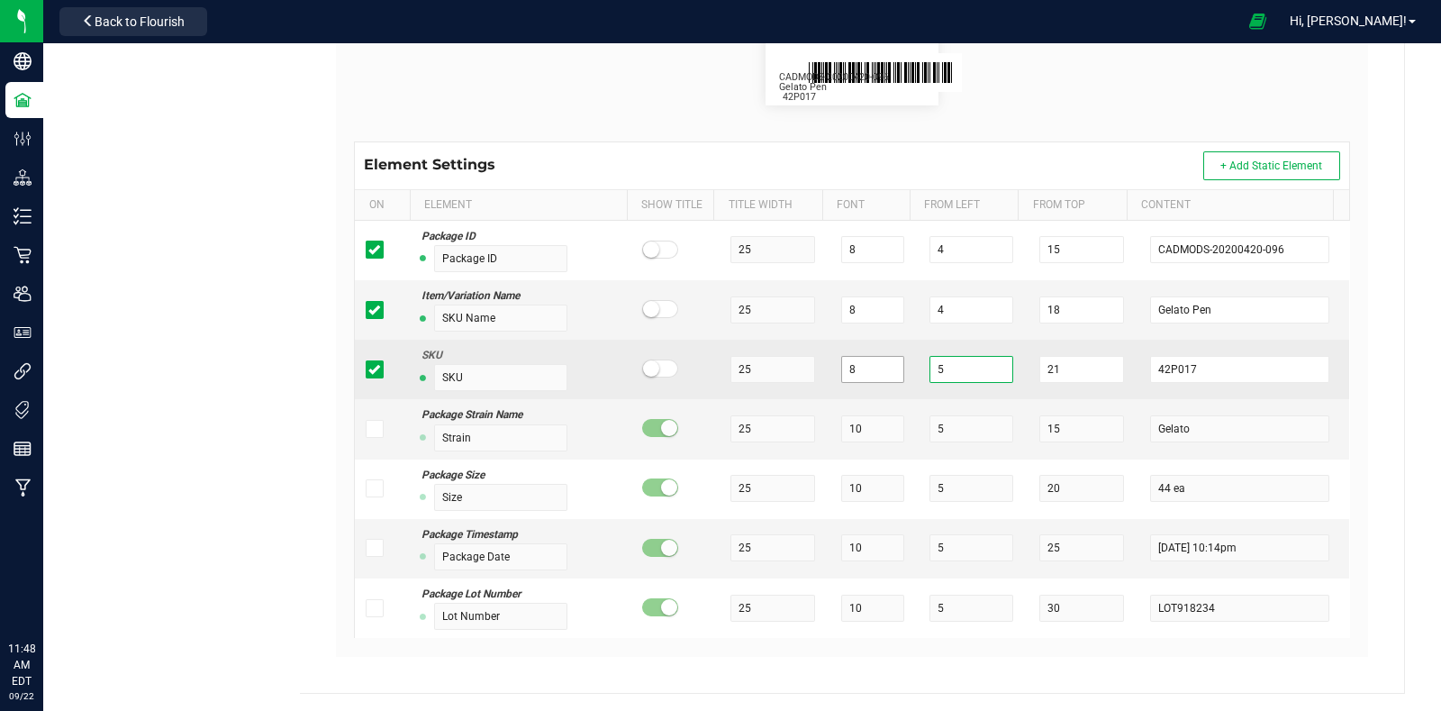
drag, startPoint x: 903, startPoint y: 367, endPoint x: 873, endPoint y: 363, distance: 29.9
click at [874, 363] on tr "SKU SKU 25 8 5 21 42P017" at bounding box center [852, 369] width 994 height 59
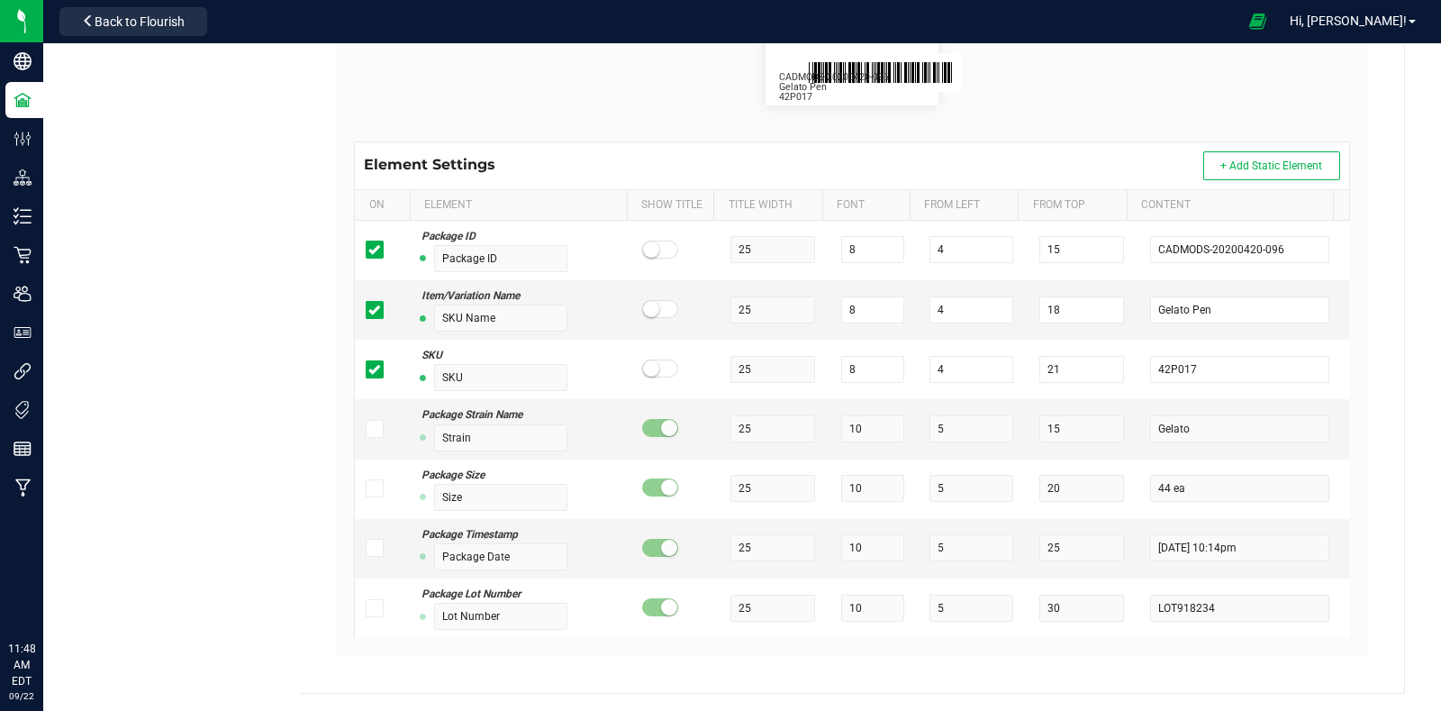
click at [1116, 124] on div "CADMODS-20200420-096 Gelato Pen 42P017" at bounding box center [851, 62] width 1023 height 159
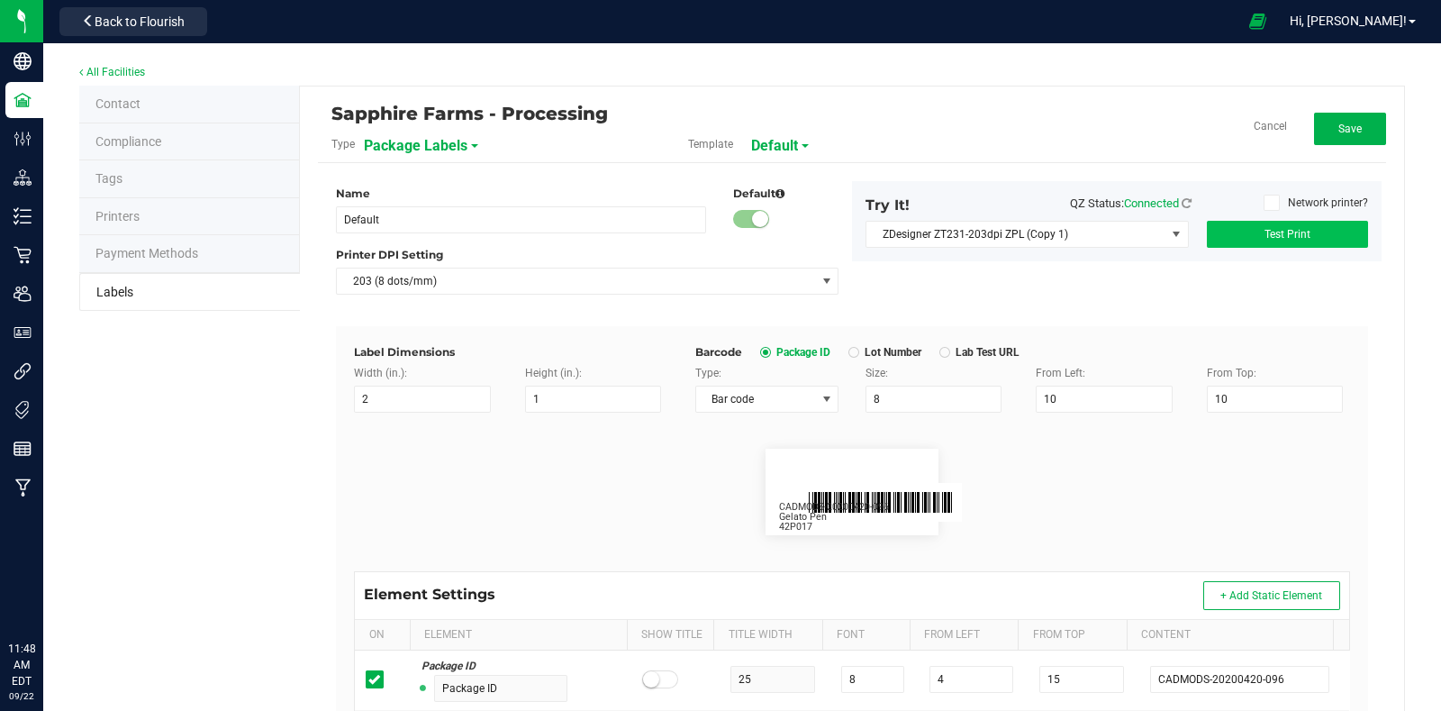
scroll to position [0, 0]
click at [1278, 236] on span "Test Print" at bounding box center [1288, 234] width 46 height 13
click at [1366, 135] on button "Save" at bounding box center [1350, 129] width 72 height 32
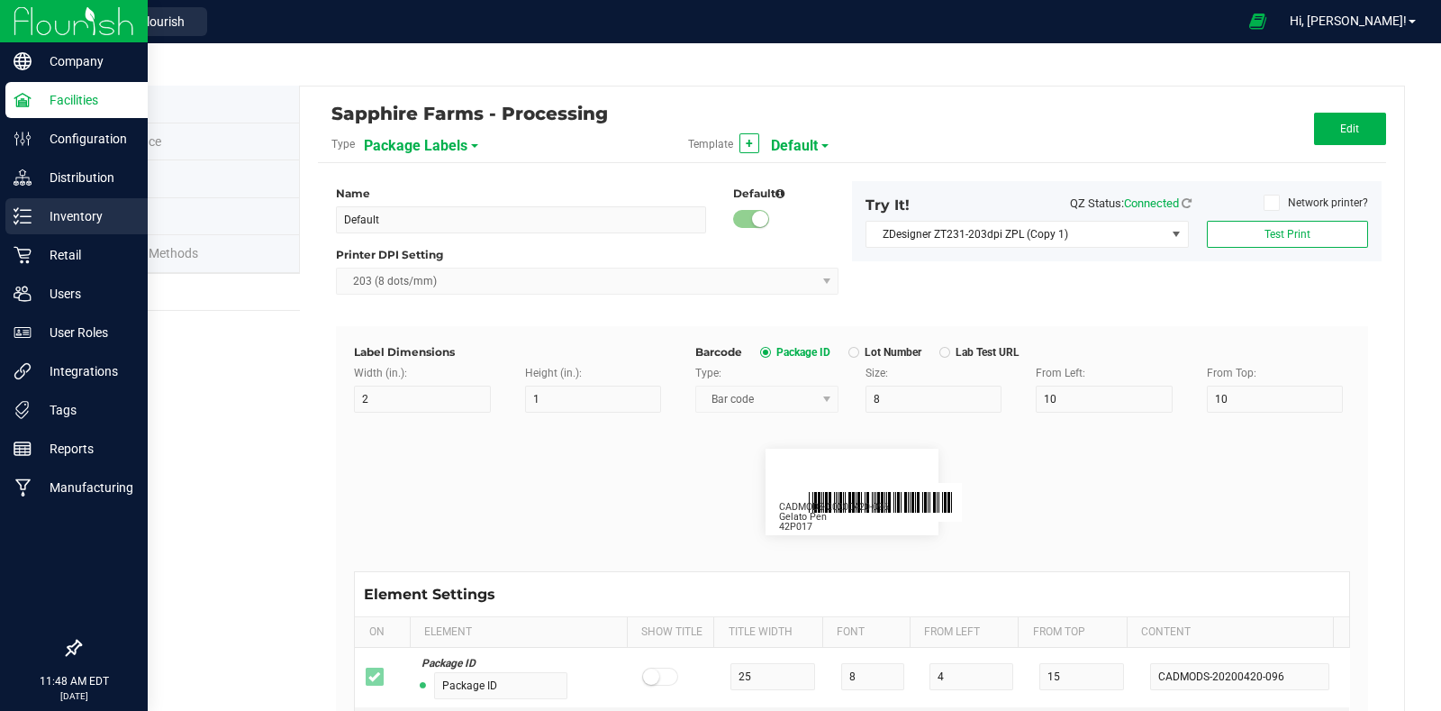
click at [20, 213] on icon at bounding box center [23, 216] width 18 height 18
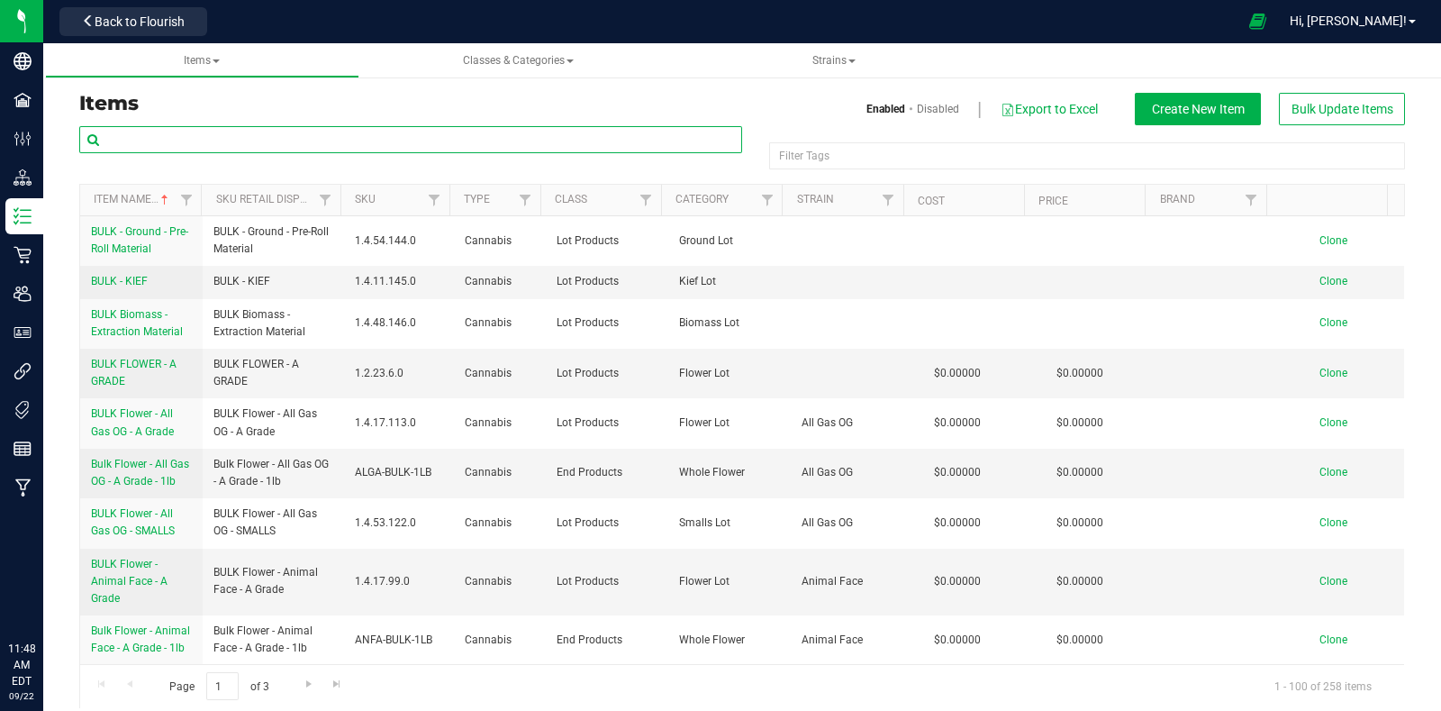
click at [297, 143] on input "text" at bounding box center [410, 139] width 663 height 27
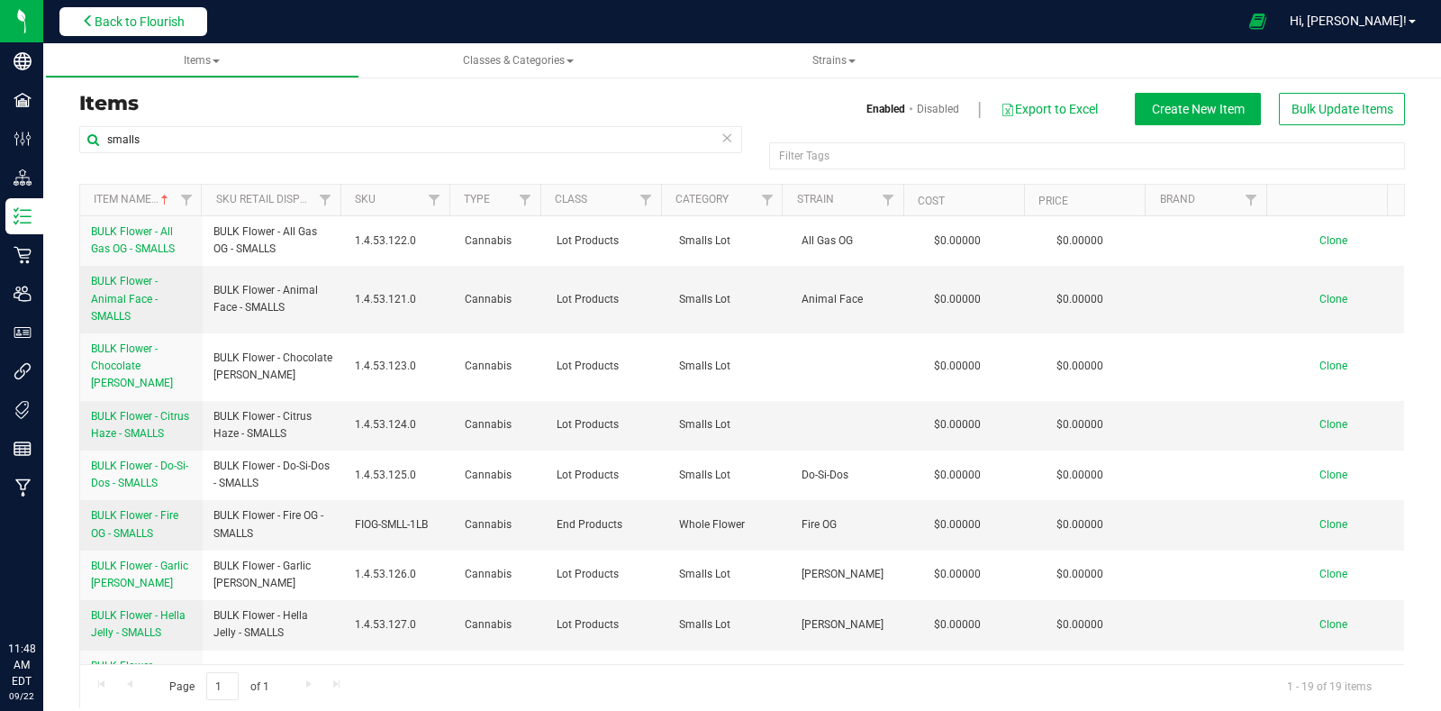
click at [168, 22] on span "Back to Flourish" at bounding box center [140, 21] width 90 height 14
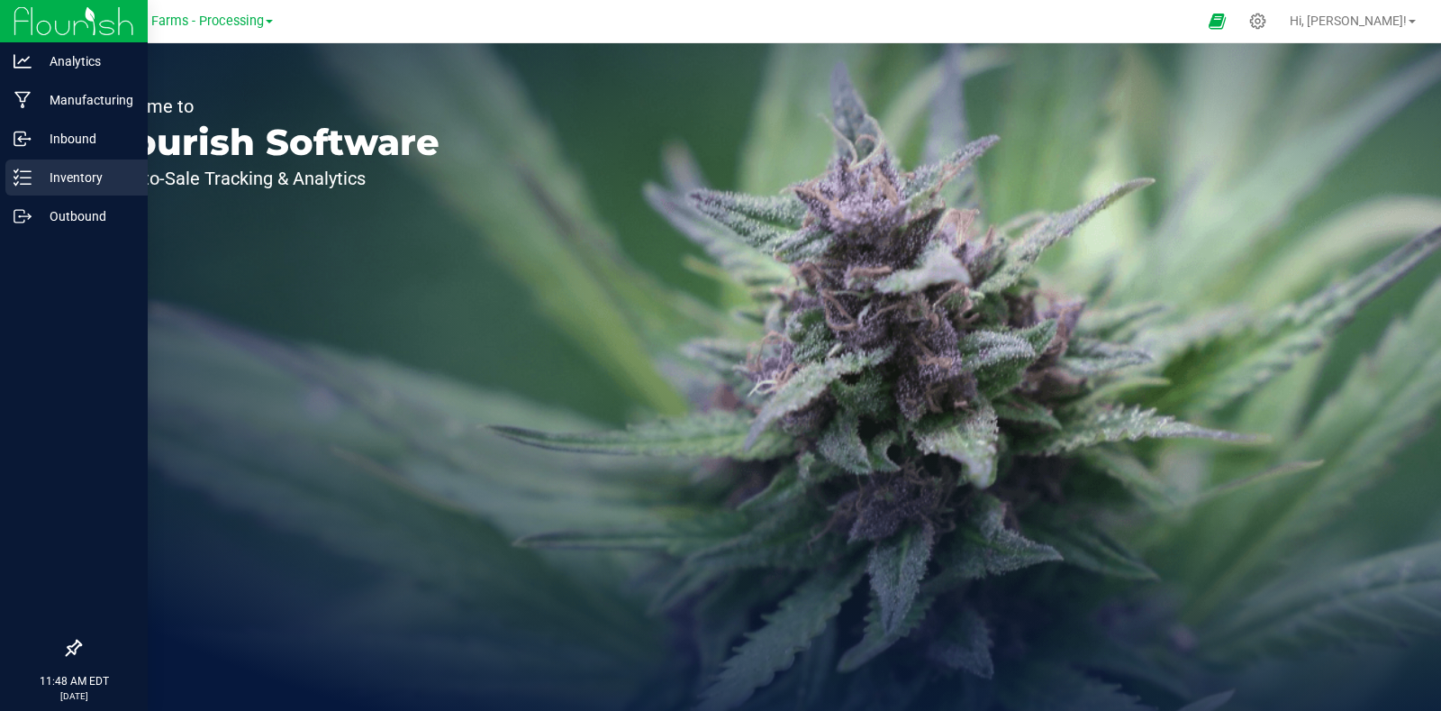
click at [33, 173] on p "Inventory" at bounding box center [86, 178] width 108 height 22
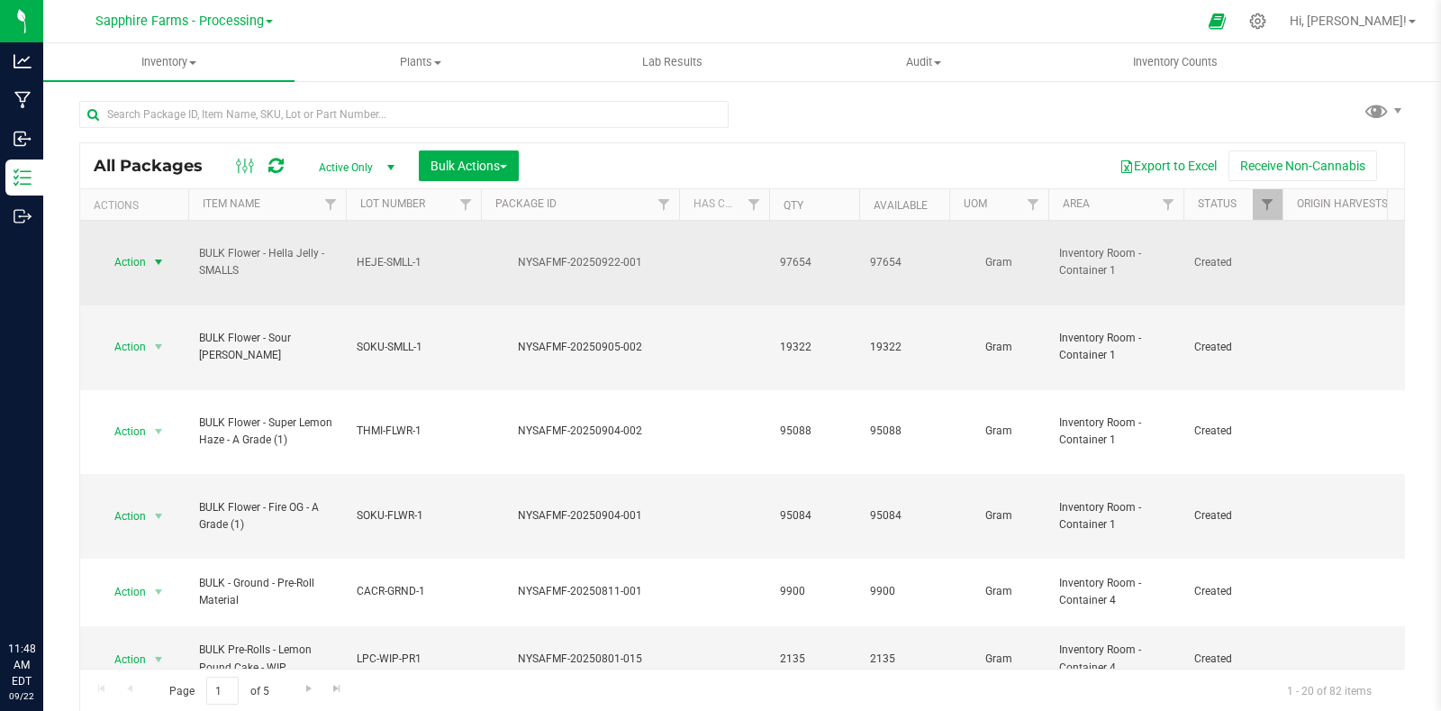
click at [154, 255] on span "select" at bounding box center [158, 262] width 14 height 14
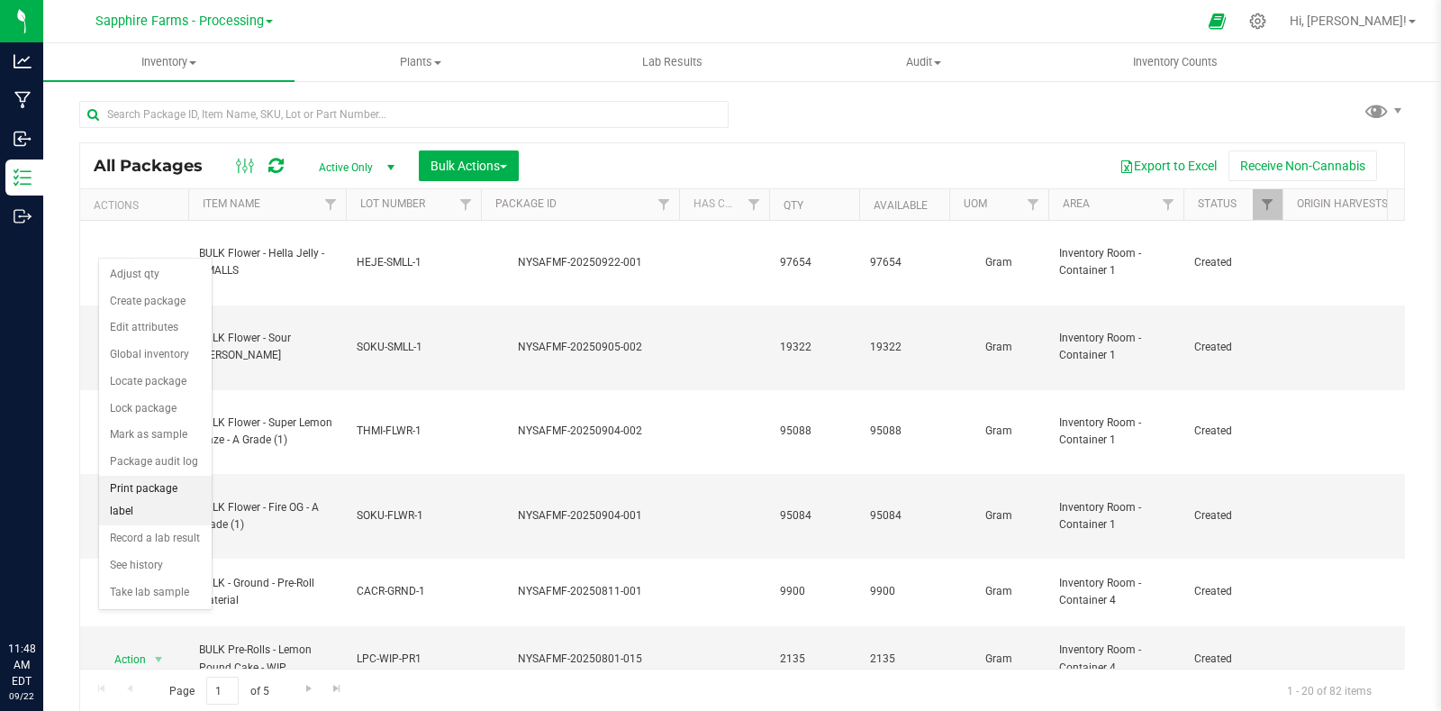
click at [152, 490] on li "Print package label" at bounding box center [155, 501] width 113 height 50
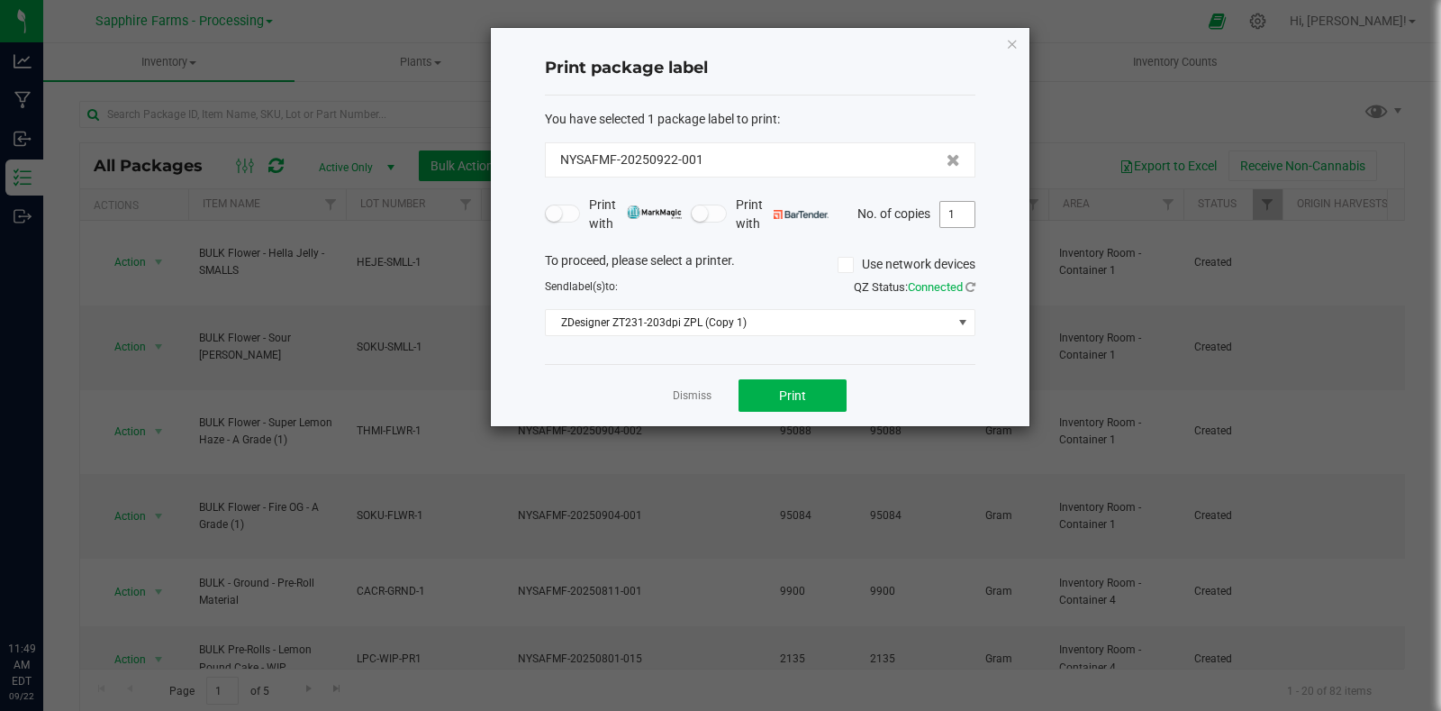
click at [964, 209] on input "1" at bounding box center [957, 214] width 34 height 25
click at [774, 397] on button "Print" at bounding box center [793, 395] width 108 height 32
click at [1015, 46] on icon "button" at bounding box center [1012, 43] width 13 height 22
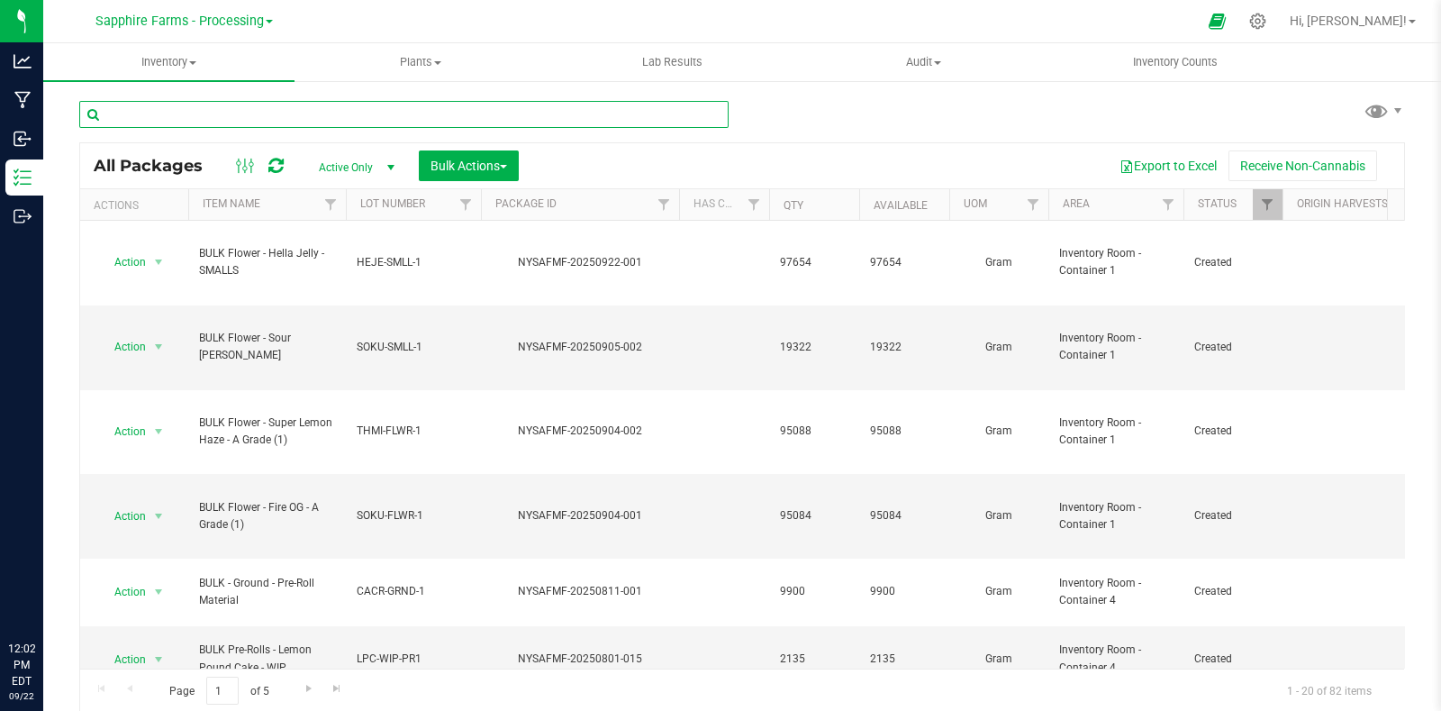
click at [254, 116] on input "text" at bounding box center [403, 114] width 649 height 27
paste input "THMI-003-FL1"
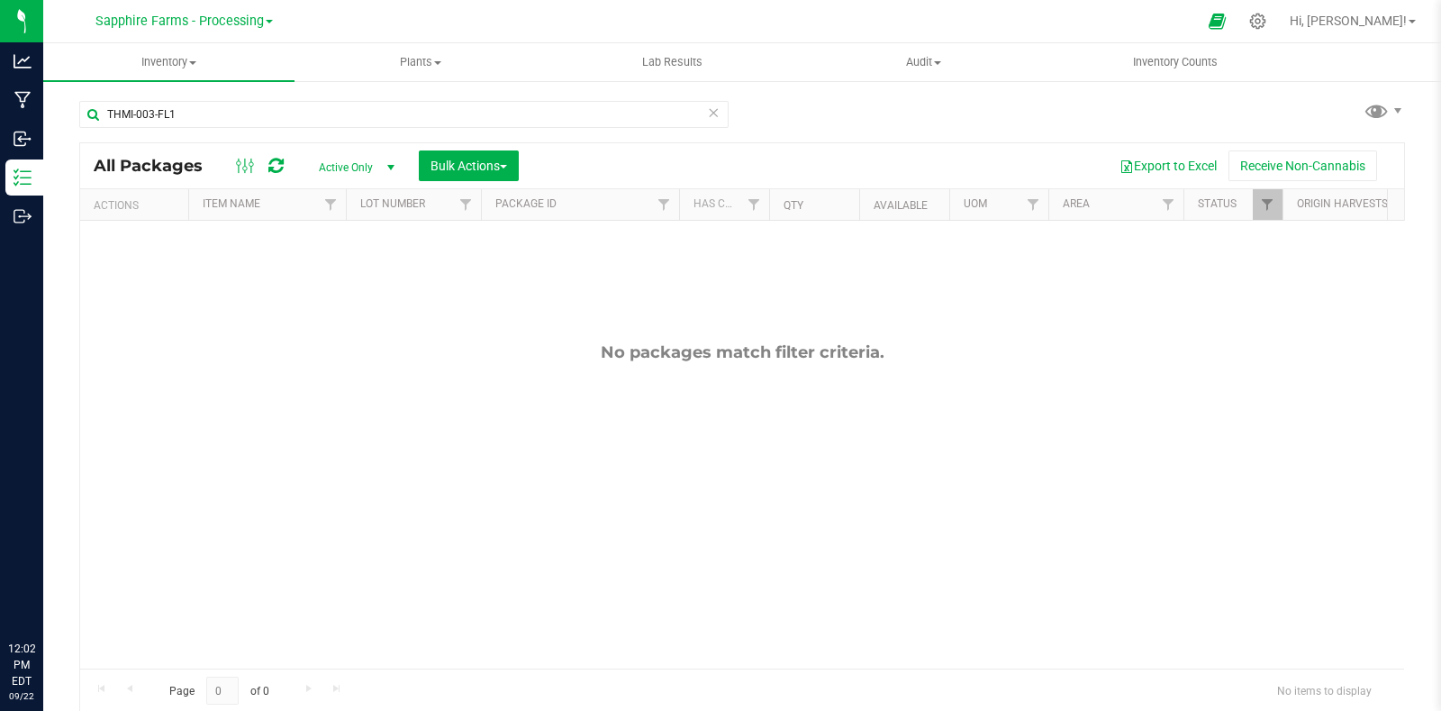
click at [266, 17] on link "Sapphire Farms - Processing" at bounding box center [183, 20] width 177 height 17
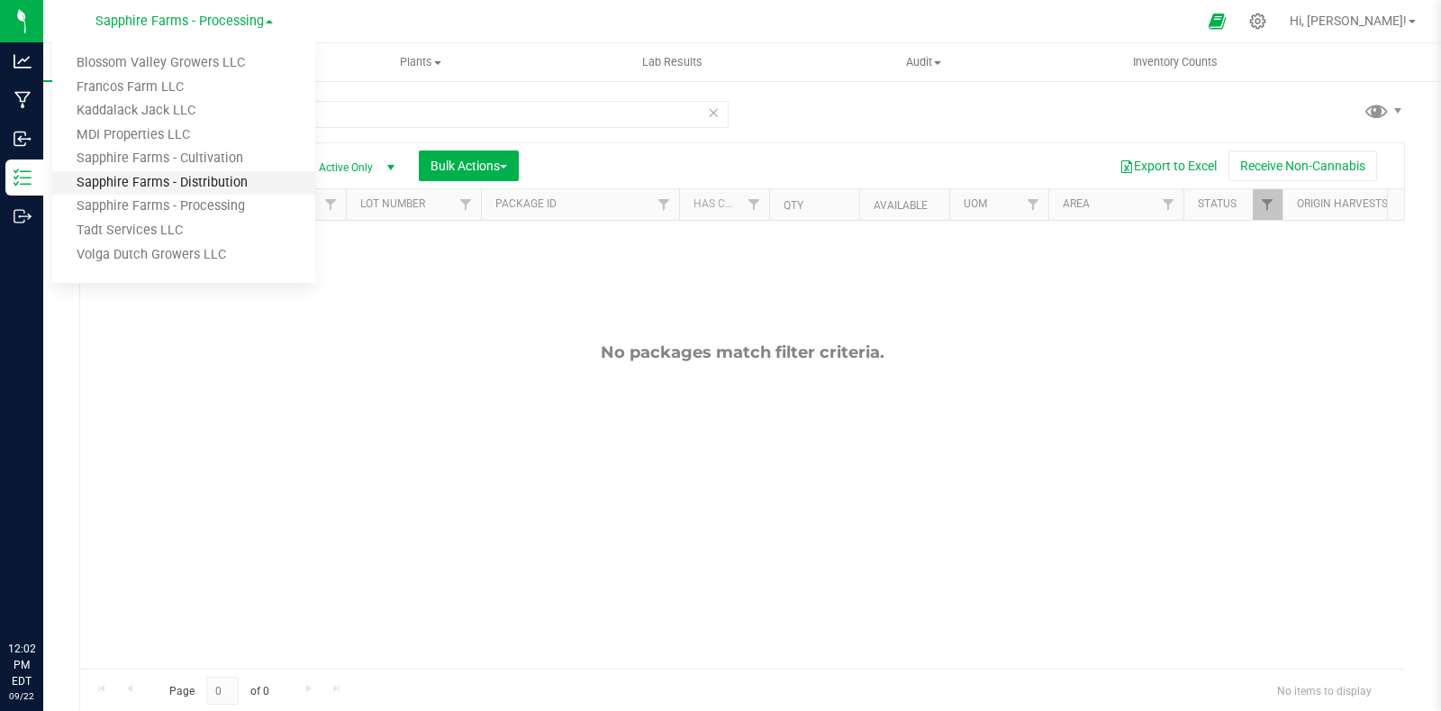
click at [212, 186] on link "Sapphire Farms - Distribution" at bounding box center [183, 183] width 263 height 24
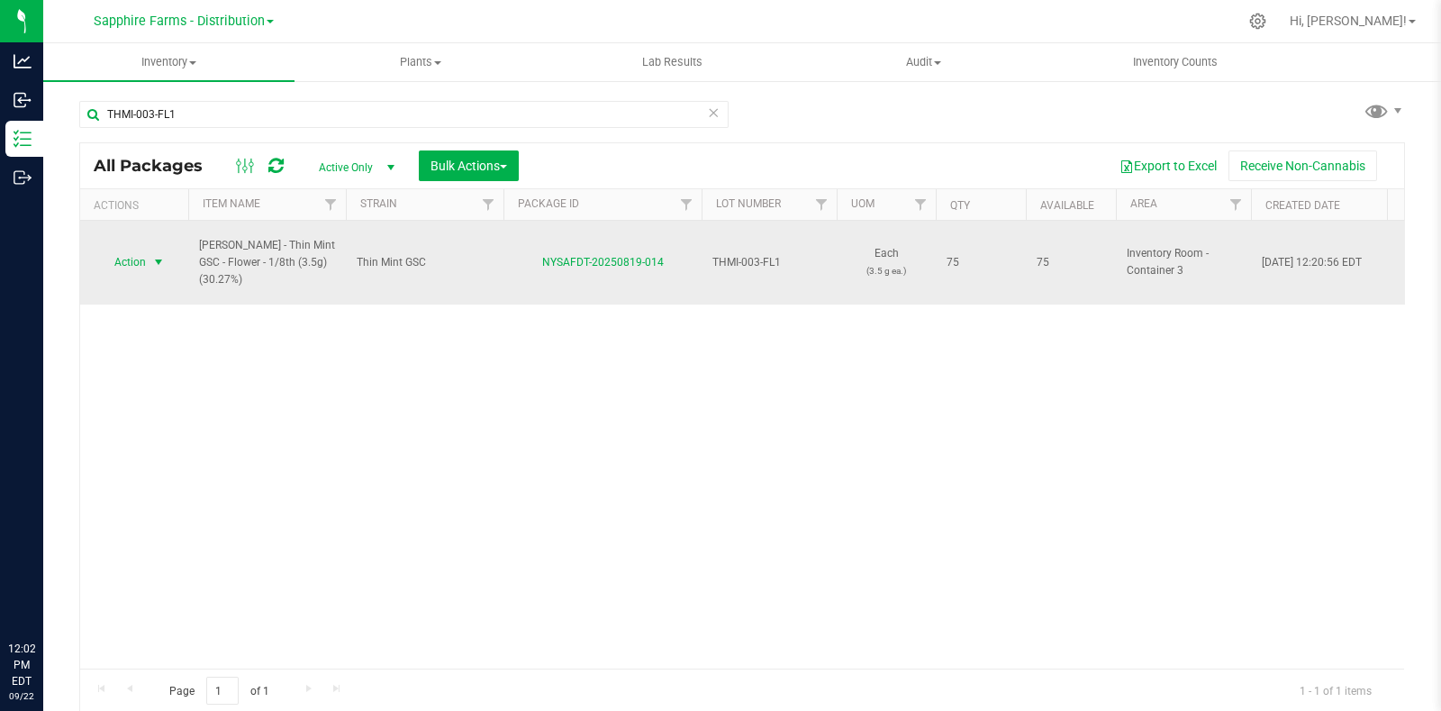
click at [160, 255] on span "select" at bounding box center [158, 262] width 14 height 14
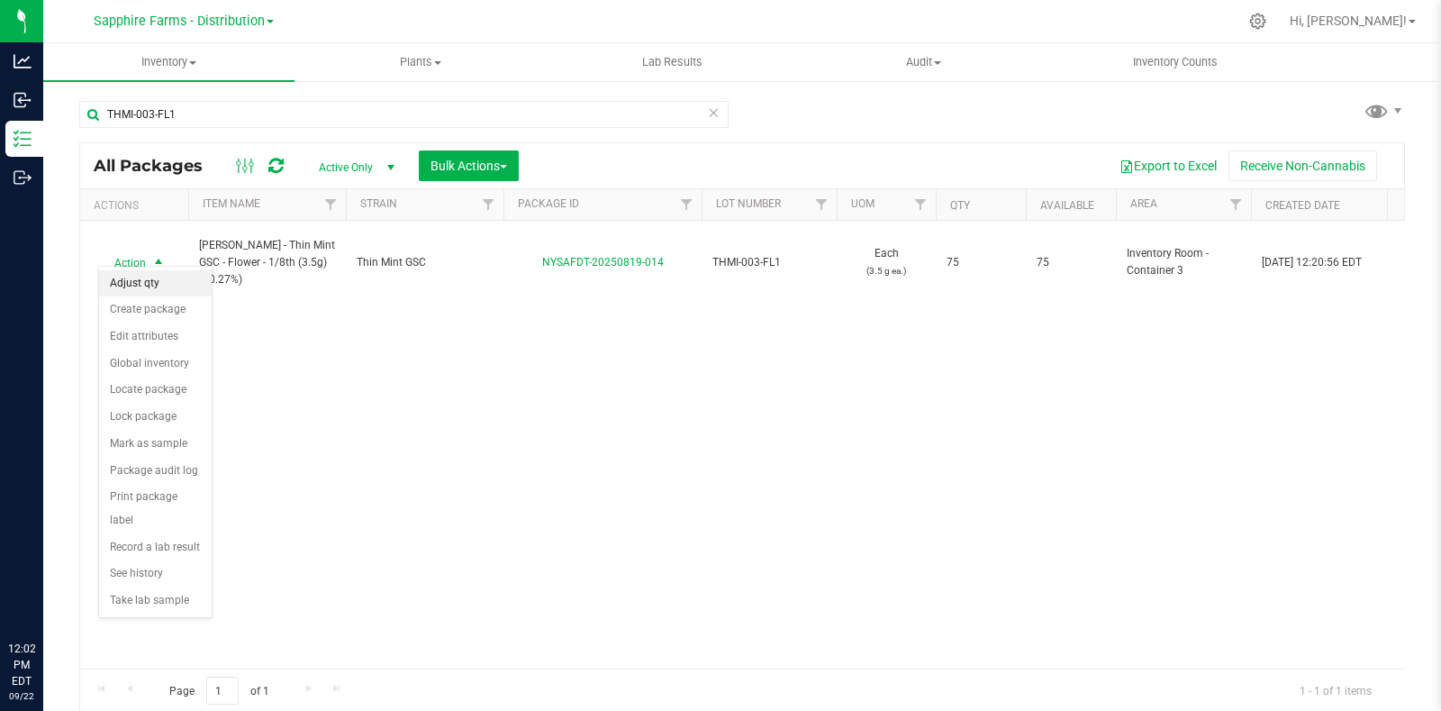
click at [167, 285] on li "Adjust qty" at bounding box center [155, 283] width 113 height 27
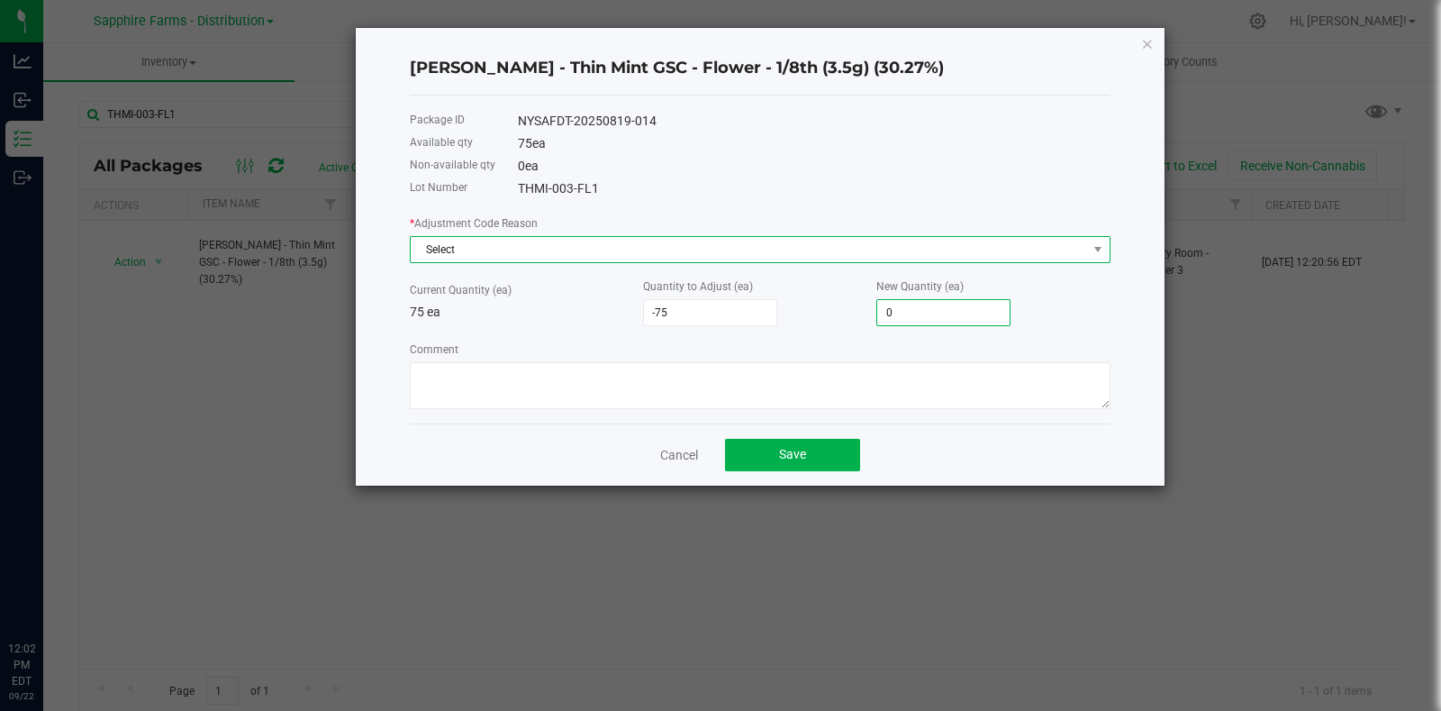
click at [547, 241] on span "Select" at bounding box center [749, 249] width 676 height 25
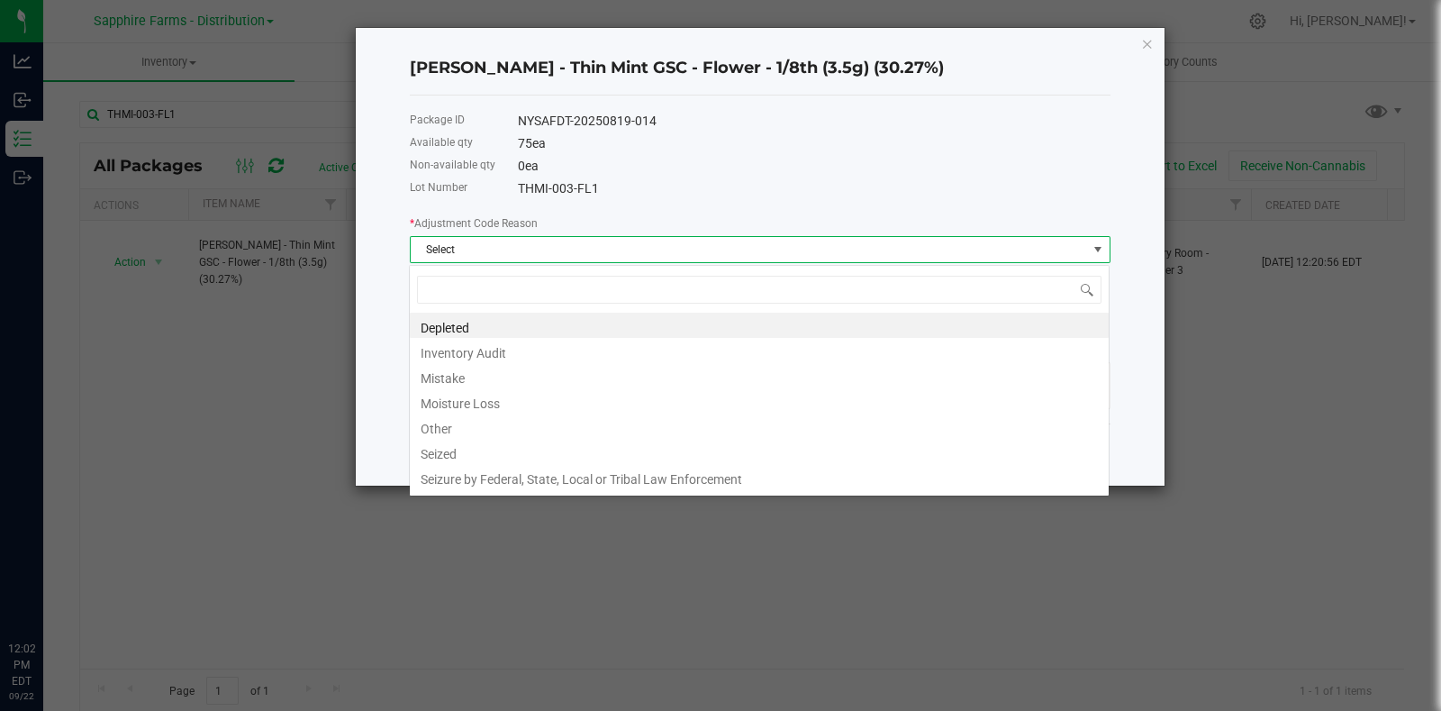
scroll to position [26, 701]
click at [504, 422] on li "Other" at bounding box center [759, 425] width 699 height 25
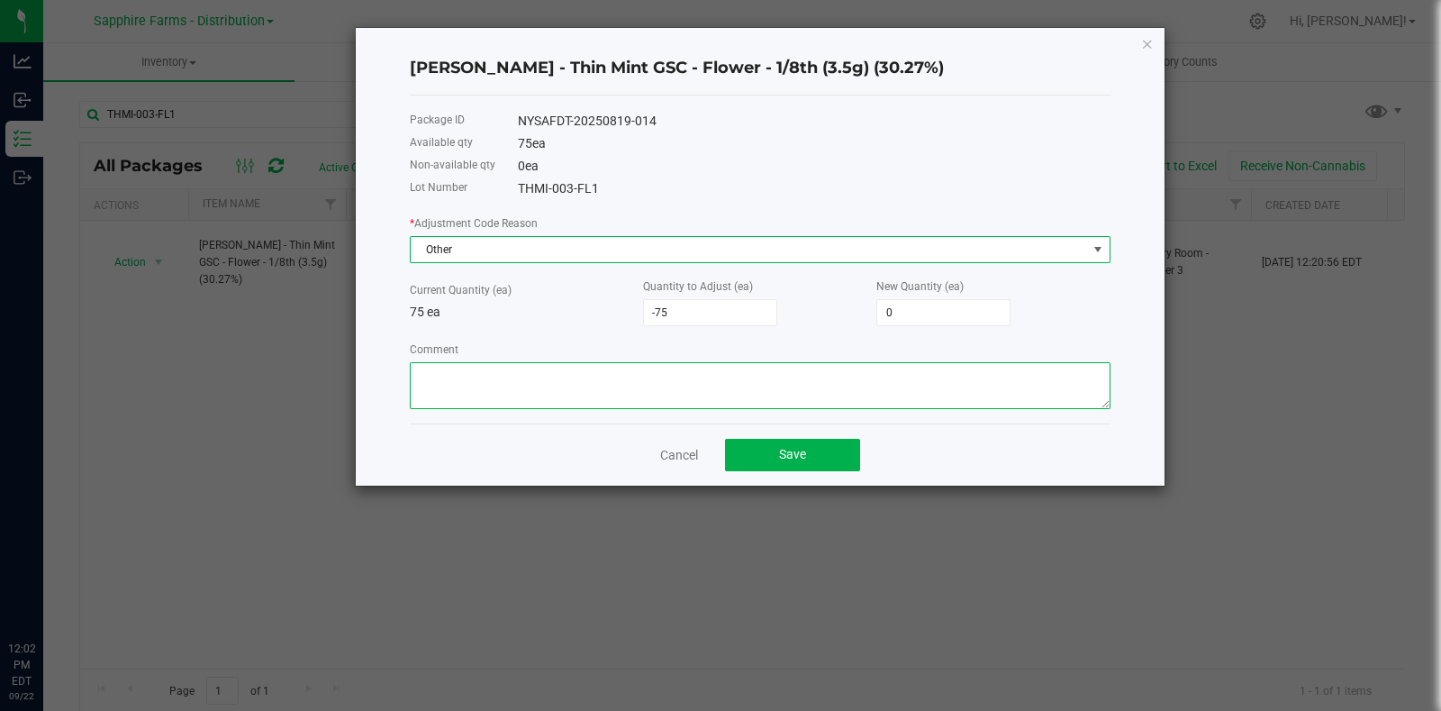
click at [635, 378] on textarea "Comment" at bounding box center [760, 385] width 701 height 47
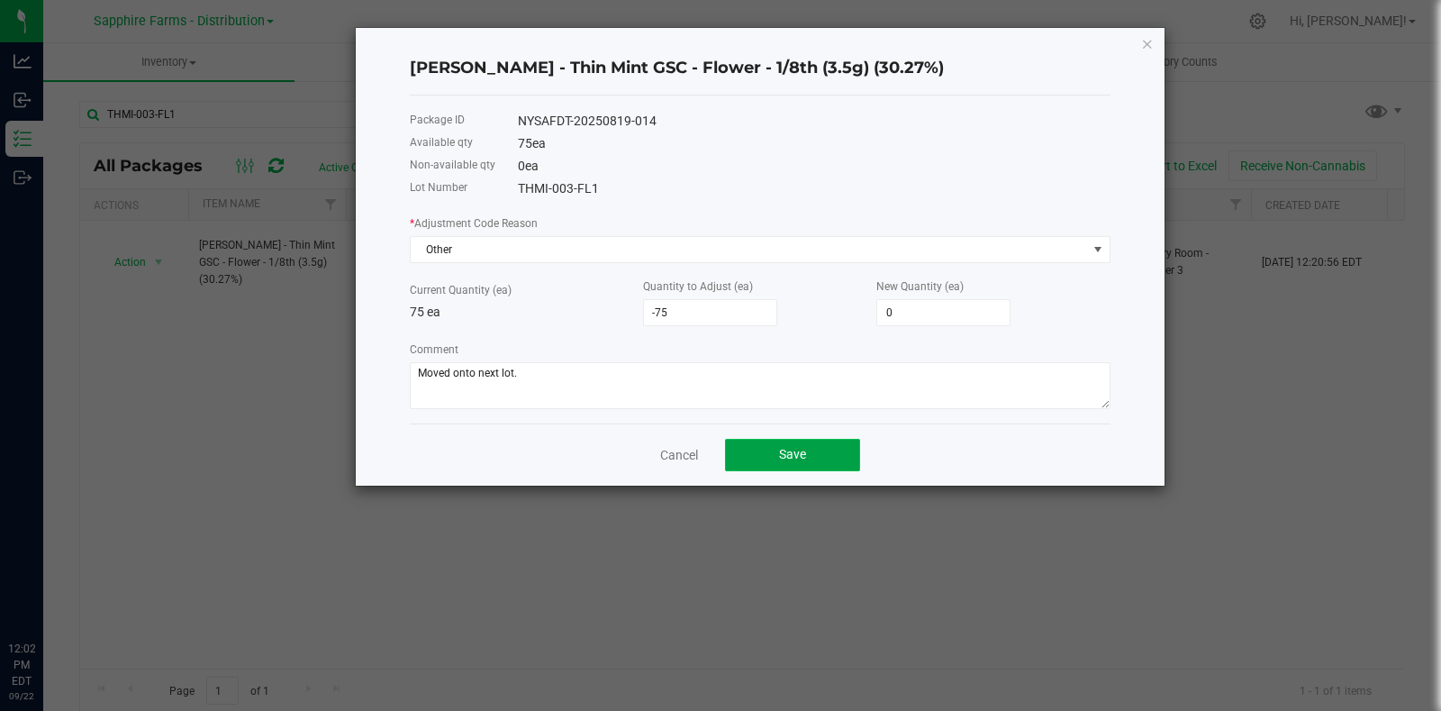
click at [824, 449] on button "Save" at bounding box center [792, 455] width 135 height 32
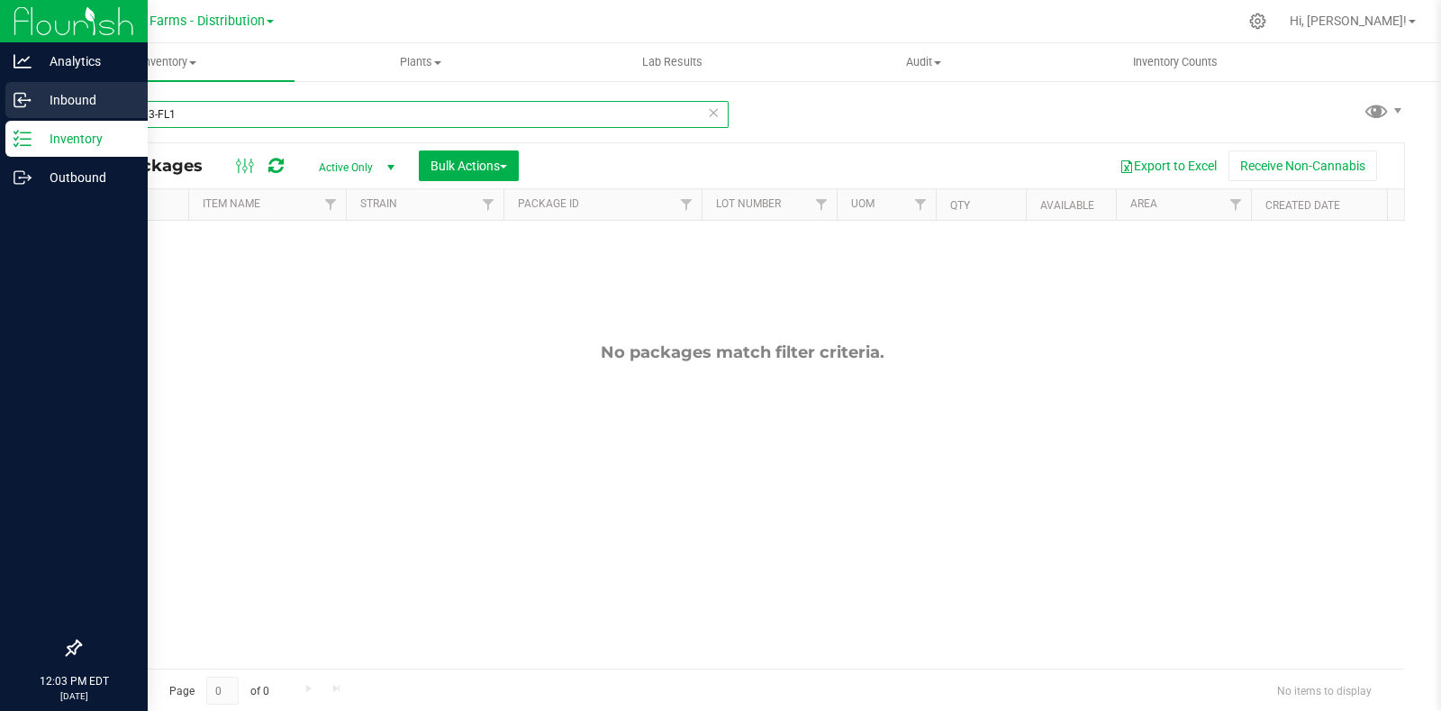
drag, startPoint x: 189, startPoint y: 110, endPoint x: 39, endPoint y: 109, distance: 150.4
click at [43, 110] on div "THMI-003-FL1 All Packages Active Only Active Only Lab Samples Locked All Bulk A…" at bounding box center [742, 353] width 1398 height 549
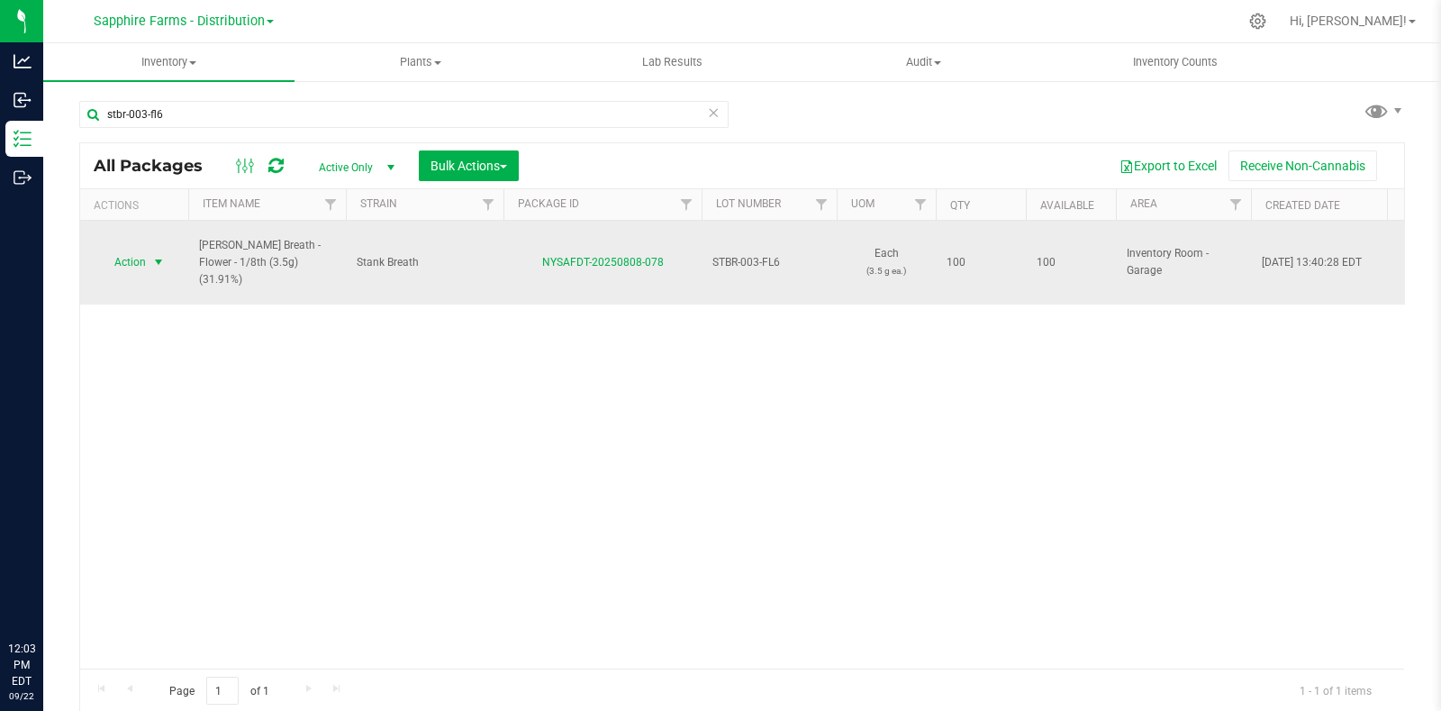
click at [153, 255] on span "select" at bounding box center [158, 262] width 14 height 14
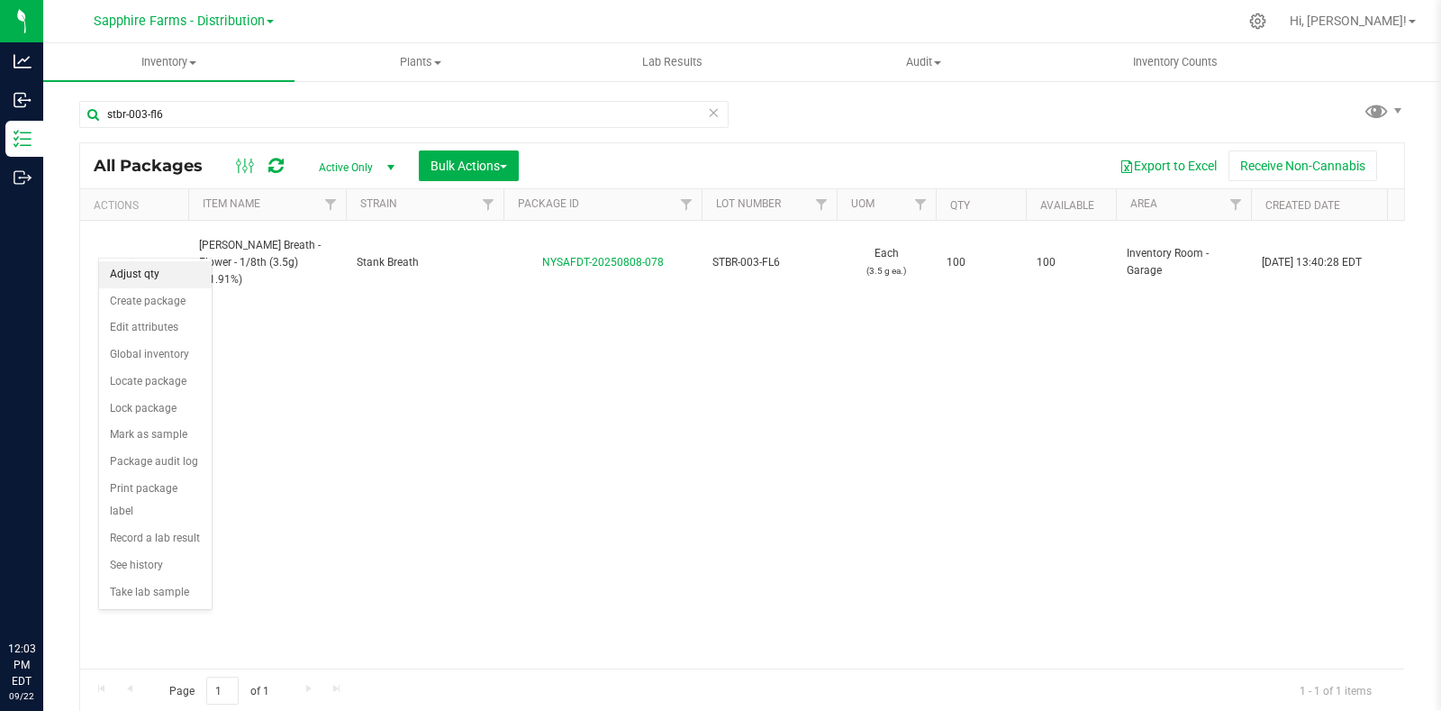
click at [154, 281] on li "Adjust qty" at bounding box center [155, 274] width 113 height 27
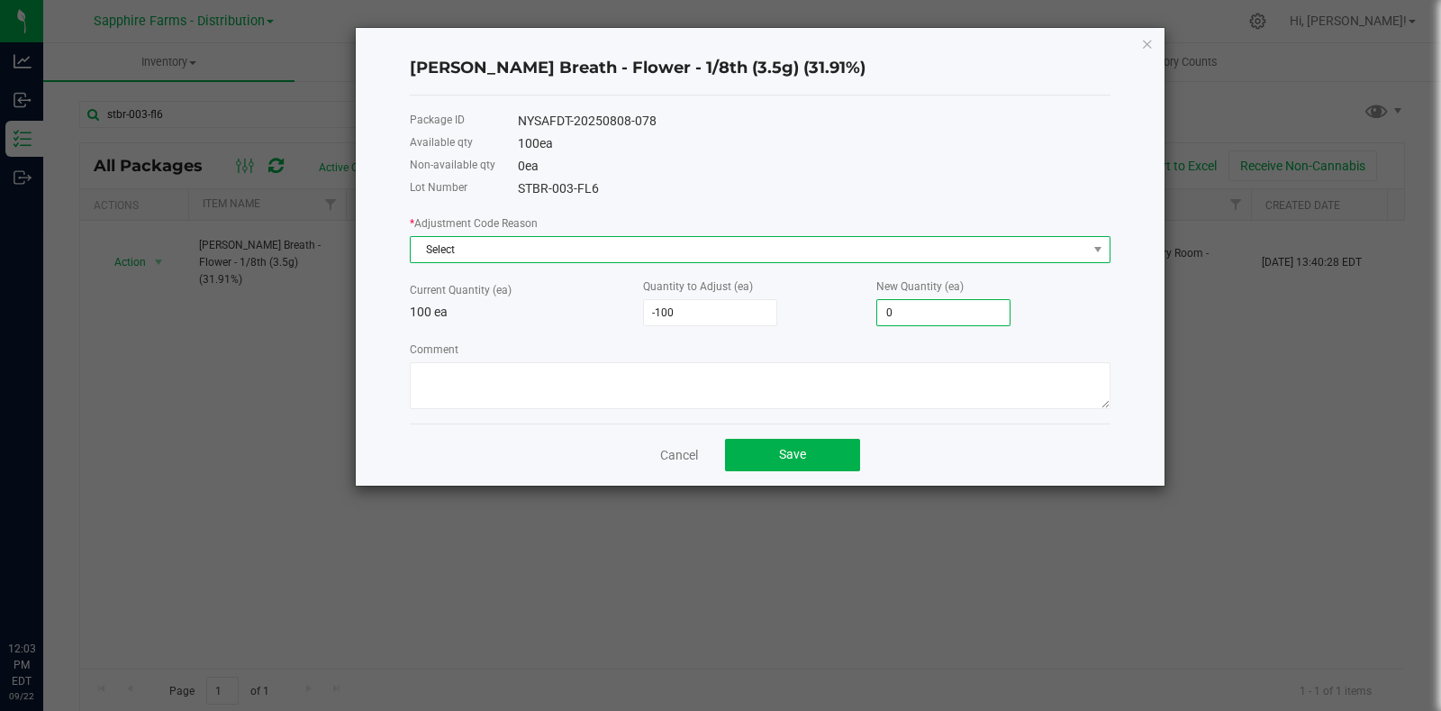
click at [649, 244] on span "Select" at bounding box center [749, 249] width 676 height 25
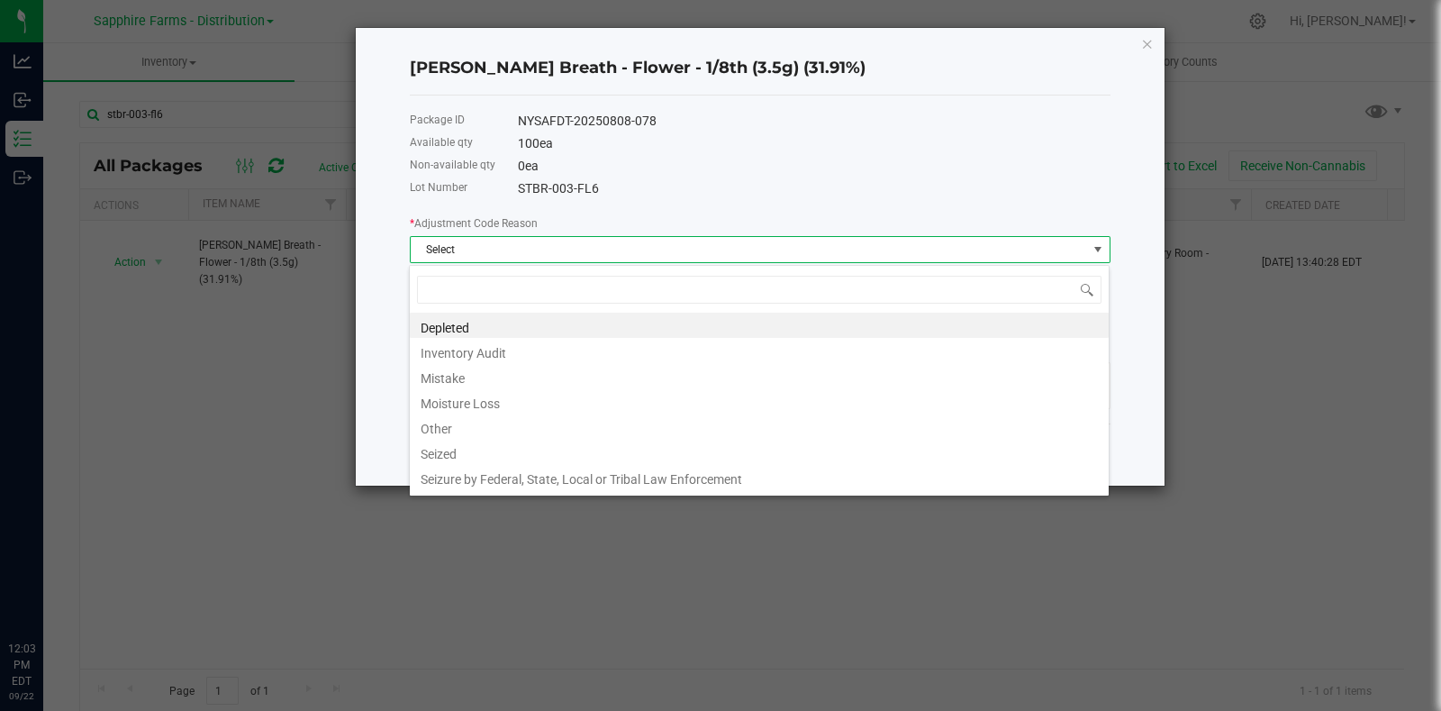
scroll to position [26, 701]
click at [591, 424] on li "Other" at bounding box center [759, 425] width 699 height 25
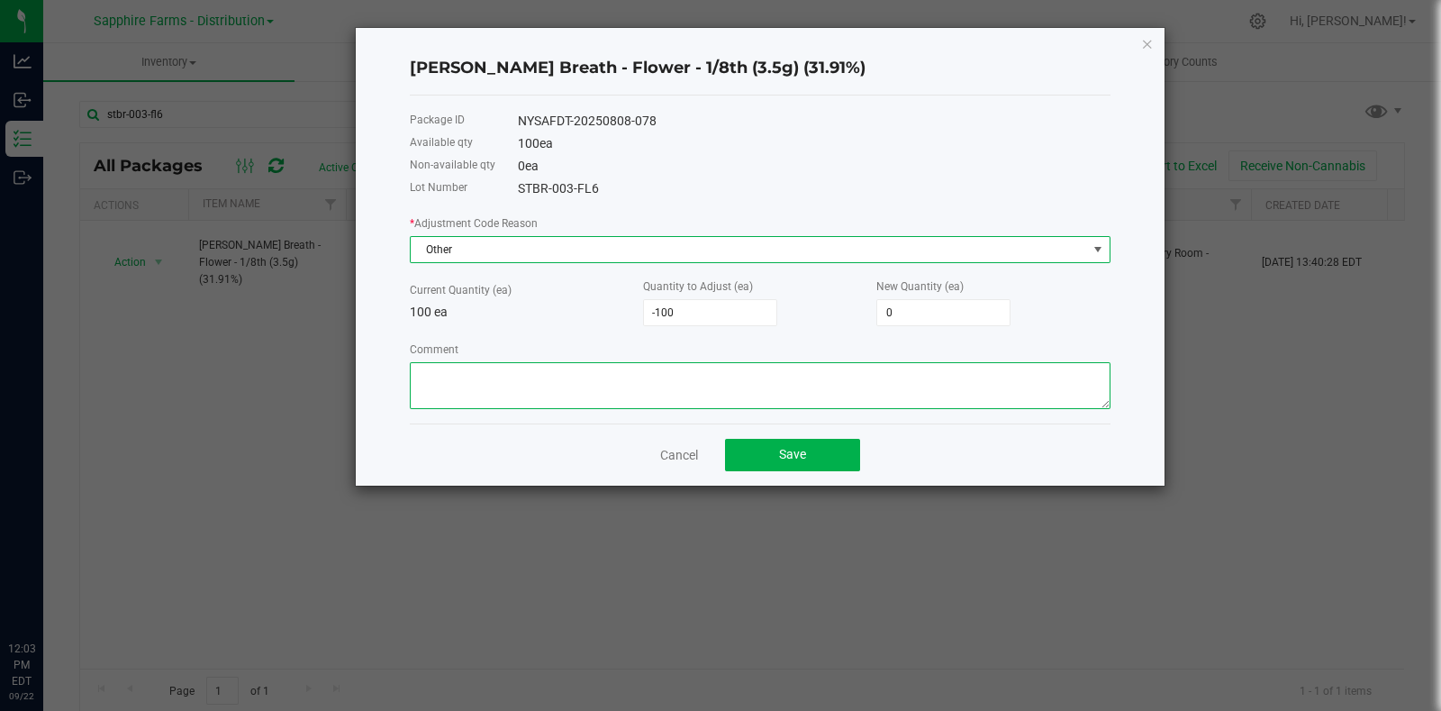
click at [659, 381] on textarea "Comment" at bounding box center [760, 385] width 701 height 47
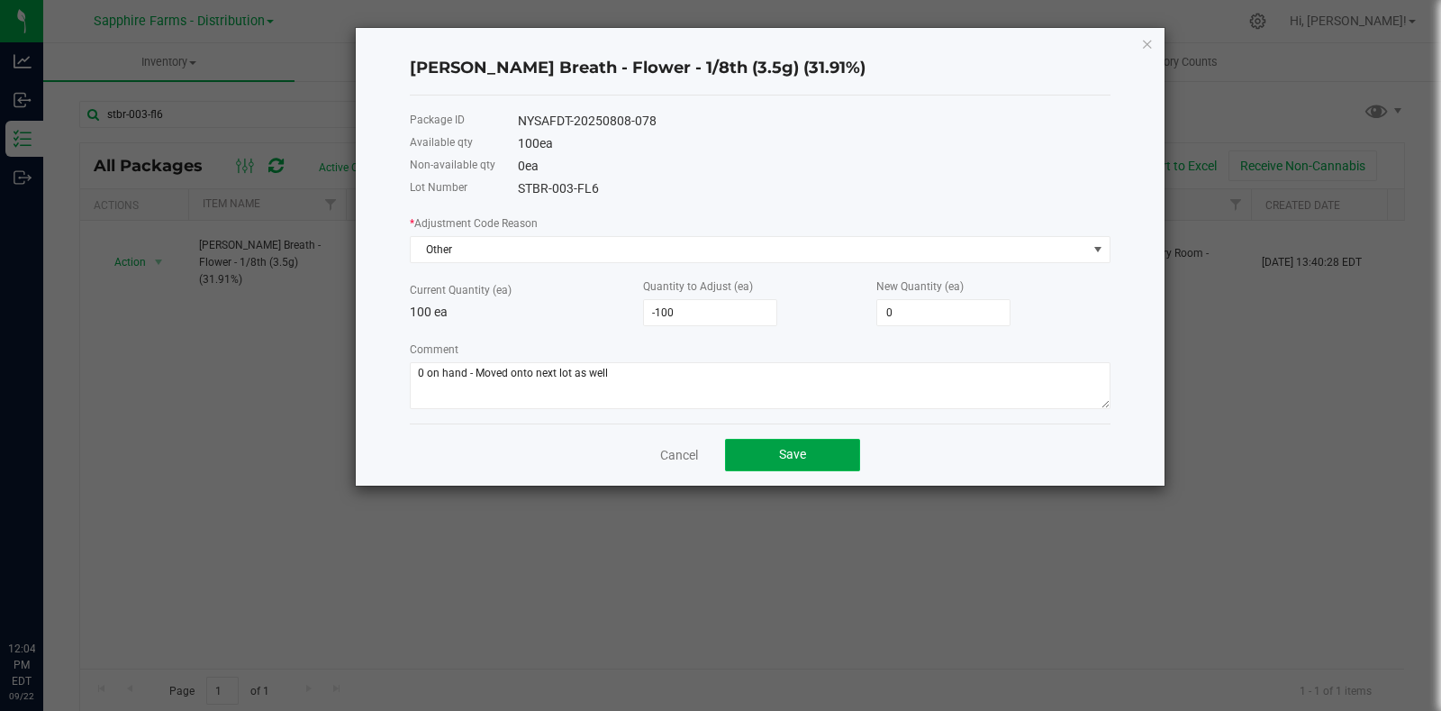
click at [807, 458] on button "Save" at bounding box center [792, 455] width 135 height 32
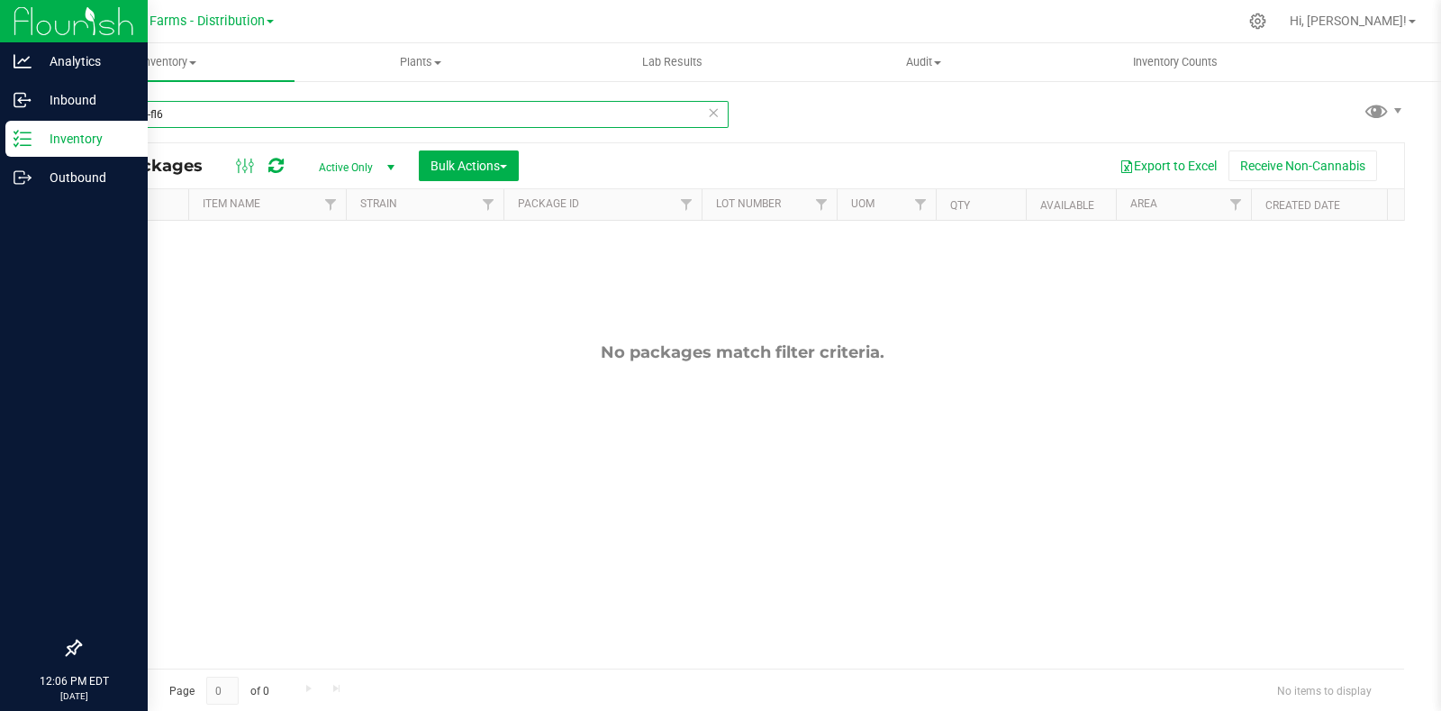
drag, startPoint x: 179, startPoint y: 112, endPoint x: 23, endPoint y: 120, distance: 156.9
click at [37, 114] on div "Analytics Inbound Inventory Outbound 12:06 PM EDT 09/22/2025 09/22 Sapphire Far…" at bounding box center [720, 355] width 1441 height 711
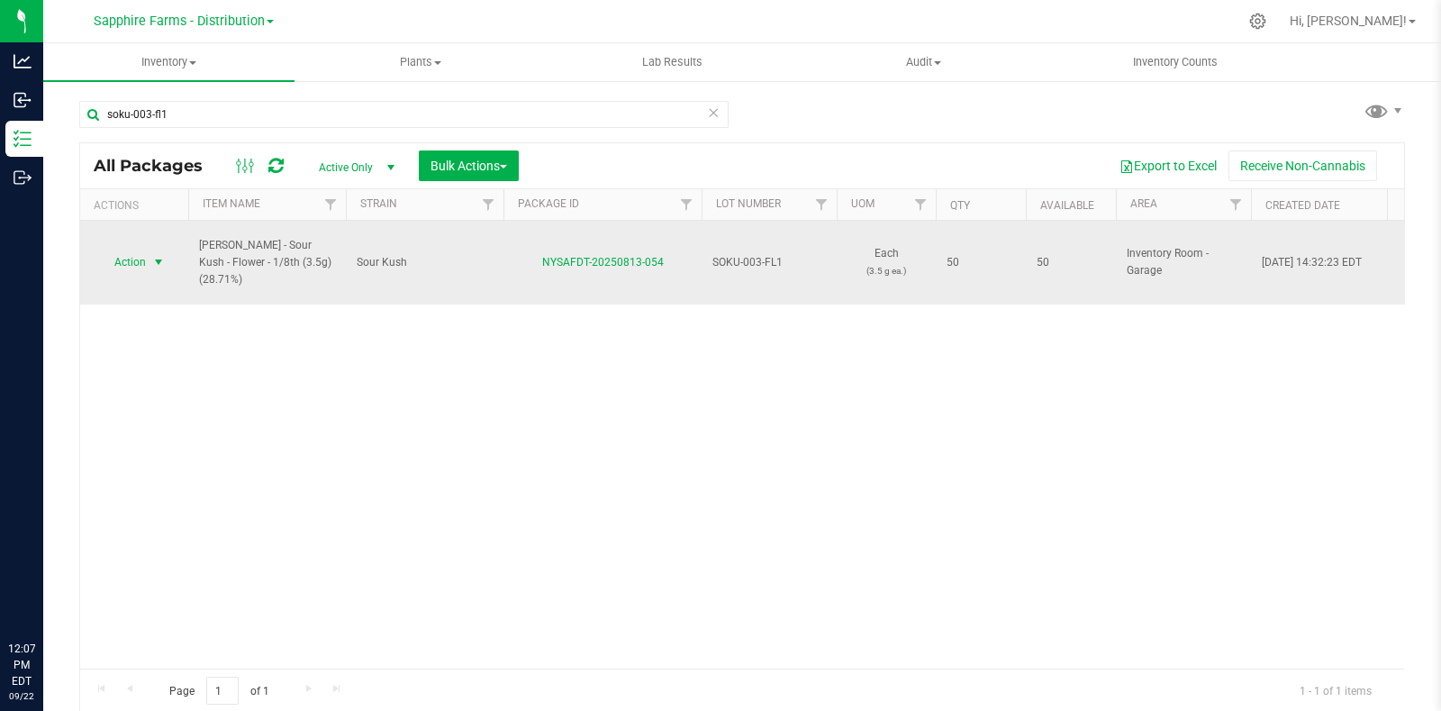
click at [159, 255] on span "select" at bounding box center [158, 262] width 14 height 14
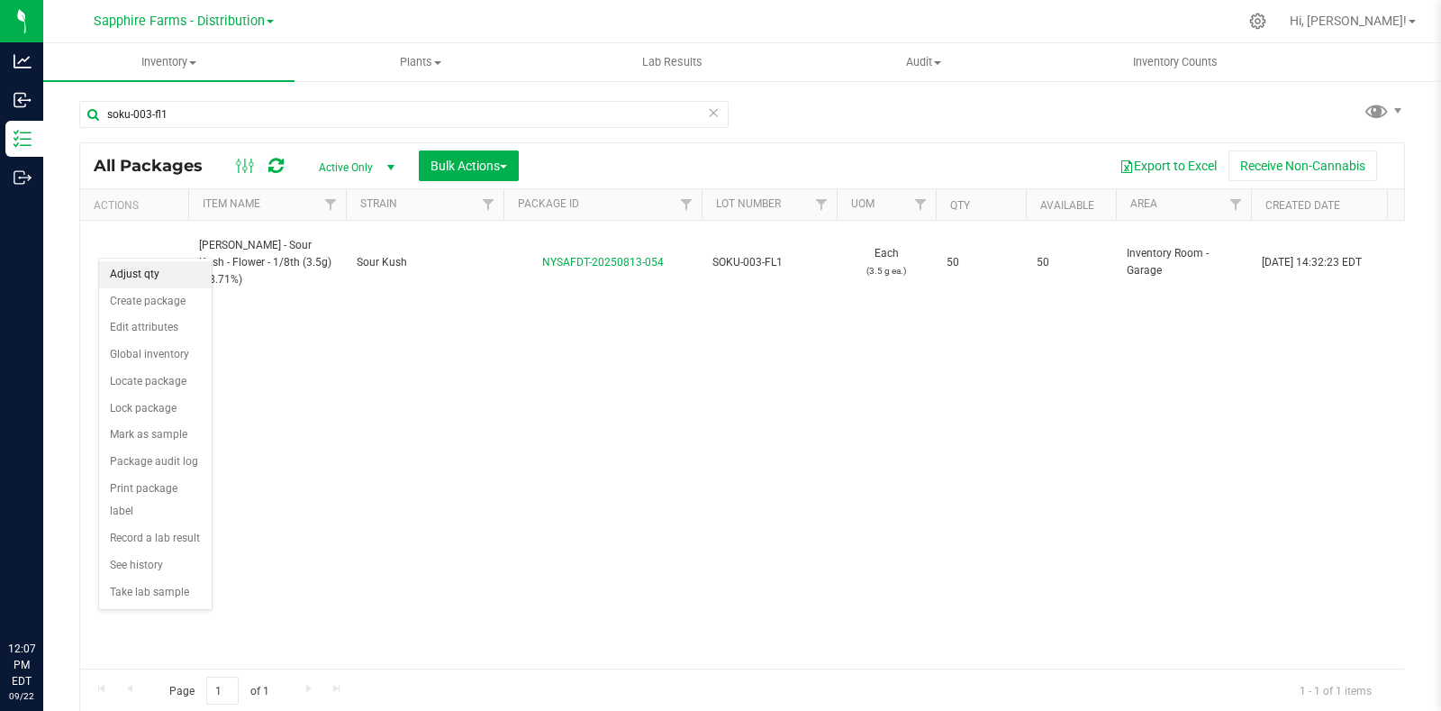
click at [158, 269] on li "Adjust qty" at bounding box center [155, 274] width 113 height 27
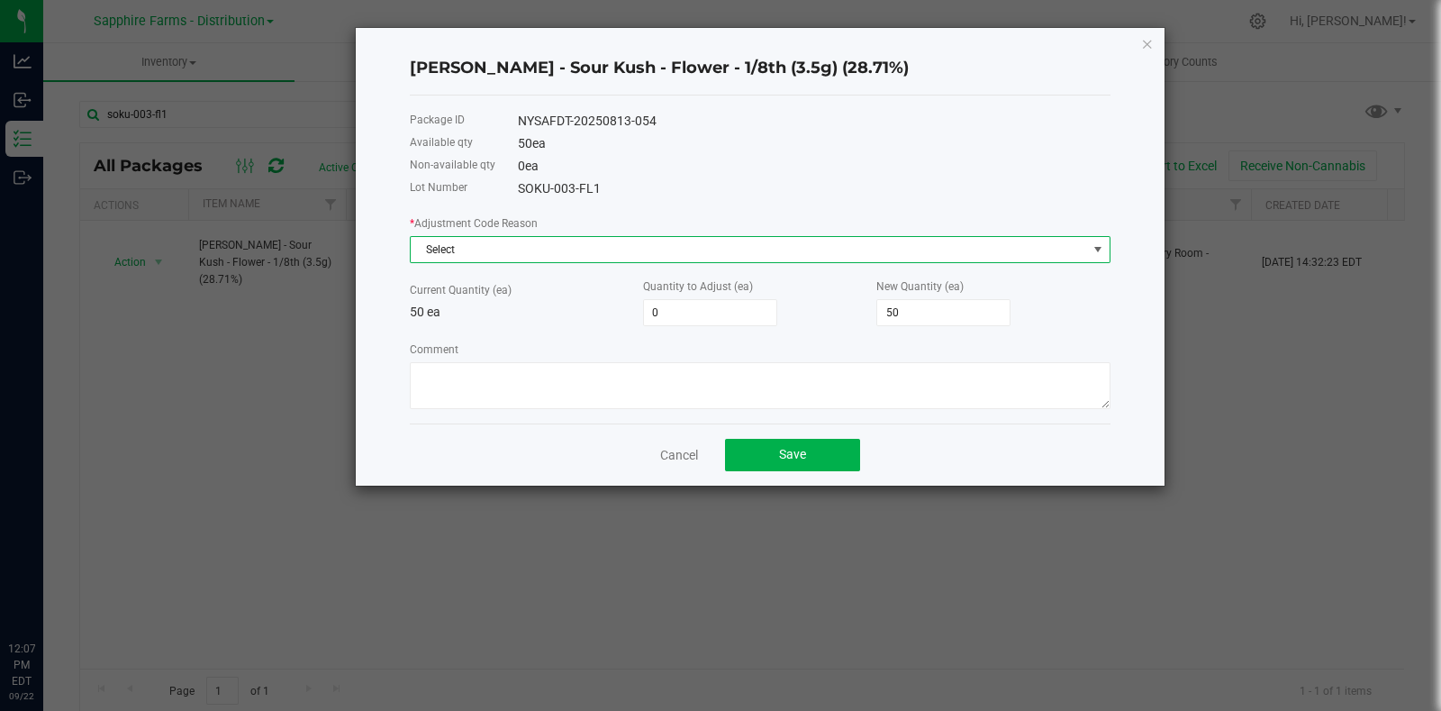
click at [456, 244] on span "Select" at bounding box center [749, 249] width 676 height 25
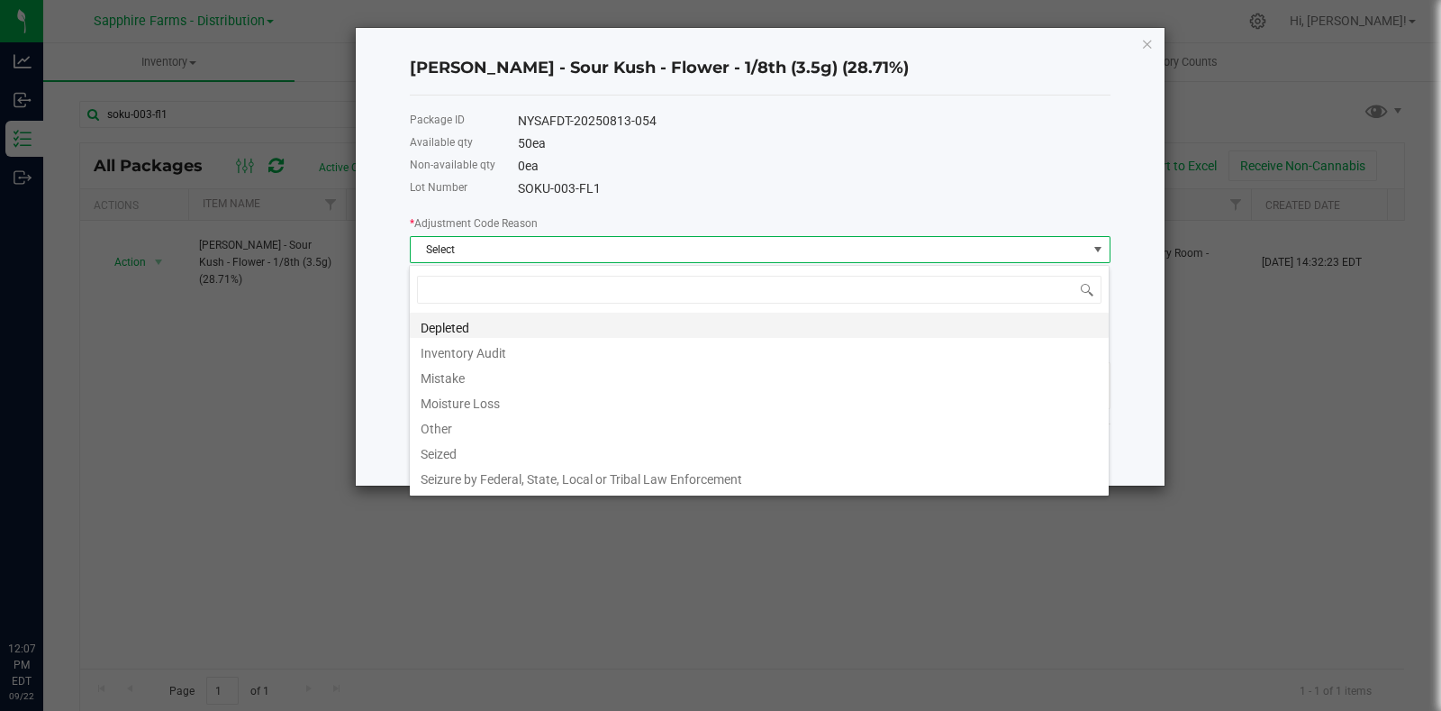
scroll to position [26, 701]
click at [495, 424] on li "Other" at bounding box center [759, 425] width 699 height 25
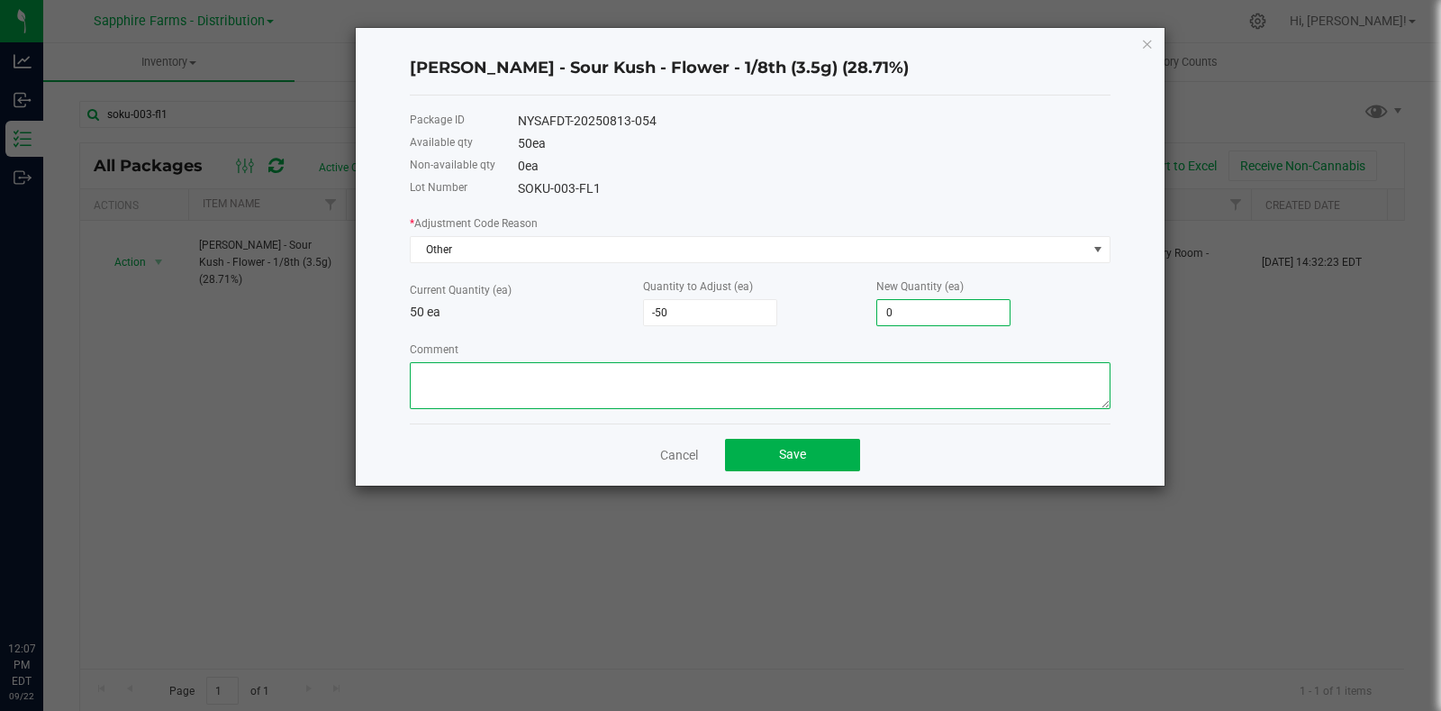
click at [775, 409] on textarea "Comment" at bounding box center [760, 385] width 701 height 47
click at [797, 461] on span "Save" at bounding box center [792, 454] width 27 height 14
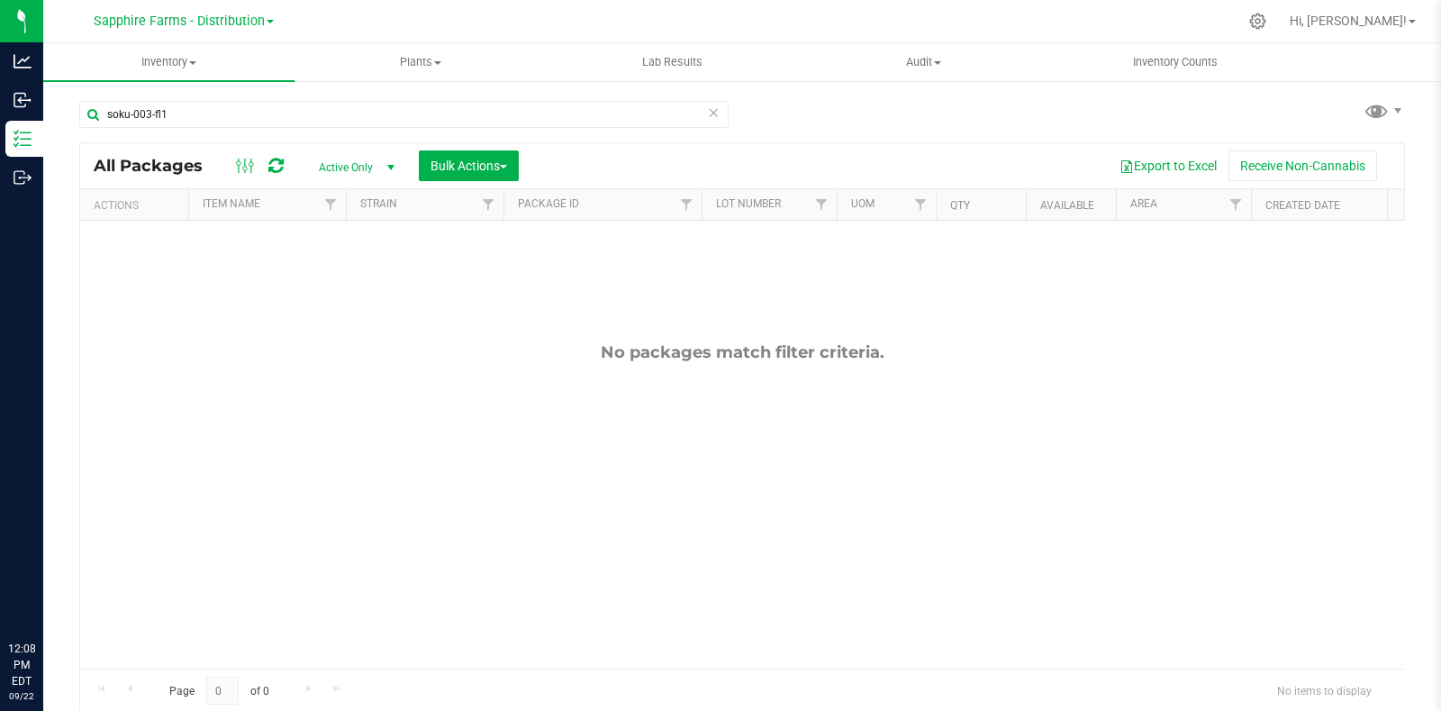
click at [708, 114] on icon at bounding box center [713, 112] width 13 height 22
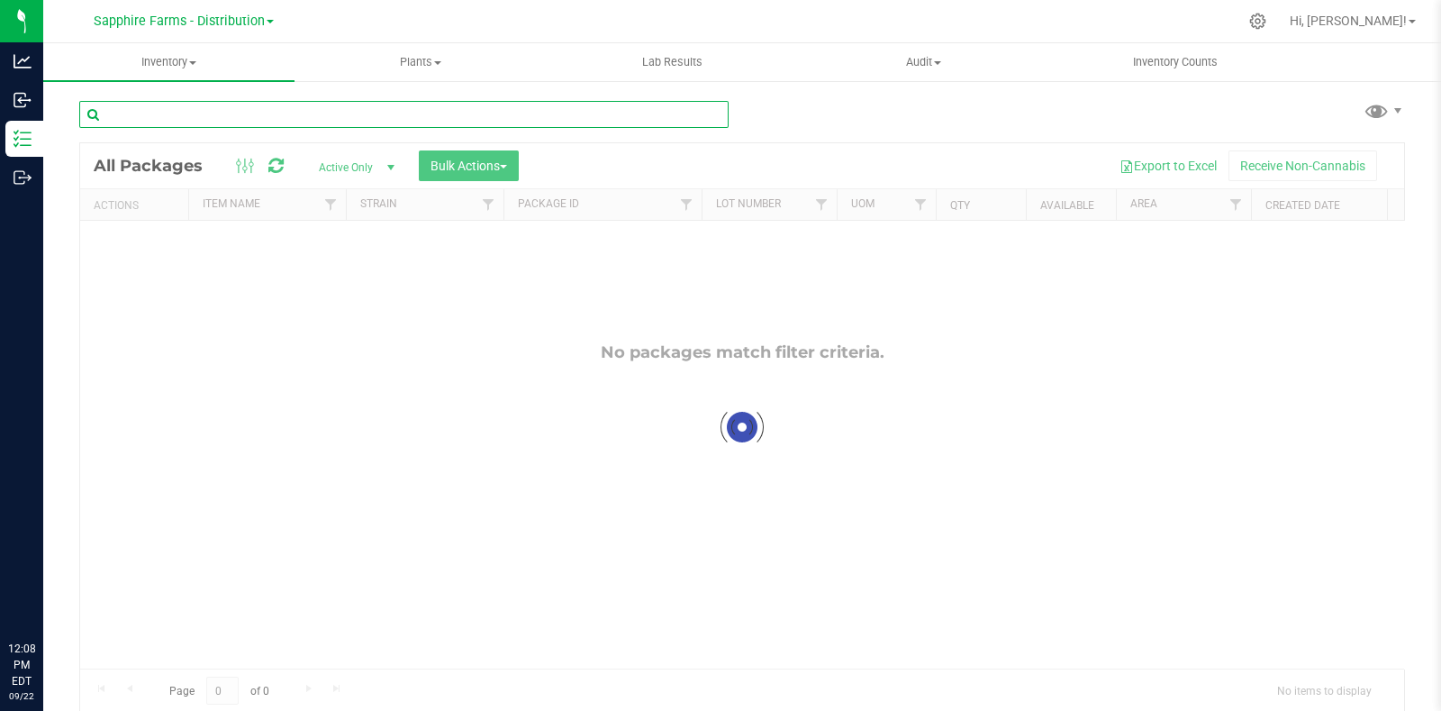
click at [593, 112] on input "text" at bounding box center [403, 114] width 649 height 27
paste input "HEJE-003-FL5"
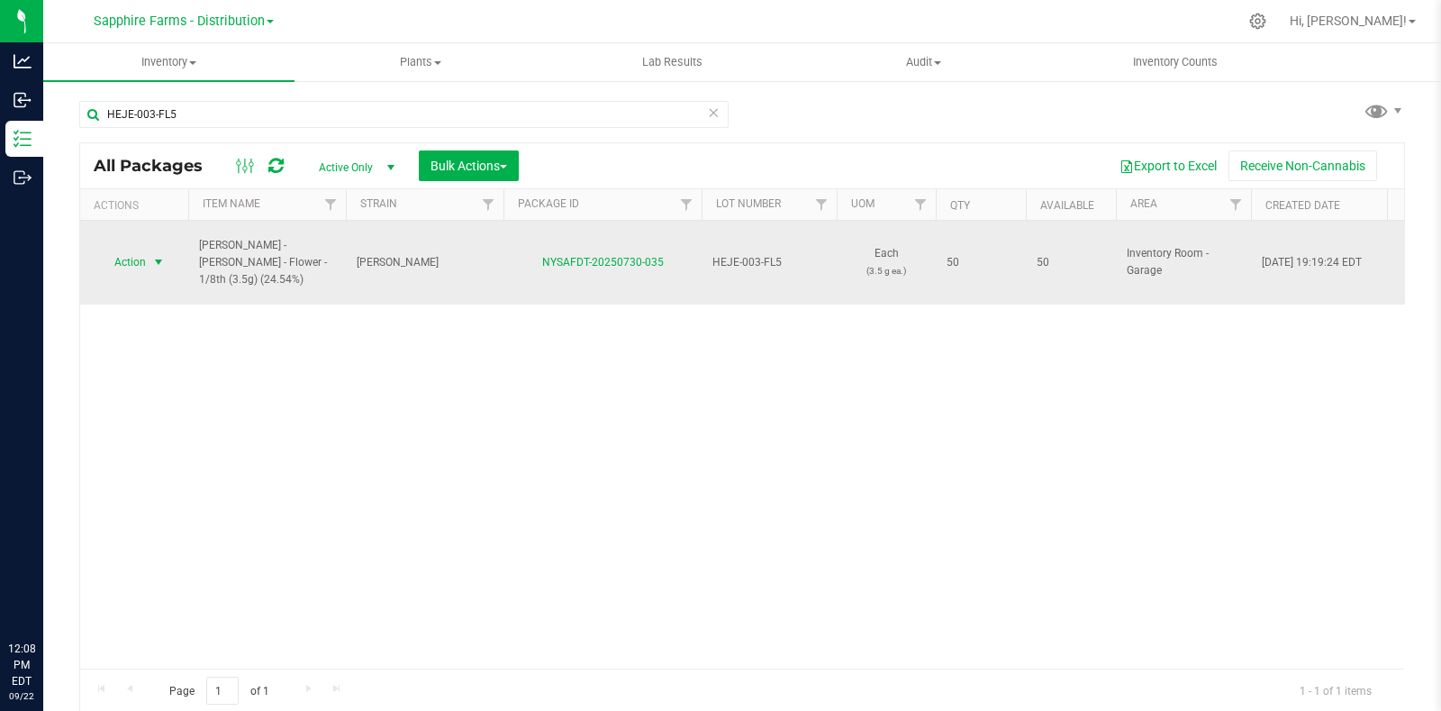
click at [153, 255] on span "select" at bounding box center [158, 262] width 14 height 14
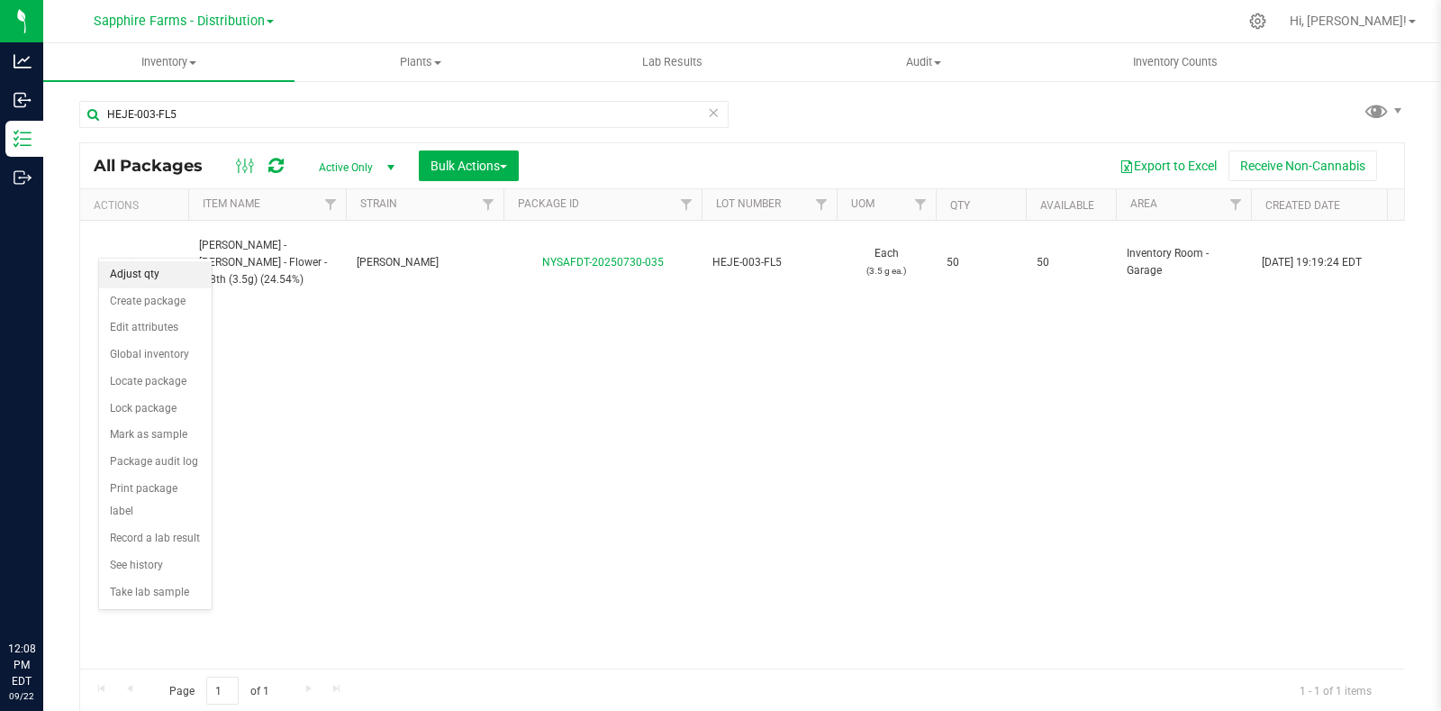
click at [174, 275] on li "Adjust qty" at bounding box center [155, 274] width 113 height 27
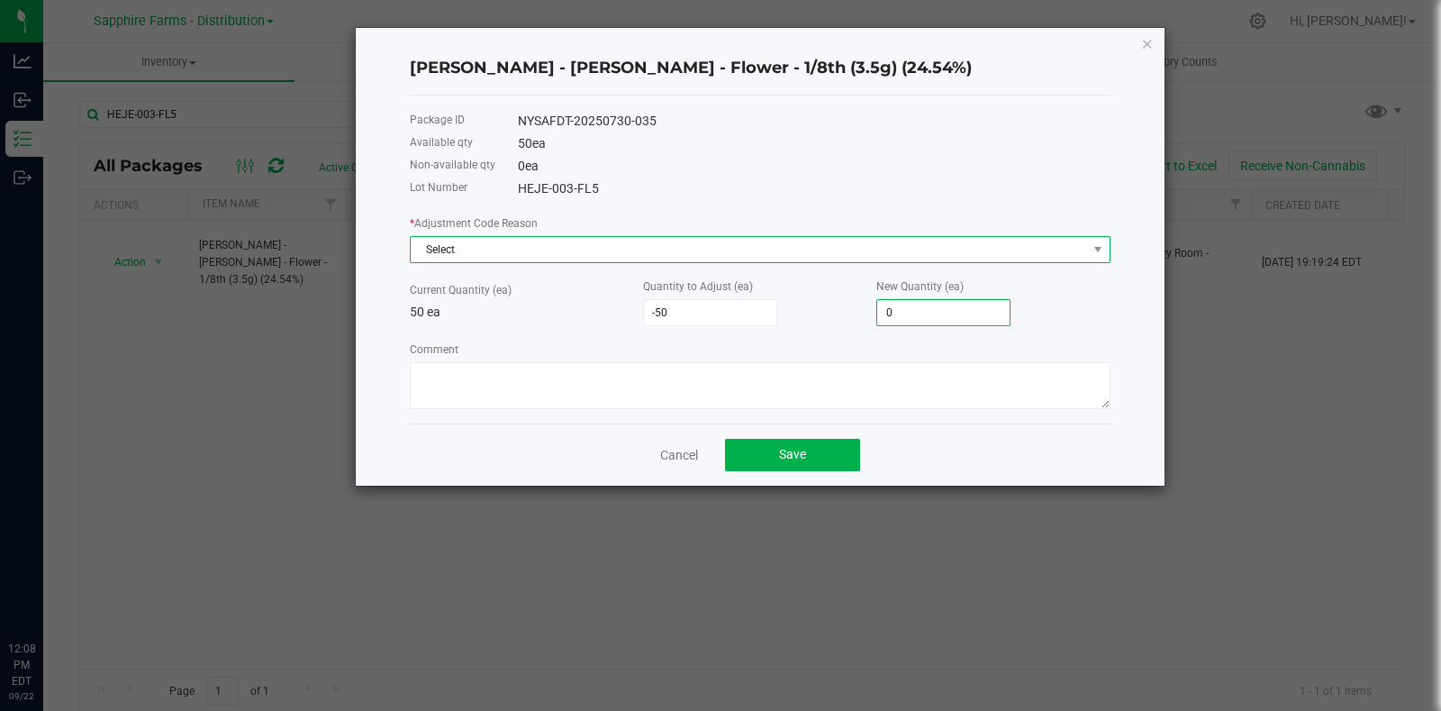
click at [560, 240] on span "Select" at bounding box center [749, 249] width 676 height 25
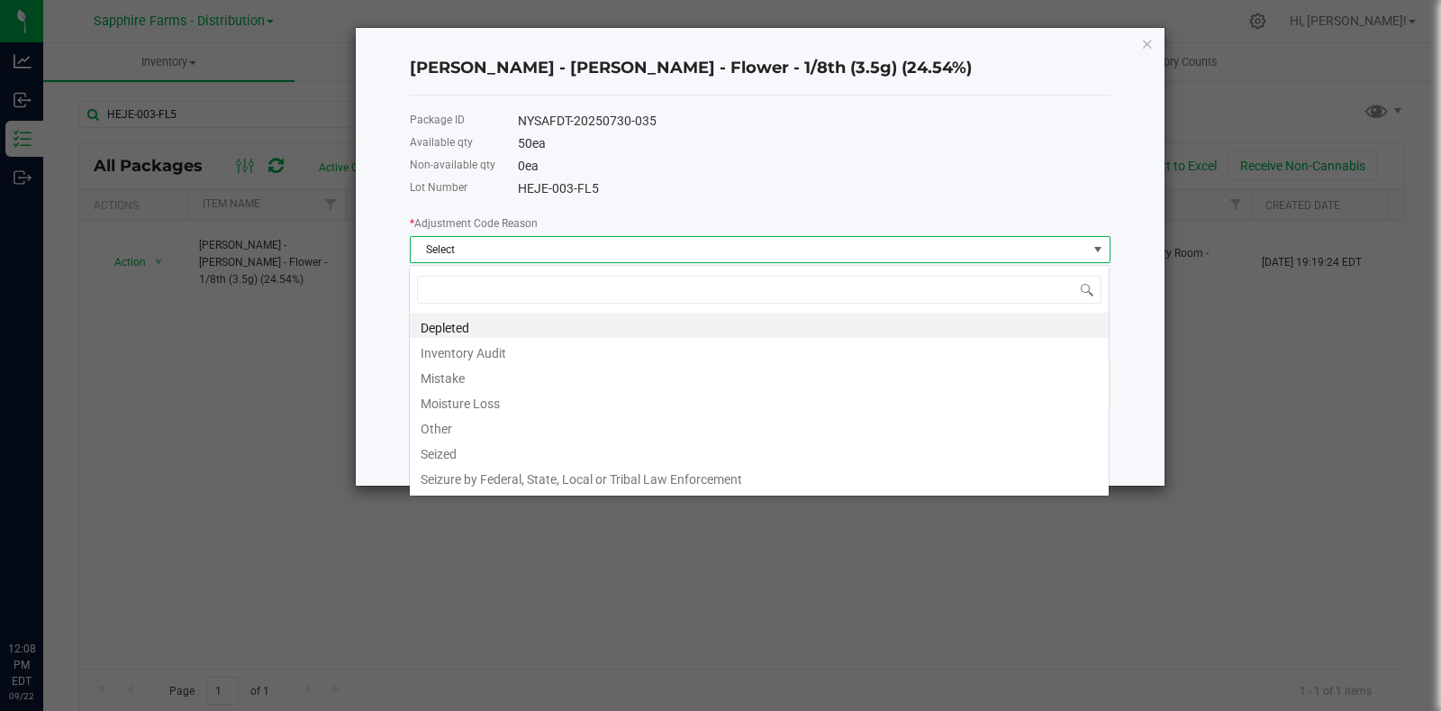
scroll to position [26, 701]
click at [510, 422] on li "Other" at bounding box center [759, 425] width 699 height 25
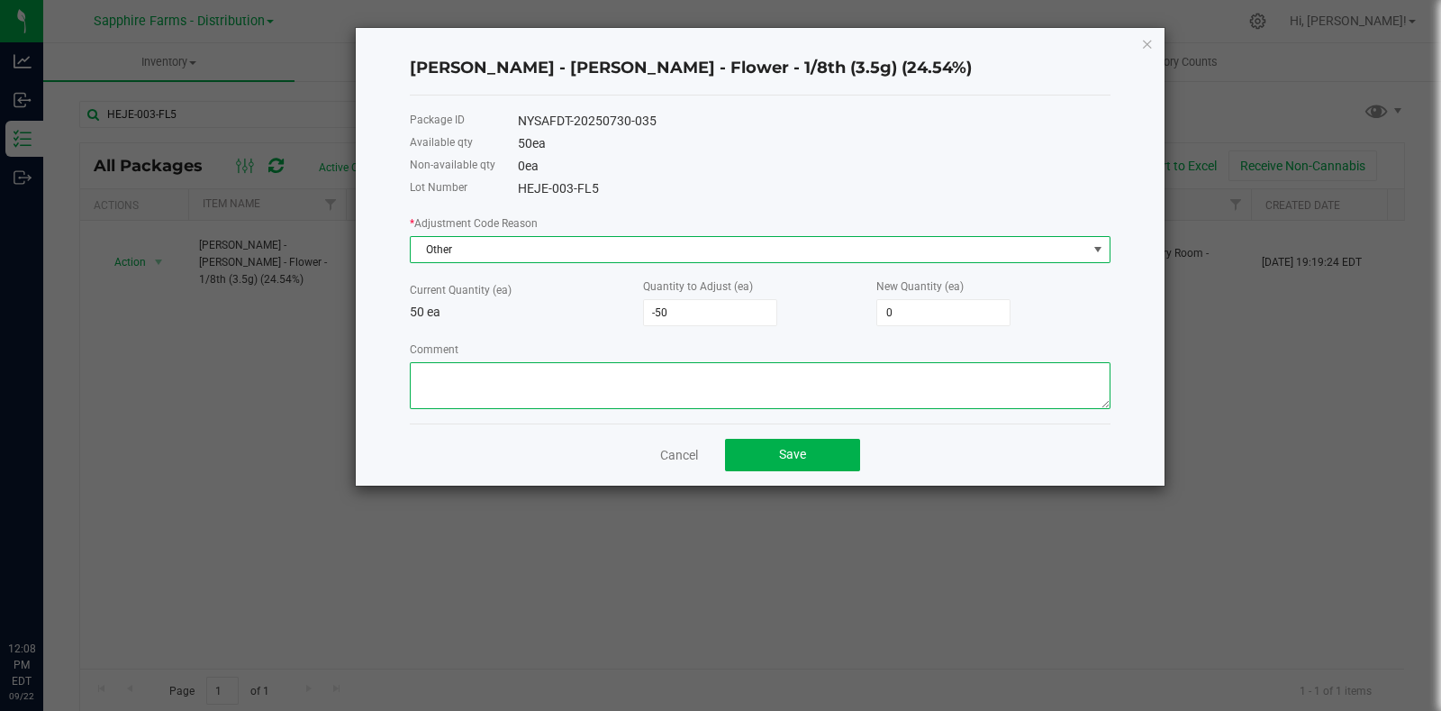
click at [547, 403] on textarea "Comment" at bounding box center [760, 385] width 701 height 47
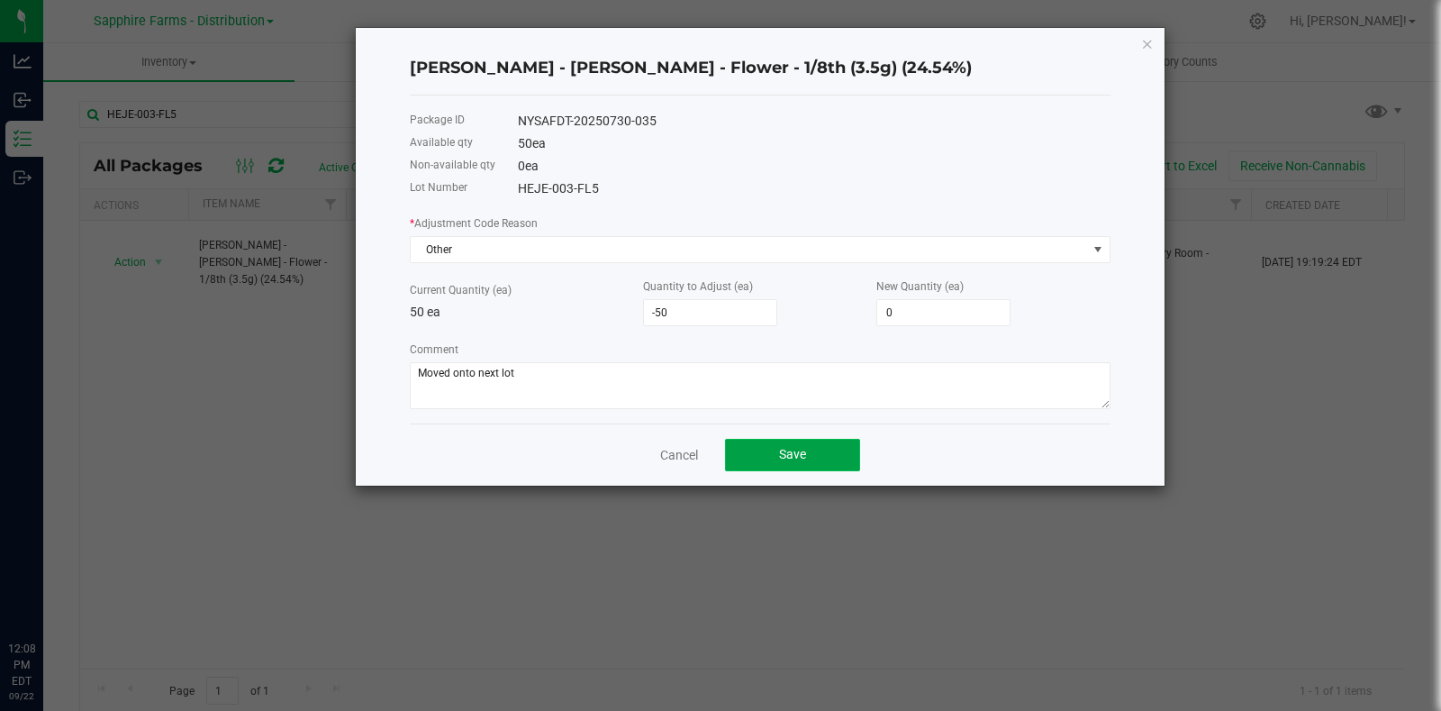
click at [809, 460] on button "Save" at bounding box center [792, 455] width 135 height 32
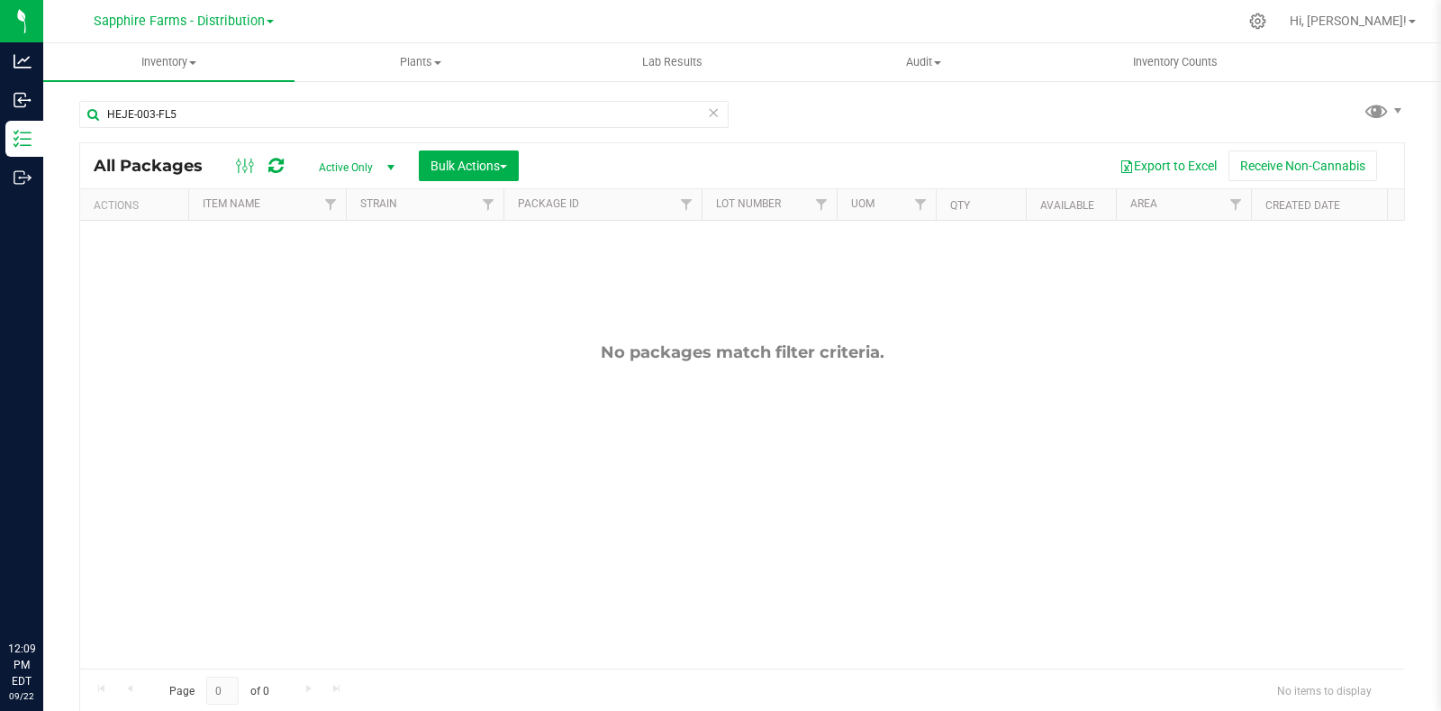
click at [707, 110] on icon at bounding box center [713, 112] width 13 height 22
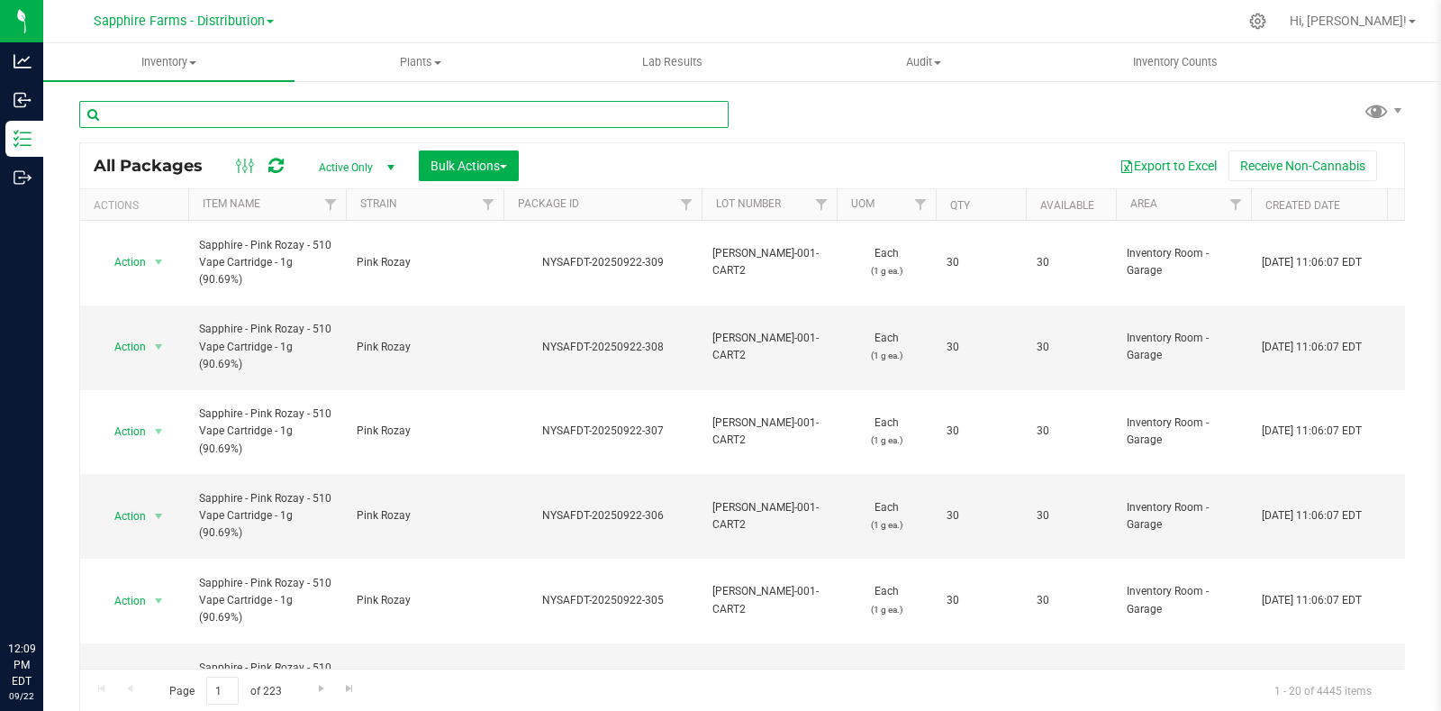
click at [294, 123] on input "text" at bounding box center [403, 114] width 649 height 27
paste input "LEVE-028-FL1"
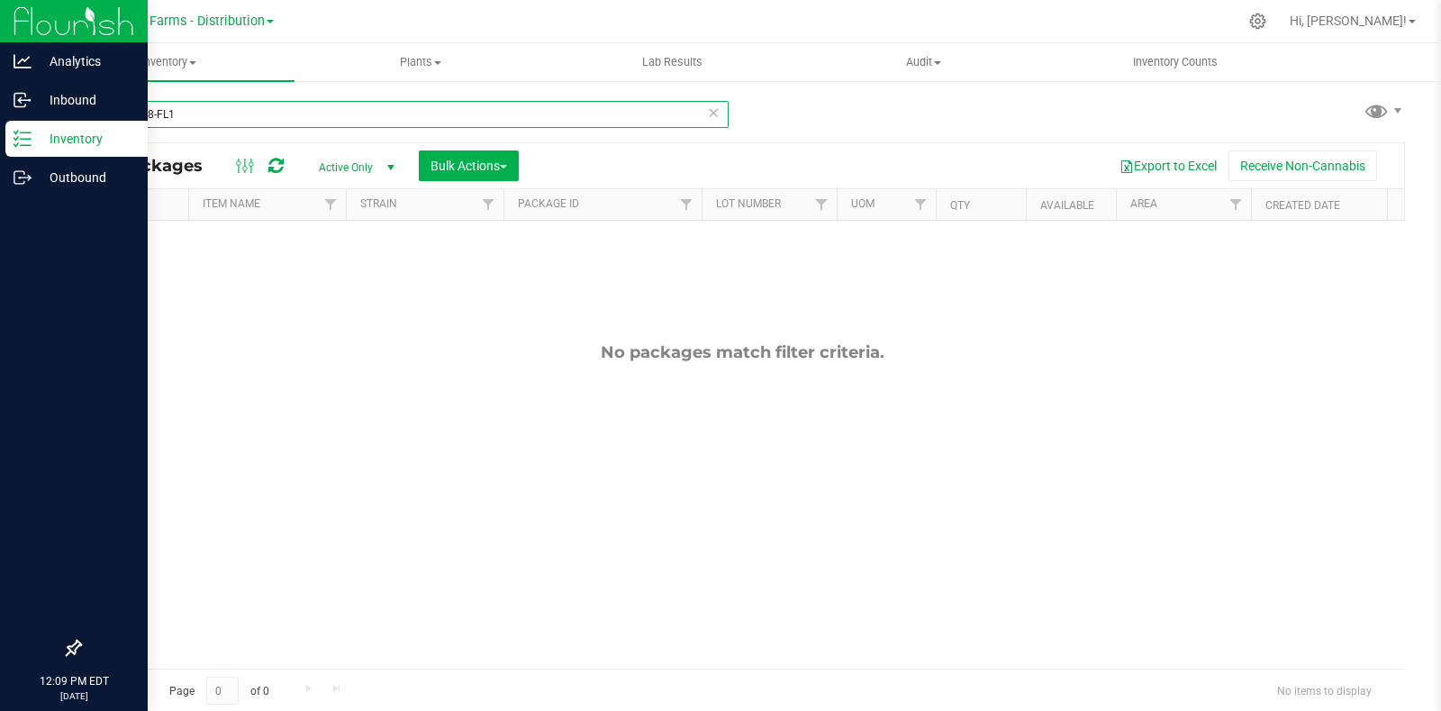
drag, startPoint x: 192, startPoint y: 107, endPoint x: 32, endPoint y: 120, distance: 159.9
click at [32, 120] on div "Analytics Inbound Inventory Outbound 12:09 PM EDT 09/22/2025 09/22 Sapphire Far…" at bounding box center [720, 355] width 1441 height 711
paste input "THMI-003"
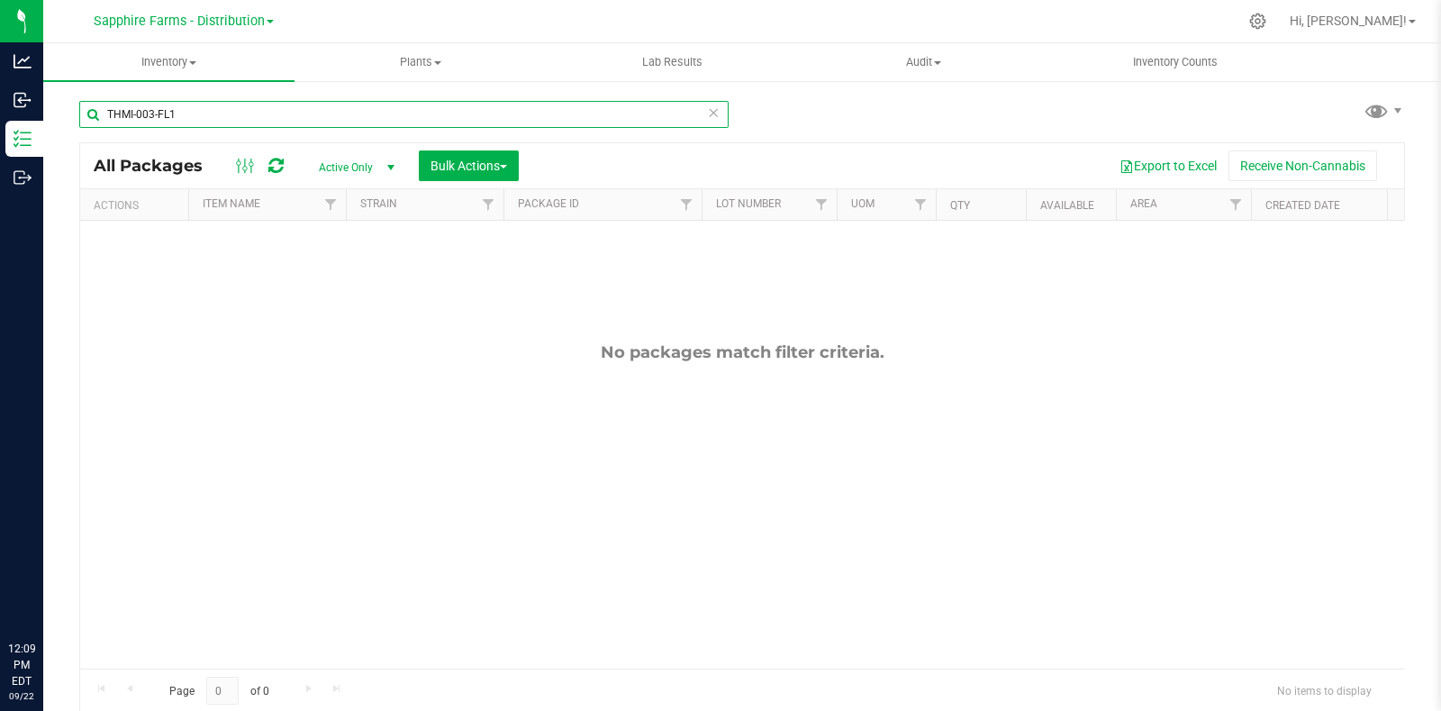
drag, startPoint x: 218, startPoint y: 116, endPoint x: 42, endPoint y: 118, distance: 175.7
click at [43, 118] on div "THMI-003-FL1 All Packages Active Only Active Only Lab Samples Locked All Bulk A…" at bounding box center [742, 353] width 1398 height 549
paste input "SOKU"
click at [707, 115] on icon at bounding box center [713, 112] width 13 height 22
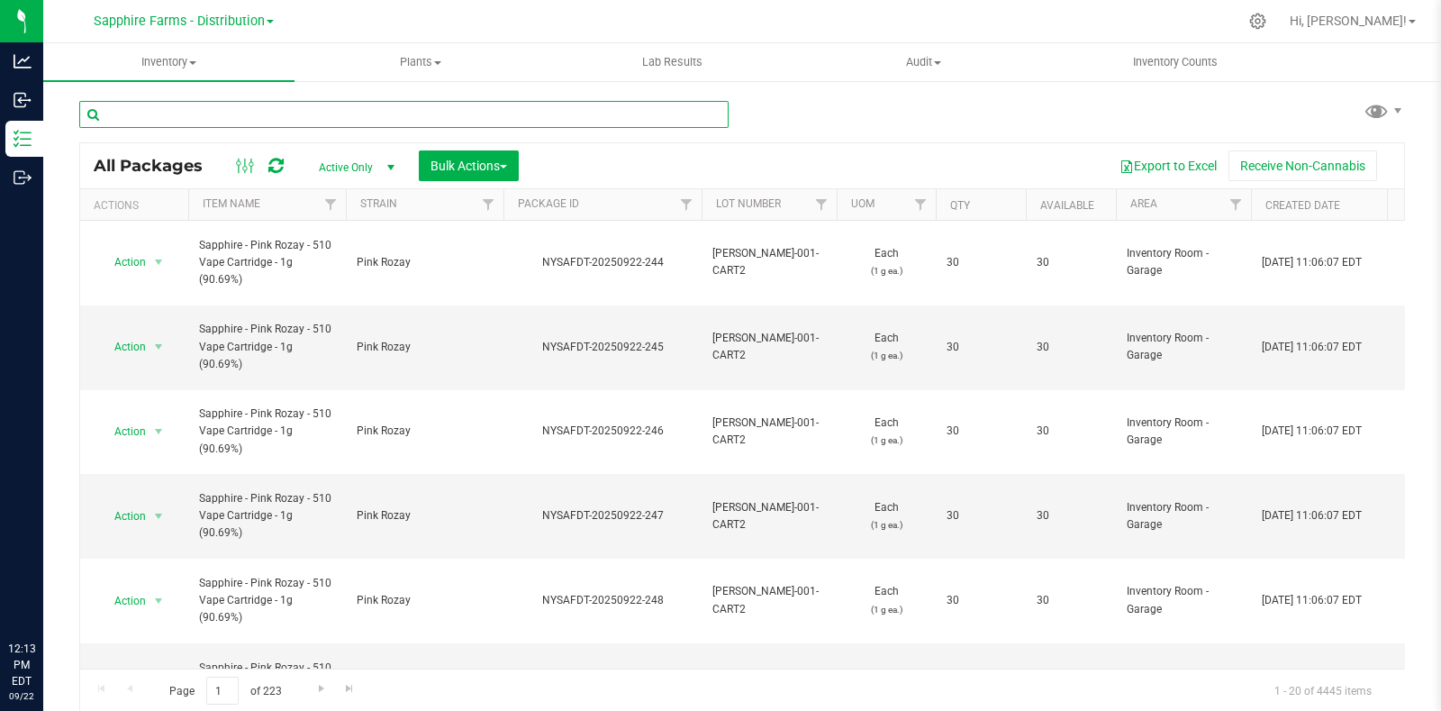
click at [467, 114] on input "text" at bounding box center [403, 114] width 649 height 27
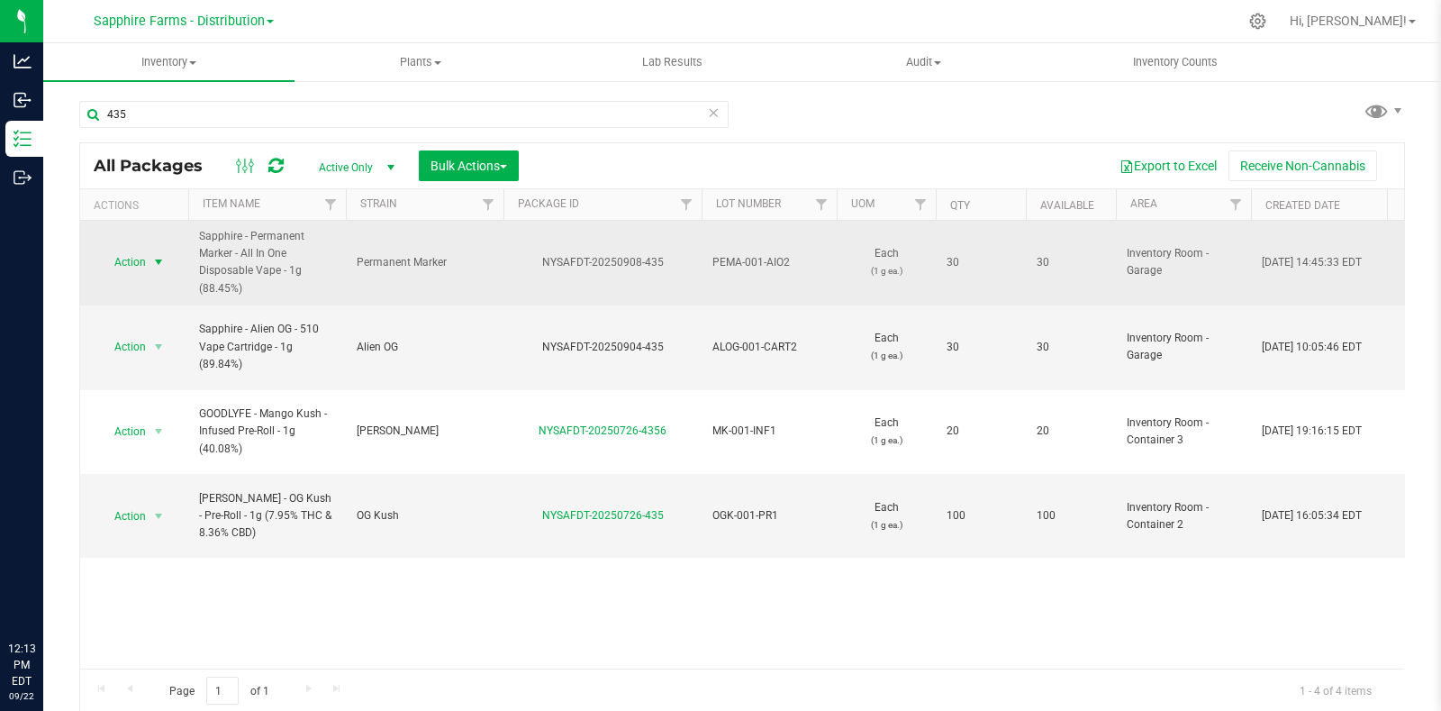
click at [153, 264] on span "select" at bounding box center [158, 262] width 14 height 14
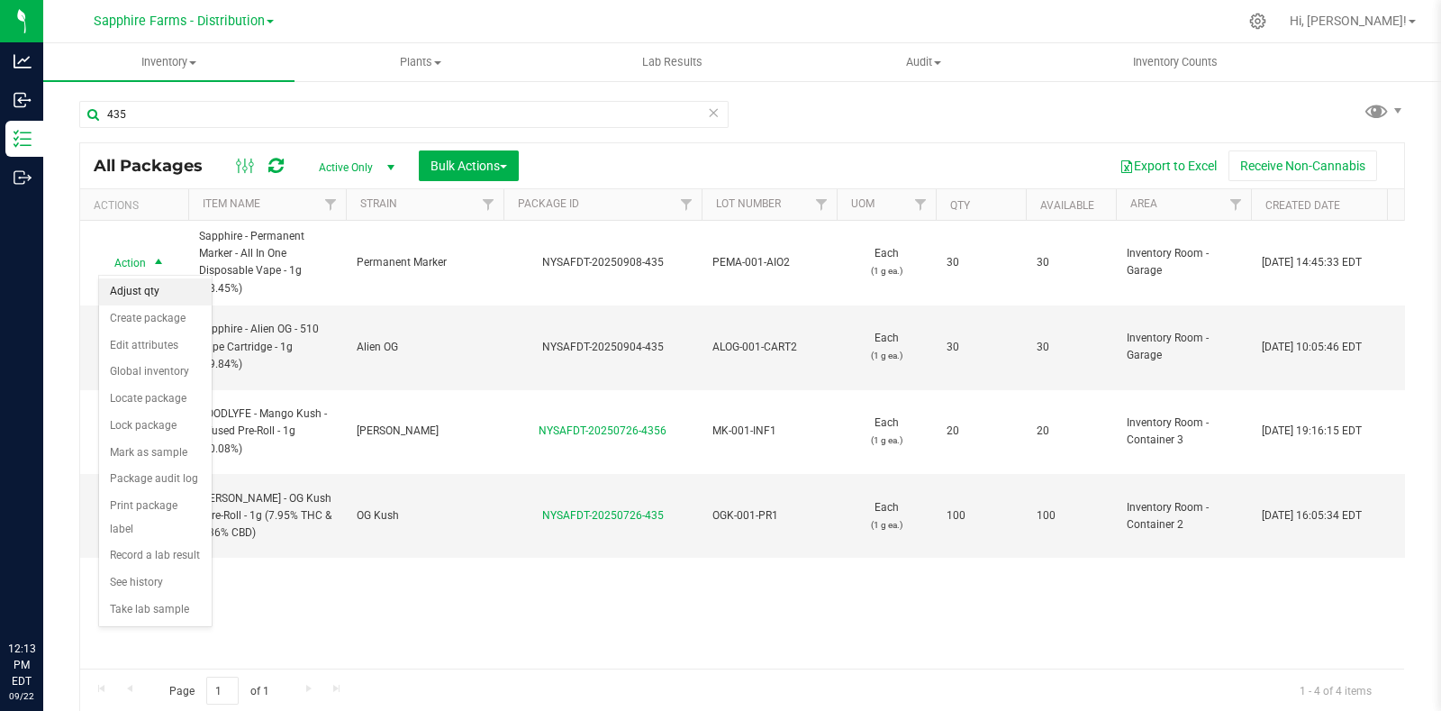
click at [159, 297] on li "Adjust qty" at bounding box center [155, 291] width 113 height 27
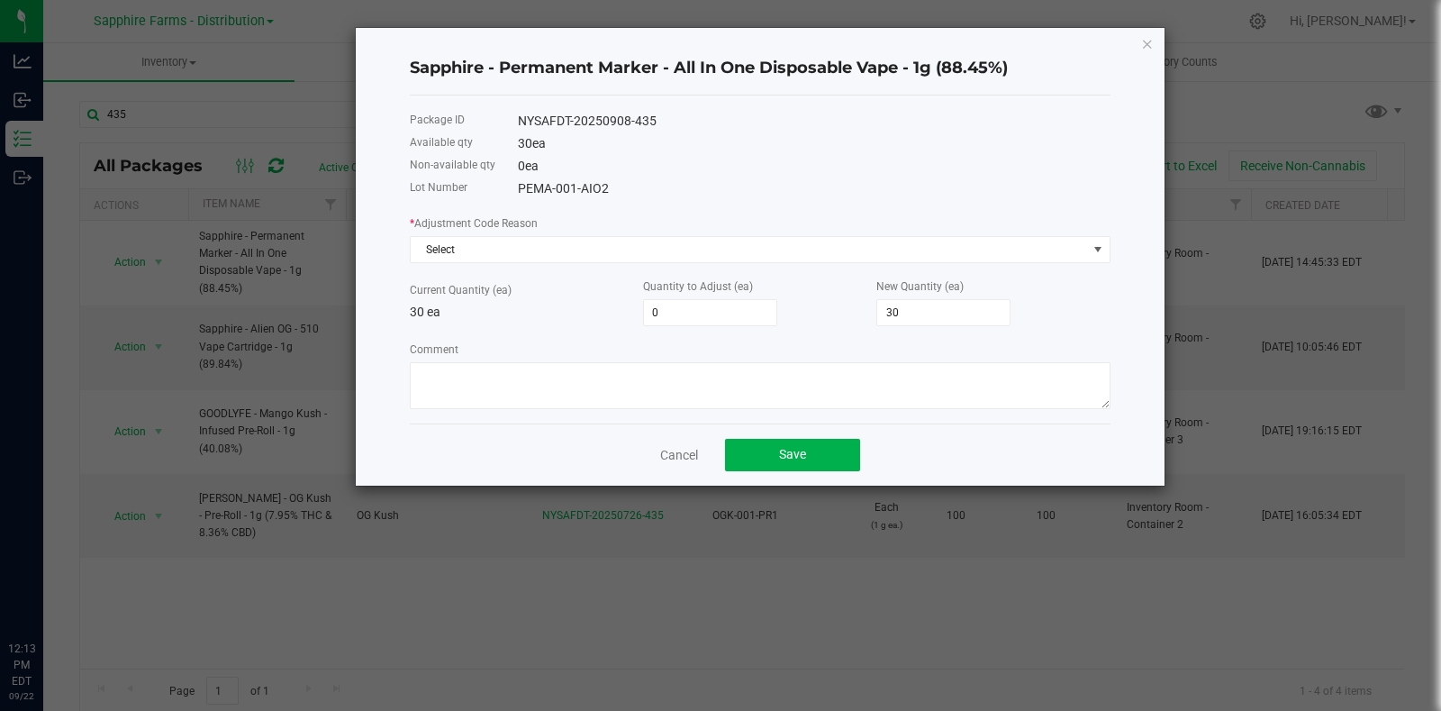
drag, startPoint x: 159, startPoint y: 297, endPoint x: 748, endPoint y: 177, distance: 601.3
click at [765, 149] on div "30 ea" at bounding box center [814, 143] width 593 height 19
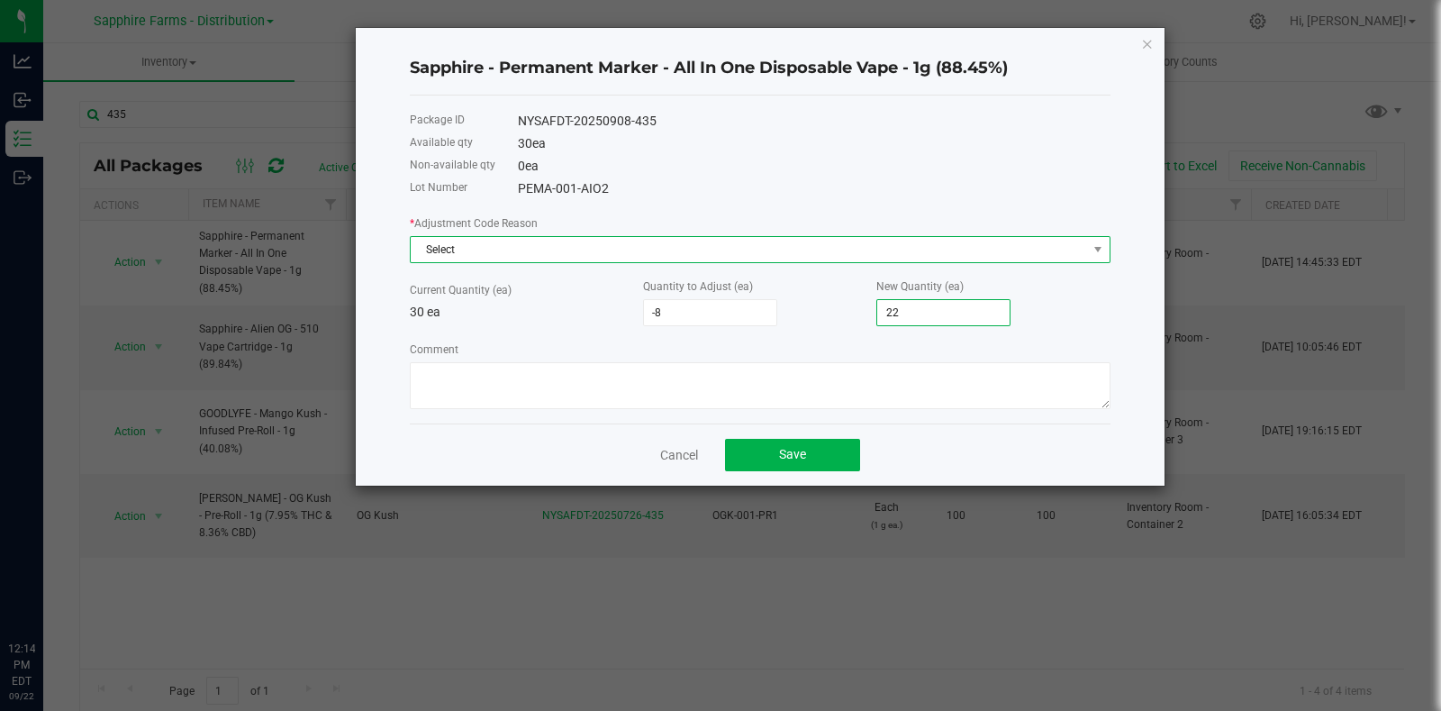
click at [648, 250] on span "Select" at bounding box center [749, 249] width 676 height 25
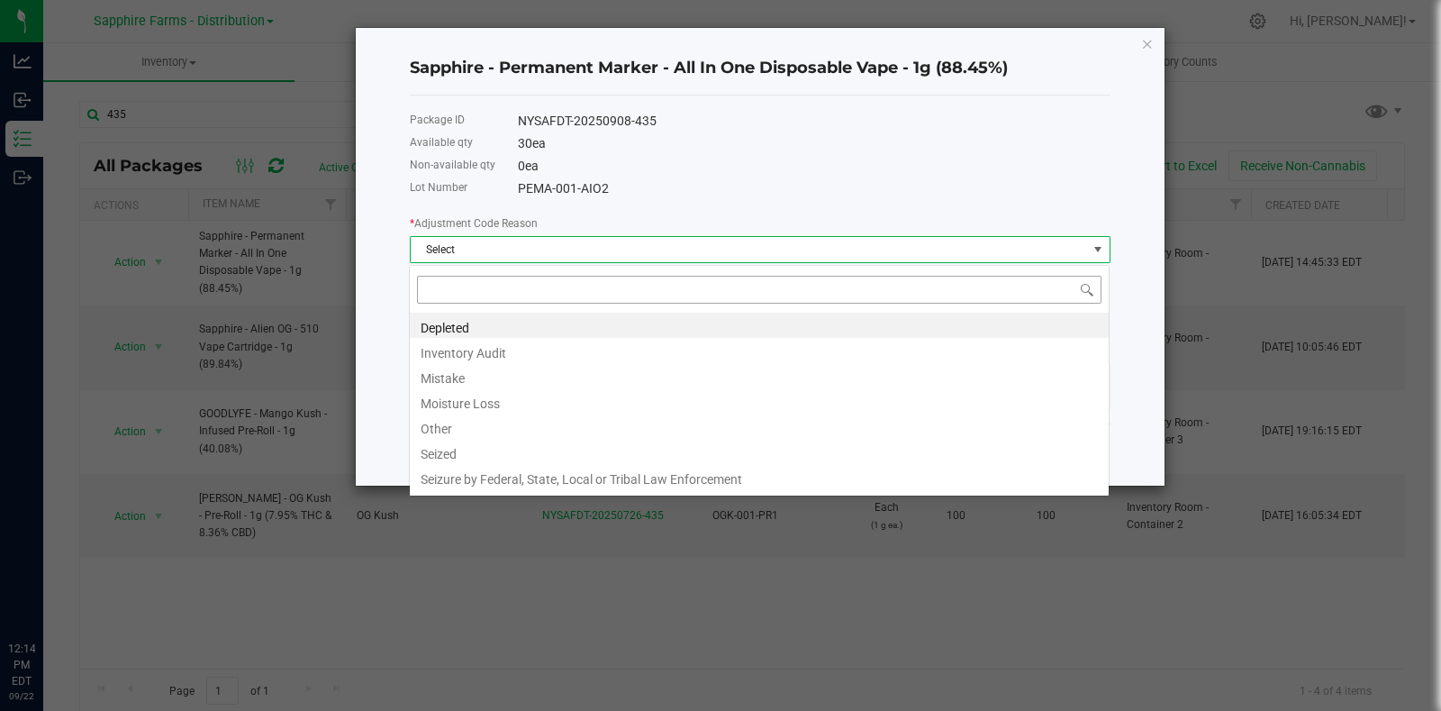
scroll to position [26, 701]
click at [618, 353] on li "Inventory Audit" at bounding box center [759, 350] width 699 height 25
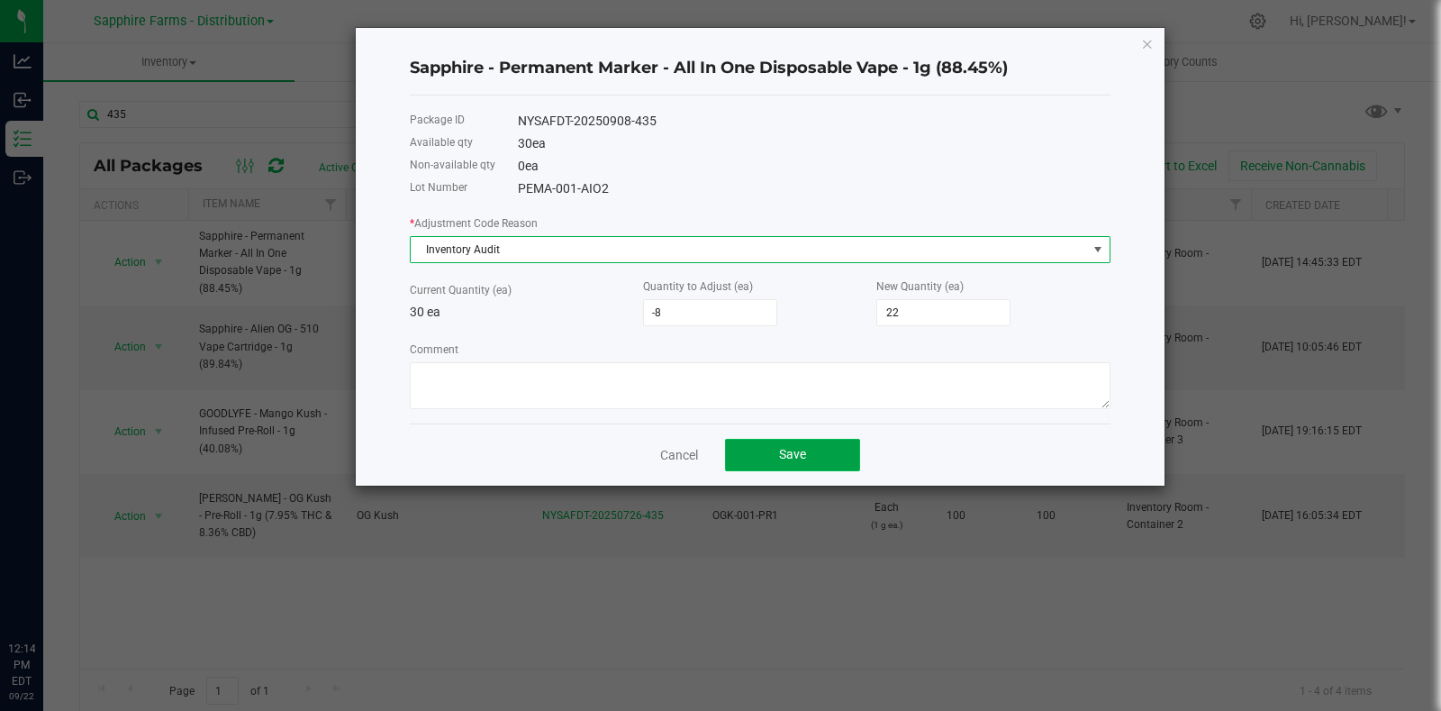
click at [821, 464] on button "Save" at bounding box center [792, 455] width 135 height 32
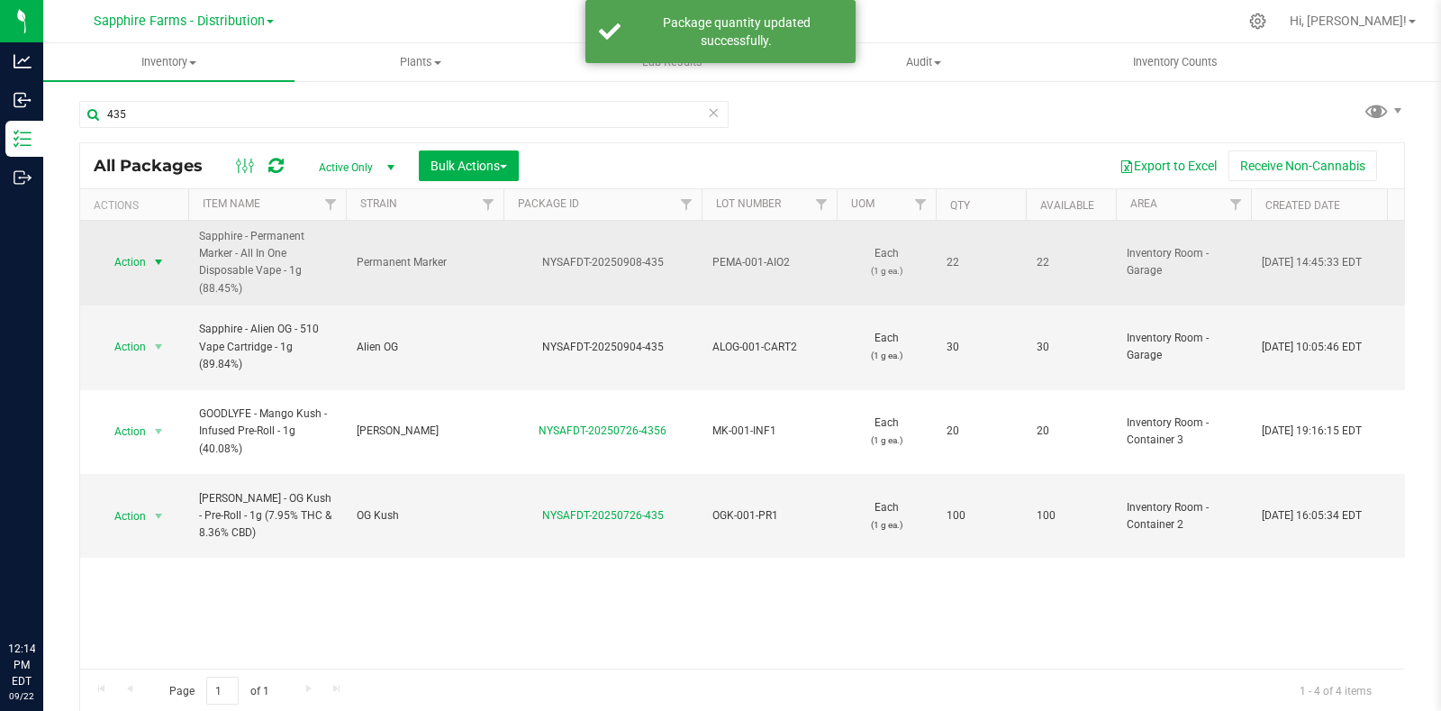
click at [132, 272] on span "Action" at bounding box center [122, 262] width 49 height 25
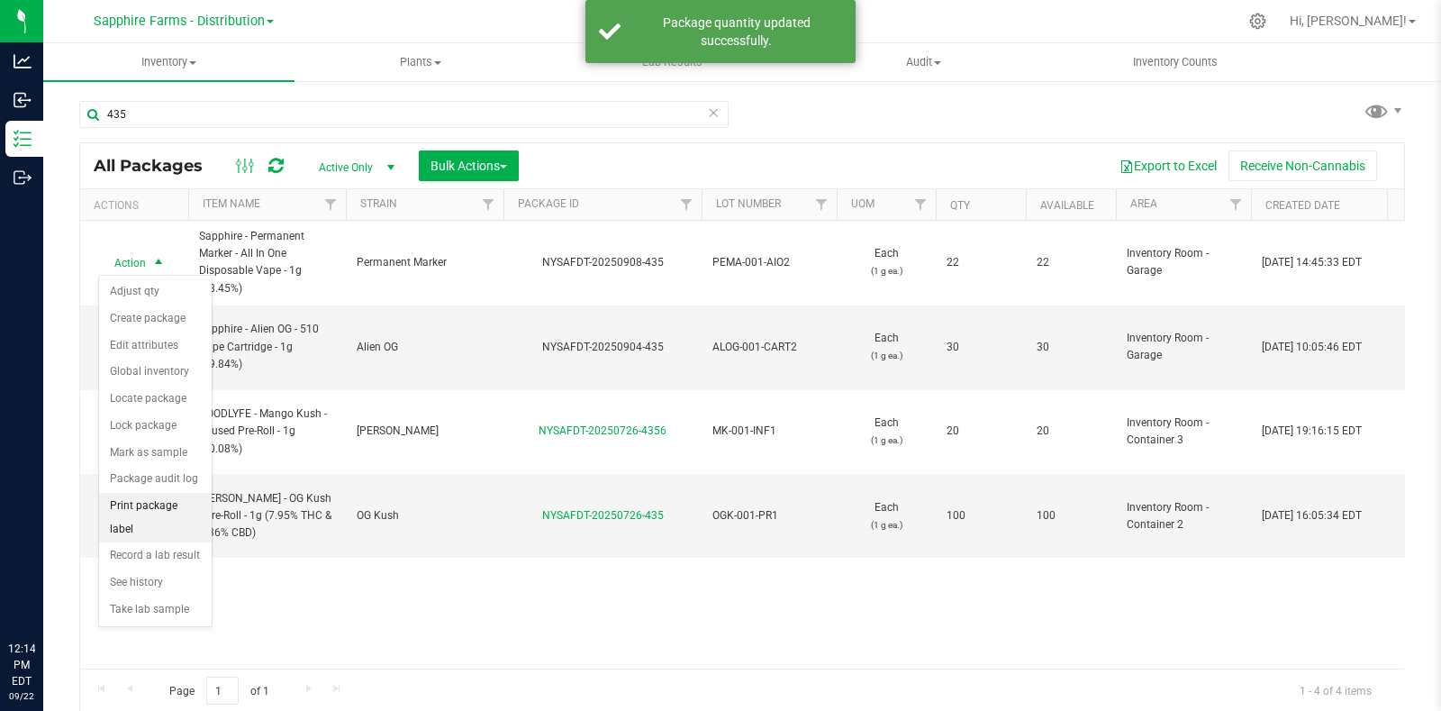
click at [161, 508] on li "Print package label" at bounding box center [155, 518] width 113 height 50
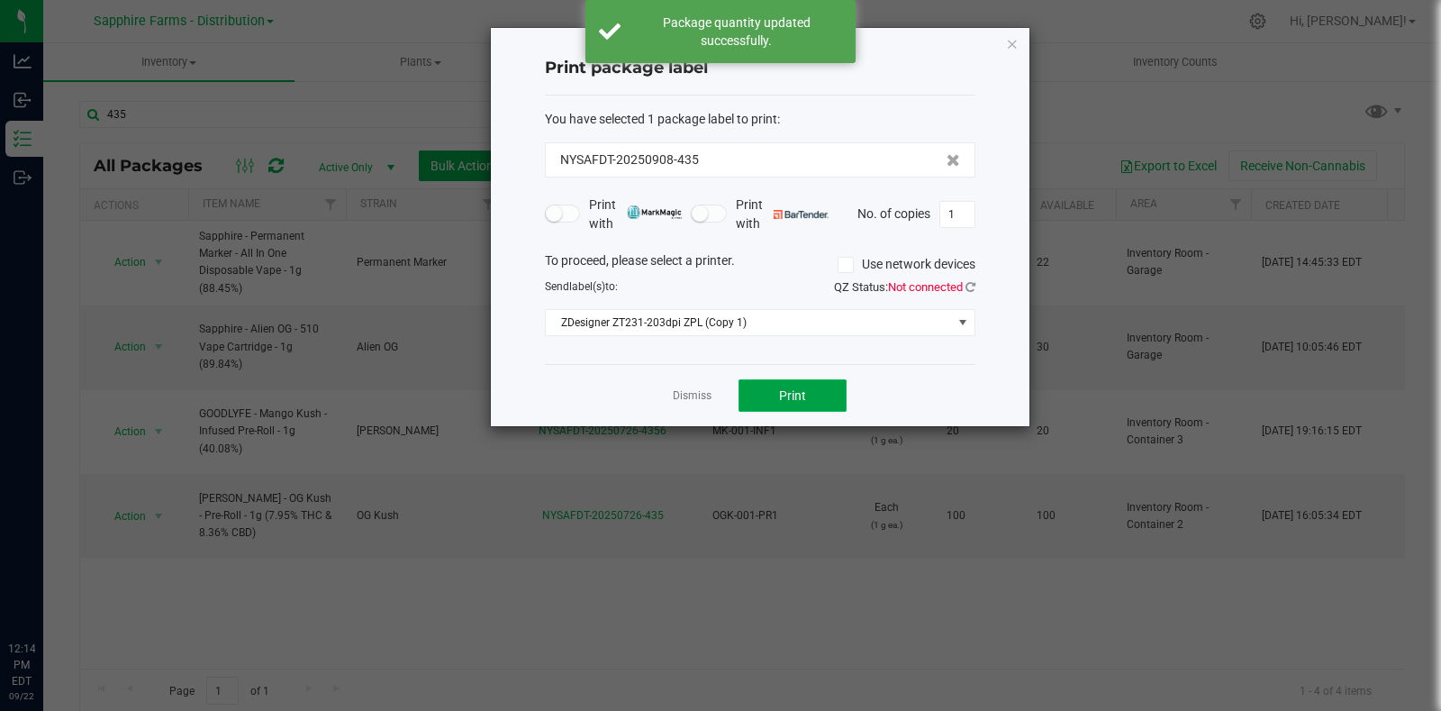
click at [798, 400] on span "Print" at bounding box center [792, 395] width 27 height 14
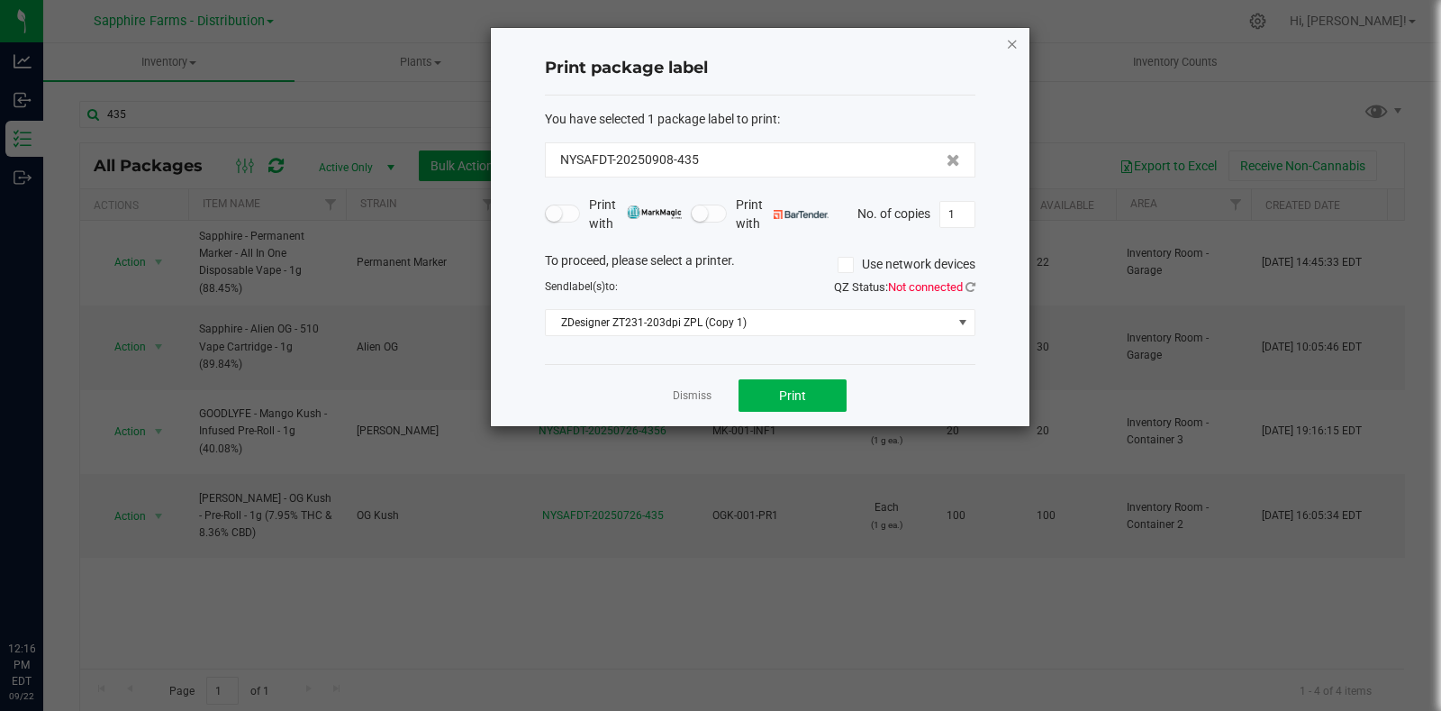
click at [1013, 41] on icon "button" at bounding box center [1012, 43] width 13 height 22
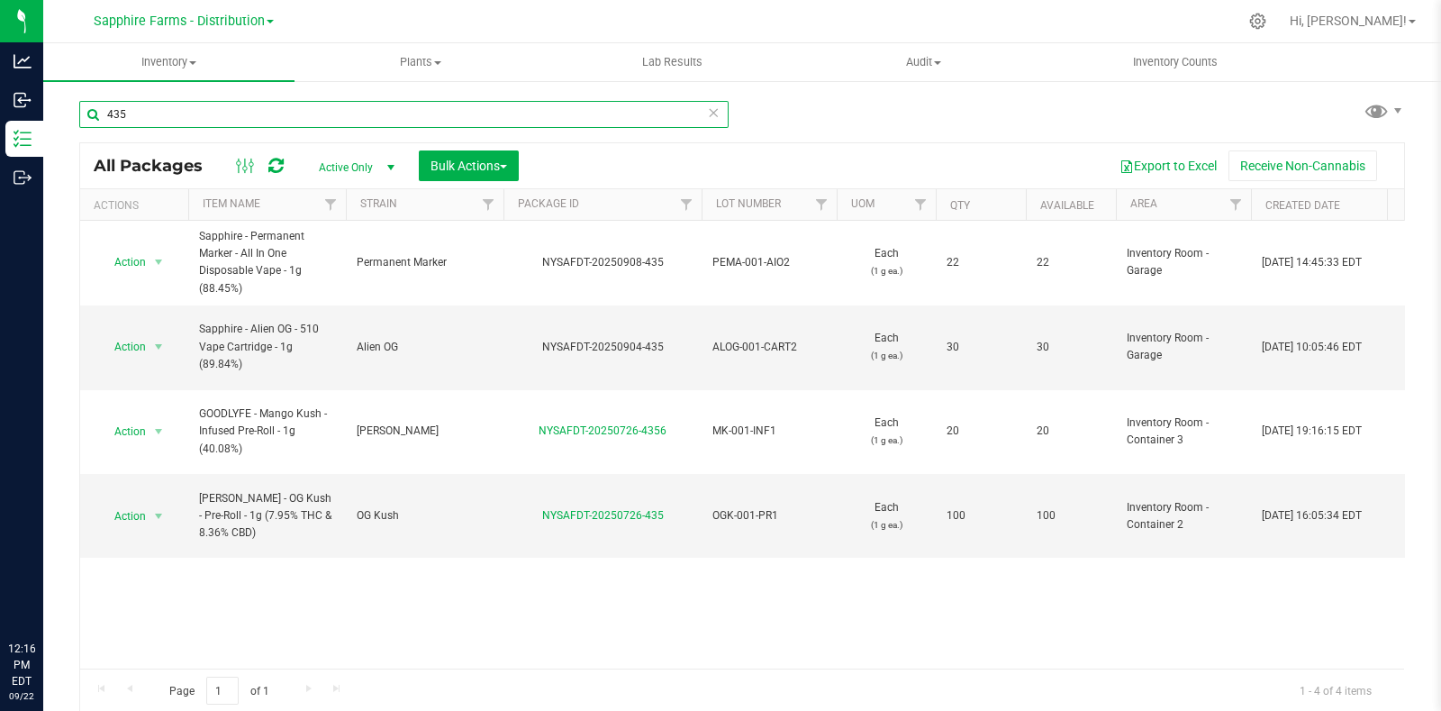
drag, startPoint x: 146, startPoint y: 124, endPoint x: 77, endPoint y: 134, distance: 70.1
click at [77, 134] on div "435 All Packages Active Only Active Only Lab Samples Locked All Bulk Actions Ad…" at bounding box center [742, 353] width 1398 height 549
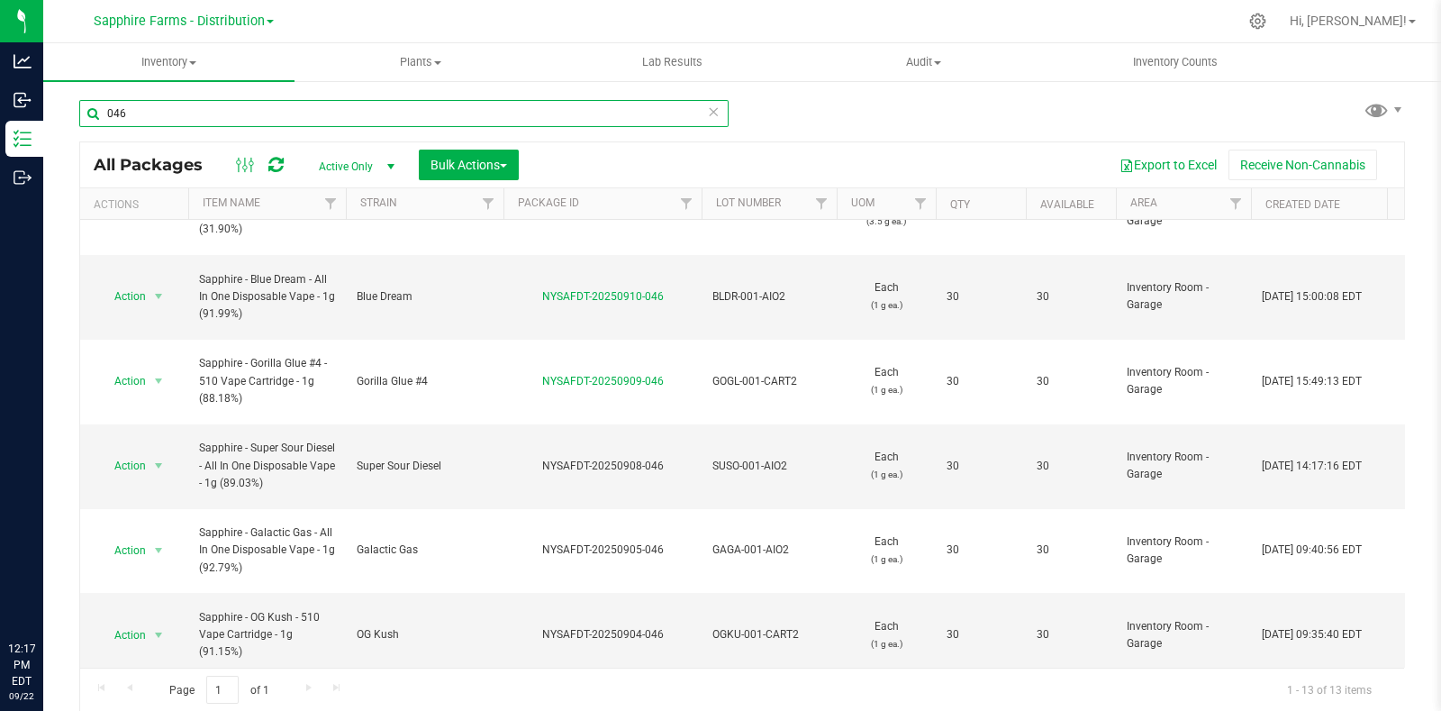
scroll to position [275, 0]
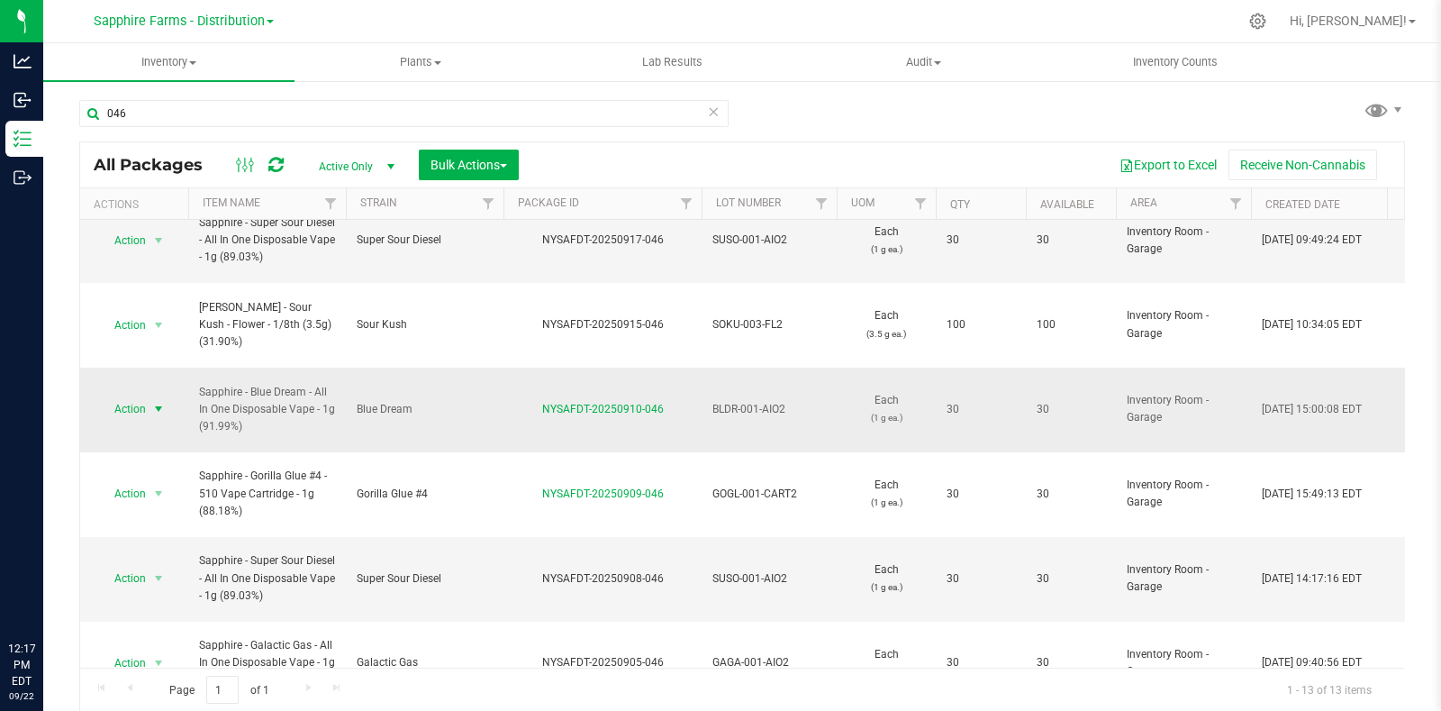
click at [136, 396] on span "Action" at bounding box center [122, 408] width 49 height 25
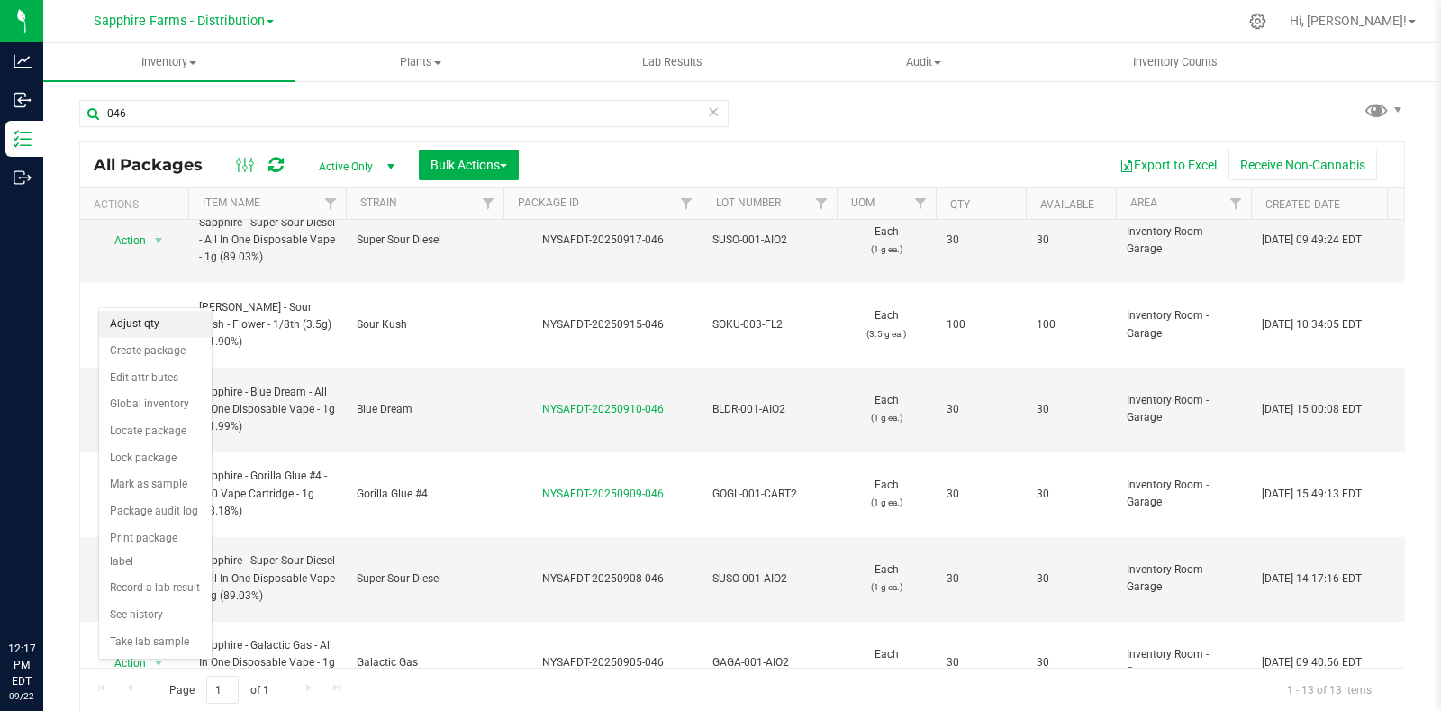
click at [149, 326] on li "Adjust qty" at bounding box center [155, 324] width 113 height 27
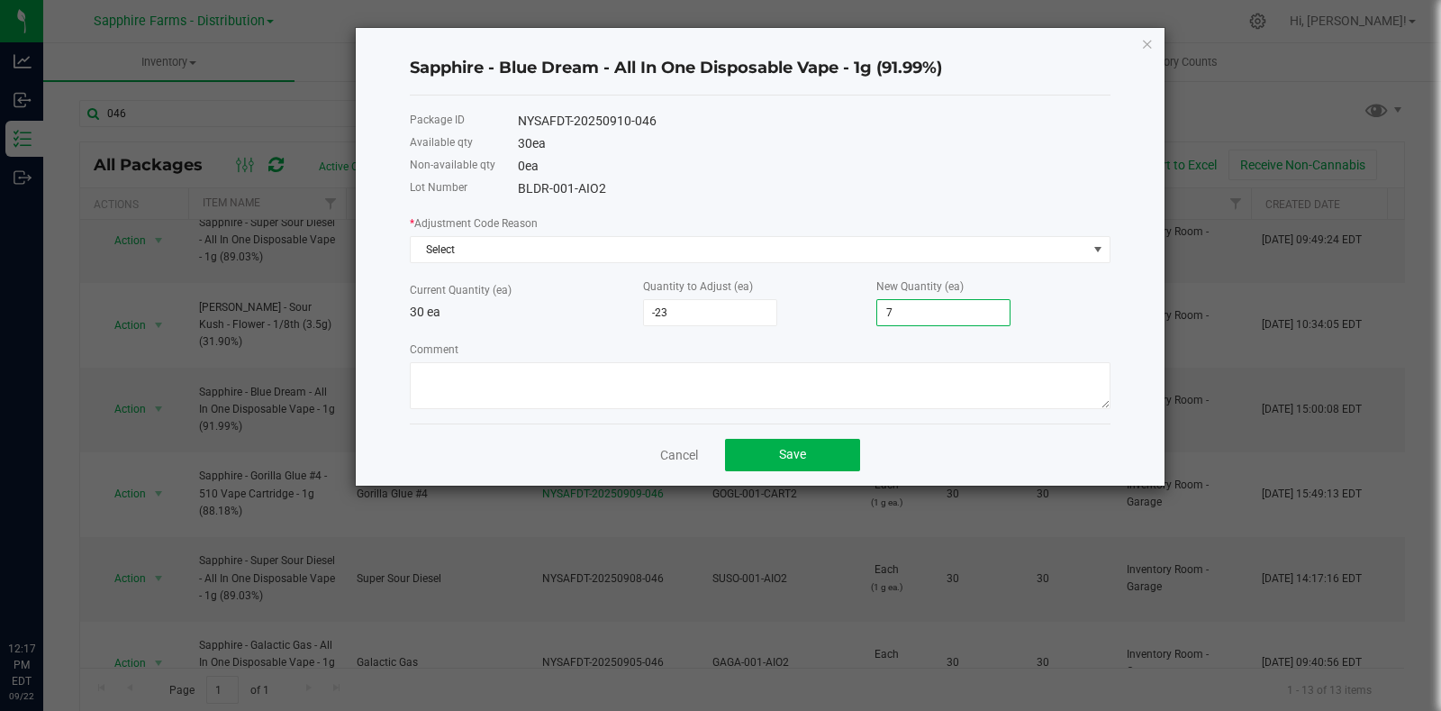
click at [833, 329] on div "* Adjustment Code Reason Select Current Quantity (ea) 30 ea Quantity to Adjust …" at bounding box center [760, 310] width 701 height 195
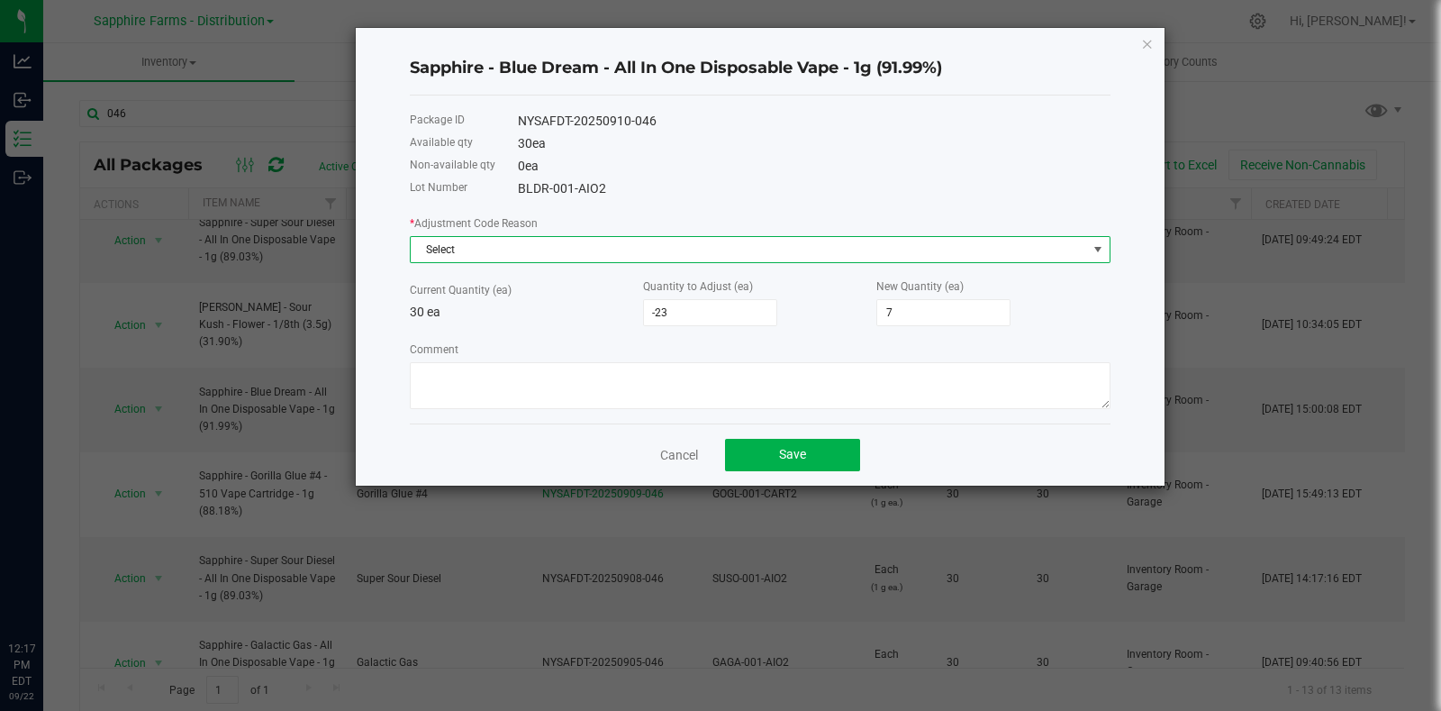
click at [468, 250] on span "Select" at bounding box center [749, 249] width 676 height 25
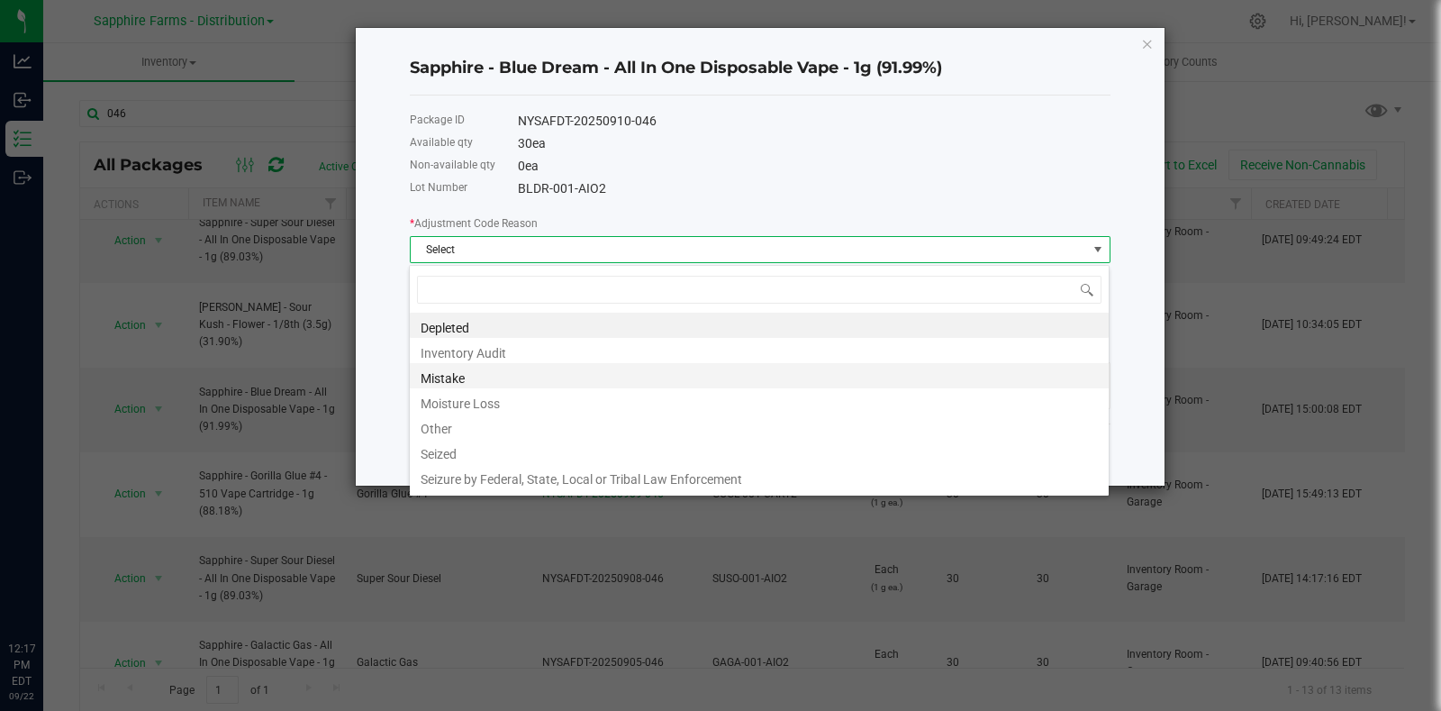
scroll to position [26, 701]
click at [472, 345] on li "Inventory Audit" at bounding box center [759, 350] width 699 height 25
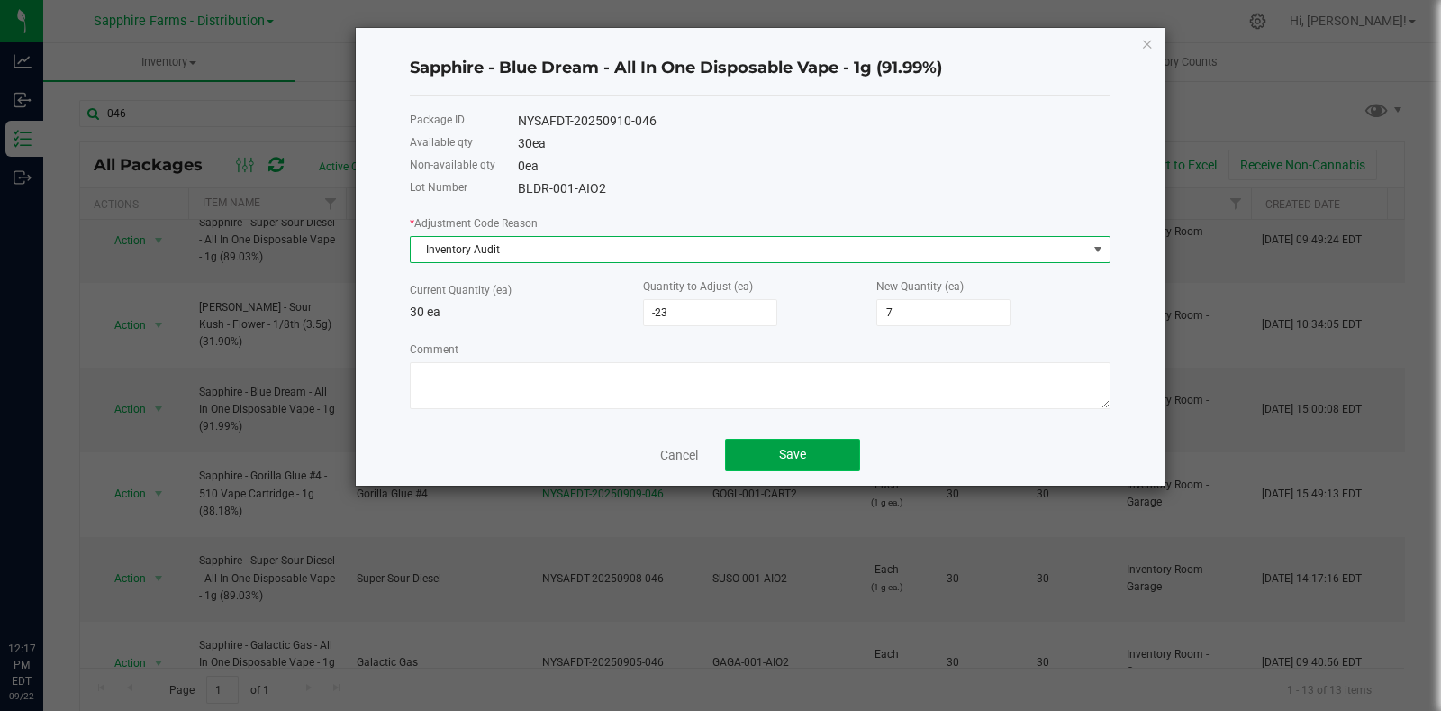
click at [827, 448] on button "Save" at bounding box center [792, 455] width 135 height 32
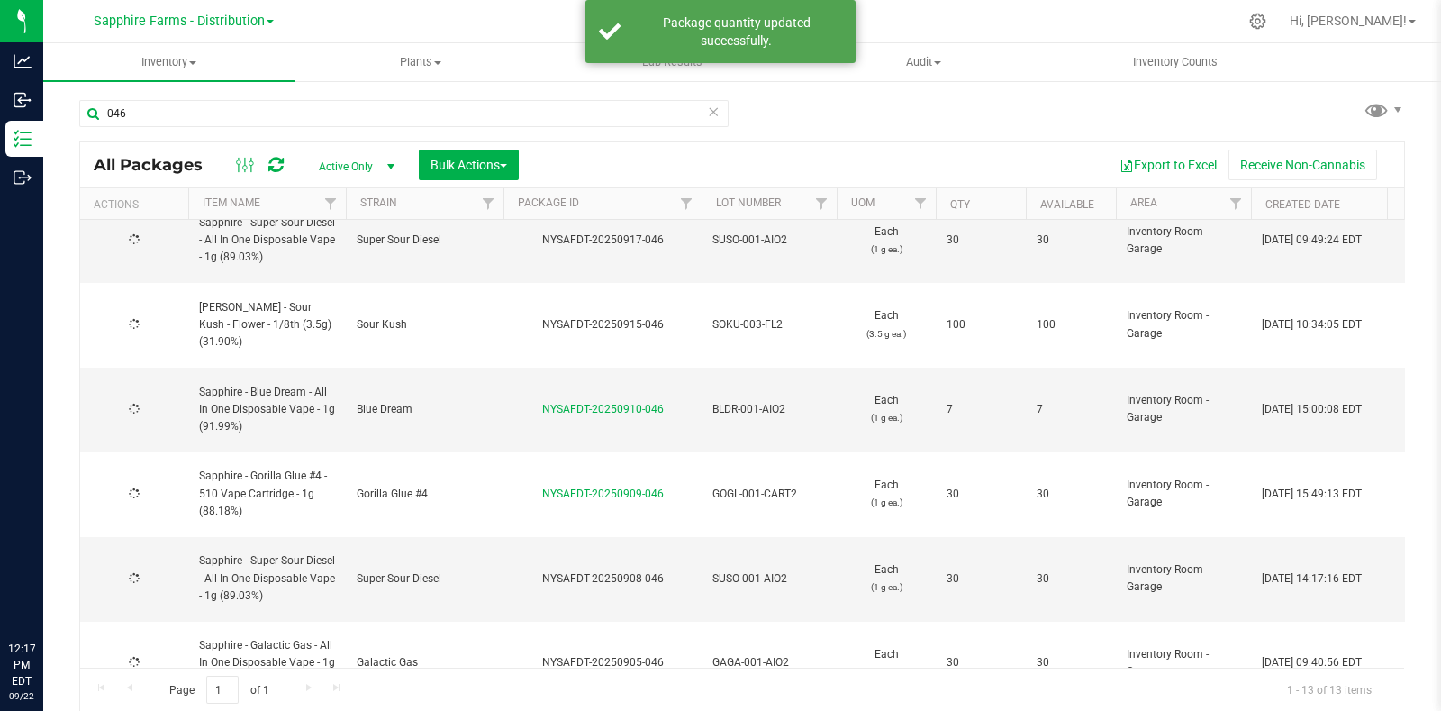
scroll to position [0, 0]
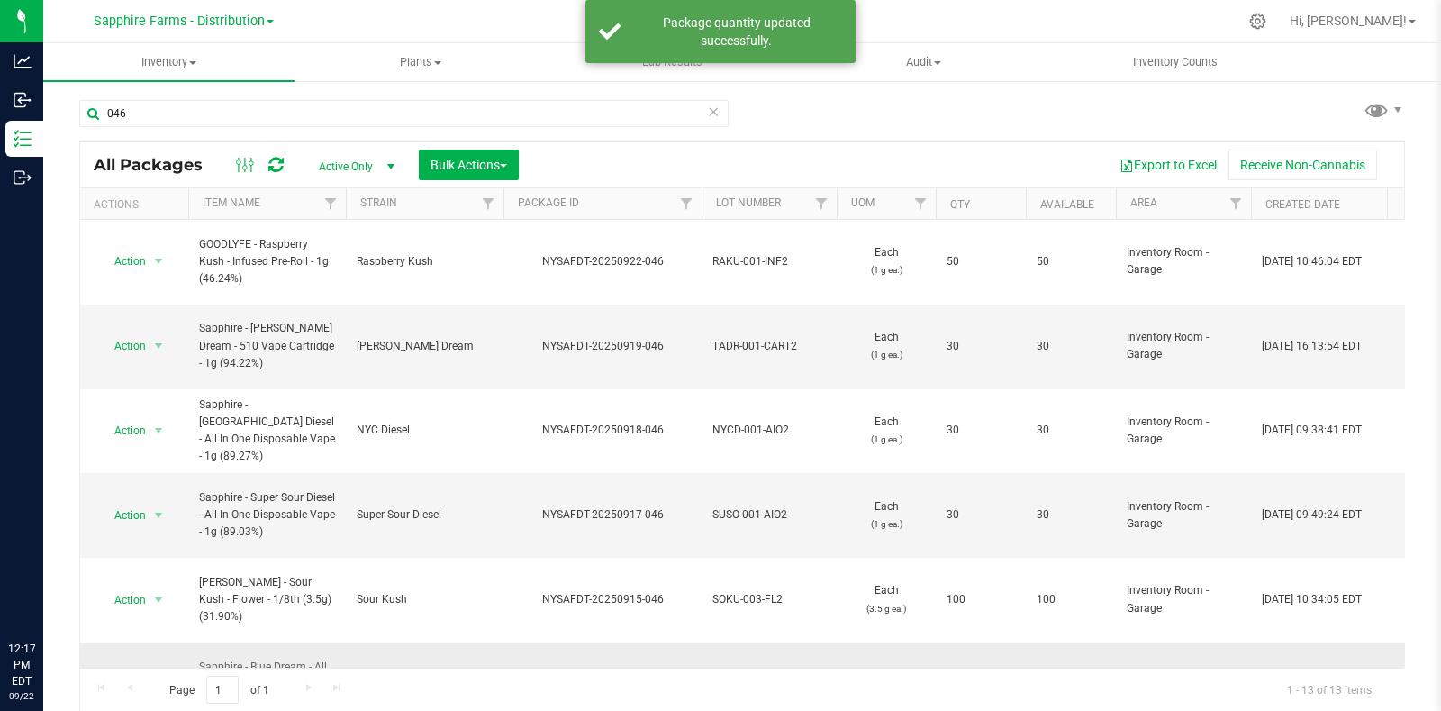
click at [151, 676] on span "select" at bounding box center [158, 683] width 14 height 14
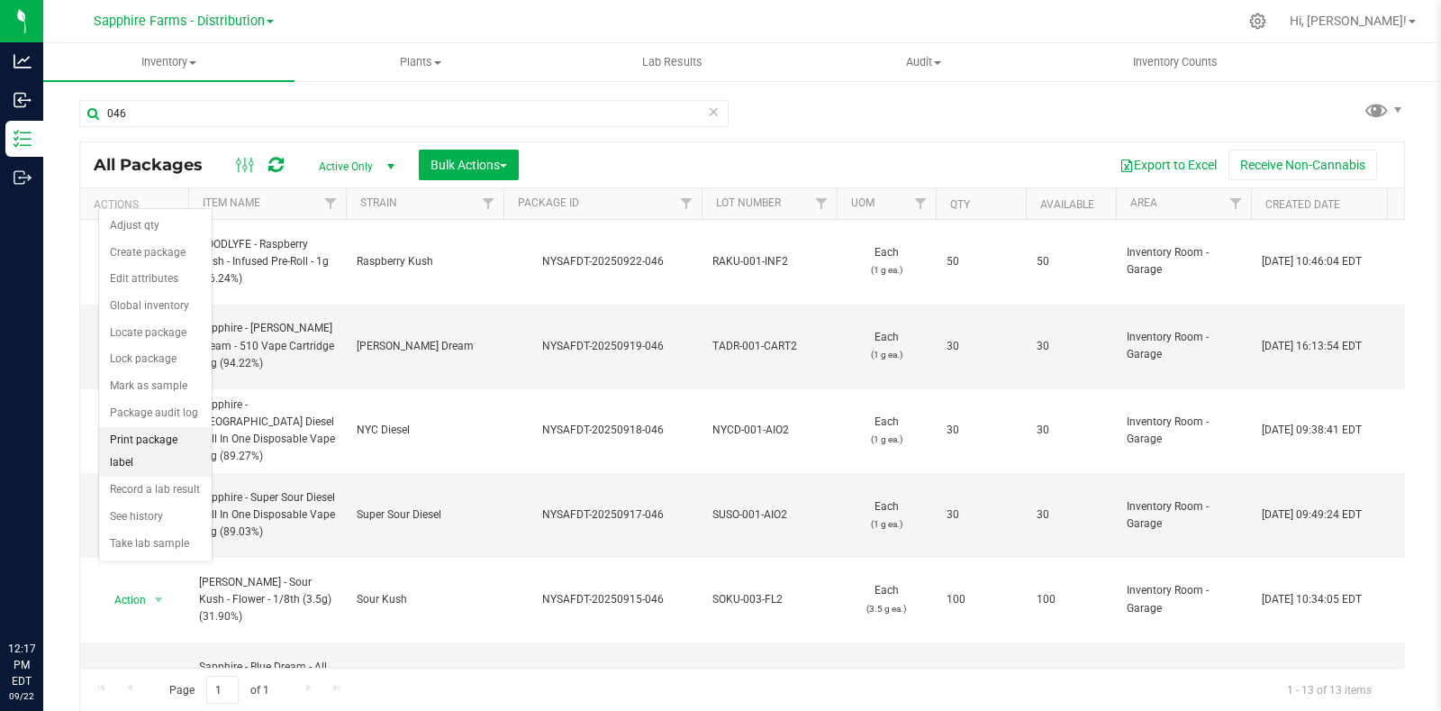
click at [163, 442] on li "Print package label" at bounding box center [155, 452] width 113 height 50
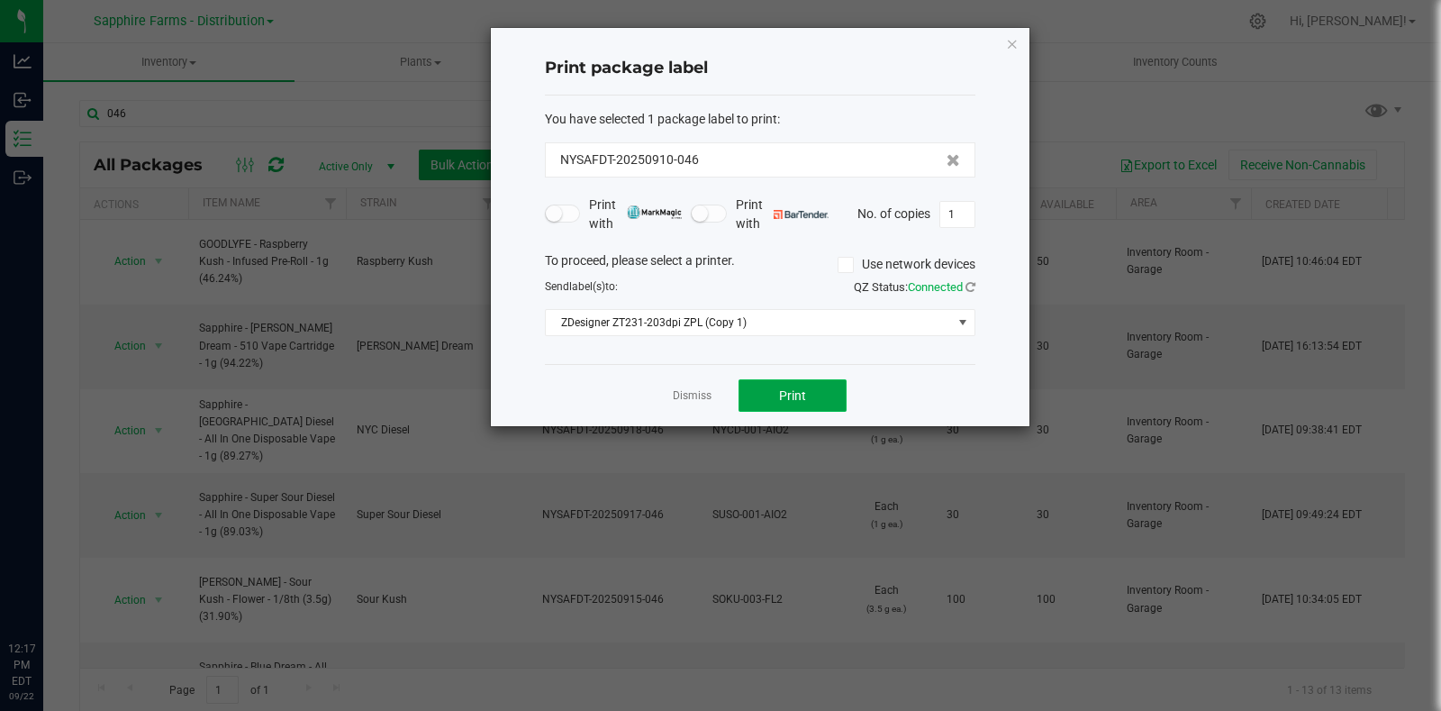
click at [806, 393] on button "Print" at bounding box center [793, 395] width 108 height 32
click at [1009, 37] on icon "button" at bounding box center [1012, 43] width 13 height 22
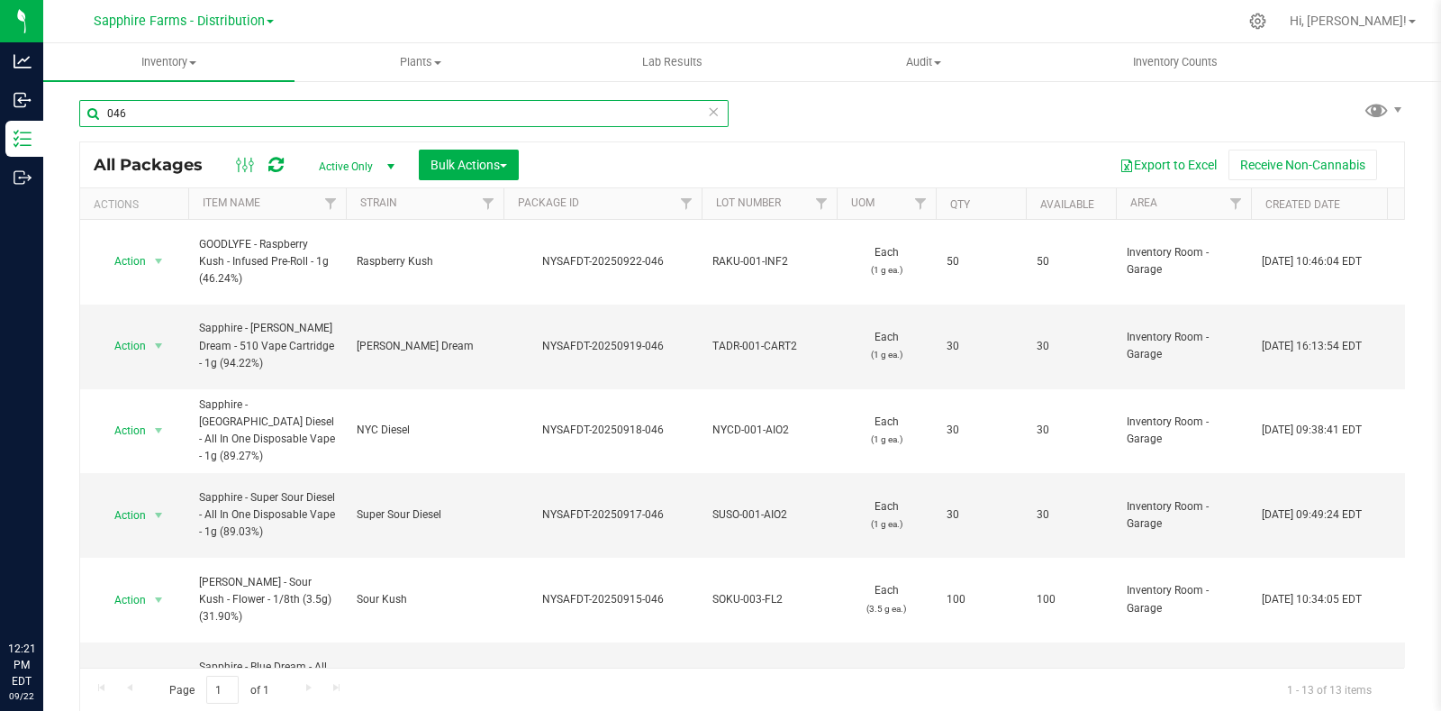
drag, startPoint x: 159, startPoint y: 105, endPoint x: 71, endPoint y: 110, distance: 87.5
click at [71, 110] on div "046 All Packages Active Only Active Only Lab Samples Locked All Bulk Actions Ad…" at bounding box center [742, 352] width 1398 height 549
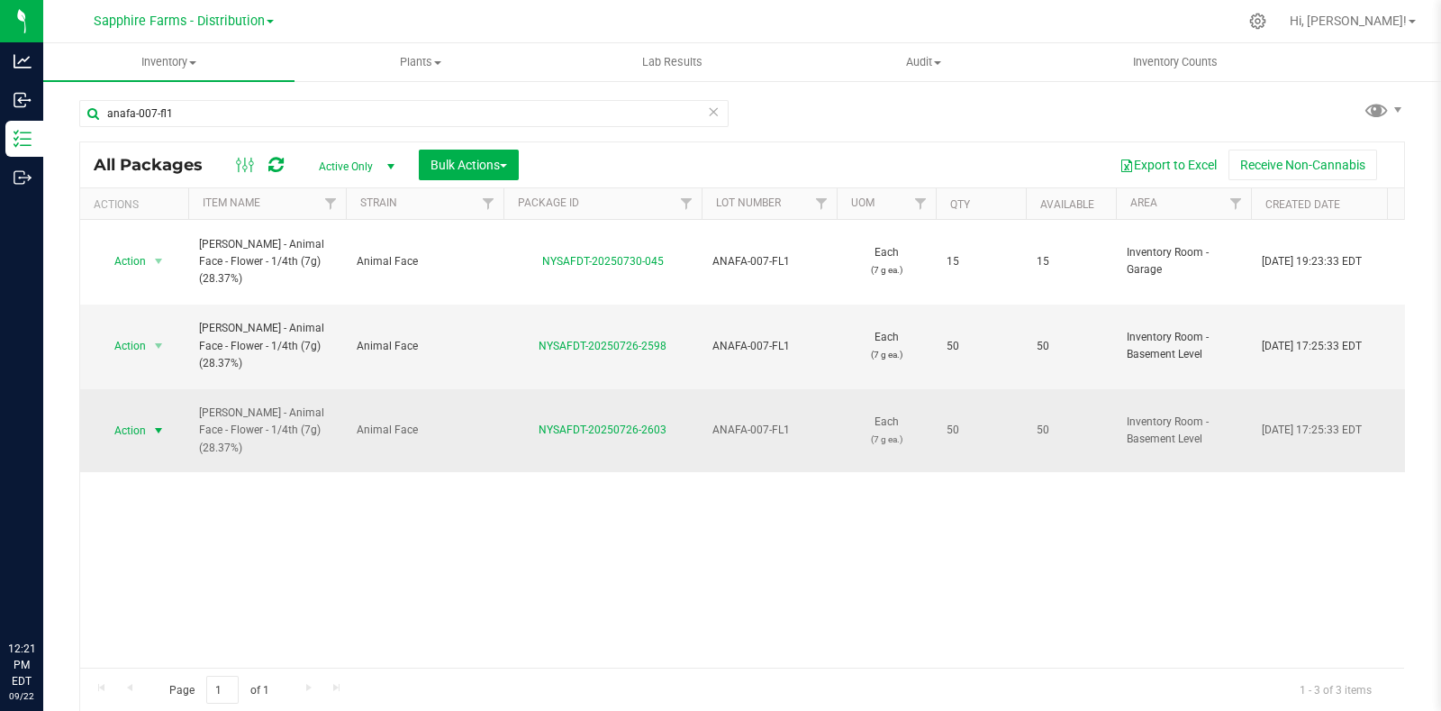
click at [153, 423] on span "select" at bounding box center [158, 430] width 14 height 14
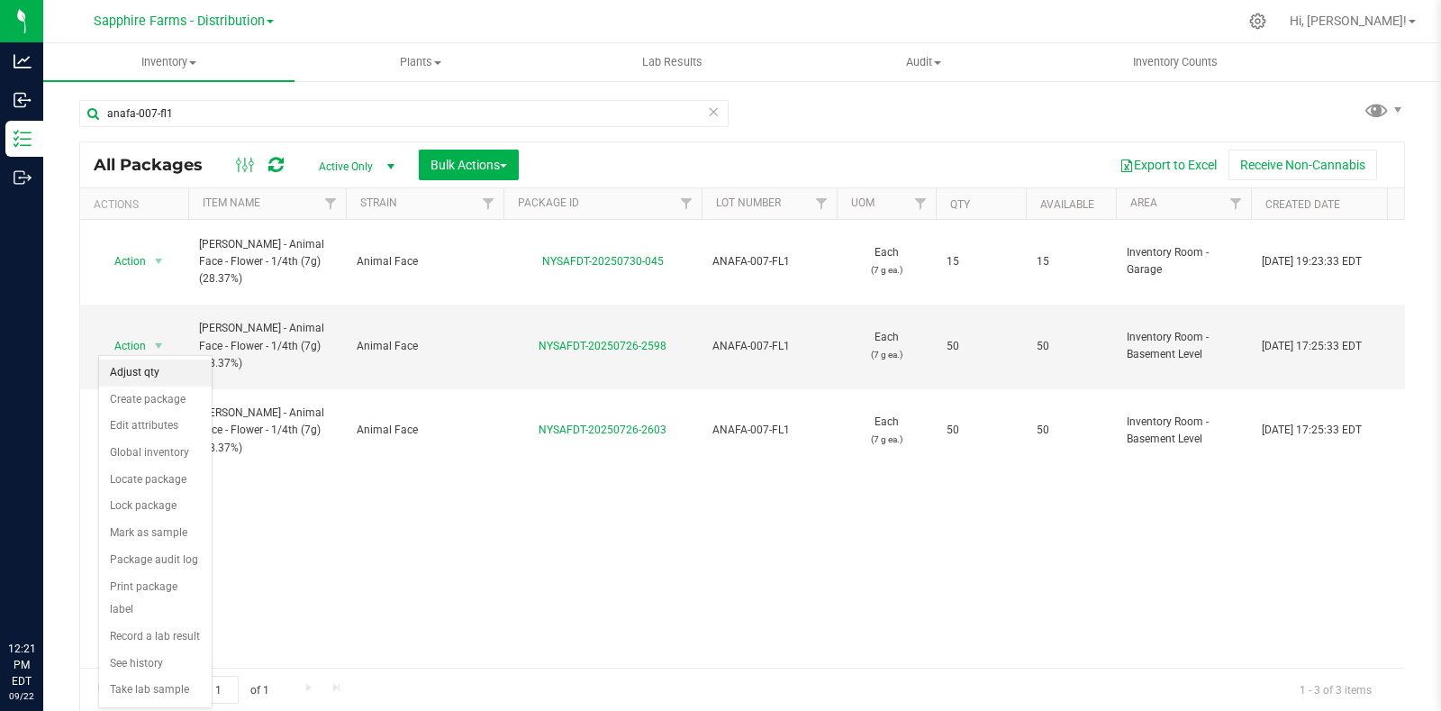
click at [145, 372] on li "Adjust qty" at bounding box center [155, 372] width 113 height 27
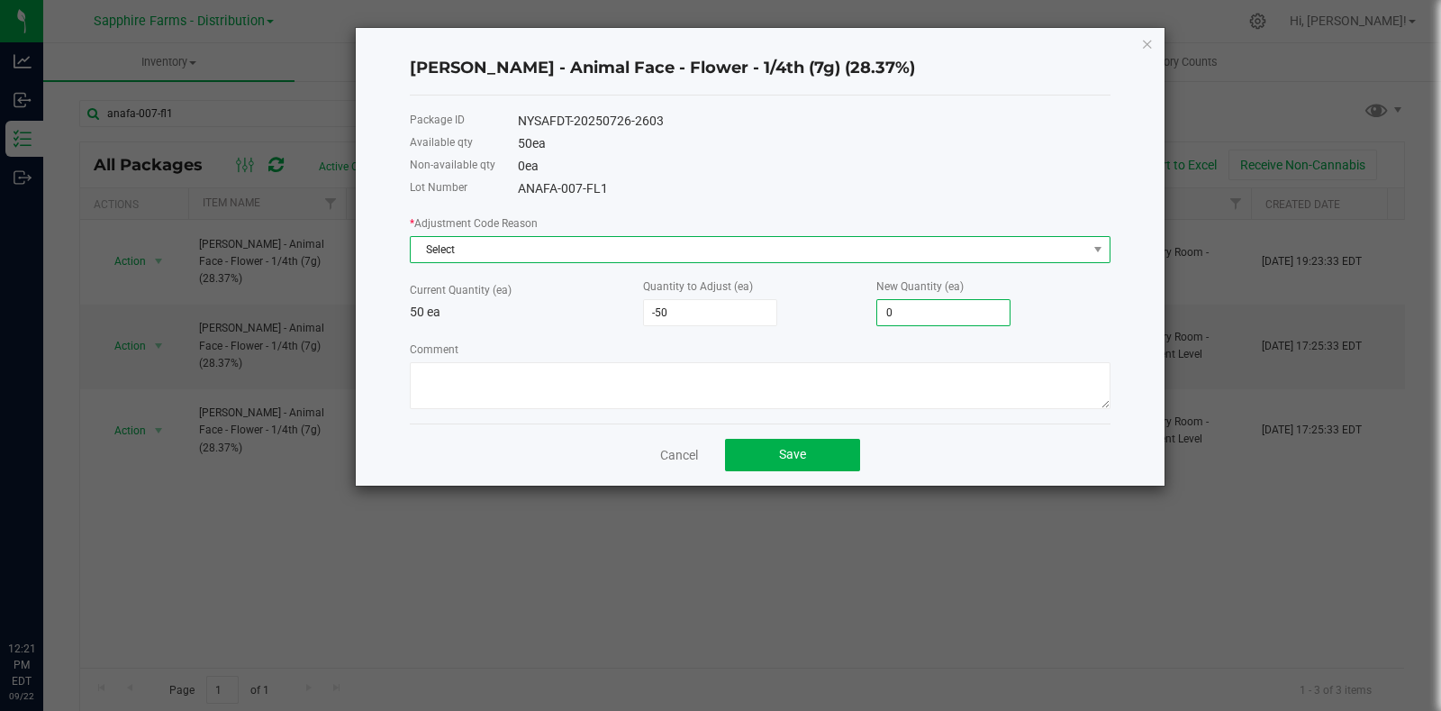
click at [592, 245] on span "Select" at bounding box center [749, 249] width 676 height 25
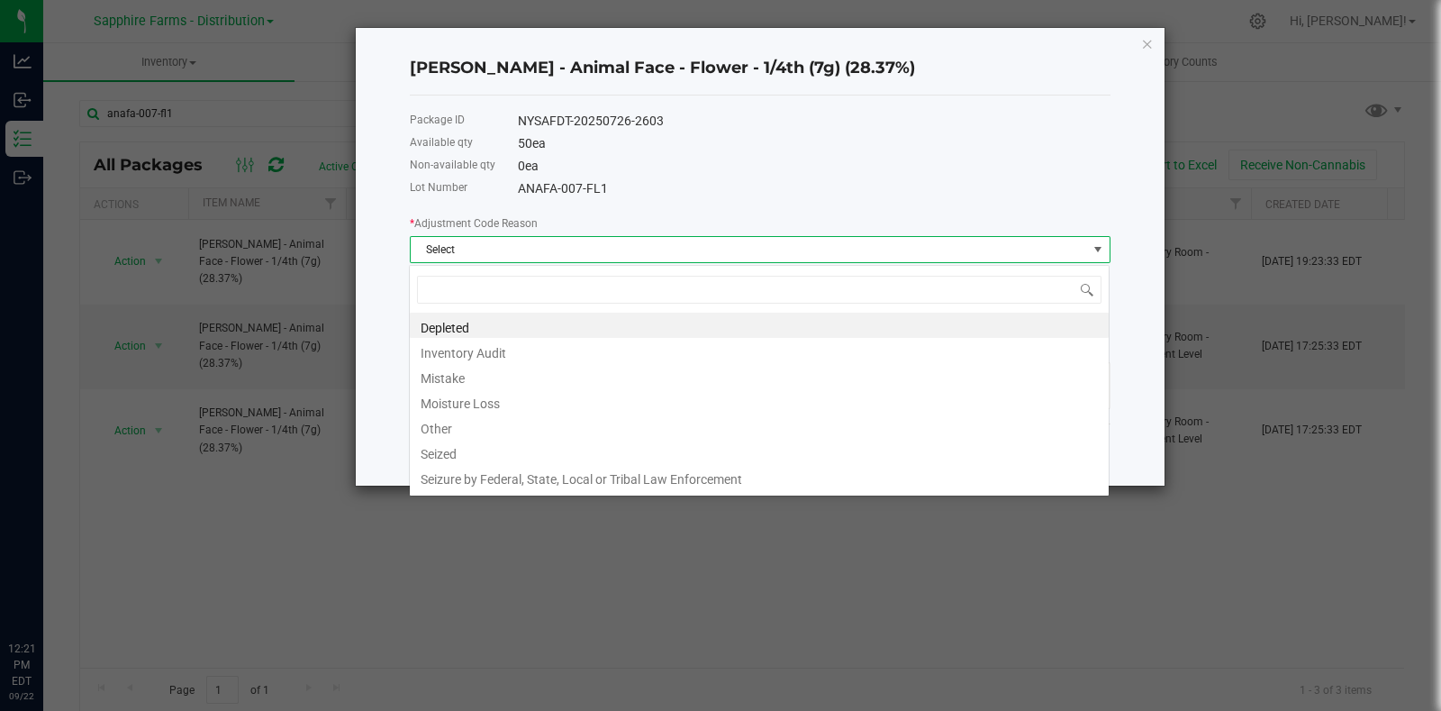
scroll to position [26, 701]
click at [521, 430] on li "Other" at bounding box center [759, 425] width 699 height 25
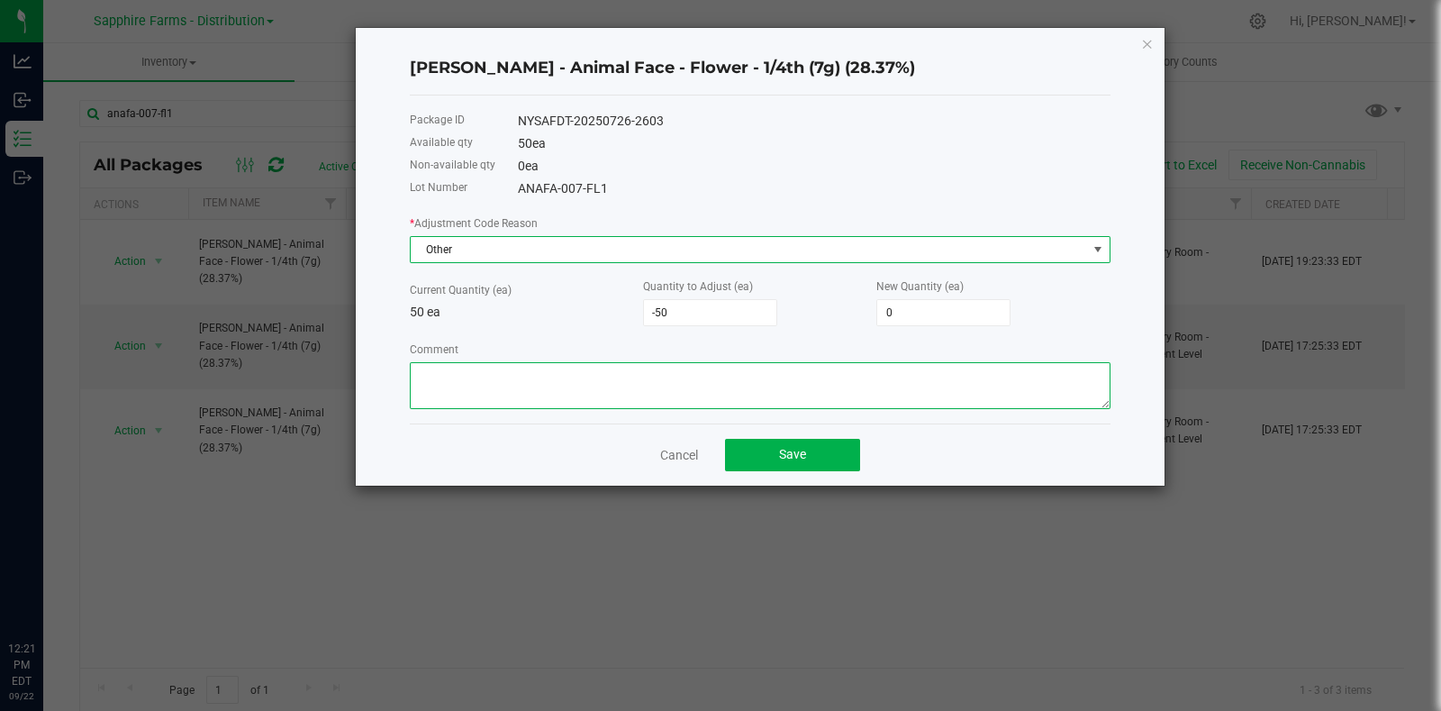
click at [596, 398] on textarea "Comment" at bounding box center [760, 385] width 701 height 47
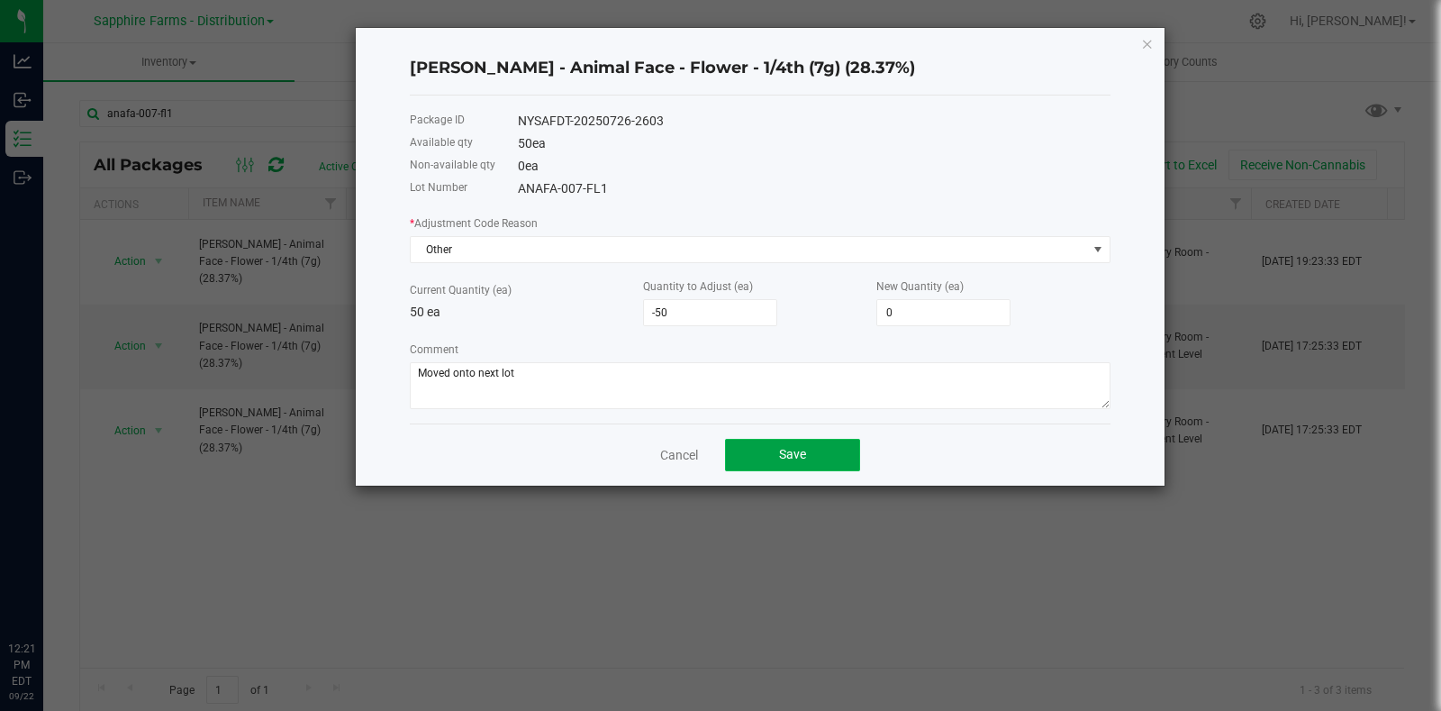
click at [814, 465] on button "Save" at bounding box center [792, 455] width 135 height 32
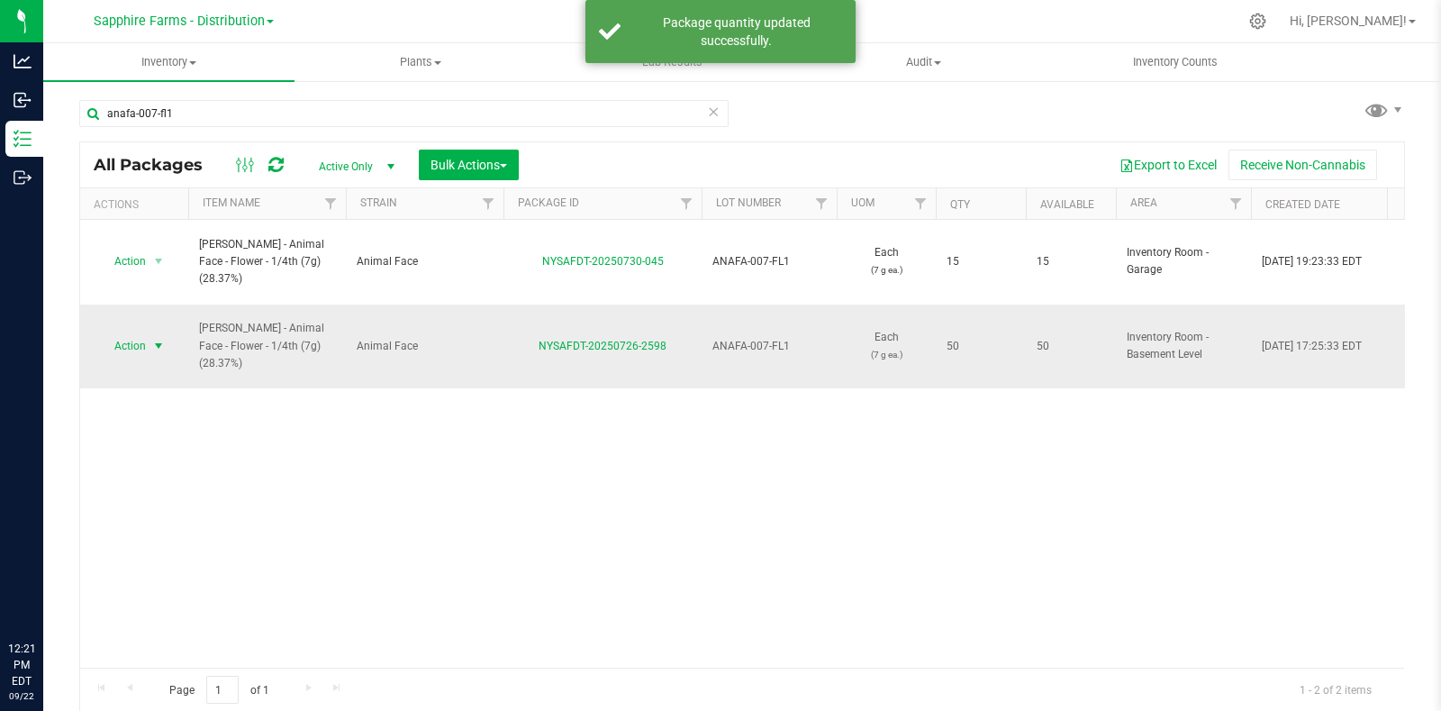
click at [165, 339] on span "select" at bounding box center [158, 346] width 14 height 14
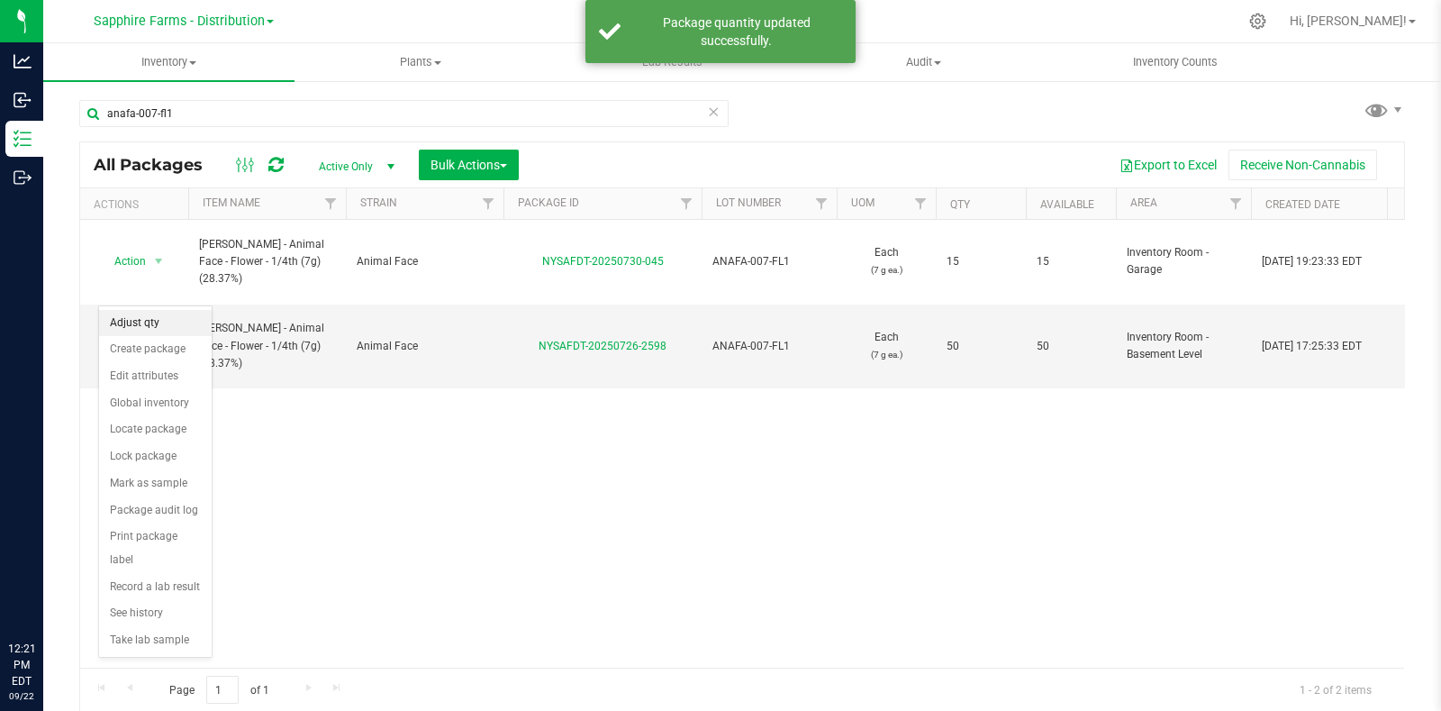
click at [161, 326] on li "Adjust qty" at bounding box center [155, 323] width 113 height 27
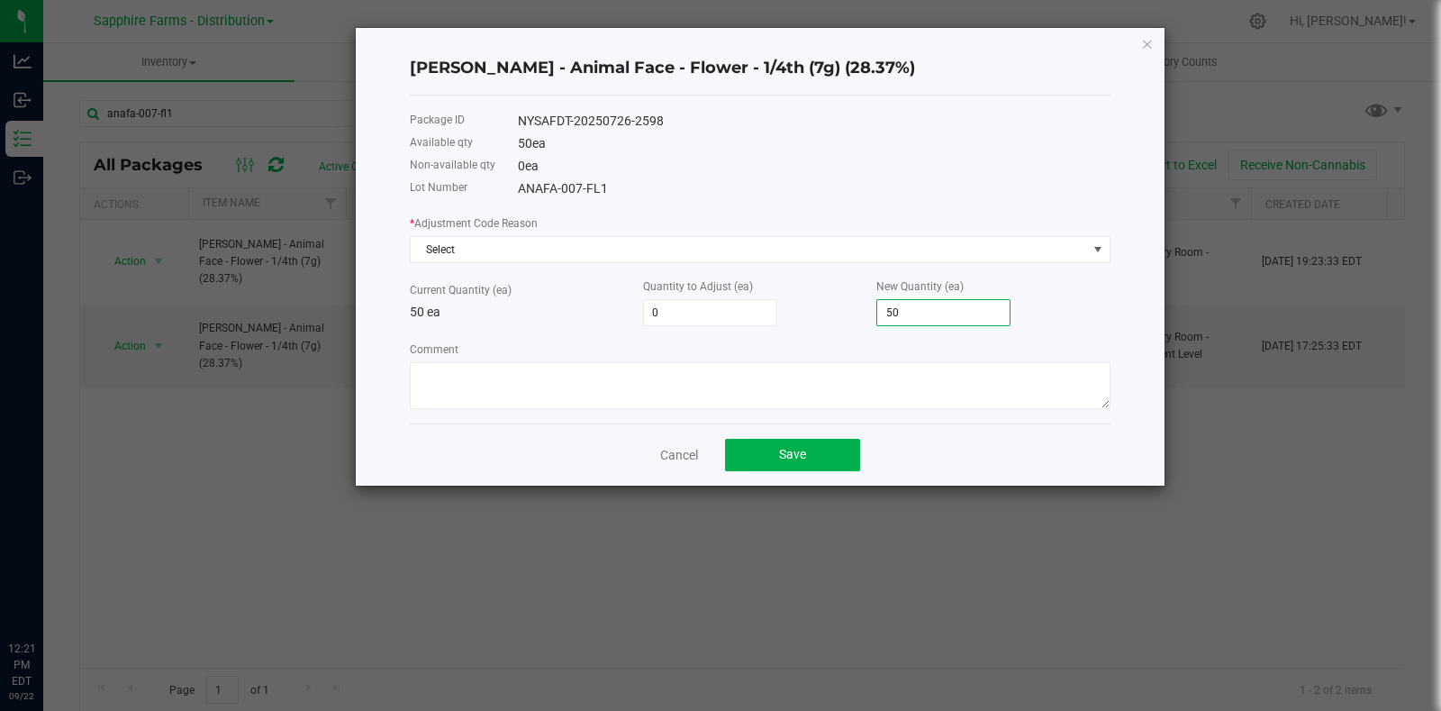
drag, startPoint x: 850, startPoint y: 320, endPoint x: 779, endPoint y: 320, distance: 71.2
click at [779, 320] on div "Current Quantity (ea) 50 ea Quantity to Adjust (ea) 0 New Quantity (ea) 50" at bounding box center [760, 302] width 701 height 50
click at [750, 391] on textarea "Comment" at bounding box center [760, 385] width 701 height 47
click at [803, 385] on textarea "Comment" at bounding box center [760, 385] width 701 height 47
click at [754, 452] on button "Save" at bounding box center [792, 455] width 135 height 32
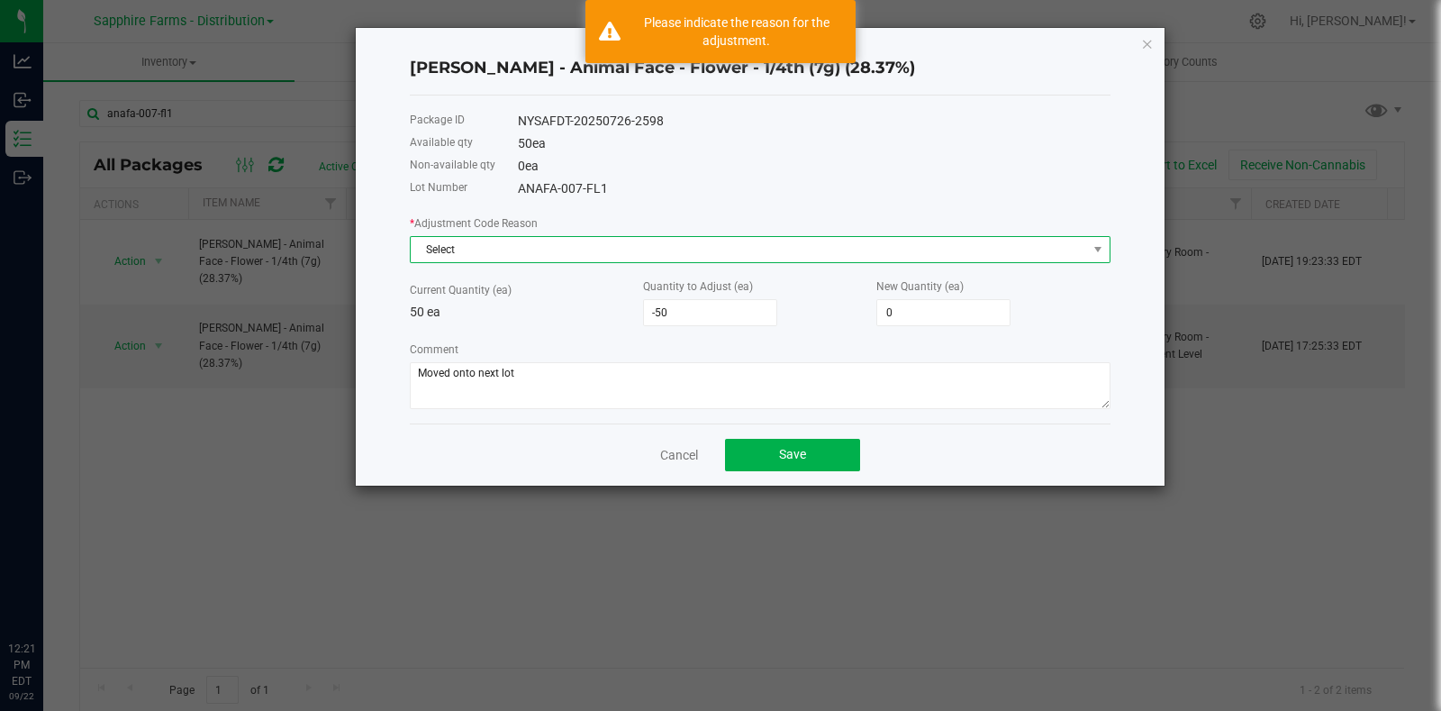
click at [473, 250] on span "Select" at bounding box center [749, 249] width 676 height 25
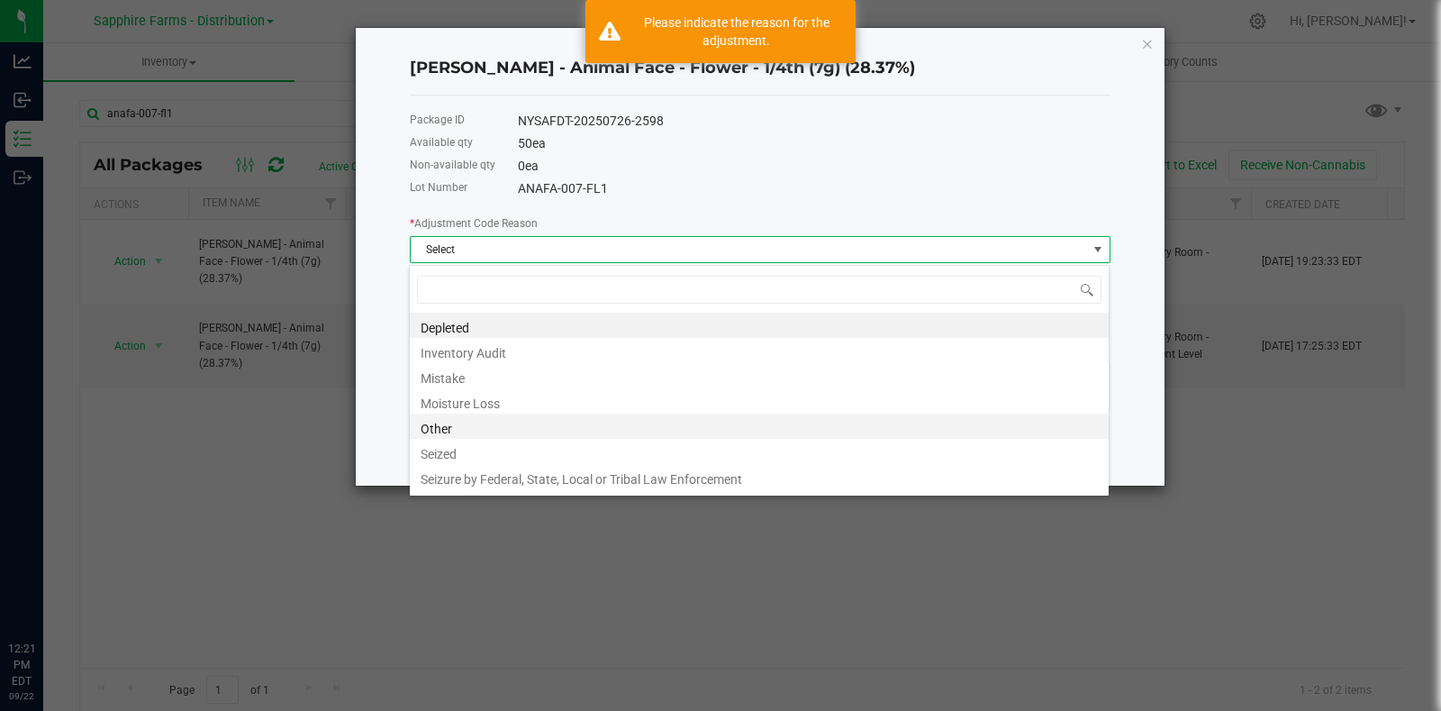
click at [458, 430] on li "Other" at bounding box center [759, 425] width 699 height 25
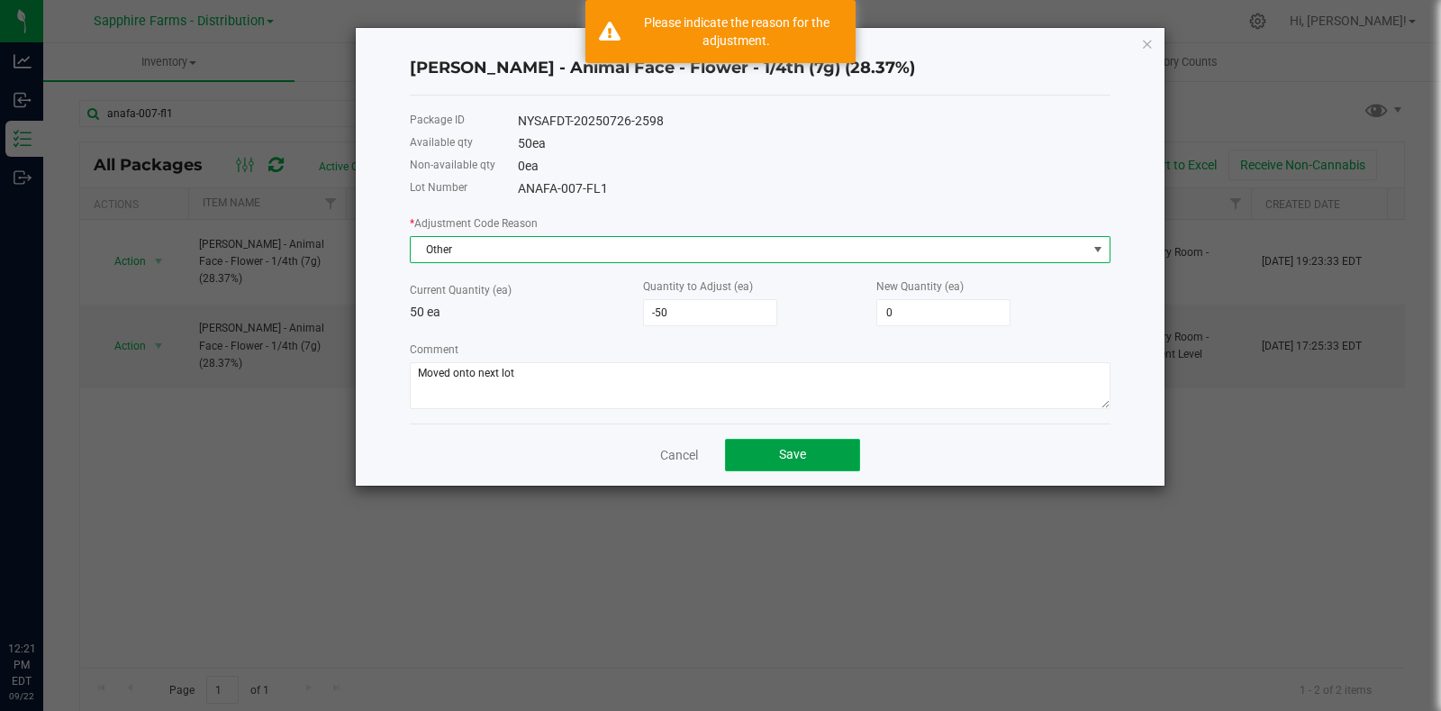
click at [748, 453] on button "Save" at bounding box center [792, 455] width 135 height 32
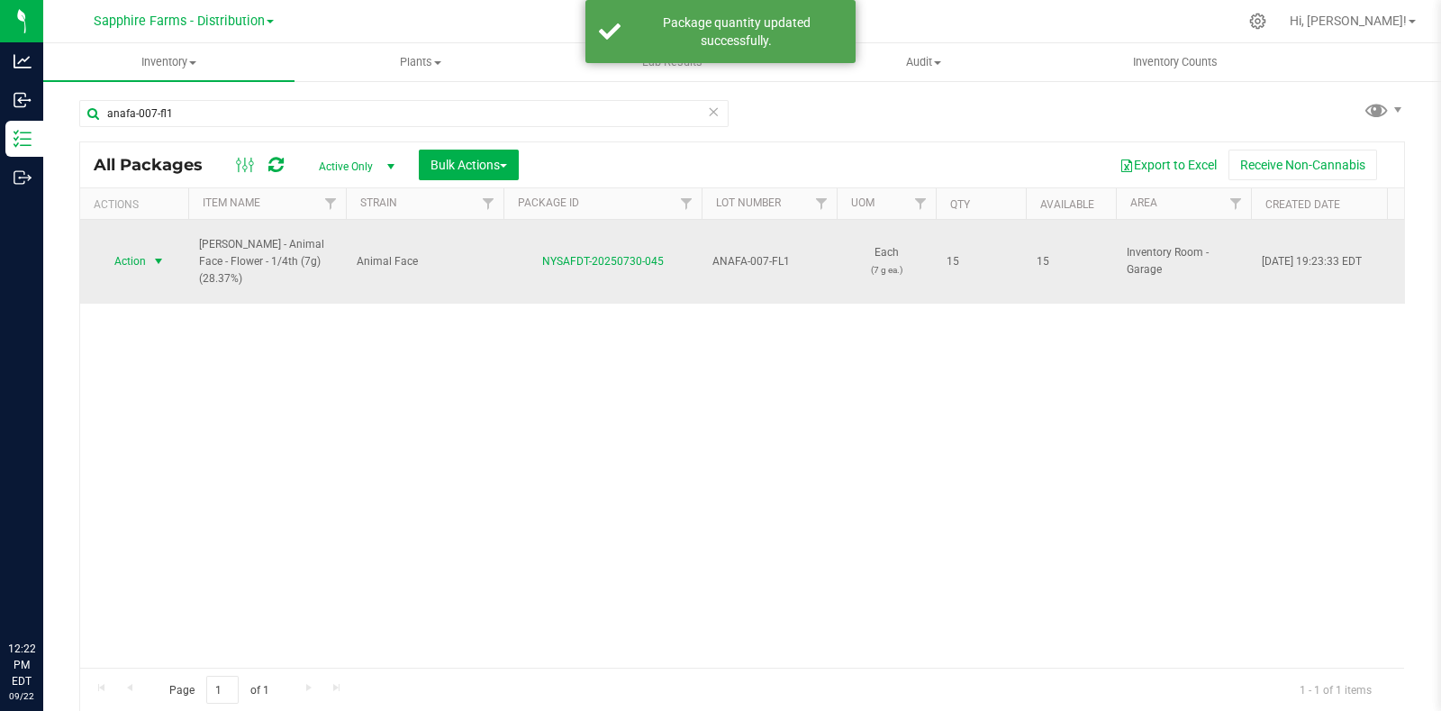
click at [145, 249] on span "Action" at bounding box center [122, 261] width 49 height 25
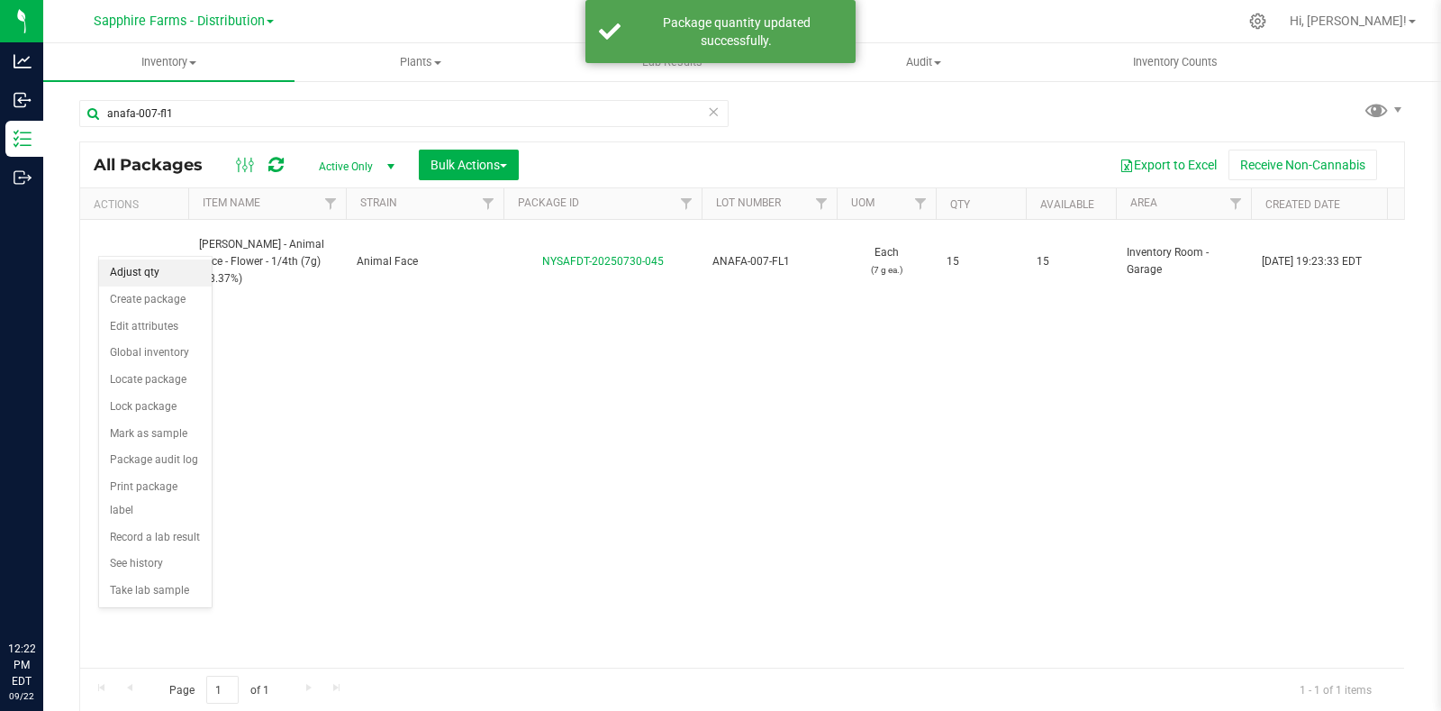
click at [164, 272] on li "Adjust qty" at bounding box center [155, 272] width 113 height 27
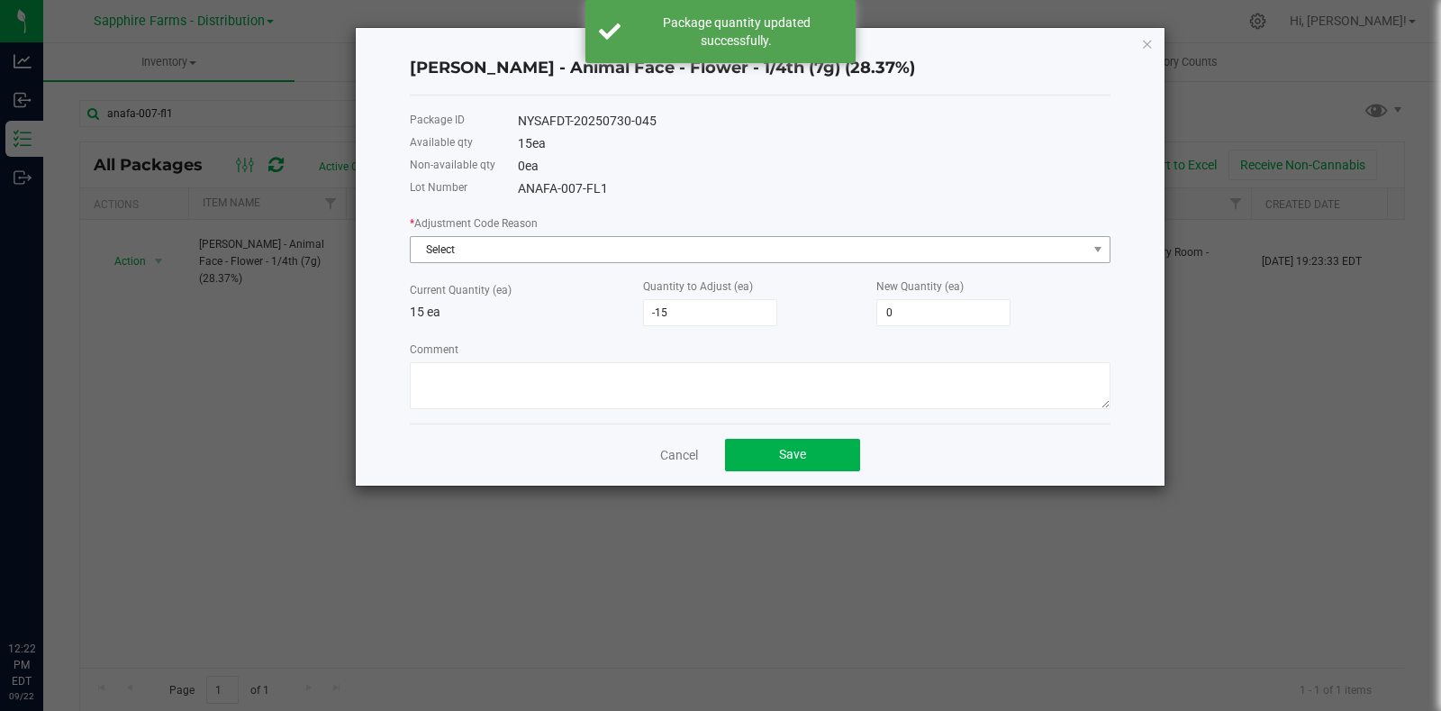
drag, startPoint x: 498, startPoint y: 236, endPoint x: 492, endPoint y: 253, distance: 18.2
click at [497, 236] on div "* Adjustment Code Reason Select" at bounding box center [760, 238] width 701 height 50
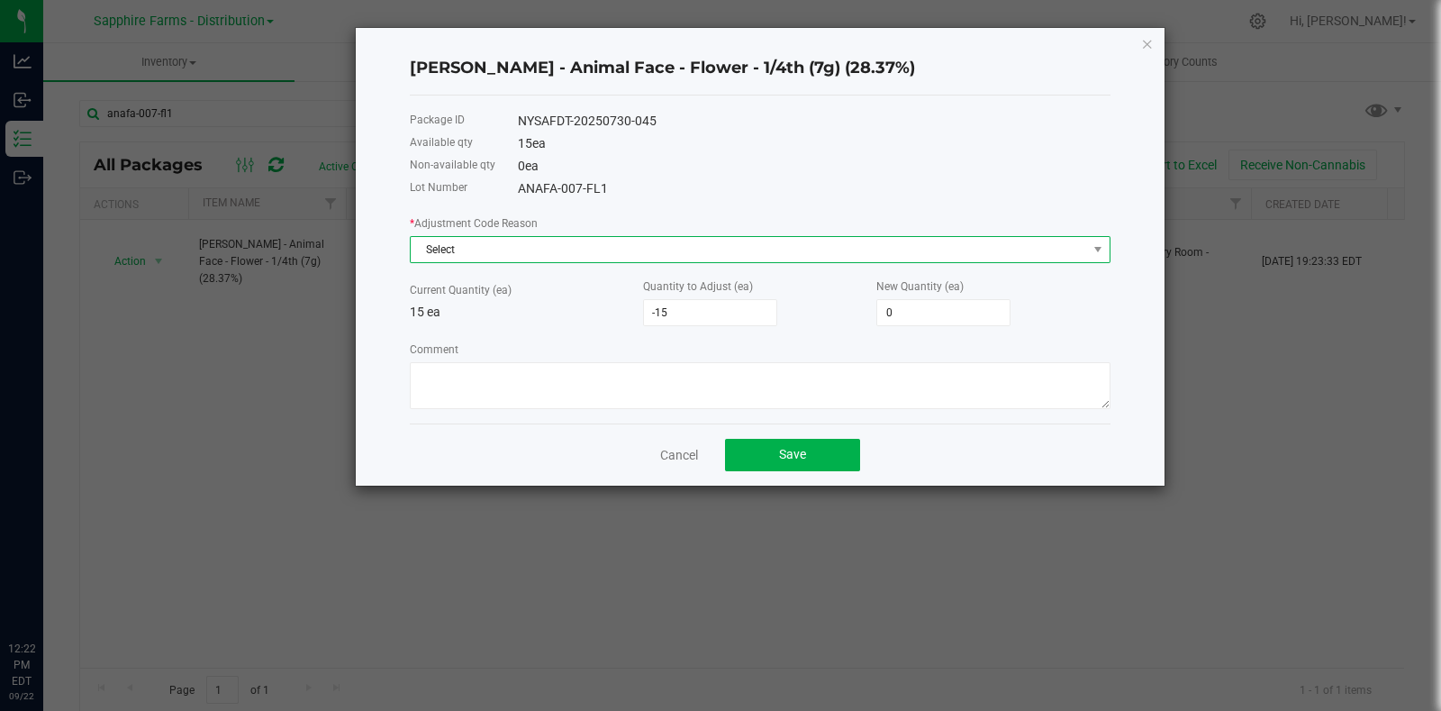
click at [492, 255] on span "Select" at bounding box center [749, 249] width 676 height 25
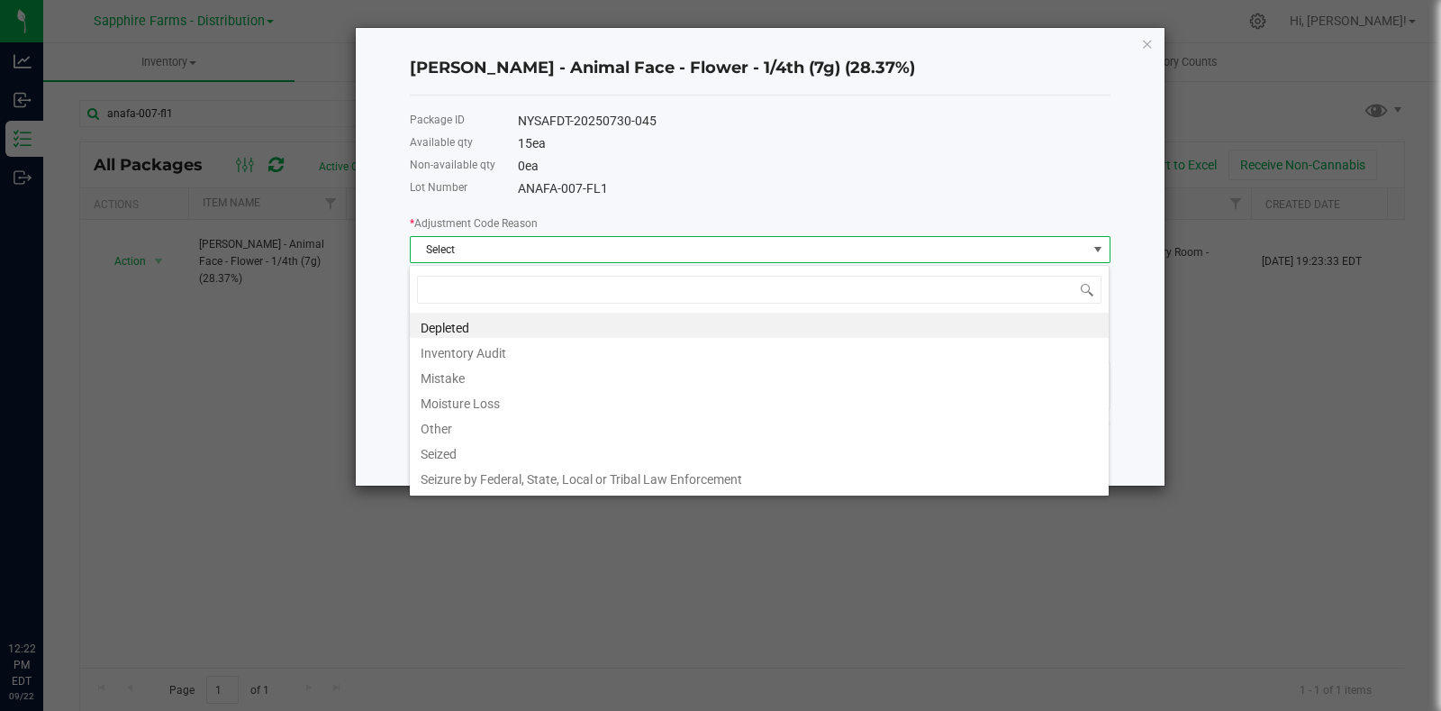
click at [483, 422] on li "Other" at bounding box center [759, 425] width 699 height 25
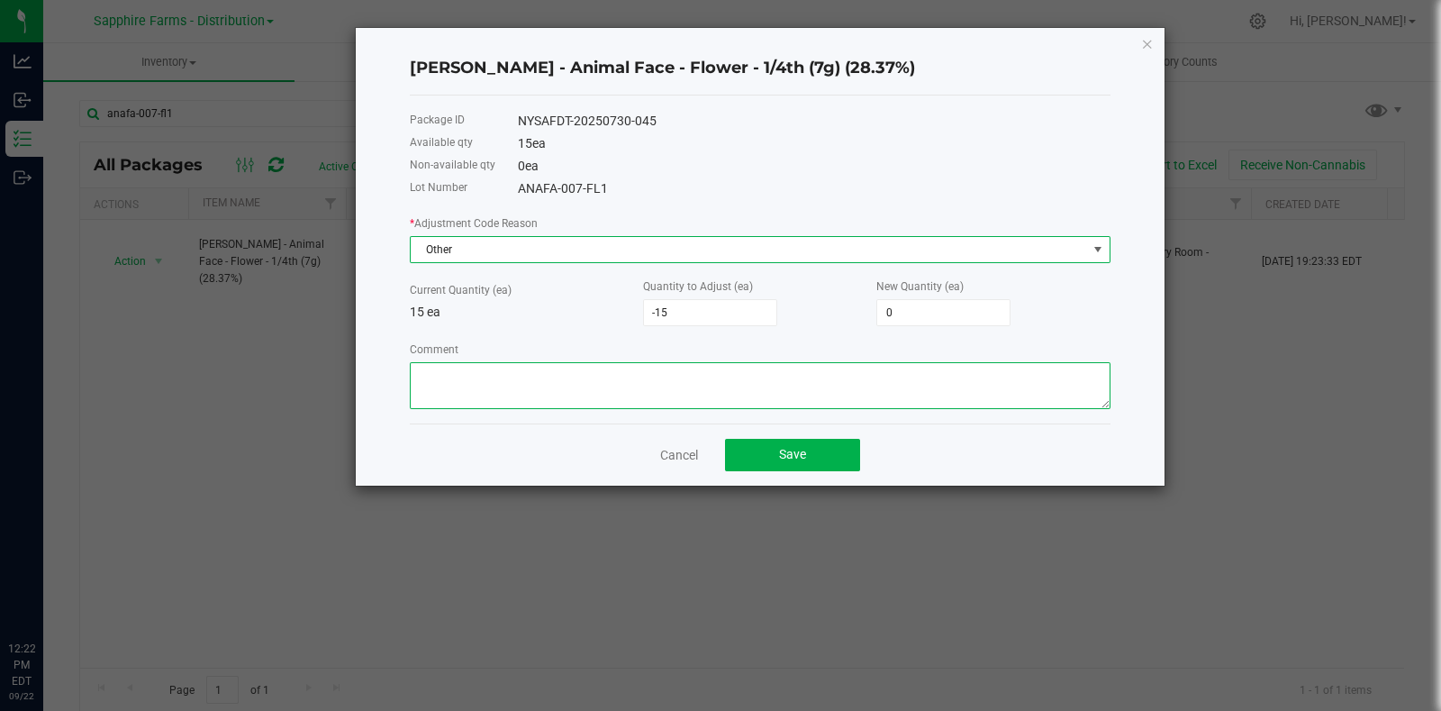
click at [563, 381] on textarea "Comment" at bounding box center [760, 385] width 701 height 47
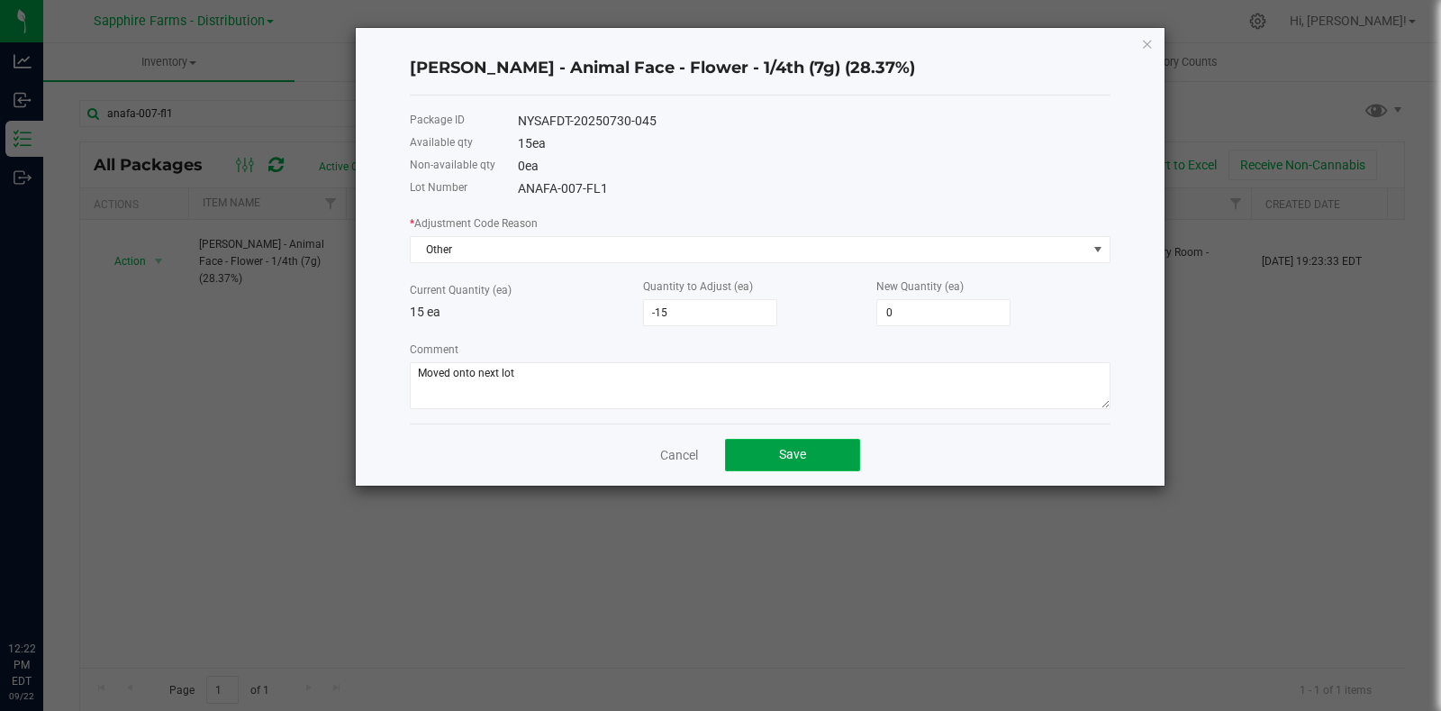
click at [785, 457] on span "Save" at bounding box center [792, 454] width 27 height 14
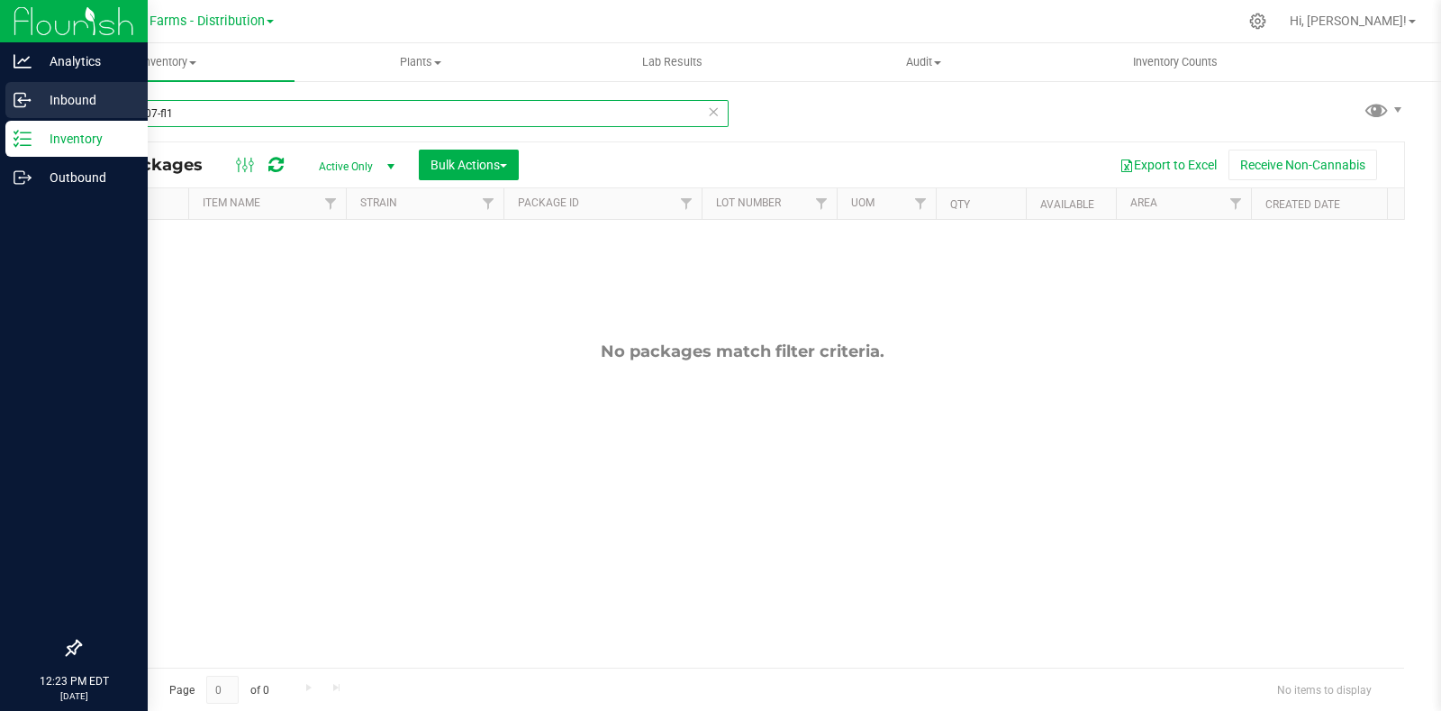
drag, startPoint x: 87, startPoint y: 114, endPoint x: 41, endPoint y: 114, distance: 46.8
click at [41, 114] on div "Analytics Inbound Inventory Outbound 12:23 PM EDT 09/22/2025 09/22 Sapphire Far…" at bounding box center [720, 355] width 1441 height 711
drag, startPoint x: 171, startPoint y: 108, endPoint x: 10, endPoint y: 113, distance: 161.3
click at [10, 113] on div "Analytics Inbound Inventory Outbound 12:23 PM EDT 09/22/2025 09/22 Sapphire Far…" at bounding box center [720, 355] width 1441 height 711
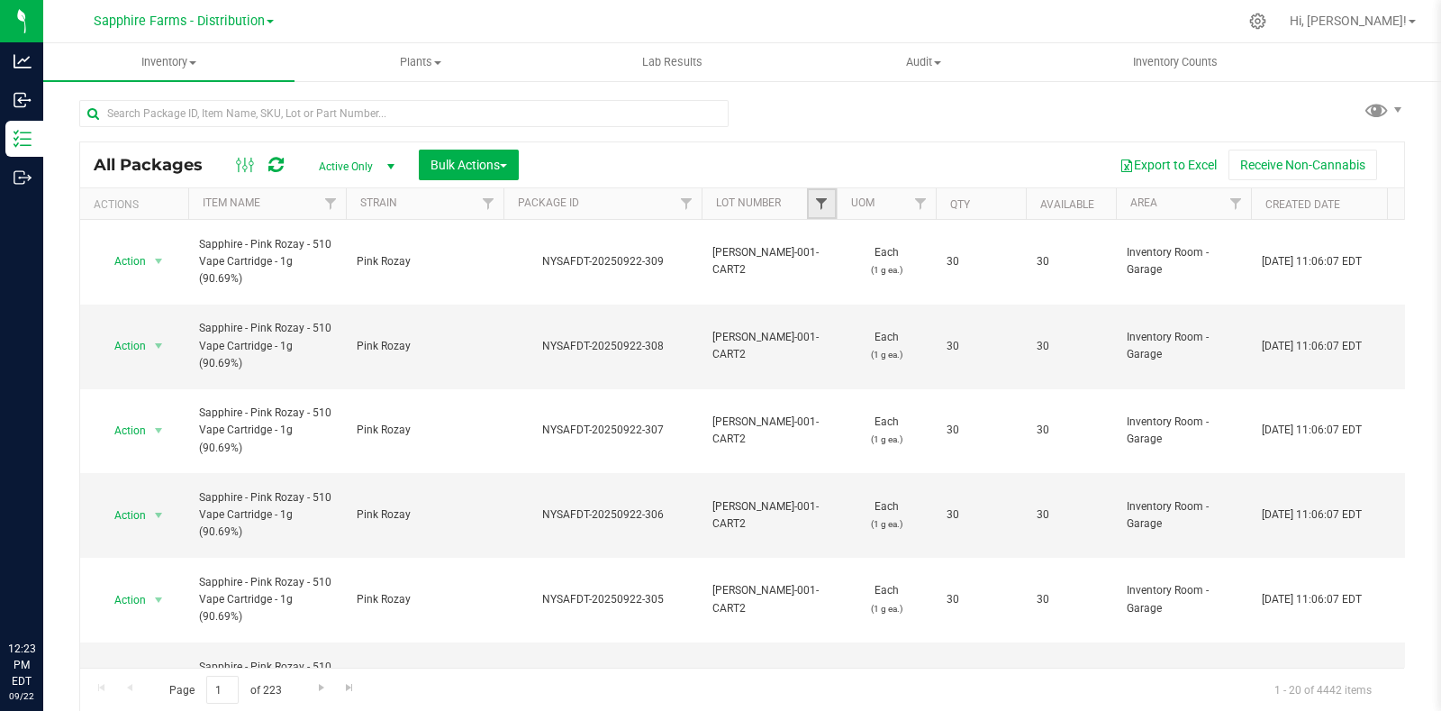
click at [821, 200] on span "Filter" at bounding box center [821, 203] width 14 height 14
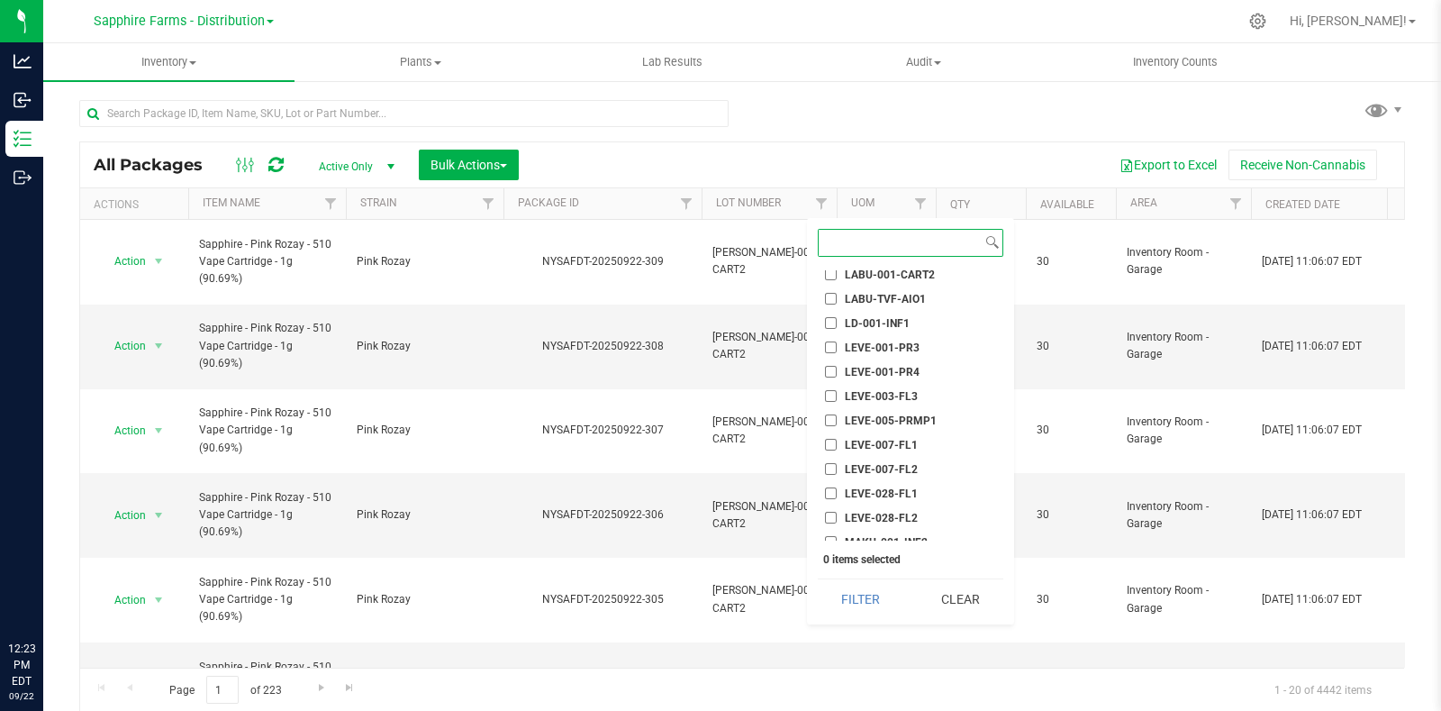
scroll to position [1126, 0]
click at [878, 440] on span "LEVE-028-FL1" at bounding box center [881, 443] width 73 height 11
click at [837, 440] on input "LEVE-028-FL1" at bounding box center [831, 443] width 12 height 12
click at [852, 592] on button "Filter" at bounding box center [861, 599] width 86 height 40
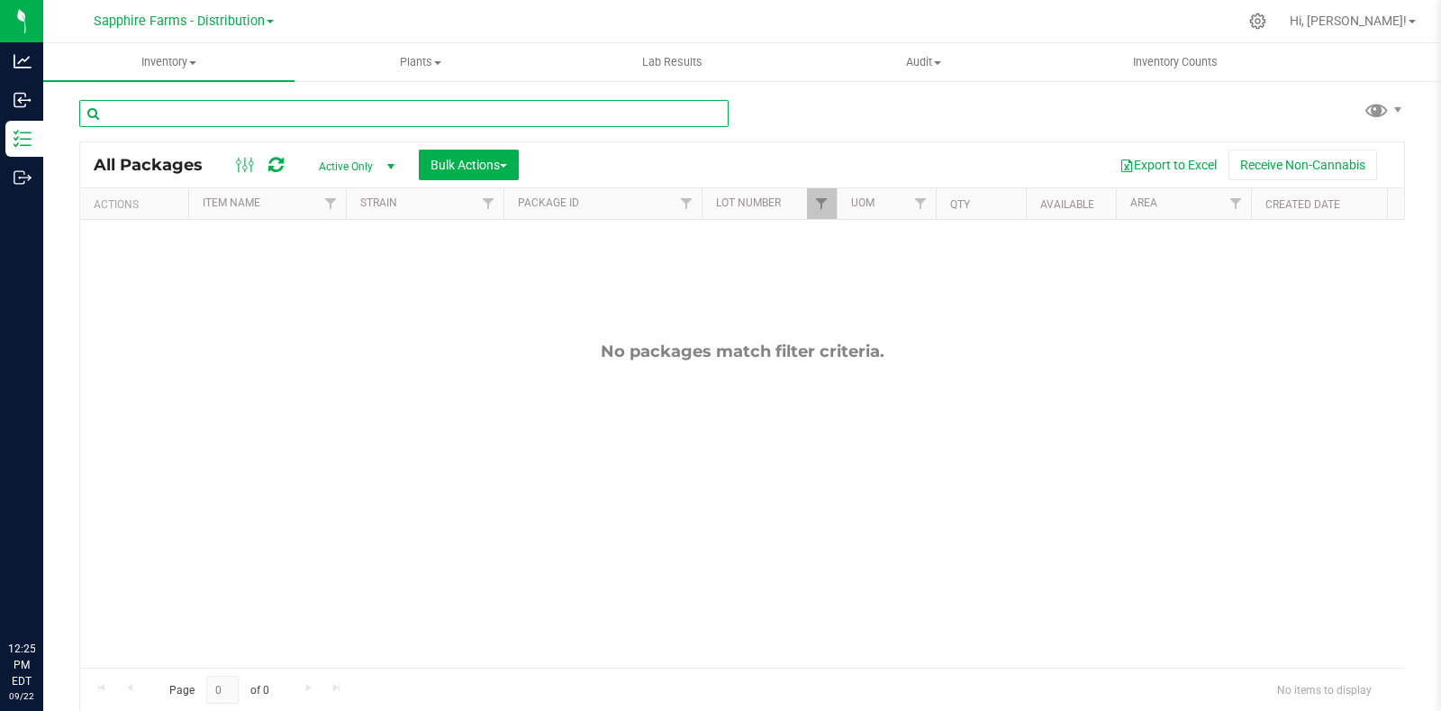
click at [399, 110] on input "text" at bounding box center [403, 113] width 649 height 27
drag, startPoint x: 146, startPoint y: 96, endPoint x: 86, endPoint y: 109, distance: 61.7
click at [86, 109] on div "041" at bounding box center [410, 113] width 663 height 58
drag, startPoint x: 113, startPoint y: 117, endPoint x: 86, endPoint y: 105, distance: 28.6
click at [83, 117] on input "041" at bounding box center [403, 113] width 649 height 27
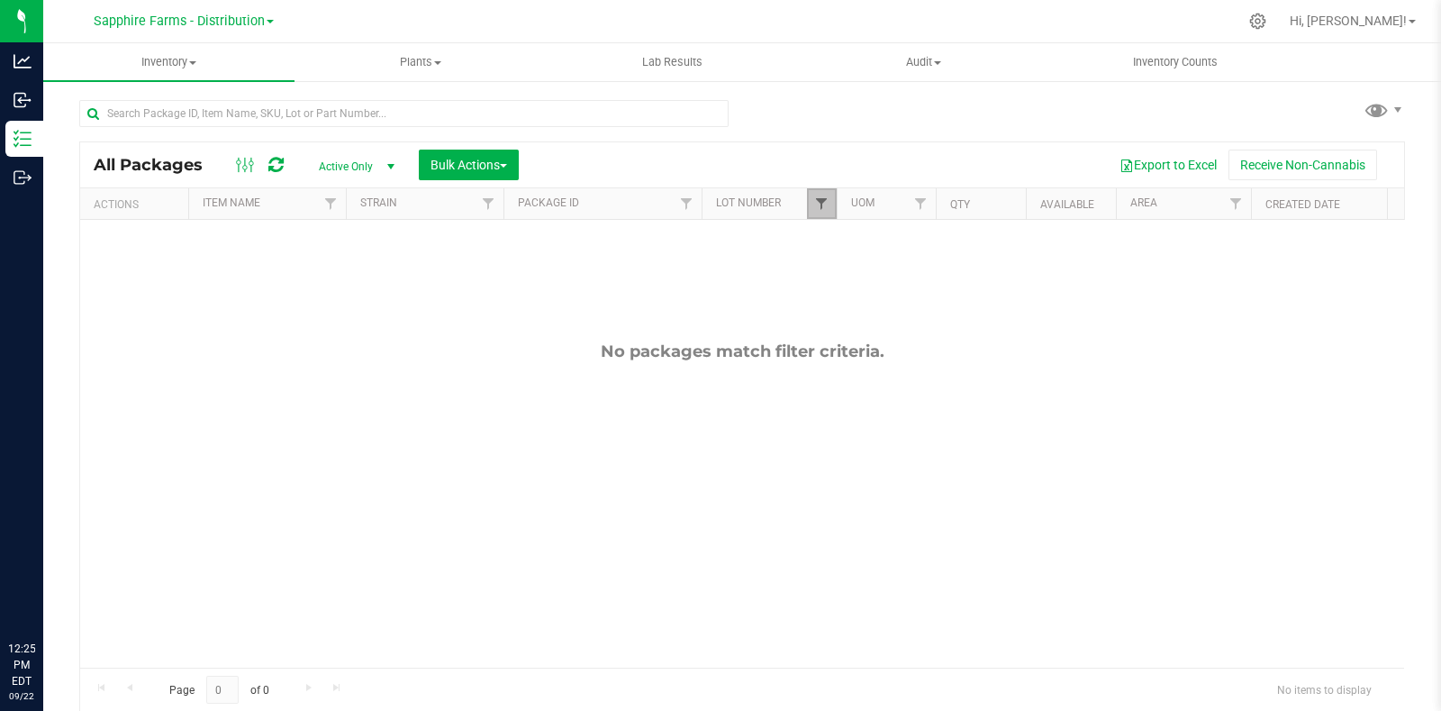
click at [820, 208] on span "Filter" at bounding box center [821, 203] width 14 height 14
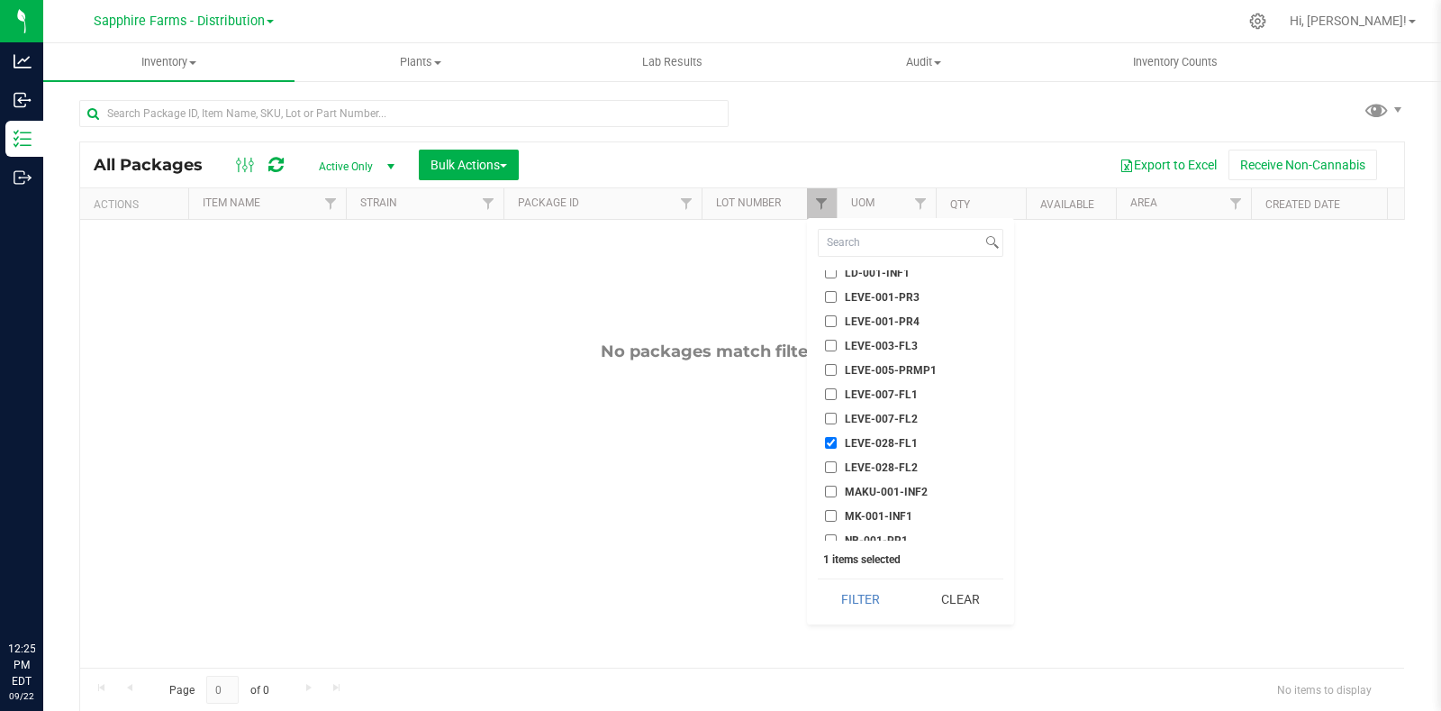
click at [959, 596] on button "Clear" at bounding box center [960, 599] width 86 height 40
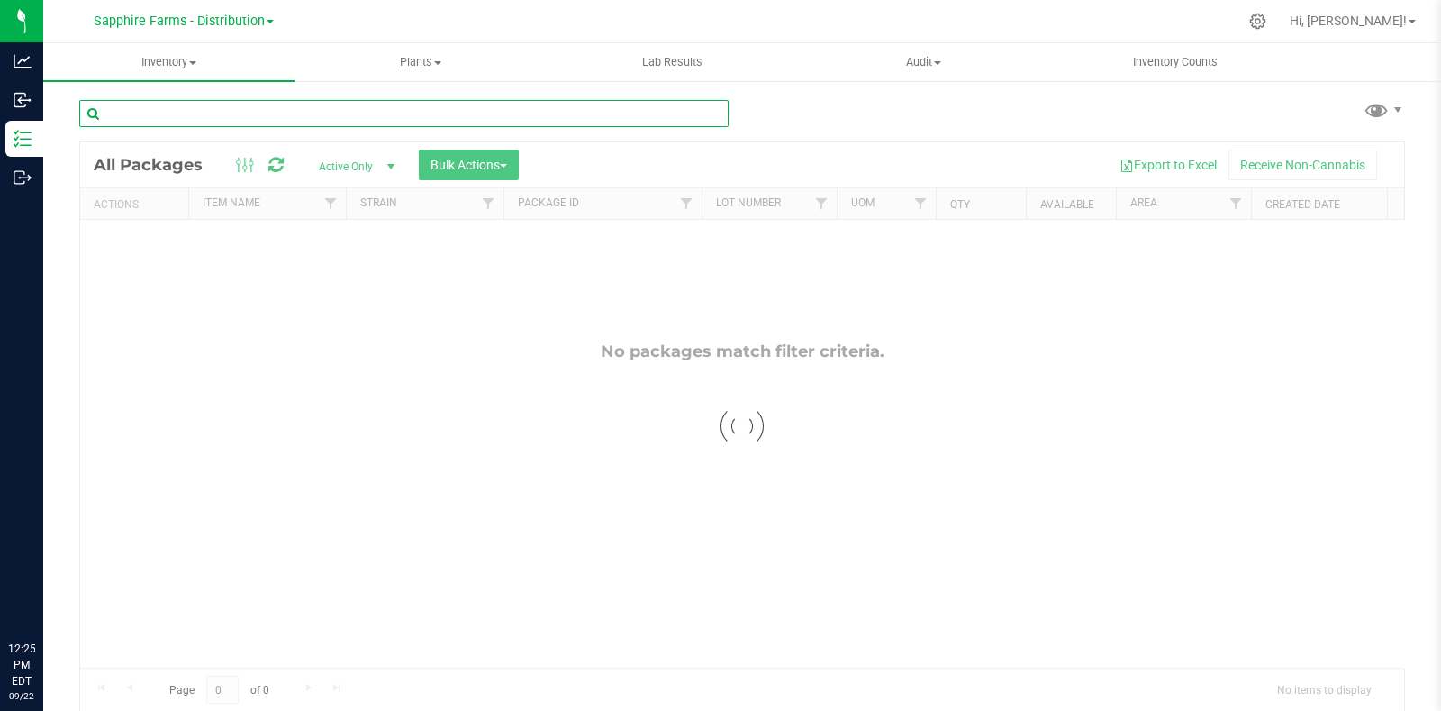
click at [315, 112] on input "text" at bounding box center [403, 113] width 649 height 27
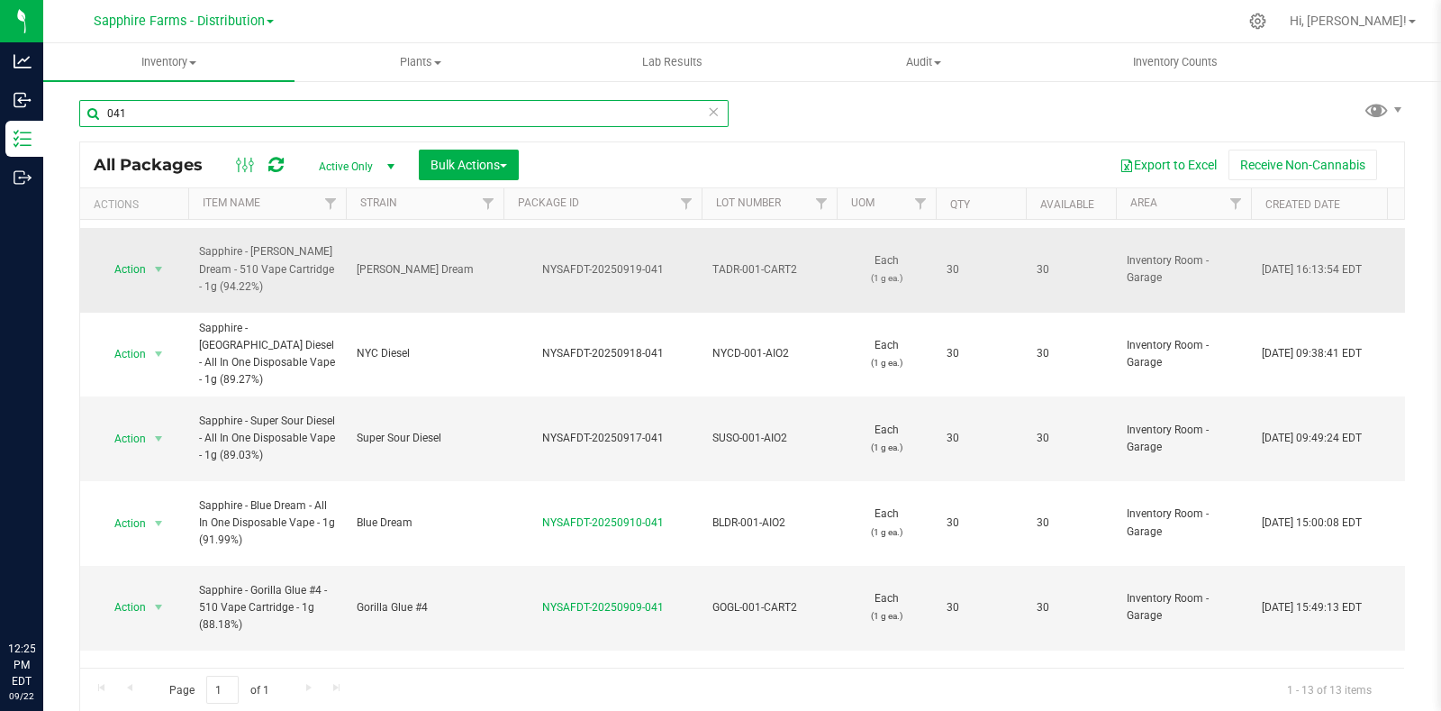
scroll to position [112, 0]
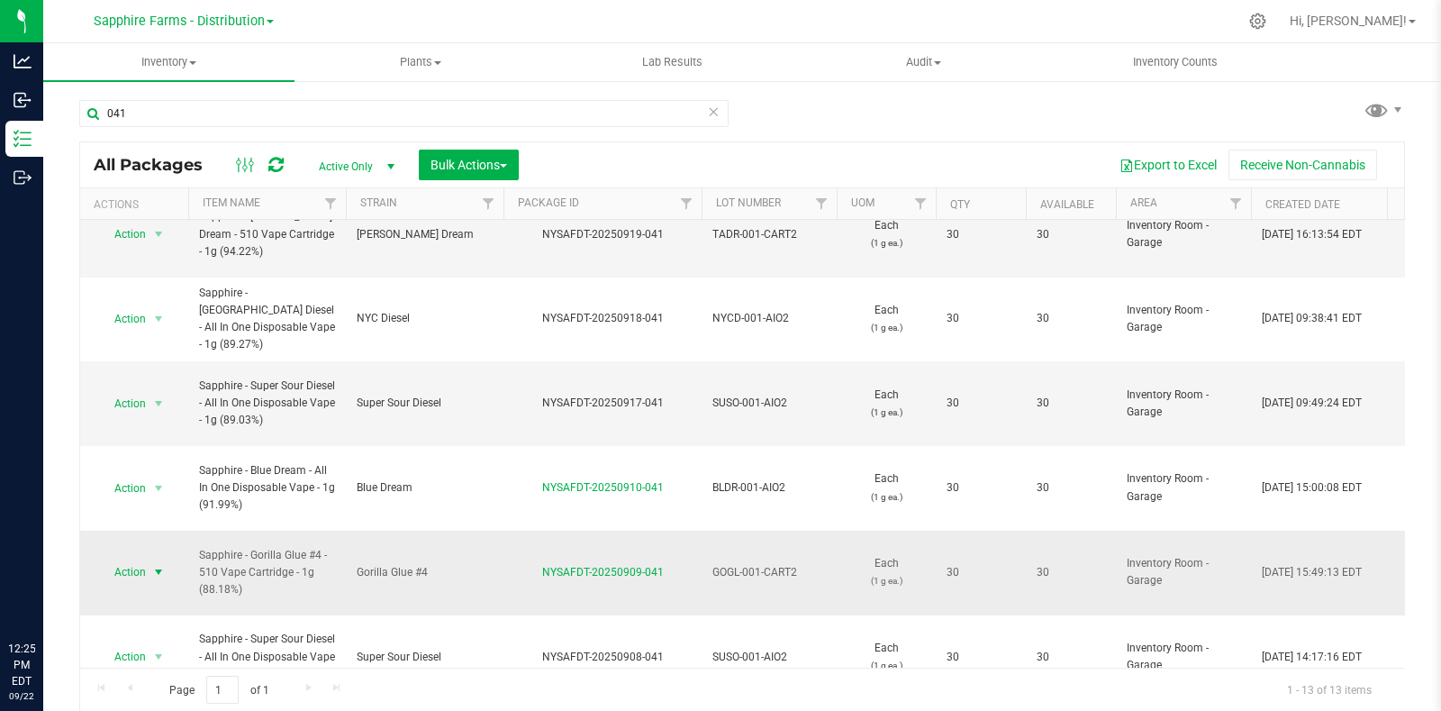
click at [156, 565] on span "select" at bounding box center [158, 572] width 14 height 14
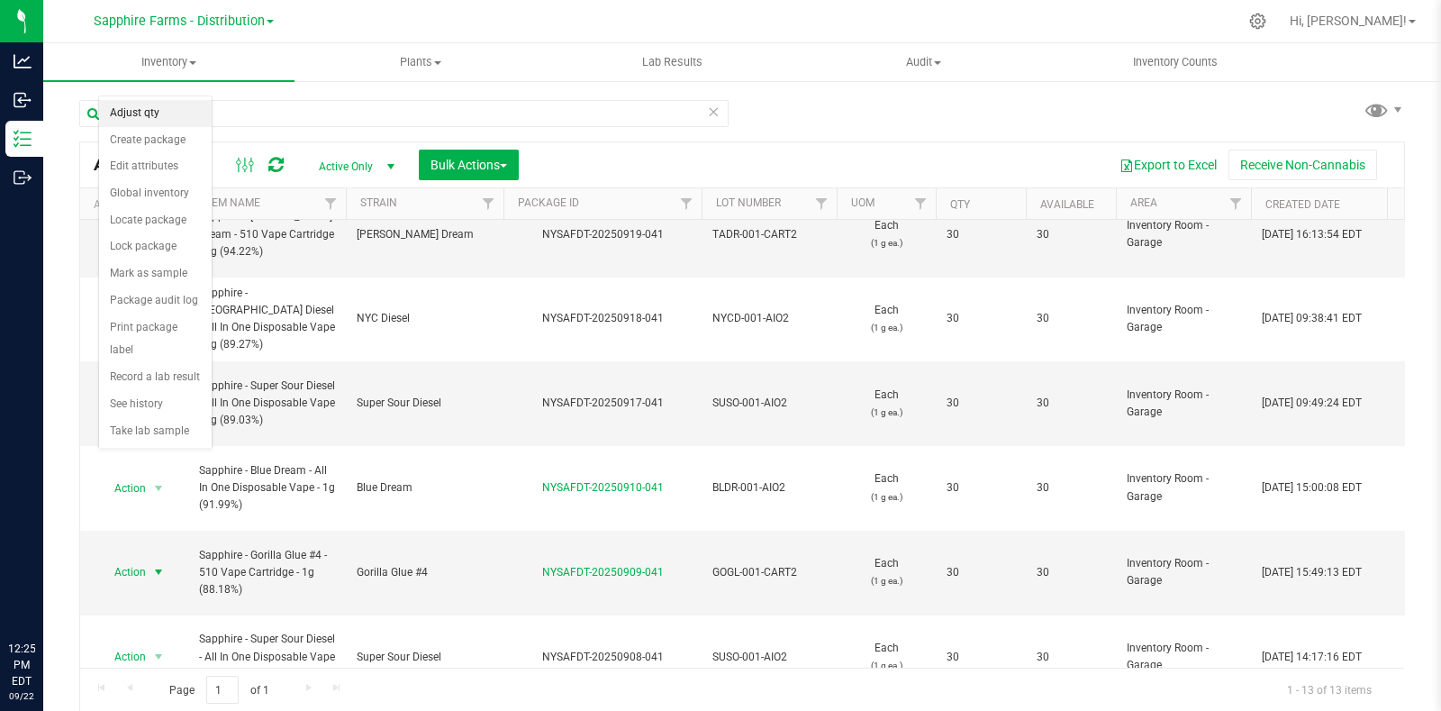
click at [162, 104] on li "Adjust qty" at bounding box center [155, 113] width 113 height 27
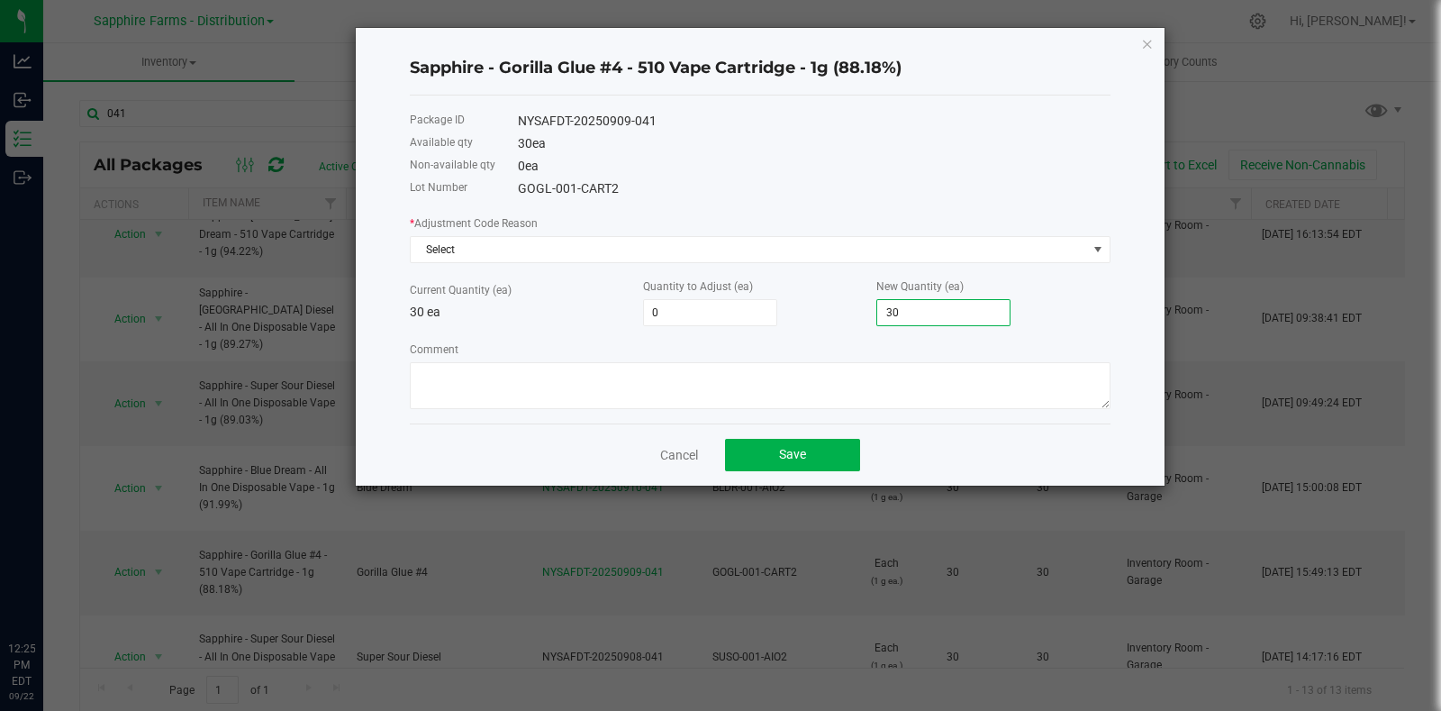
click at [941, 308] on input "30" at bounding box center [943, 312] width 132 height 25
click at [777, 394] on textarea "Comment" at bounding box center [760, 385] width 701 height 47
click at [494, 227] on label "* Adjustment Code Reason" at bounding box center [474, 223] width 128 height 16
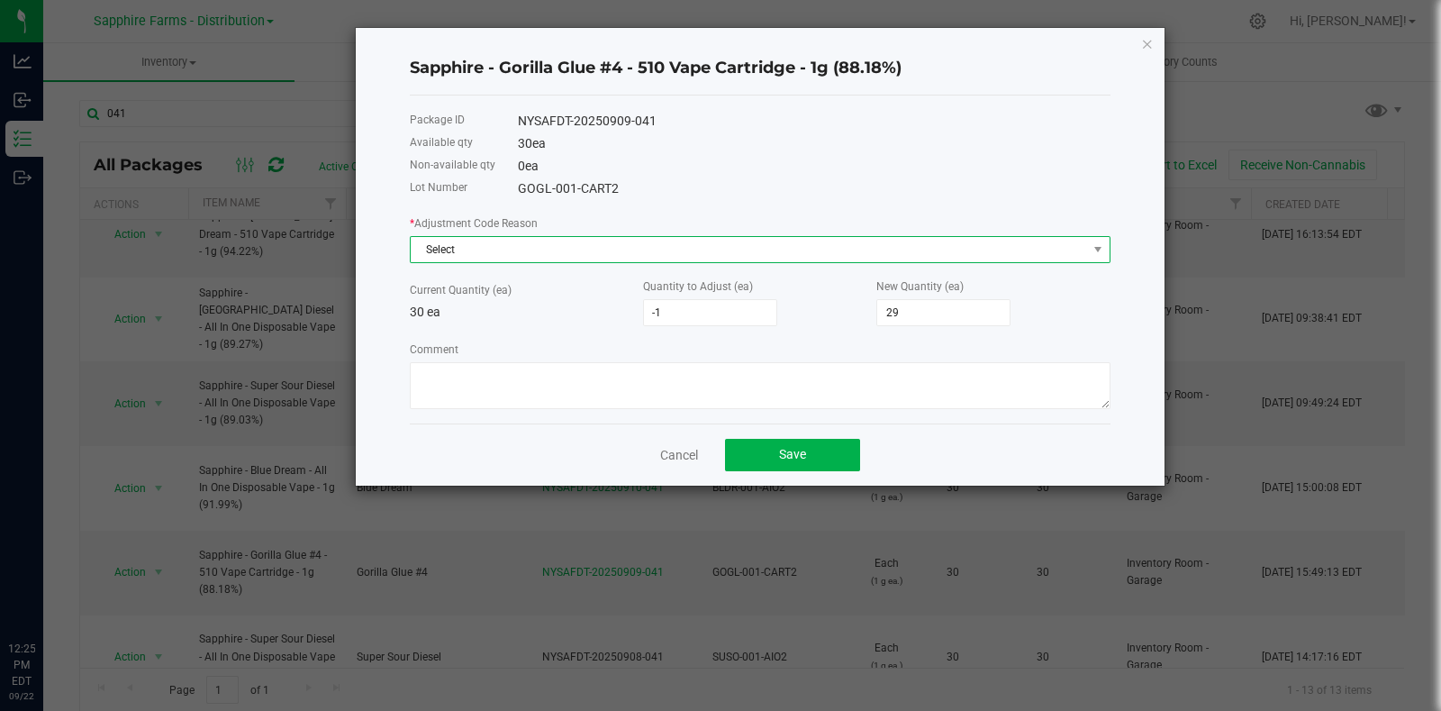
click at [490, 245] on span "Select" at bounding box center [749, 249] width 676 height 25
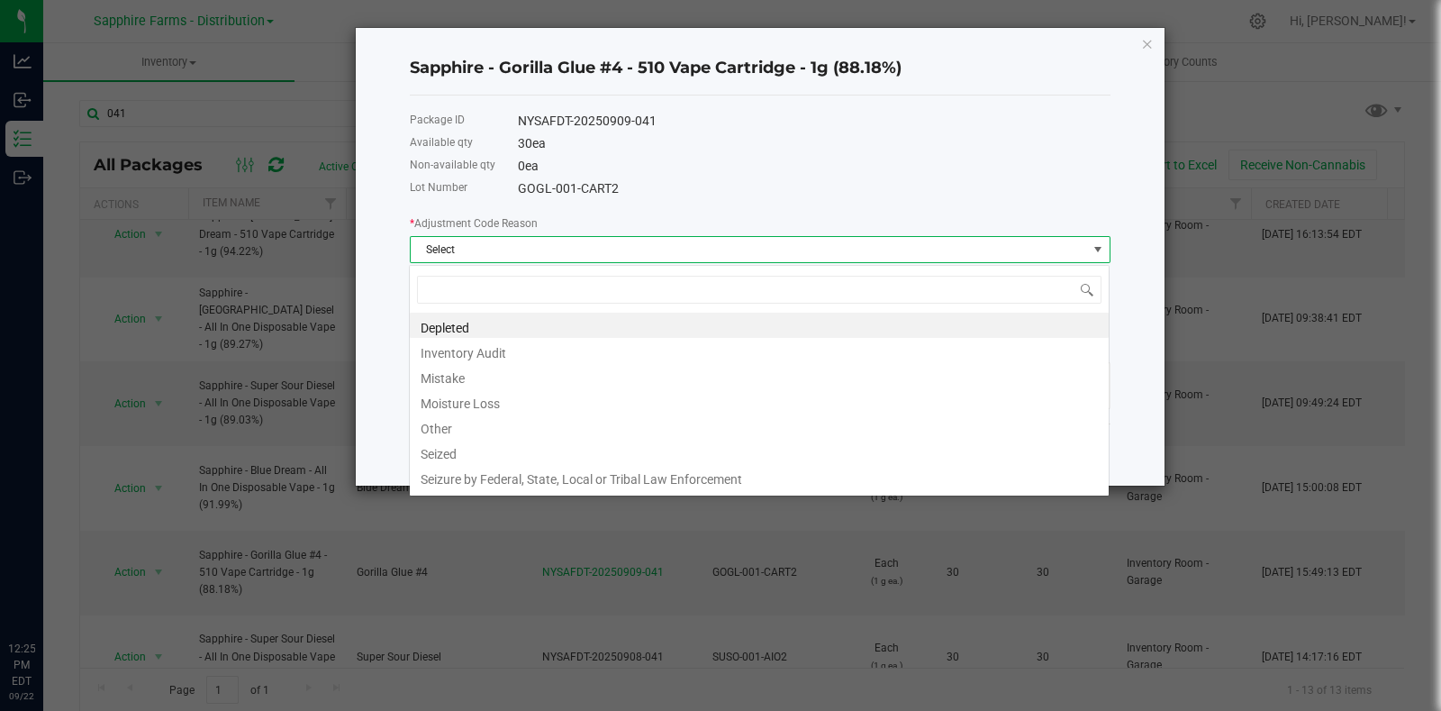
scroll to position [26, 701]
click at [492, 356] on li "Inventory Audit" at bounding box center [759, 350] width 699 height 25
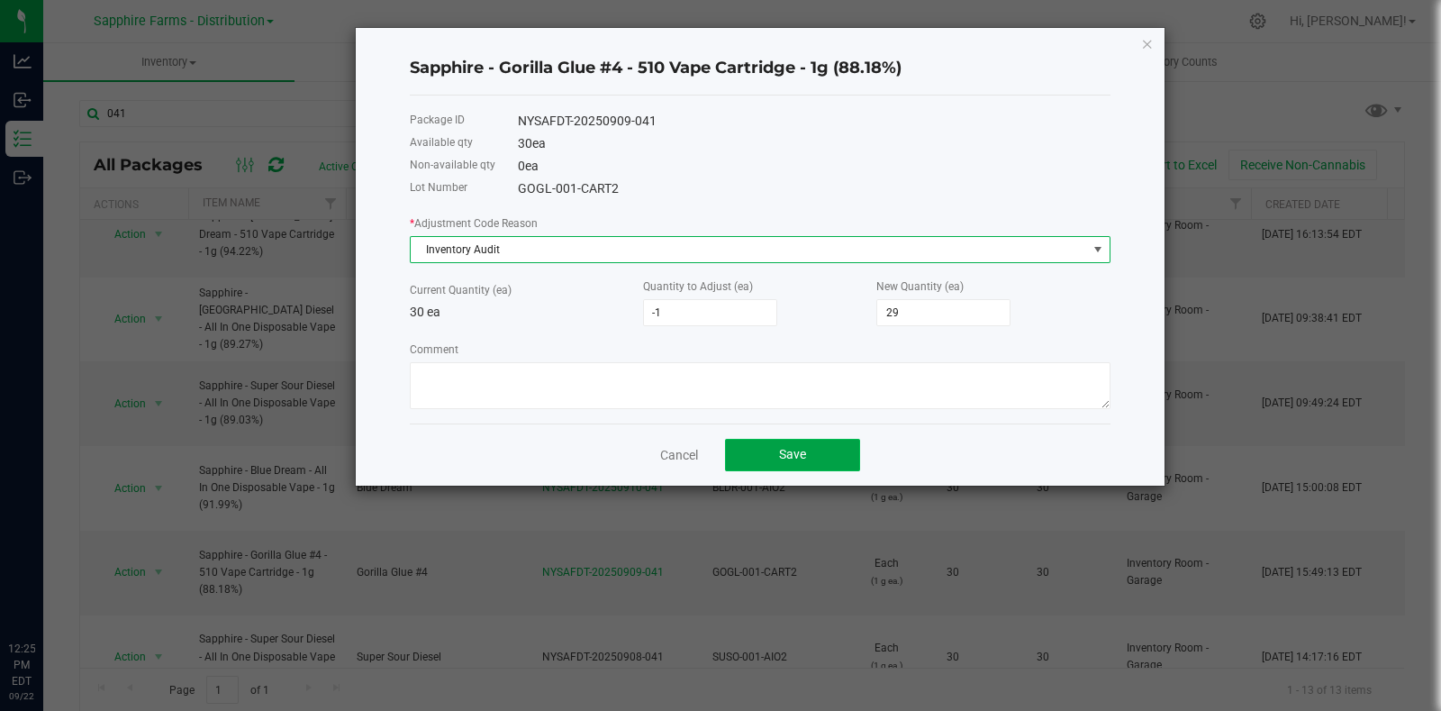
click at [807, 452] on button "Save" at bounding box center [792, 455] width 135 height 32
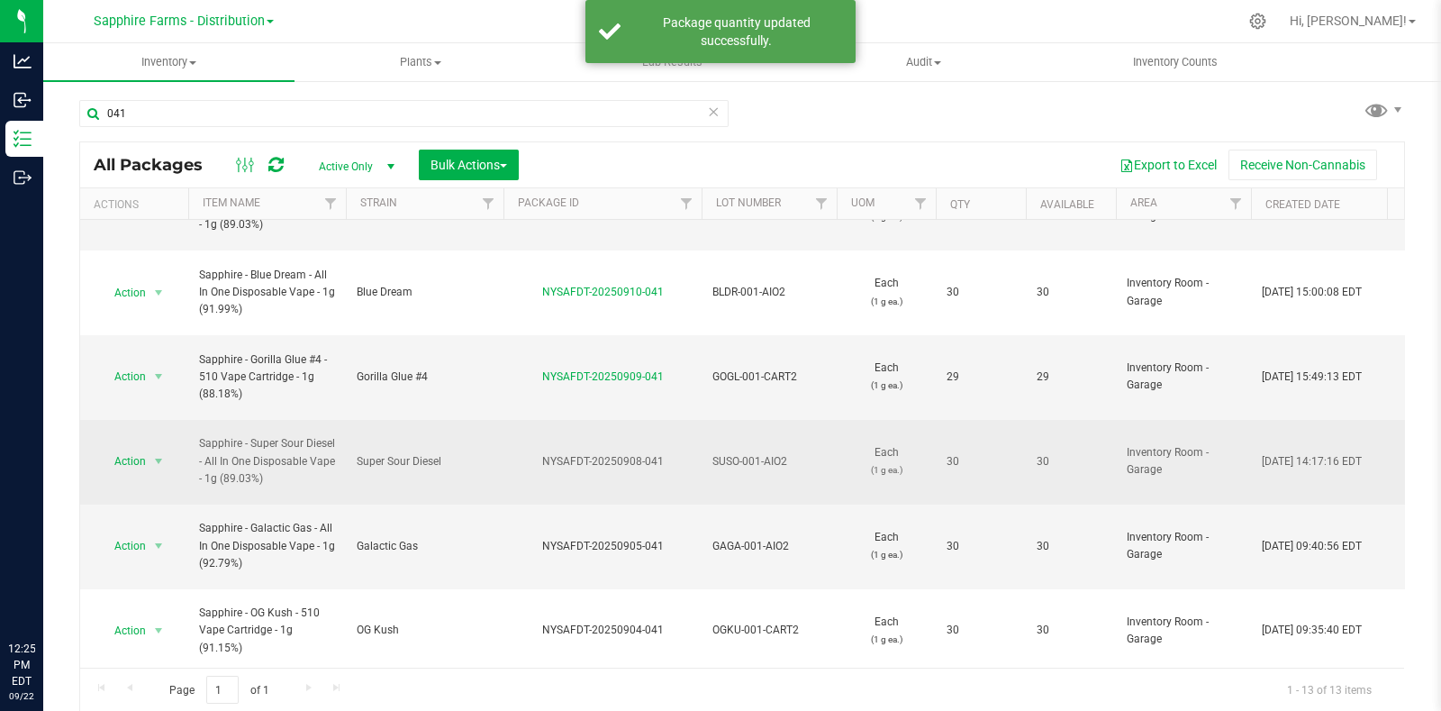
scroll to position [162, 0]
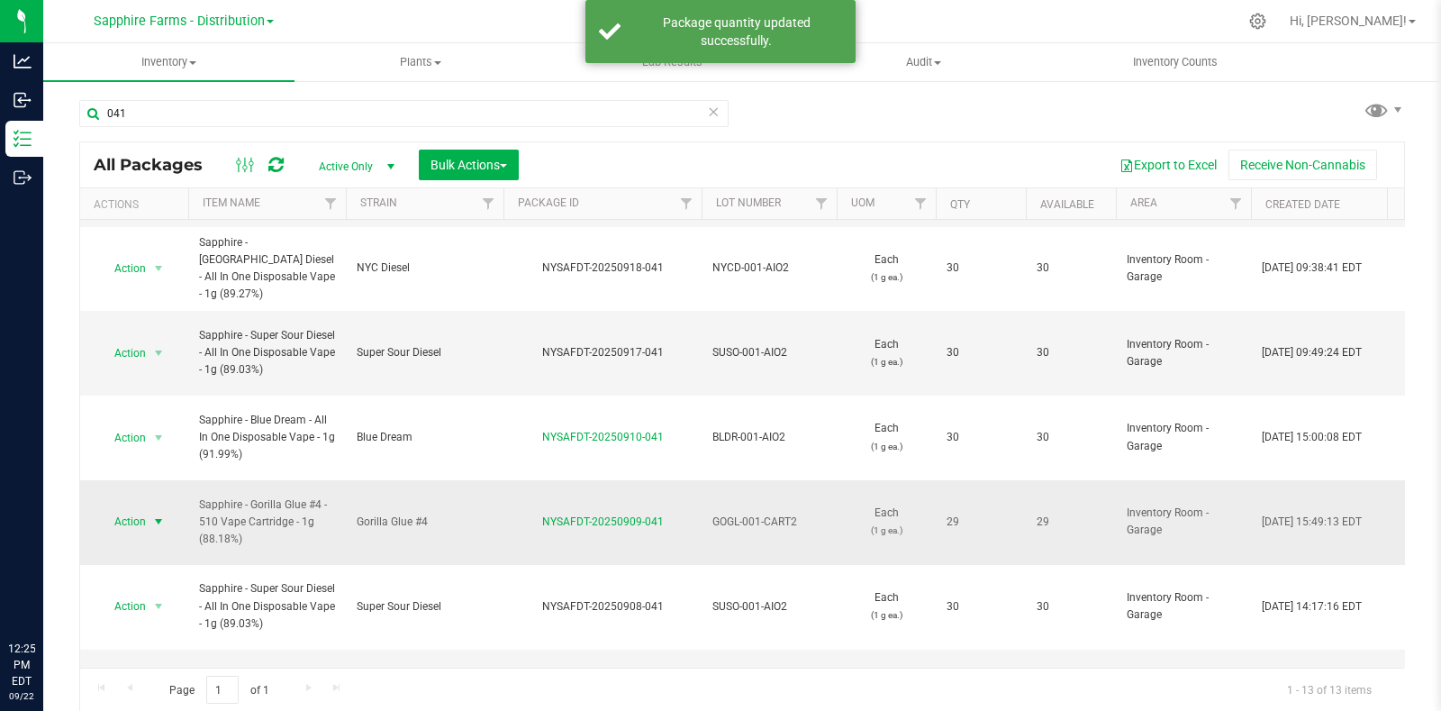
click at [153, 514] on span "select" at bounding box center [158, 521] width 14 height 14
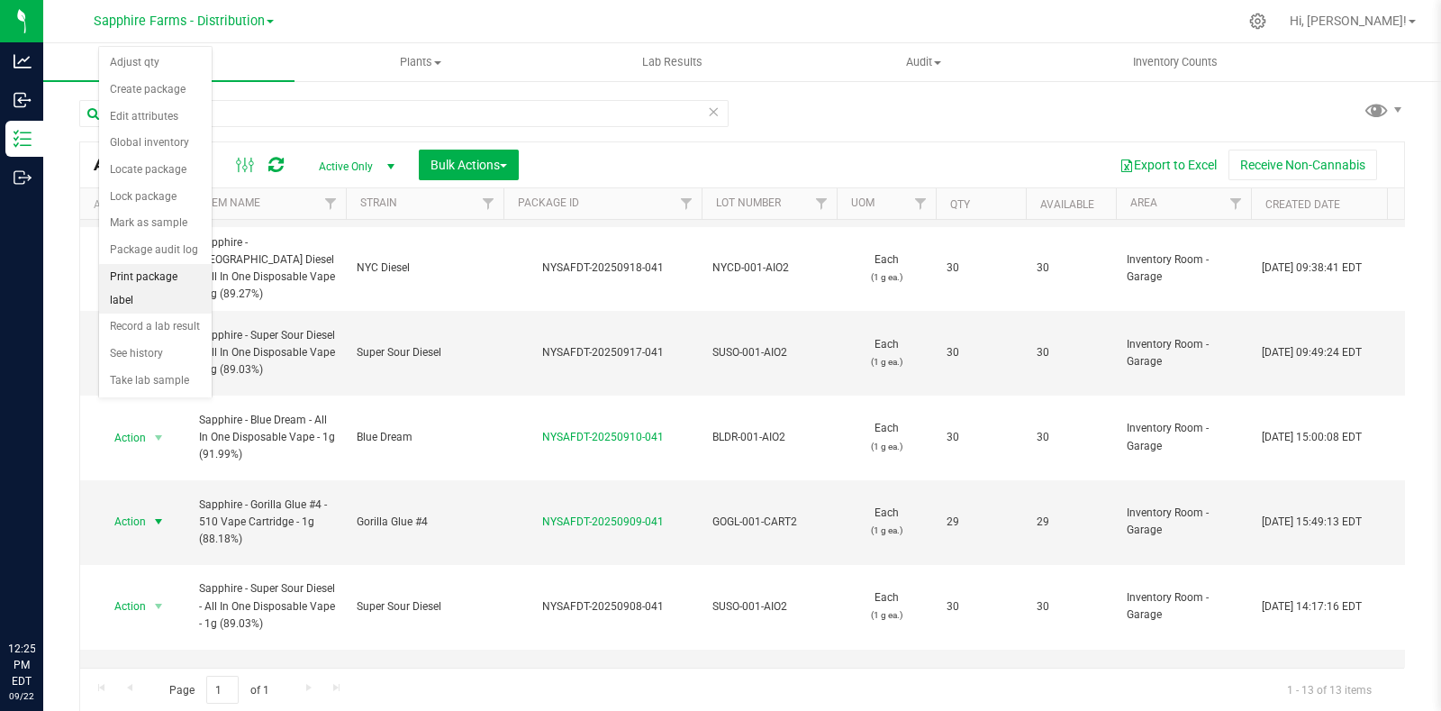
click at [156, 270] on li "Print package label" at bounding box center [155, 289] width 113 height 50
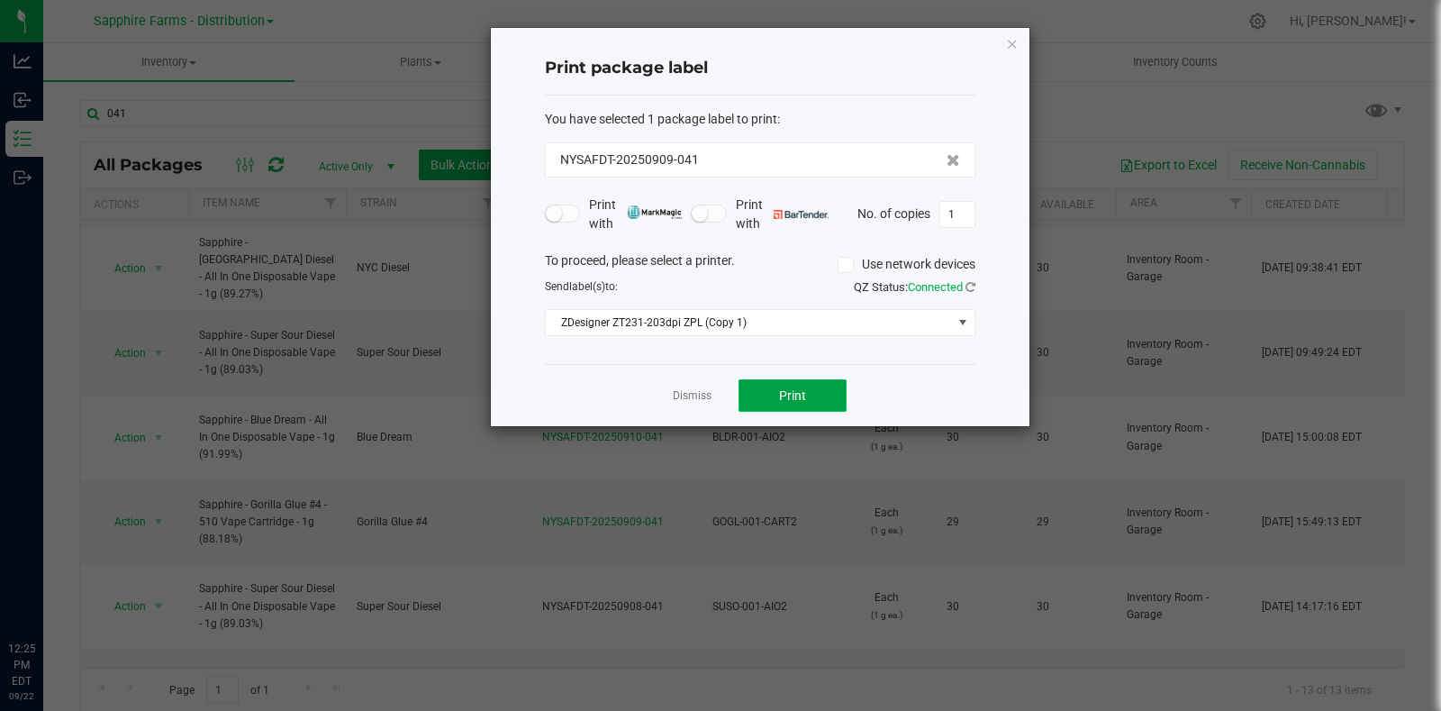
click at [761, 391] on button "Print" at bounding box center [793, 395] width 108 height 32
click at [1011, 44] on icon "button" at bounding box center [1012, 43] width 13 height 22
